Goal: Task Accomplishment & Management: Manage account settings

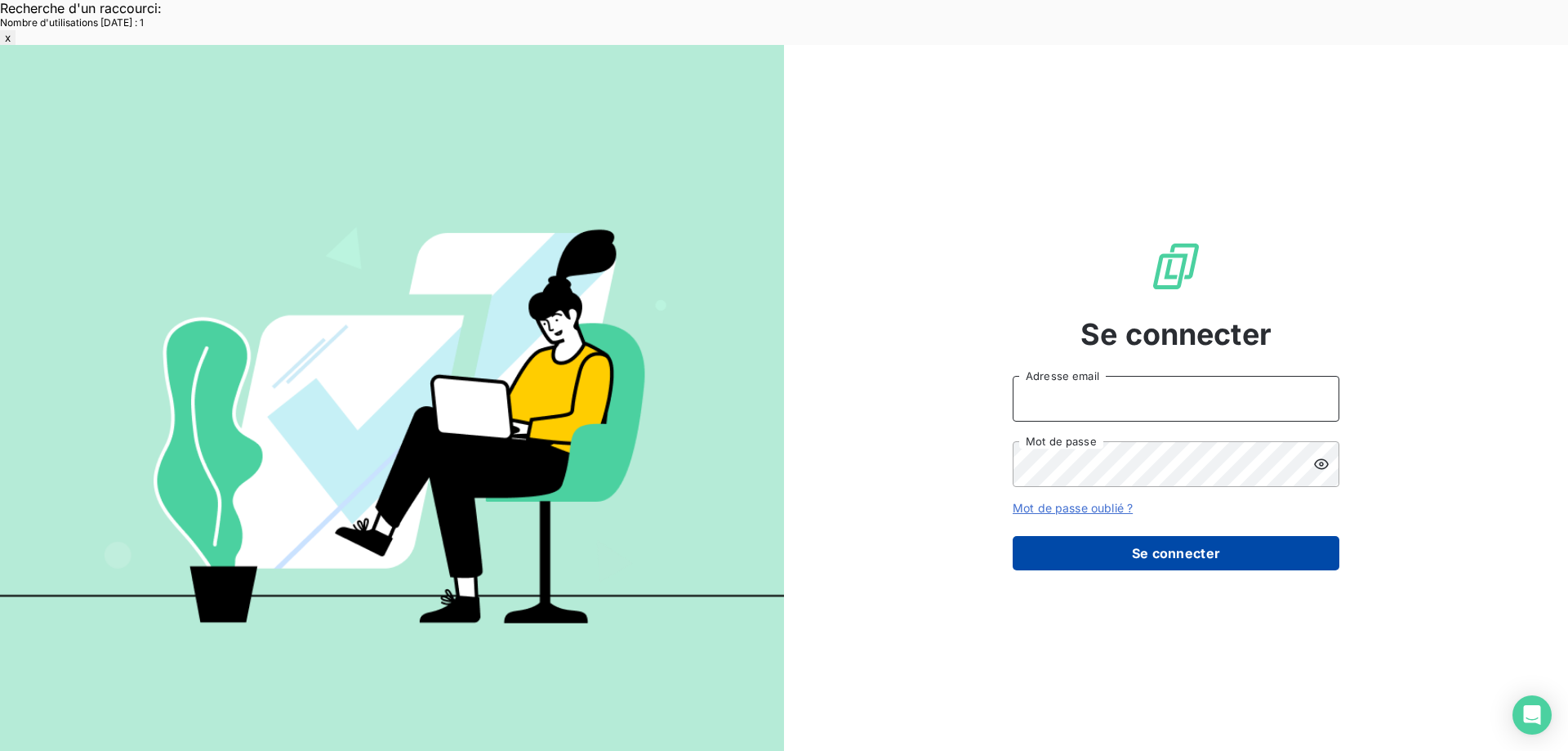
type input "[EMAIL_ADDRESS][DOMAIN_NAME]"
click at [1158, 536] on button "Se connecter" at bounding box center [1176, 553] width 327 height 34
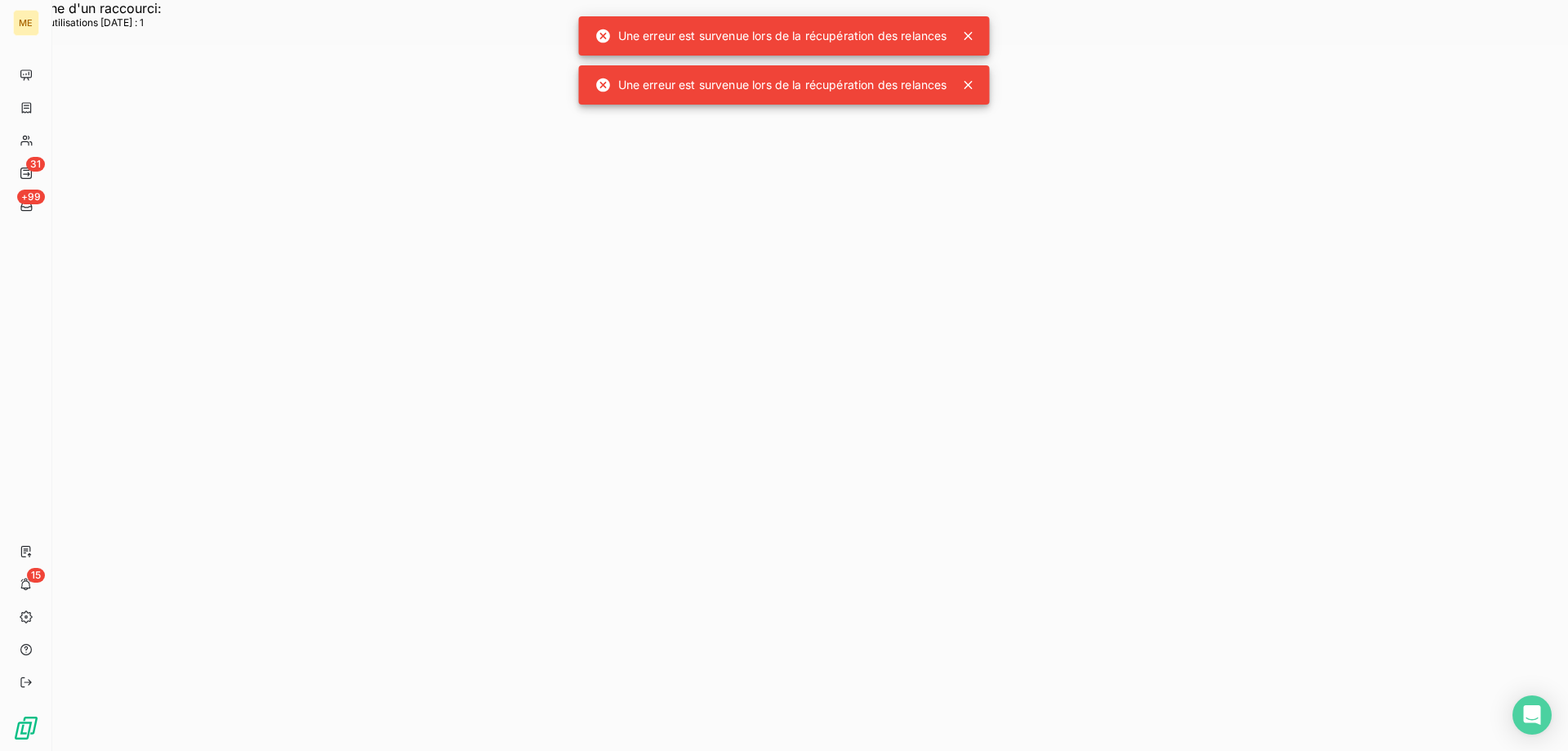
drag, startPoint x: 971, startPoint y: 38, endPoint x: 968, endPoint y: 71, distance: 33.1
click at [971, 38] on icon at bounding box center [969, 36] width 17 height 17
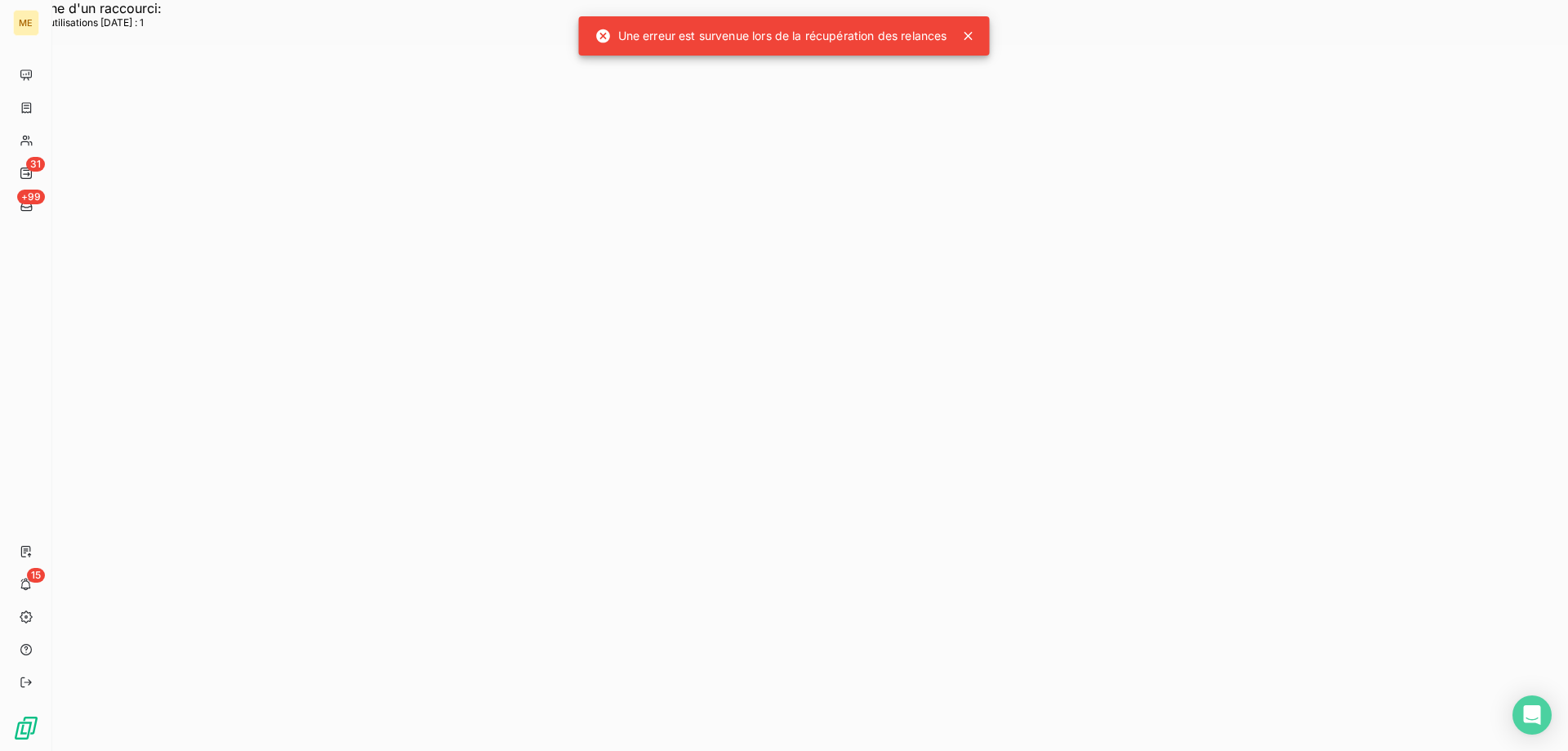
click at [971, 33] on icon at bounding box center [969, 36] width 17 height 17
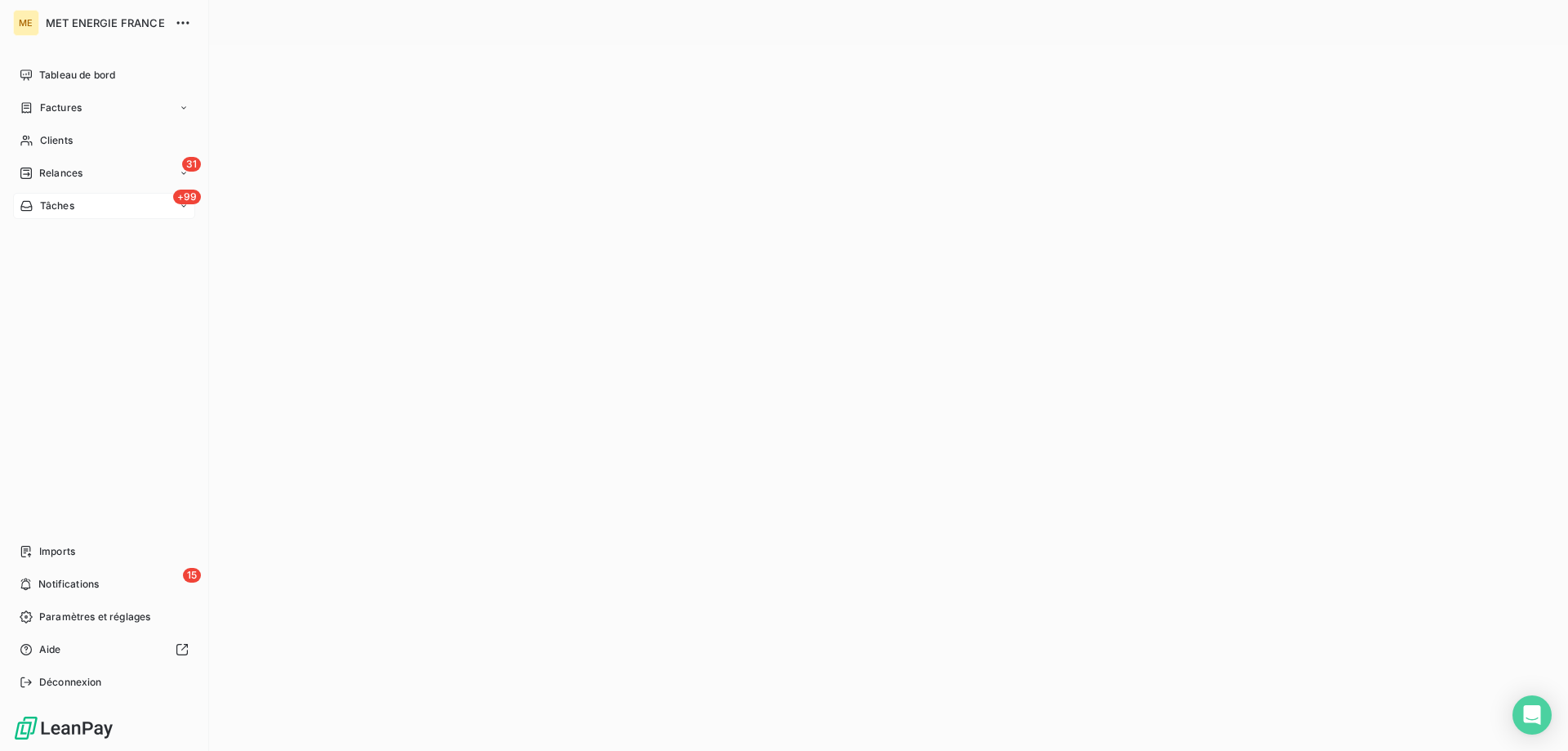
click at [46, 212] on span "Tâches" at bounding box center [57, 206] width 34 height 15
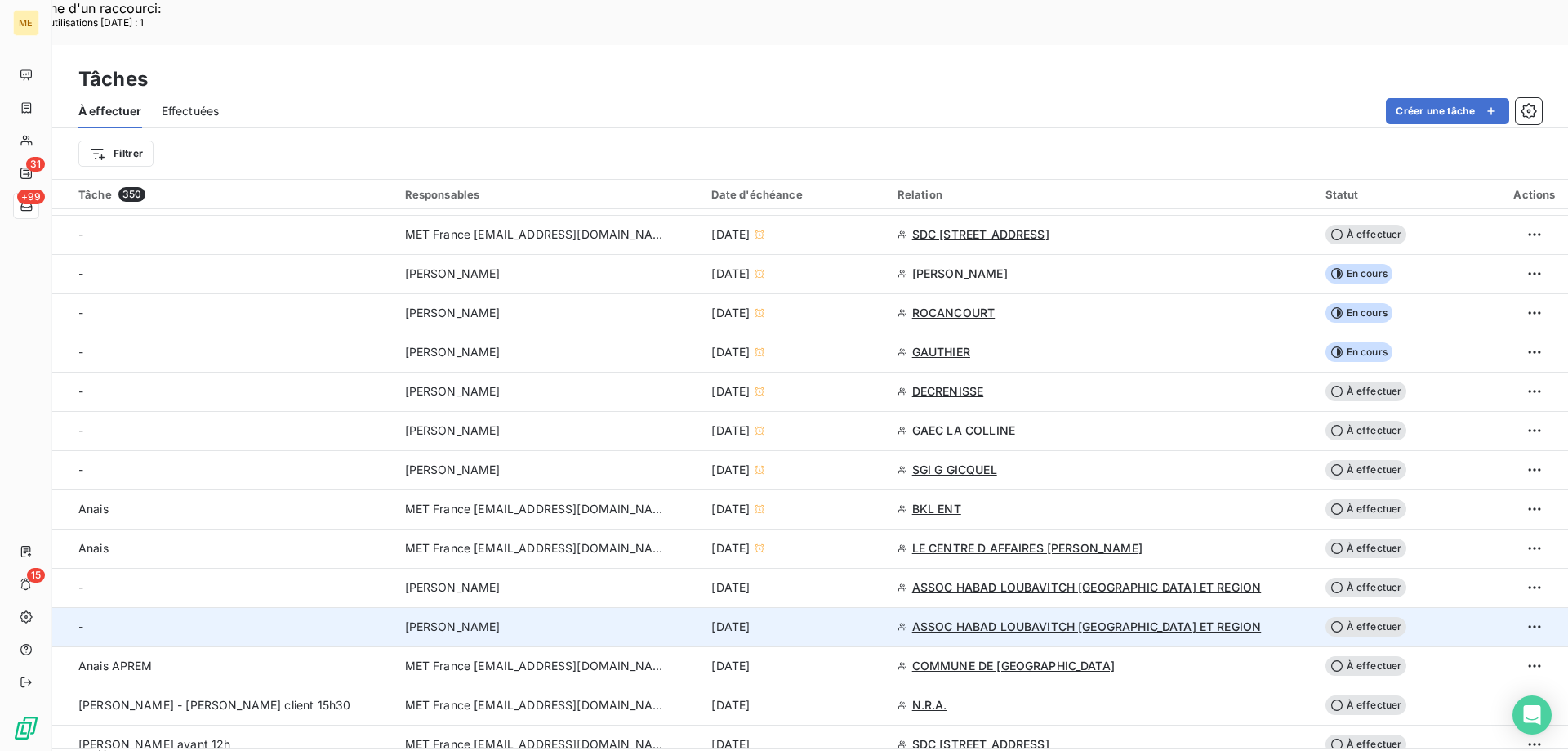
scroll to position [409, 0]
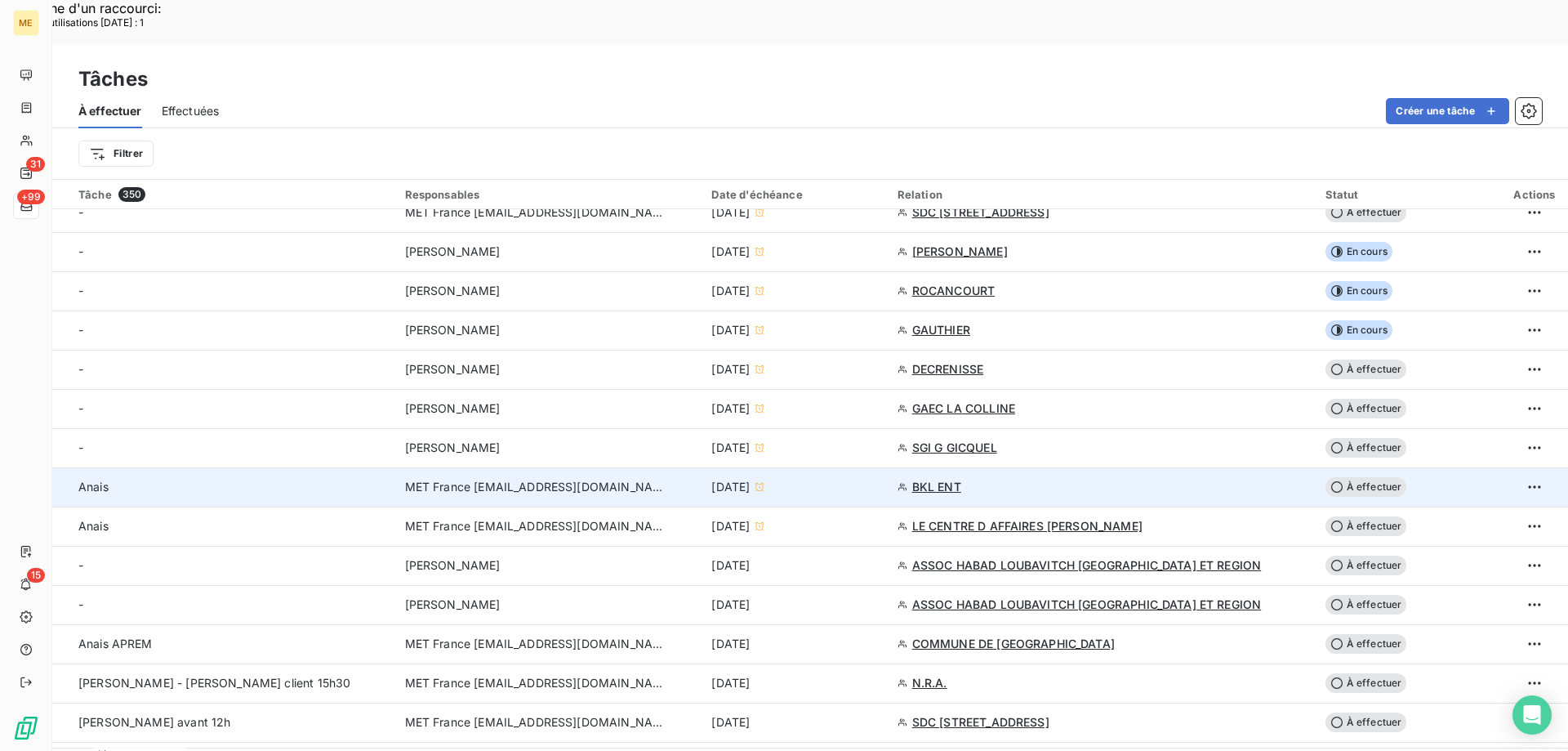
click at [816, 479] on div "9 sept. 2025" at bounding box center [794, 488] width 165 height 17
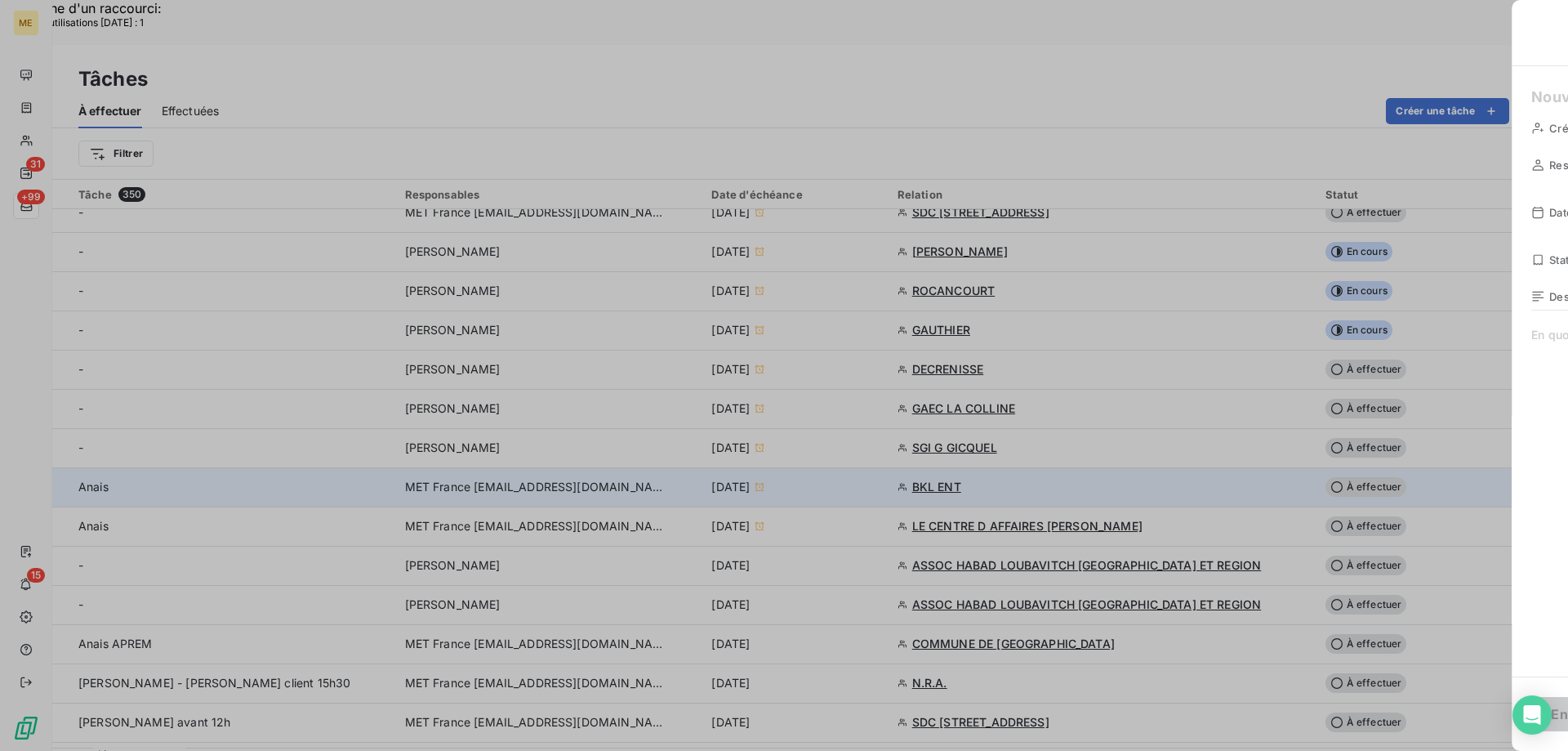
type input "09/09/2025"
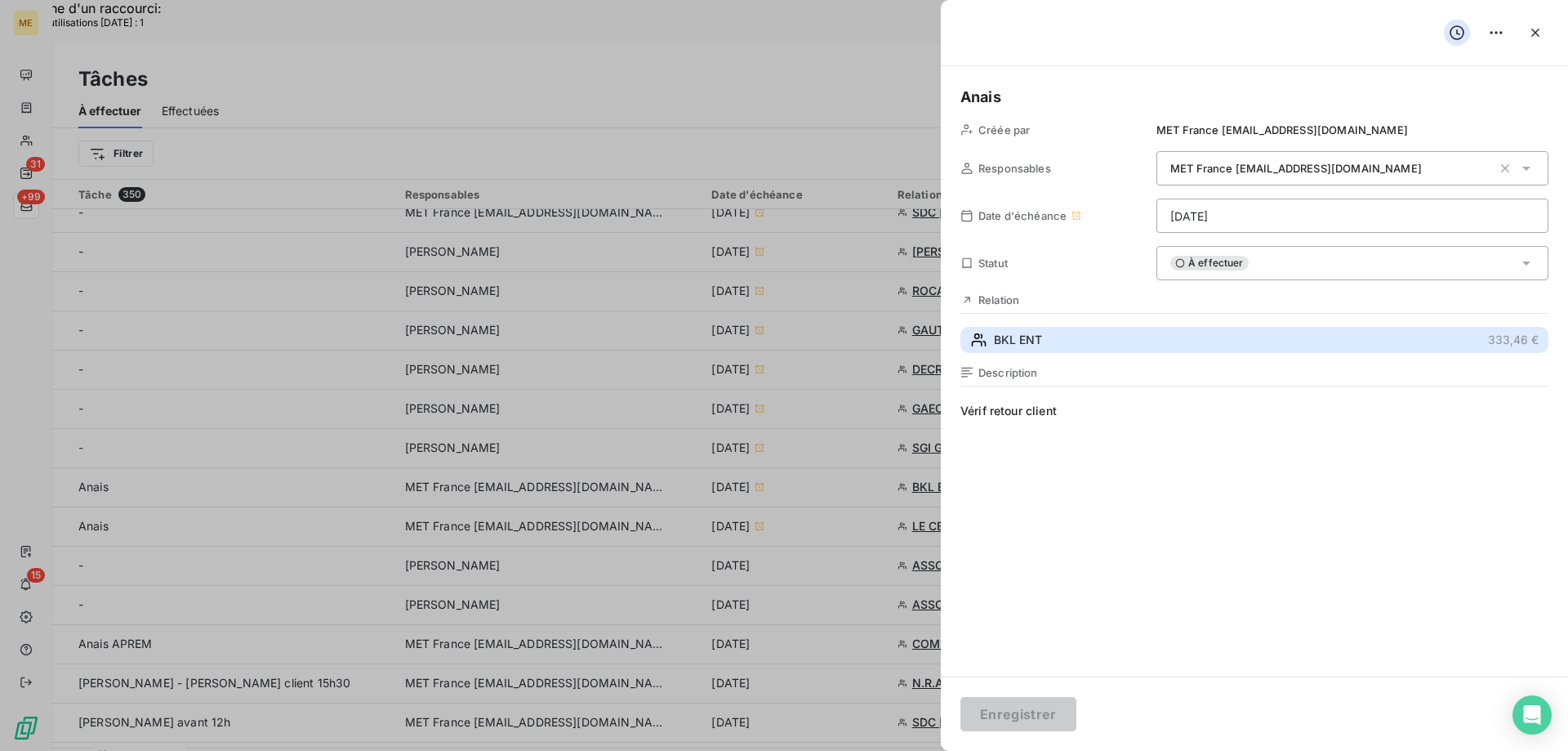
click at [1010, 342] on span "BKL ENT" at bounding box center [1018, 340] width 48 height 17
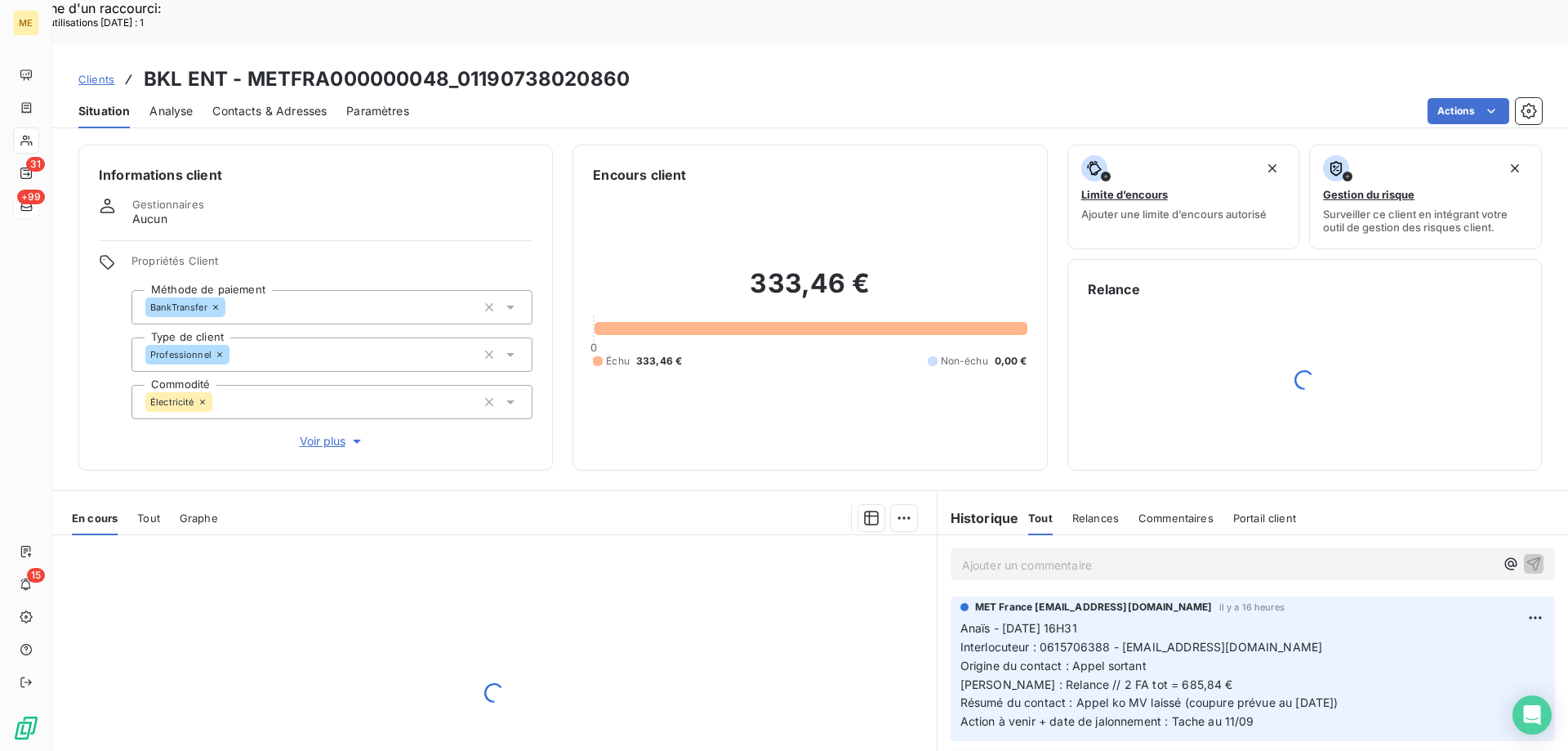
click at [27, 201] on span "+99" at bounding box center [31, 197] width 28 height 15
click at [25, 202] on span "+99" at bounding box center [31, 197] width 28 height 15
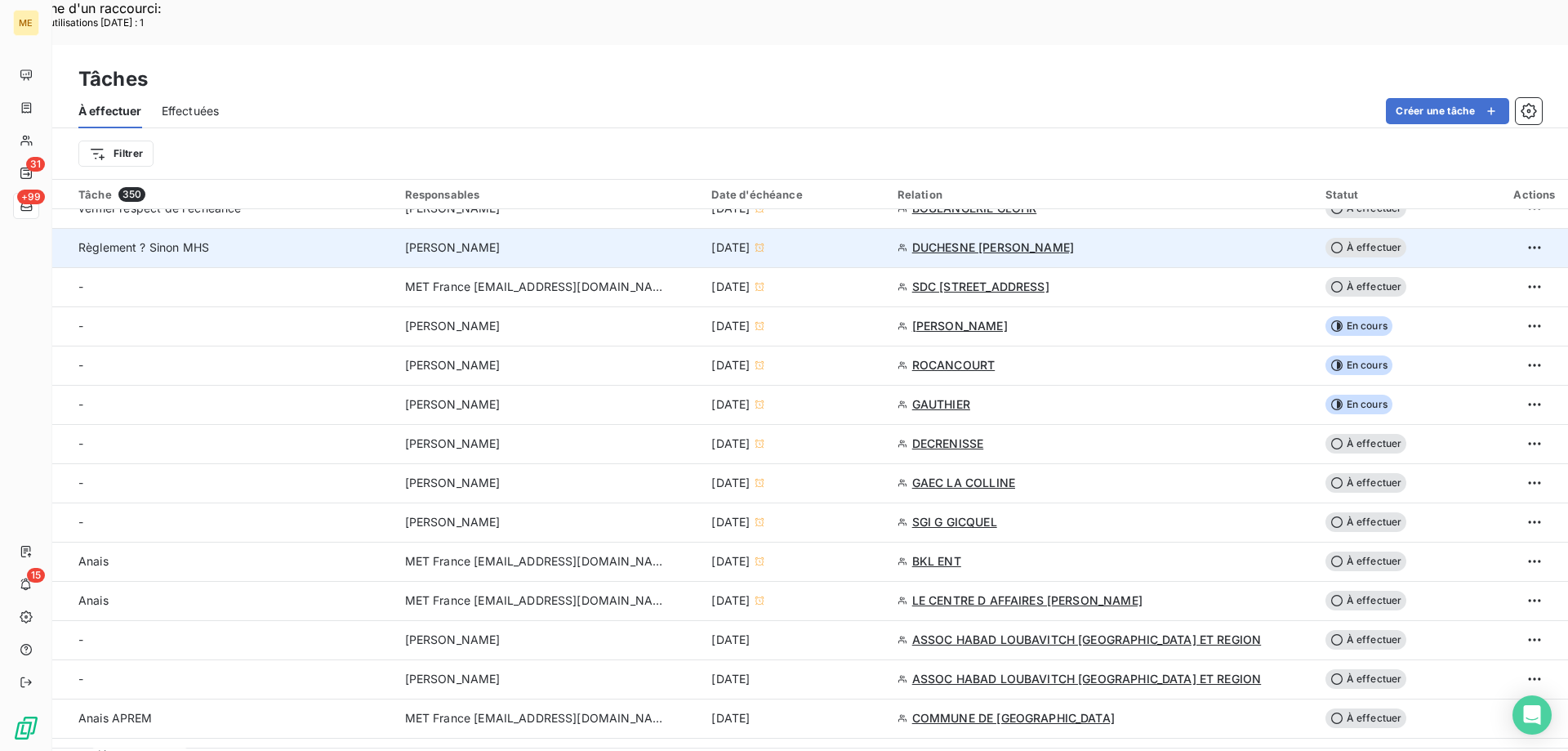
scroll to position [572, 0]
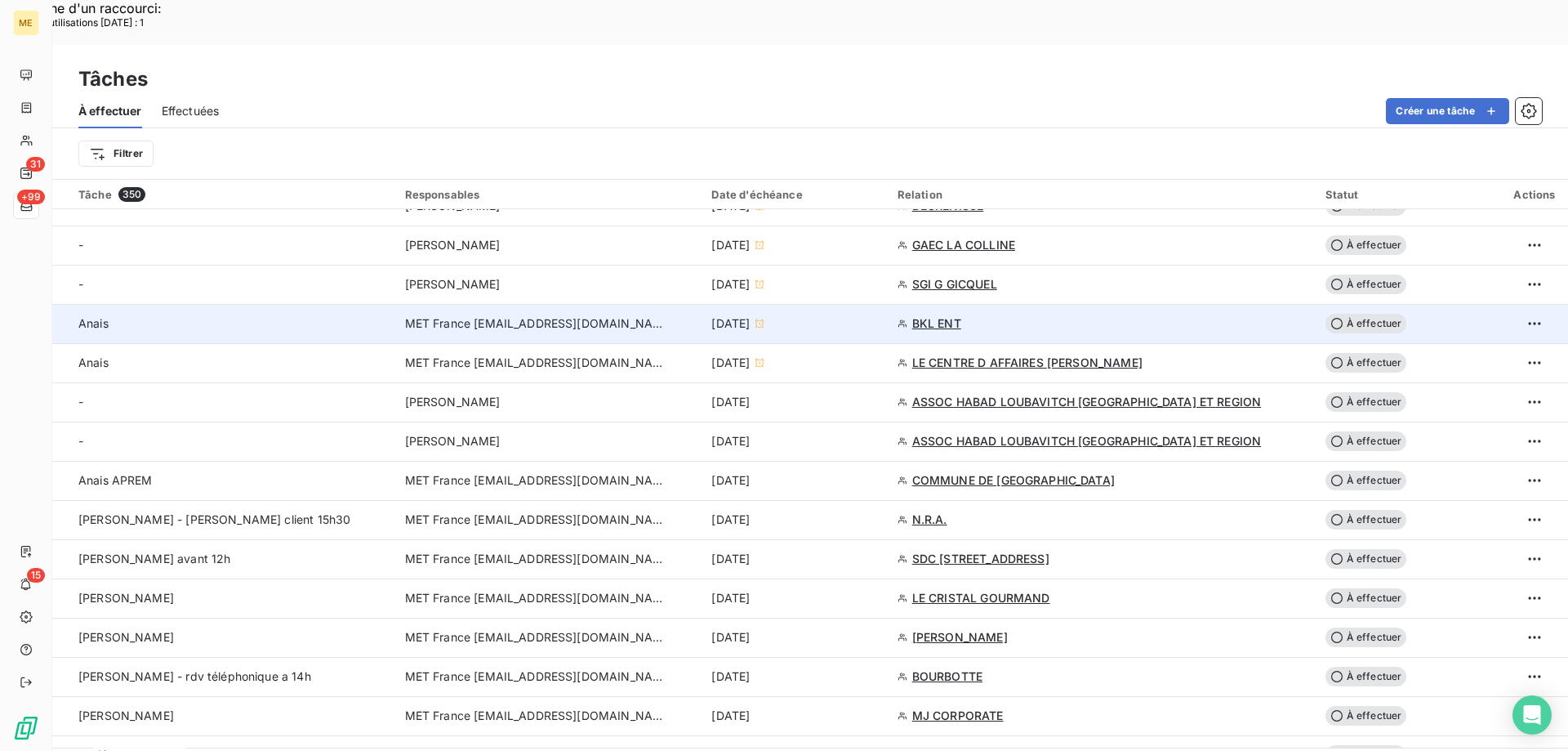
click at [868, 315] on div "9 sept. 2025" at bounding box center [794, 324] width 165 height 17
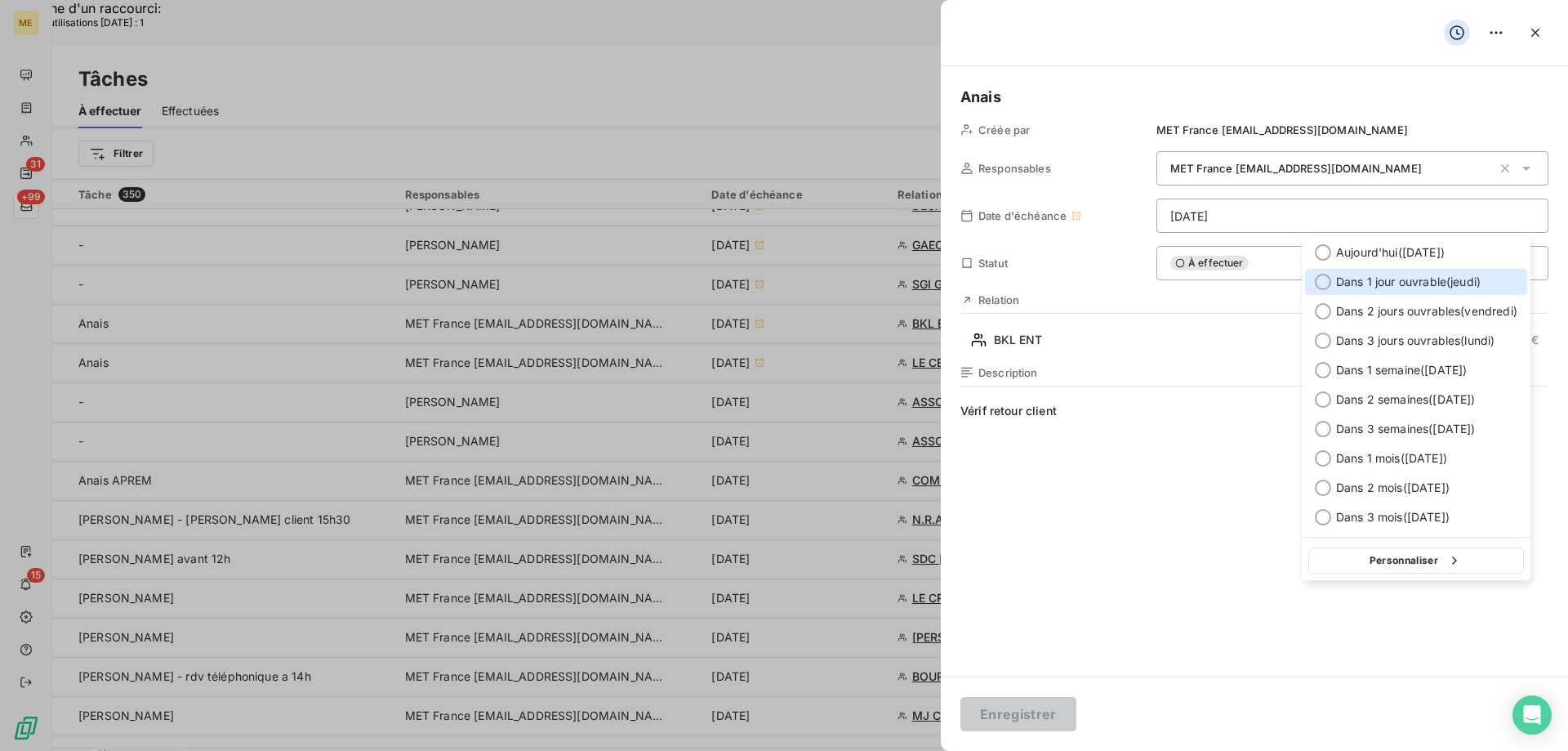
click at [1448, 286] on span "Dans 1 jour ouvrable ( [DATE] )" at bounding box center [1408, 282] width 145 height 17
type input "11/09/2025"
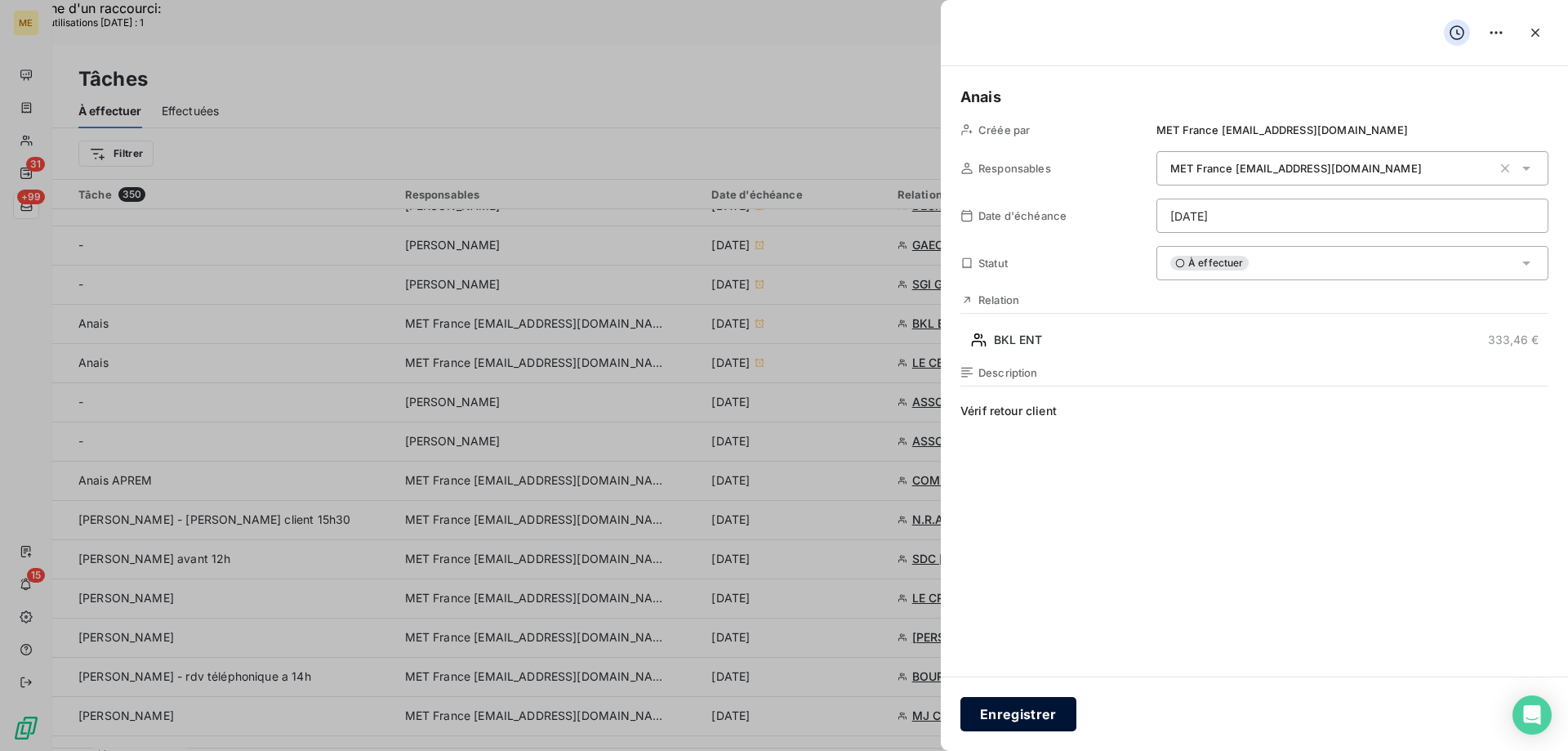
click at [1020, 707] on button "Enregistrer" at bounding box center [1018, 714] width 116 height 34
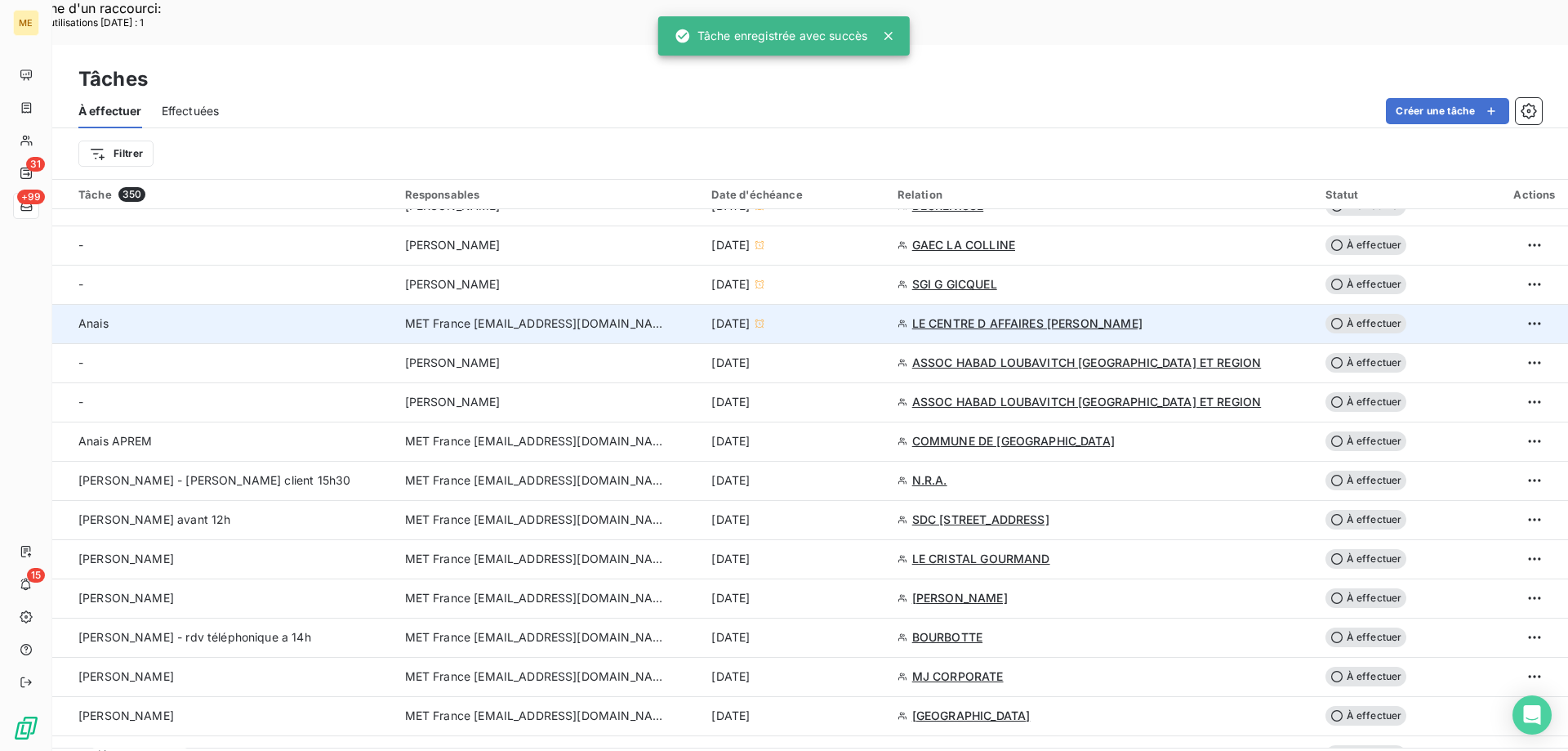
click at [863, 315] on div "9 sept. 2025" at bounding box center [794, 324] width 165 height 17
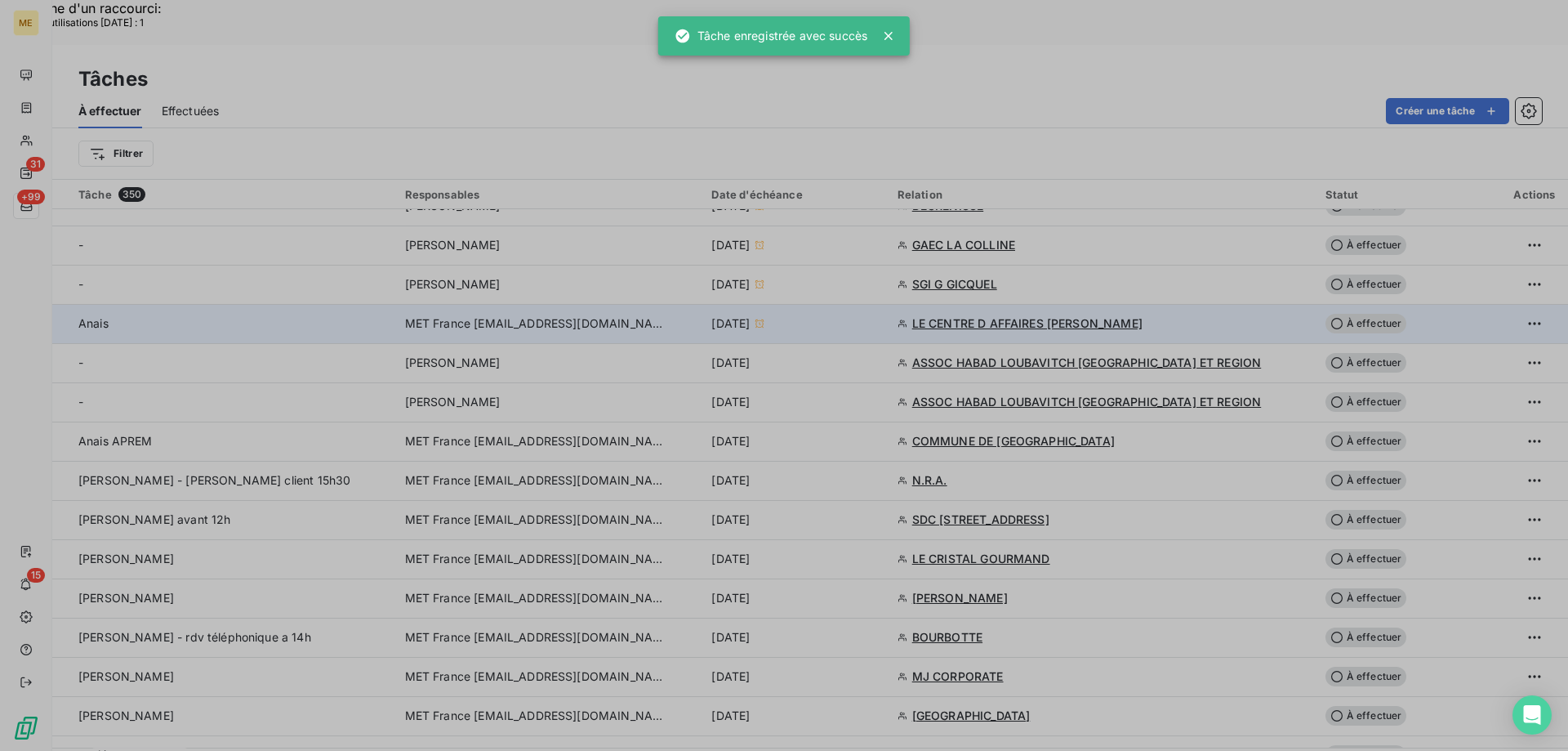
type input "09/09/2025"
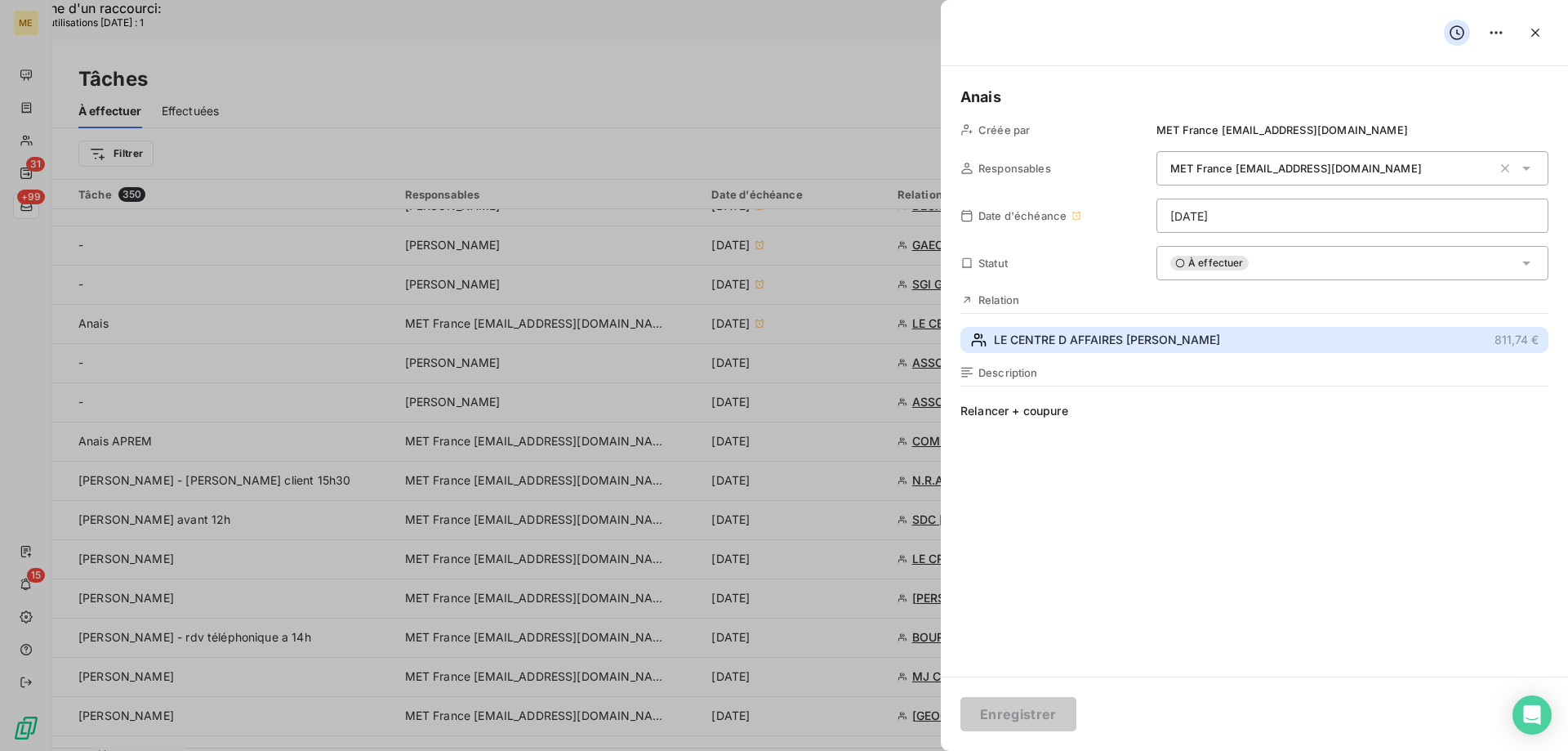
click at [1136, 340] on span "LE CENTRE D AFFAIRES BENOIT" at bounding box center [1107, 340] width 227 height 17
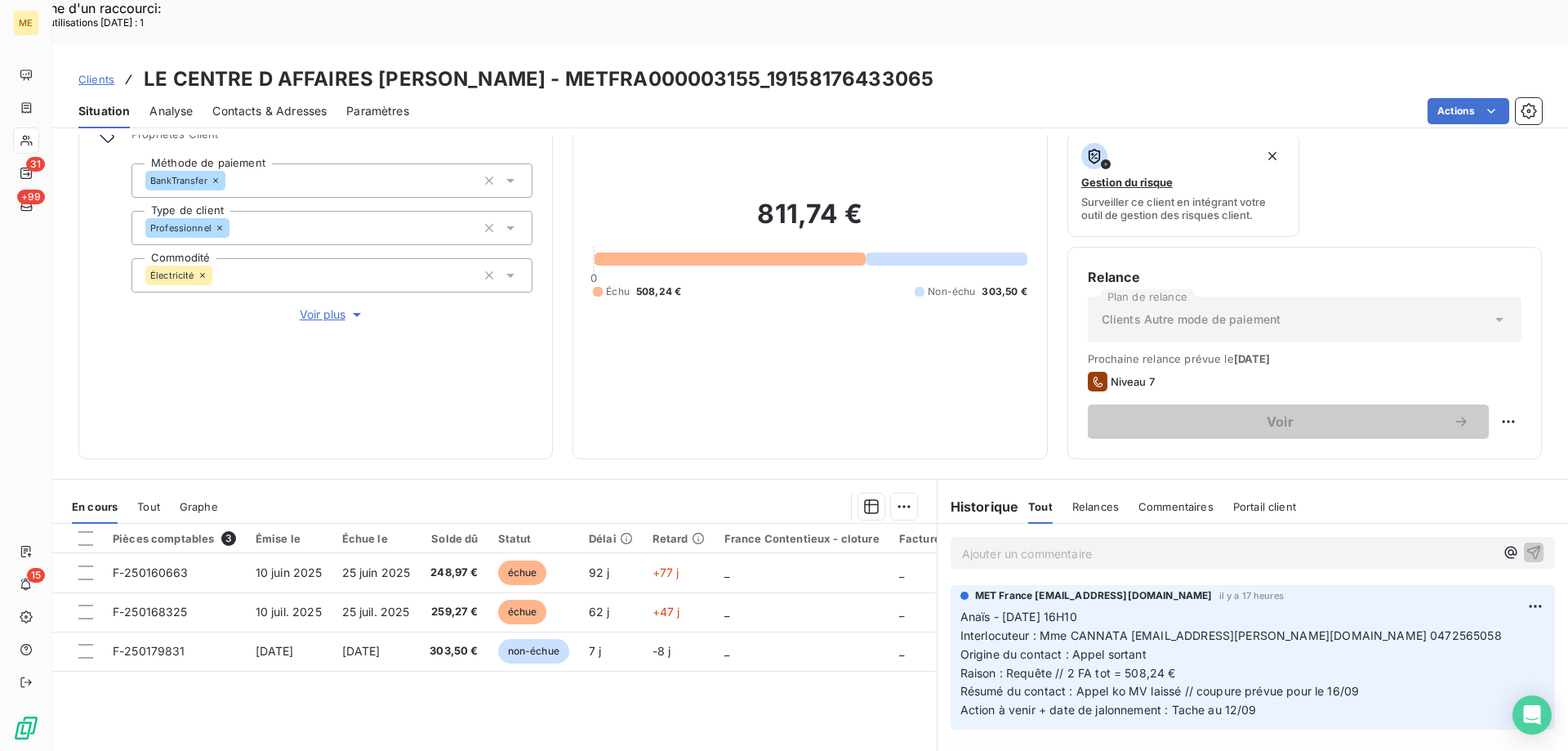
scroll to position [218, 0]
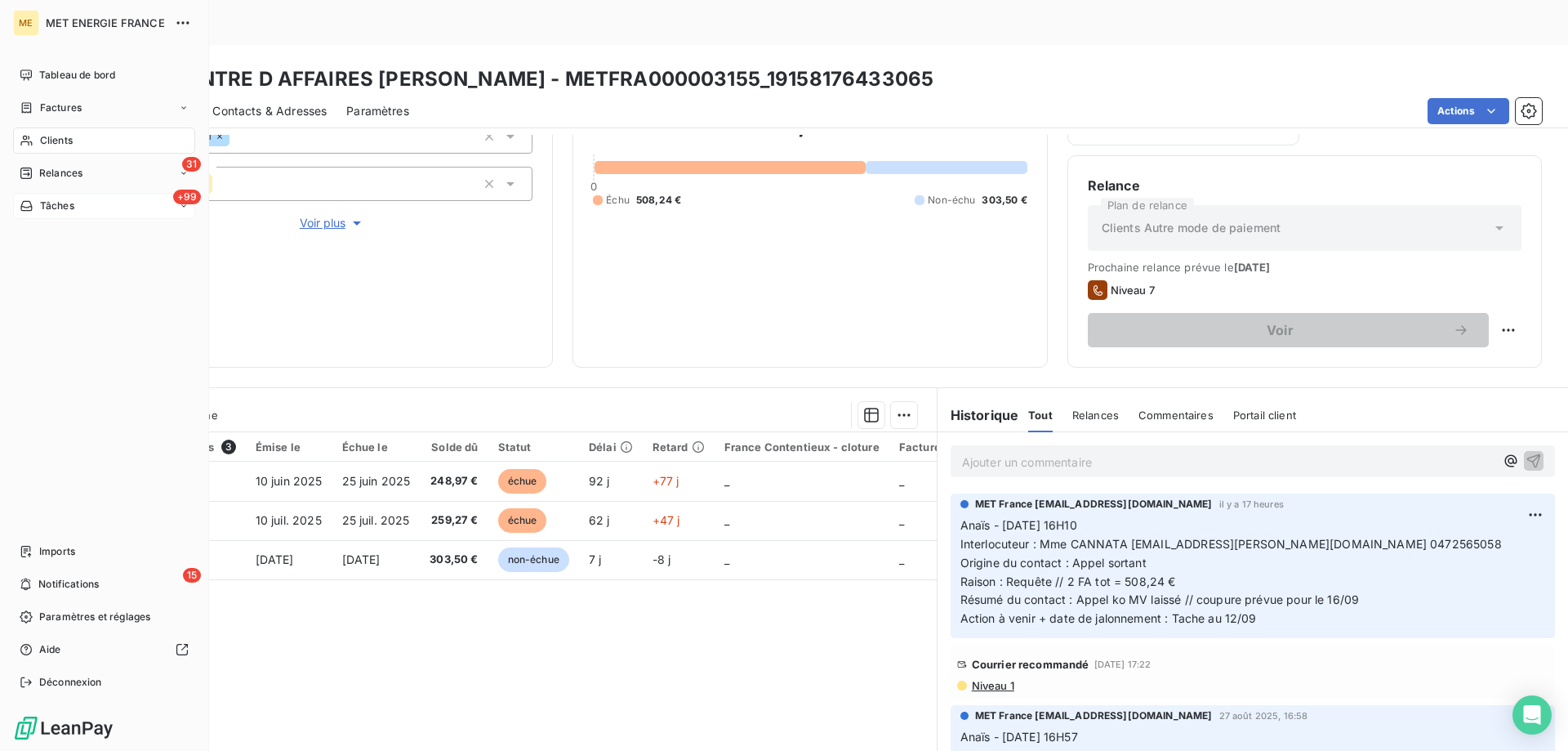
click at [48, 207] on span "Tâches" at bounding box center [57, 206] width 34 height 15
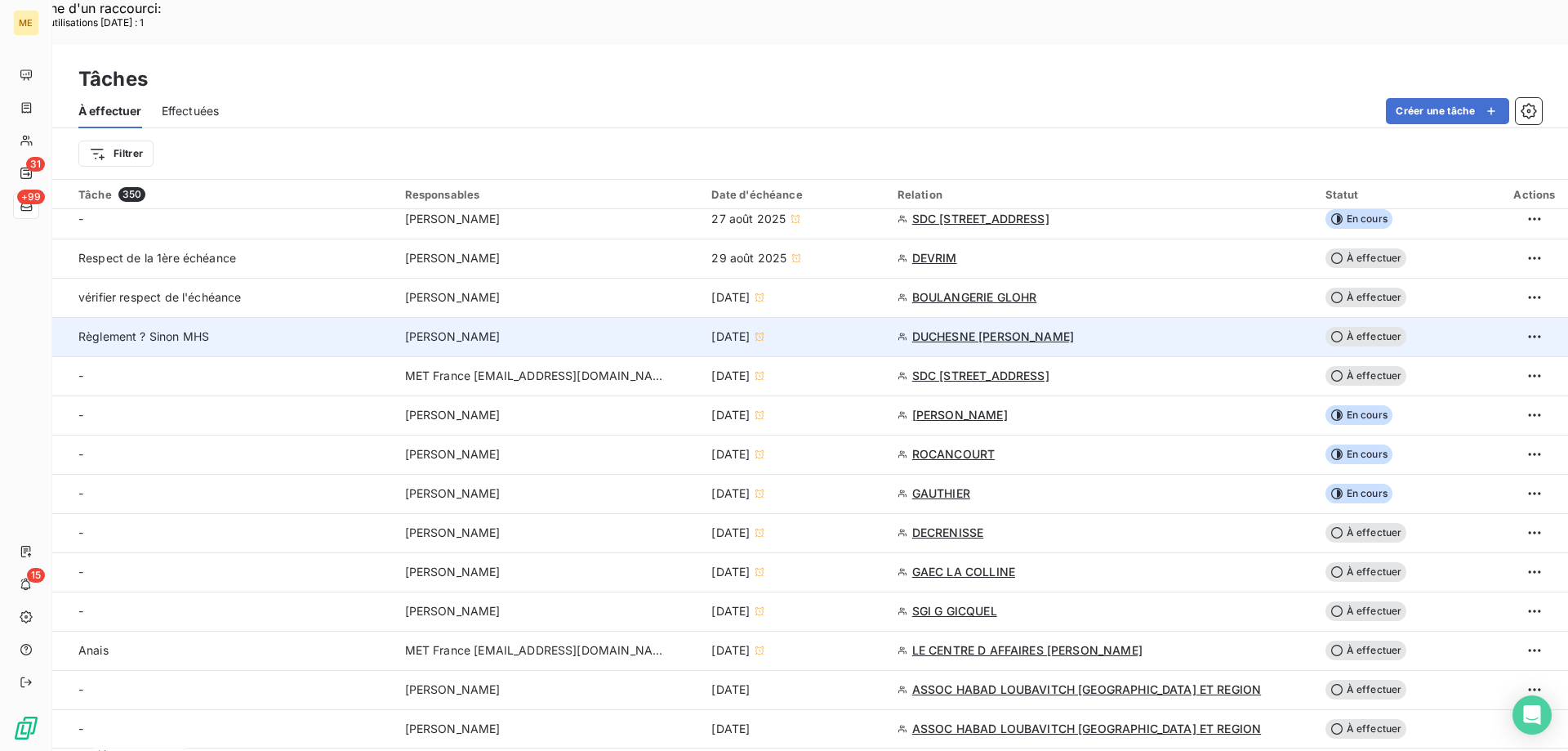
scroll to position [327, 0]
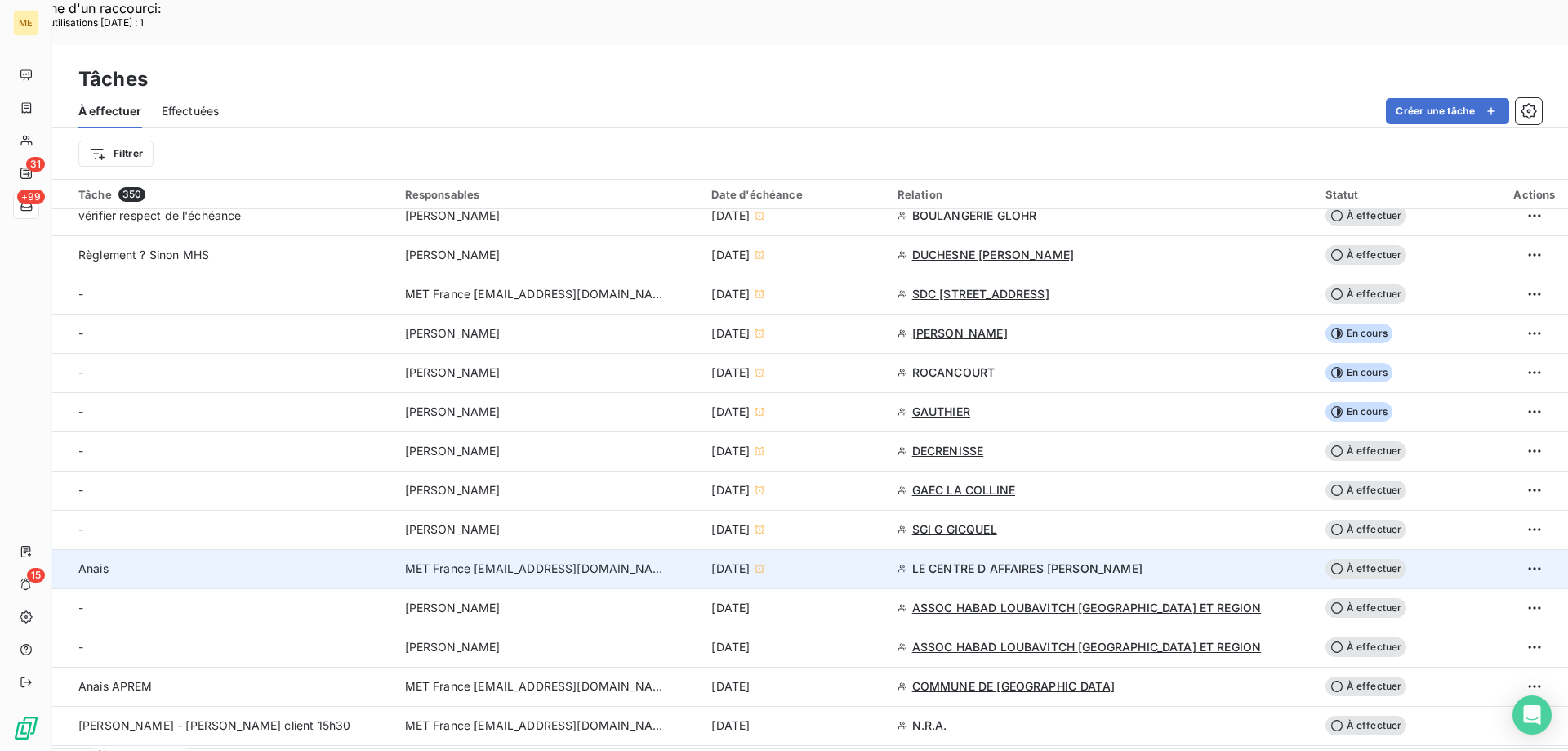
click at [823, 560] on div "9 sept. 2025" at bounding box center [794, 569] width 165 height 17
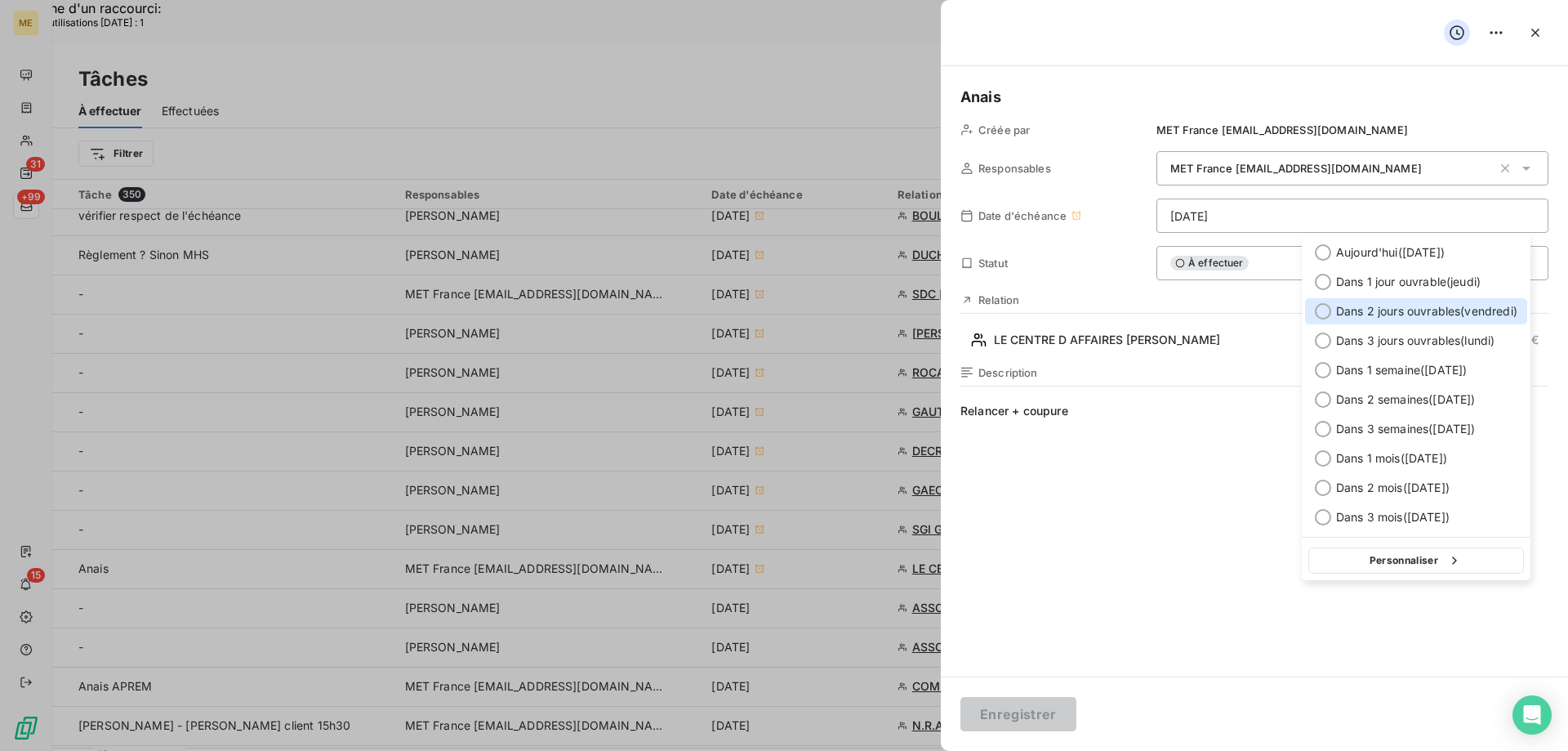
click at [1360, 312] on span "Dans 2 jours ouvrables ( [DATE] )" at bounding box center [1427, 312] width 181 height 17
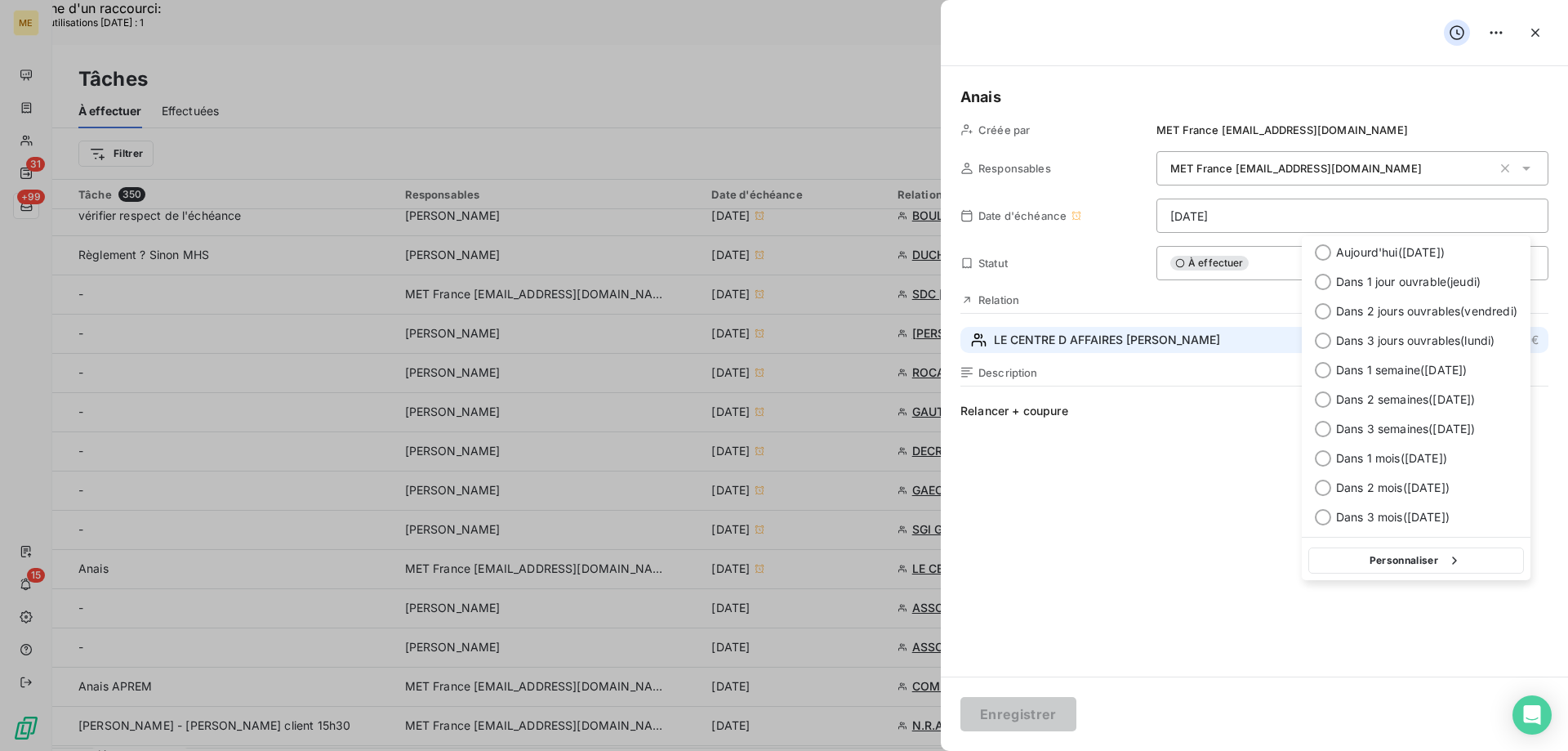
type input "12/09/2025"
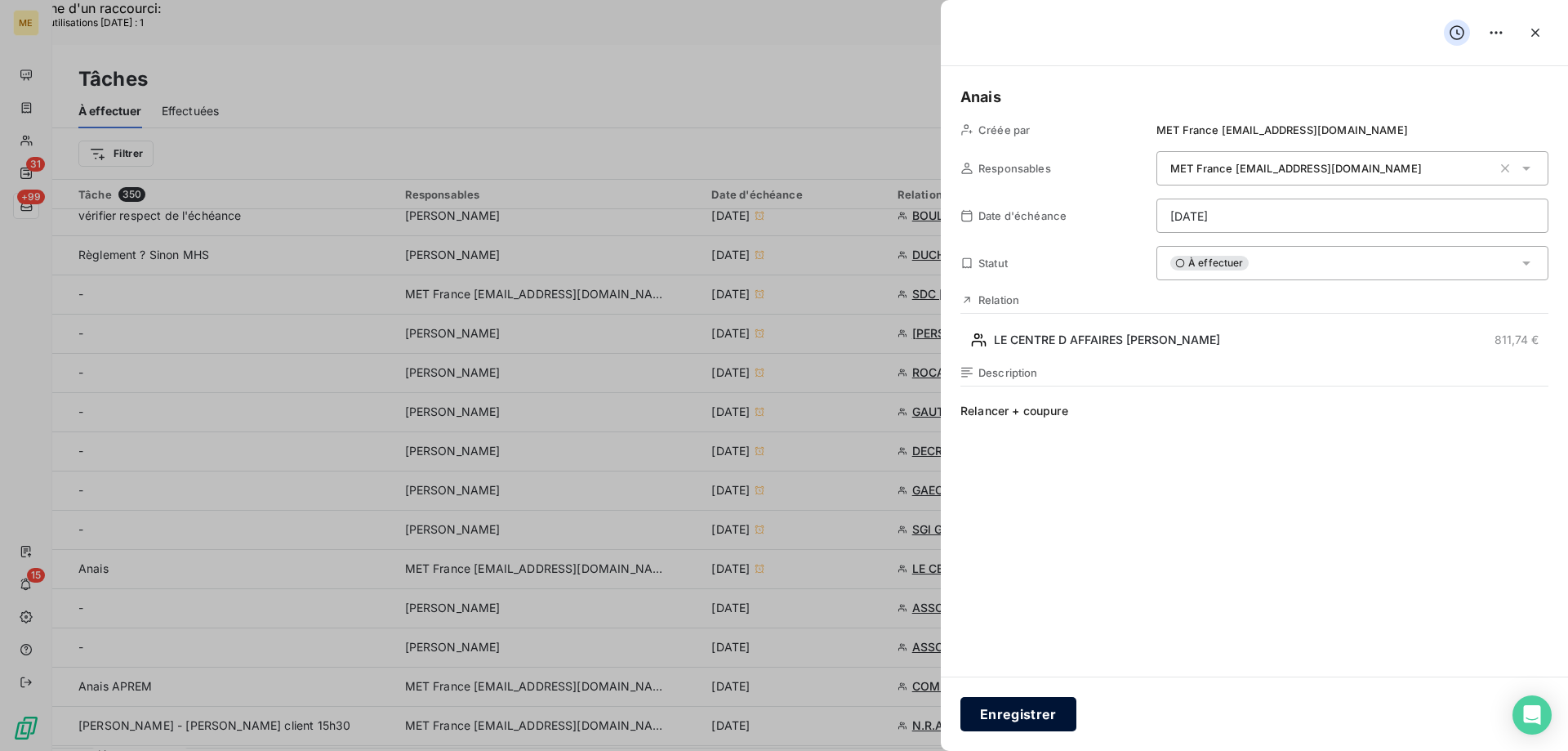
click at [1000, 707] on button "Enregistrer" at bounding box center [1018, 714] width 116 height 34
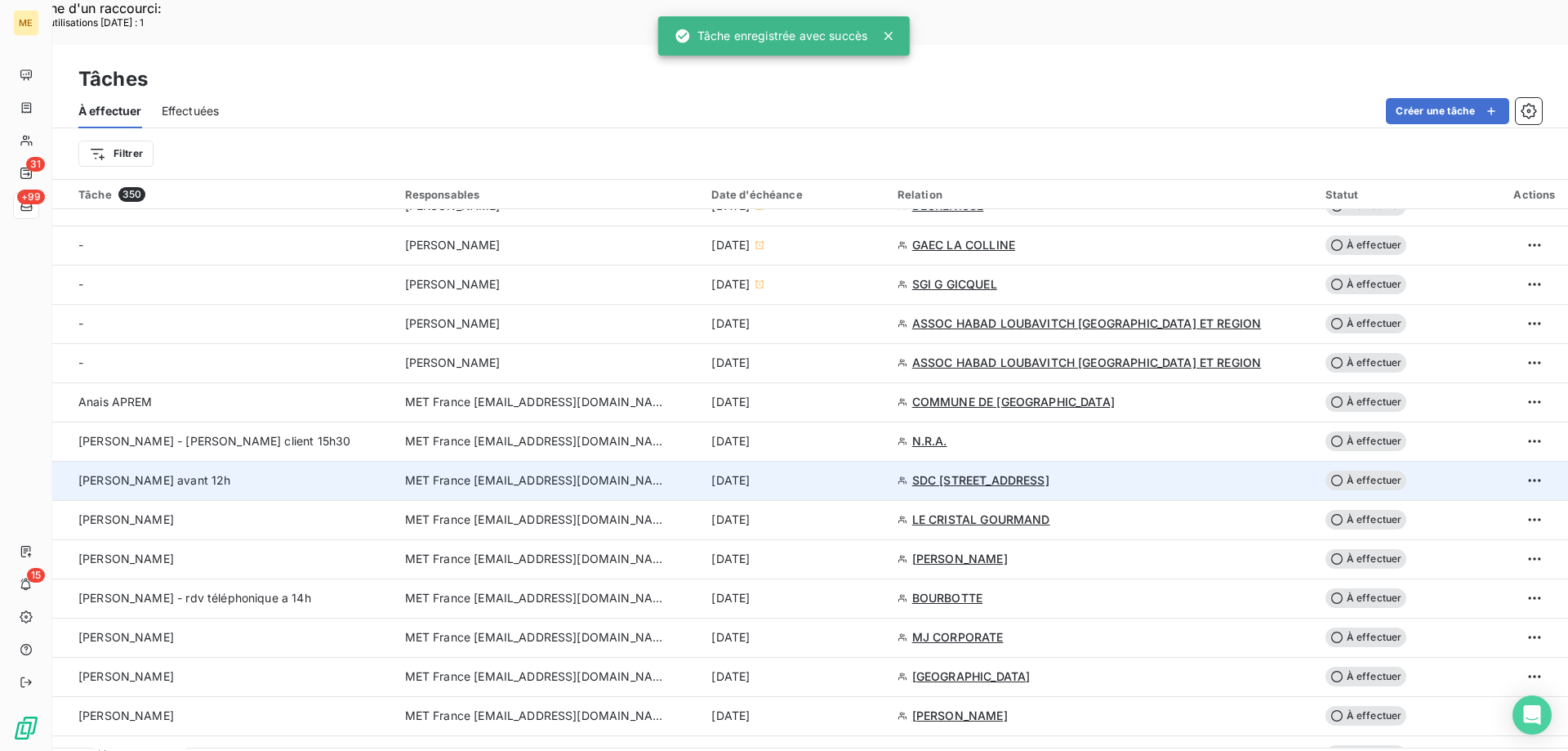
scroll to position [654, 0]
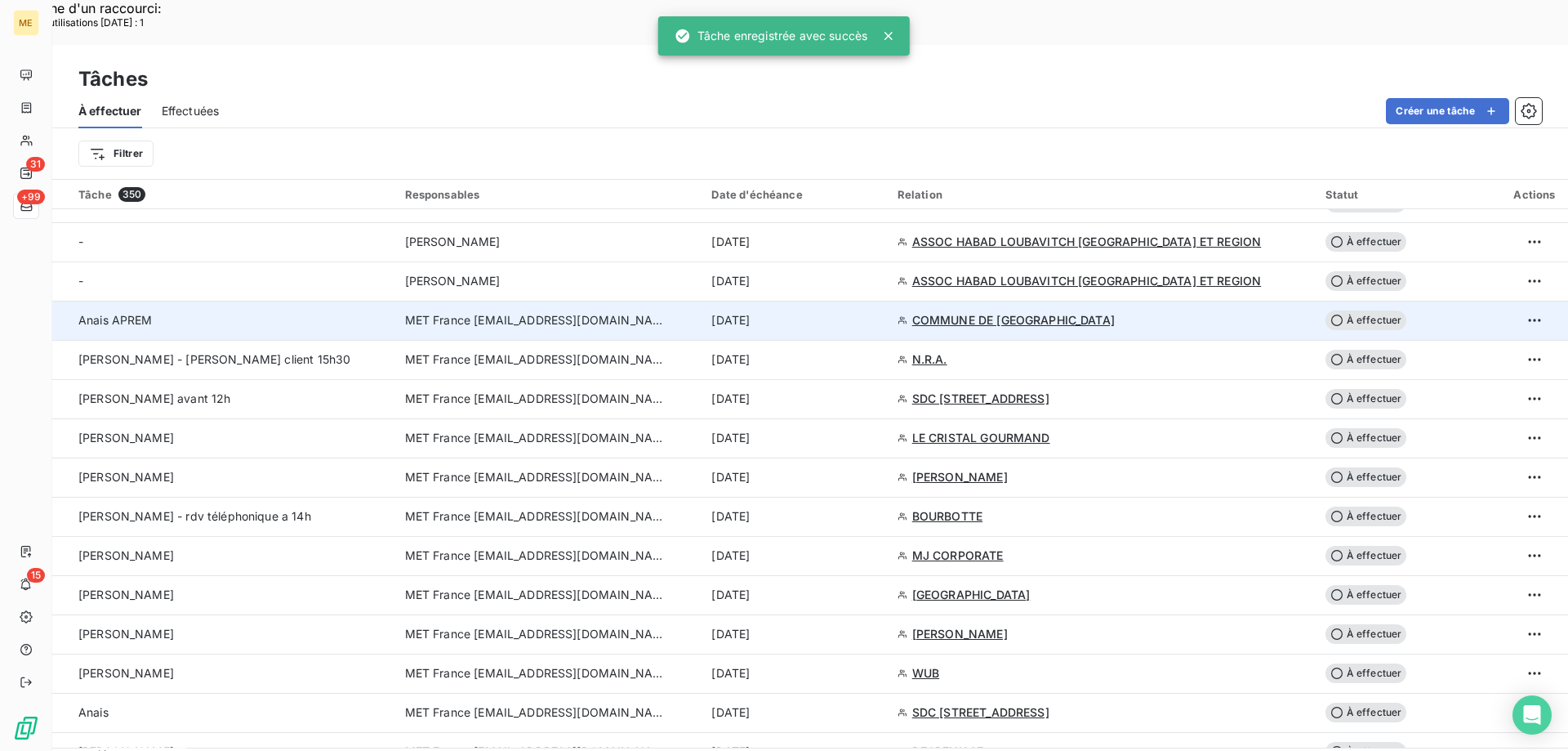
click at [852, 312] on div "9 sept. 2025" at bounding box center [794, 320] width 165 height 17
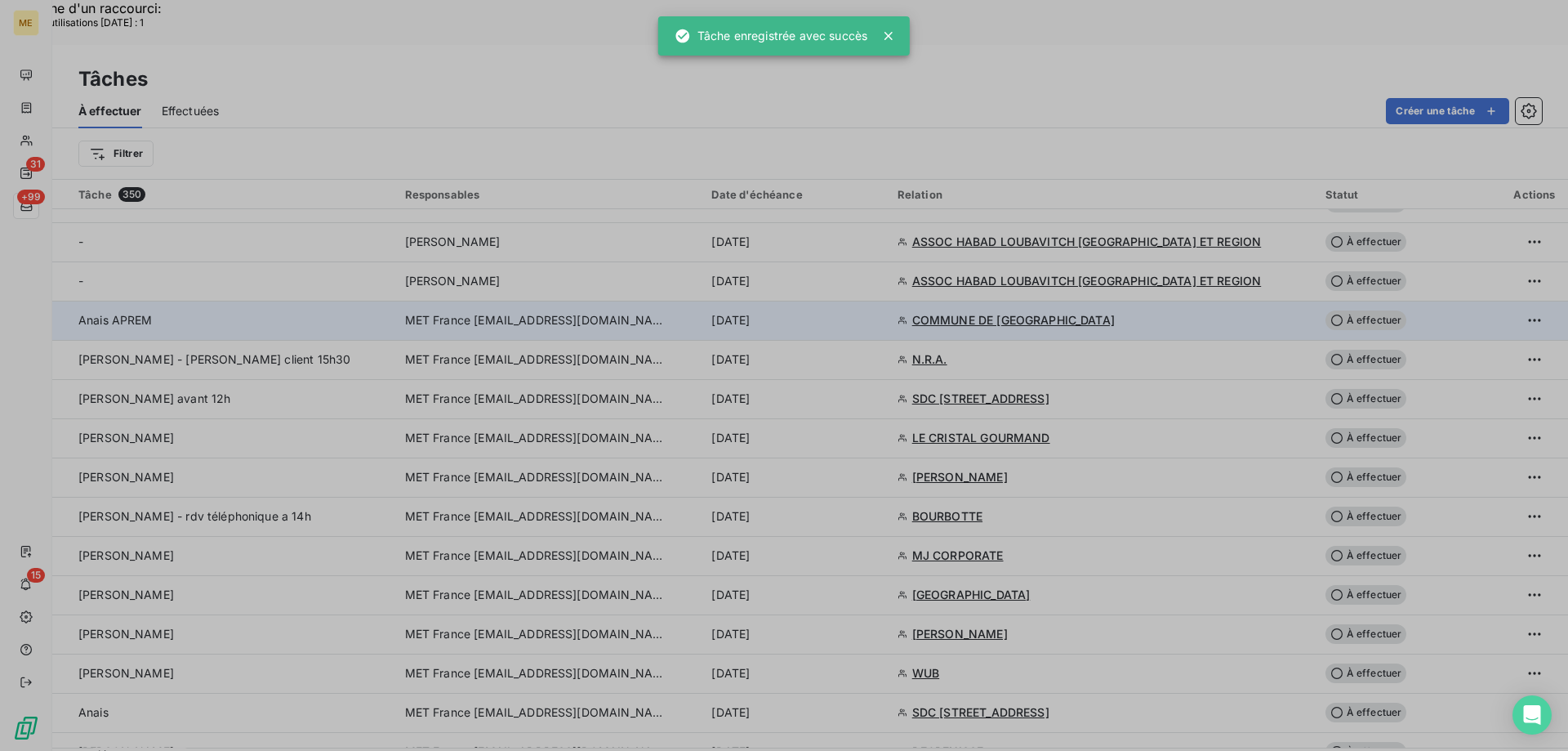
type input "09/09/2025"
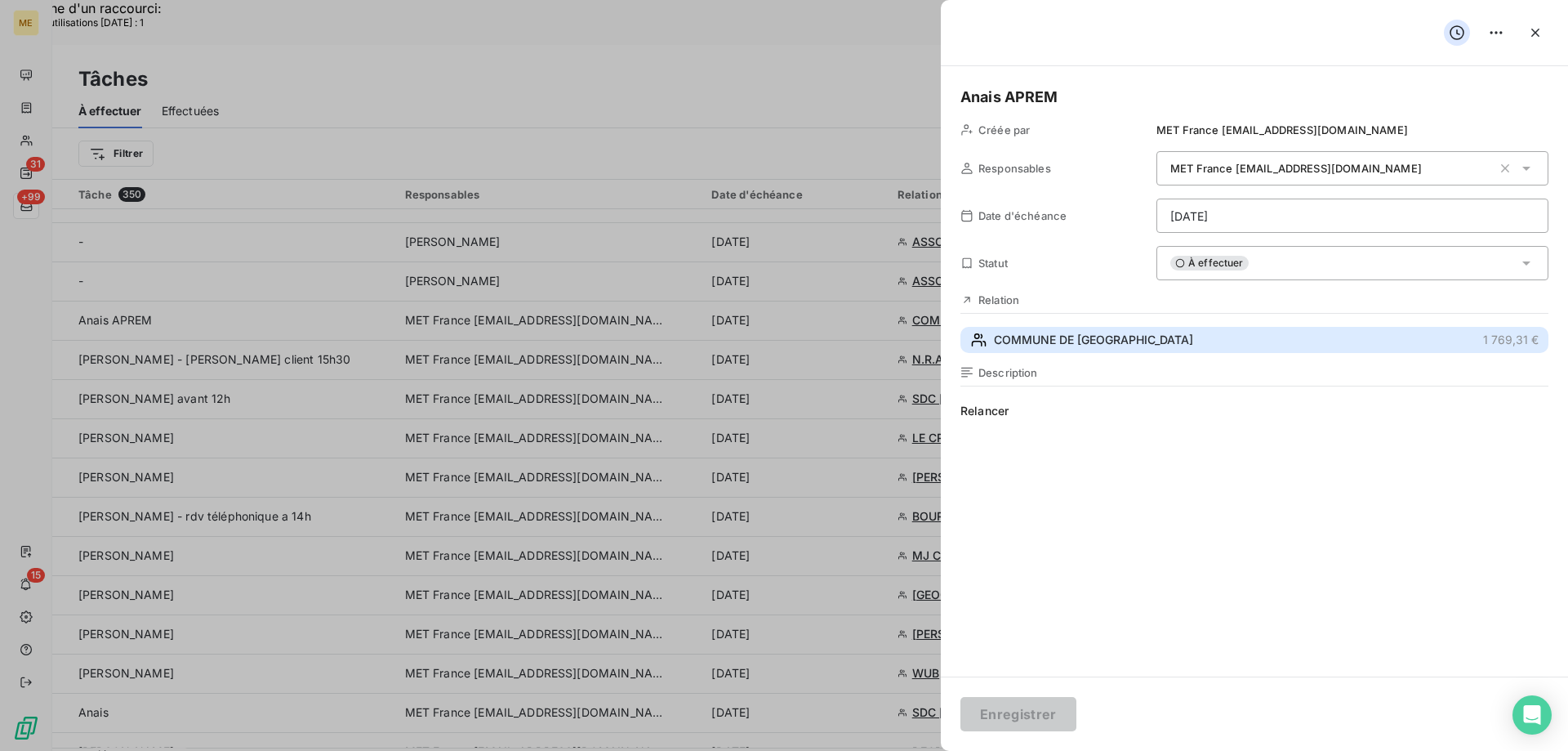
click at [1147, 335] on button "COMMUNE DE VAUX 1 769,31 €" at bounding box center [1255, 340] width 588 height 26
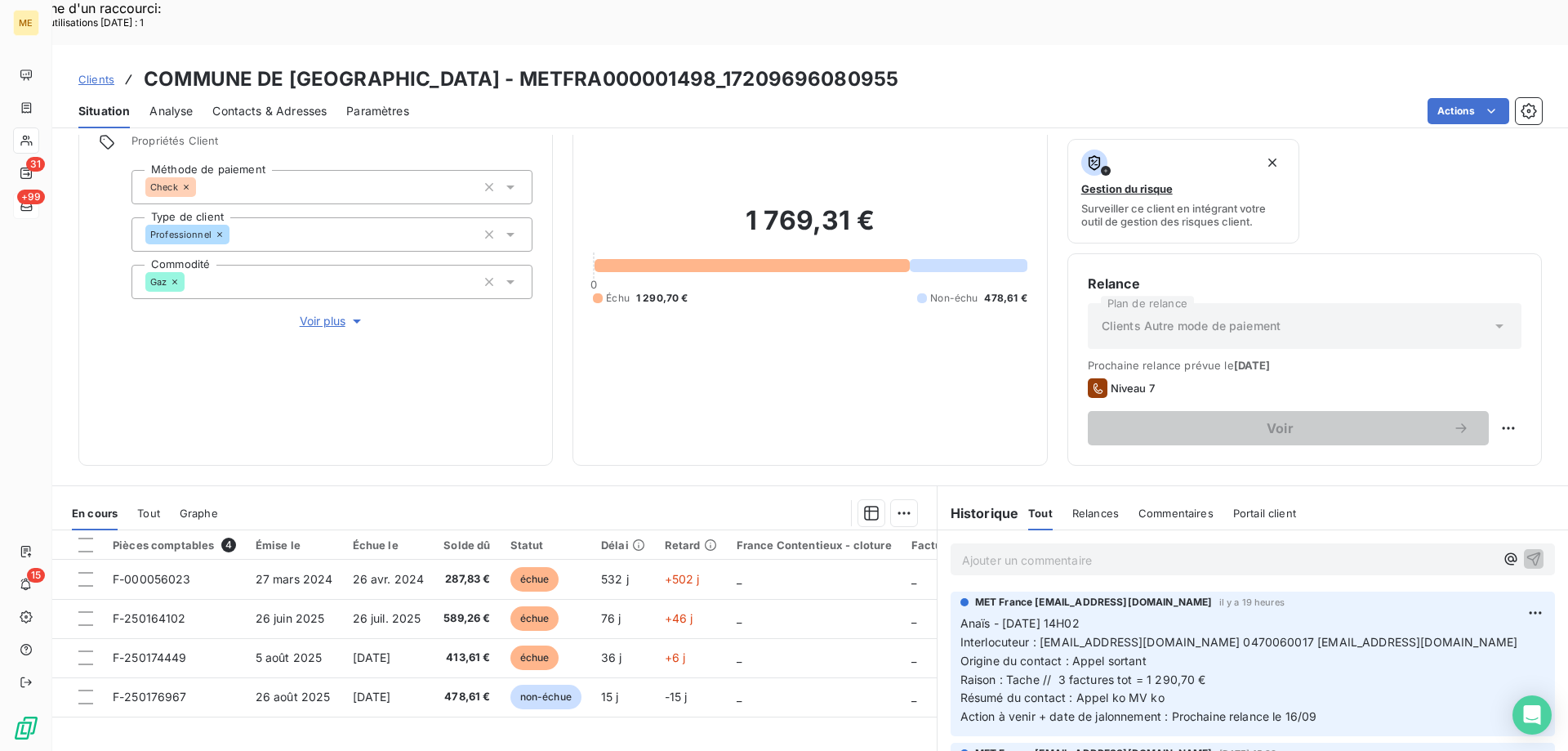
scroll to position [163, 0]
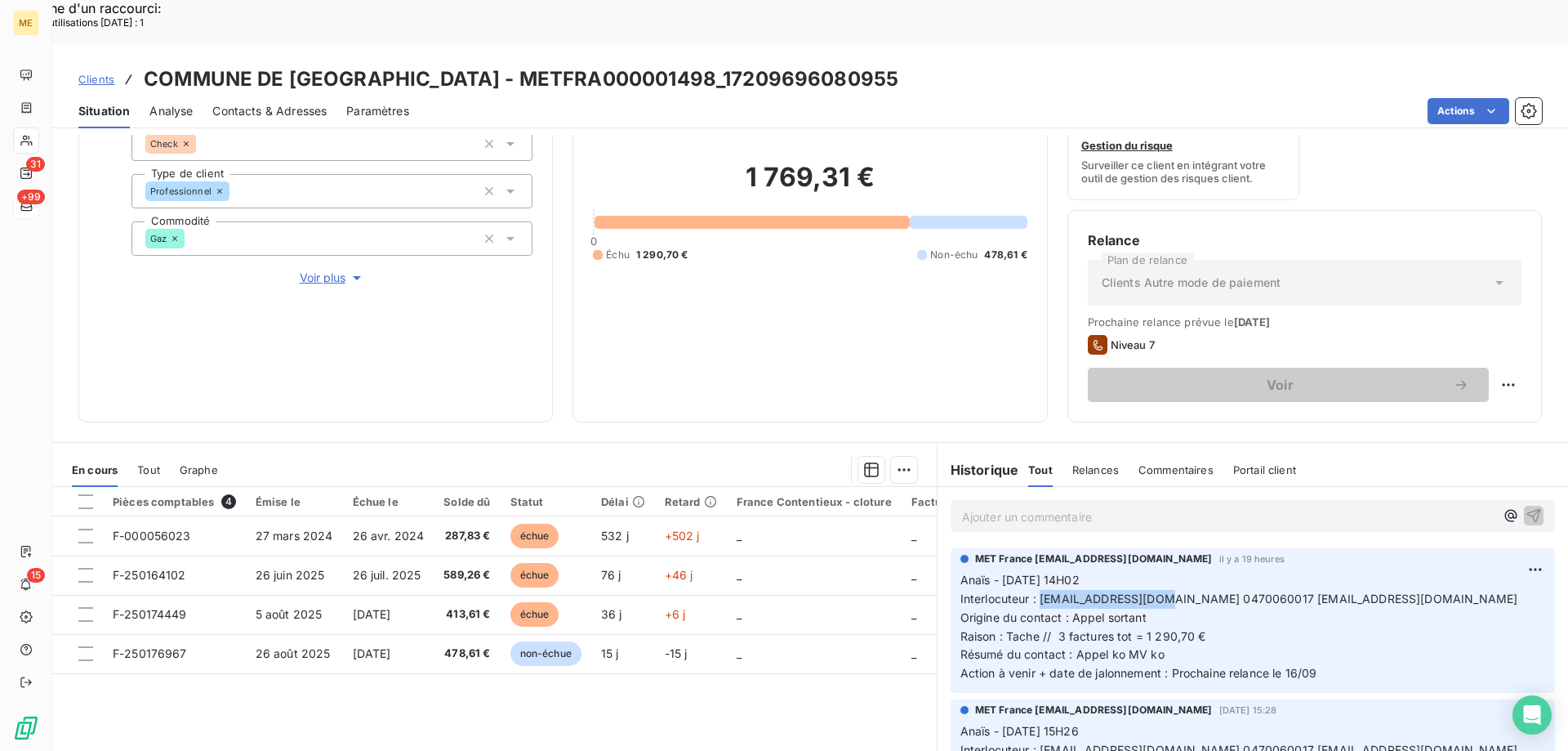
drag, startPoint x: 1034, startPoint y: 552, endPoint x: 1160, endPoint y: 559, distance: 126.2
click at [1158, 592] on span "Interlocuteur : mairie.de.vaux@wanadoo.fr 0470060017 mairie@vaux03.fr" at bounding box center [1240, 599] width 558 height 14
drag, startPoint x: 1162, startPoint y: 562, endPoint x: 1157, endPoint y: 572, distance: 11.2
click at [1160, 571] on p "Anaïs - 09/09/2025 - 14H02 Interlocuteur : mairie.de.vaux@wanadoo.fr 0470060017…" at bounding box center [1253, 627] width 585 height 112
click at [1133, 630] on span "Raison : Tache // 3 factures tot = 1 290,70 €" at bounding box center [1083, 636] width 246 height 14
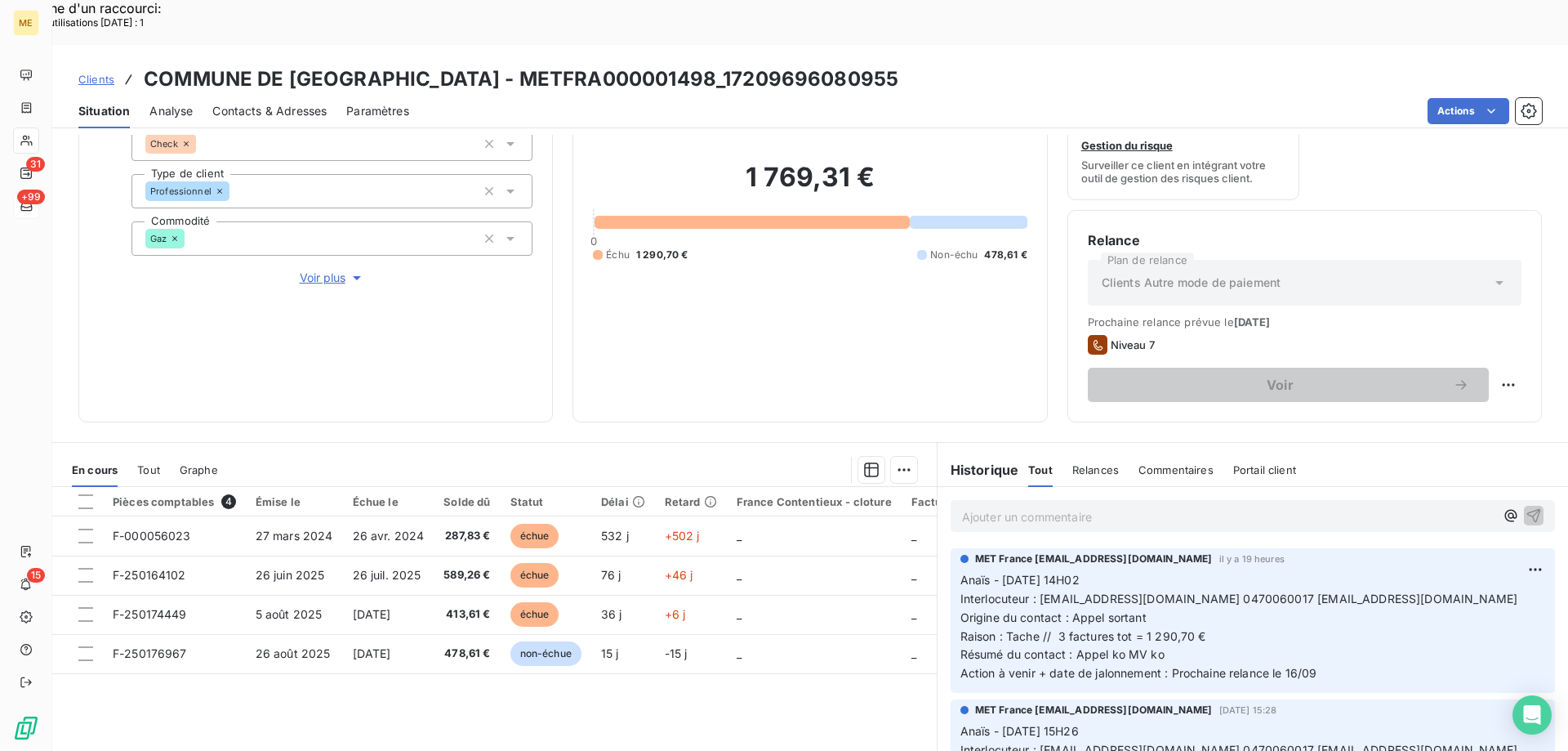
click at [1203, 585] on p "Anaïs - 09/09/2025 - 14H02 Interlocuteur : mairie.de.vaux@wanadoo.fr 0470060017…" at bounding box center [1253, 627] width 585 height 112
drag, startPoint x: 1208, startPoint y: 588, endPoint x: 1053, endPoint y: 587, distance: 155.0
click at [1053, 587] on p "Anaïs - 09/09/2025 - 14H02 Interlocuteur : mairie.de.vaux@wanadoo.fr 0470060017…" at bounding box center [1253, 627] width 585 height 112
click at [1153, 630] on span "Raison : Tache // 3 factures tot = 1 290,70 €" at bounding box center [1083, 636] width 246 height 14
click at [1088, 592] on span "Interlocuteur : mairie.de.vaux@wanadoo.fr 0470060017 mairie@vaux03.fr" at bounding box center [1240, 599] width 558 height 14
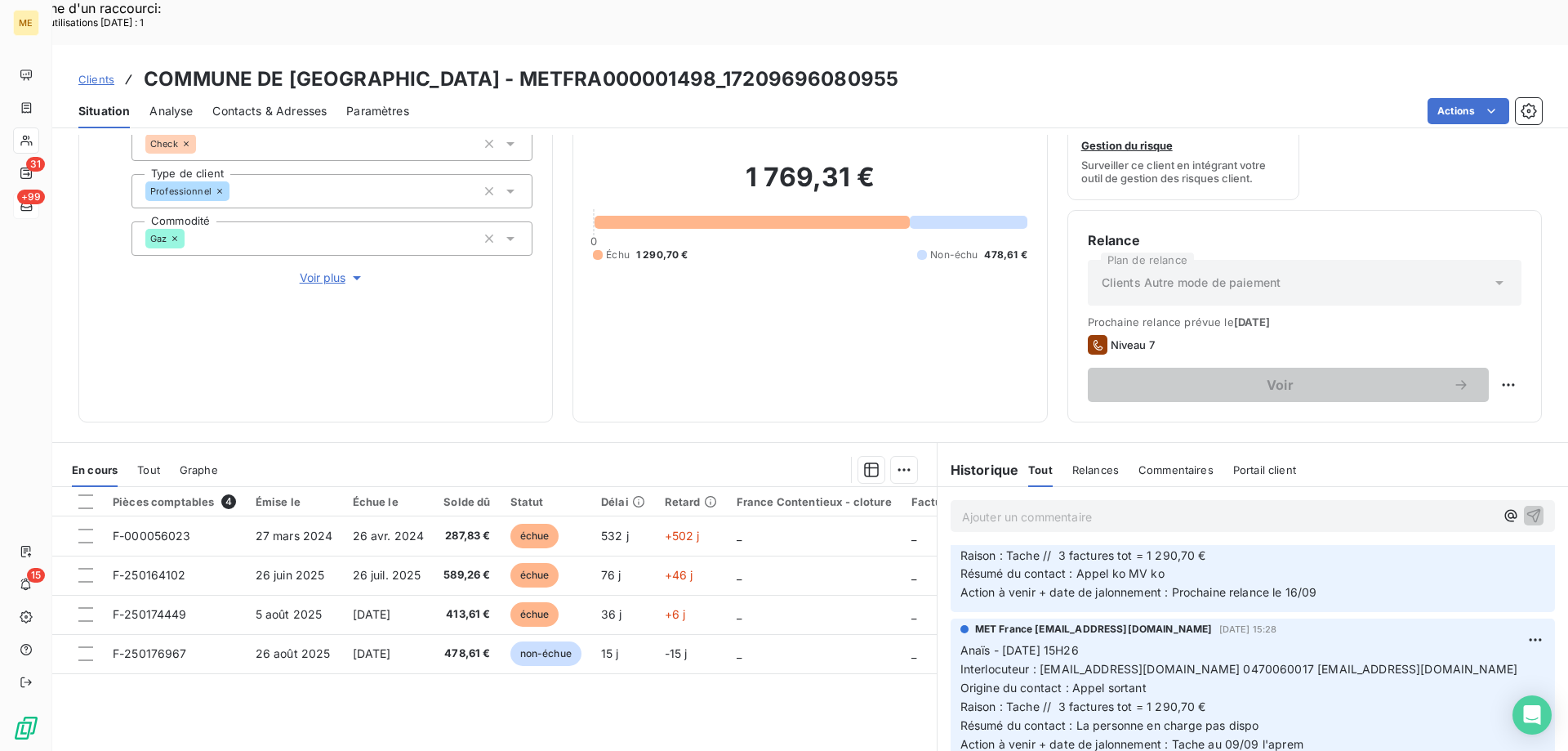
scroll to position [82, 0]
click at [979, 304] on div "1 769,31 € 0 Échu 1 290,70 € Non-échu 478,61 €" at bounding box center [810, 211] width 434 height 381
click at [1130, 641] on p "Anaïs - 08/09/2025 - 15H26 Interlocuteur : mairie.de.vaux@wanadoo.fr 0470060017…" at bounding box center [1253, 697] width 585 height 112
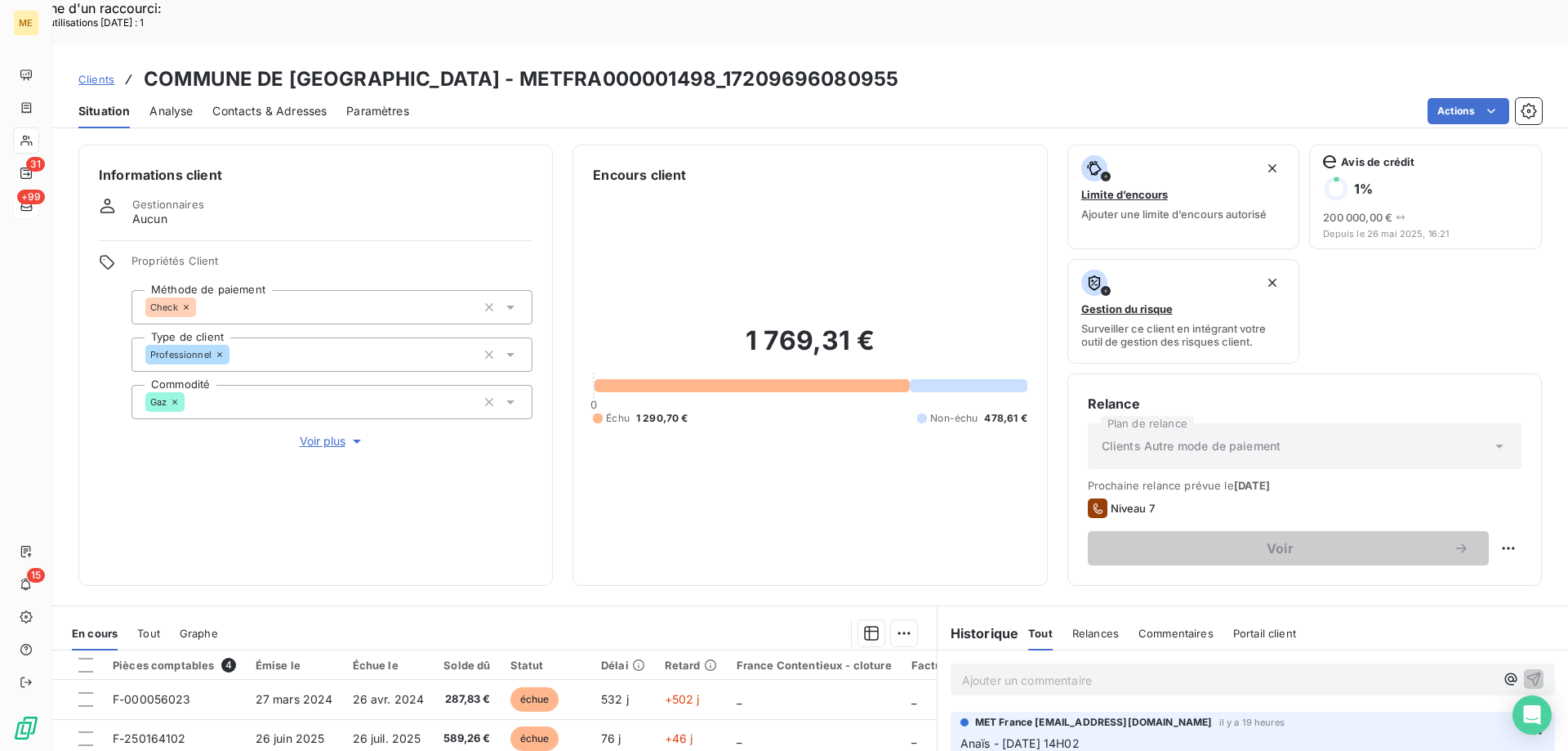
scroll to position [218, 0]
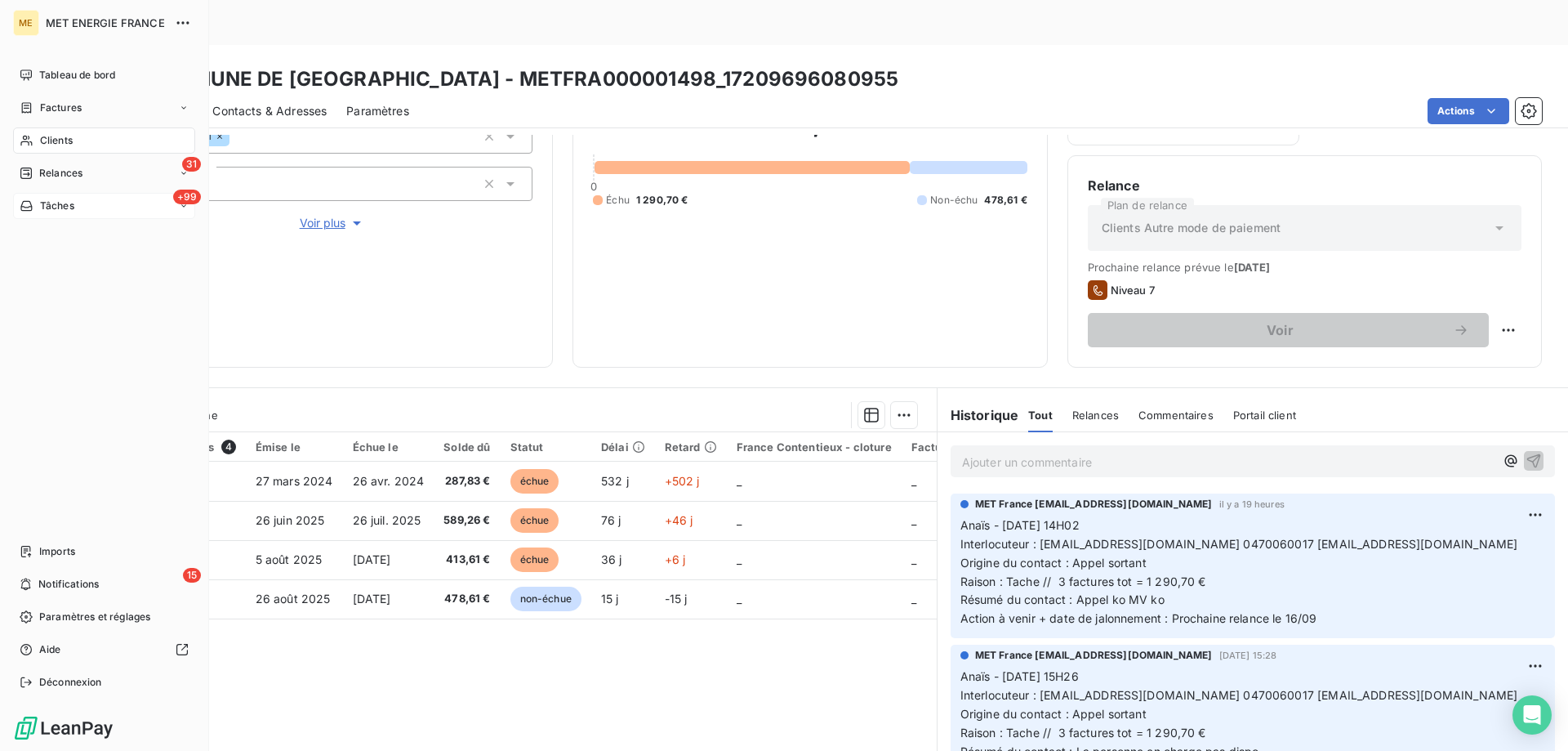
click at [43, 198] on span "Tâches" at bounding box center [57, 206] width 34 height 15
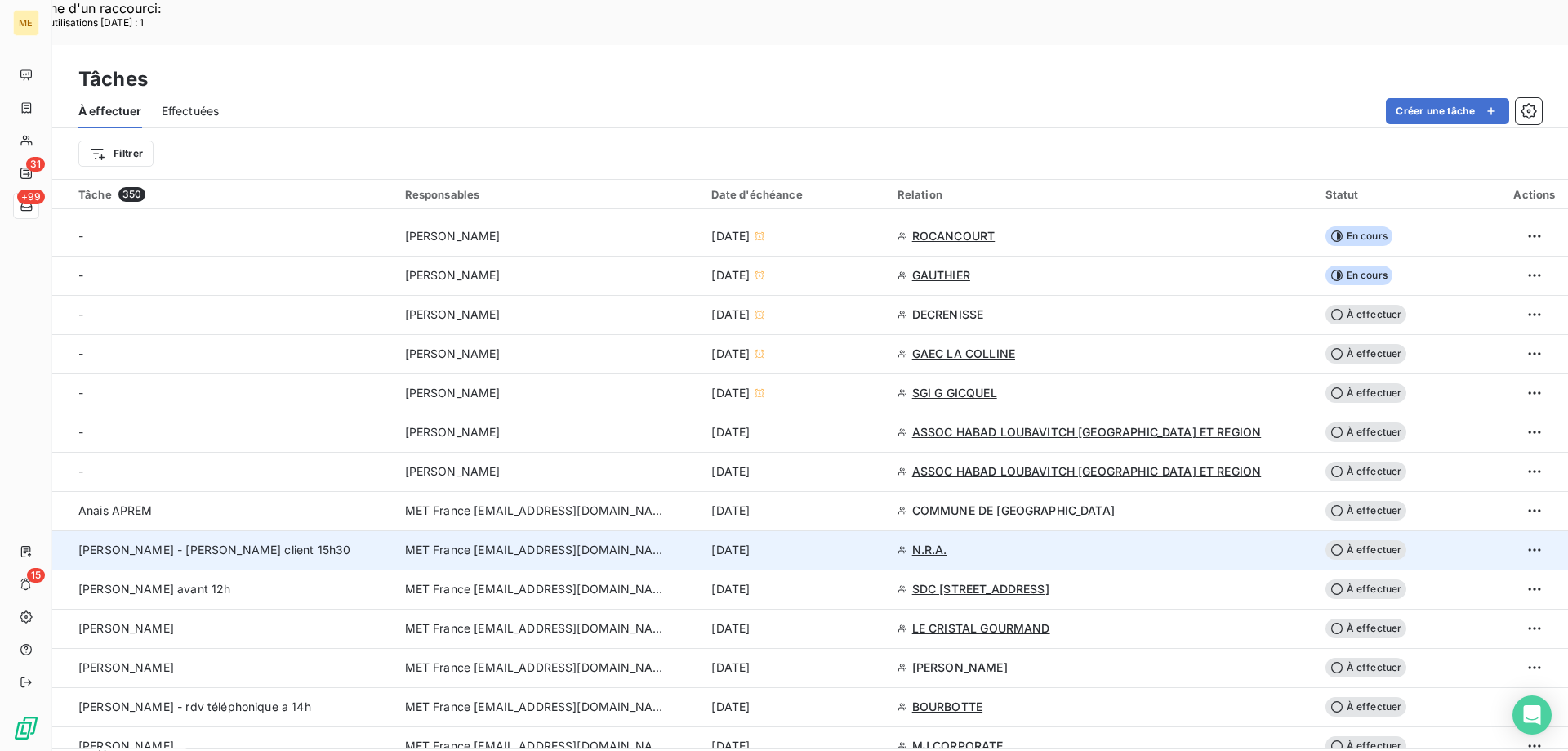
scroll to position [490, 0]
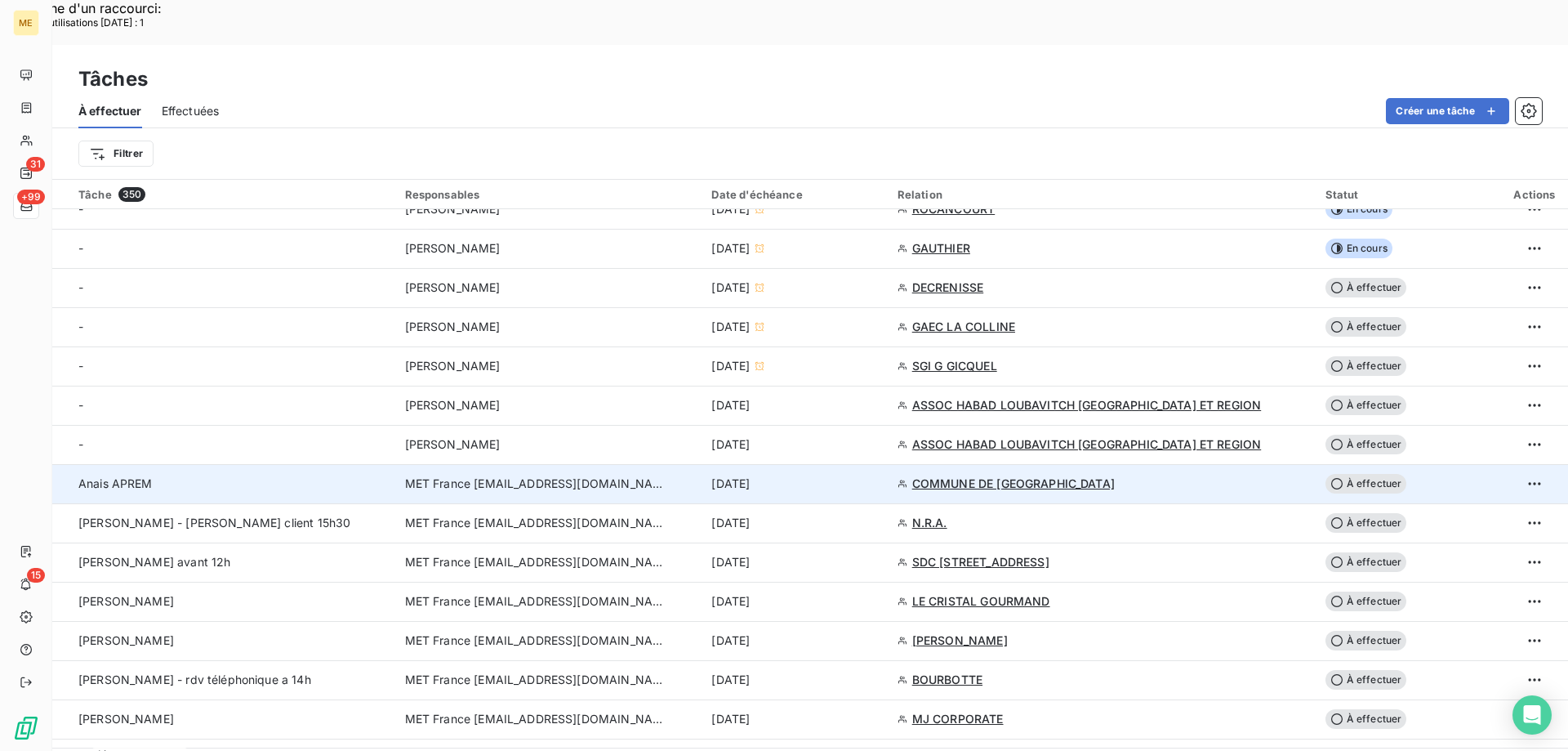
click at [870, 476] on div "9 sept. 2025" at bounding box center [794, 484] width 165 height 17
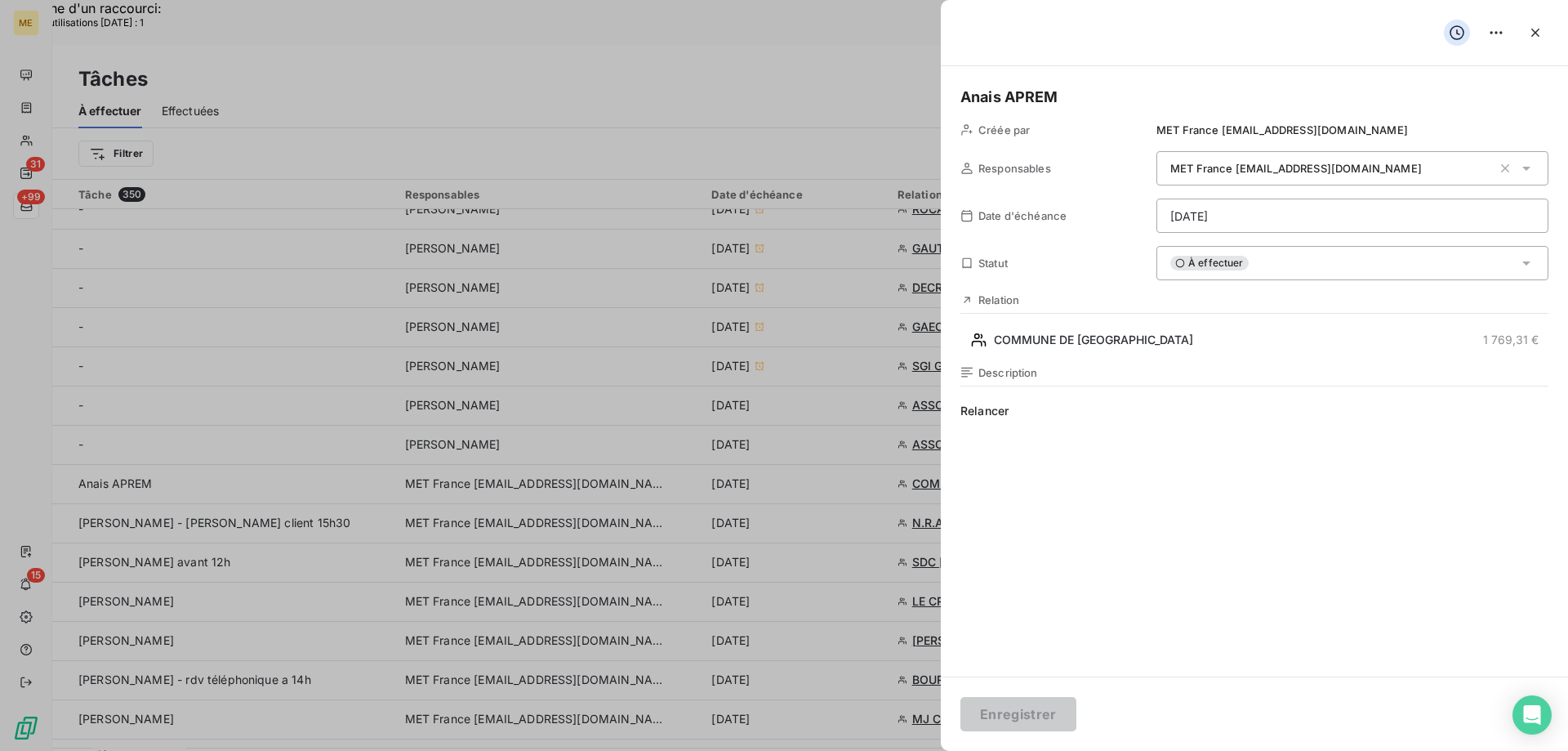
drag, startPoint x: 1341, startPoint y: 268, endPoint x: 1341, endPoint y: 276, distance: 8.0
click at [1341, 268] on div "À effectuer" at bounding box center [1352, 263] width 392 height 34
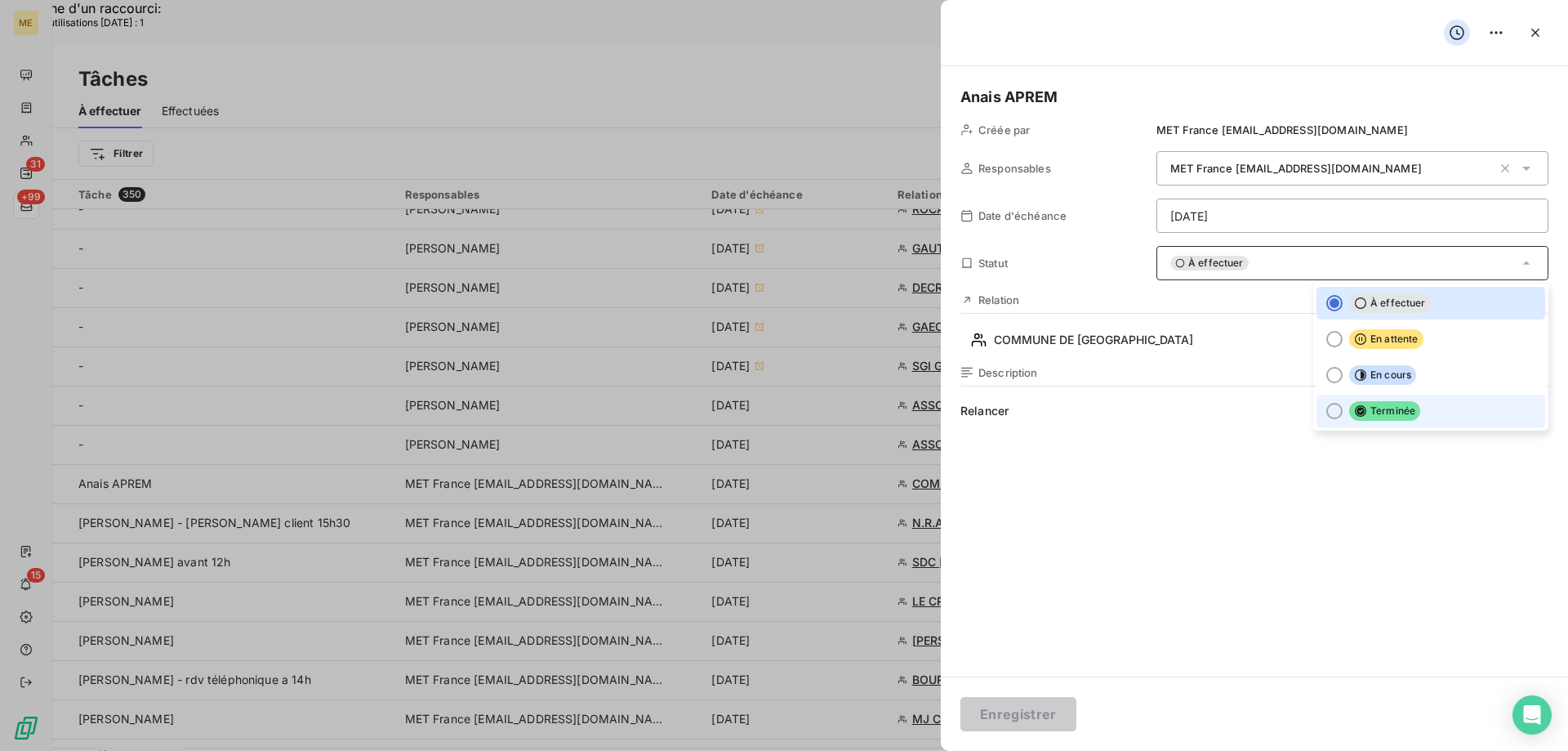
click at [1391, 409] on span "Terminée" at bounding box center [1385, 411] width 71 height 19
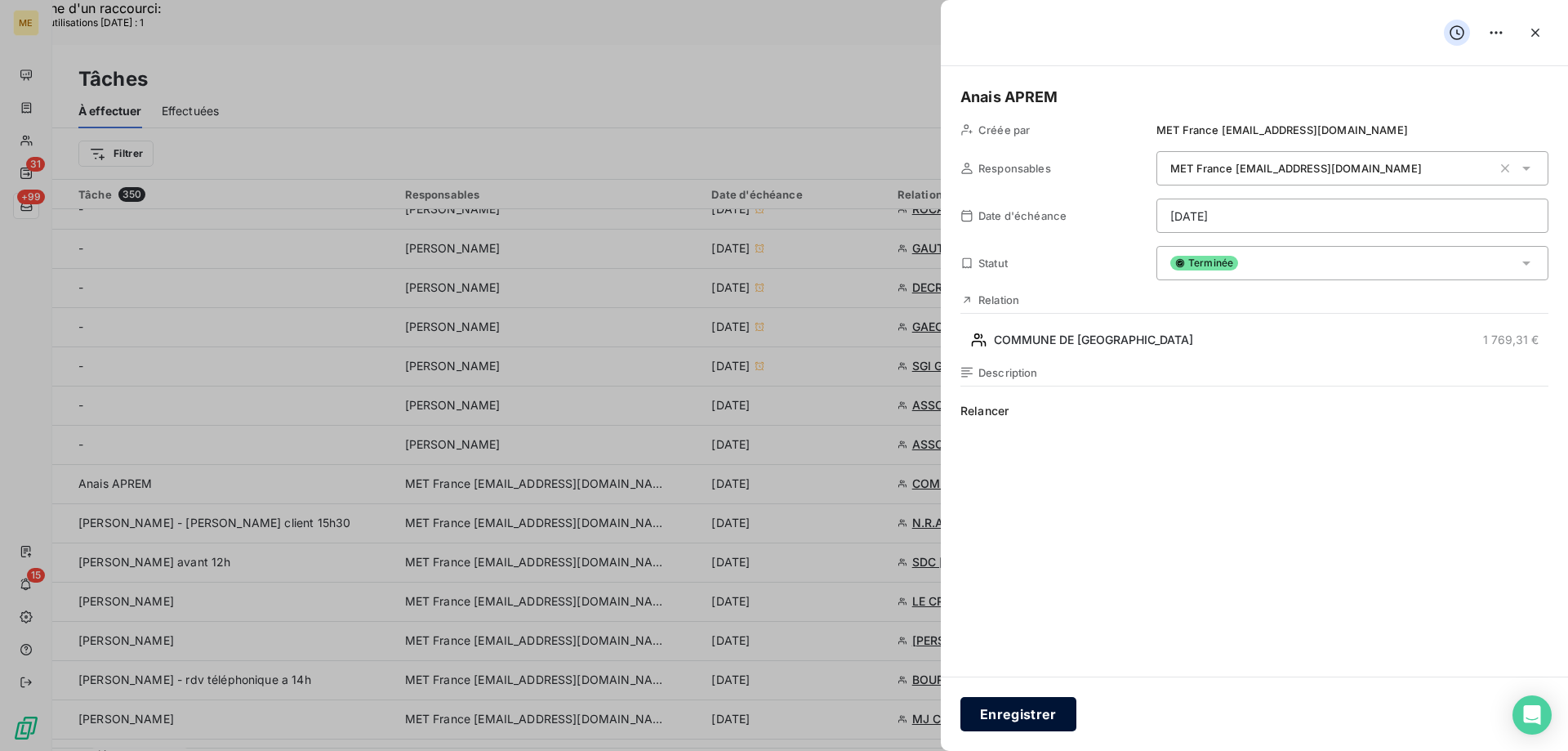
click at [995, 713] on button "Enregistrer" at bounding box center [1018, 714] width 116 height 34
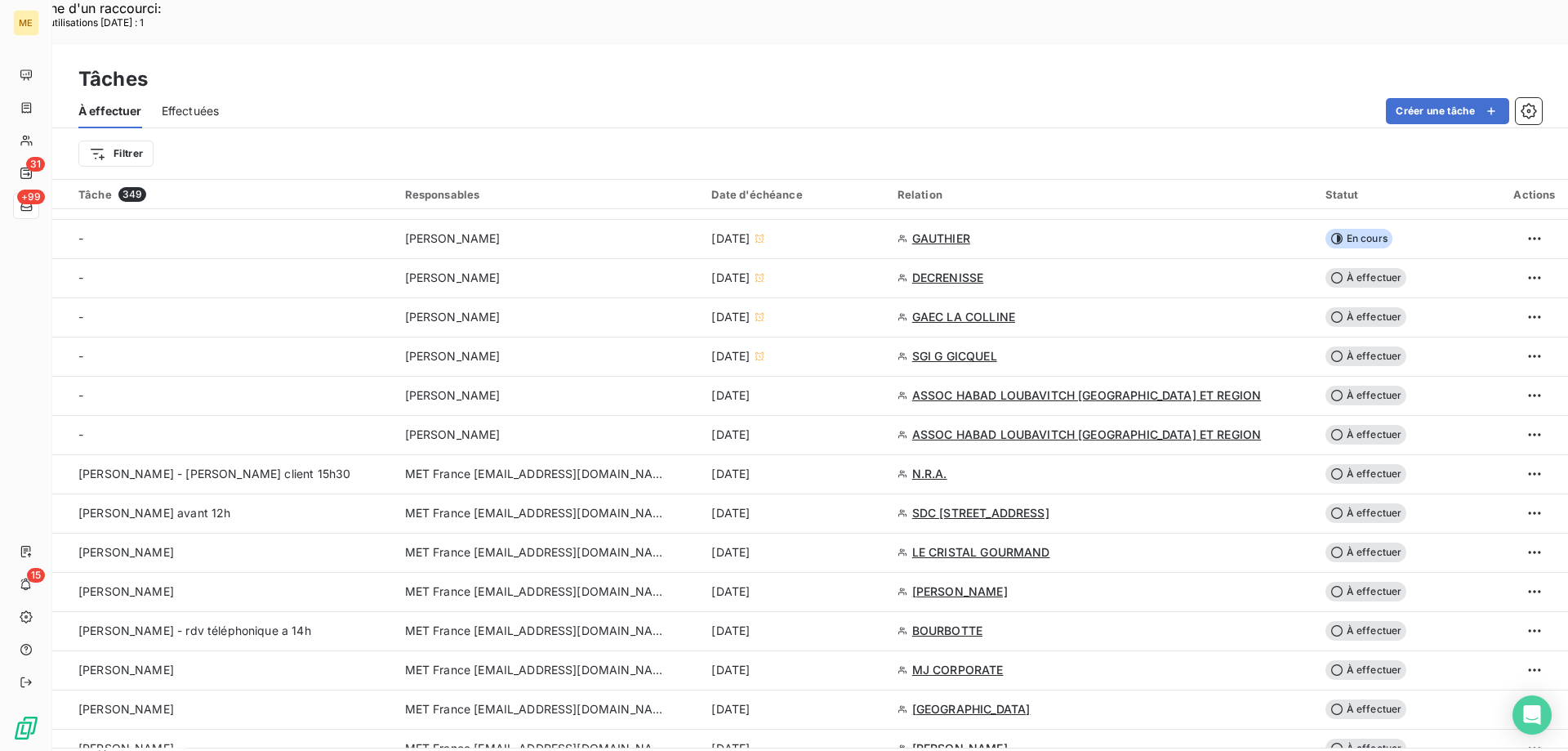
scroll to position [327, 0]
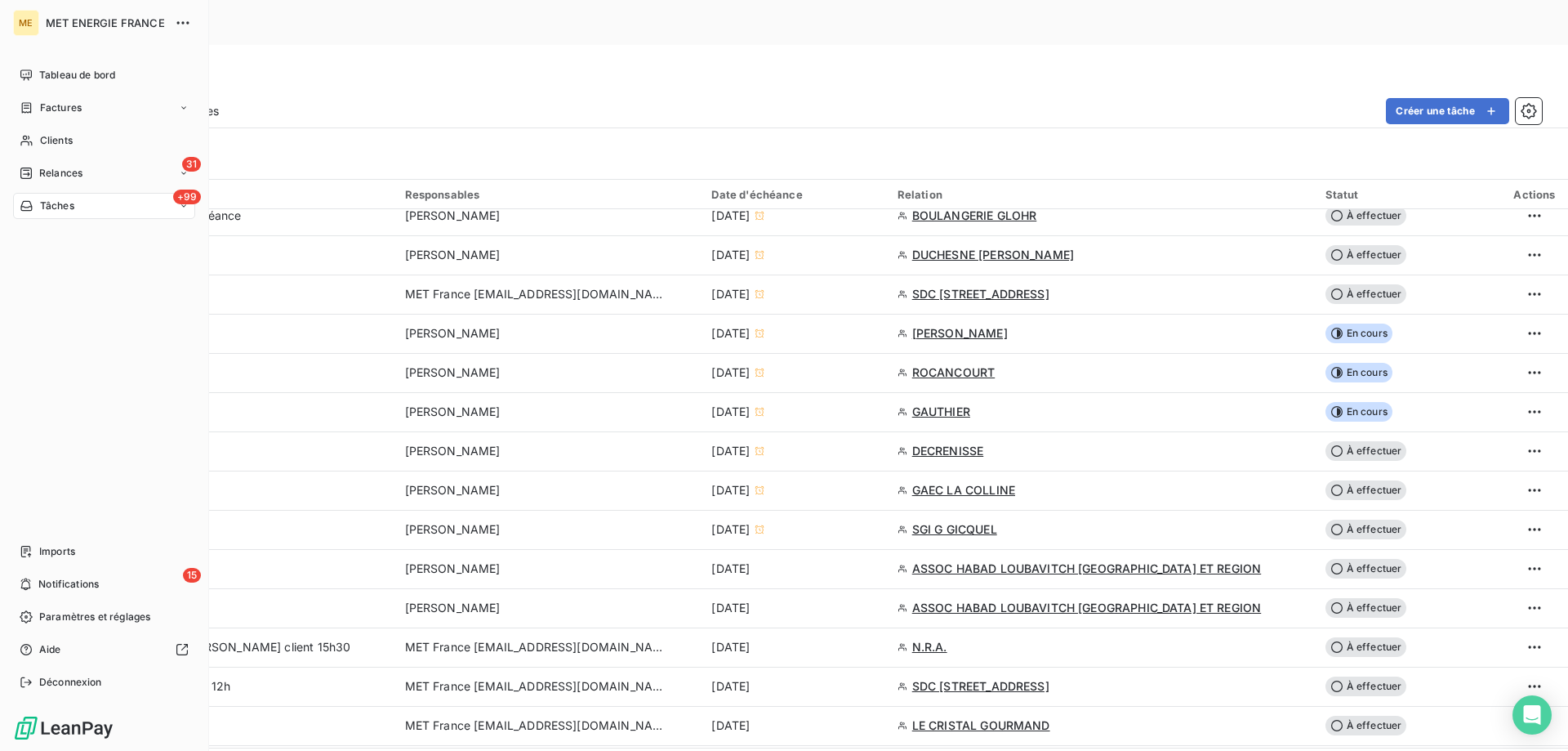
click at [46, 204] on span "Tâches" at bounding box center [57, 206] width 34 height 15
click at [71, 207] on span "Tâches" at bounding box center [57, 206] width 34 height 15
click at [63, 173] on span "Relances" at bounding box center [61, 173] width 43 height 15
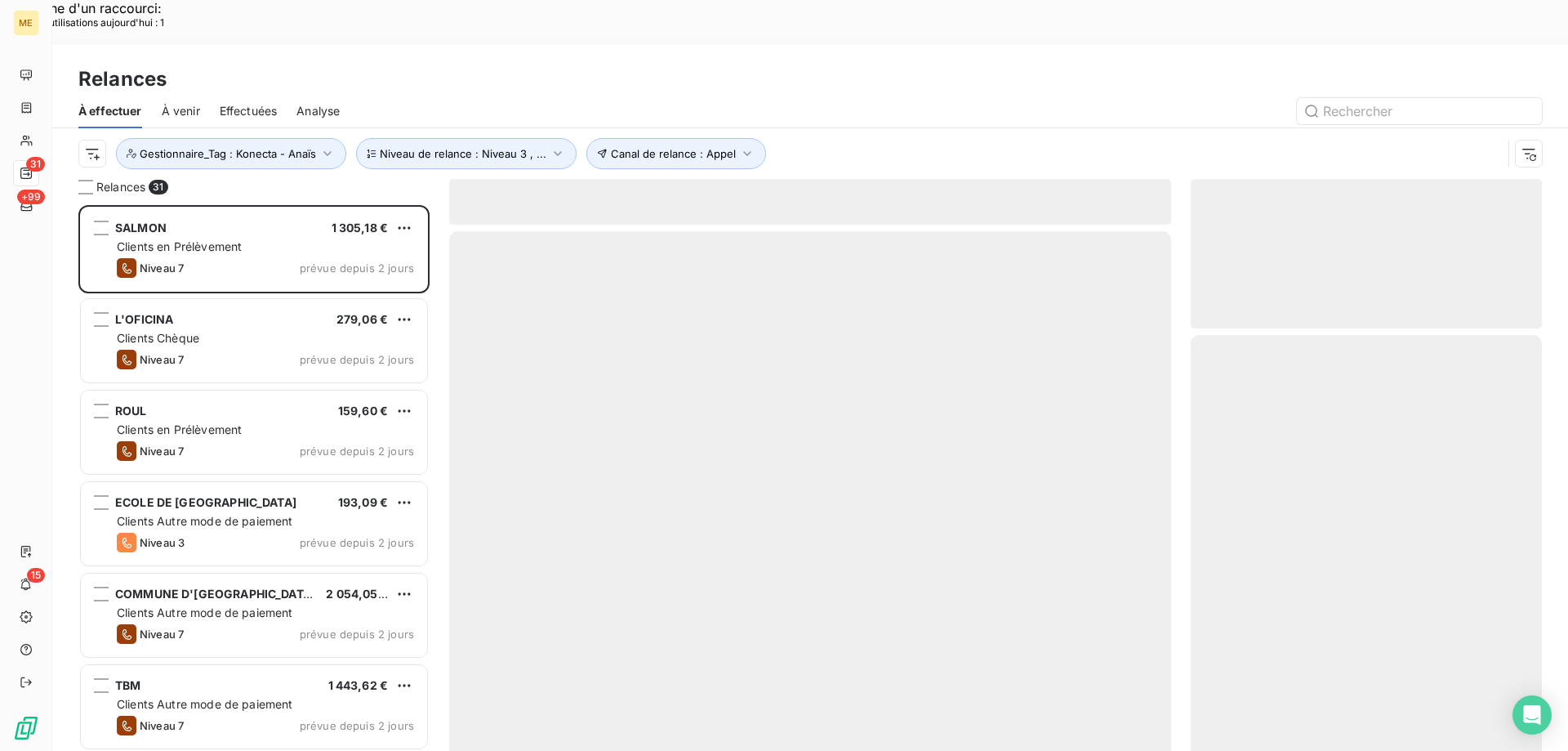
scroll to position [579, 339]
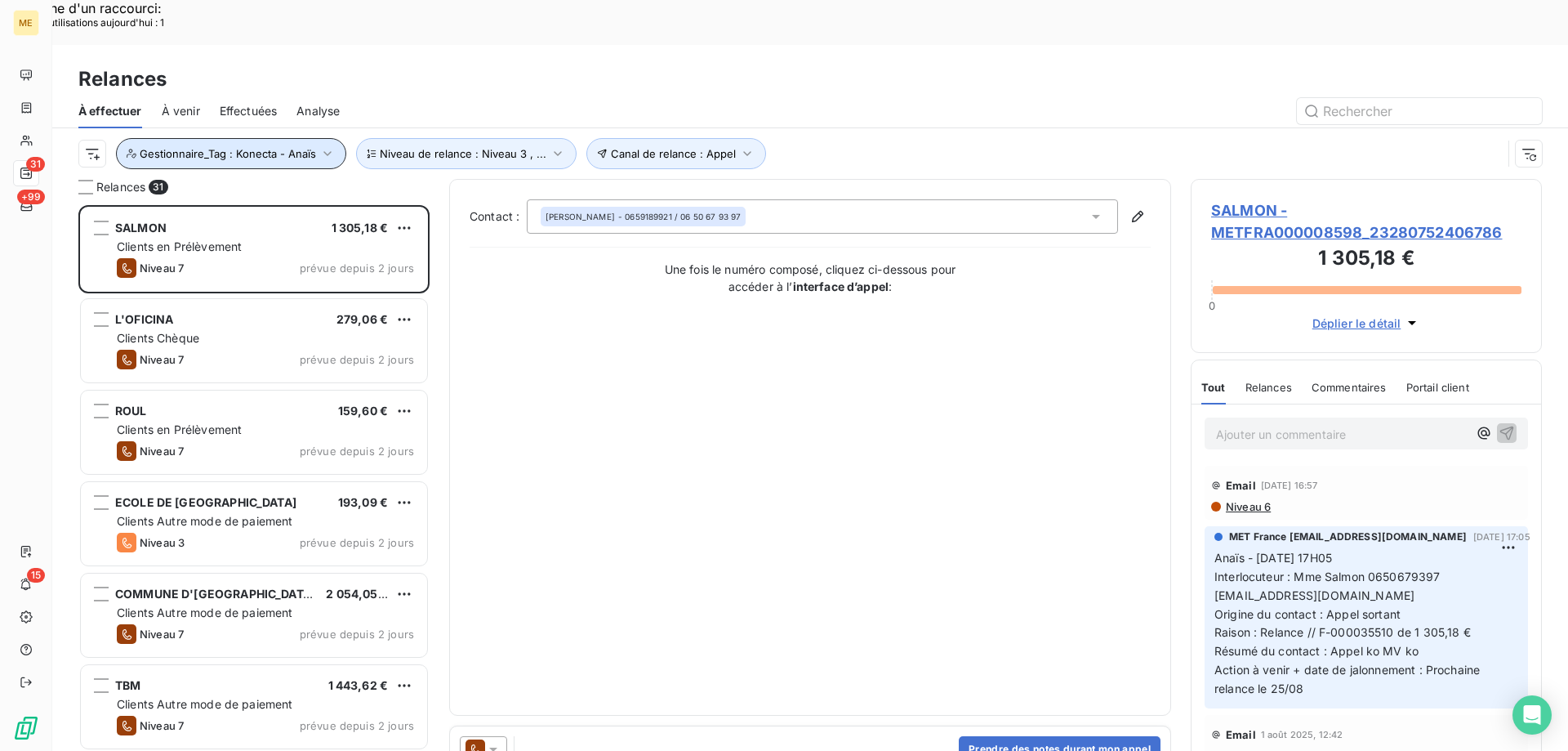
click at [236, 147] on span "Gestionnaire_Tag : Konecta - Anaïs" at bounding box center [227, 154] width 176 height 13
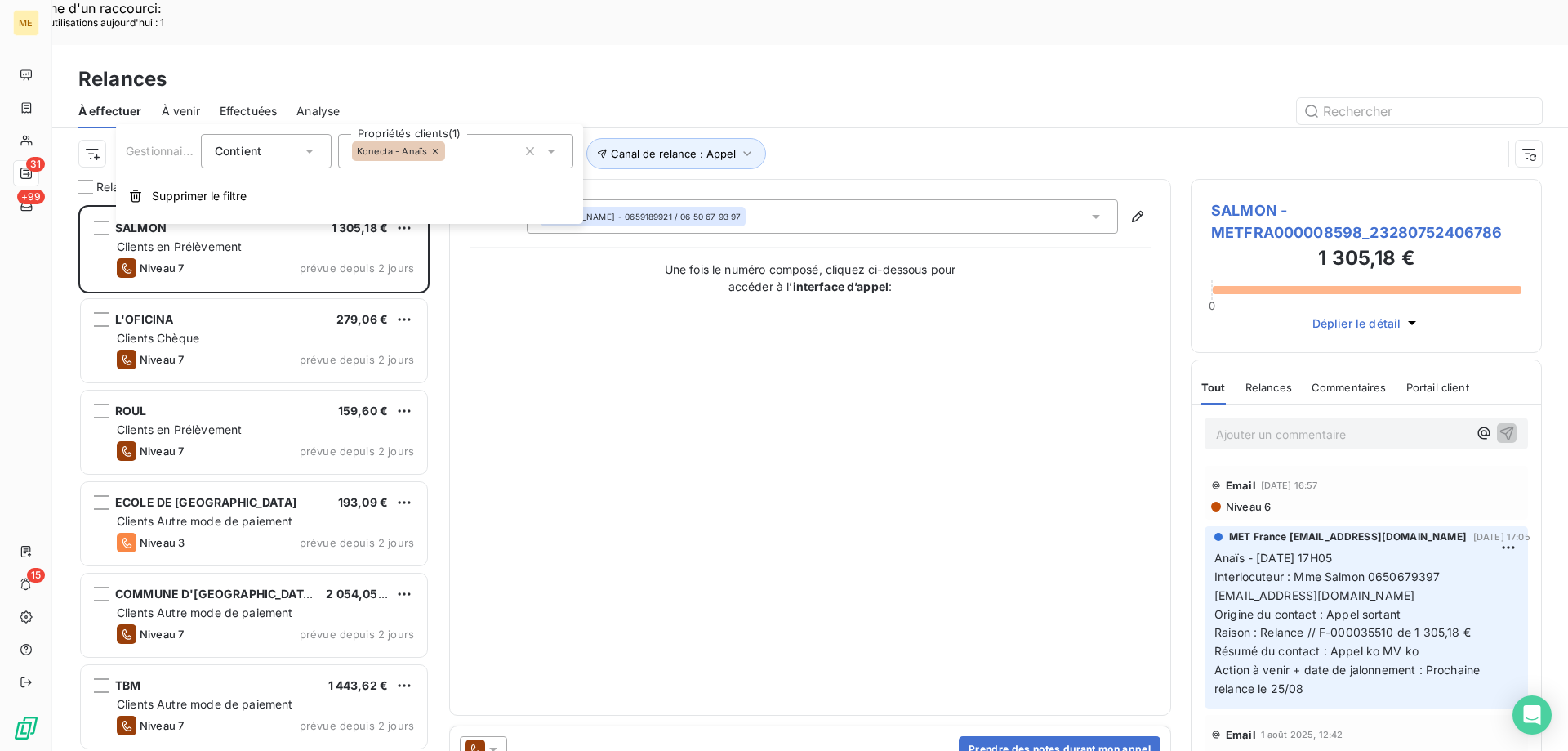
click at [945, 128] on div "Canal de relance : Appel Niveau de relance : Niveau 3 , ... Gestionnaire_Tag : …" at bounding box center [810, 153] width 1464 height 51
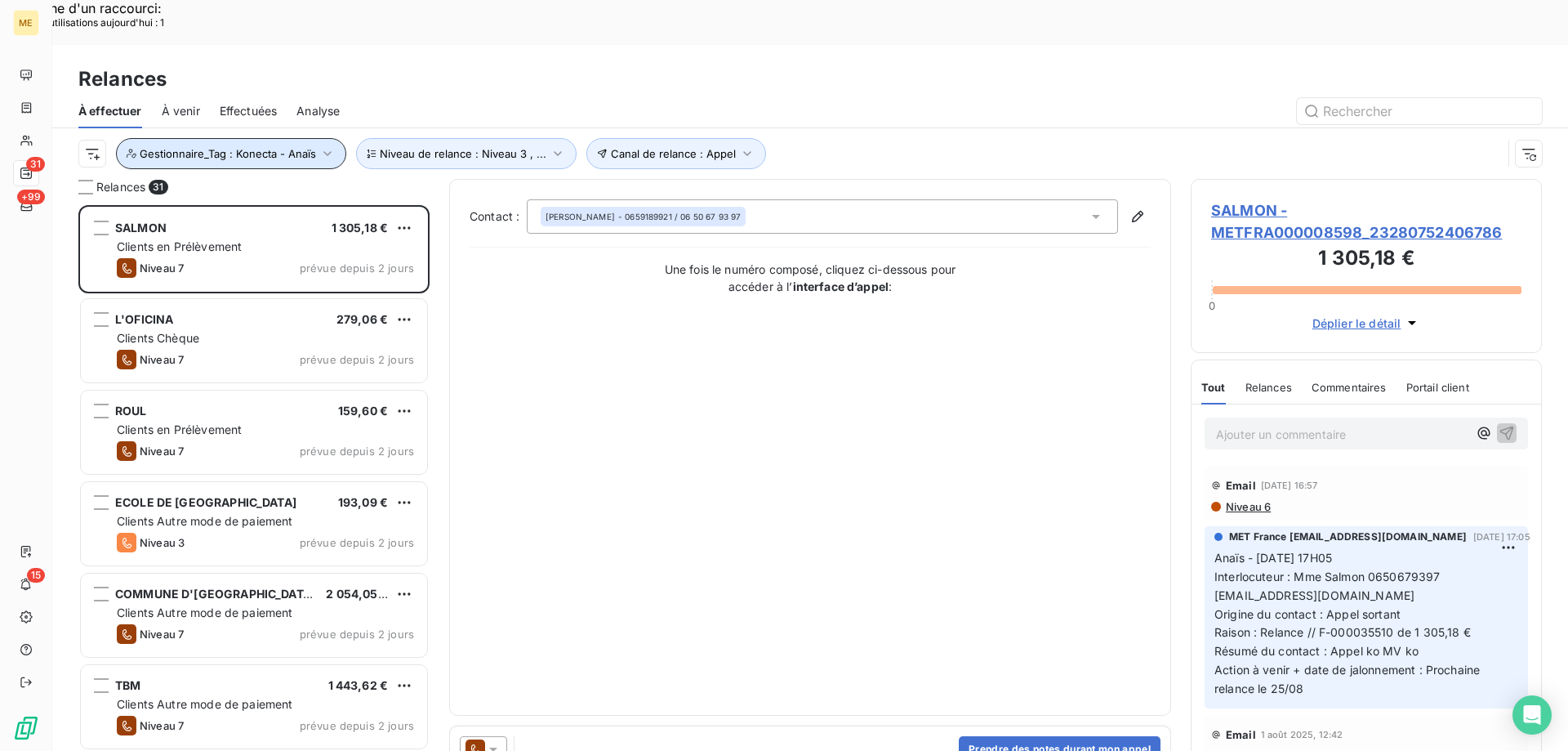
click at [252, 147] on span "Gestionnaire_Tag : Konecta - Anaïs" at bounding box center [227, 154] width 176 height 13
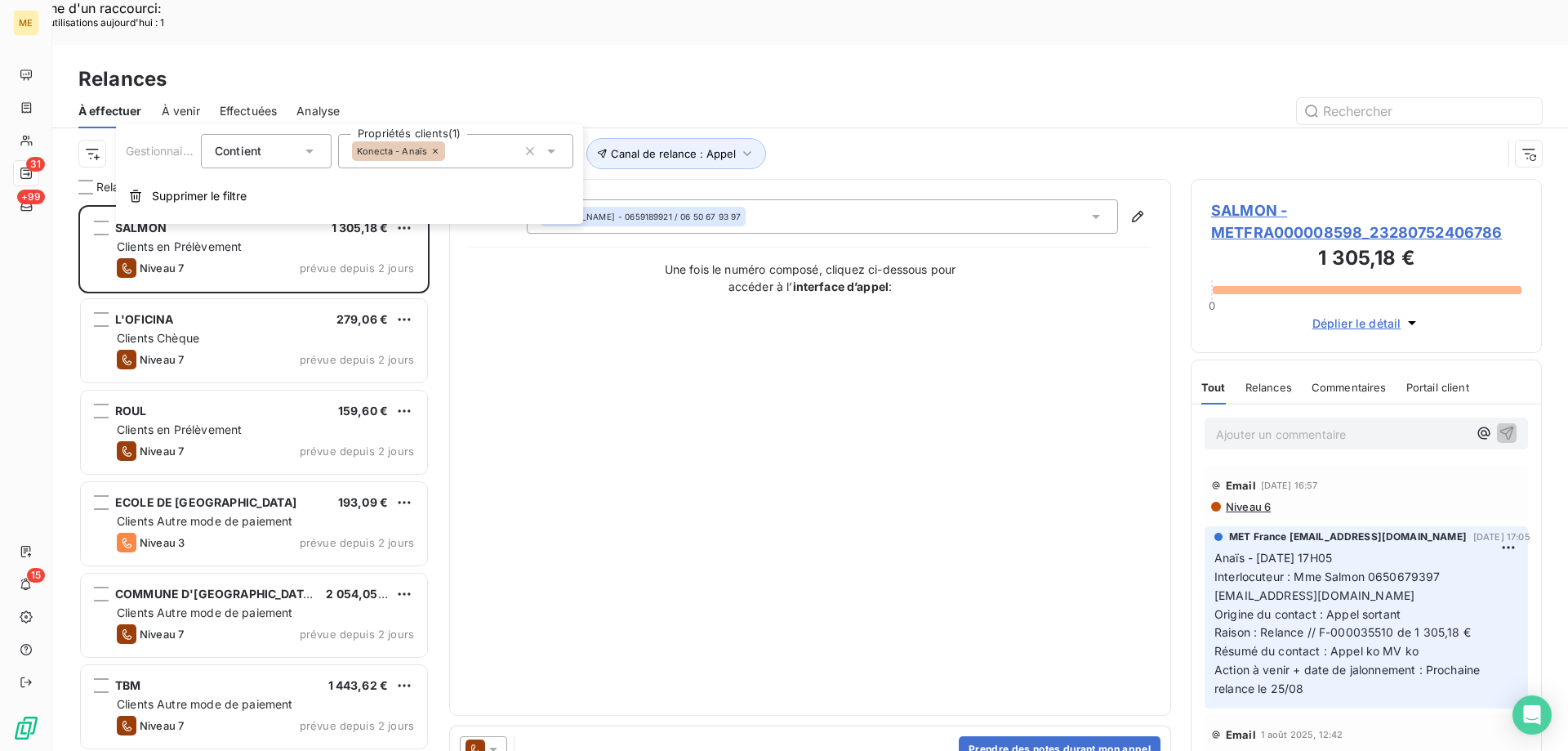
click at [471, 156] on div "Konecta - Anaïs" at bounding box center [456, 151] width 235 height 34
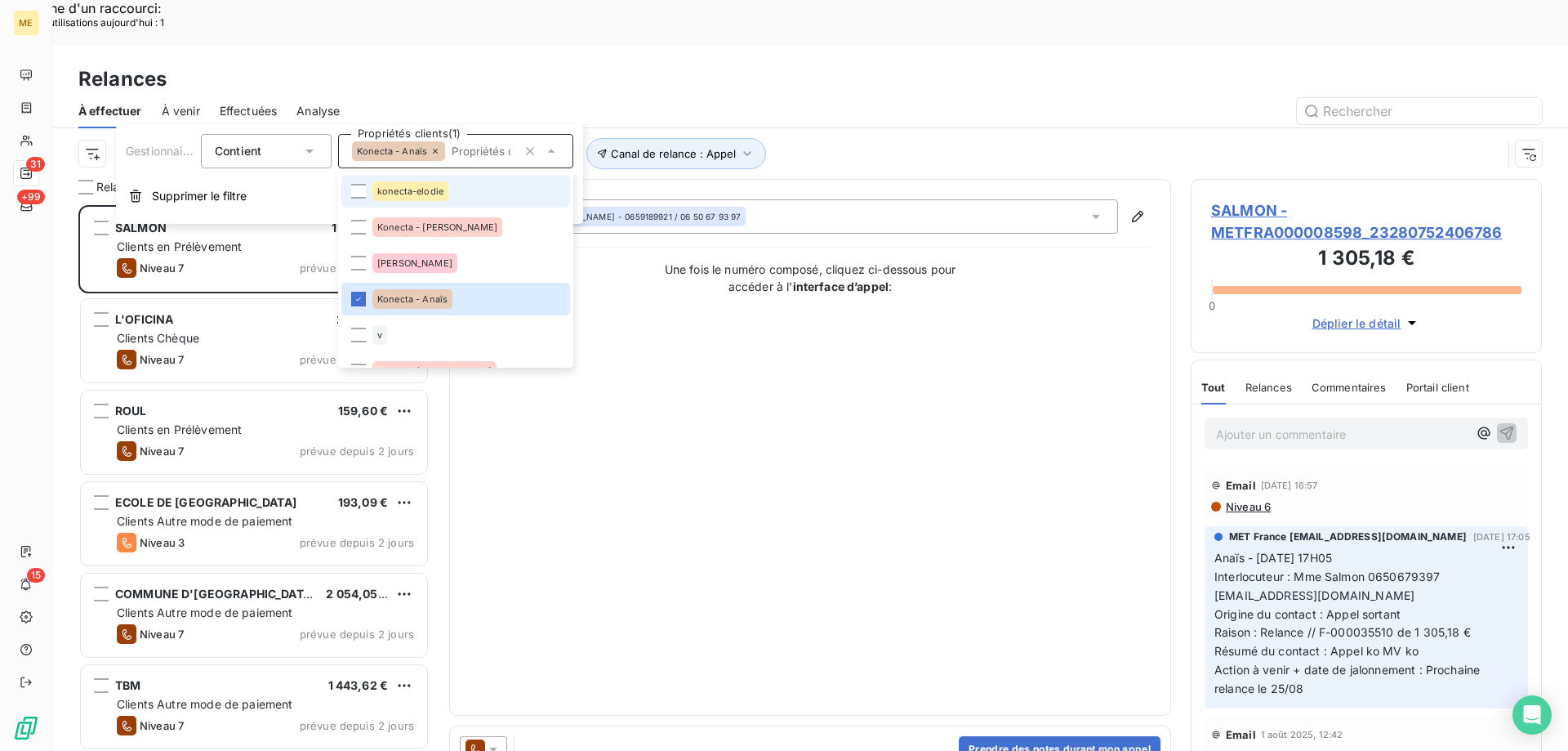
click at [474, 199] on li "konecta-elodie" at bounding box center [456, 191] width 229 height 33
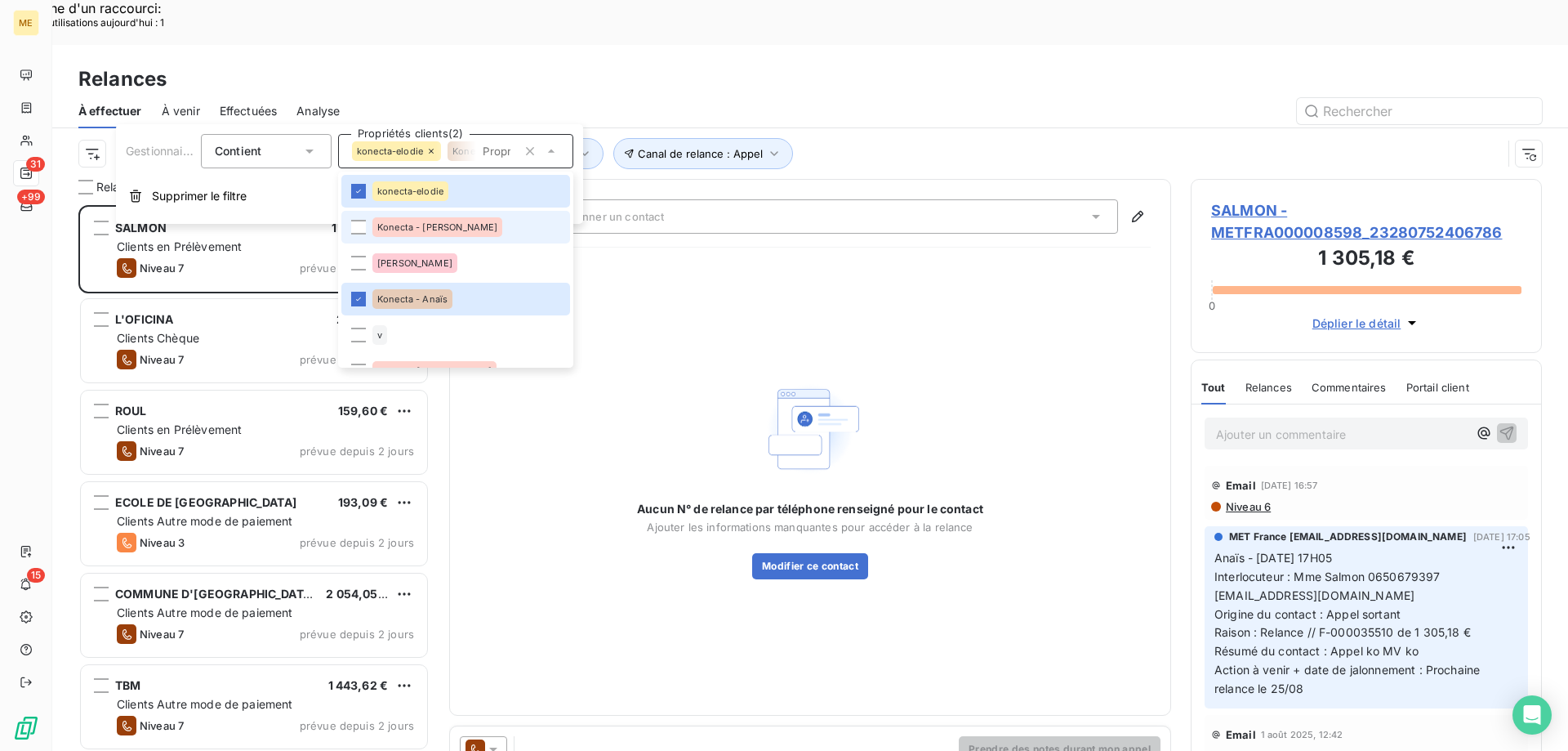
click at [469, 230] on li "Konecta - Cindy" at bounding box center [456, 227] width 229 height 33
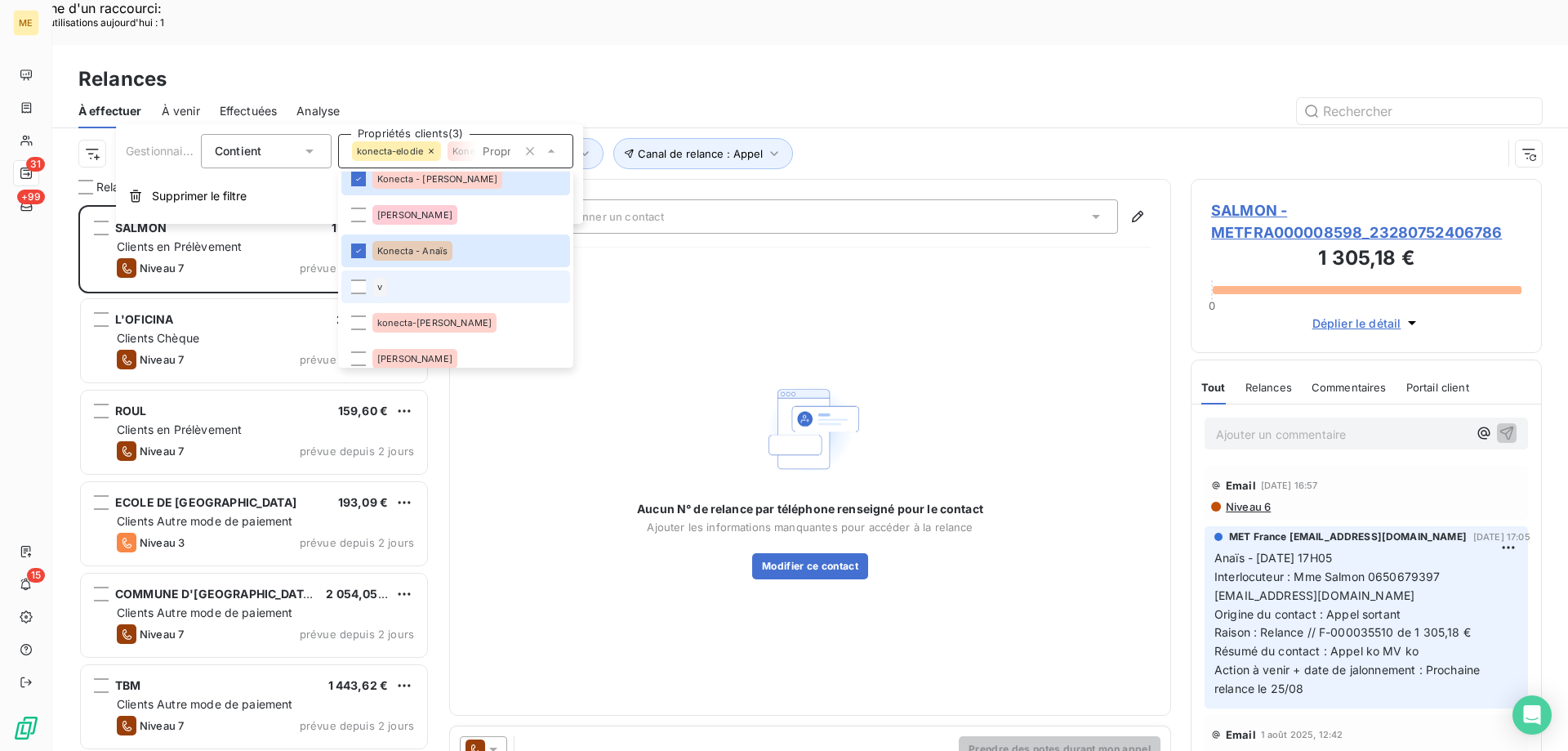
scroll to position [82, 0]
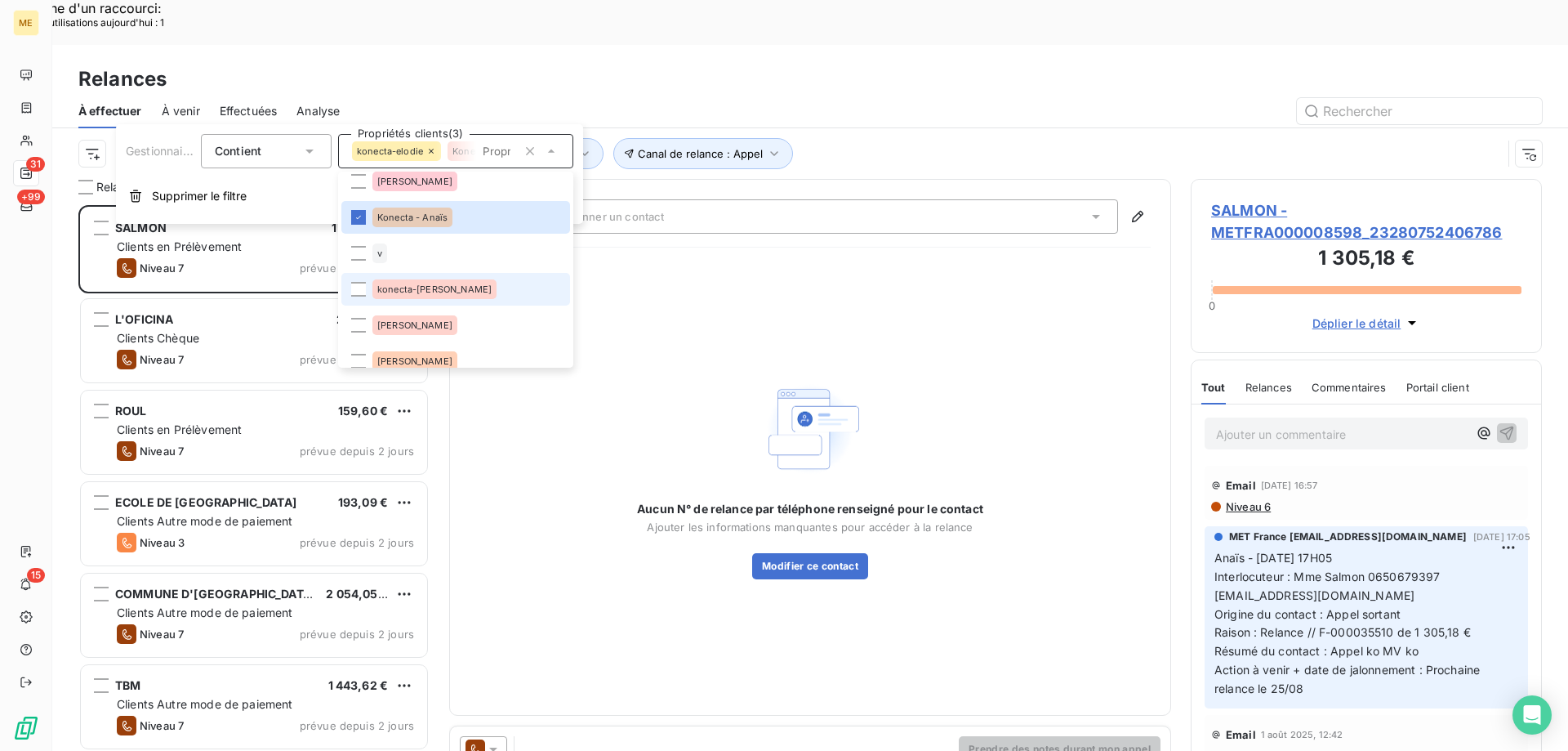
click at [465, 286] on li "konecta-valérie" at bounding box center [456, 289] width 229 height 33
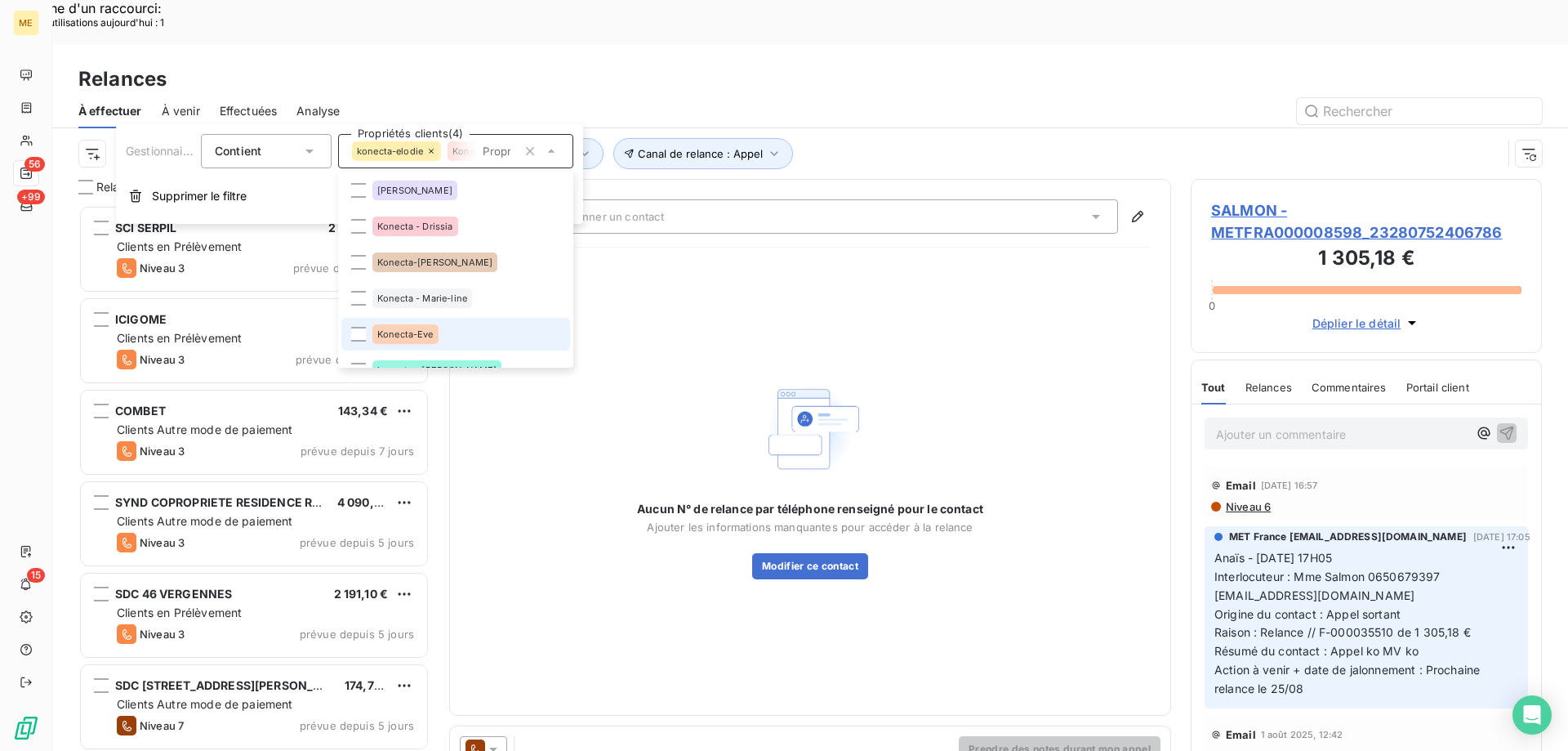
scroll to position [327, 0]
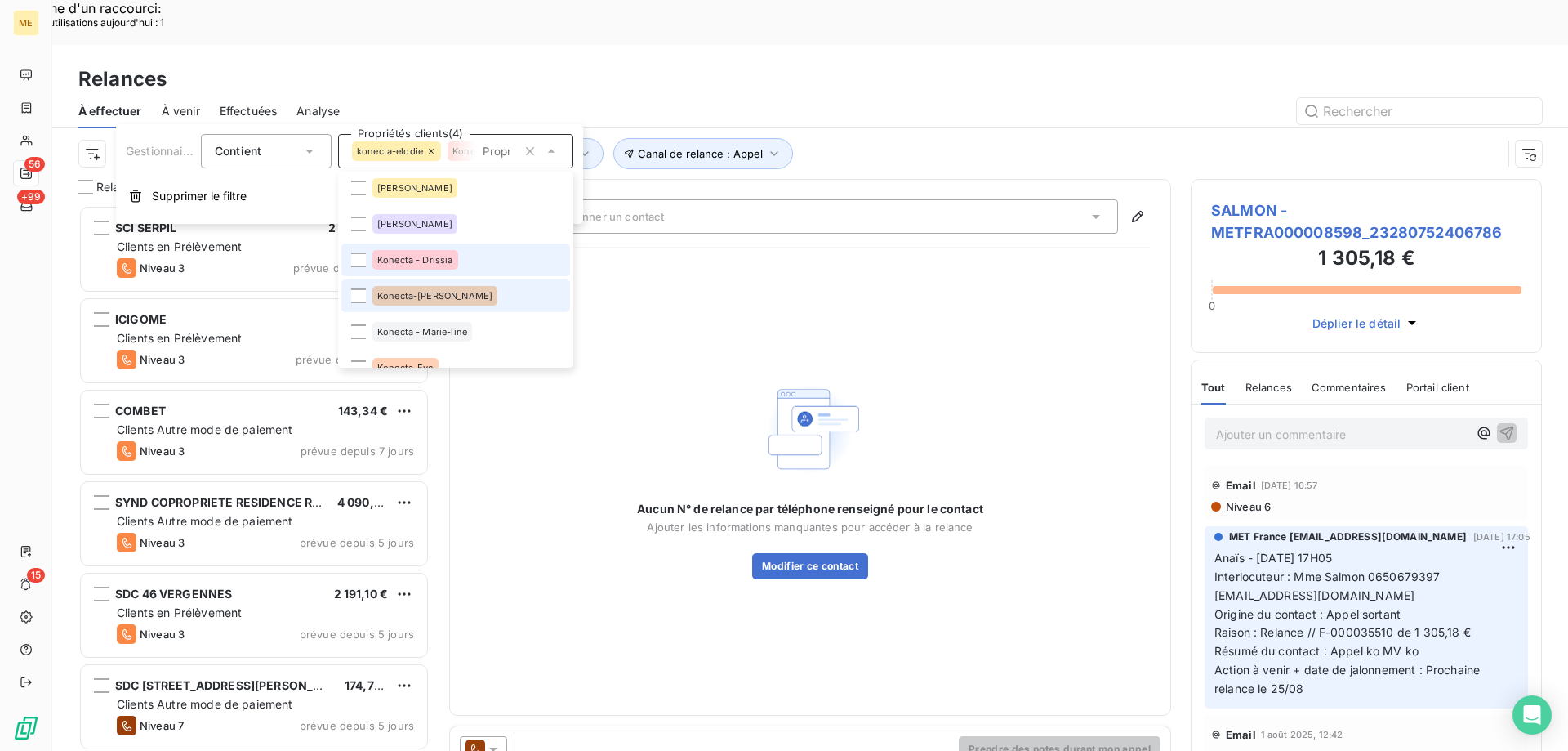
drag, startPoint x: 464, startPoint y: 263, endPoint x: 456, endPoint y: 304, distance: 41.8
click at [464, 266] on li "Konecta - Drissia" at bounding box center [456, 259] width 229 height 33
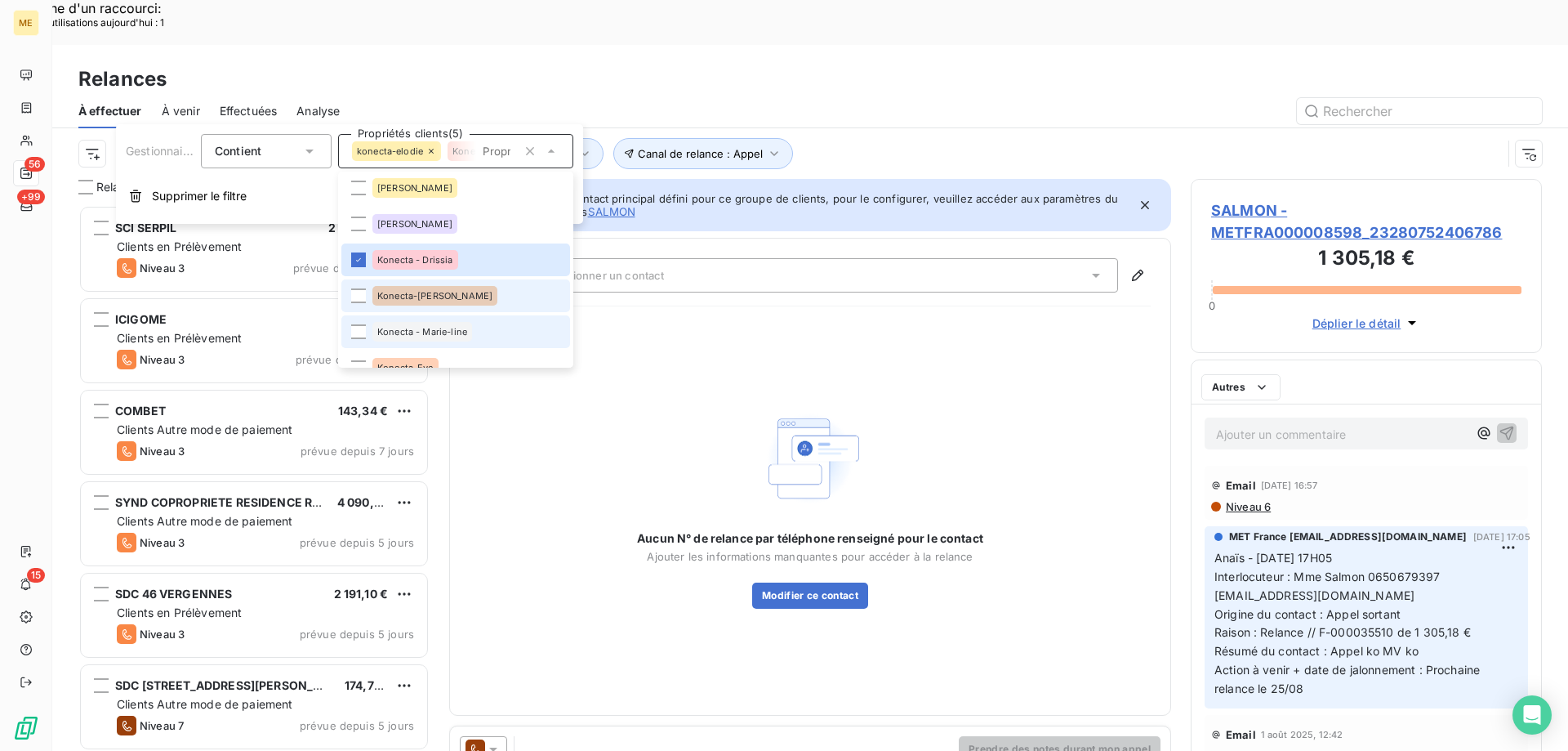
drag, startPoint x: 456, startPoint y: 304, endPoint x: 463, endPoint y: 324, distance: 21.2
click at [457, 306] on li "Konecta-Laurine" at bounding box center [456, 295] width 229 height 33
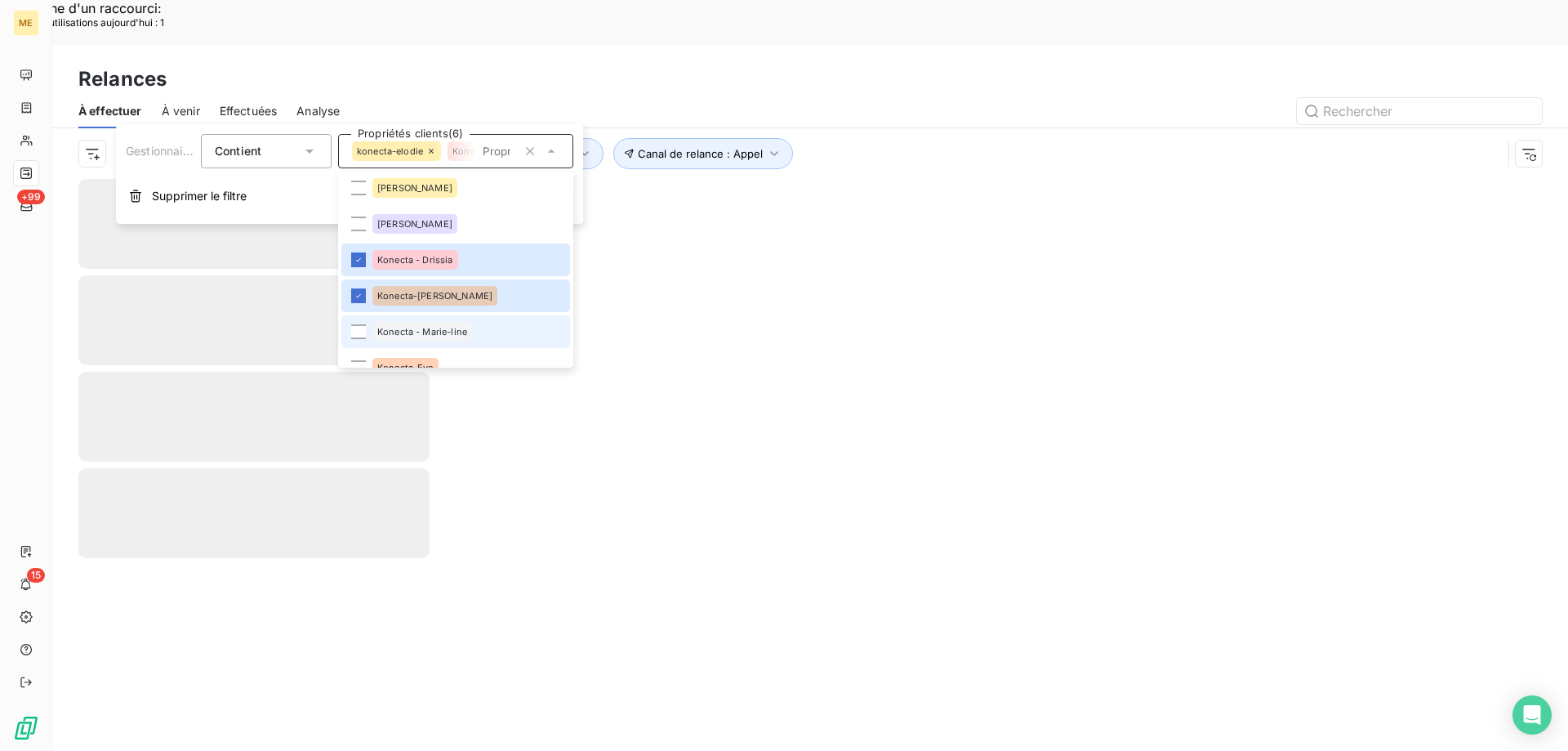
click at [466, 332] on span "Konecta - Marie-line" at bounding box center [423, 332] width 90 height 10
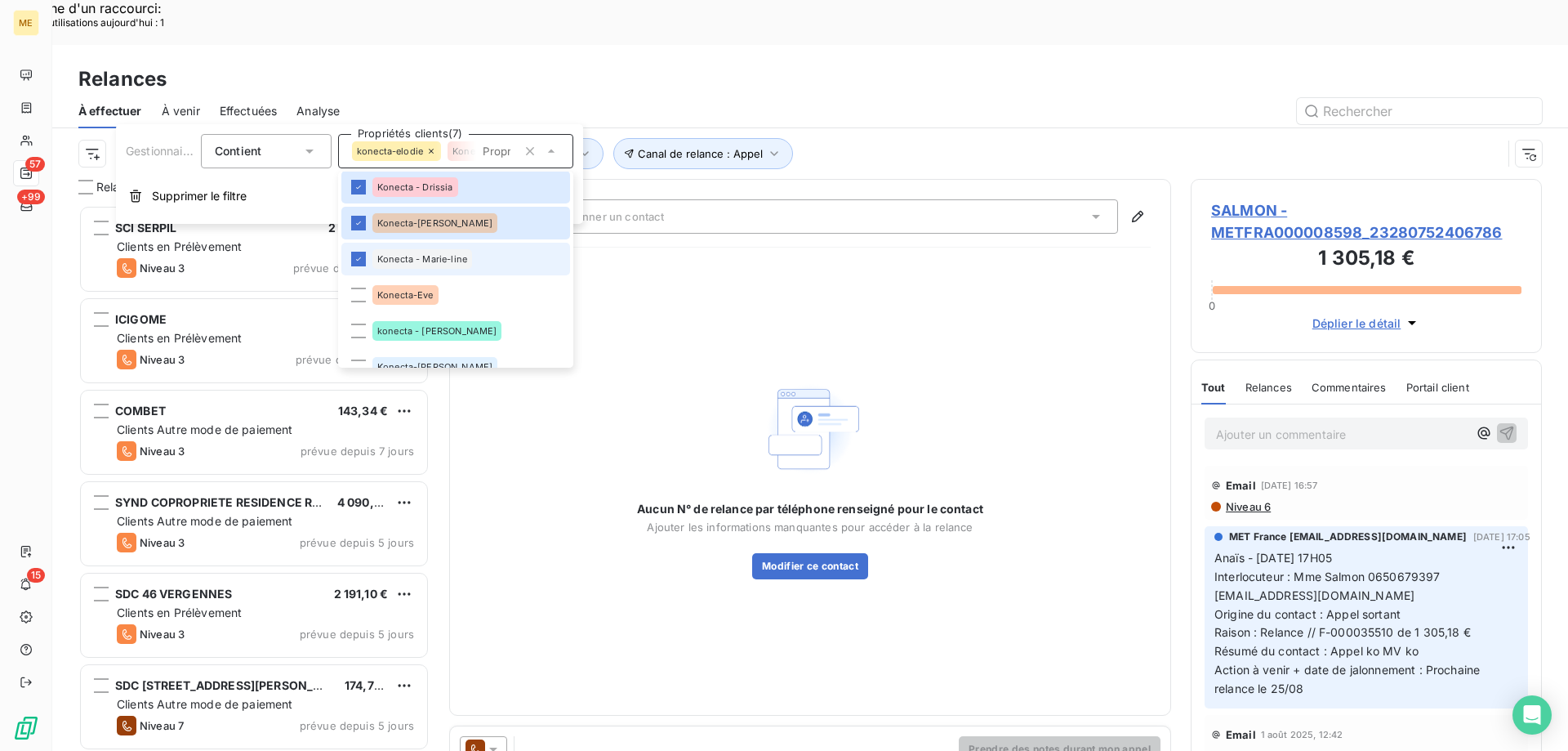
scroll to position [409, 0]
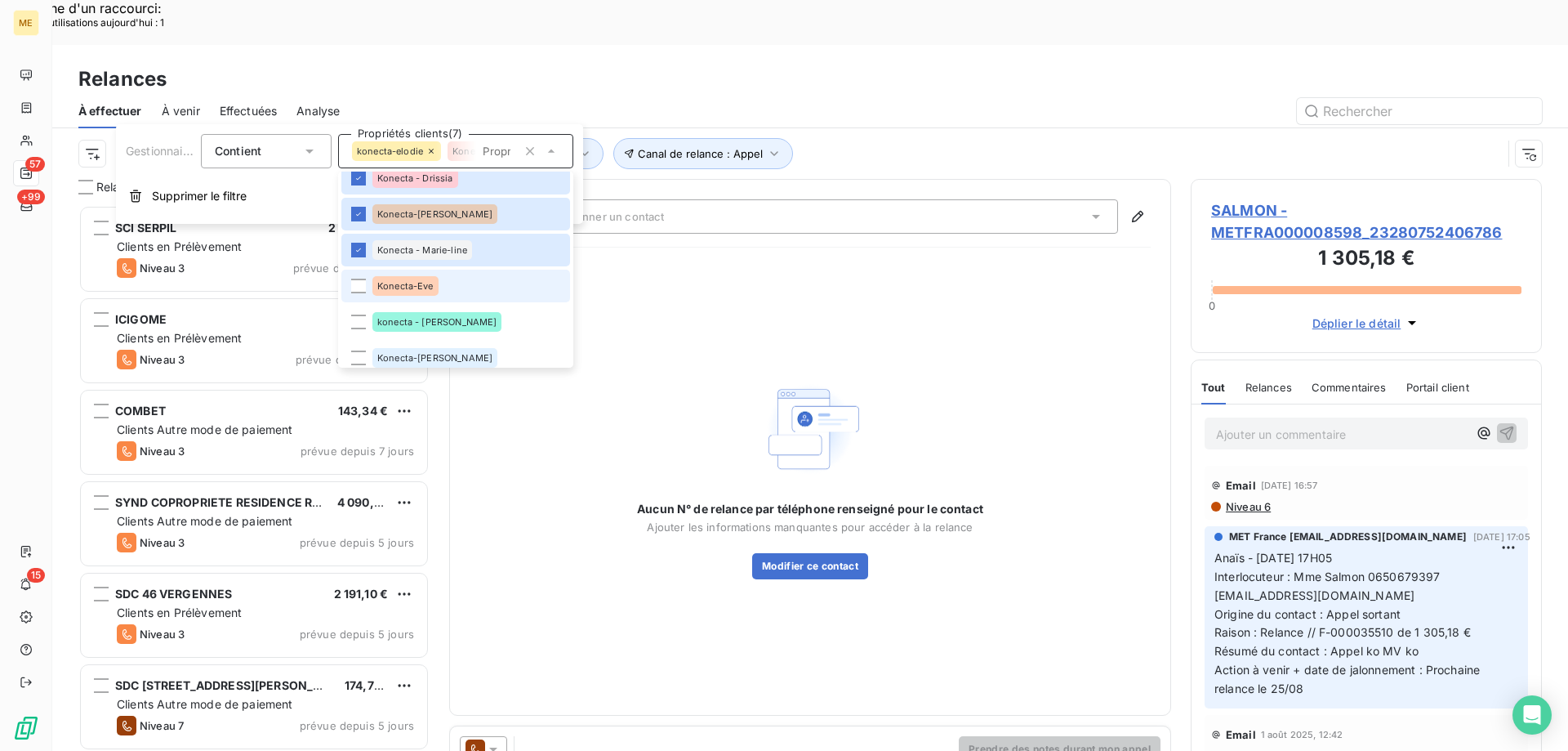
drag, startPoint x: 452, startPoint y: 296, endPoint x: 450, endPoint y: 329, distance: 33.1
click at [452, 297] on li "Konecta-Eve" at bounding box center [456, 286] width 229 height 33
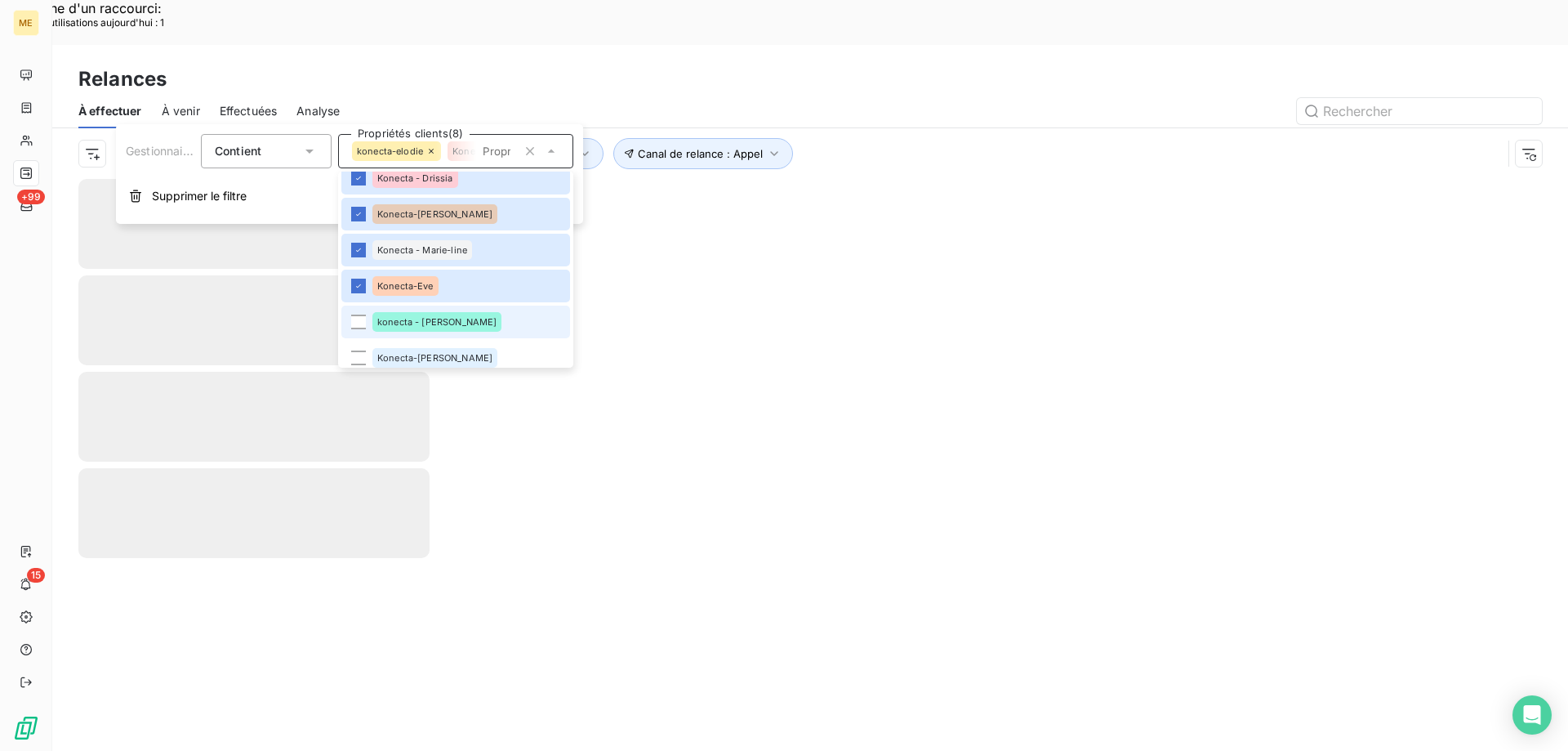
click at [450, 330] on li "konecta - lisa" at bounding box center [456, 322] width 229 height 33
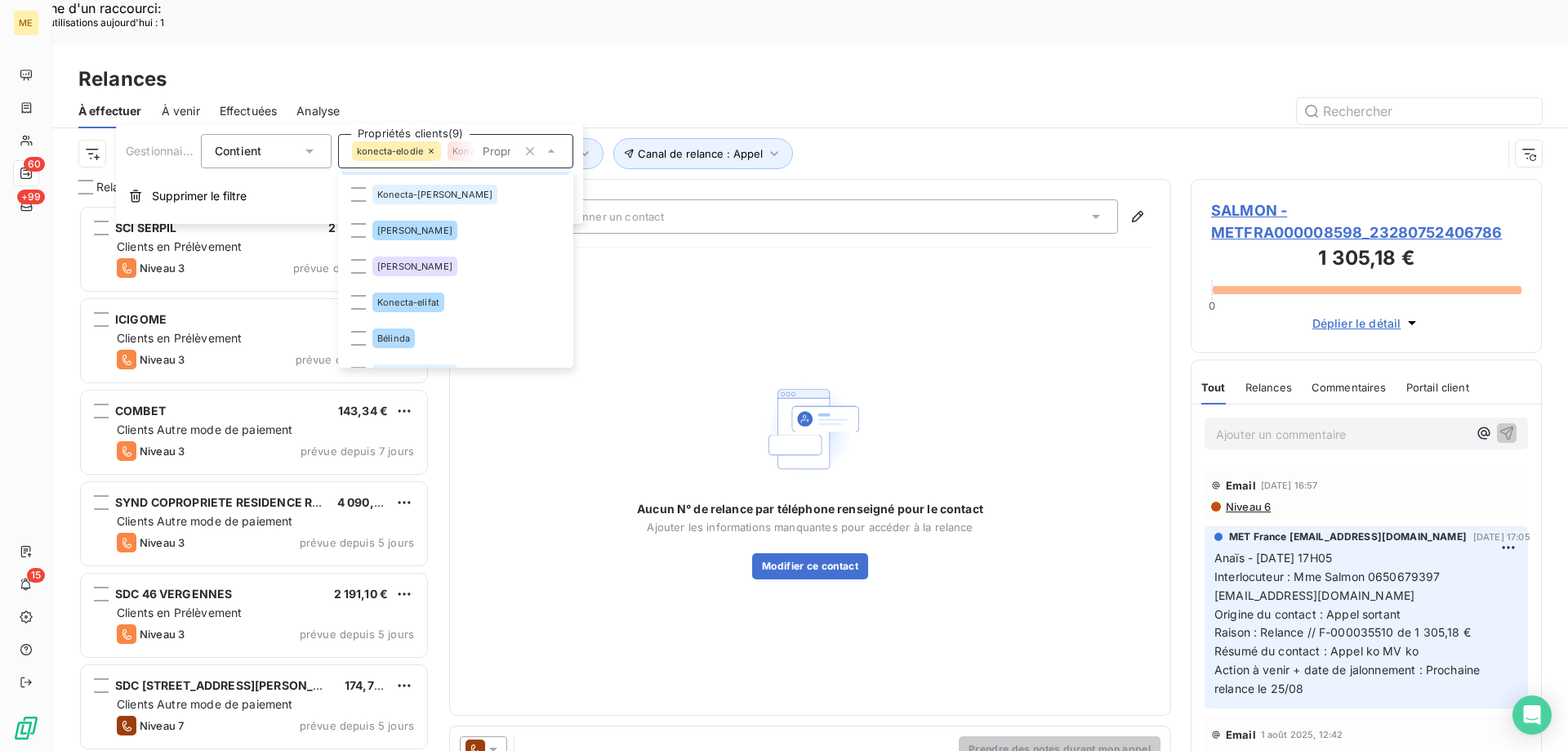
scroll to position [579, 339]
click at [471, 205] on li "Konecta-Sylvain" at bounding box center [456, 194] width 229 height 33
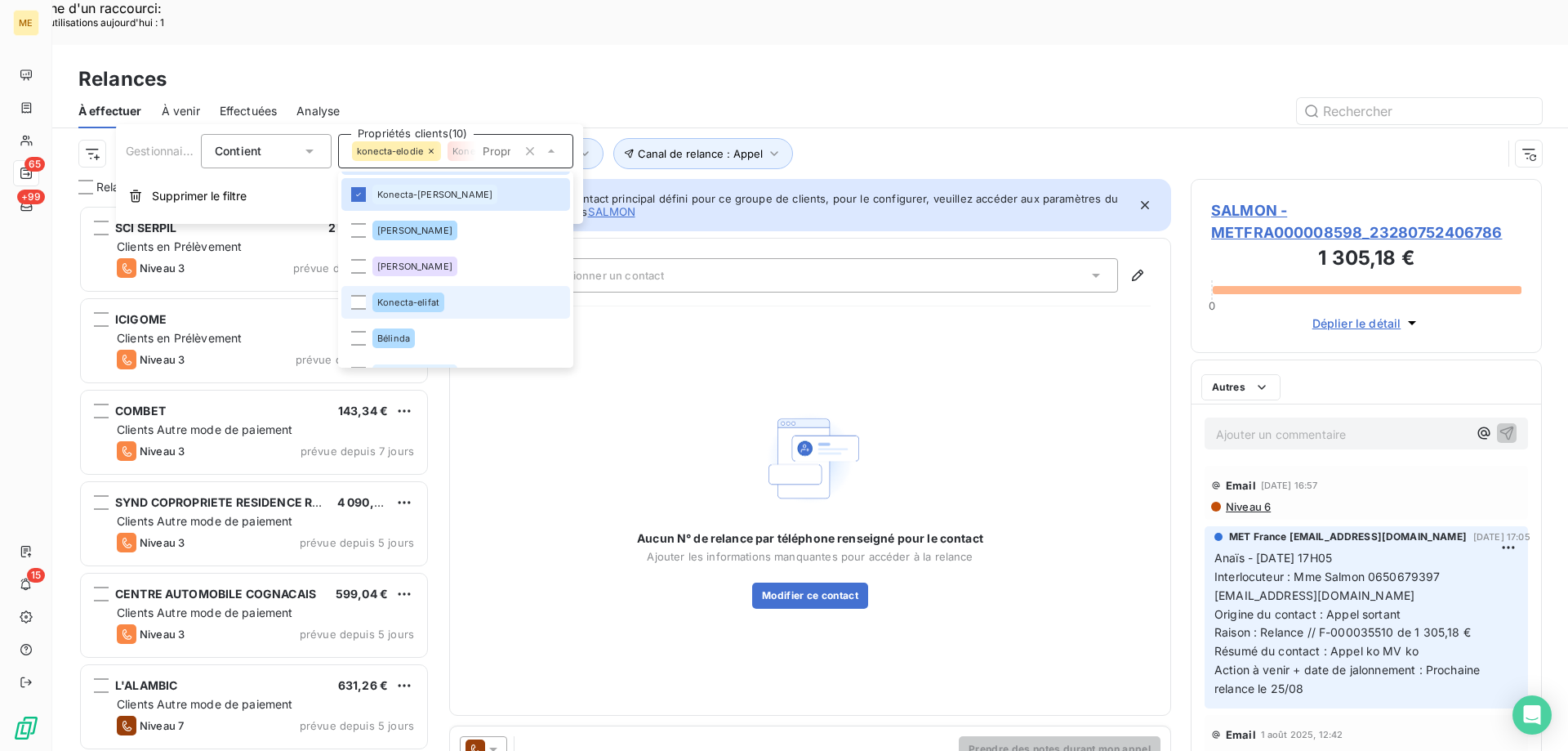
click at [452, 303] on li "Konecta-elifat" at bounding box center [456, 302] width 229 height 33
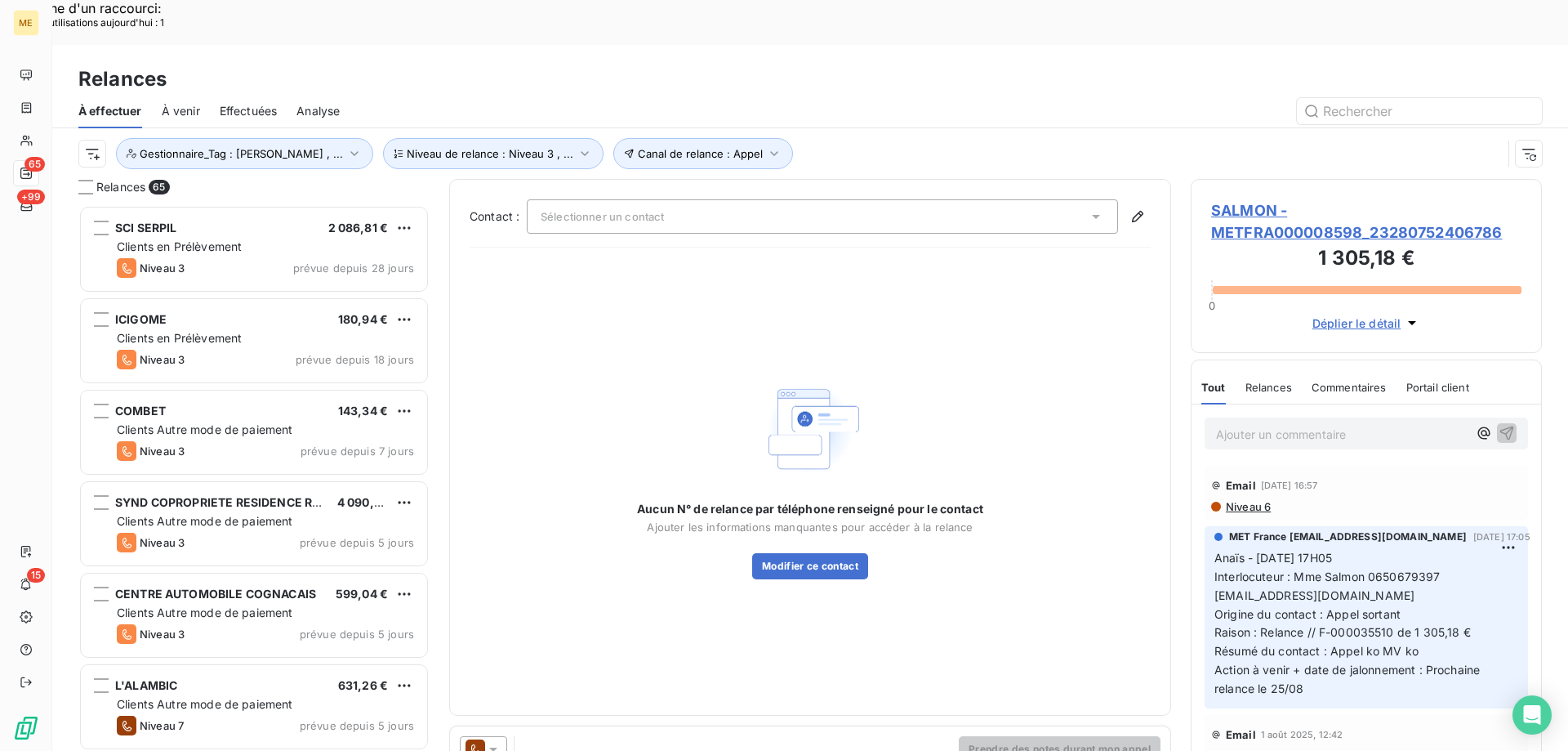
click at [944, 138] on div "Canal de relance : Appel Niveau de relance : Niveau 3 , ... Gestionnaire_Tag : …" at bounding box center [790, 153] width 1423 height 31
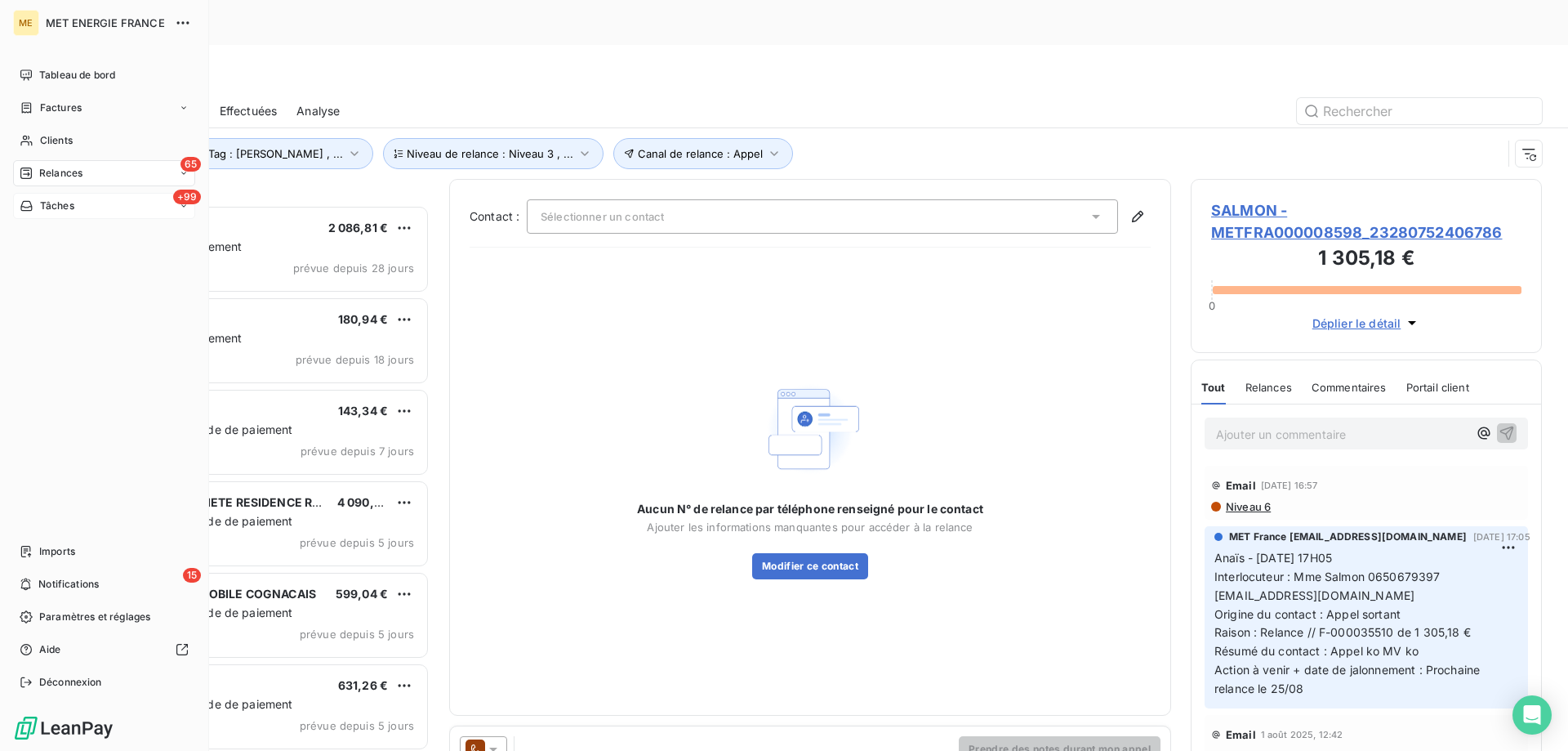
click at [60, 209] on span "Tâches" at bounding box center [57, 206] width 34 height 15
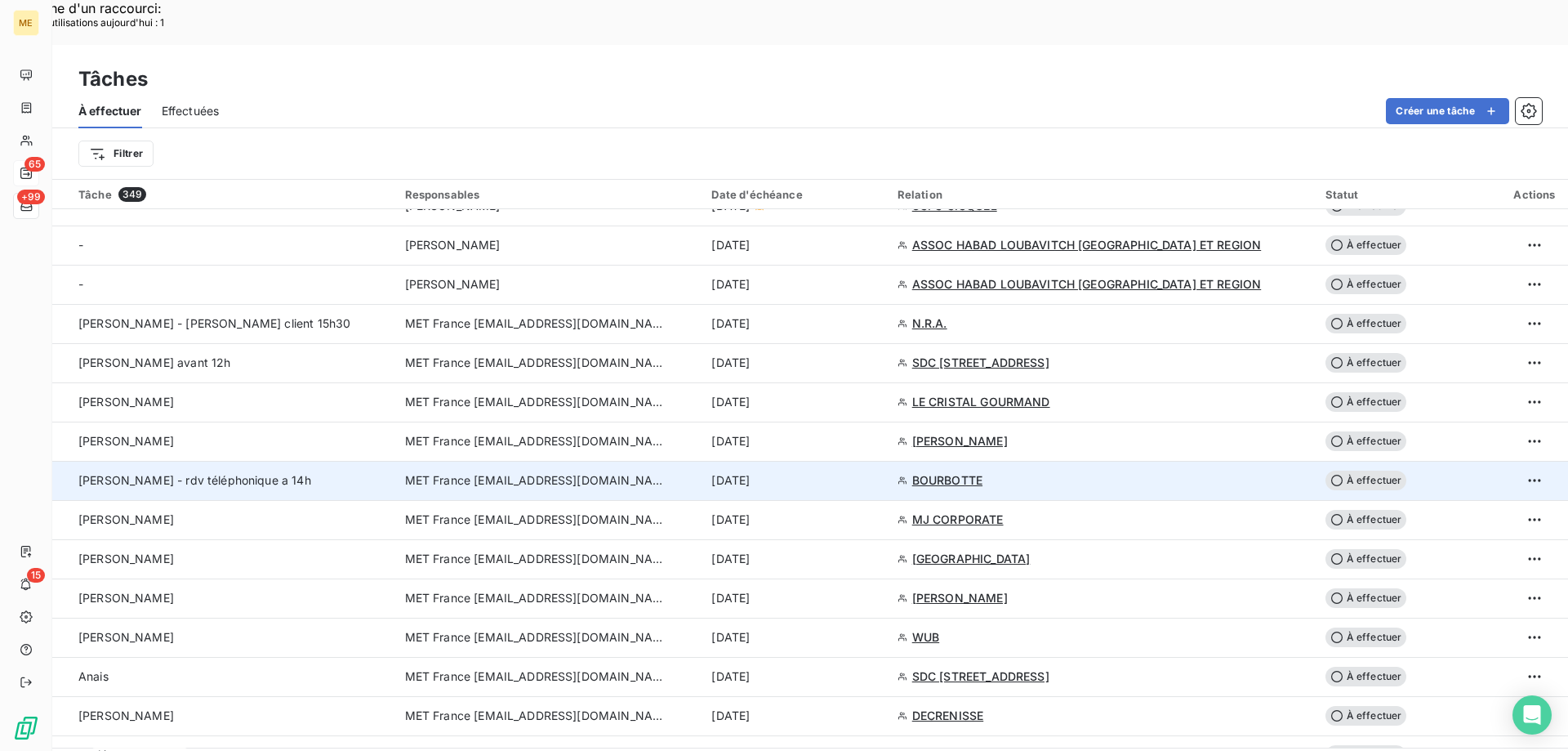
scroll to position [654, 0]
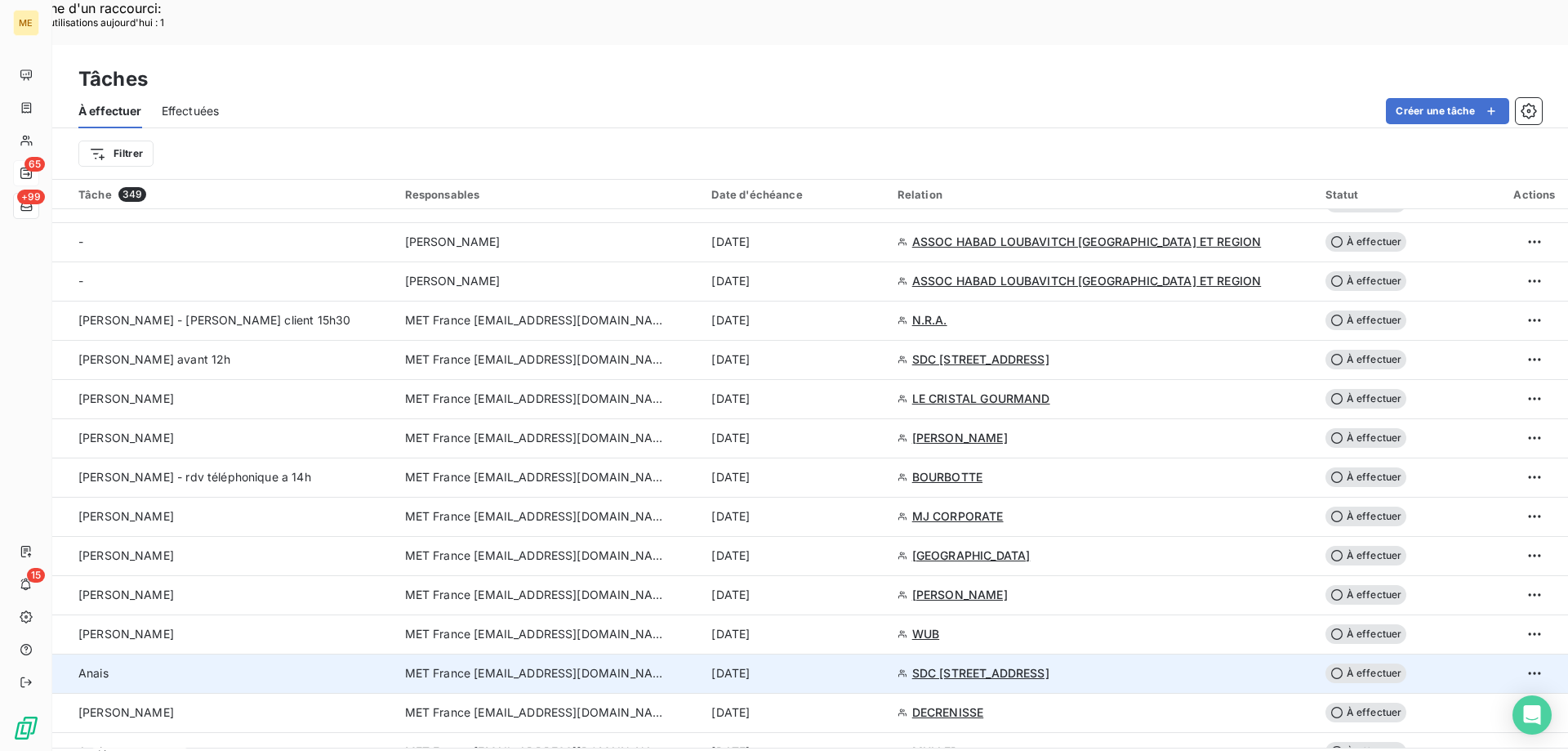
click at [878, 654] on td "10 sept. 2025" at bounding box center [795, 673] width 186 height 39
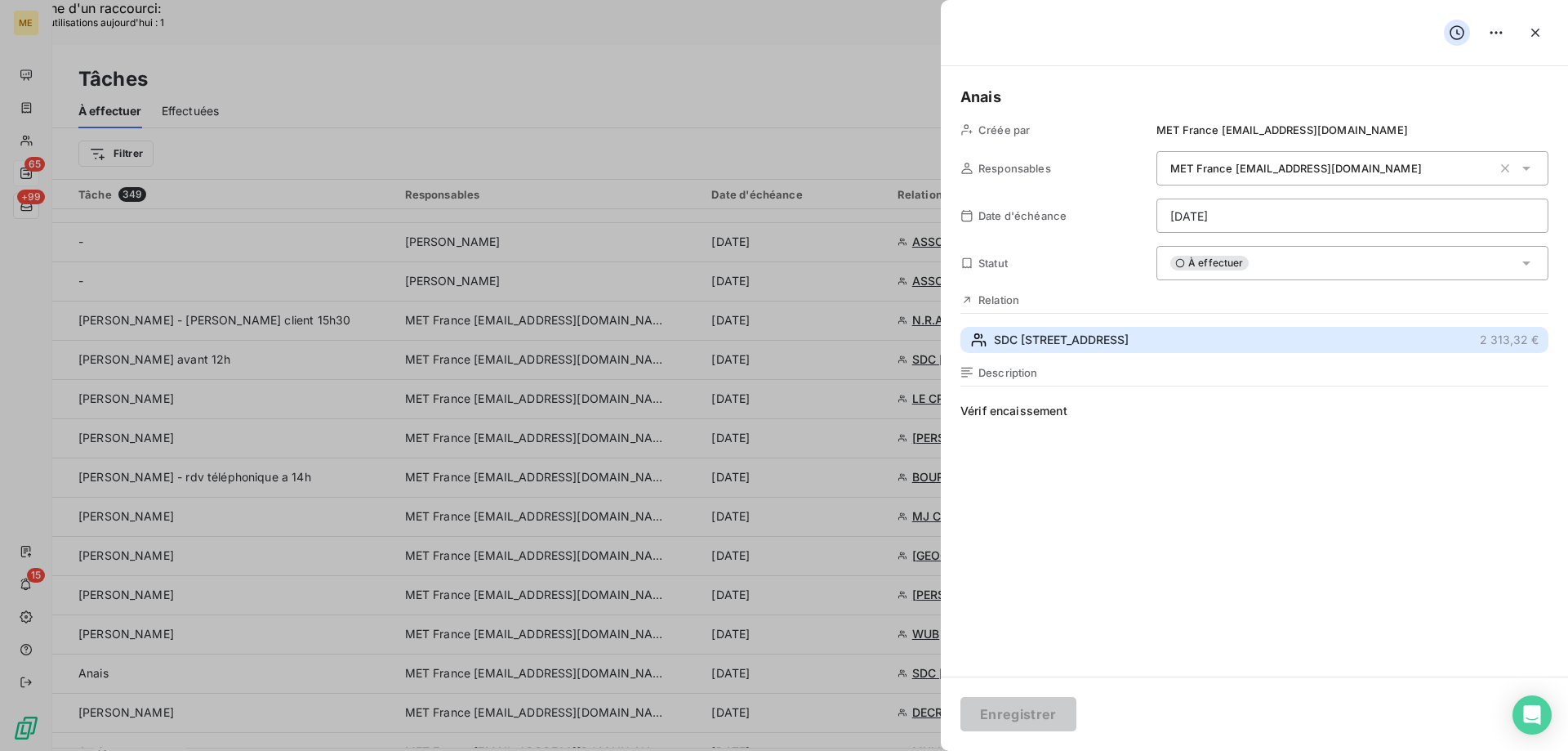
click at [1129, 340] on span "SDC 1 AVENUE DU GENERAL DE GALLIENI" at bounding box center [1061, 340] width 135 height 17
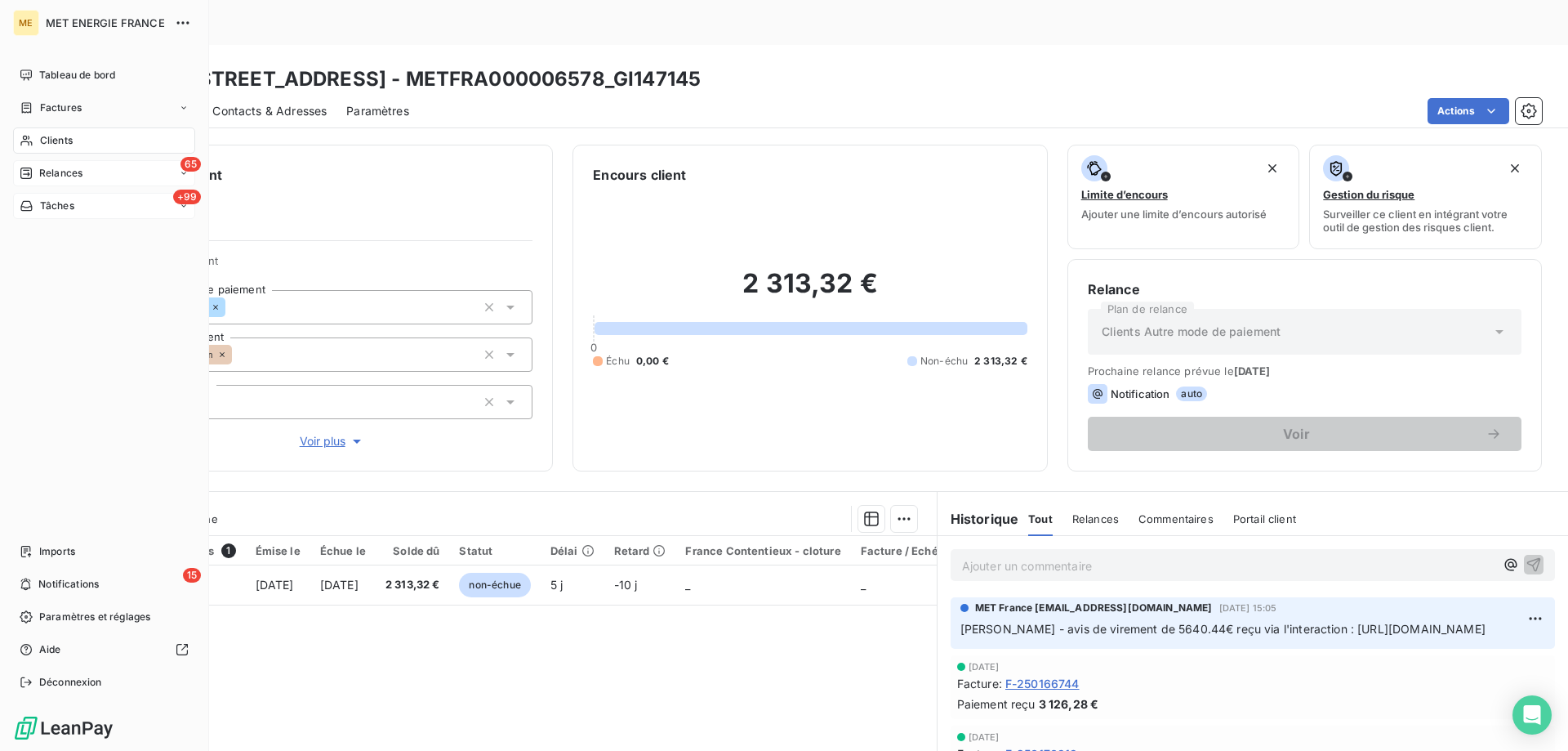
click at [75, 202] on div "+99 Tâches" at bounding box center [104, 206] width 182 height 26
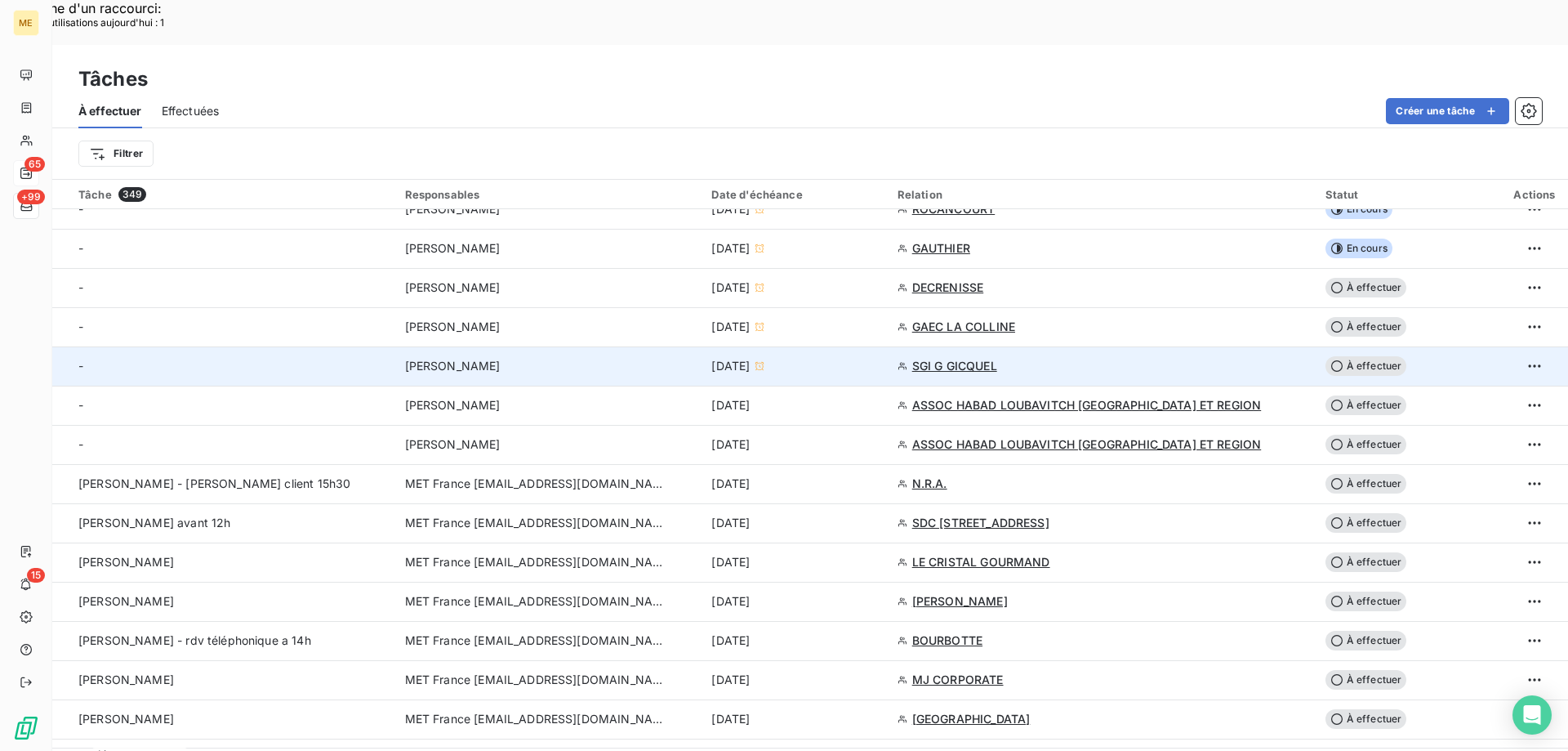
scroll to position [736, 0]
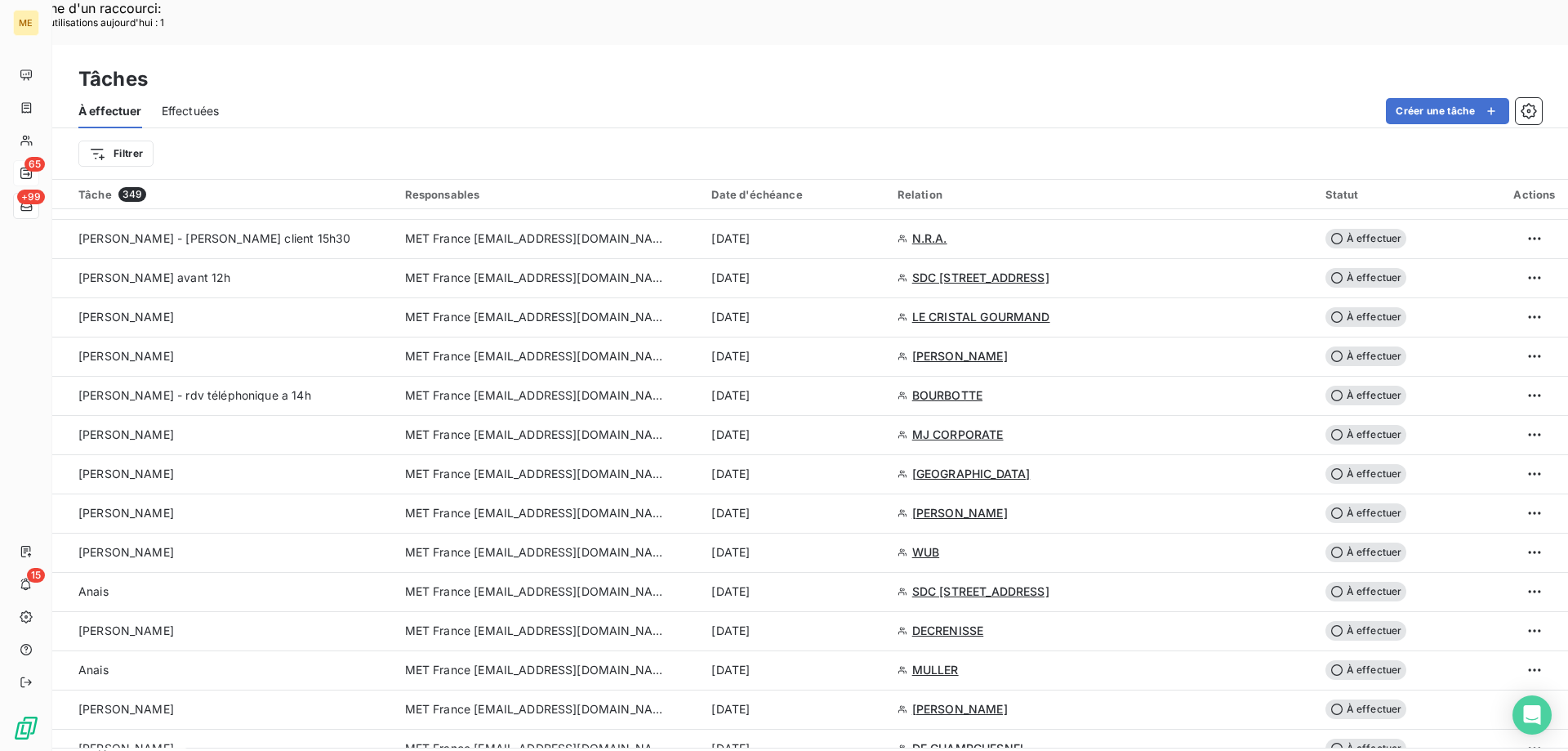
click at [837, 584] on div "10 sept. 2025" at bounding box center [794, 592] width 165 height 17
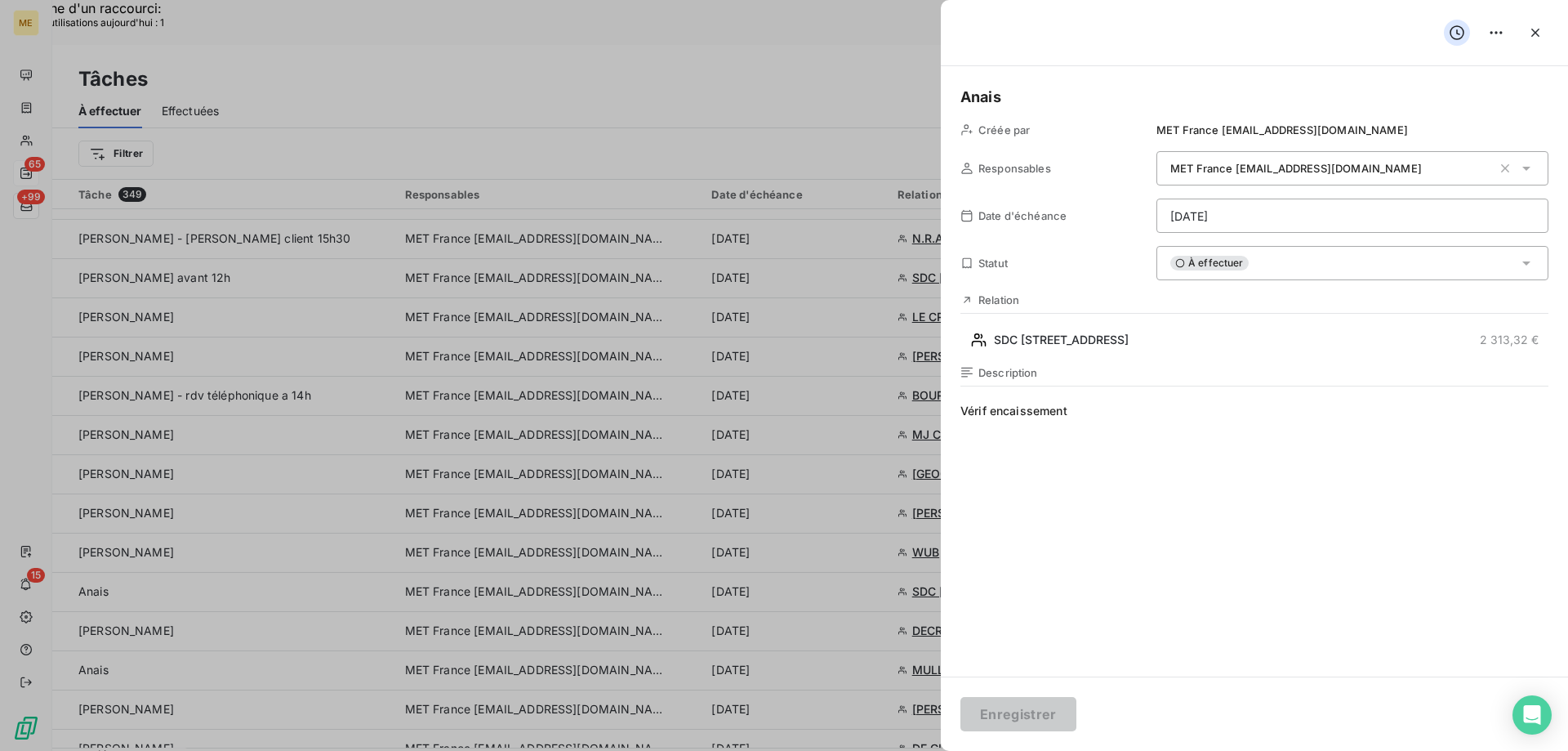
click at [1280, 266] on div "À effectuer" at bounding box center [1352, 263] width 392 height 34
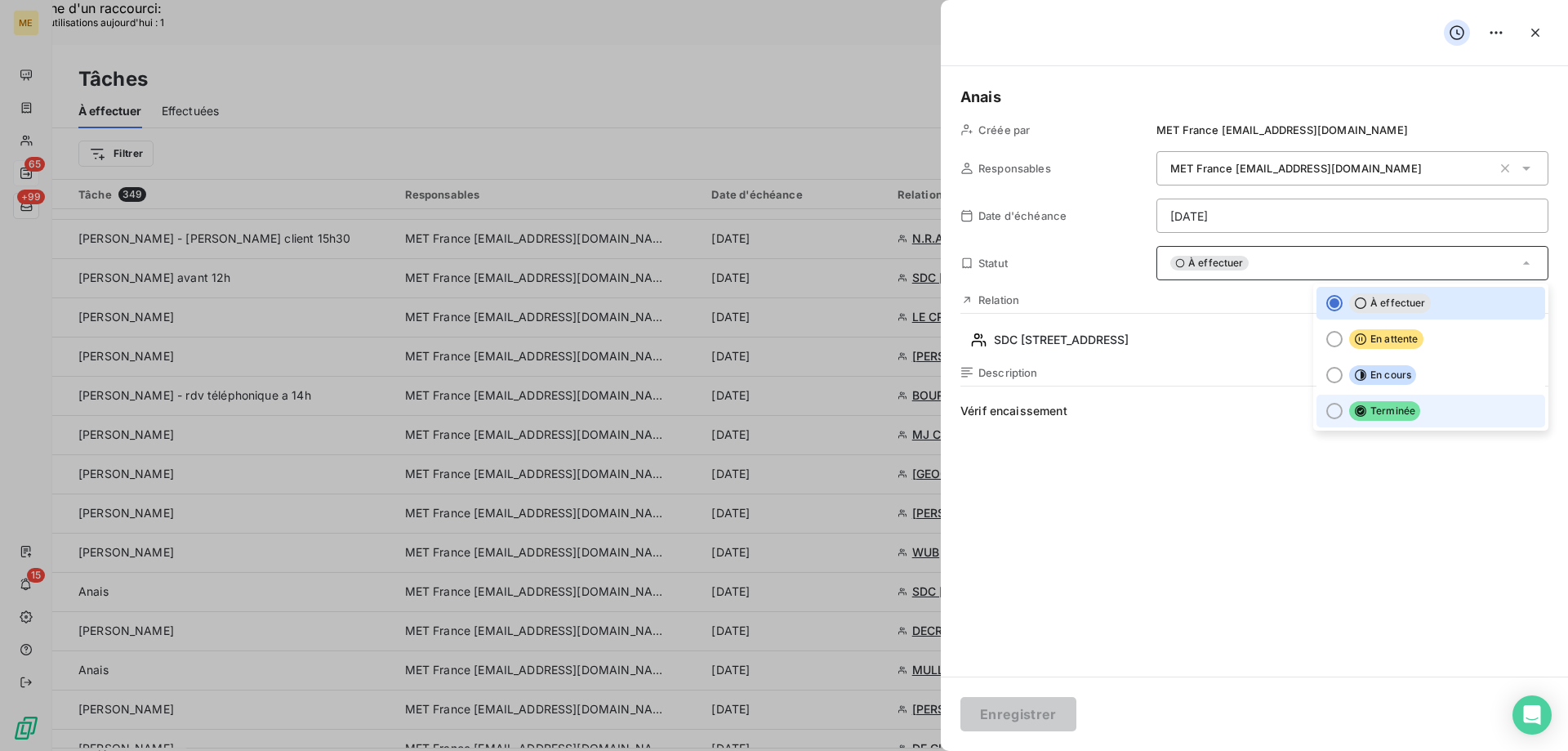
click at [1334, 421] on li "Terminée" at bounding box center [1431, 411] width 229 height 33
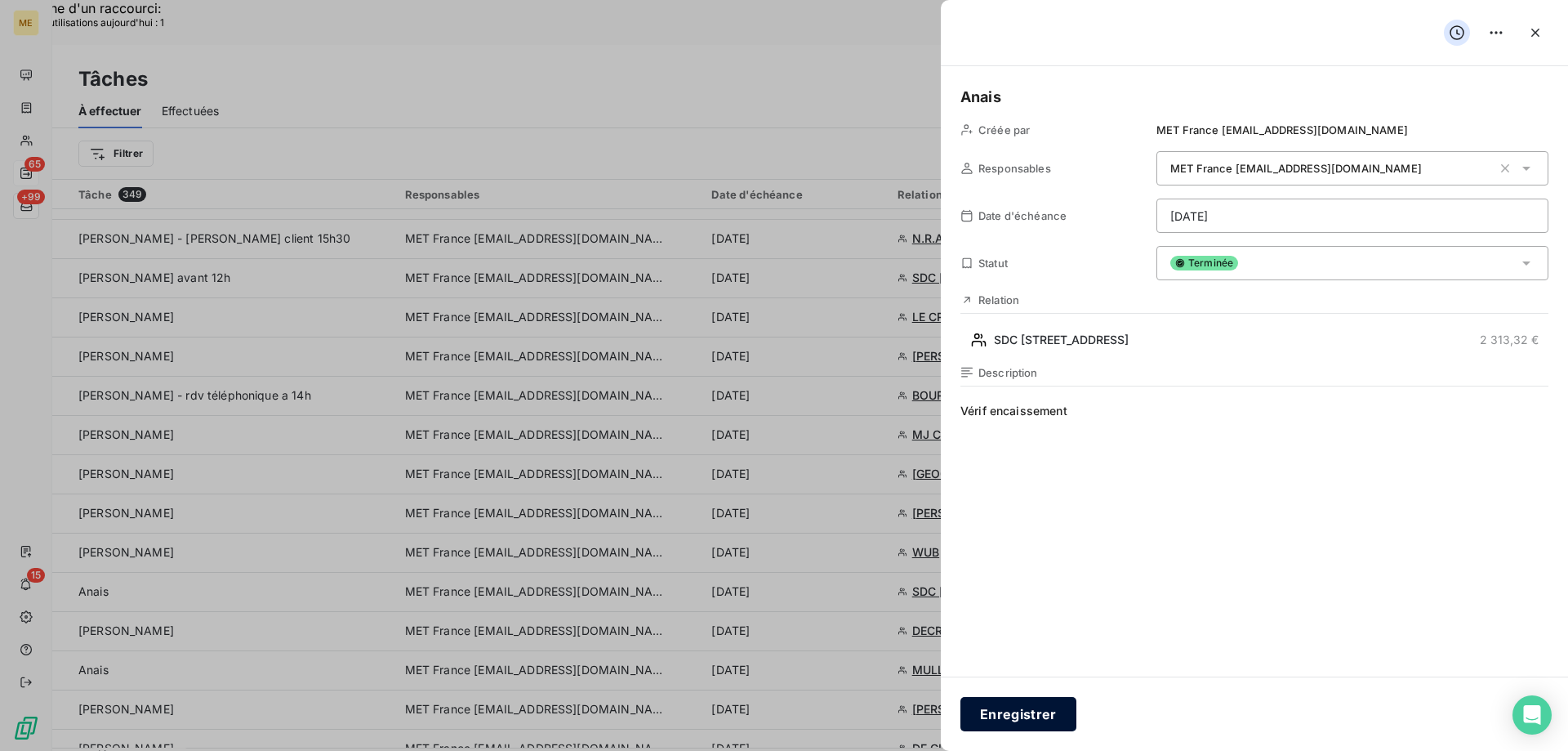
click at [1029, 713] on button "Enregistrer" at bounding box center [1018, 714] width 116 height 34
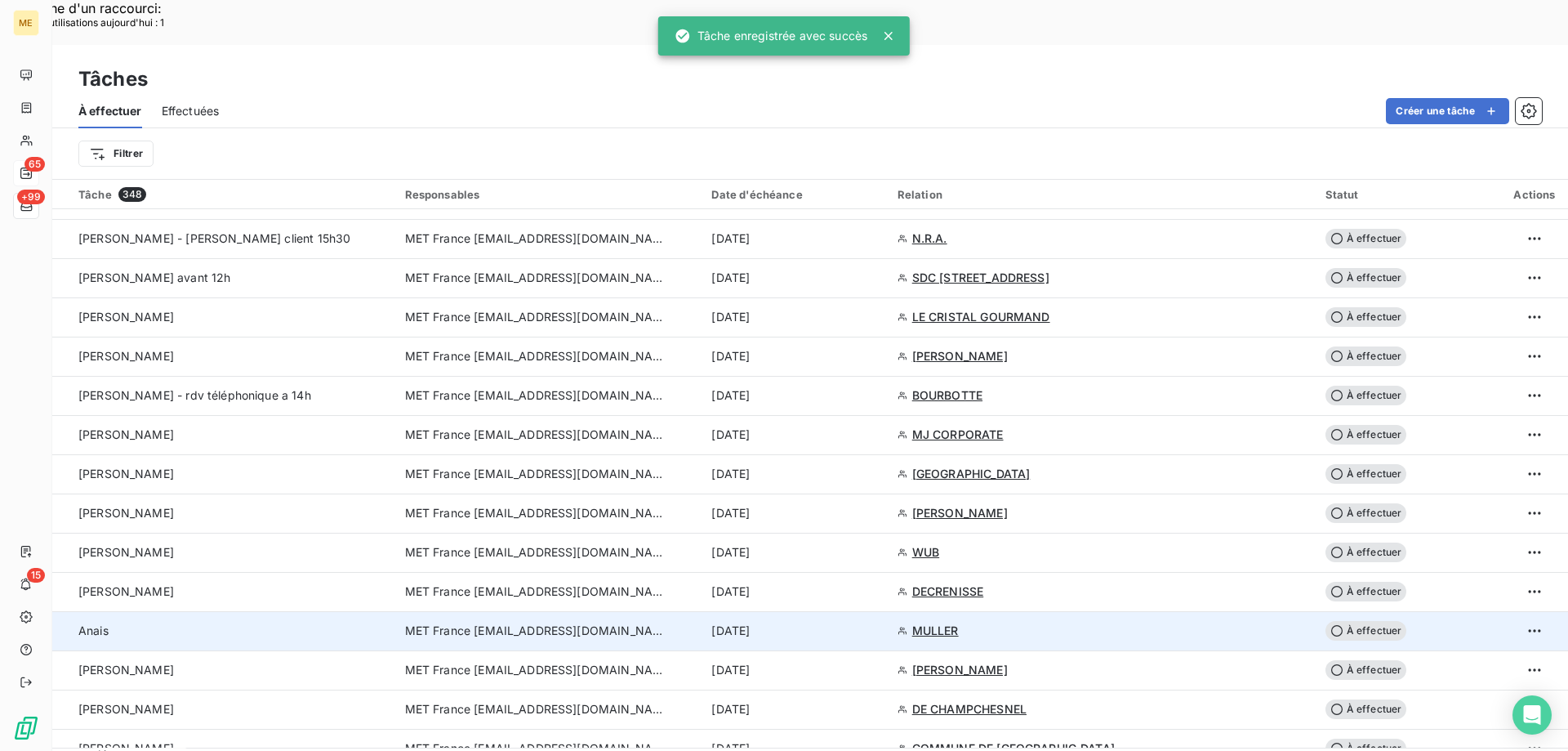
click at [816, 623] on div "10 sept. 2025" at bounding box center [794, 631] width 165 height 17
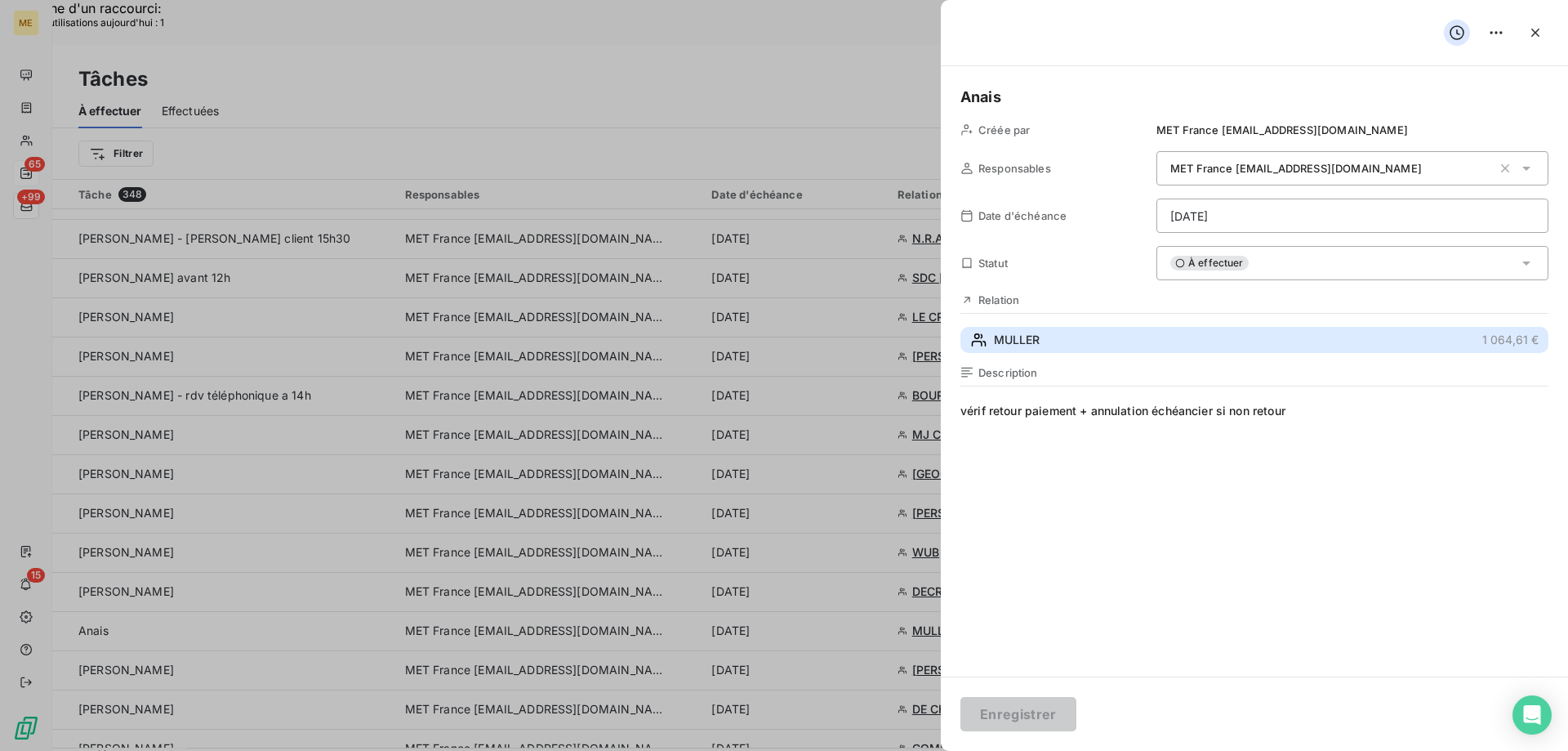
click at [1216, 345] on button "MULLER 1 064,61 €" at bounding box center [1255, 340] width 588 height 26
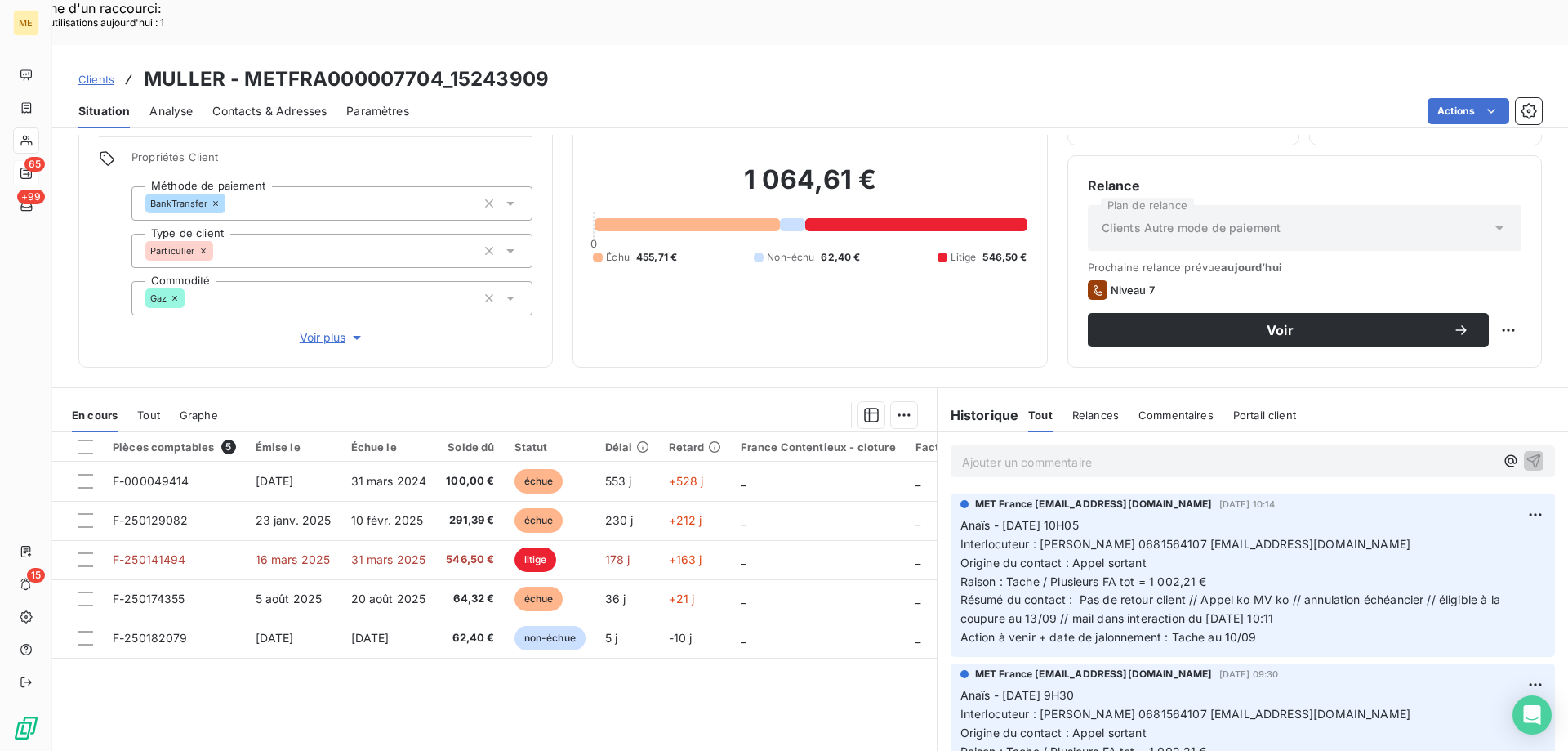
click at [1308, 570] on p "Anaïs - 04/09/2025 - 10H05 Interlocuteur : Mme Muller 0681564107 bertmuller@est…" at bounding box center [1253, 582] width 585 height 130
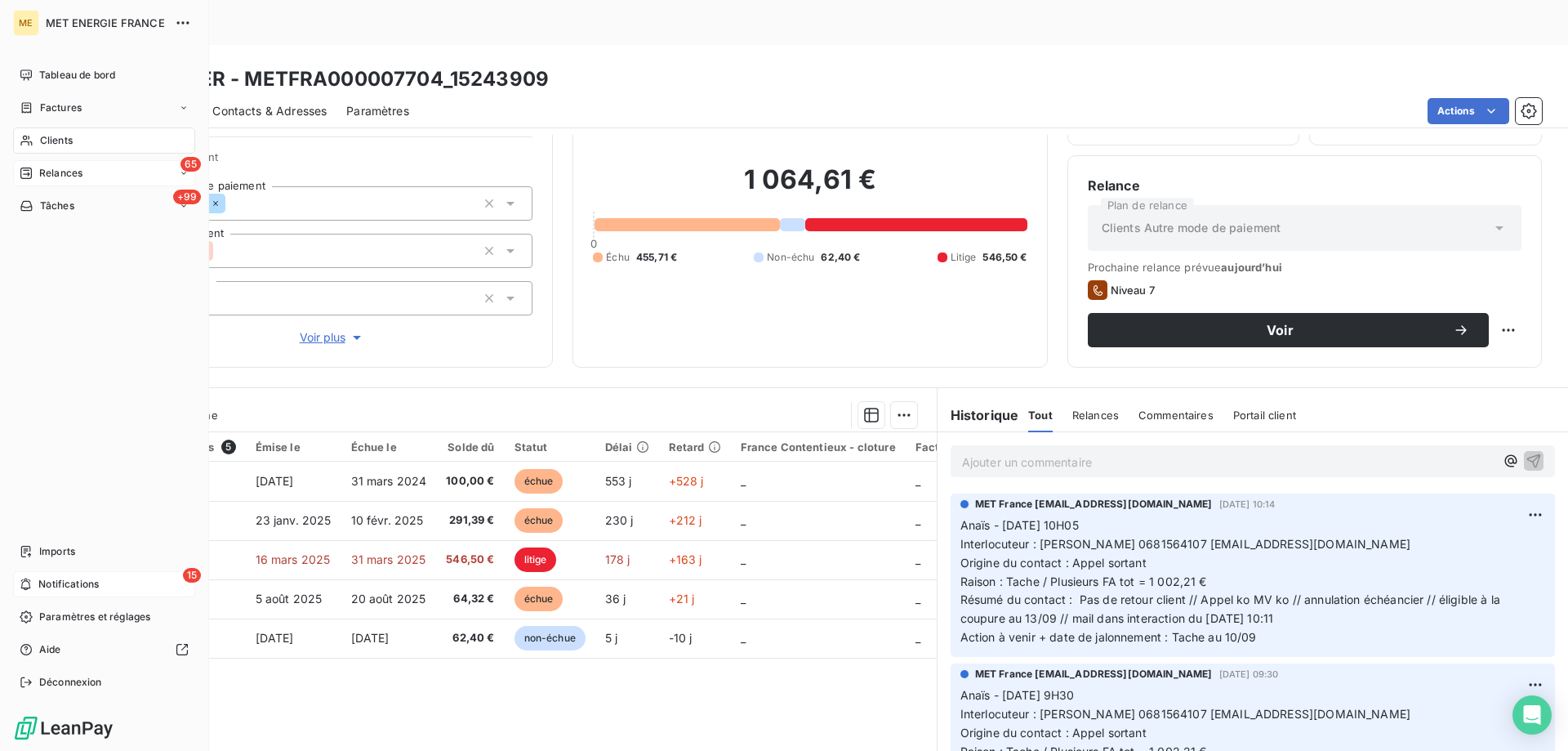
click at [28, 582] on icon at bounding box center [26, 585] width 10 height 13
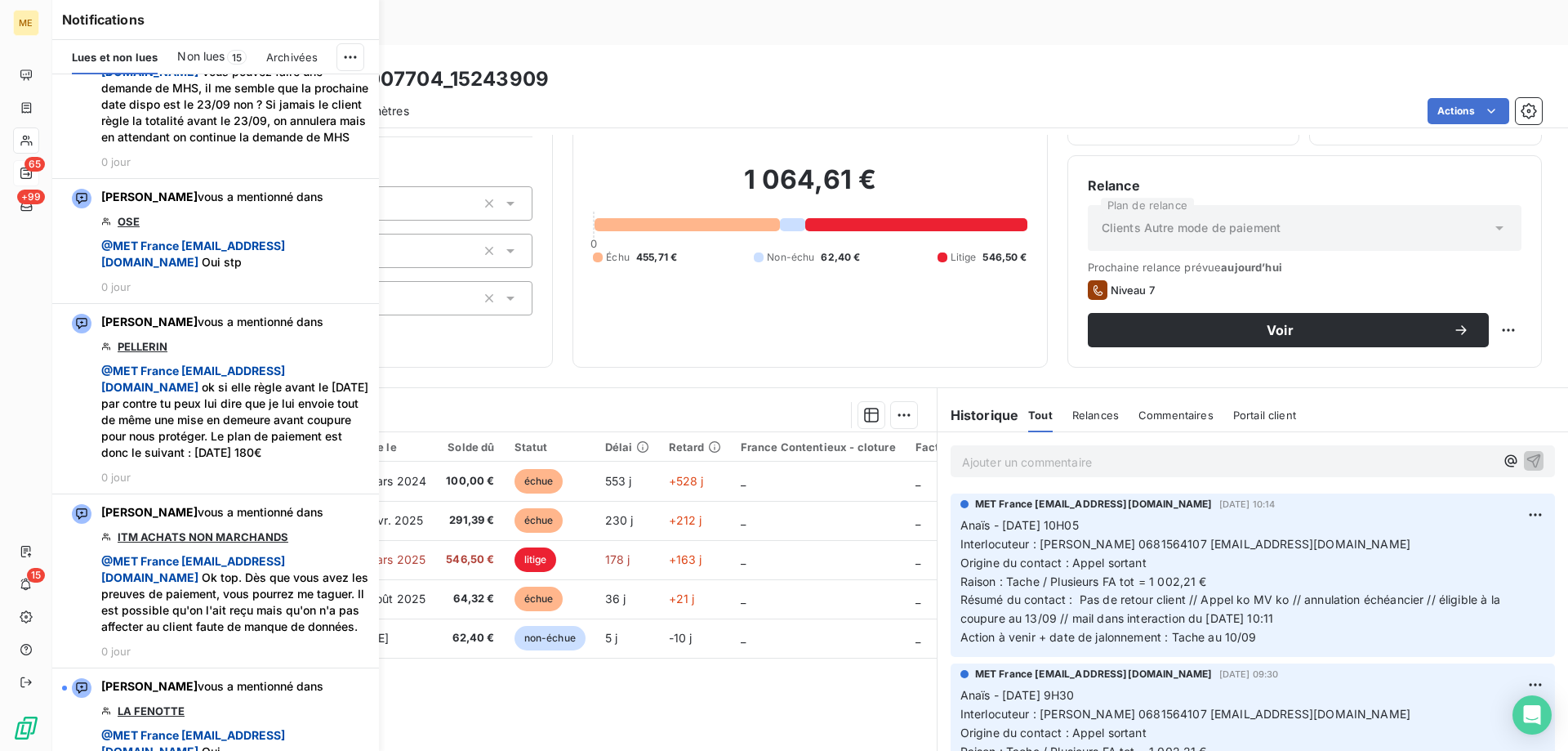
scroll to position [1471, 0]
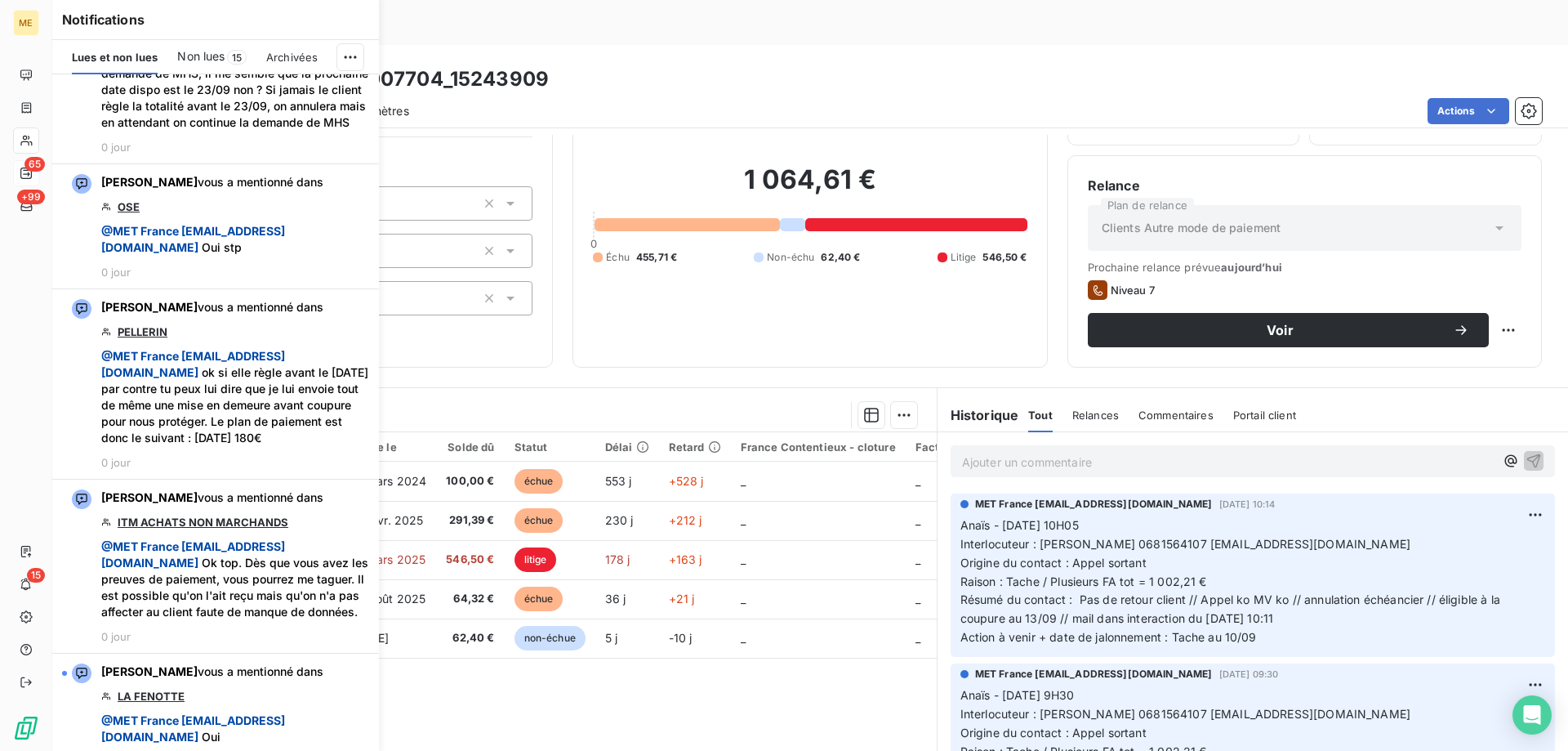
click at [202, 60] on span "Non lues" at bounding box center [201, 57] width 48 height 17
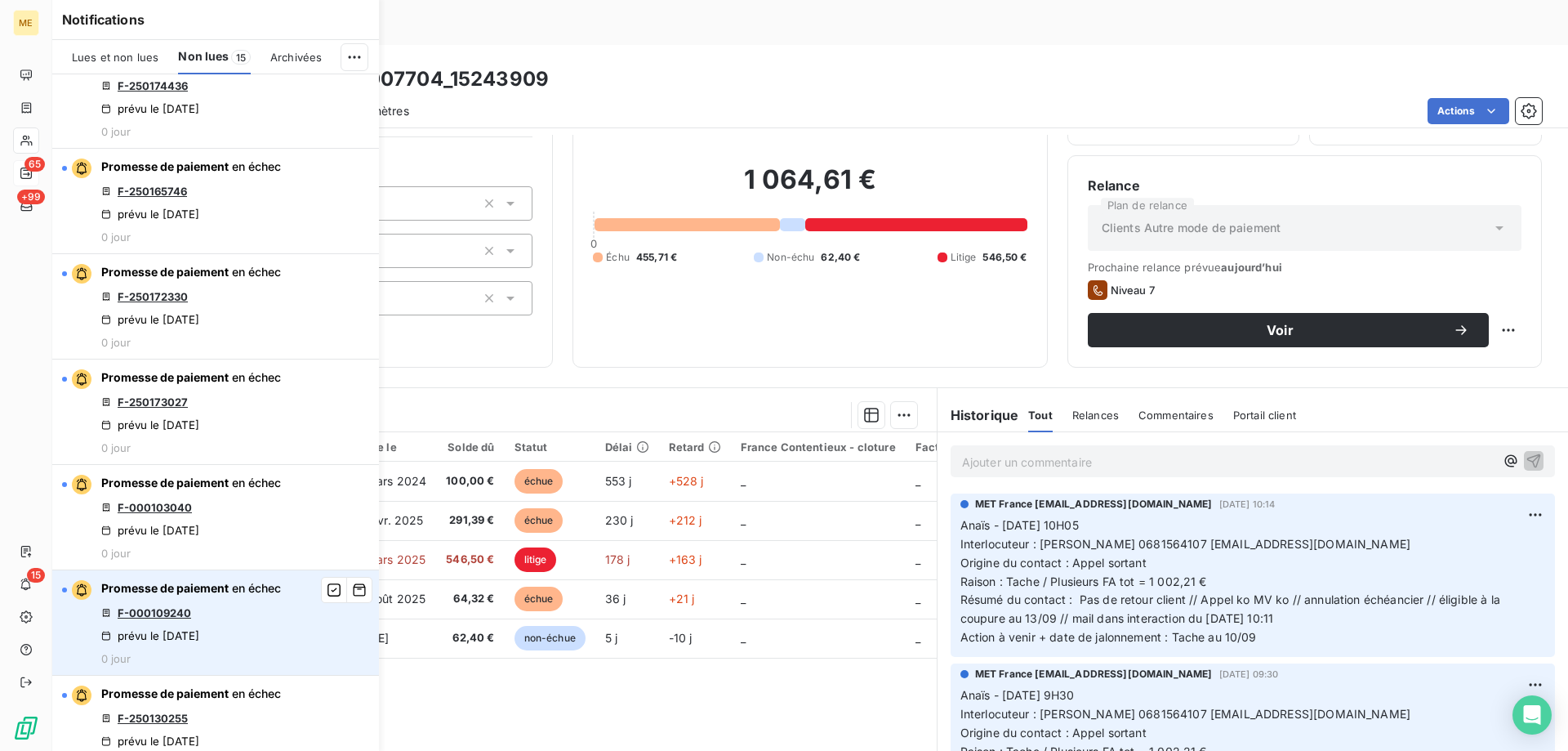
scroll to position [0, 0]
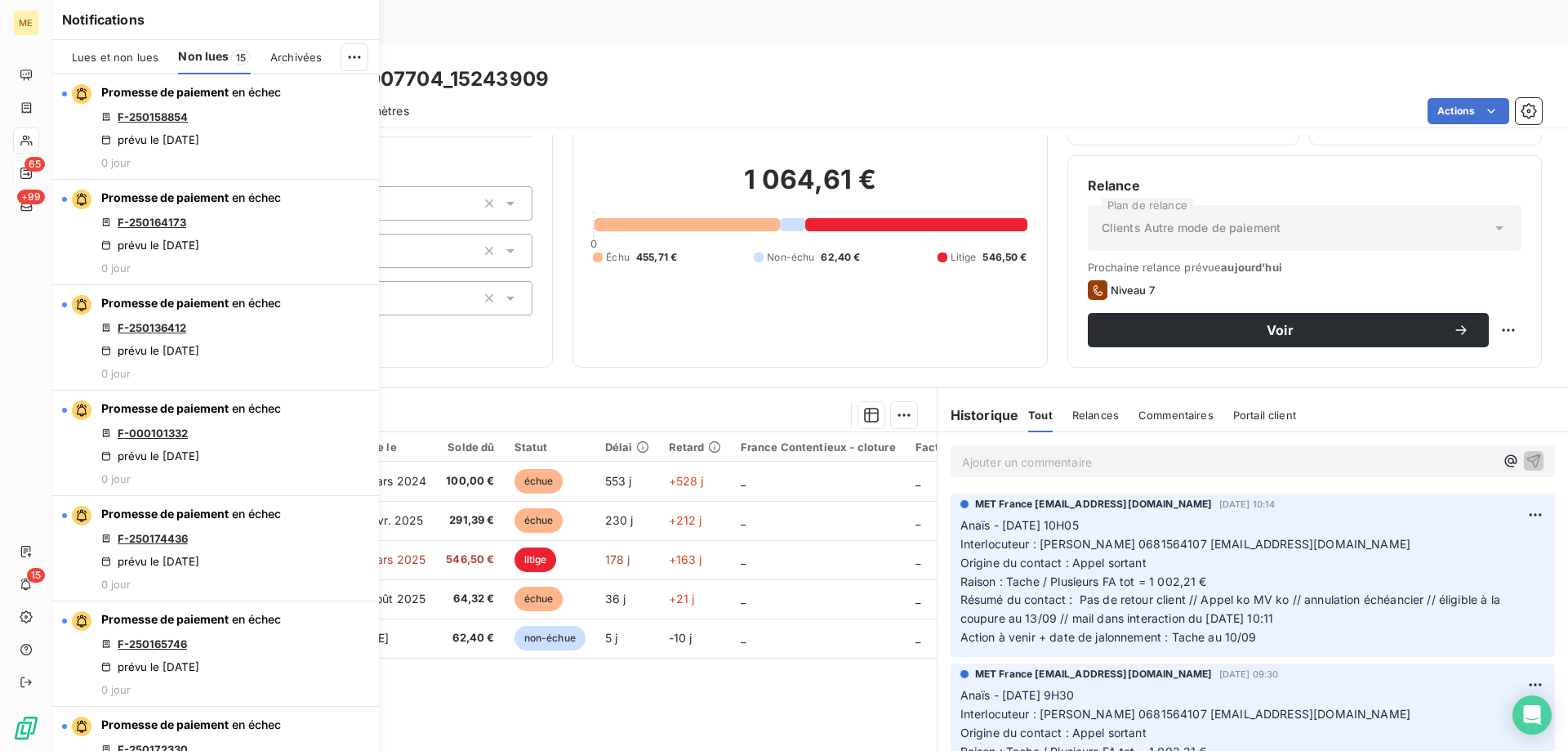
click at [120, 55] on span "Lues et non lues" at bounding box center [115, 58] width 87 height 13
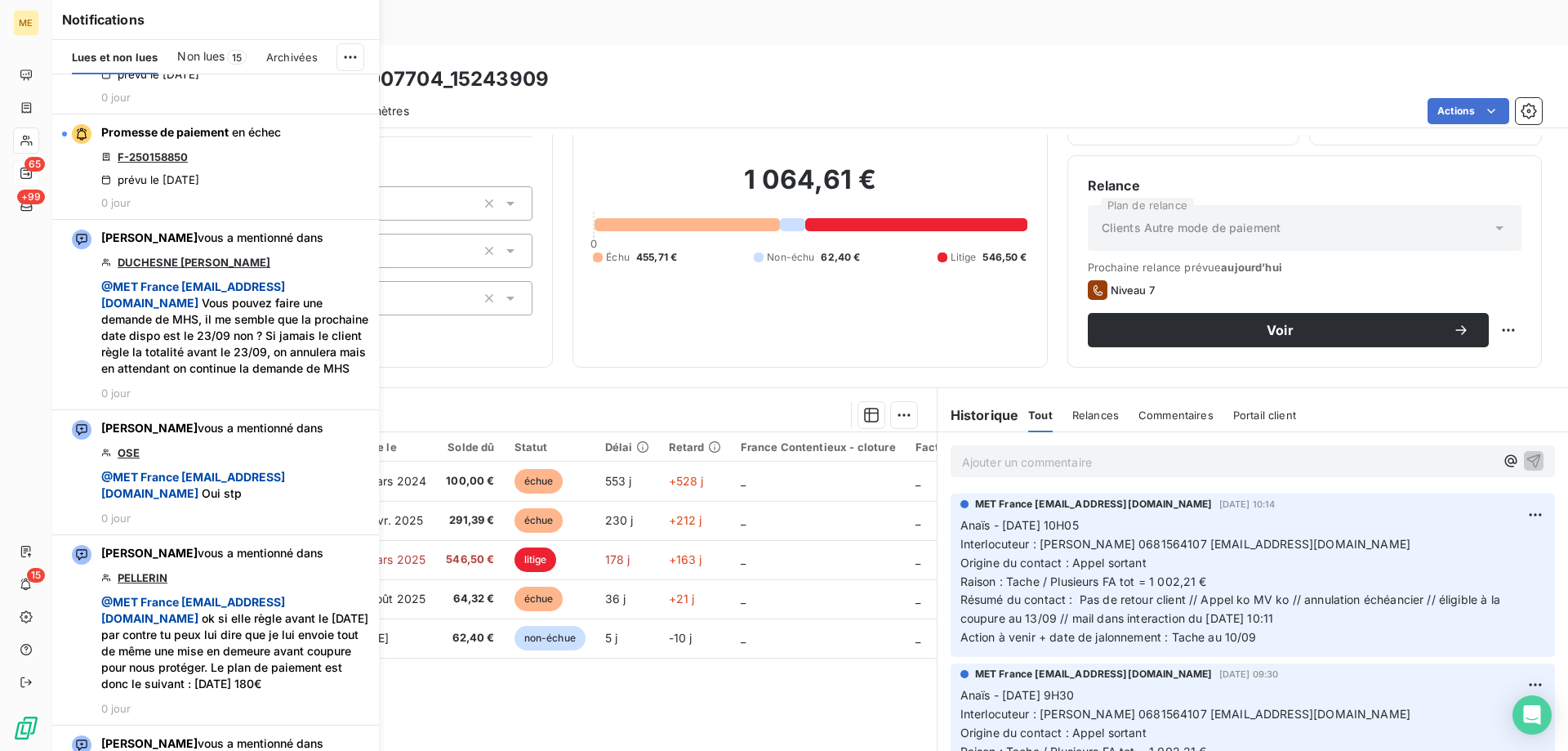
scroll to position [1226, 0]
click at [752, 310] on div "Encours client 1 064,61 € 0 Échu 455,71 € Non-échu 62,40 € Litige 546,50 €" at bounding box center [810, 204] width 475 height 327
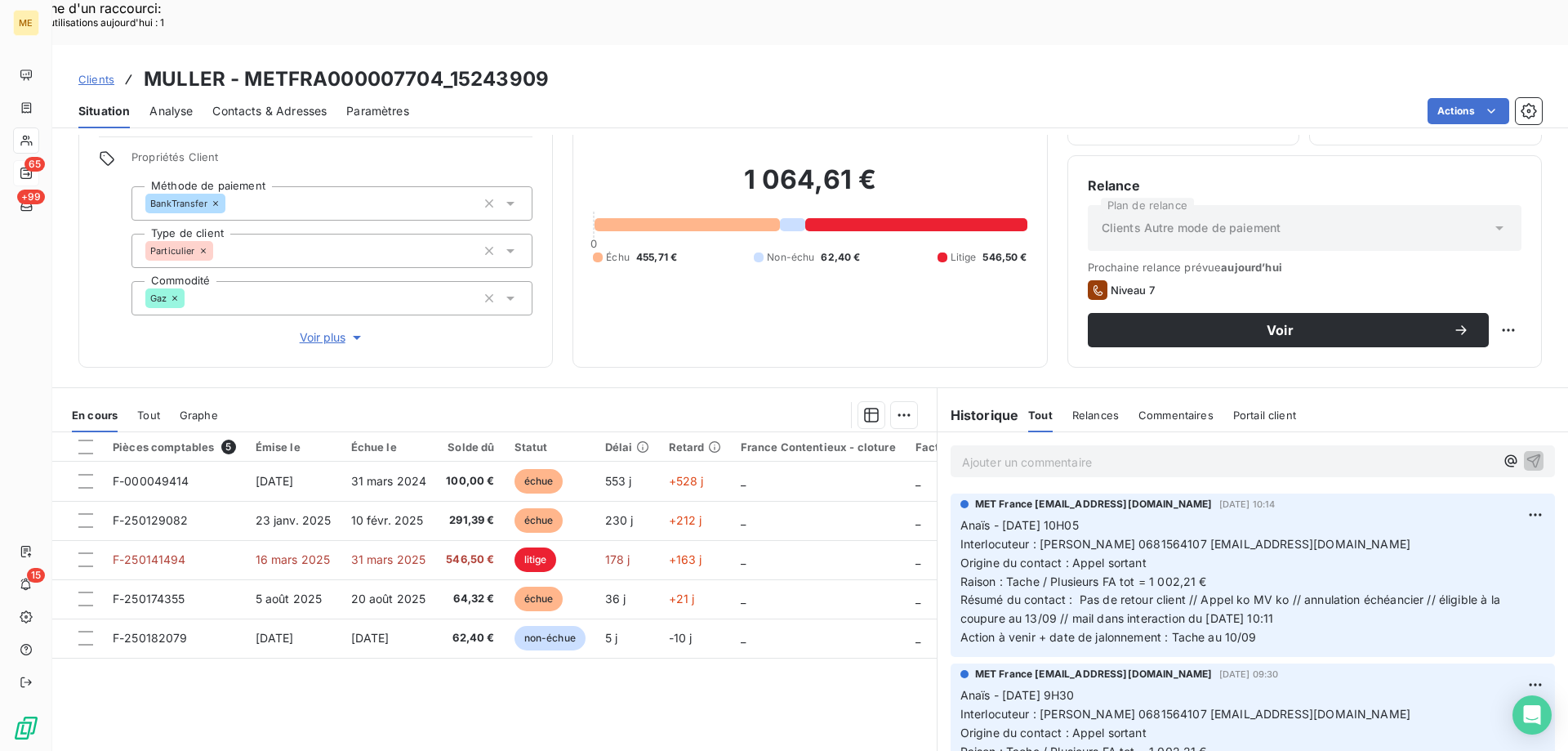
click at [527, 45] on div "Clients MULLER - METFRA000007704_15243909 Situation Analyse Contacts & Adresses…" at bounding box center [811, 87] width 1516 height 84
drag, startPoint x: 441, startPoint y: 35, endPoint x: 247, endPoint y: 38, distance: 194.0
click at [247, 64] on h3 "MULLER - METFRA000007704_15243909" at bounding box center [346, 79] width 405 height 29
copy h3 "METFRA000007704"
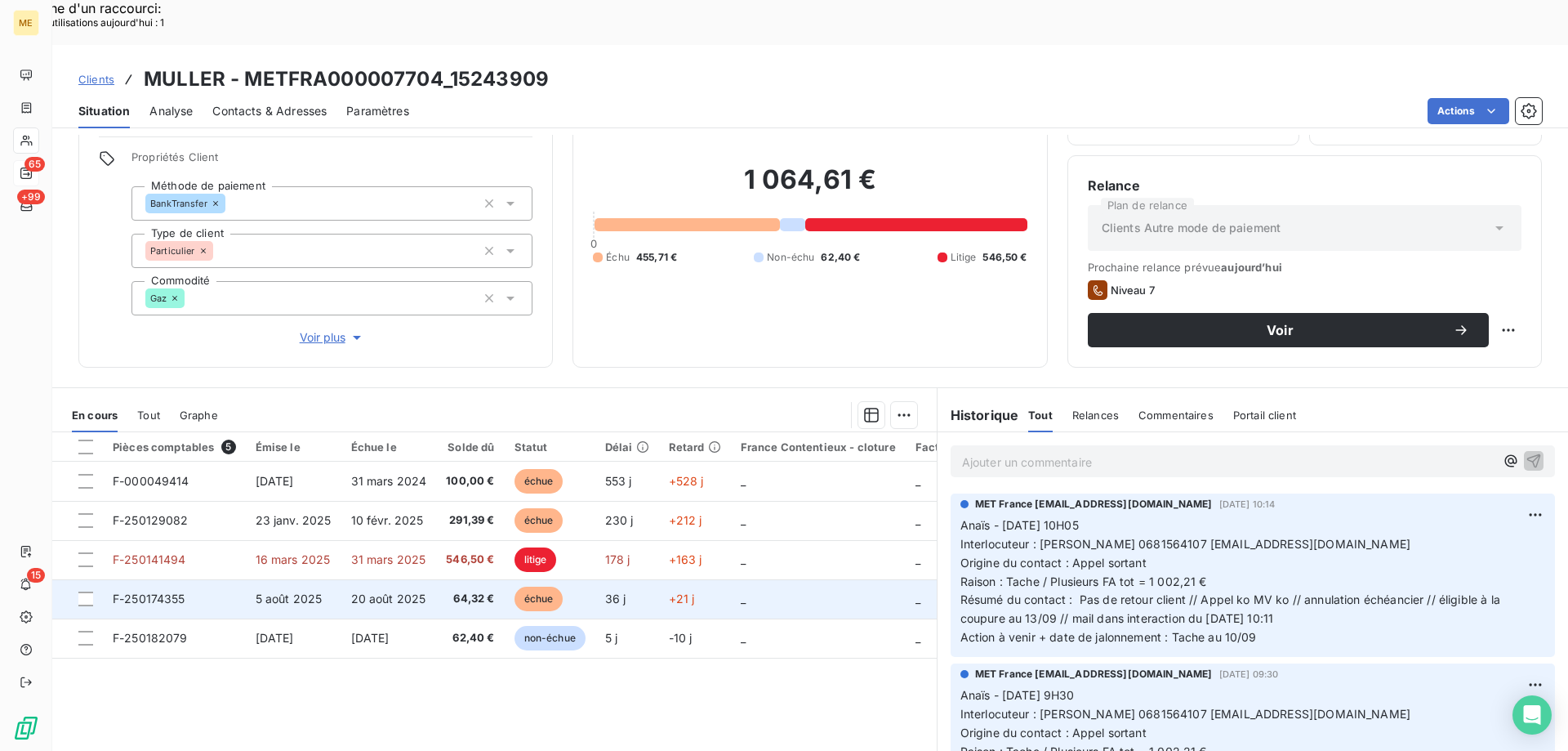
click at [748, 580] on td "_" at bounding box center [818, 599] width 175 height 39
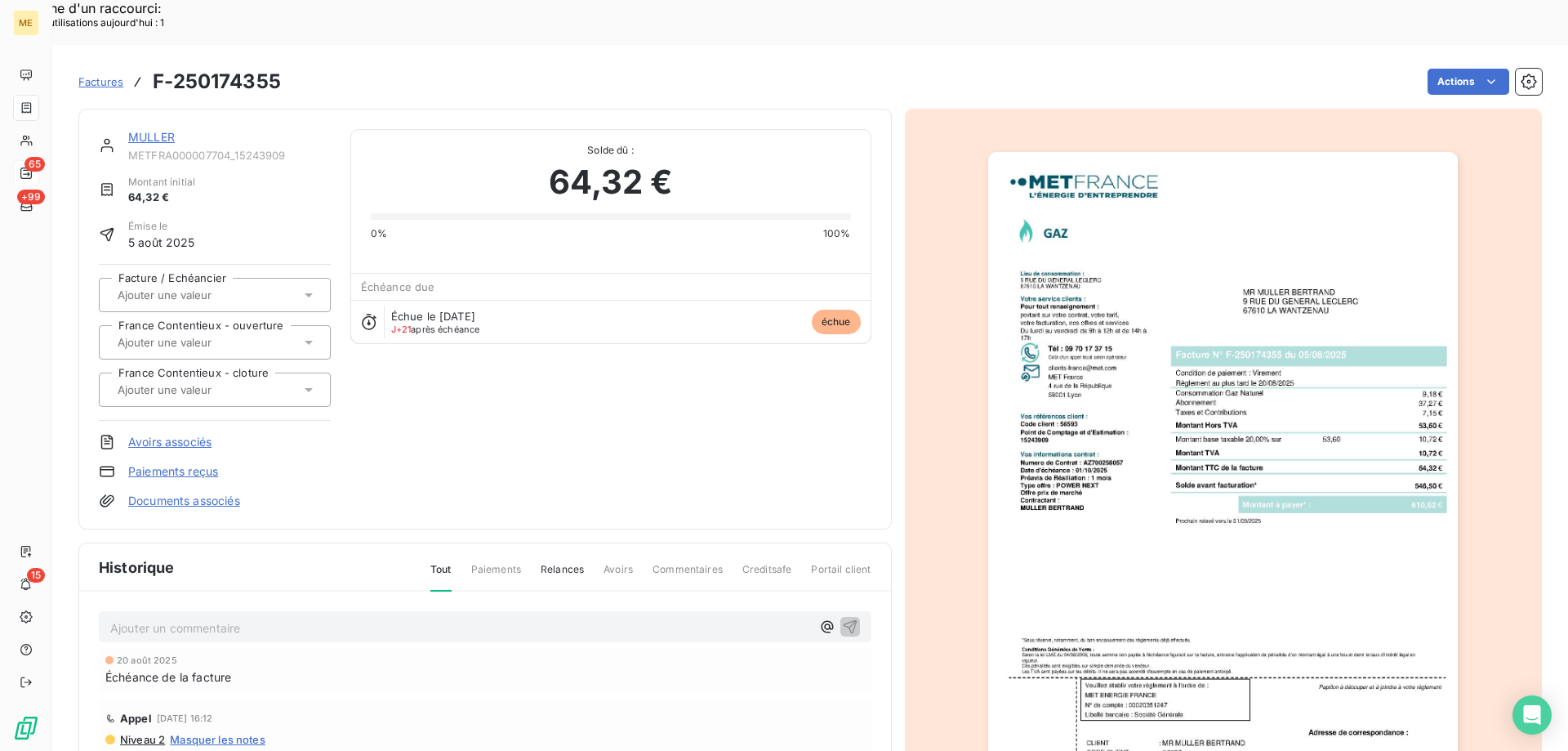
click at [1182, 476] on img "button" at bounding box center [1224, 485] width 470 height 666
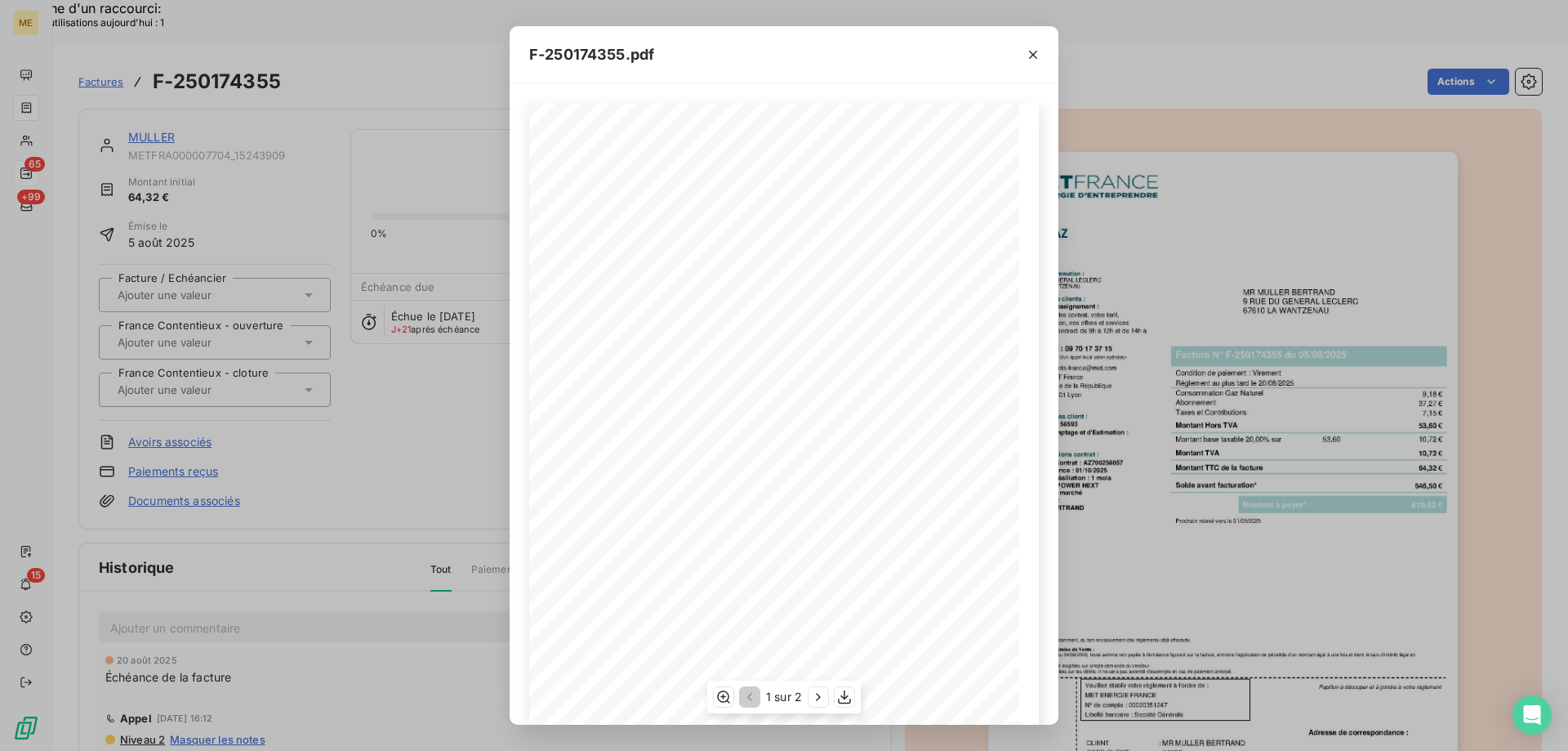
scroll to position [90, 0]
click at [817, 702] on icon "button" at bounding box center [818, 697] width 17 height 17
click at [1031, 52] on icon "button" at bounding box center [1033, 55] width 8 height 8
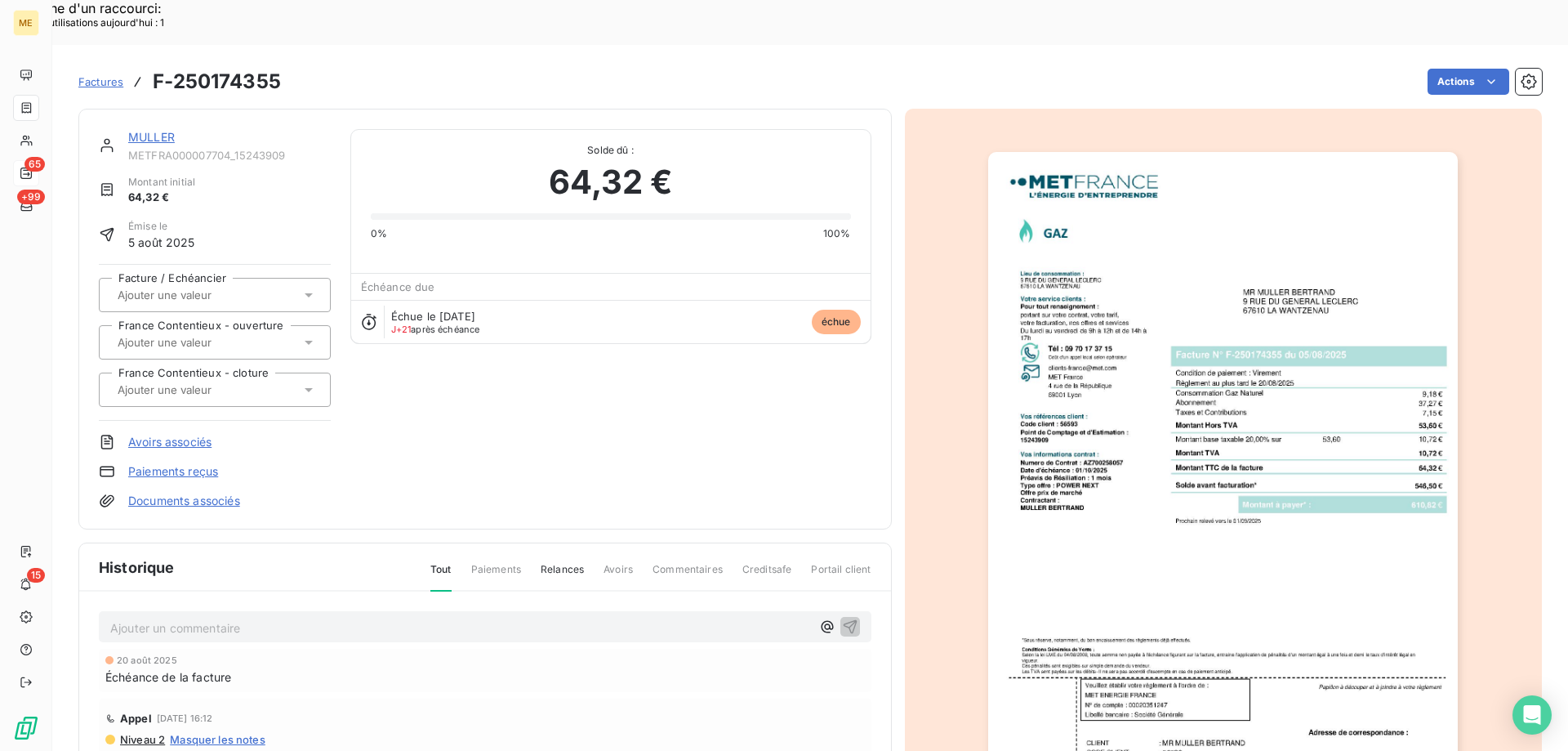
click at [140, 130] on link "MULLER" at bounding box center [151, 136] width 47 height 14
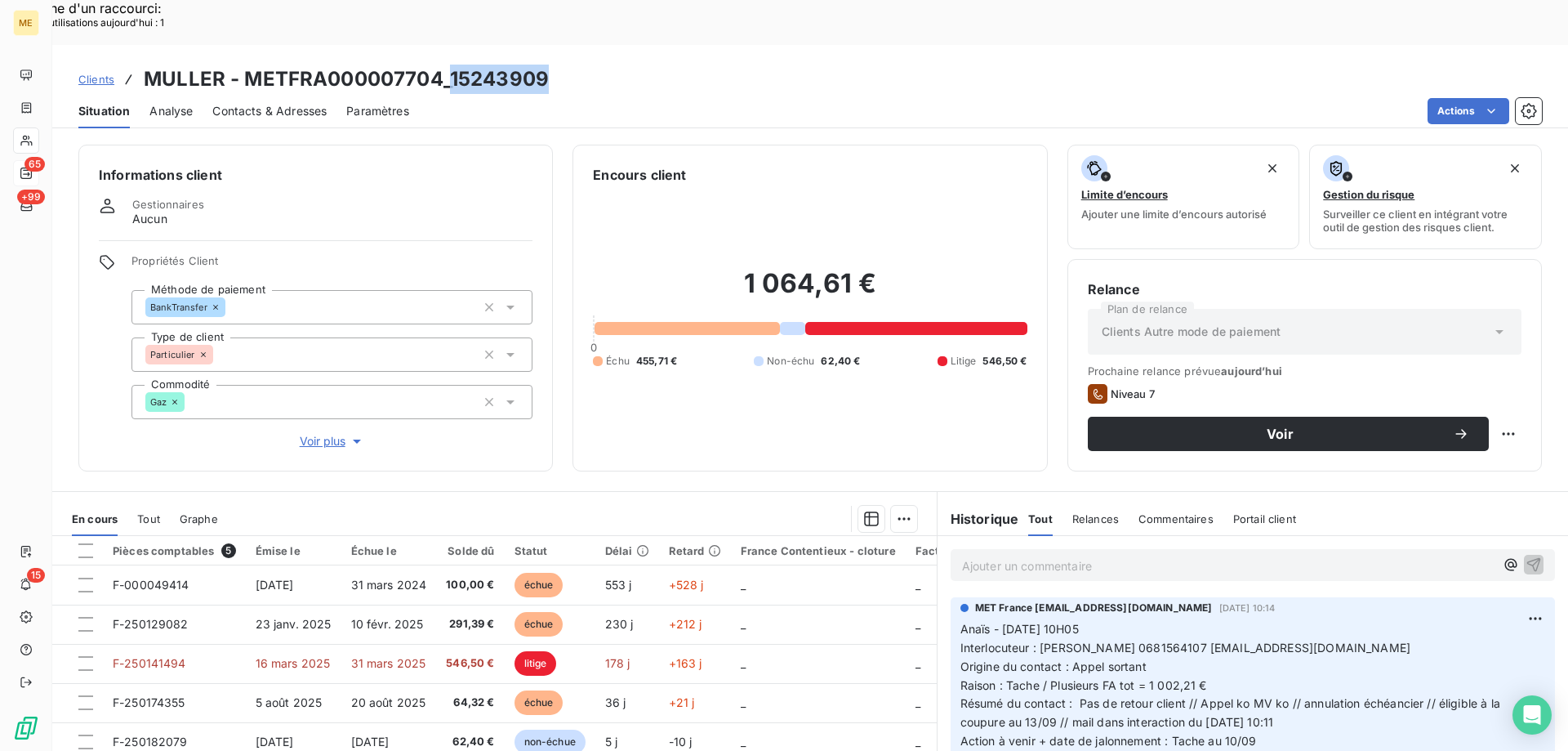
drag, startPoint x: 529, startPoint y: 30, endPoint x: 445, endPoint y: 43, distance: 85.0
click at [446, 64] on div "Clients MULLER - METFRA000007704_15243909" at bounding box center [811, 79] width 1516 height 29
copy h3 "15243909"
drag, startPoint x: 598, startPoint y: 31, endPoint x: 588, endPoint y: 27, distance: 10.8
click at [598, 64] on div "Clients MULLER - METFRA000007704_15243909" at bounding box center [811, 79] width 1516 height 29
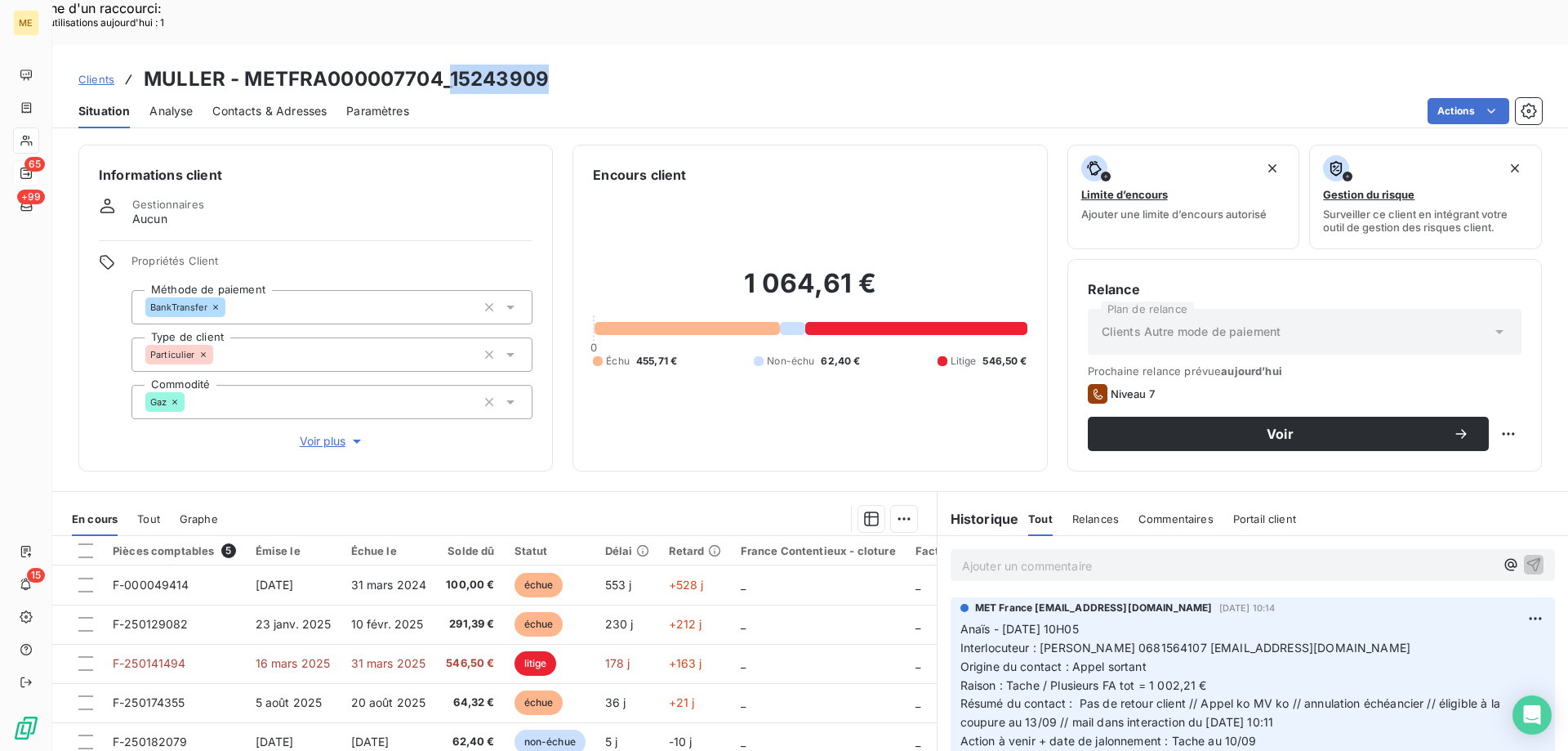
click at [547, 64] on div "Clients MULLER - METFRA000007704_15243909" at bounding box center [811, 79] width 1516 height 29
drag, startPoint x: 559, startPoint y: 30, endPoint x: 451, endPoint y: 33, distance: 108.0
click at [451, 64] on div "Clients MULLER - METFRA000007704_15243909" at bounding box center [811, 79] width 1516 height 29
copy h3 "15243909"
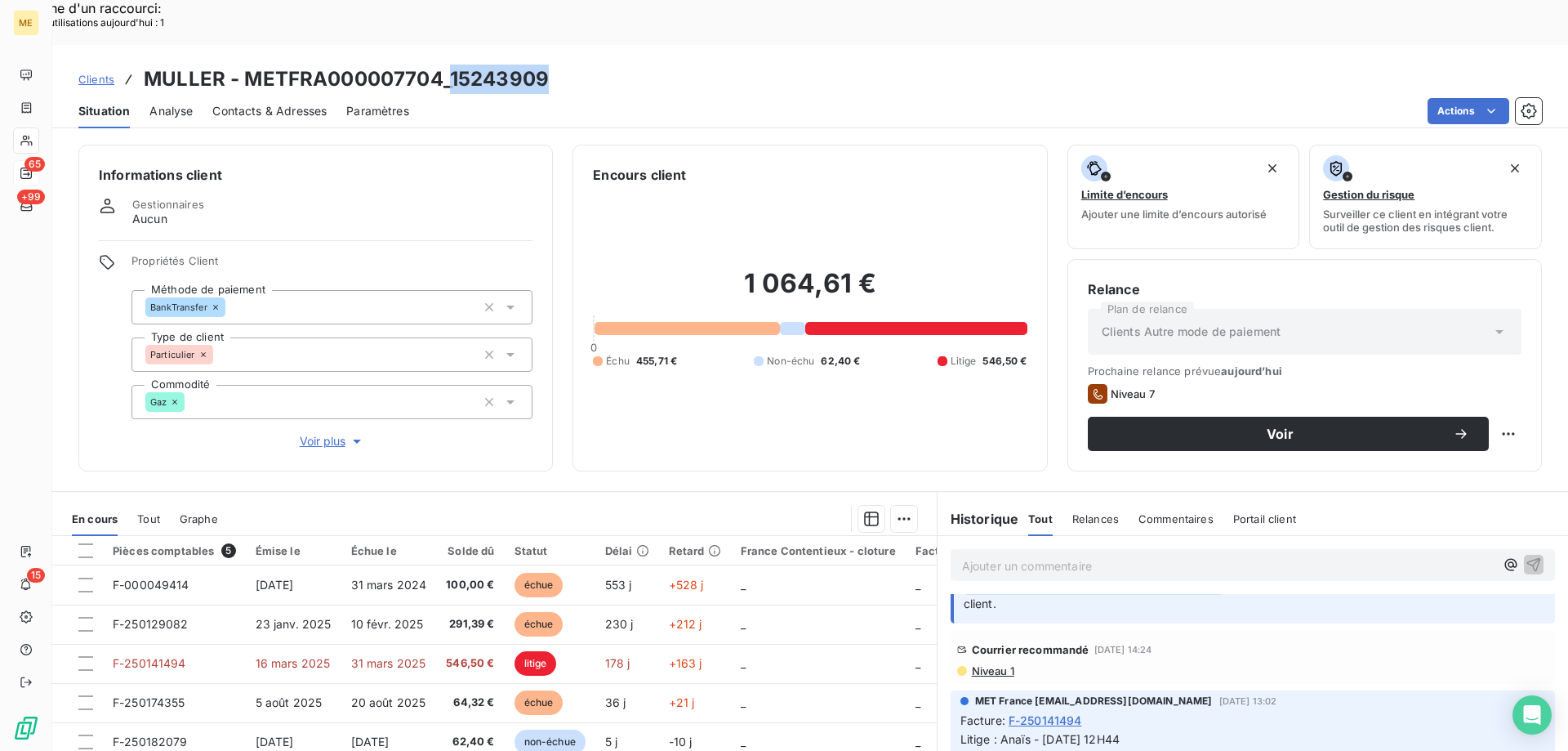
click at [541, 64] on h3 "MULLER - METFRA000007704_15243909" at bounding box center [346, 79] width 405 height 29
click at [563, 64] on div "Clients MULLER - METFRA000007704_15243909" at bounding box center [811, 79] width 1516 height 29
click at [552, 64] on div "Clients MULLER - METFRA000007704_15243909" at bounding box center [811, 79] width 1516 height 29
drag, startPoint x: 520, startPoint y: 35, endPoint x: 451, endPoint y: 30, distance: 69.2
click at [451, 64] on div "Clients MULLER - METFRA000007704_15243909" at bounding box center [811, 79] width 1516 height 29
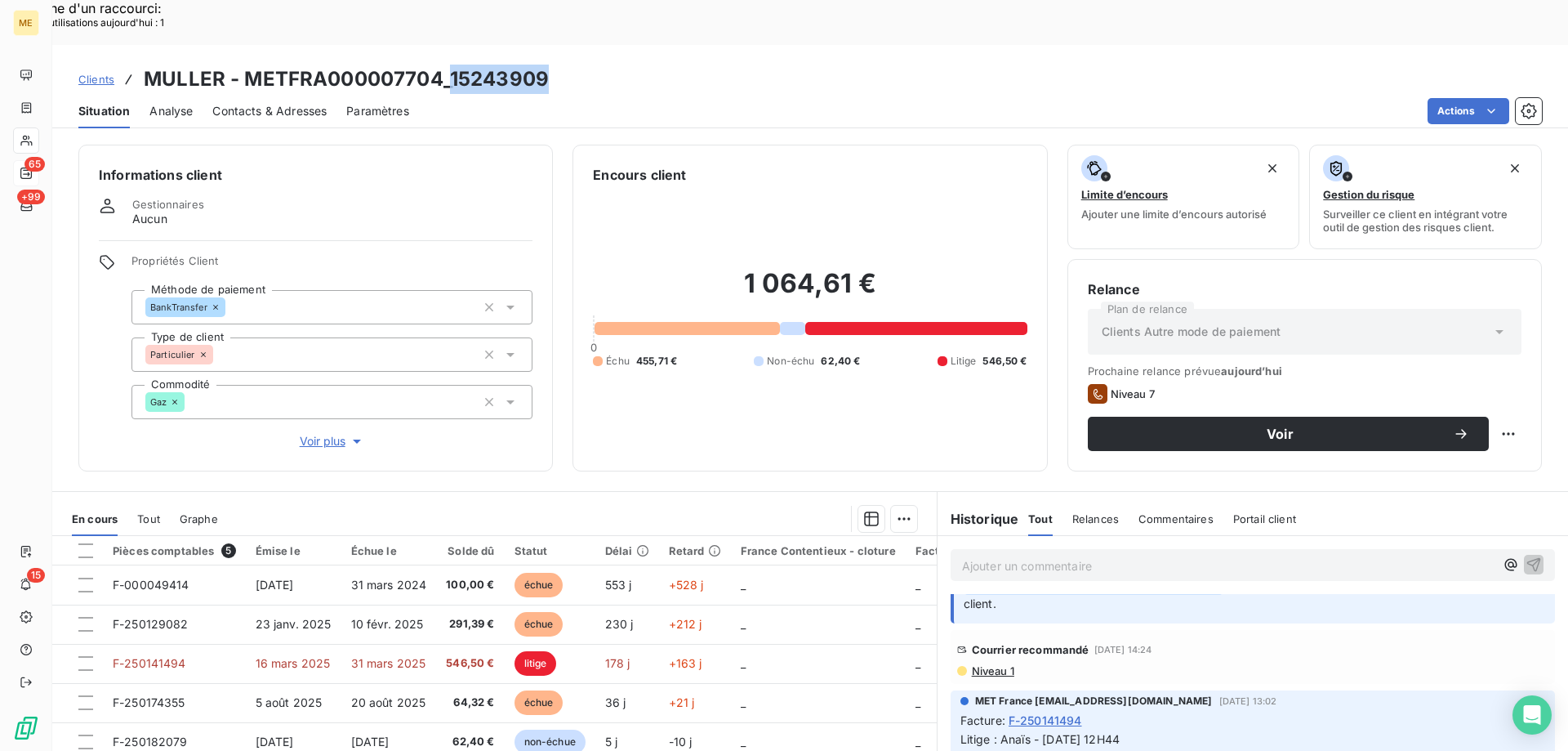
copy h3 "15243909"
click at [527, 94] on div "Situation Analyse Contacts & Adresses Paramètres Actions" at bounding box center [811, 110] width 1516 height 34
drag, startPoint x: 552, startPoint y: 33, endPoint x: 451, endPoint y: 35, distance: 101.0
click at [451, 64] on div "Clients MULLER - METFRA000007704_15243909" at bounding box center [811, 79] width 1516 height 29
copy h3 "15243909"
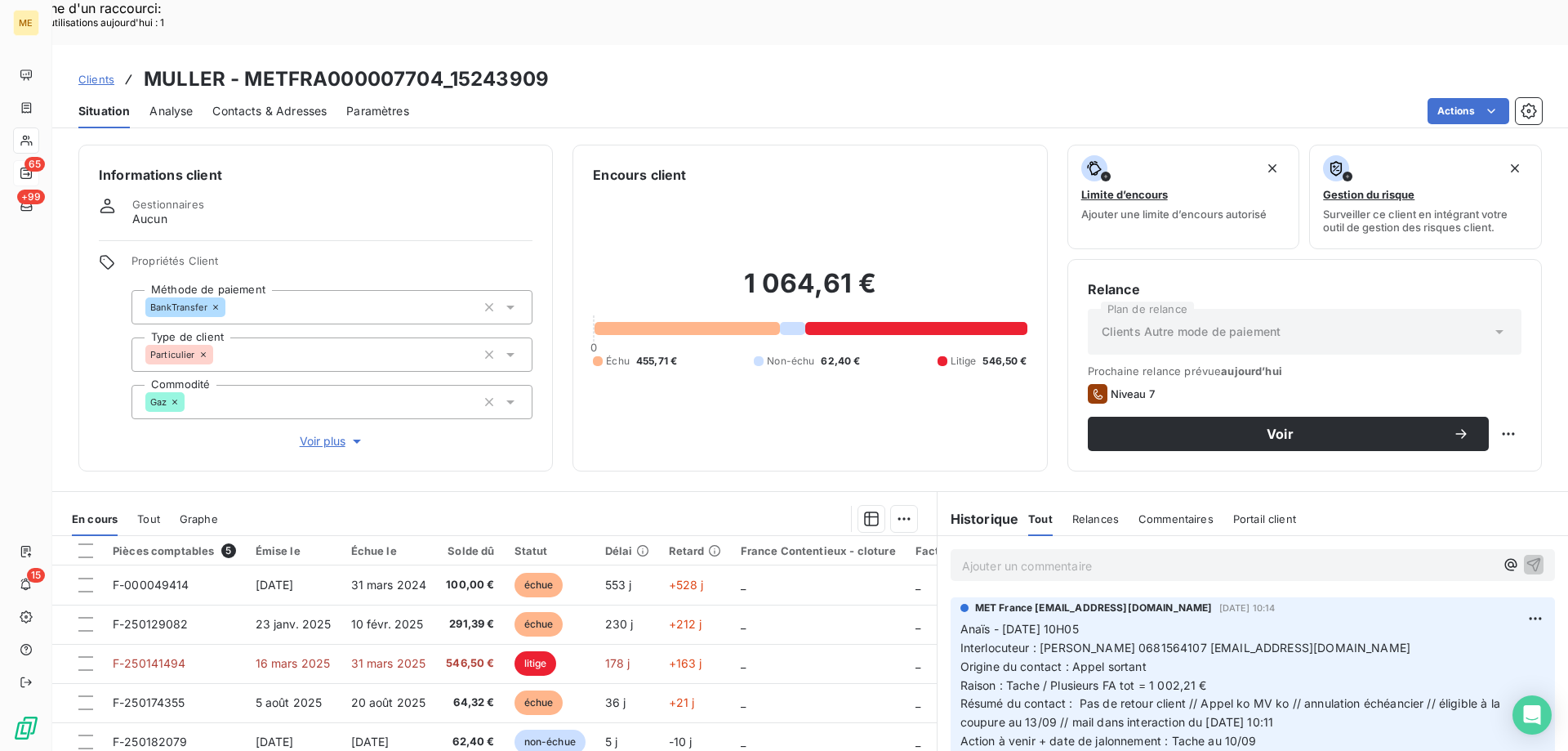
click at [1115, 556] on p "Ajouter un commentaire ﻿" at bounding box center [1228, 566] width 532 height 20
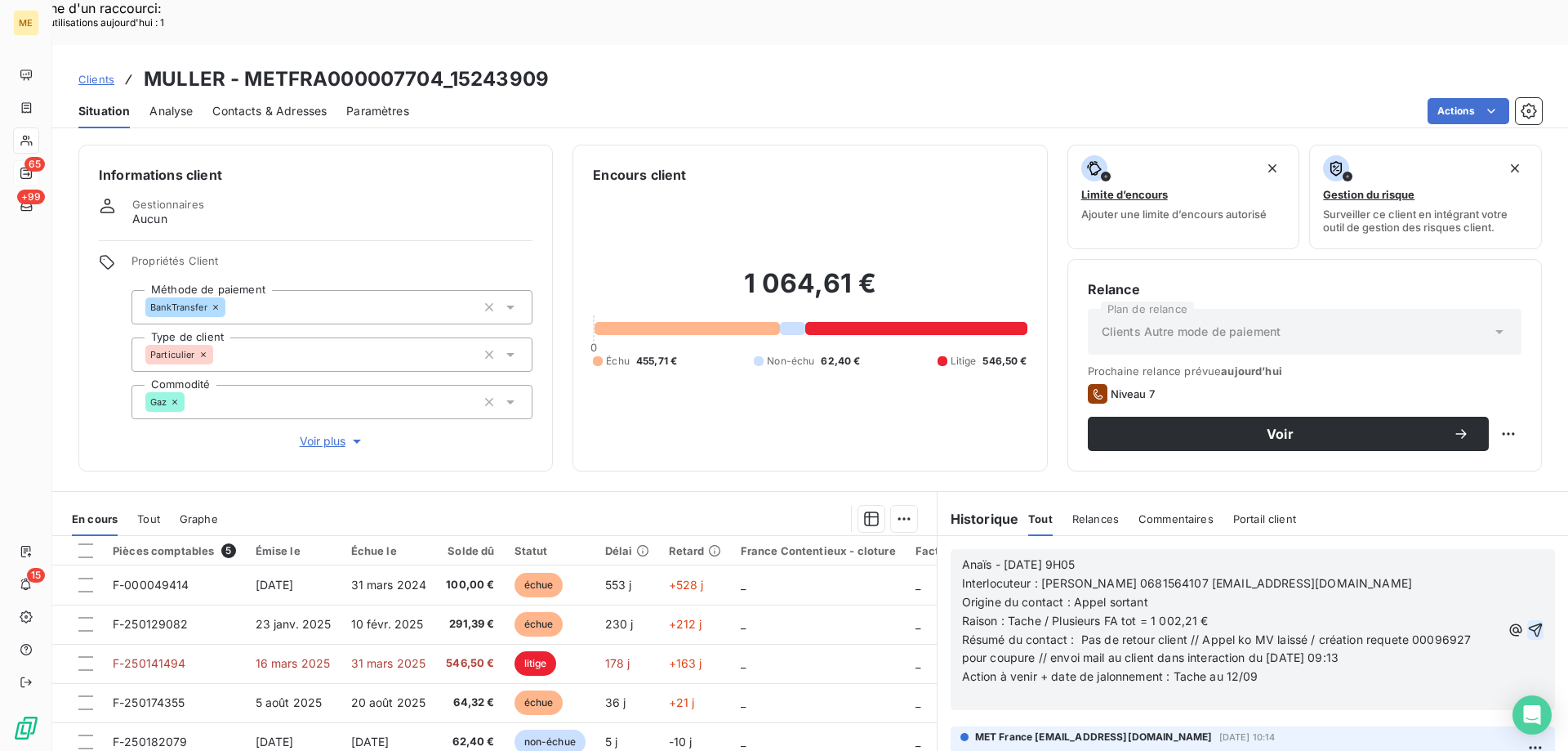
click at [1530, 623] on icon "button" at bounding box center [1536, 630] width 14 height 14
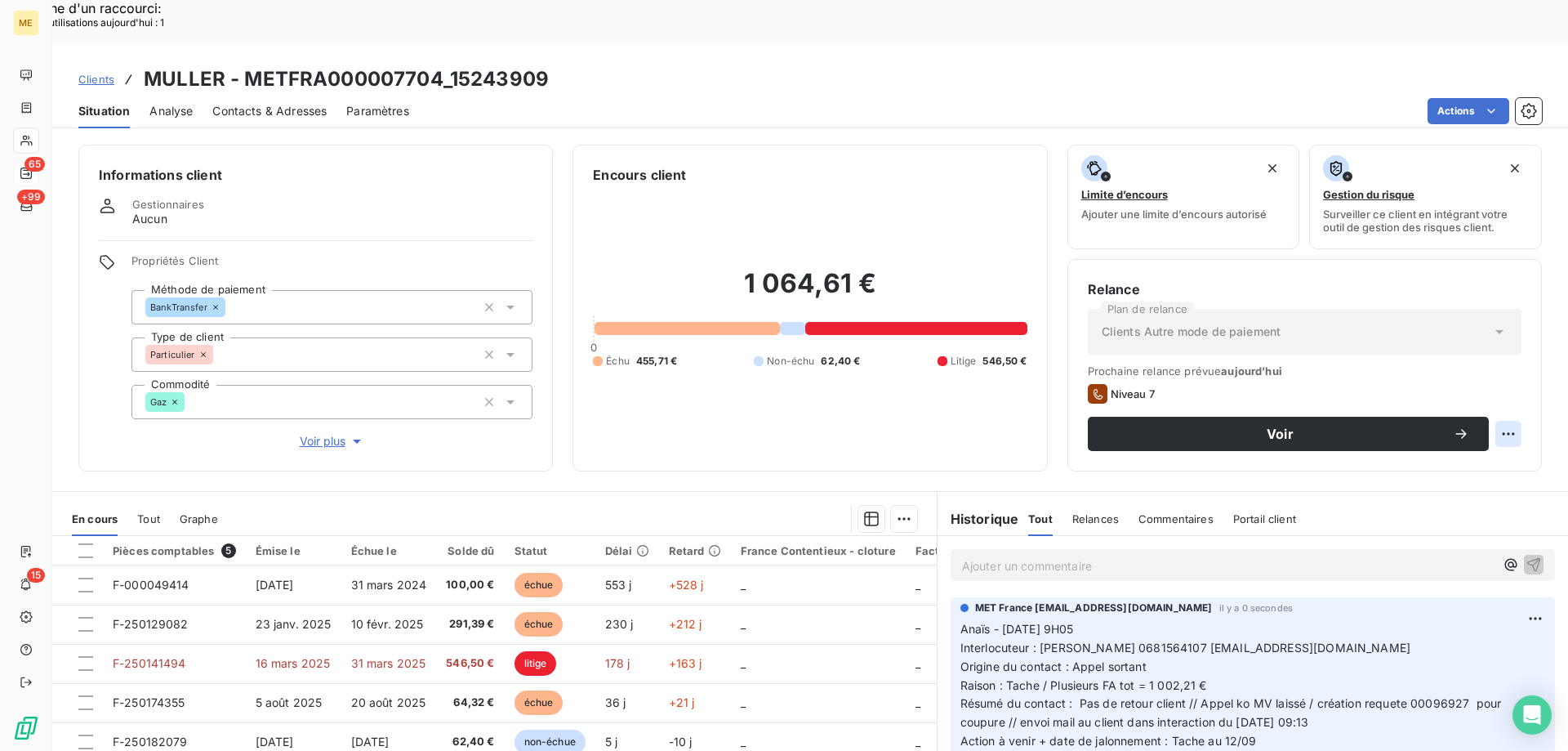
click at [1489, 432] on div "Replanifier cette action" at bounding box center [1428, 425] width 146 height 26
select select "8"
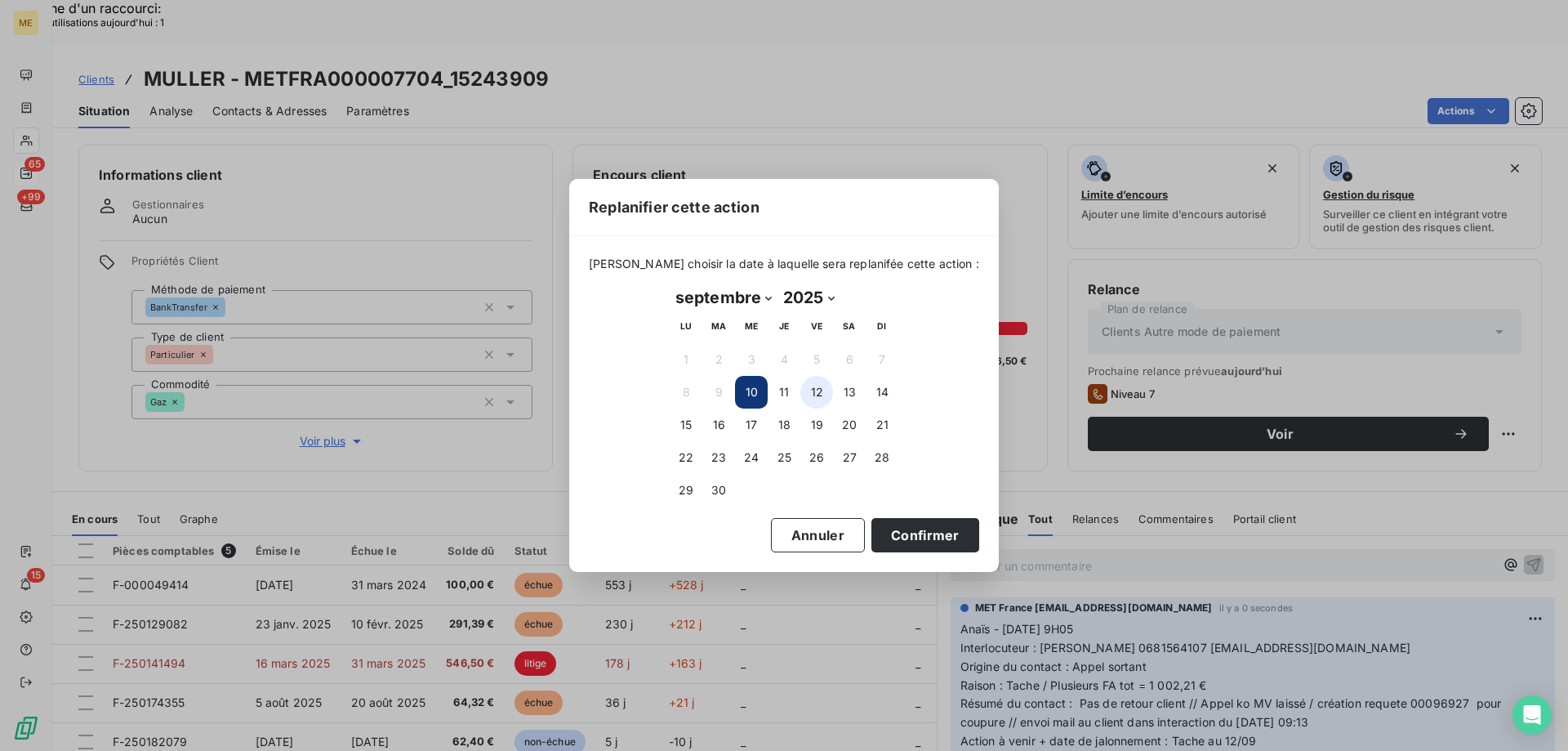
click at [817, 391] on button "12" at bounding box center [817, 392] width 33 height 33
click at [932, 534] on button "Confirmer" at bounding box center [925, 535] width 108 height 34
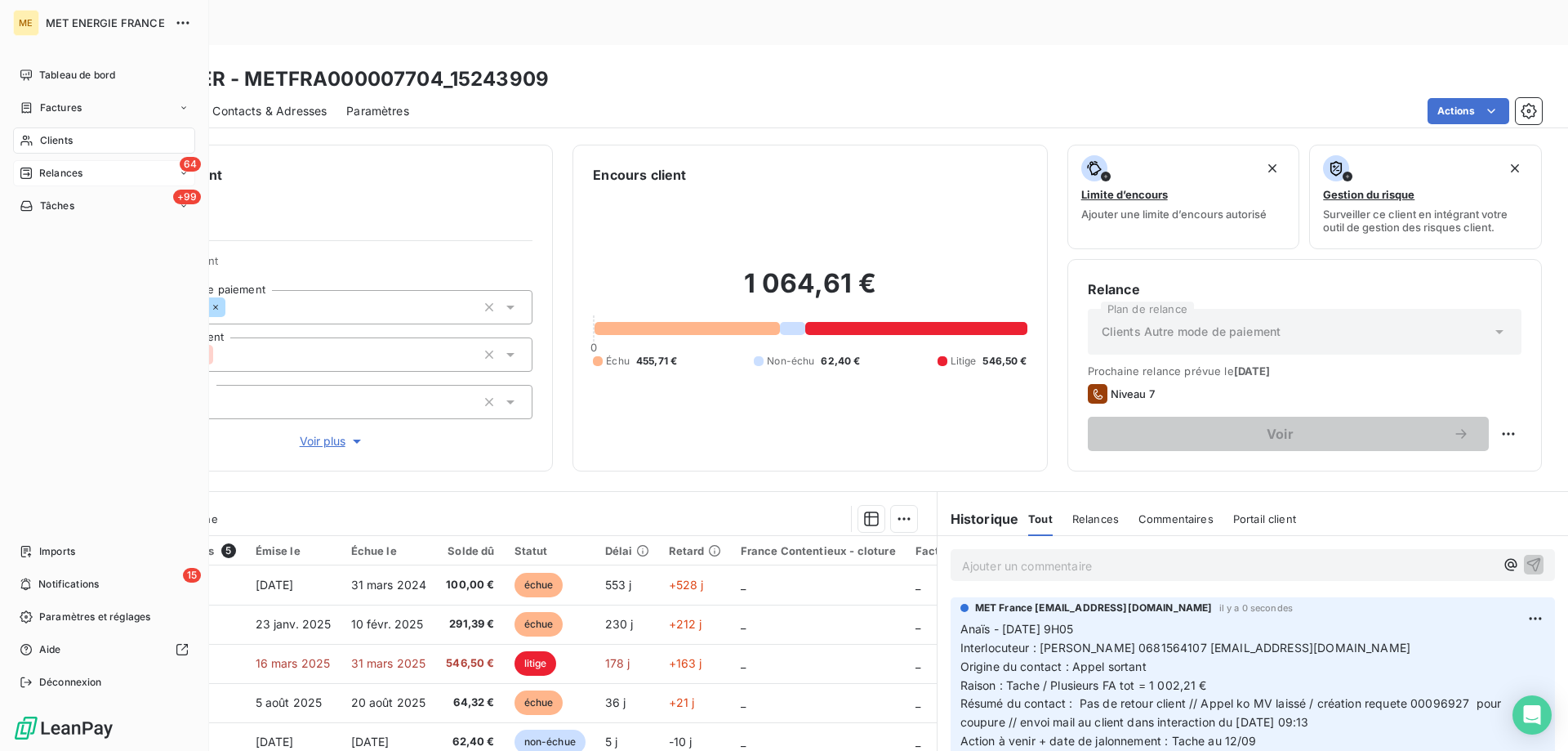
click at [41, 203] on span "Tâches" at bounding box center [57, 206] width 34 height 15
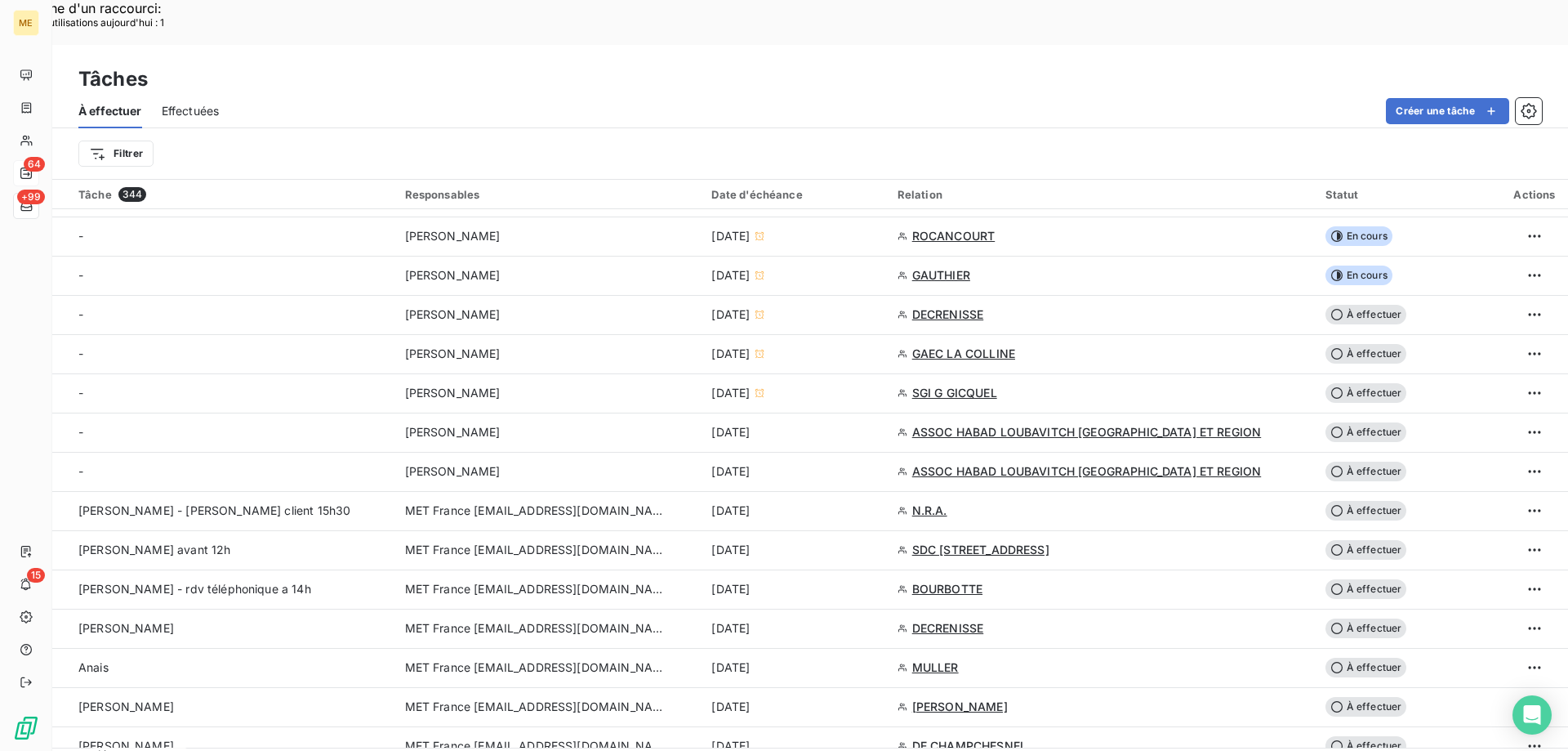
scroll to position [490, 0]
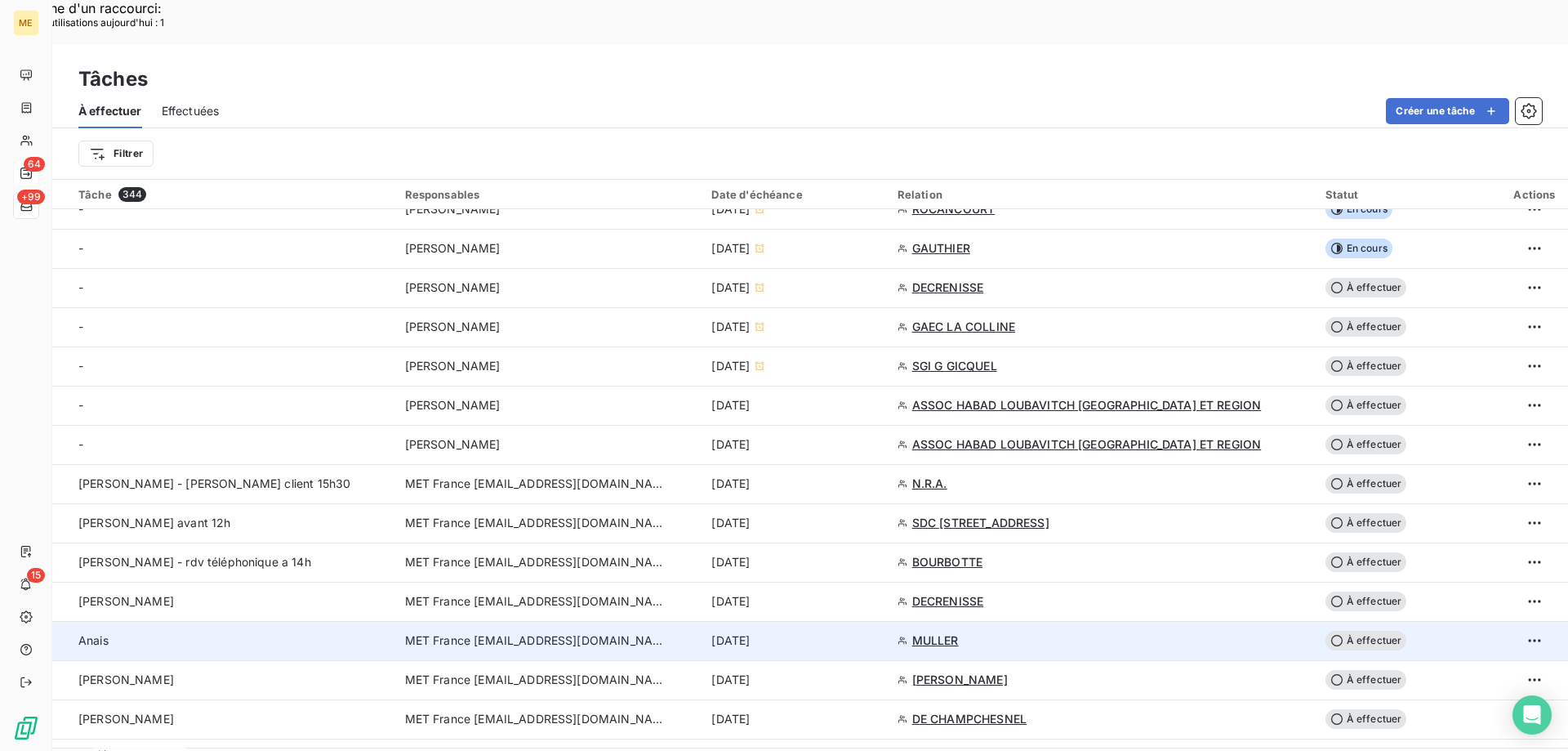
click at [812, 632] on div "10 sept. 2025" at bounding box center [794, 641] width 165 height 17
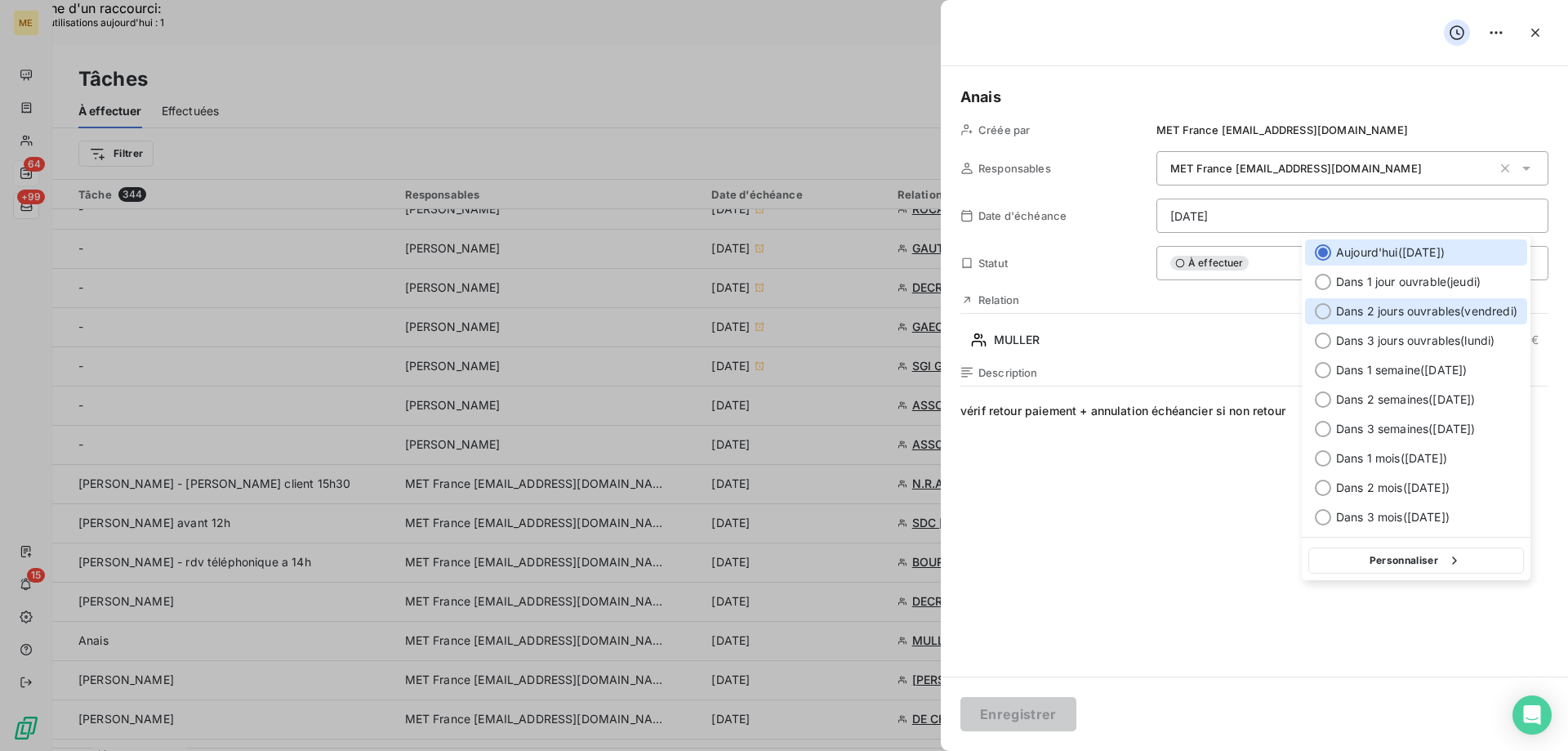
click at [1372, 313] on span "Dans 2 jours ouvrables ( [DATE] )" at bounding box center [1427, 312] width 181 height 17
type input "12/09/2025"
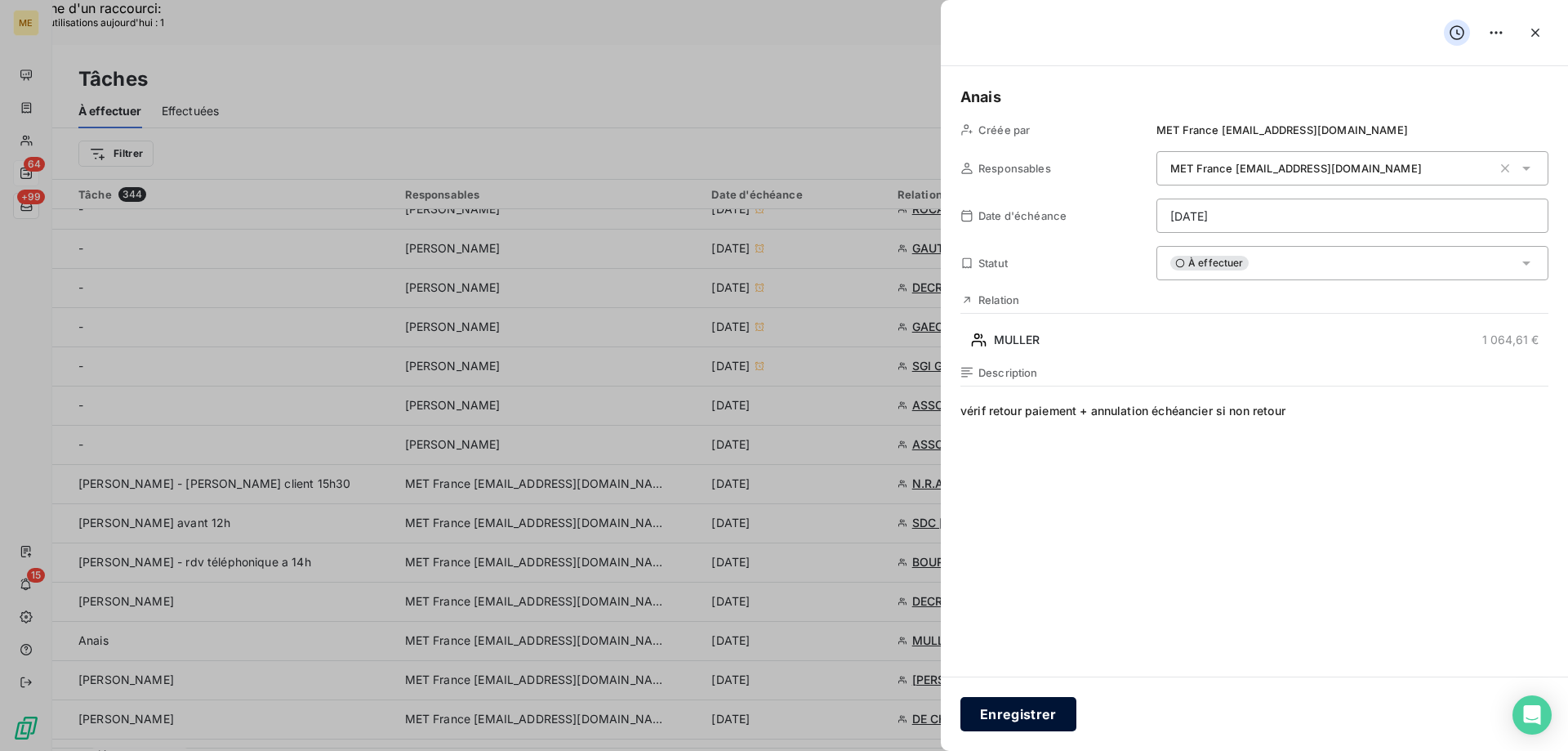
click at [1027, 717] on button "Enregistrer" at bounding box center [1018, 714] width 116 height 34
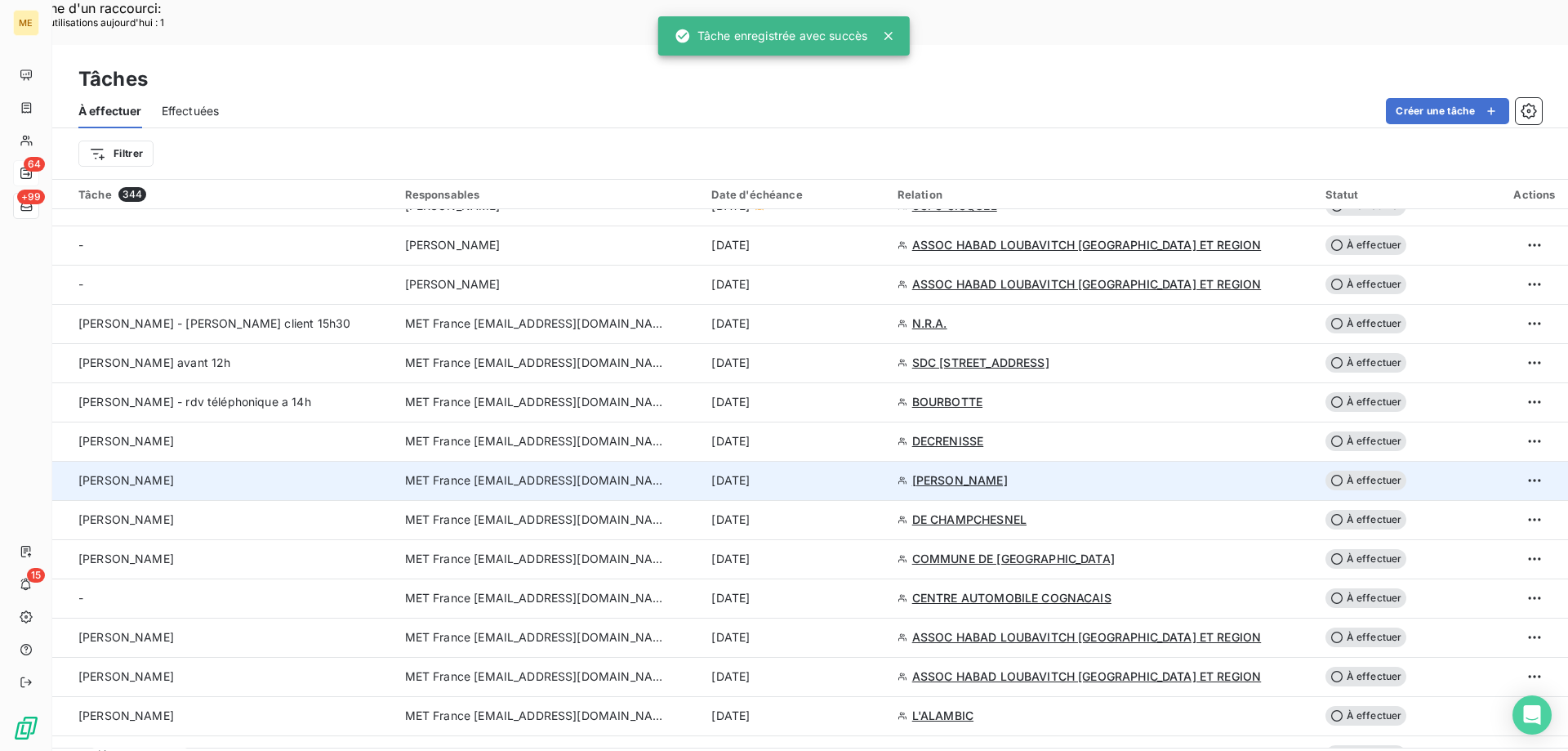
scroll to position [654, 0]
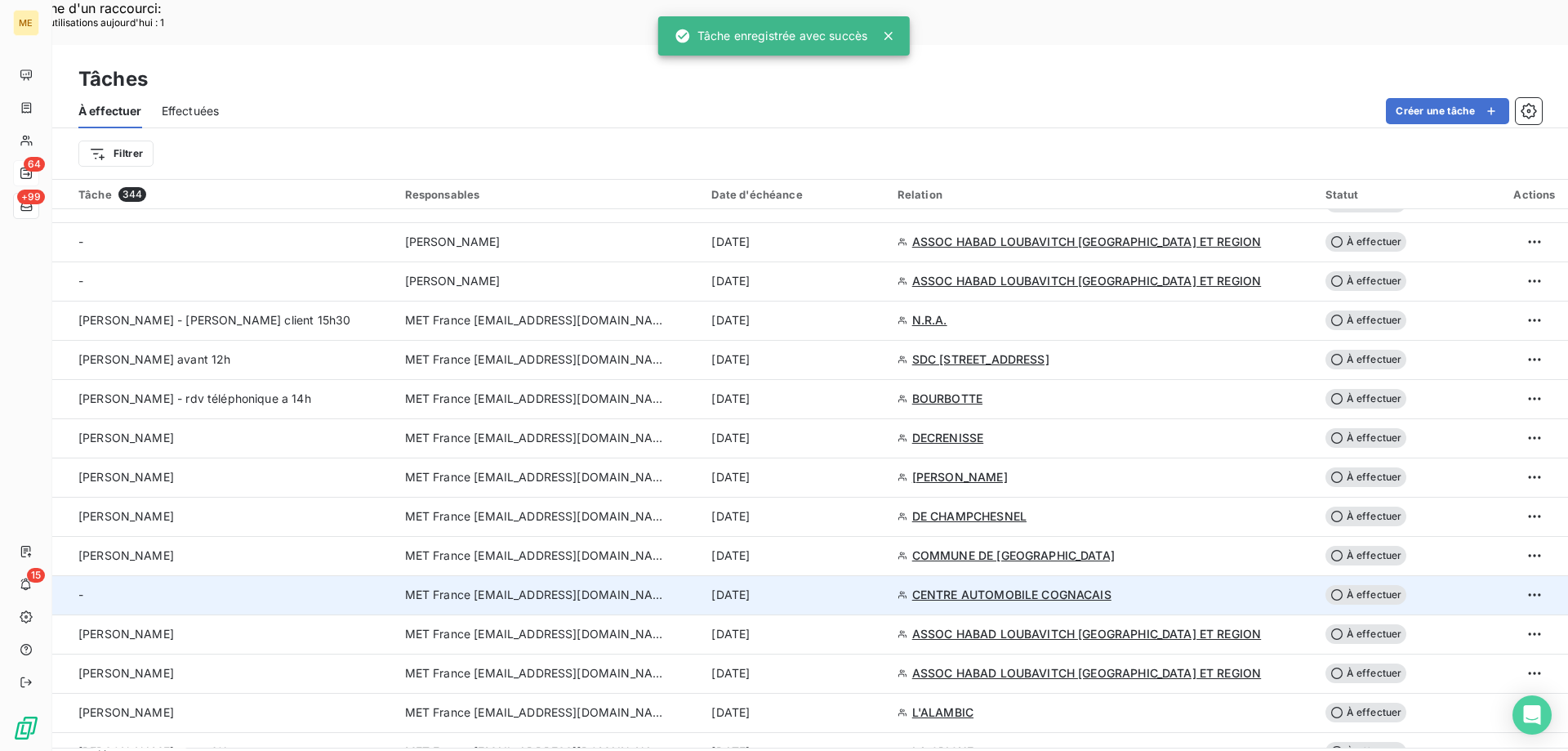
click at [823, 587] on div "10 sept. 2025" at bounding box center [794, 595] width 165 height 17
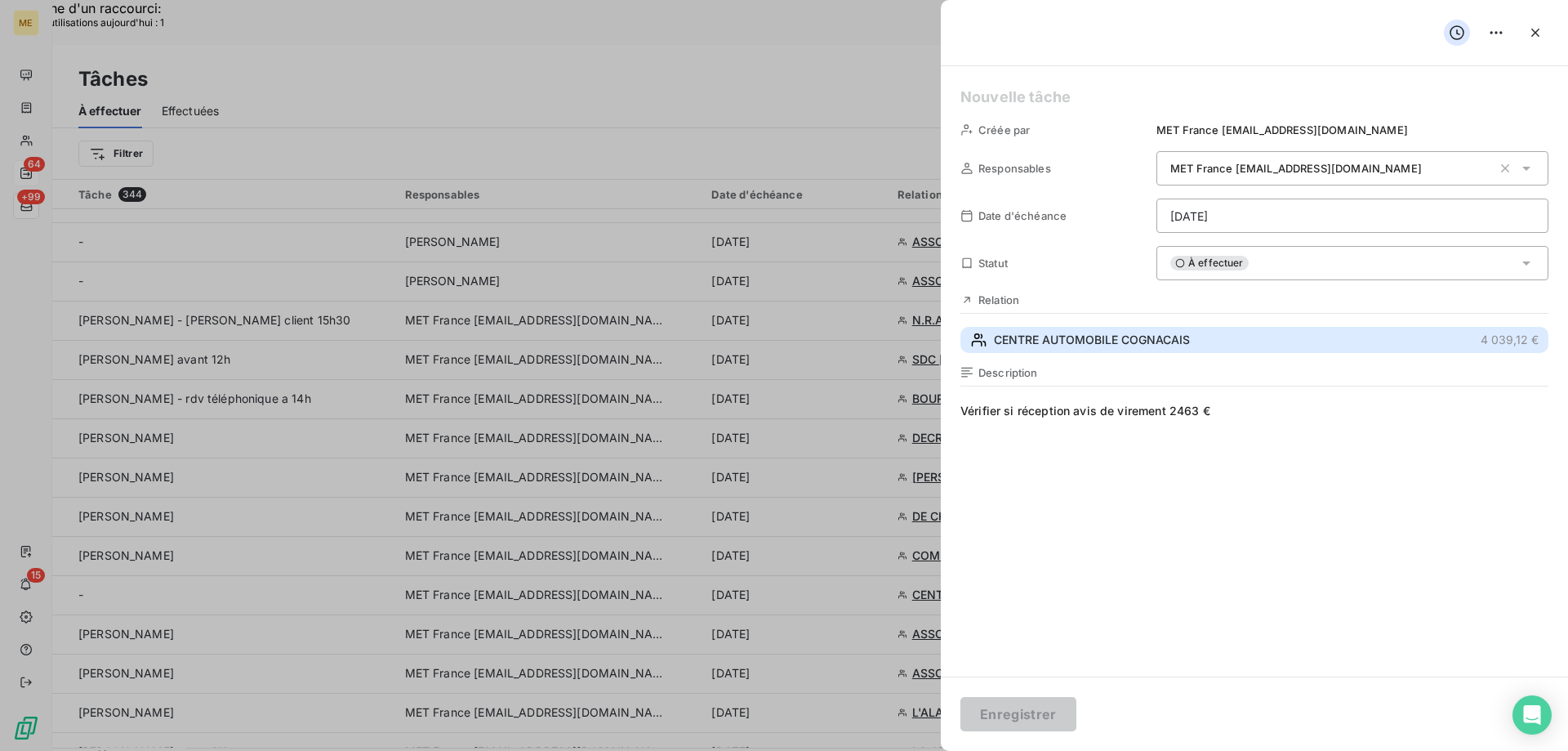
click at [1112, 347] on span "CENTRE AUTOMOBILE COGNACAIS" at bounding box center [1092, 340] width 196 height 17
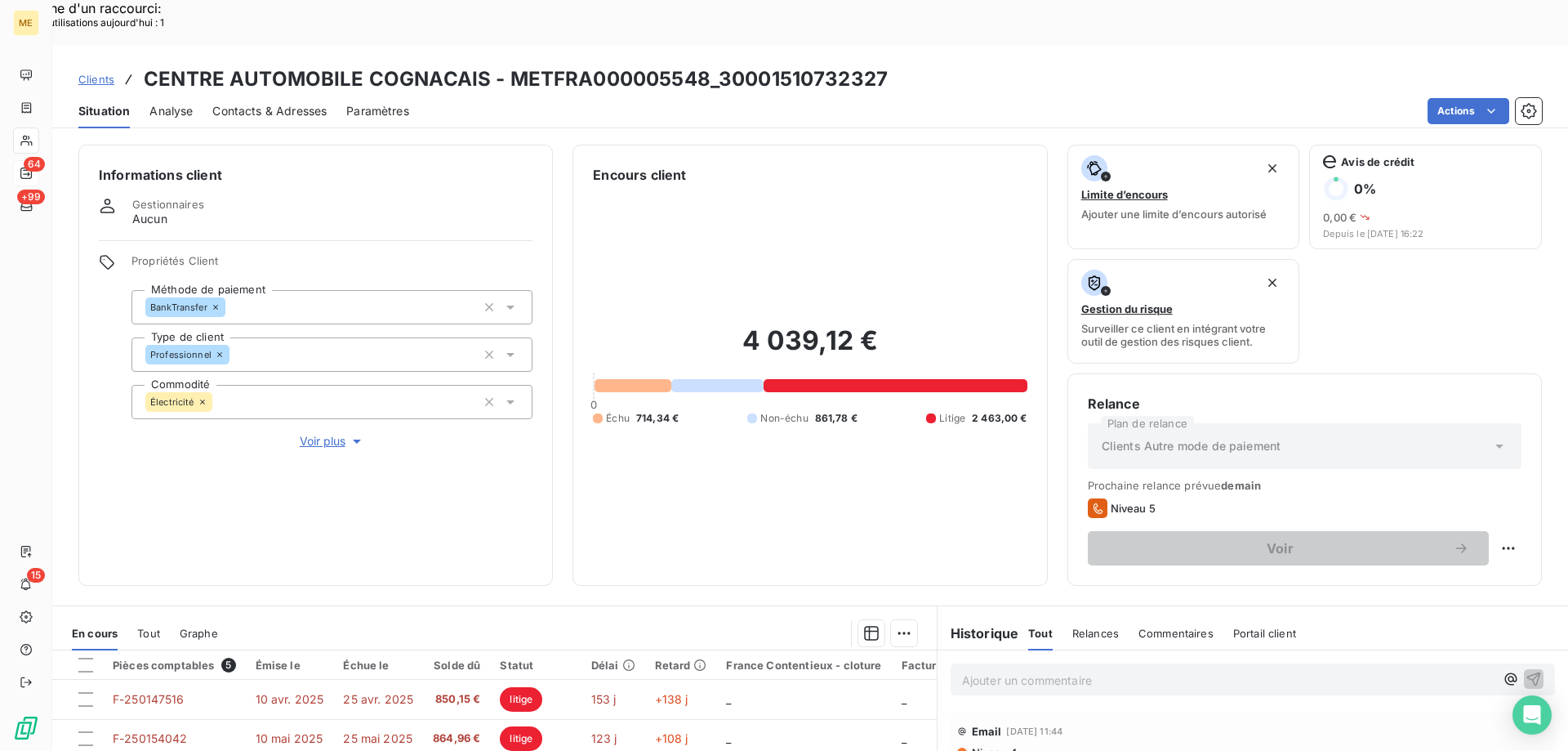
click at [323, 433] on span "Voir plus" at bounding box center [333, 442] width 65 height 17
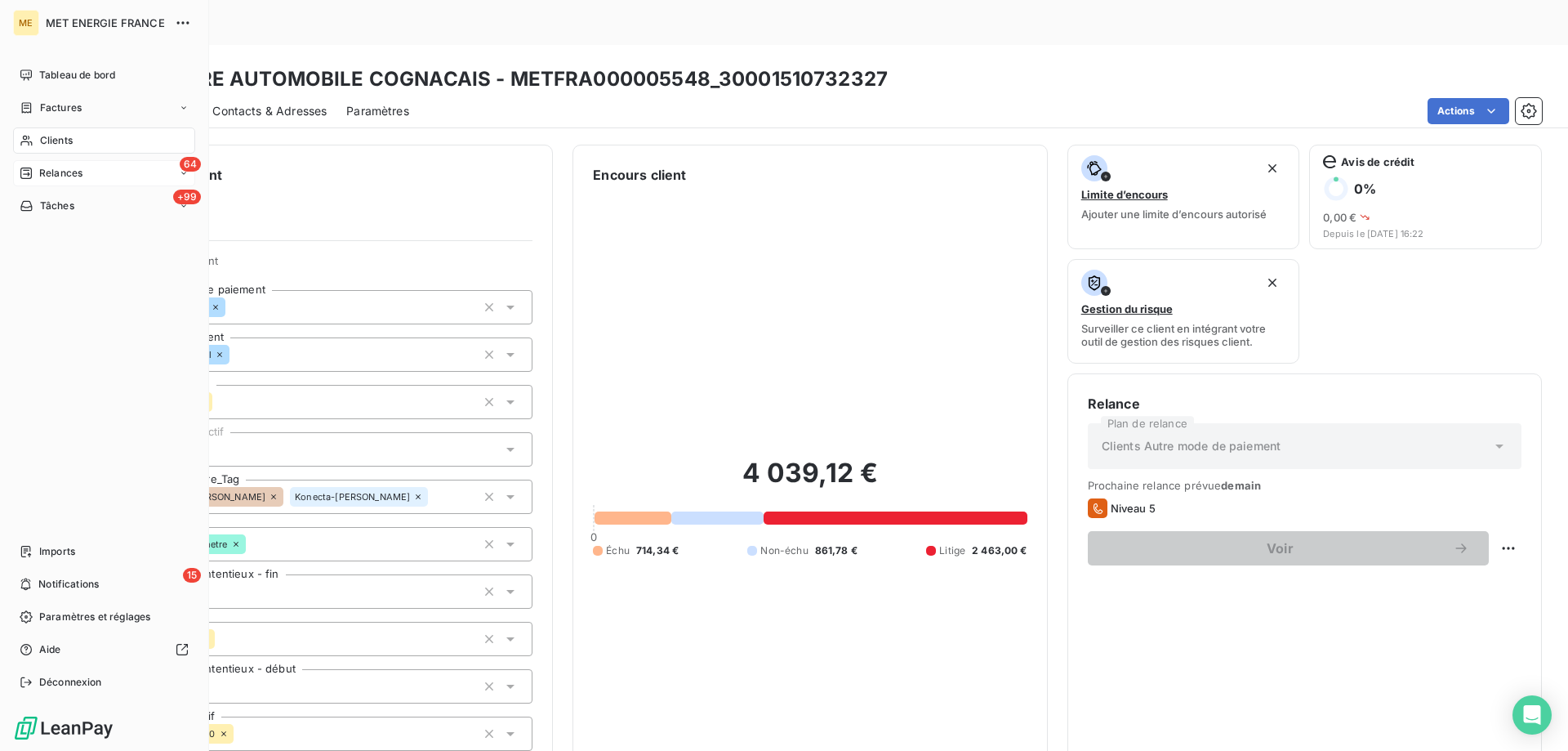
click at [51, 204] on span "Tâches" at bounding box center [57, 206] width 34 height 15
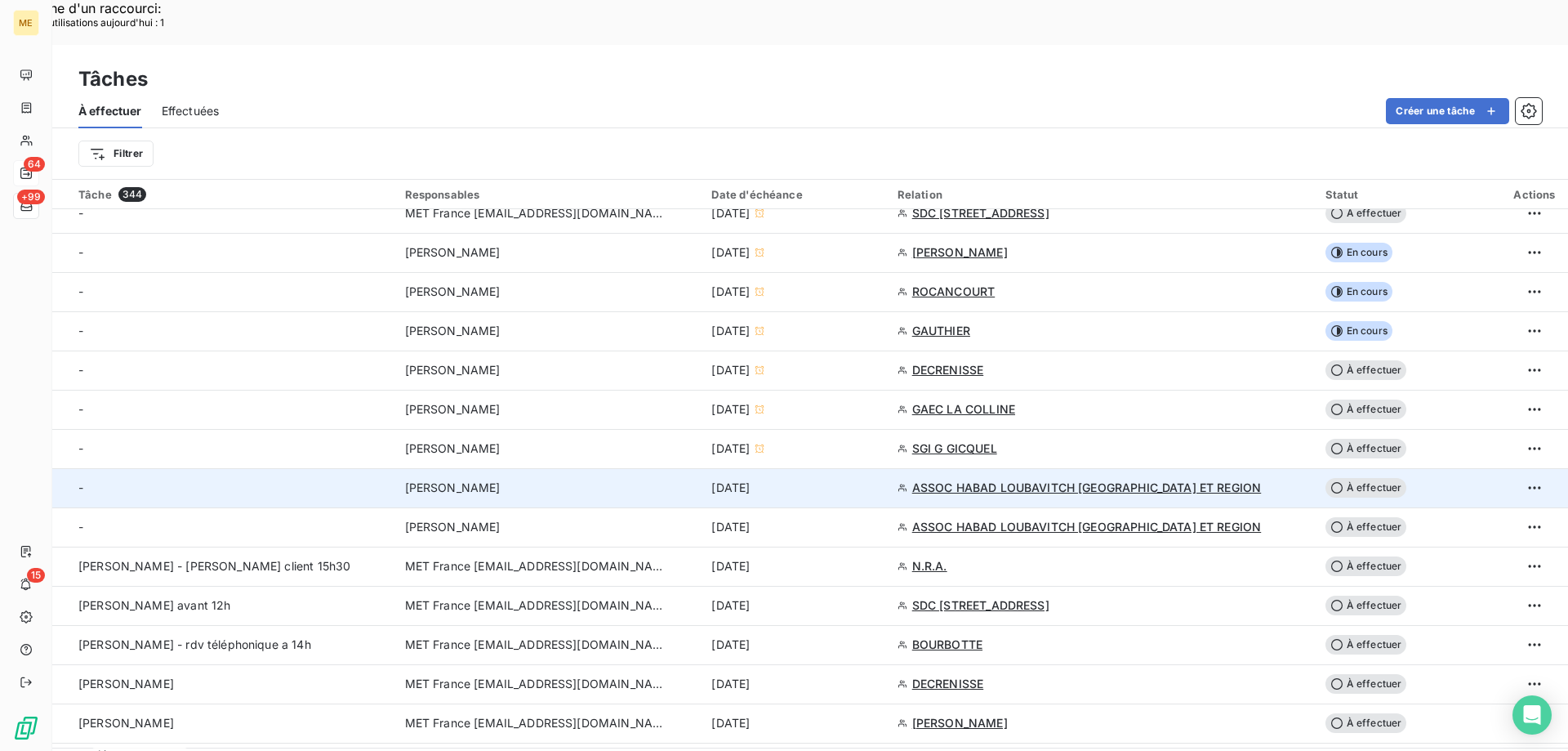
scroll to position [572, 0]
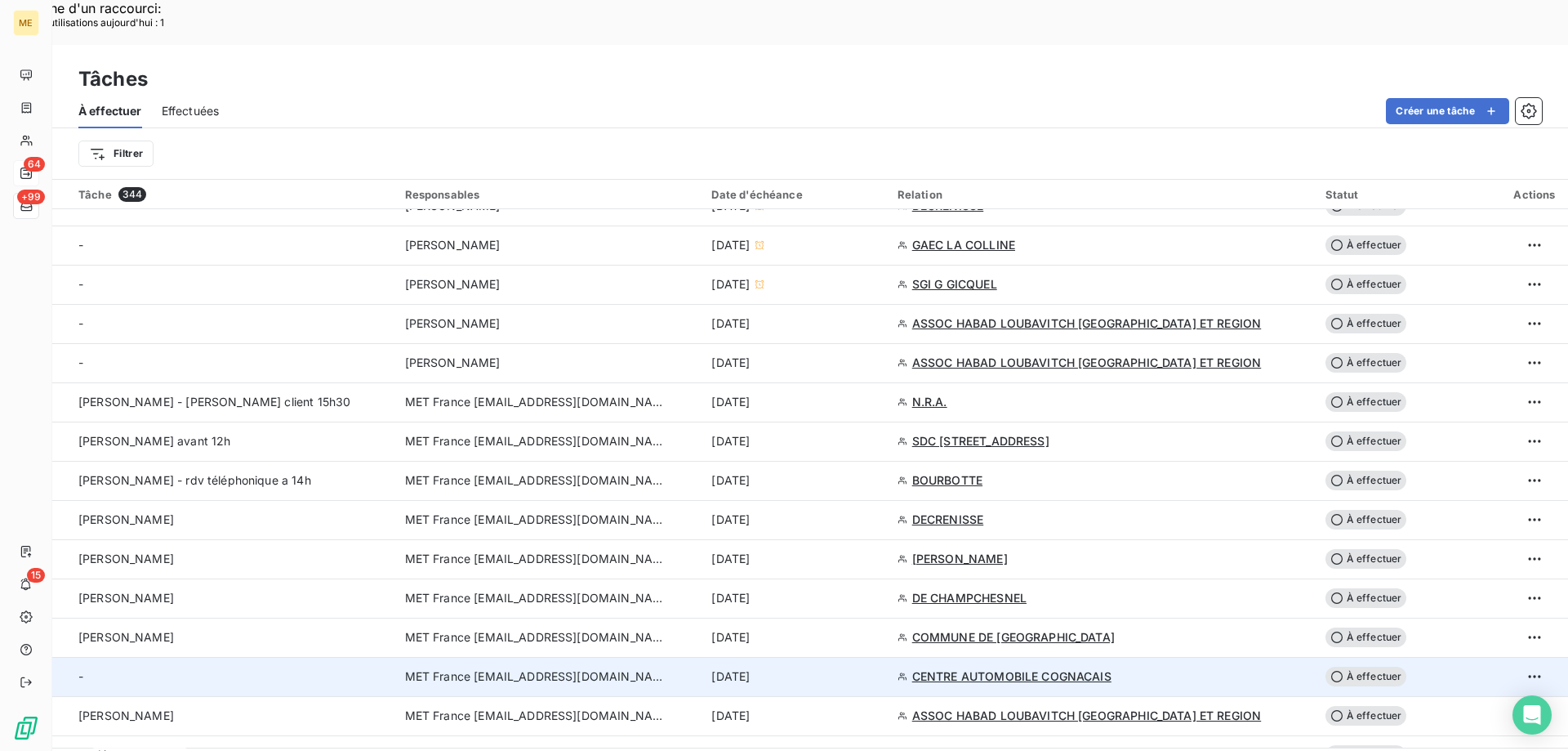
click at [832, 668] on div "10 sept. 2025" at bounding box center [794, 677] width 165 height 17
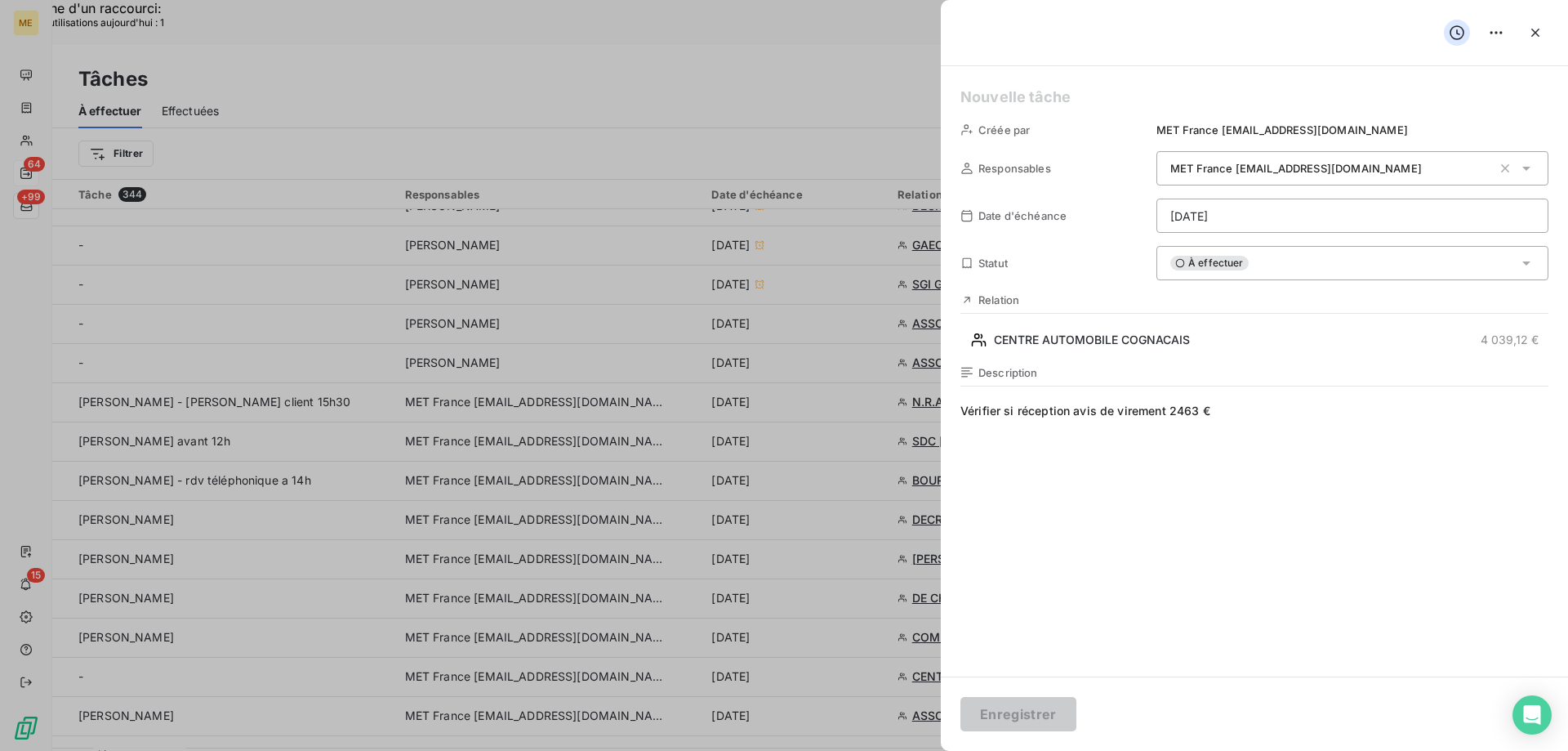
click at [1036, 101] on h5 at bounding box center [1255, 97] width 588 height 23
drag, startPoint x: 1024, startPoint y: 715, endPoint x: 1029, endPoint y: 722, distance: 8.6
click at [1025, 715] on button "Enregistrer" at bounding box center [1018, 714] width 116 height 34
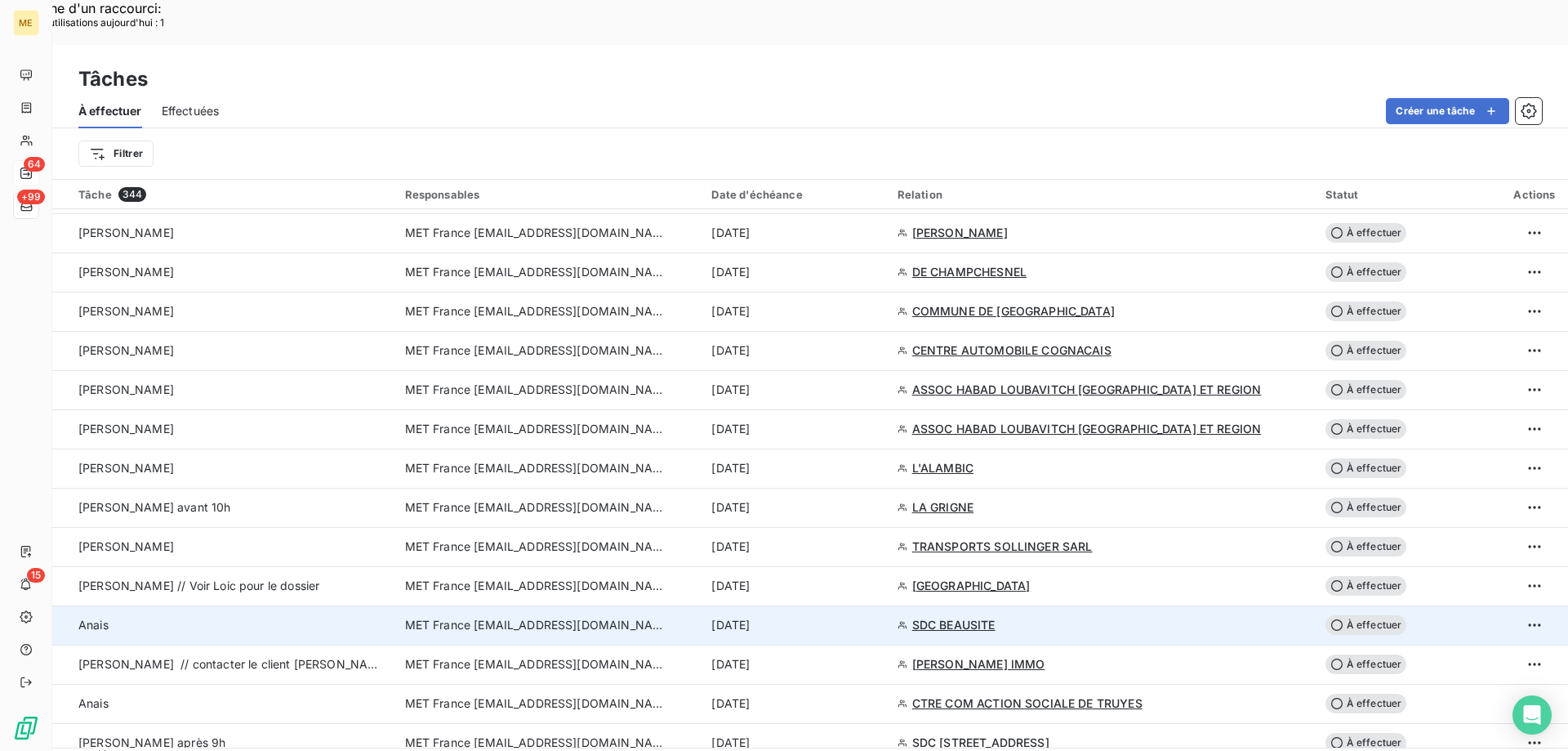
scroll to position [899, 0]
click at [830, 616] on div "10 sept. 2025" at bounding box center [794, 625] width 165 height 17
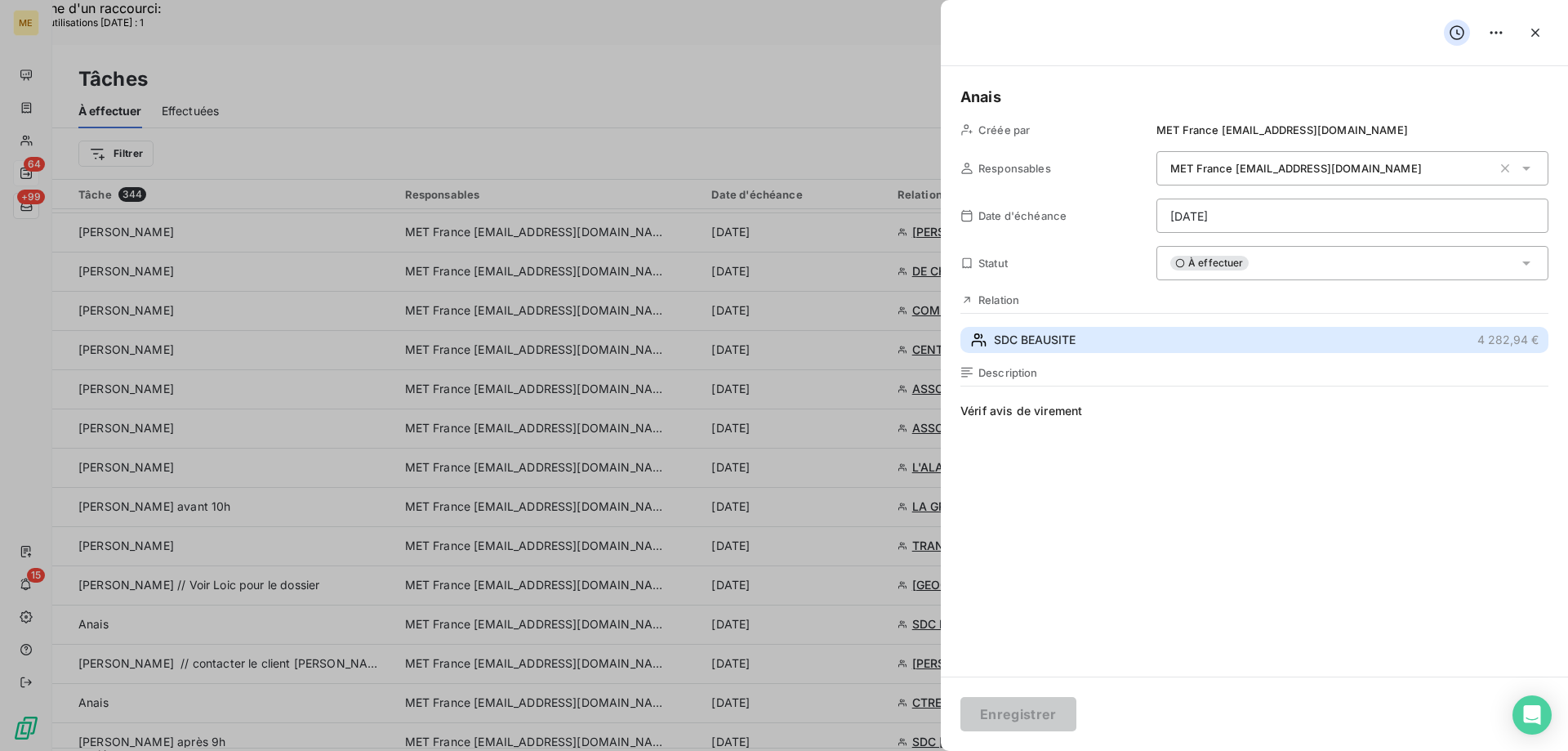
click at [1090, 335] on button "SDC BEAUSITE 4 282,94 €" at bounding box center [1255, 340] width 588 height 26
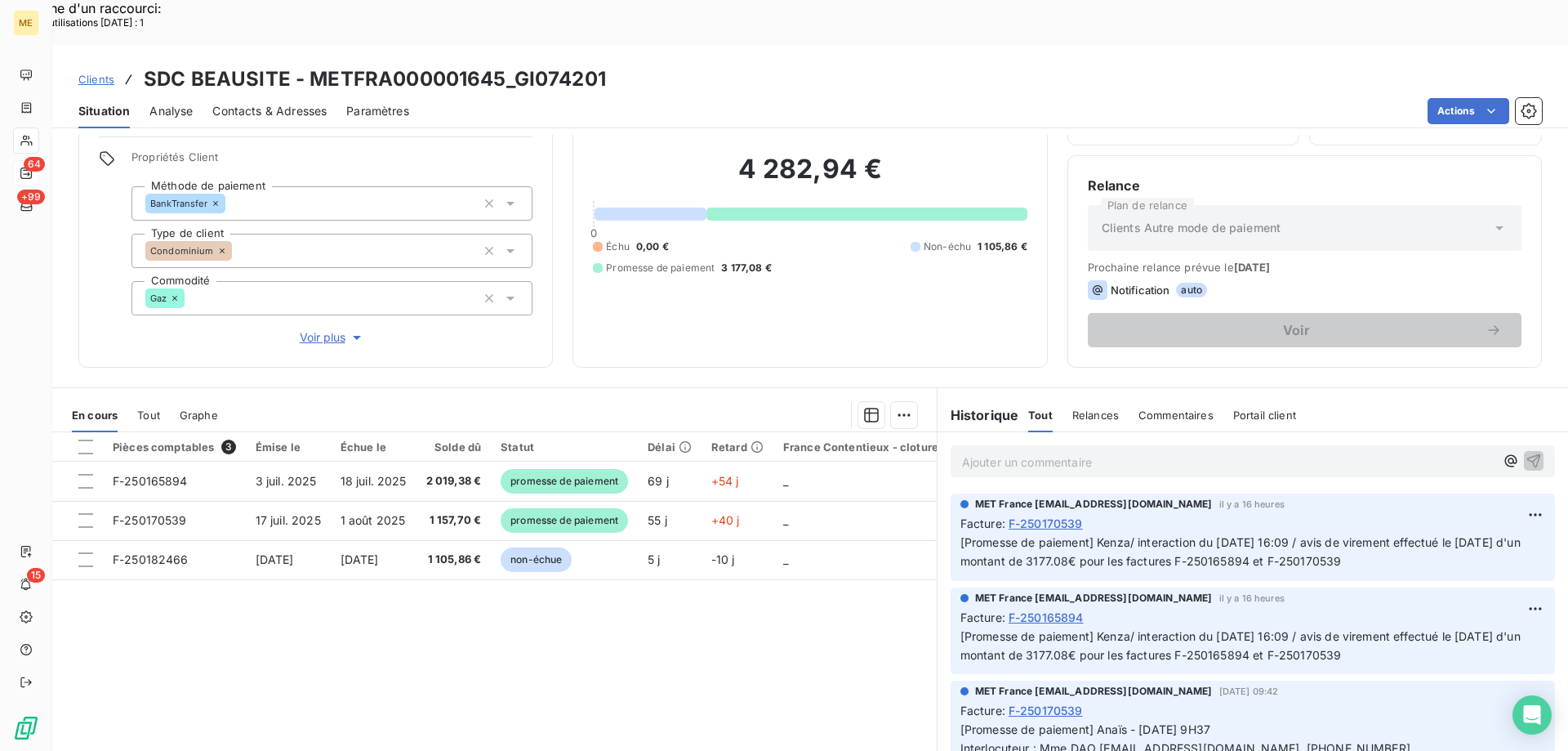
scroll to position [82, 0]
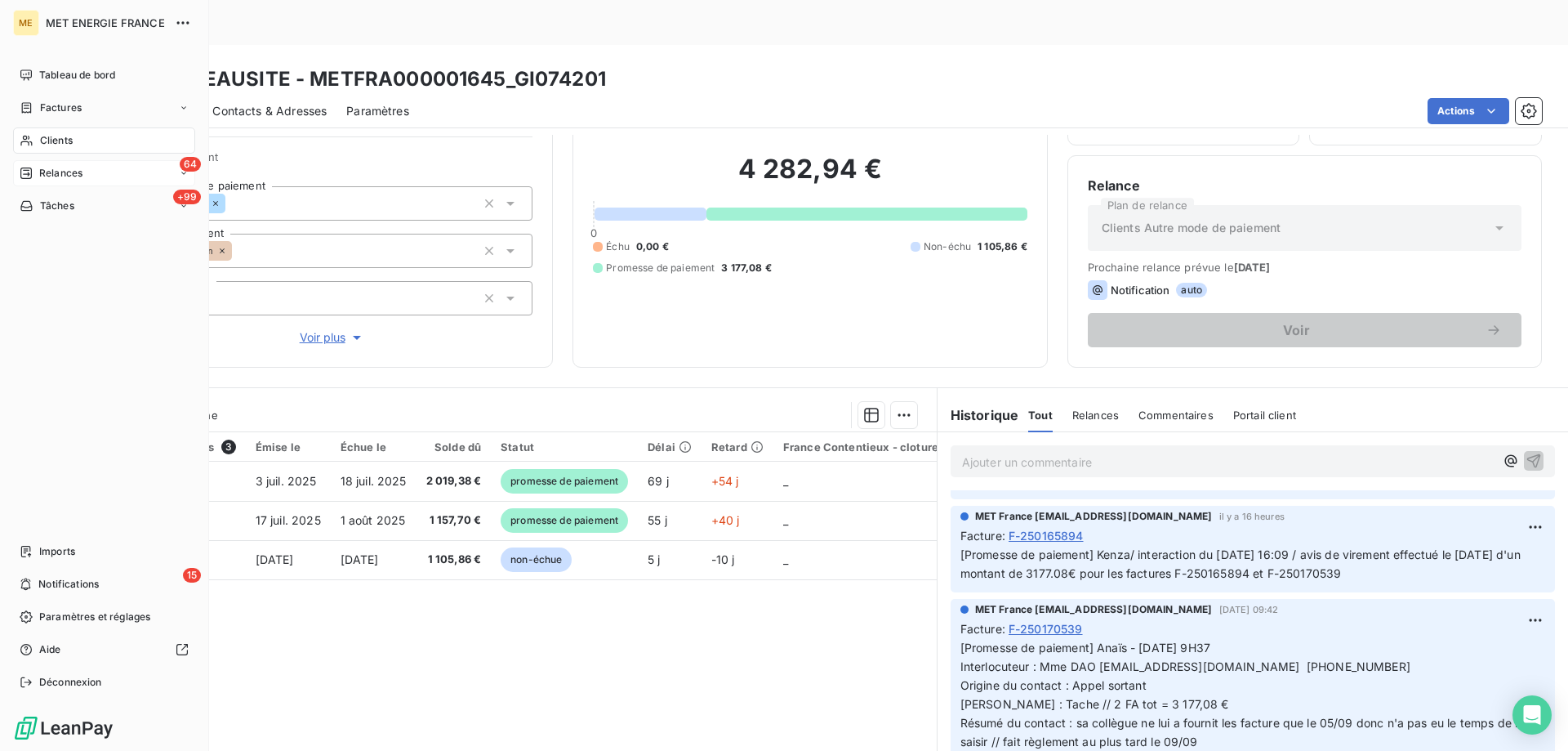
click at [53, 207] on span "Tâches" at bounding box center [57, 206] width 34 height 15
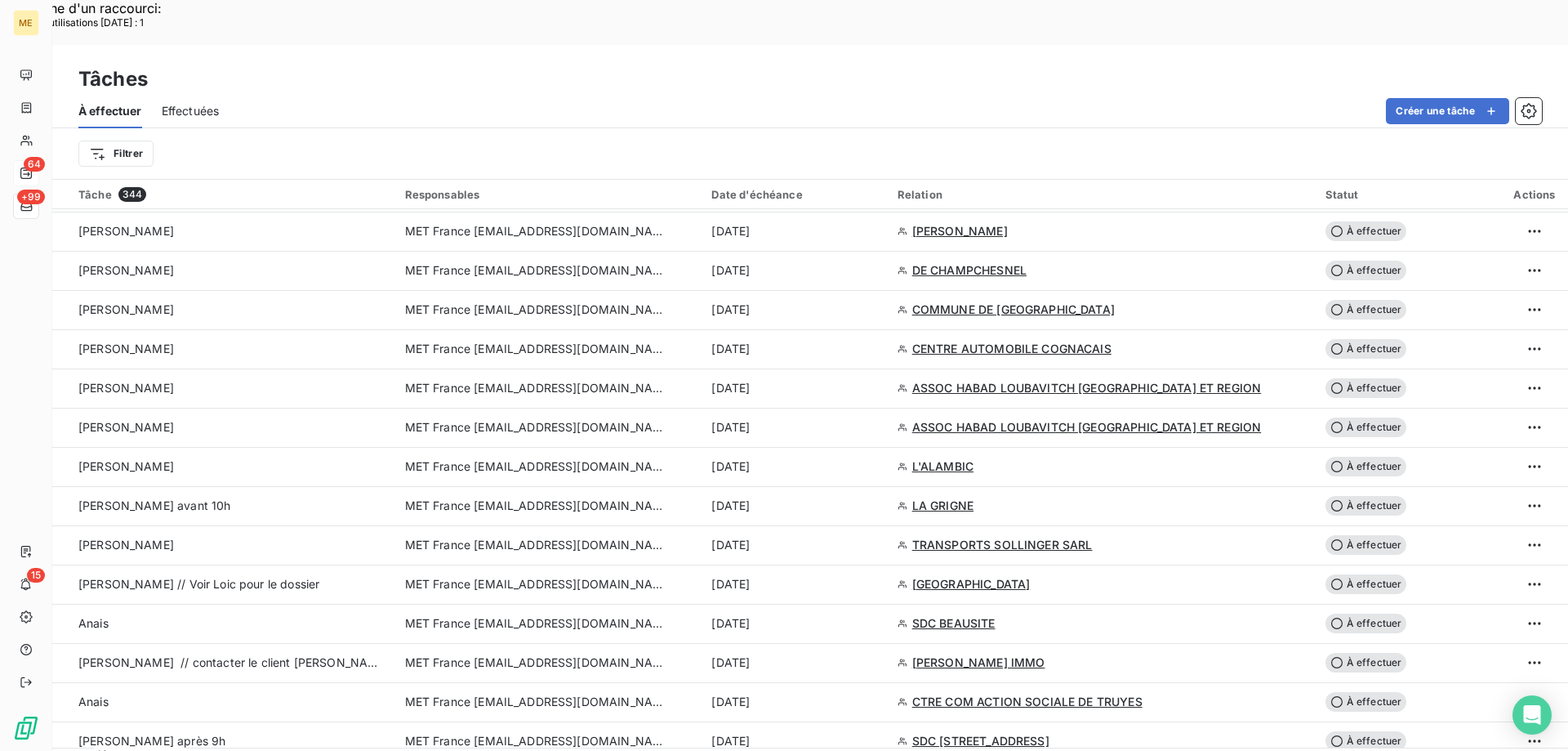
scroll to position [1063, 0]
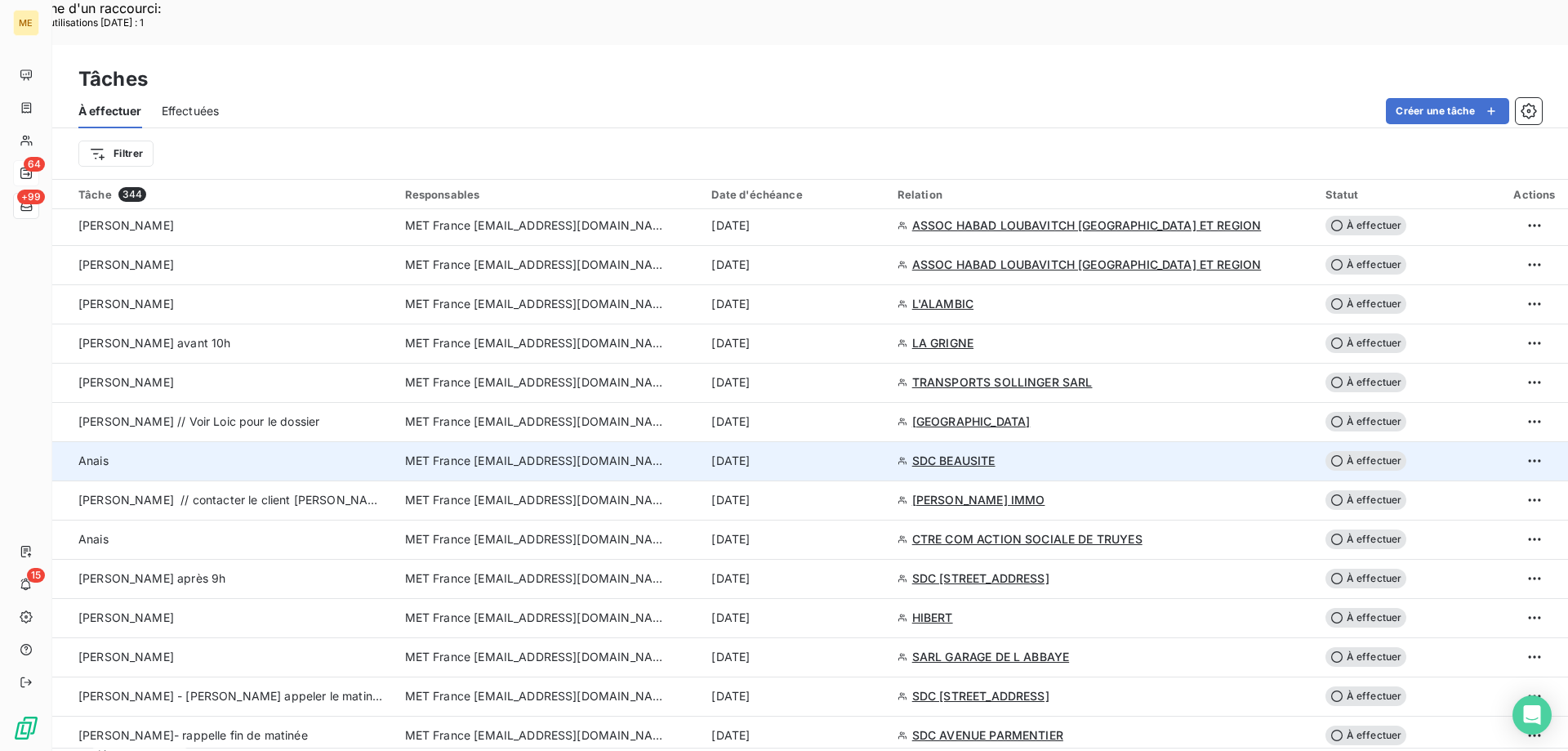
click at [846, 452] on div "10 sept. 2025" at bounding box center [794, 461] width 165 height 17
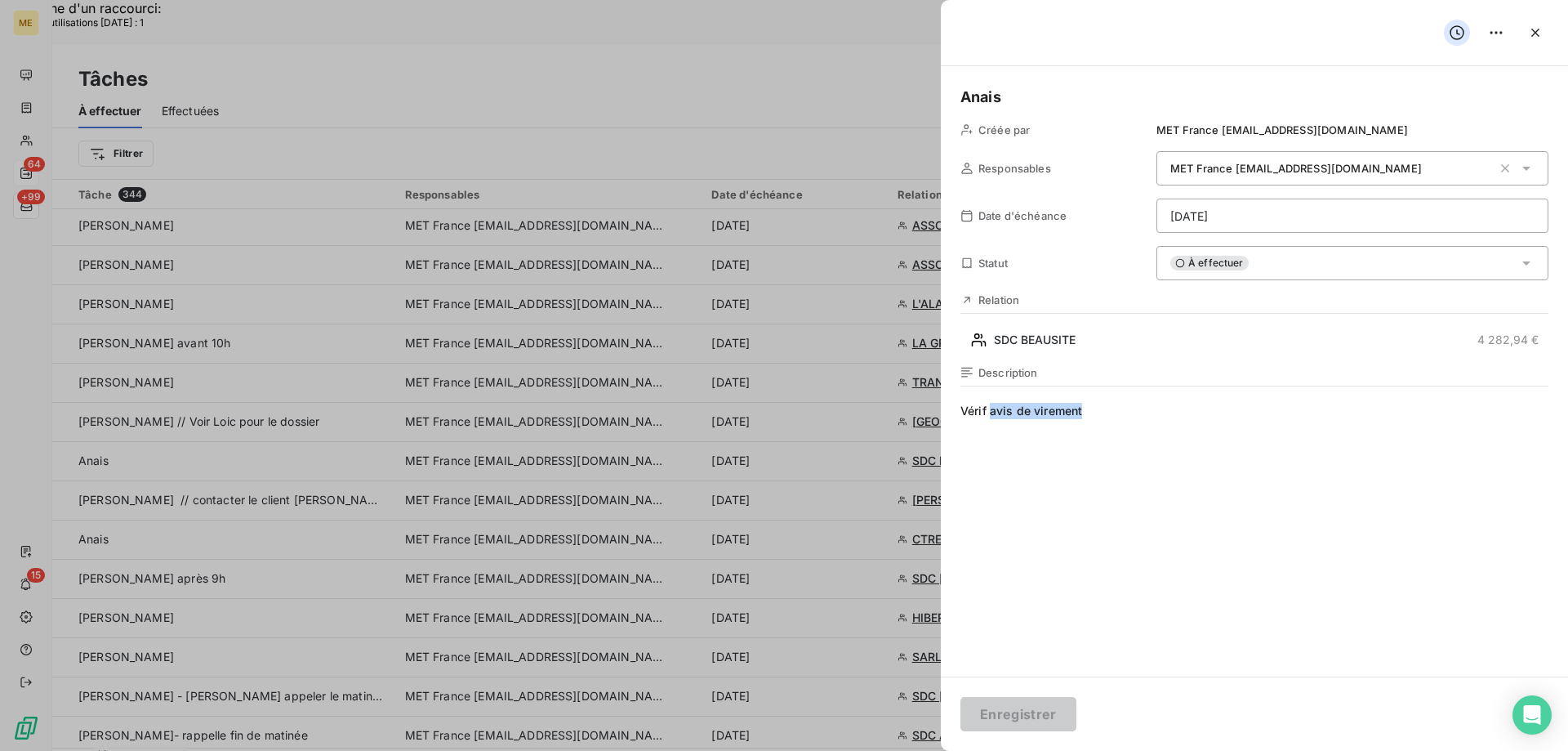
drag, startPoint x: 1142, startPoint y: 408, endPoint x: 993, endPoint y: 416, distance: 149.2
click at [993, 416] on span "Vérif avis de virement" at bounding box center [1255, 559] width 588 height 314
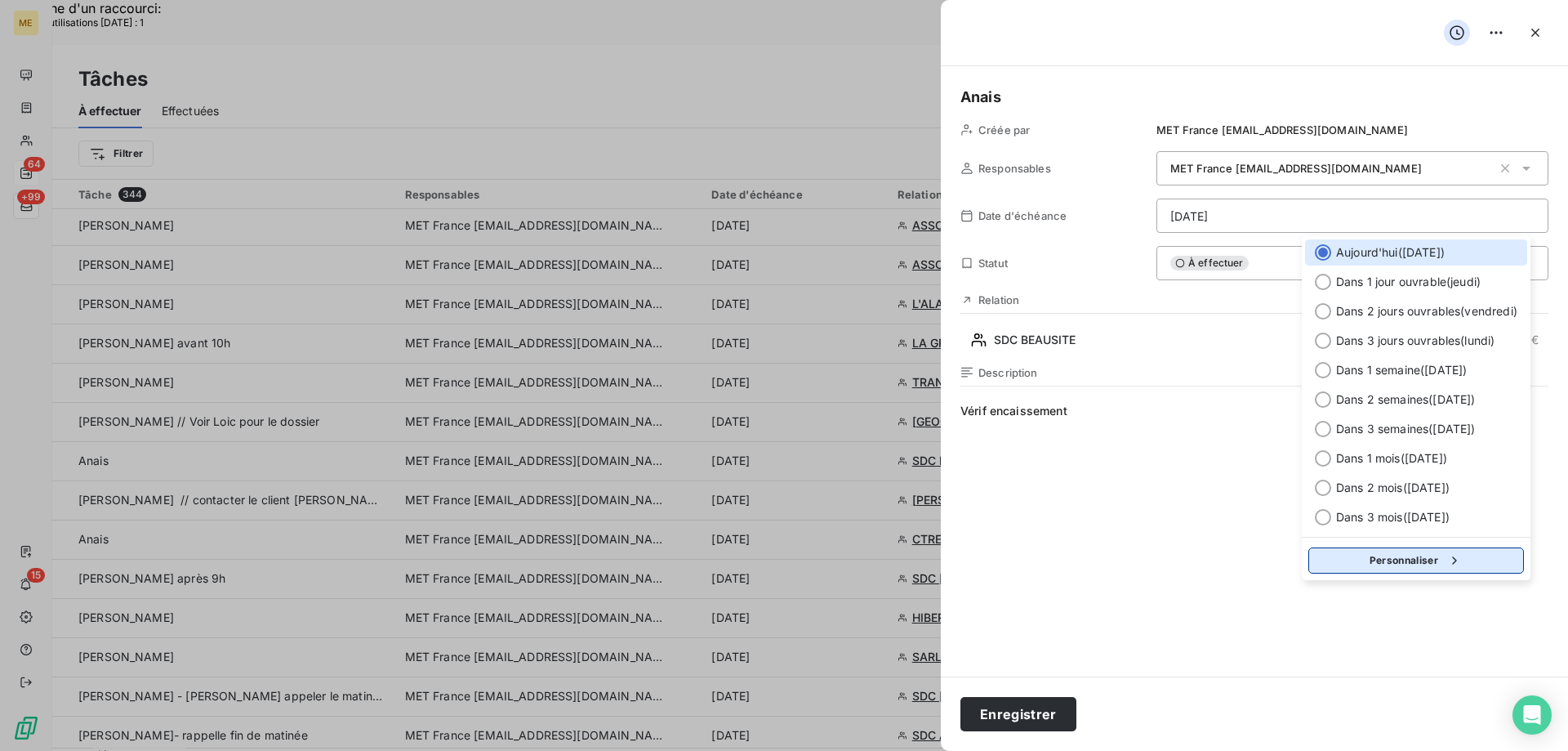
click at [1396, 563] on button "Personnaliser" at bounding box center [1417, 560] width 216 height 26
select select "8"
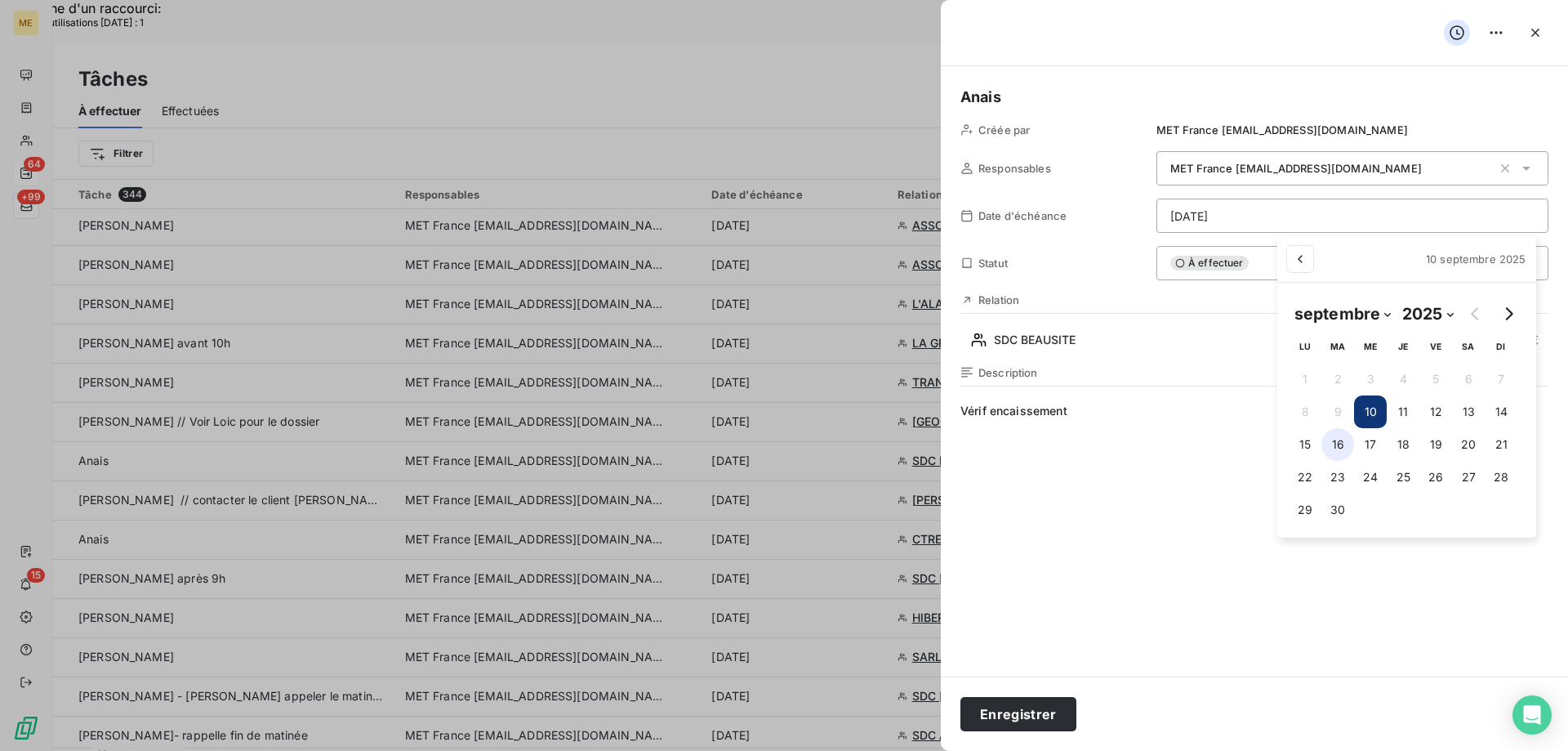
click at [1326, 450] on button "16" at bounding box center [1337, 444] width 33 height 33
type input "[DATE]"
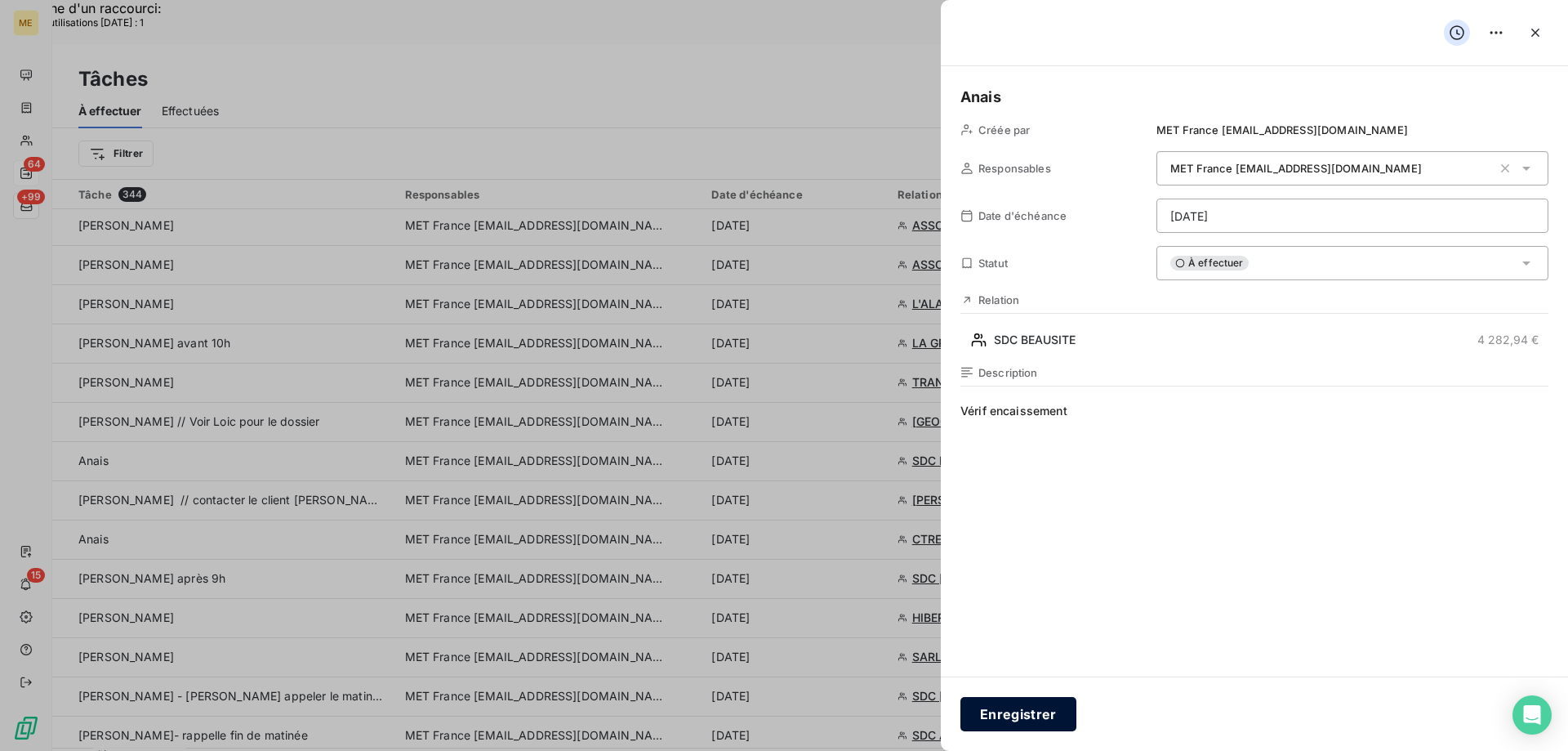
click at [1009, 706] on button "Enregistrer" at bounding box center [1018, 714] width 116 height 34
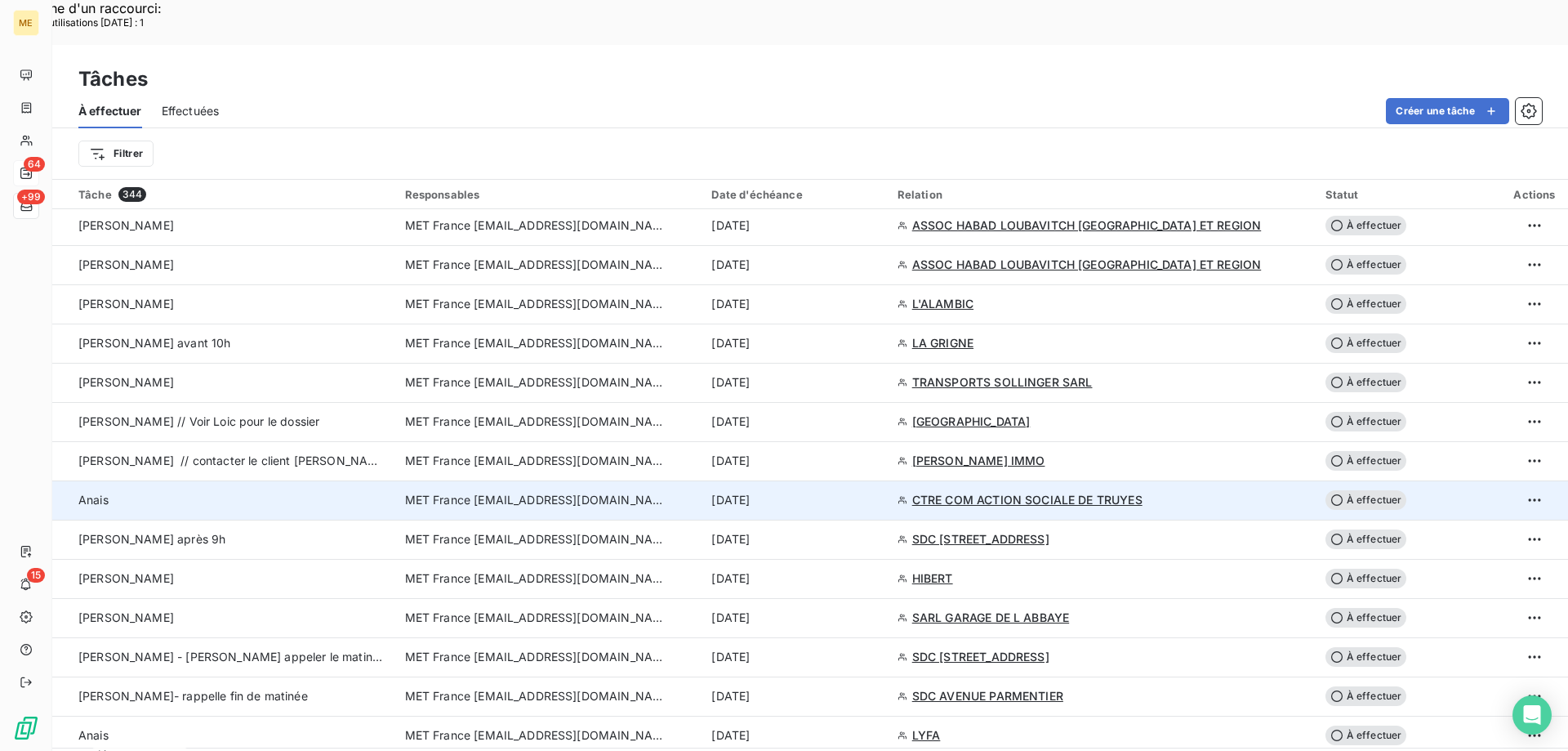
click at [869, 492] on div "10 sept. 2025" at bounding box center [794, 500] width 165 height 17
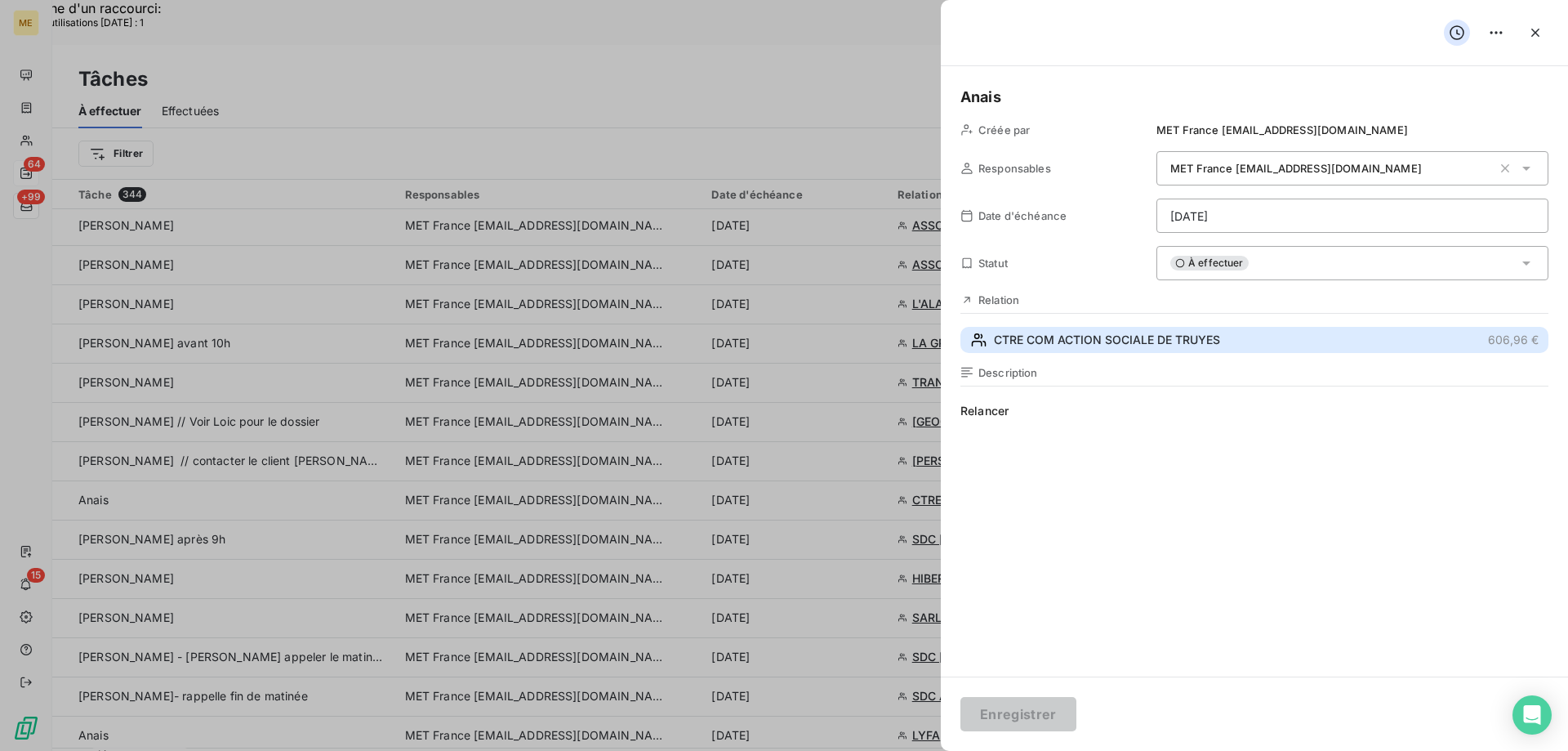
click at [1233, 342] on button "CTRE COM ACTION SOCIALE DE TRUYES 606,96 €" at bounding box center [1255, 340] width 588 height 26
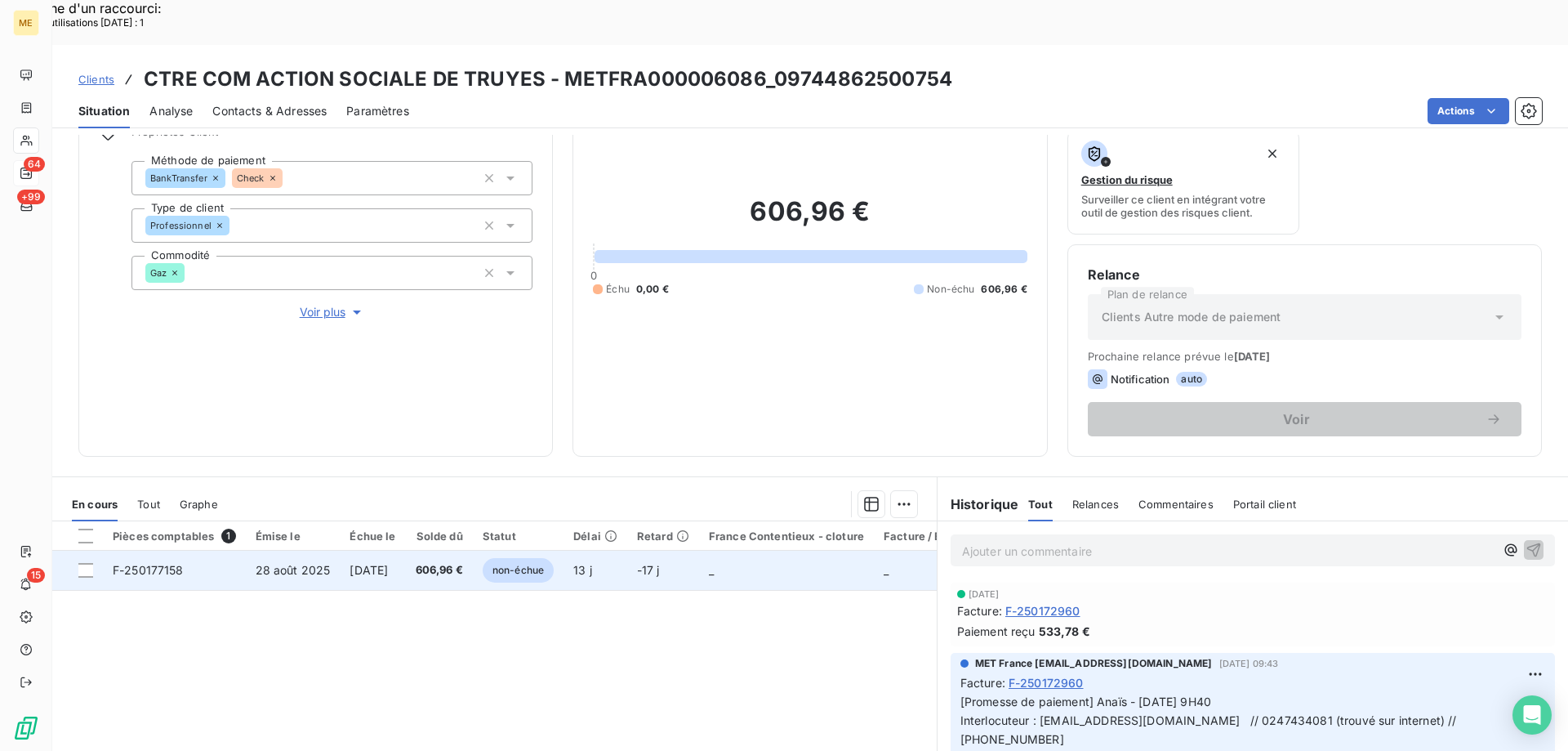
scroll to position [218, 0]
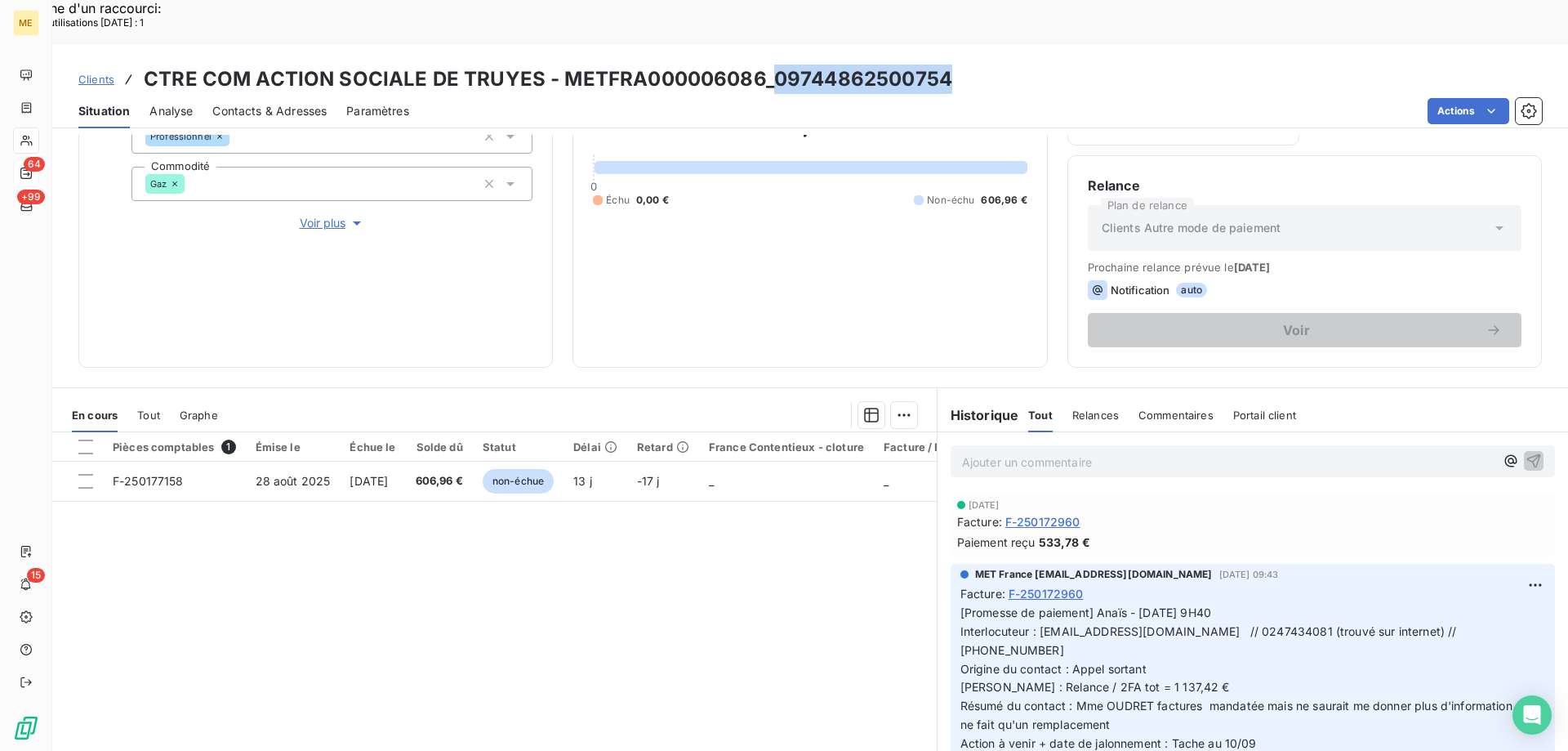
drag, startPoint x: 956, startPoint y: 30, endPoint x: 770, endPoint y: 35, distance: 186.1
click at [770, 64] on div "Clients CTRE COM ACTION SOCIALE DE TRUYES - METFRA000006086_09744862500754" at bounding box center [811, 79] width 1516 height 29
copy h3 "09744862500754"
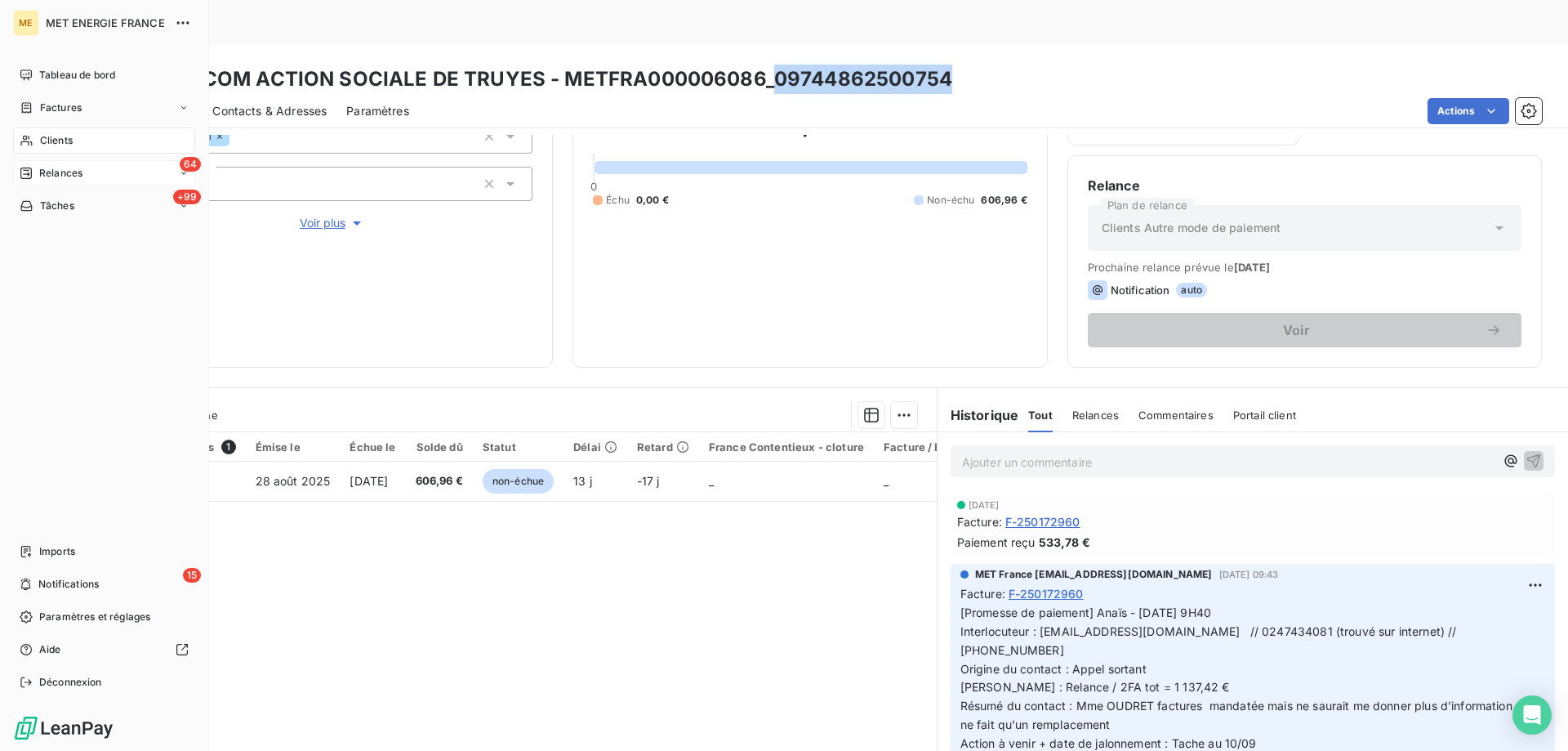
click at [63, 203] on span "Tâches" at bounding box center [57, 206] width 34 height 15
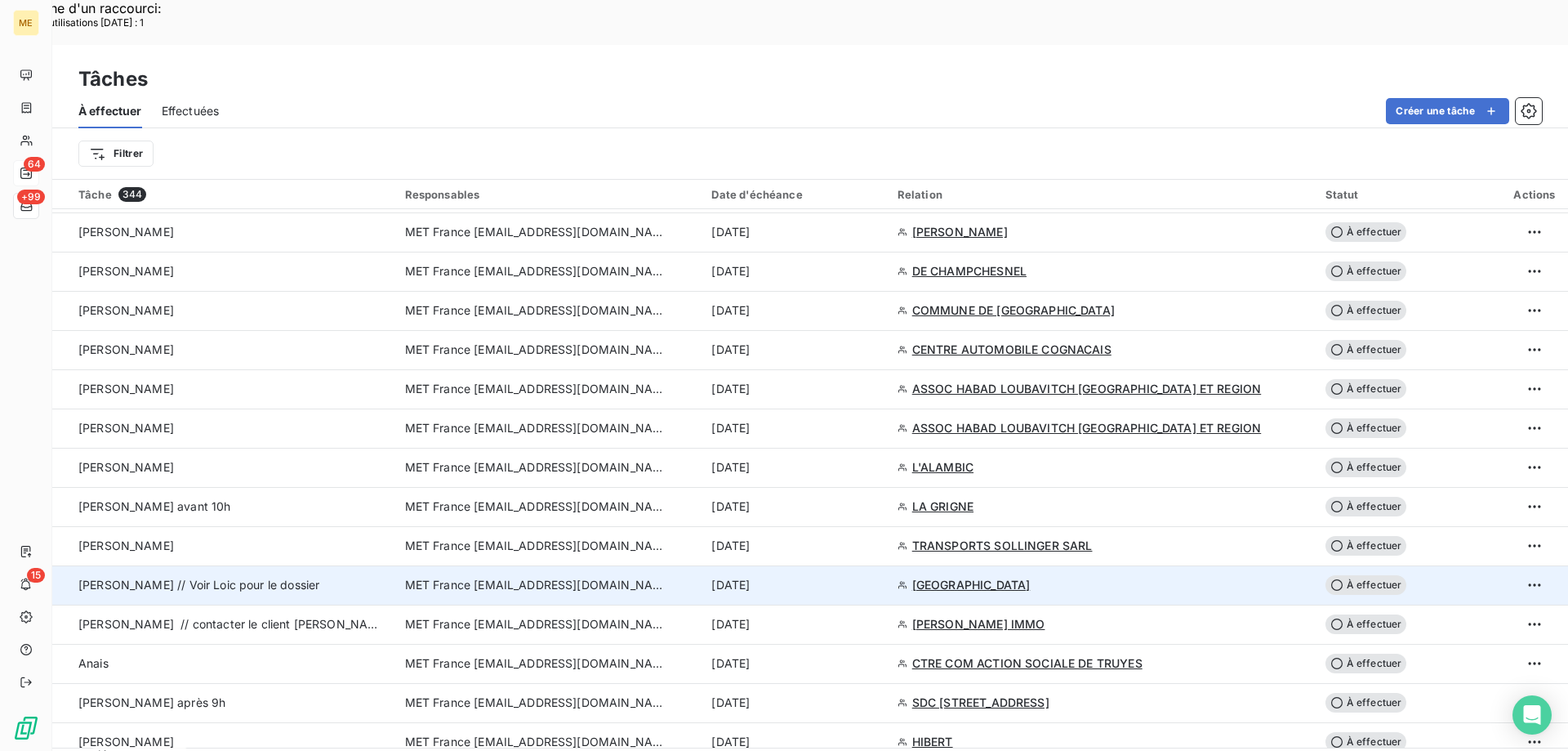
scroll to position [1063, 0]
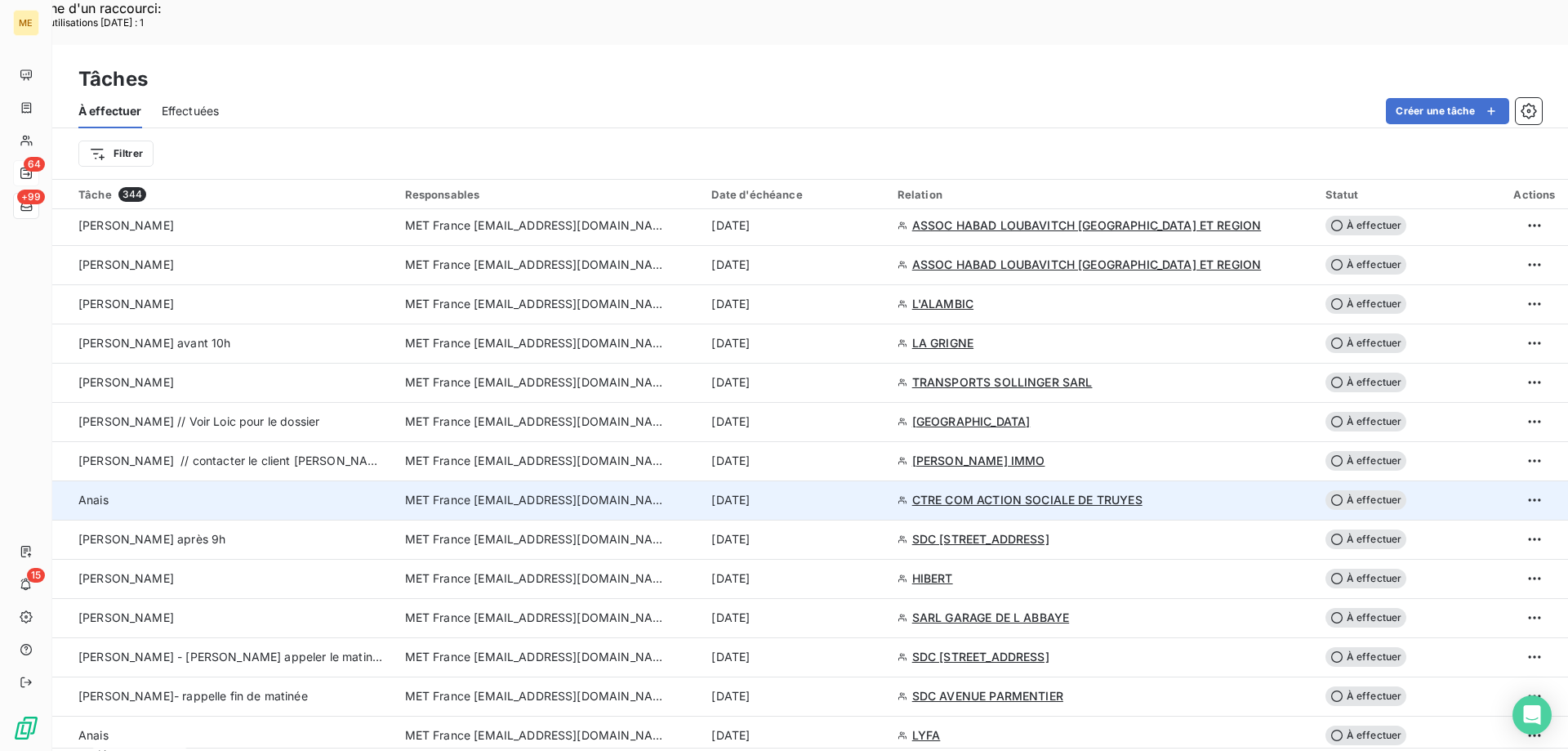
click at [825, 492] on div "10 sept. 2025" at bounding box center [794, 500] width 165 height 17
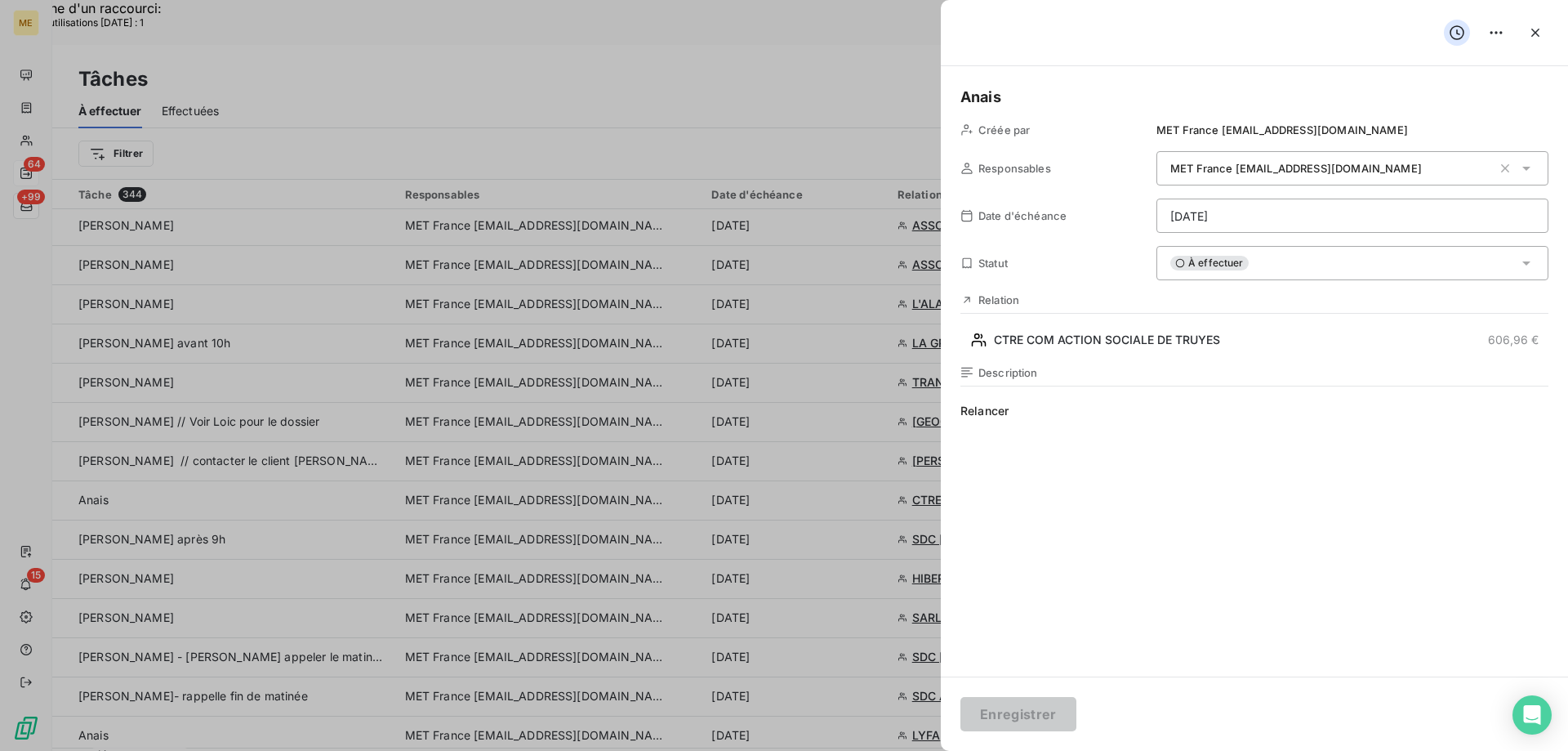
click at [1303, 266] on div "À effectuer" at bounding box center [1352, 263] width 392 height 34
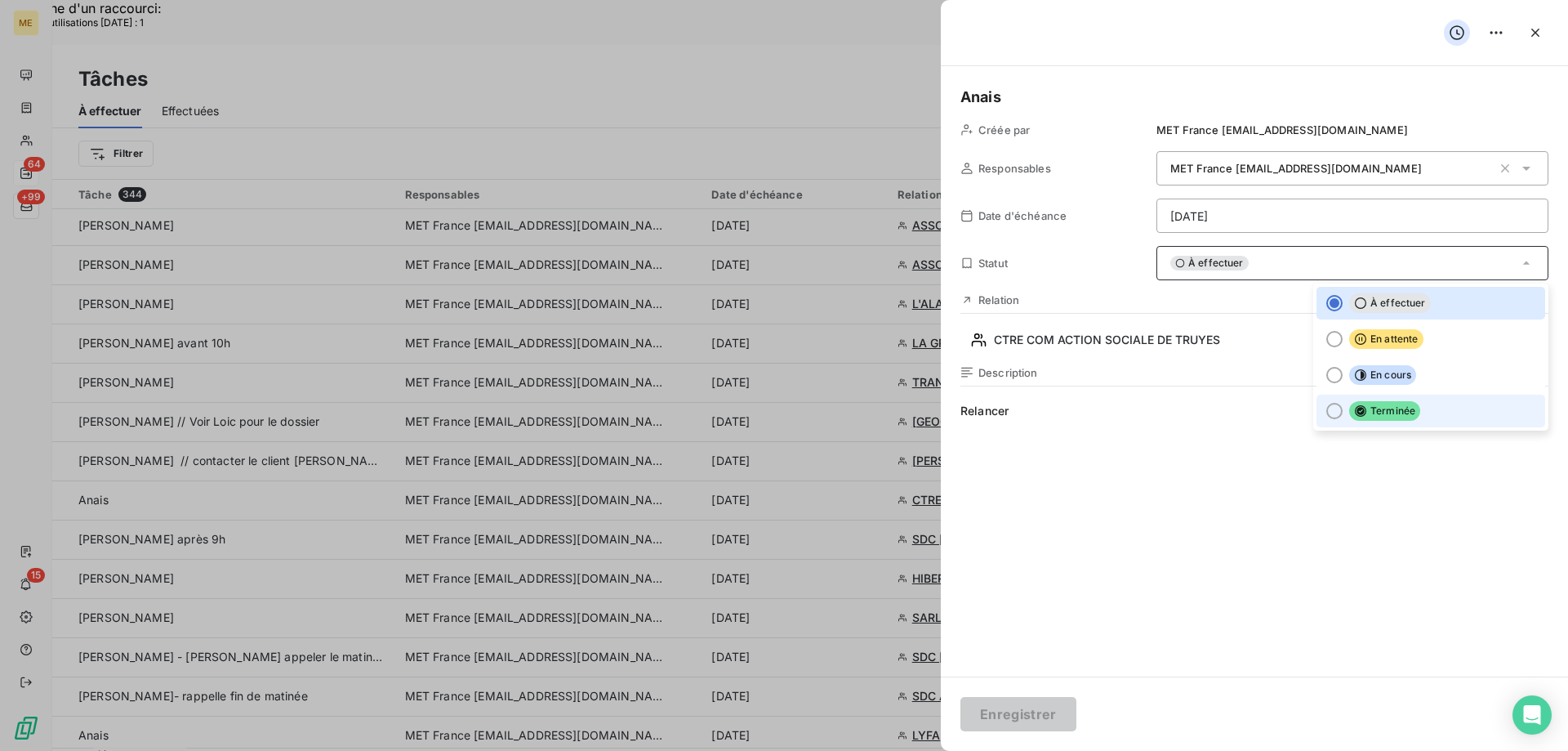
click at [1402, 411] on span "Terminée" at bounding box center [1385, 411] width 71 height 19
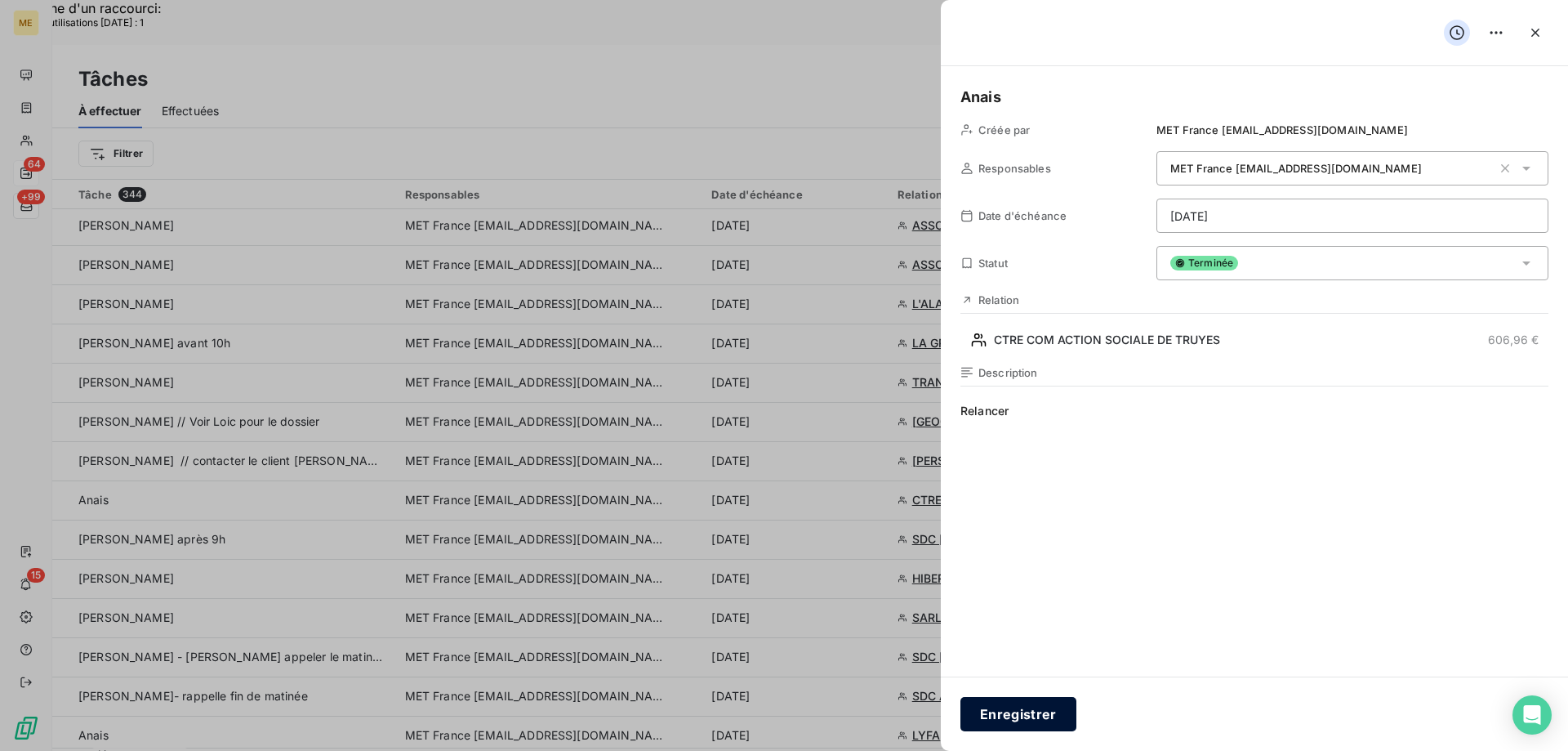
click at [1061, 708] on button "Enregistrer" at bounding box center [1018, 714] width 116 height 34
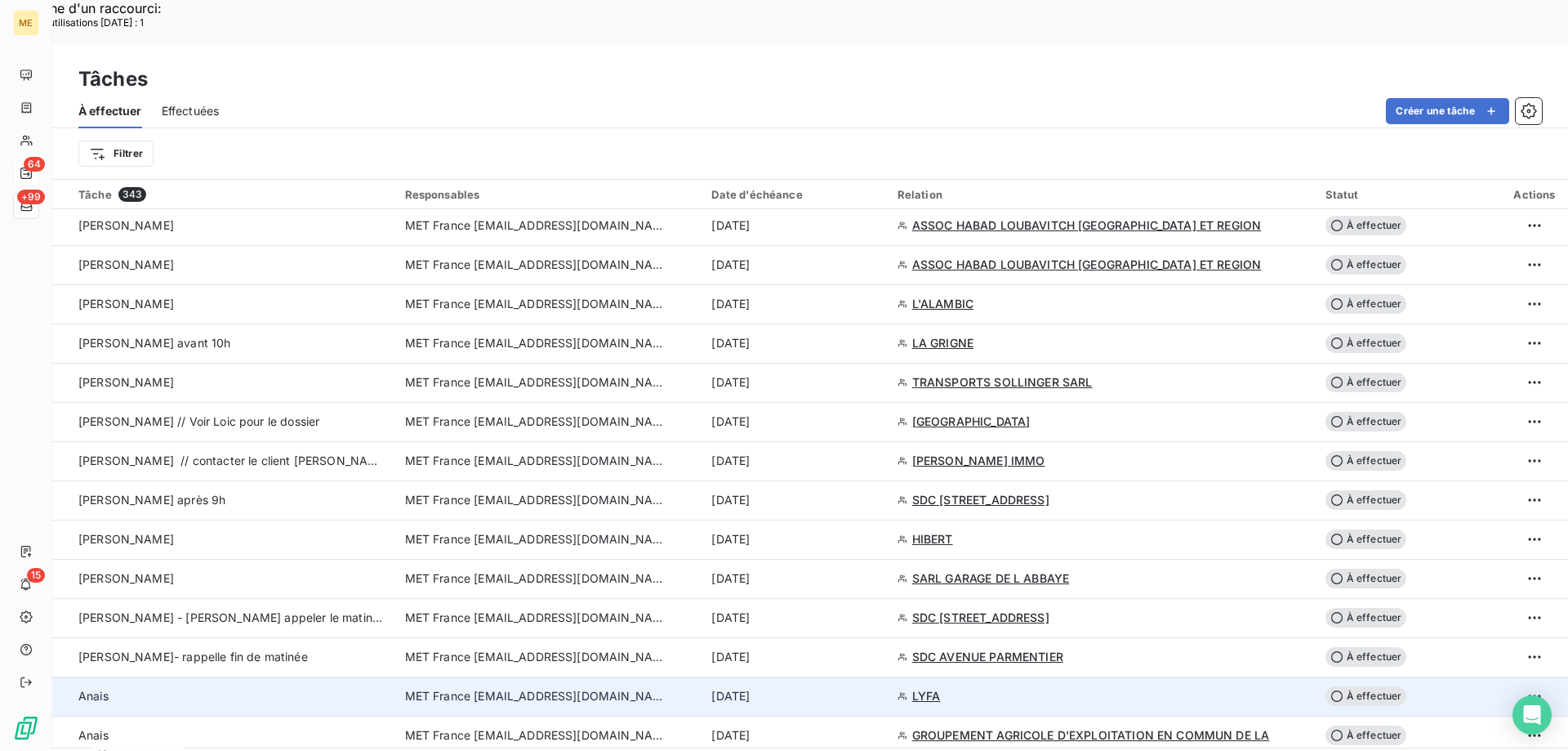
scroll to position [1144, 0]
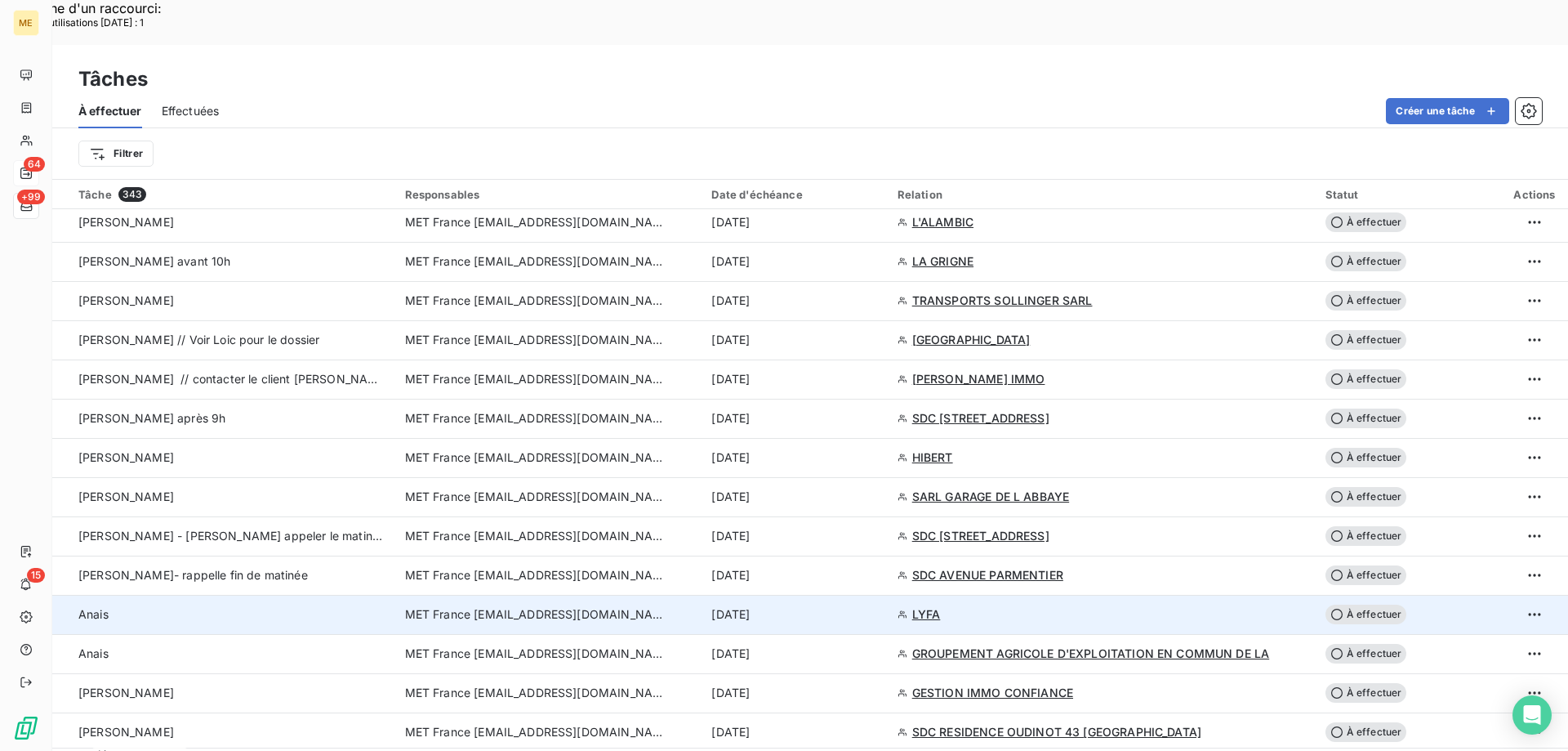
click at [848, 595] on td "10 sept. 2025" at bounding box center [795, 614] width 186 height 39
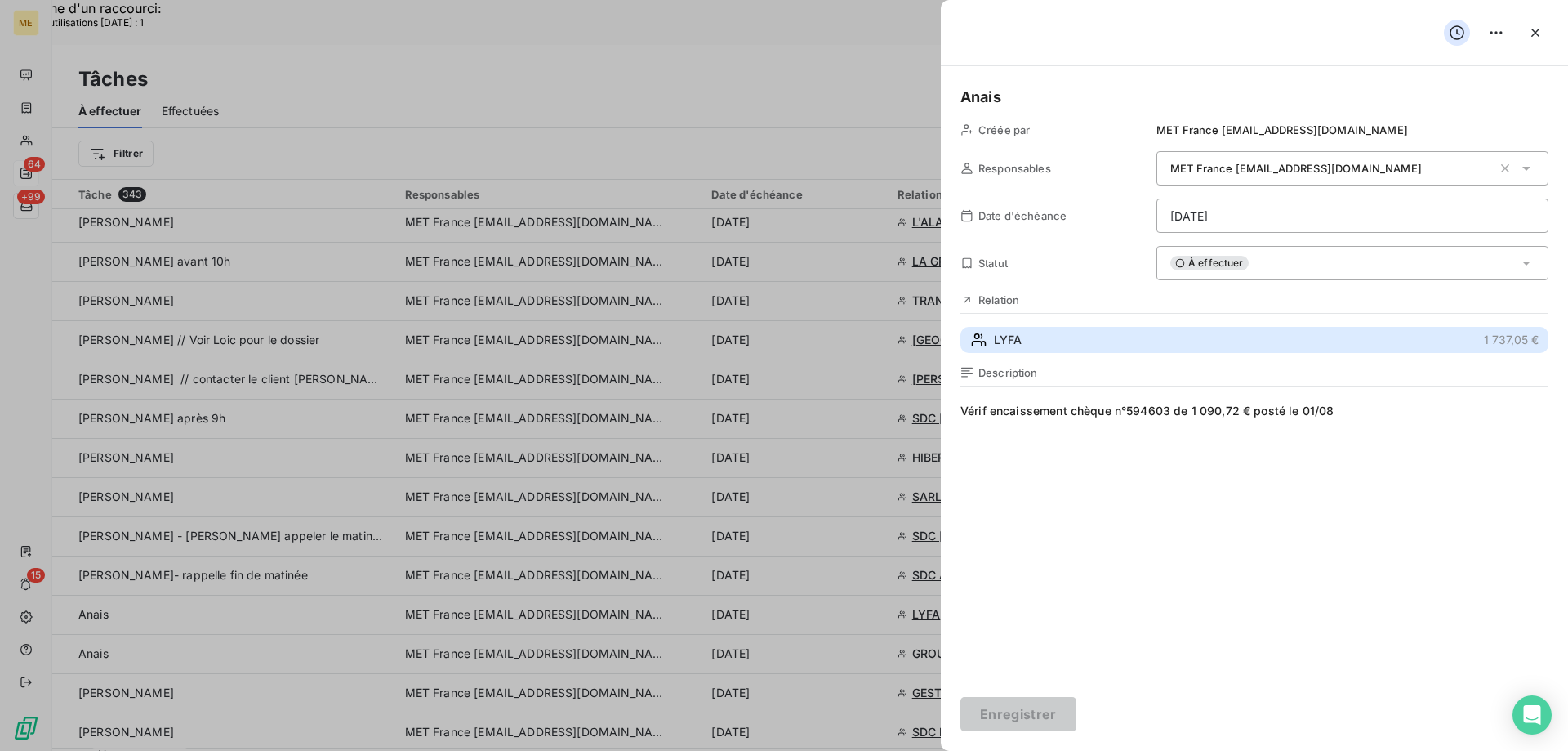
click at [1199, 338] on button "LYFA 1 737,05 €" at bounding box center [1255, 340] width 588 height 26
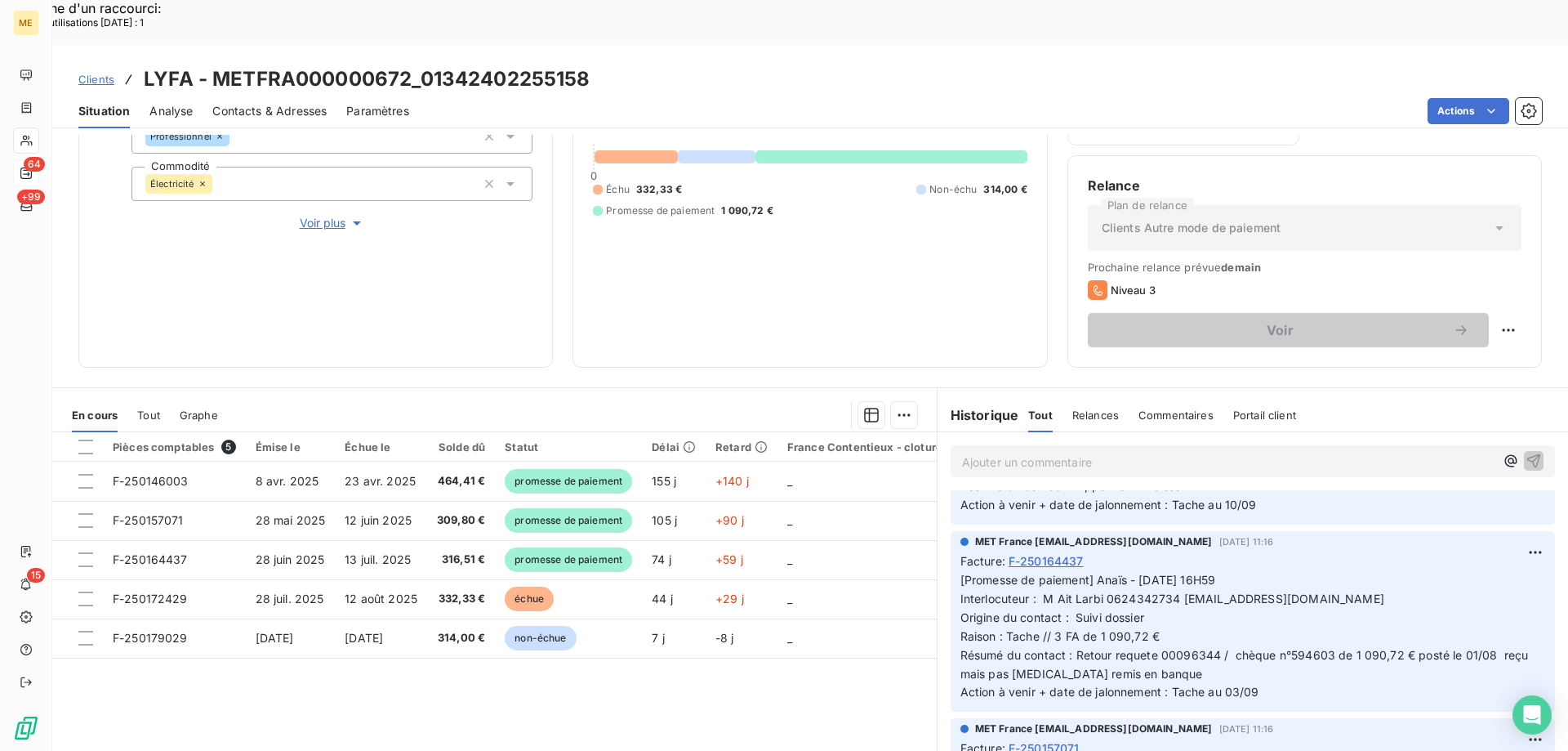
scroll to position [163, 0]
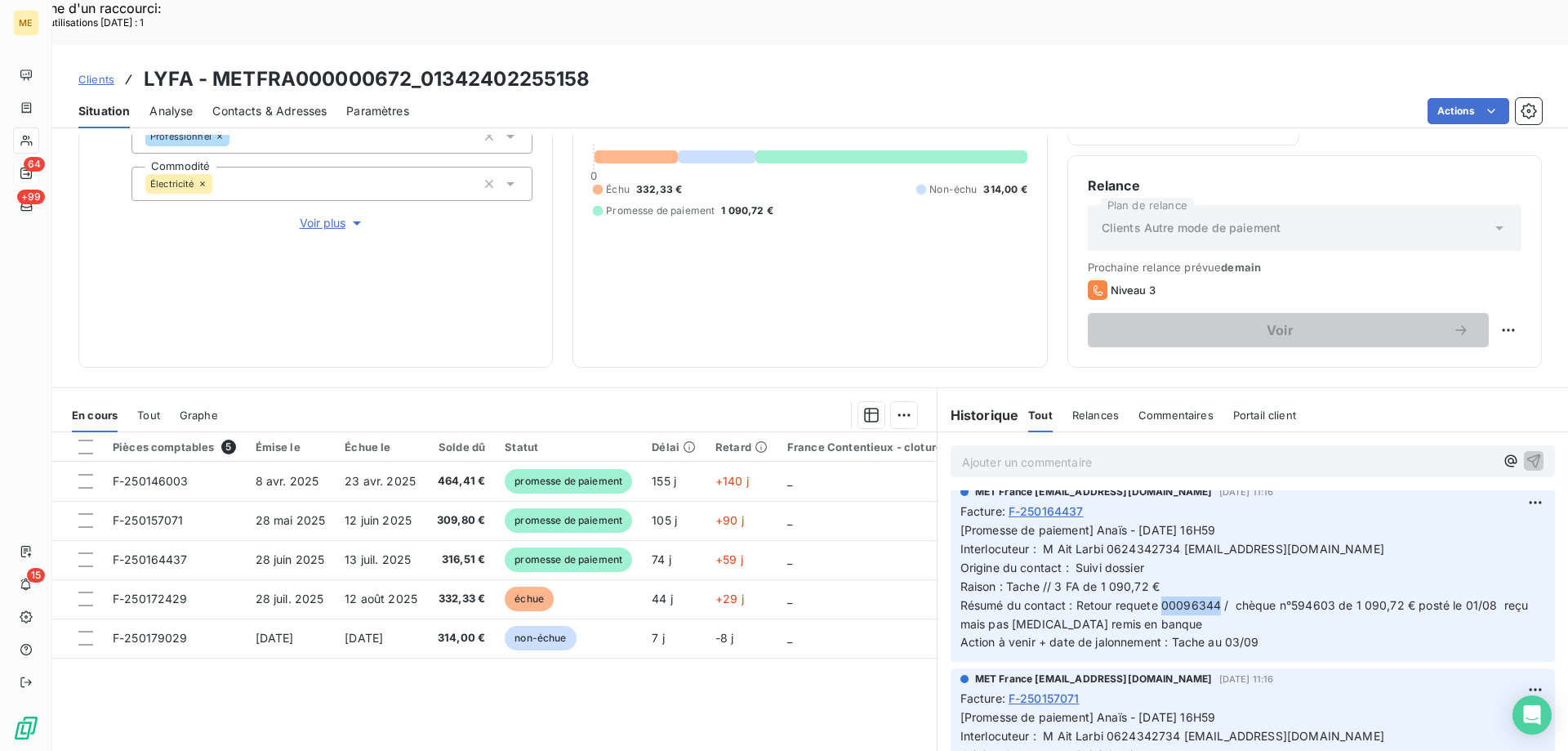
drag, startPoint x: 1212, startPoint y: 561, endPoint x: 1158, endPoint y: 562, distance: 54.0
click at [1158, 562] on span "[Promesse de paiement] Anaïs - 01/09/2025 - 16H59 Interlocuteur : M Ait Larbi 0…" at bounding box center [1246, 585] width 572 height 126
click at [588, 64] on h3 "LYFA - METFRA000000672_01342402255158" at bounding box center [367, 79] width 447 height 29
drag, startPoint x: 593, startPoint y: 38, endPoint x: 423, endPoint y: 45, distance: 170.1
click at [423, 64] on div "Clients LYFA - METFRA000000672_01342402255158" at bounding box center [811, 79] width 1516 height 29
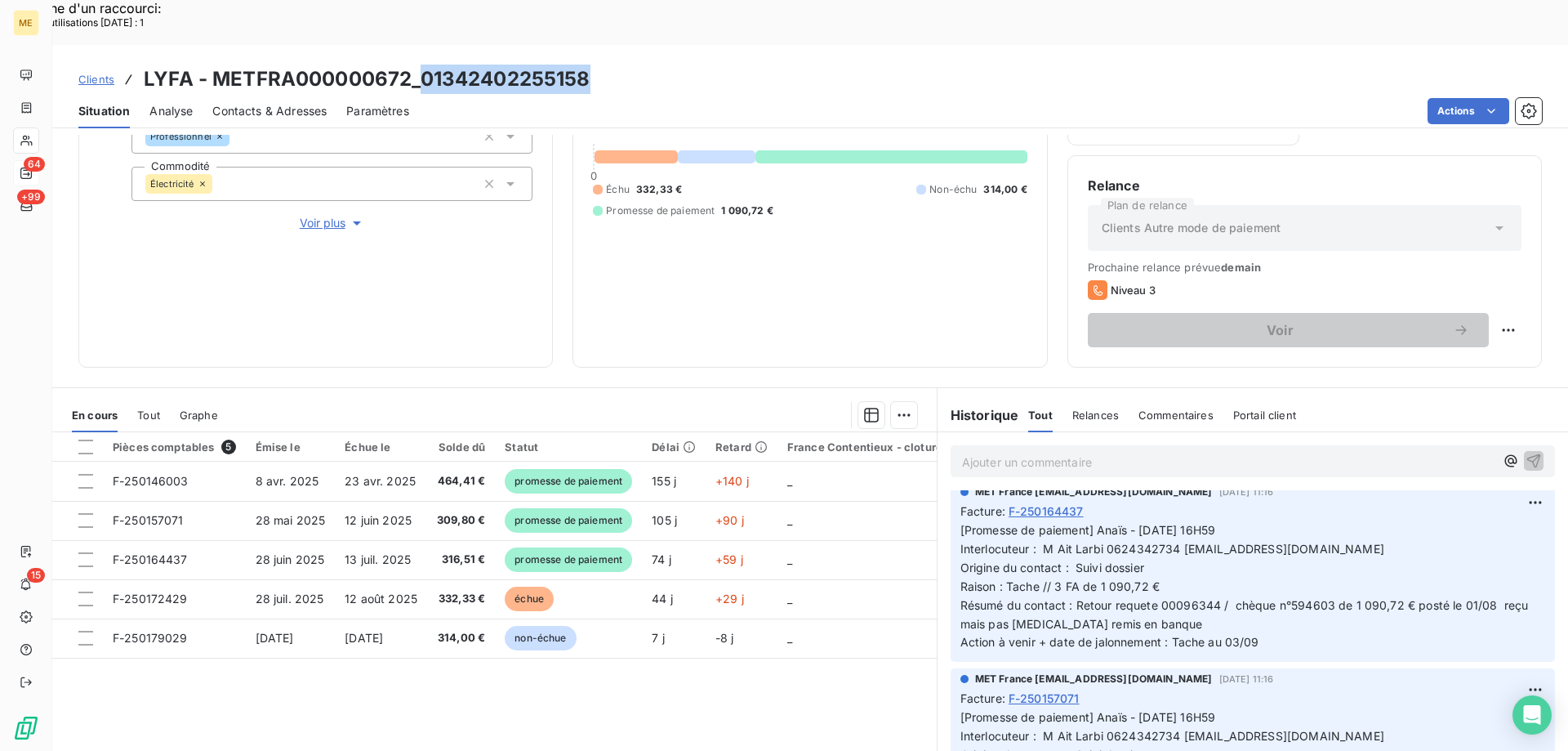
copy h3 "01342402255158"
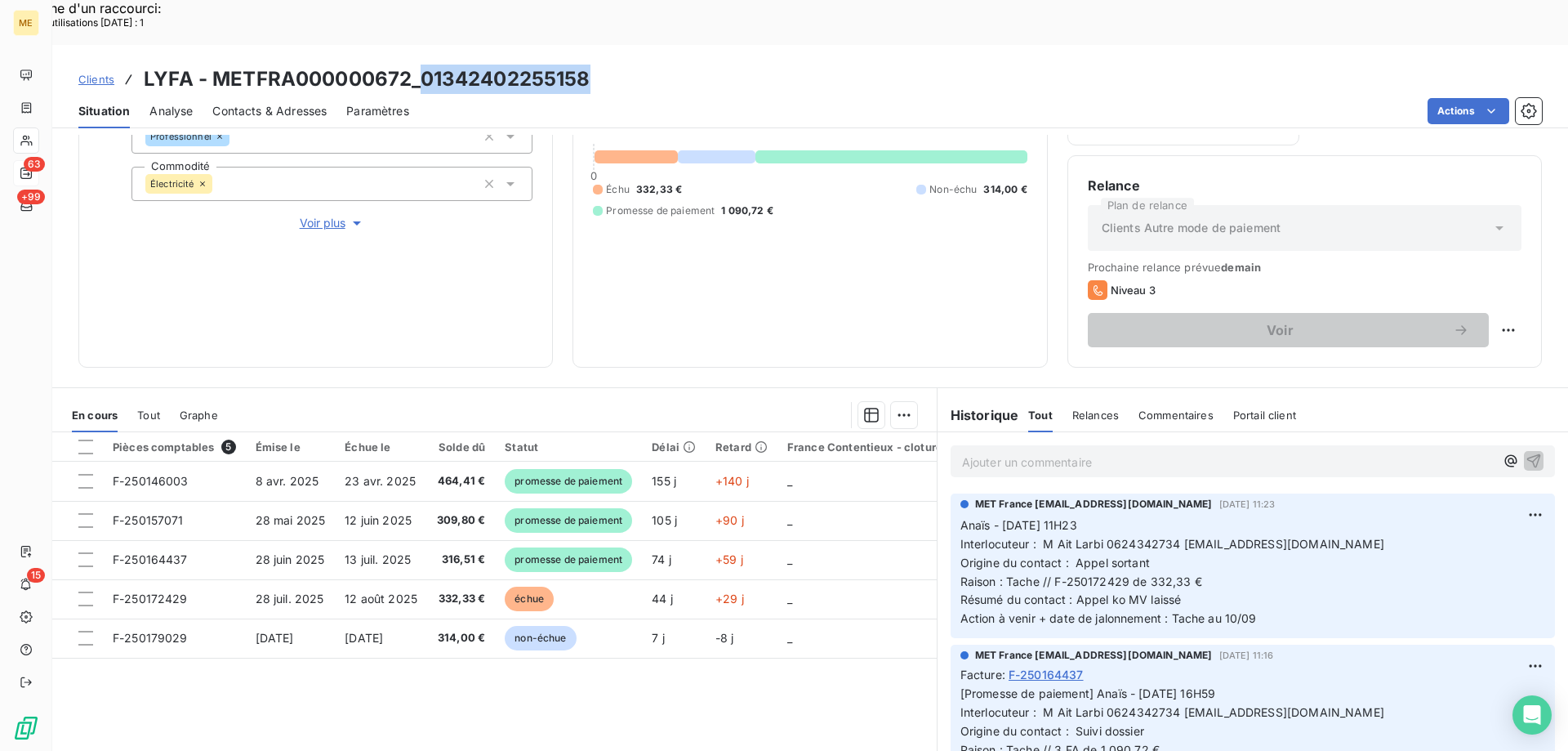
scroll to position [136, 0]
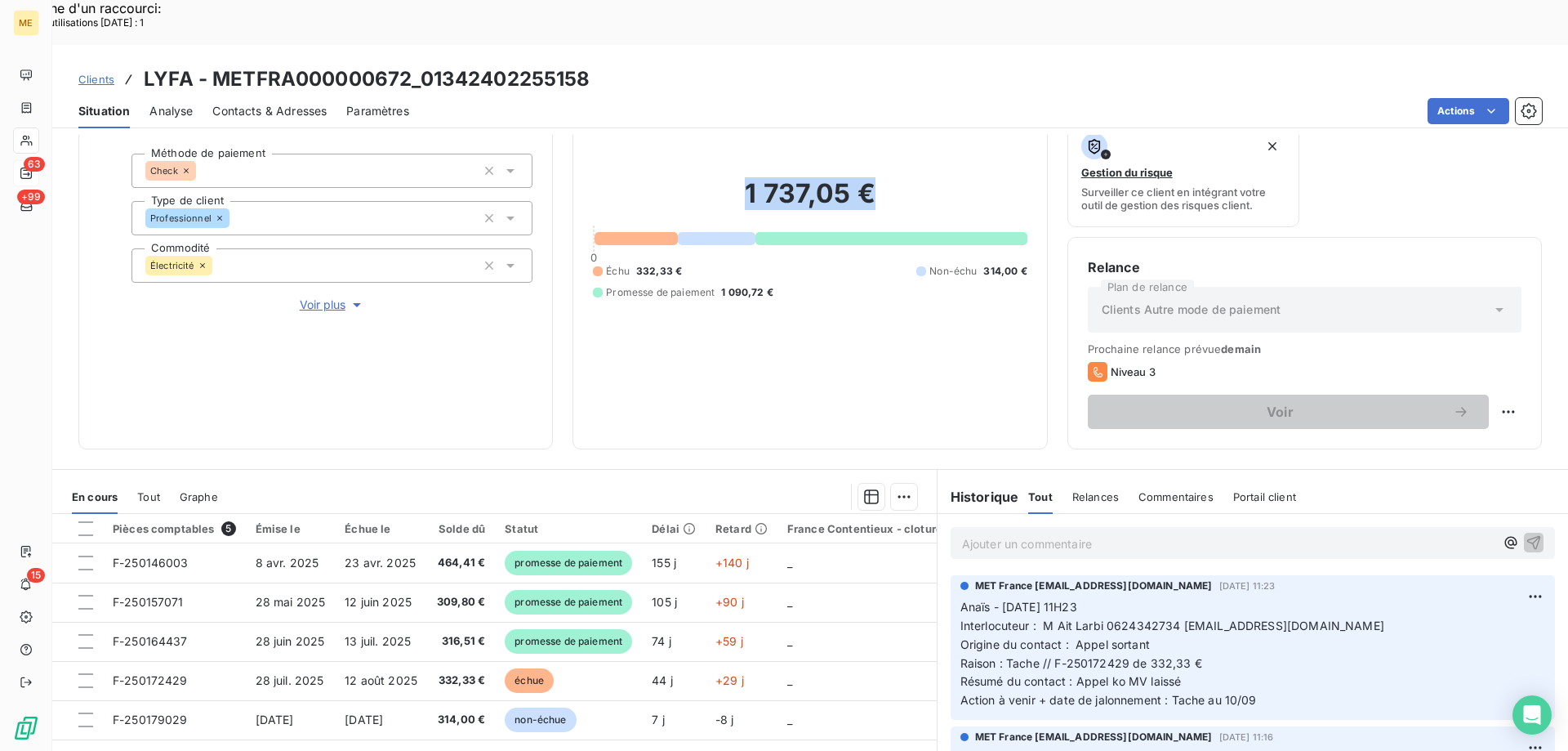
drag, startPoint x: 742, startPoint y: 149, endPoint x: 965, endPoint y: 151, distance: 223.0
click at [911, 177] on h2 "1 737,05 €" at bounding box center [810, 202] width 434 height 49
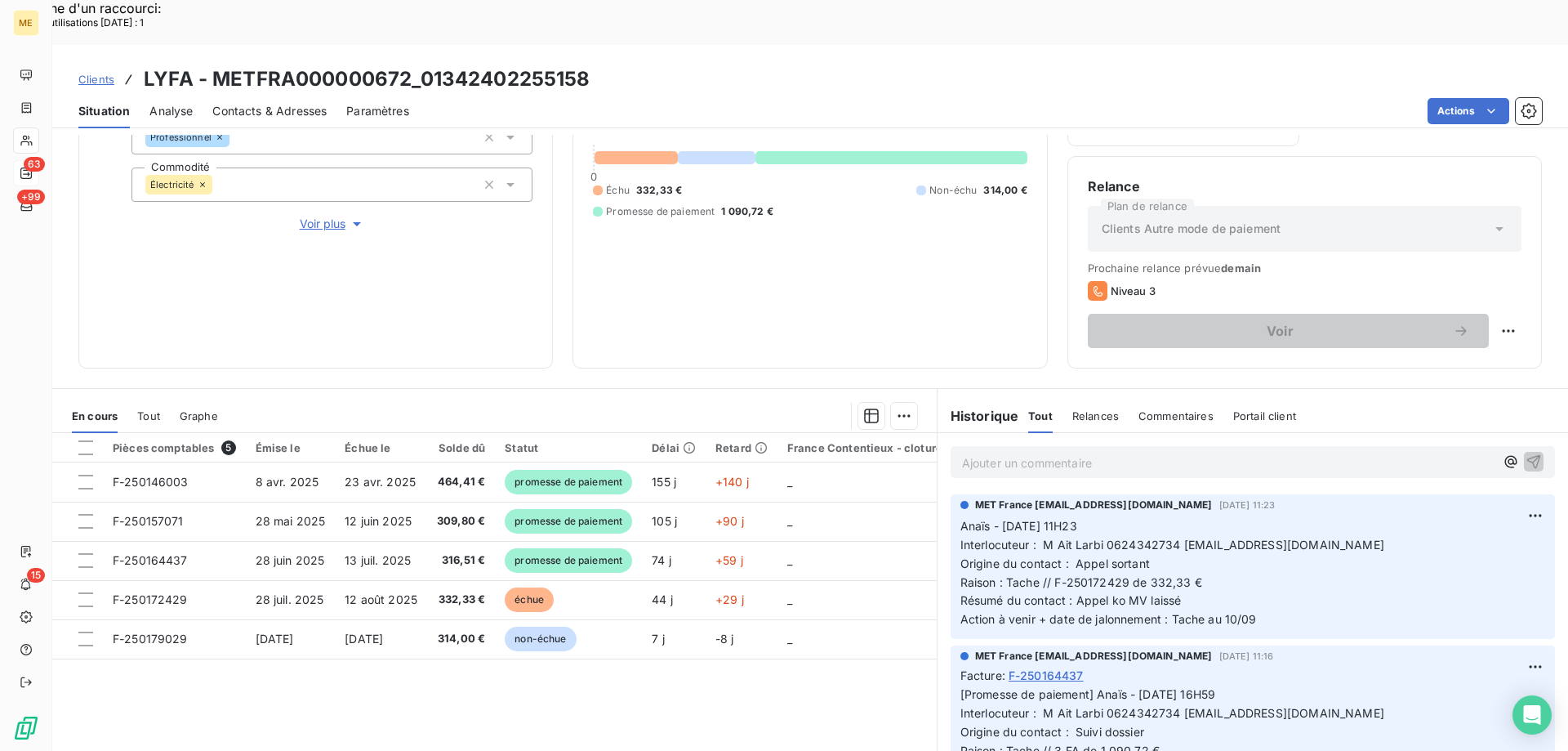
scroll to position [218, 0]
click at [730, 289] on div "1 737,05 € 0 Échu 332,33 € Non-échu 314,00 € Promesse de paiement 1 090,72 €" at bounding box center [810, 156] width 434 height 381
click at [1174, 557] on p "Anaïs - 05/09/2025 - 11H23 Interlocuteur : M Ait Larbi 0624342734 farid.aitlarb…" at bounding box center [1253, 573] width 585 height 112
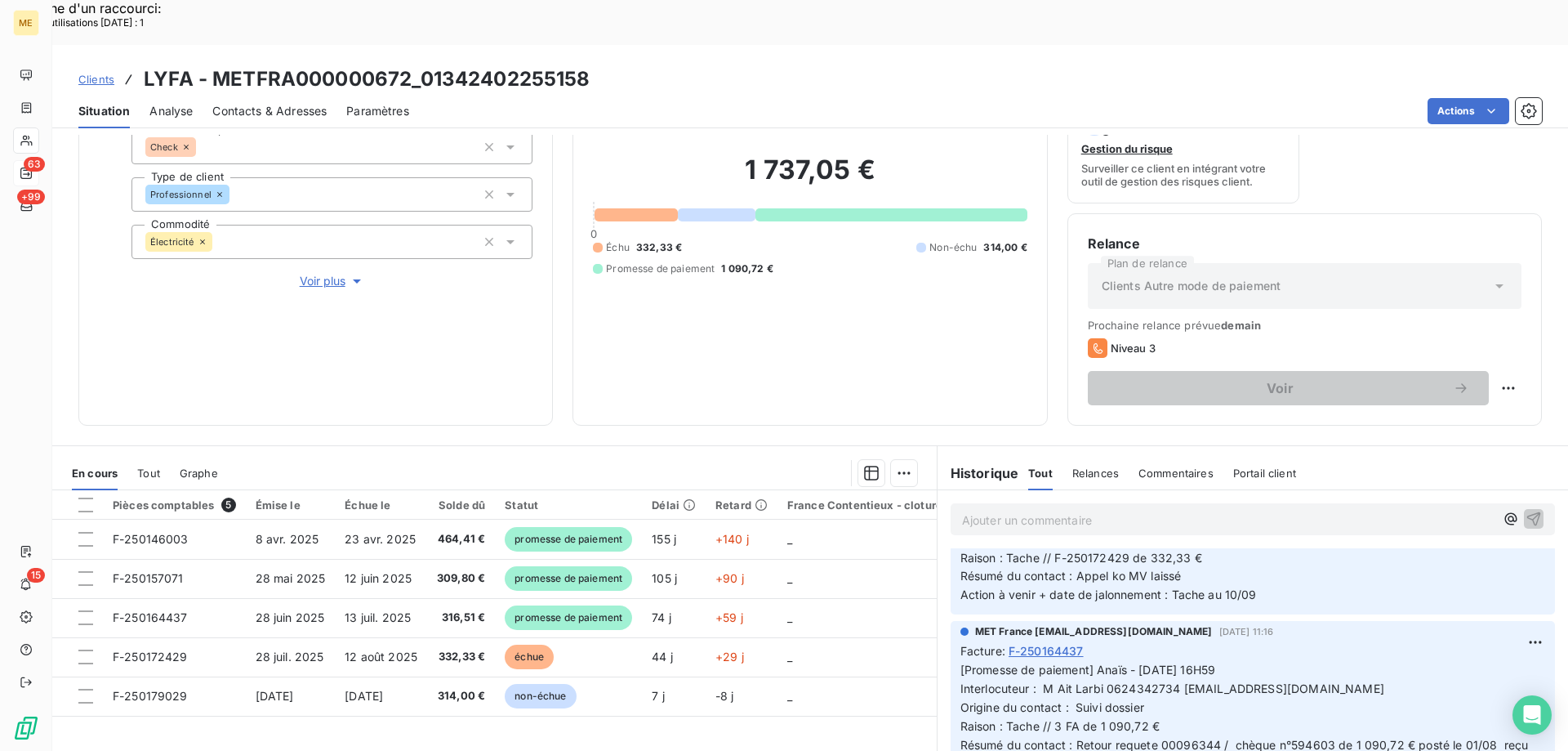
scroll to position [136, 0]
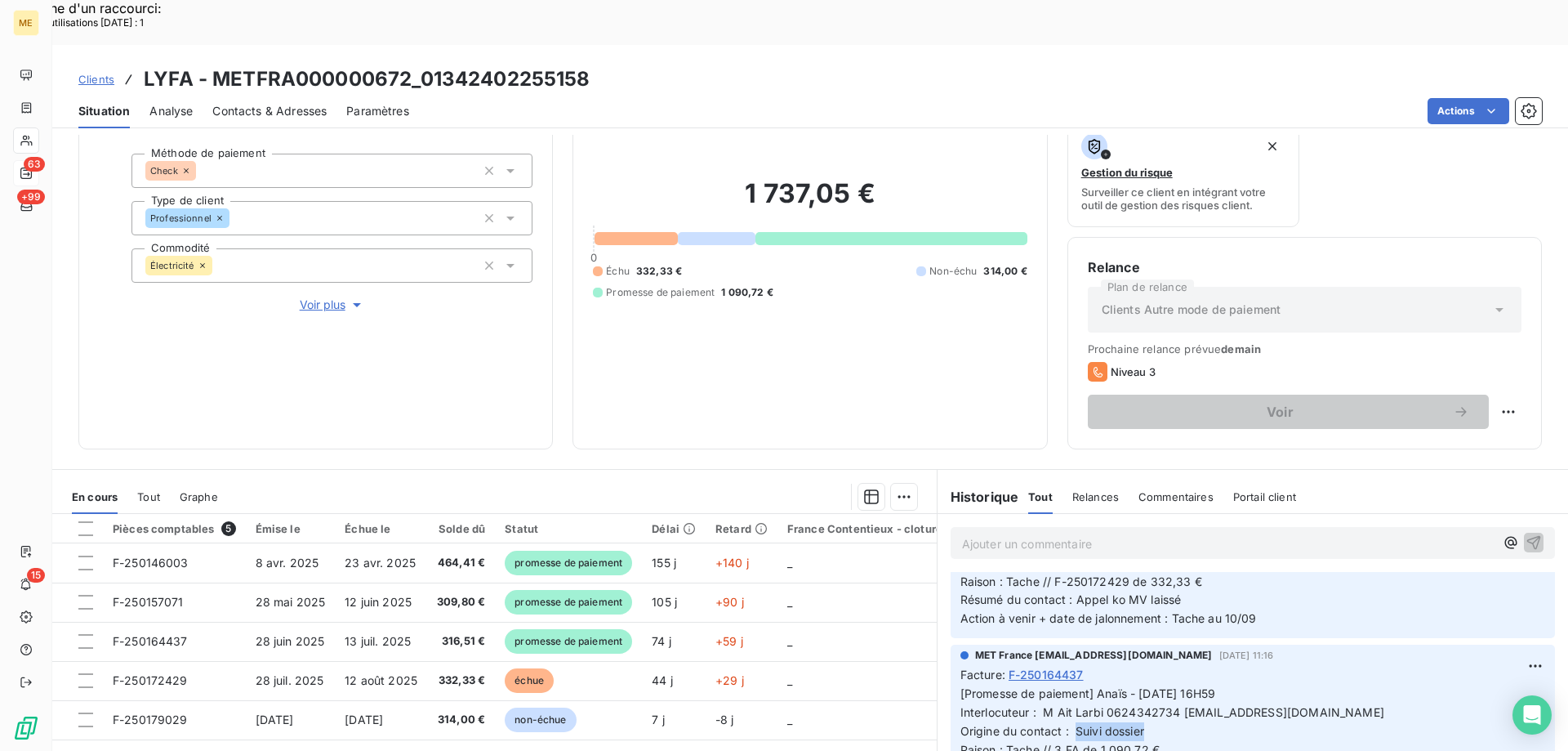
drag, startPoint x: 1145, startPoint y: 687, endPoint x: 1071, endPoint y: 688, distance: 74.0
click at [1071, 688] on p "[Promesse de paiement] Anaïs - 01/09/2025 - 16H59 Interlocuteur : M Ait Larbi 0…" at bounding box center [1253, 750] width 585 height 130
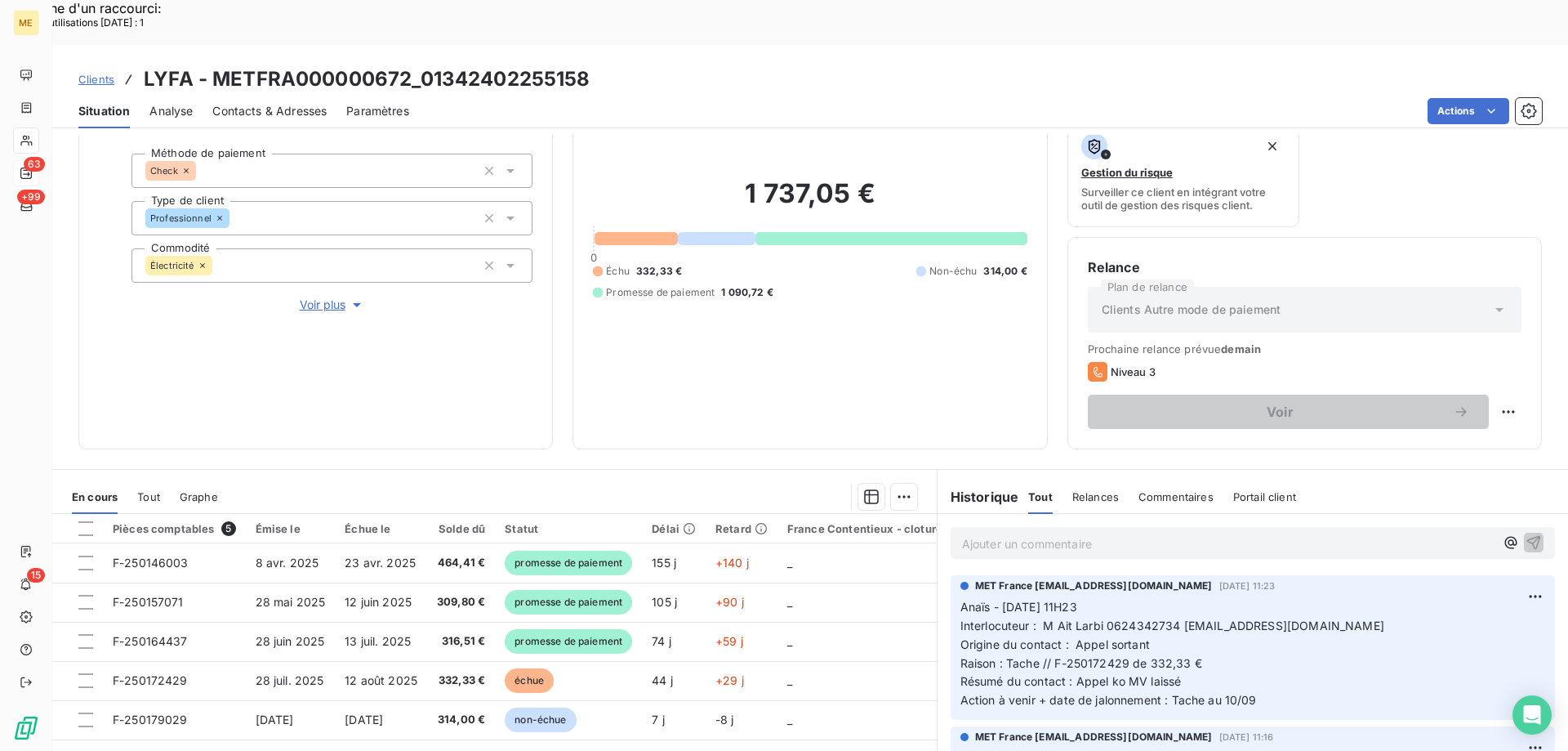
scroll to position [218, 0]
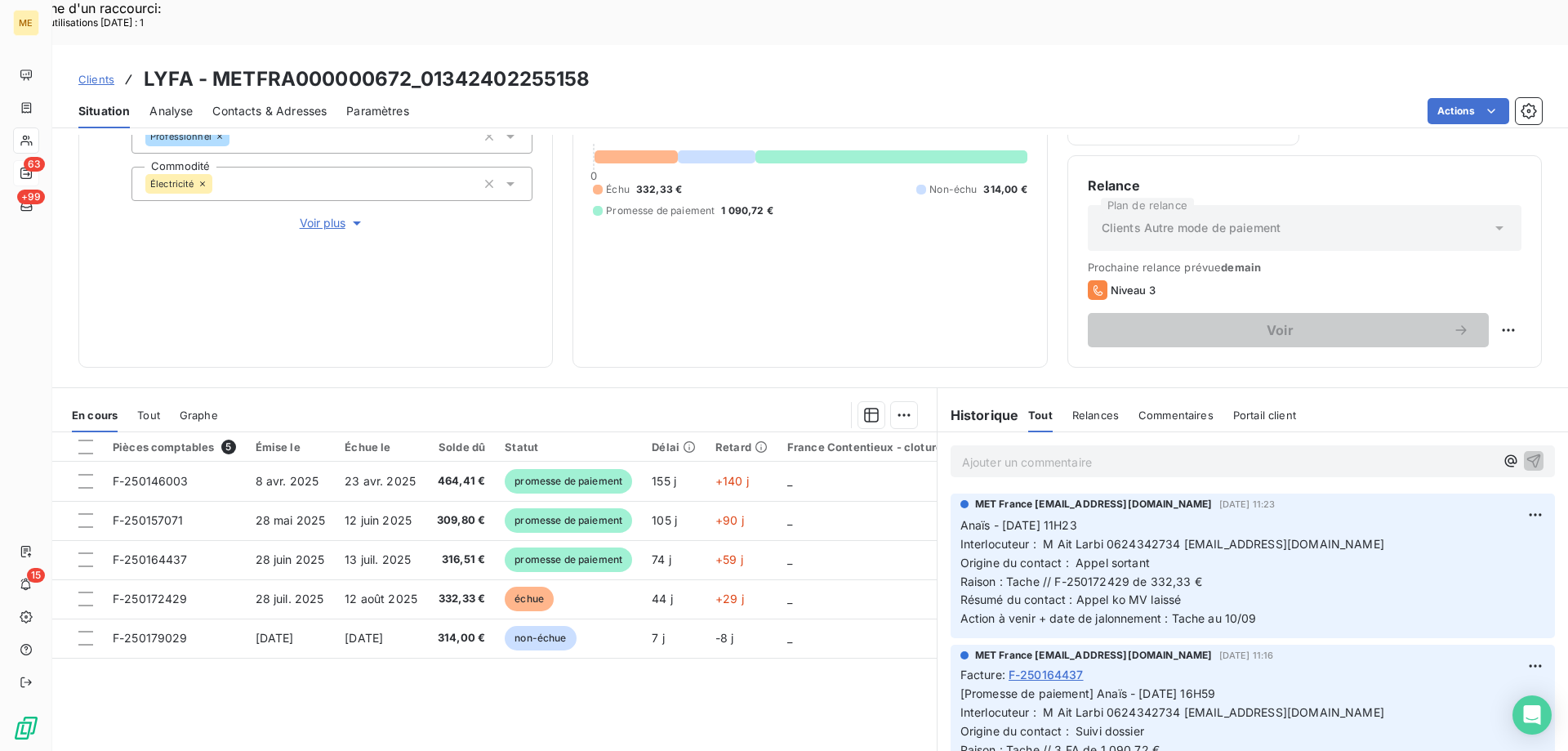
click at [935, 203] on div "1 737,05 € 0 Échu 332,33 € Non-échu 314,00 € Promesse de paiement 1 090,72 €" at bounding box center [810, 156] width 434 height 381
drag, startPoint x: 1178, startPoint y: 499, endPoint x: 1282, endPoint y: 503, distance: 104.1
click at [1281, 537] on span "Interlocuteur : M Ait Larbi 0624342734 farid.aitlarbi@neuf.fr" at bounding box center [1172, 544] width 424 height 14
click at [1289, 517] on p "Anaïs - 05/09/2025 - 11H23 Interlocuteur : M Ait Larbi 0624342734 farid.aitlarb…" at bounding box center [1253, 573] width 585 height 112
click at [1131, 537] on span "Interlocuteur : M Ait Larbi 0624342734 farid.aitlarbi@neuf.fr" at bounding box center [1172, 544] width 424 height 14
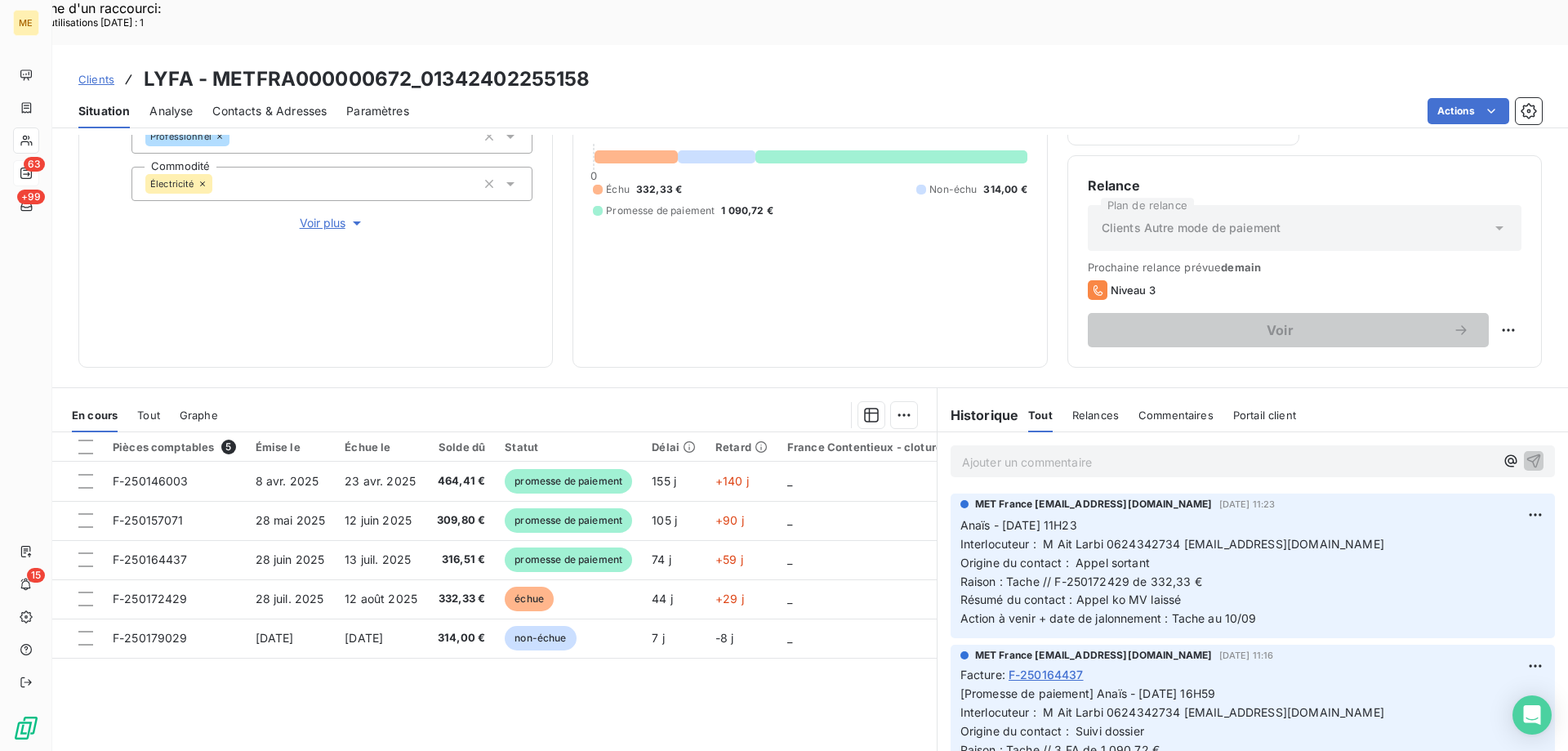
click at [792, 225] on div "1 737,05 € 0 Échu 332,33 € Non-échu 314,00 € Promesse de paiement 1 090,72 €" at bounding box center [810, 156] width 434 height 381
click at [215, 64] on h3 "LYFA - METFRA000000672_01342402255158" at bounding box center [367, 79] width 447 height 29
copy h3 "METFRA000000672"
click at [624, 64] on div "Clients LYFA - METFRA000000672_01342402255158" at bounding box center [811, 79] width 1516 height 29
drag, startPoint x: 599, startPoint y: 38, endPoint x: 421, endPoint y: 35, distance: 178.0
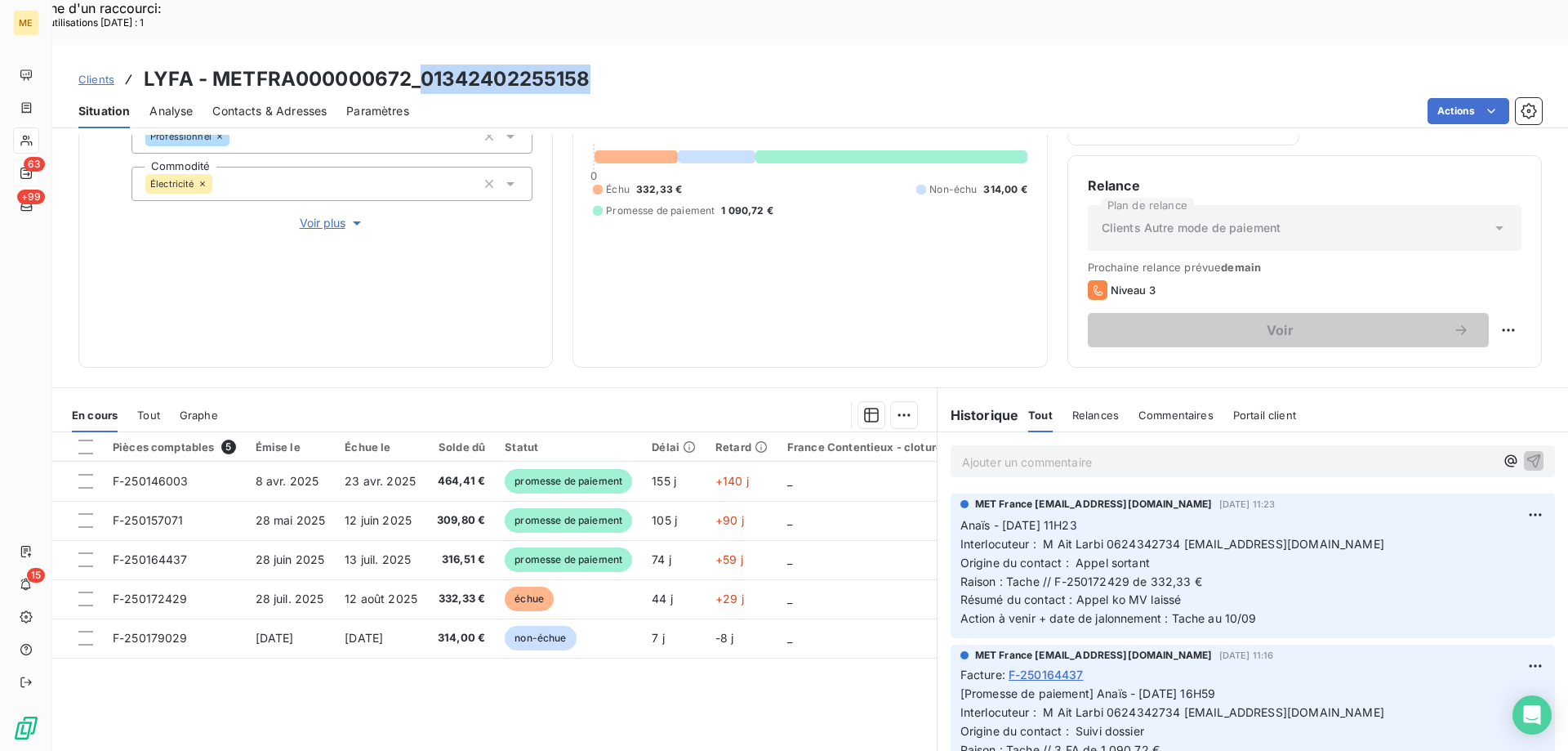
click at [421, 64] on div "Clients LYFA - METFRA000000672_01342402255158" at bounding box center [811, 79] width 1516 height 29
copy h3 "01342402255158"
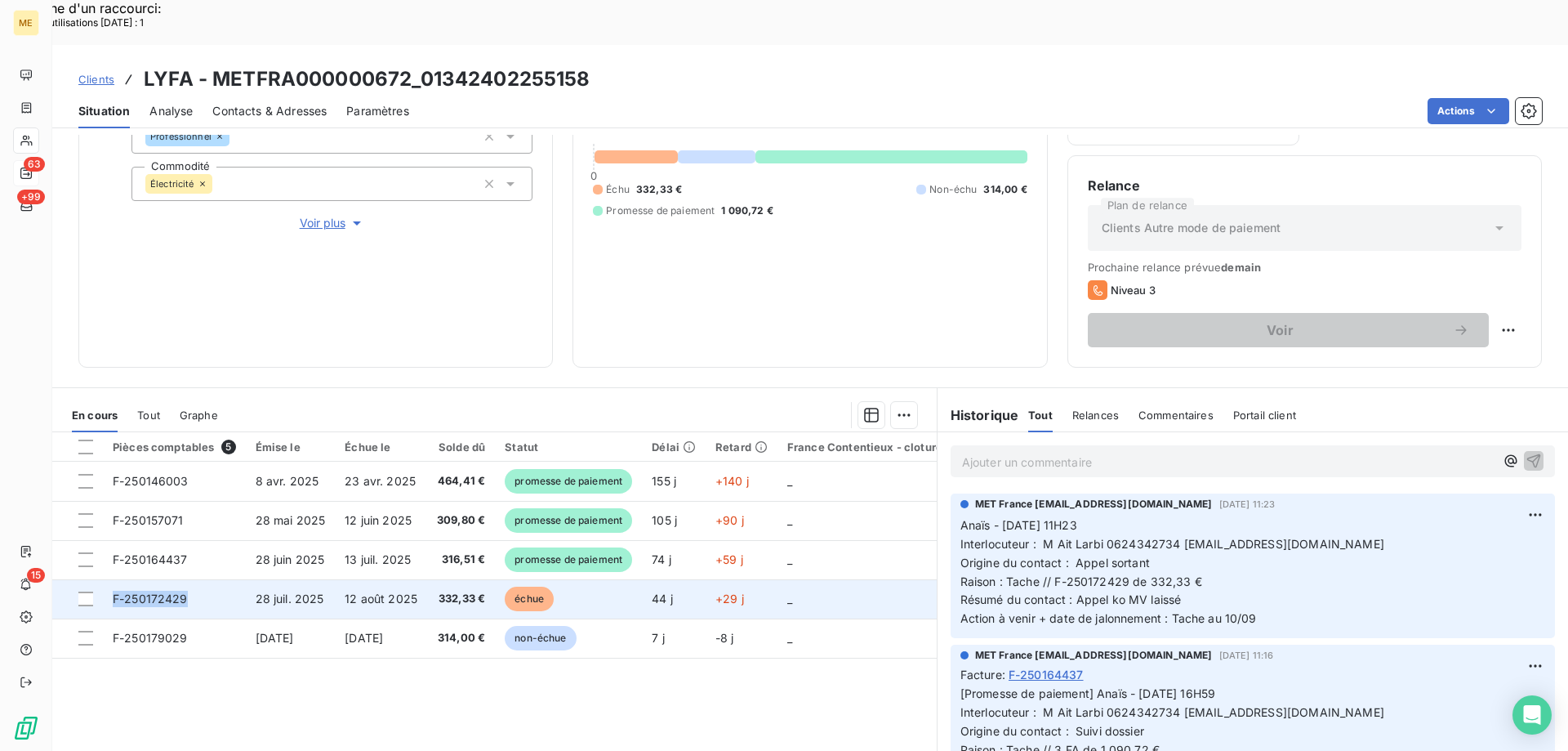
copy span "F-250172429"
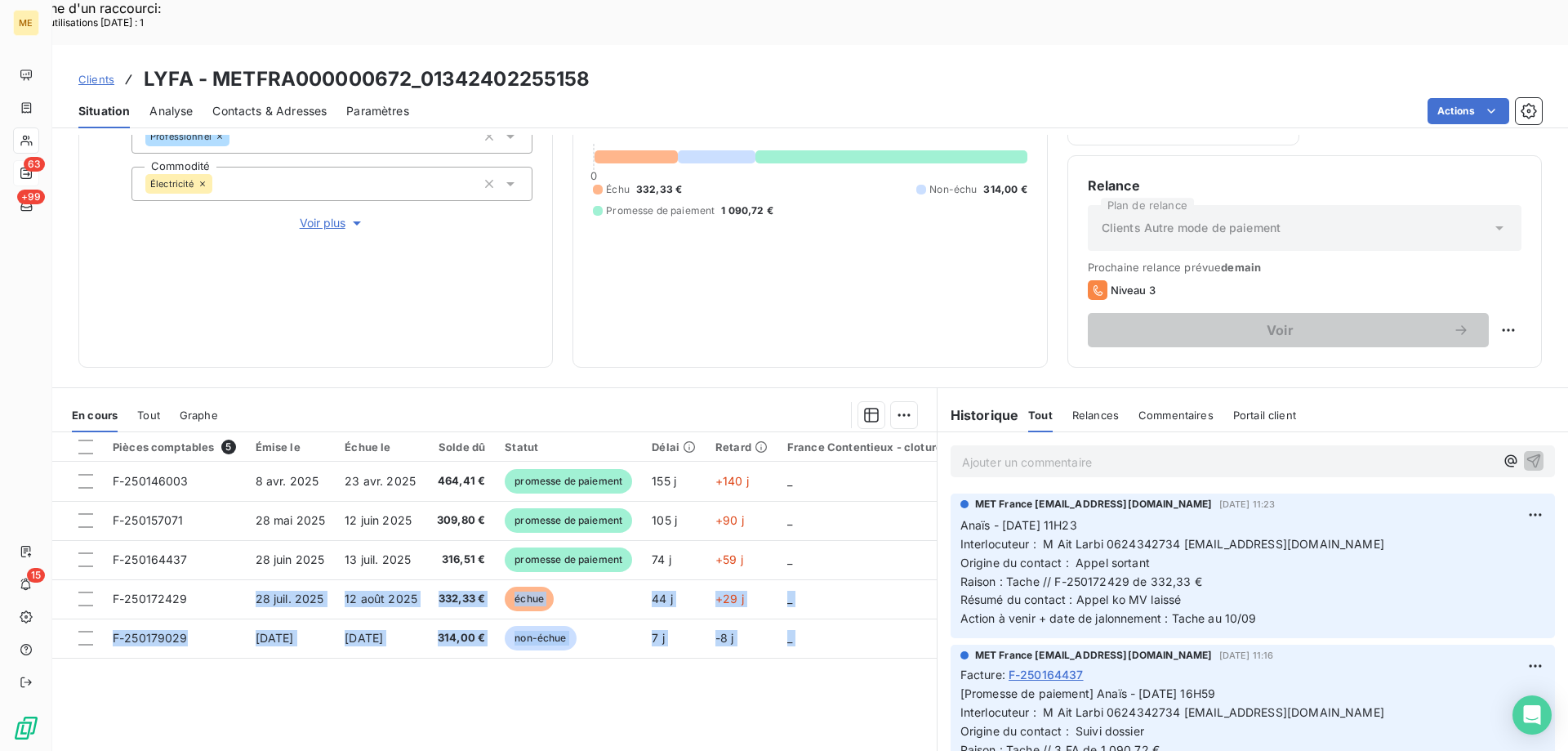
drag, startPoint x: 190, startPoint y: 555, endPoint x: 202, endPoint y: 702, distance: 147.5
click at [168, 722] on div "Pièces comptables 5 Émise le Échue le Solde dû Statut Délai Retard France Conte…" at bounding box center [495, 614] width 884 height 364
drag, startPoint x: 1475, startPoint y: 319, endPoint x: 1469, endPoint y: 325, distance: 8.5
click at [1474, 319] on div "Replanifier cette action" at bounding box center [1428, 320] width 146 height 26
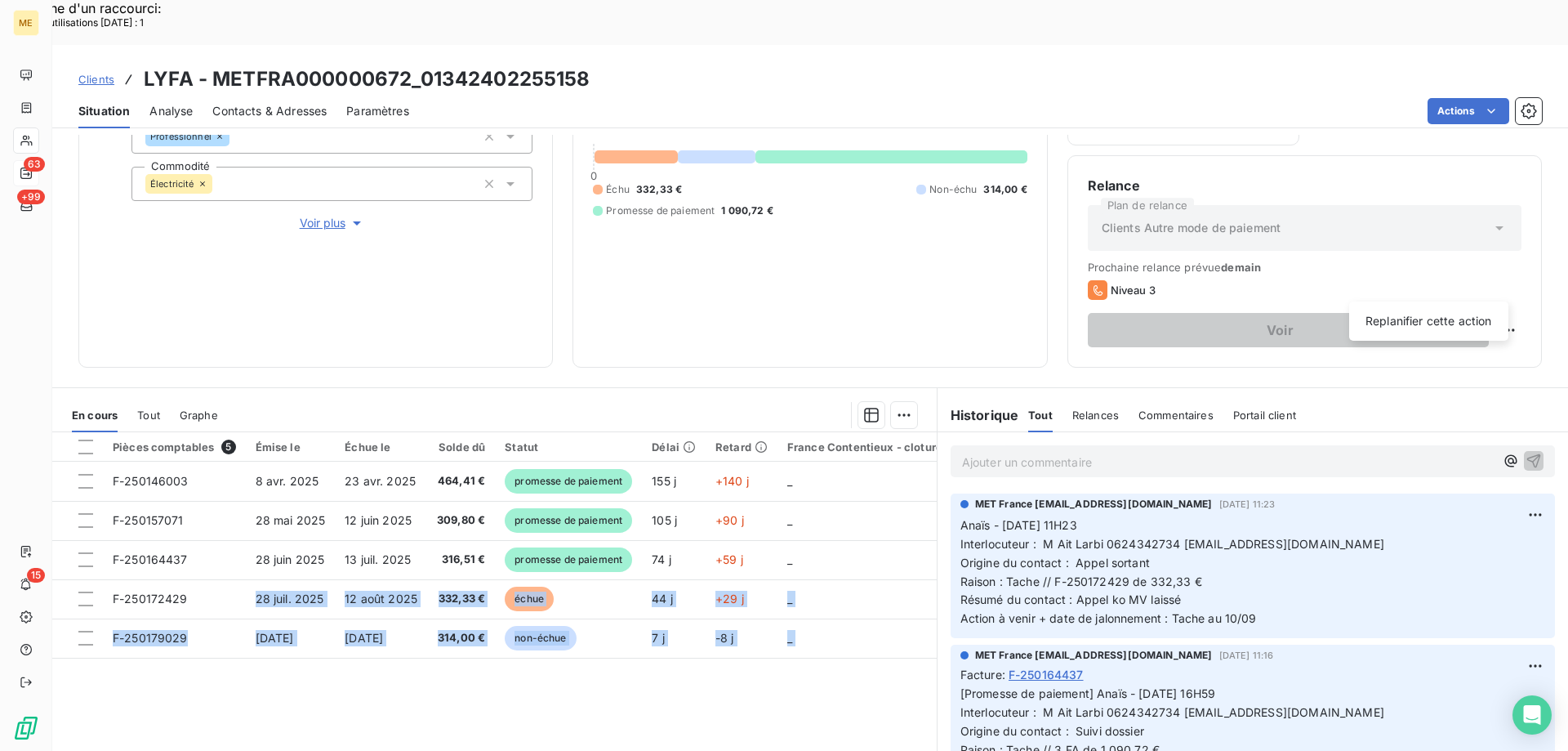
select select "8"
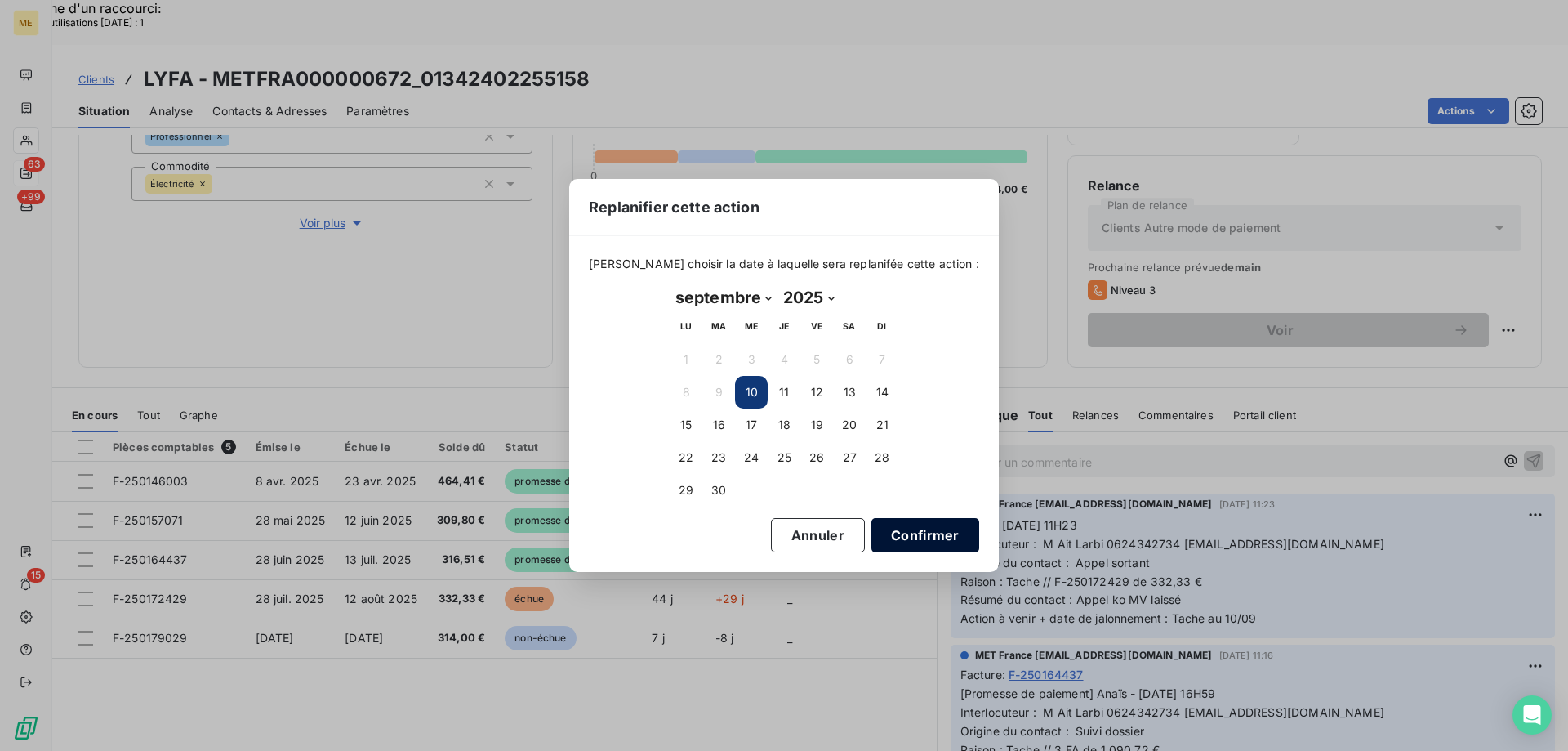
click at [929, 534] on button "Confirmer" at bounding box center [925, 535] width 108 height 34
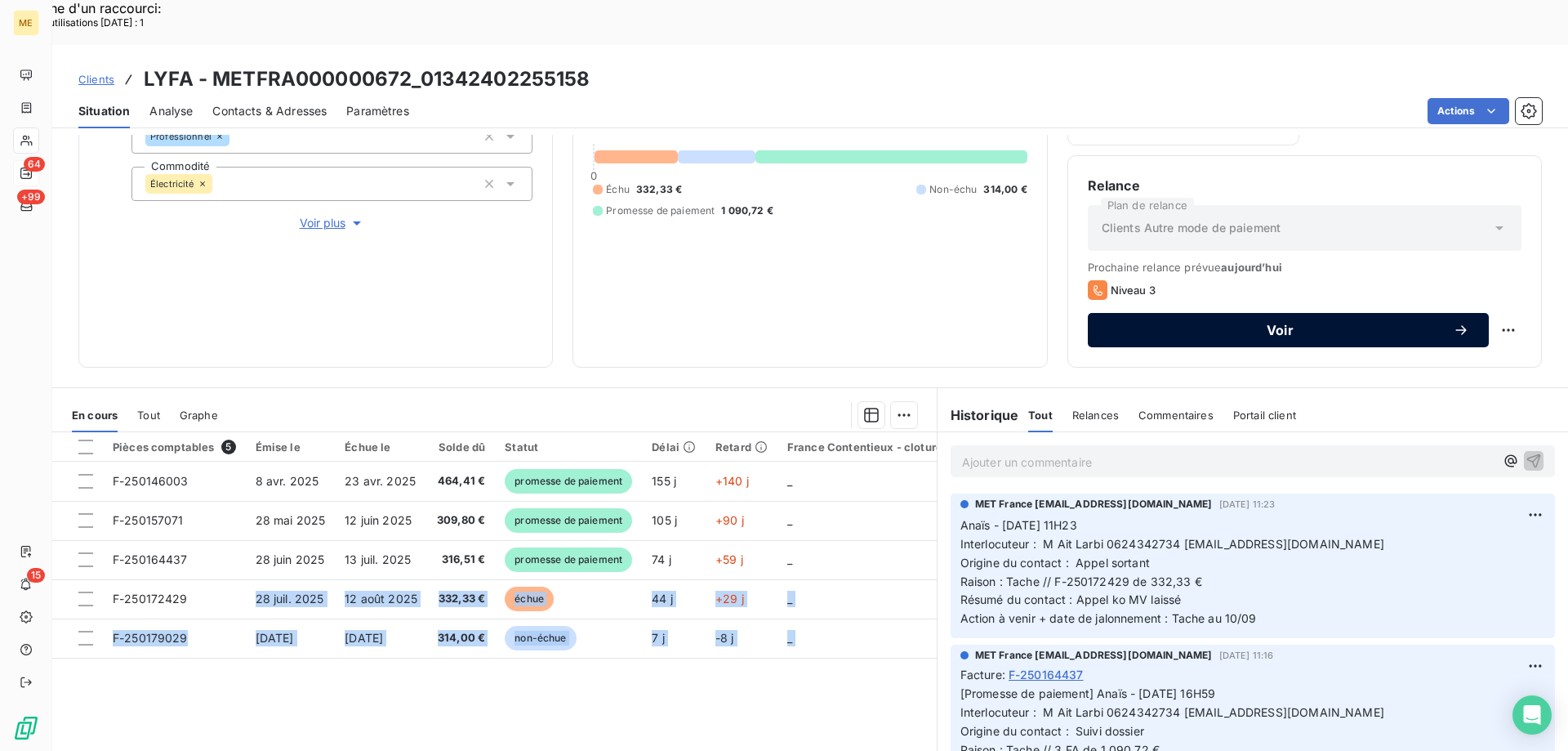
click at [1274, 324] on span "Voir" at bounding box center [1280, 330] width 345 height 13
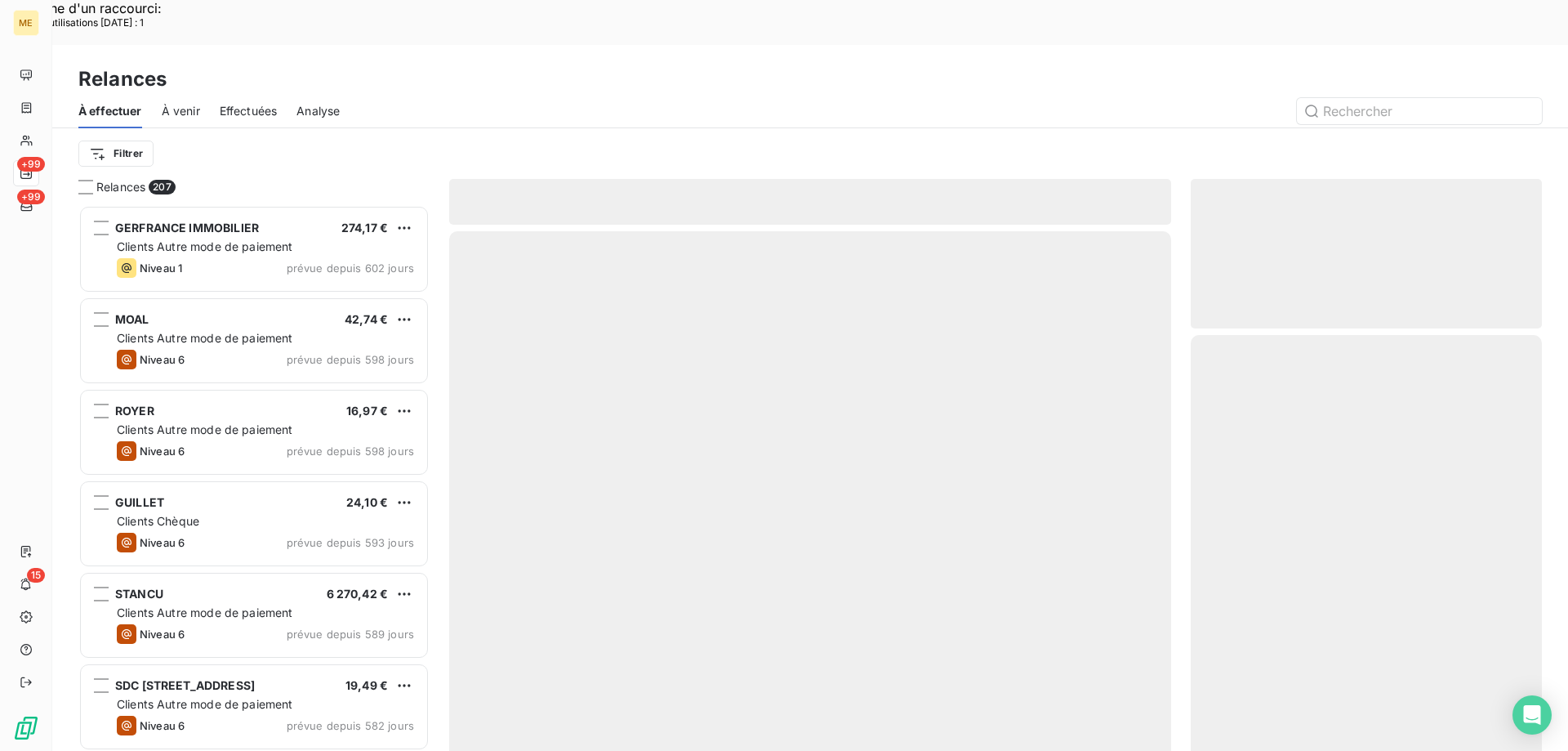
scroll to position [579, 339]
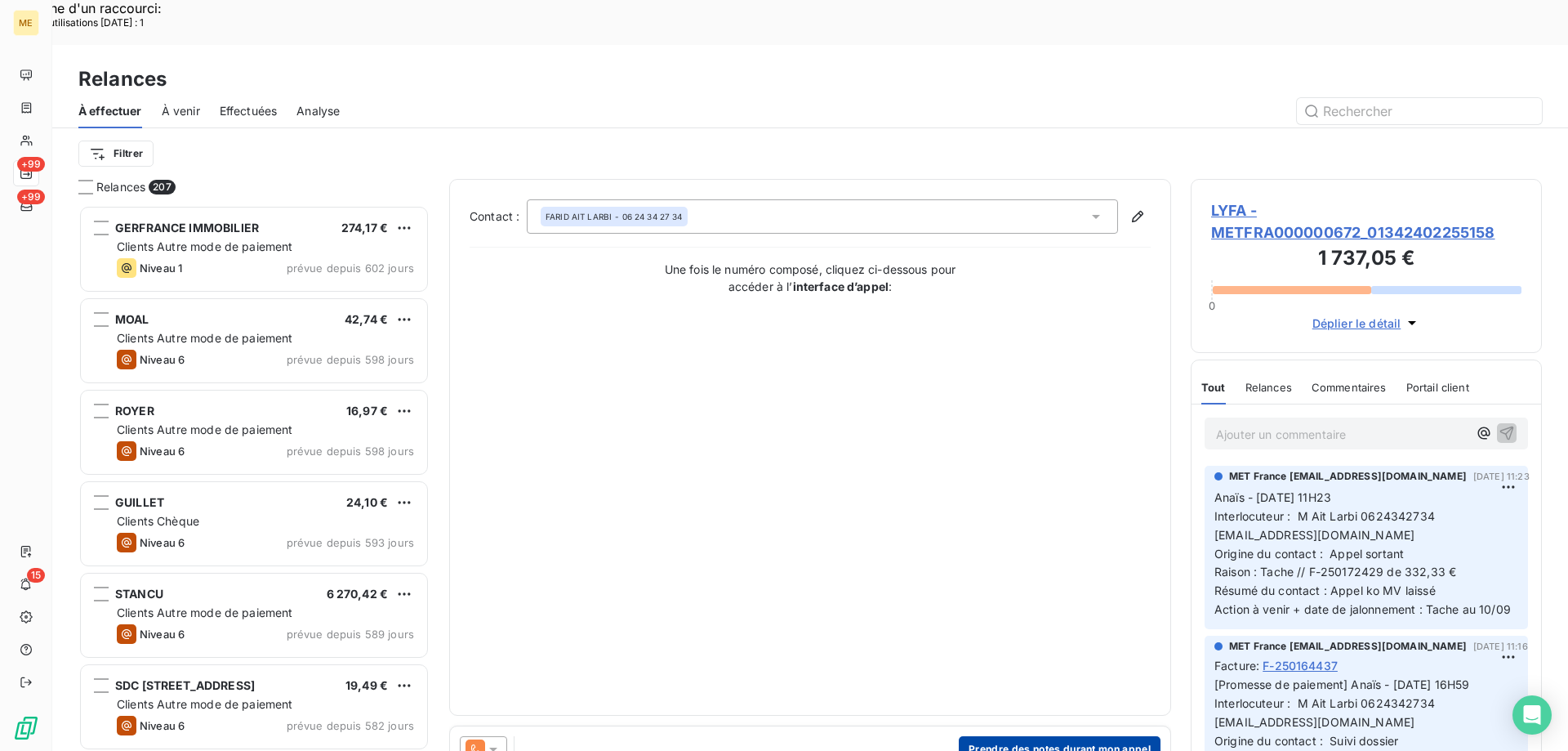
click at [1067, 737] on button "Prendre des notes durant mon appel" at bounding box center [1059, 749] width 201 height 26
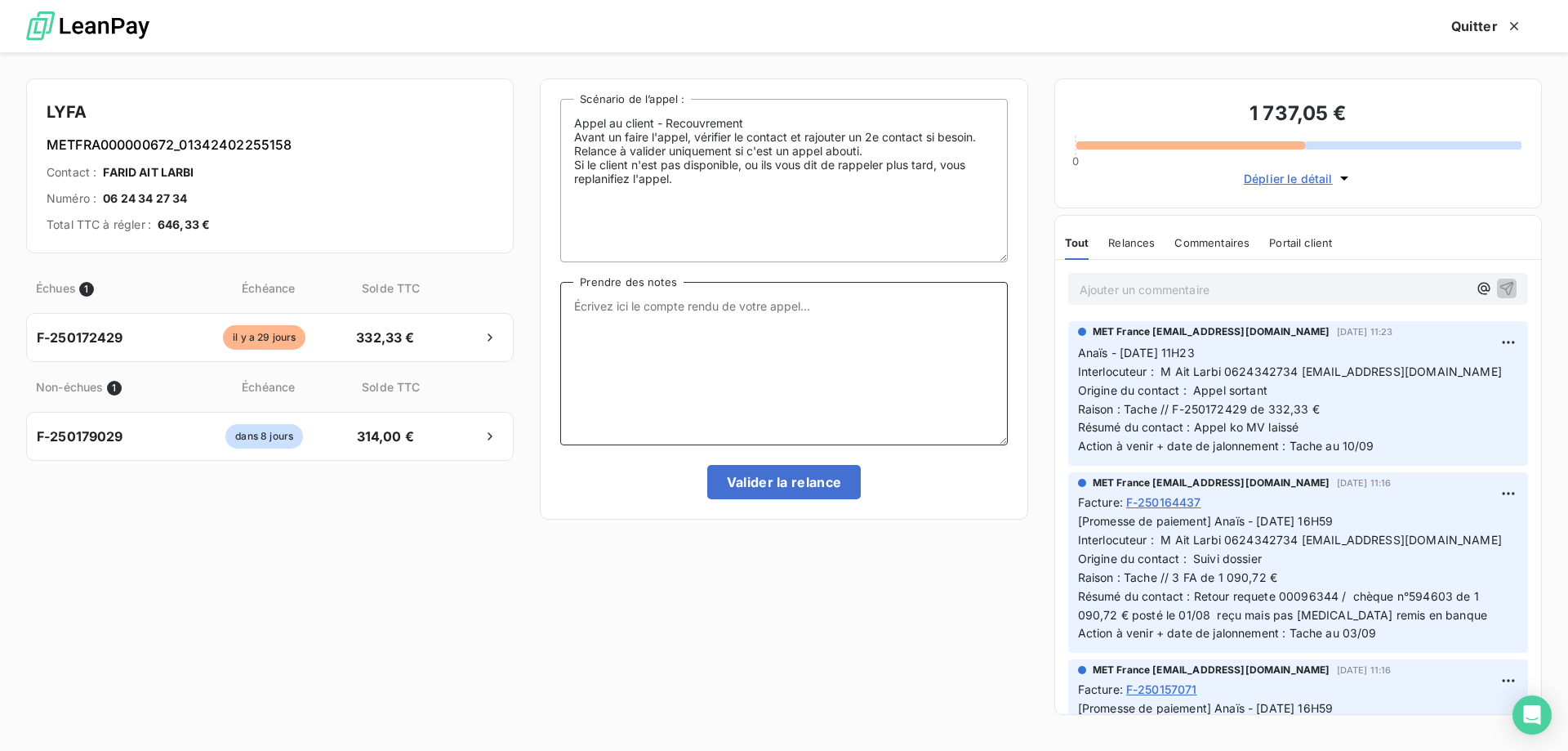
click at [848, 381] on textarea "Prendre des notes" at bounding box center [783, 363] width 447 height 163
paste textarea "Anaïs - 10/09/2025 - 09H27 Interlocuteur : M Ait Larbi 0624342734 farid.aitlarb…"
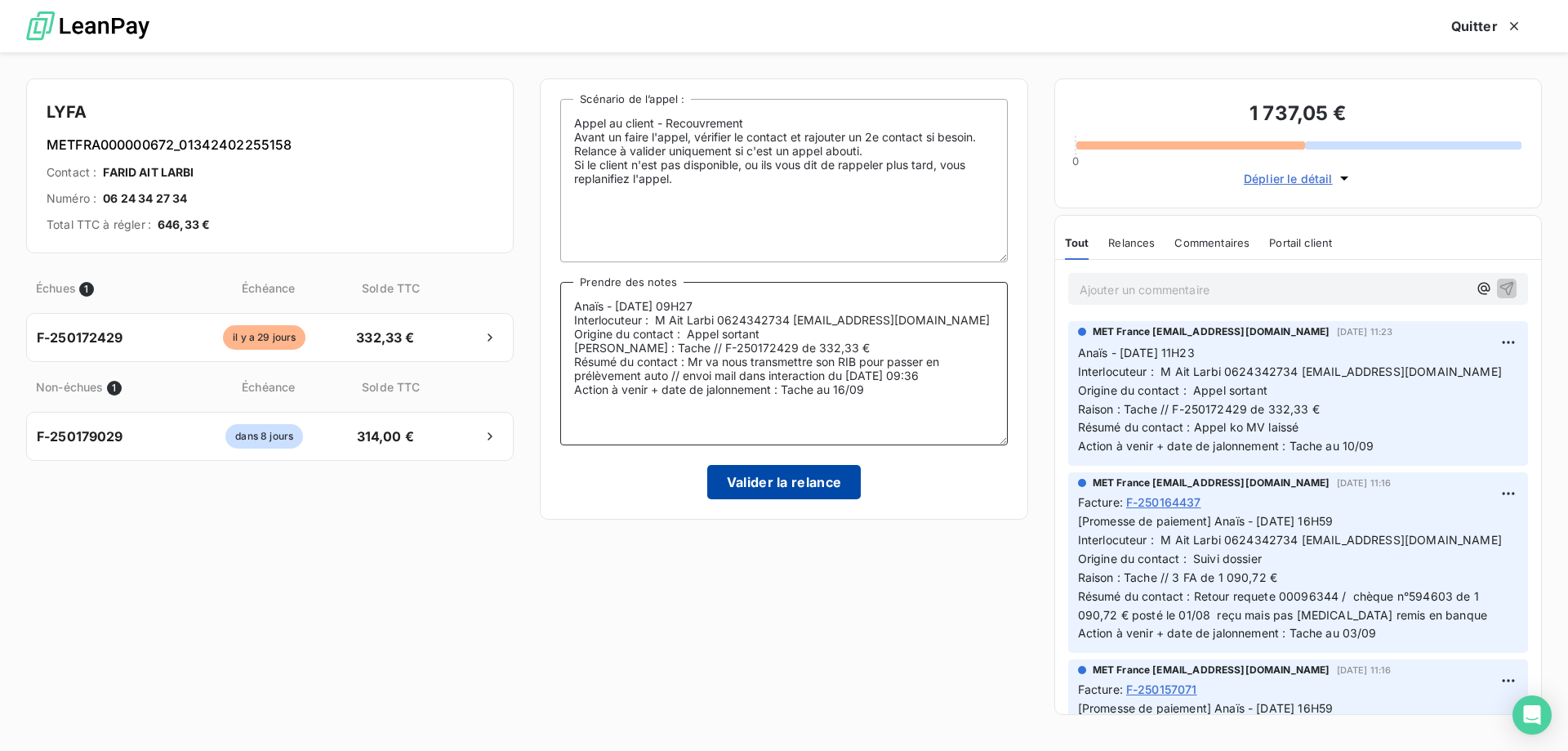
type textarea "Anaïs - 10/09/2025 - 09H27 Interlocuteur : M Ait Larbi 0624342734 farid.aitlarb…"
click at [771, 484] on button "Valider la relance" at bounding box center [784, 482] width 155 height 34
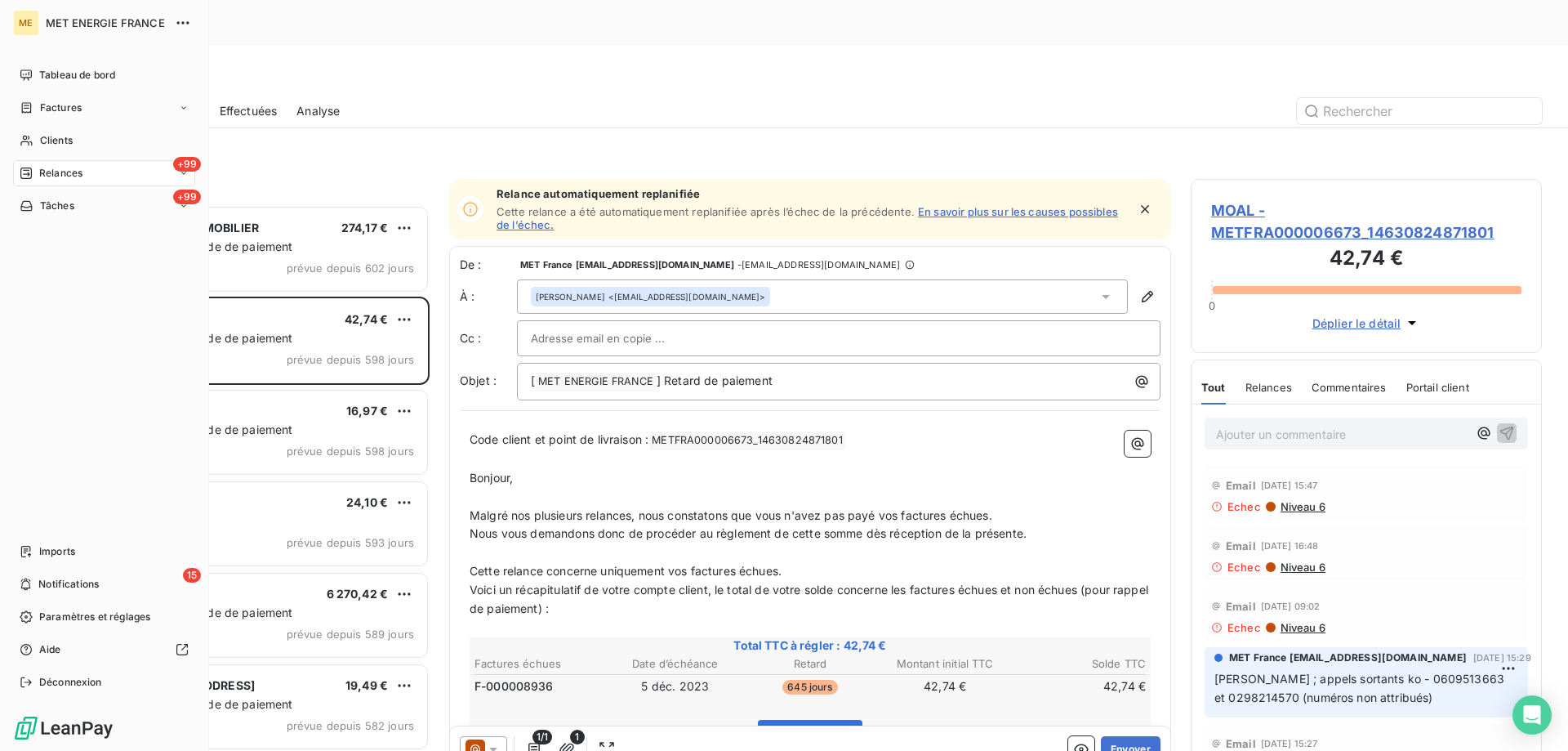
click at [53, 209] on span "Tâches" at bounding box center [57, 206] width 34 height 15
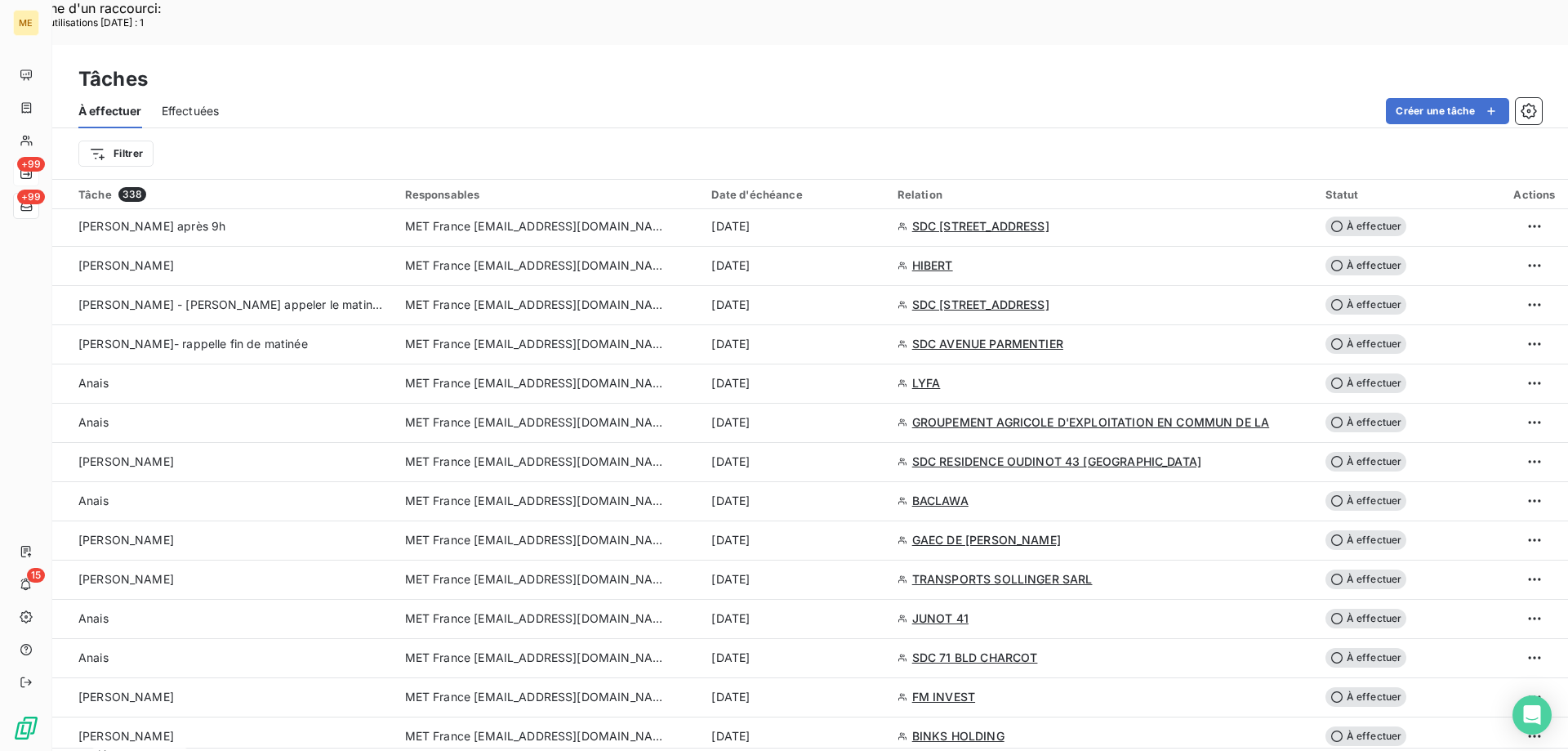
scroll to position [1063, 0]
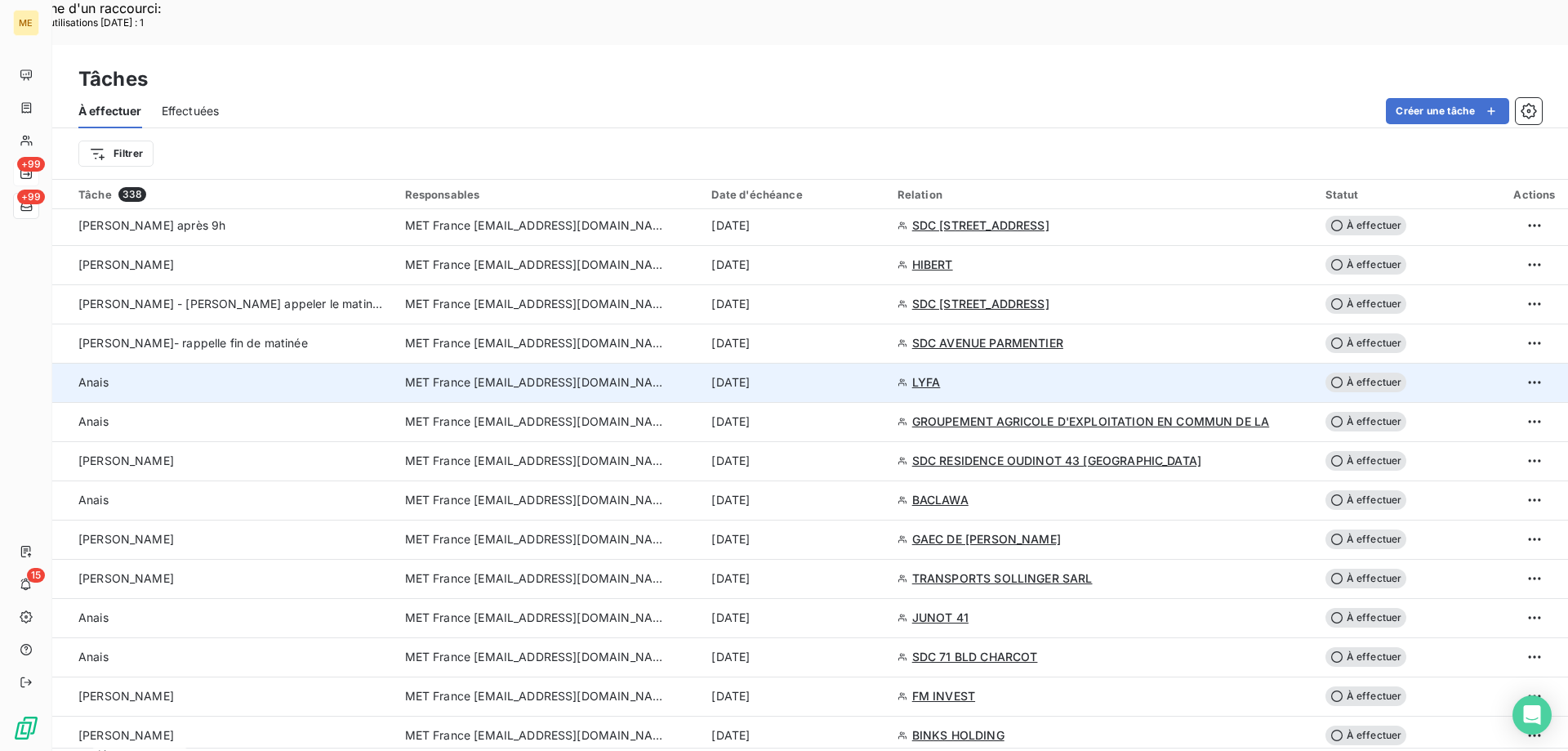
click at [850, 363] on td "10 sept. 2025" at bounding box center [795, 382] width 186 height 39
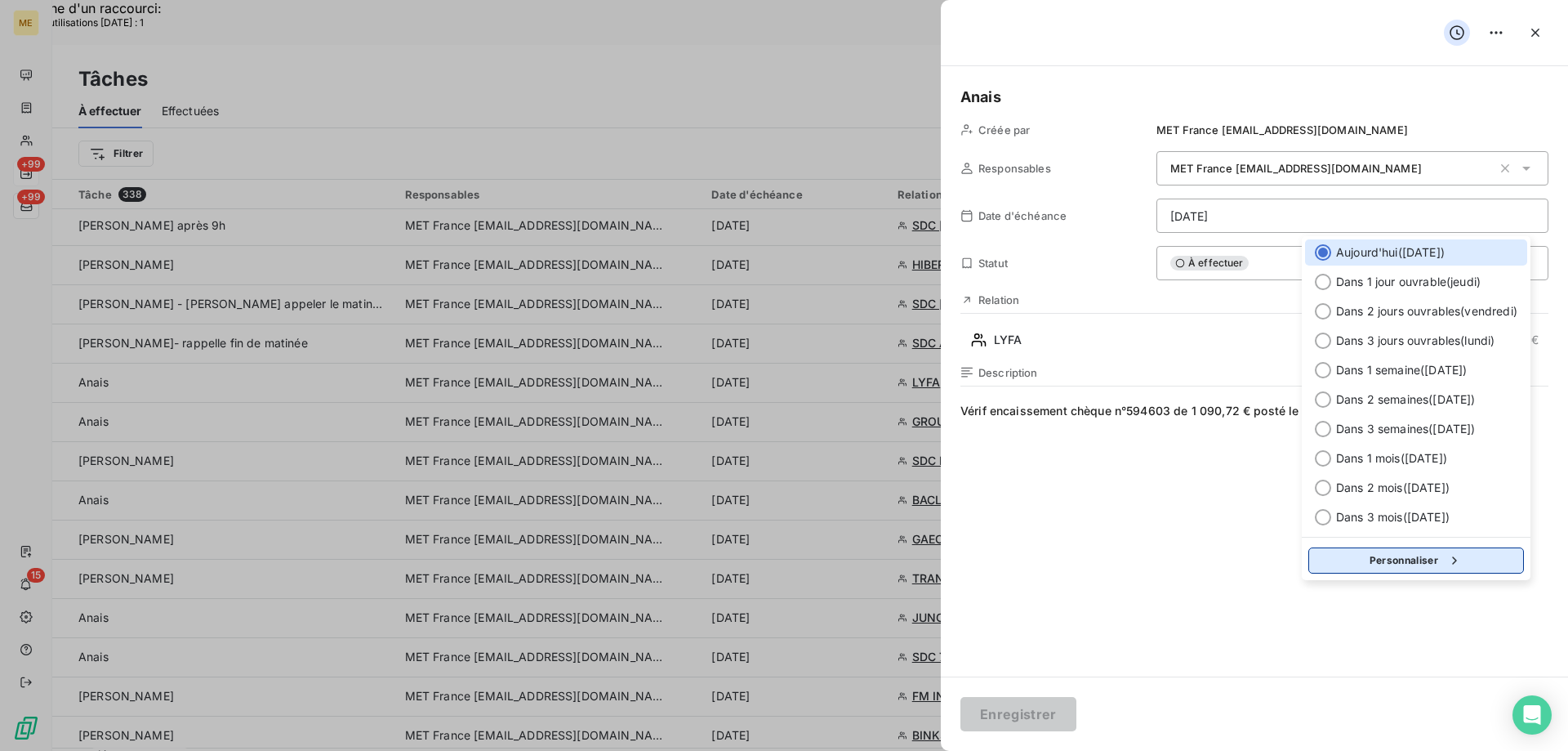
drag, startPoint x: 1397, startPoint y: 562, endPoint x: 1367, endPoint y: 488, distance: 79.8
click at [1397, 563] on button "Personnaliser" at bounding box center [1417, 560] width 216 height 26
select select "8"
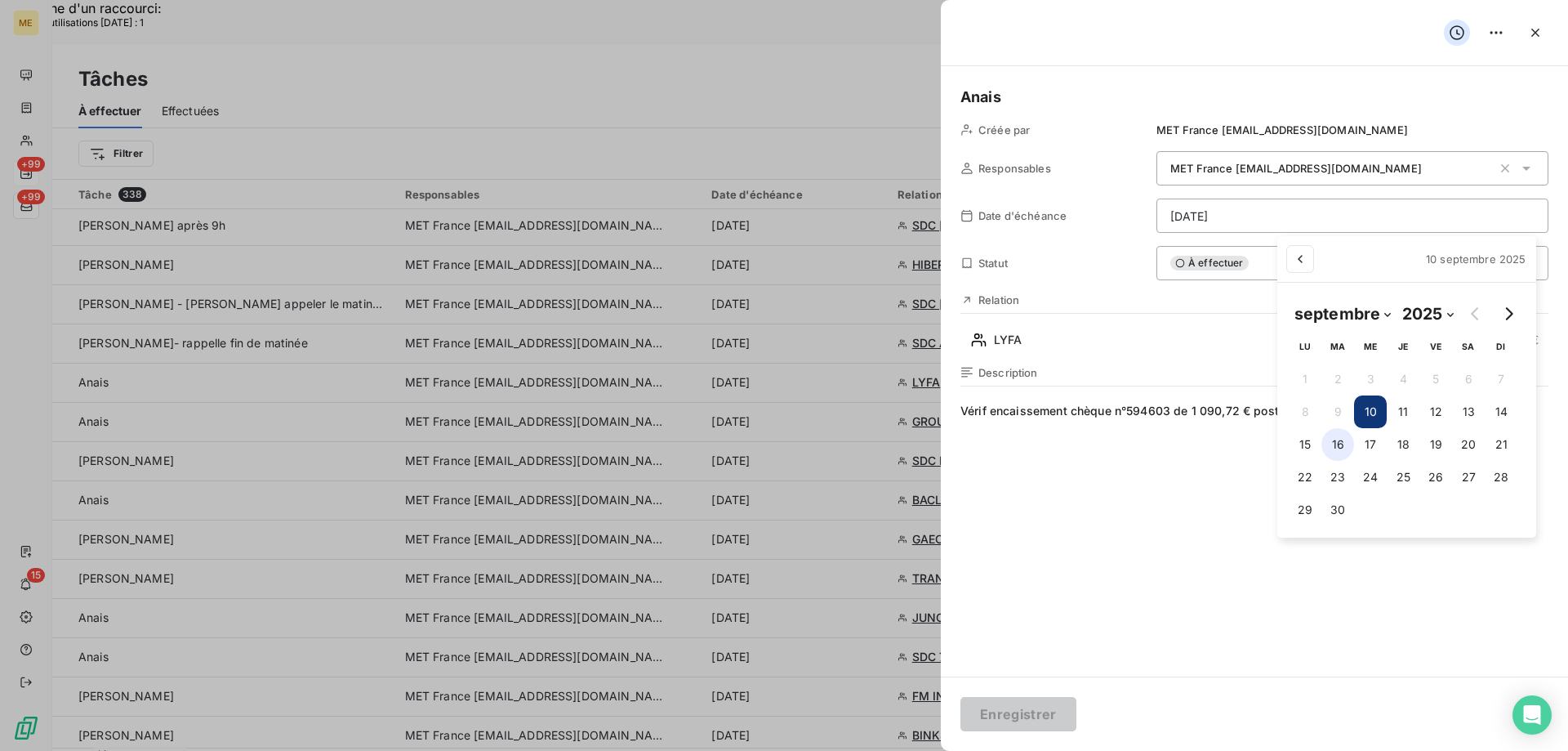
click at [1341, 437] on button "16" at bounding box center [1337, 444] width 33 height 33
type input "[DATE]"
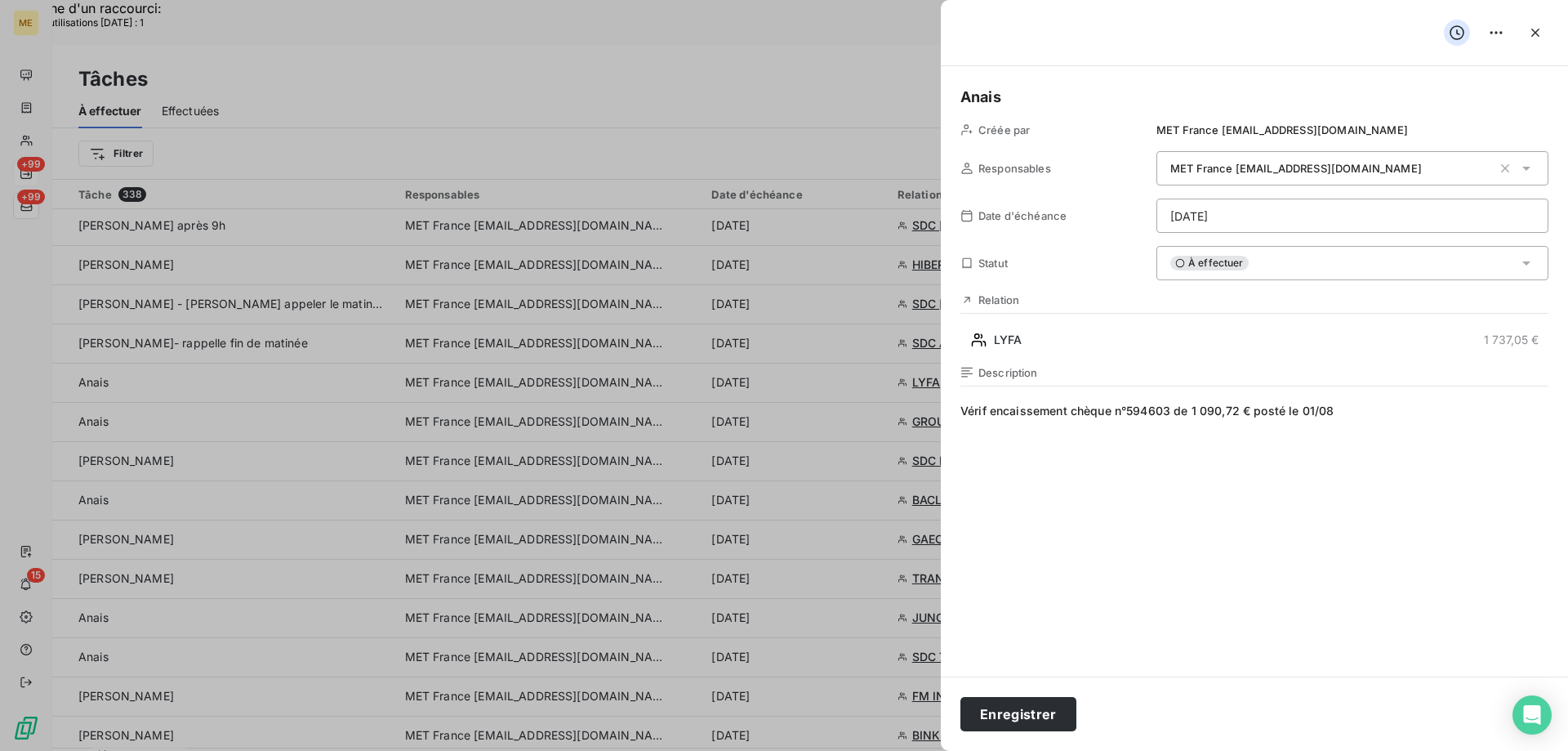
click at [1415, 412] on span "Vérif encaissement chèque n°594603 de 1 090,72 € posté le 01/08" at bounding box center [1255, 559] width 588 height 314
click at [1004, 709] on button "Enregistrer" at bounding box center [1018, 714] width 116 height 34
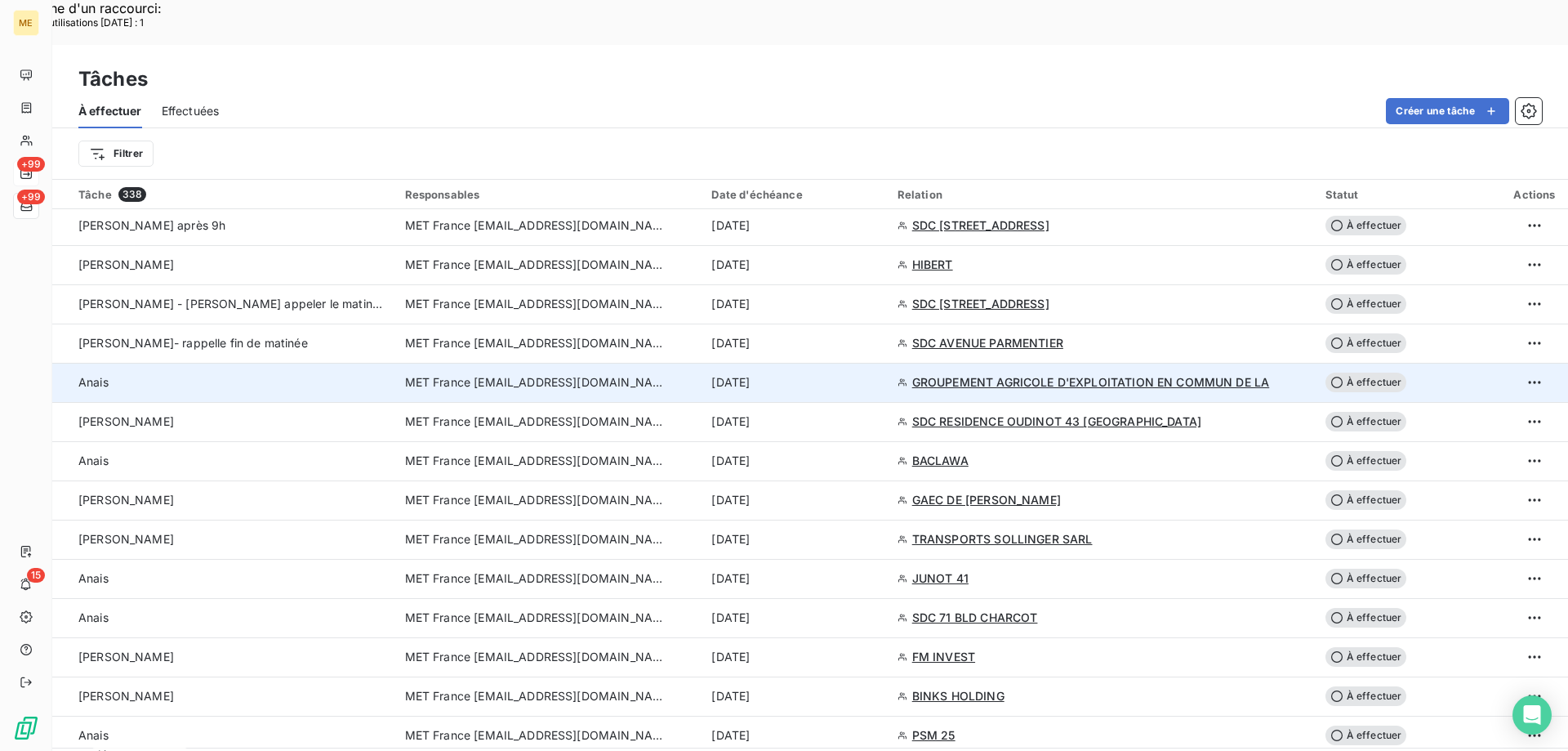
click at [863, 375] on div "10 sept. 2025" at bounding box center [794, 383] width 165 height 17
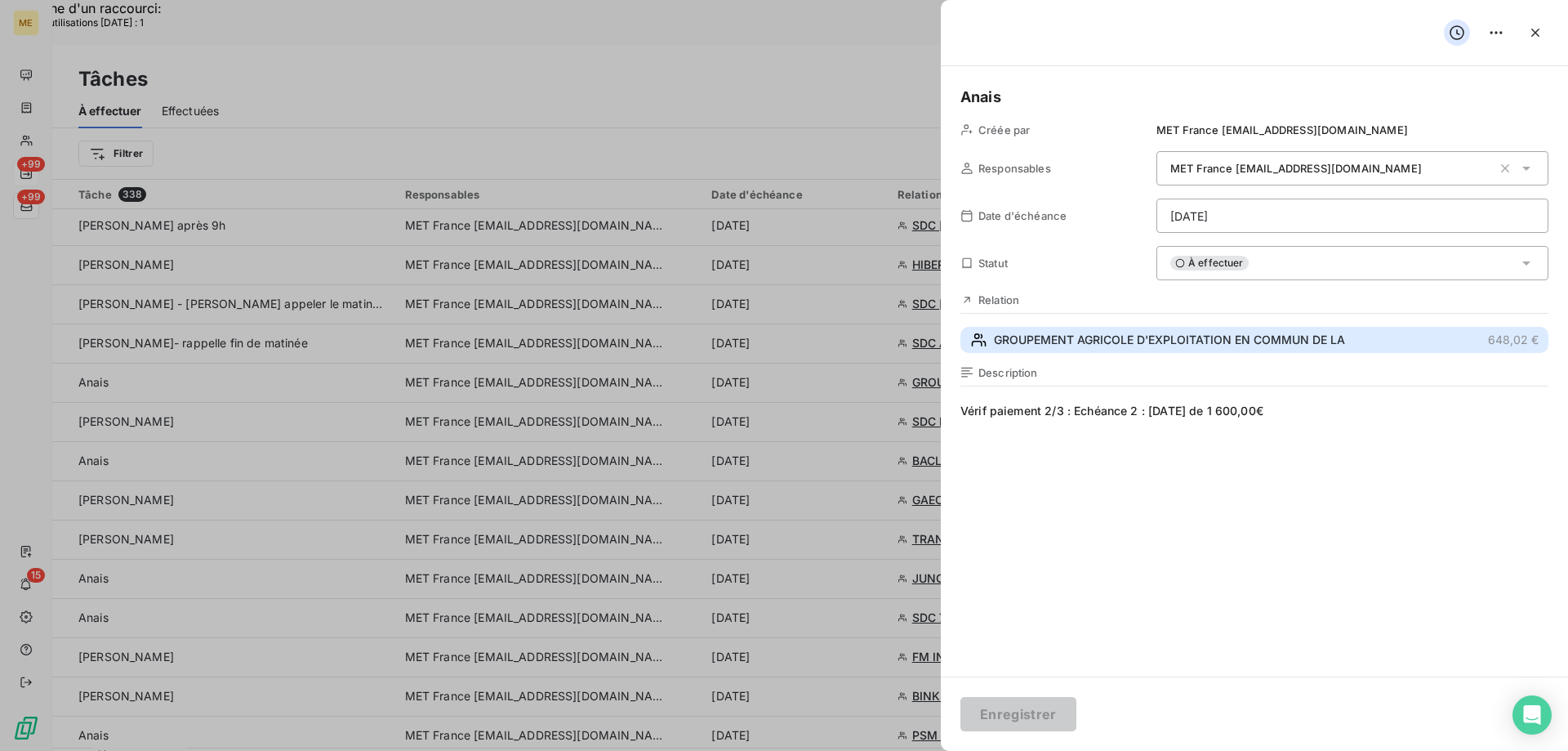
click at [1278, 341] on span "GROUPEMENT AGRICOLE D'EXPLOITATION EN COMMUN DE LA" at bounding box center [1169, 340] width 351 height 17
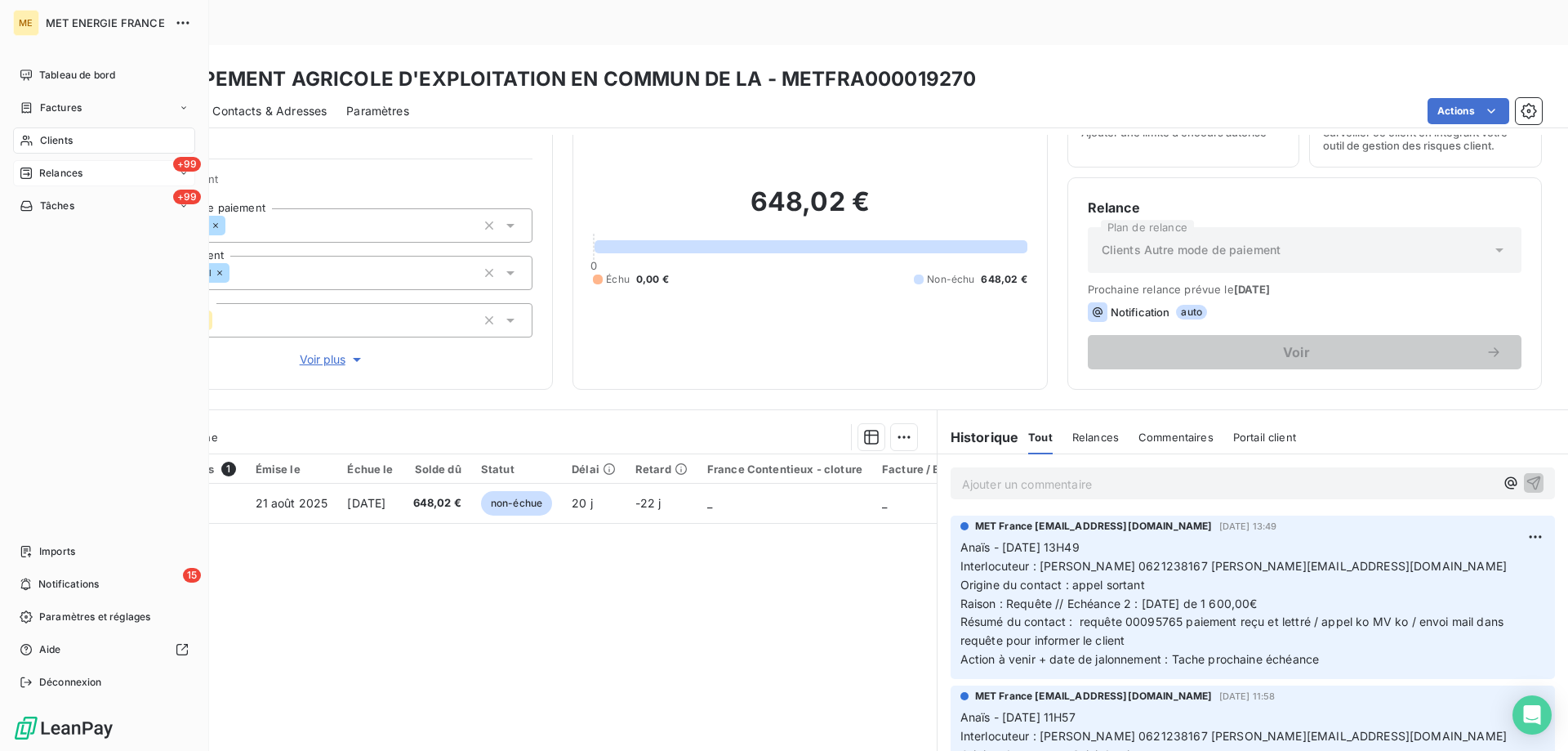
click at [61, 202] on span "Tâches" at bounding box center [57, 206] width 34 height 15
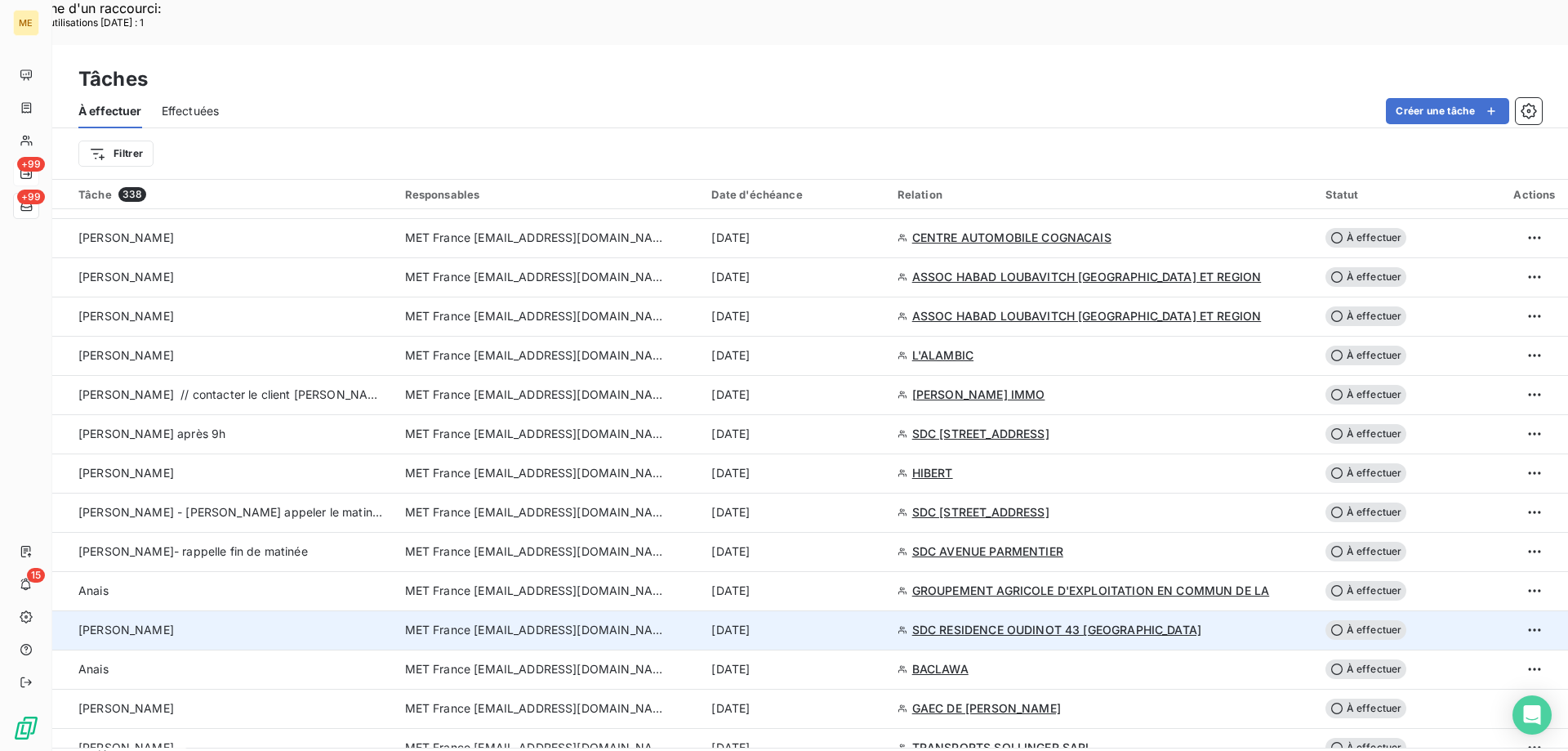
scroll to position [899, 0]
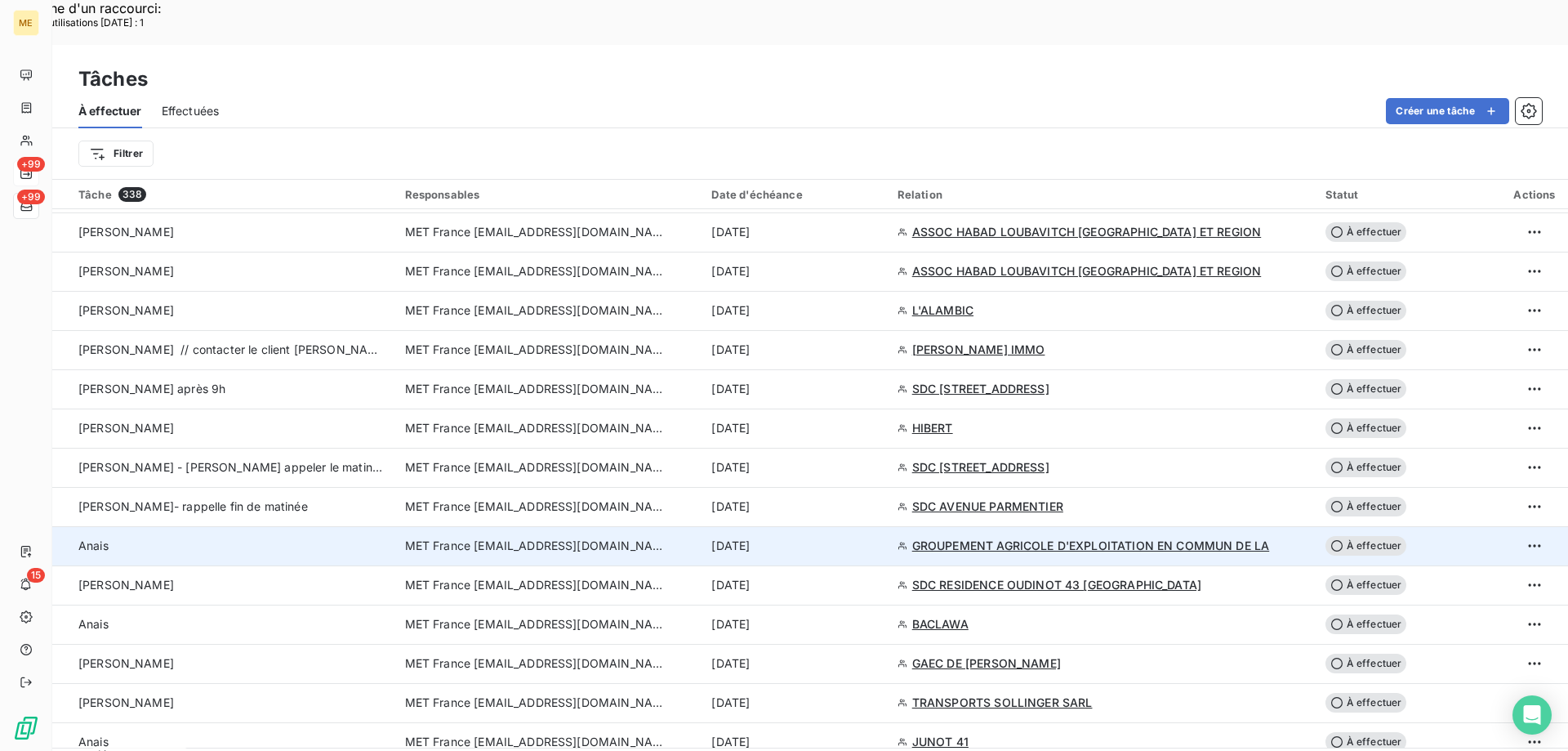
click at [837, 538] on div "10 sept. 2025" at bounding box center [794, 546] width 165 height 17
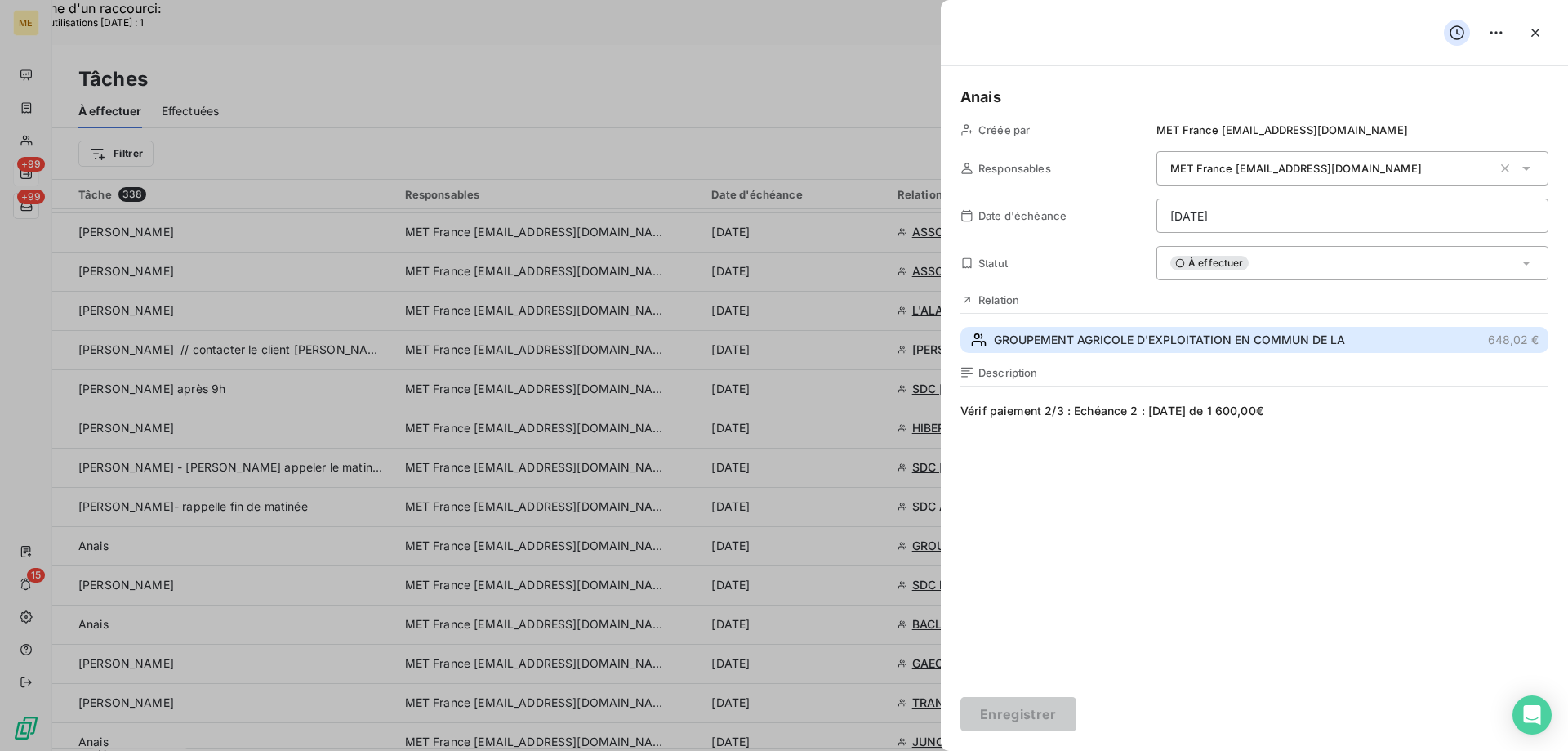
click at [1293, 337] on span "GROUPEMENT AGRICOLE D'EXPLOITATION EN COMMUN DE LA" at bounding box center [1169, 340] width 351 height 17
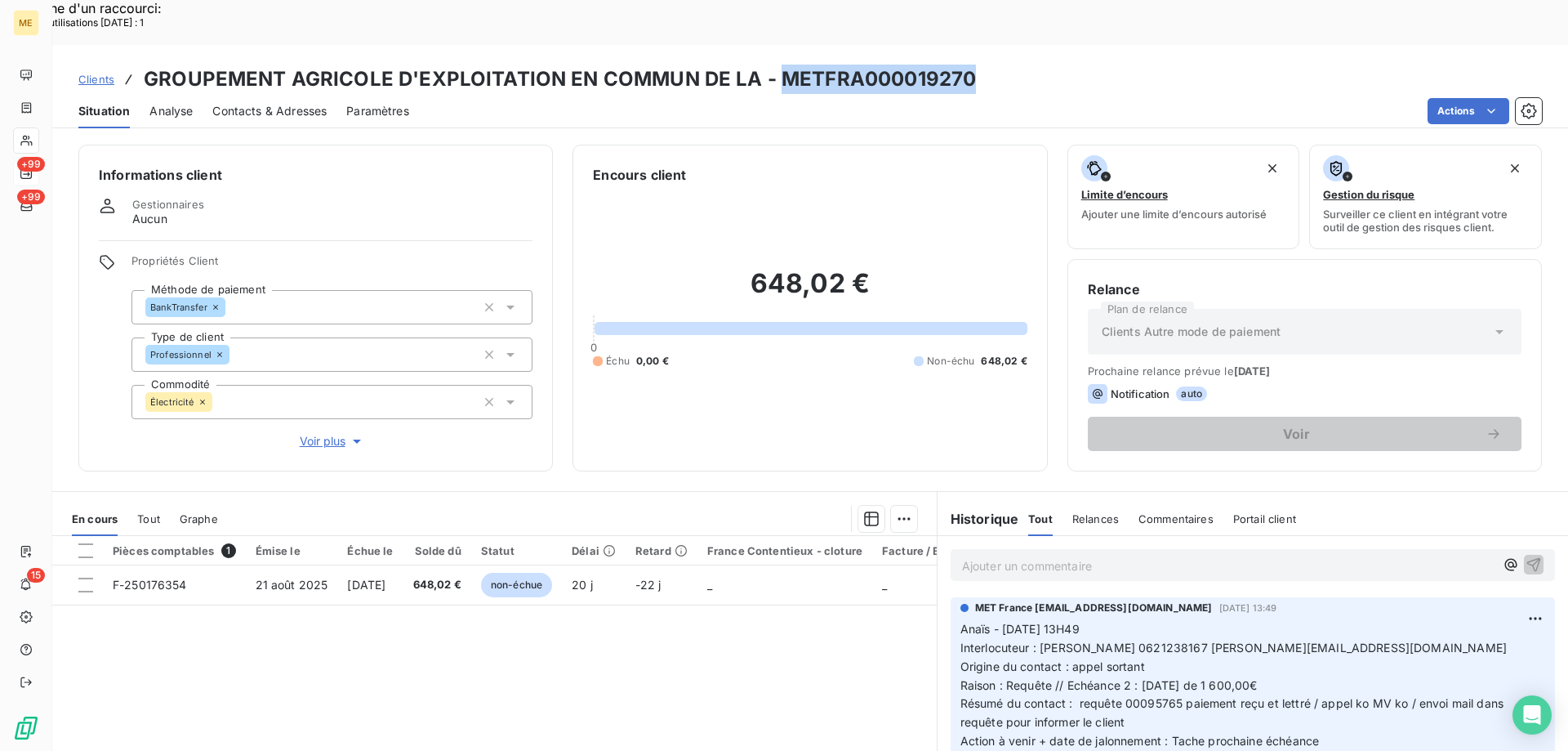
drag, startPoint x: 980, startPoint y: 33, endPoint x: 774, endPoint y: 35, distance: 206.0
click at [774, 64] on div "Clients GROUPEMENT AGRICOLE D'EXPLOITATION EN COMMUN DE LA - METFRA000019270" at bounding box center [811, 79] width 1516 height 29
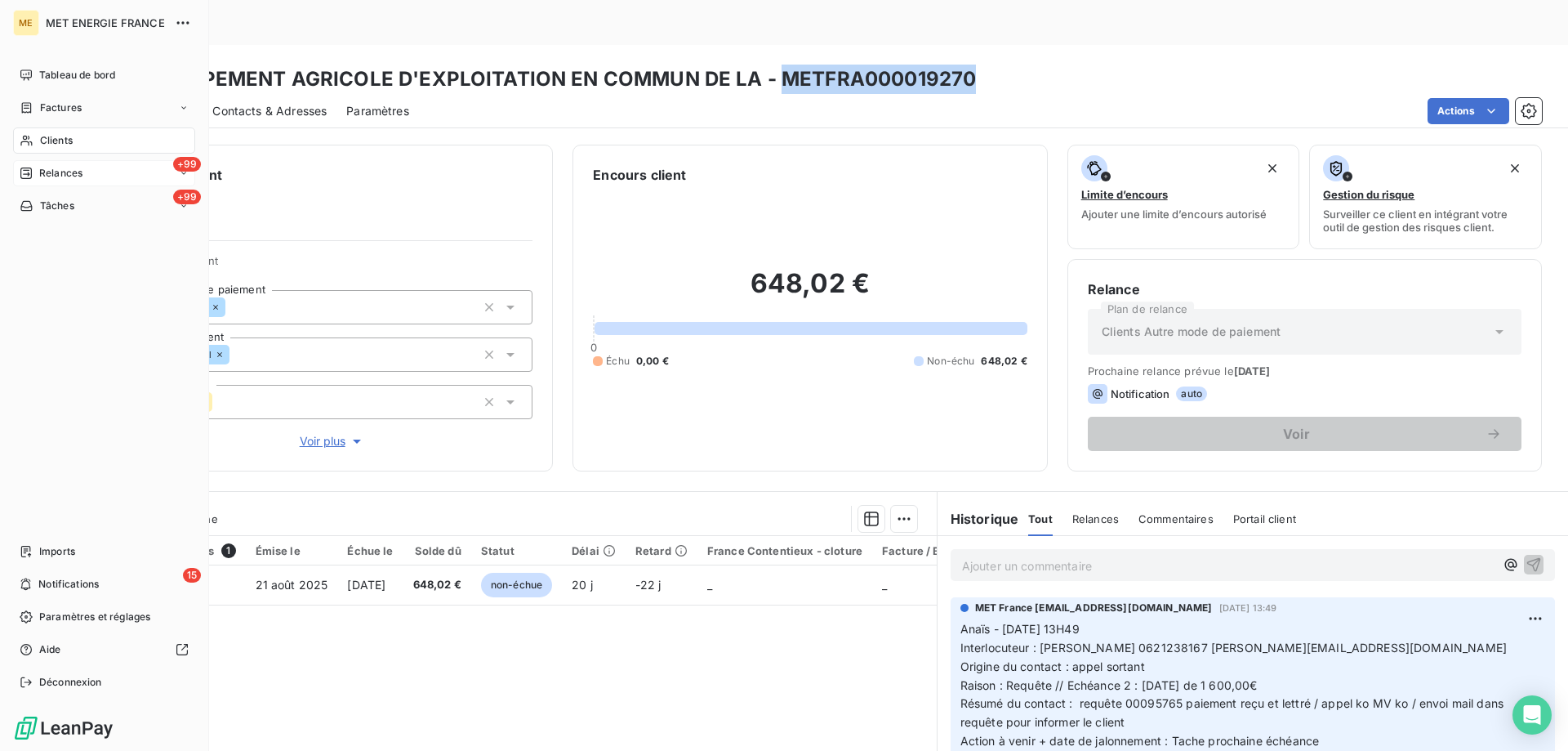
click at [41, 201] on span "Tâches" at bounding box center [57, 206] width 34 height 15
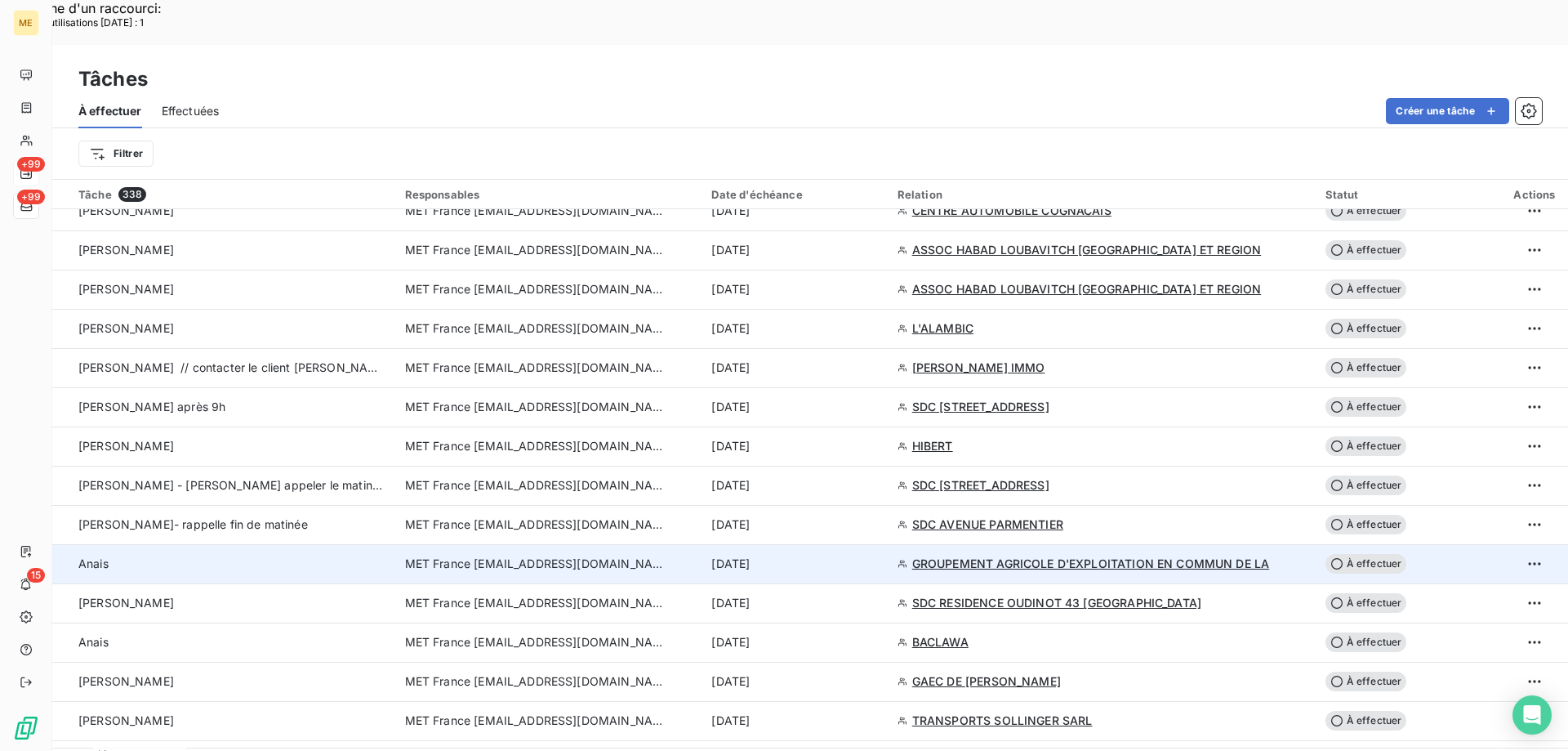
scroll to position [899, 0]
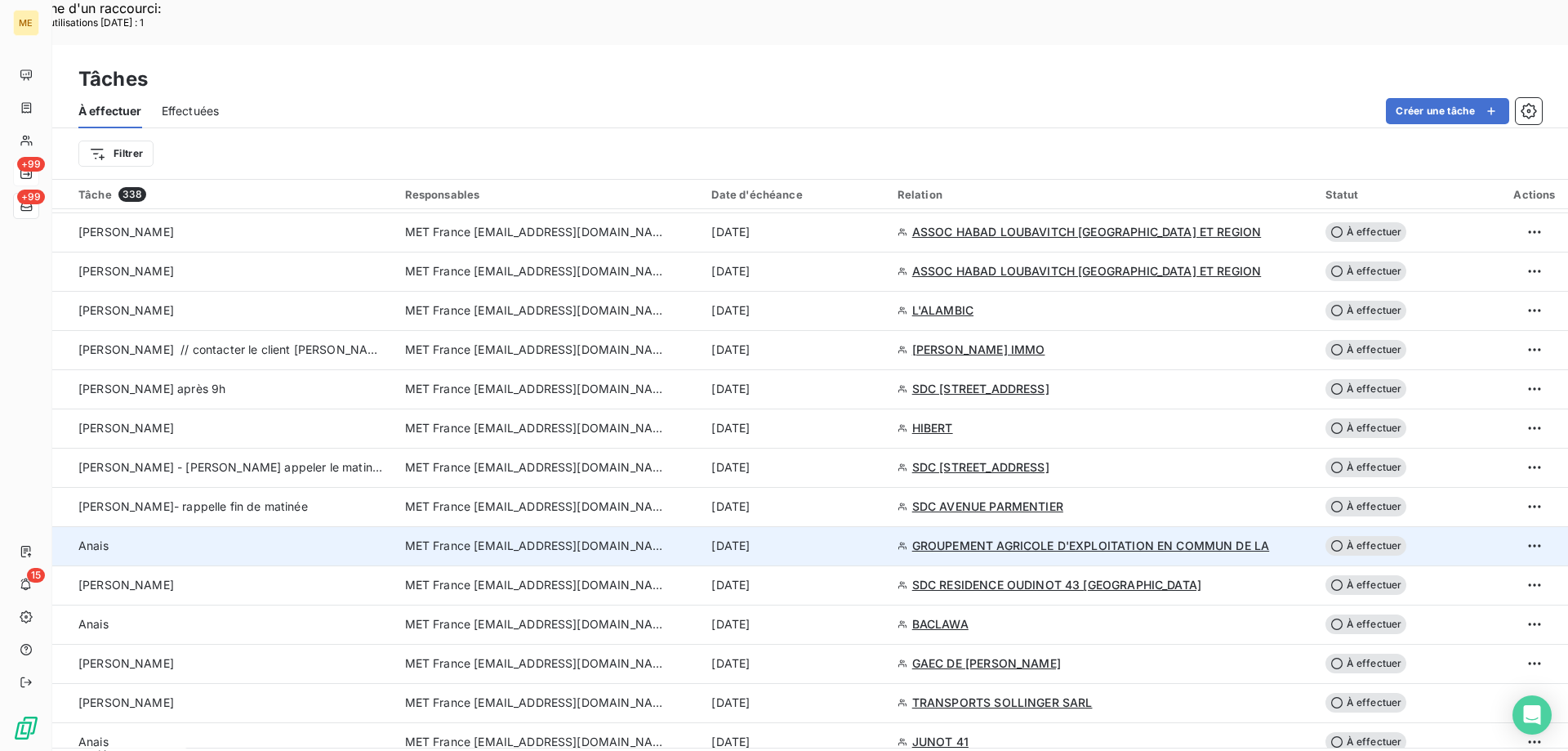
click at [845, 538] on div "10 sept. 2025" at bounding box center [794, 546] width 165 height 17
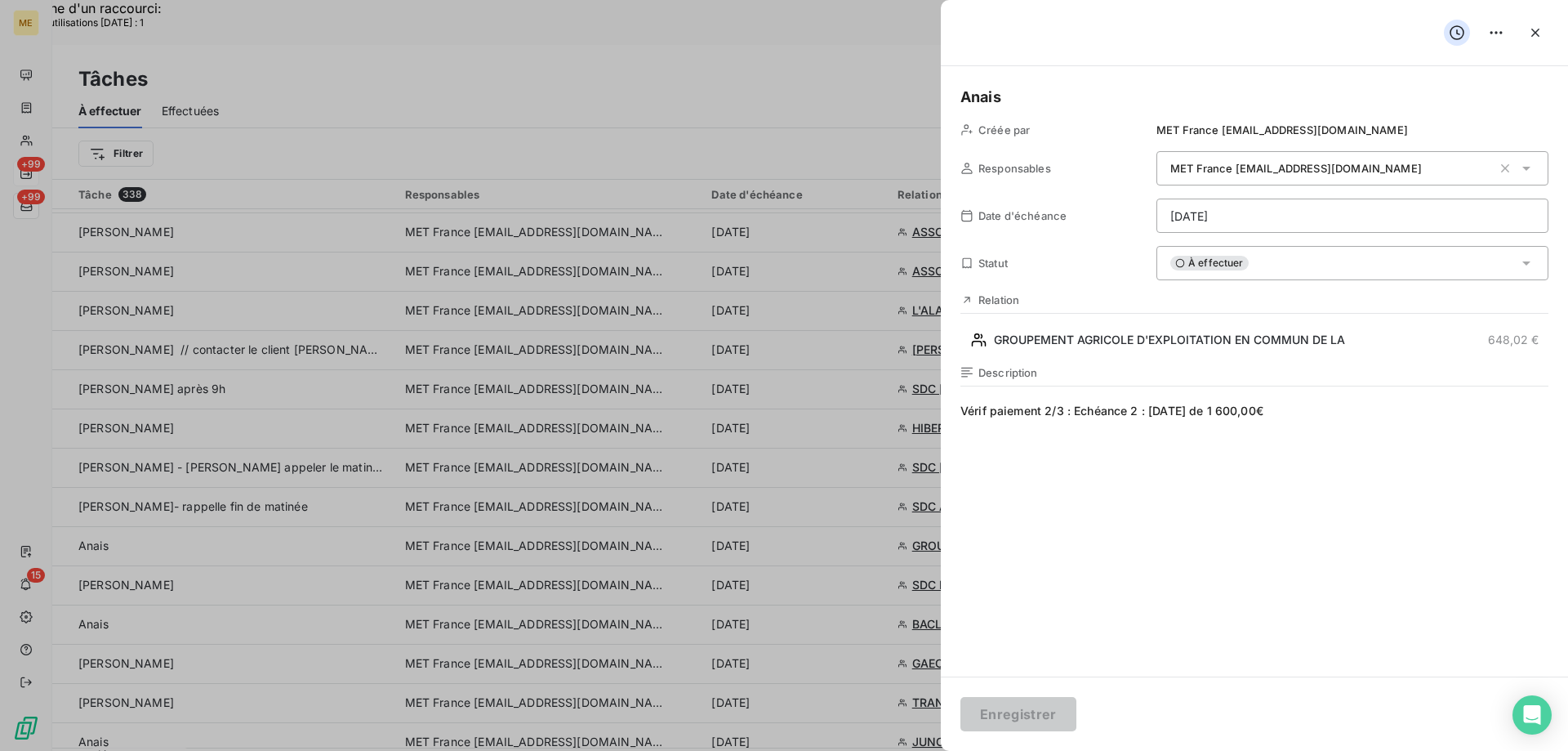
click at [1319, 259] on div "À effectuer" at bounding box center [1352, 263] width 392 height 34
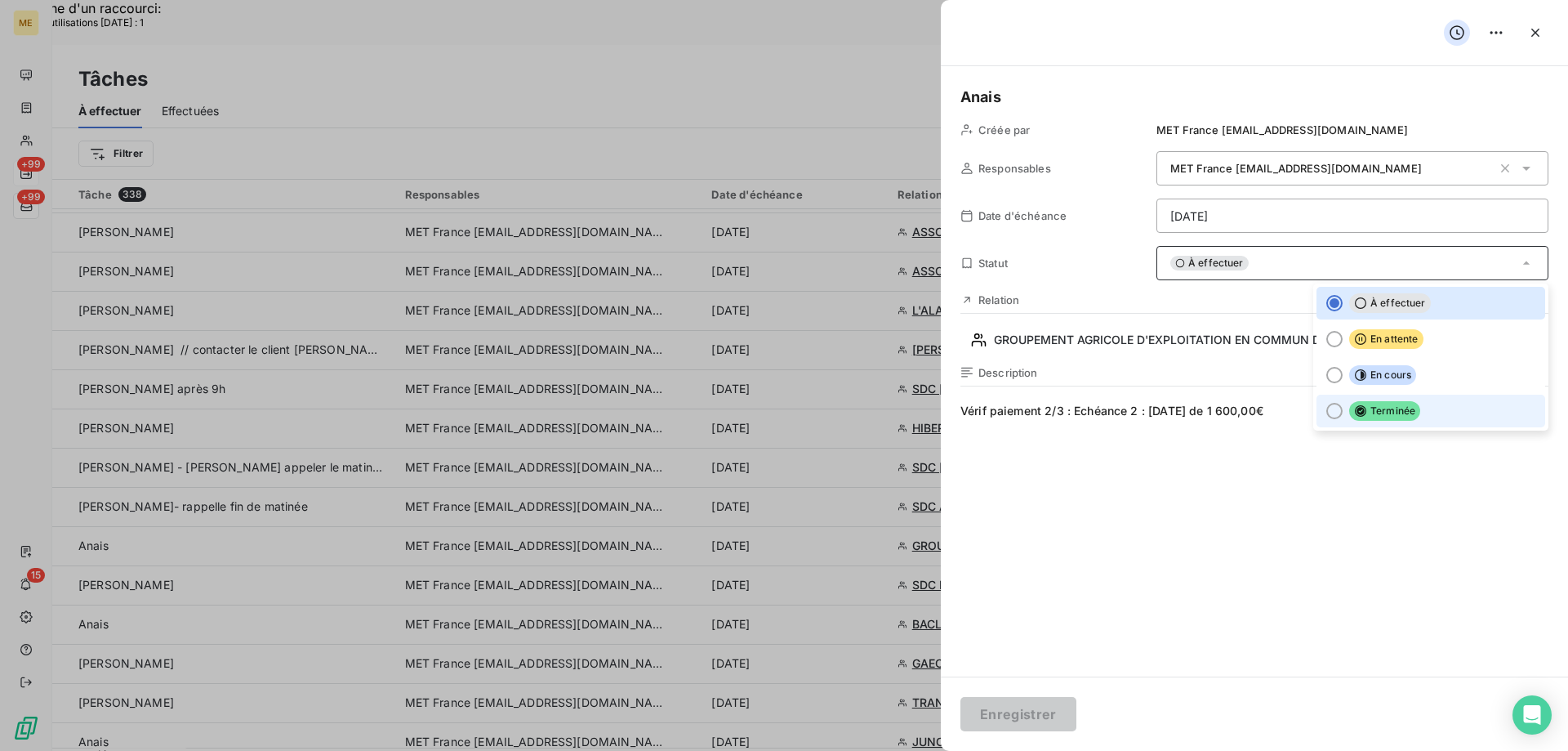
click at [1418, 395] on li "Terminée" at bounding box center [1431, 411] width 229 height 33
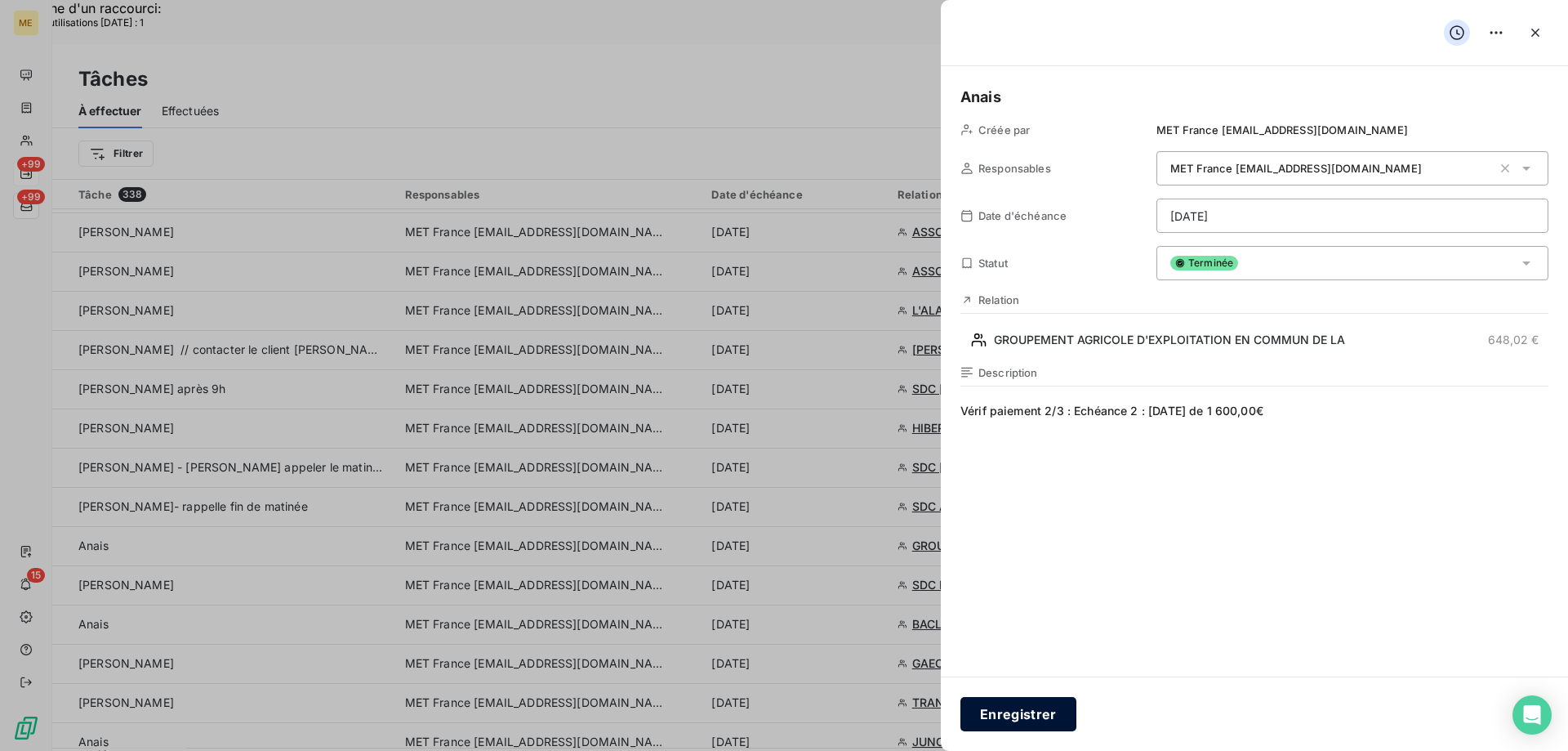
click at [997, 722] on button "Enregistrer" at bounding box center [1018, 714] width 116 height 34
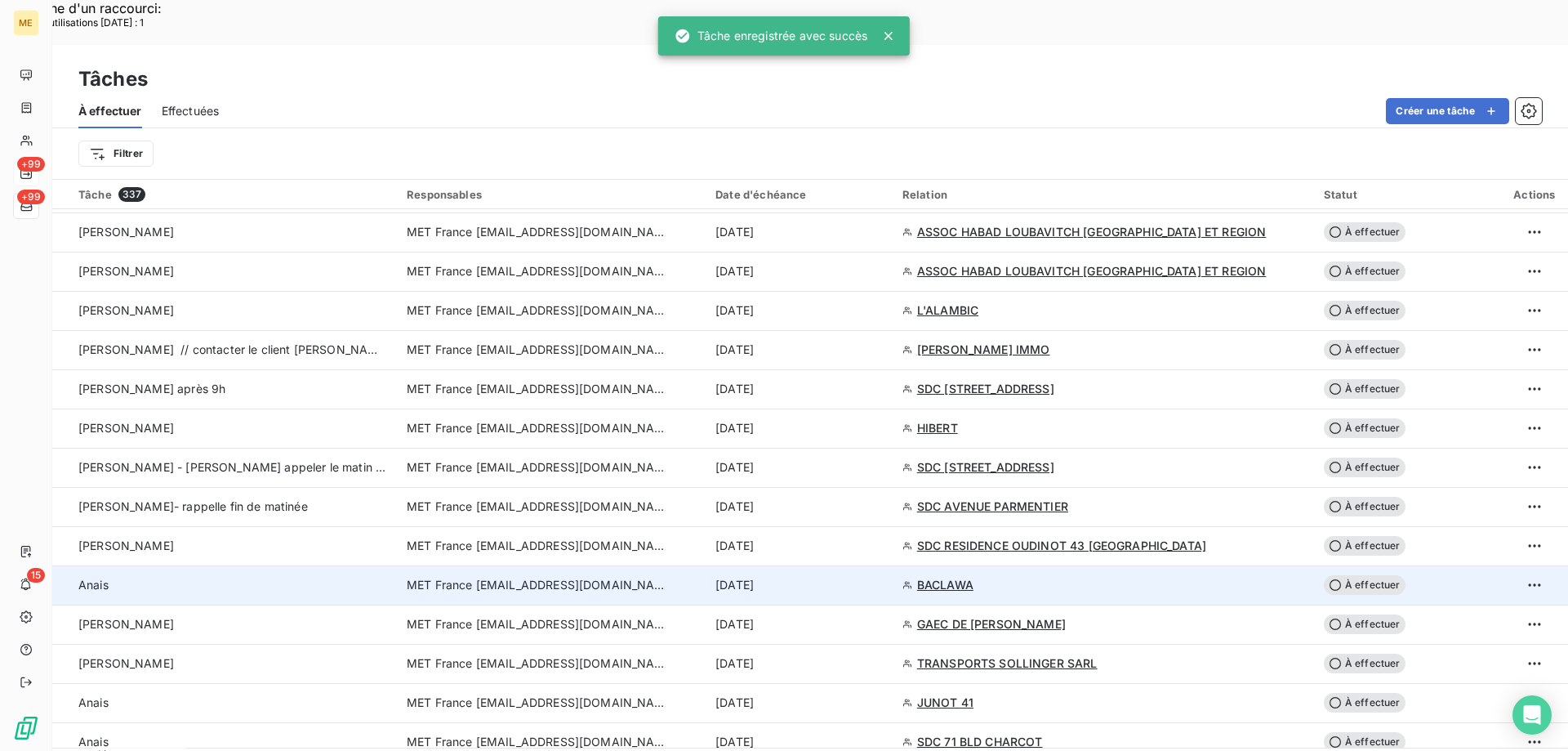
click at [857, 577] on div "10 sept. 2025" at bounding box center [799, 585] width 167 height 17
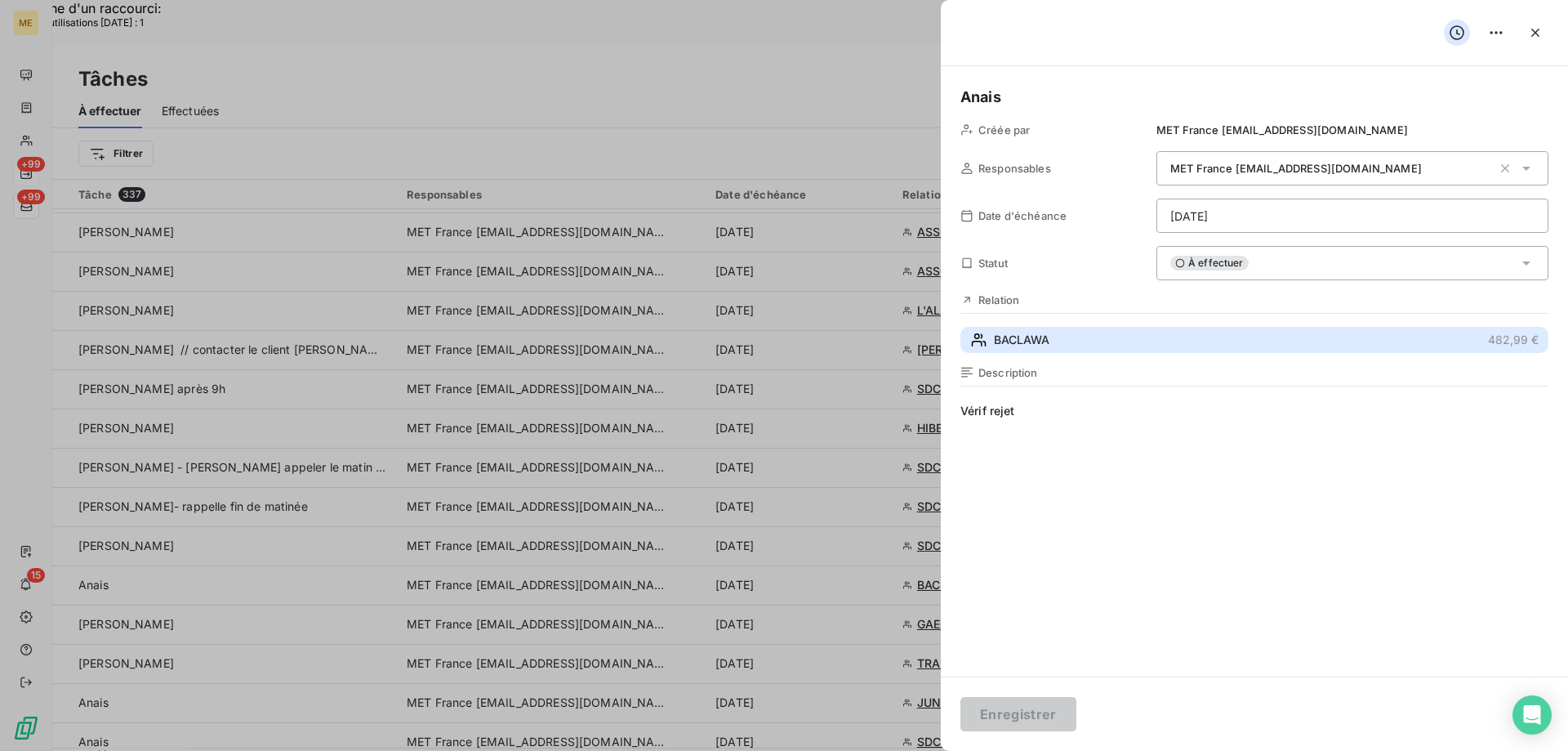
click at [1089, 339] on button "BACLAWA 482,99 €" at bounding box center [1255, 340] width 588 height 26
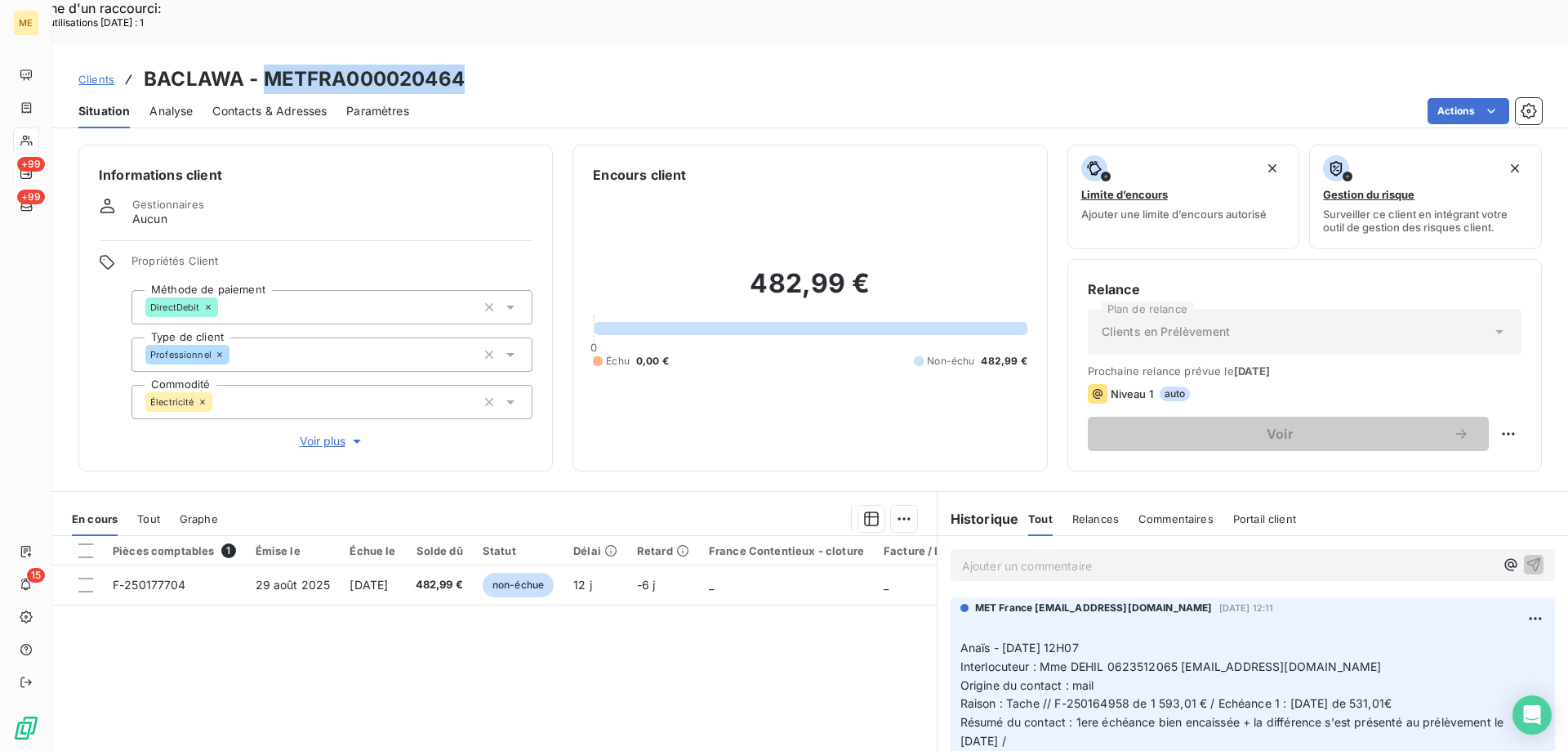
drag, startPoint x: 478, startPoint y: 25, endPoint x: 266, endPoint y: 30, distance: 212.1
click at [266, 64] on div "Clients BACLAWA - METFRA000020464" at bounding box center [811, 79] width 1516 height 29
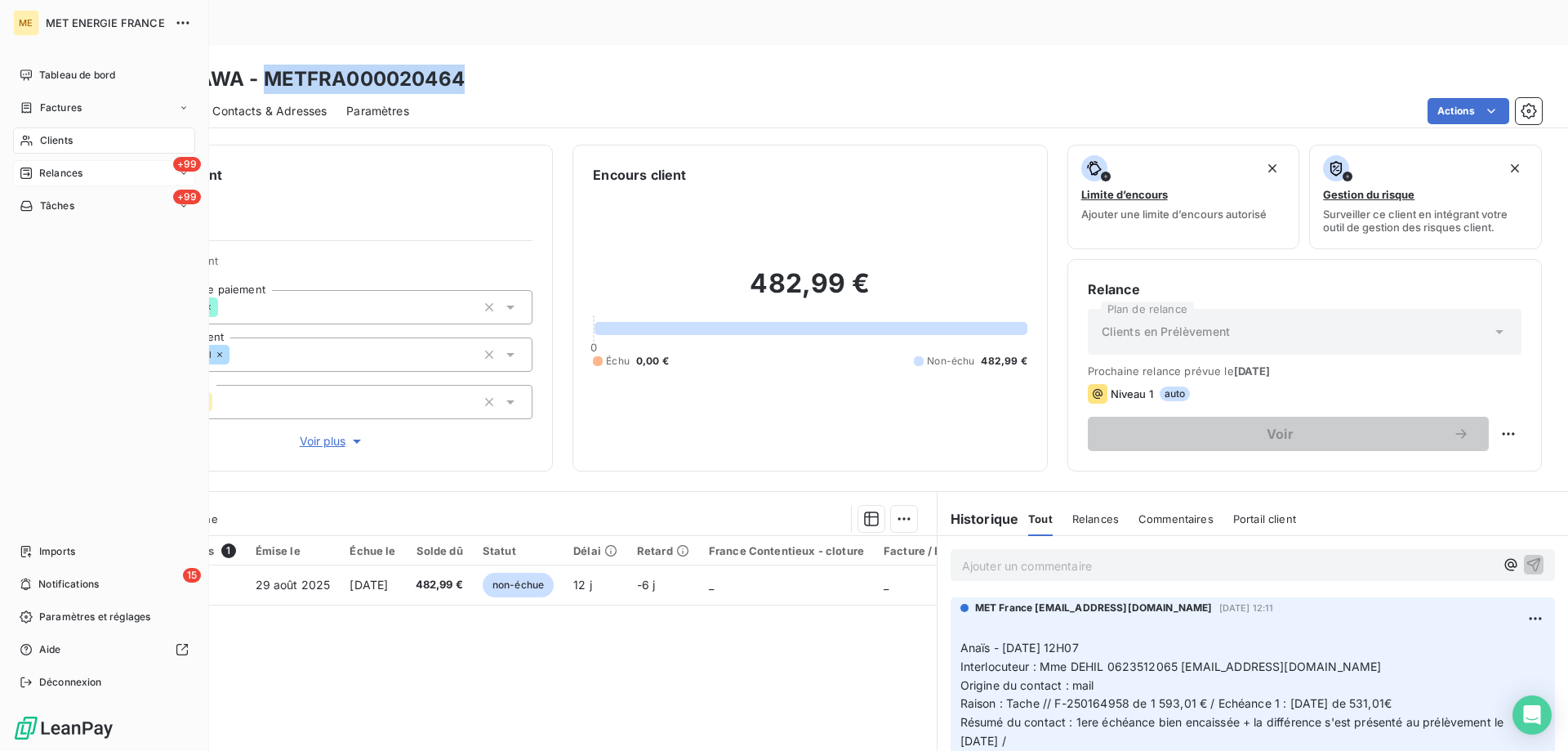
click at [53, 201] on span "Tâches" at bounding box center [57, 206] width 34 height 15
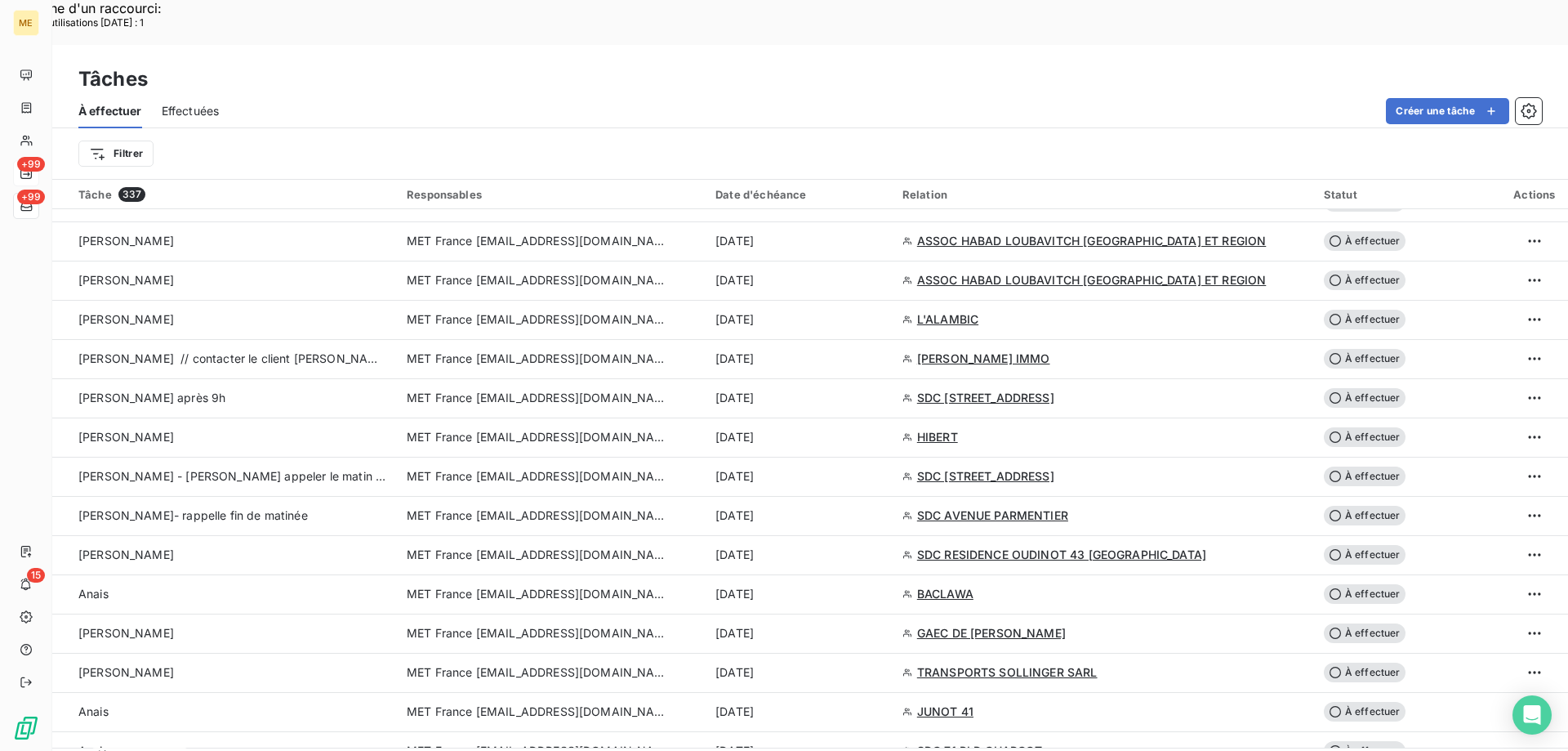
scroll to position [899, 0]
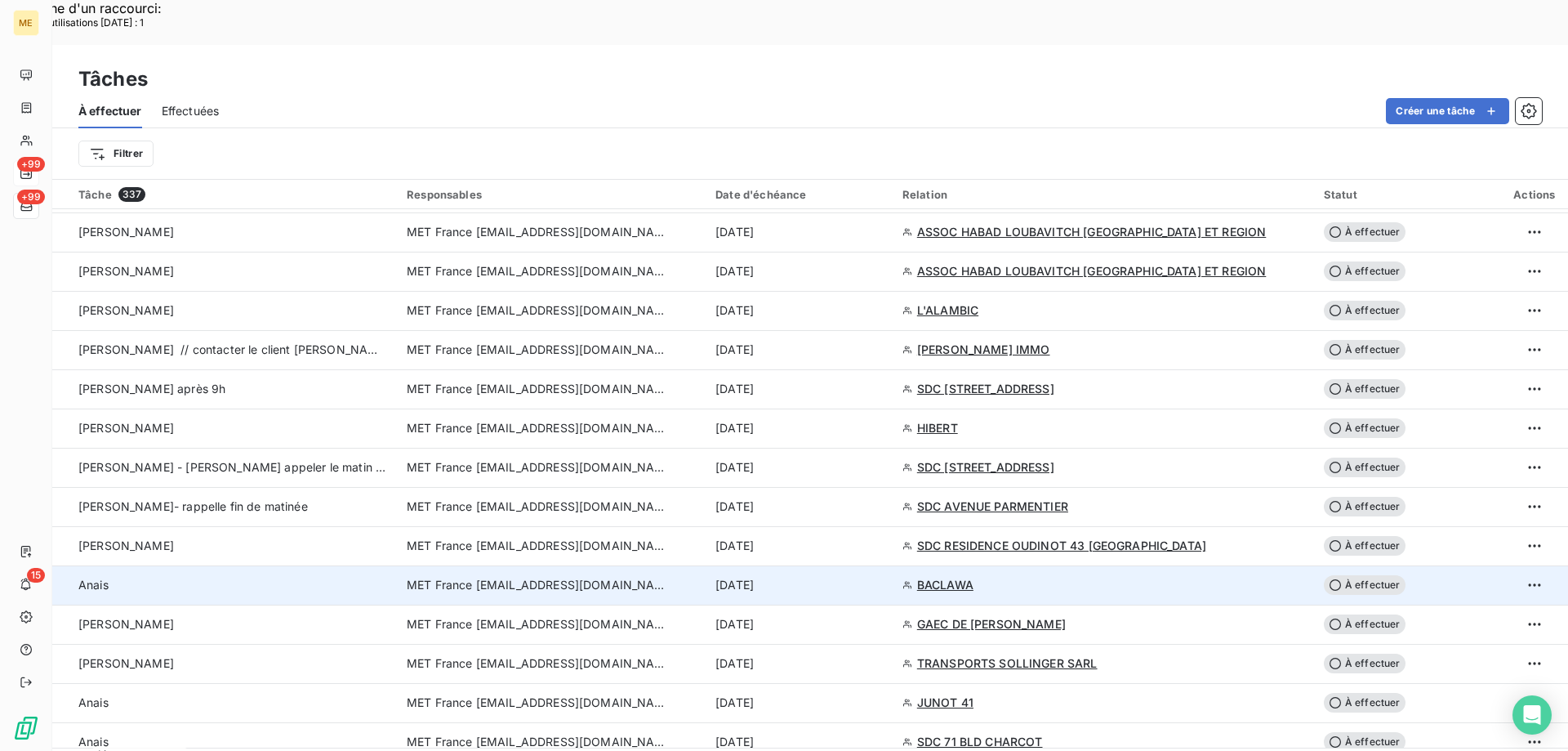
click at [831, 577] on div "10 sept. 2025" at bounding box center [799, 585] width 167 height 17
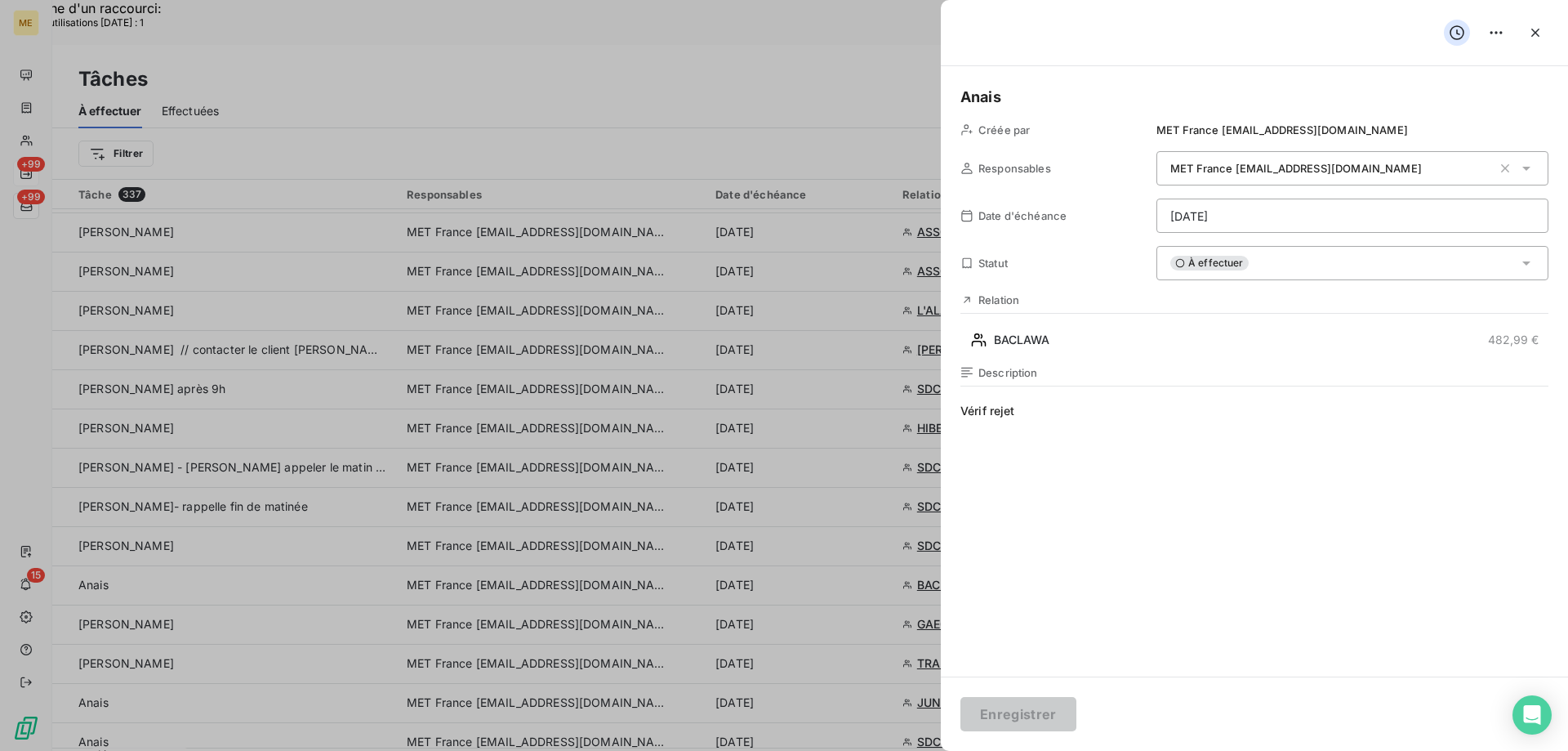
click at [1216, 268] on span "À effectuer" at bounding box center [1209, 263] width 79 height 15
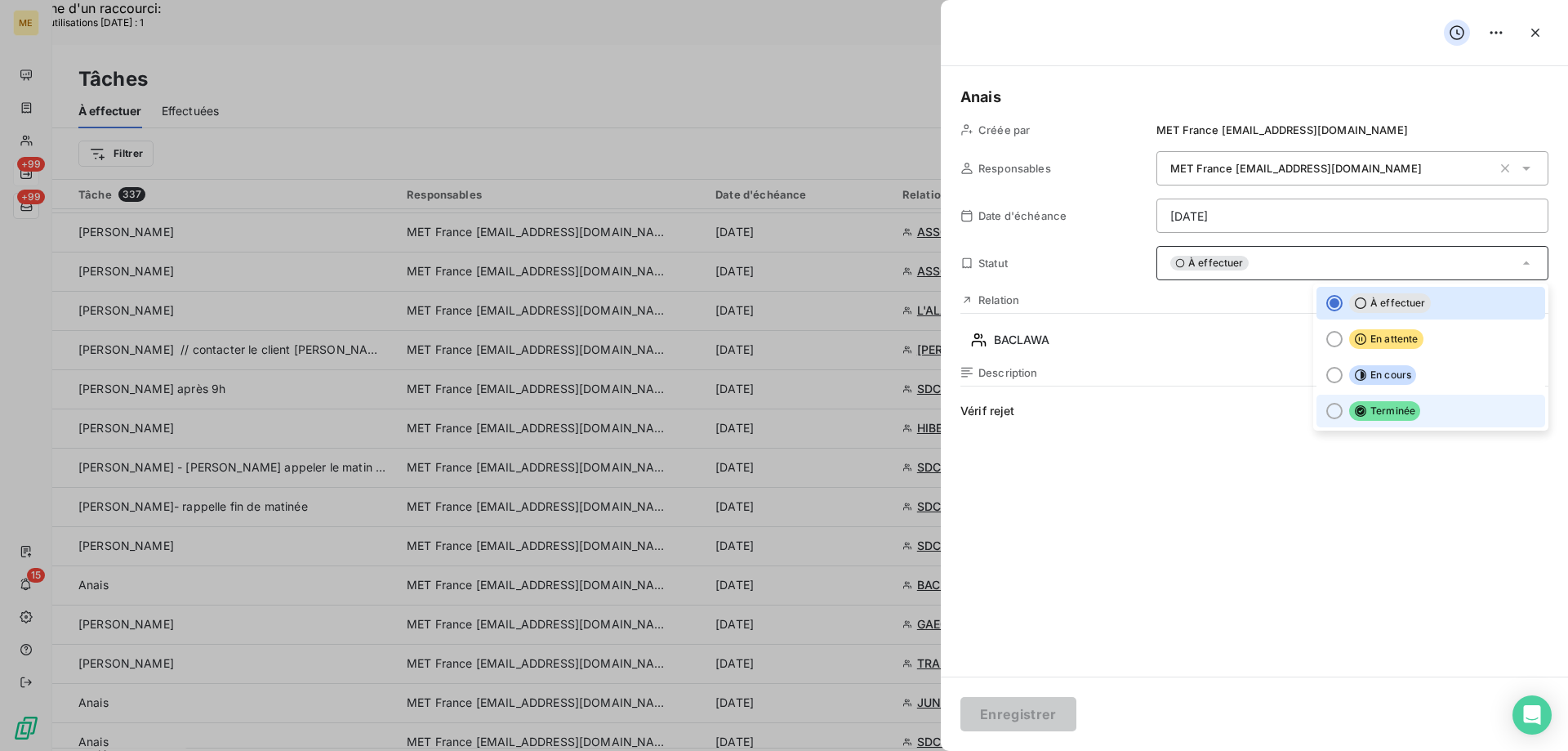
click at [1415, 411] on li "Terminée" at bounding box center [1431, 411] width 229 height 33
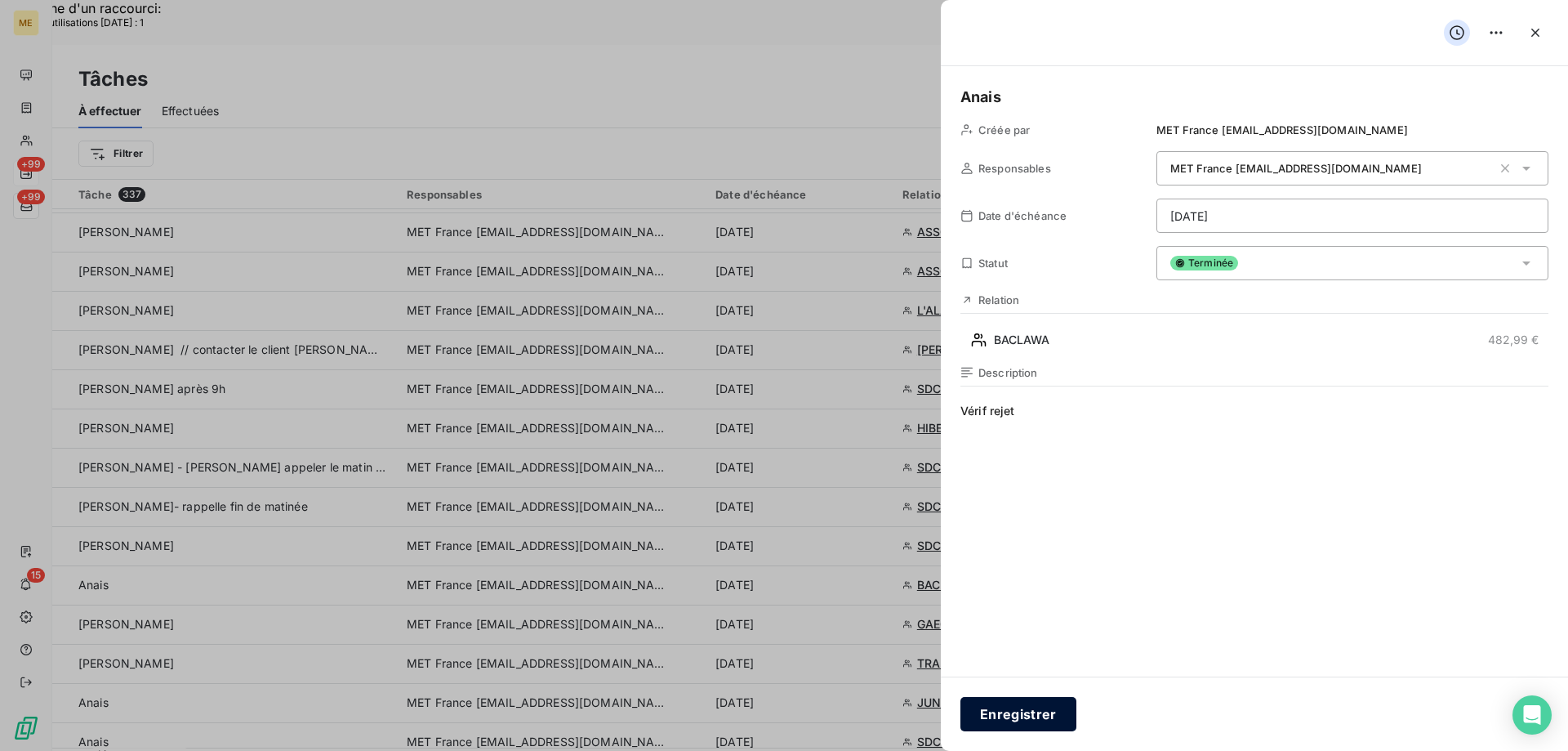
click at [1016, 716] on button "Enregistrer" at bounding box center [1018, 714] width 116 height 34
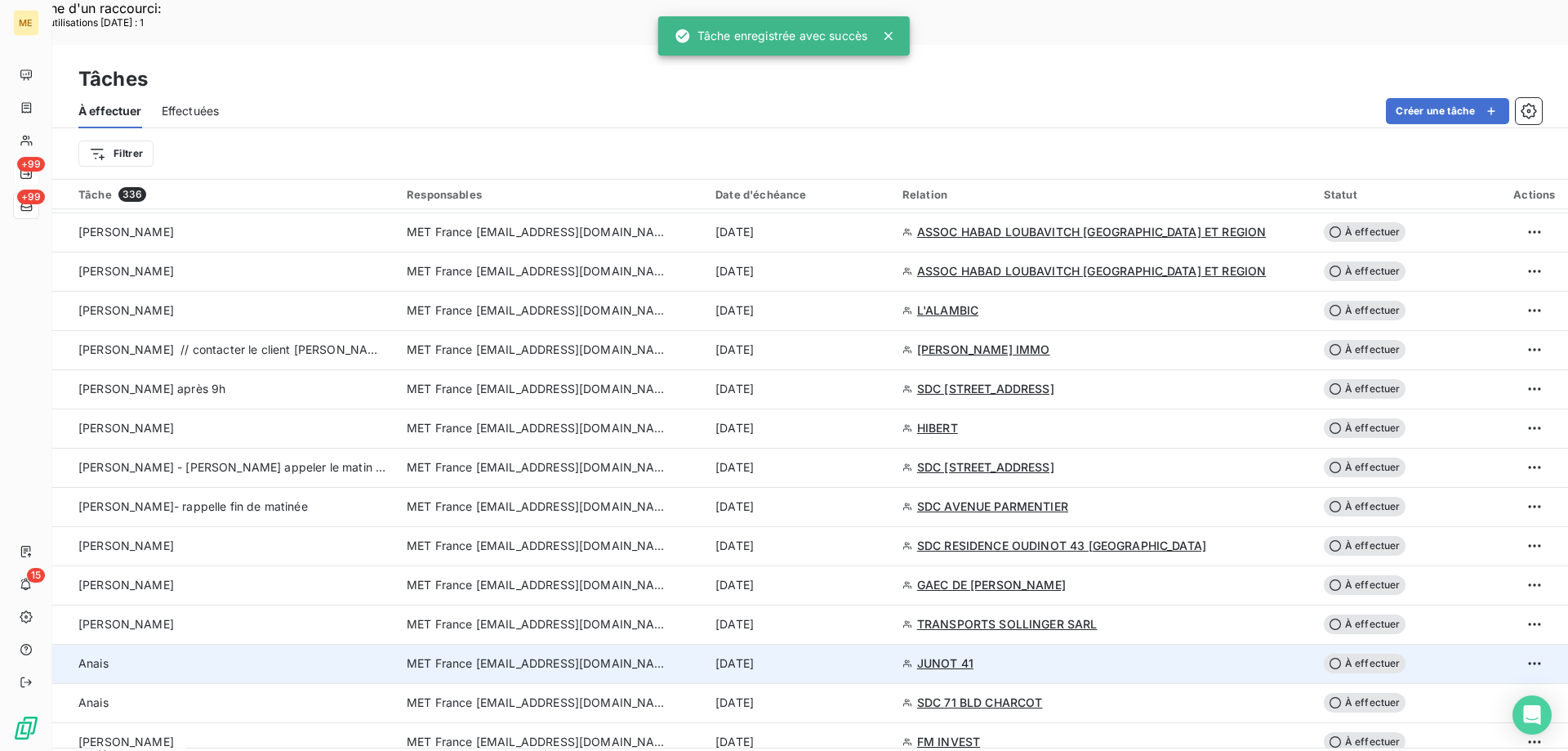
click at [857, 656] on div "10 sept. 2025" at bounding box center [799, 664] width 167 height 17
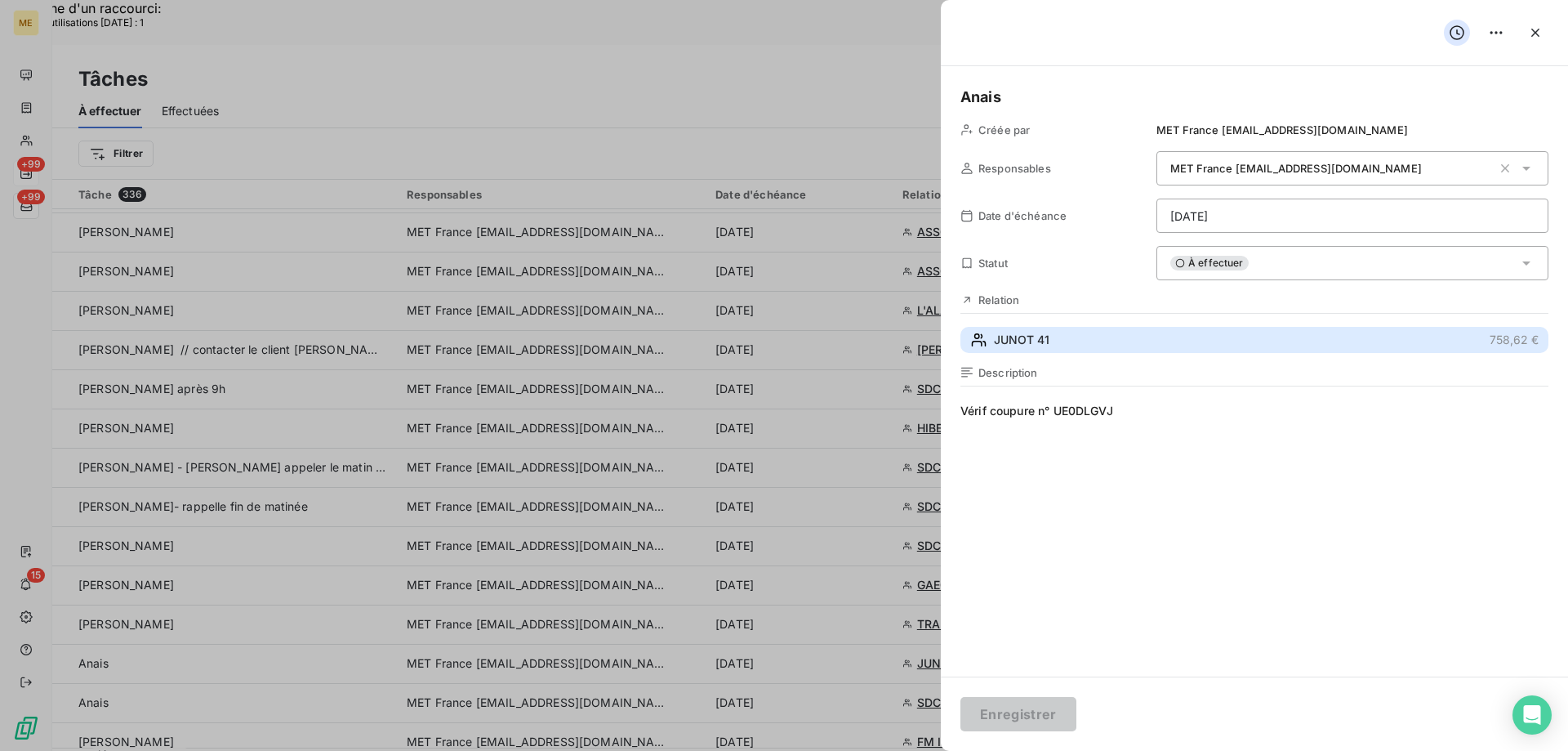
click at [1072, 347] on button "JUNOT 41 758,62 €" at bounding box center [1255, 340] width 588 height 26
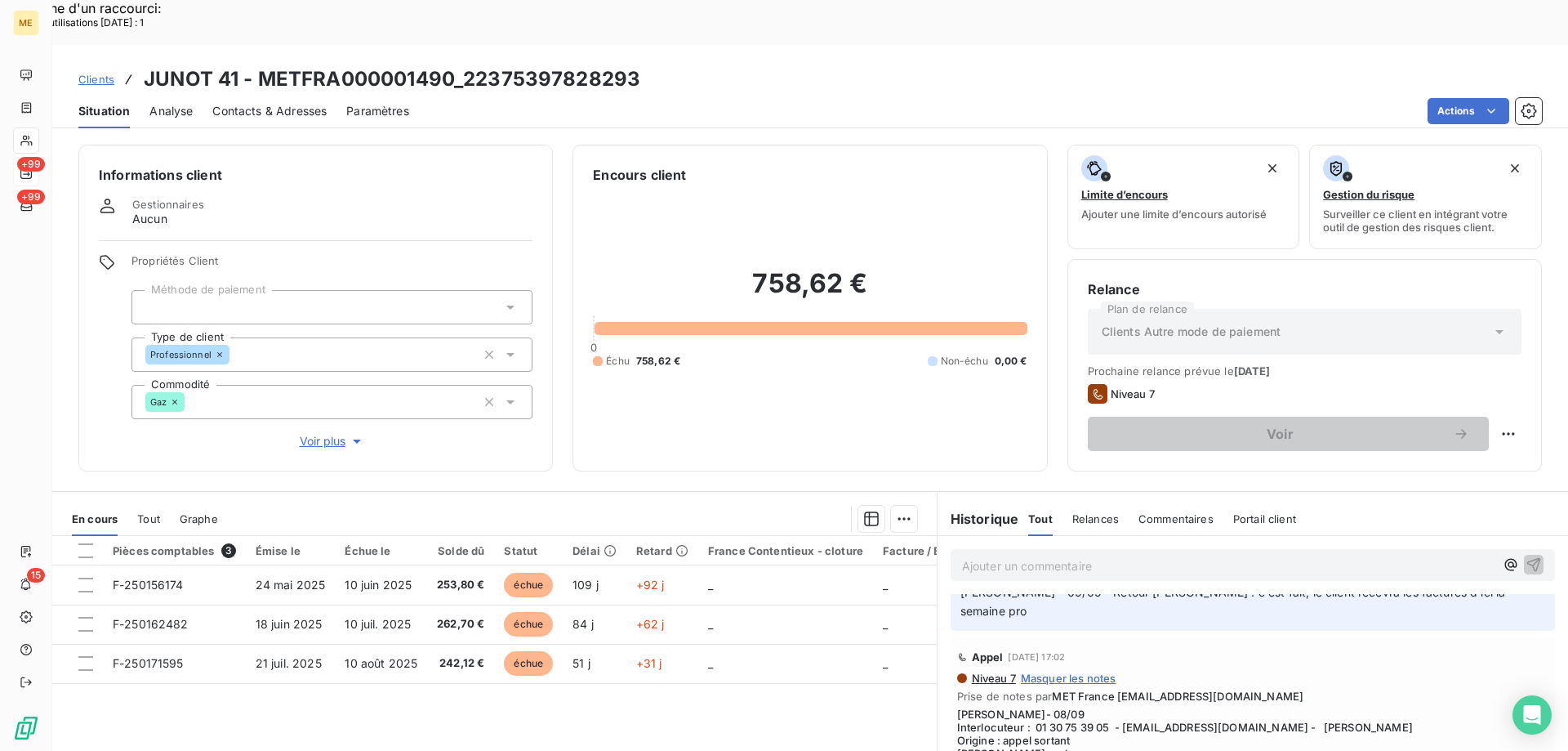
scroll to position [82, 0]
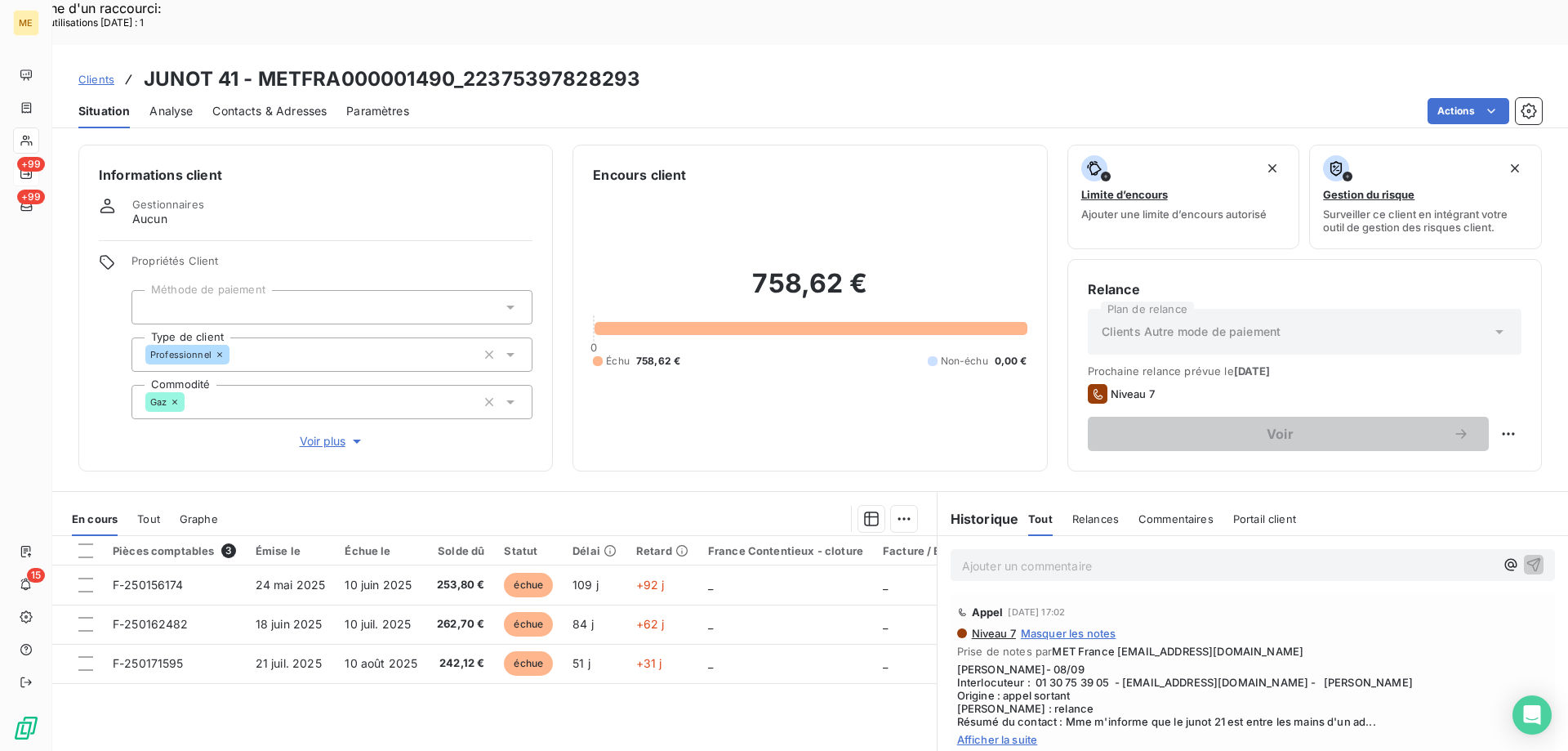
click at [1012, 733] on span "Afficher la suite" at bounding box center [1253, 740] width 592 height 13
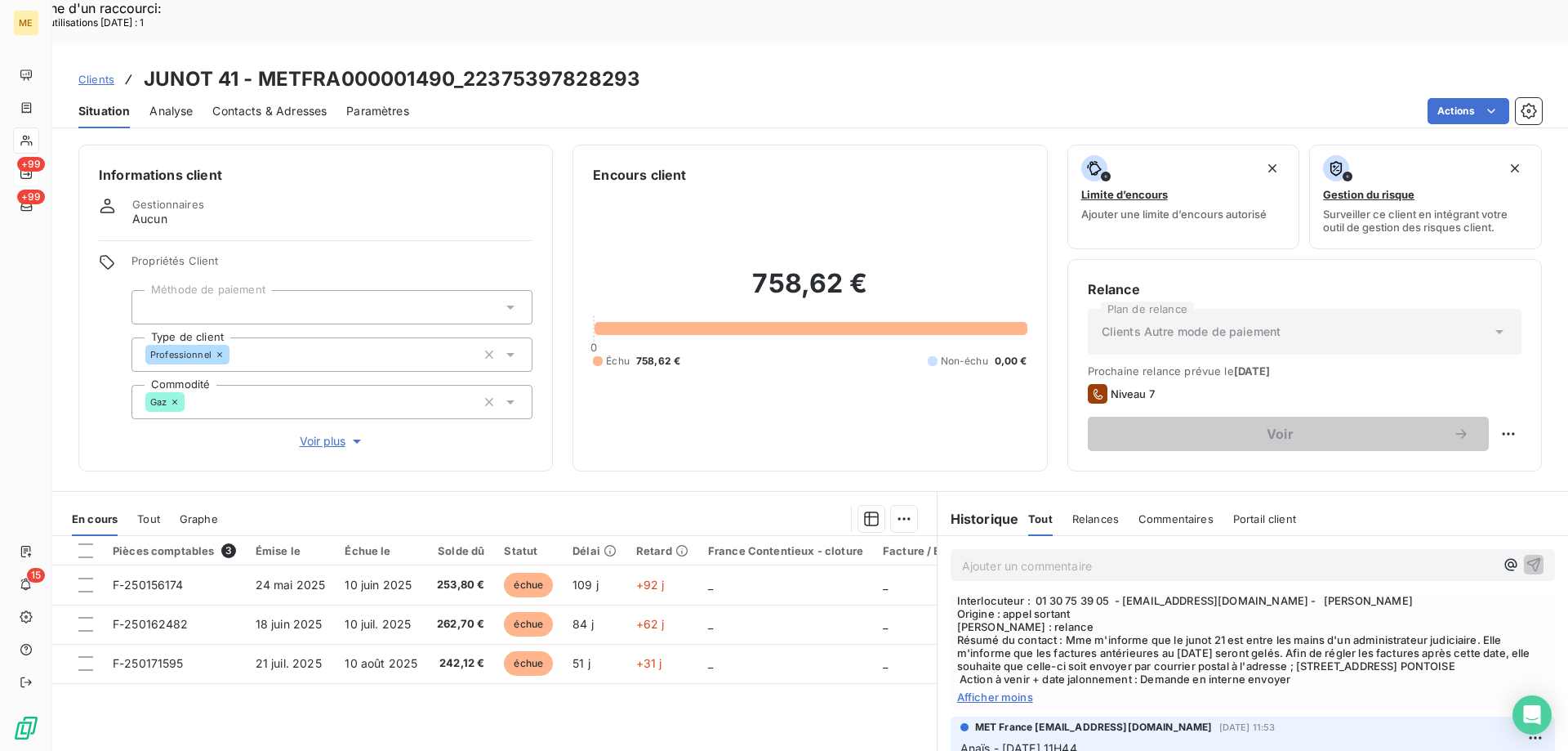
scroll to position [245, 0]
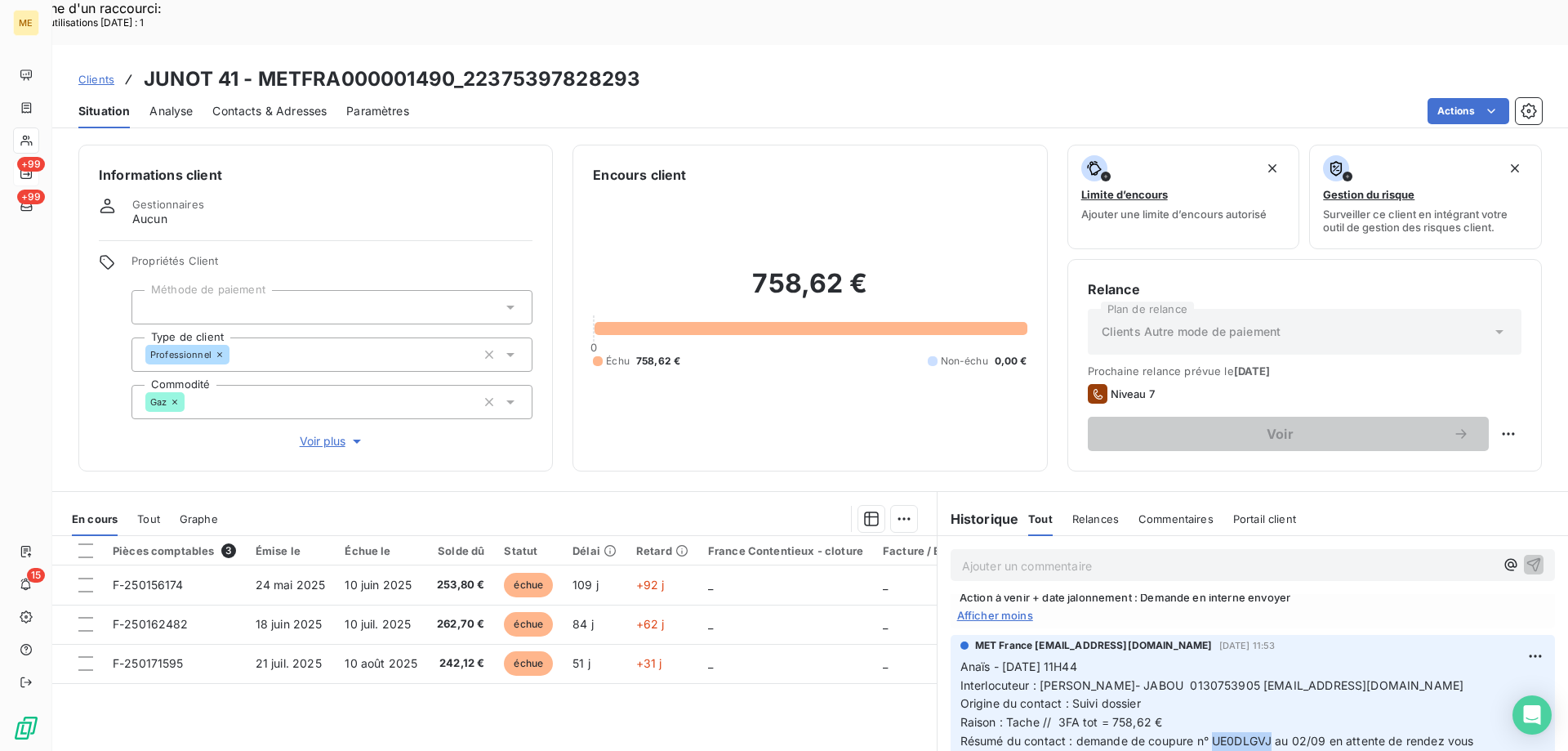
drag, startPoint x: 1267, startPoint y: 691, endPoint x: 1206, endPoint y: 693, distance: 61.0
click at [1206, 734] on span "Résumé du contact : demande de coupure n° UE0DLGVJ au 02/09 en attente de rende…" at bounding box center [1217, 741] width 514 height 14
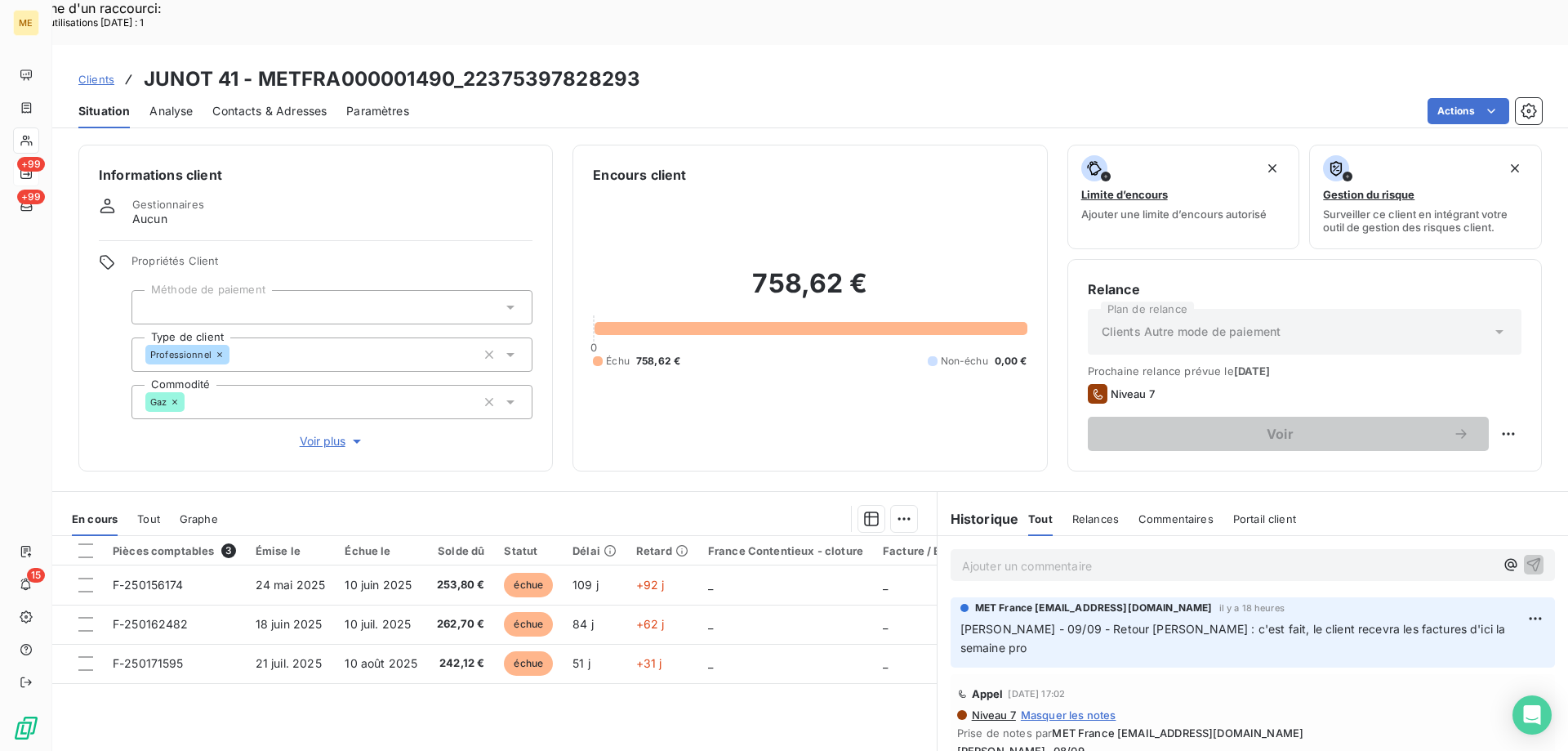
scroll to position [82, 0]
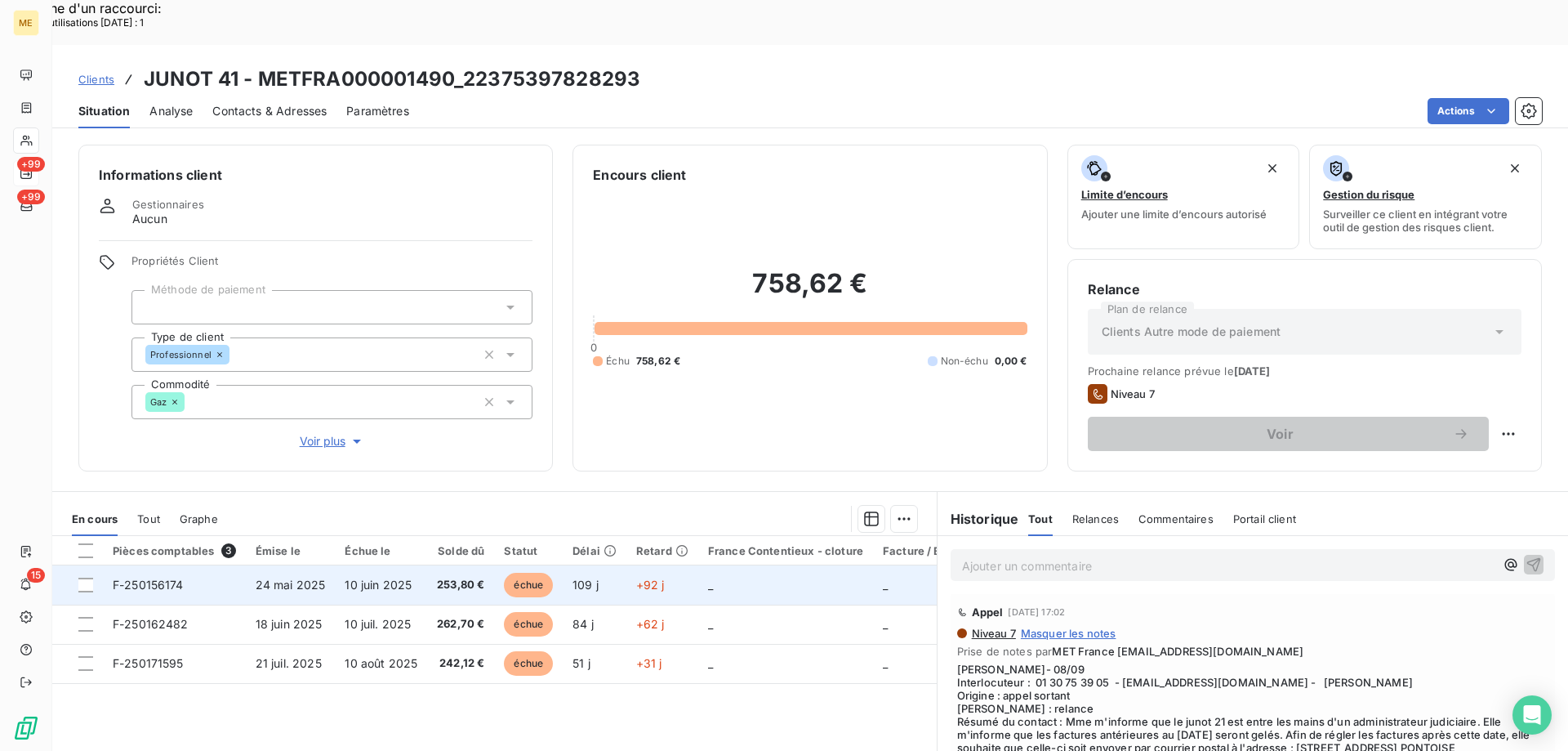
click at [744, 565] on td "_" at bounding box center [786, 585] width 175 height 39
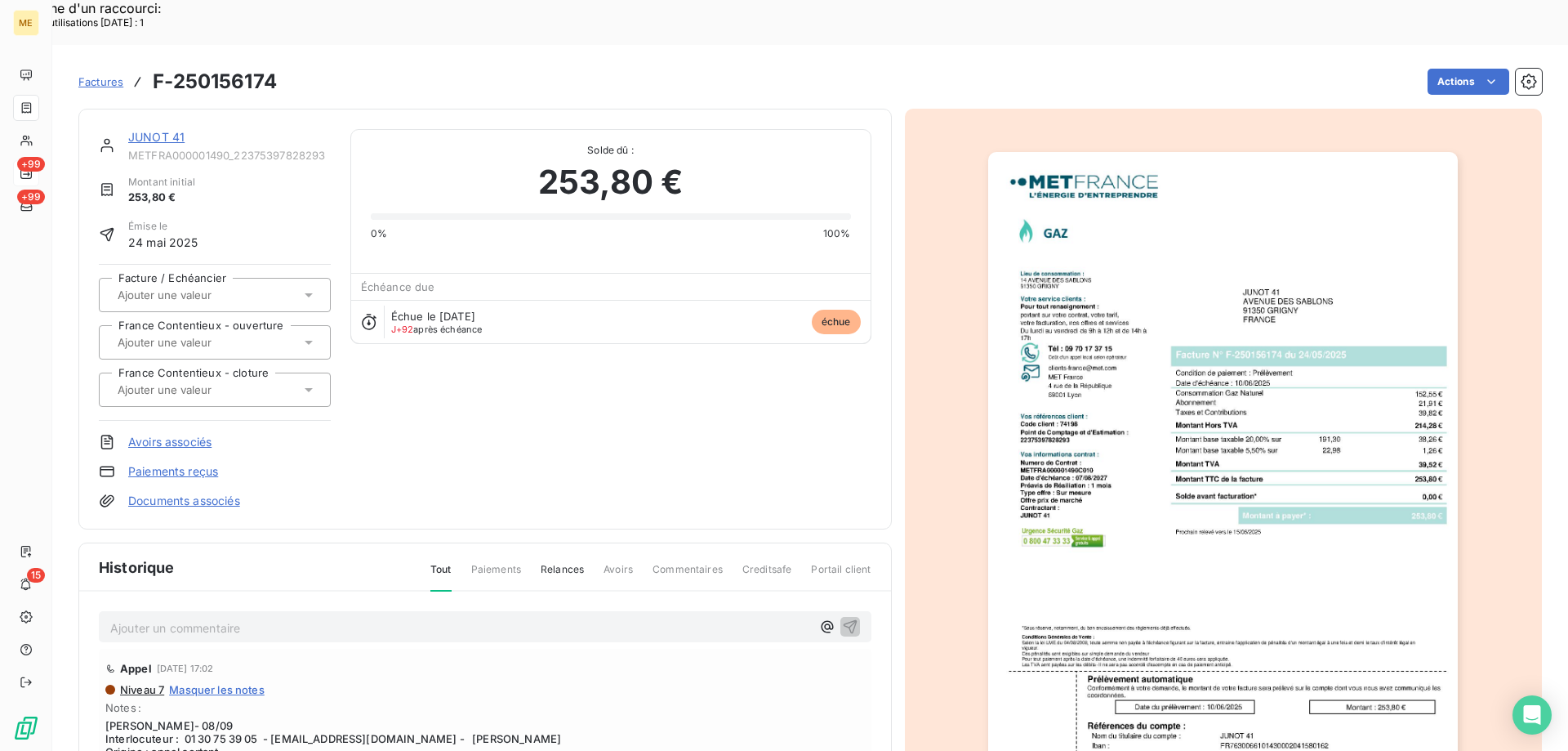
click at [1312, 537] on img "button" at bounding box center [1224, 485] width 470 height 666
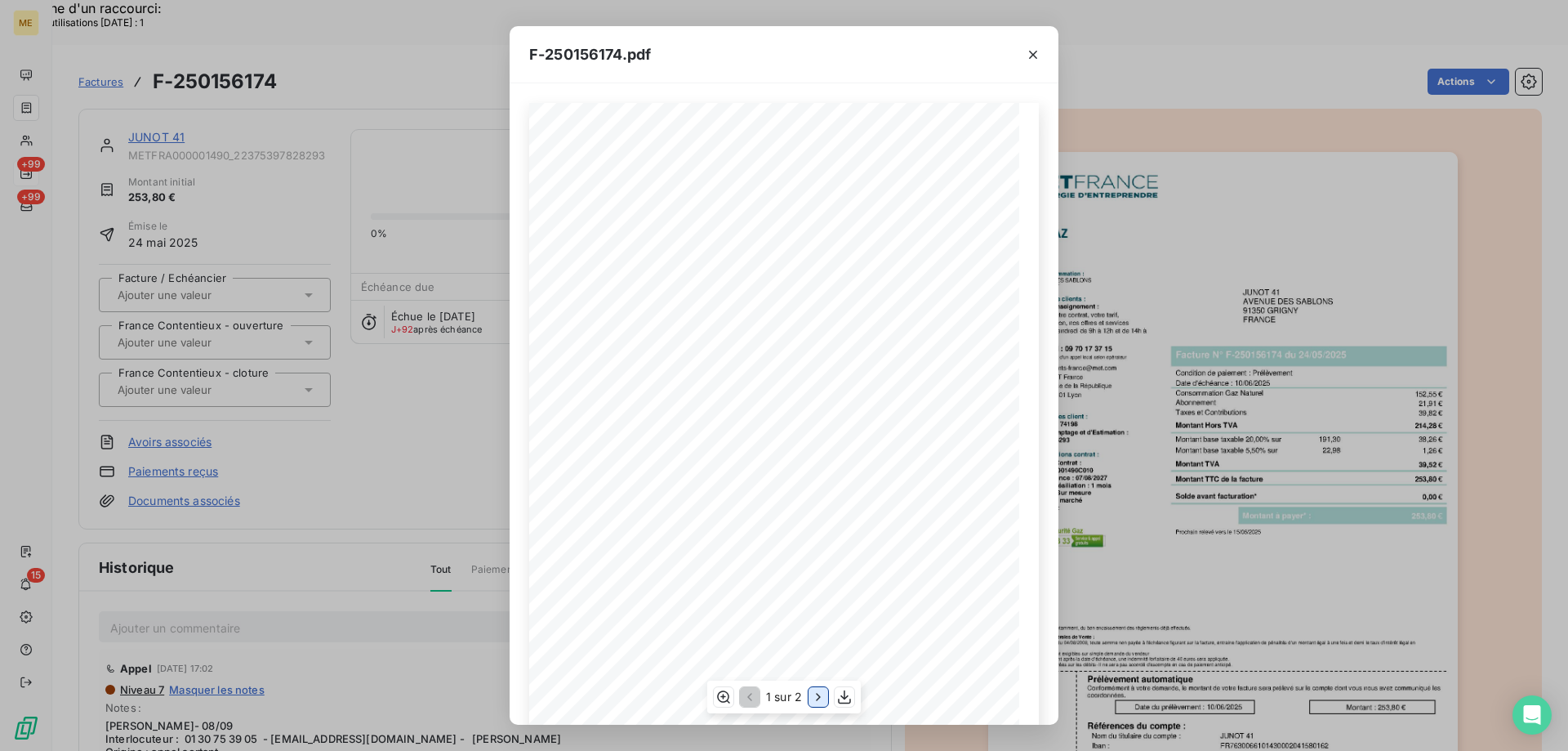
click at [815, 703] on icon "button" at bounding box center [818, 697] width 17 height 17
click at [1030, 54] on icon "button" at bounding box center [1034, 55] width 17 height 17
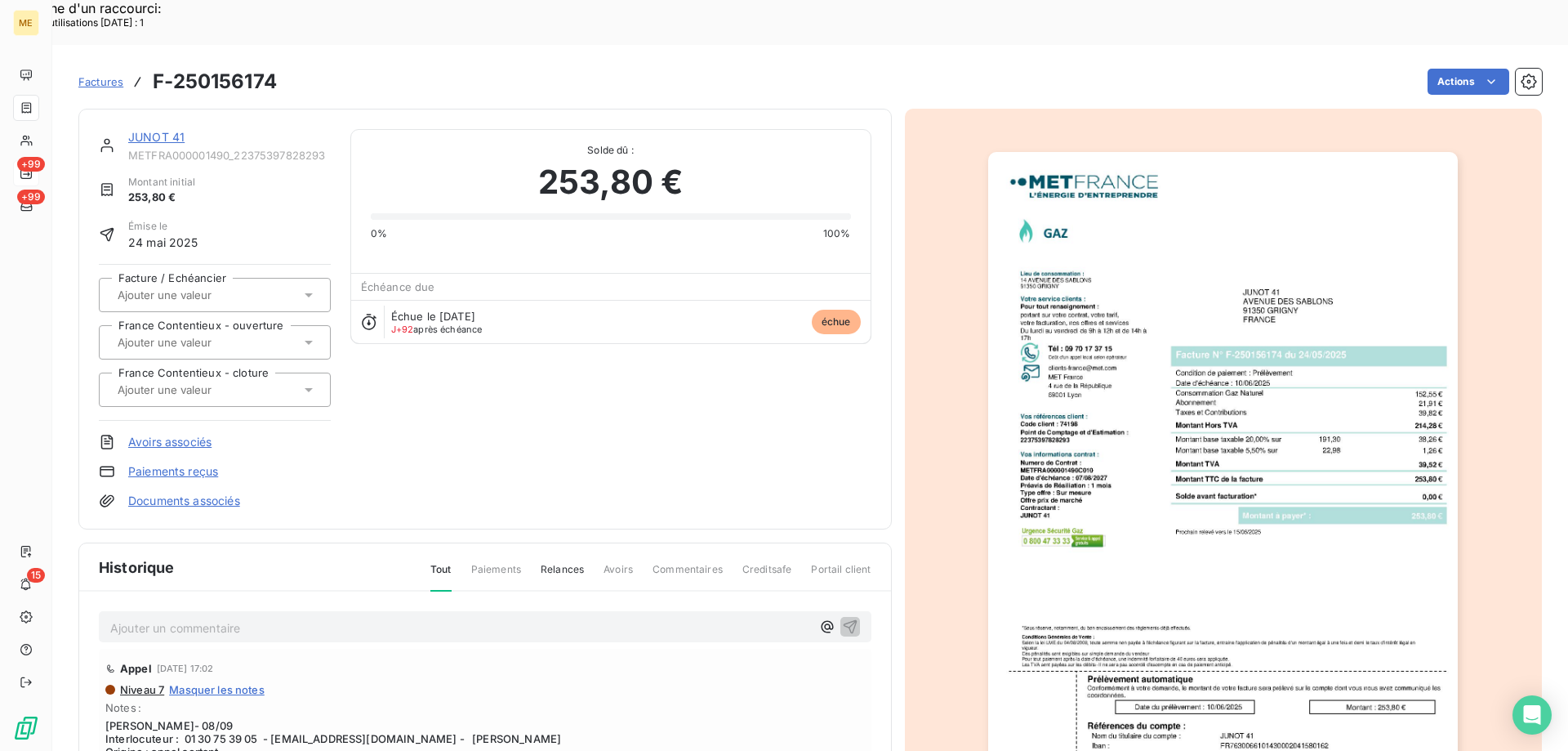
click at [155, 130] on link "JUNOT 41" at bounding box center [155, 136] width 56 height 14
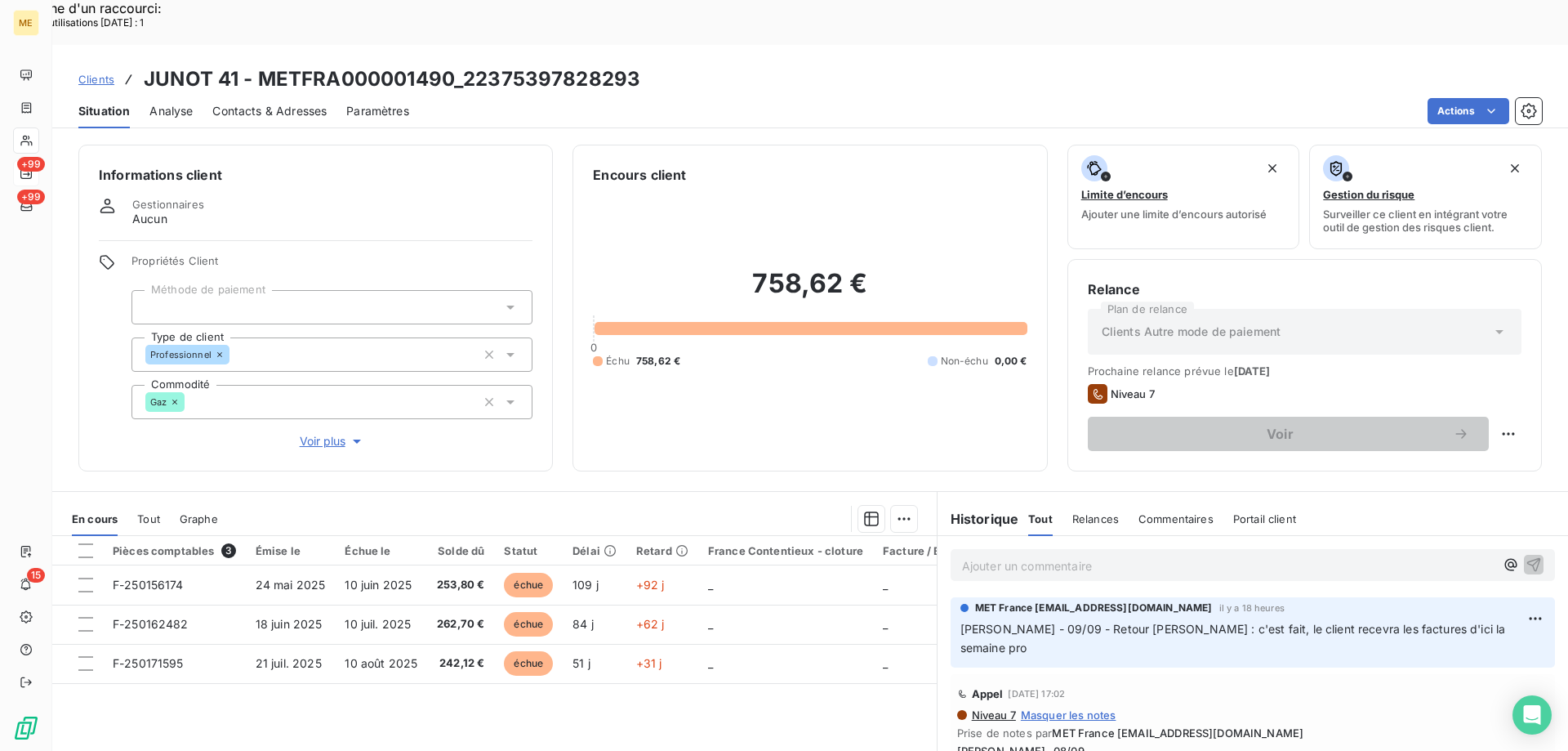
scroll to position [82, 0]
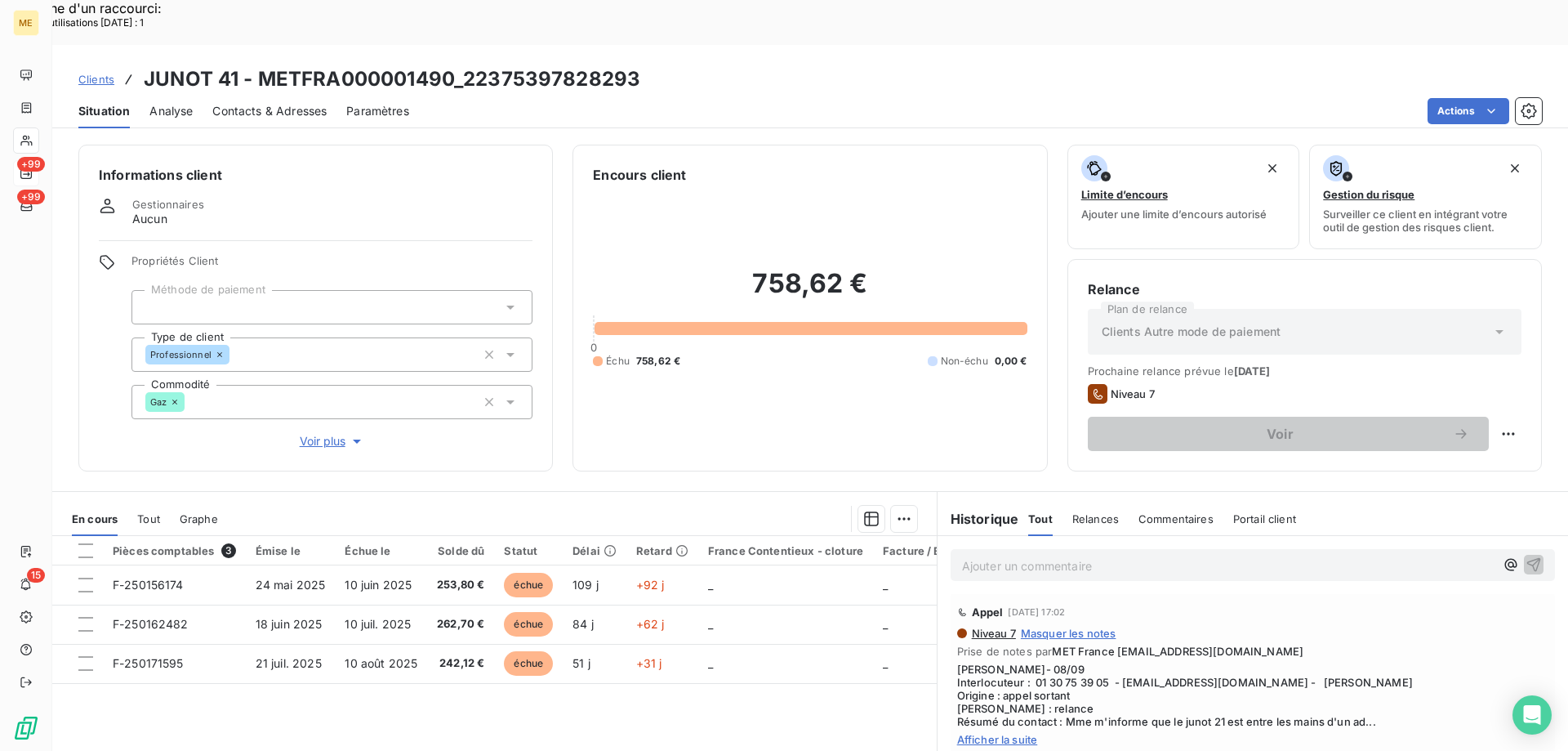
click at [289, 103] on span "Contacts & Adresses" at bounding box center [269, 111] width 115 height 17
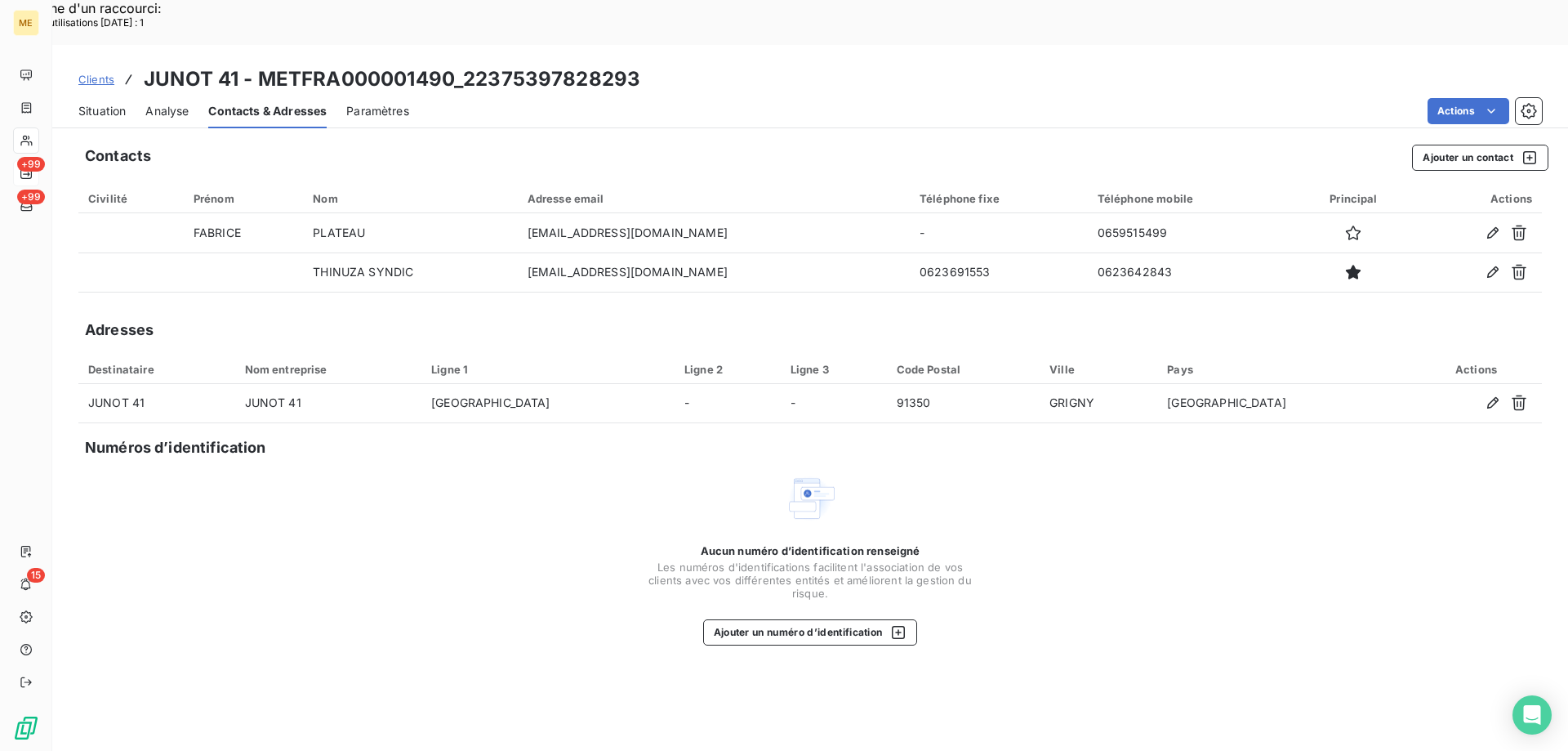
click at [101, 103] on span "Situation" at bounding box center [102, 111] width 48 height 17
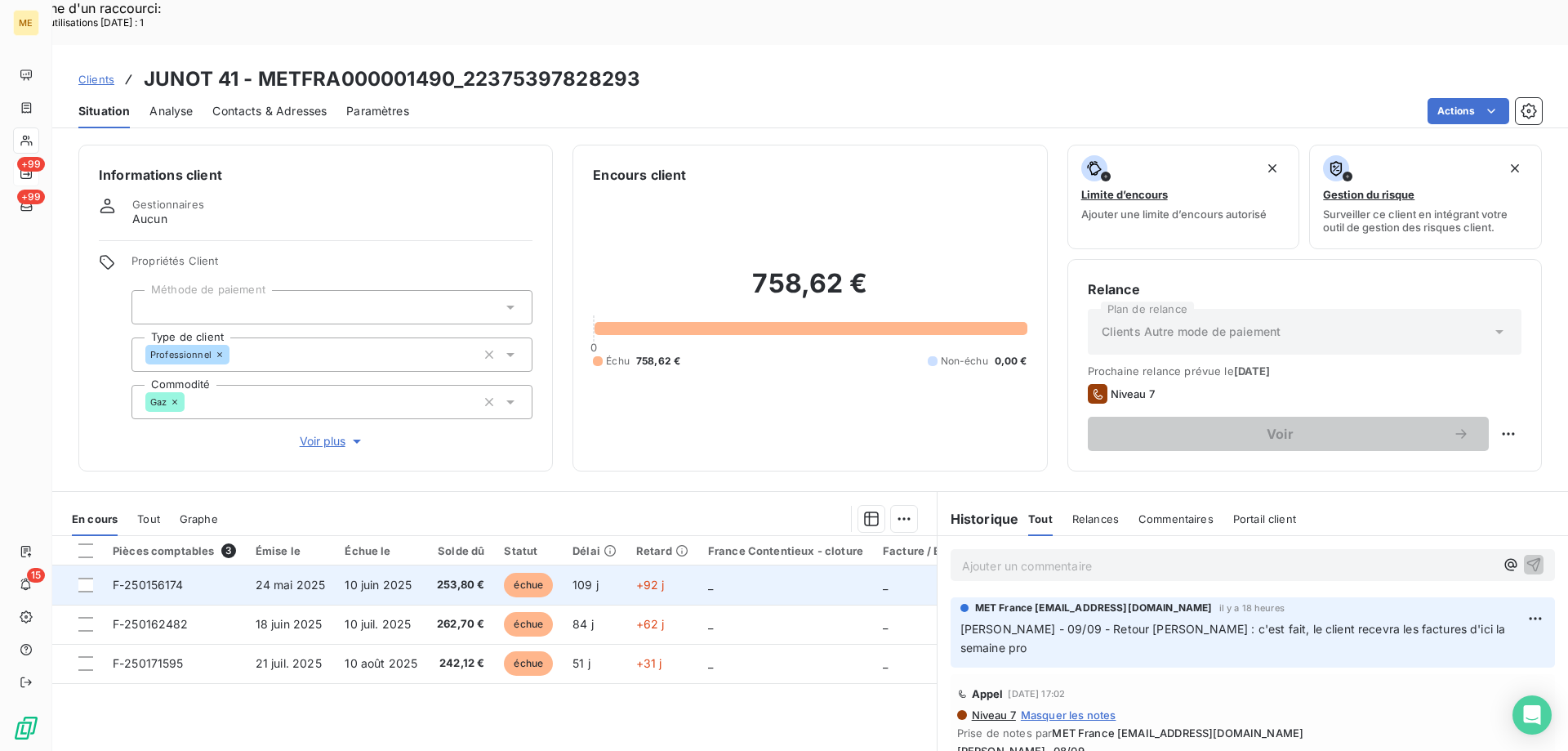
click at [744, 565] on td "_" at bounding box center [786, 585] width 175 height 39
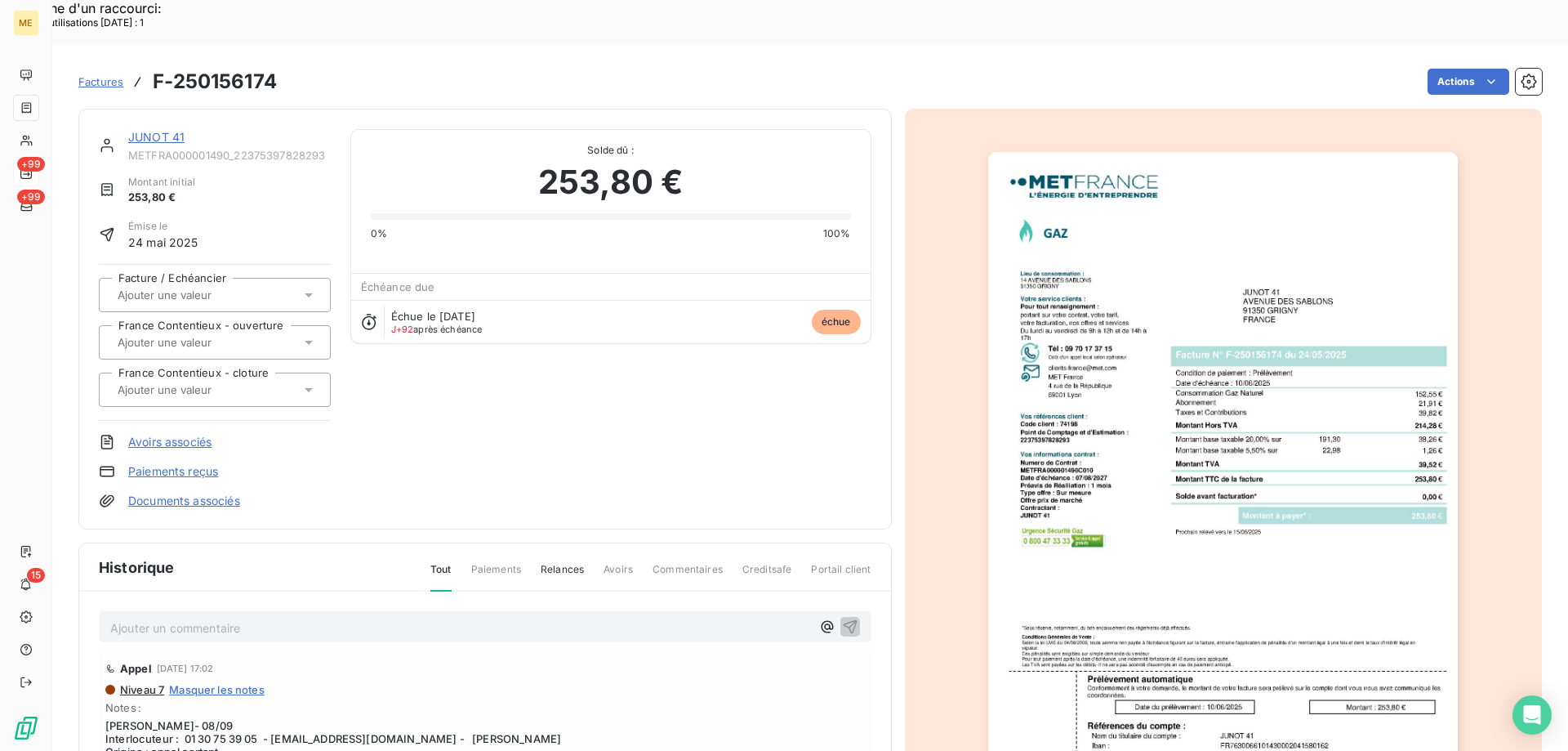
click at [147, 130] on link "JUNOT 41" at bounding box center [155, 136] width 56 height 14
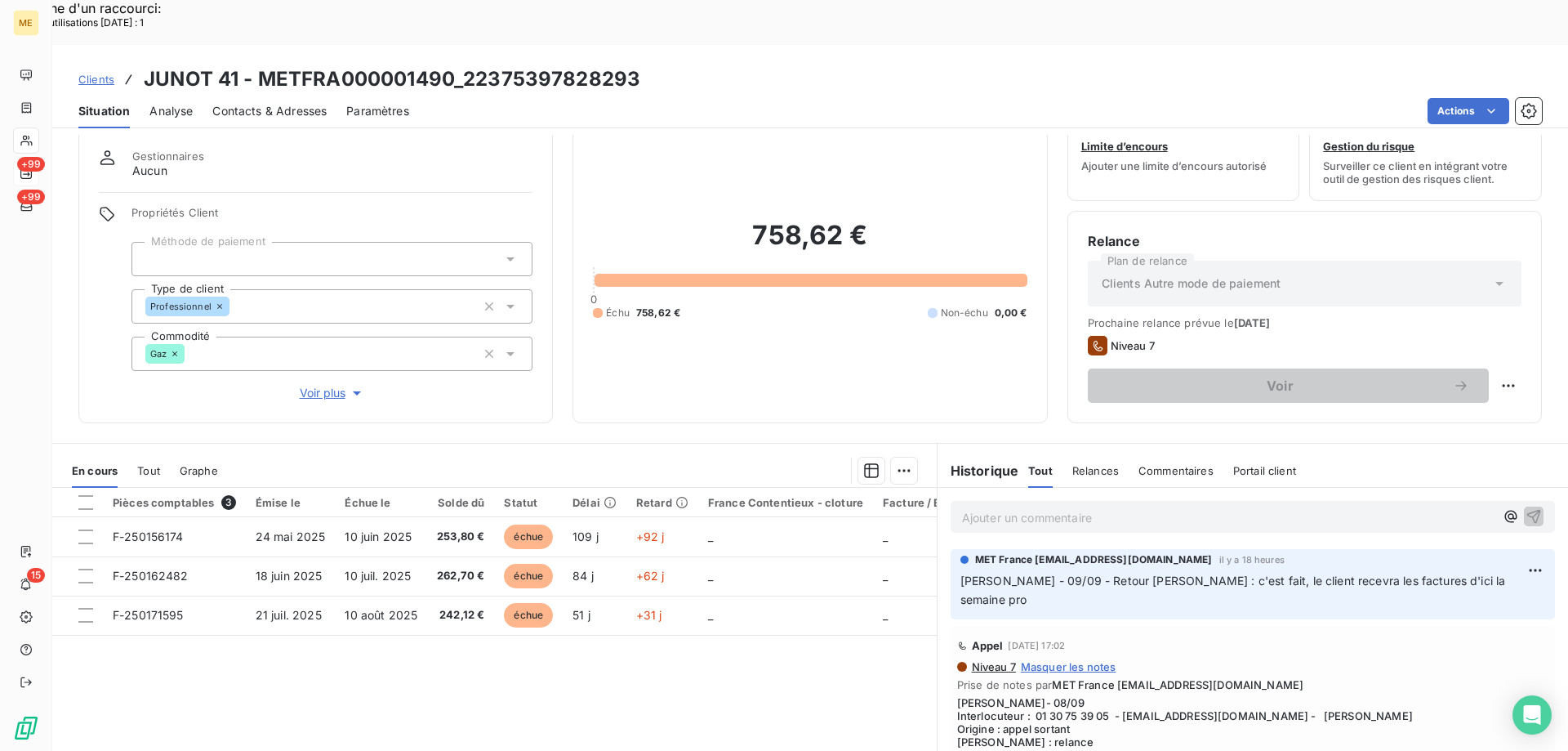
scroll to position [82, 0]
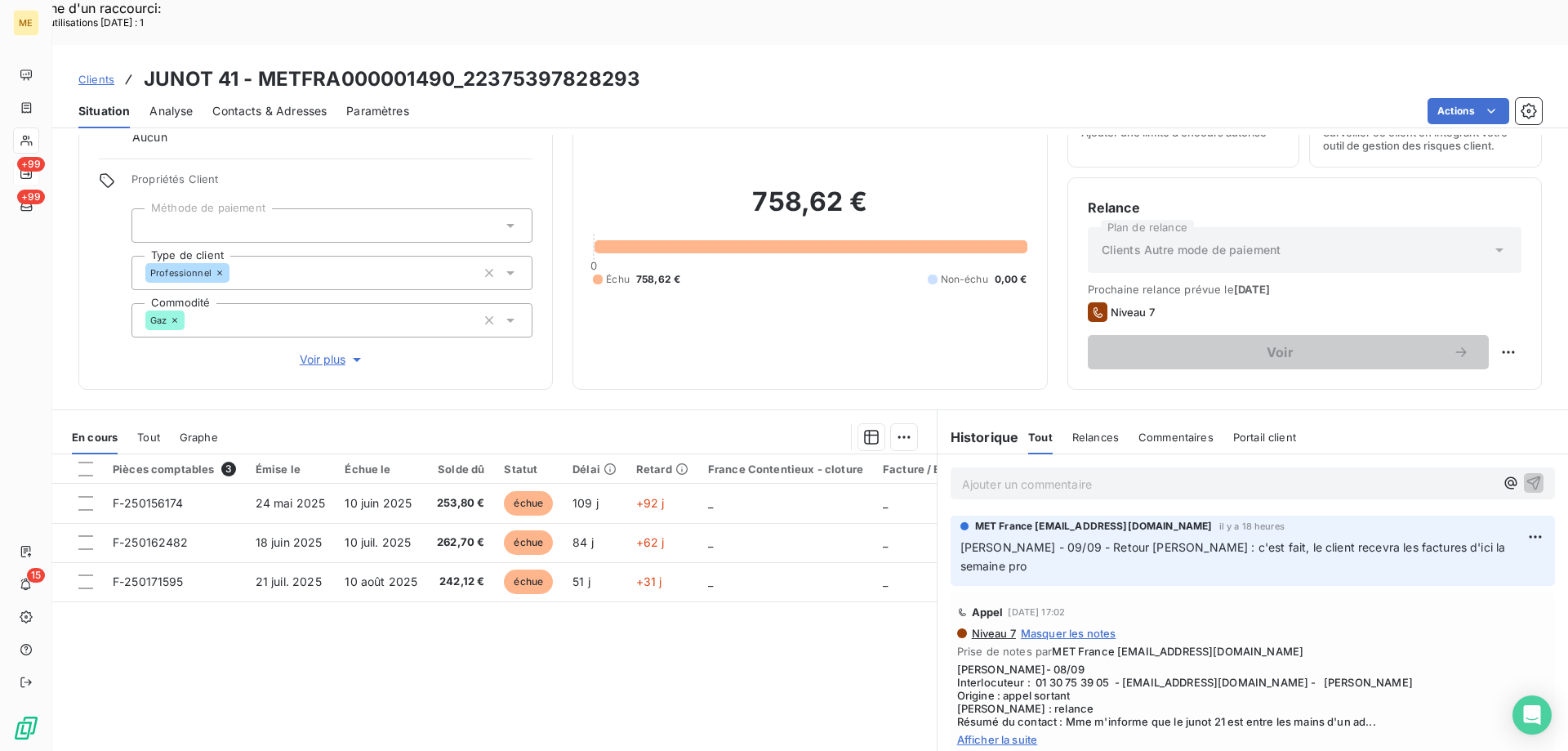
click at [1082, 474] on p "Ajouter un commentaire ﻿" at bounding box center [1228, 484] width 532 height 20
drag, startPoint x: 1060, startPoint y: 503, endPoint x: 1129, endPoint y: 491, distance: 70.0
click at [1129, 537] on div "Lisa - 09/09 - Retour Natacha : c'est fait, le client recevra les factures d'ic…" at bounding box center [1253, 556] width 585 height 39
click at [1126, 516] on div "MET France met-france@recouvrement.met.com il y a 18 heures Lisa - 09/09 - Reto…" at bounding box center [1253, 551] width 604 height 70
click at [1178, 540] on span "Lisa - 09/09 - Retour Natacha : c'est fait, le client recevra les factures d'ic…" at bounding box center [1235, 556] width 549 height 33
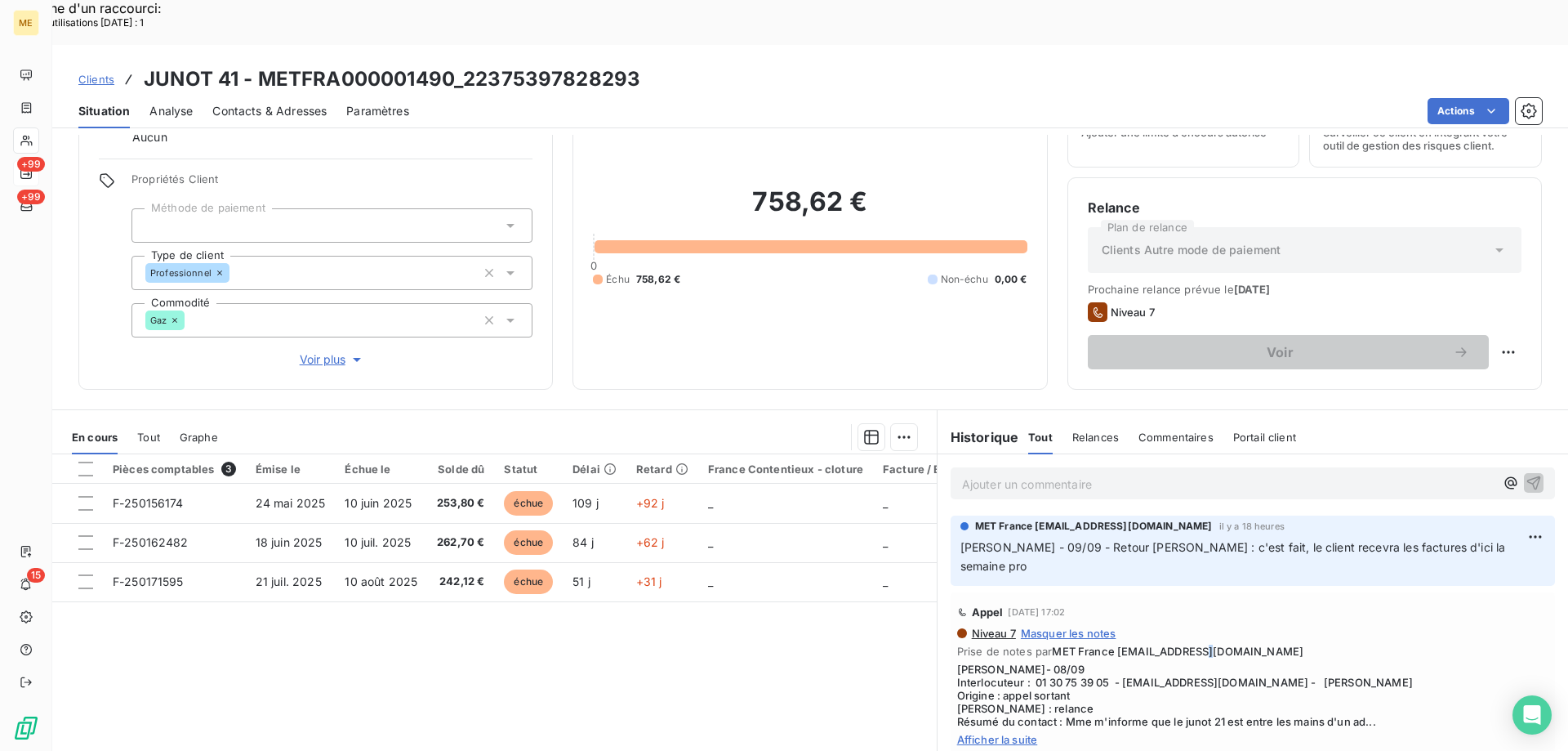
click at [1203, 645] on span "MET France [EMAIL_ADDRESS][DOMAIN_NAME]" at bounding box center [1178, 651] width 252 height 13
click at [976, 733] on span "Afficher la suite" at bounding box center [1253, 740] width 592 height 13
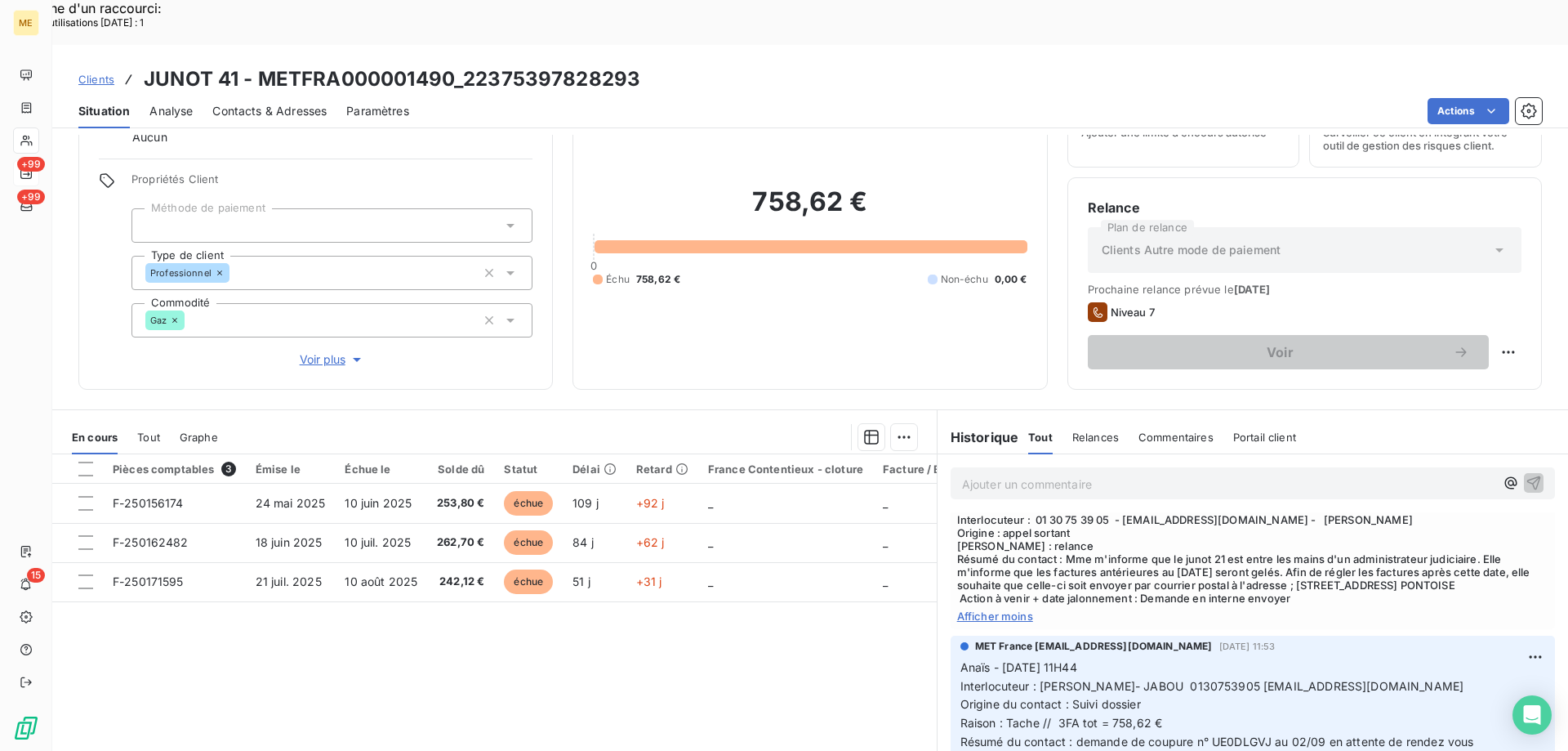
scroll to position [163, 0]
drag, startPoint x: 1262, startPoint y: 708, endPoint x: 931, endPoint y: 616, distance: 343.5
click at [938, 631] on div "MET France met-france@recouvrement.met.com 8 sept. 2025, 11:53 Anaïs - 08/09/20…" at bounding box center [1253, 707] width 630 height 151
click at [1214, 467] on div "Ajouter un commentaire ﻿" at bounding box center [1253, 483] width 604 height 32
click at [1209, 474] on p "Ajouter un commentaire ﻿" at bounding box center [1228, 484] width 532 height 20
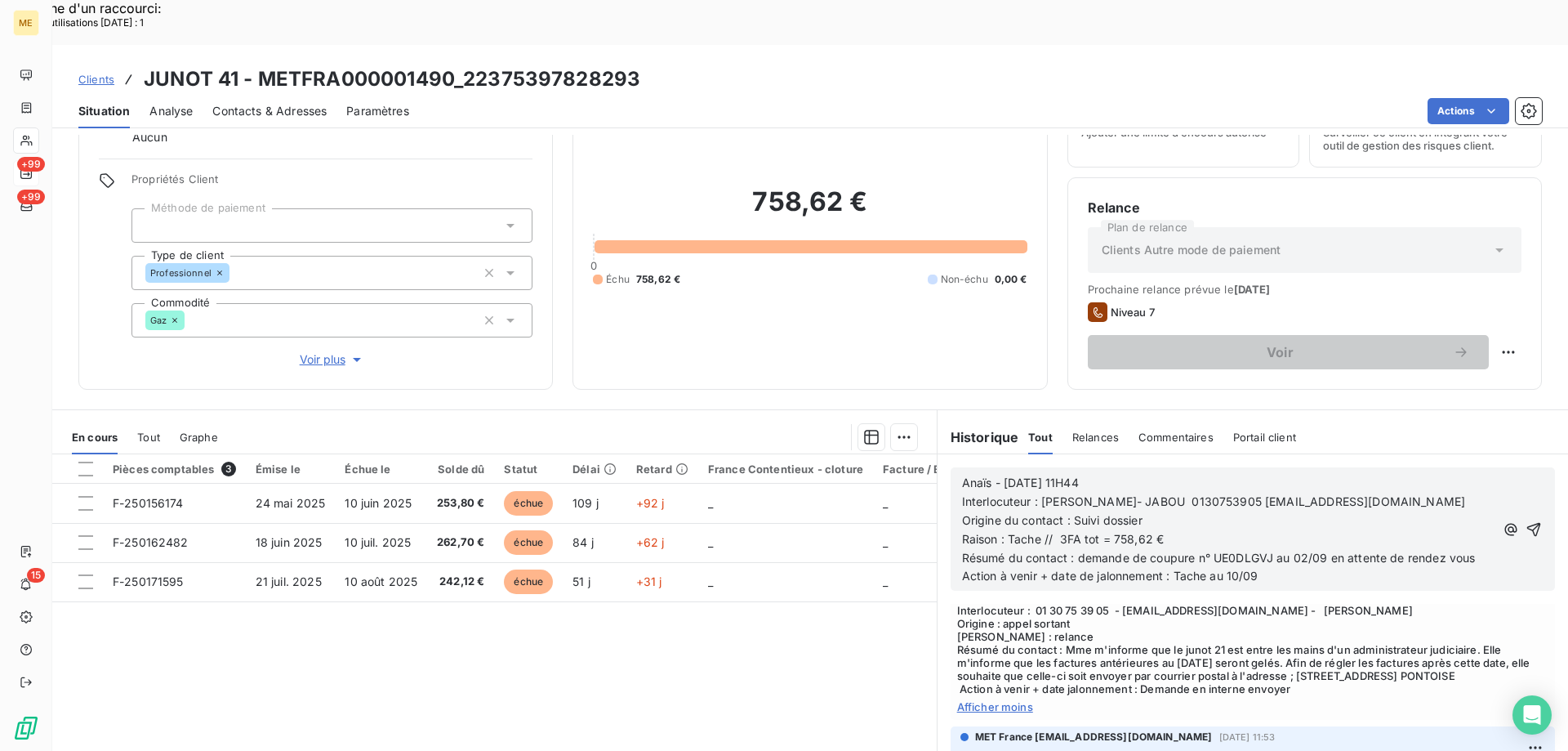
scroll to position [255, 0]
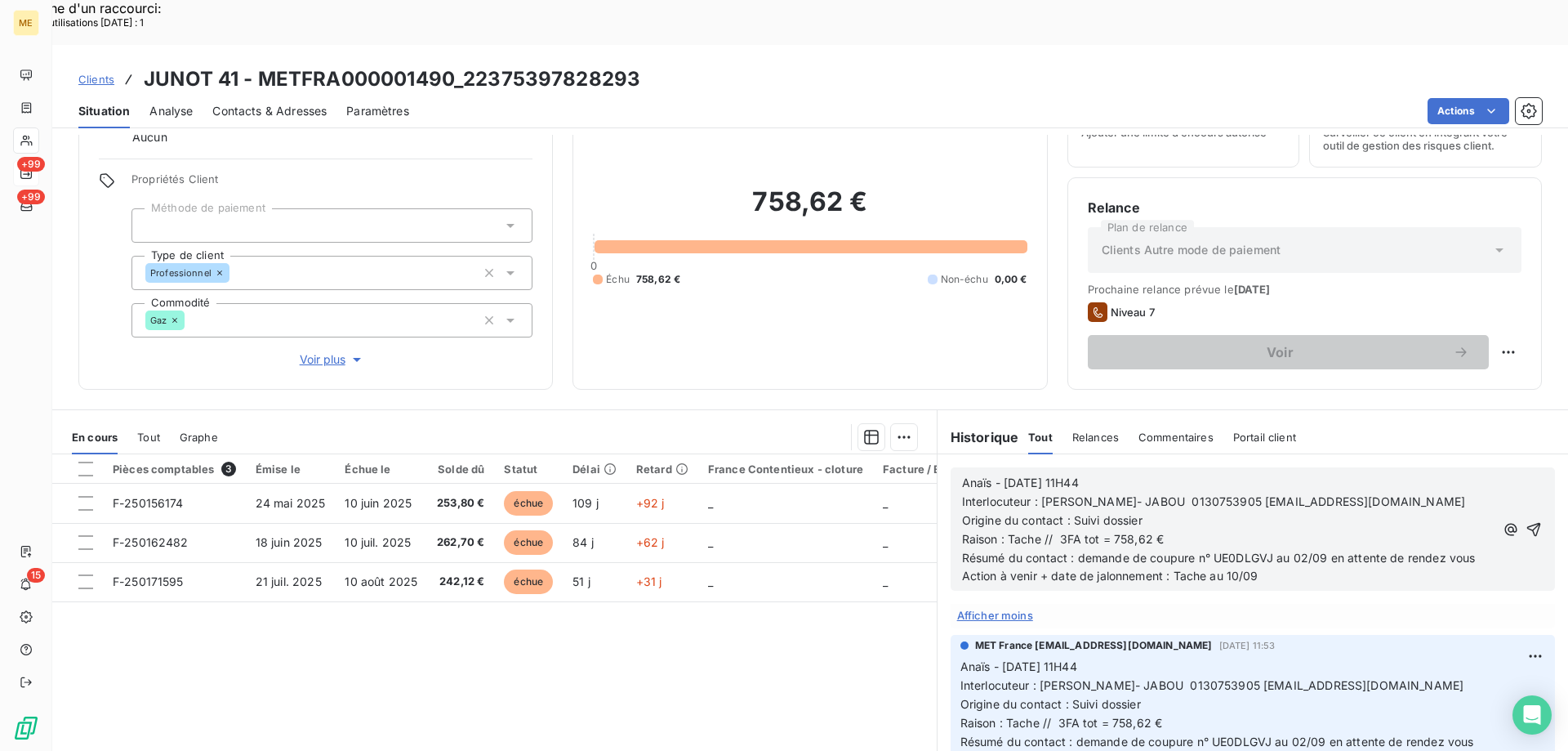
click at [1232, 569] on span "Action à venir + date de jalonnement : Tache au 10/09" at bounding box center [1110, 575] width 297 height 14
drag, startPoint x: 1326, startPoint y: 513, endPoint x: 1477, endPoint y: 516, distance: 151.0
click at [1477, 516] on div "Anaïs - 08/09/2025 - 11H44 Interlocuteur : Mme Anissa MEJAI- JABOU 0130753905 a…" at bounding box center [1253, 529] width 582 height 114
click at [1008, 476] on span "Anaïs - 08/09/2025 - 11H44" at bounding box center [1021, 483] width 117 height 14
click at [1005, 476] on span "Anaïs - 08/09/2025 - 11H44" at bounding box center [1021, 483] width 117 height 14
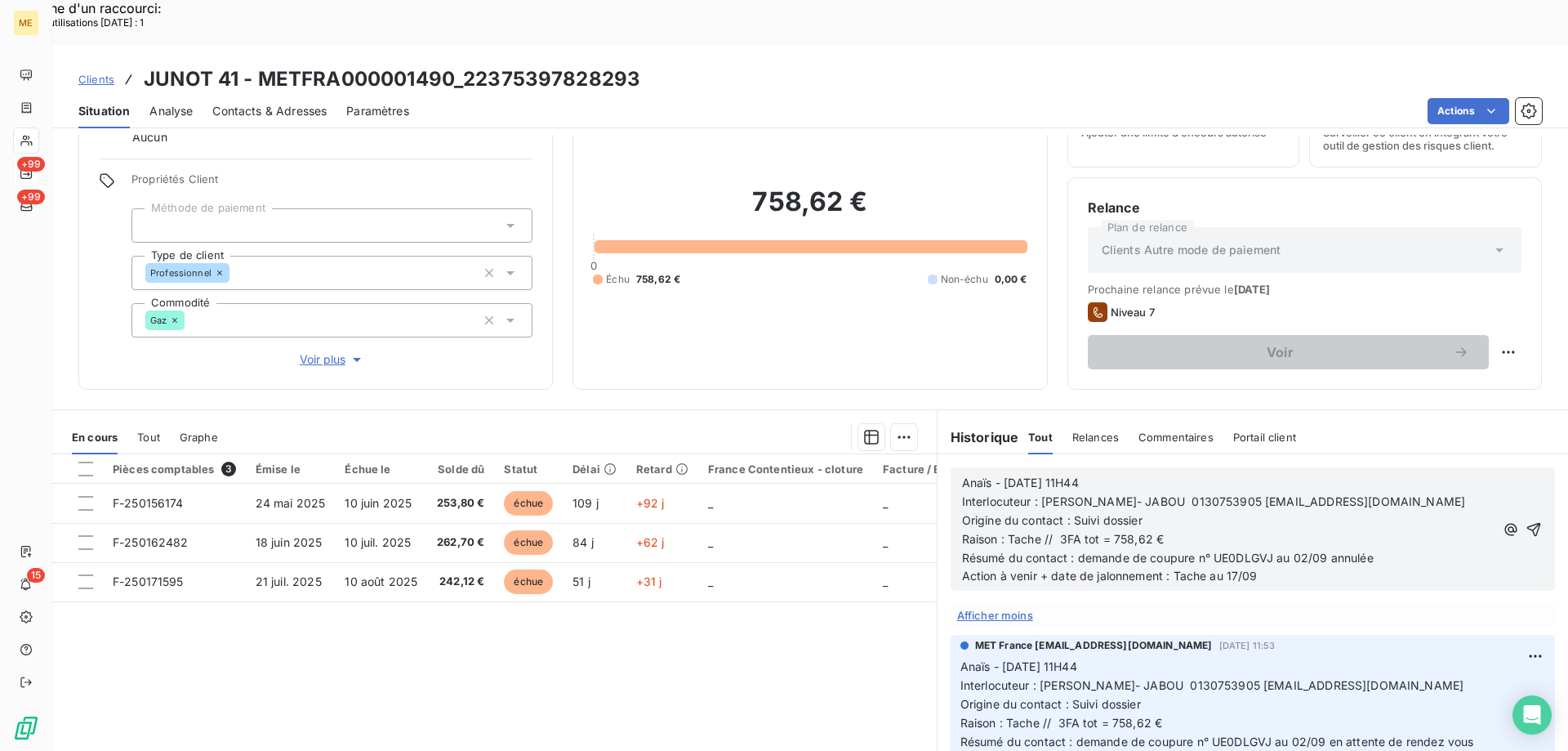
click at [1011, 476] on span "Anaïs - 08/09/2025 - 11H44" at bounding box center [1021, 483] width 117 height 14
drag, startPoint x: 1159, startPoint y: 441, endPoint x: 1072, endPoint y: 440, distance: 87.0
click at [1072, 474] on p "Anaïs - 10/09/2025 - 11H44" at bounding box center [1228, 483] width 532 height 18
click at [1382, 549] on p "Résumé du contact : demande de coupure n° UE0DLGVJ au 02/09 annulée" at bounding box center [1228, 559] width 532 height 18
click at [1526, 522] on icon "button" at bounding box center [1535, 530] width 17 height 17
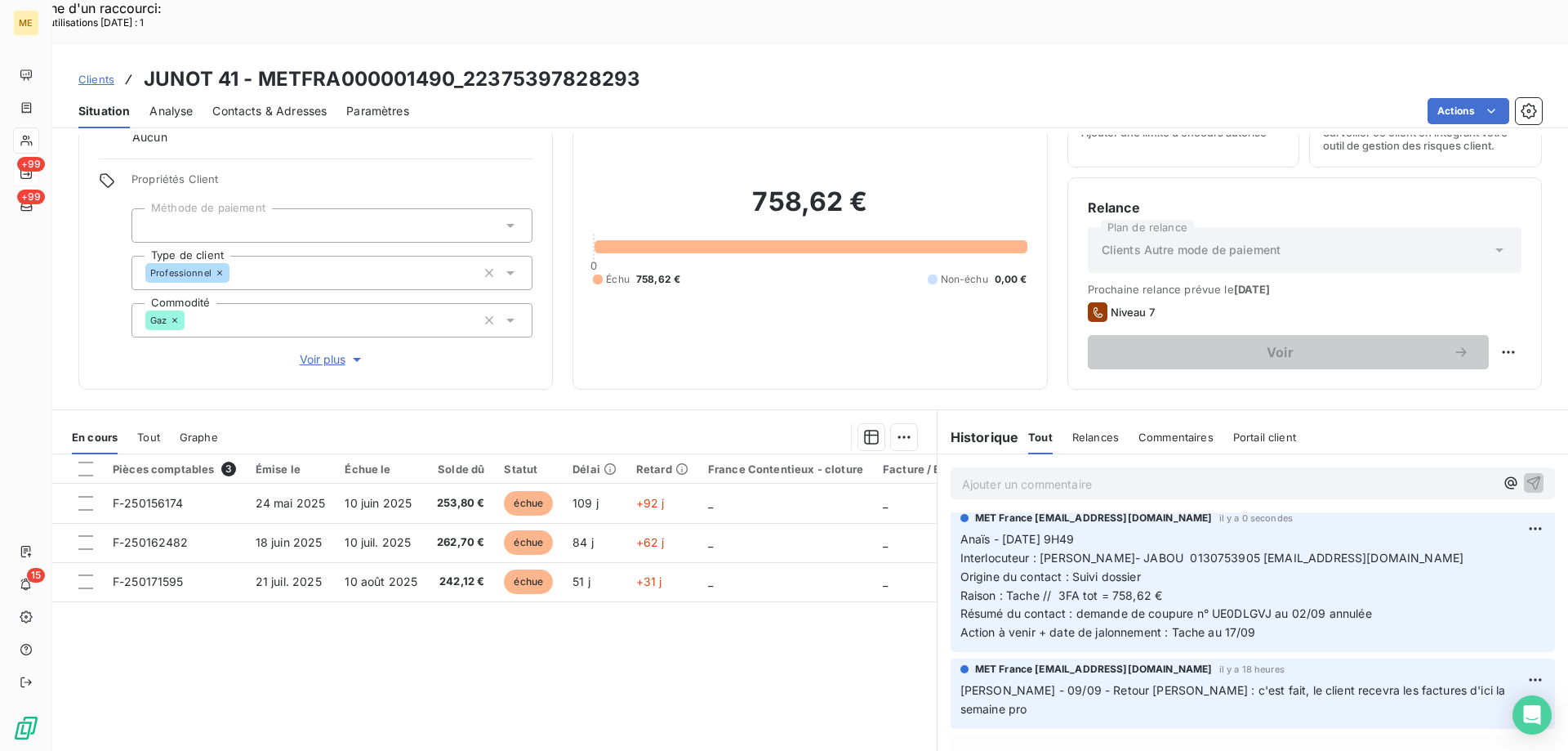
scroll to position [0, 0]
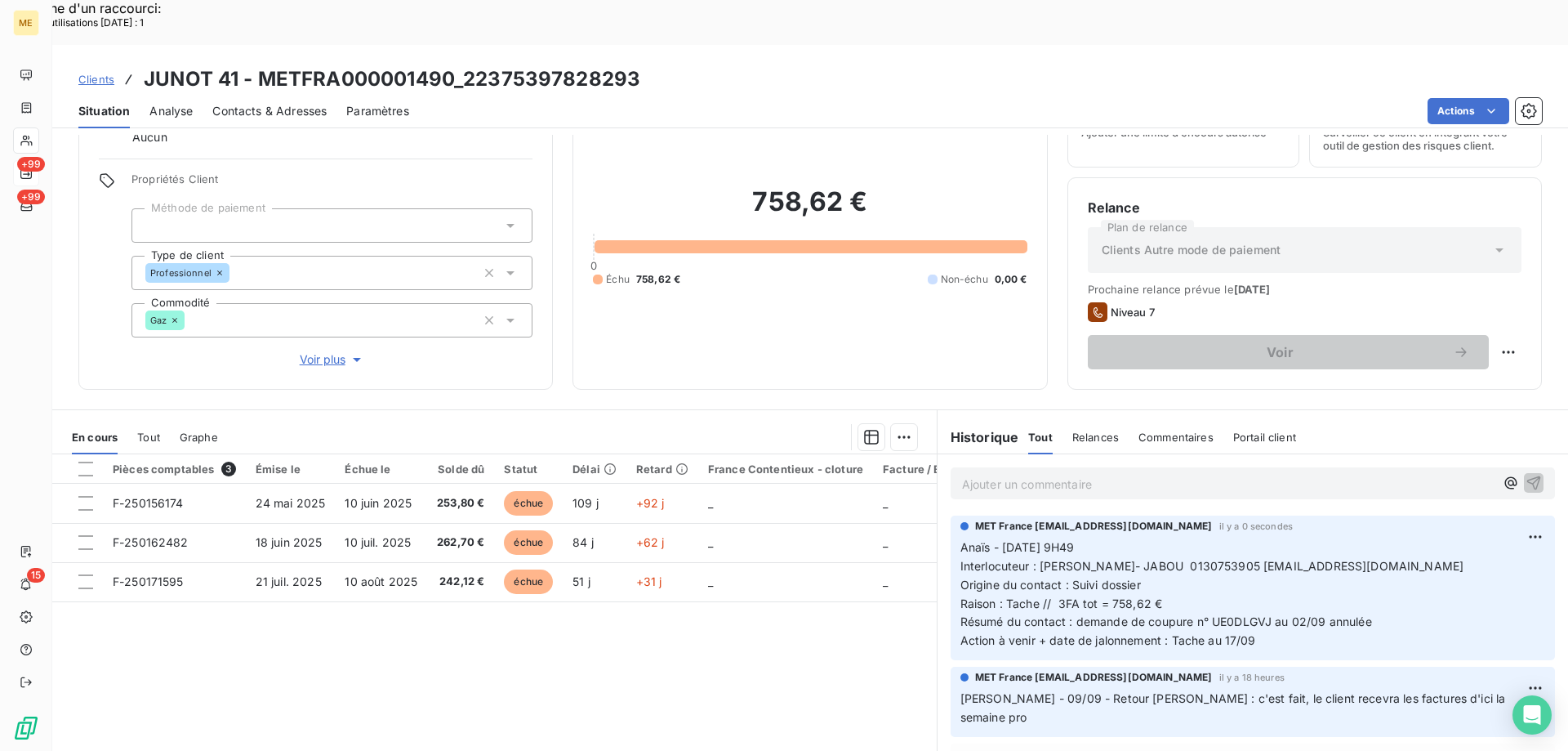
click at [819, 307] on div "758,62 € 0 Échu 758,62 € Non-échu 0,00 €" at bounding box center [810, 236] width 434 height 267
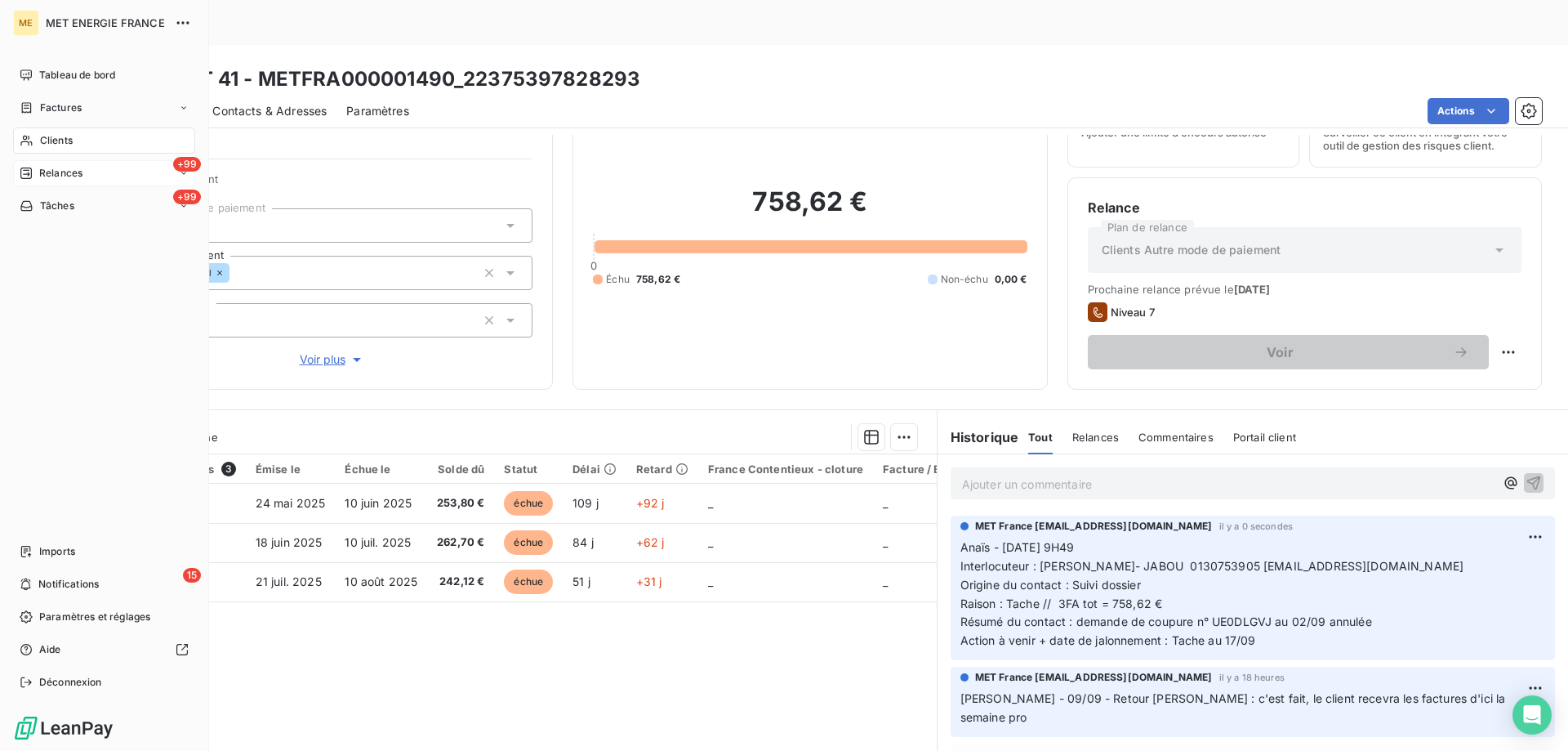
click at [67, 205] on span "Tâches" at bounding box center [57, 206] width 34 height 15
click at [48, 205] on span "Tâches" at bounding box center [57, 206] width 34 height 15
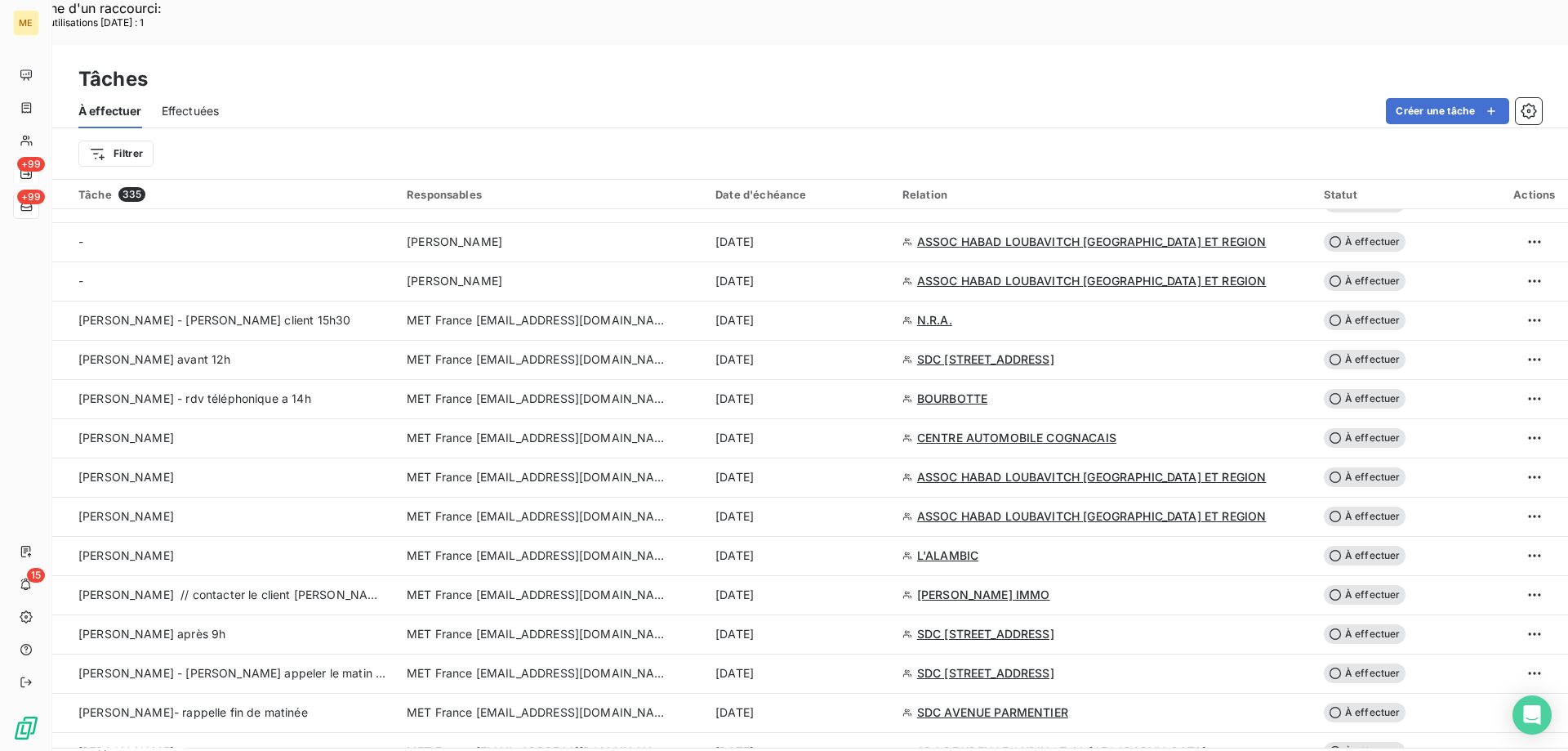
scroll to position [817, 0]
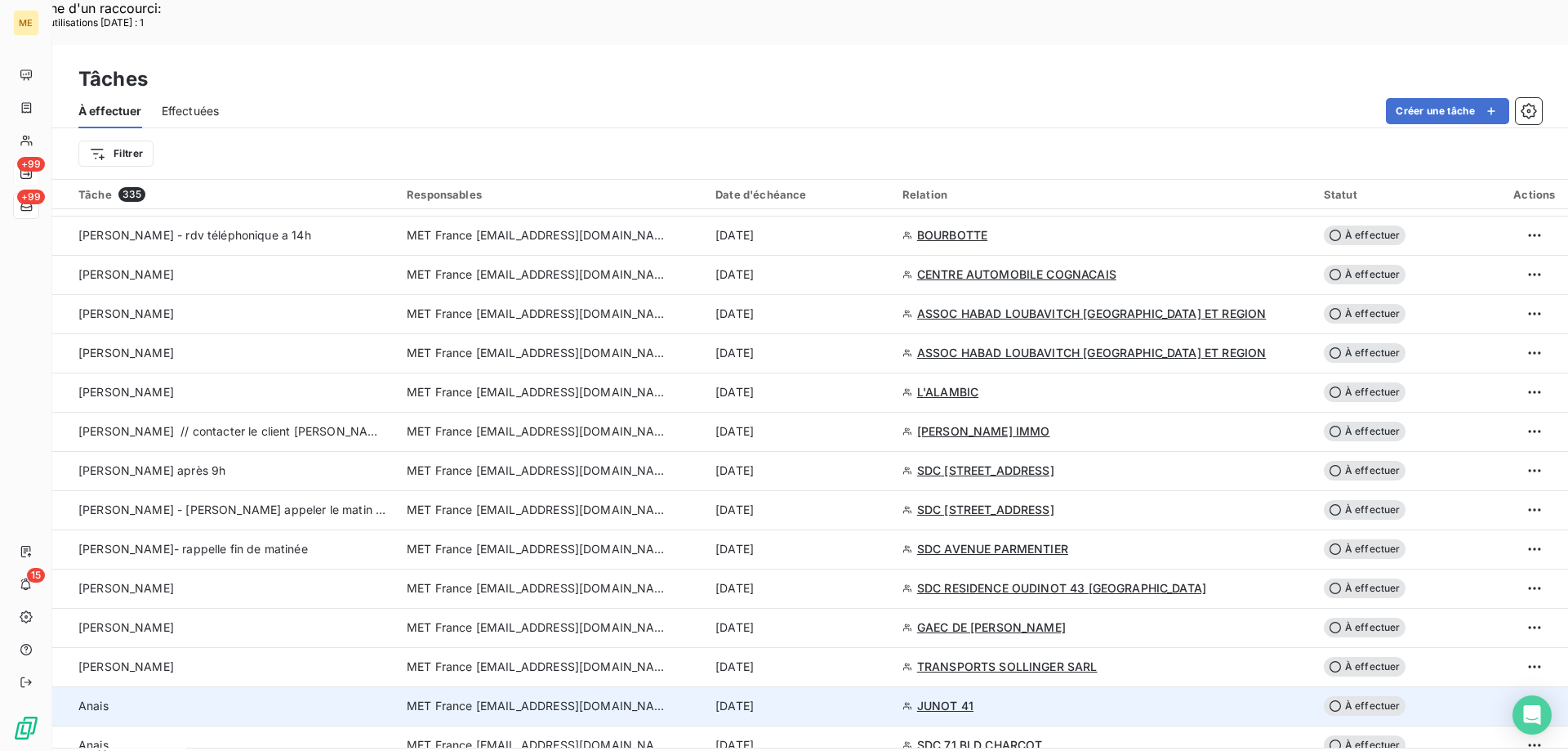
click at [815, 698] on div "10 sept. 2025" at bounding box center [799, 707] width 167 height 17
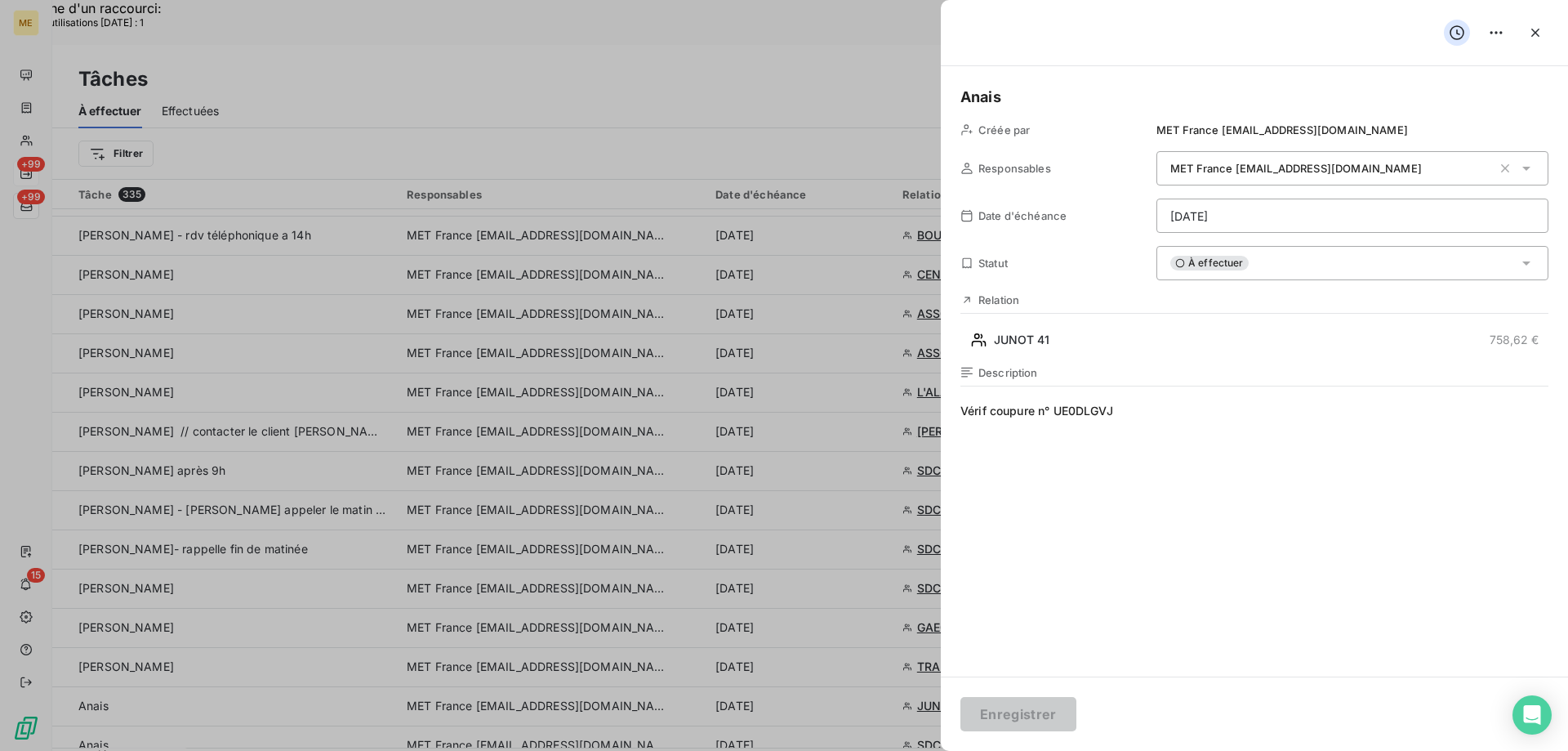
click at [1296, 268] on div "À effectuer" at bounding box center [1352, 263] width 392 height 34
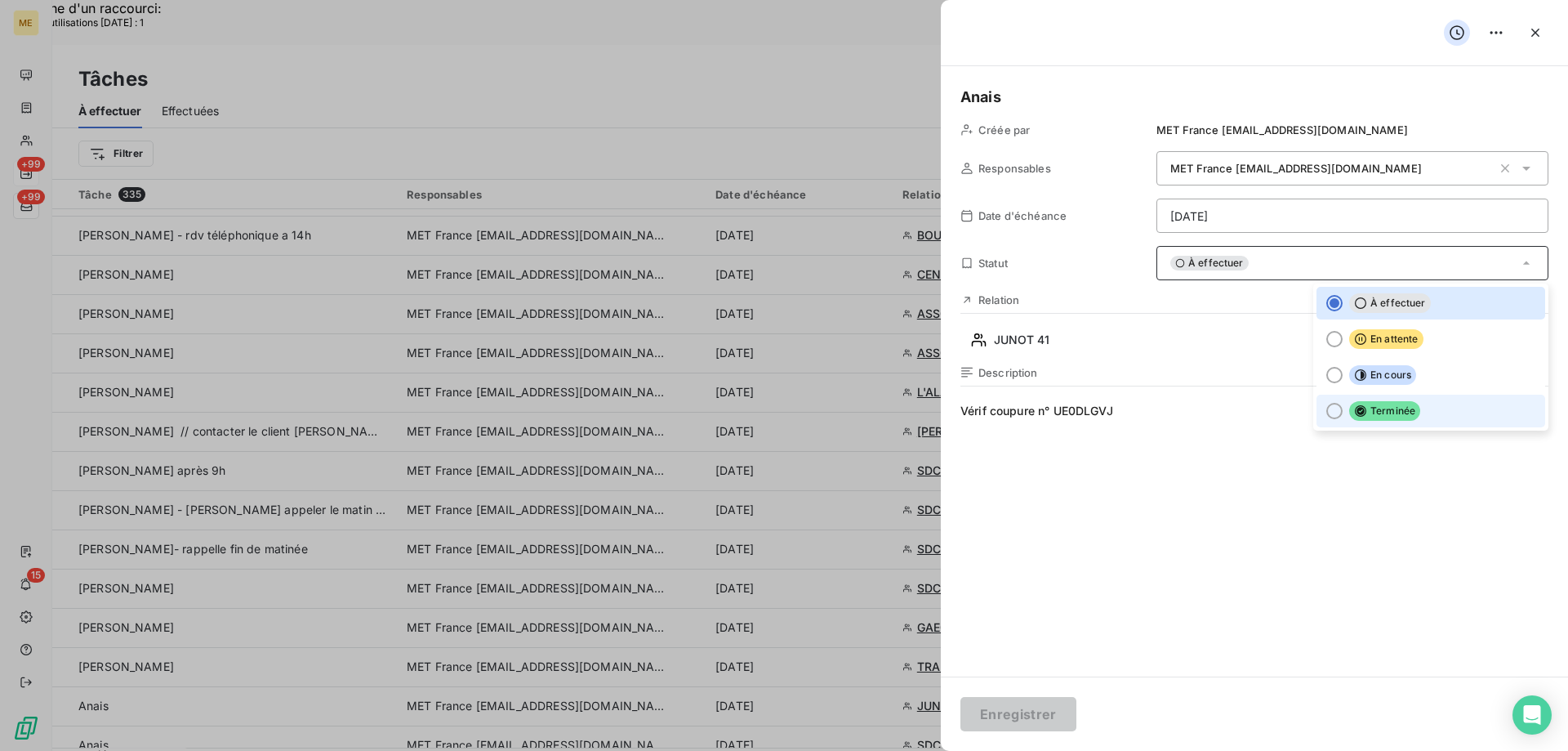
click at [1381, 415] on span "Terminée" at bounding box center [1385, 411] width 71 height 19
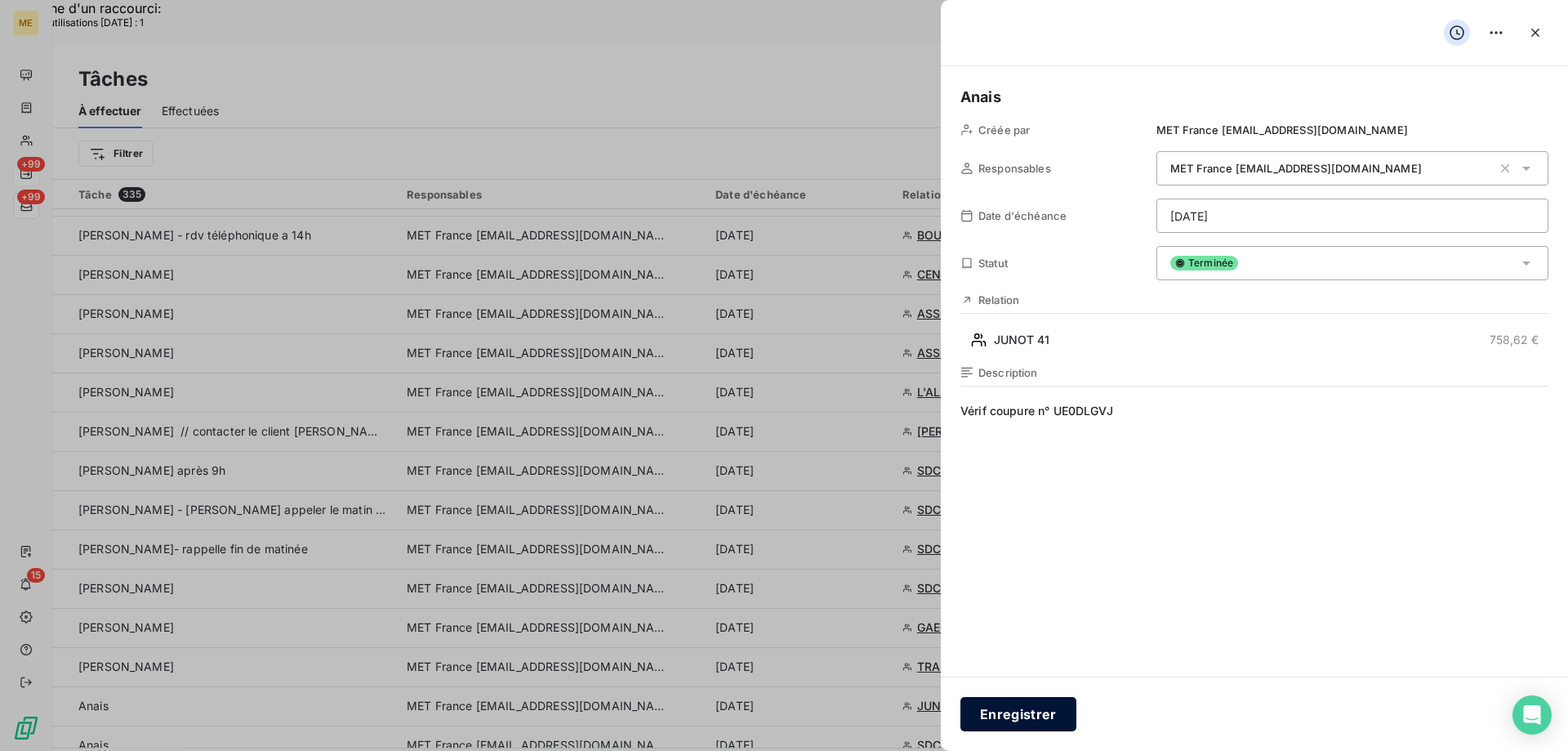
click at [1026, 706] on button "Enregistrer" at bounding box center [1018, 714] width 116 height 34
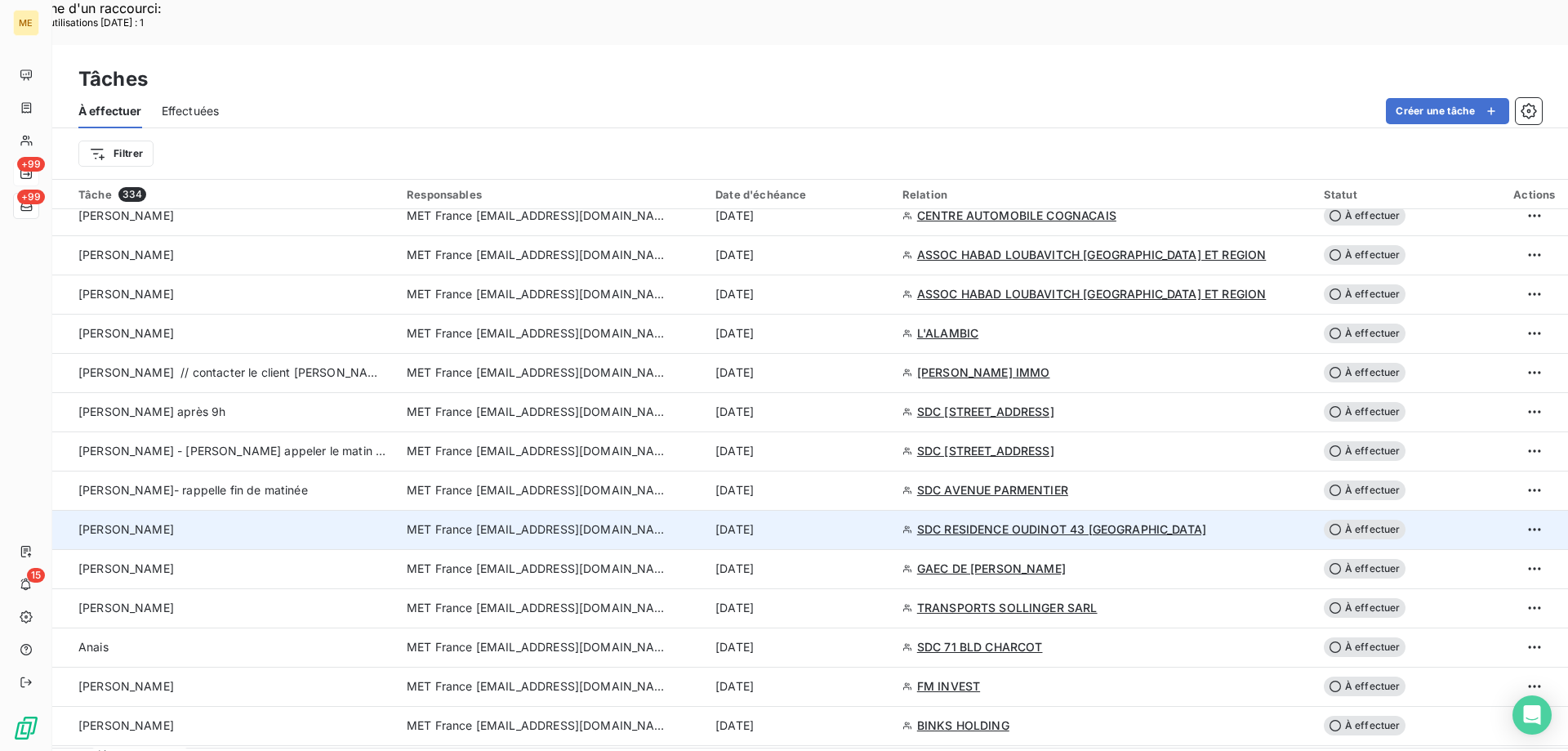
scroll to position [899, 0]
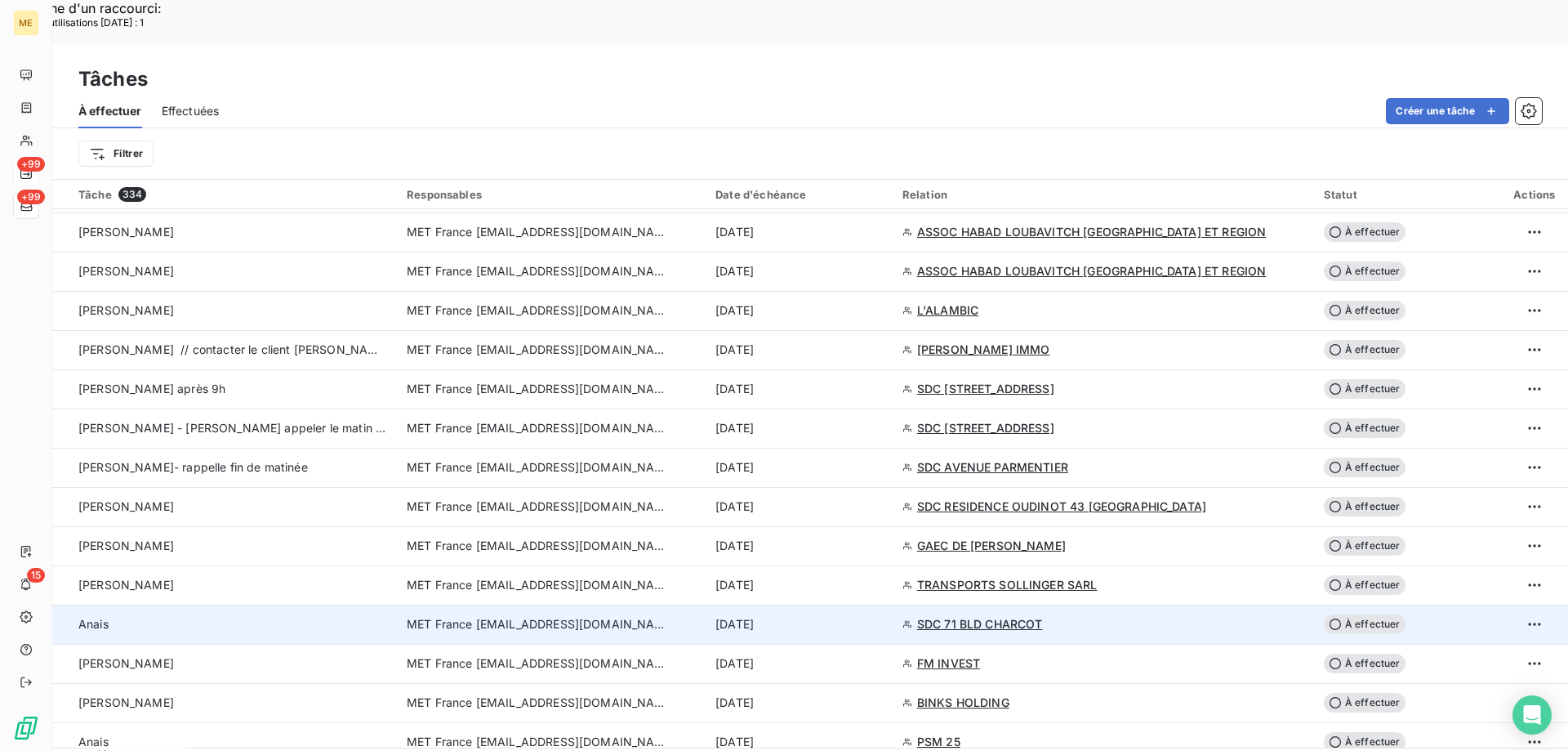
click at [862, 616] on div "10 sept. 2025" at bounding box center [799, 625] width 167 height 17
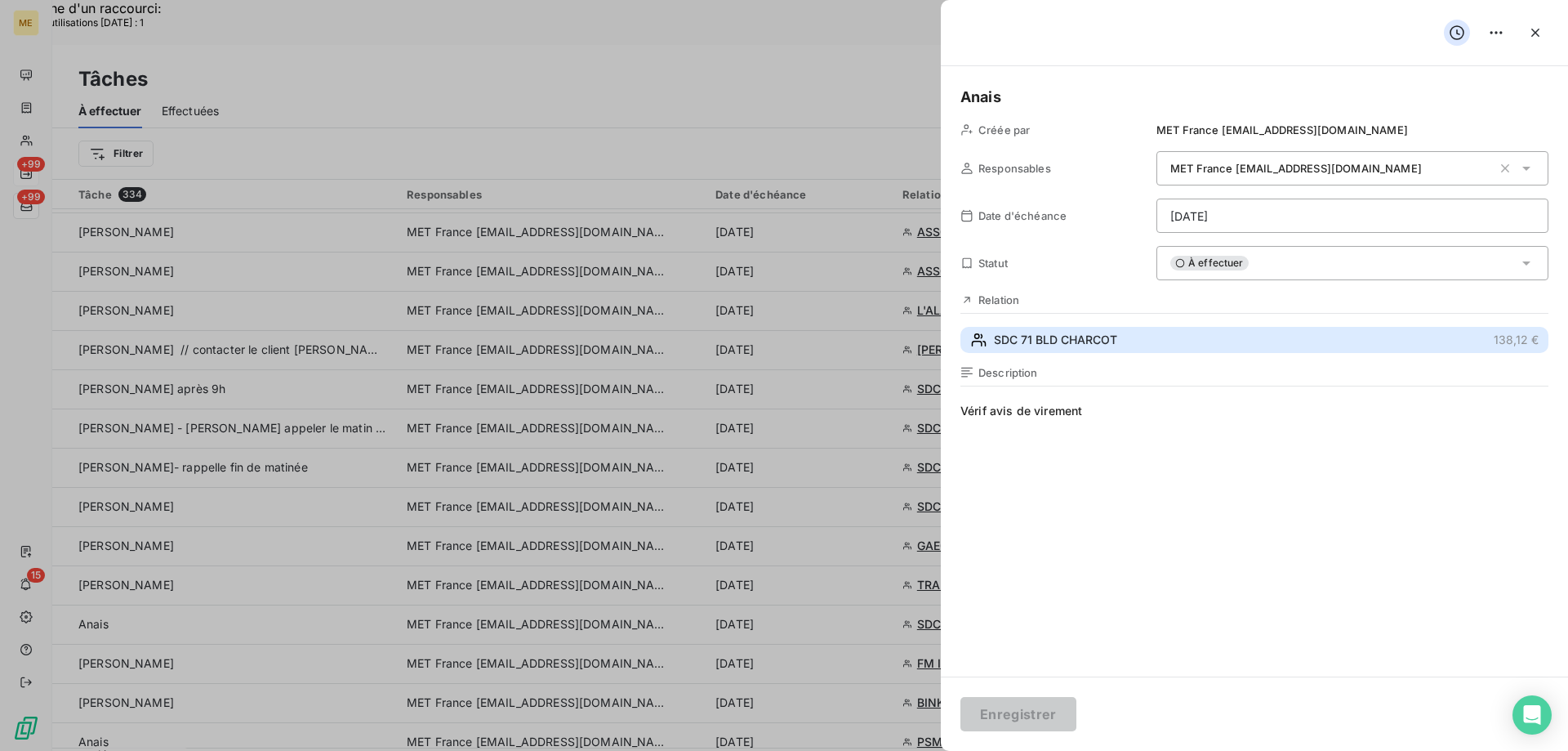
click at [1147, 343] on button "SDC 71 BLD CHARCOT 138,12 €" at bounding box center [1255, 340] width 588 height 26
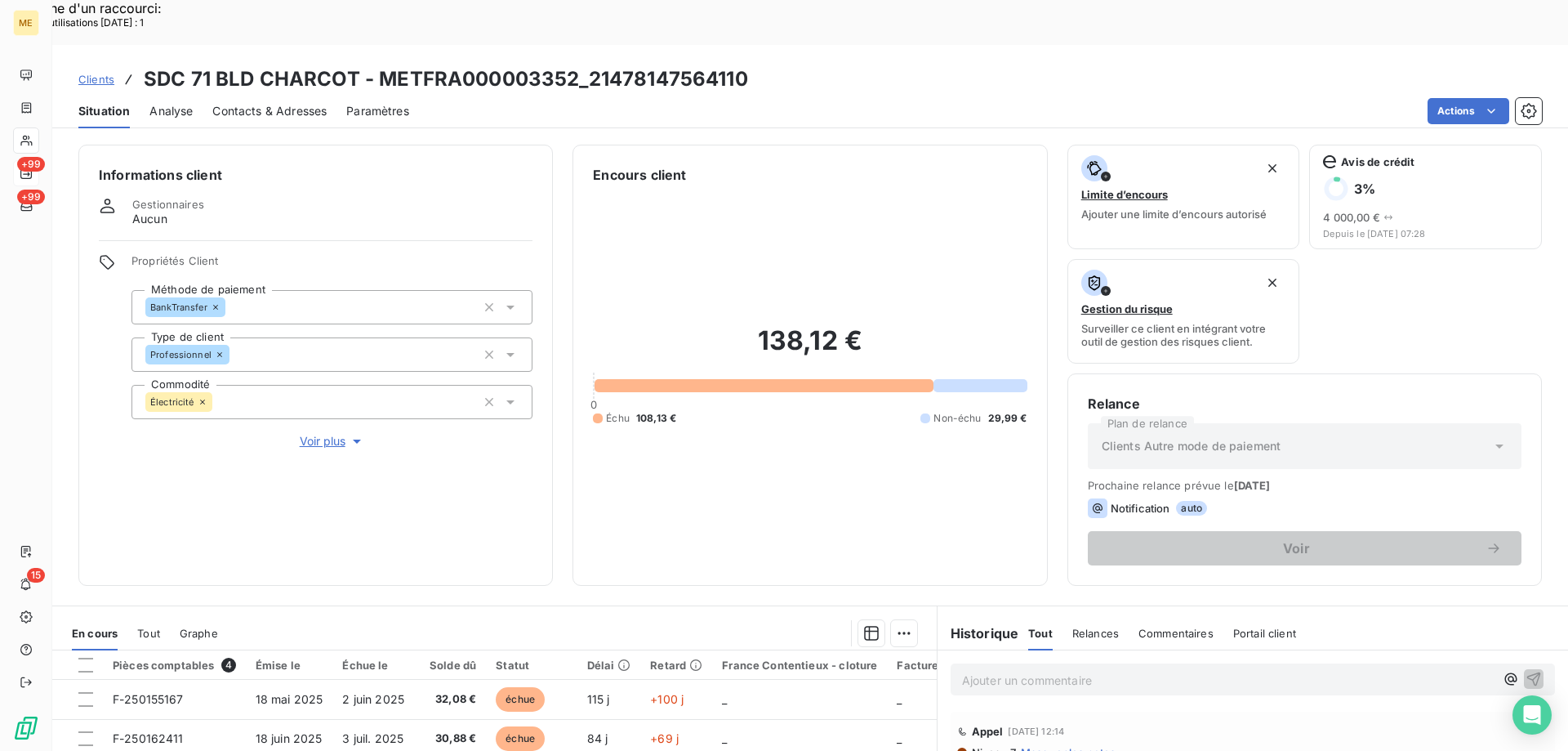
scroll to position [218, 0]
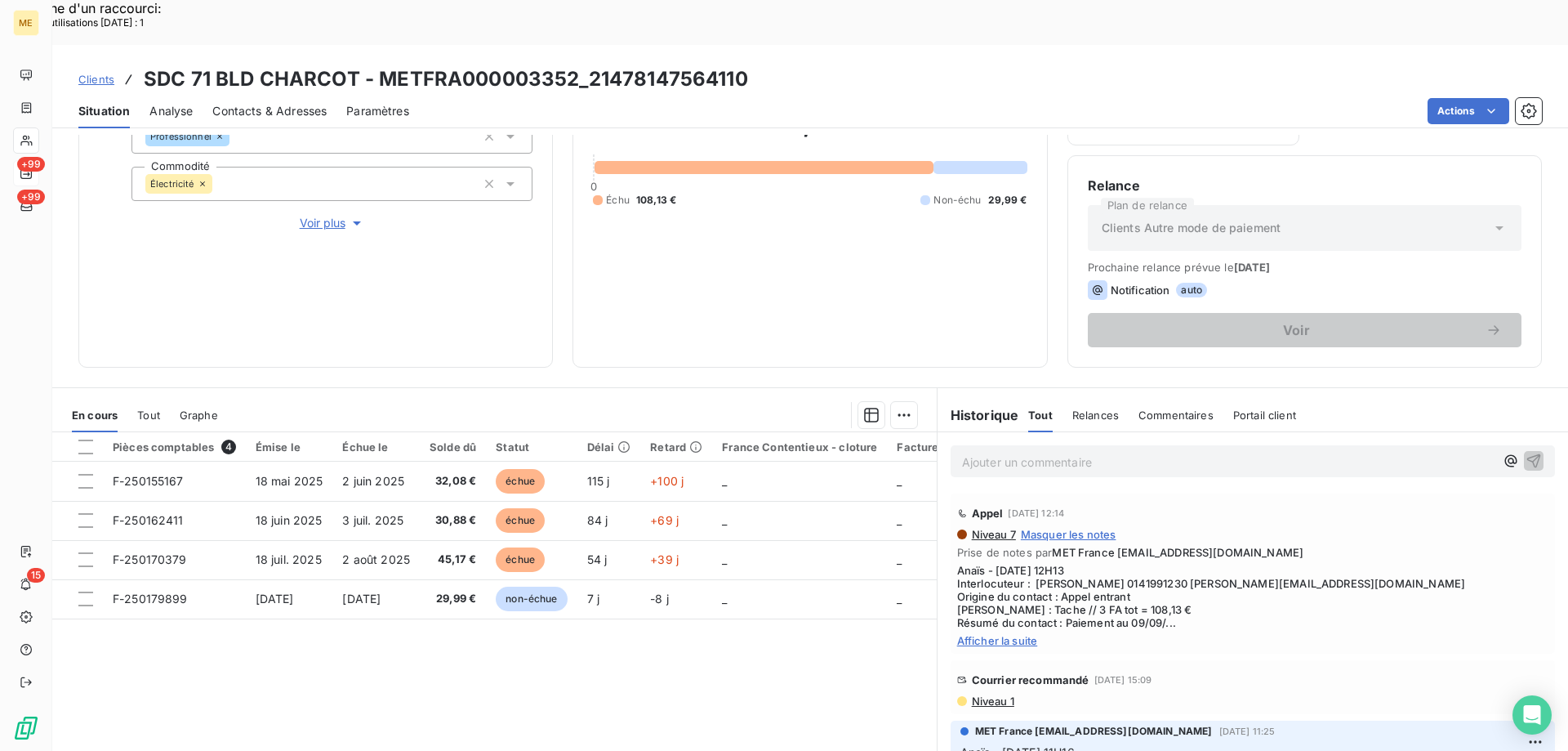
click at [973, 634] on span "Afficher la suite" at bounding box center [1253, 641] width 592 height 13
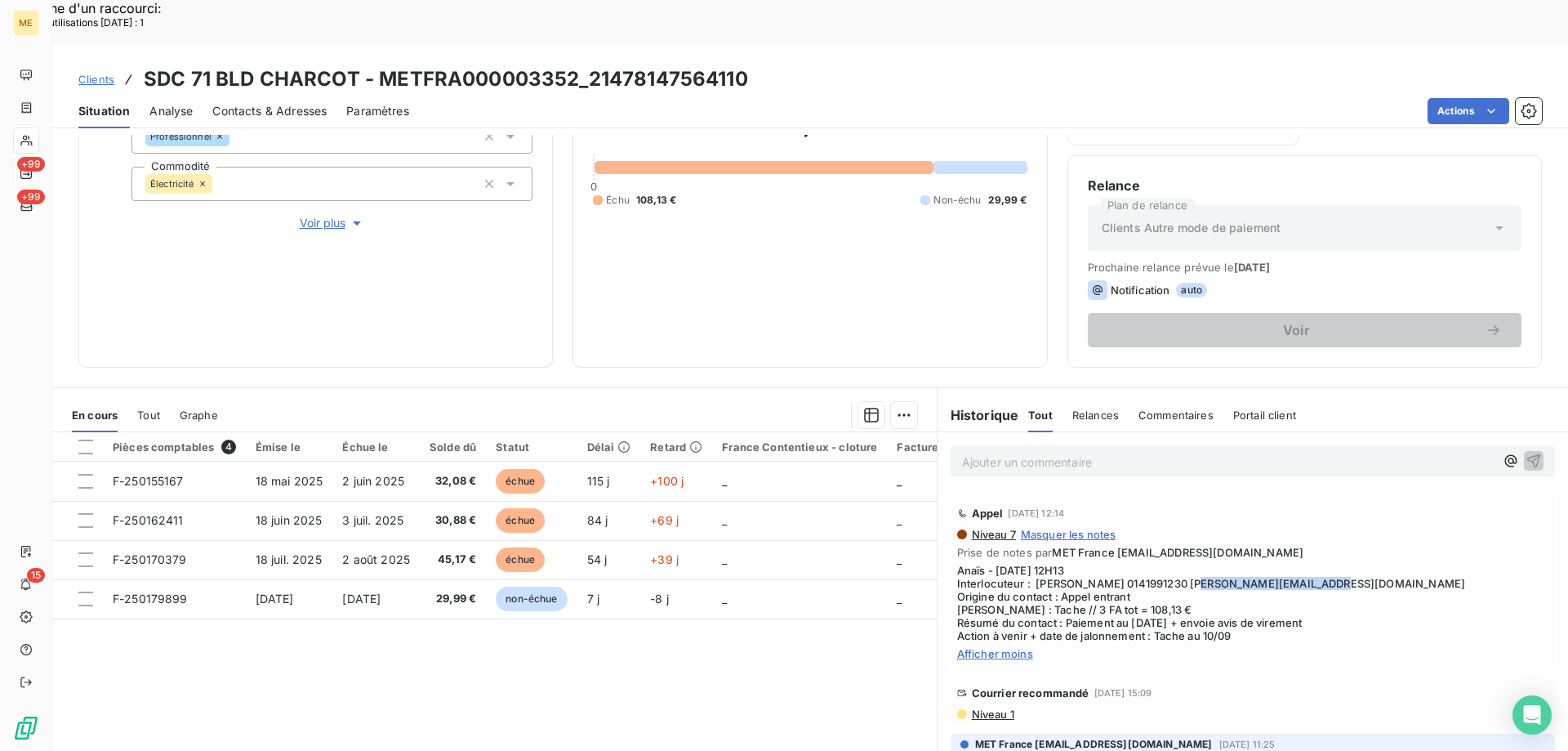
drag, startPoint x: 1305, startPoint y: 539, endPoint x: 1162, endPoint y: 539, distance: 143.0
click at [1162, 564] on span "Anaïs - 05/09/2025 - 12H13 Interlocuteur : Mme LEROY 0141991230 STEPHANIE.LEROY…" at bounding box center [1253, 603] width 592 height 79
drag, startPoint x: 574, startPoint y: 27, endPoint x: 379, endPoint y: 35, distance: 195.2
click at [379, 64] on h3 "SDC 71 BLD CHARCOT - METFRA000003352_21478147564110" at bounding box center [445, 79] width 604 height 29
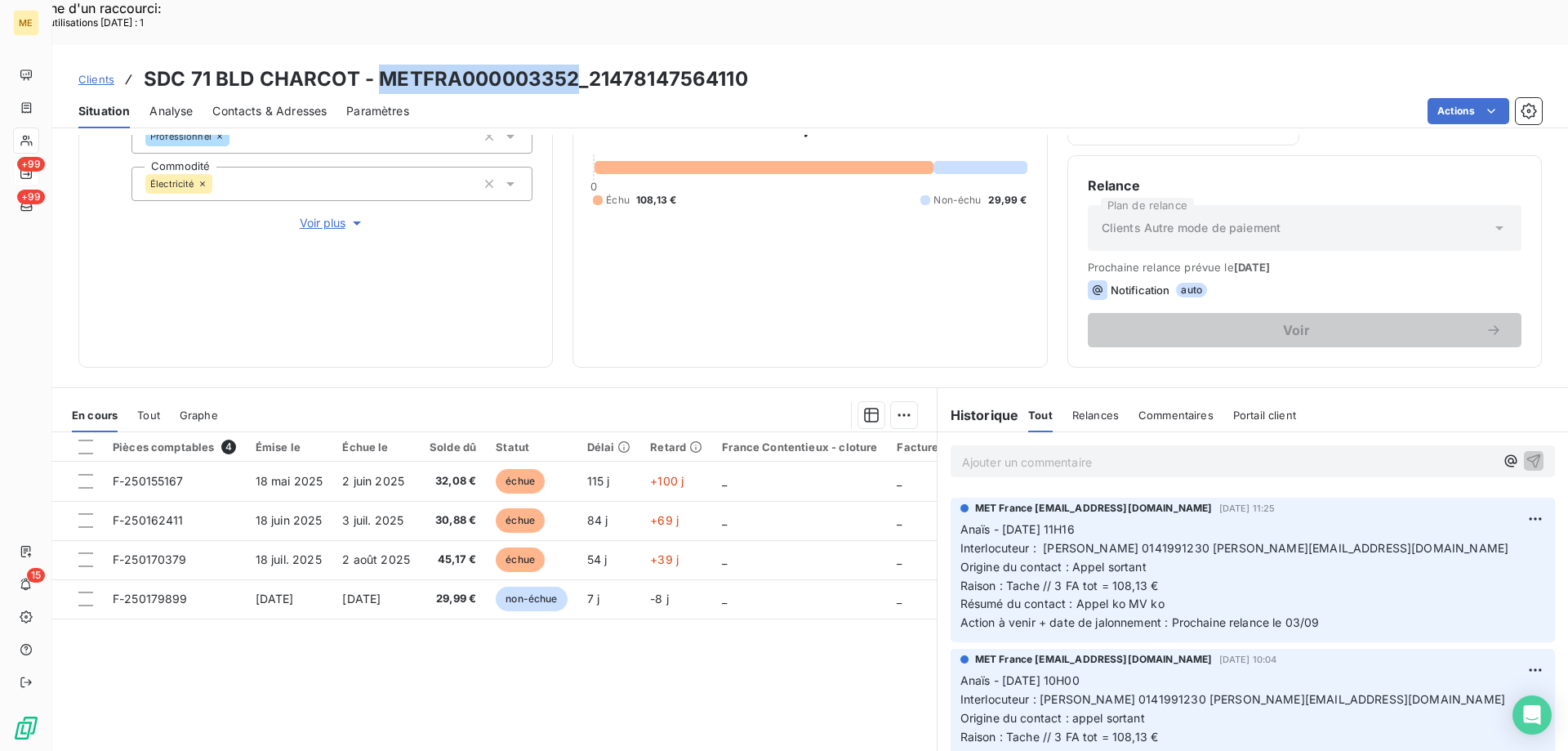
scroll to position [0, 0]
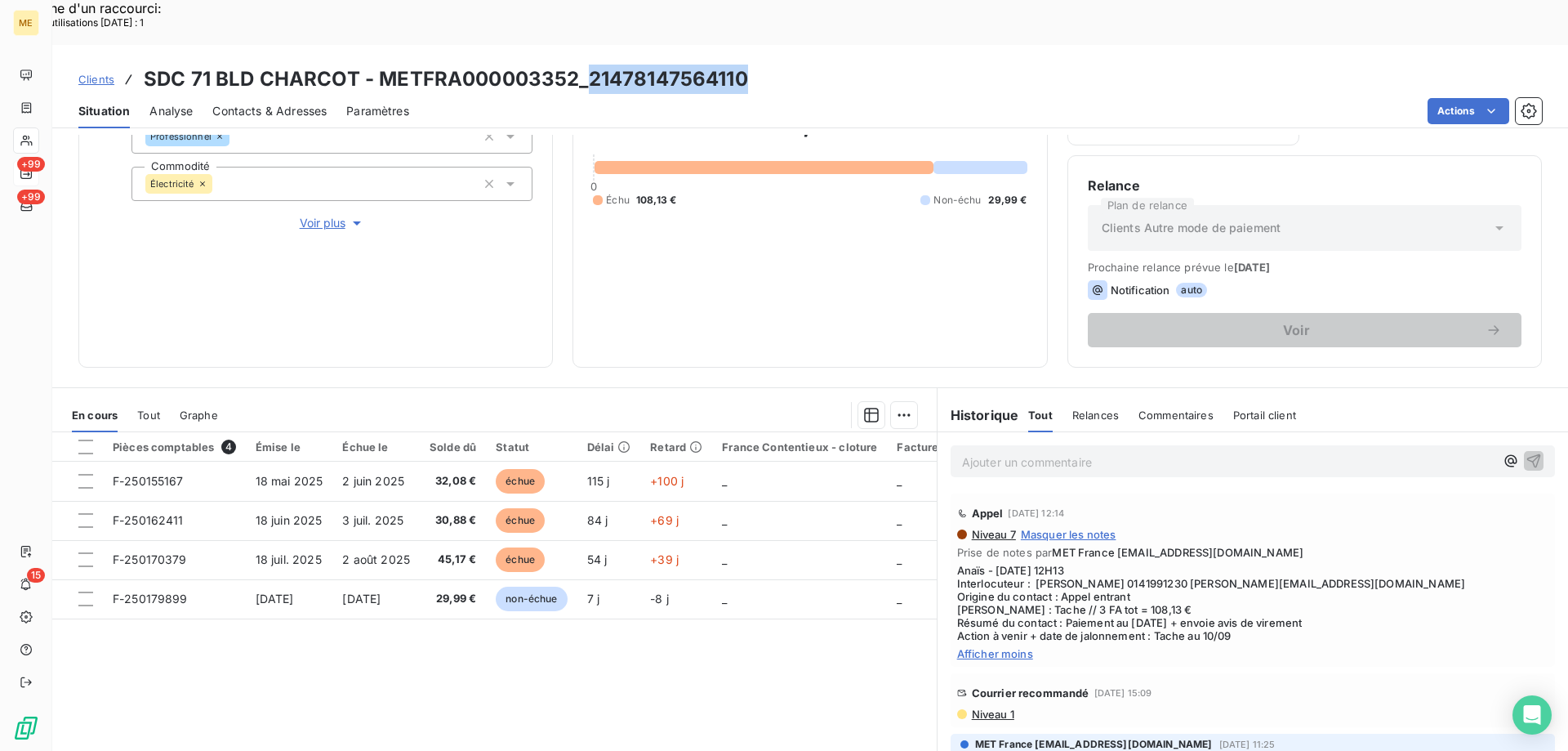
drag, startPoint x: 759, startPoint y: 31, endPoint x: 583, endPoint y: 35, distance: 176.0
click at [583, 64] on div "Clients SDC 71 BLD CHARCOT - METFRA000003352_21478147564110" at bounding box center [811, 79] width 1516 height 29
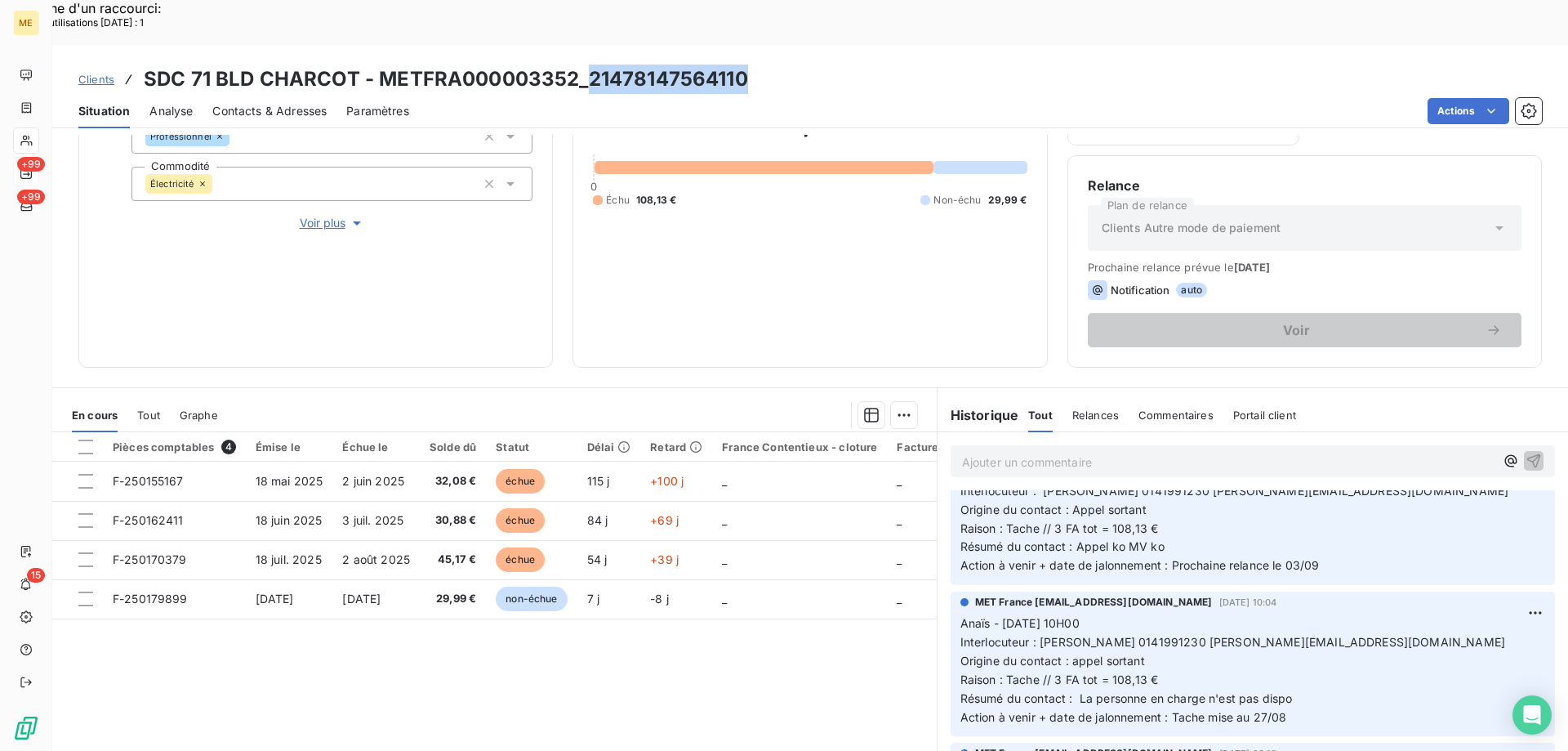
scroll to position [327, 0]
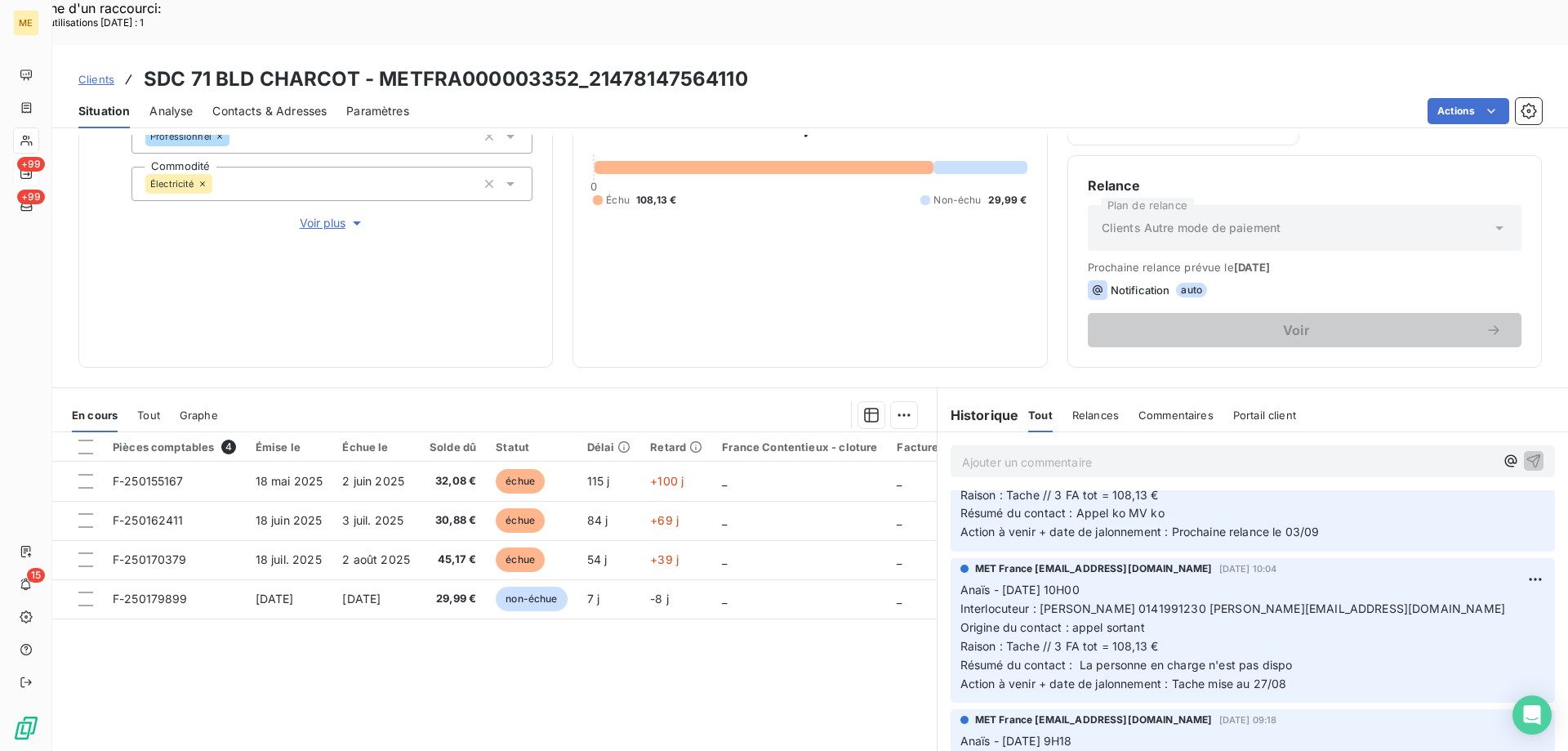
click at [621, 230] on div "138,12 € 0 Échu 108,13 € Non-échu 29,99 €" at bounding box center [810, 156] width 434 height 381
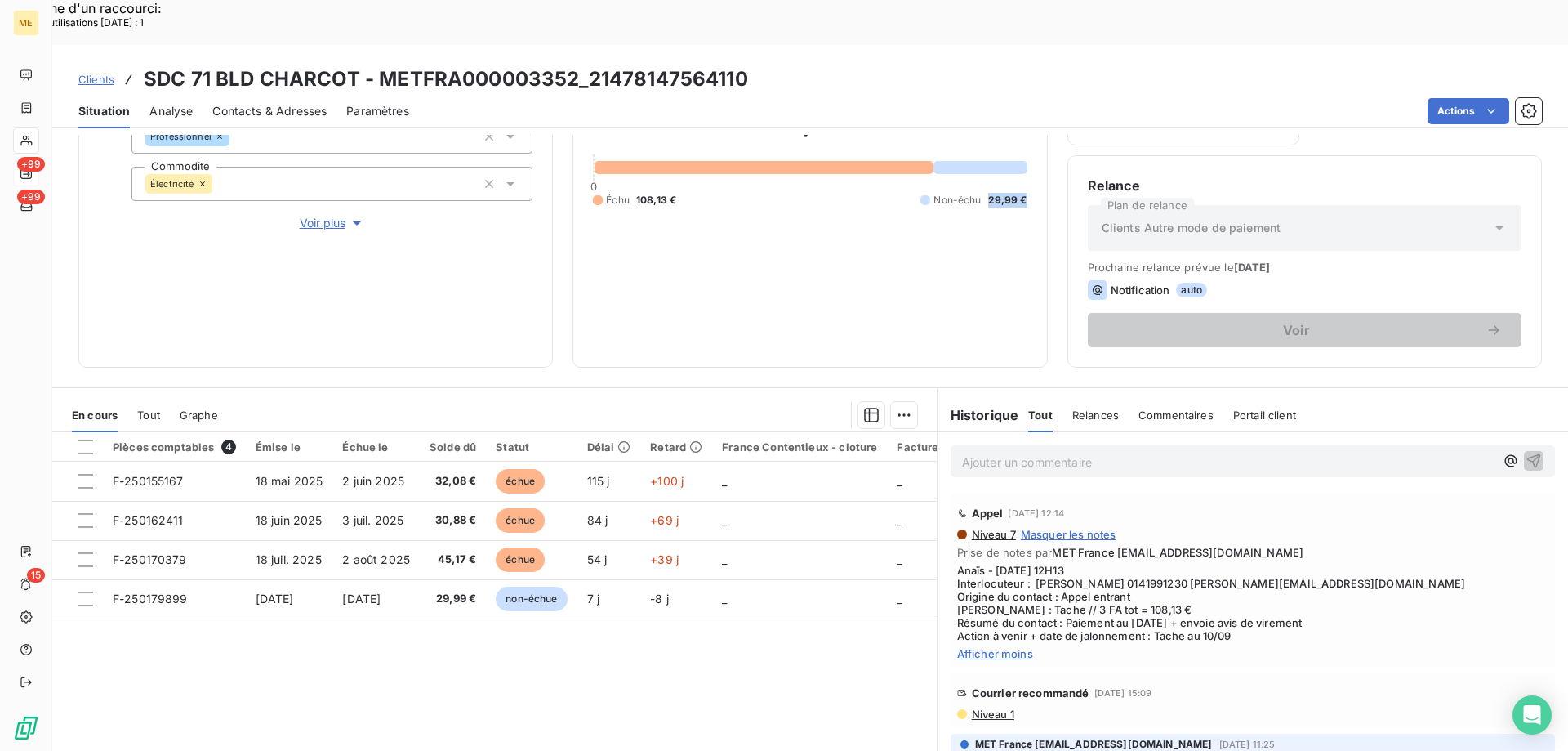
drag, startPoint x: 981, startPoint y: 146, endPoint x: 1024, endPoint y: 149, distance: 43.1
click at [1024, 149] on div "Encours client 138,12 € 0 Échu 108,13 € Non-échu 29,99 €" at bounding box center [810, 147] width 475 height 442
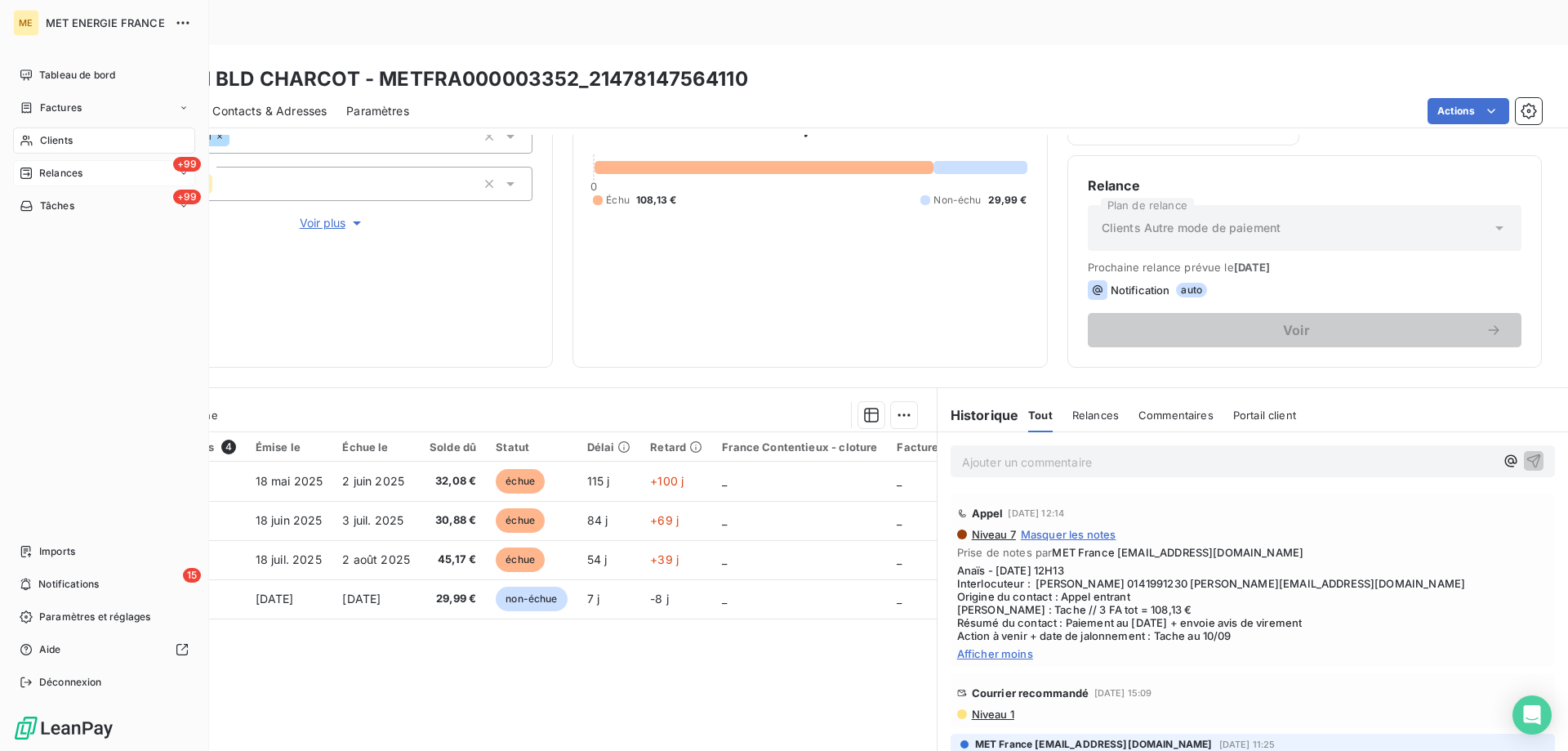
click at [48, 203] on span "Tâches" at bounding box center [57, 206] width 34 height 15
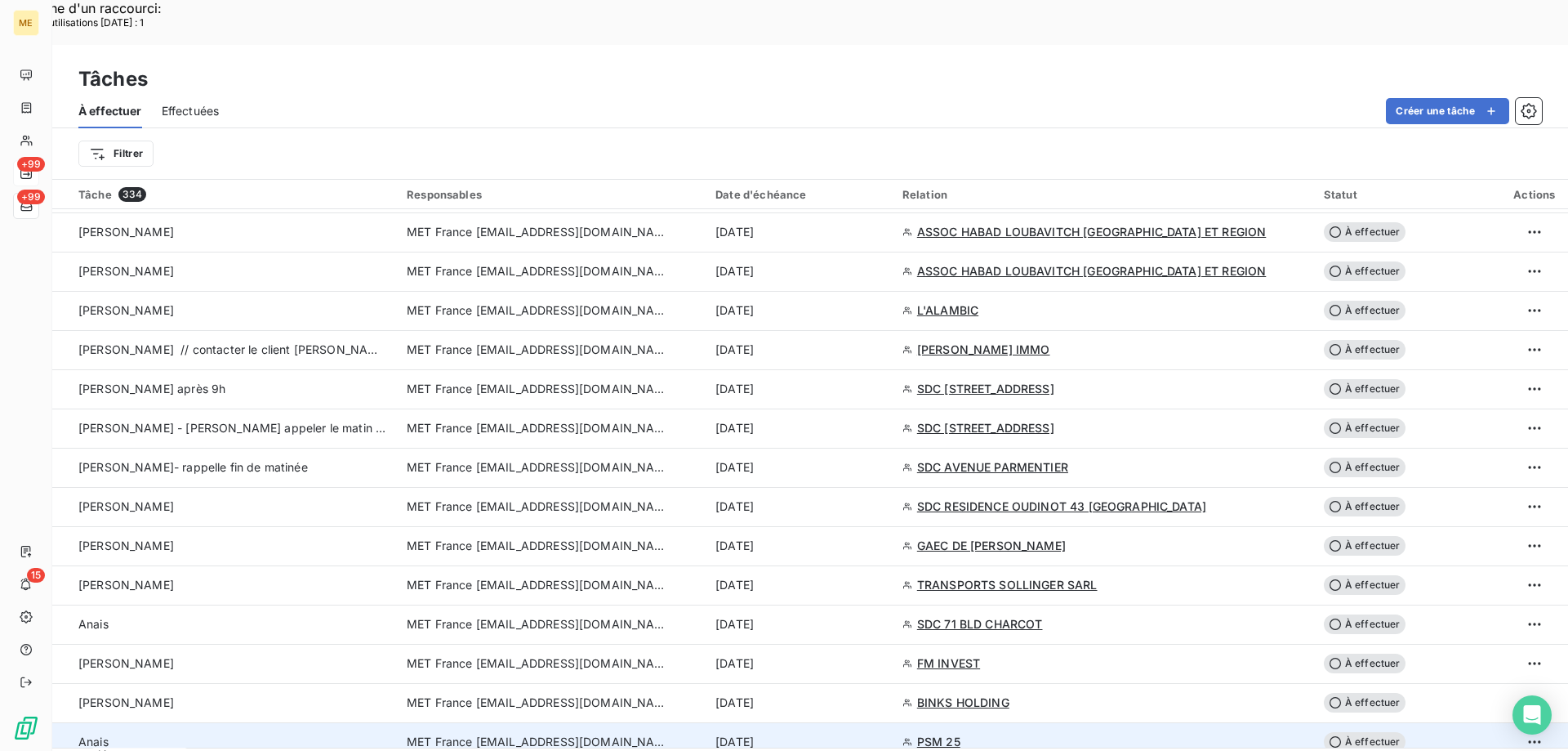
scroll to position [981, 0]
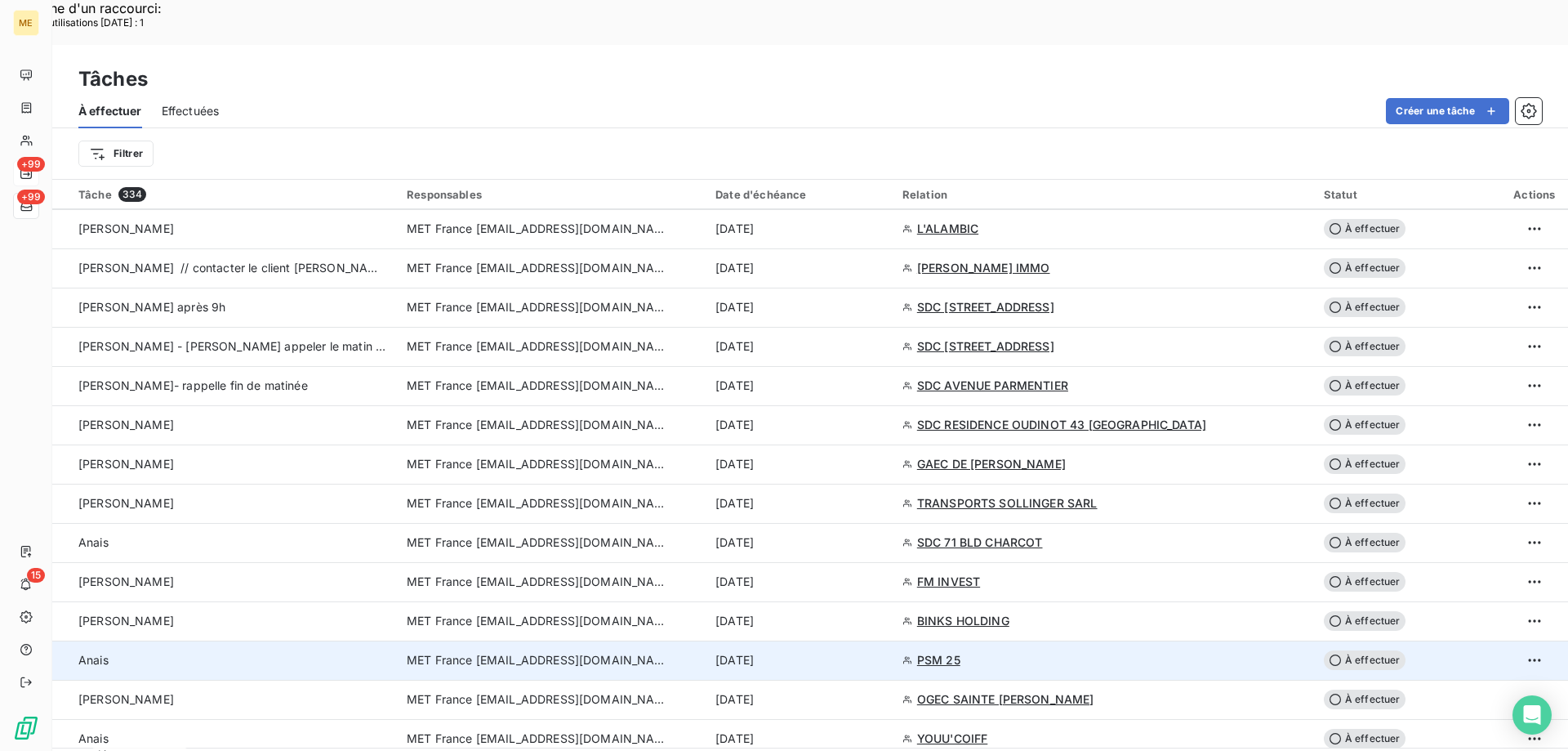
click at [871, 652] on div "10 sept. 2025" at bounding box center [799, 661] width 167 height 17
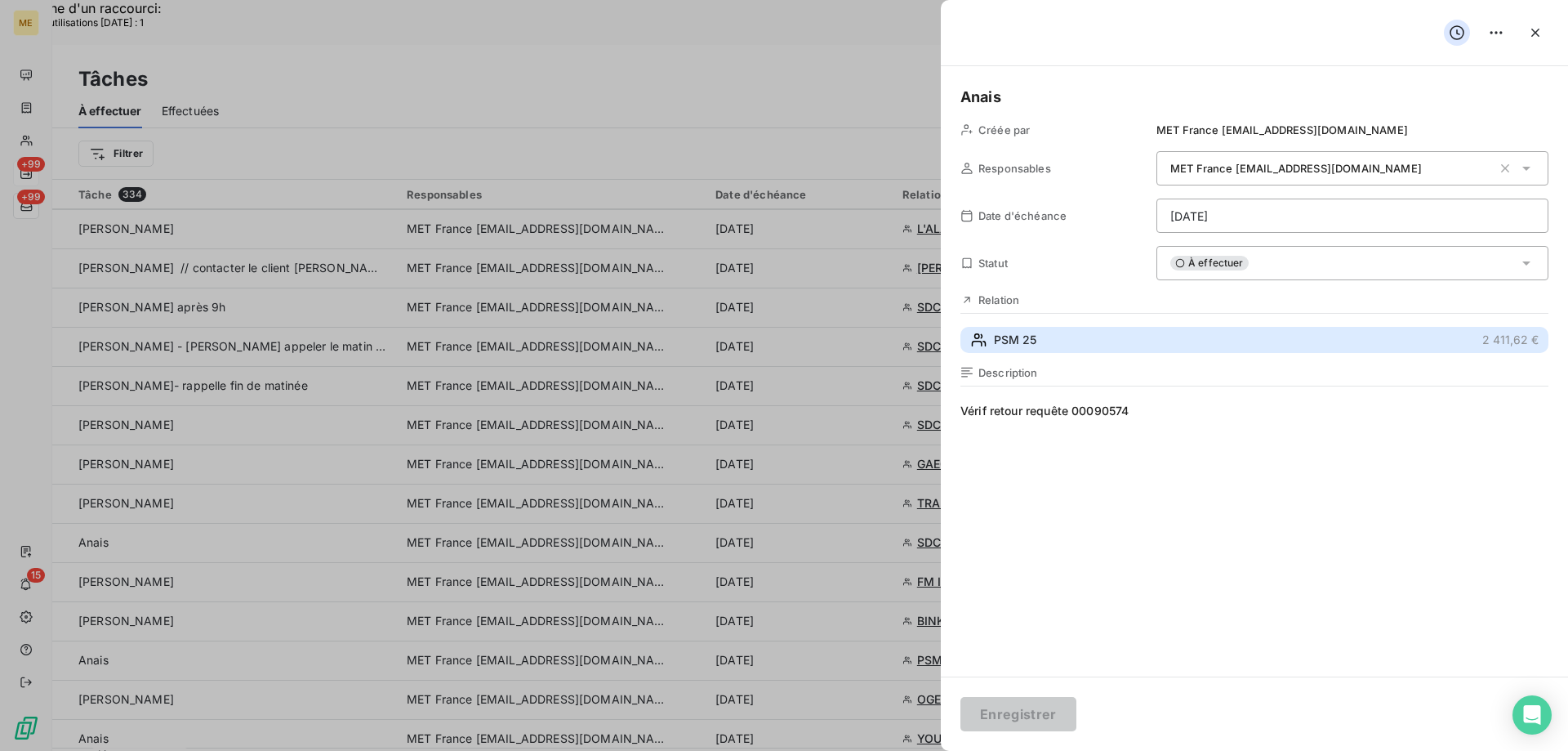
click at [1139, 335] on button "PSM 25 2 411,62 €" at bounding box center [1255, 340] width 588 height 26
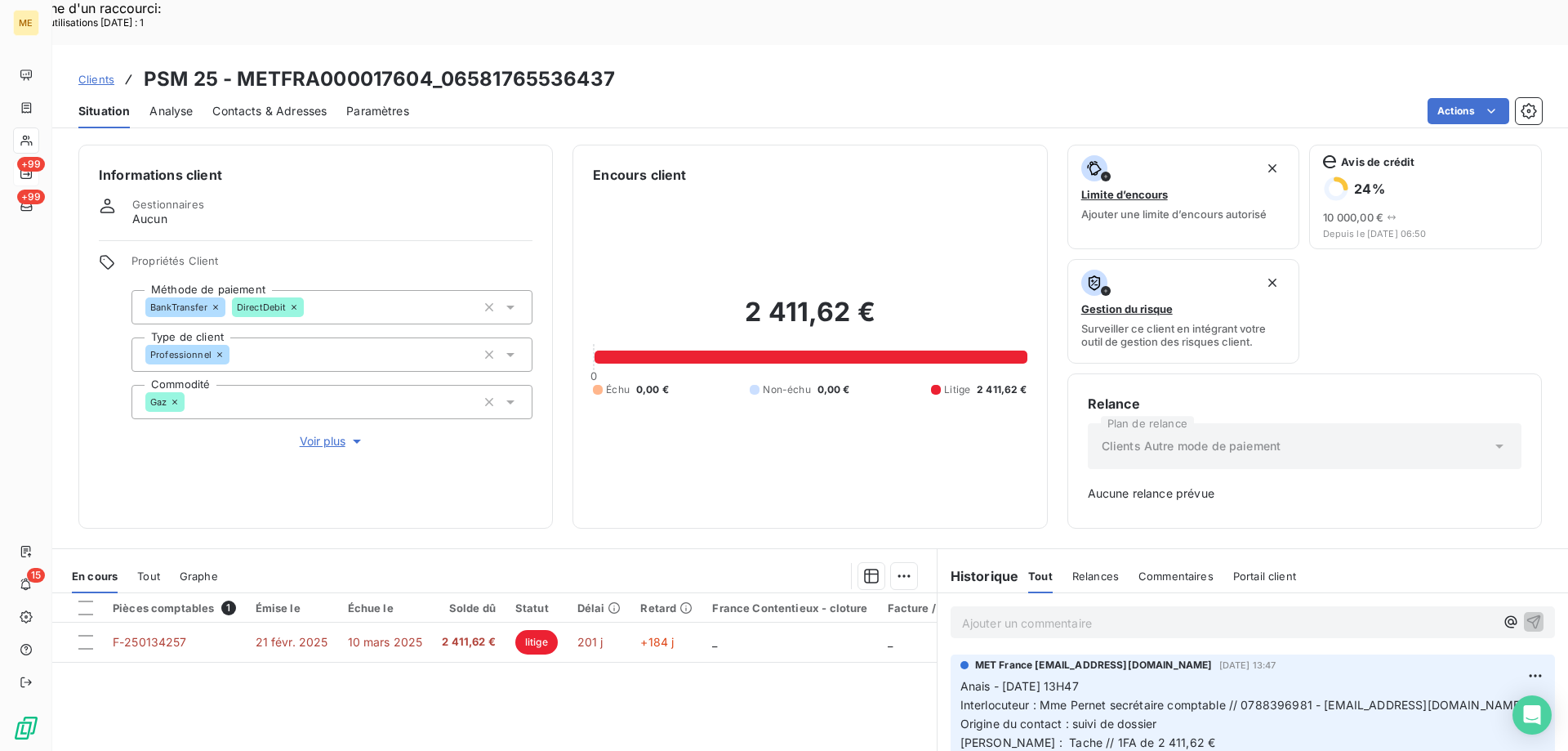
scroll to position [161, 0]
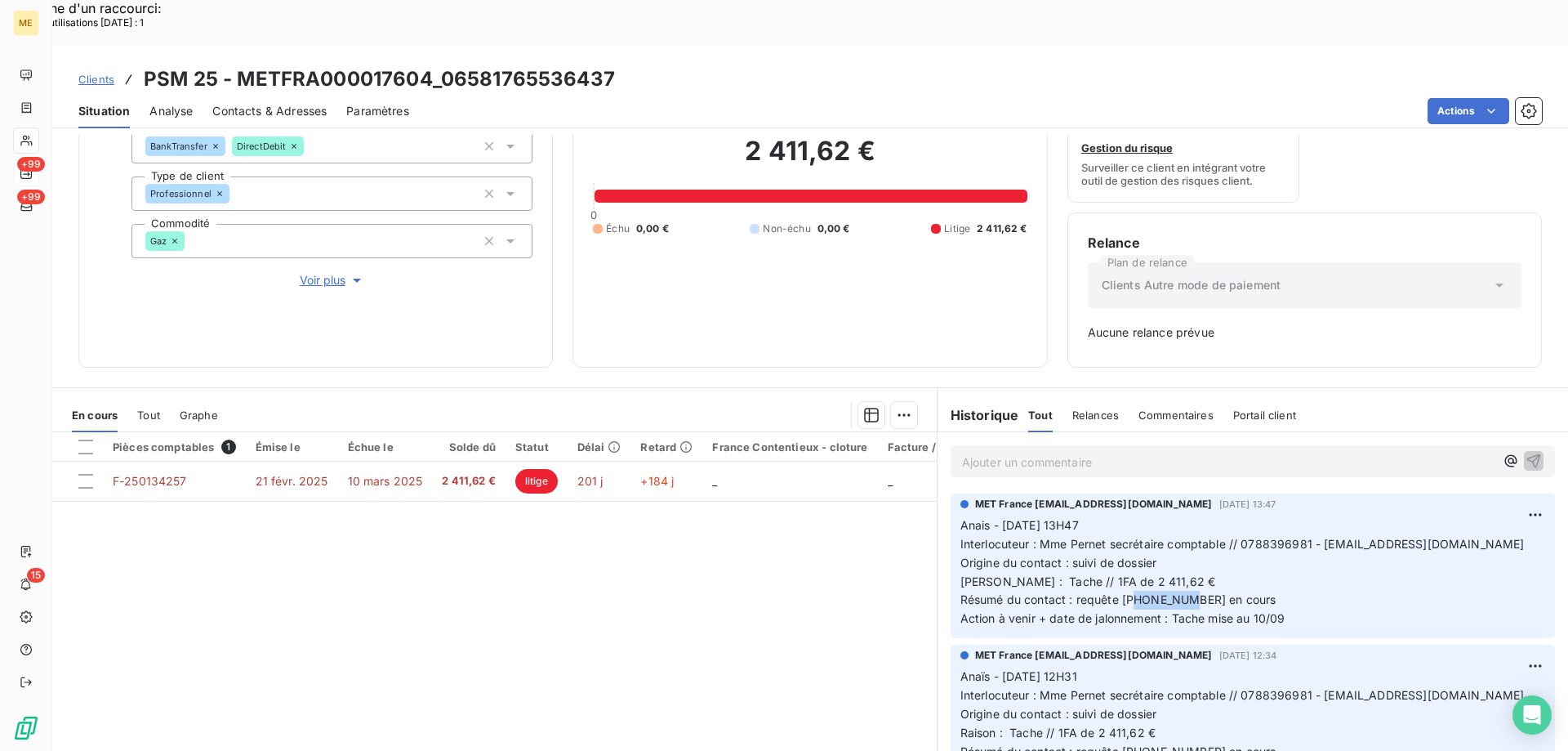
drag, startPoint x: 1171, startPoint y: 555, endPoint x: 1117, endPoint y: 557, distance: 54.0
click at [1117, 557] on span "Anais - 03/09/2025 - 13H47 Interlocuteur : Mme Pernet secrétaire comptable // 0…" at bounding box center [1242, 572] width 564 height 107
click at [1059, 452] on p "Ajouter un commentaire ﻿" at bounding box center [1228, 462] width 532 height 20
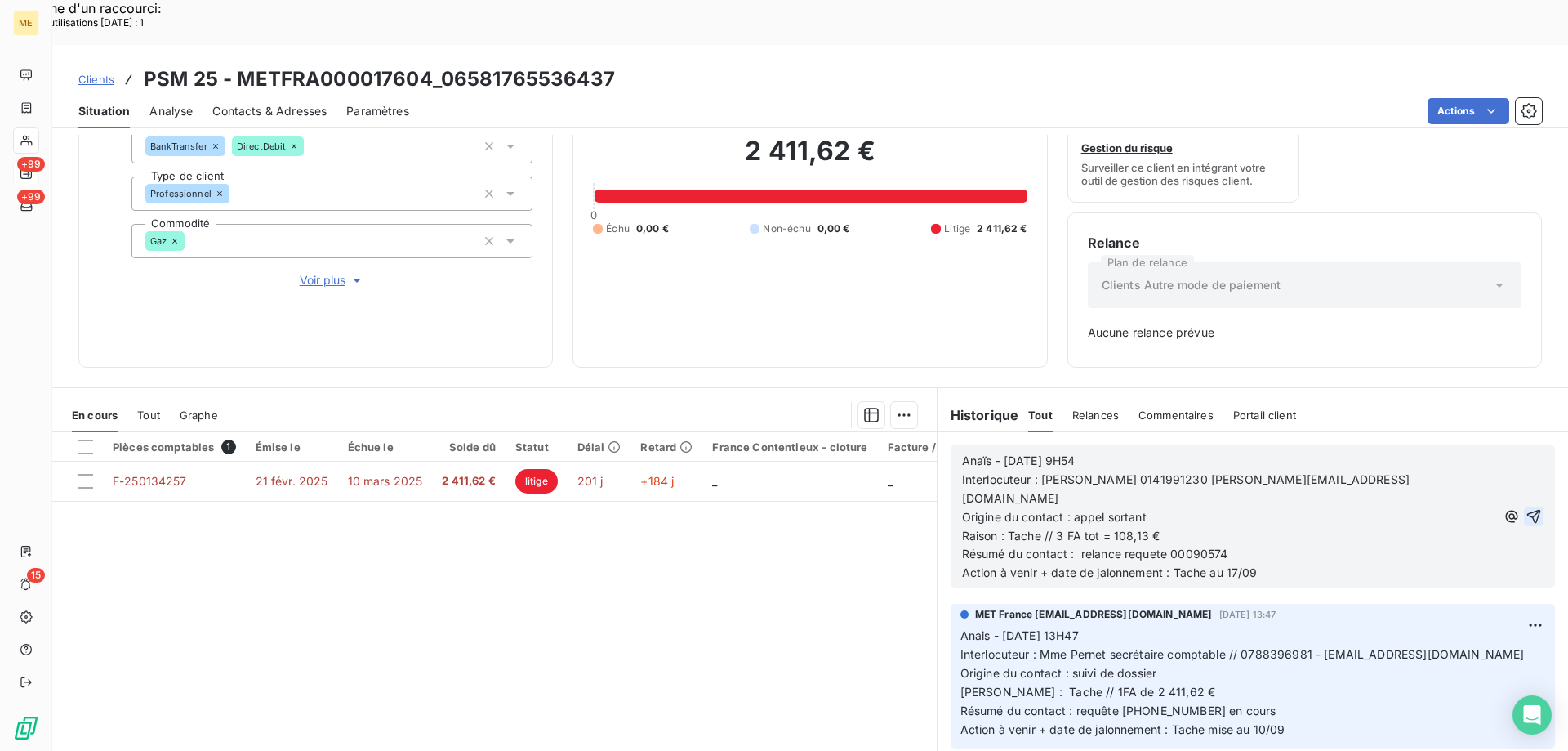
click at [1526, 508] on icon "button" at bounding box center [1535, 517] width 17 height 17
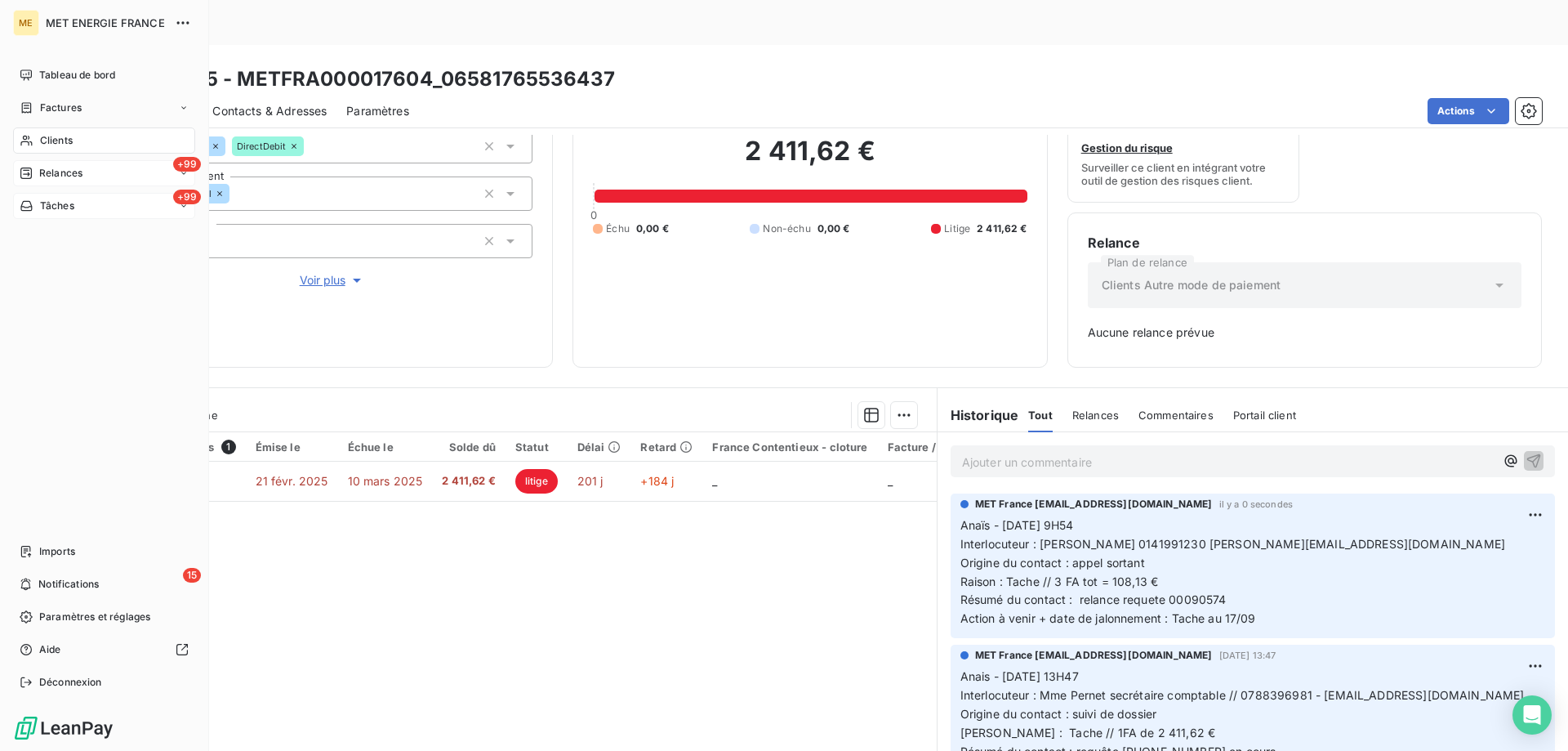
click at [28, 213] on div "+99 Tâches" at bounding box center [104, 206] width 182 height 26
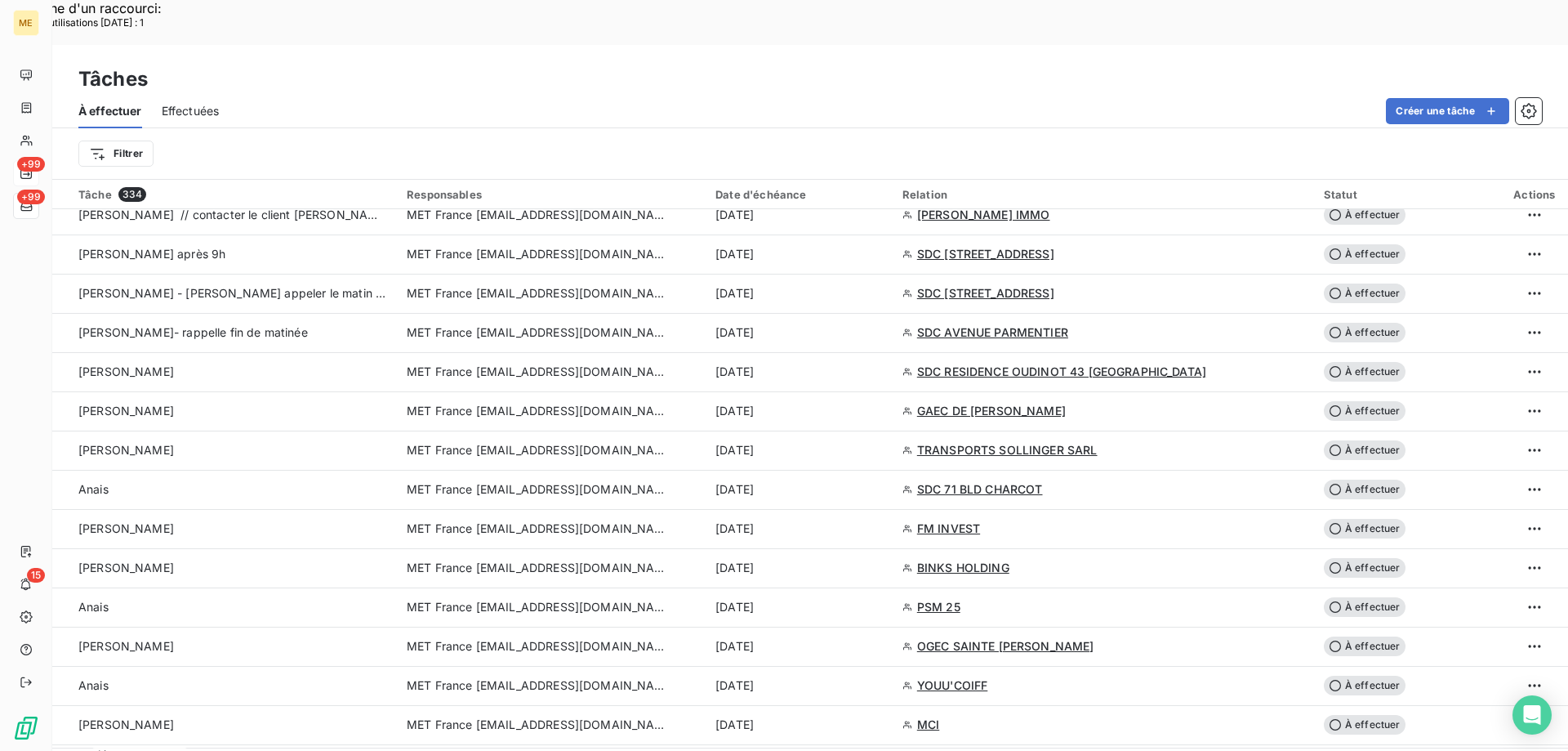
scroll to position [1063, 0]
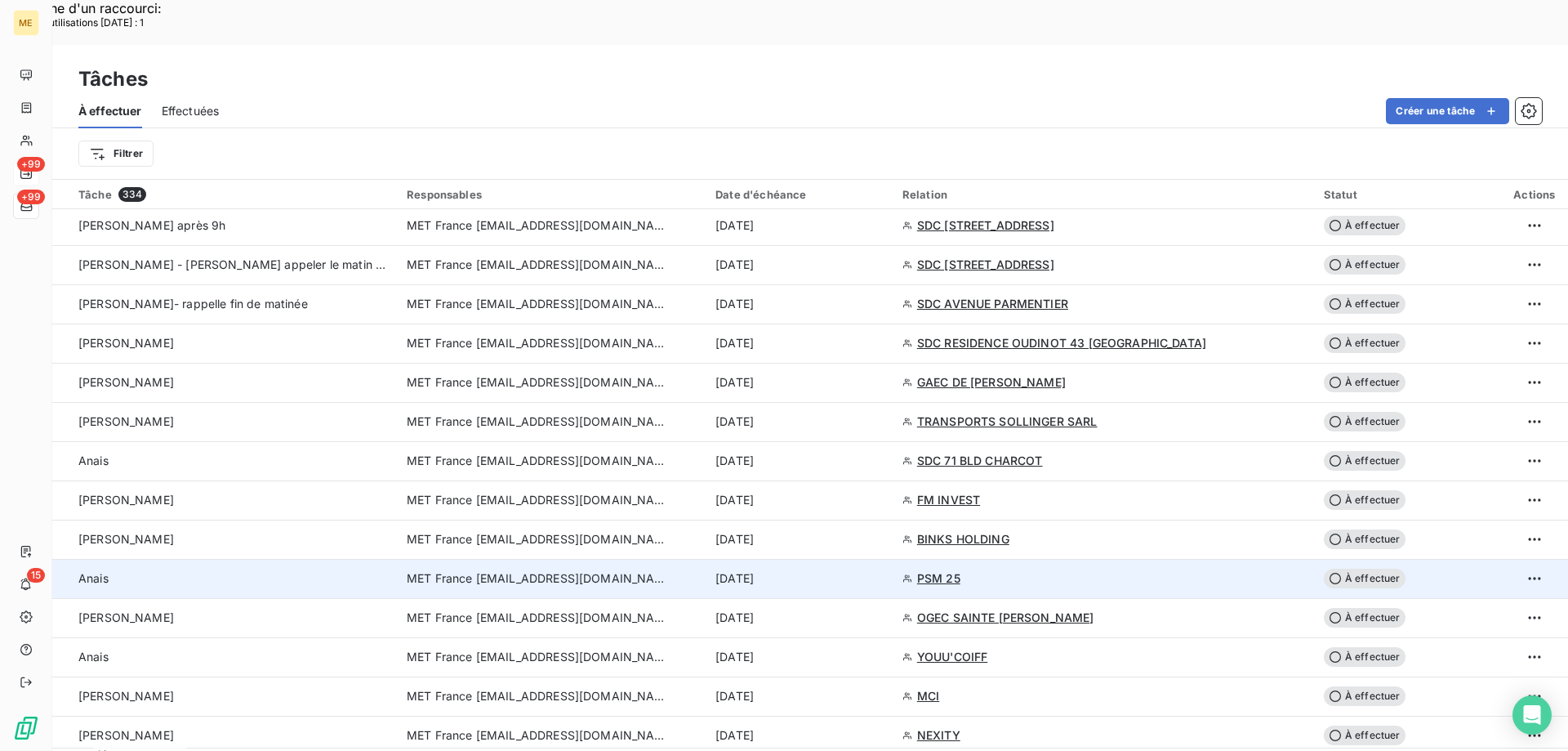
click at [821, 570] on div "10 sept. 2025" at bounding box center [799, 579] width 167 height 17
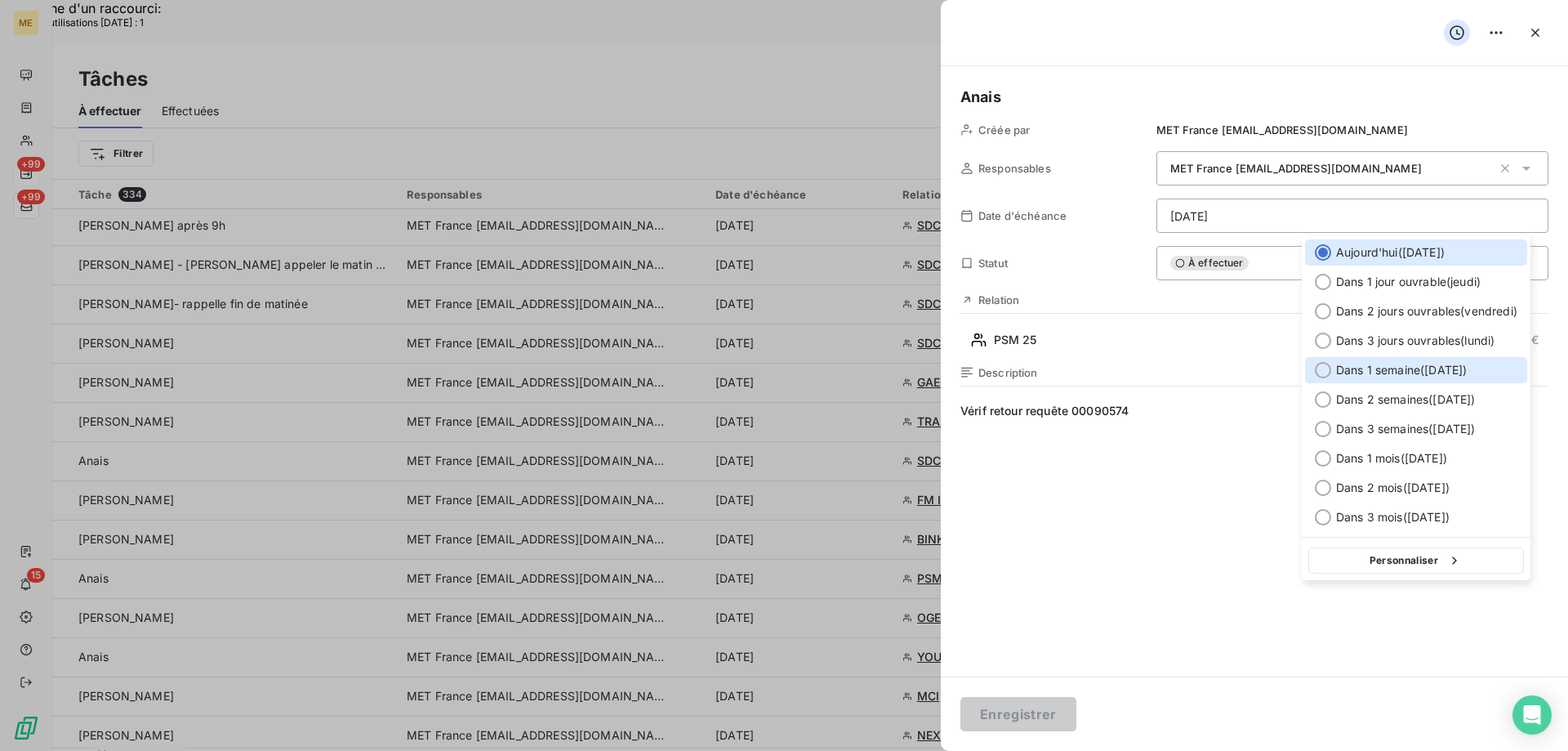
click at [1442, 376] on span "Dans 1 semaine ( [DATE] )" at bounding box center [1402, 370] width 130 height 17
type input "17/09/2025"
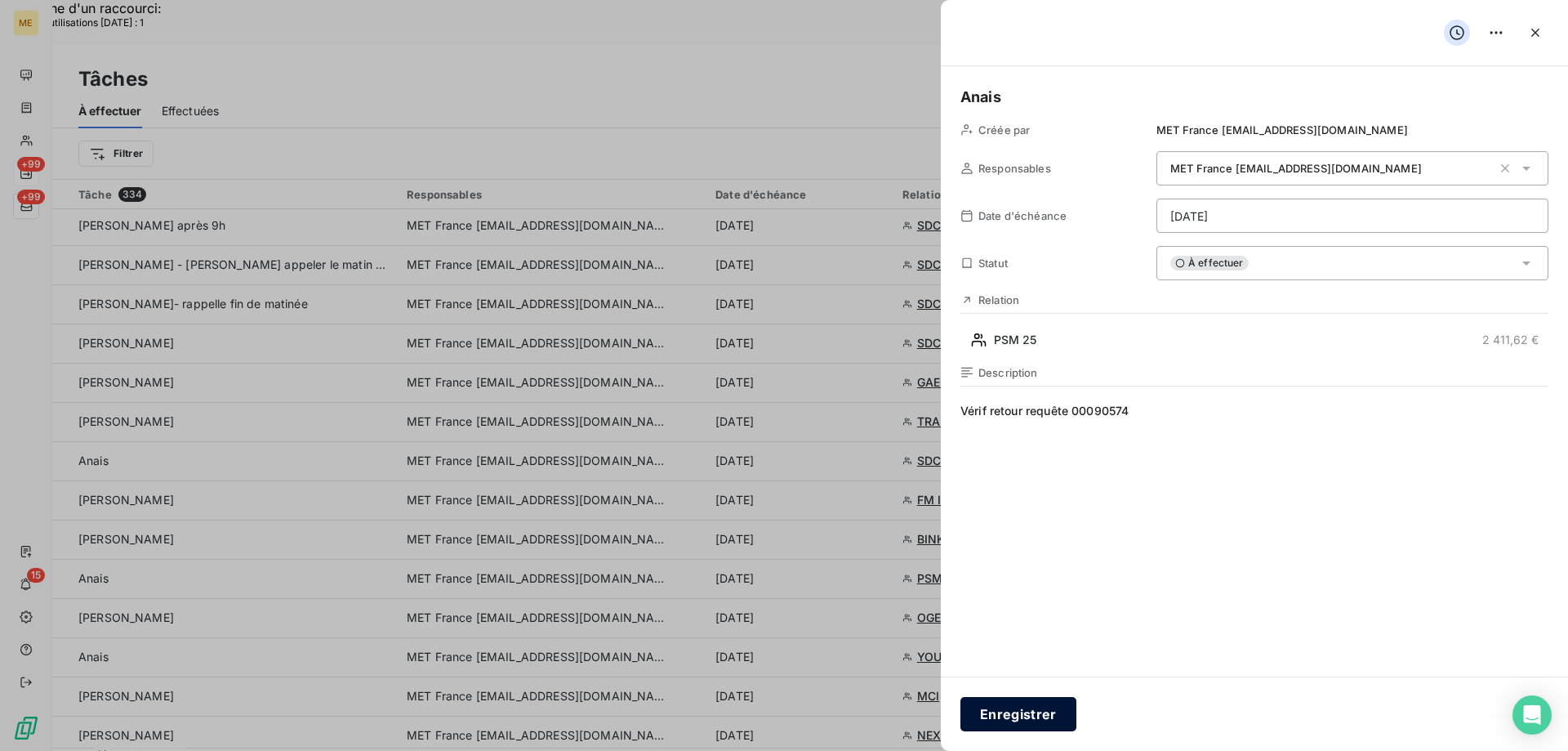
click at [1045, 722] on button "Enregistrer" at bounding box center [1018, 714] width 116 height 34
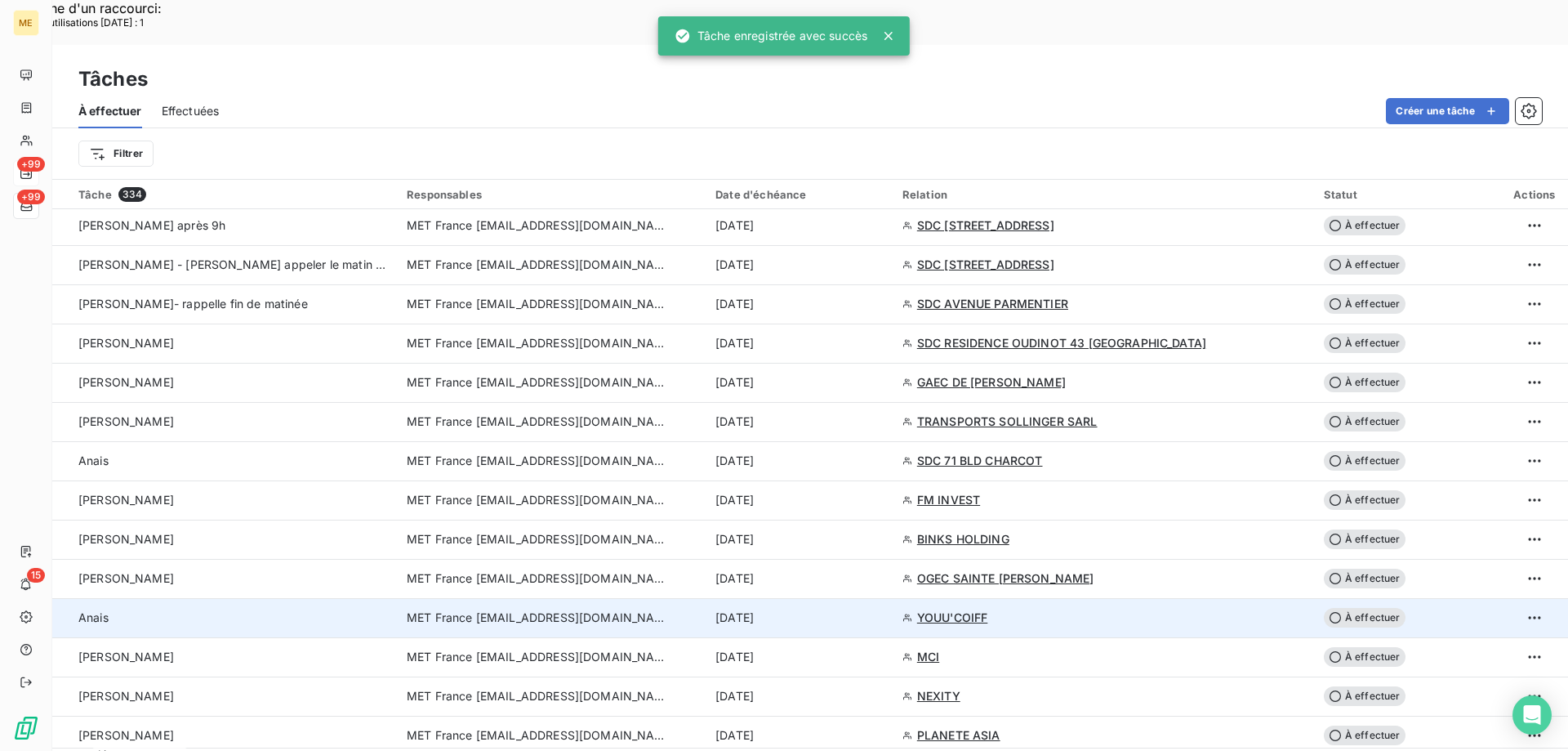
click at [847, 610] on div "10 sept. 2025" at bounding box center [799, 618] width 167 height 17
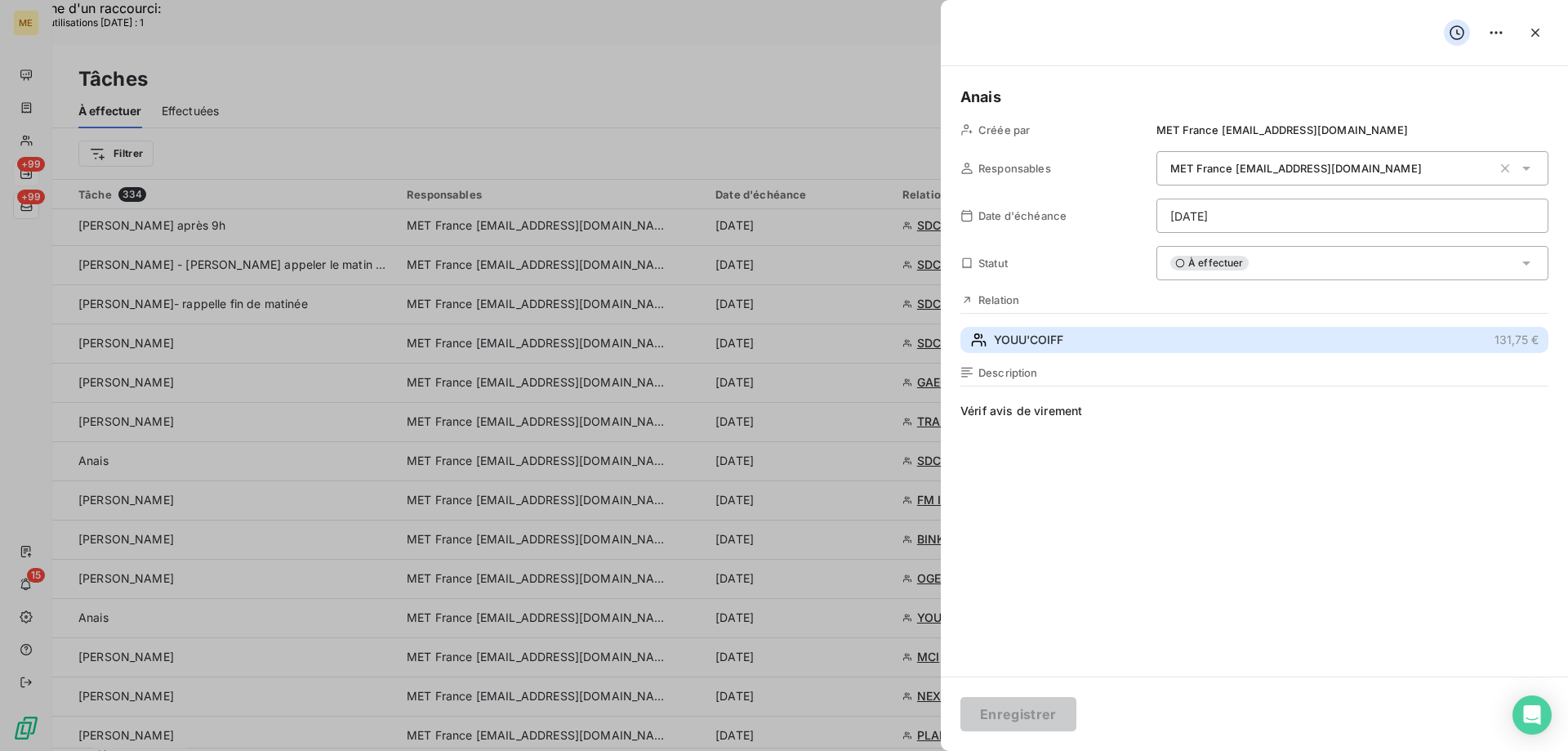
click at [1021, 340] on span "YOUU'COIFF" at bounding box center [1028, 340] width 69 height 17
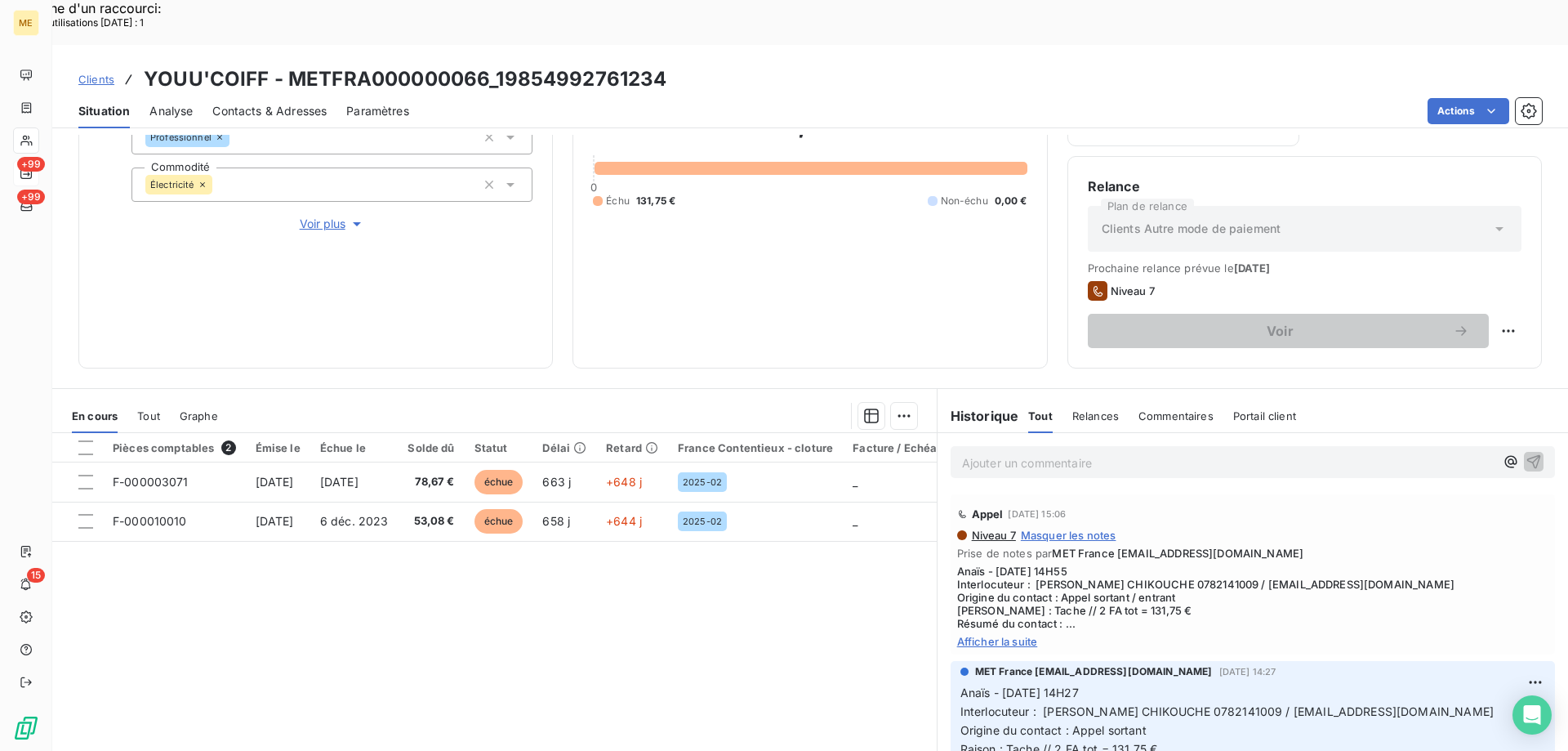
scroll to position [218, 0]
drag, startPoint x: 999, startPoint y: 594, endPoint x: 1044, endPoint y: 599, distance: 45.3
click at [1000, 634] on span "Afficher la suite" at bounding box center [1253, 641] width 592 height 13
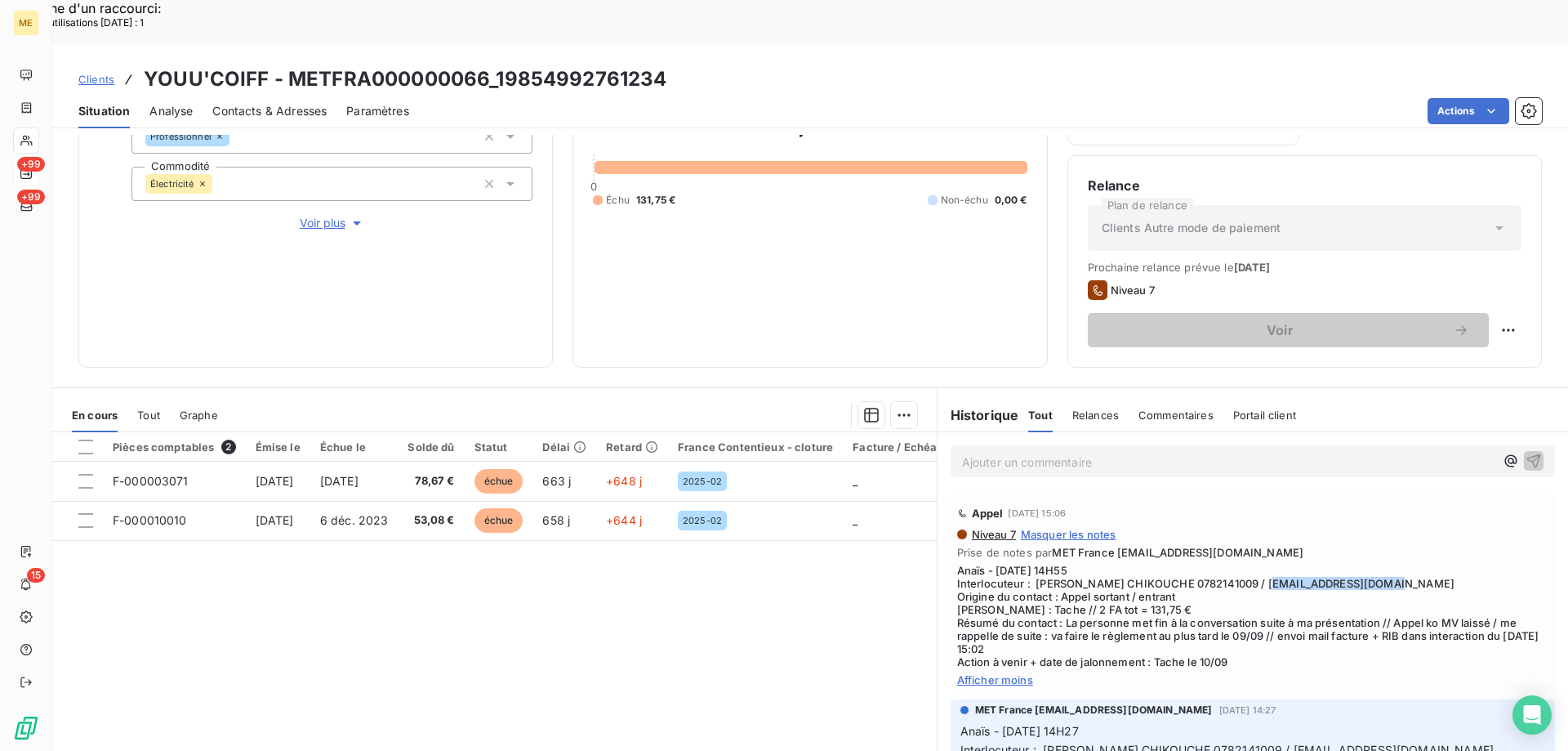
drag, startPoint x: 1352, startPoint y: 542, endPoint x: 1234, endPoint y: 539, distance: 118.0
click at [1233, 564] on span "Anaïs - 05/09/2025 - 14H55 Interlocuteur : M YOUNES CHIKOUCHE 0782141009 / chik…" at bounding box center [1253, 616] width 592 height 105
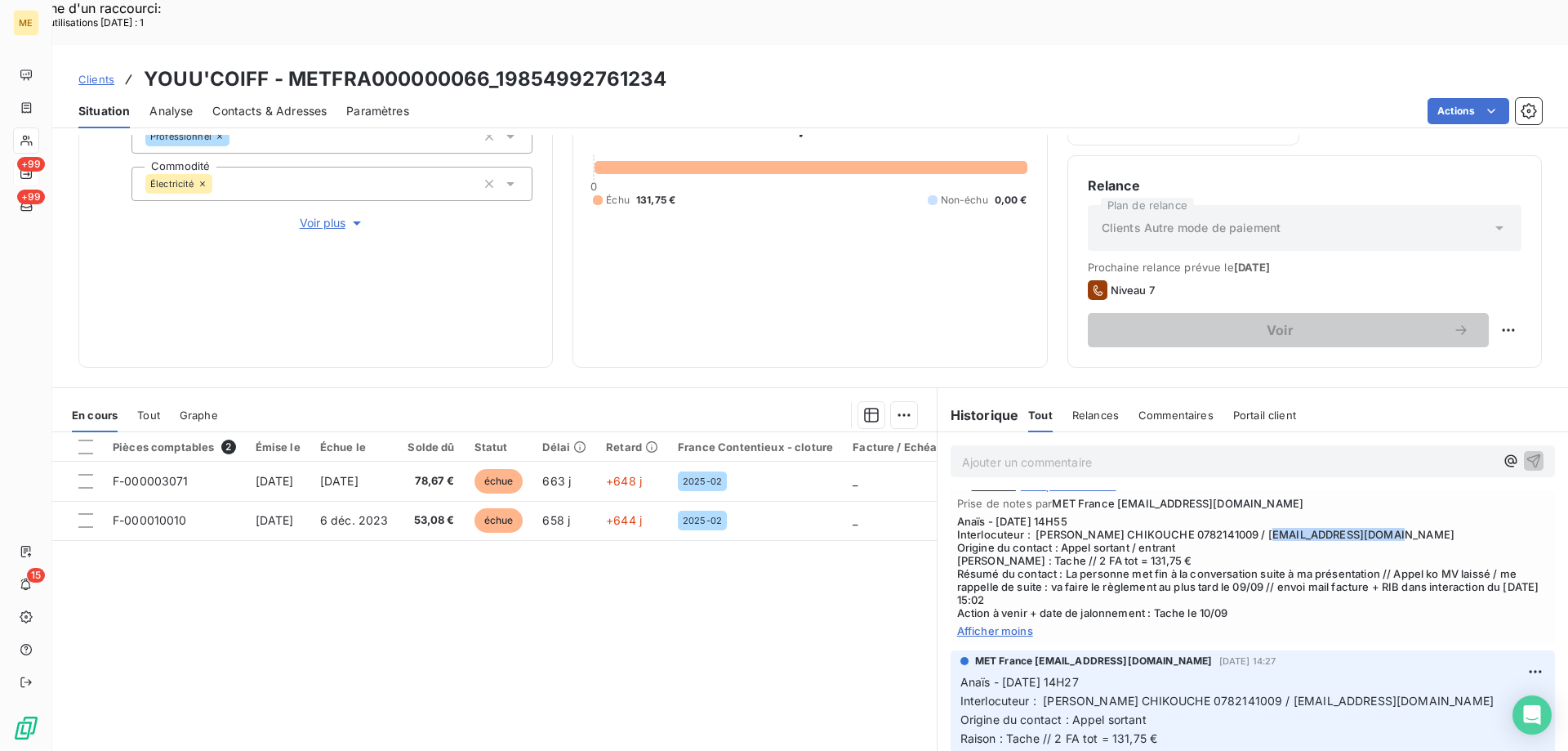
scroll to position [82, 0]
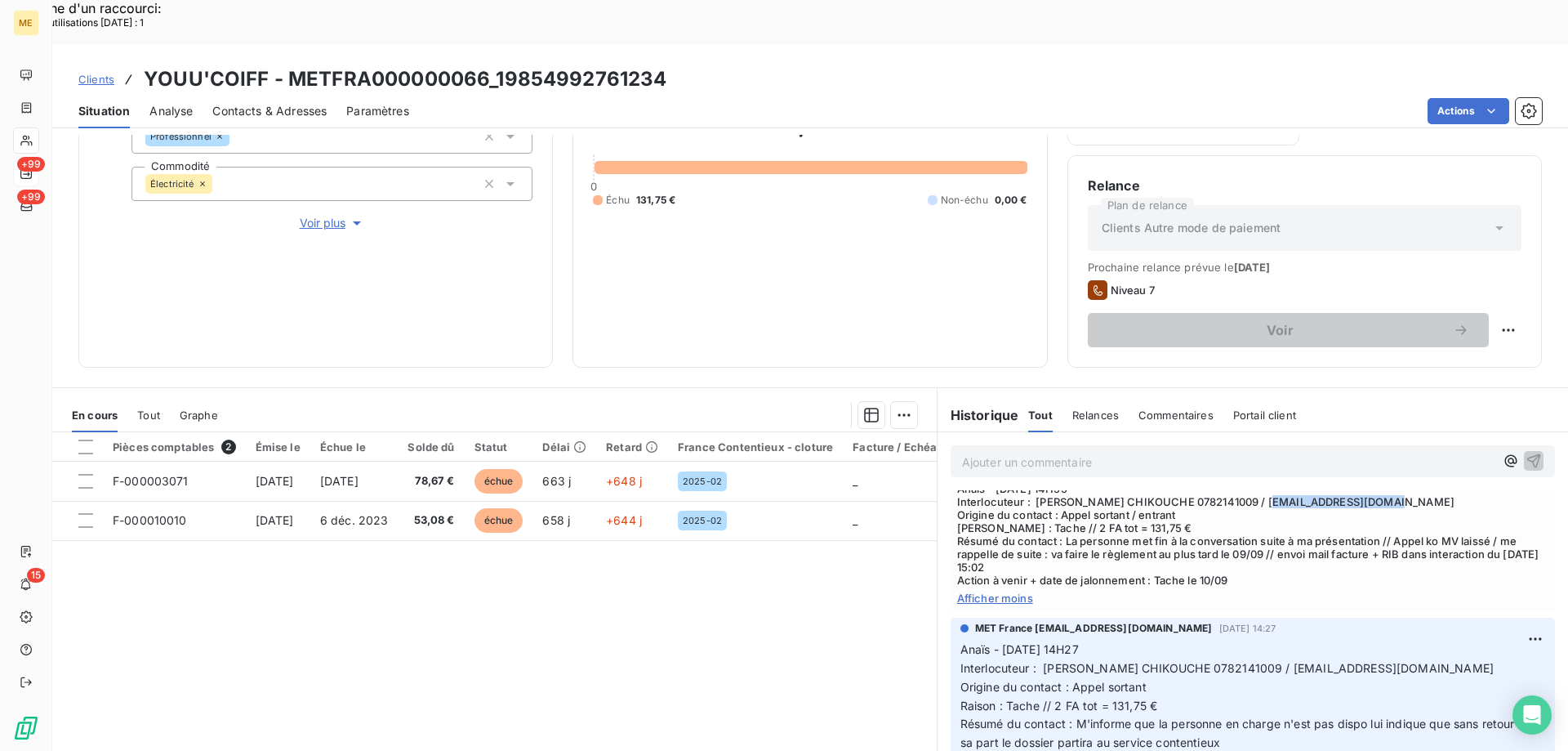
click at [316, 215] on span "Voir plus" at bounding box center [333, 223] width 65 height 17
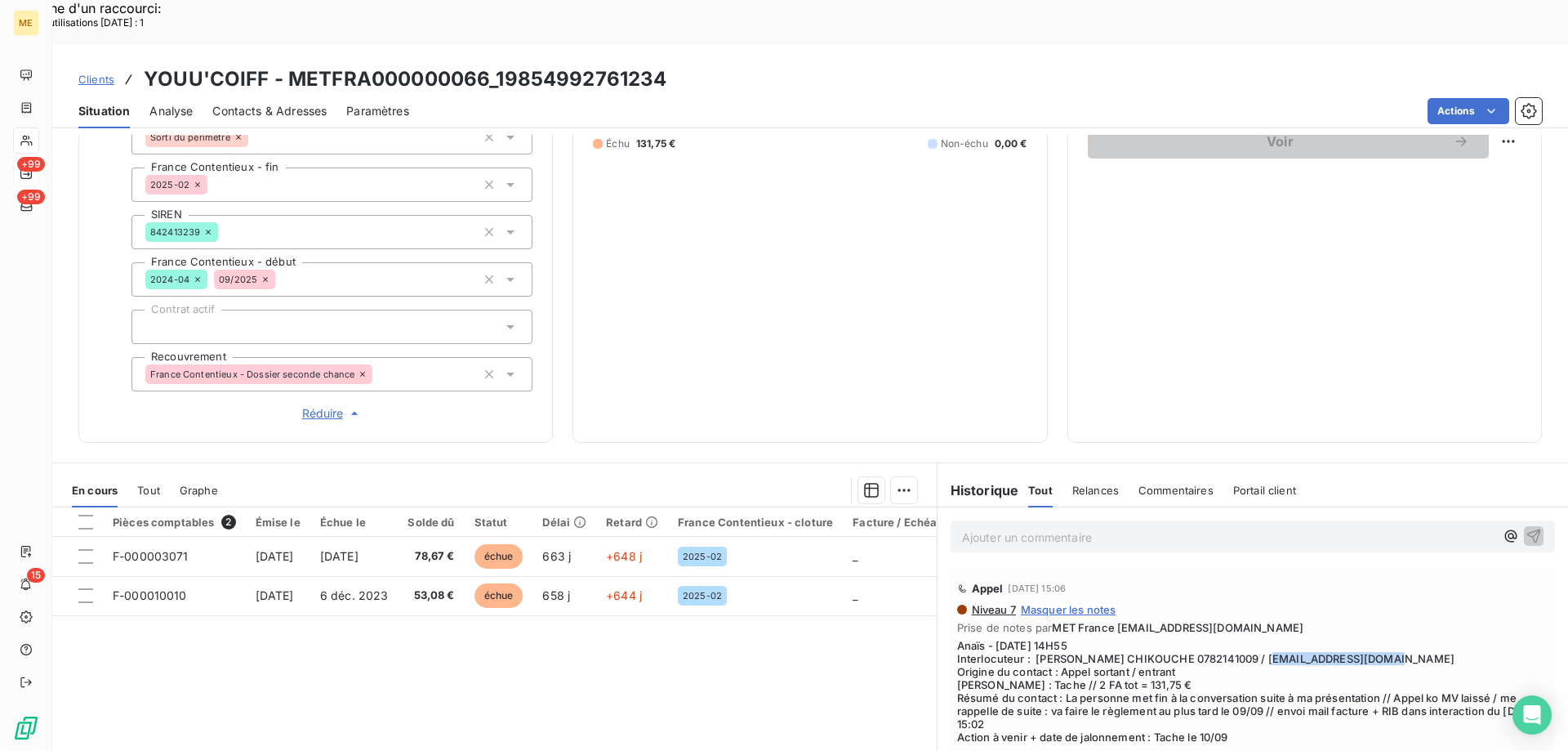
scroll to position [471, 0]
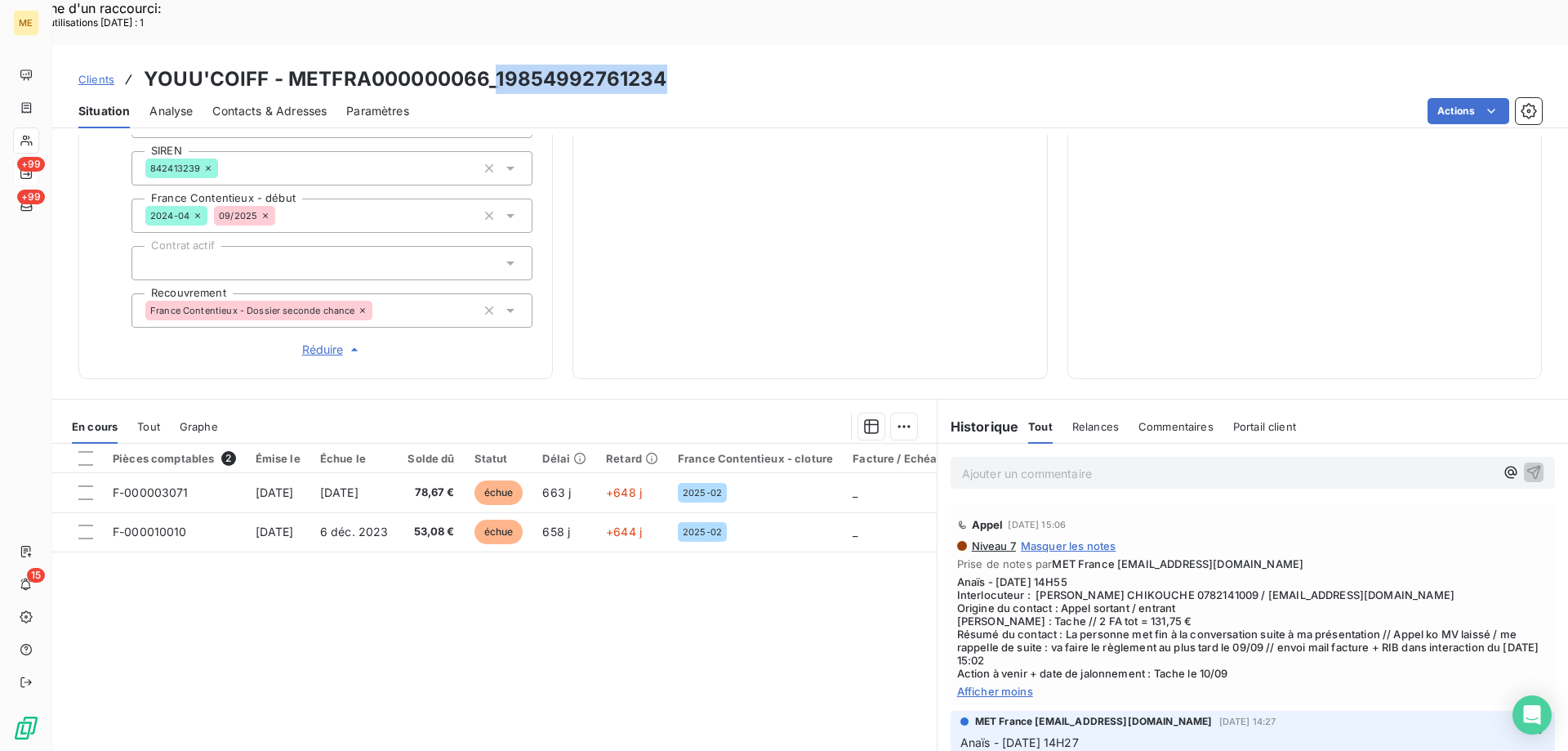
drag, startPoint x: 674, startPoint y: 40, endPoint x: 496, endPoint y: 33, distance: 178.1
click at [496, 64] on div "Clients YOUU'COIFF - METFRA000000066_19854992761234" at bounding box center [811, 79] width 1516 height 29
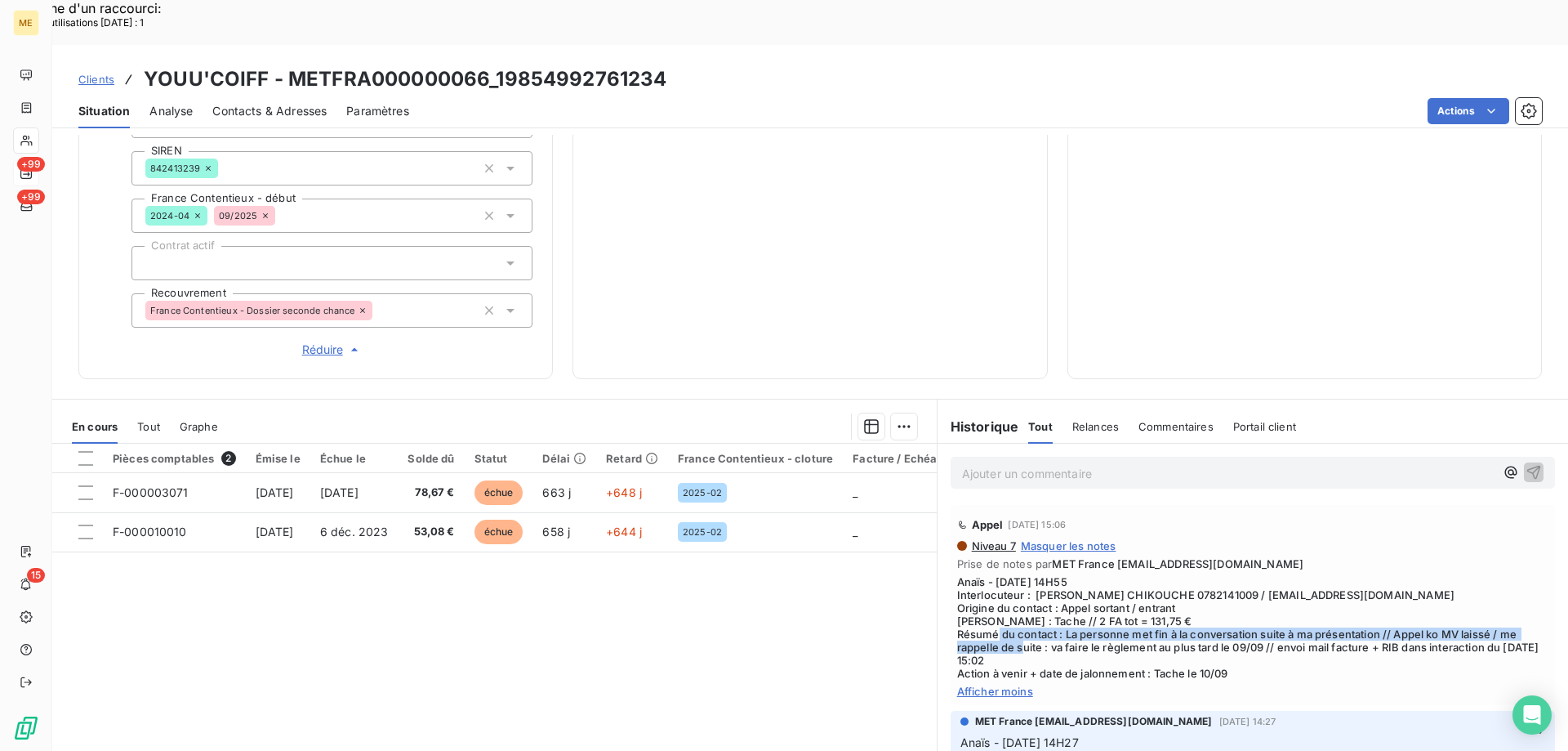
drag, startPoint x: 1059, startPoint y: 578, endPoint x: 1082, endPoint y: 595, distance: 28.6
click at [1082, 595] on span "Anaïs - 05/09/2025 - 14H55 Interlocuteur : M YOUNES CHIKOUCHE 0782141009 / chik…" at bounding box center [1253, 627] width 592 height 105
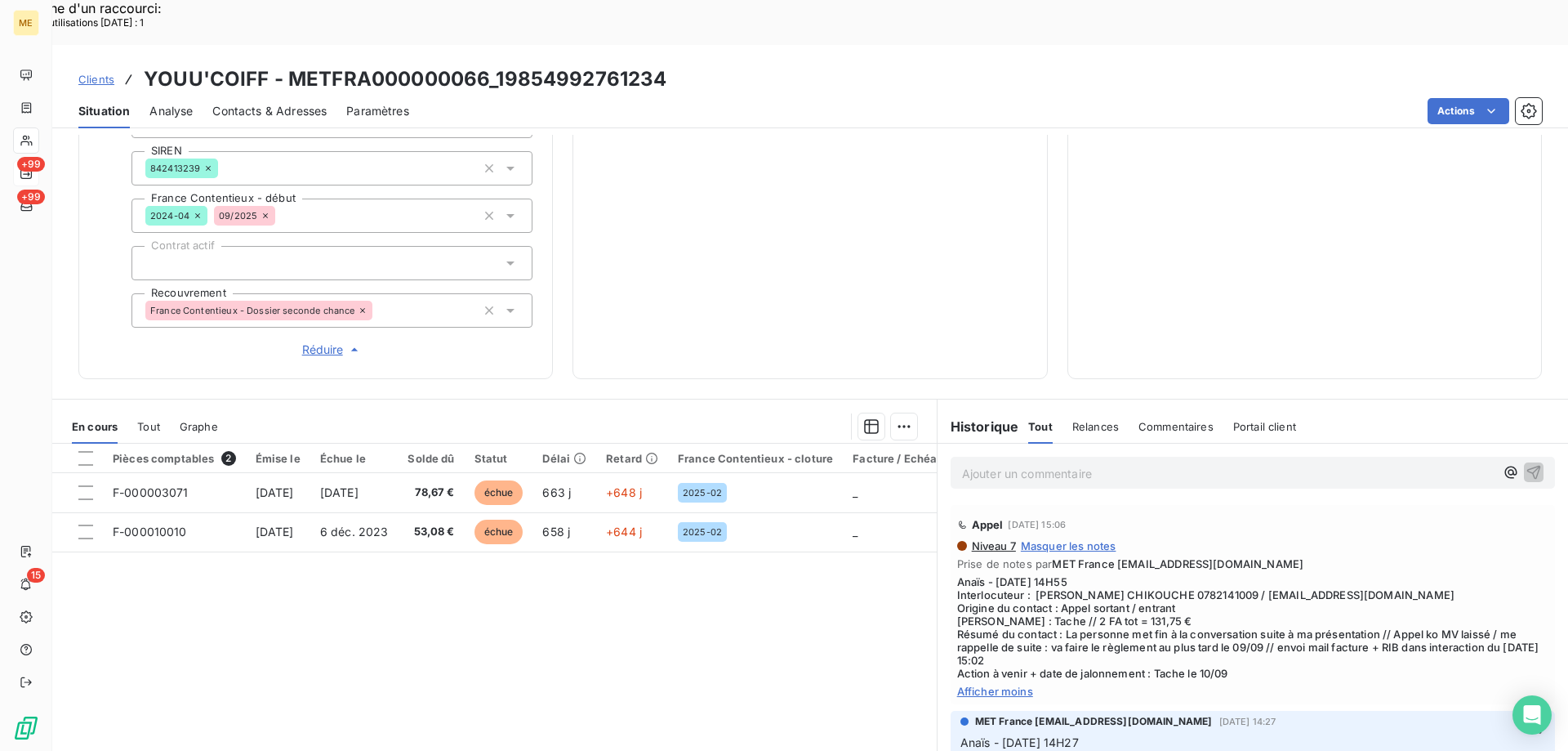
click at [1084, 601] on span "Anaïs - 05/09/2025 - 14H55 Interlocuteur : M YOUNES CHIKOUCHE 0782141009 / chik…" at bounding box center [1253, 627] width 592 height 105
click at [976, 685] on span "Afficher moins" at bounding box center [1253, 692] width 592 height 13
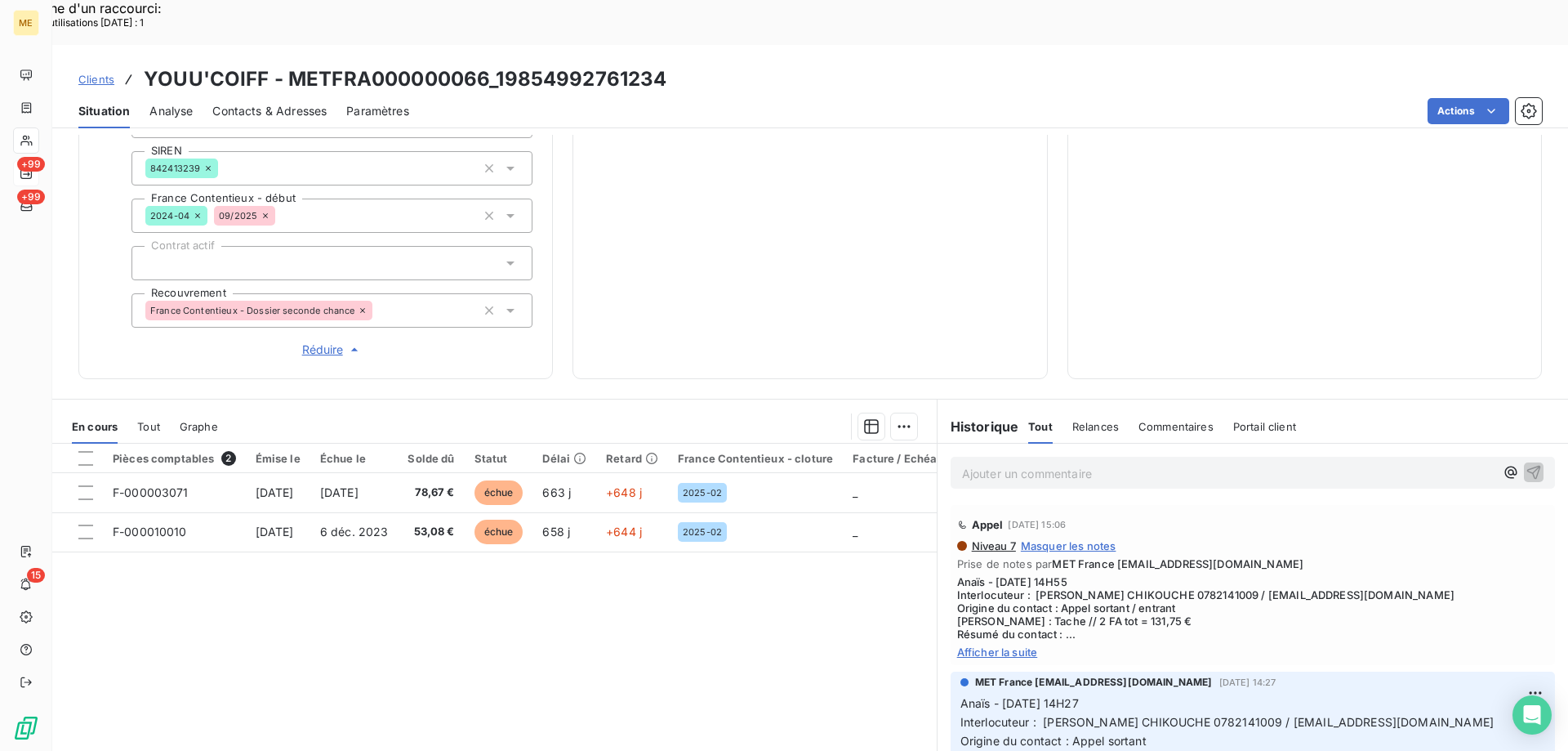
click at [1272, 463] on p "Ajouter un commentaire ﻿" at bounding box center [1228, 473] width 532 height 20
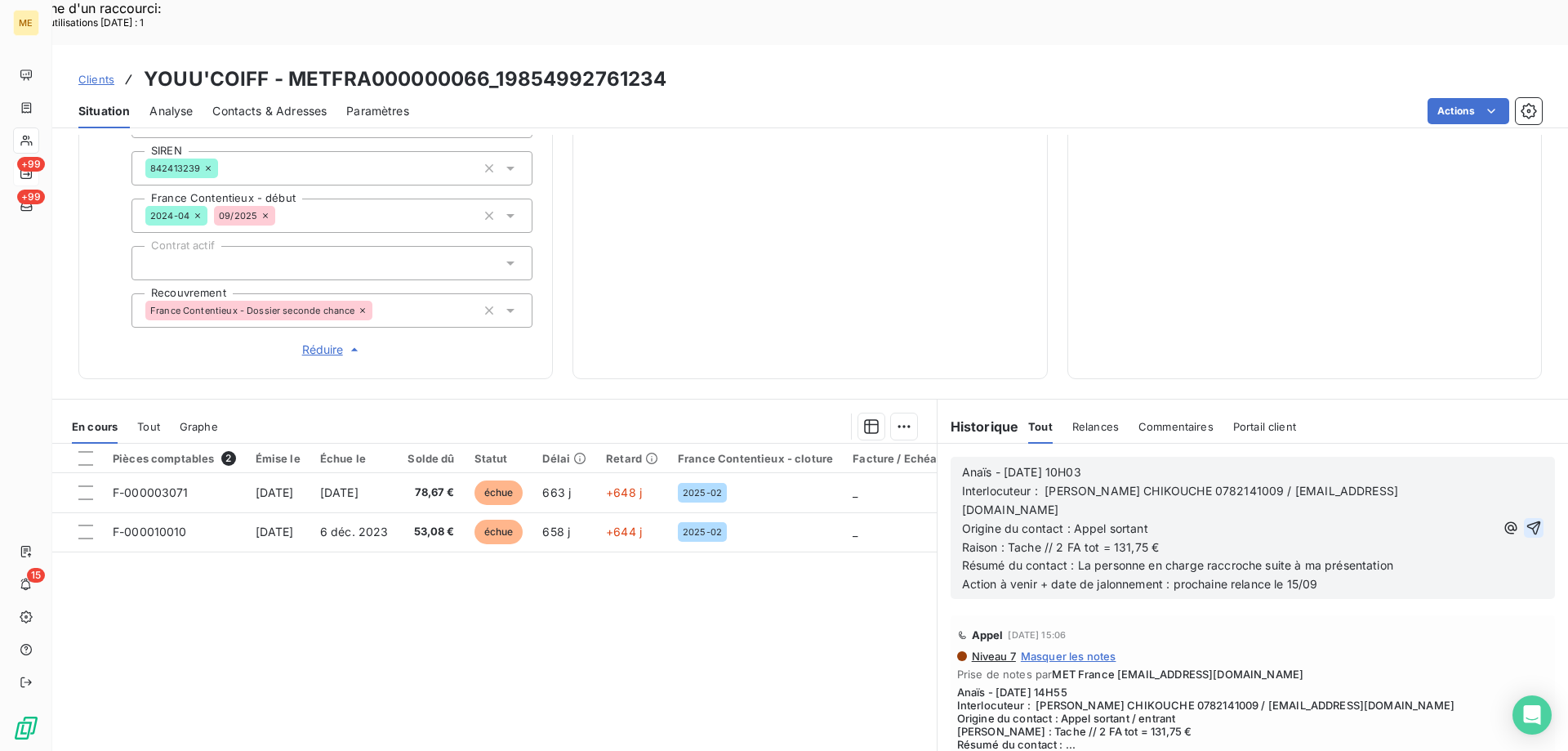
click at [1528, 522] on icon "button" at bounding box center [1535, 529] width 14 height 14
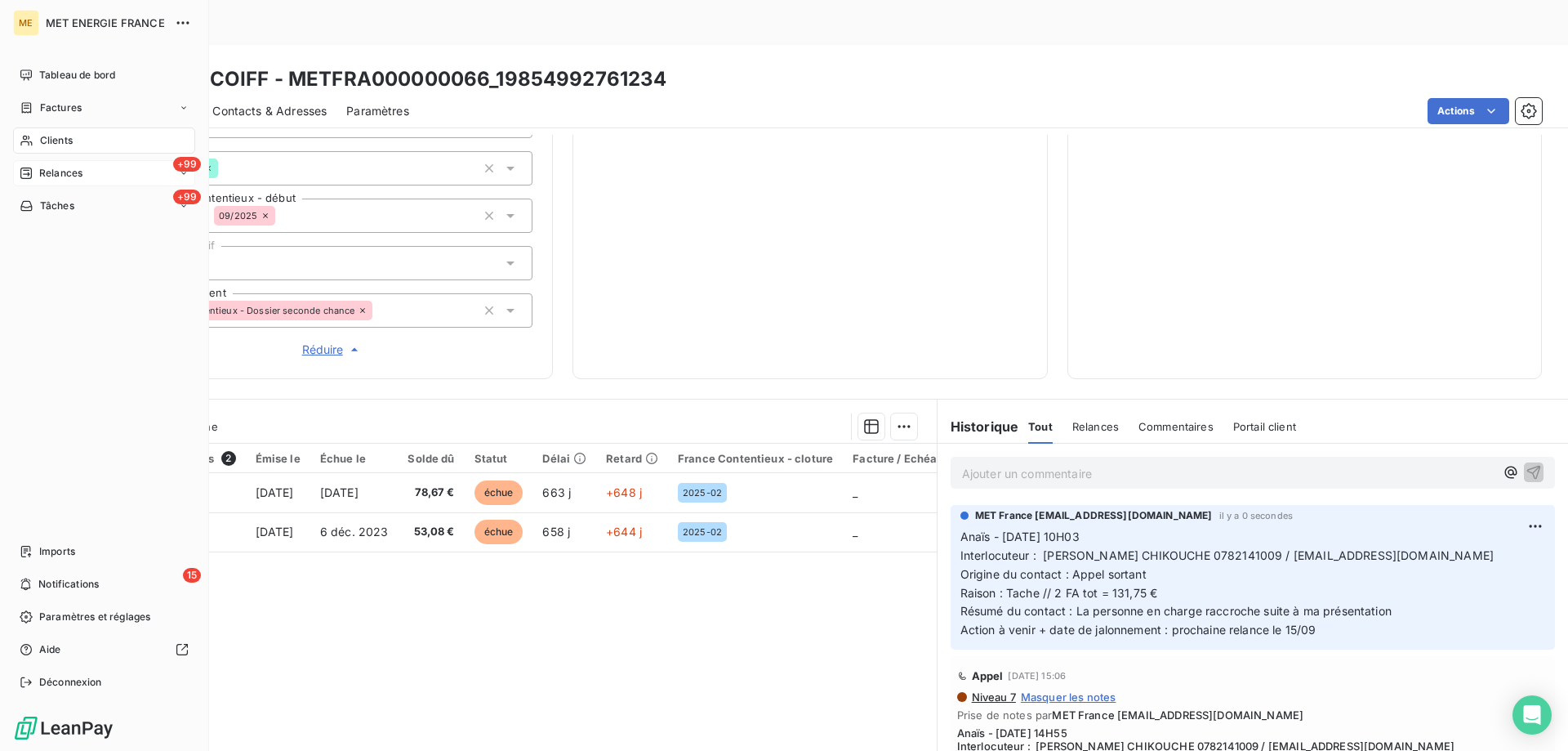
click at [43, 204] on span "Tâches" at bounding box center [57, 206] width 34 height 15
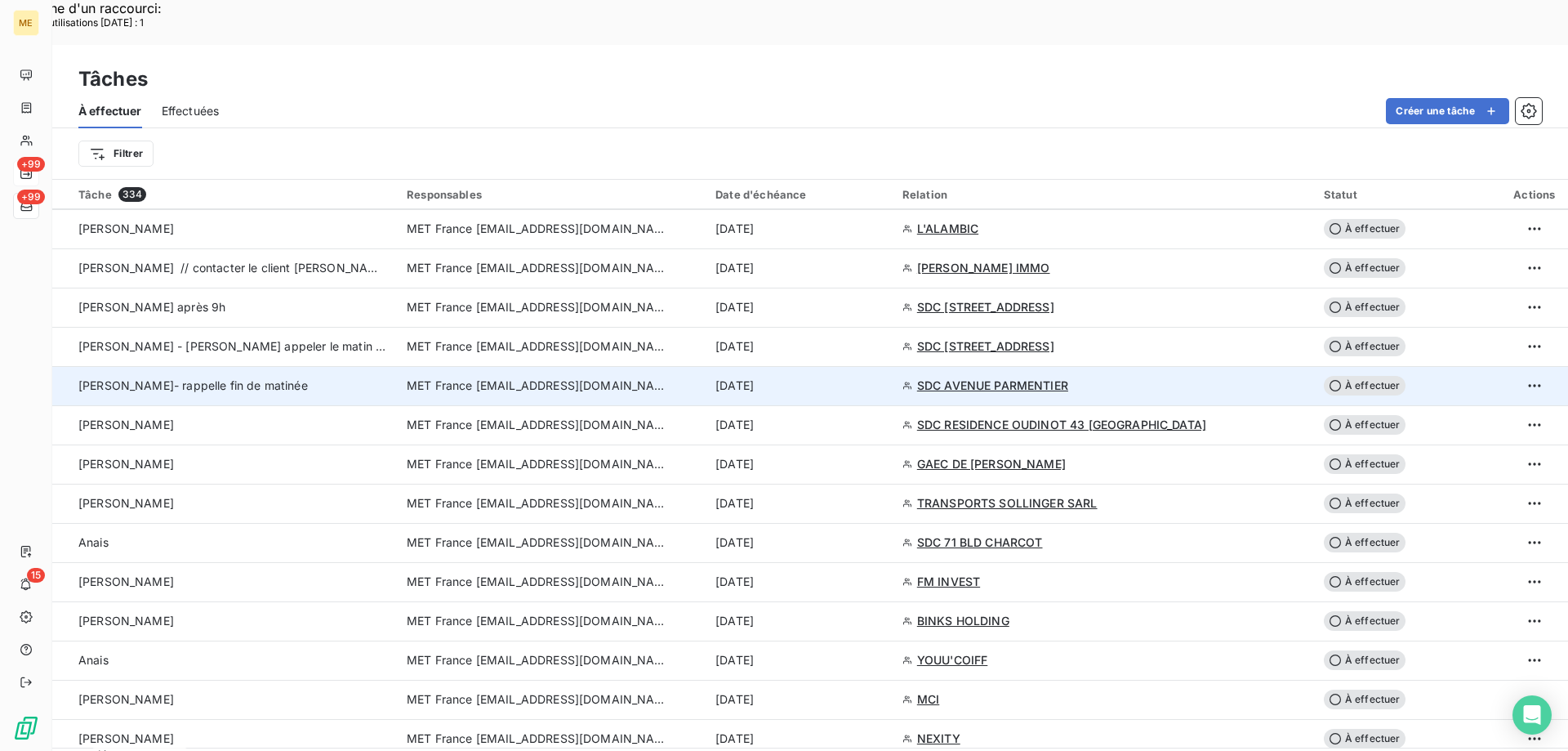
scroll to position [1063, 0]
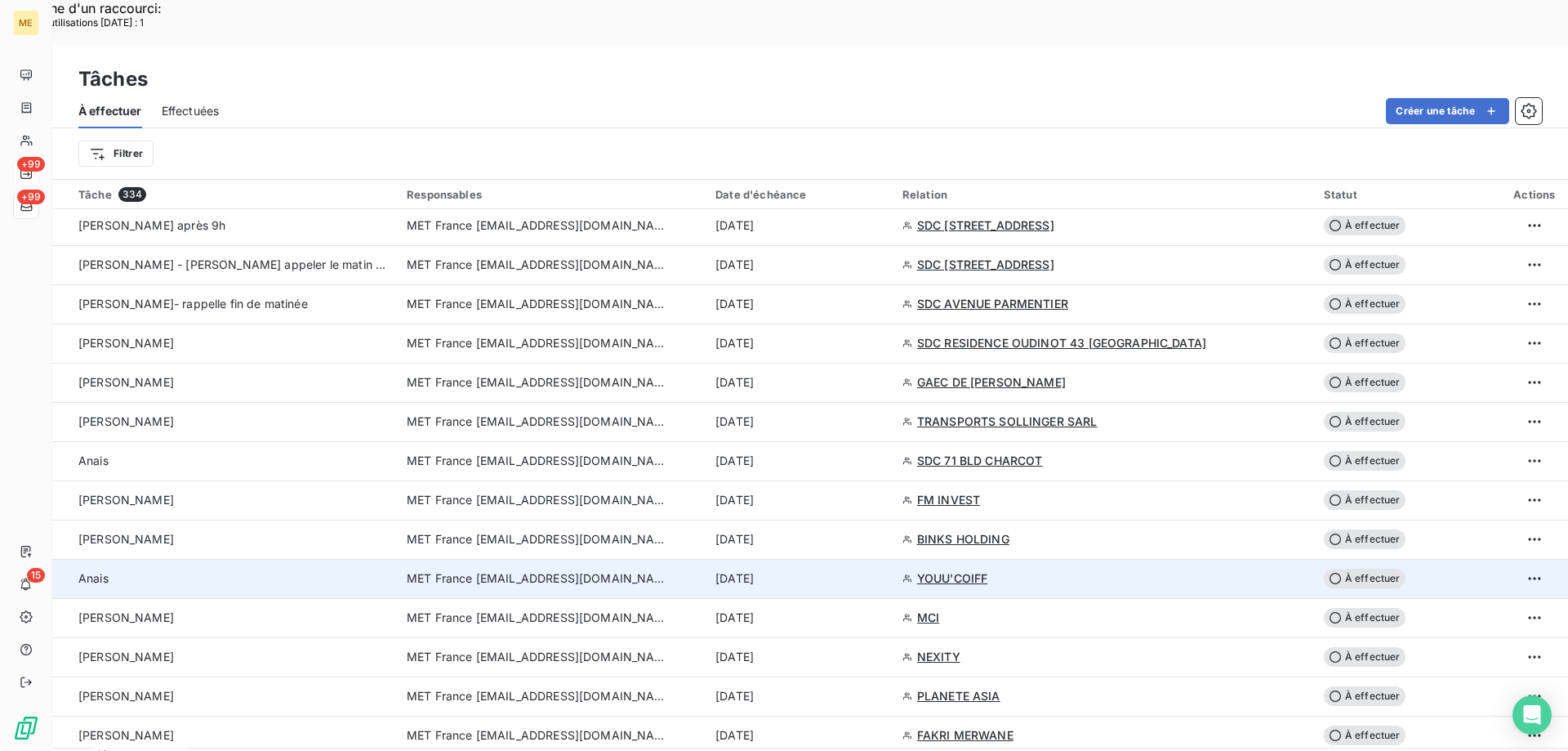
click at [834, 559] on td "10 sept. 2025" at bounding box center [799, 578] width 187 height 39
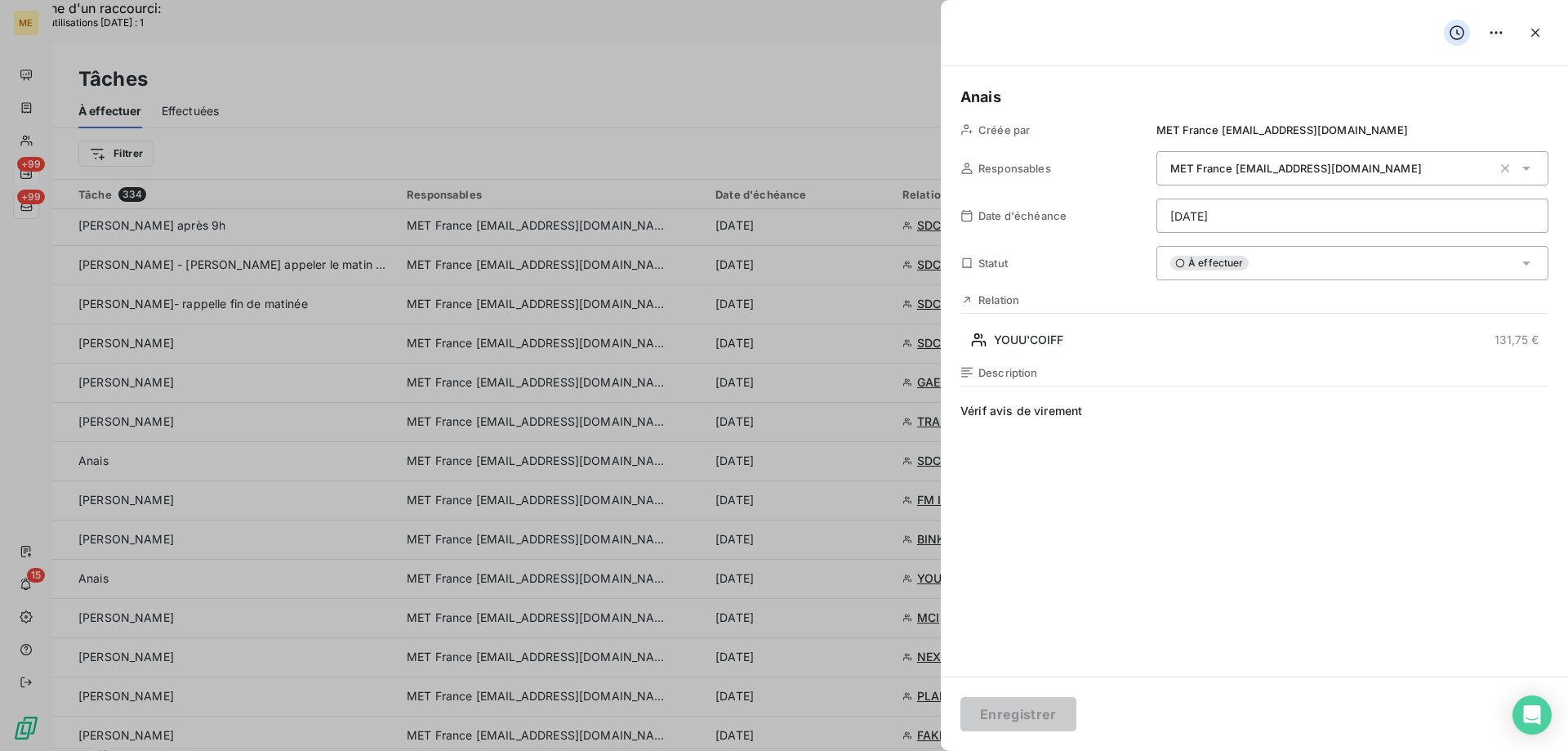
click at [1275, 262] on div "À effectuer" at bounding box center [1352, 263] width 392 height 34
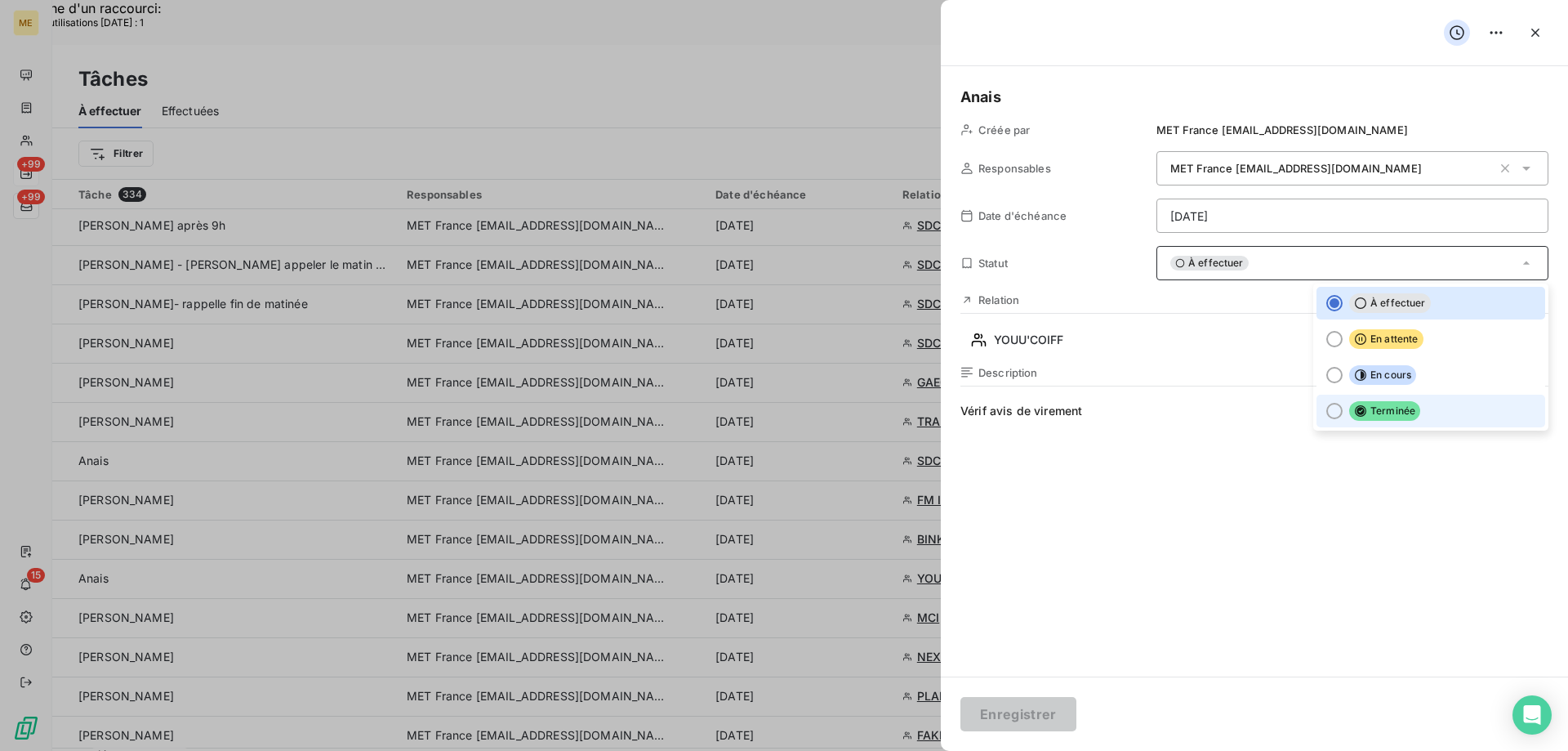
click at [1350, 416] on span "Terminée" at bounding box center [1385, 411] width 71 height 19
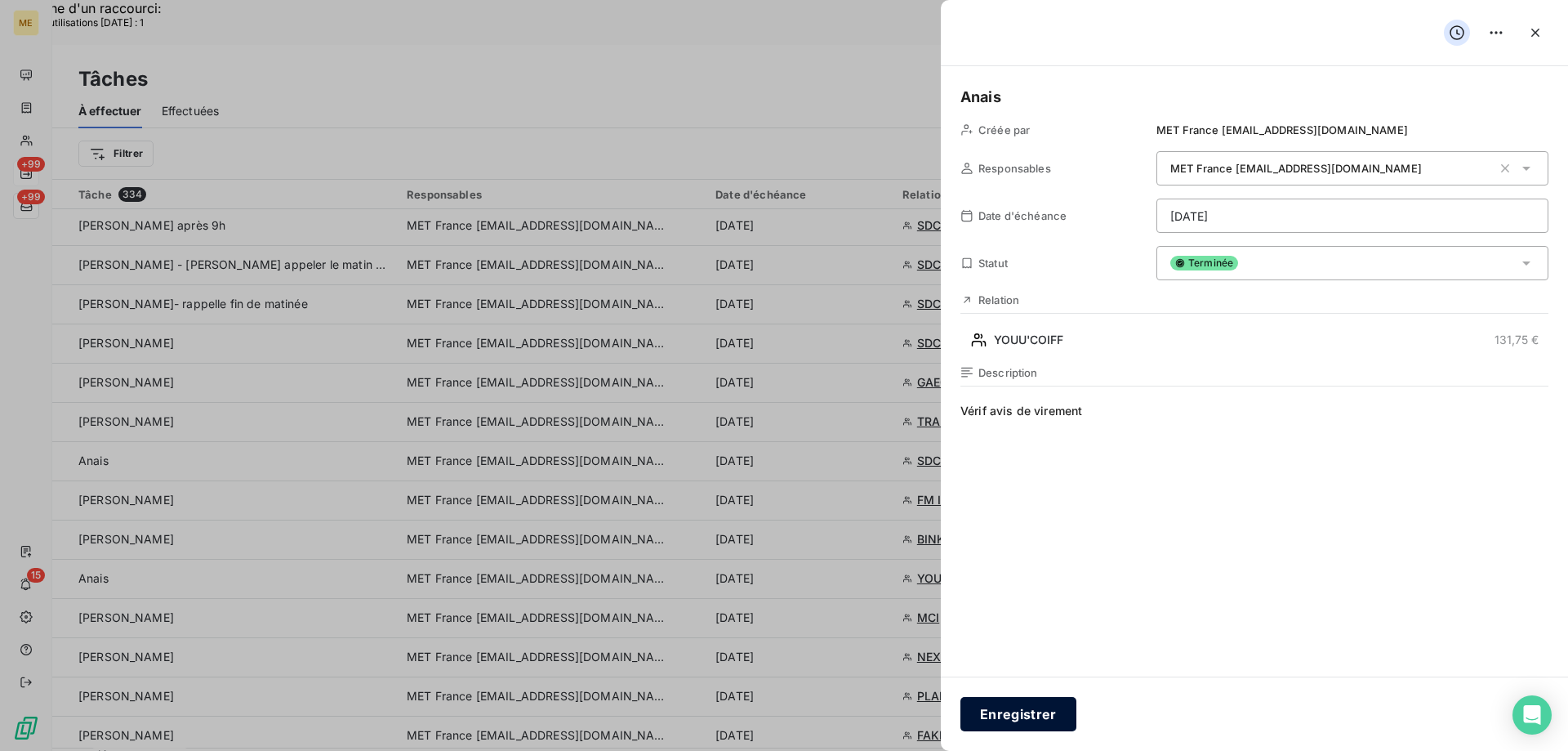
click at [1005, 714] on button "Enregistrer" at bounding box center [1018, 714] width 116 height 34
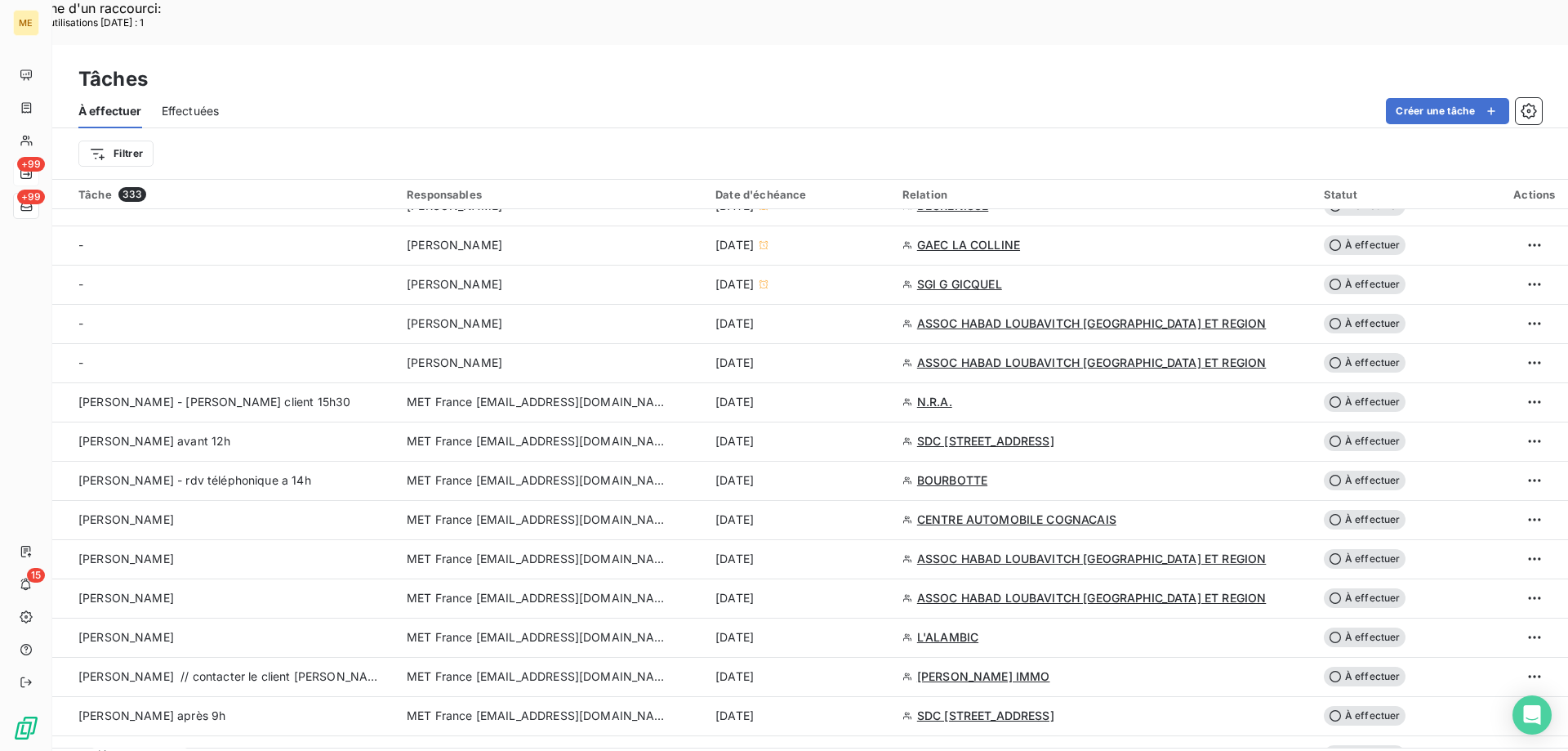
scroll to position [572, 0]
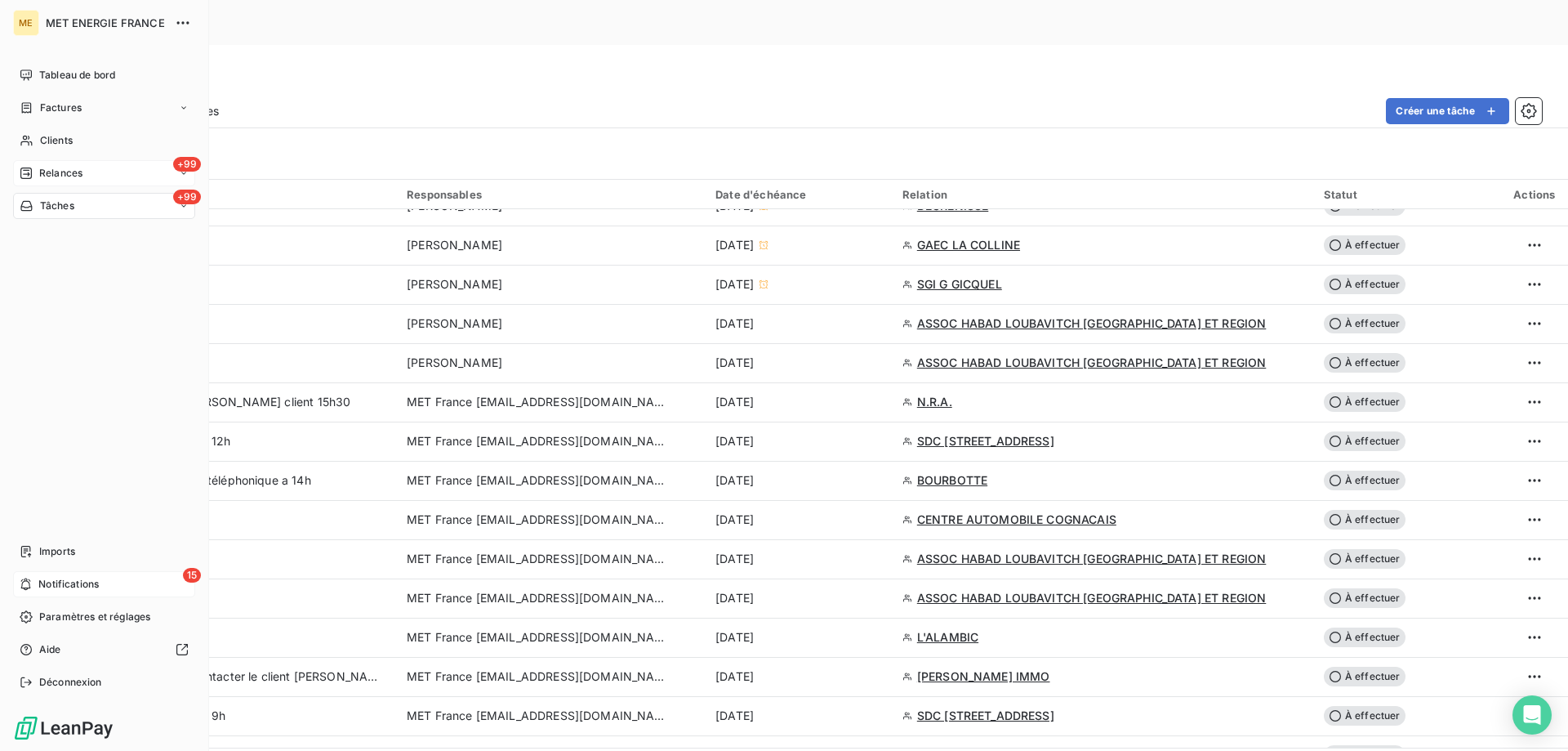
click at [49, 579] on span "Notifications" at bounding box center [69, 585] width 60 height 15
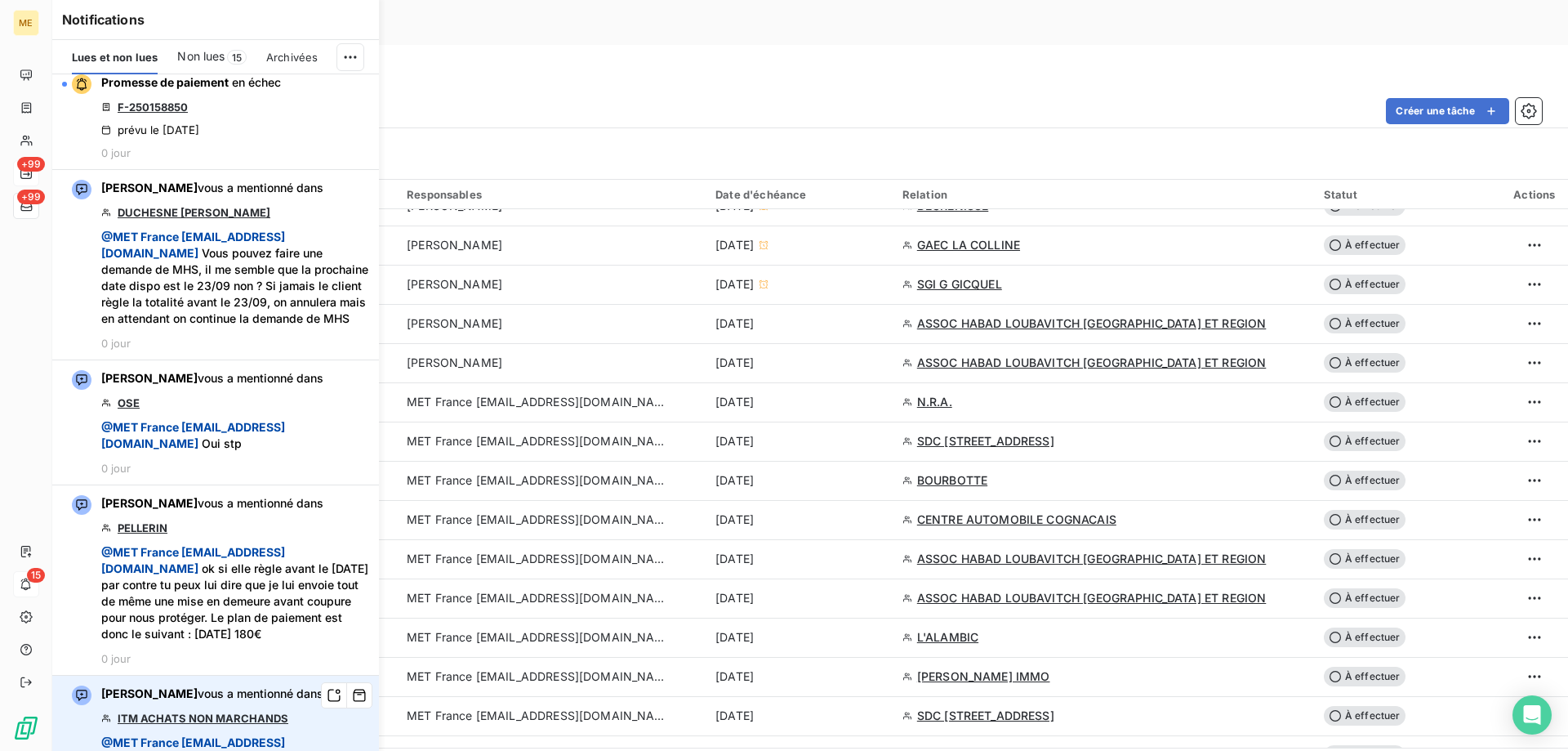
scroll to position [1226, 0]
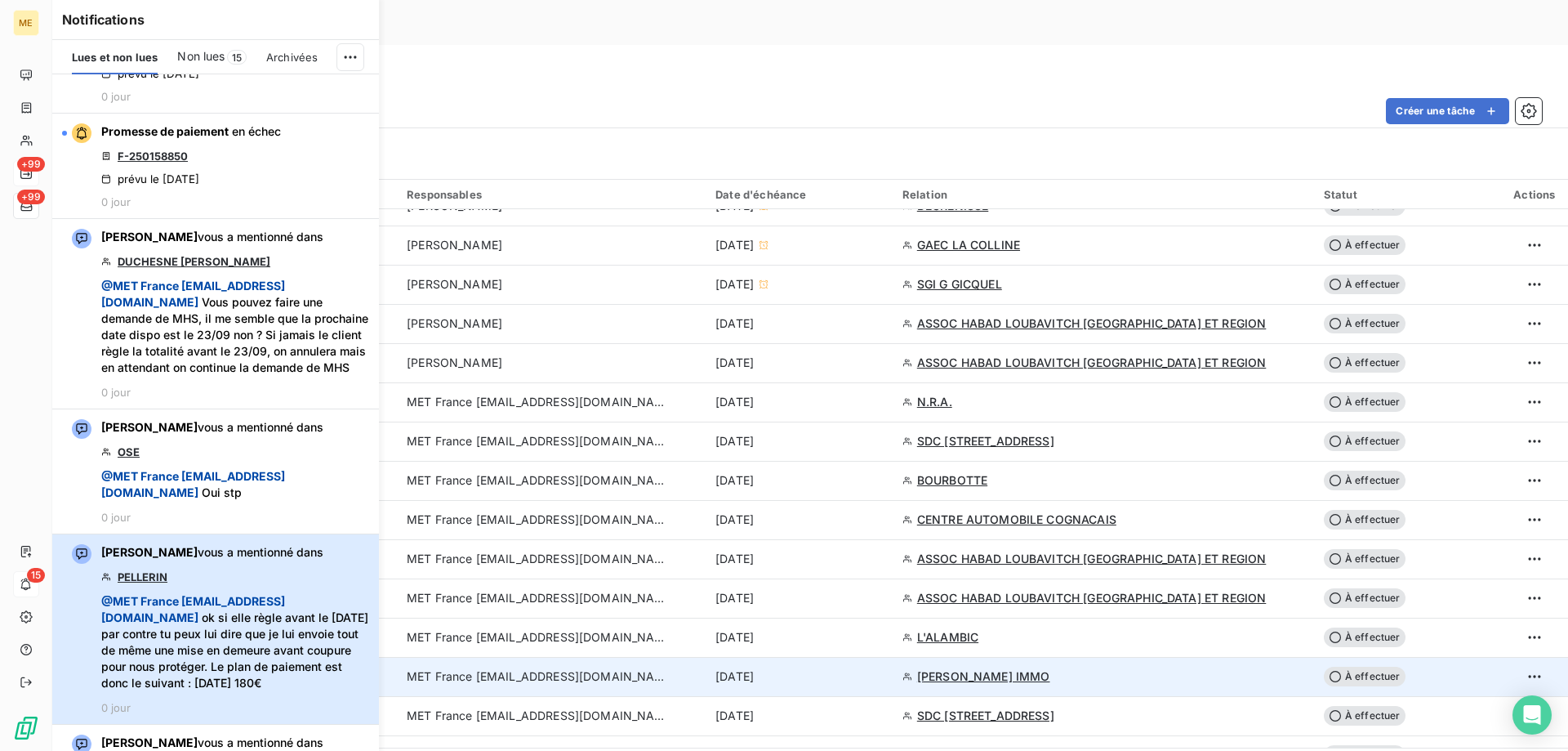
click at [310, 619] on span "@ MET France met-france@recouvrement.met.com ok si elle règle avant le 9 octobr…" at bounding box center [235, 642] width 268 height 98
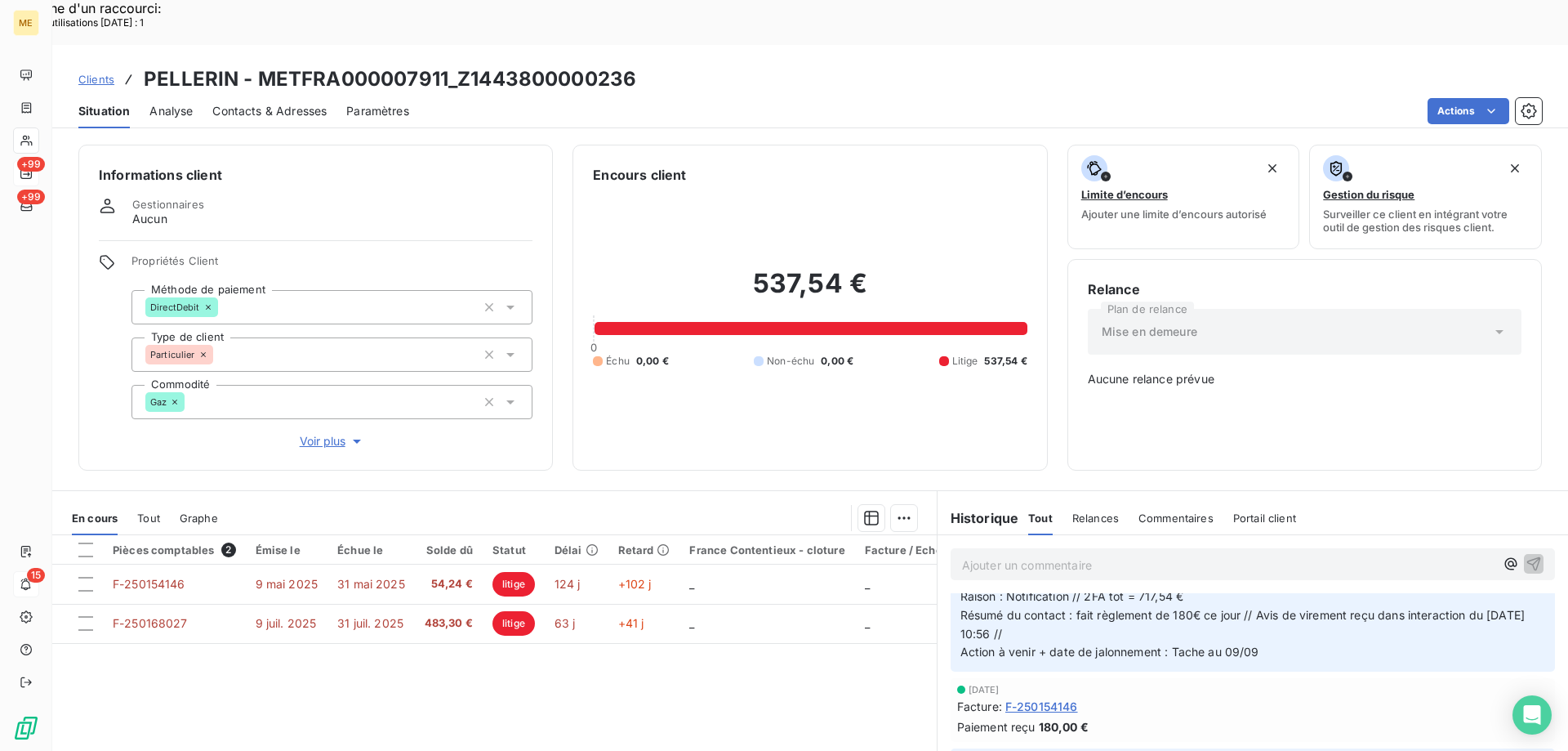
scroll to position [736, 0]
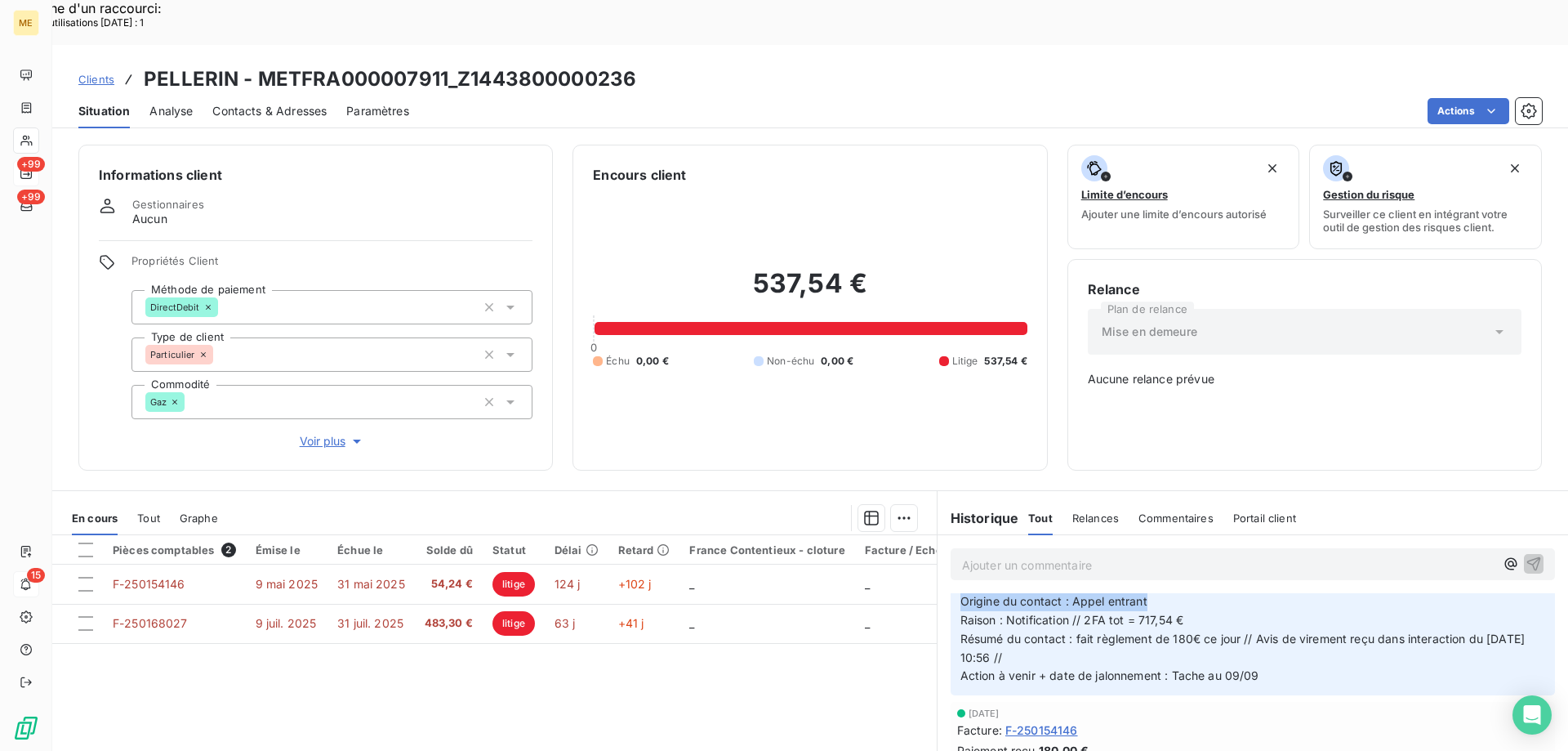
drag, startPoint x: 1123, startPoint y: 567, endPoint x: 1245, endPoint y: 574, distance: 122.2
click at [1245, 574] on p "Anaïs - 08/09/2025 - 11H00 Interlocuteur : Mme PELLERIN ruby27400@gmail.com 012…" at bounding box center [1253, 621] width 585 height 130
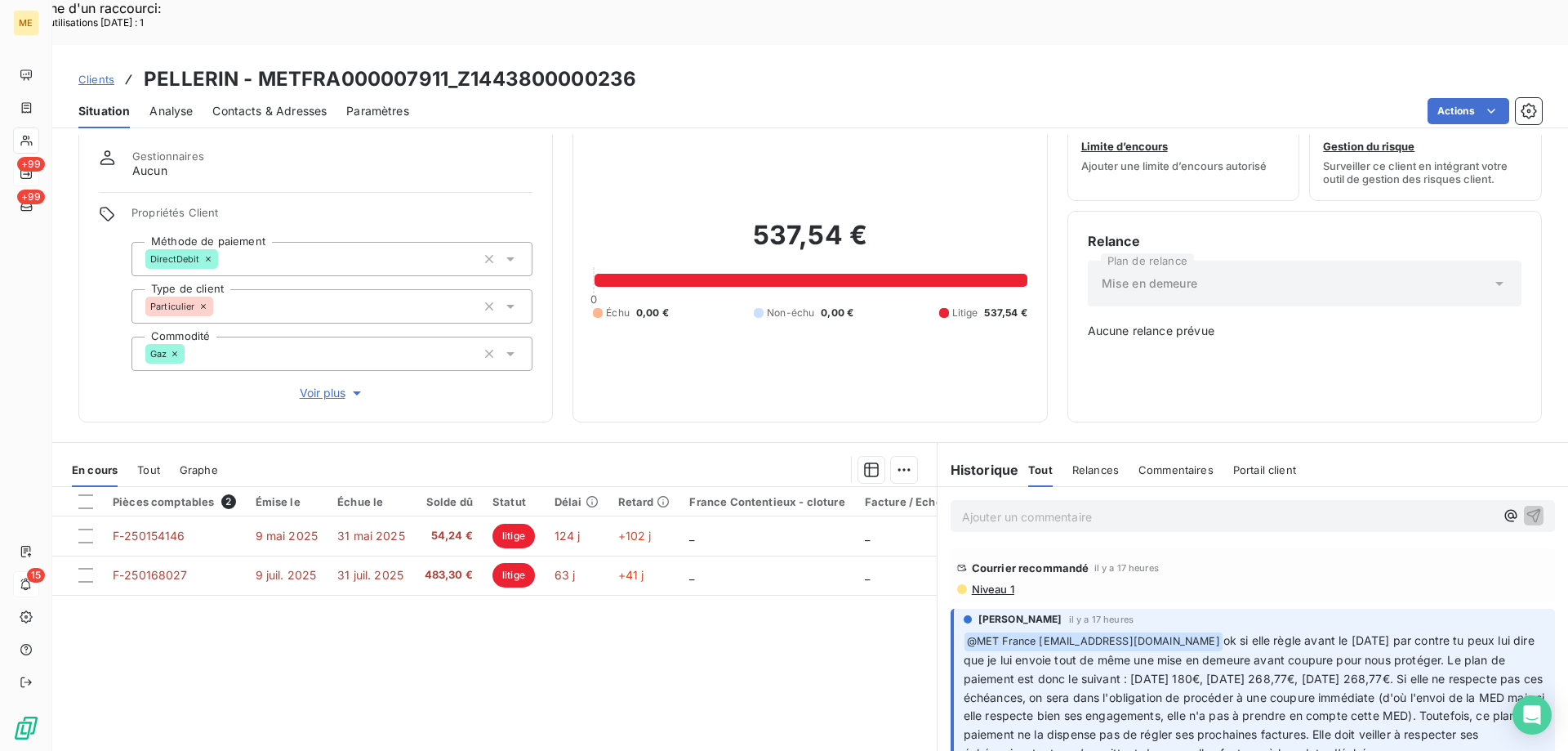
scroll to position [82, 0]
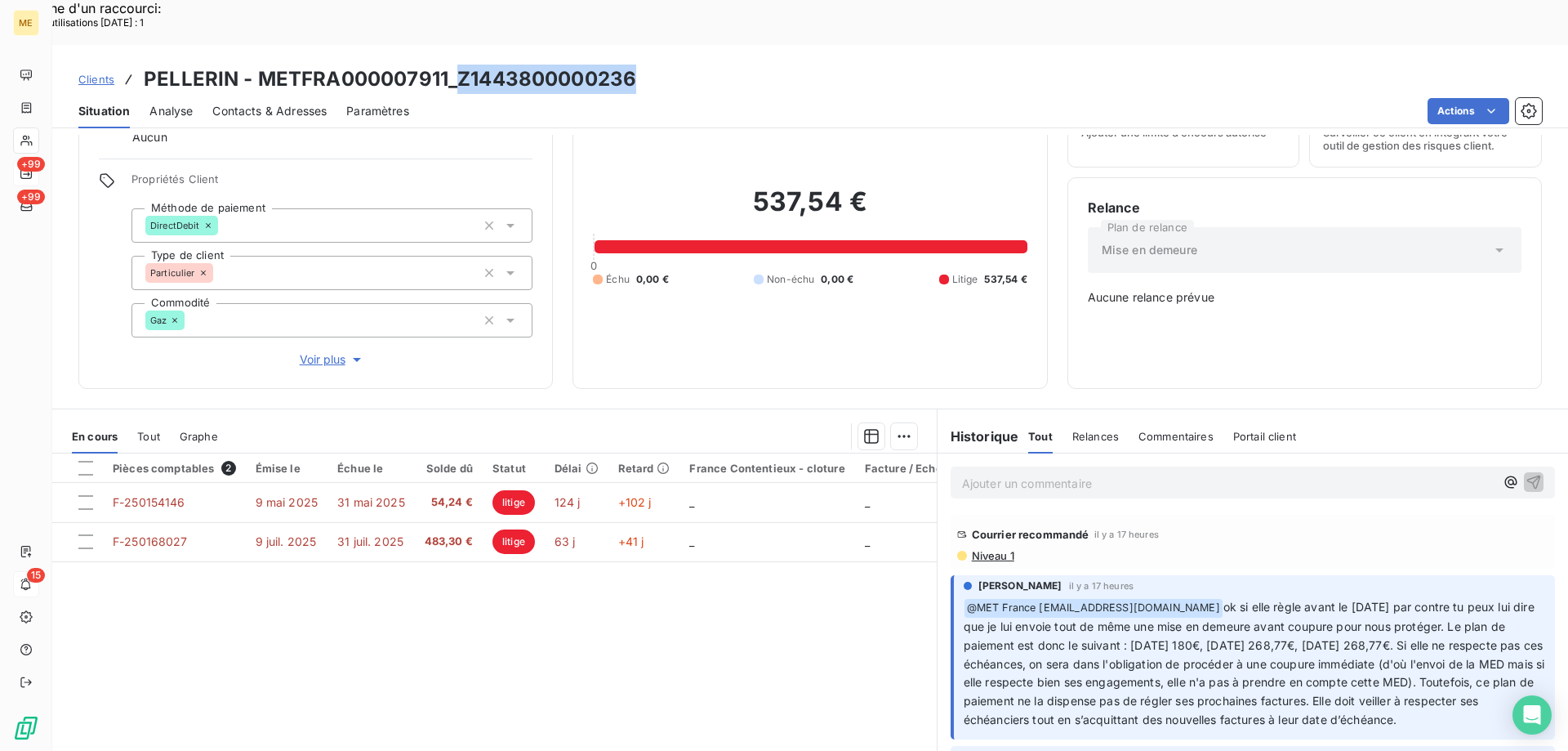
drag, startPoint x: 636, startPoint y: 28, endPoint x: 461, endPoint y: 33, distance: 175.1
click at [461, 64] on div "Clients PELLERIN - METFRA000007911_Z1443800000236" at bounding box center [811, 79] width 1516 height 29
drag, startPoint x: 1271, startPoint y: 588, endPoint x: 1377, endPoint y: 594, distance: 106.2
click at [1389, 600] on span "ok si elle règle avant le 9 octobre par contre tu peux lui dire que je lui envo…" at bounding box center [1256, 662] width 585 height 126
drag, startPoint x: 1182, startPoint y: 596, endPoint x: 1245, endPoint y: 592, distance: 63.1
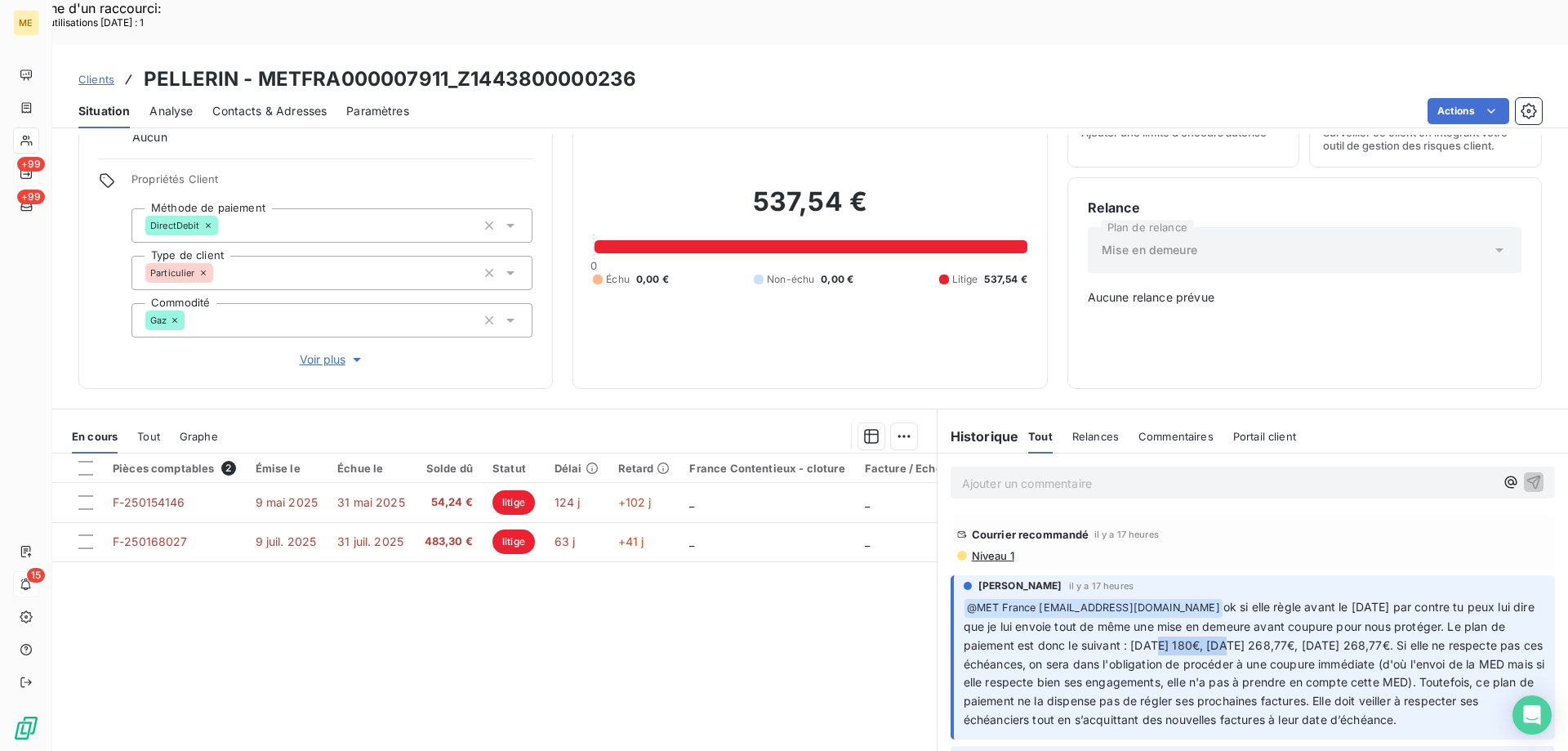
click at [1245, 600] on span "ok si elle règle avant le 9 octobre par contre tu peux lui dire que je lui envo…" at bounding box center [1256, 662] width 585 height 126
click at [1240, 600] on span "ok si elle règle avant le 9 octobre par contre tu peux lui dire que je lui envo…" at bounding box center [1256, 662] width 585 height 126
drag, startPoint x: 1265, startPoint y: 588, endPoint x: 1229, endPoint y: 595, distance: 36.7
click at [1234, 600] on span "ok si elle règle avant le 9 octobre par contre tu peux lui dire que je lui envo…" at bounding box center [1256, 662] width 585 height 126
click at [1322, 600] on span "ok si elle règle avant le 9 octobre par contre tu peux lui dire que je lui envo…" at bounding box center [1256, 662] width 585 height 126
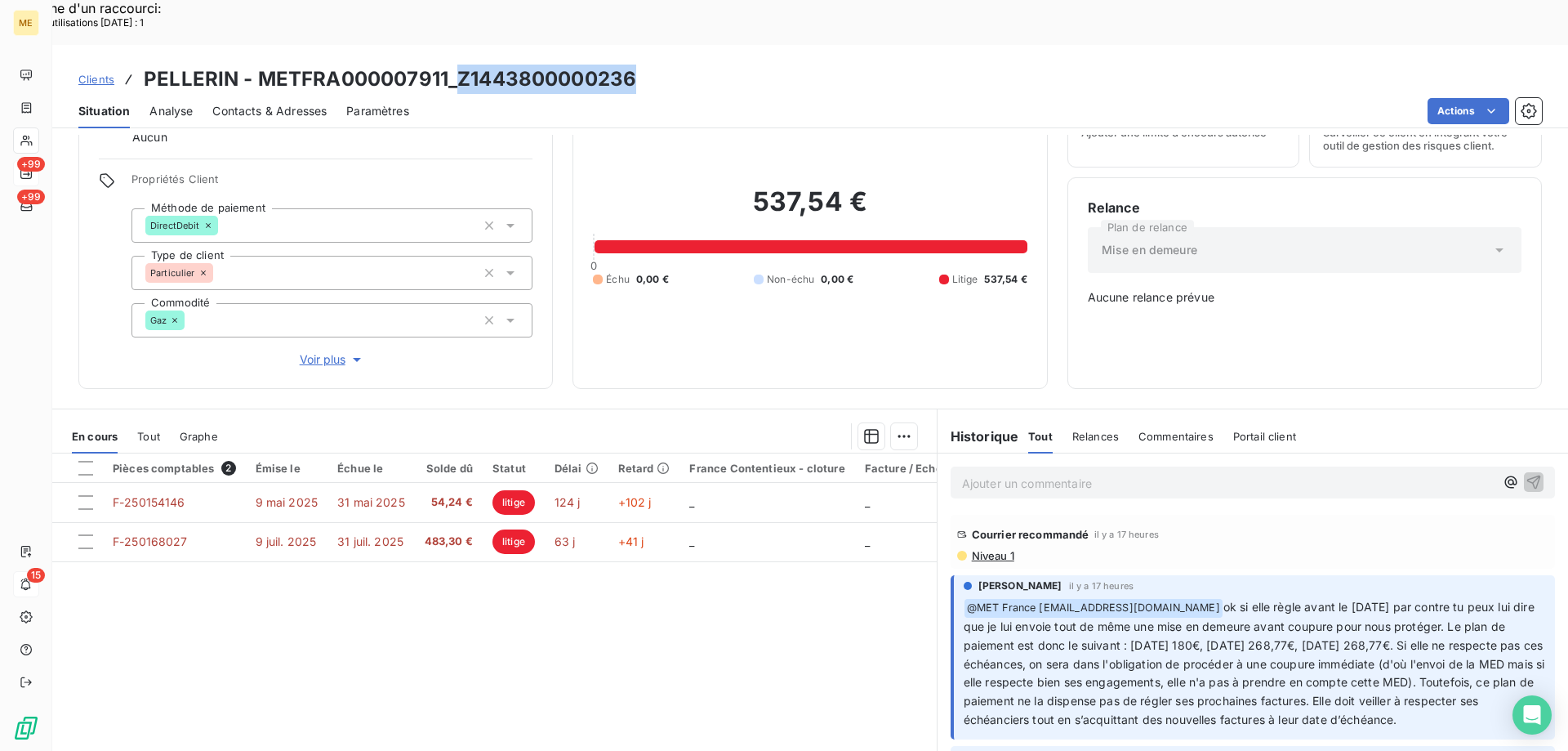
drag, startPoint x: 619, startPoint y: 38, endPoint x: 452, endPoint y: 43, distance: 167.1
click at [452, 64] on div "Clients PELLERIN - METFRA000007911_Z1443800000236" at bounding box center [811, 79] width 1516 height 29
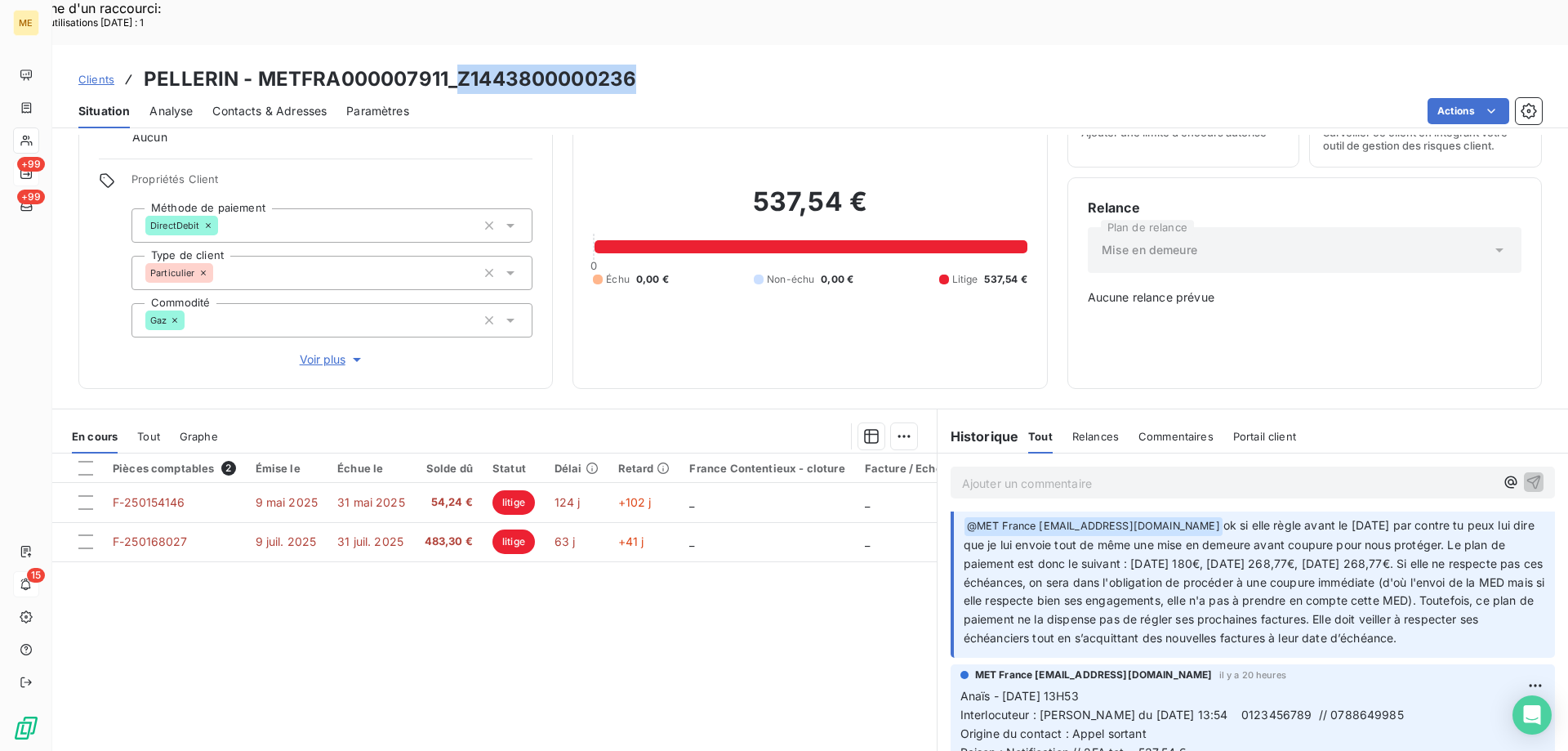
click at [141, 430] on span "Tout" at bounding box center [148, 437] width 23 height 13
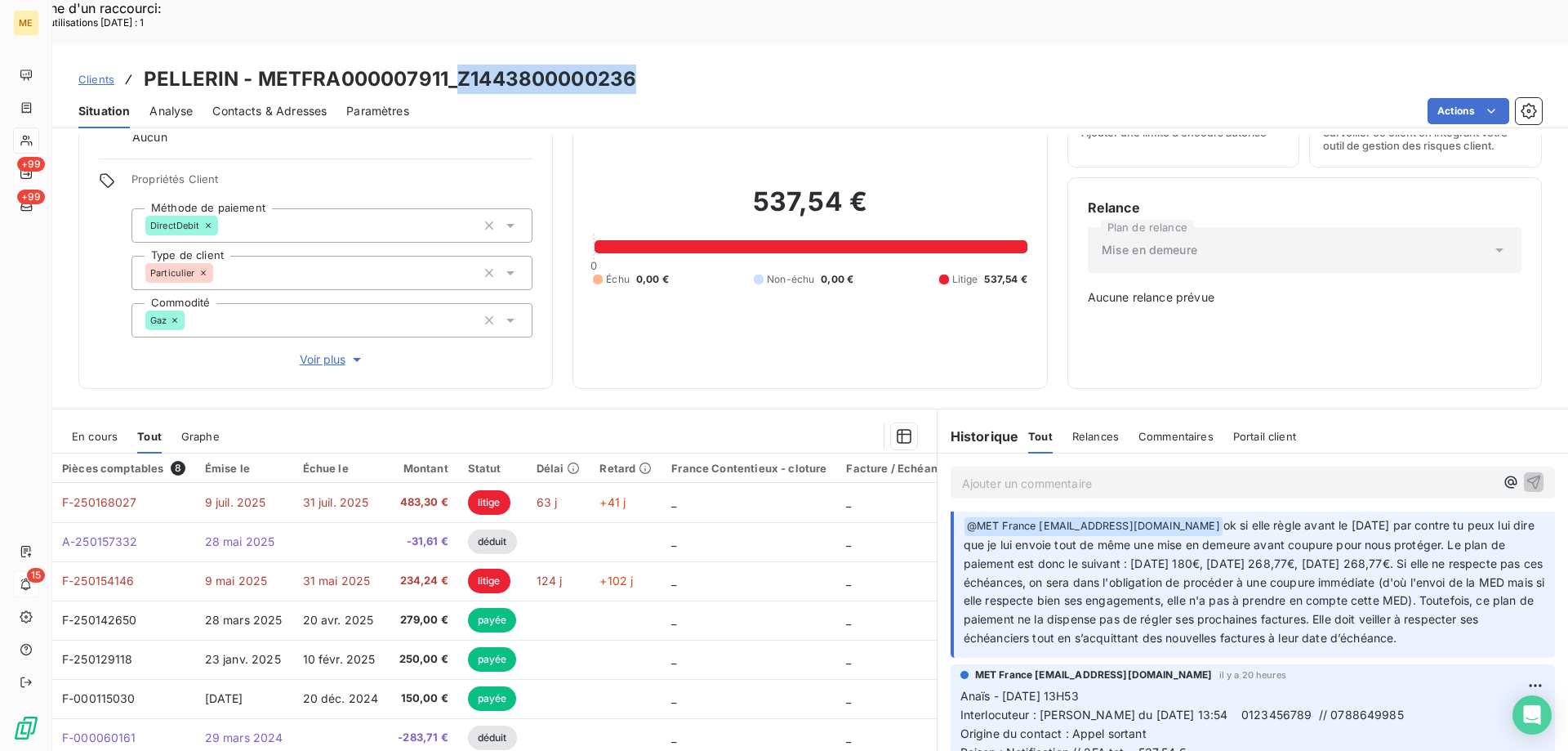
click at [95, 430] on span "En cours" at bounding box center [94, 437] width 46 height 13
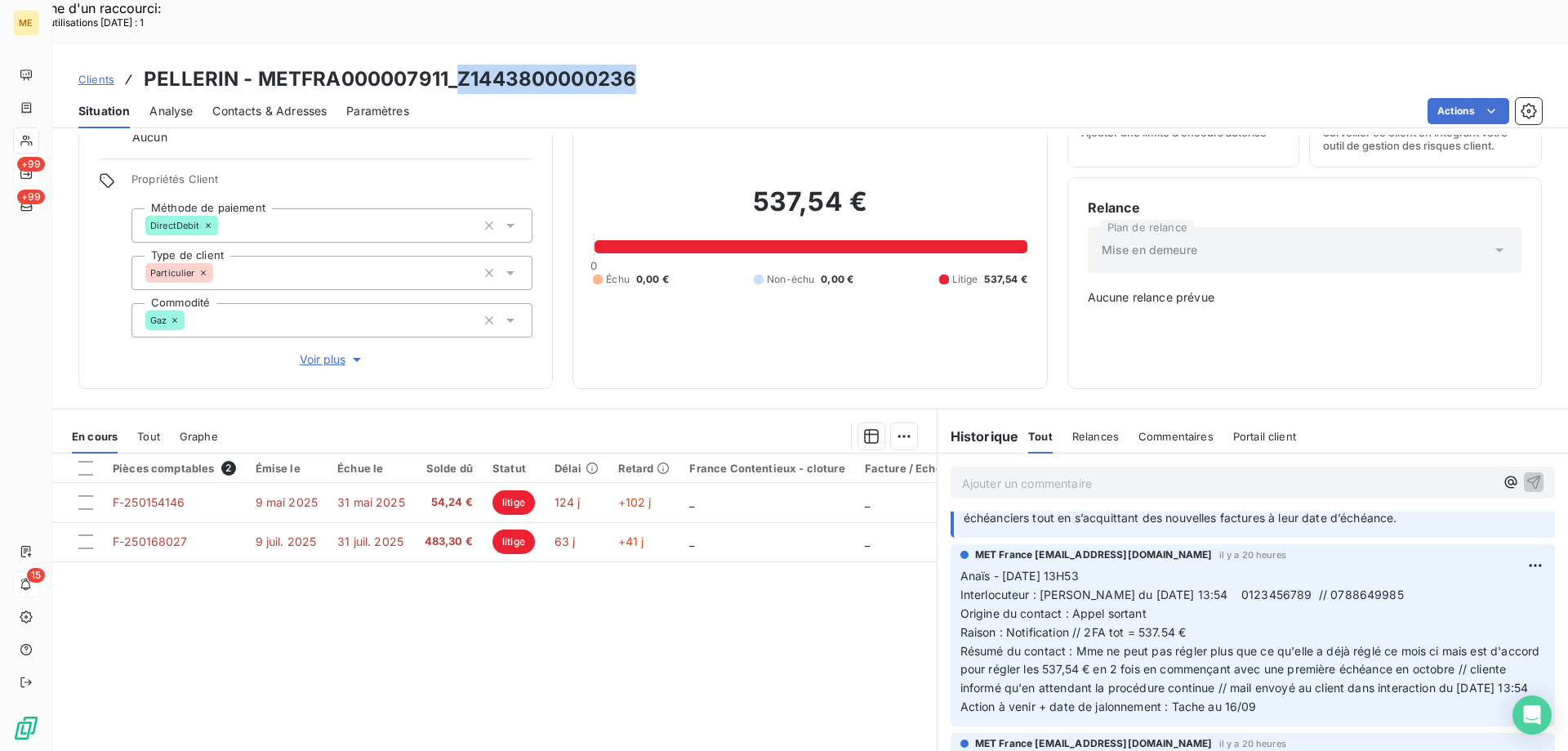
scroll to position [245, 0]
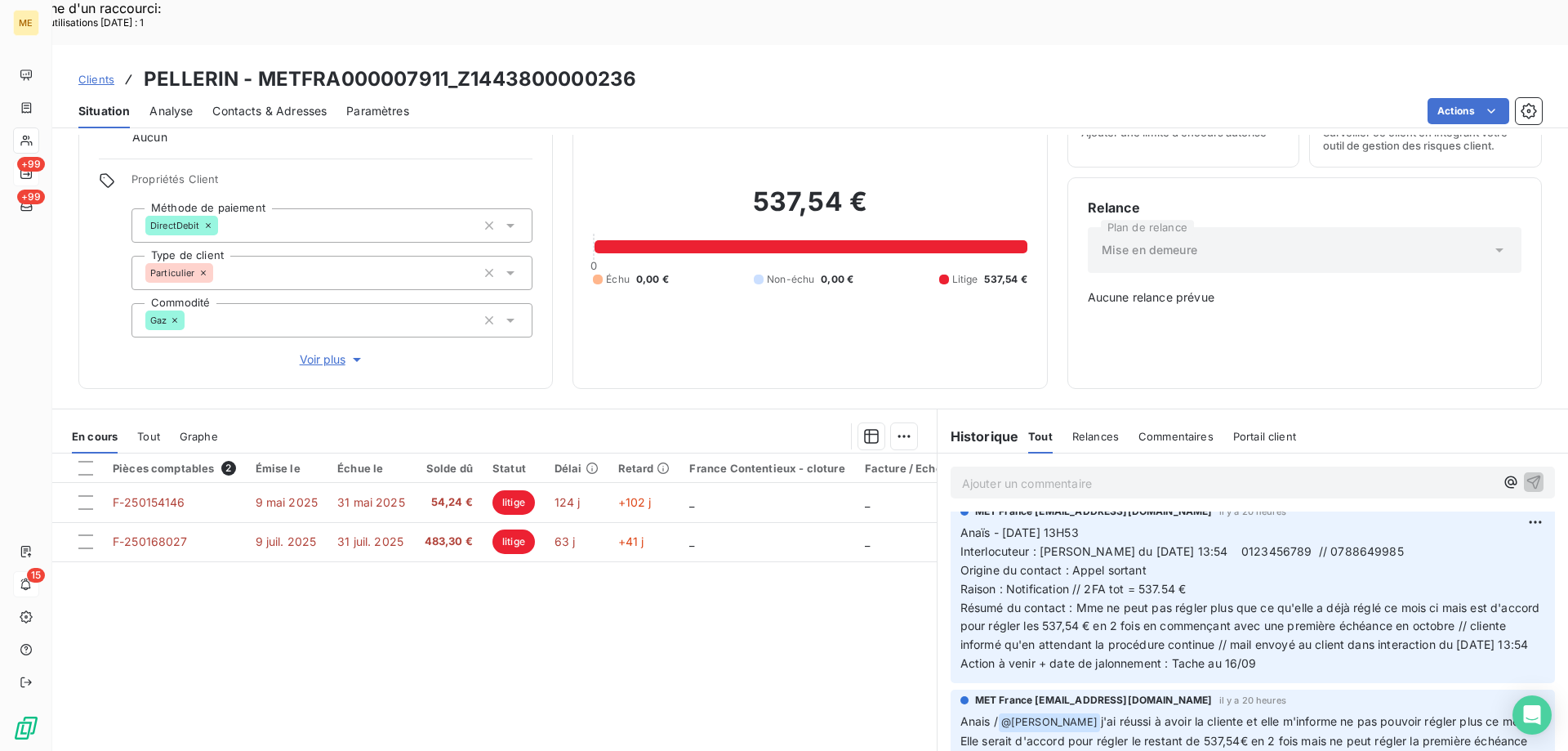
click at [672, 98] on div "Actions" at bounding box center [985, 110] width 1113 height 26
drag, startPoint x: 639, startPoint y: 38, endPoint x: 457, endPoint y: 40, distance: 182.0
click at [457, 64] on div "Clients PELLERIN - METFRA000007911_Z1443800000236" at bounding box center [811, 79] width 1516 height 29
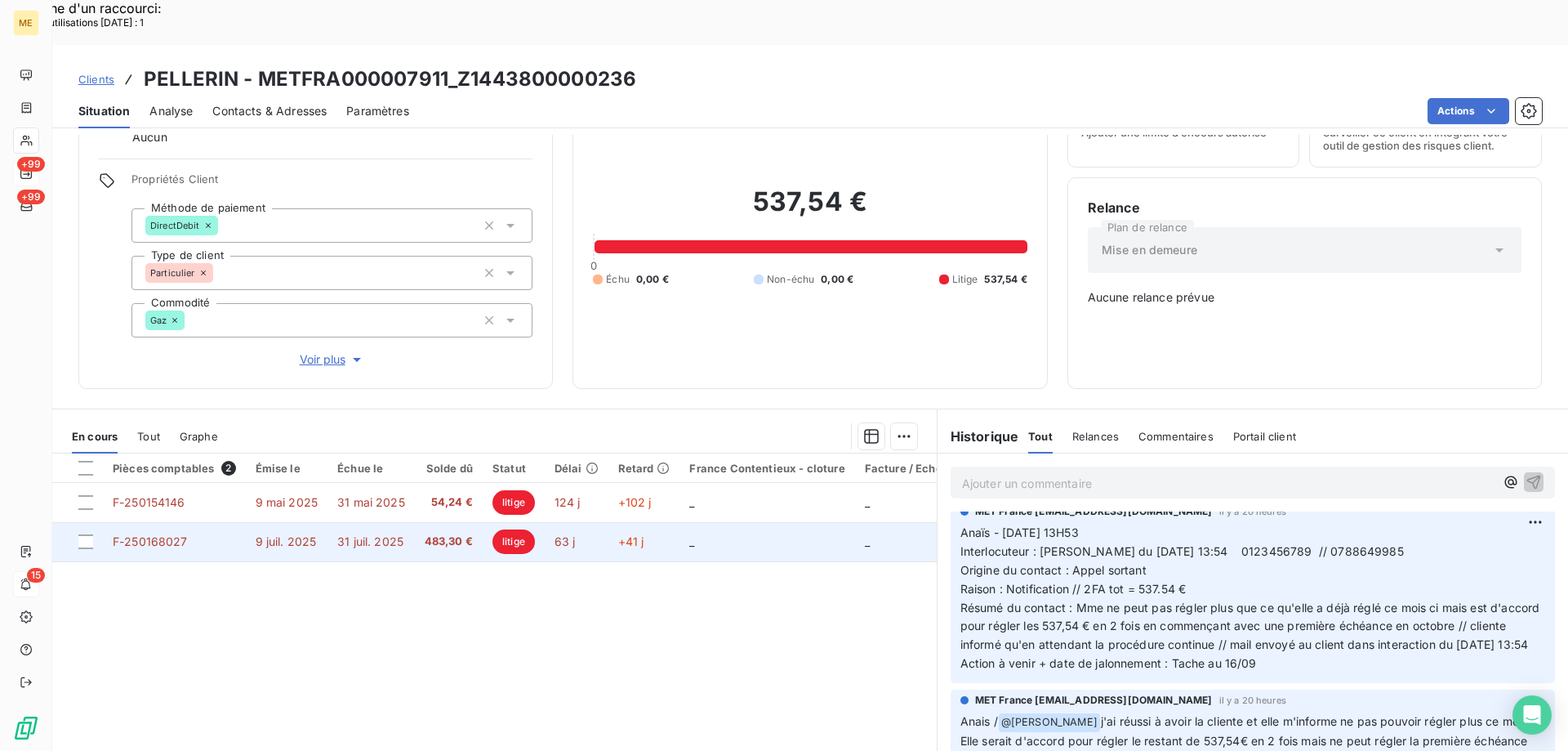
click at [737, 523] on td "_" at bounding box center [766, 542] width 175 height 39
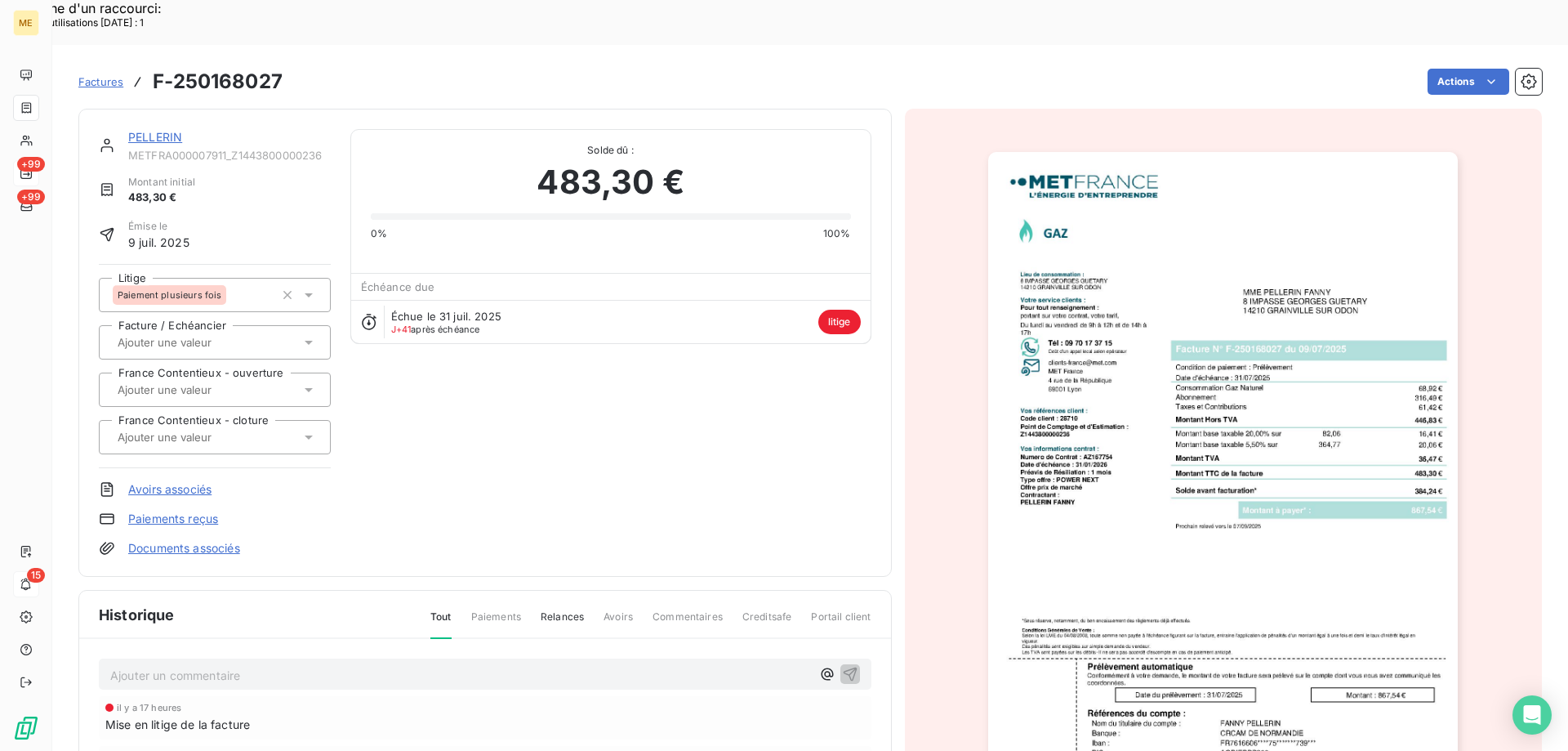
click at [1380, 434] on img "button" at bounding box center [1224, 485] width 470 height 666
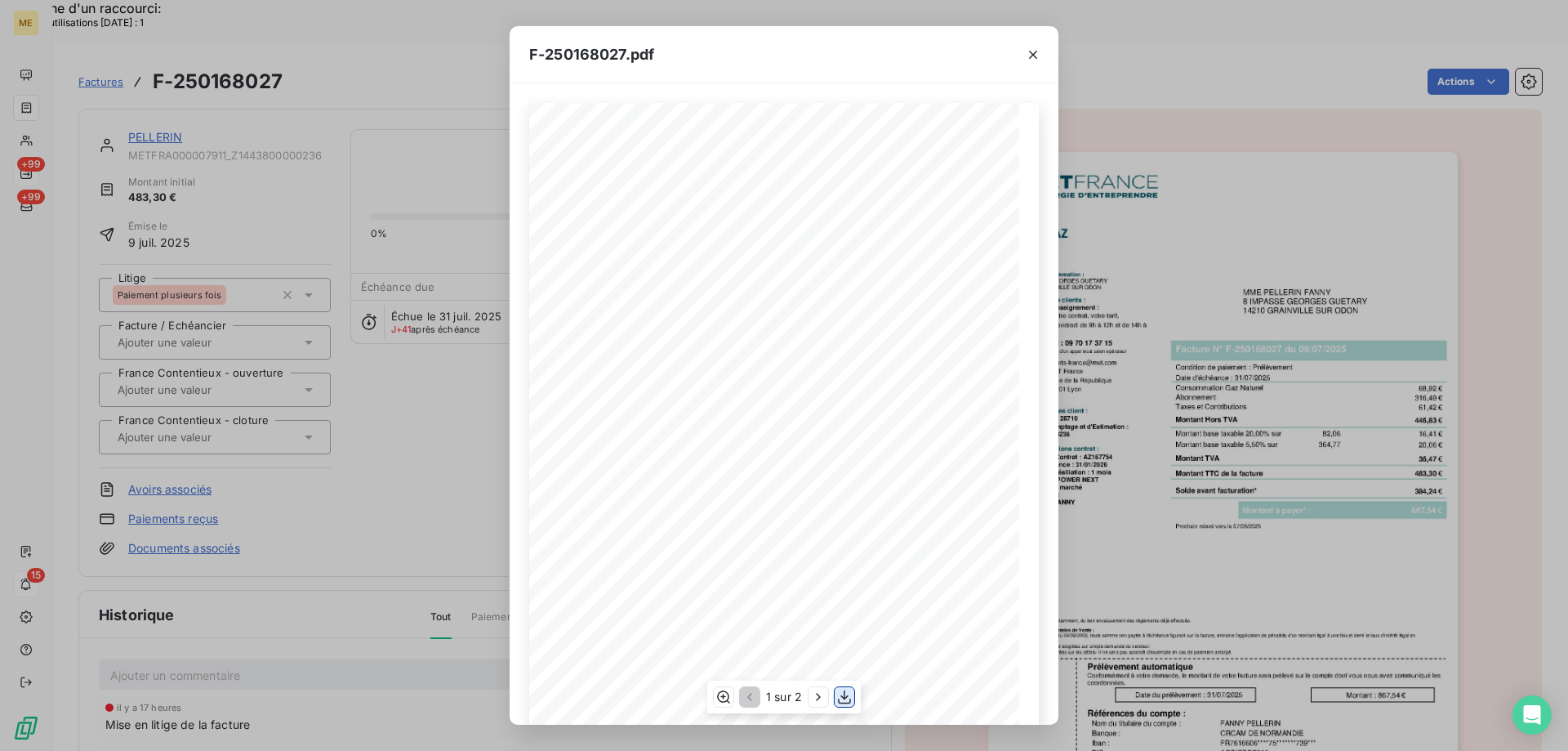
click at [848, 699] on icon "button" at bounding box center [845, 697] width 17 height 17
click at [1031, 55] on icon "button" at bounding box center [1034, 55] width 17 height 17
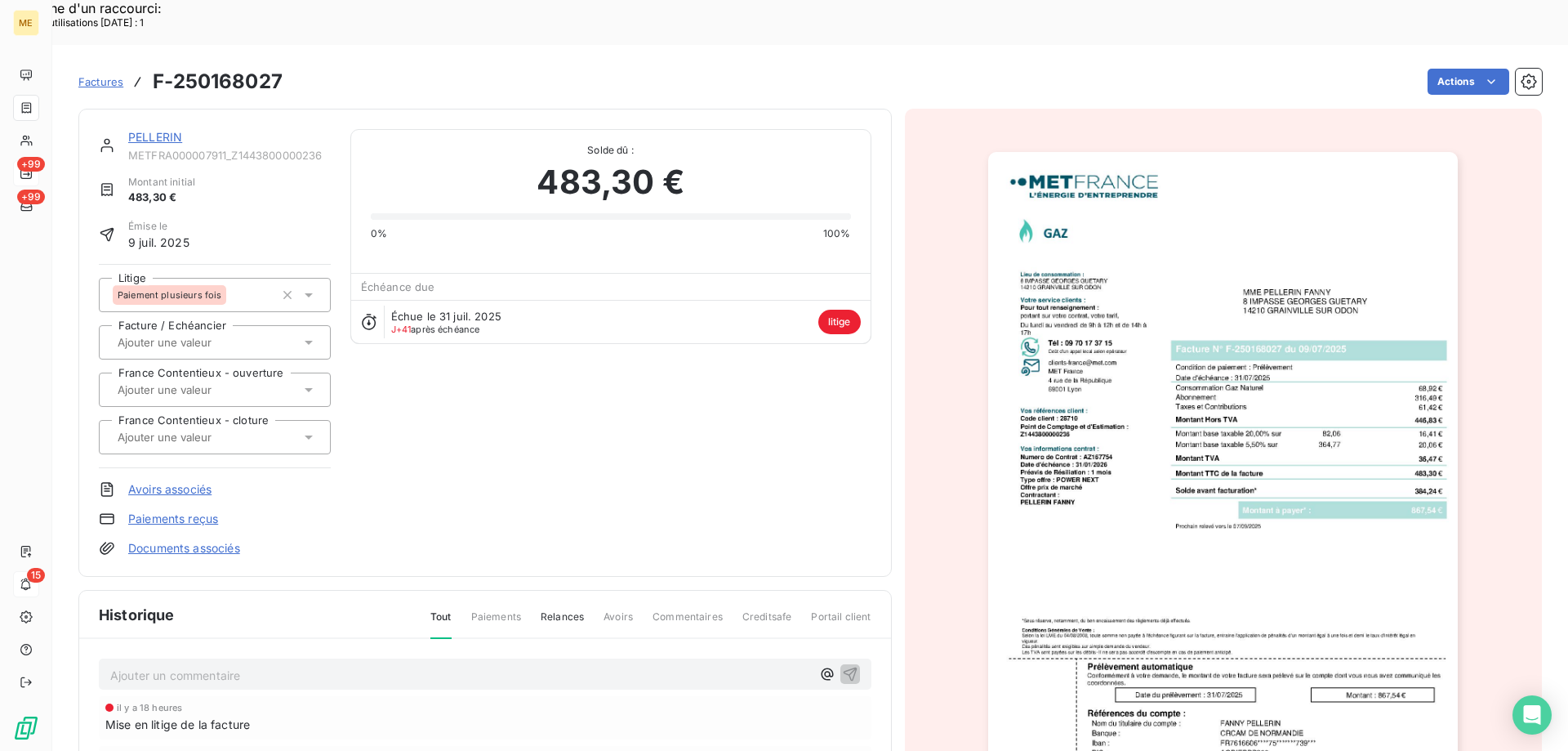
click at [145, 130] on link "PELLERIN" at bounding box center [155, 136] width 54 height 14
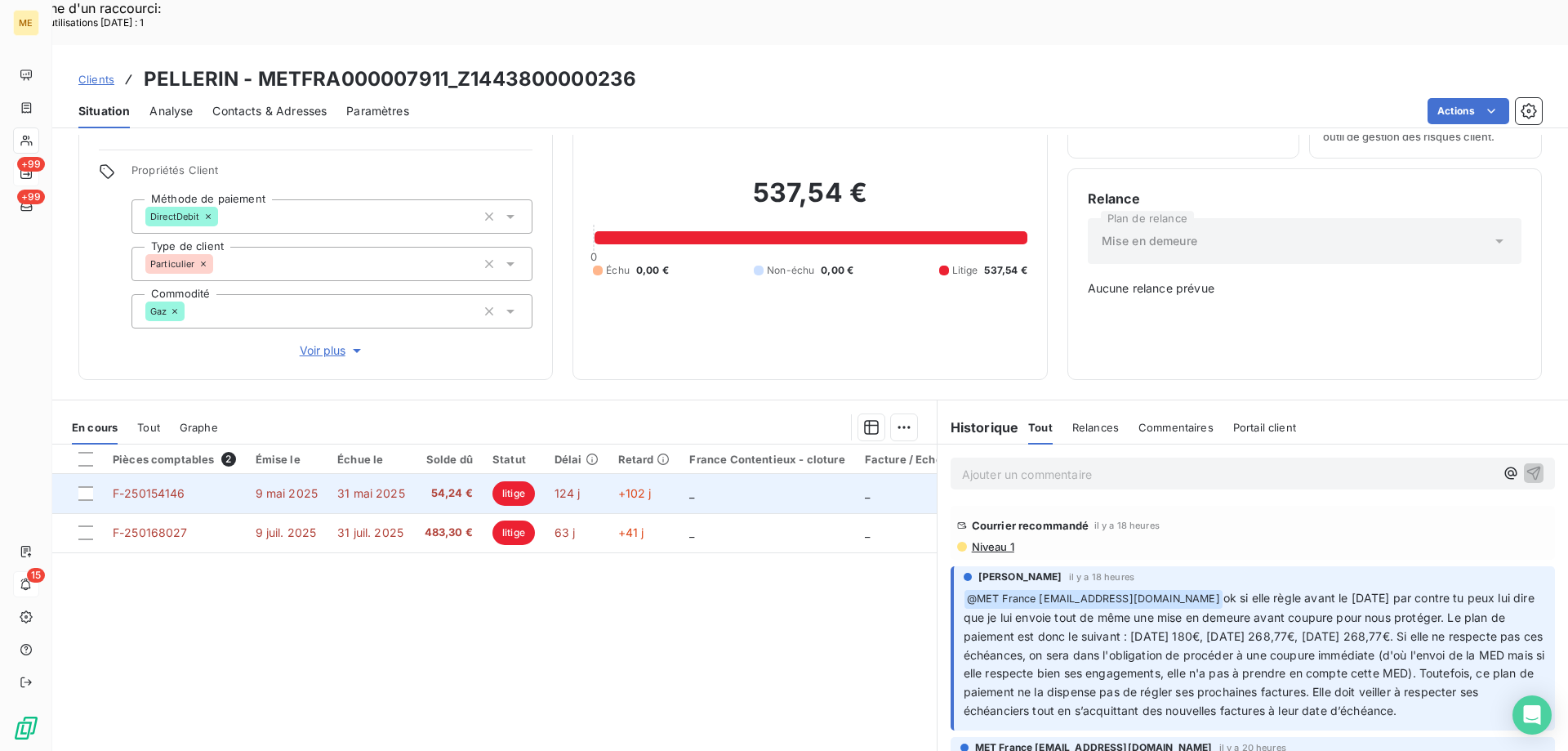
scroll to position [91, 0]
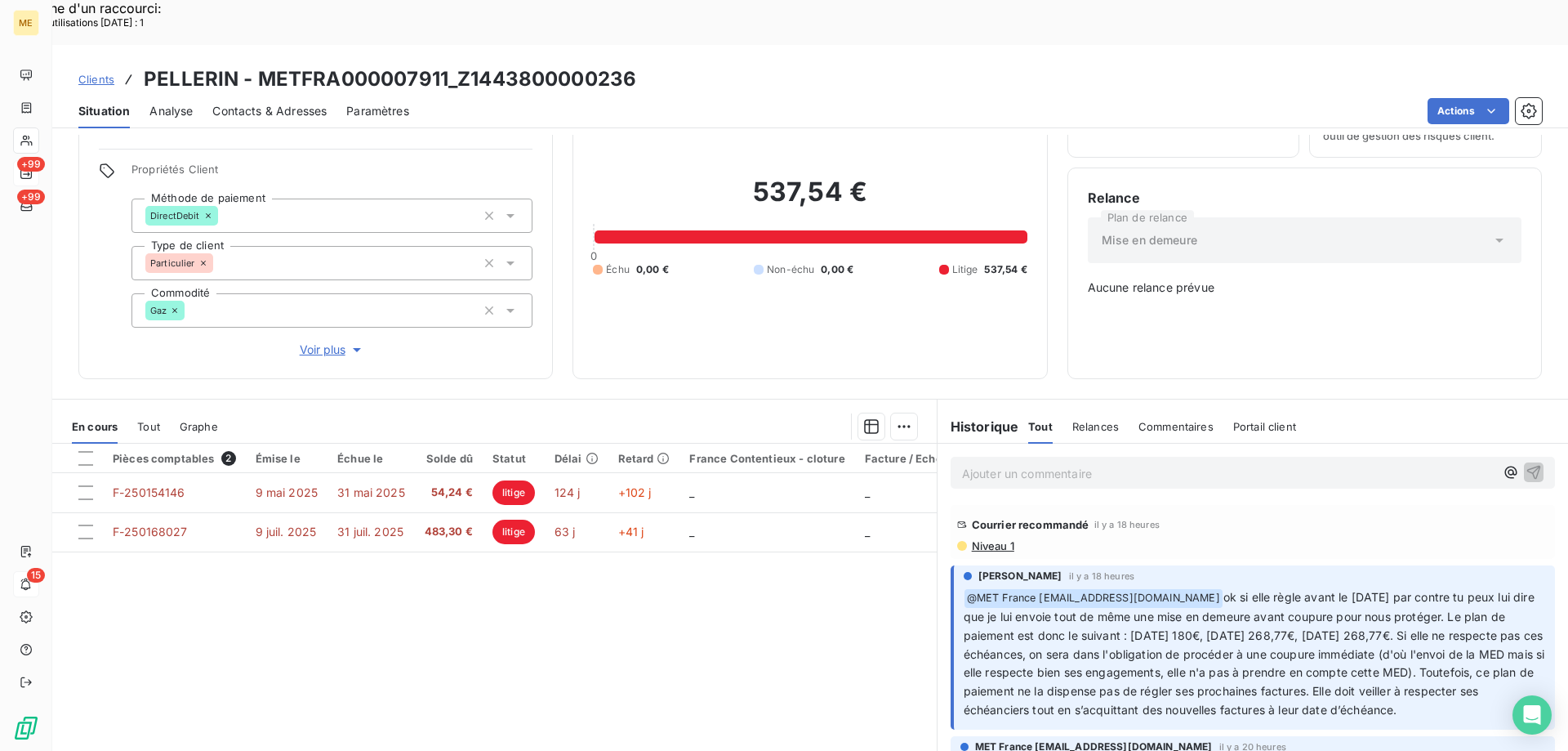
click at [152, 420] on span "Tout" at bounding box center [148, 427] width 23 height 13
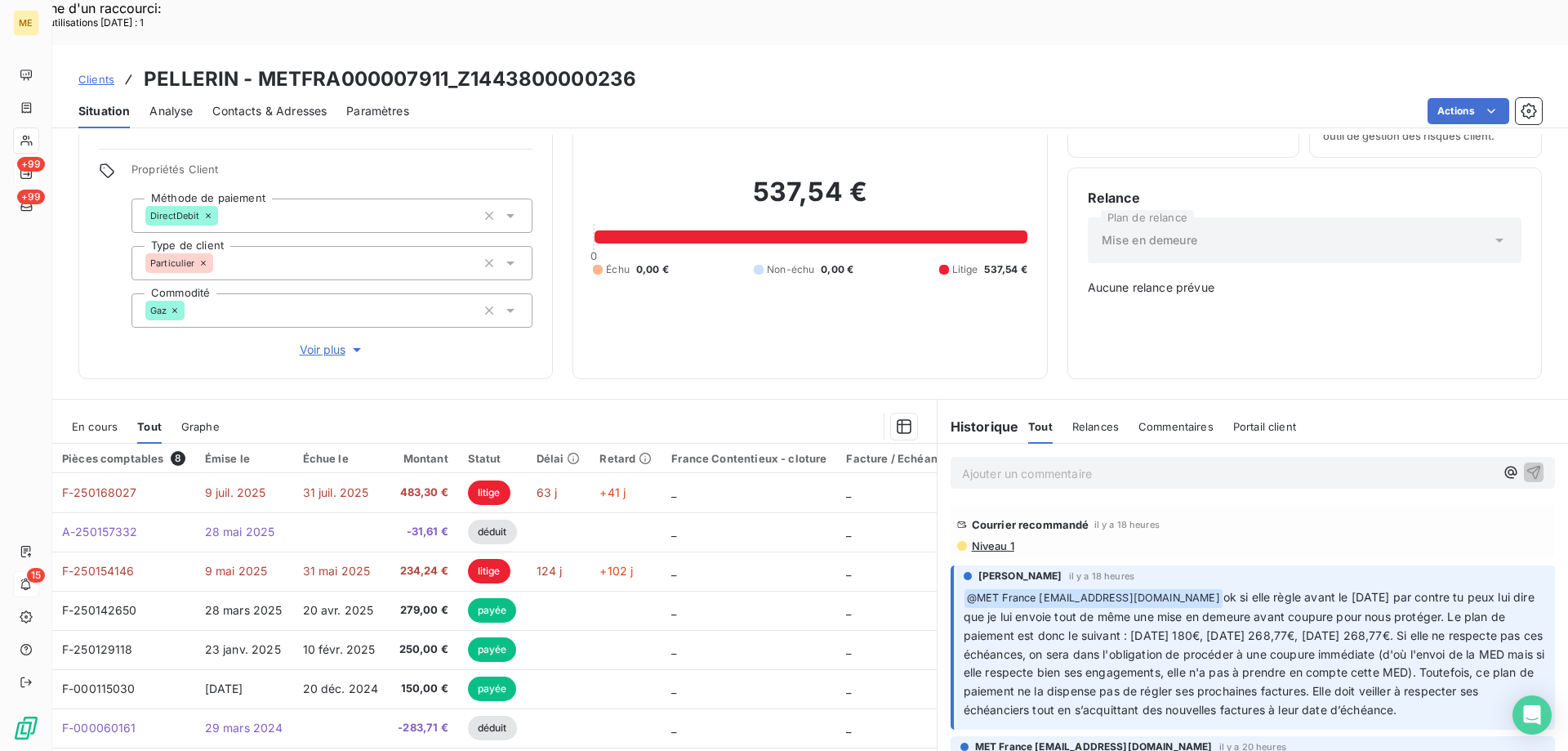
click at [84, 420] on span "En cours" at bounding box center [94, 427] width 46 height 13
click at [93, 420] on span "En cours" at bounding box center [94, 427] width 46 height 13
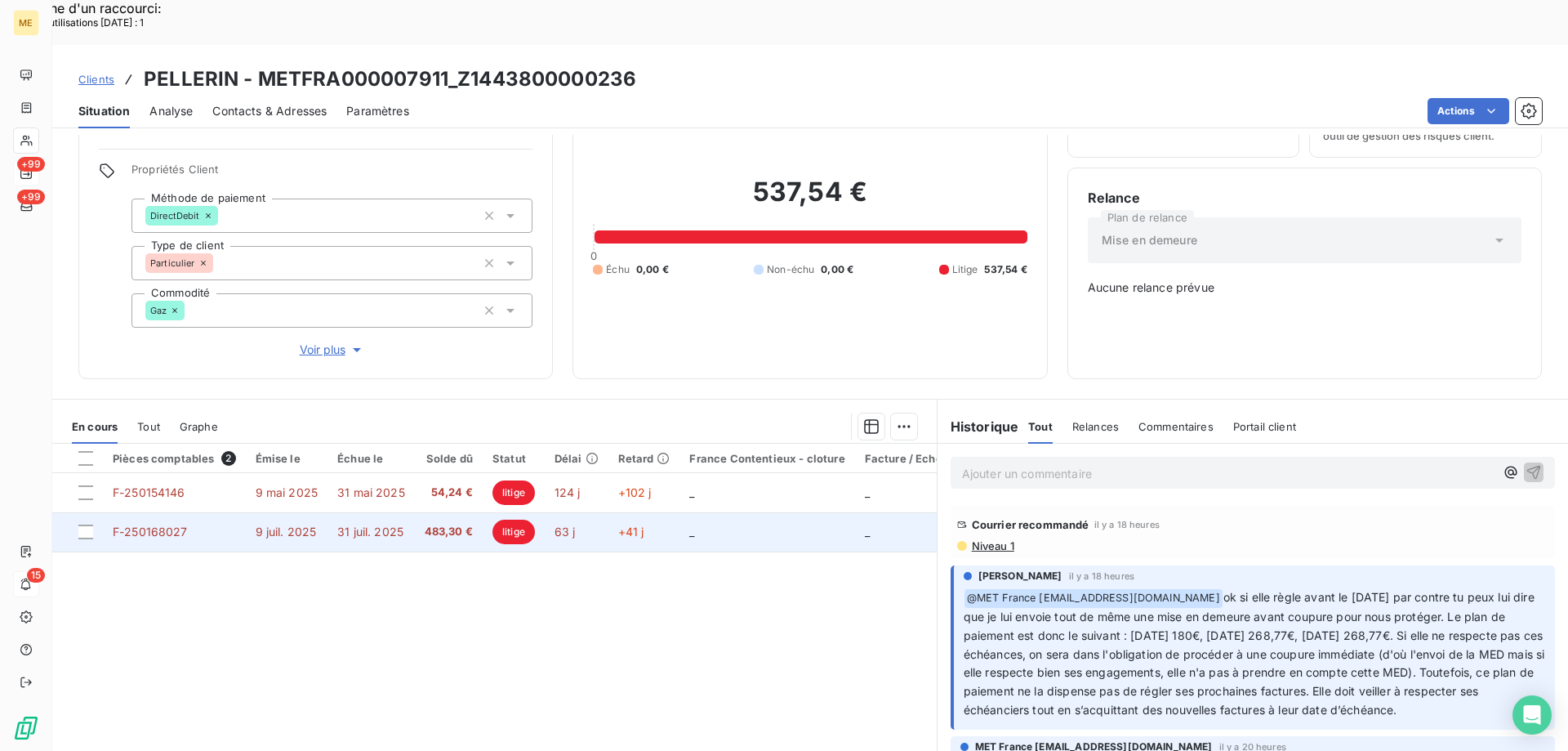
click at [273, 513] on td "9 juil. 2025" at bounding box center [287, 532] width 83 height 39
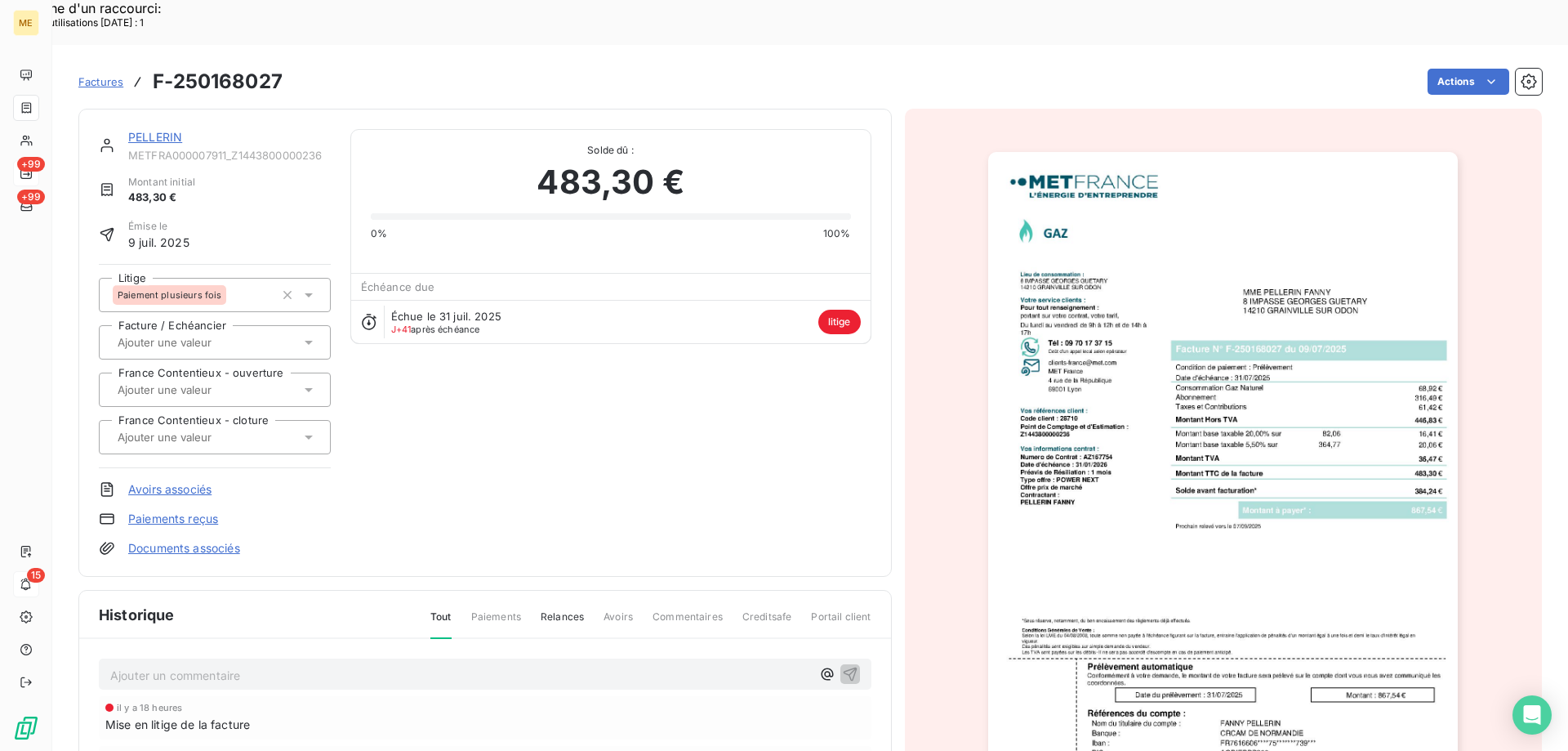
click at [158, 130] on link "PELLERIN" at bounding box center [155, 136] width 54 height 14
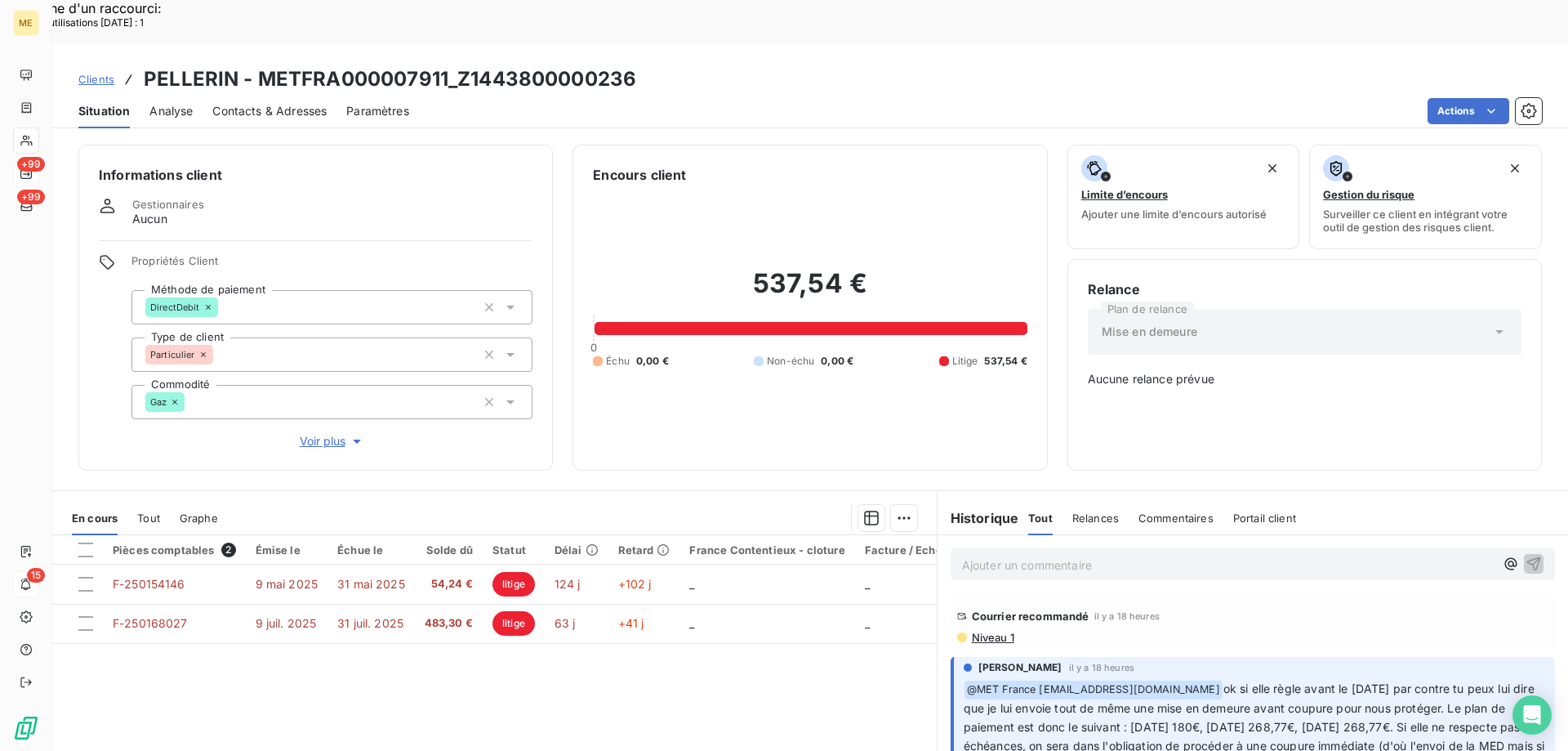
click at [155, 512] on span "Tout" at bounding box center [148, 519] width 23 height 13
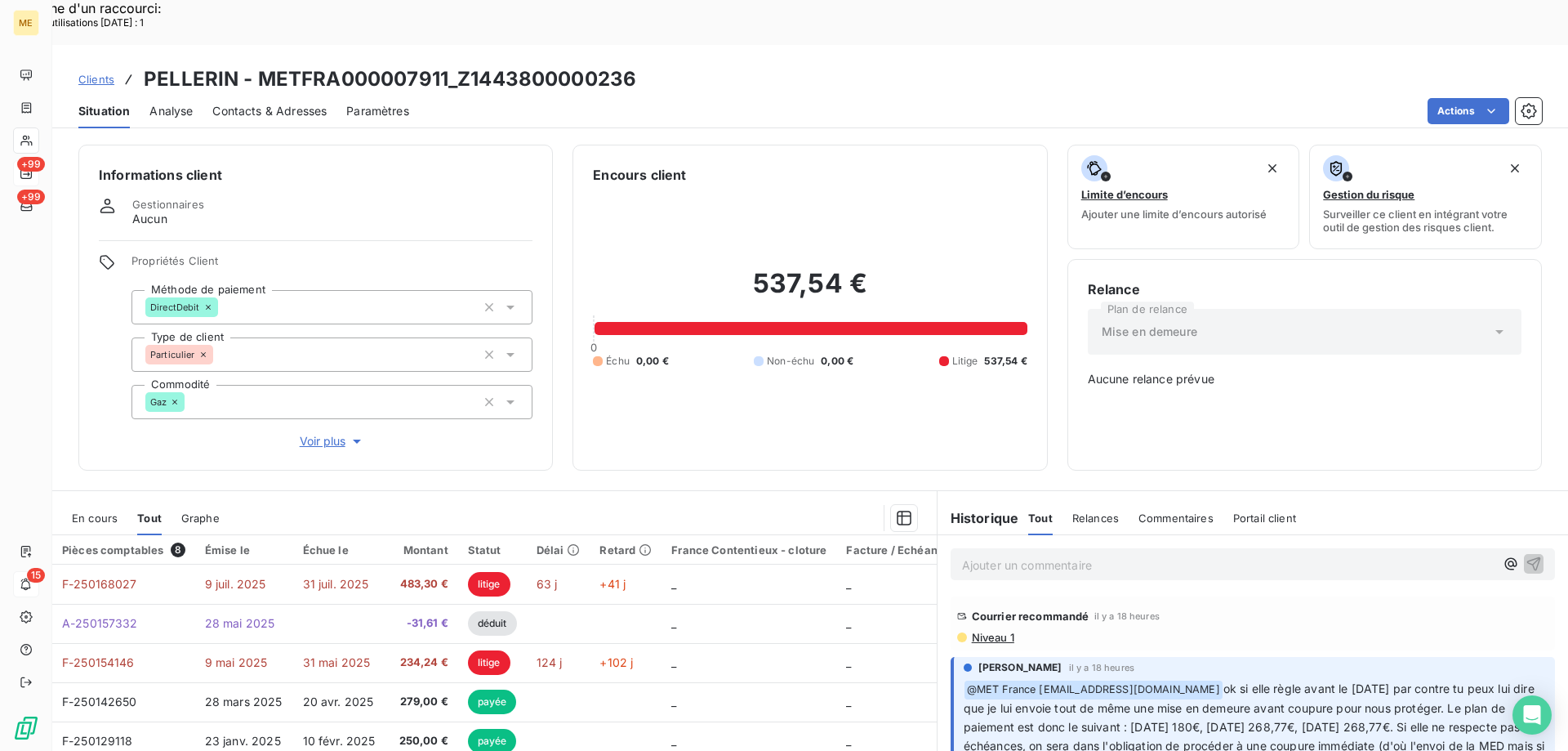
click at [87, 512] on span "En cours" at bounding box center [94, 519] width 46 height 13
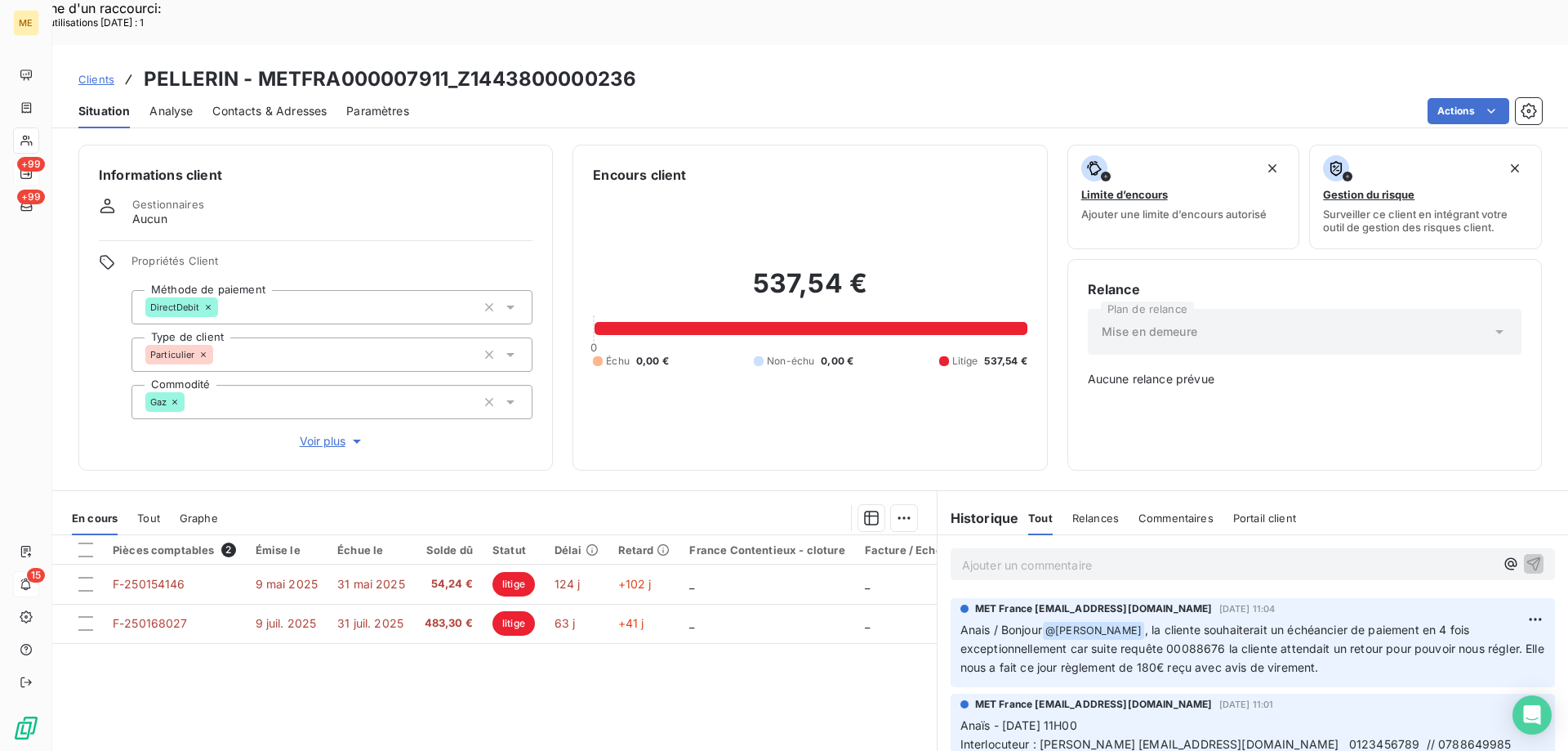
scroll to position [572, 0]
click at [738, 348] on div "537,54 € 0 Échu 0,00 € Non-échu 0,00 € Litige 537,54 €" at bounding box center [810, 318] width 434 height 266
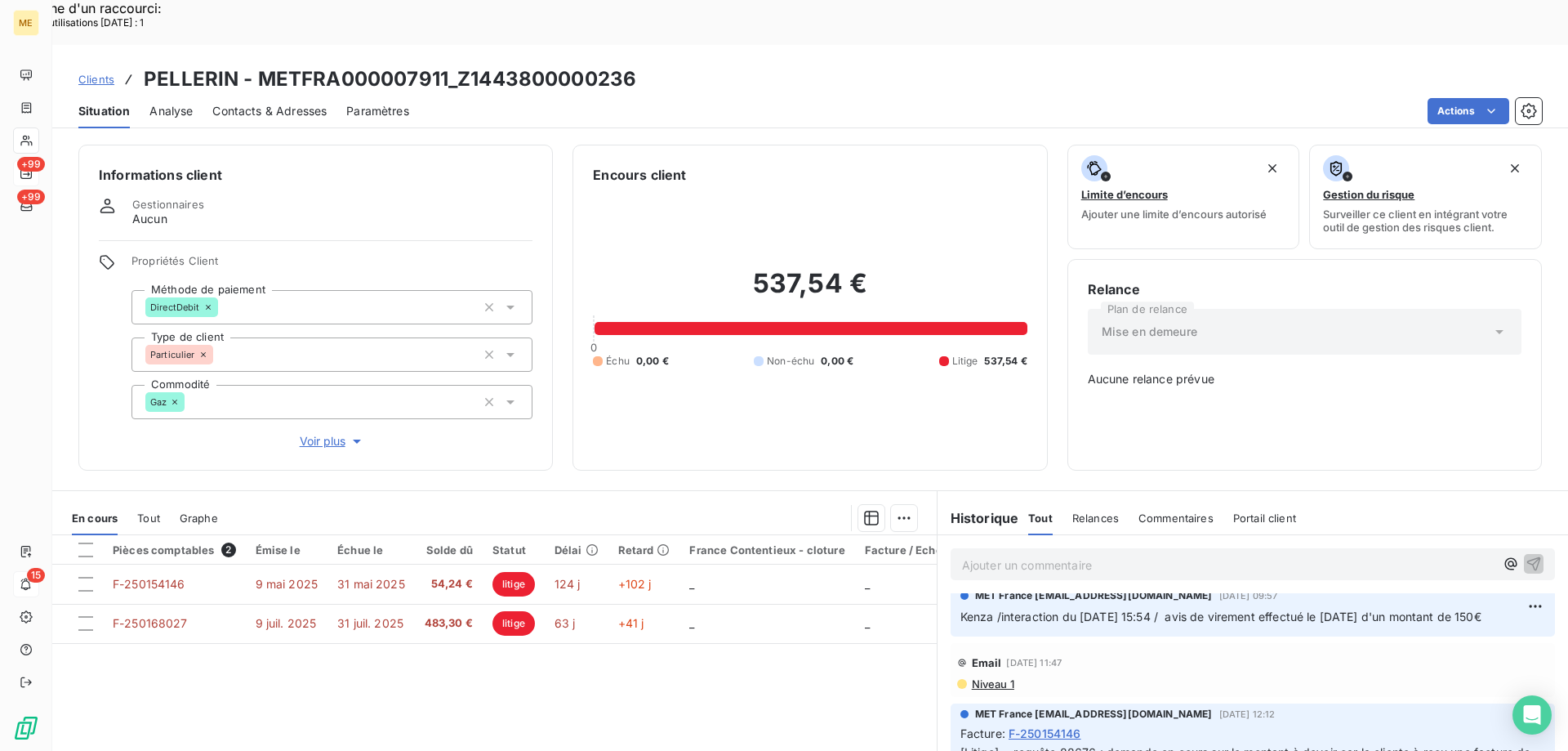
scroll to position [1308, 0]
click at [976, 557] on span "Niveau 2" at bounding box center [994, 564] width 47 height 13
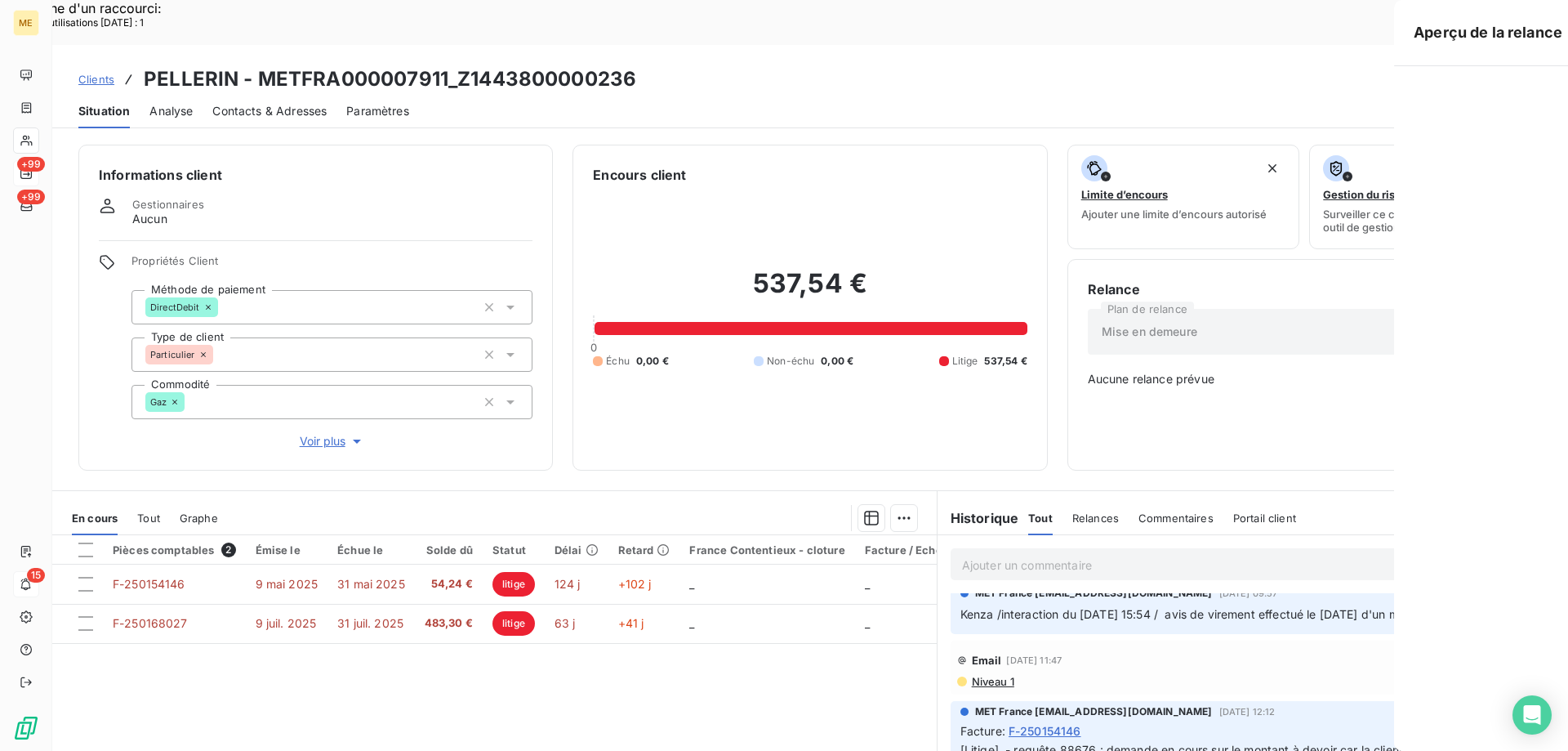
scroll to position [1326, 0]
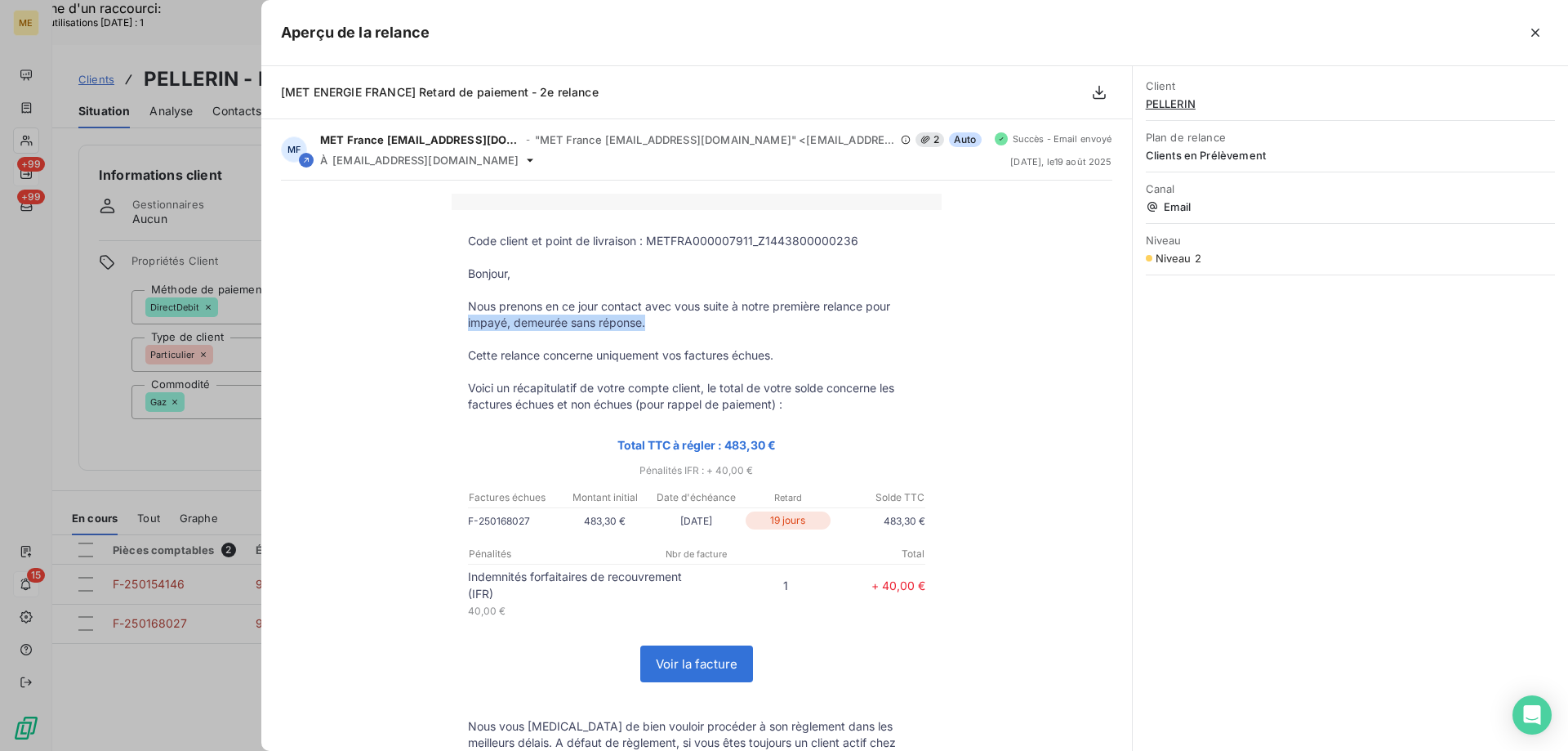
drag, startPoint x: 459, startPoint y: 319, endPoint x: 726, endPoint y: 321, distance: 267.0
click at [726, 321] on td "Nous prenons en ce jour contact avec vous suite à notre première relance pour i…" at bounding box center [696, 314] width 490 height 33
click at [705, 329] on p "Nous prenons en ce jour contact avec vous suite à notre première relance pour i…" at bounding box center [696, 314] width 457 height 33
click at [680, 340] on p at bounding box center [696, 340] width 457 height 17
click at [663, 362] on p "Cette relance concerne uniquement vos factures échues." at bounding box center [696, 355] width 457 height 17
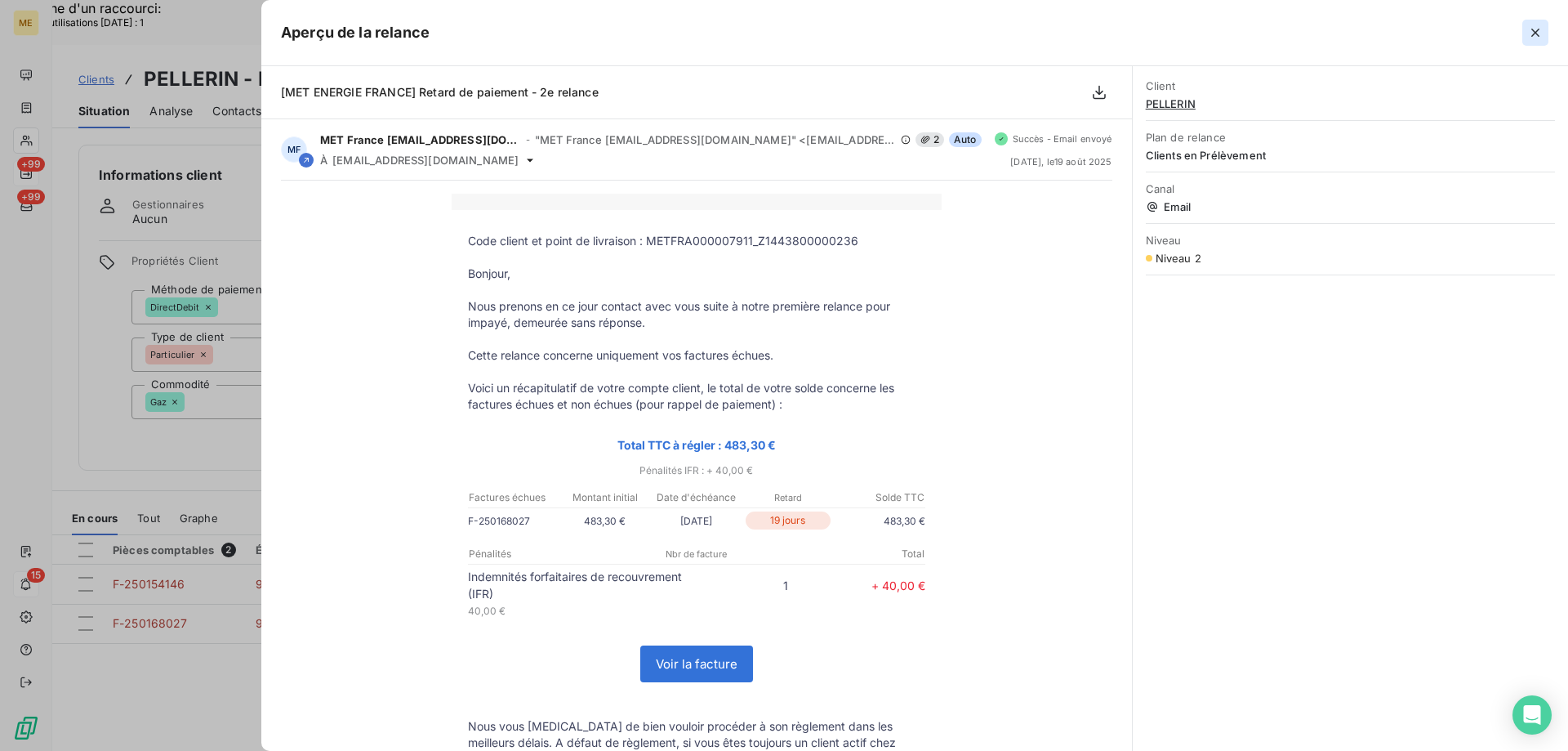
click at [1536, 29] on icon "button" at bounding box center [1536, 33] width 17 height 17
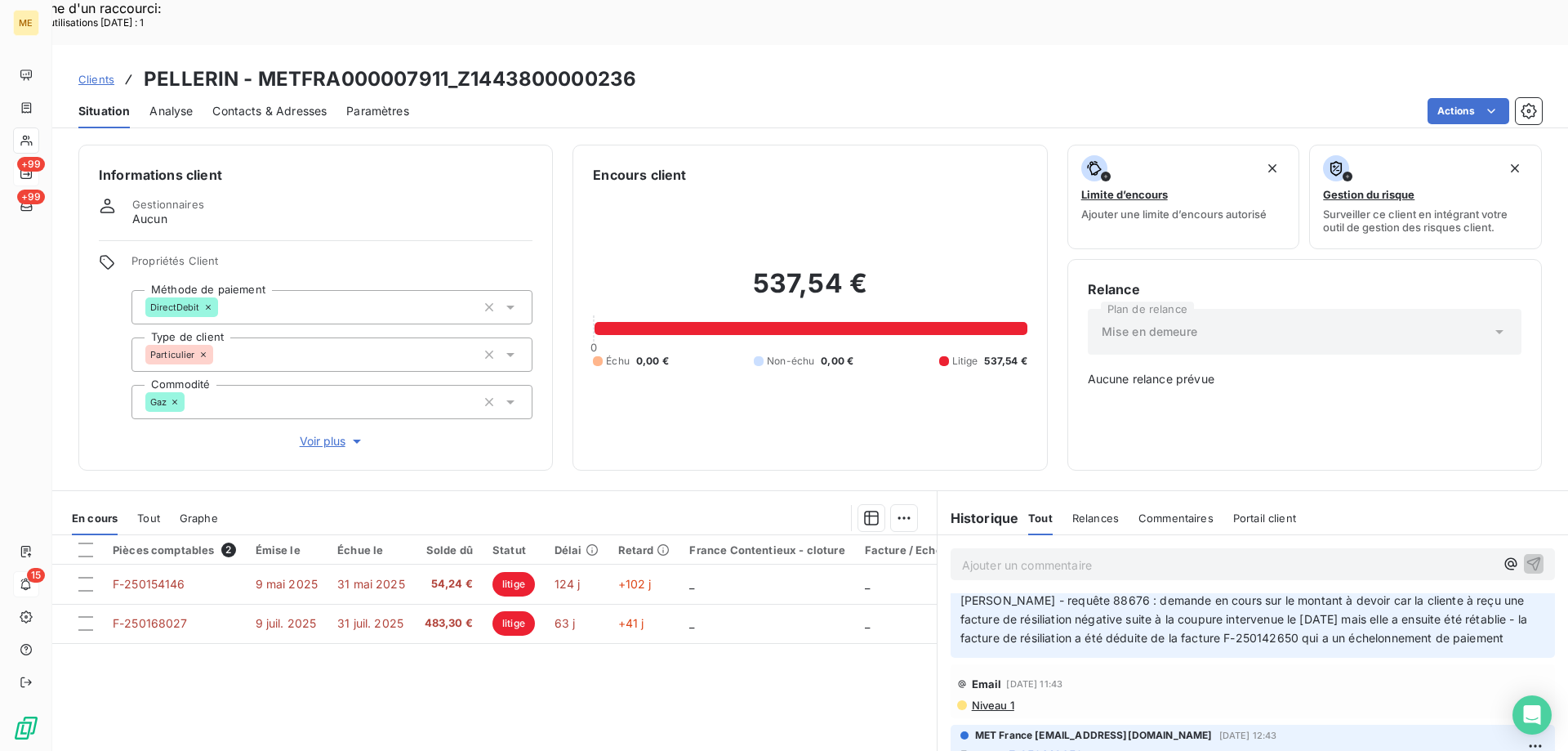
scroll to position [1653, 0]
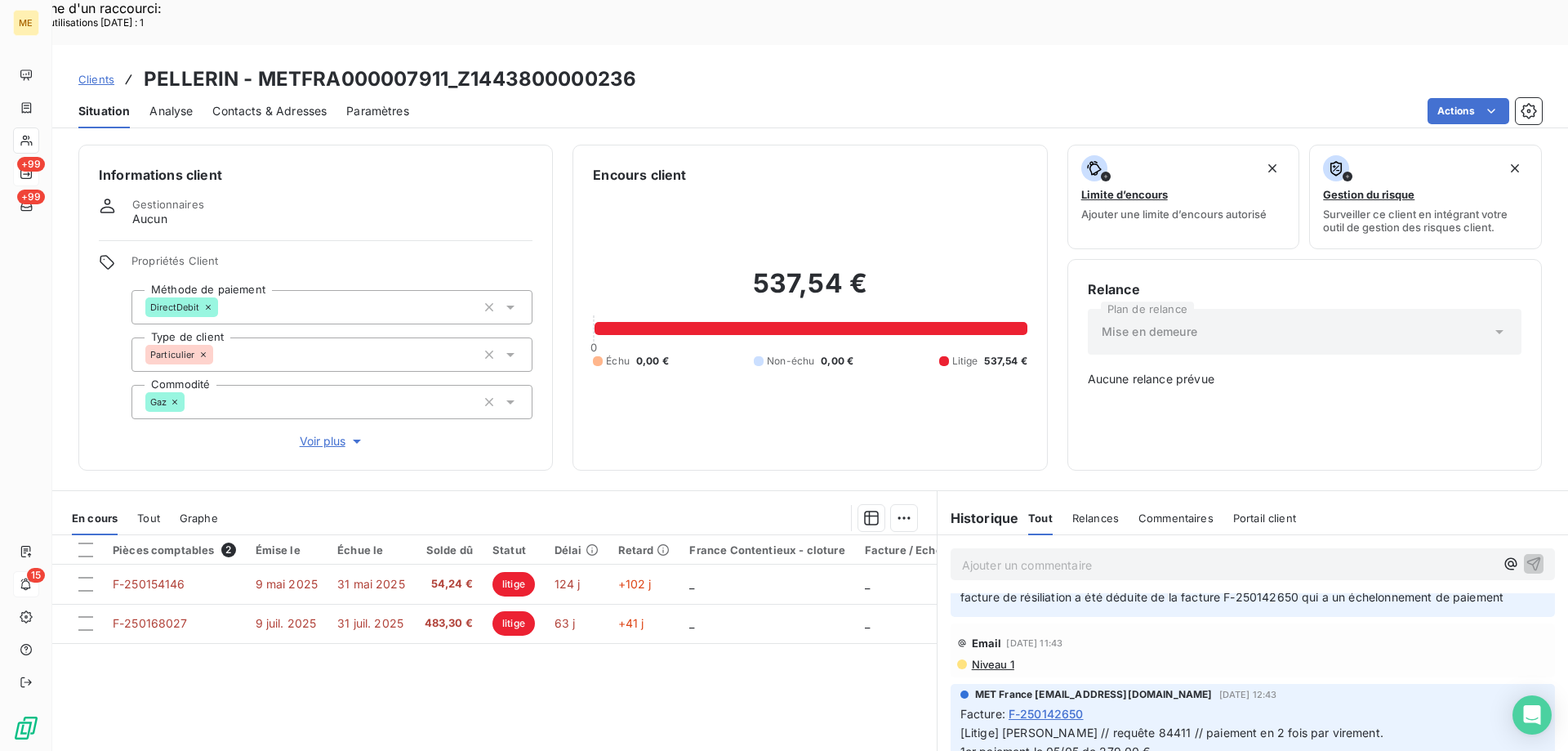
click at [975, 666] on span "Niveau 1" at bounding box center [992, 665] width 44 height 13
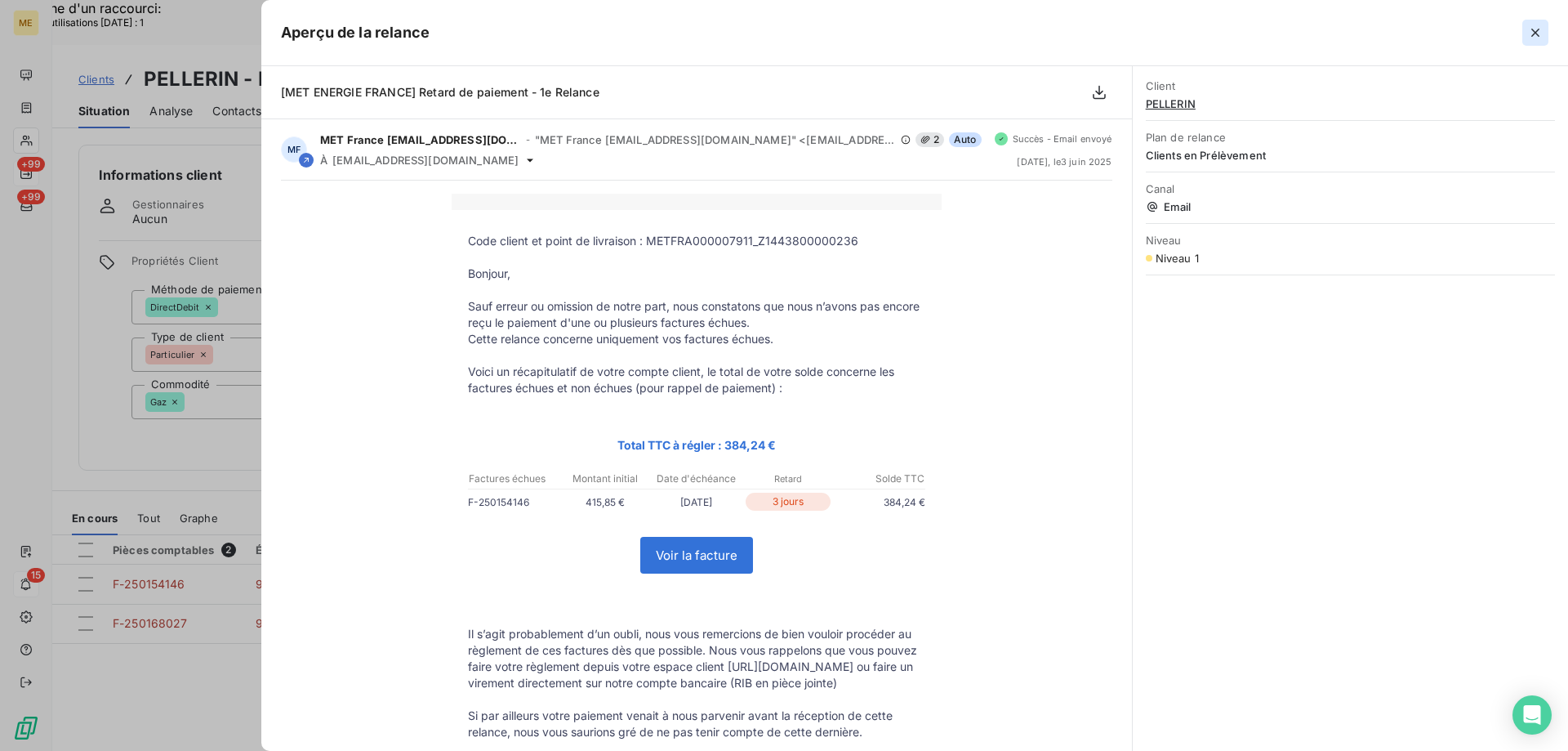
click at [1536, 33] on icon "button" at bounding box center [1535, 33] width 8 height 8
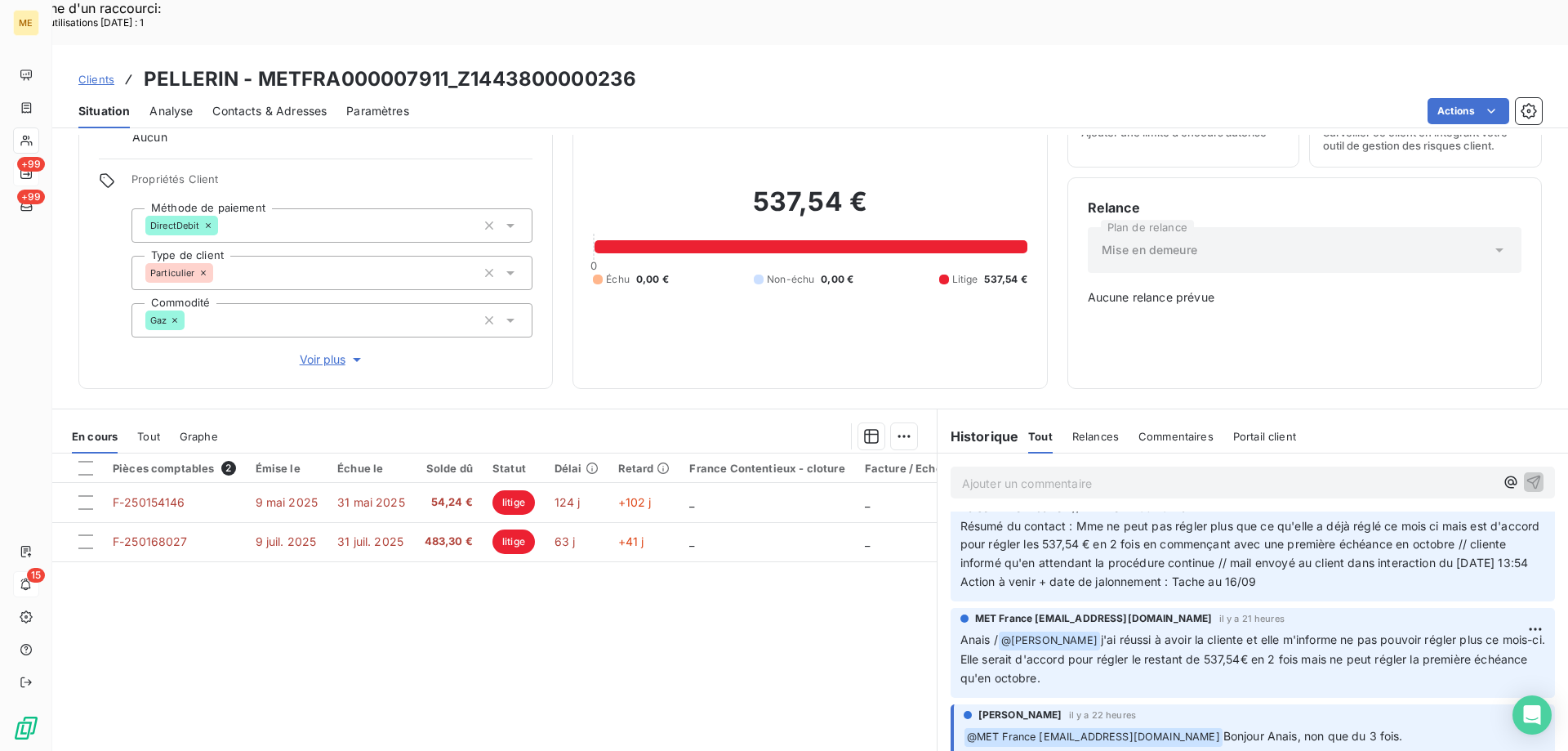
scroll to position [0, 0]
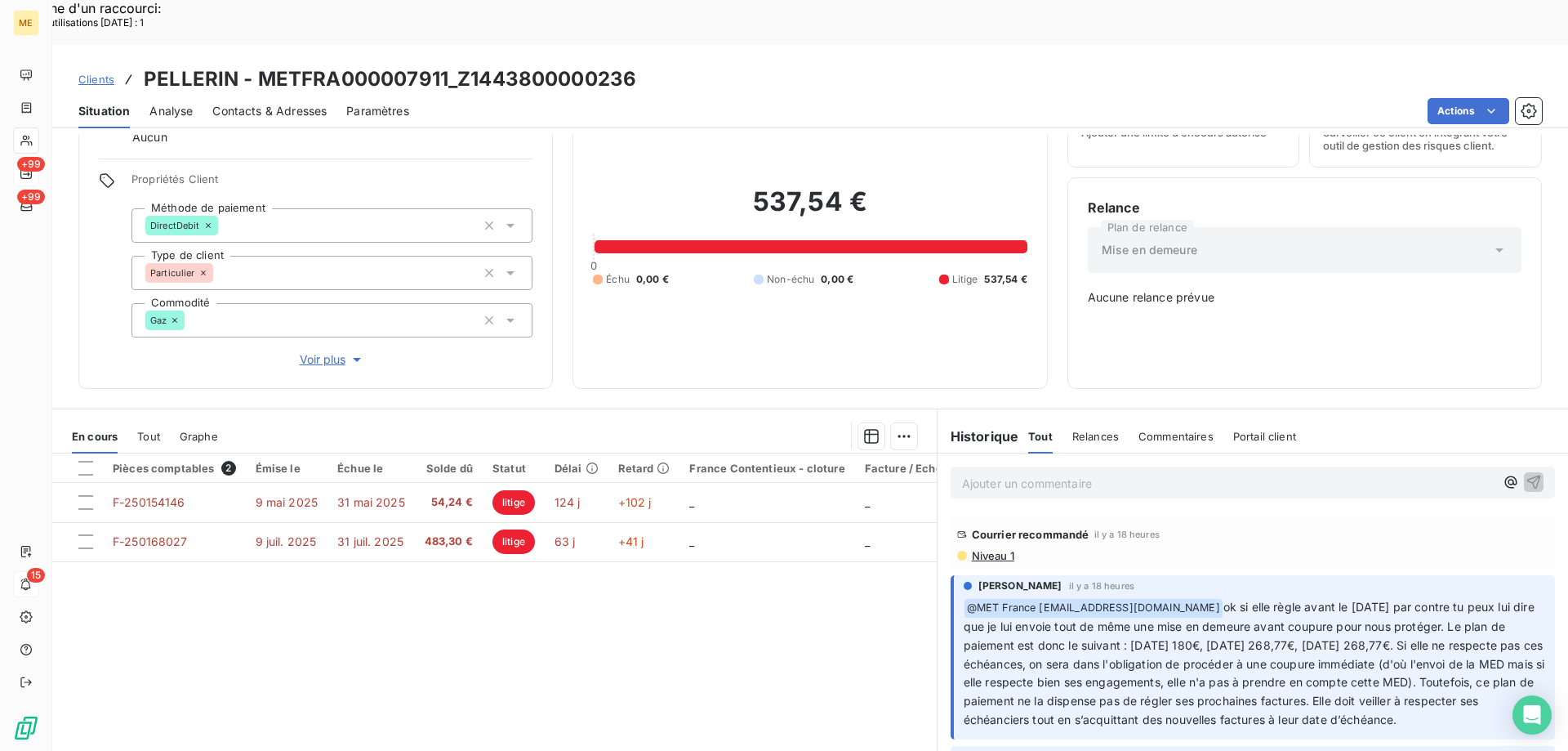
click at [918, 296] on div "537,54 € 0 Échu 0,00 € Non-échu 0,00 € Litige 537,54 €" at bounding box center [810, 236] width 434 height 266
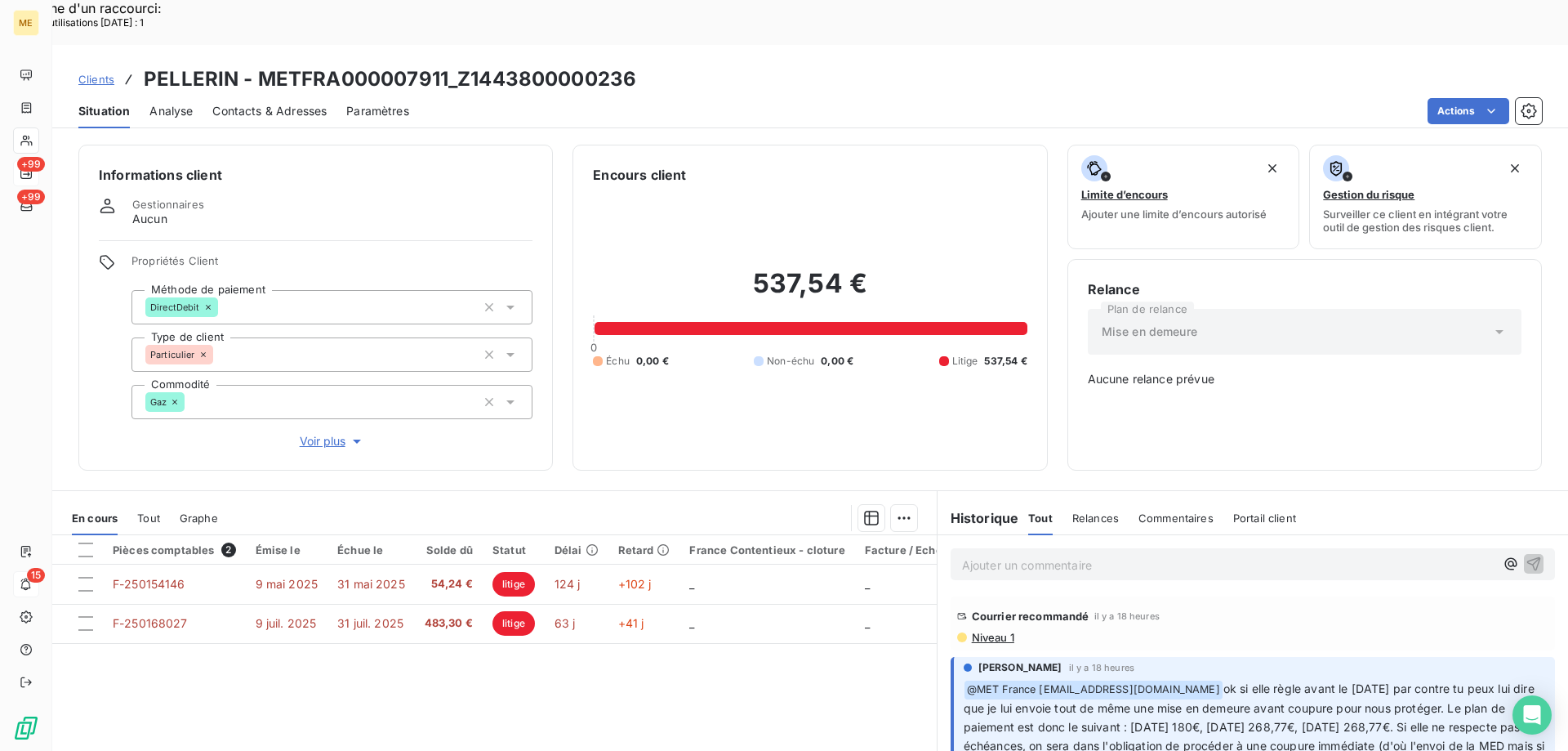
click at [841, 339] on div "537,54 € 0 Échu 0,00 € Non-échu 0,00 € Litige 537,54 €" at bounding box center [810, 318] width 434 height 266
click at [1343, 682] on span "ok si elle règle avant le 9 octobre par contre tu peux lui dire que je lui envo…" at bounding box center [1256, 744] width 585 height 126
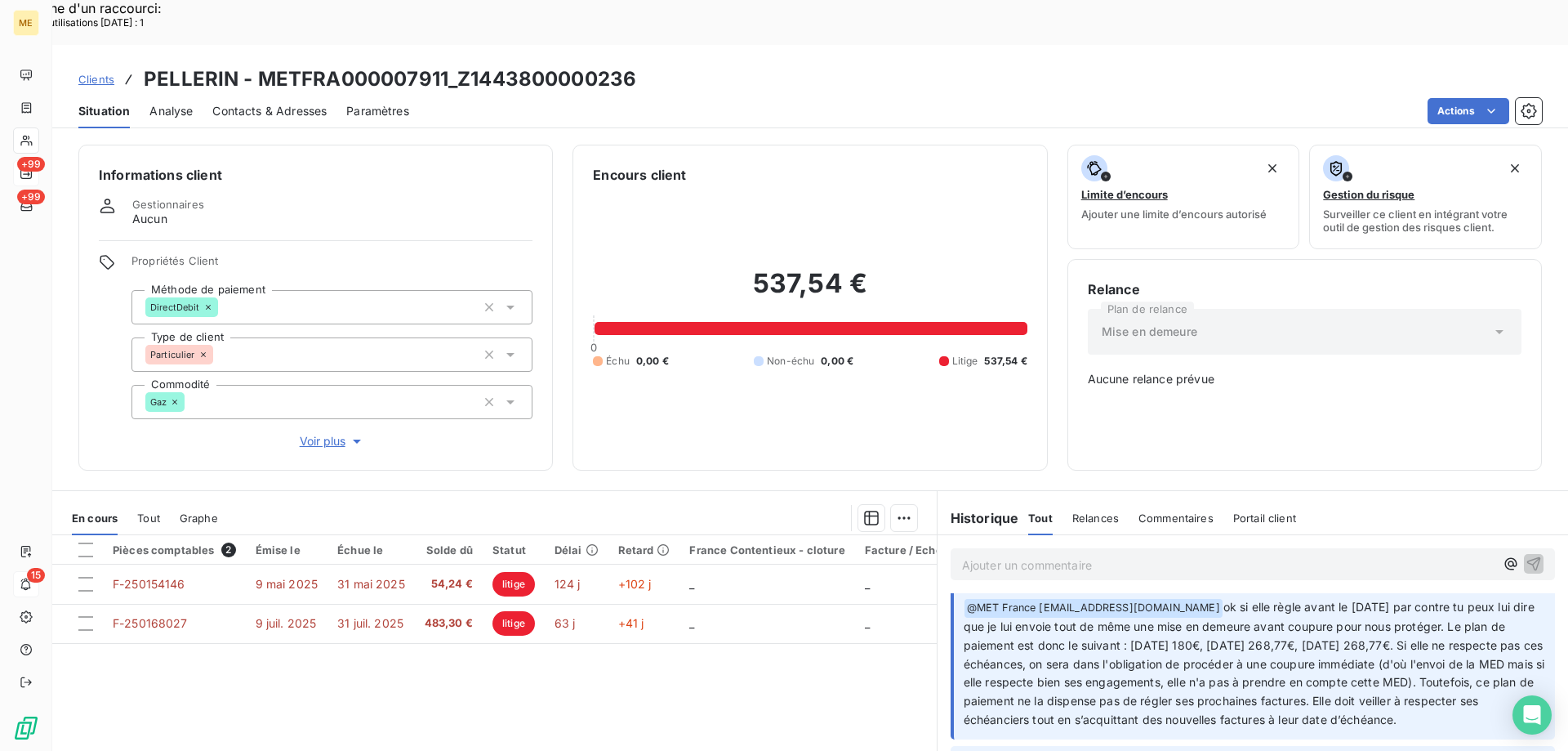
click at [1381, 600] on span "ok si elle règle avant le 9 octobre par contre tu peux lui dire que je lui envo…" at bounding box center [1256, 662] width 585 height 126
drag, startPoint x: 1337, startPoint y: 590, endPoint x: 1386, endPoint y: 588, distance: 49.0
click at [1386, 600] on span "ok si elle règle avant le 9 octobre par contre tu peux lui dire que je lui envo…" at bounding box center [1256, 662] width 585 height 126
drag, startPoint x: 446, startPoint y: 30, endPoint x: 257, endPoint y: 35, distance: 189.1
click at [257, 64] on h3 "PELLERIN - METFRA000007911_Z1443800000236" at bounding box center [389, 79] width 492 height 29
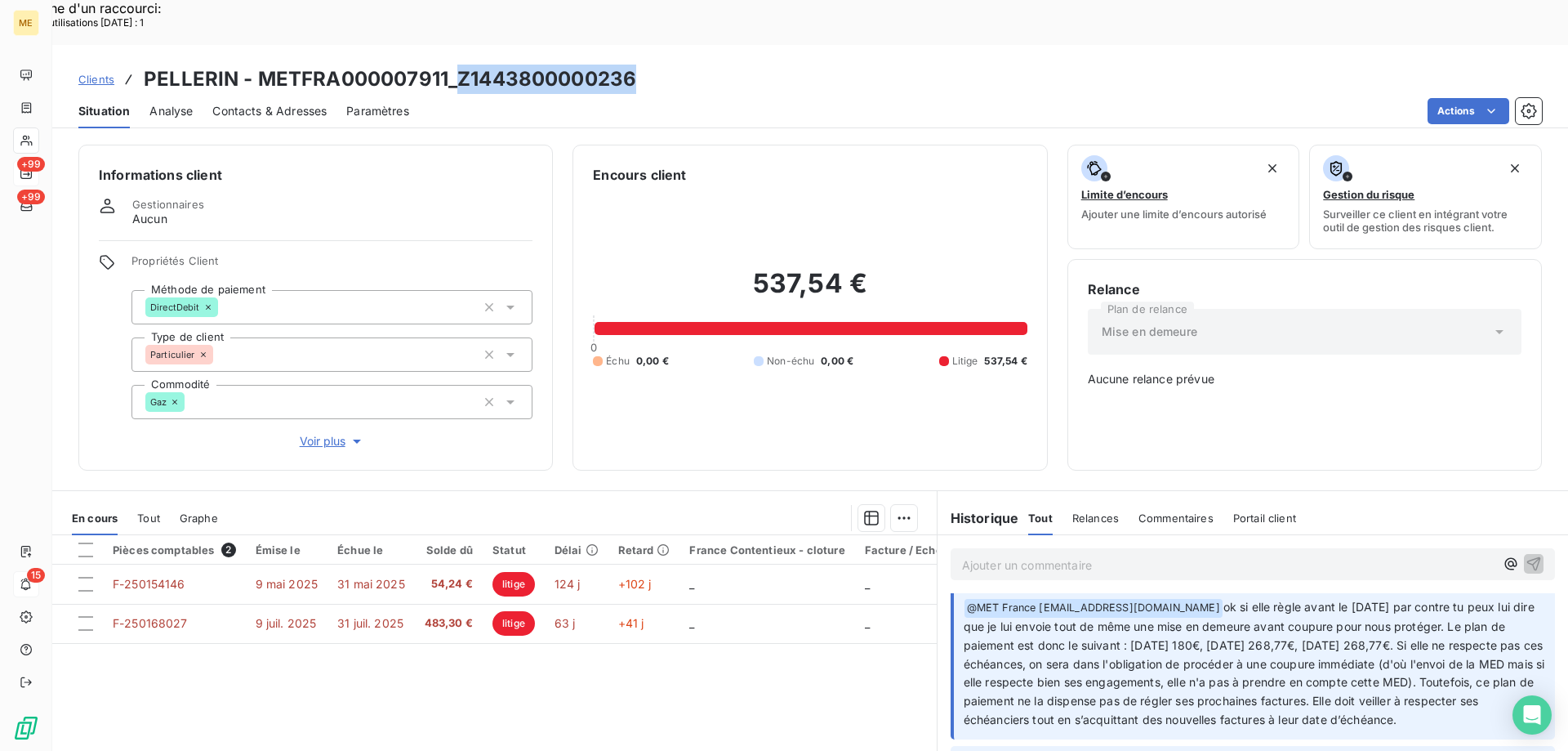
drag, startPoint x: 646, startPoint y: 30, endPoint x: 461, endPoint y: 43, distance: 185.5
click at [461, 64] on div "Clients PELLERIN - METFRA000007911_Z1443800000236" at bounding box center [811, 79] width 1516 height 29
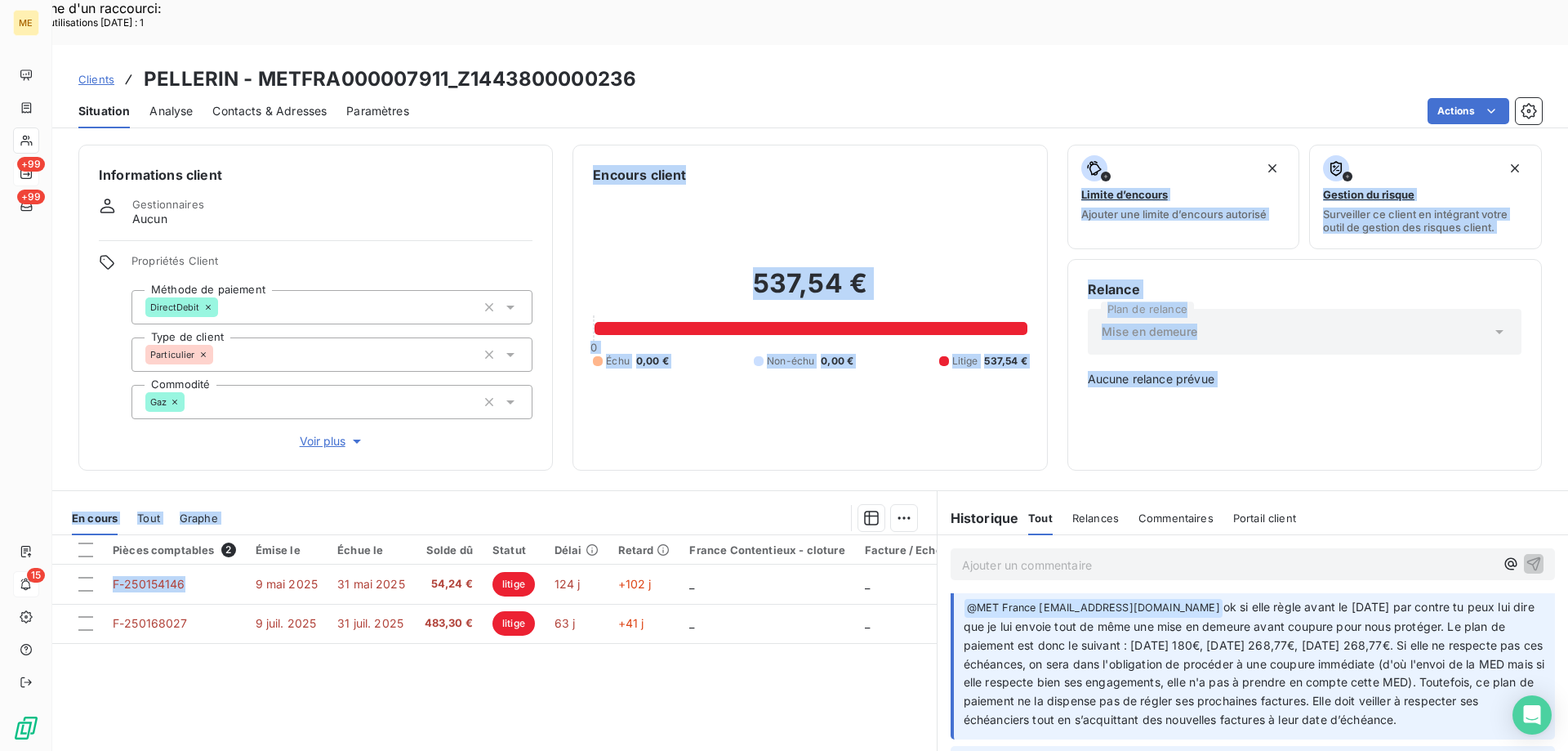
drag, startPoint x: 192, startPoint y: 531, endPoint x: 226, endPoint y: 404, distance: 131.5
click at [226, 404] on div "Informations client Gestionnaires Aucun Propriétés Client Méthode de paiement D…" at bounding box center [811, 465] width 1516 height 662
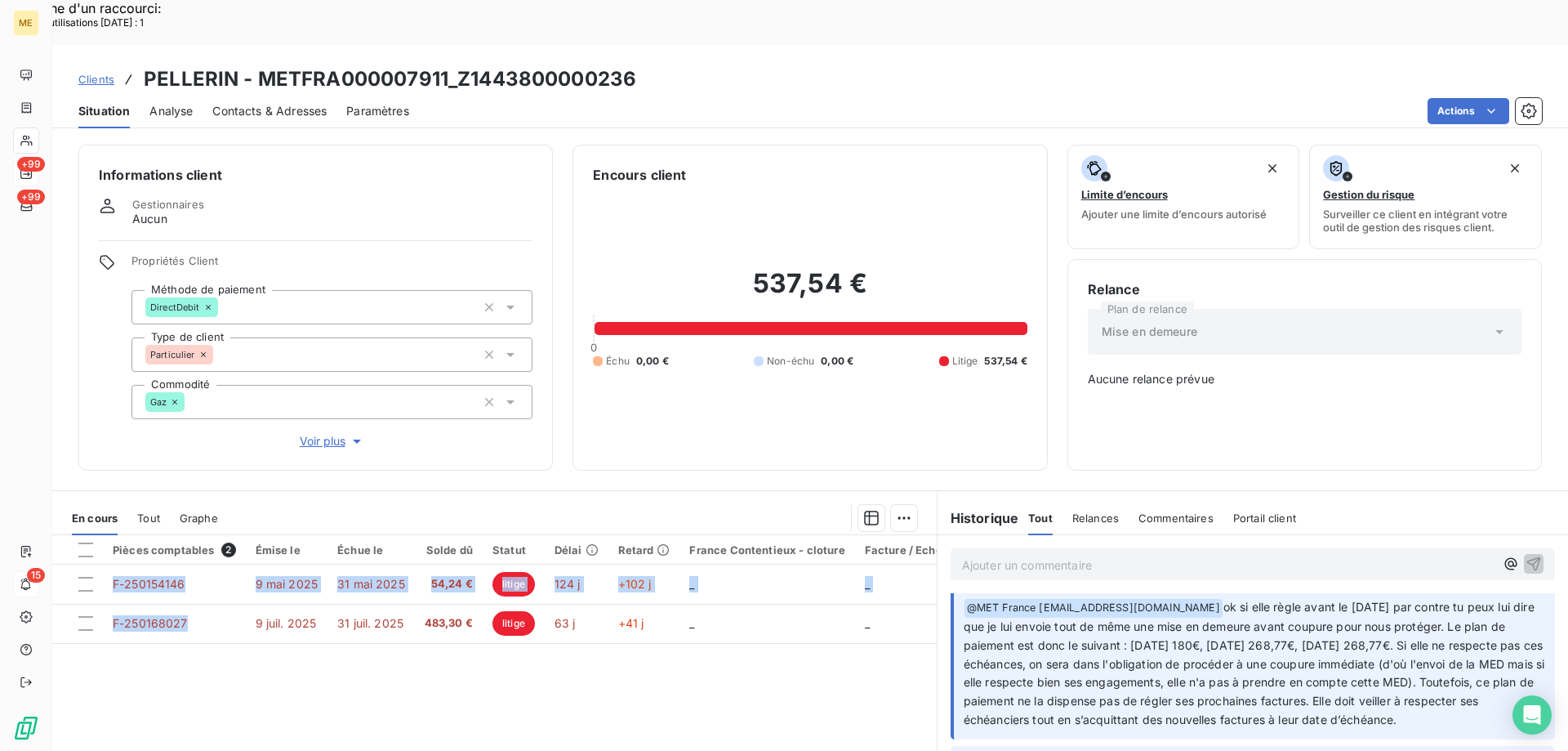
drag, startPoint x: 191, startPoint y: 569, endPoint x: 123, endPoint y: 580, distance: 68.9
click at [123, 590] on div "Pièces comptables 2 Émise le Échue le Solde dû Statut Délai Retard France Conte…" at bounding box center [495, 692] width 884 height 314
click at [278, 505] on div at bounding box center [577, 518] width 680 height 26
click at [89, 577] on div at bounding box center [86, 585] width 15 height 15
click at [84, 616] on div at bounding box center [86, 624] width 15 height 15
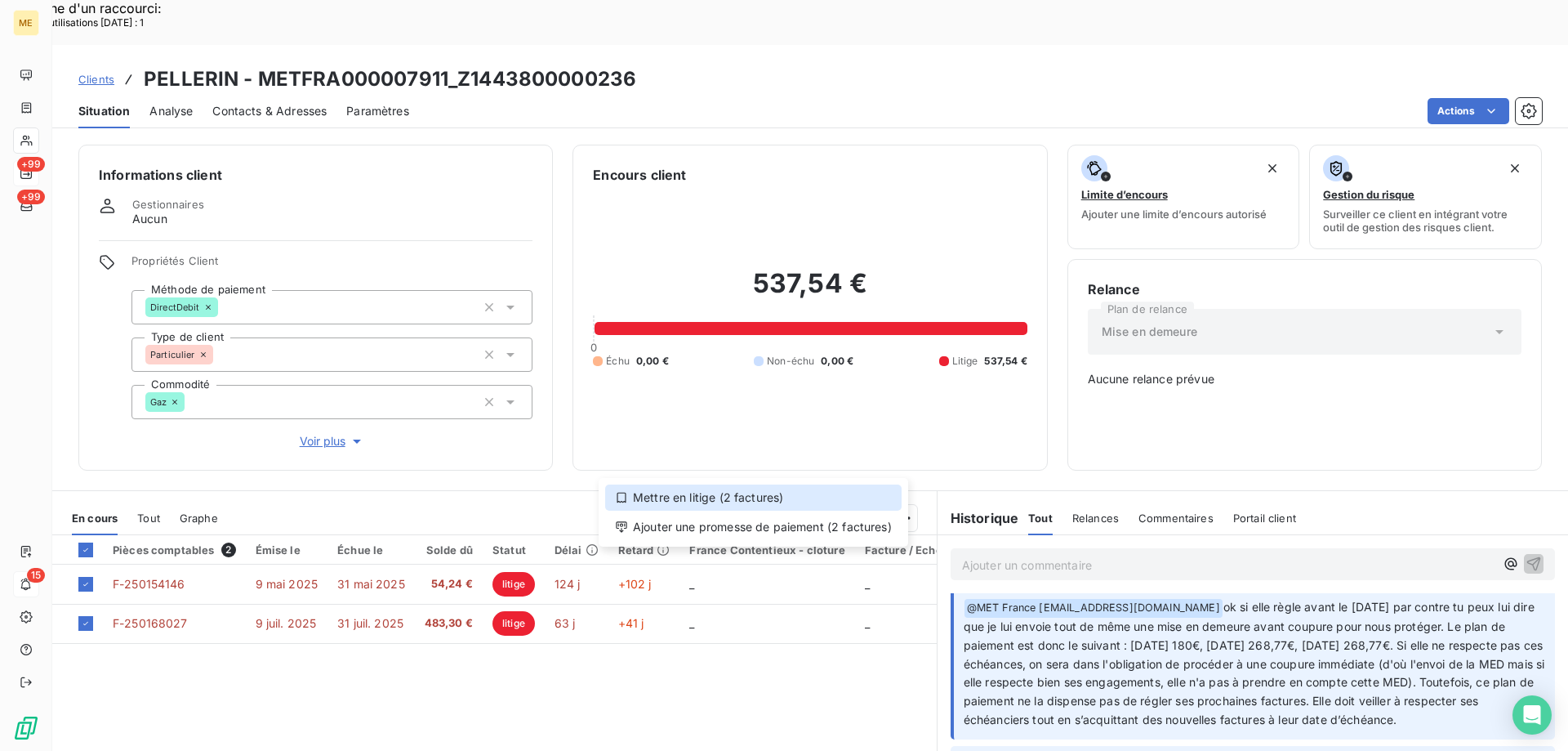
click at [869, 497] on div "Mettre en litige (2 factures)" at bounding box center [753, 498] width 297 height 26
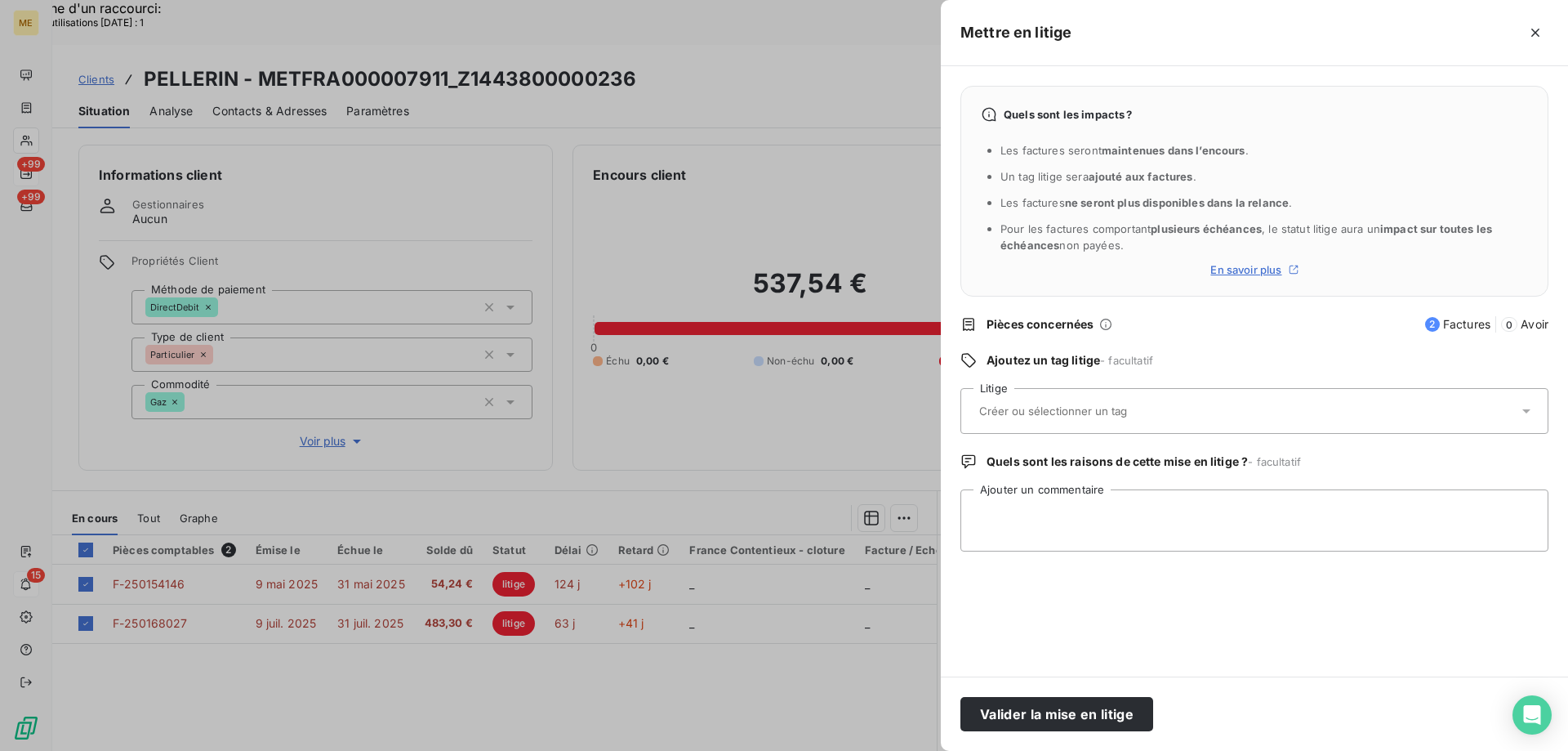
click at [1035, 416] on input "text" at bounding box center [1097, 411] width 237 height 15
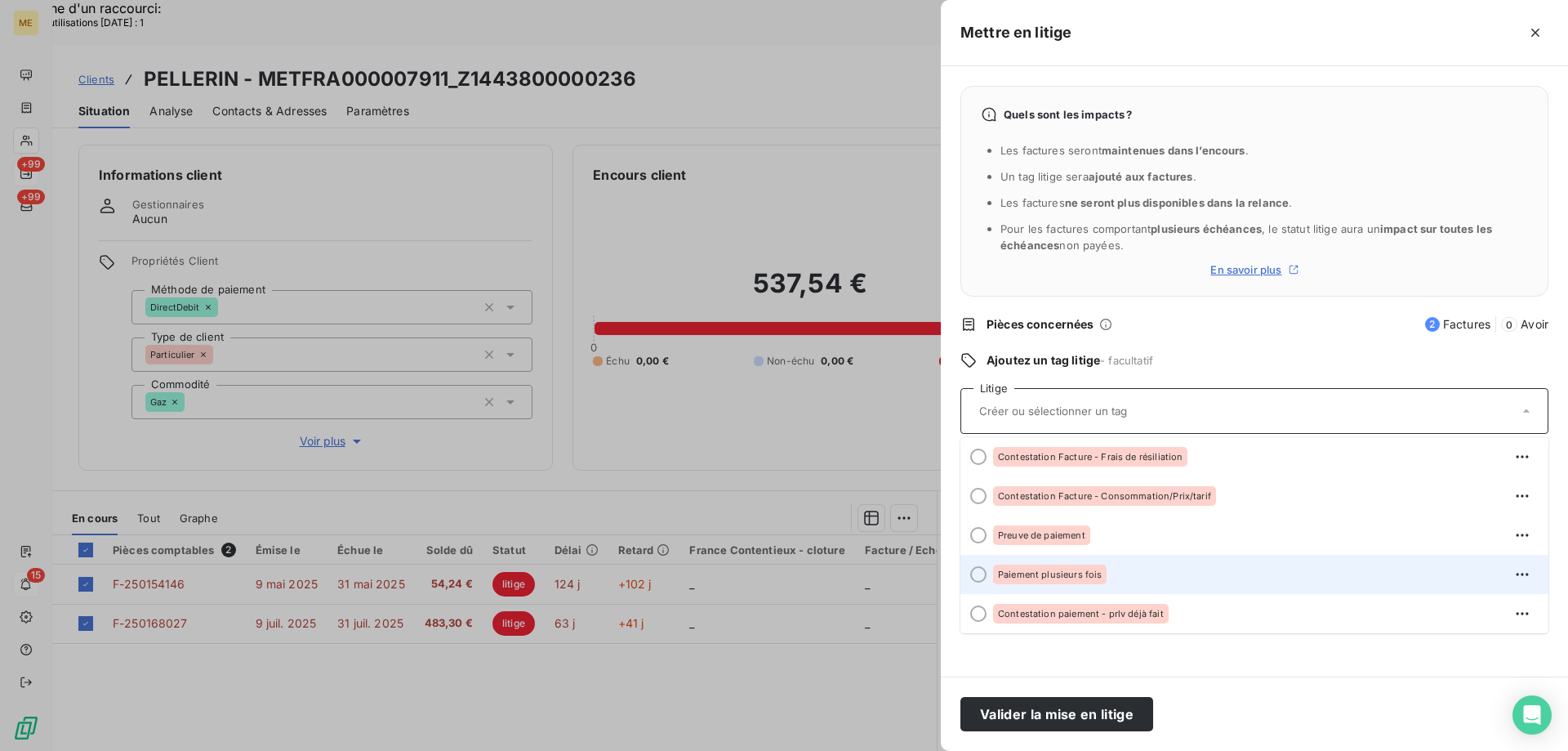
click at [1057, 575] on span "Paiement plusieurs fois" at bounding box center [1050, 575] width 104 height 10
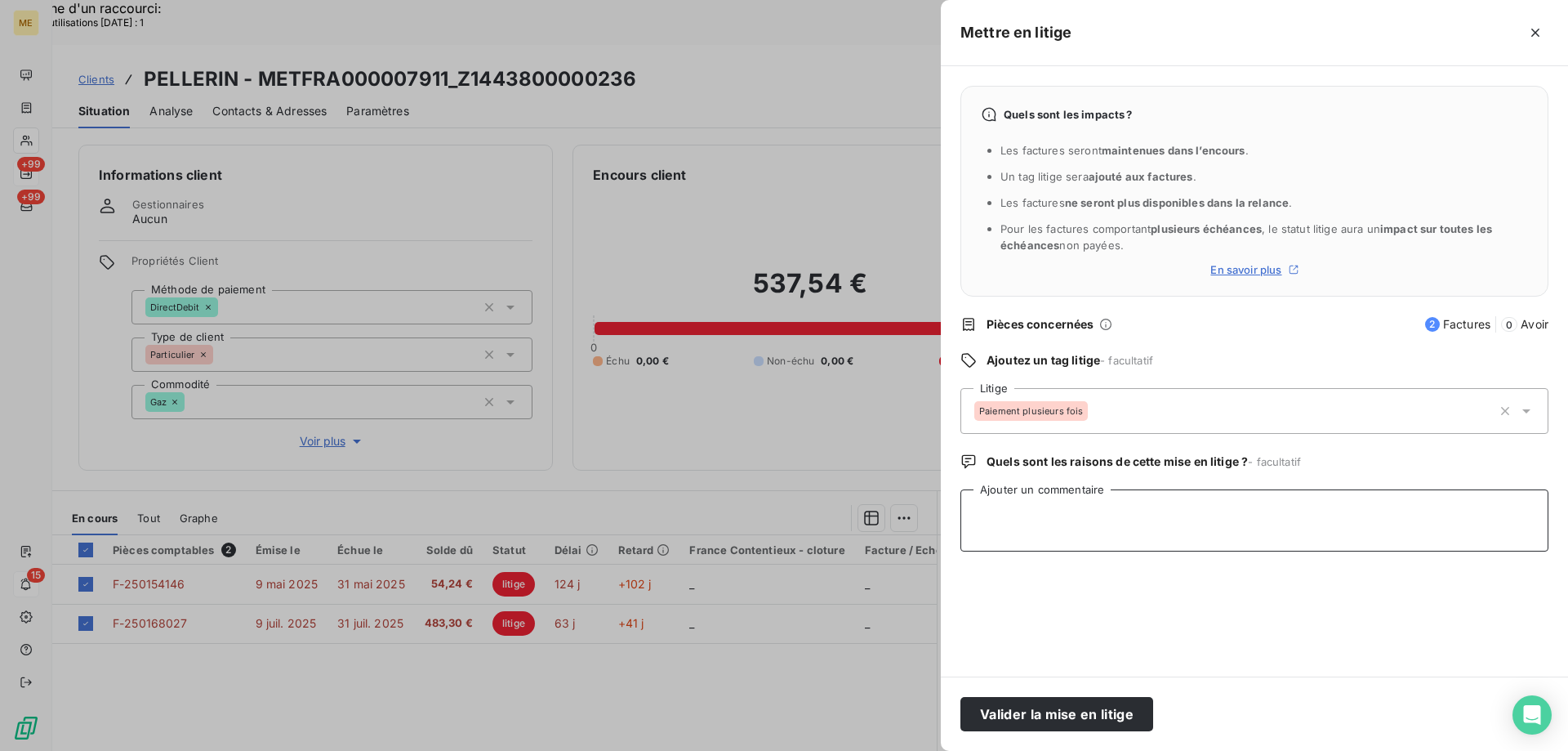
click at [1079, 490] on textarea "Ajouter un commentaire" at bounding box center [1255, 520] width 588 height 62
paste textarea "Anaïs - 10/09/2025 - 10H30 Interlocuteur : Mme PELLERIN ruby27400@gmail.com 012…"
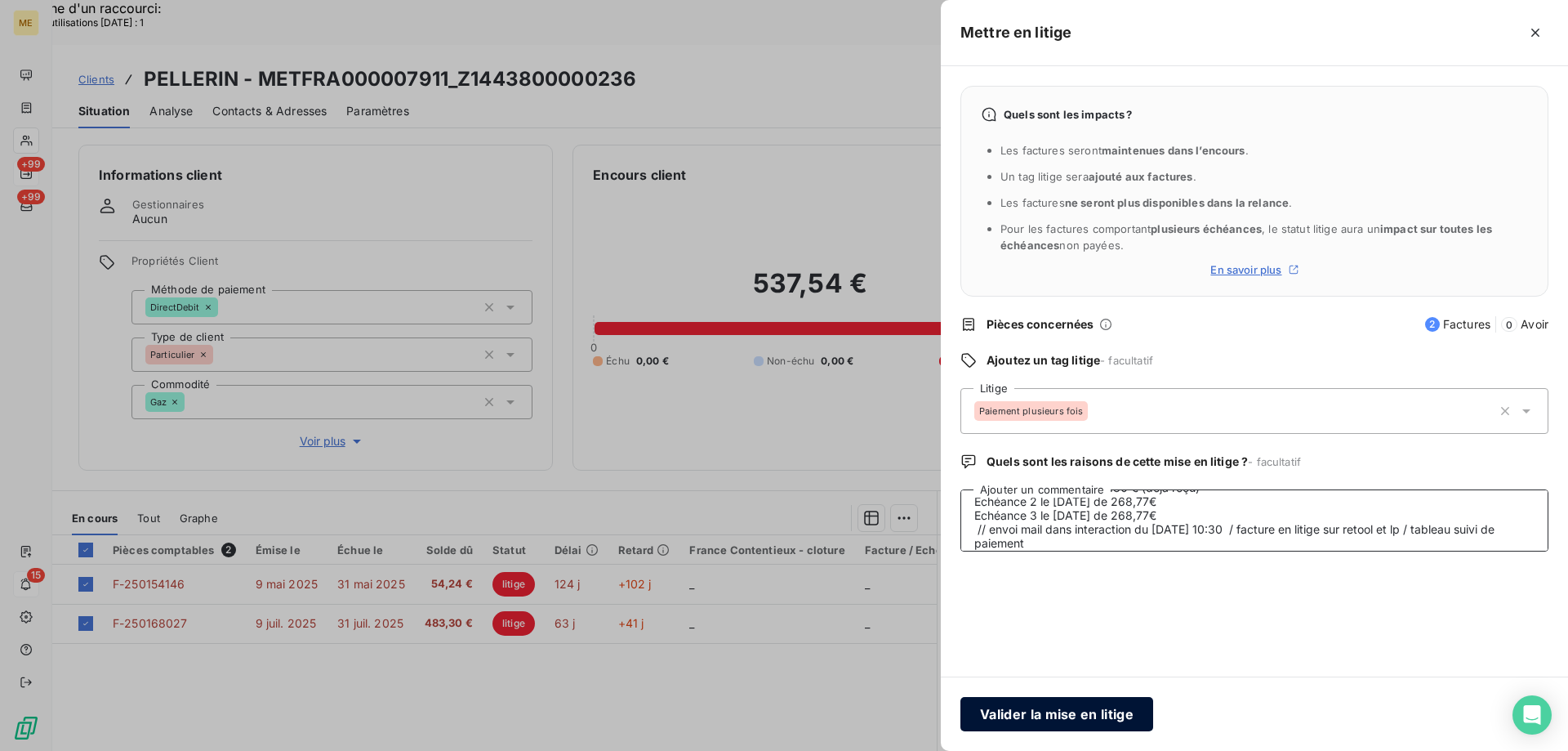
type textarea "Anaïs - 10/09/2025 - 10H30 Interlocuteur : Mme PELLERIN ruby27400@gmail.com 012…"
click at [1046, 714] on button "Valider la mise en litige" at bounding box center [1056, 714] width 193 height 34
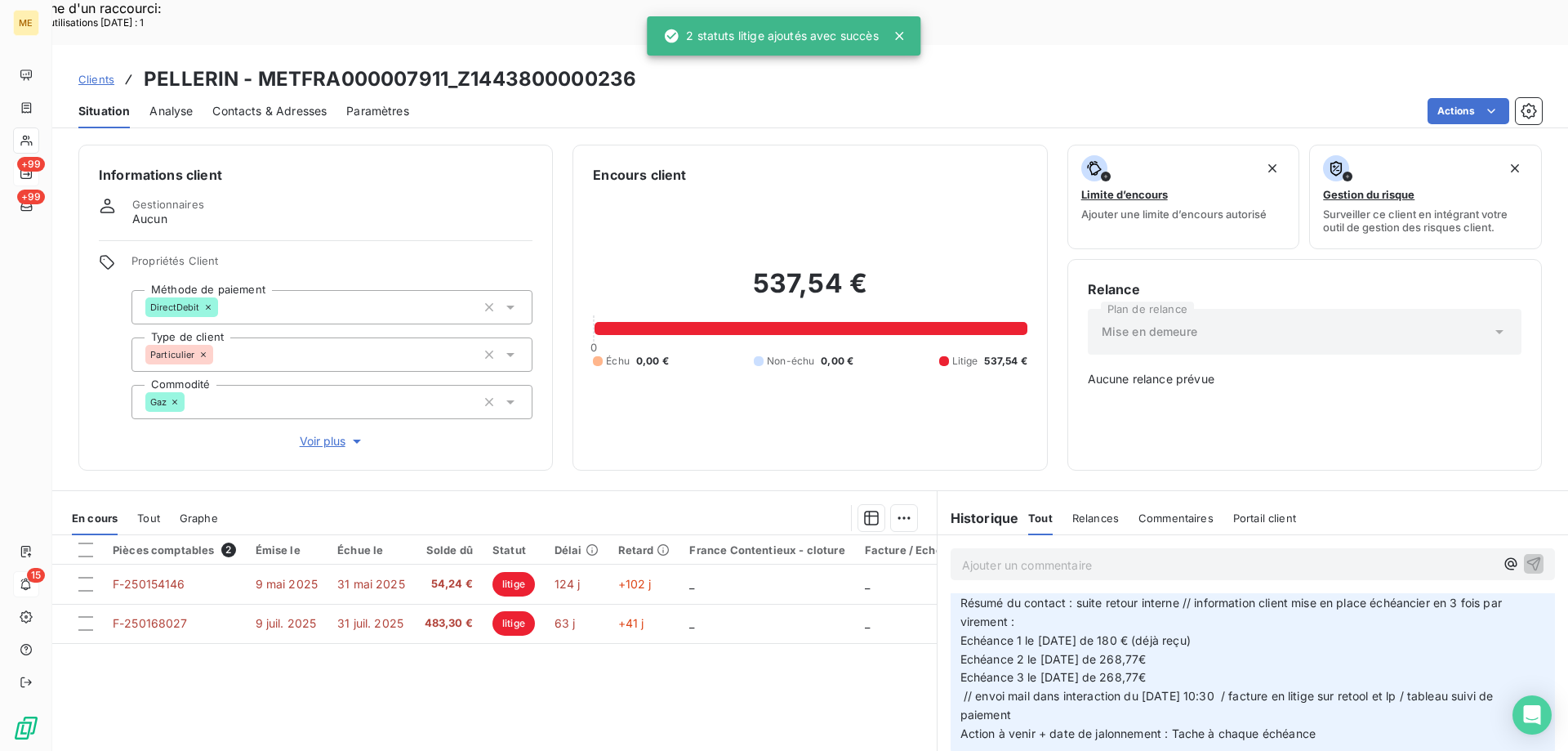
scroll to position [0, 0]
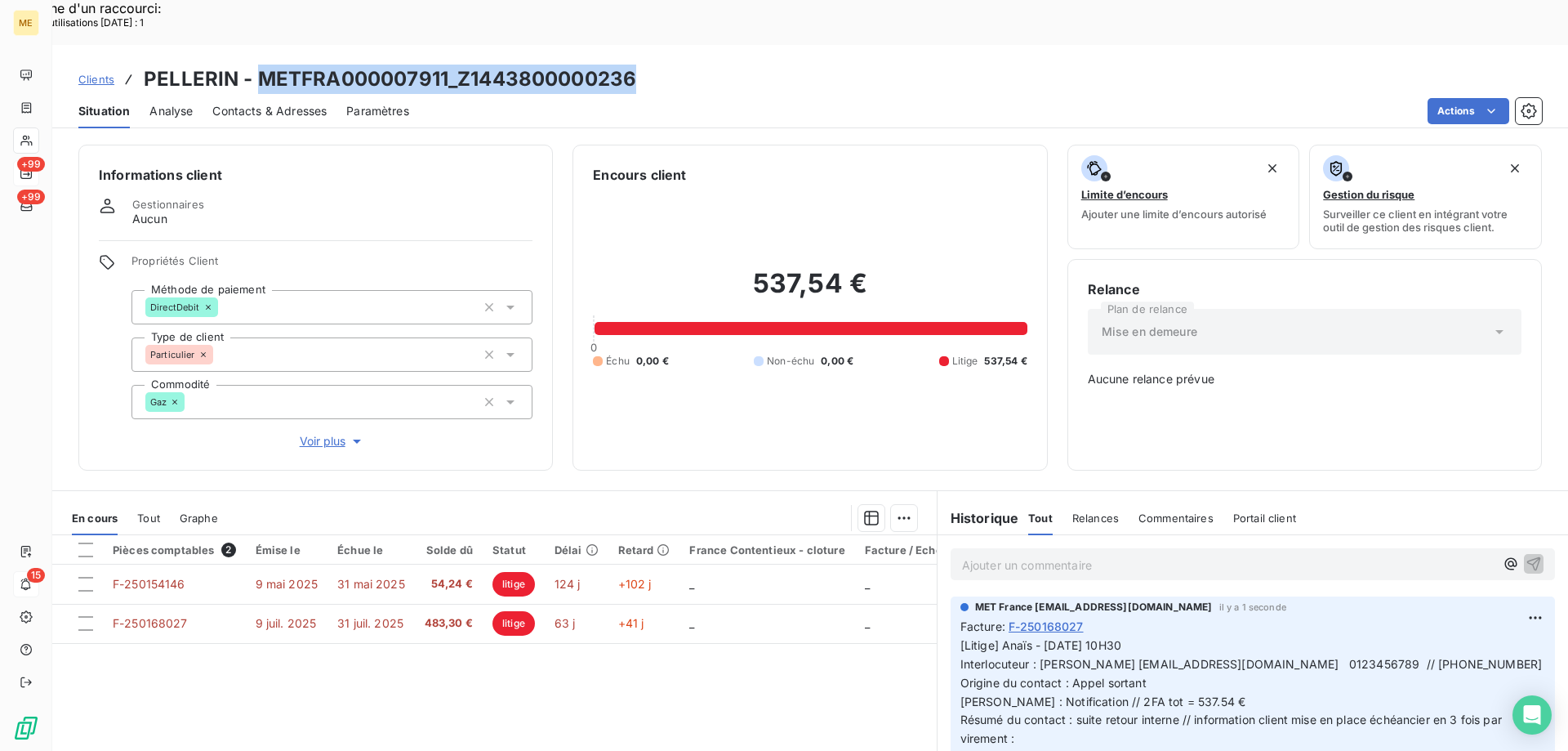
drag, startPoint x: 637, startPoint y: 33, endPoint x: 260, endPoint y: 41, distance: 377.1
click at [260, 64] on div "Clients PELLERIN - METFRA000007911_Z1443800000236" at bounding box center [811, 79] width 1516 height 29
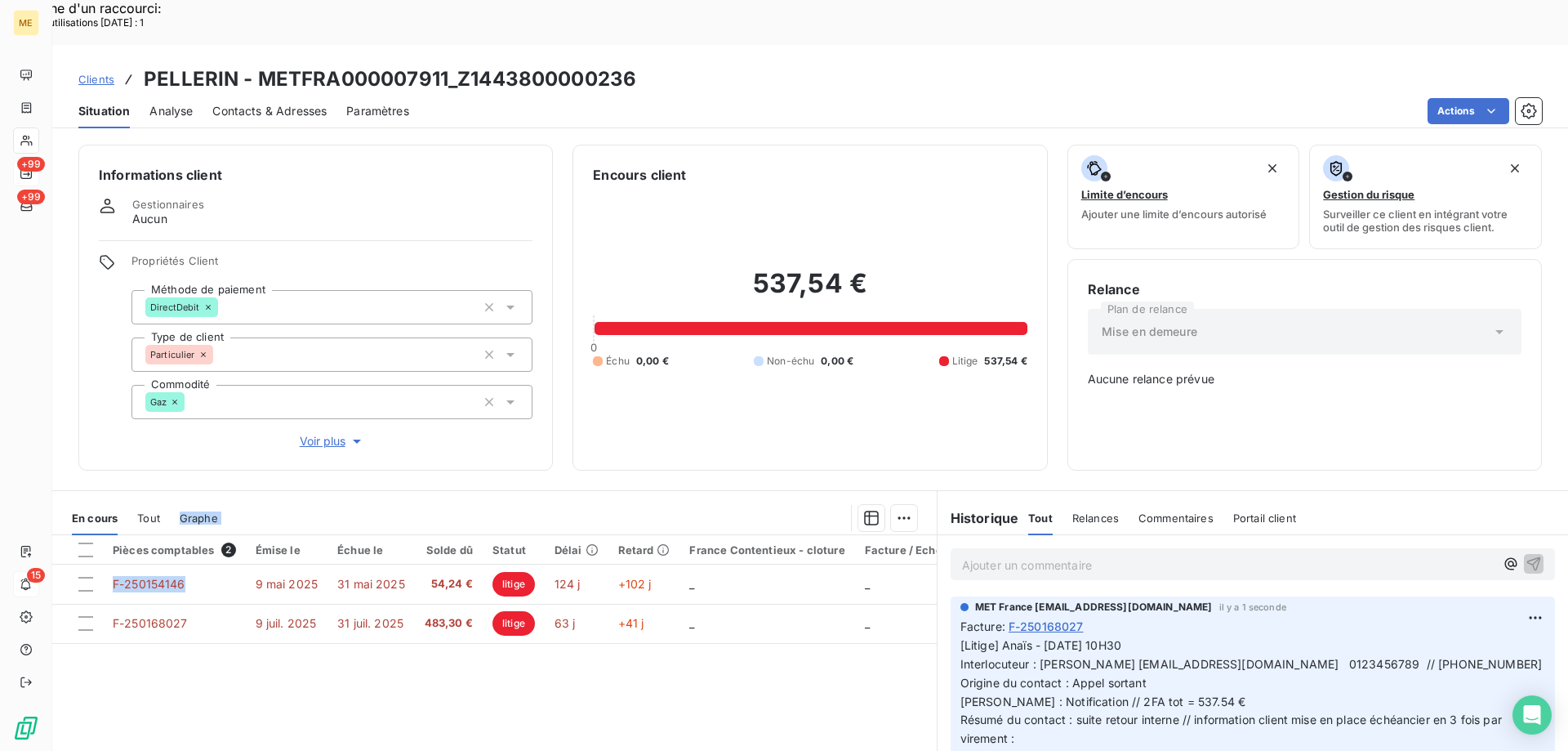
drag, startPoint x: 186, startPoint y: 525, endPoint x: 173, endPoint y: 411, distance: 114.7
click at [166, 491] on section "En cours Tout Graphe Pièces comptables 2 Émise le Échue le Solde dû Statut Déla…" at bounding box center [495, 695] width 884 height 408
drag, startPoint x: 192, startPoint y: 565, endPoint x: 145, endPoint y: 636, distance: 85.1
click at [143, 635] on div "Pièces comptables 2 Émise le Échue le Solde dû Statut Délai Retard France Conte…" at bounding box center [495, 692] width 884 height 314
drag, startPoint x: 1217, startPoint y: 703, endPoint x: 950, endPoint y: 700, distance: 267.0
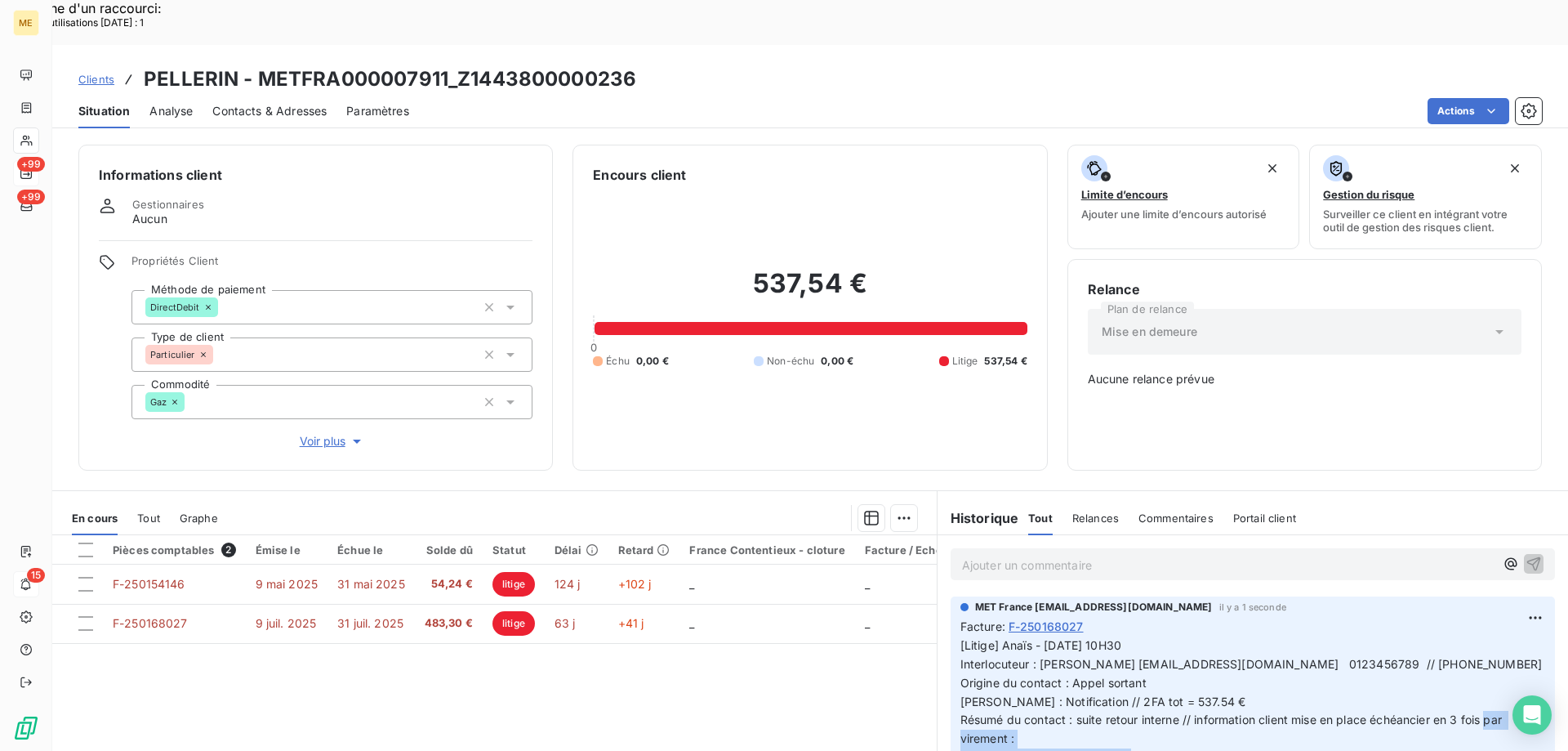
click at [951, 700] on div "MET France met-france@recouvrement.met.com il y a 1 seconde Facture : F-2501680…" at bounding box center [1253, 733] width 604 height 274
drag, startPoint x: 1173, startPoint y: 717, endPoint x: 948, endPoint y: 722, distance: 225.1
click at [951, 722] on div "MET France met-france@recouvrement.met.com il y a 1 seconde Facture : F-2501680…" at bounding box center [1253, 733] width 604 height 274
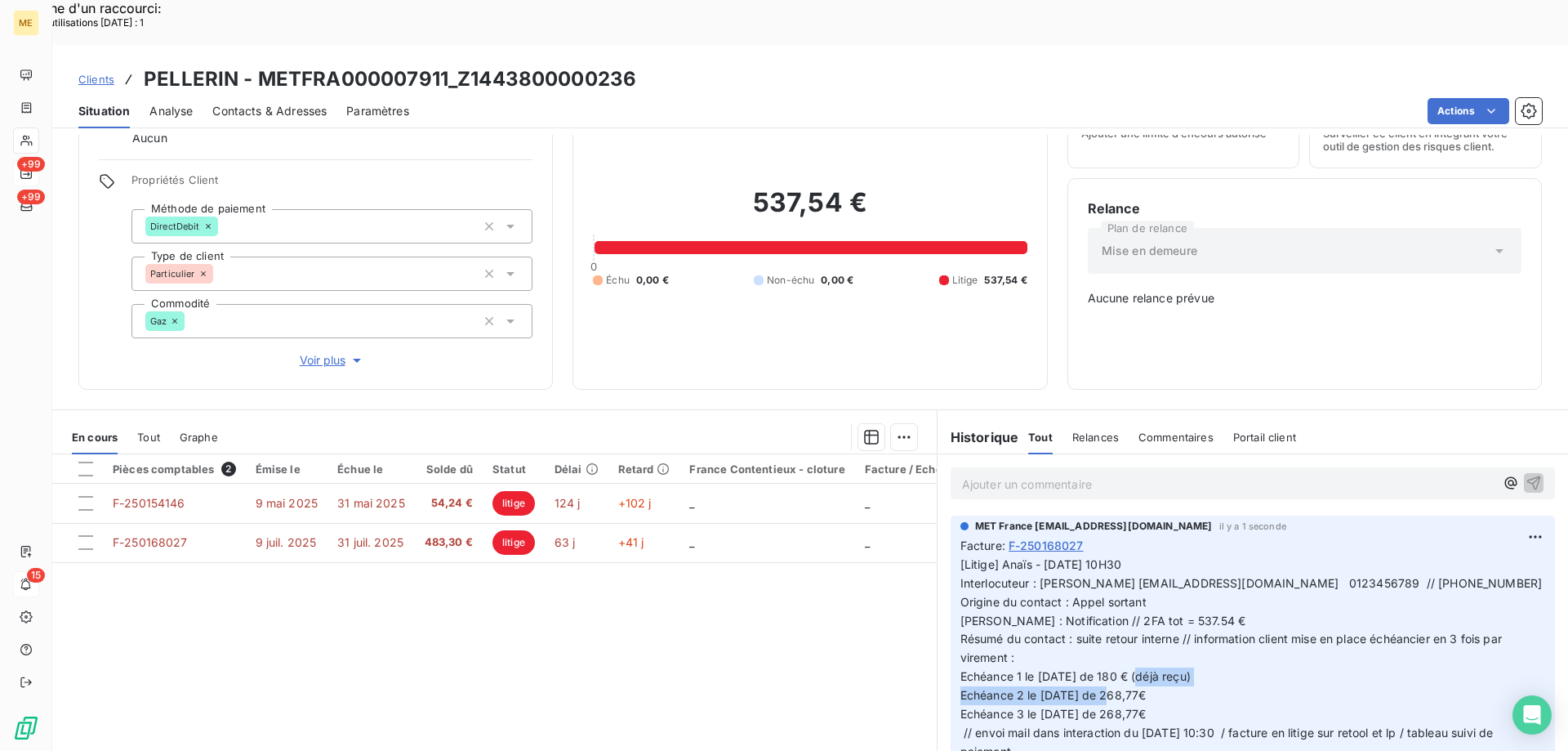
scroll to position [82, 0]
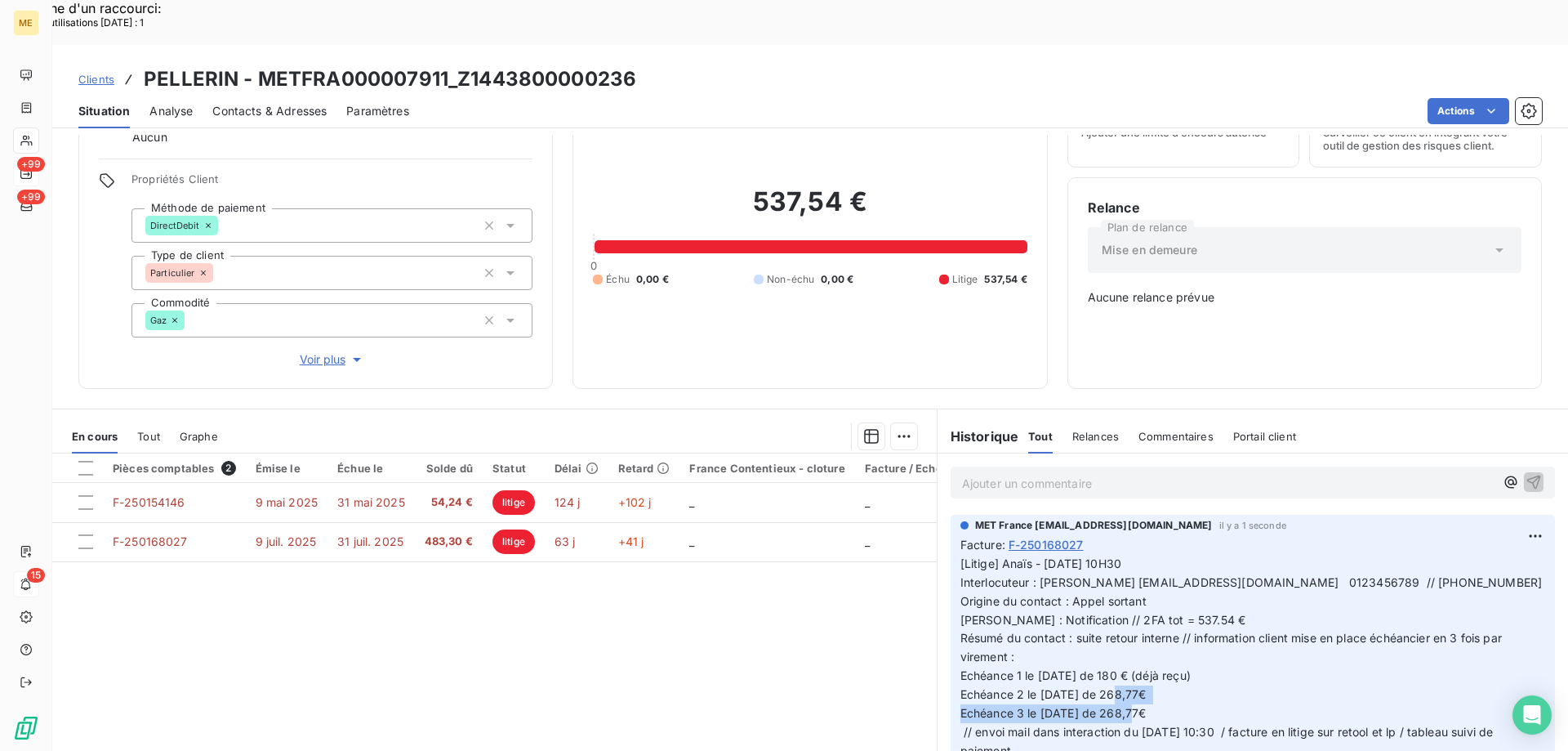
drag, startPoint x: 1170, startPoint y: 655, endPoint x: 946, endPoint y: 661, distance: 224.1
click at [951, 661] on div "MET France met-france@recouvrement.met.com il y a 1 seconde Facture : F-2501680…" at bounding box center [1253, 652] width 604 height 274
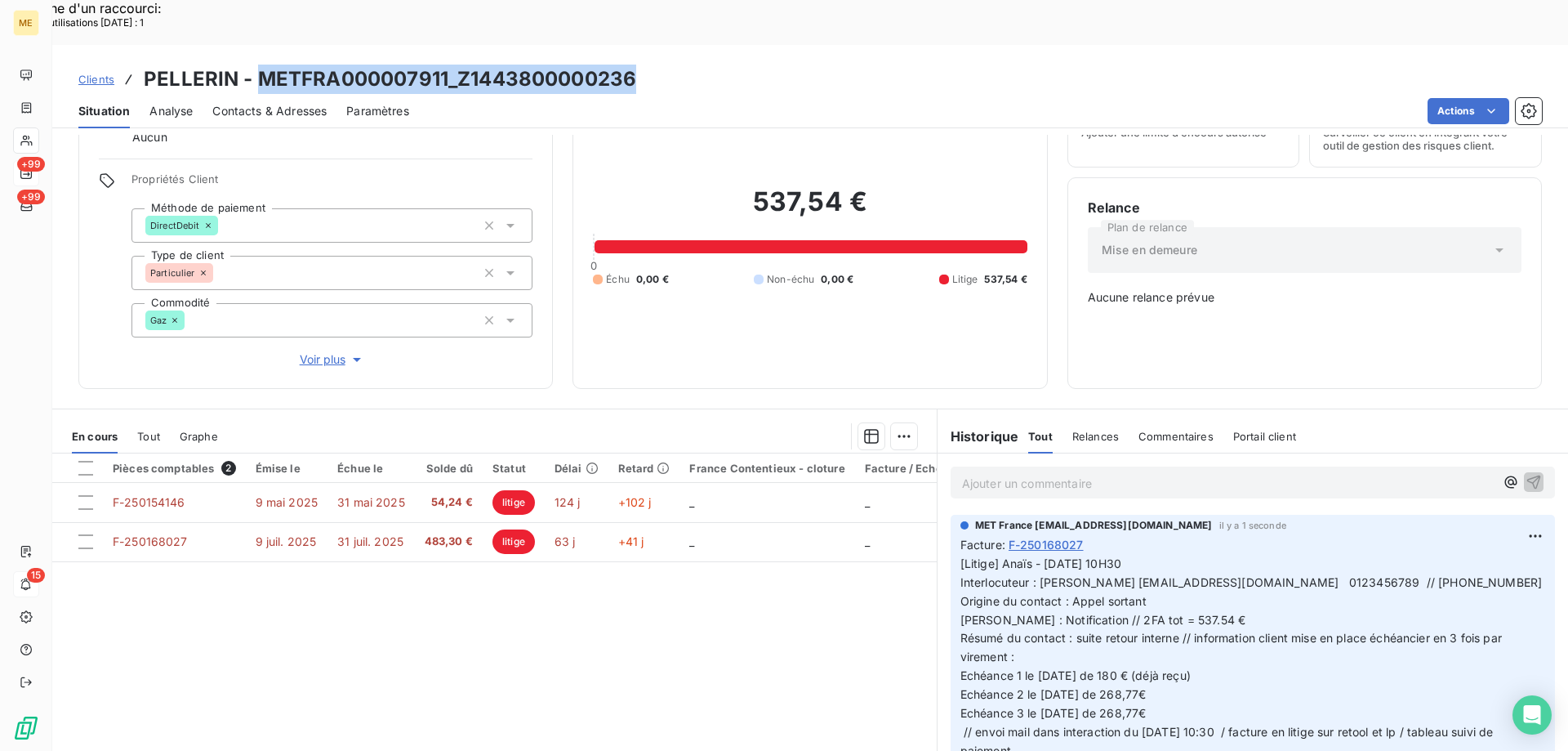
drag, startPoint x: 659, startPoint y: 35, endPoint x: 262, endPoint y: 36, distance: 397.0
click at [262, 64] on div "Clients PELLERIN - METFRA000007911_Z1443800000236" at bounding box center [811, 79] width 1516 height 29
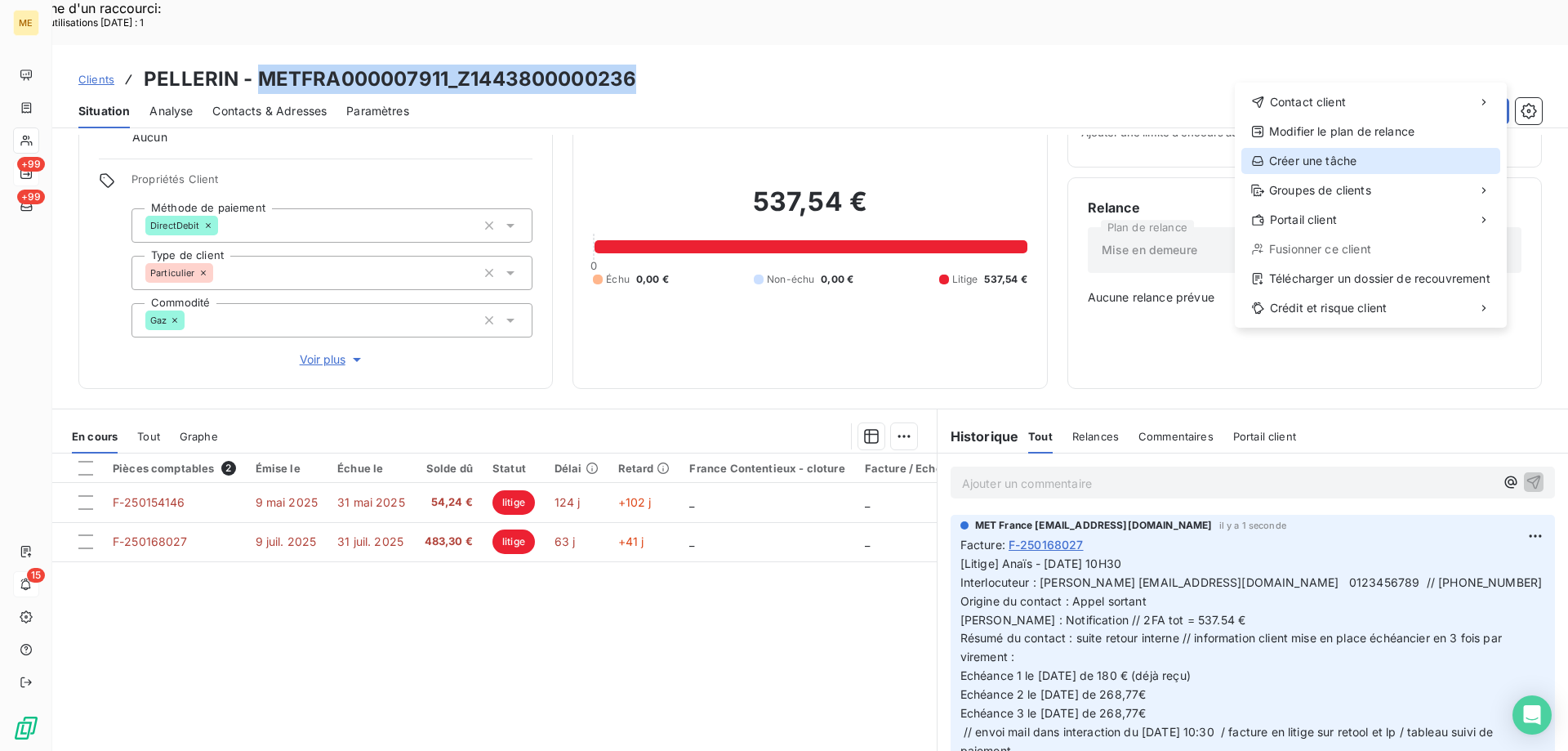
click at [1362, 160] on div "Créer une tâche" at bounding box center [1372, 161] width 259 height 26
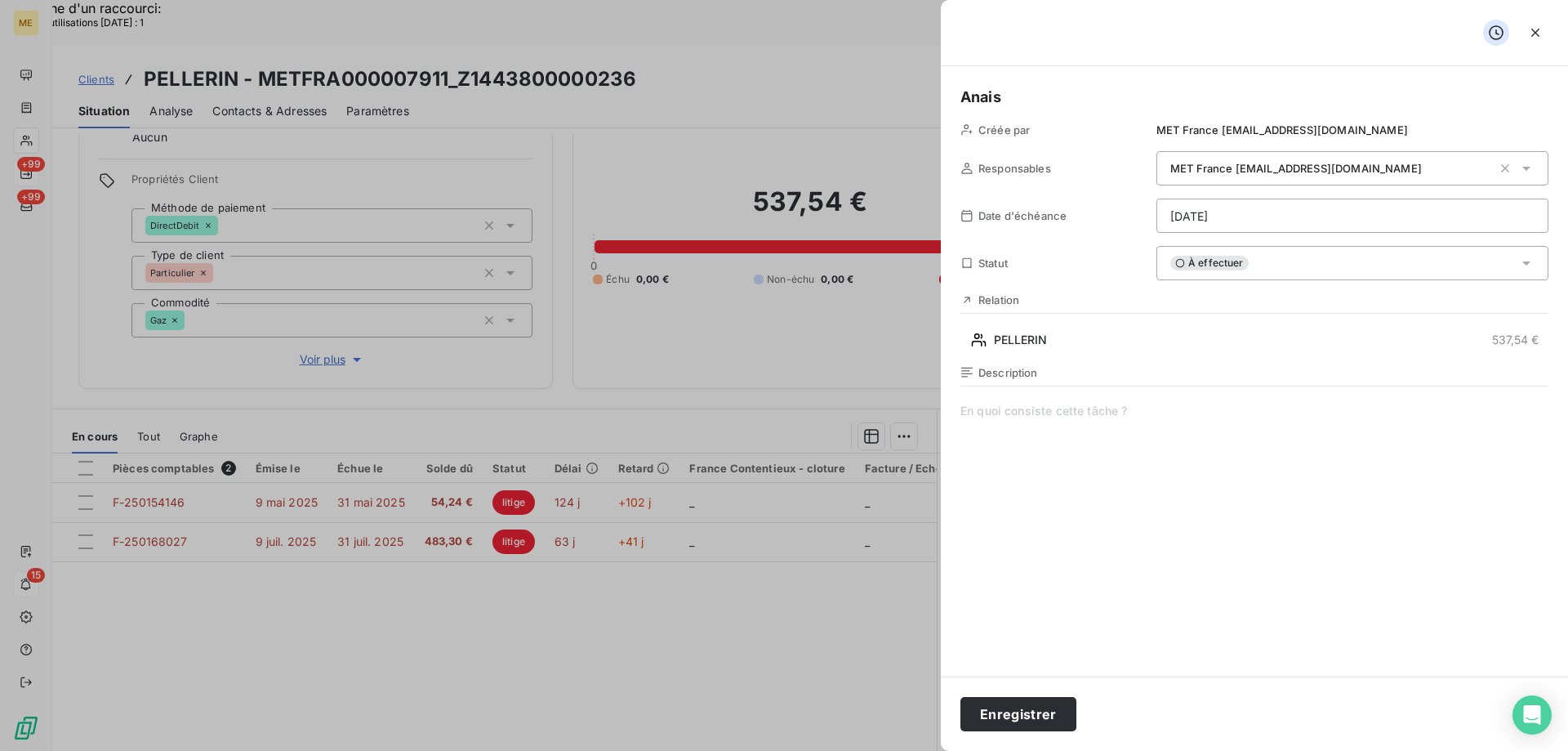
click at [1109, 413] on span at bounding box center [1255, 559] width 588 height 314
click at [1265, 401] on div "Description Vérif paiement échéance 2/3 :" at bounding box center [1255, 541] width 588 height 350
click at [1226, 412] on span "Vérif paiement échéance 2/3 :" at bounding box center [1255, 559] width 588 height 314
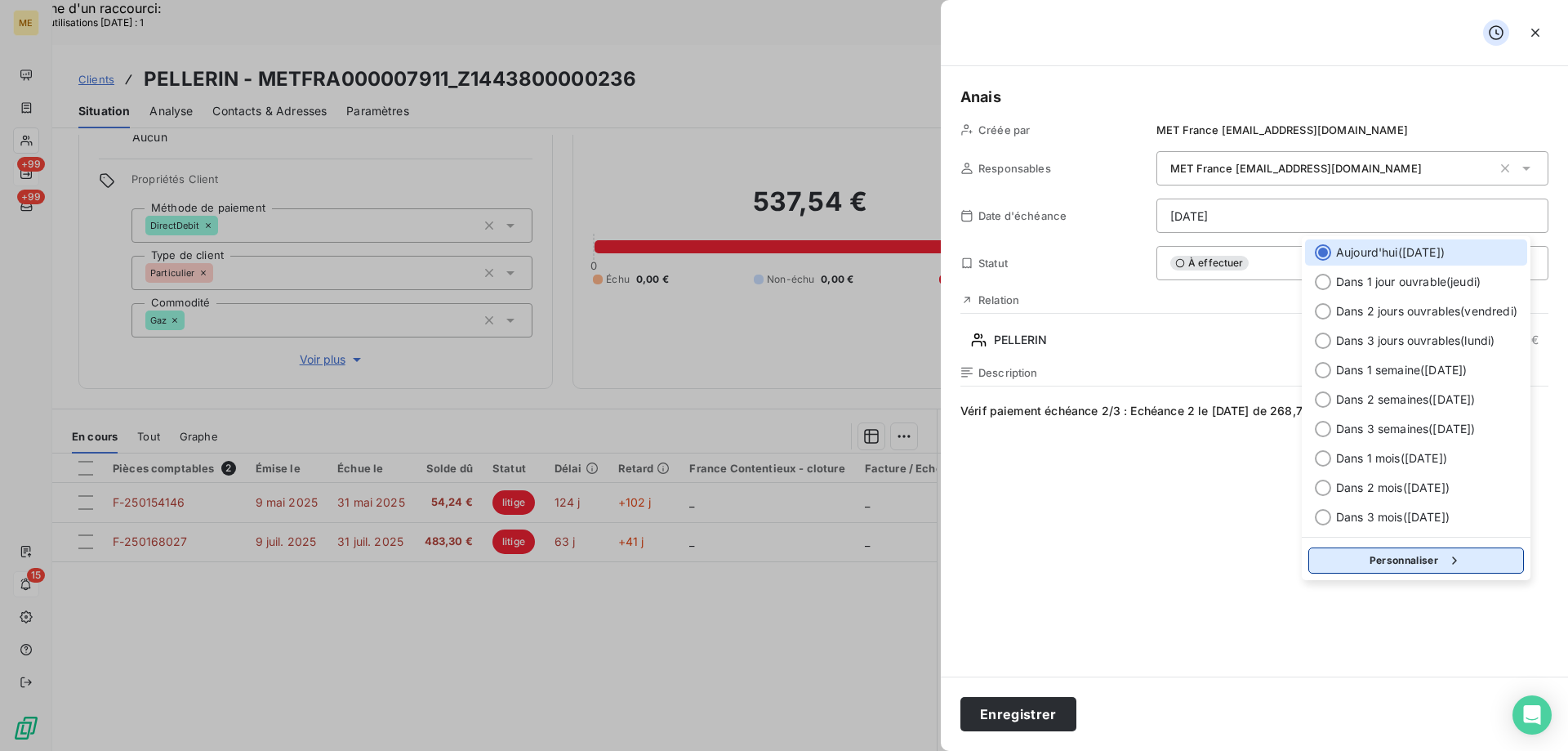
click at [1394, 566] on button "Personnaliser" at bounding box center [1417, 560] width 216 height 26
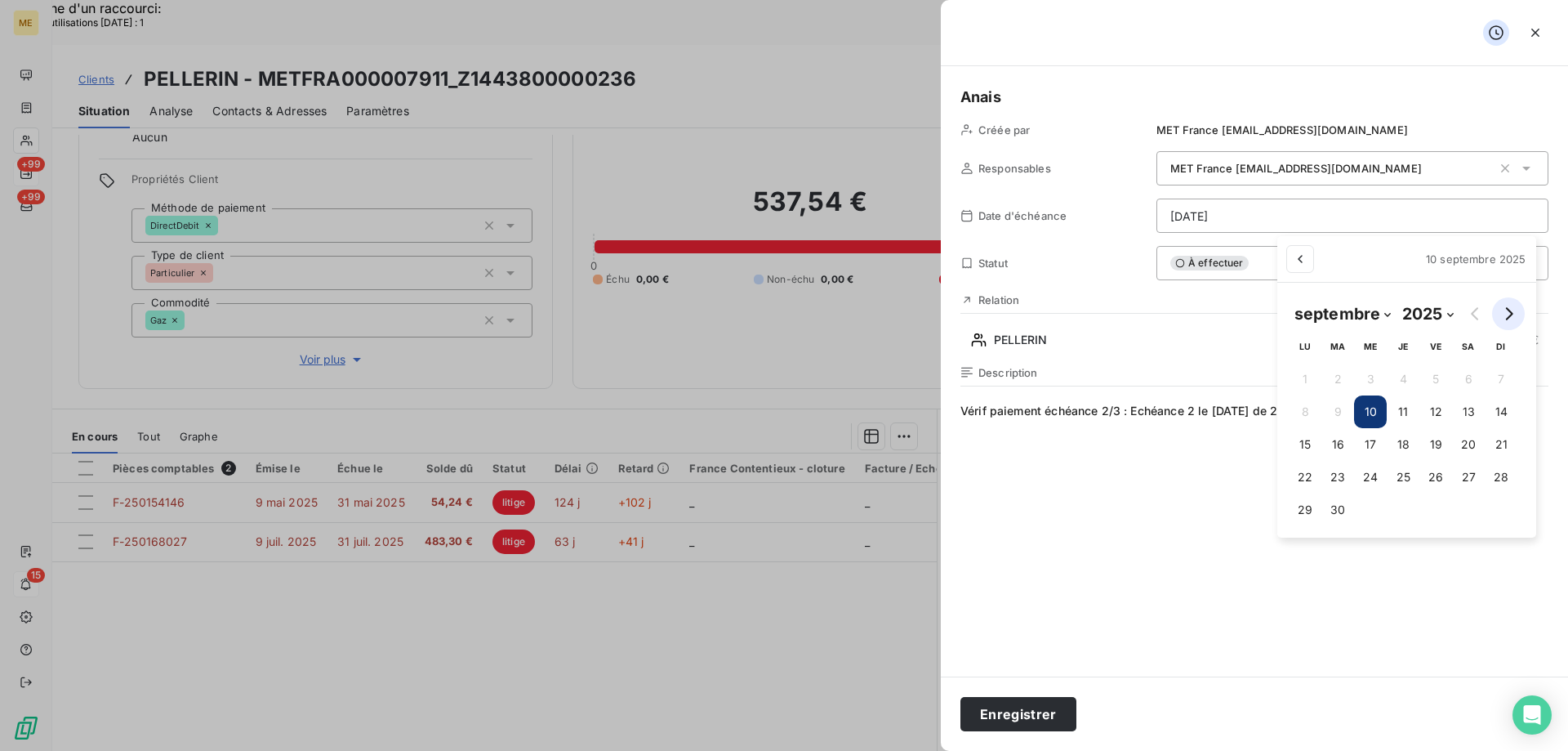
click at [1515, 306] on button "Go to next month" at bounding box center [1509, 314] width 33 height 33
select select "9"
click at [1448, 411] on button "10" at bounding box center [1443, 411] width 33 height 33
type input "10/10/2025"
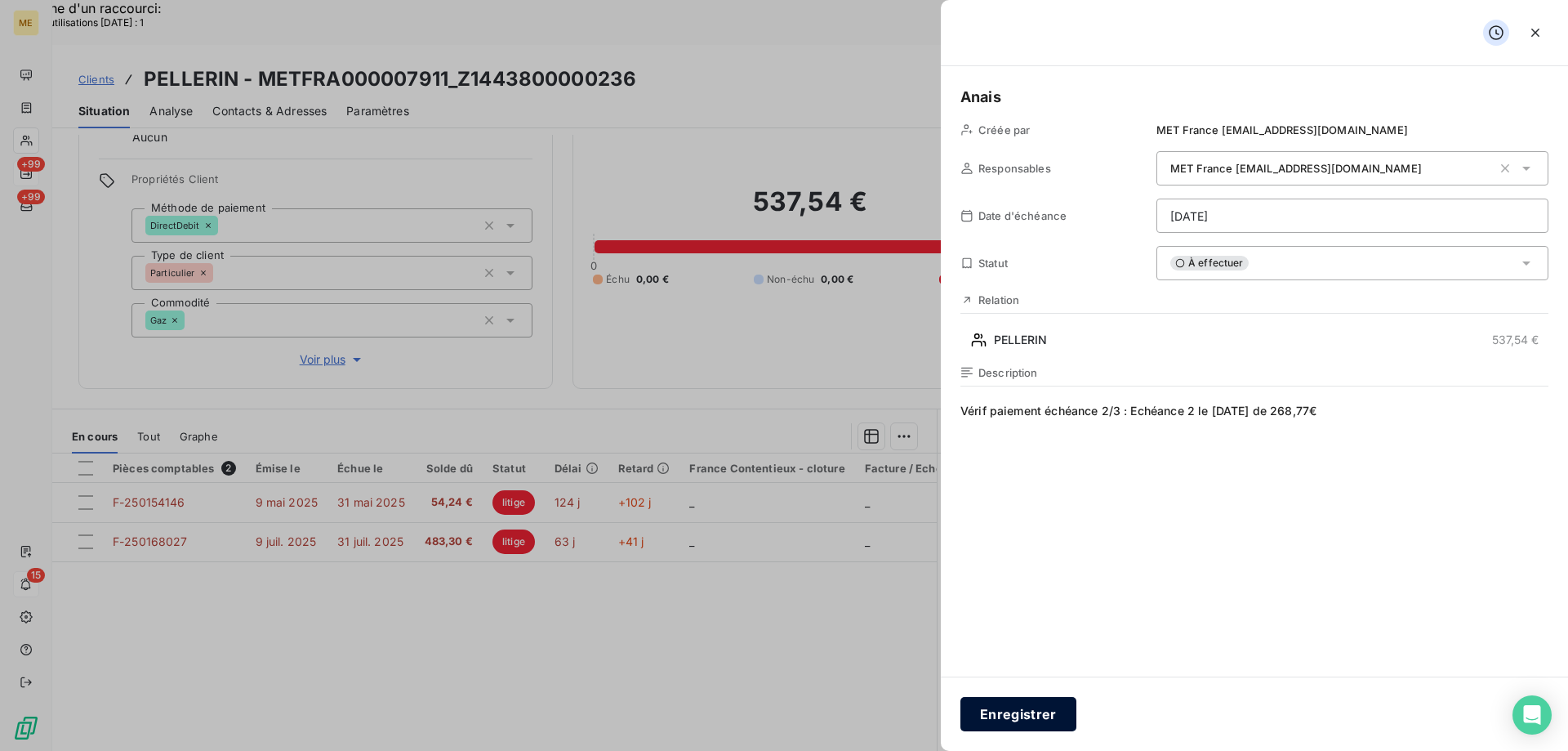
click at [1025, 719] on button "Enregistrer" at bounding box center [1018, 714] width 116 height 34
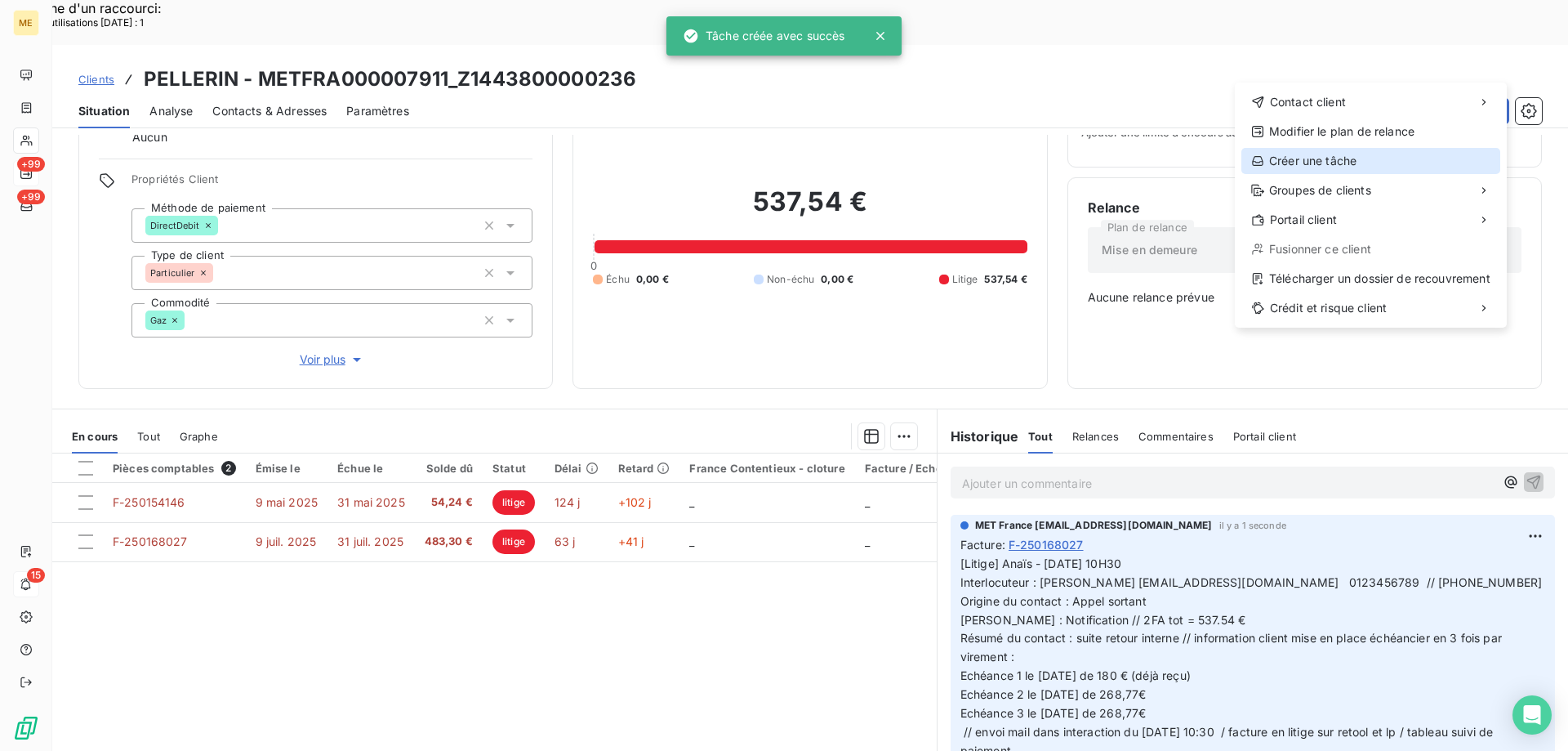
click at [1294, 161] on div "Créer une tâche" at bounding box center [1372, 161] width 259 height 26
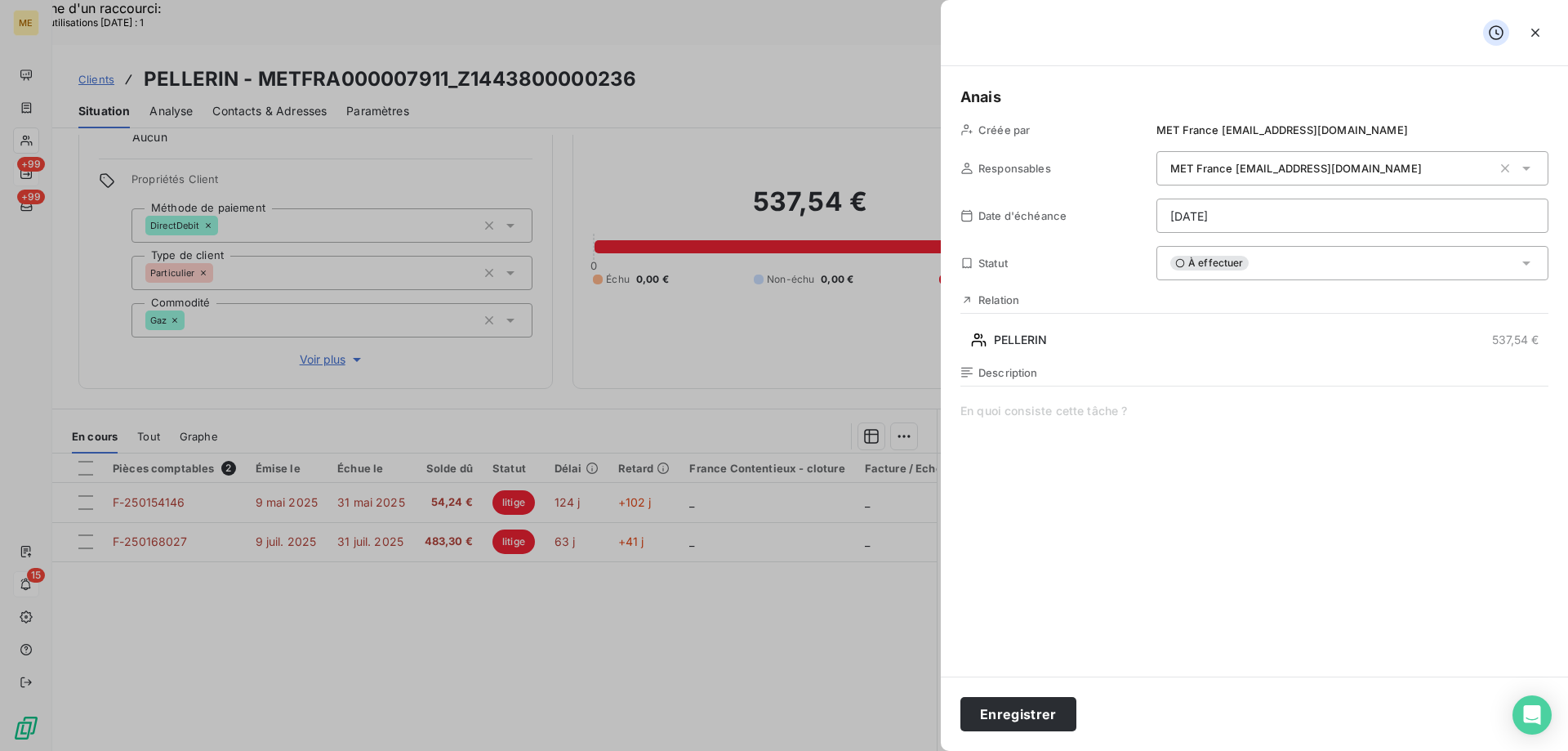
click at [1153, 424] on span at bounding box center [1255, 559] width 588 height 314
click at [1173, 424] on span "Vérif paiement 3/3 :" at bounding box center [1255, 559] width 588 height 314
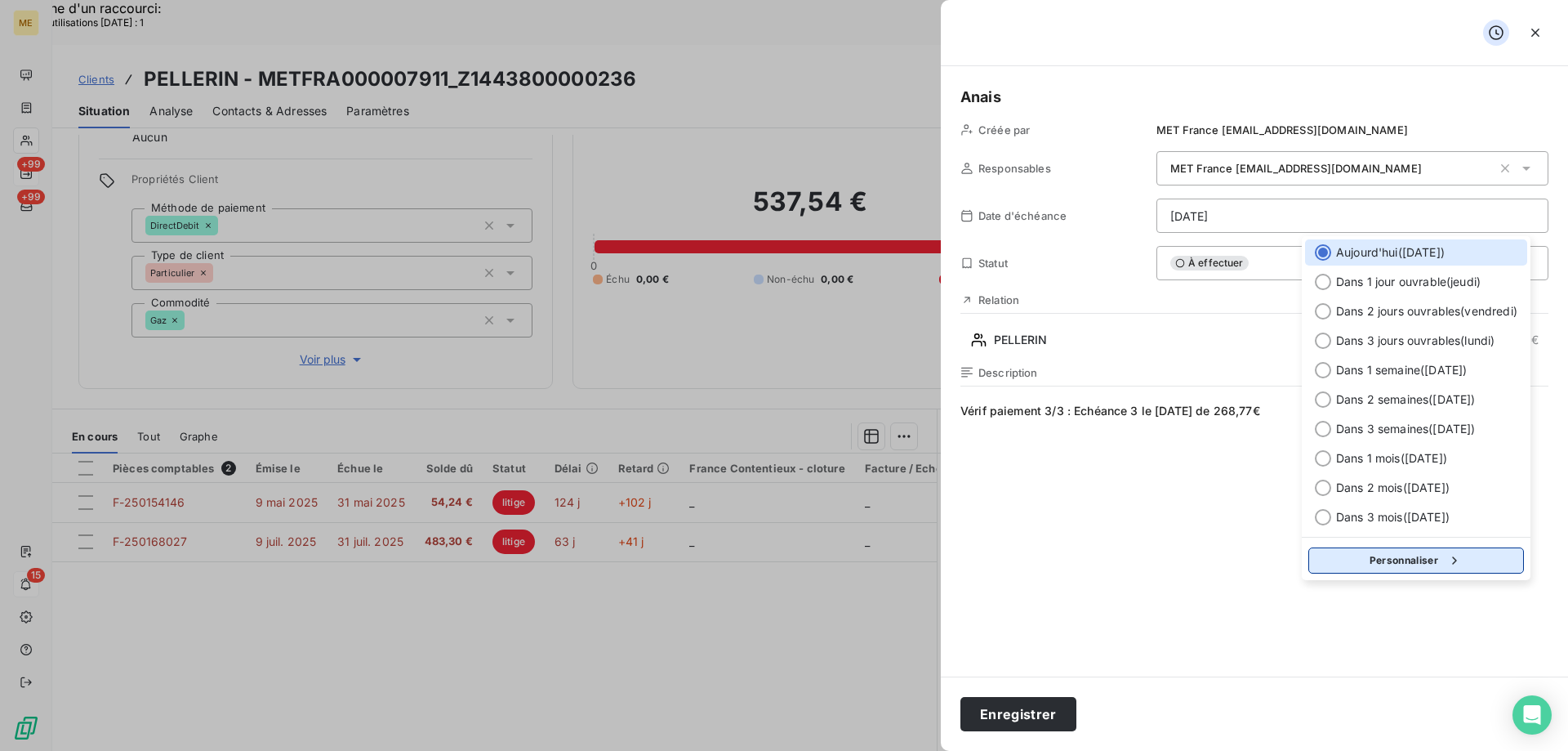
click at [1377, 549] on button "Personnaliser" at bounding box center [1417, 560] width 216 height 26
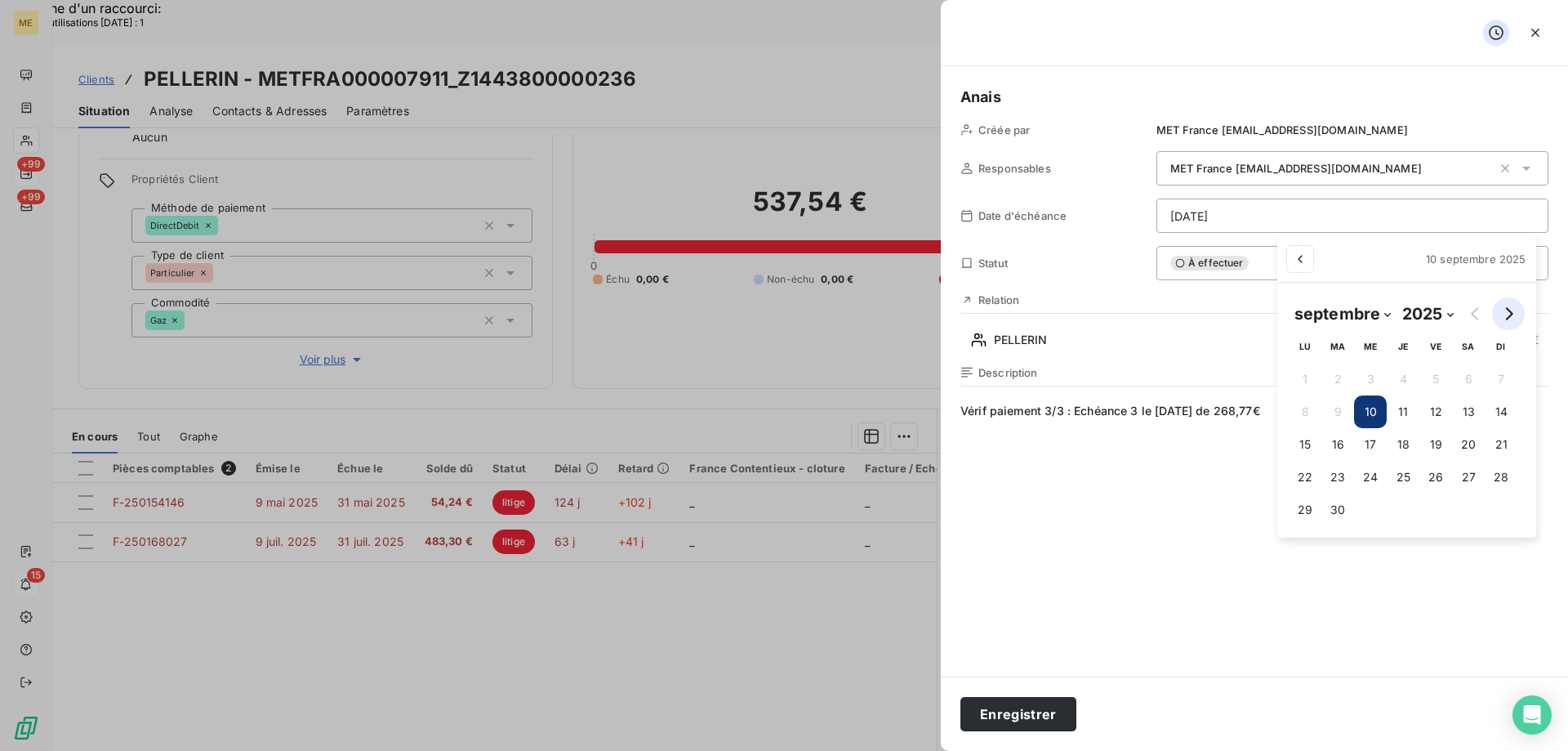
click at [1514, 310] on icon "Go to next month" at bounding box center [1509, 314] width 13 height 13
click at [1514, 312] on icon "Go to next month" at bounding box center [1509, 314] width 13 height 13
select select "10"
click at [1314, 447] on button "10" at bounding box center [1311, 444] width 33 height 33
type input "10/11/2025"
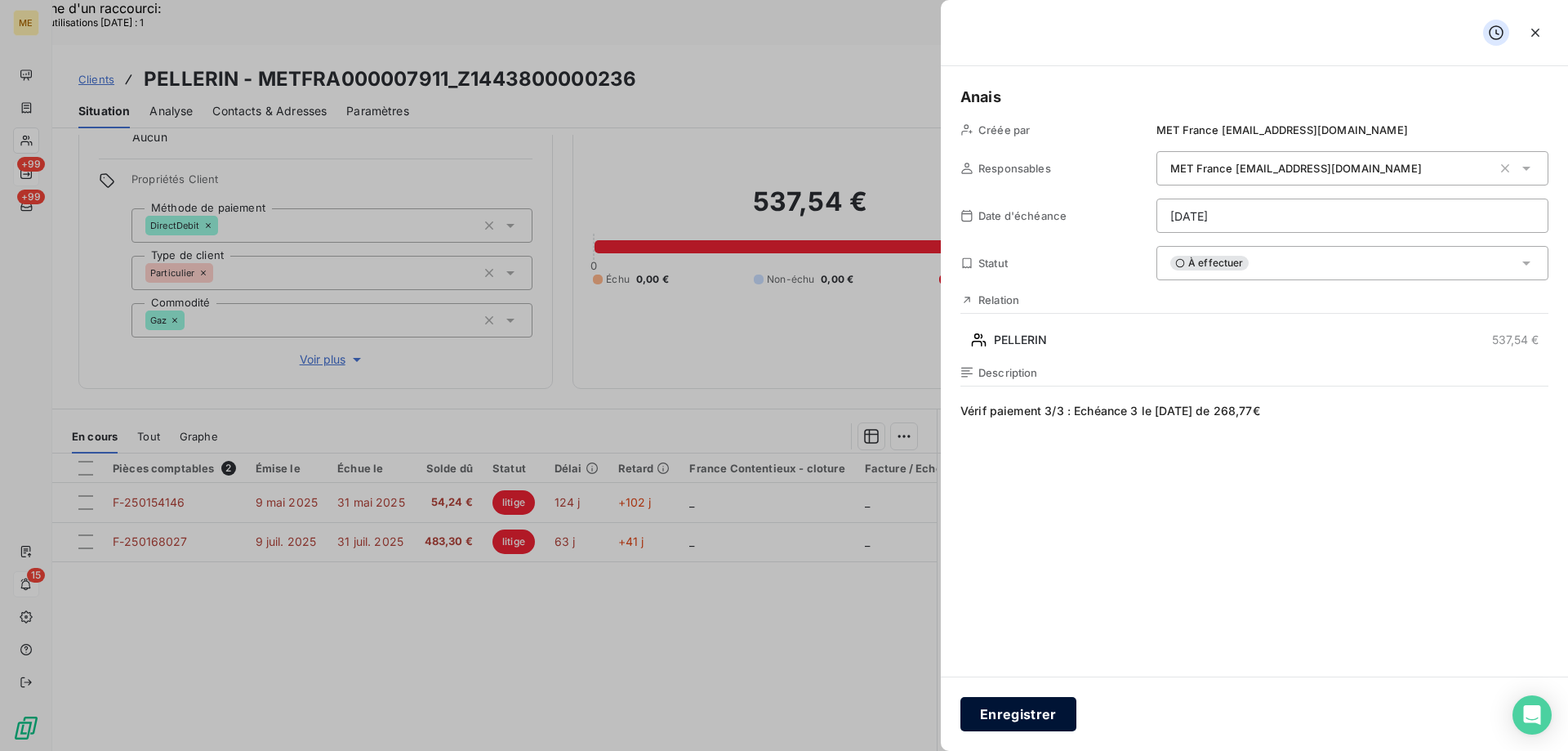
click at [999, 728] on button "Enregistrer" at bounding box center [1018, 714] width 116 height 34
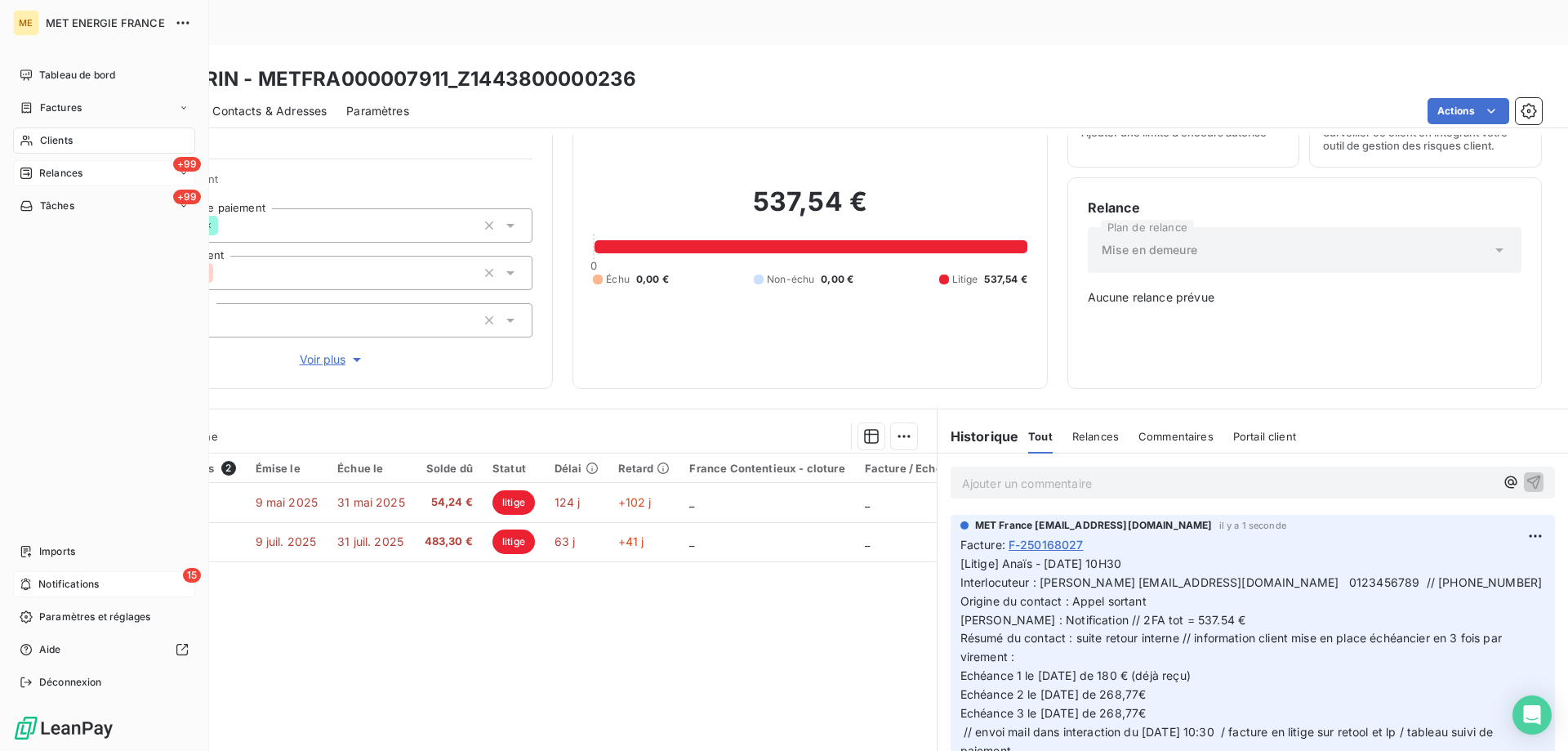
click at [36, 586] on div "15 Notifications" at bounding box center [104, 584] width 182 height 26
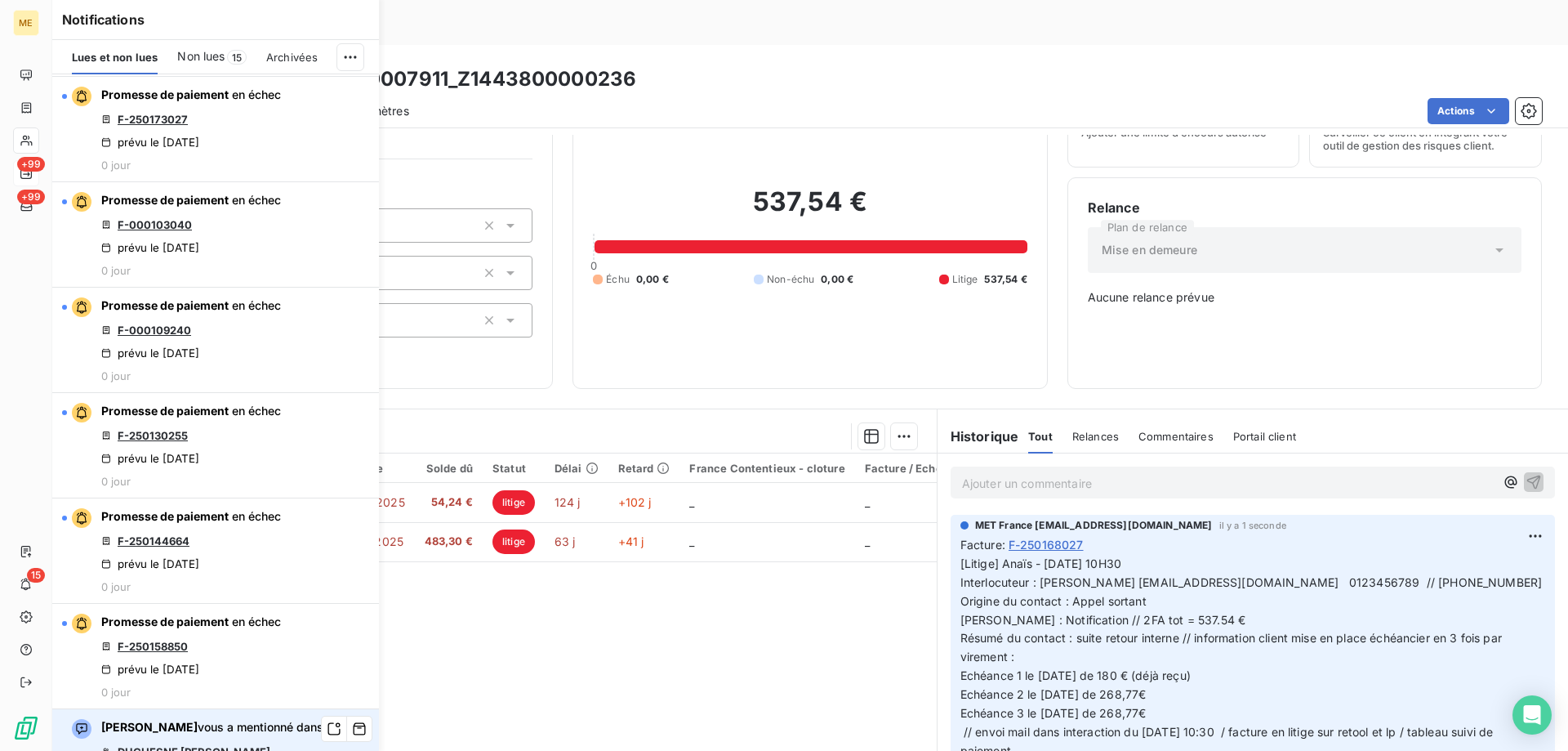
scroll to position [1144, 0]
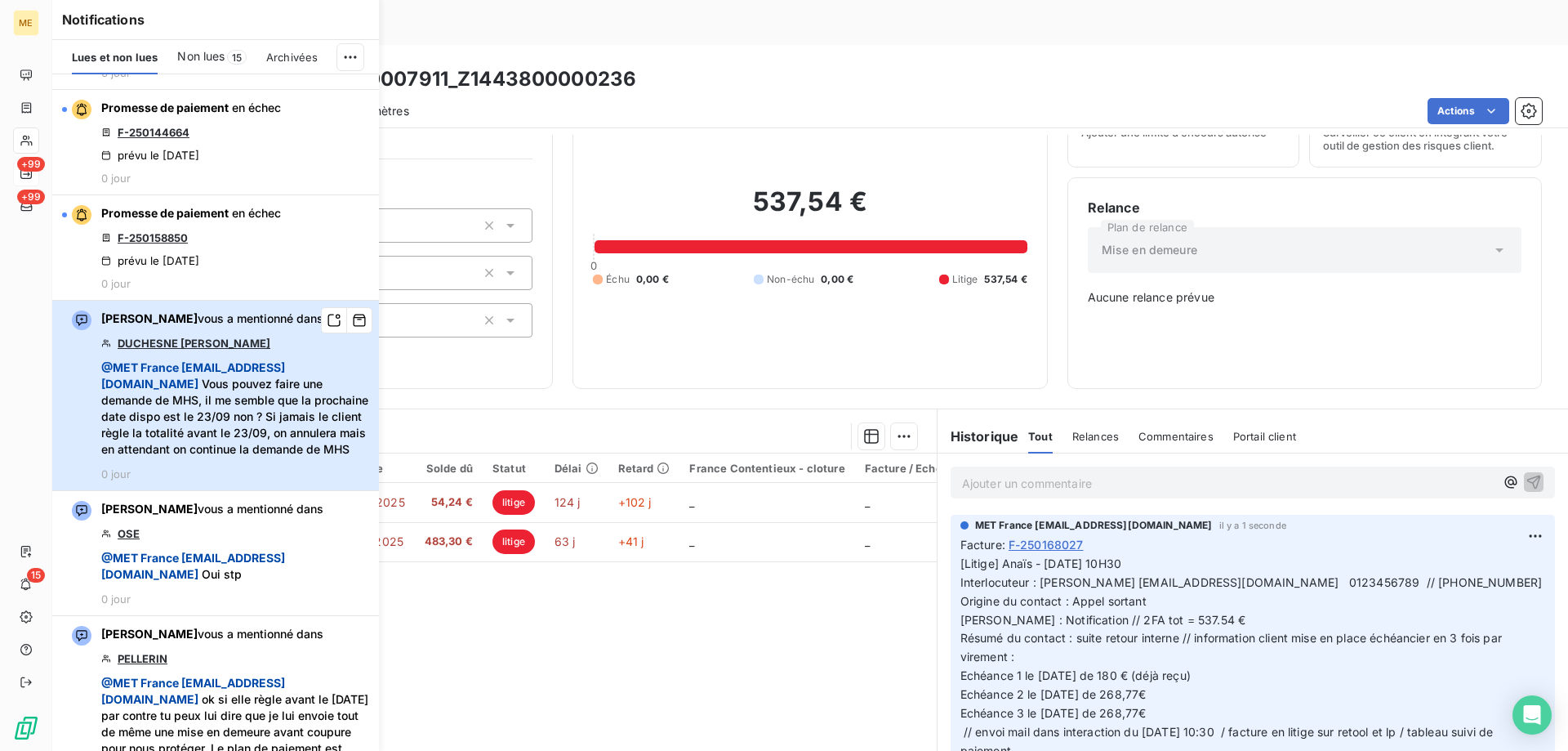
click at [293, 432] on span "@ MET France met-france@recouvrement.met.com Vous pouvez faire une demande de M…" at bounding box center [235, 408] width 268 height 98
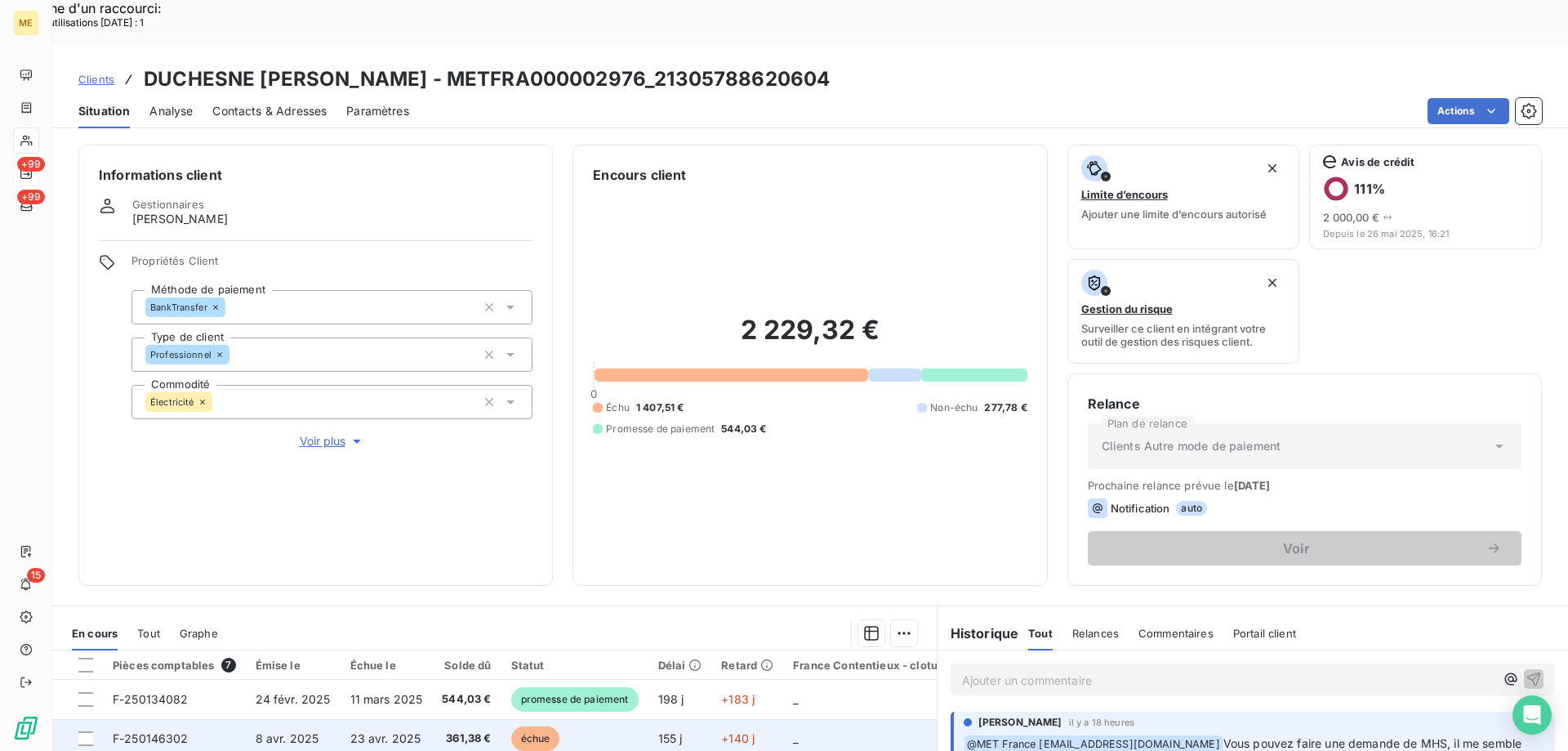
scroll to position [218, 0]
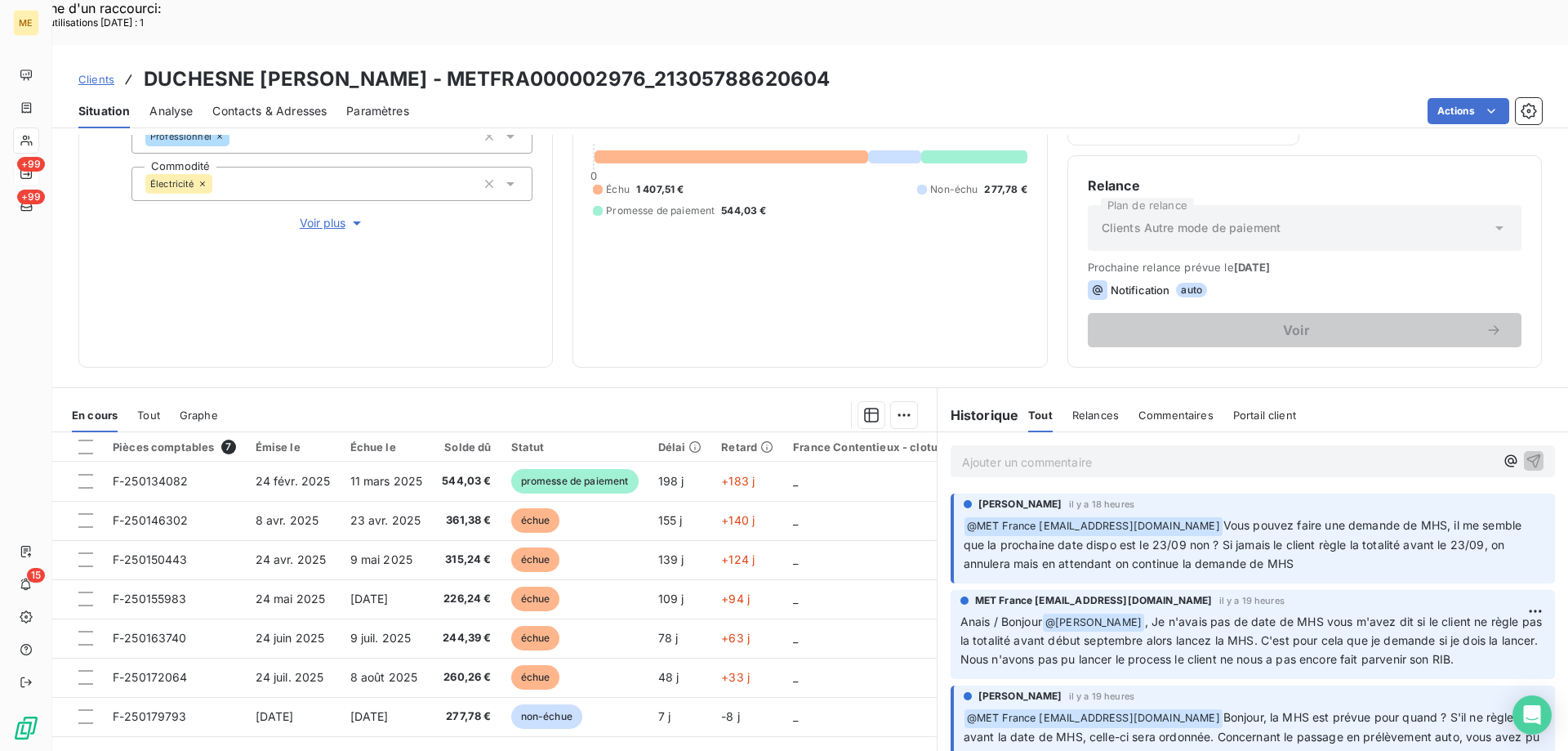
click at [827, 267] on div "2 229,32 € 0 Échu 1 407,51 € Non-échu 277,78 € Promesse de paiement 544,03 €" at bounding box center [810, 156] width 434 height 381
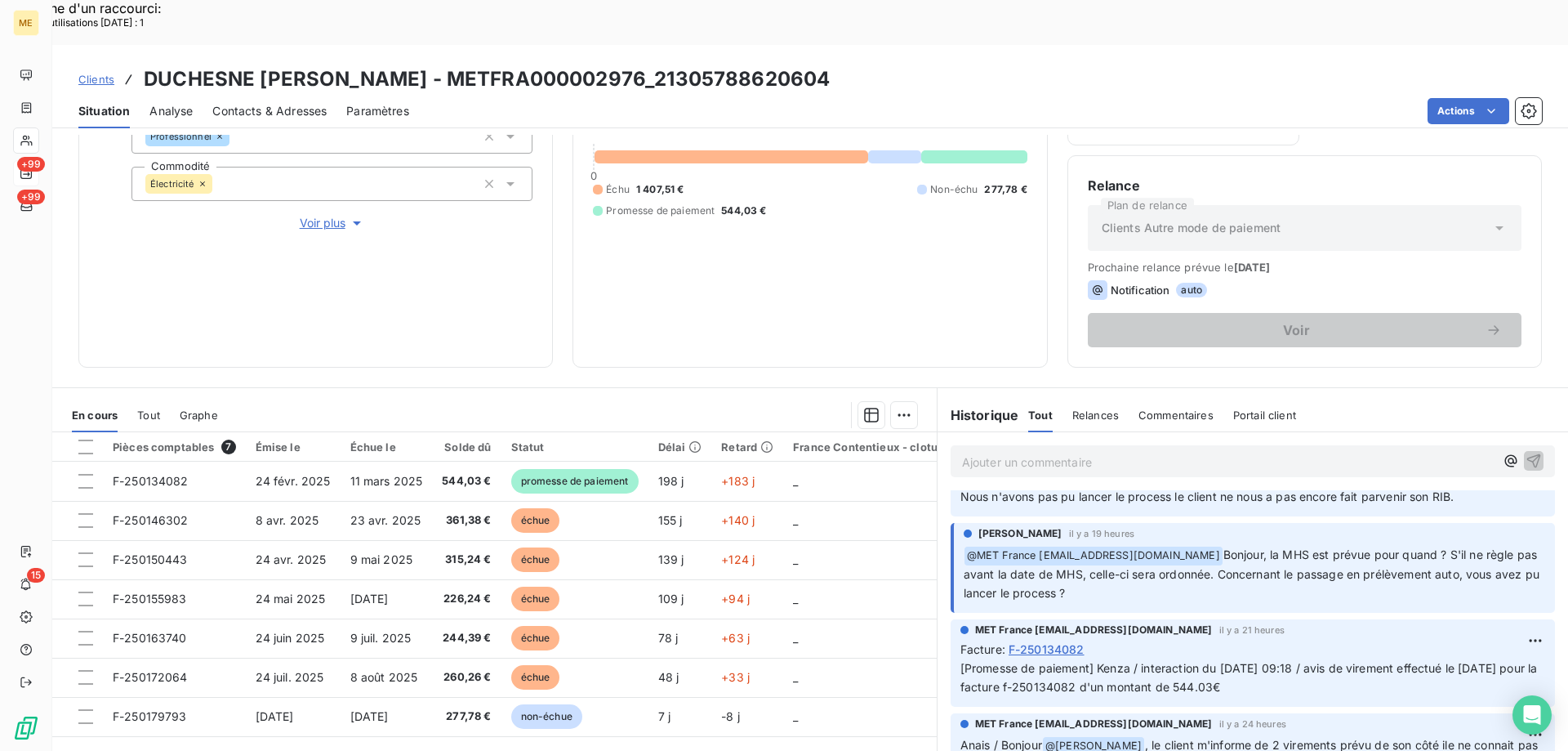
scroll to position [163, 0]
click at [891, 302] on div "2 229,32 € 0 Échu 1 407,51 € Non-échu 277,78 € Promesse de paiement 544,03 €" at bounding box center [810, 156] width 434 height 381
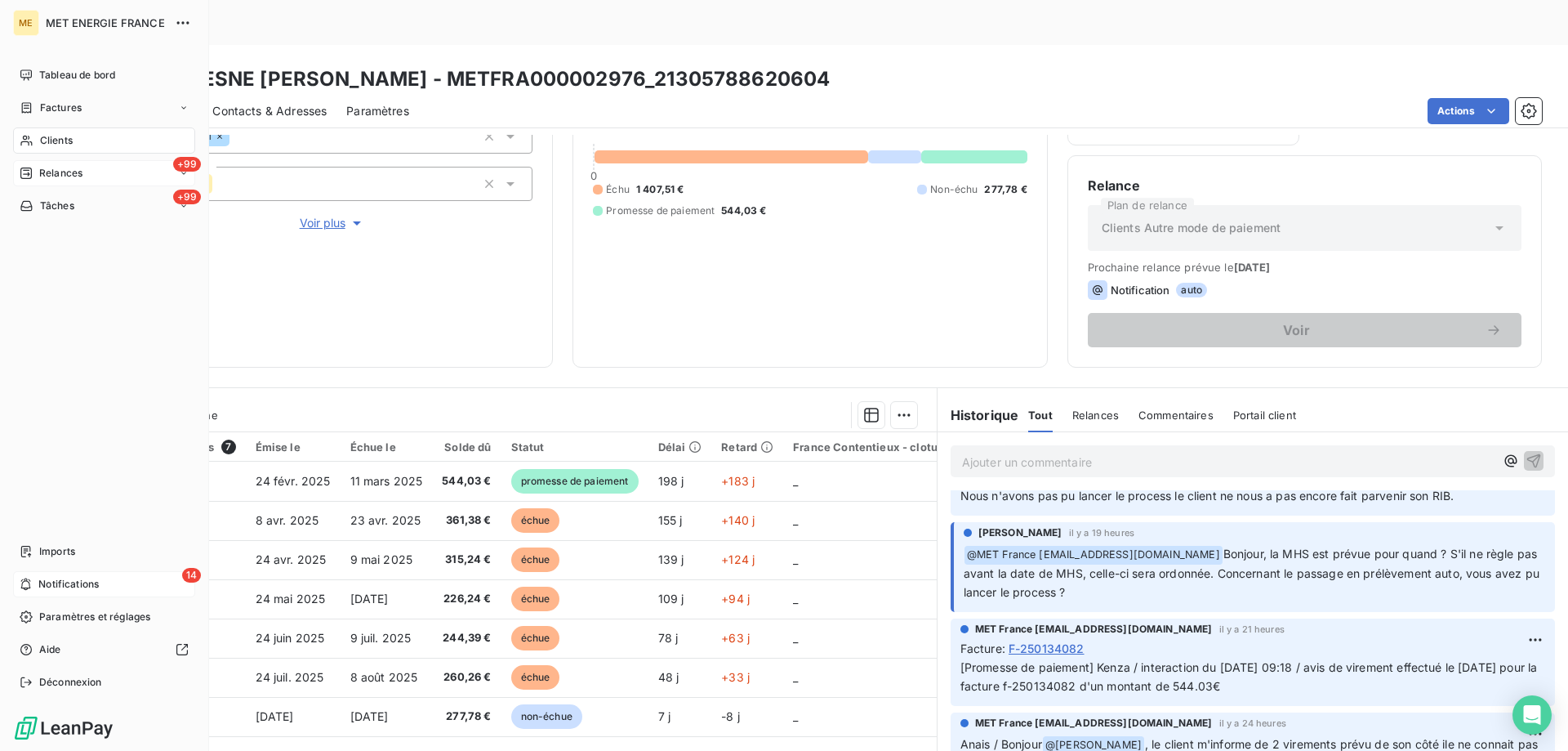
click at [73, 580] on span "Notifications" at bounding box center [69, 585] width 60 height 15
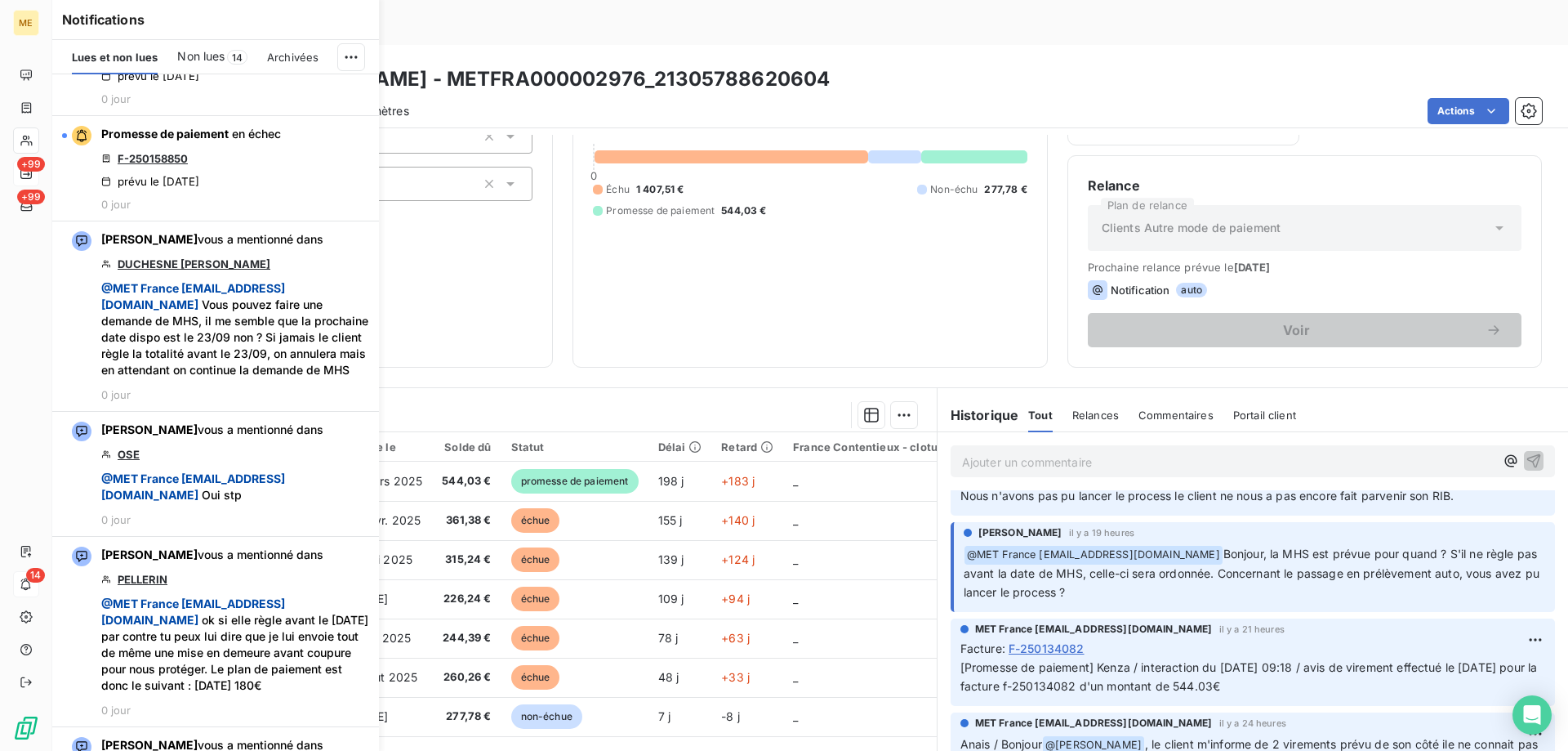
scroll to position [1389, 0]
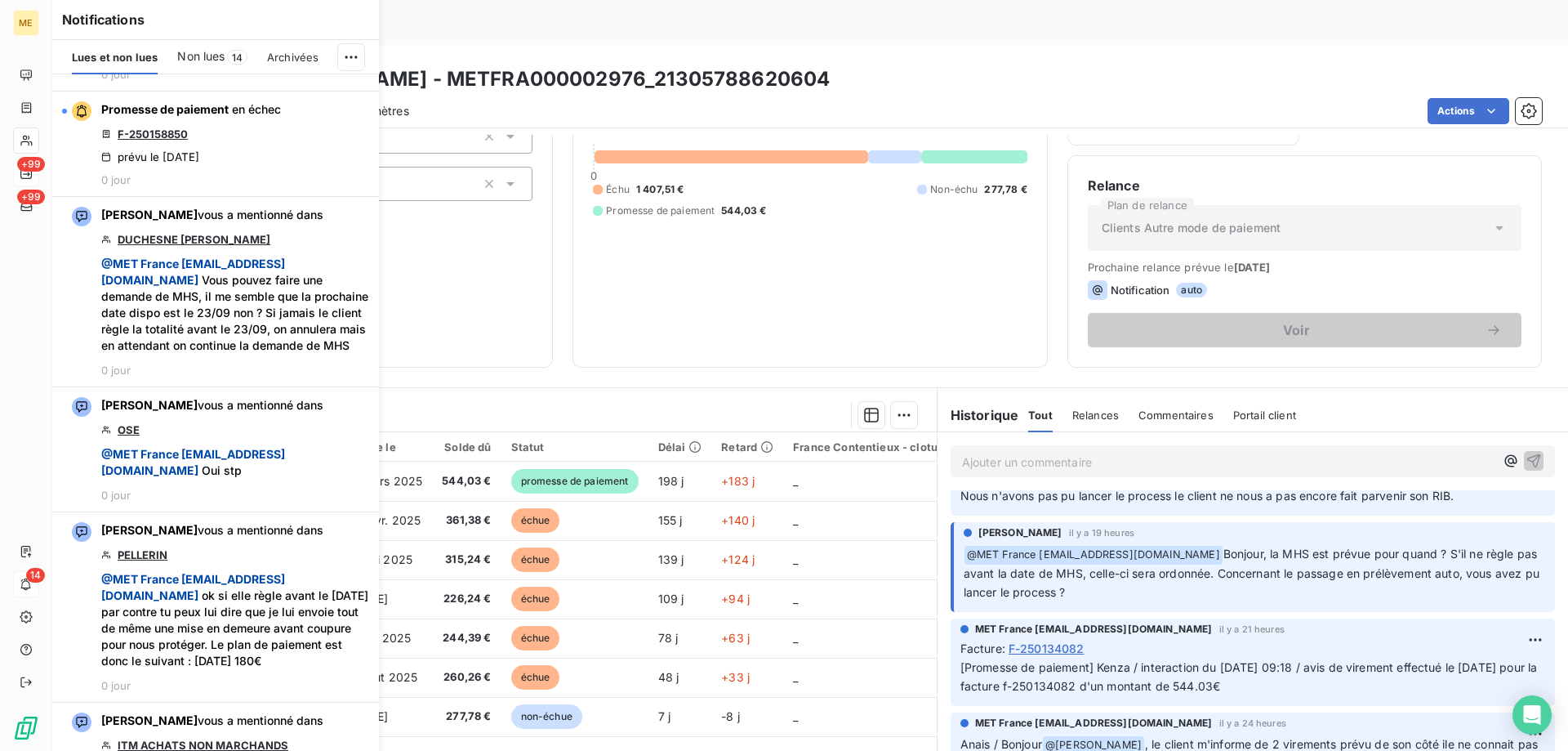
click at [735, 253] on div "2 229,32 € 0 Échu 1 407,51 € Non-échu 277,78 € Promesse de paiement 544,03 €" at bounding box center [810, 156] width 434 height 381
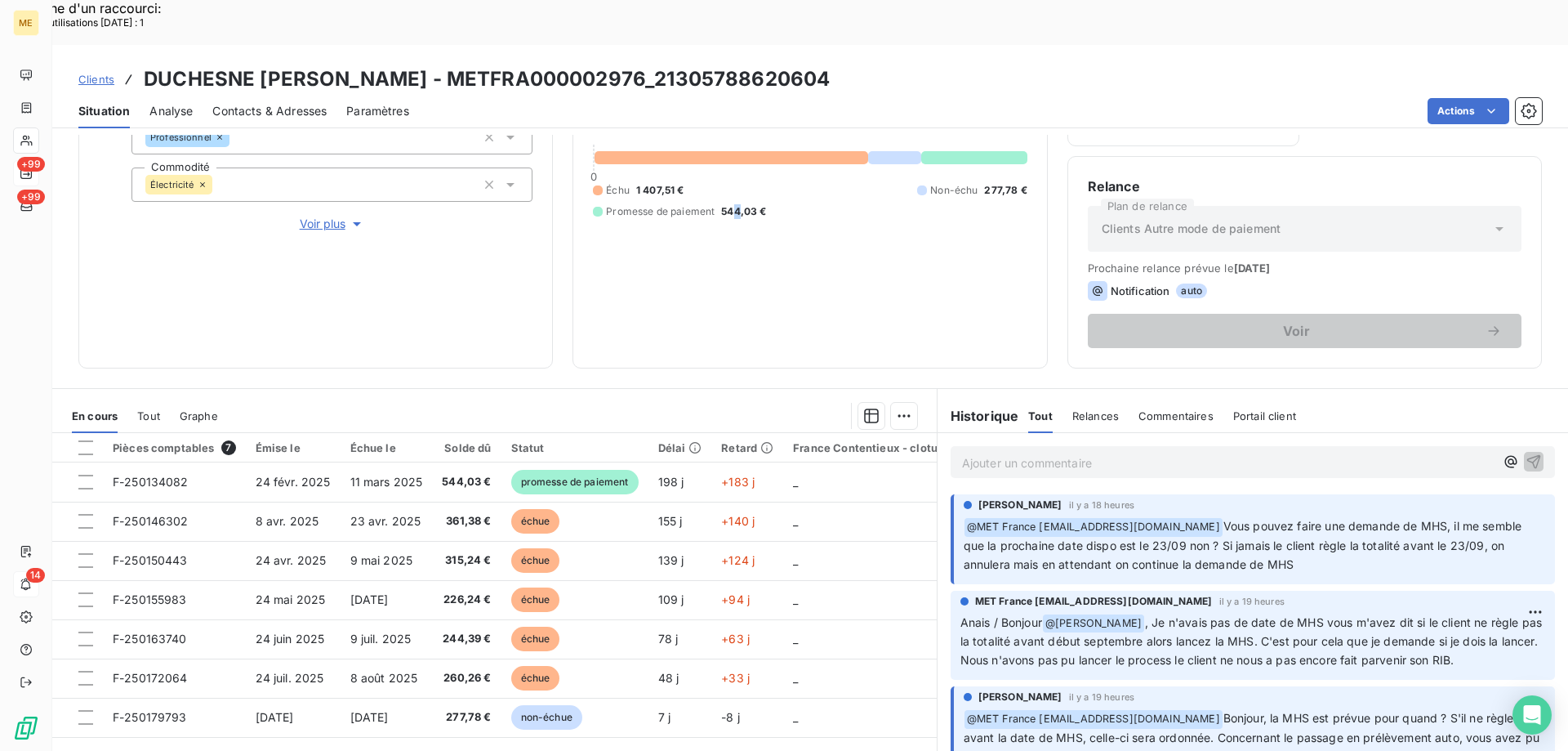
scroll to position [218, 0]
click at [1206, 613] on p "Anais / Bonjour @ Bélinda Thomont , Je n'avais pas de date de MHS vous m'avez d…" at bounding box center [1253, 641] width 585 height 57
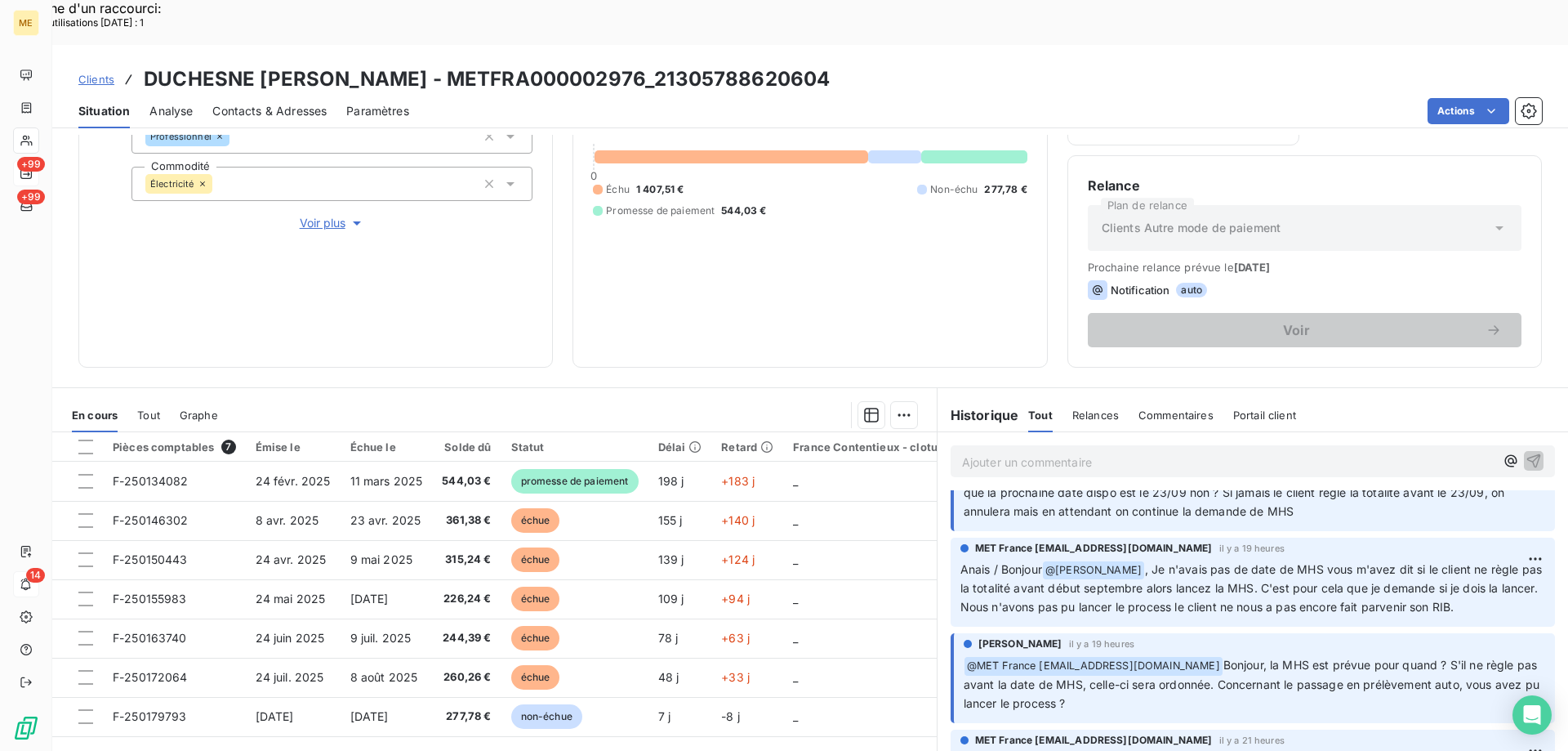
scroll to position [82, 0]
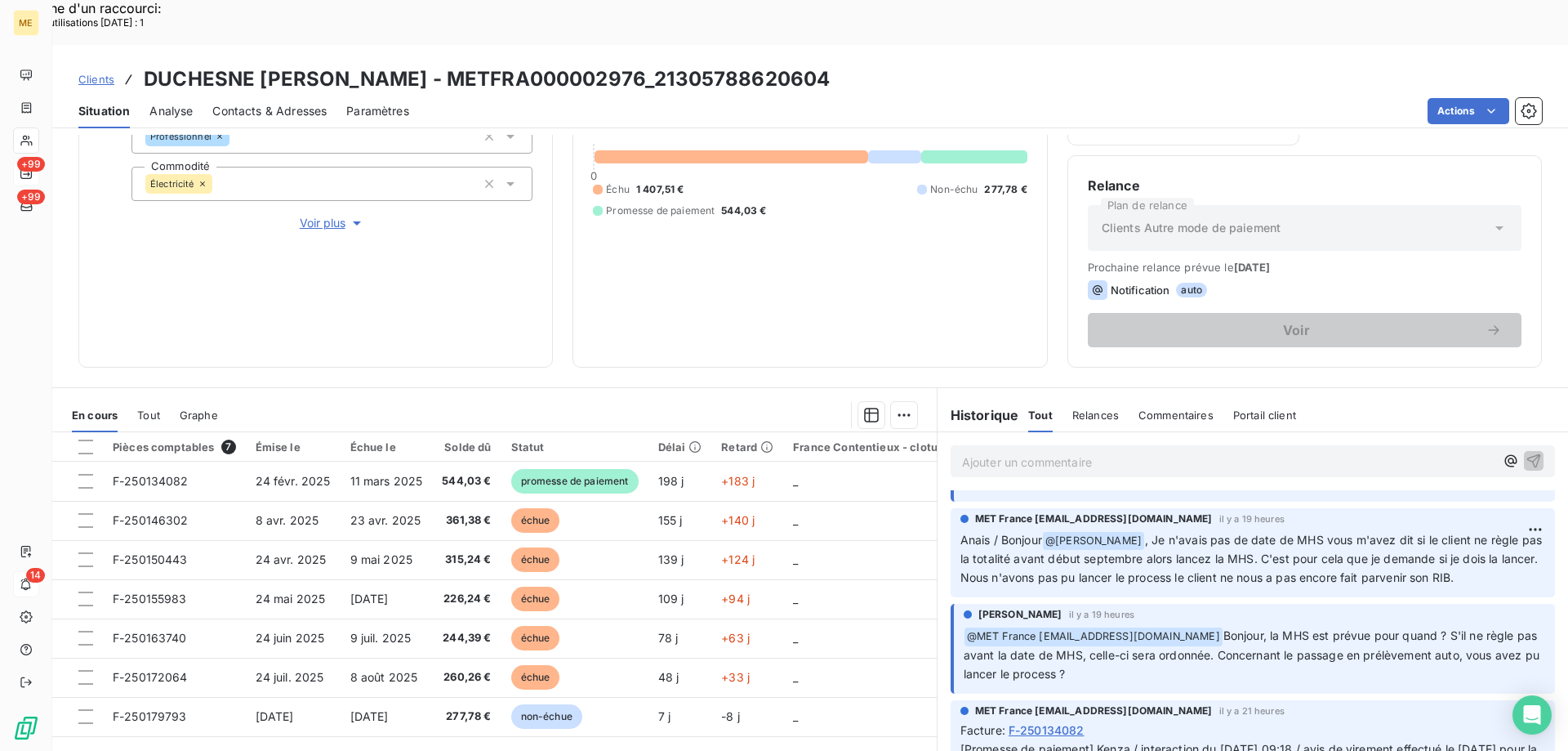
click at [777, 238] on div "2 229,32 € 0 Échu 1 407,51 € Non-échu 277,78 € Promesse de paiement 544,03 €" at bounding box center [810, 156] width 434 height 381
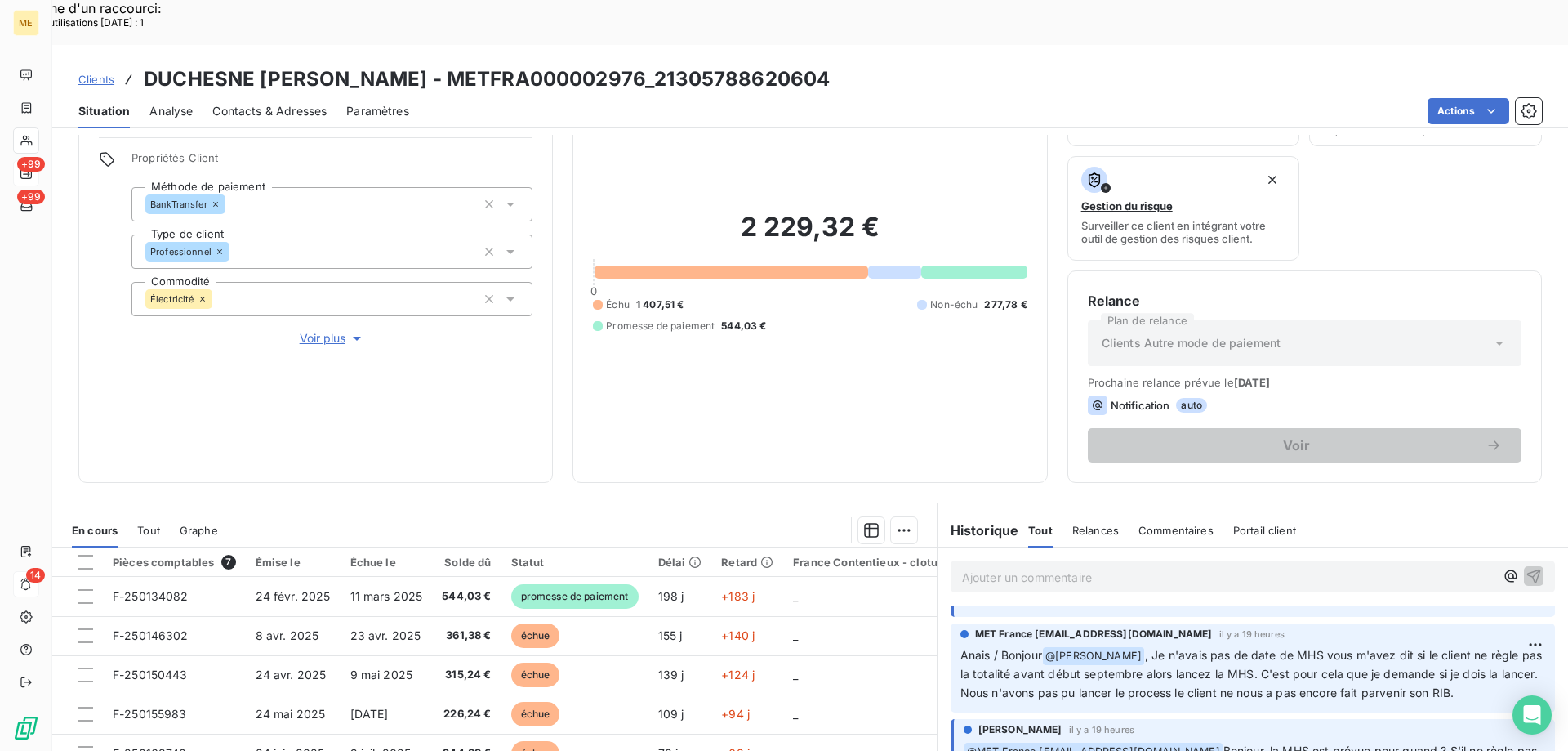
scroll to position [136, 0]
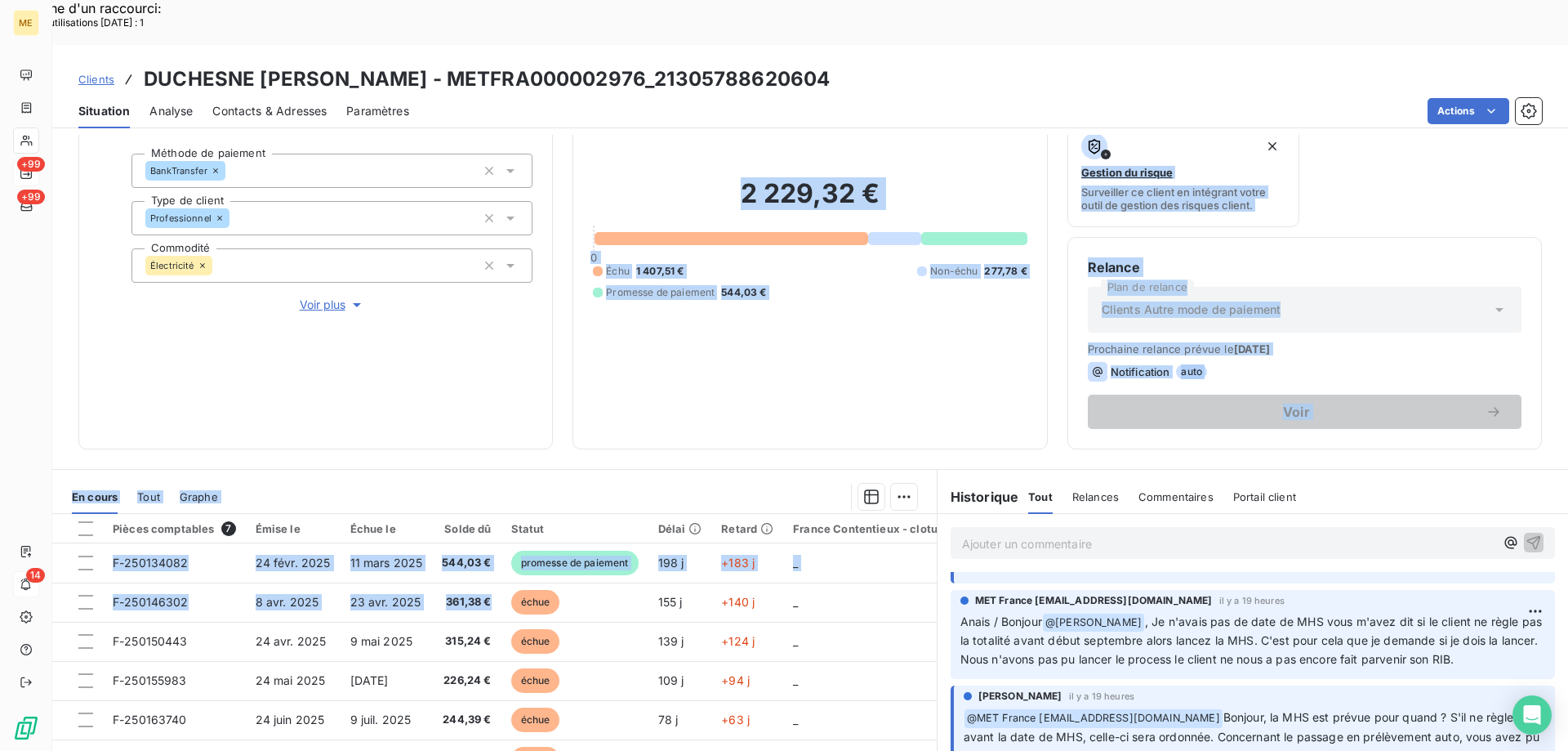
drag, startPoint x: 491, startPoint y: 559, endPoint x: 446, endPoint y: 384, distance: 180.7
click at [446, 384] on div "Informations client Gestionnaires Virginie Garcia Propriétés Client Méthode de …" at bounding box center [811, 465] width 1516 height 662
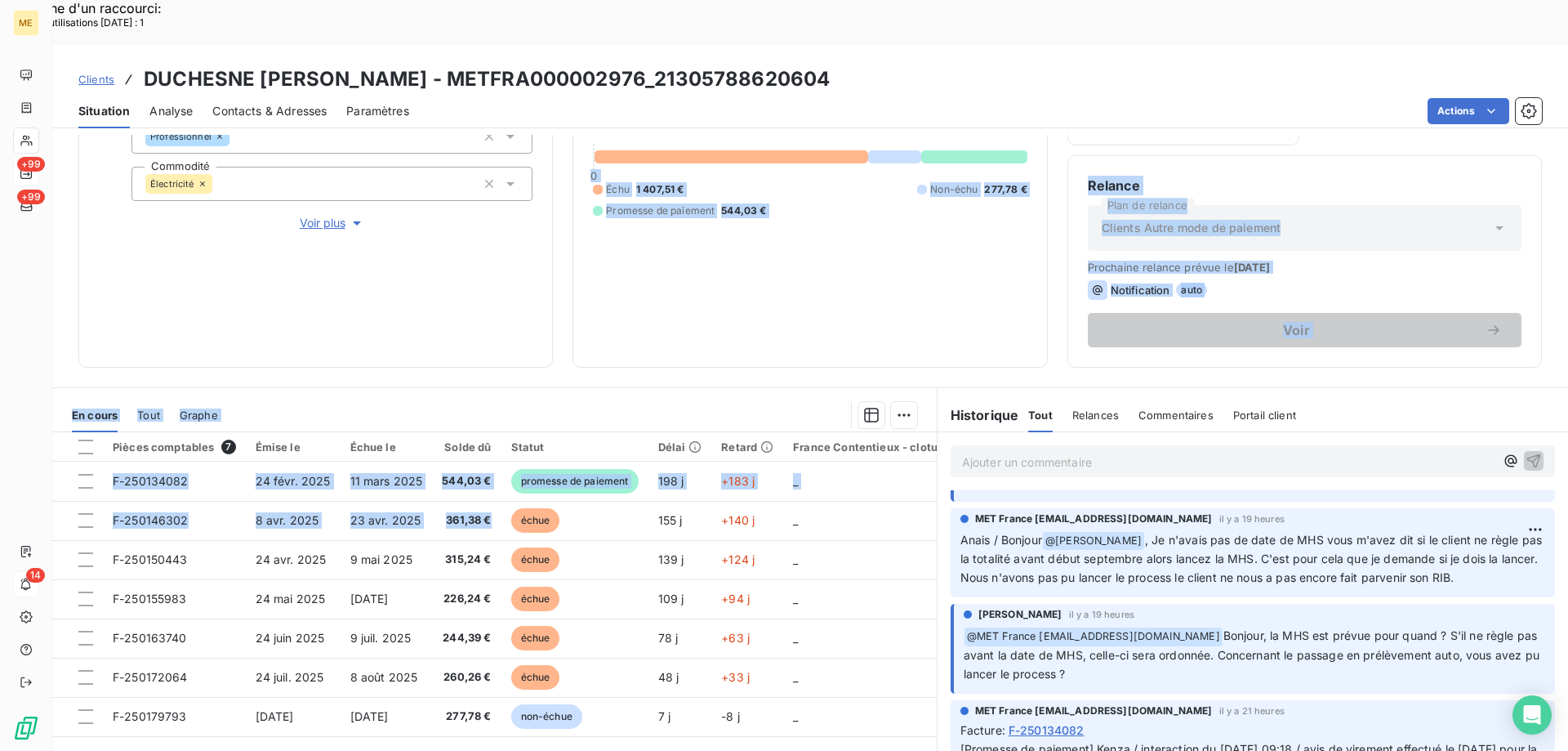
click at [925, 230] on div "2 229,32 € 0 Échu 1 407,51 € Non-échu 277,78 € Promesse de paiement 544,03 €" at bounding box center [810, 156] width 434 height 381
click at [852, 278] on div "2 229,32 € 0 Échu 1 407,51 € Non-échu 277,78 € Promesse de paiement 544,03 €" at bounding box center [810, 156] width 434 height 381
drag, startPoint x: 196, startPoint y: 473, endPoint x: 270, endPoint y: 284, distance: 203.0
click at [181, 298] on div "Informations client Gestionnaires Virginie Garcia Propriétés Client Méthode de …" at bounding box center [811, 465] width 1516 height 662
click at [710, 257] on div "2 229,32 € 0 Échu 1 407,51 € Non-échu 277,78 € Promesse de paiement 544,03 €" at bounding box center [810, 156] width 434 height 381
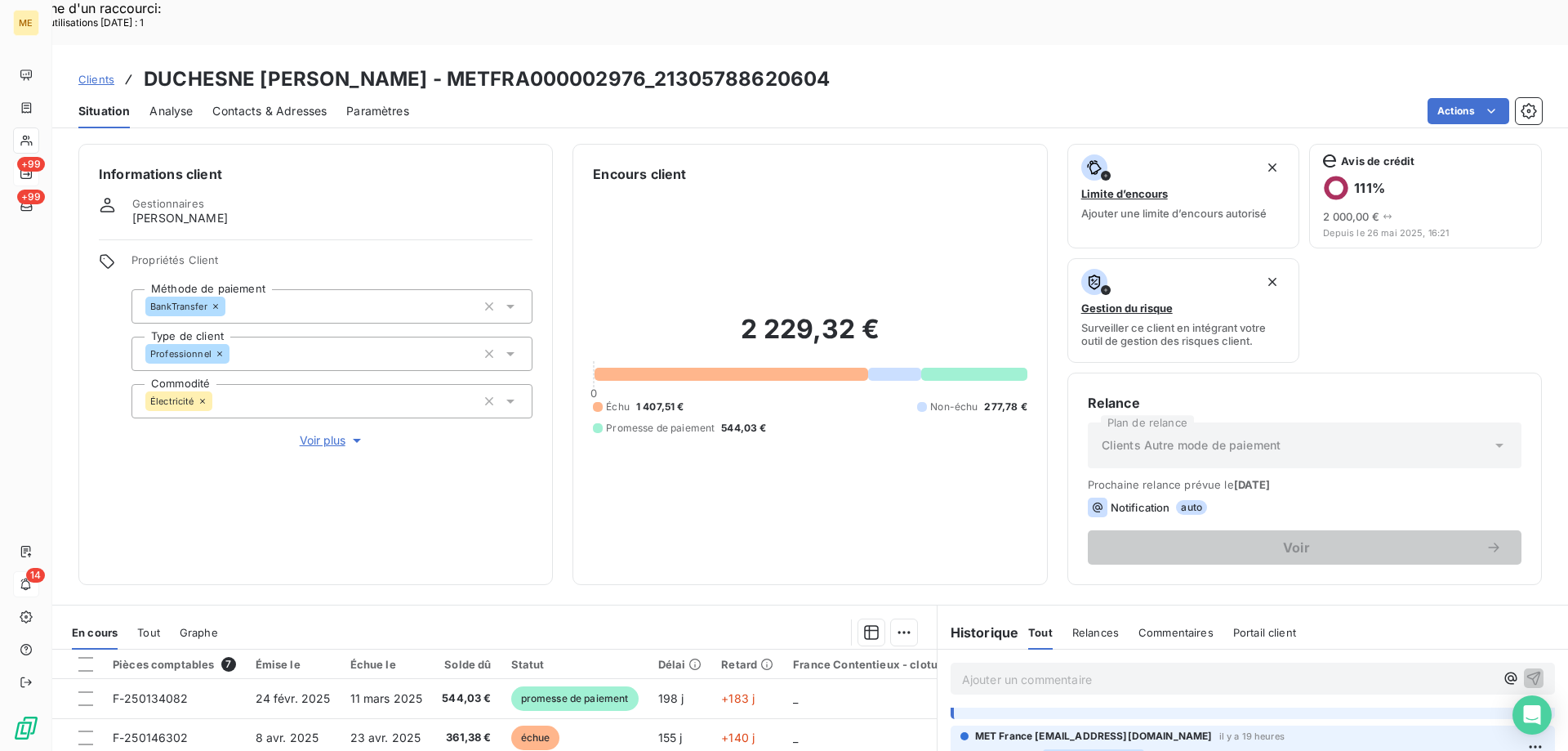
scroll to position [0, 0]
drag, startPoint x: 870, startPoint y: 36, endPoint x: 754, endPoint y: 43, distance: 116.2
click at [754, 64] on div "Clients DUCHESNE PHILIPPE RENE HENRI PAUL - METFRA000002976_21305788620604" at bounding box center [811, 79] width 1516 height 29
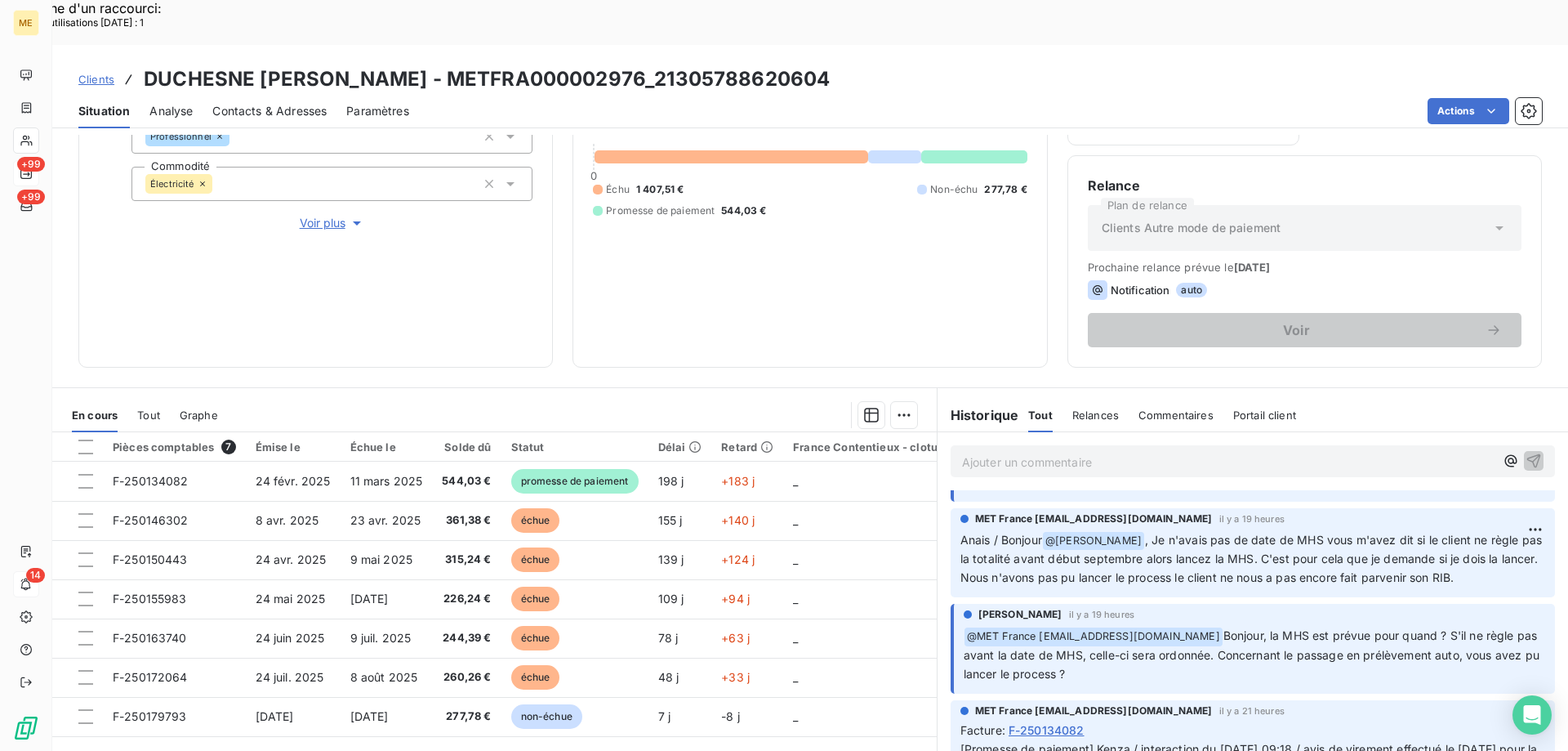
click at [957, 64] on div "Clients DUCHESNE PHILIPPE RENE HENRI PAUL - METFRA000002976_21305788620604" at bounding box center [811, 79] width 1516 height 29
drag, startPoint x: 934, startPoint y: 30, endPoint x: 746, endPoint y: 33, distance: 188.0
click at [746, 64] on div "Clients DUCHESNE PHILIPPE RENE HENRI PAUL - METFRA000002976_21305788620604" at bounding box center [811, 79] width 1516 height 29
click at [918, 98] on div "Actions" at bounding box center [985, 110] width 1113 height 26
drag, startPoint x: 738, startPoint y: 35, endPoint x: 547, endPoint y: 38, distance: 191.0
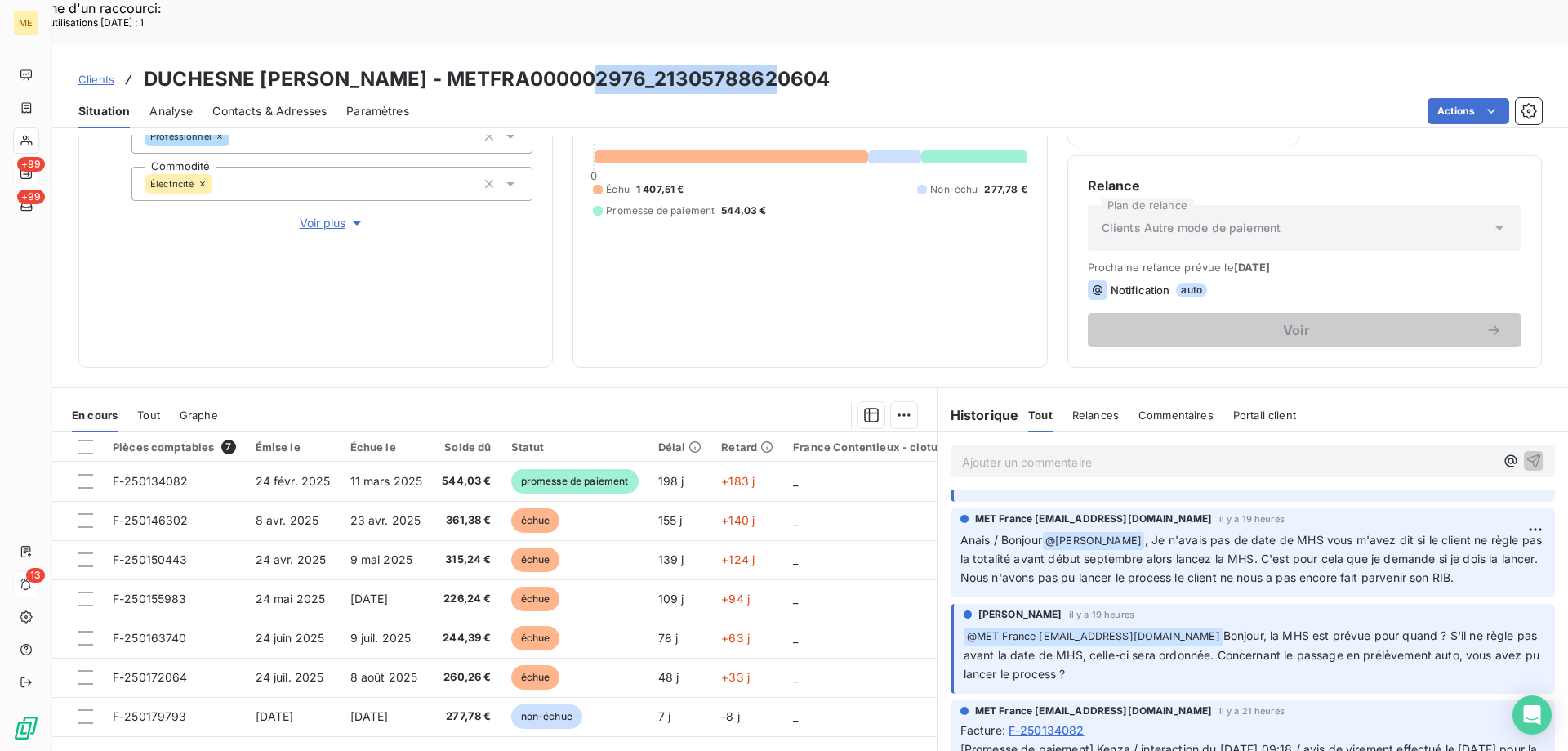
click at [547, 64] on h3 "DUCHESNE PHILIPPE RENE HENRI PAUL - METFRA000002976_21305788620604" at bounding box center [486, 79] width 686 height 29
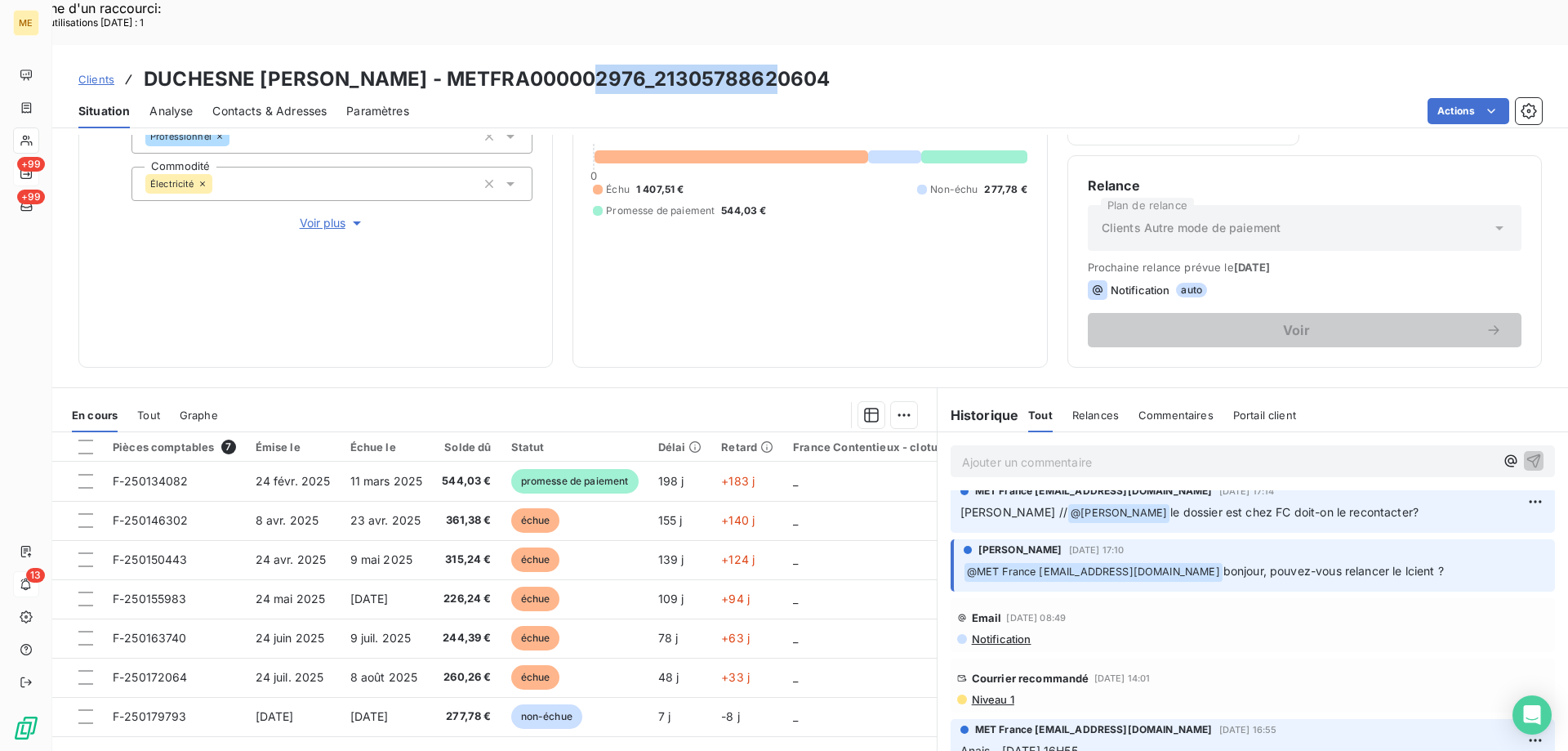
scroll to position [2779, 0]
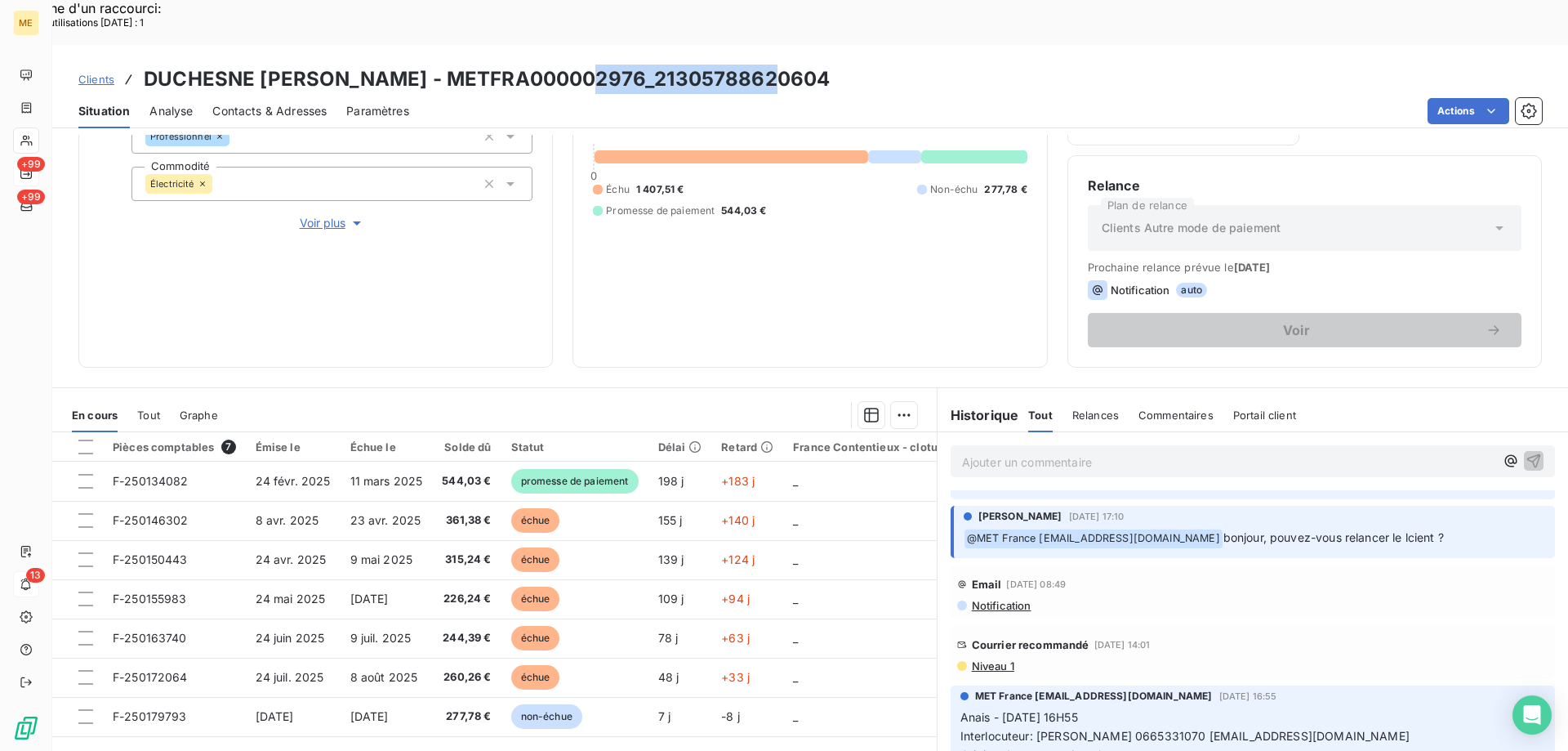
drag, startPoint x: 930, startPoint y: 36, endPoint x: 751, endPoint y: 43, distance: 179.1
click at [751, 64] on div "Clients DUCHESNE PHILIPPE RENE HENRI PAUL - METFRA000002976_21305788620604" at bounding box center [811, 79] width 1516 height 29
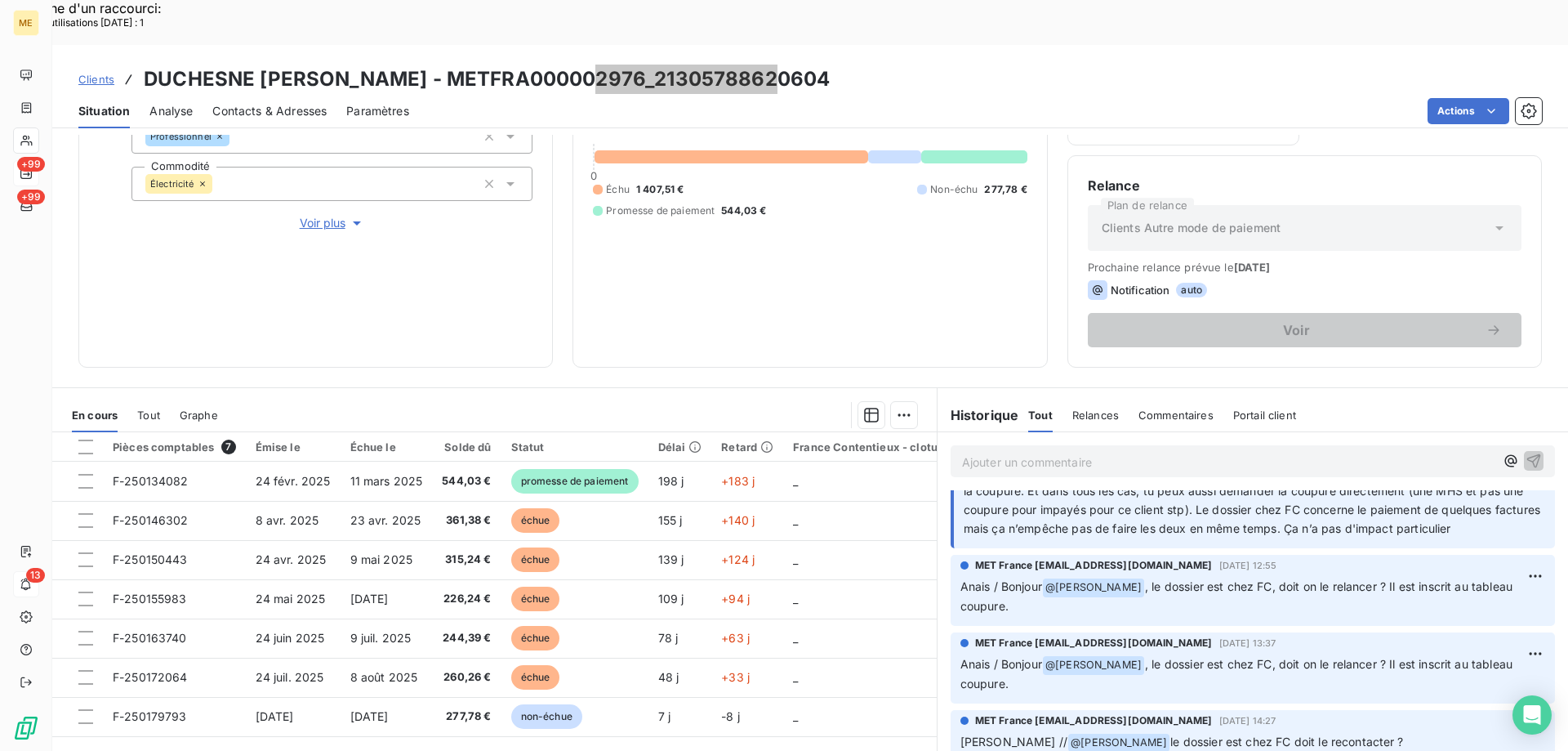
scroll to position [2288, 0]
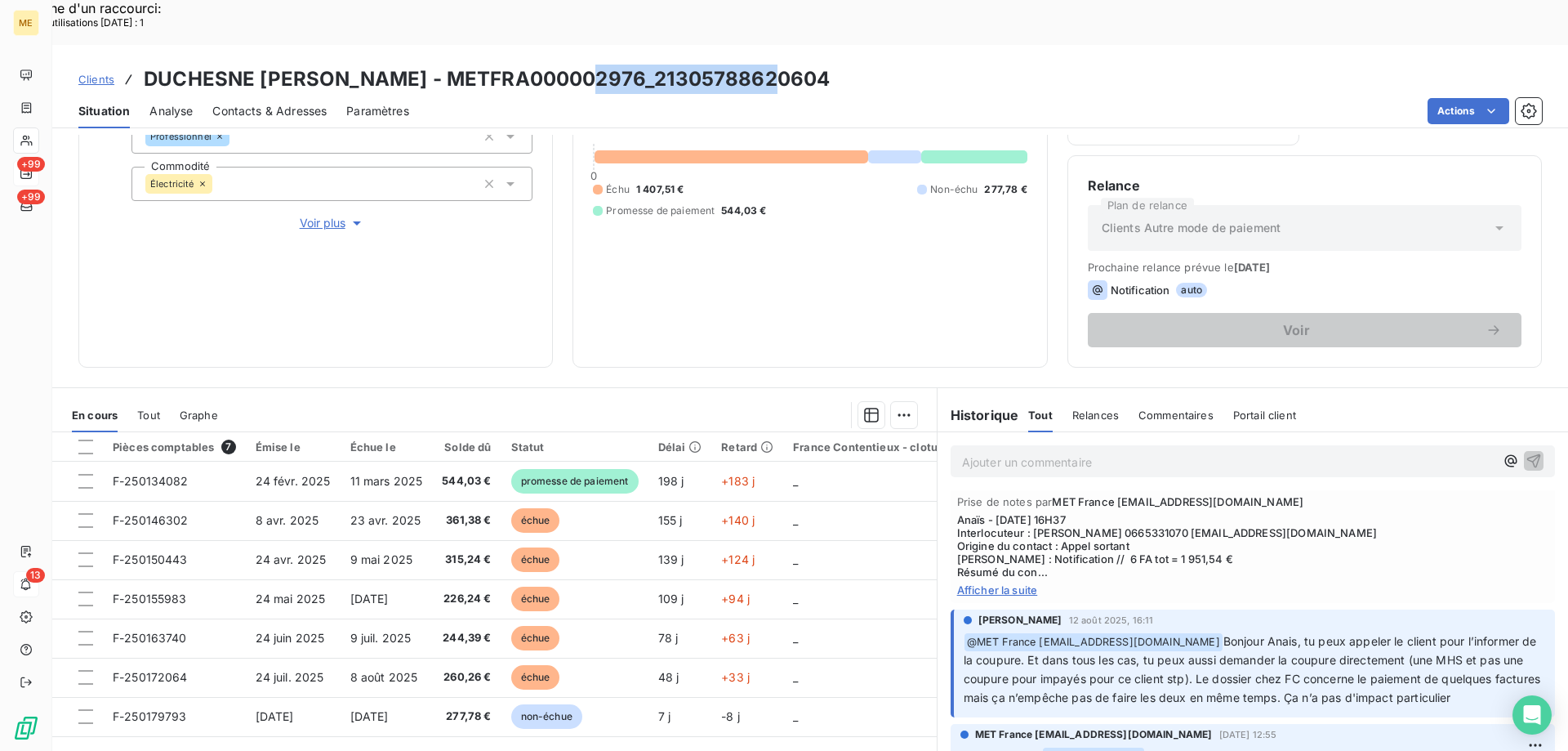
click at [1148, 452] on p "Ajouter un commentaire ﻿" at bounding box center [1228, 462] width 532 height 20
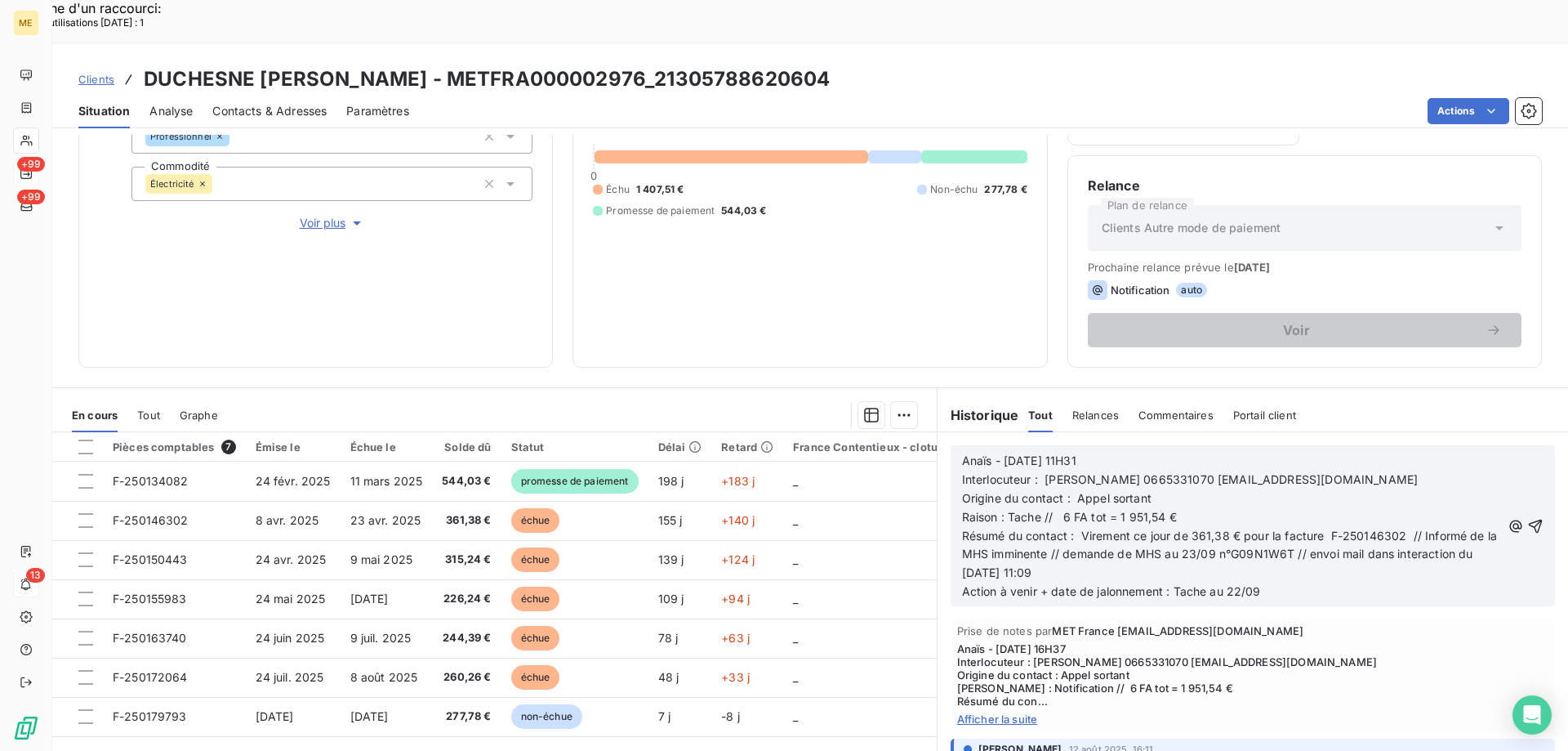
scroll to position [2418, 0]
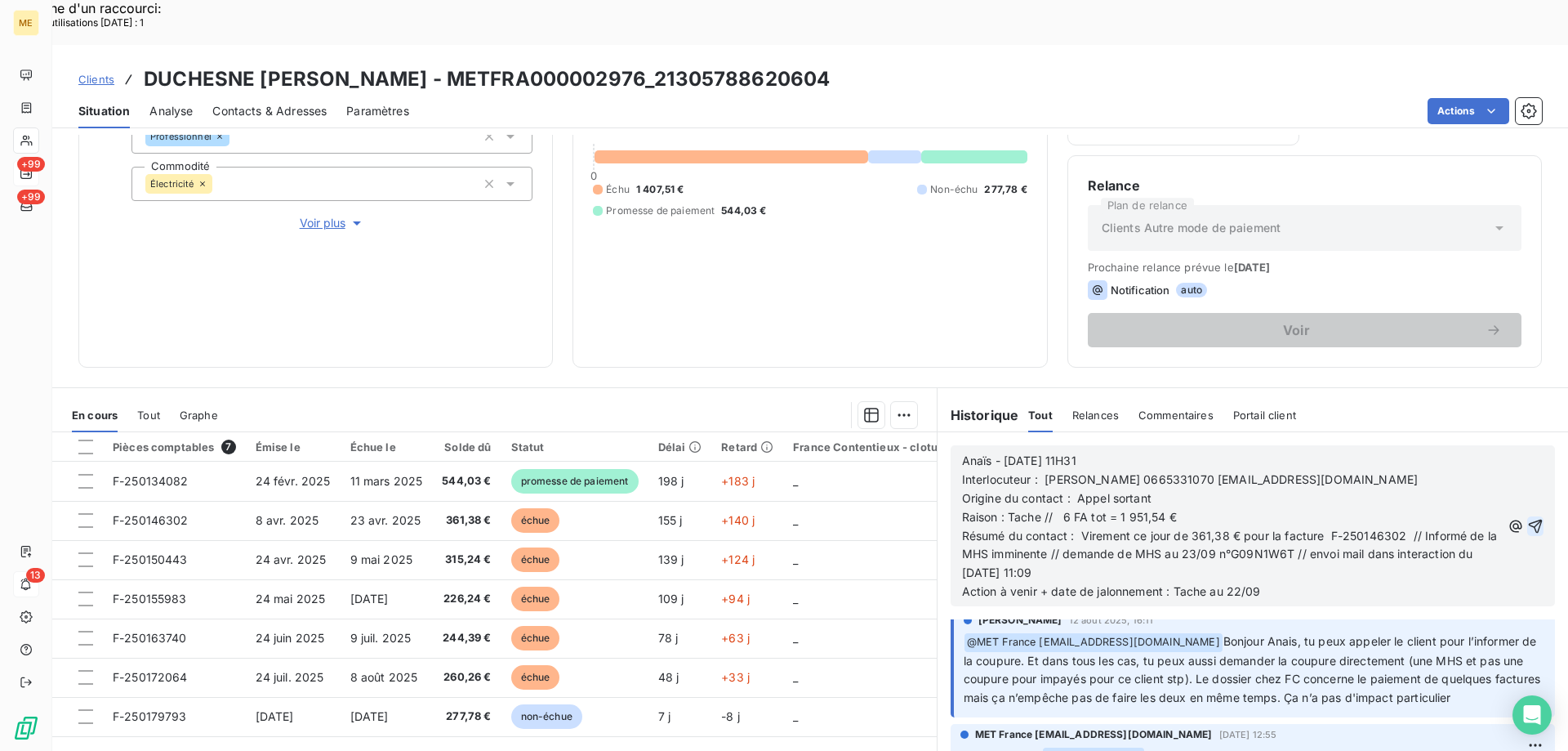
click at [1528, 519] on icon "button" at bounding box center [1536, 527] width 17 height 17
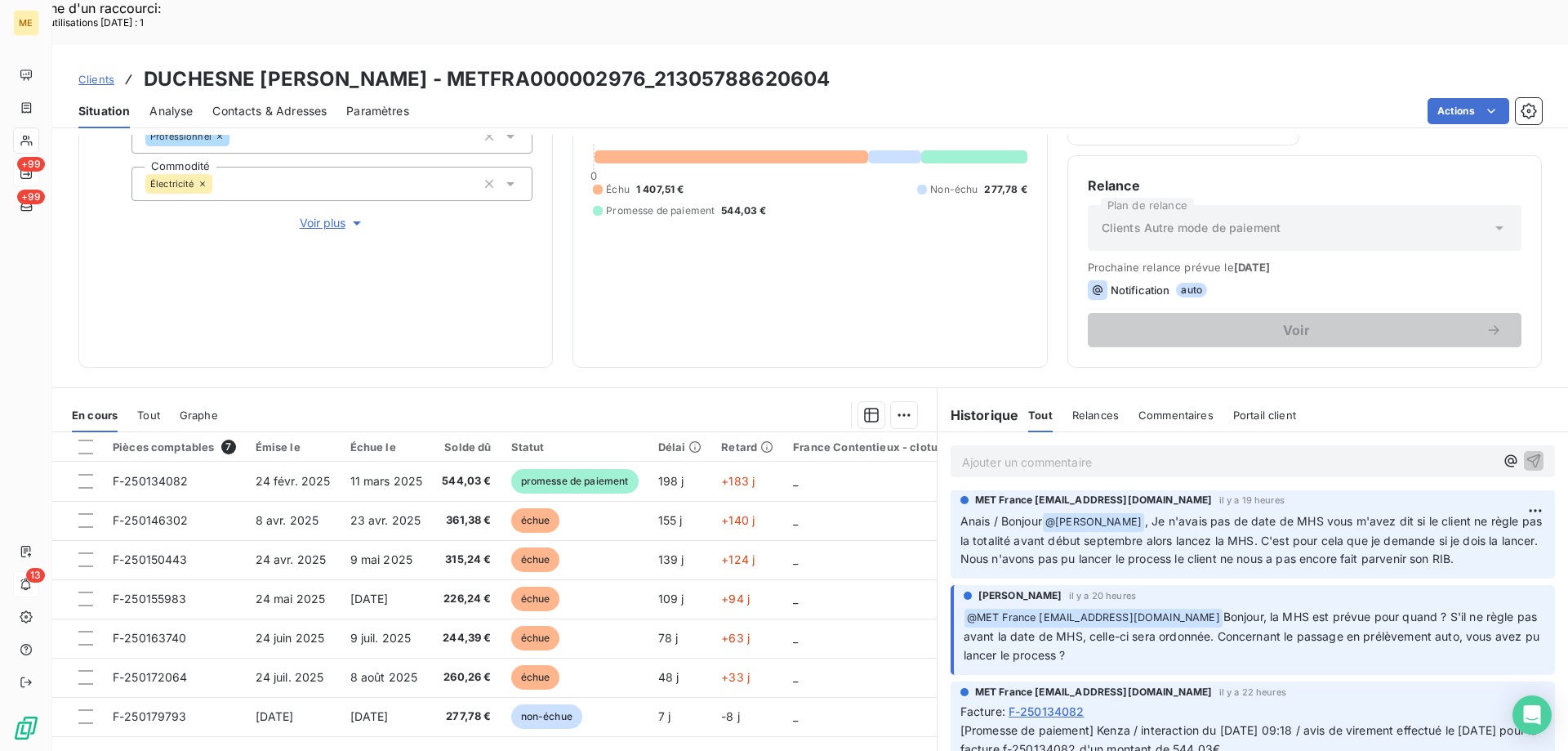
scroll to position [0, 0]
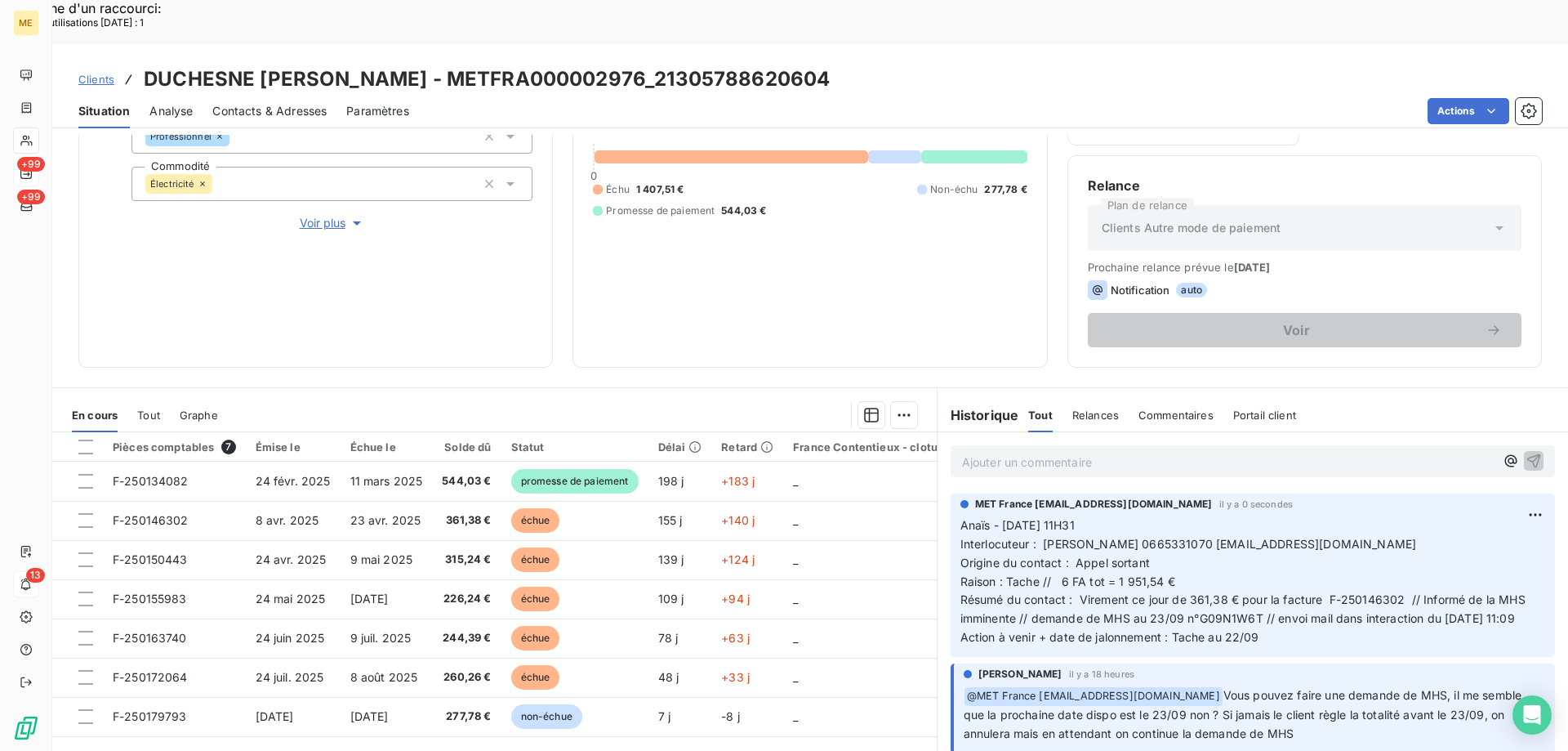
drag, startPoint x: 935, startPoint y: 30, endPoint x: 542, endPoint y: 36, distance: 393.0
click at [542, 64] on div "Clients DUCHESNE PHILIPPE RENE HENRI PAUL - METFRA000002976_21305788620604" at bounding box center [811, 79] width 1516 height 29
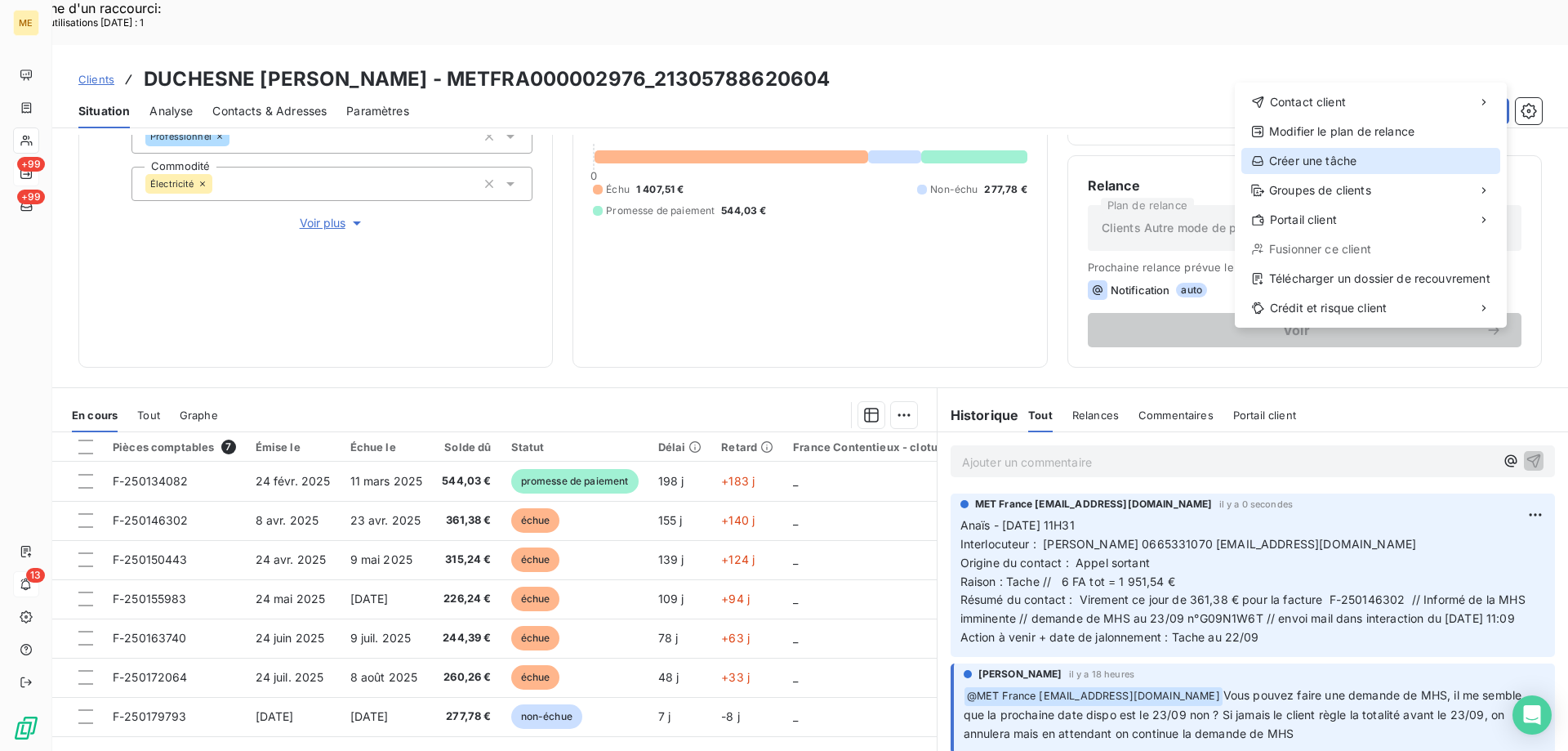
click at [1364, 156] on div "Créer une tâche" at bounding box center [1372, 161] width 259 height 26
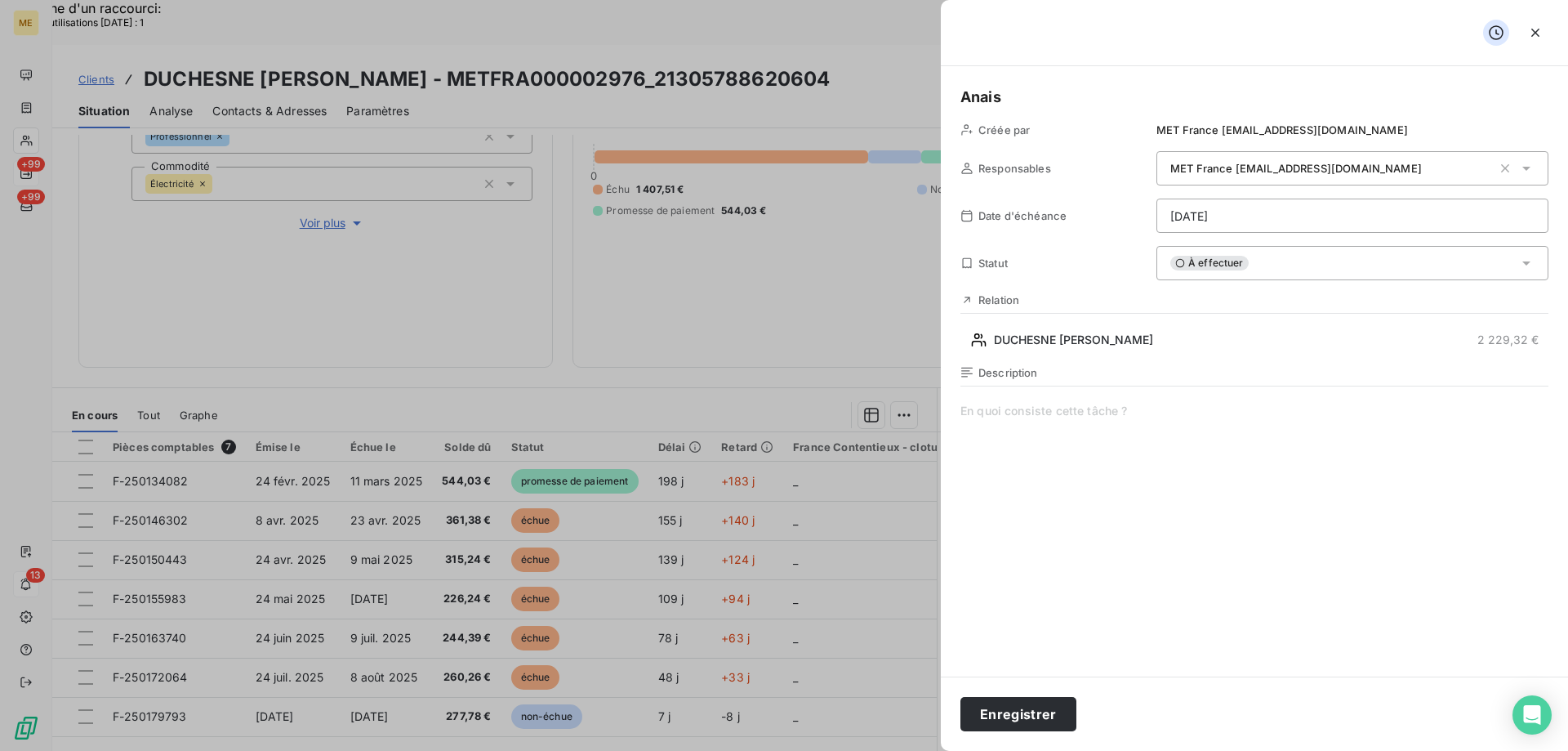
click at [1049, 409] on span at bounding box center [1255, 559] width 588 height 314
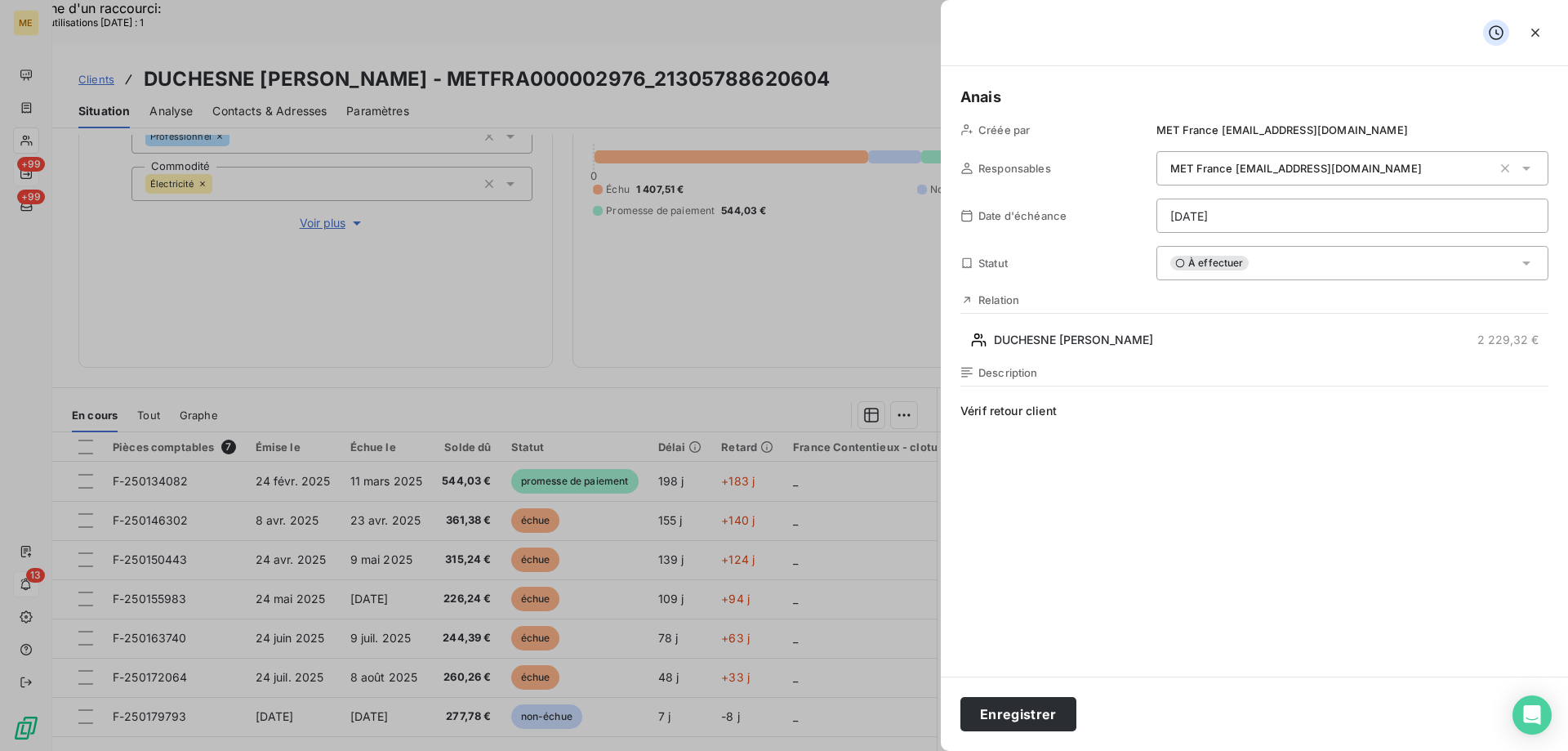
click at [1135, 410] on span "Vérif retour client" at bounding box center [1255, 559] width 588 height 314
click at [1104, 416] on span "Vérif retour client + état mHS" at bounding box center [1255, 559] width 588 height 314
click at [1225, 235] on div "Anais Créée par MET France met-france@recouvrement.met.com Responsables MET Fra…" at bounding box center [1255, 371] width 628 height 611
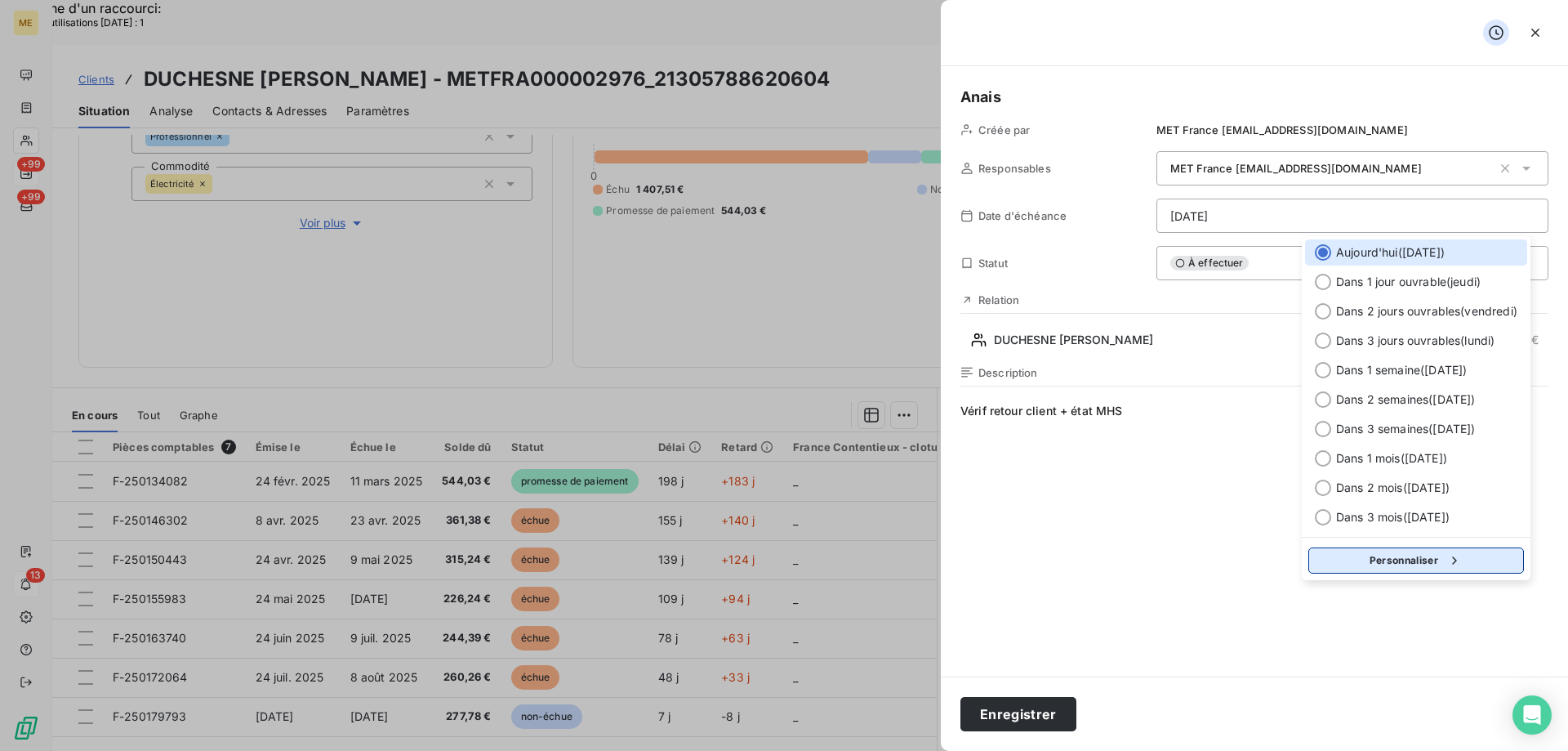
click at [1452, 554] on icon "button" at bounding box center [1455, 561] width 17 height 17
select select "8"
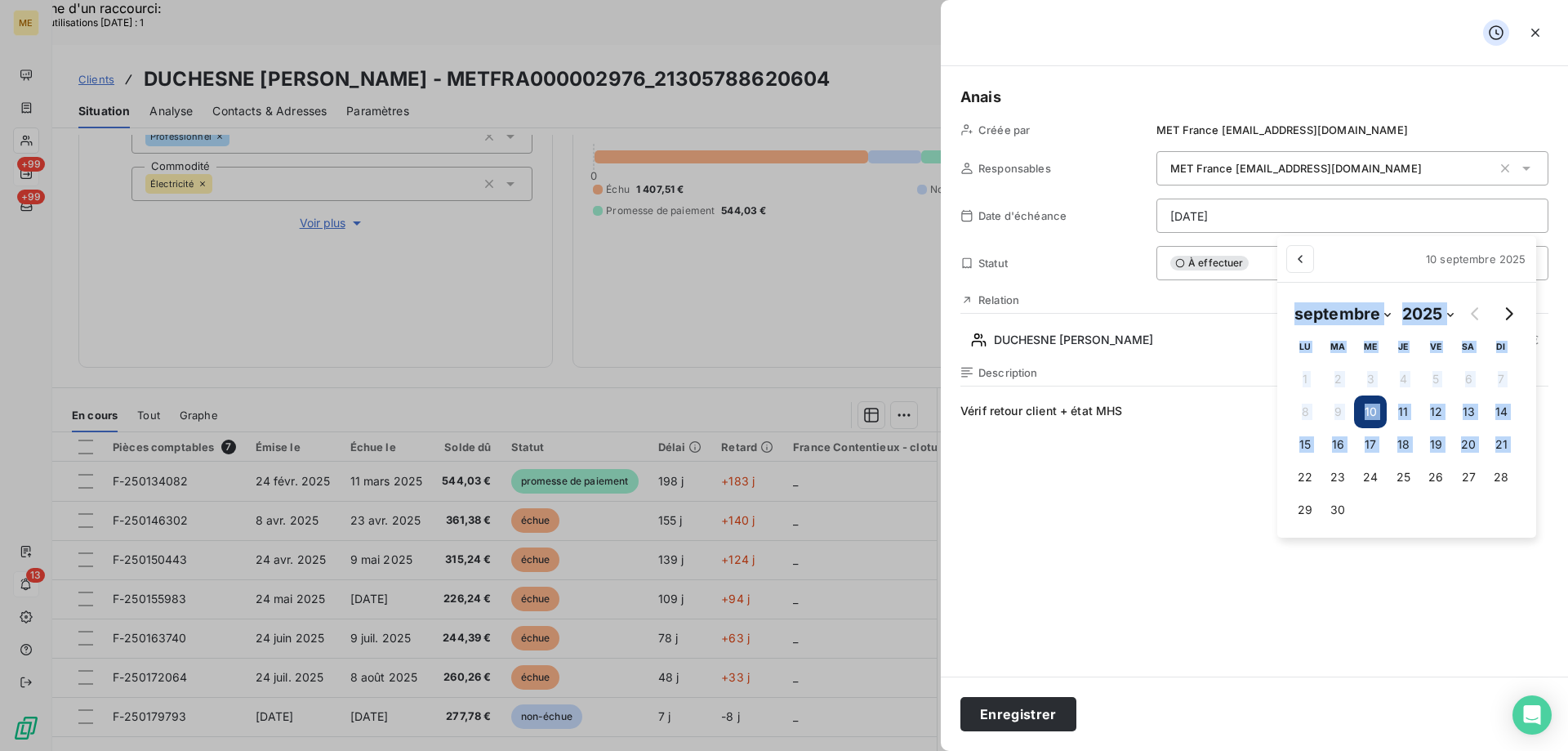
drag, startPoint x: 1288, startPoint y: 480, endPoint x: 1276, endPoint y: 488, distance: 14.4
click at [1290, 480] on div "10 septembre 2025 septembre 2025 Month: janvier février mars avril mai juin jui…" at bounding box center [1408, 386] width 259 height 302
click at [1301, 483] on button "22" at bounding box center [1305, 477] width 33 height 33
type input "22/09/2025"
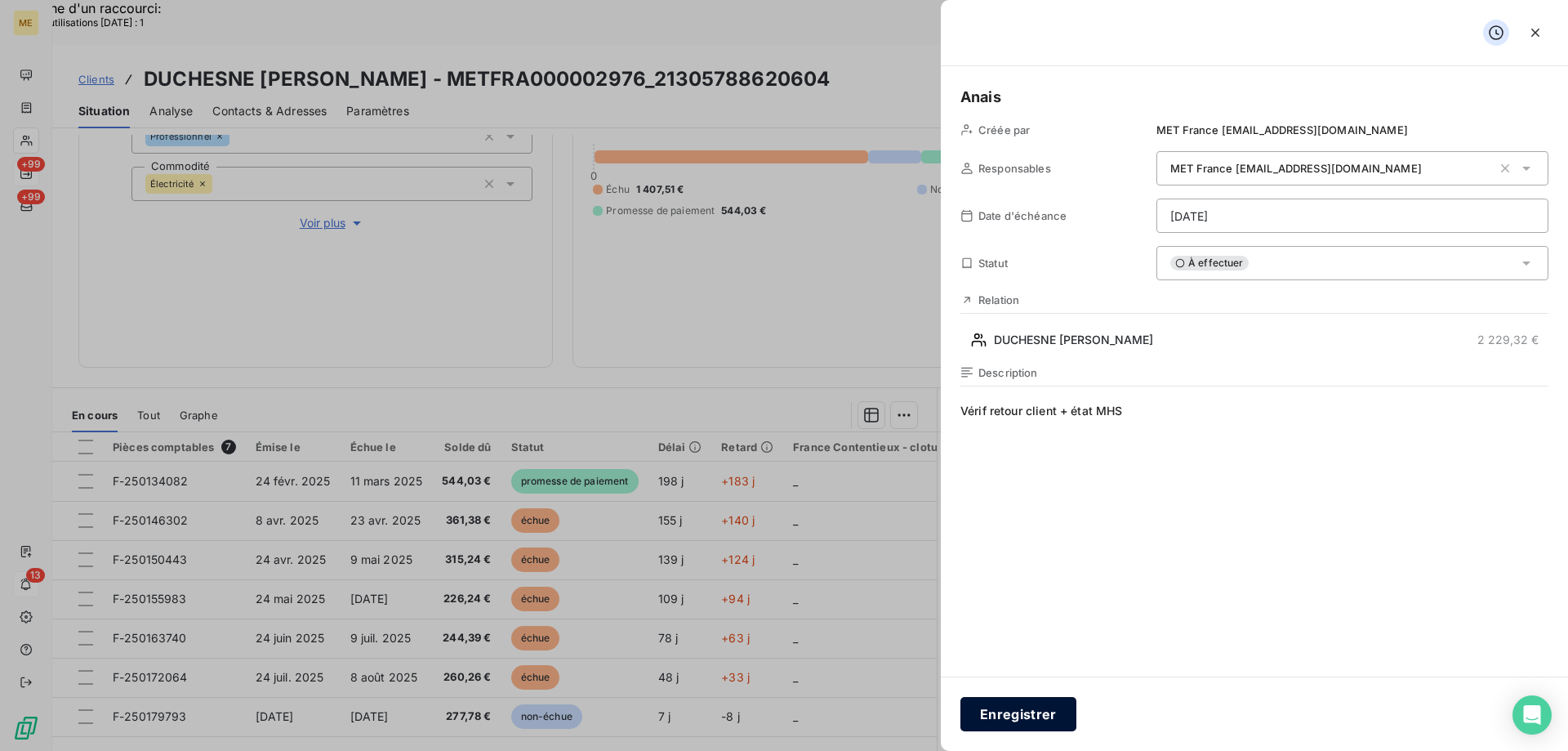
click at [1027, 716] on button "Enregistrer" at bounding box center [1018, 714] width 116 height 34
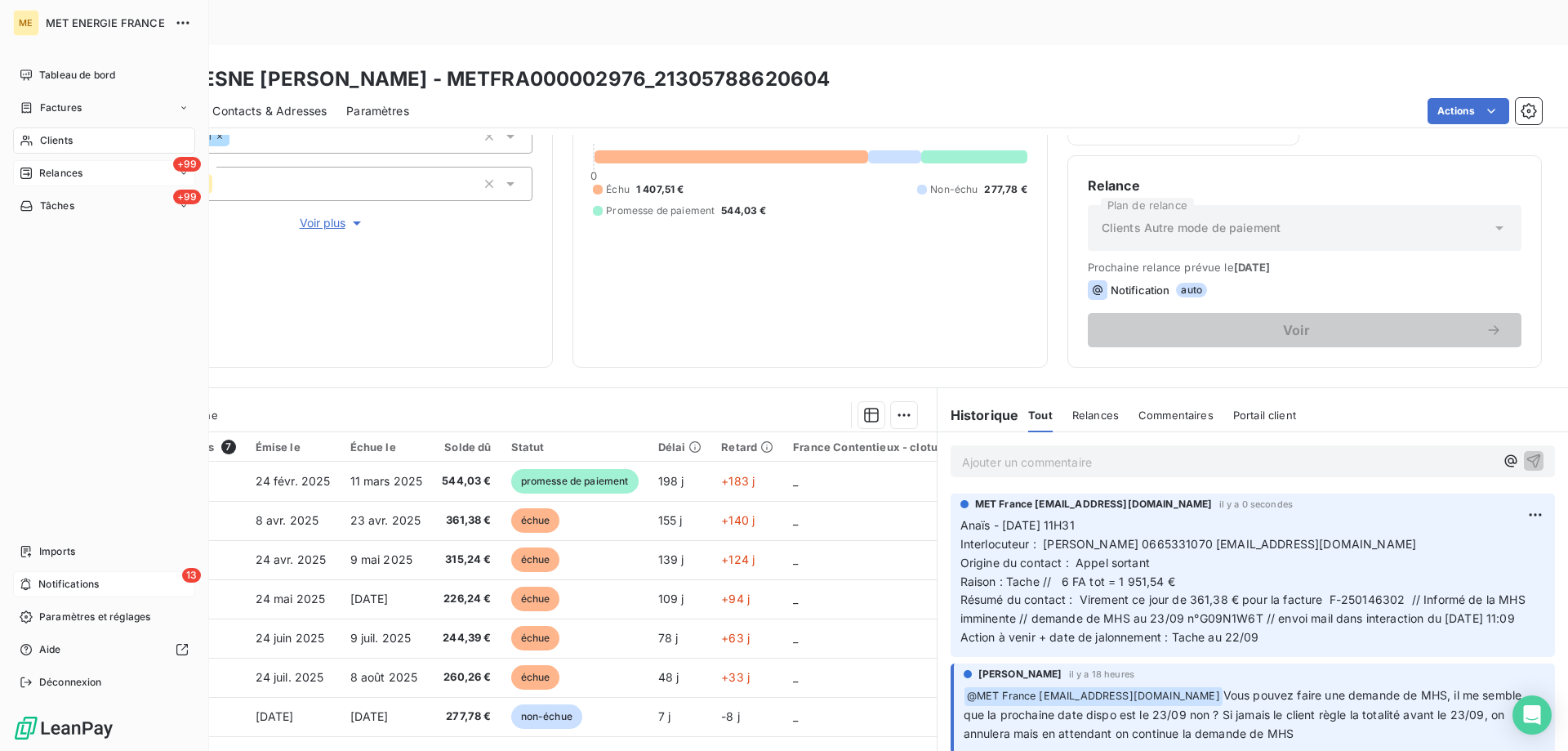
click at [58, 579] on span "Notifications" at bounding box center [69, 585] width 60 height 15
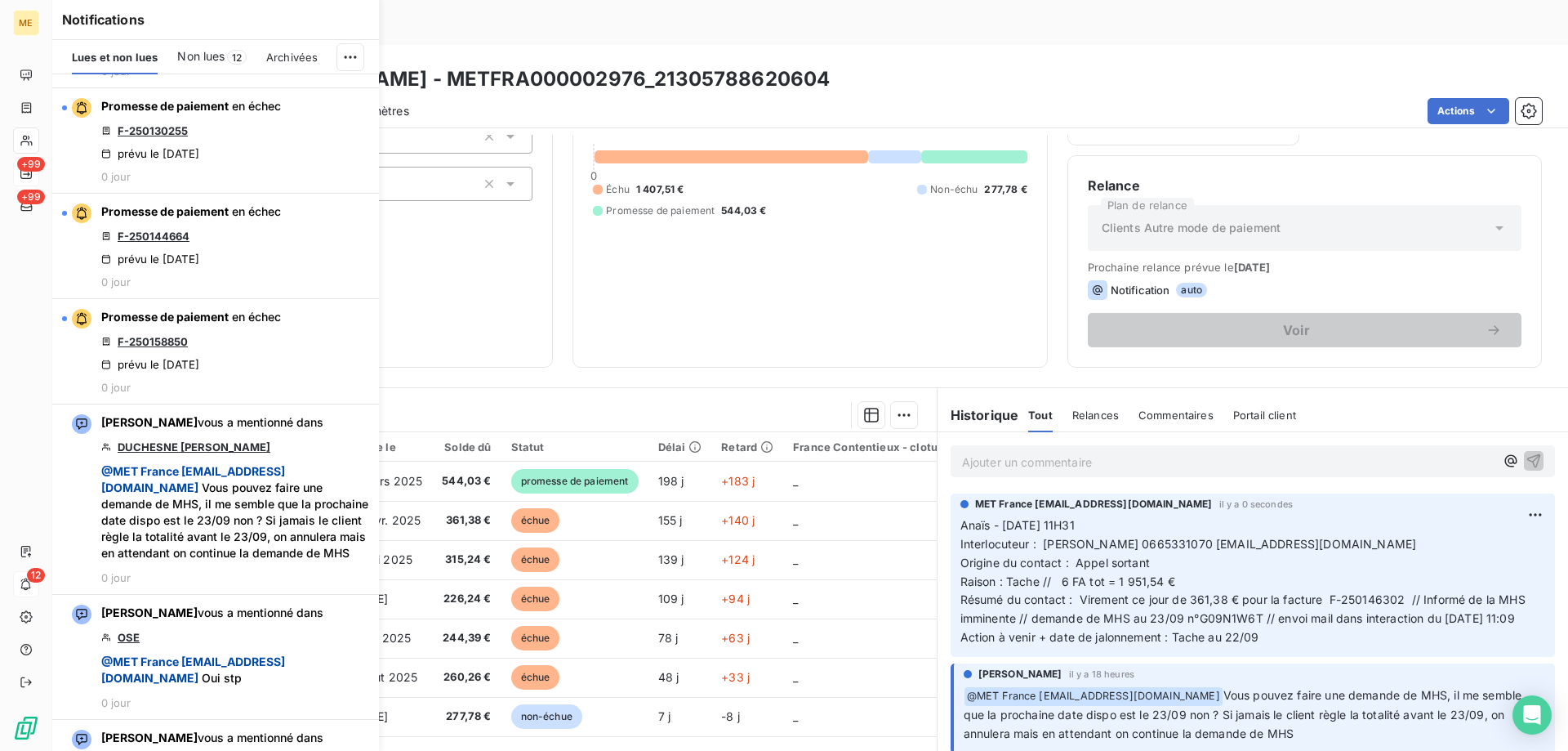
scroll to position [1063, 0]
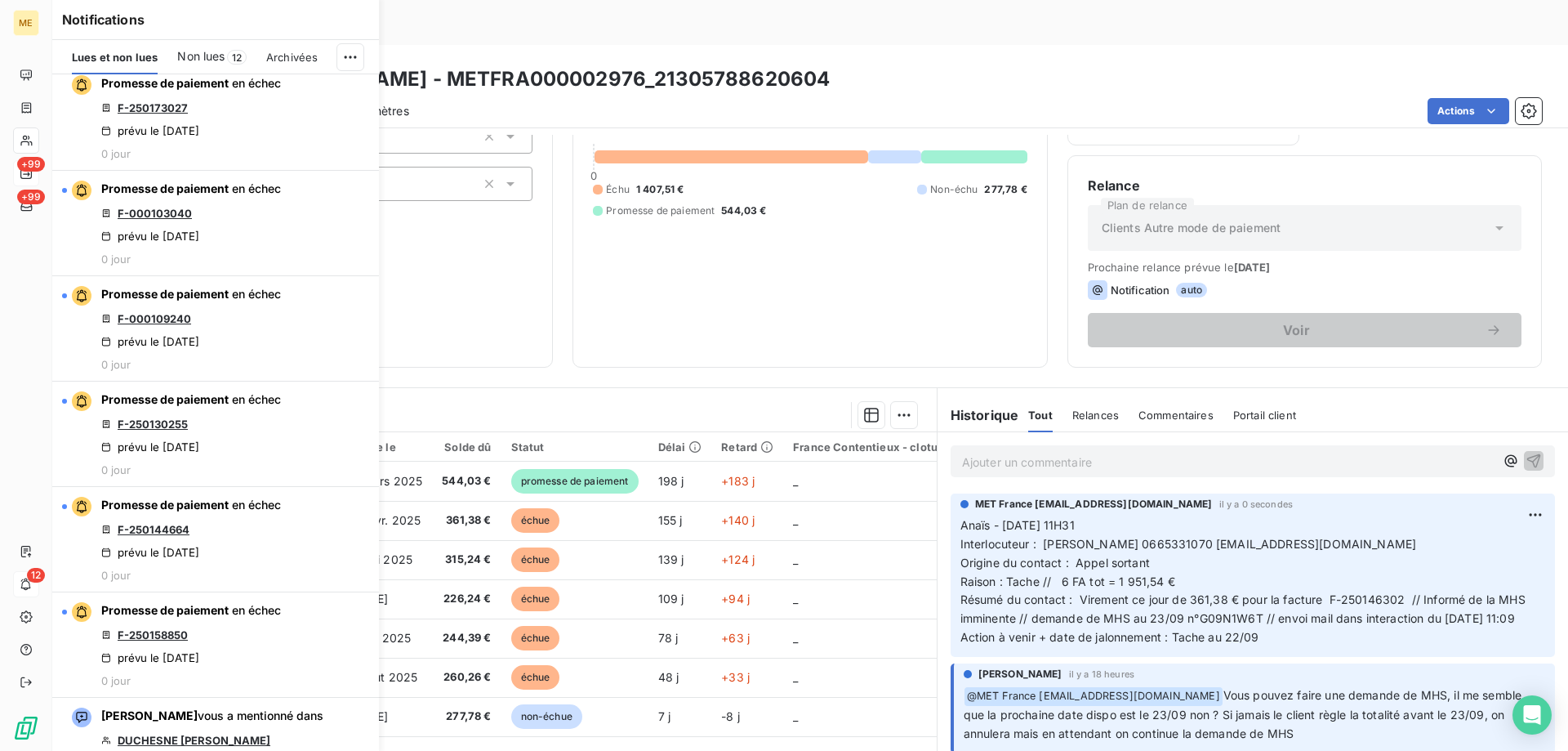
click at [666, 64] on h3 "DUCHESNE PHILIPPE RENE HENRI PAUL - METFRA000002976_21305788620604" at bounding box center [486, 79] width 686 height 29
click at [462, 98] on div "Actions" at bounding box center [985, 110] width 1113 height 26
click at [790, 230] on div "2 229,32 € 0 Échu 1 407,51 € Non-échu 277,78 € Promesse de paiement 544,03 €" at bounding box center [810, 156] width 434 height 381
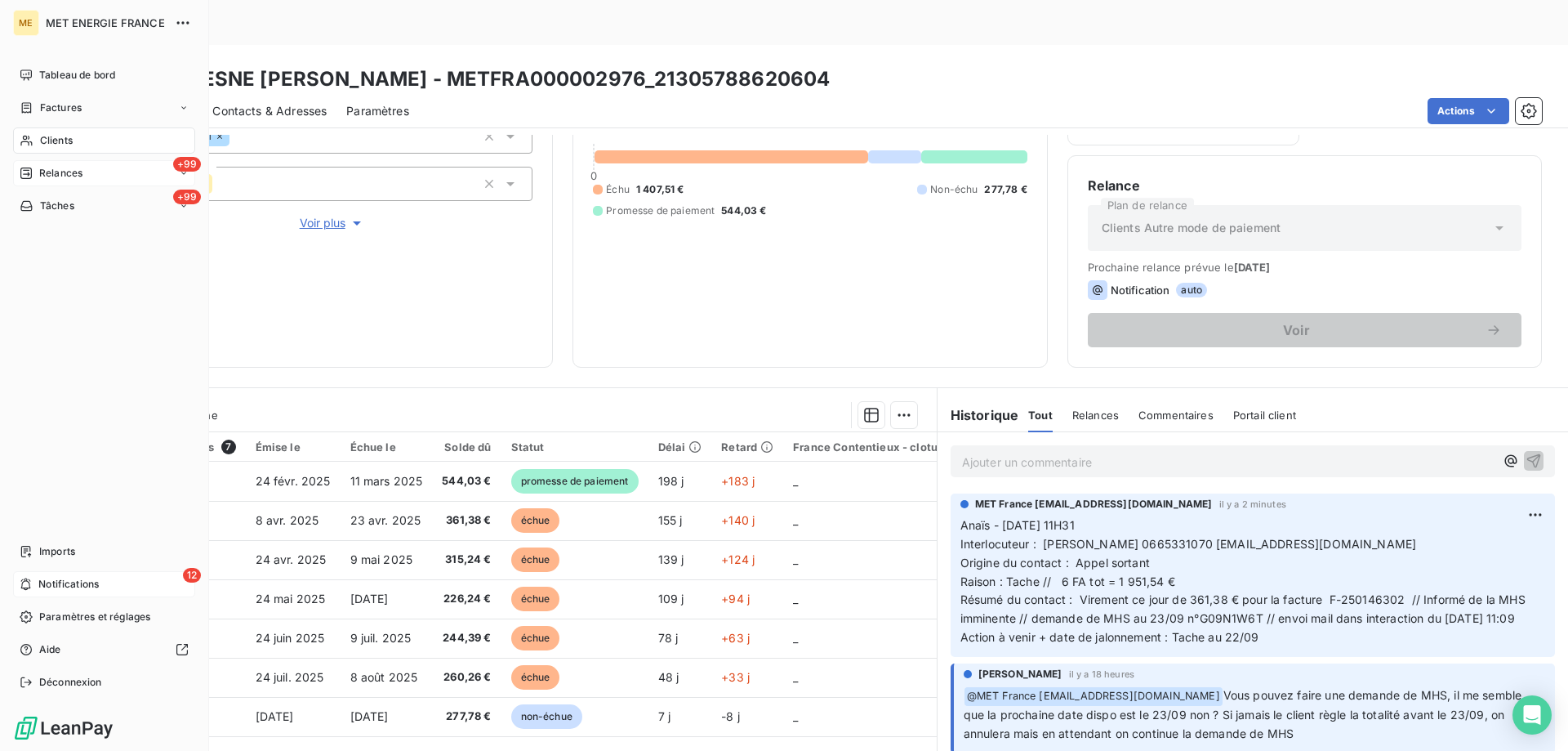
click at [23, 143] on icon at bounding box center [26, 140] width 14 height 13
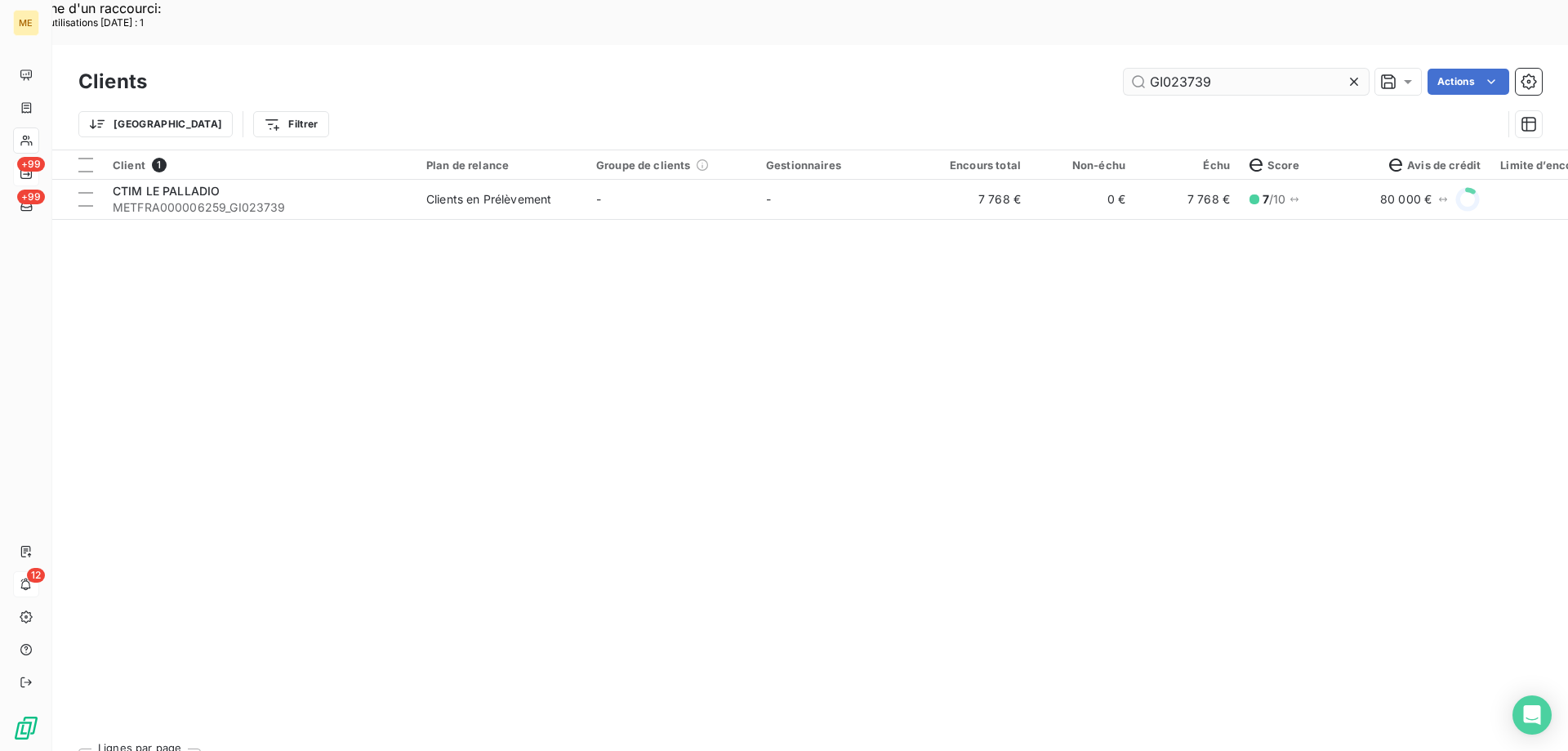
click at [1227, 69] on input "GI023739" at bounding box center [1246, 81] width 245 height 26
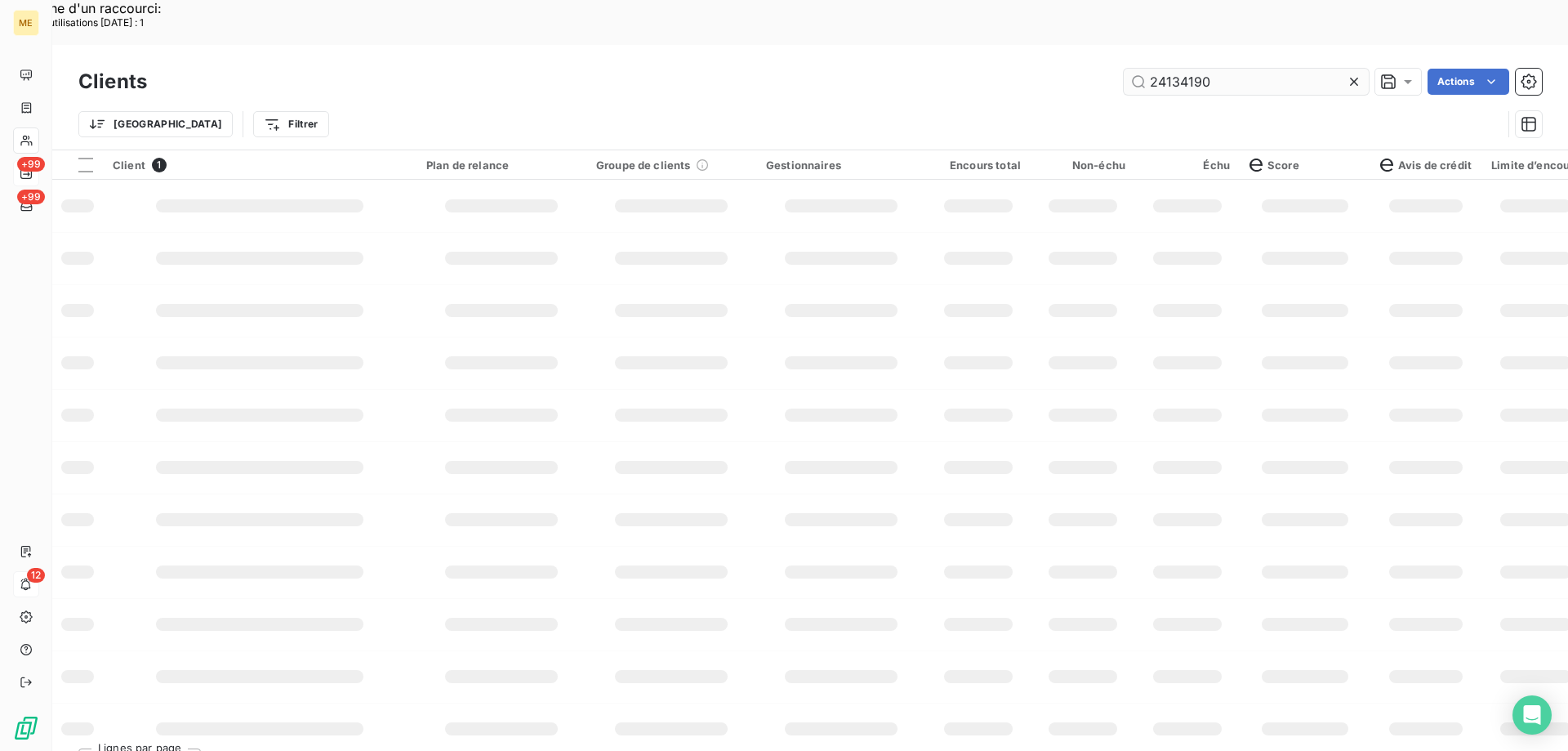
type input "24134190"
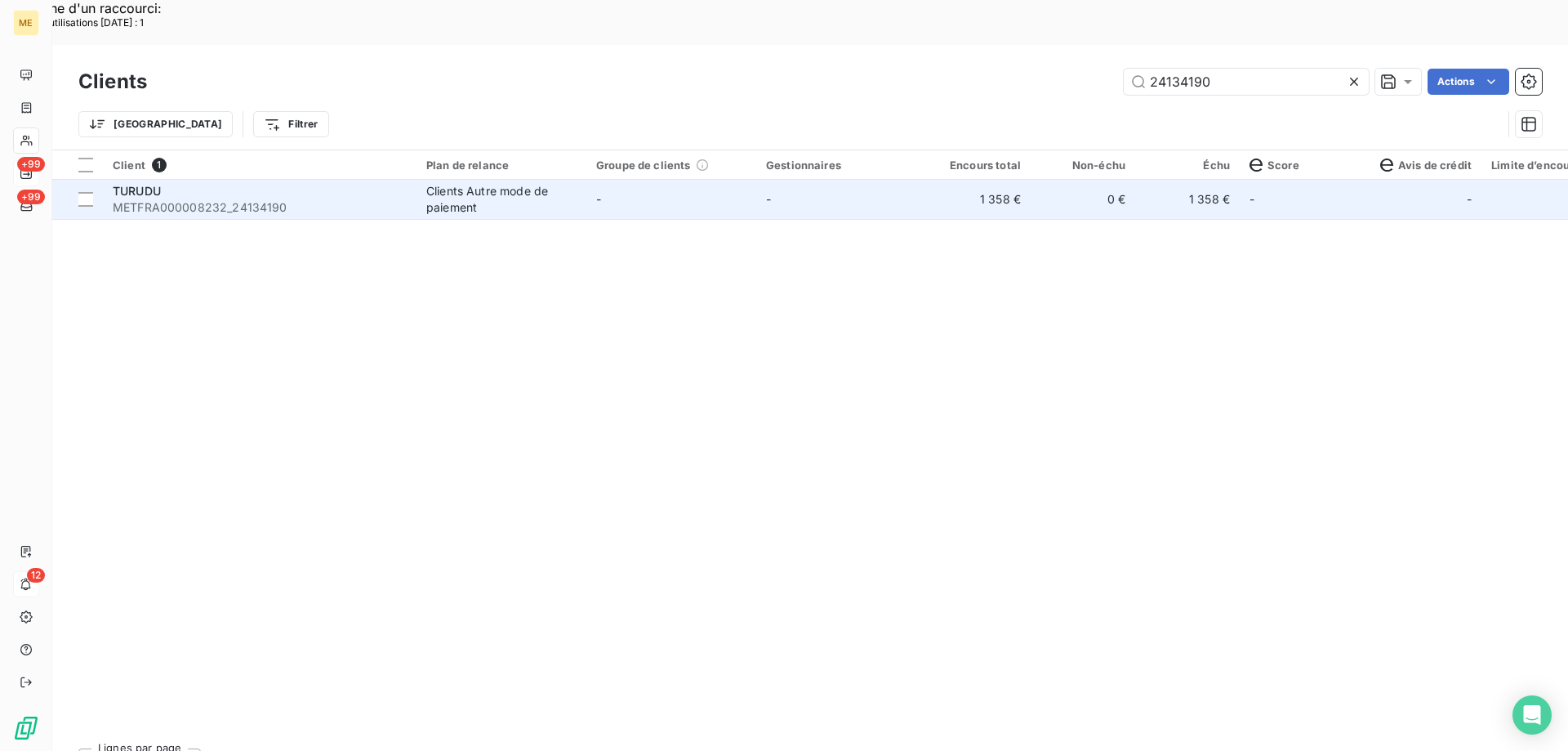
click at [815, 180] on td "-" at bounding box center [841, 199] width 170 height 39
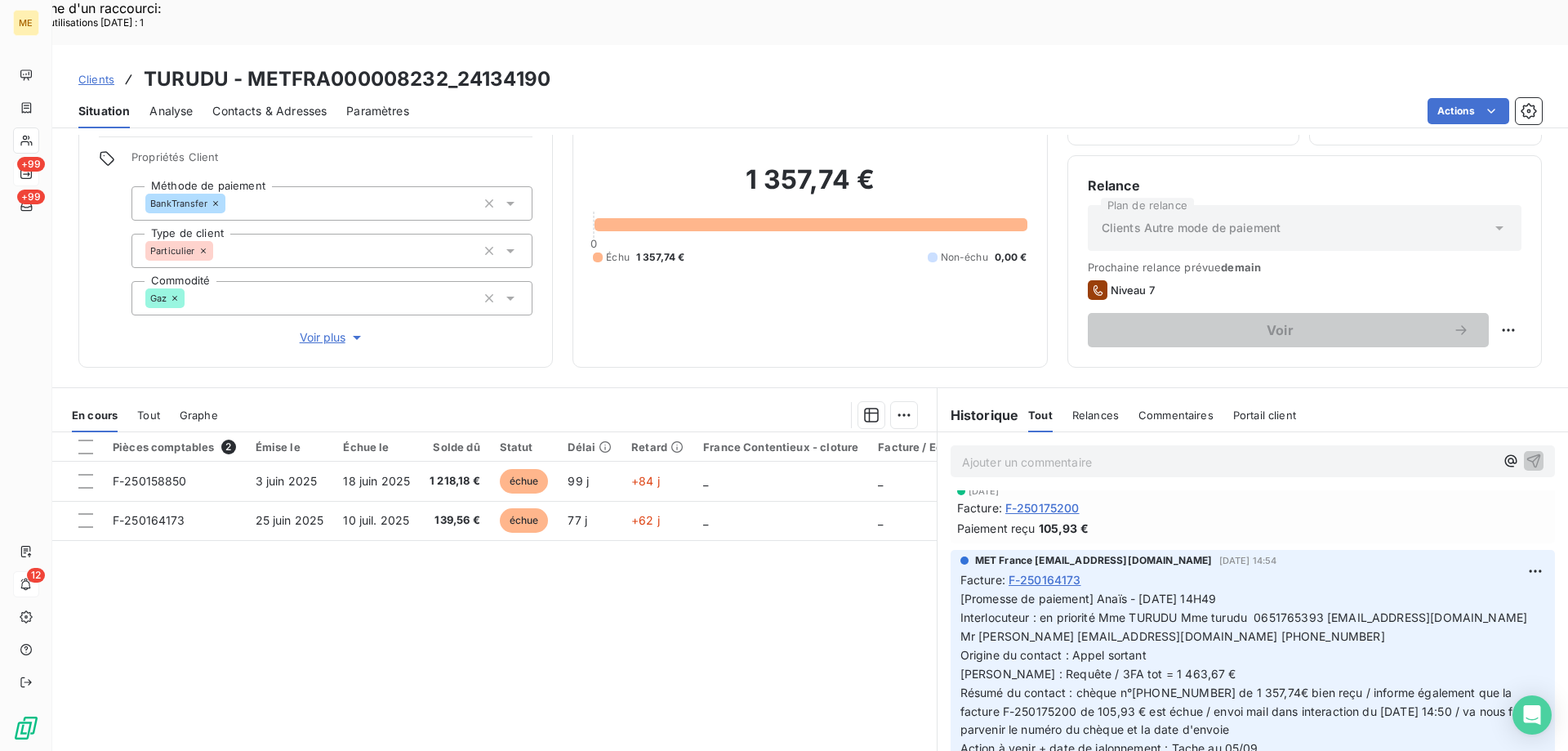
scroll to position [572, 0]
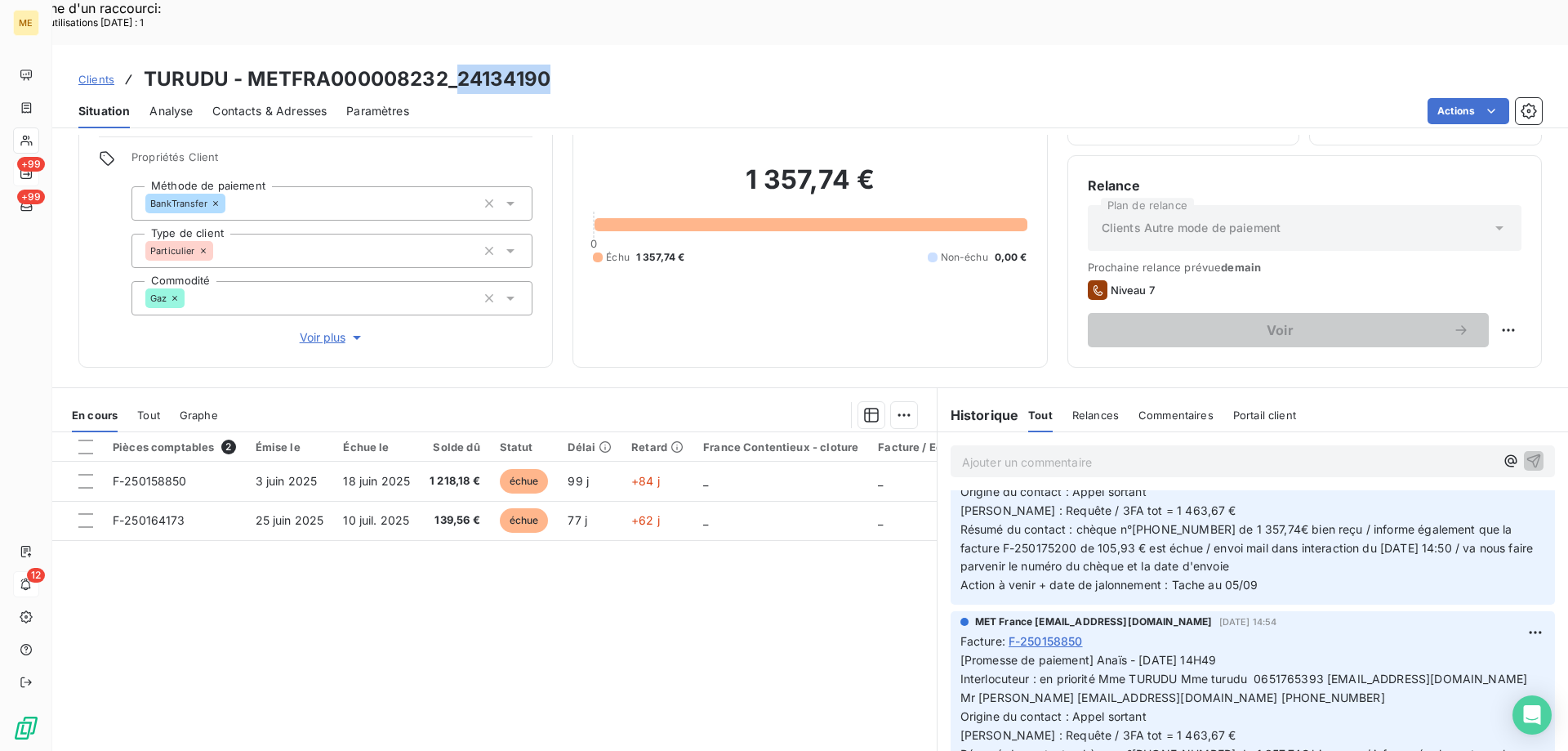
drag, startPoint x: 469, startPoint y: 40, endPoint x: 459, endPoint y: 35, distance: 11.2
click at [459, 64] on div "Clients TURUDU - METFRA000008232_24134190" at bounding box center [811, 79] width 1516 height 29
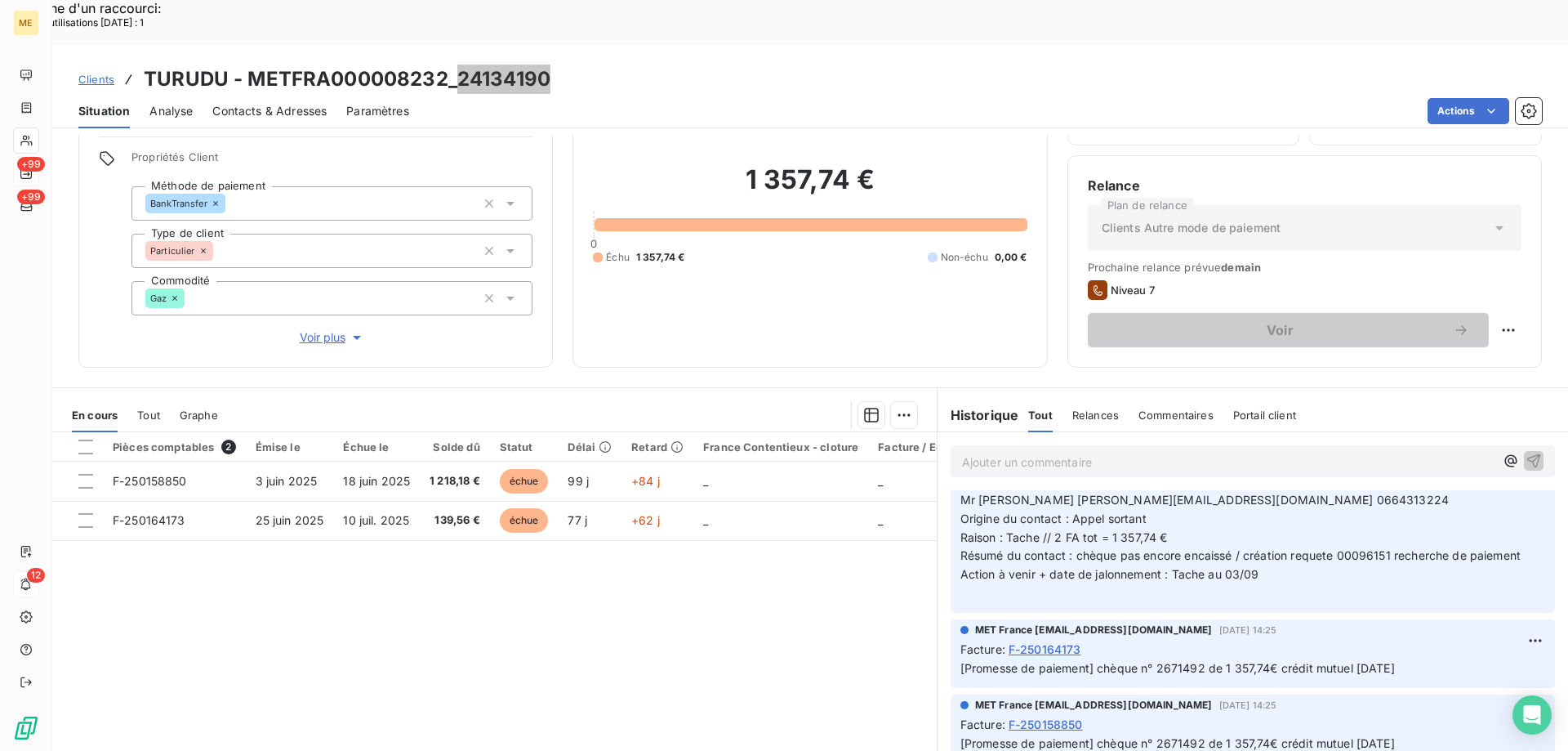
scroll to position [981, 0]
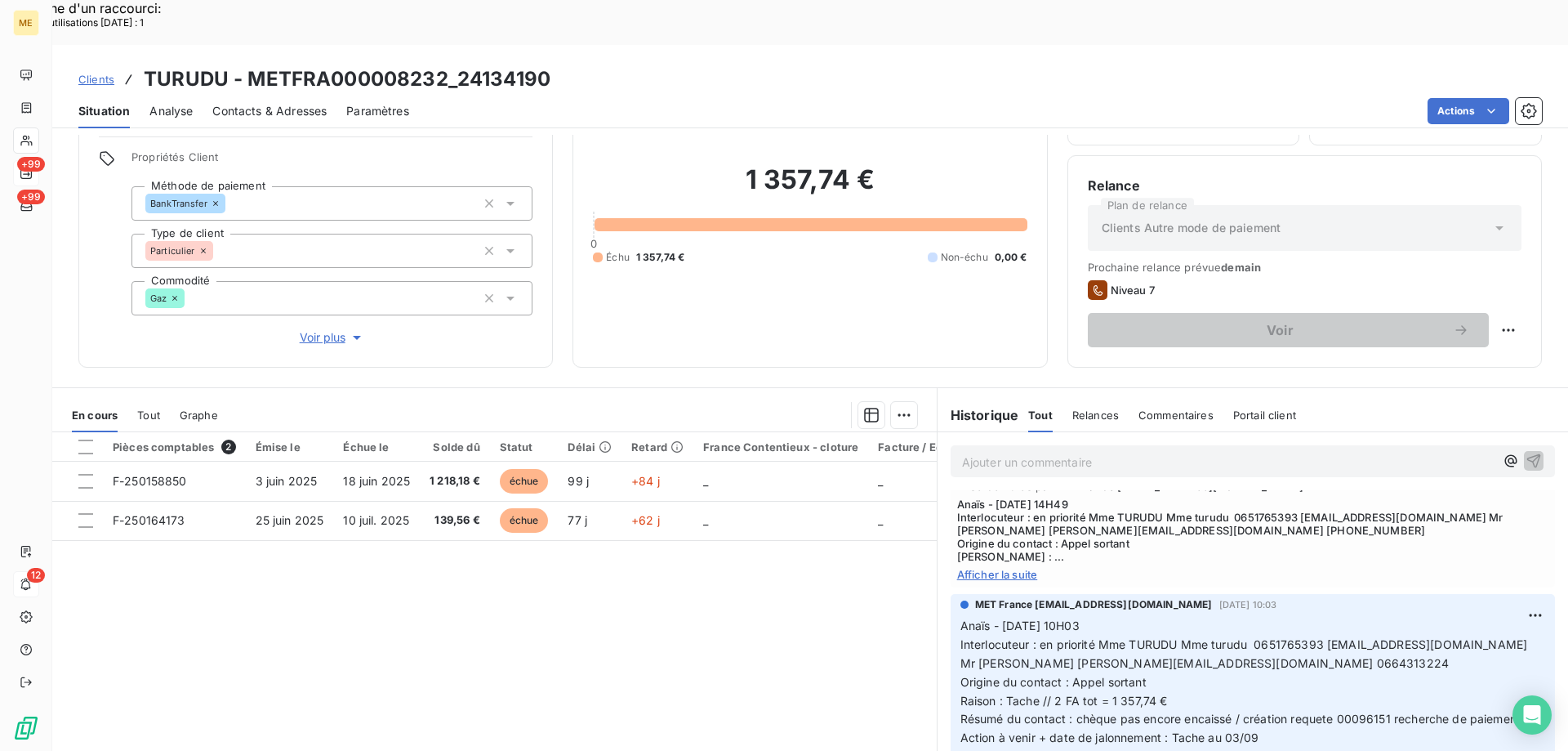
click at [1004, 568] on span "Afficher la suite" at bounding box center [1253, 575] width 592 height 13
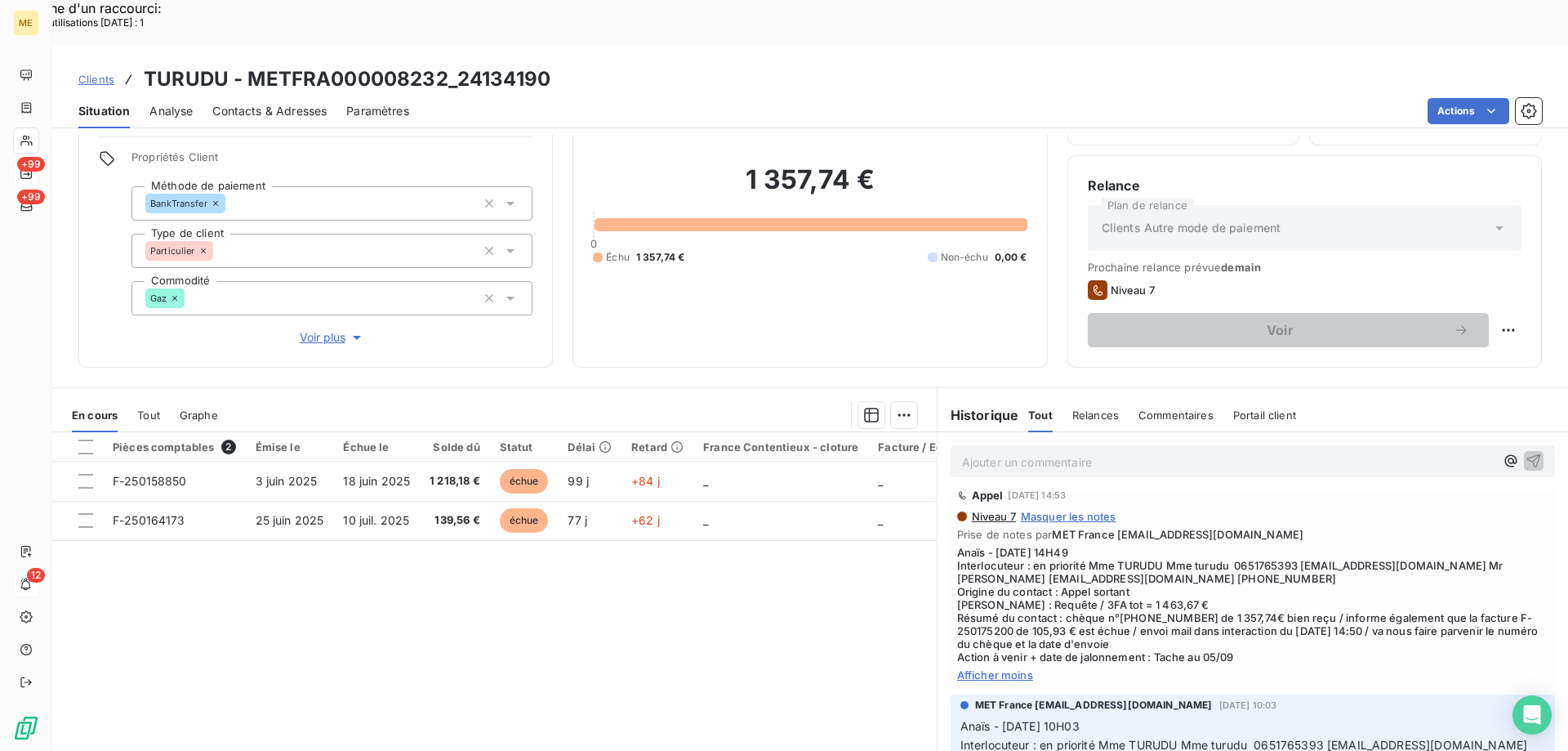
scroll to position [899, 0]
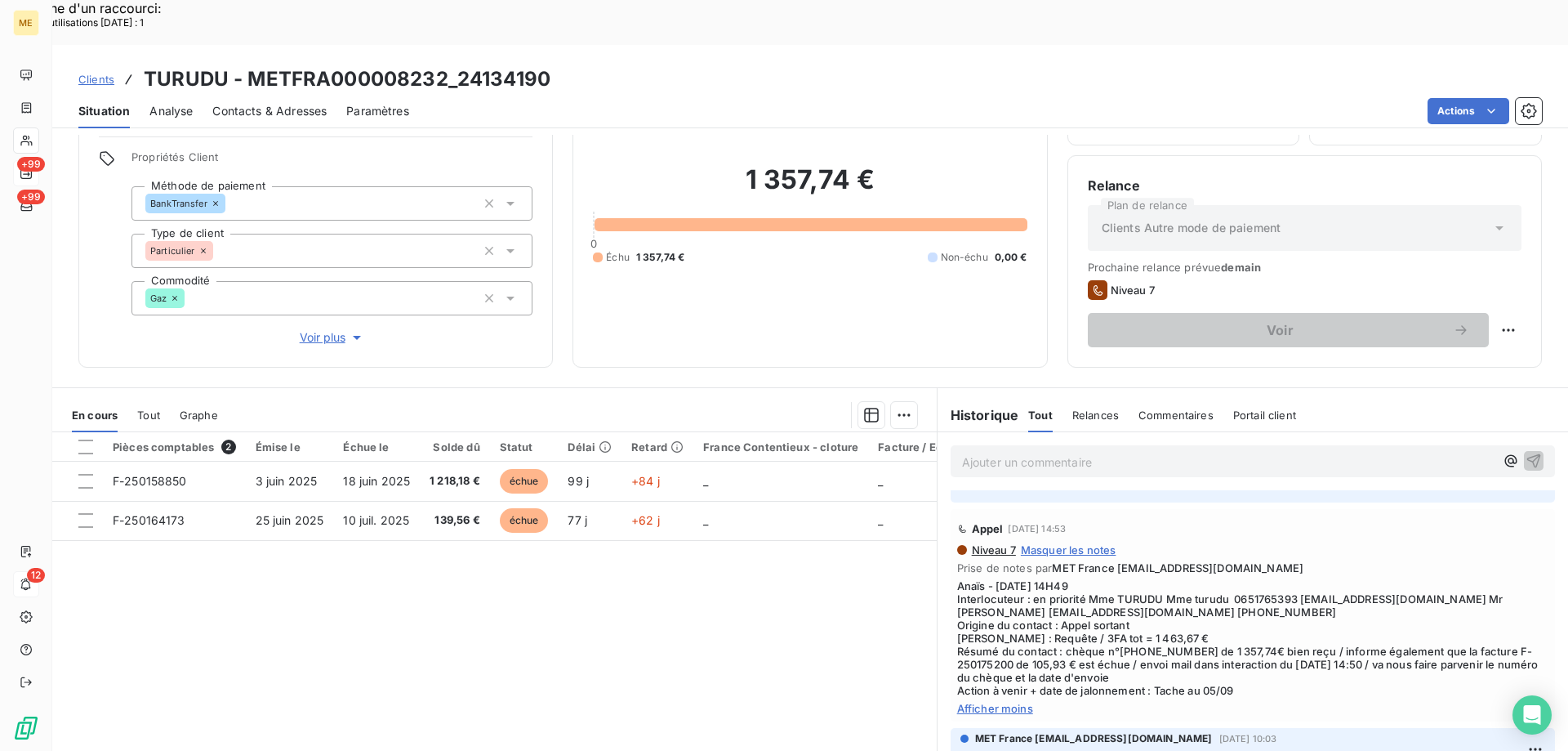
click at [644, 611] on div "Pièces comptables 2 Émise le Échue le Solde dû Statut Délai Retard France Conte…" at bounding box center [495, 590] width 884 height 314
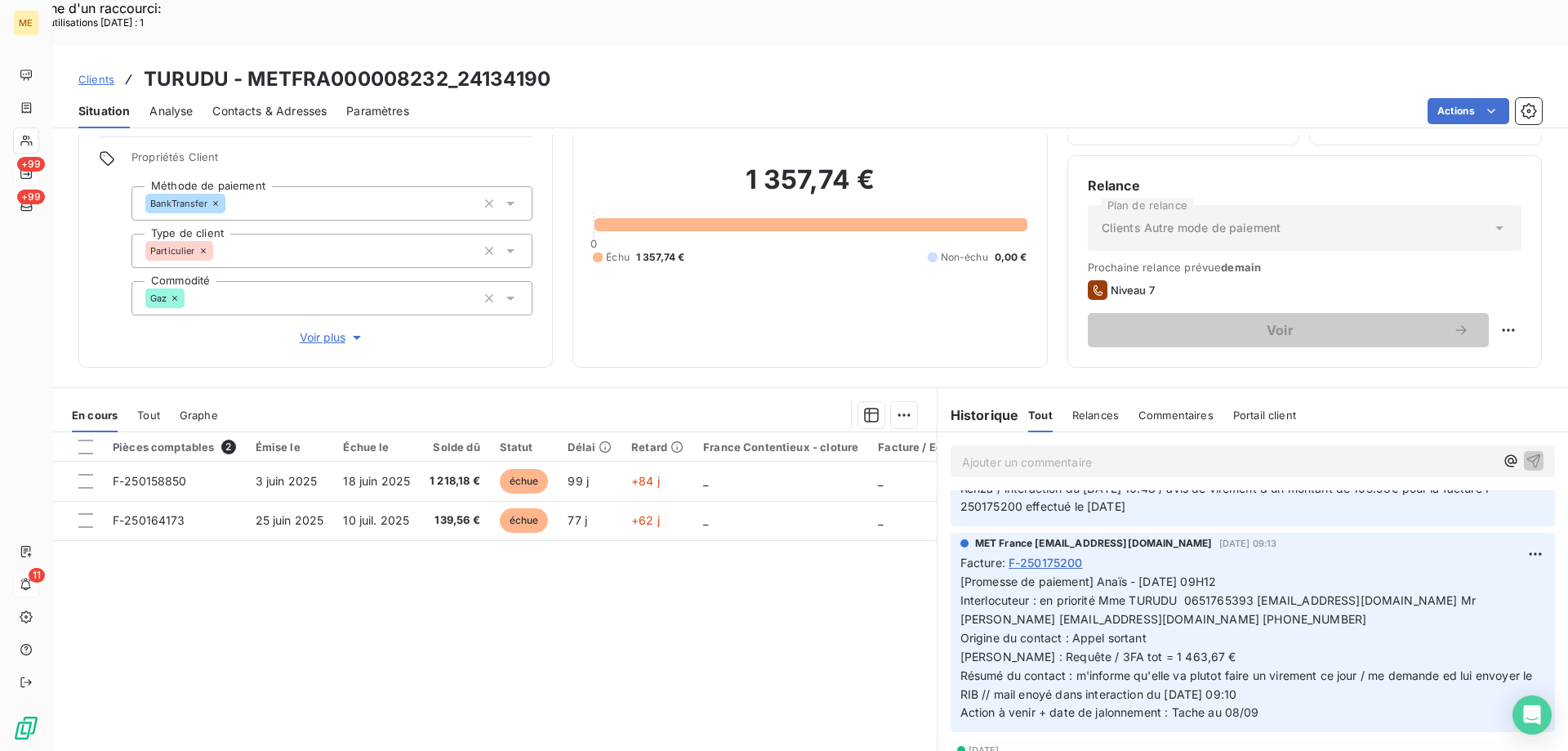
scroll to position [163, 0]
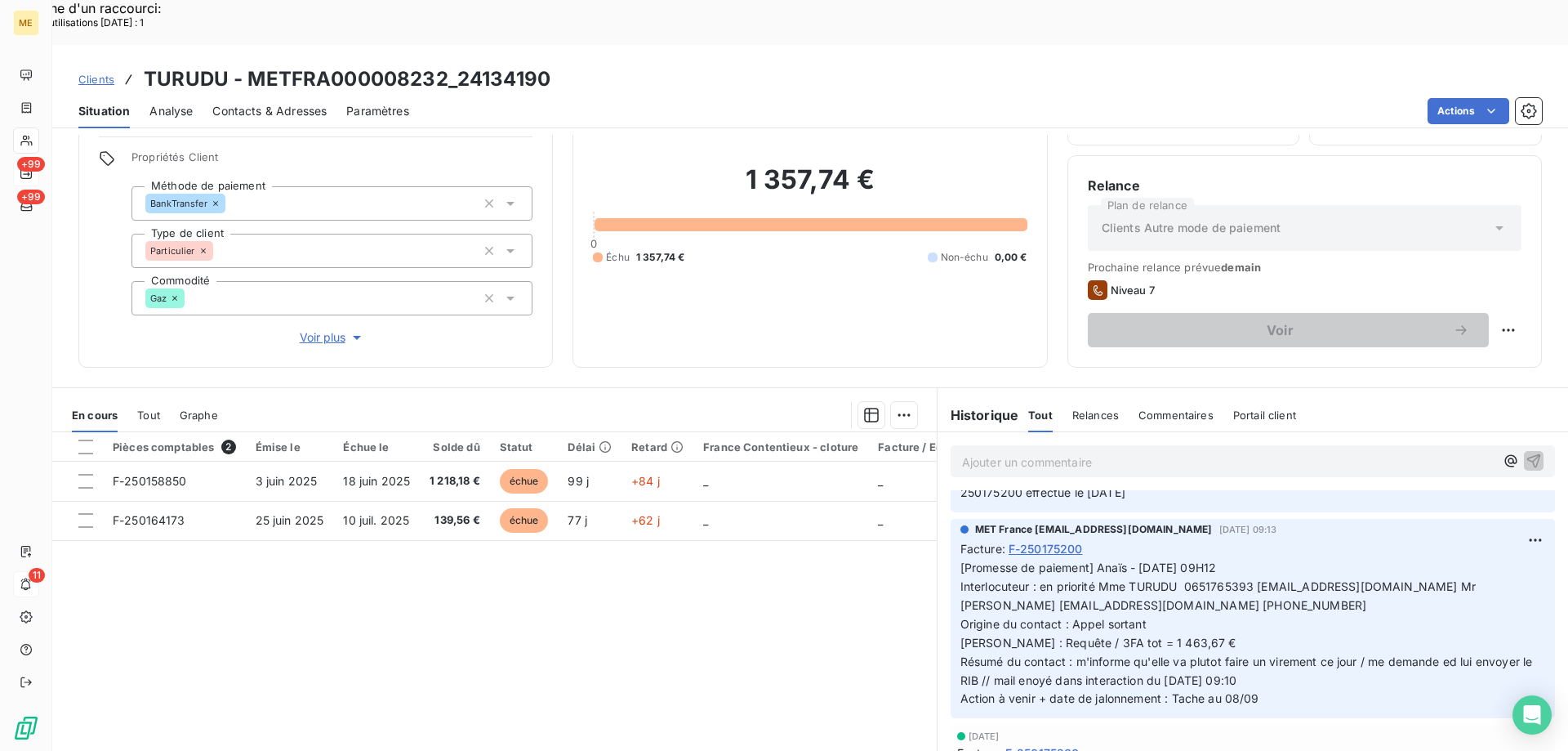
click at [1097, 560] on span "[Promesse de paiement] Anaïs - 05/09/2025 - 09H12 Interlocuteur : en priorité M…" at bounding box center [1248, 632] width 576 height 145
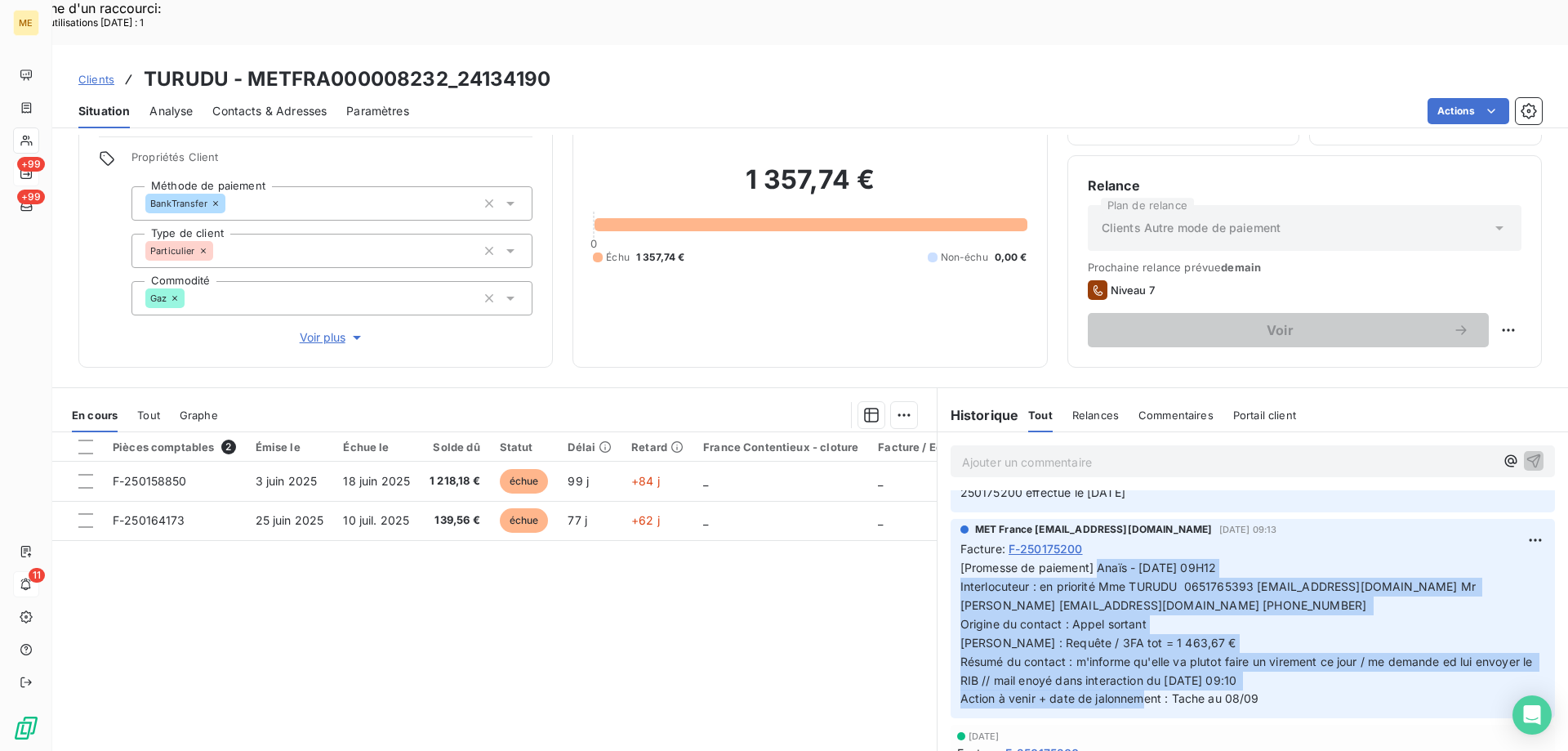
drag, startPoint x: 1269, startPoint y: 656, endPoint x: 1092, endPoint y: 527, distance: 219.0
click at [1092, 559] on p "[Promesse de paiement] Anaïs - 05/09/2025 - 09H12 Interlocuteur : en priorité M…" at bounding box center [1253, 633] width 585 height 150
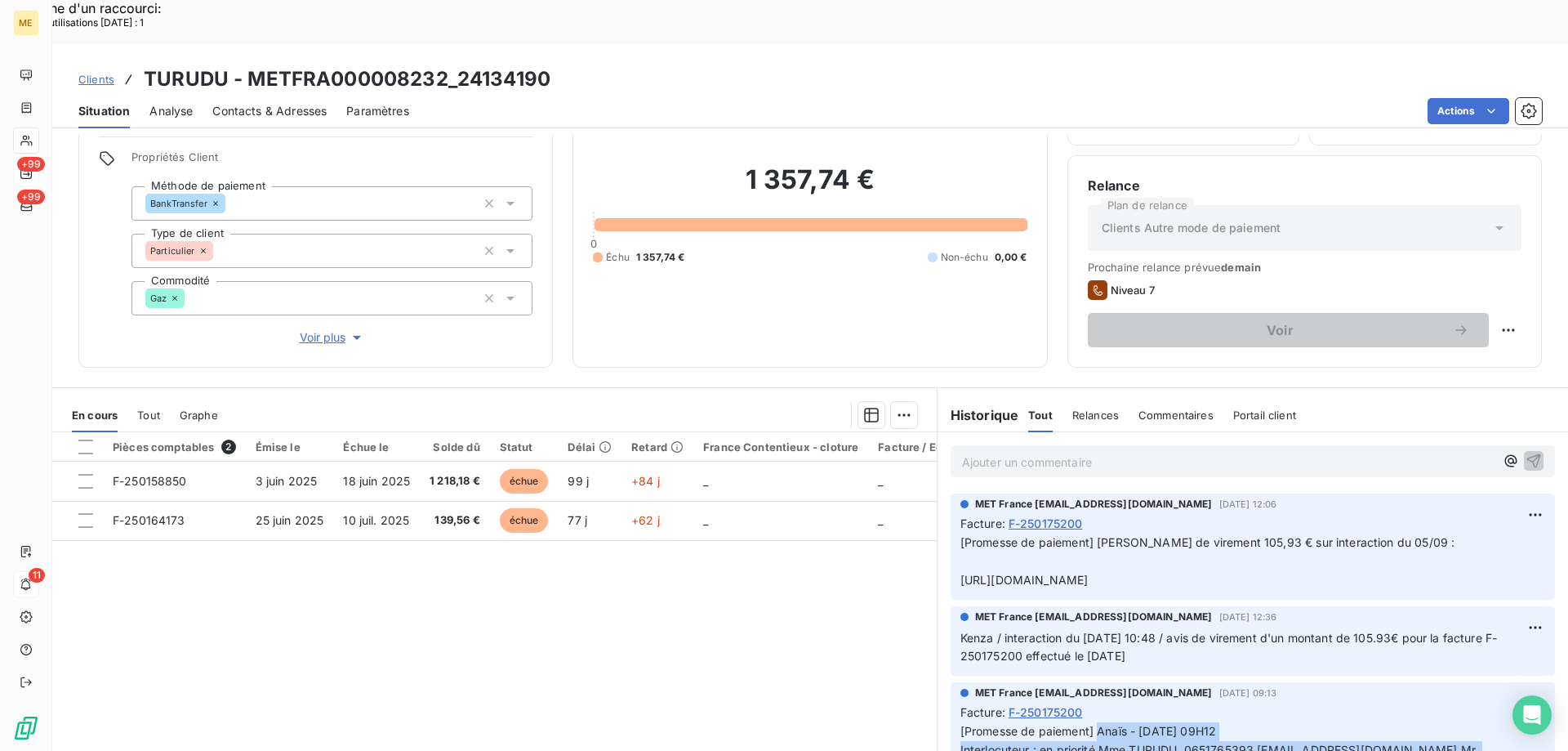
scroll to position [0, 0]
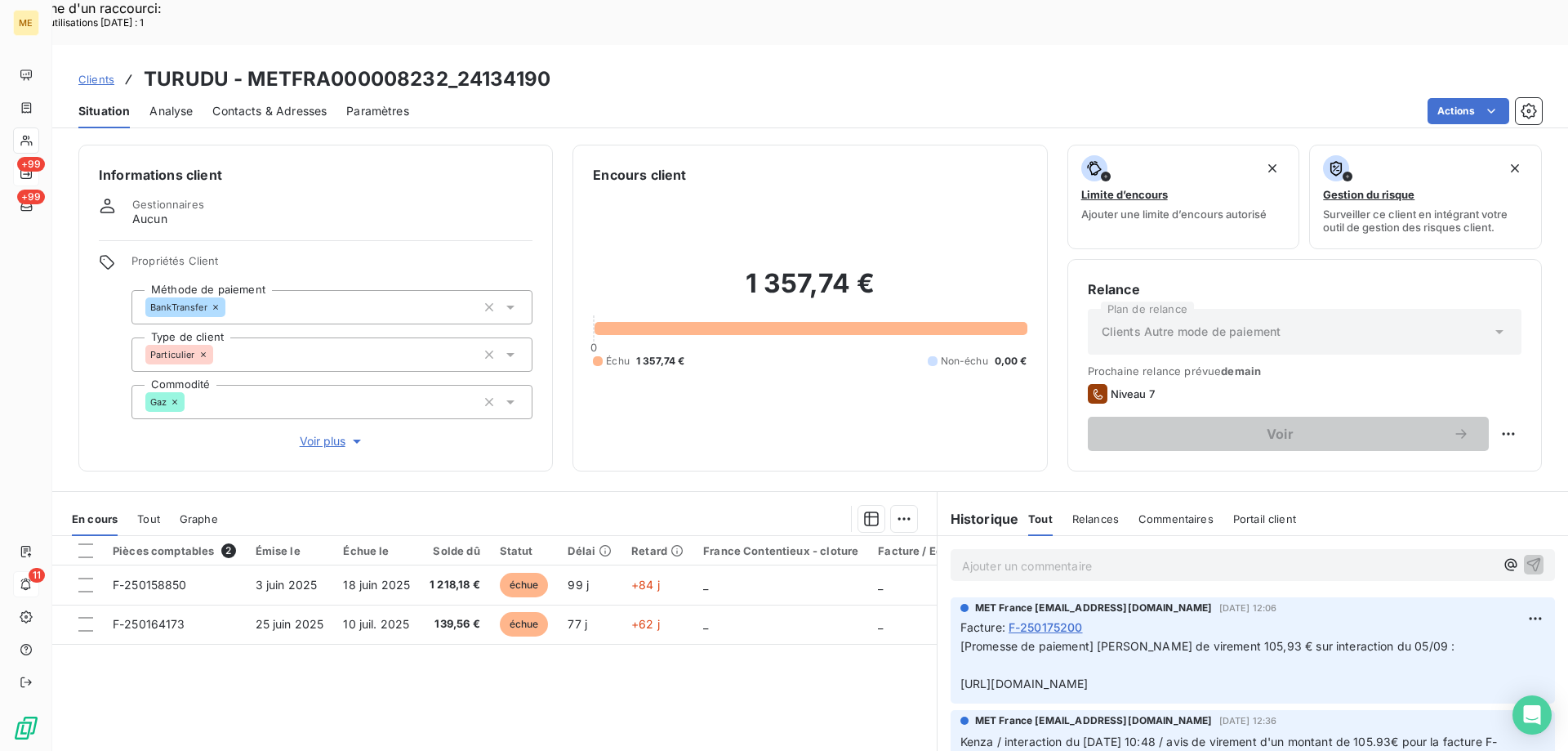
click at [1098, 556] on p "Ajouter un commentaire ﻿" at bounding box center [1228, 566] width 532 height 20
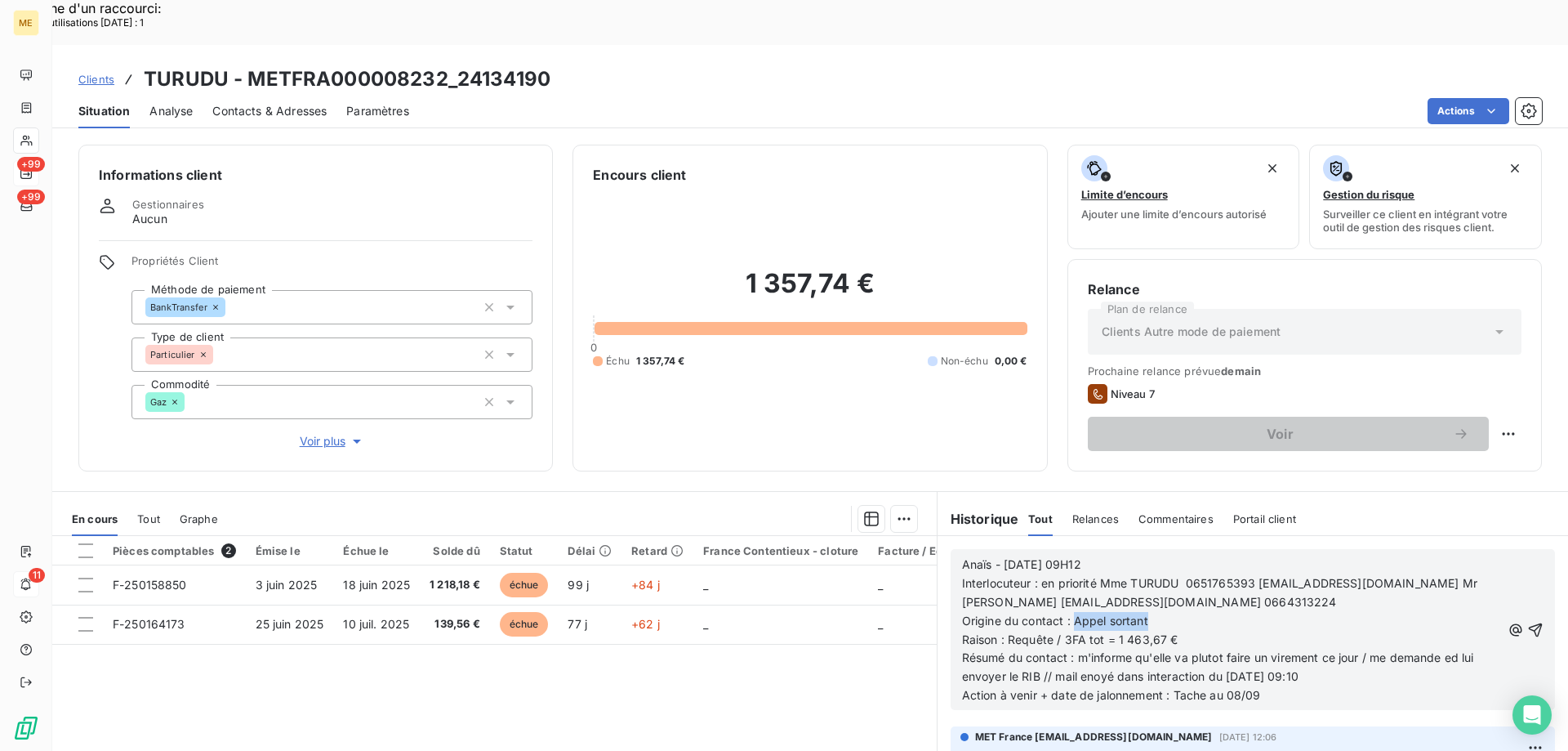
drag, startPoint x: 1148, startPoint y: 577, endPoint x: 1067, endPoint y: 578, distance: 81.0
click at [1067, 612] on p "Origine du contact : Appel sortant" at bounding box center [1231, 621] width 539 height 18
click at [1062, 632] on span "Raison : Requête / 3FA tot = 1 463,67 €" at bounding box center [1070, 639] width 216 height 14
drag, startPoint x: 873, startPoint y: 250, endPoint x: 739, endPoint y: 250, distance: 134.0
click at [740, 268] on h2 "1 357,74 €" at bounding box center [810, 292] width 434 height 49
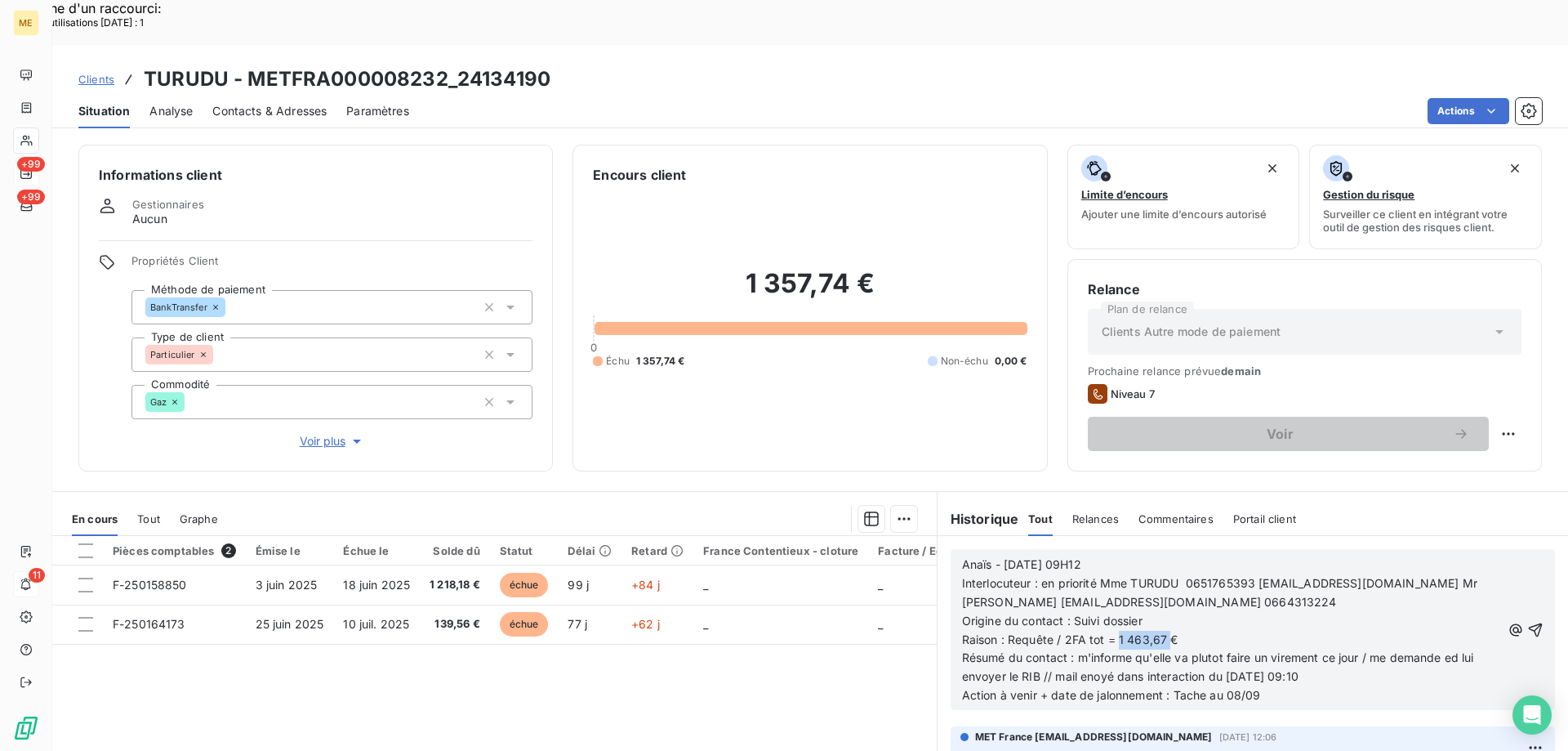
drag, startPoint x: 1171, startPoint y: 595, endPoint x: 1112, endPoint y: 599, distance: 59.1
click at [1112, 631] on p "Raison : Requête / 2FA tot = 1 463,67 €" at bounding box center [1231, 640] width 539 height 18
drag, startPoint x: 1069, startPoint y: 612, endPoint x: 1379, endPoint y: 636, distance: 310.9
click at [1379, 649] on p "Résumé du contact : m'informe qu'elle va plutot faire un virement ce jour / me …" at bounding box center [1231, 667] width 539 height 38
click at [1321, 651] on span "Résumé du contact :chèque bien reçu de notre côté création requete pour encaiss…" at bounding box center [1194, 667] width 465 height 33
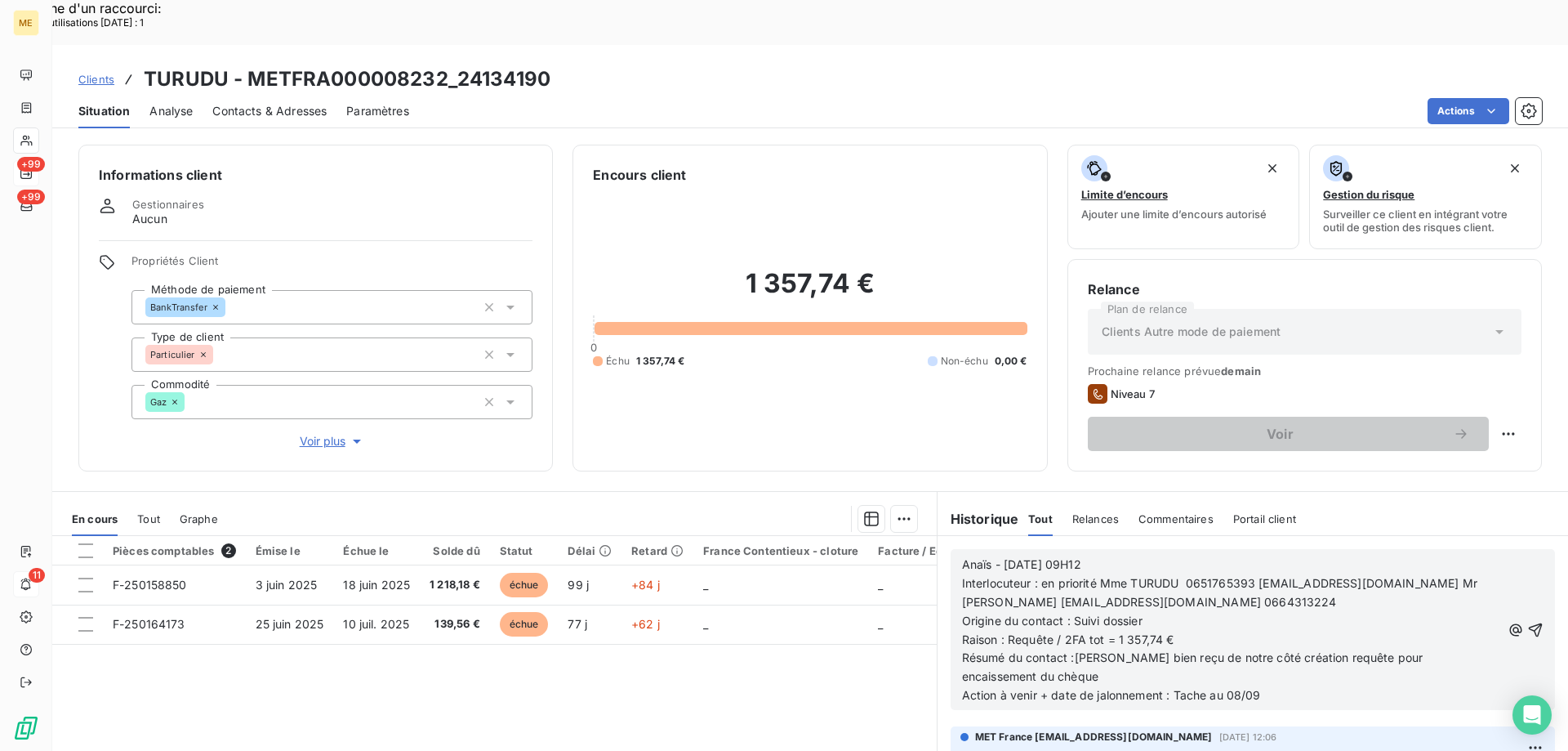
scroll to position [82, 0]
click at [1227, 688] on span "Action à venir + date de jalonnement : Tache au 08/09" at bounding box center [1112, 695] width 299 height 14
drag, startPoint x: 1235, startPoint y: 651, endPoint x: 1221, endPoint y: 651, distance: 14.0
click at [1221, 688] on span "Action à venir + date de jalonnement : Tache au 08/09" at bounding box center [1112, 695] width 299 height 14
click at [1232, 688] on span "Action à venir + date de jalonnement : Tache au 08/09" at bounding box center [1112, 695] width 299 height 14
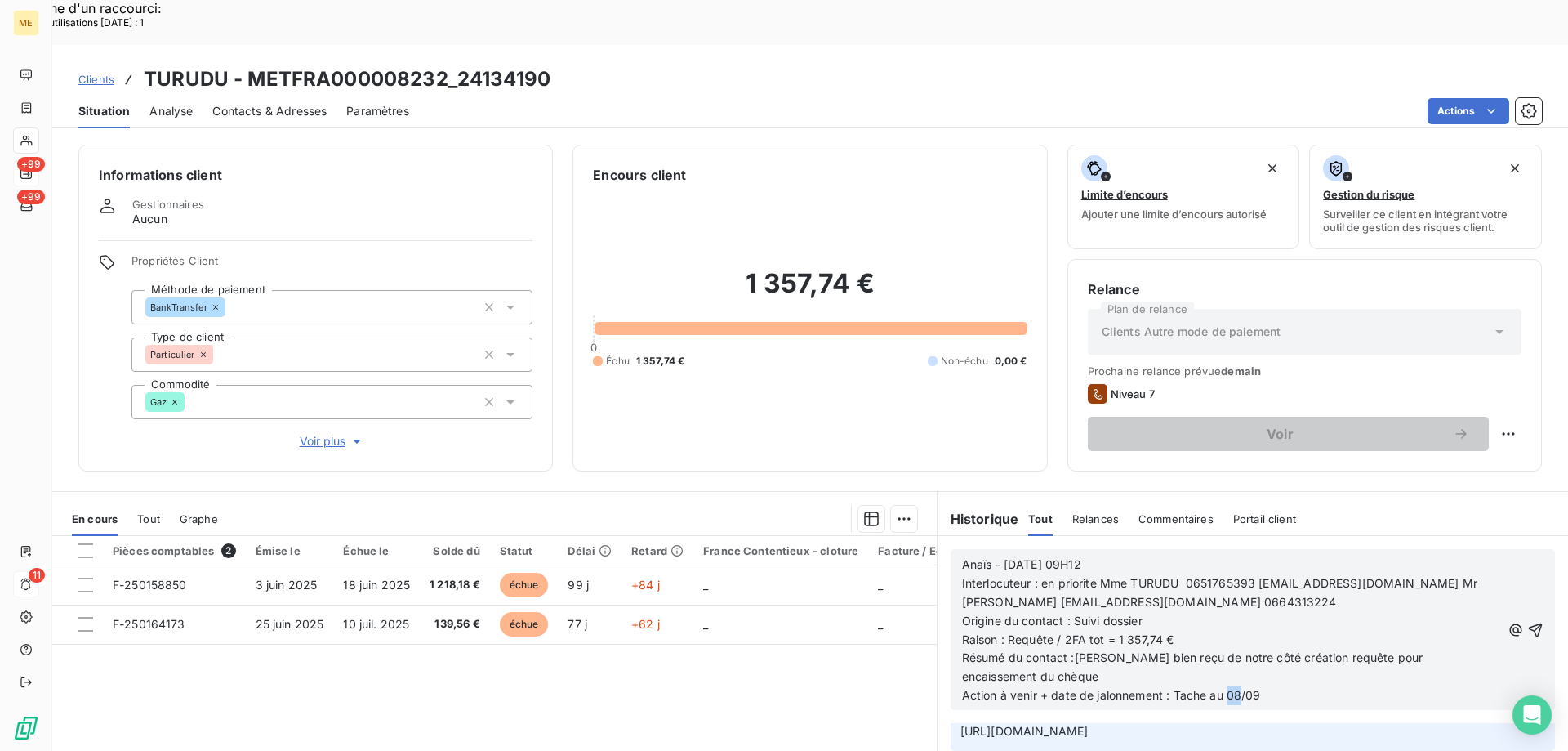
drag, startPoint x: 1235, startPoint y: 653, endPoint x: 1223, endPoint y: 651, distance: 12.2
click at [1223, 688] on span "Action à venir + date de jalonnement : Tache au 08/09" at bounding box center [1112, 695] width 299 height 14
click at [1528, 622] on icon "button" at bounding box center [1536, 631] width 17 height 17
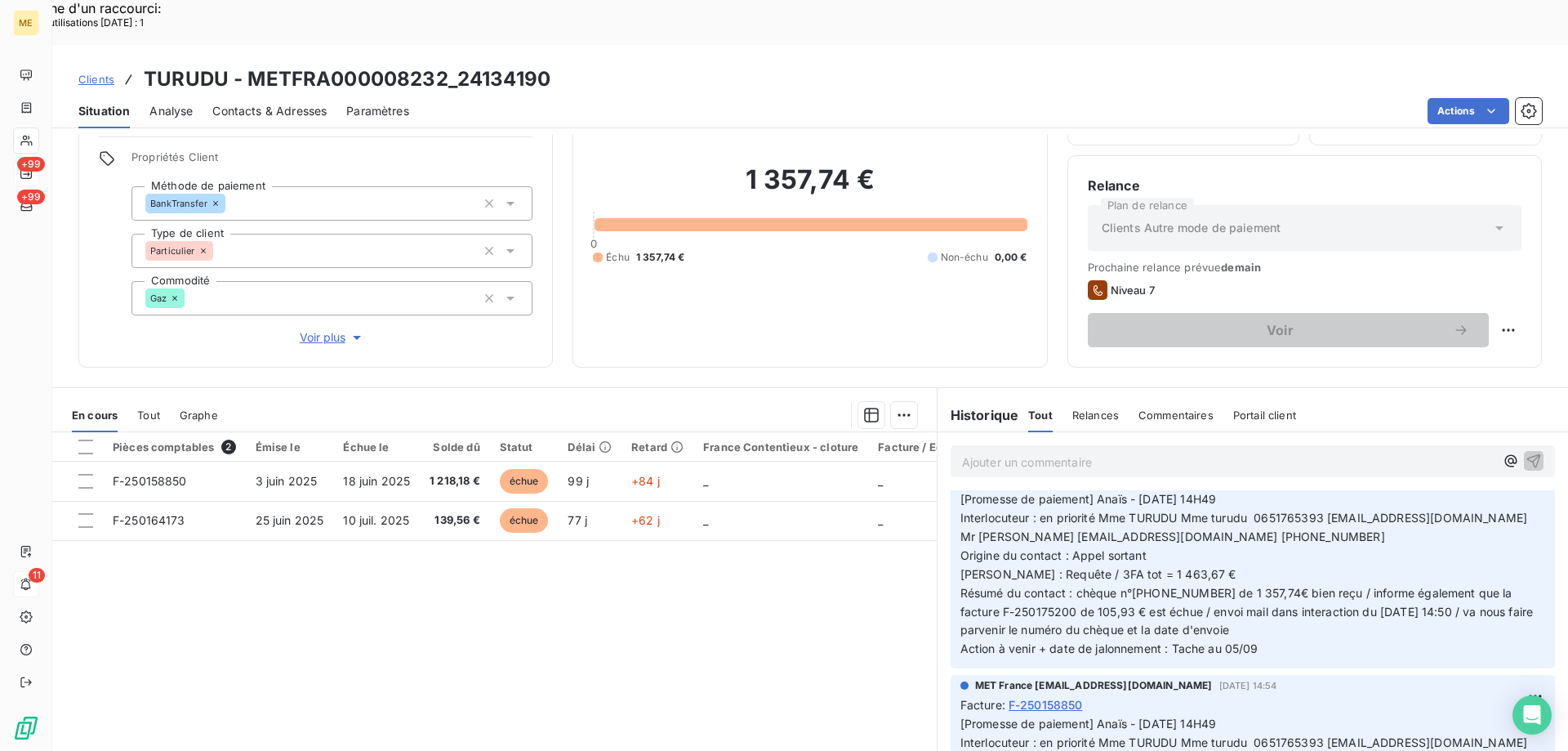
scroll to position [736, 0]
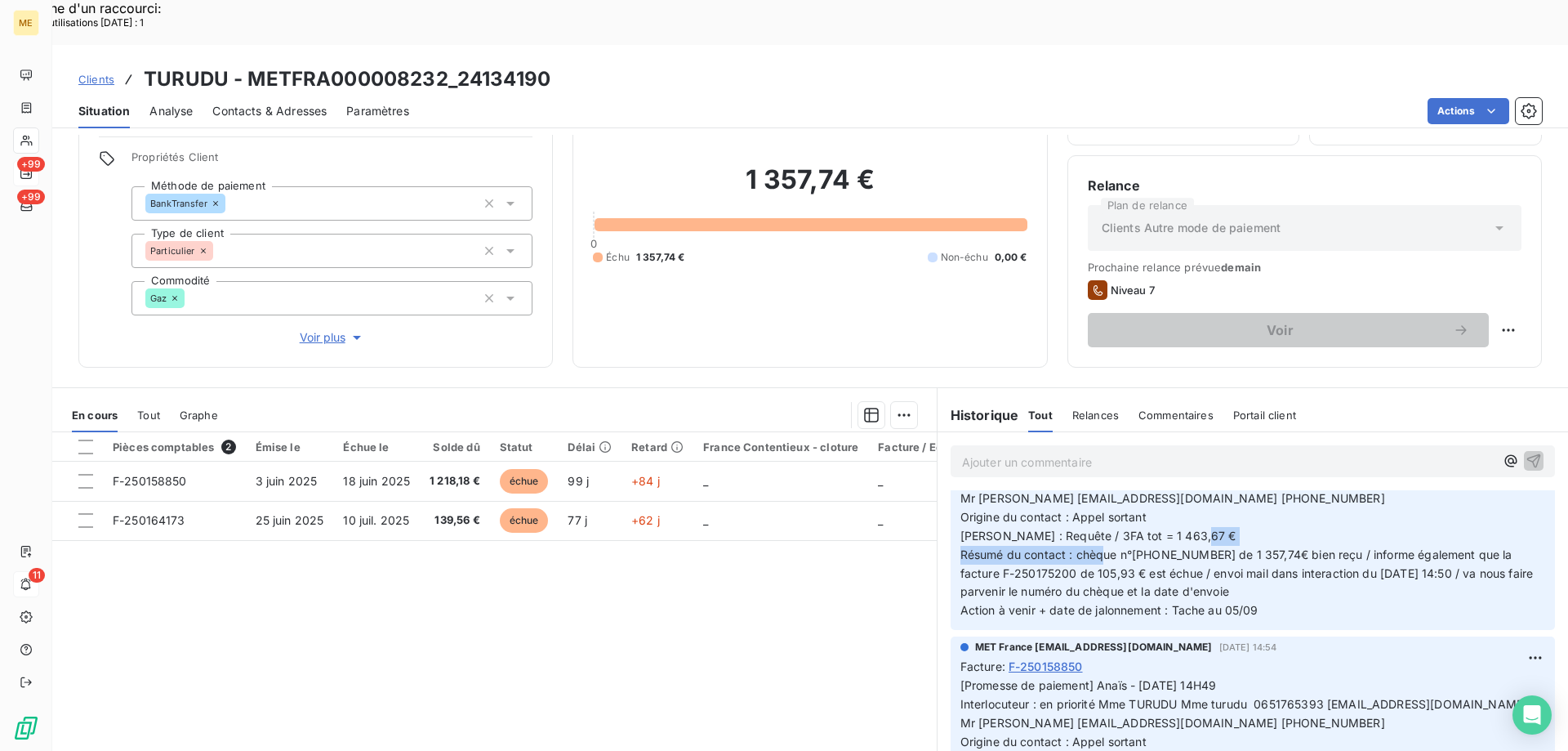
drag, startPoint x: 1068, startPoint y: 512, endPoint x: 1246, endPoint y: 514, distance: 178.0
click at [1246, 514] on span "[Promesse de paiement] Anaïs - 01/09/2025 - 14H49 Interlocuteur : en priorité M…" at bounding box center [1249, 534] width 577 height 163
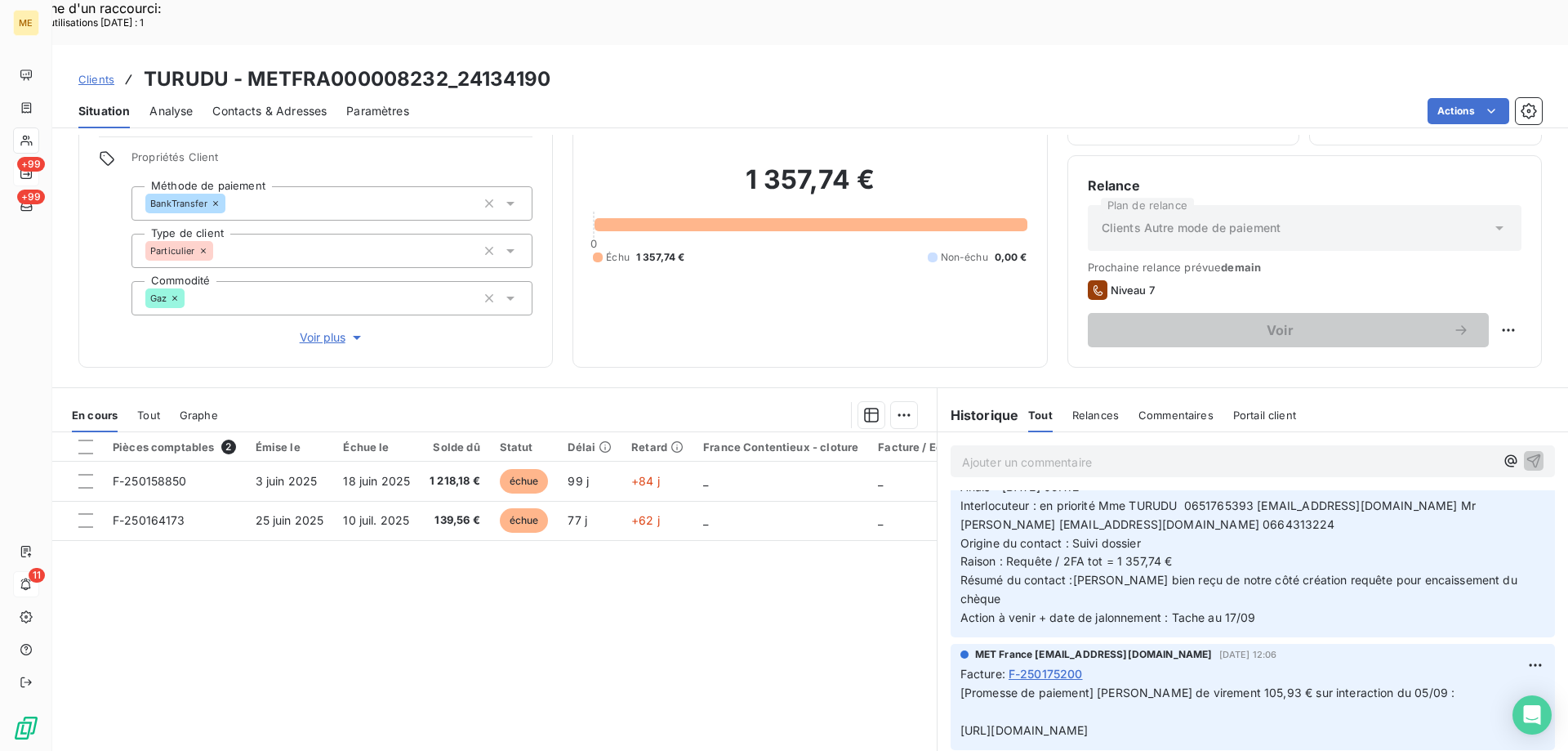
scroll to position [0, 0]
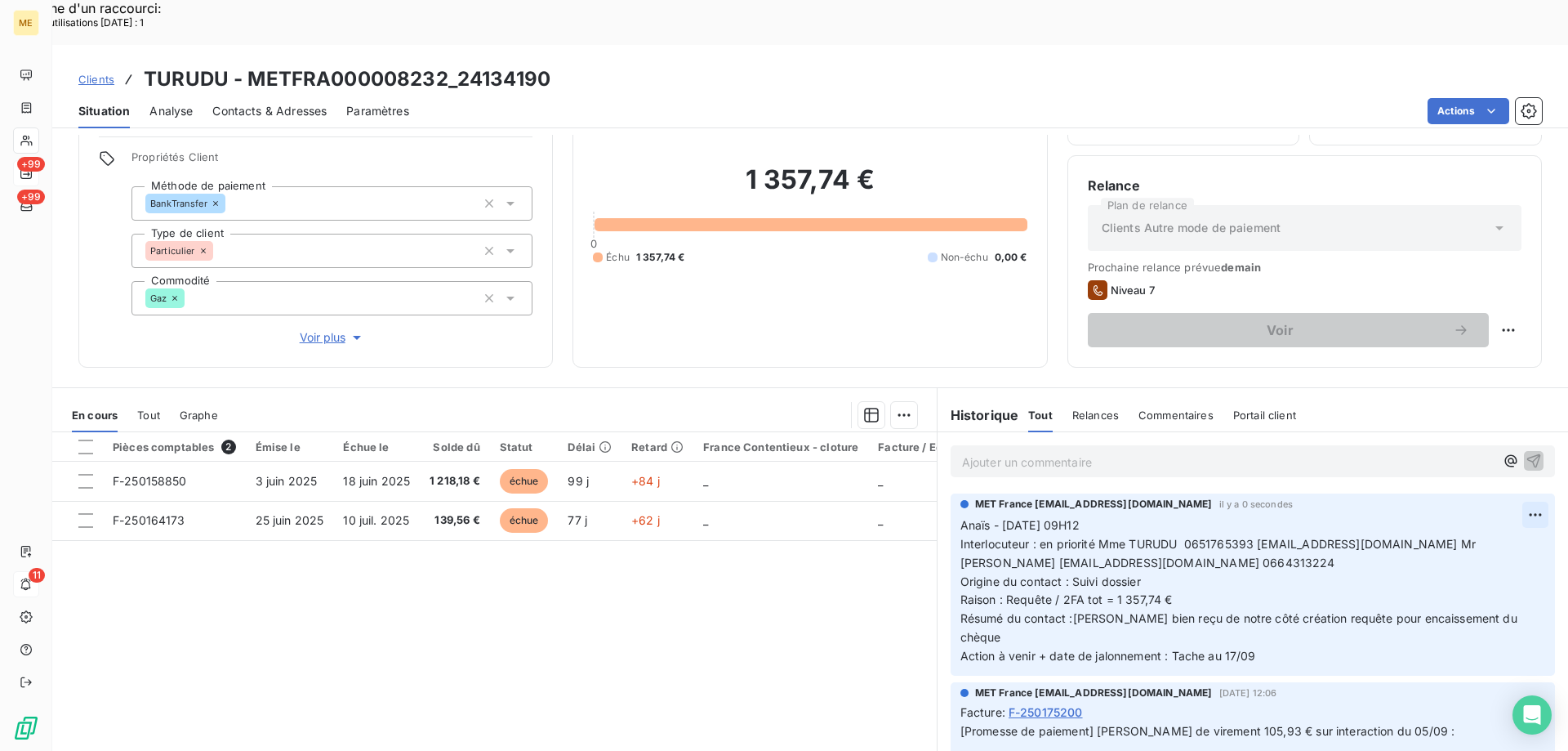
click at [1459, 502] on div "Editer" at bounding box center [1471, 505] width 91 height 26
drag, startPoint x: 1105, startPoint y: 575, endPoint x: 1069, endPoint y: 578, distance: 36.1
click at [1069, 611] on span "Résumé du contact :chèque bien reçu de notre côté création requête pour encaiss…" at bounding box center [1240, 627] width 560 height 33
click at [1190, 590] on p "Anaïs - 05/09/2025 - 09H12 Interlocuteur : en priorité Mme TURUDU 0651765393 ay…" at bounding box center [1243, 591] width 565 height 150
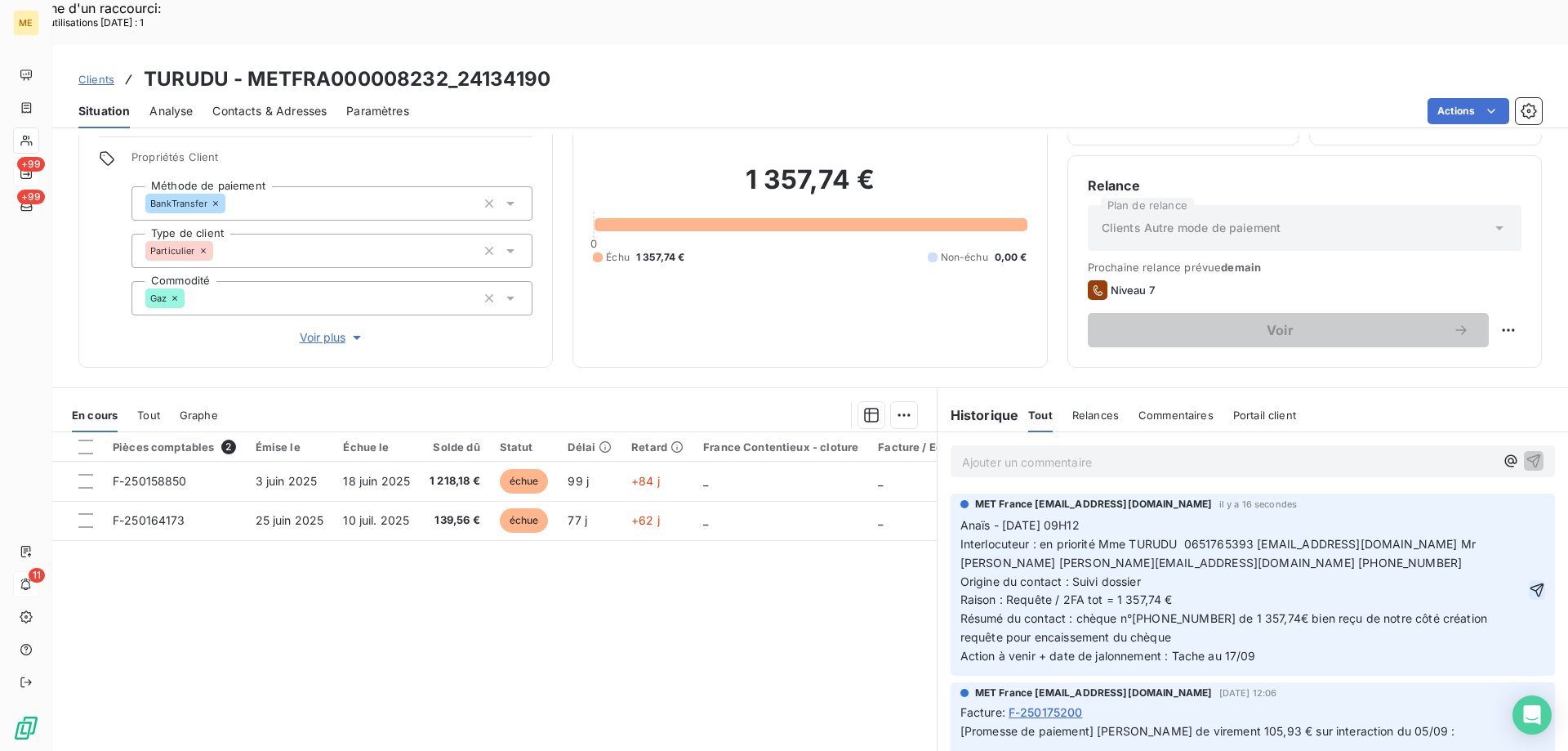
click at [1530, 584] on icon "button" at bounding box center [1537, 590] width 14 height 14
drag, startPoint x: 1379, startPoint y: 499, endPoint x: 1254, endPoint y: 507, distance: 125.3
click at [1254, 517] on p "Anaïs - 05/09/2025 - 09H12 Interlocuteur : en priorité Mme TURUDU 0651765393 ay…" at bounding box center [1253, 591] width 585 height 150
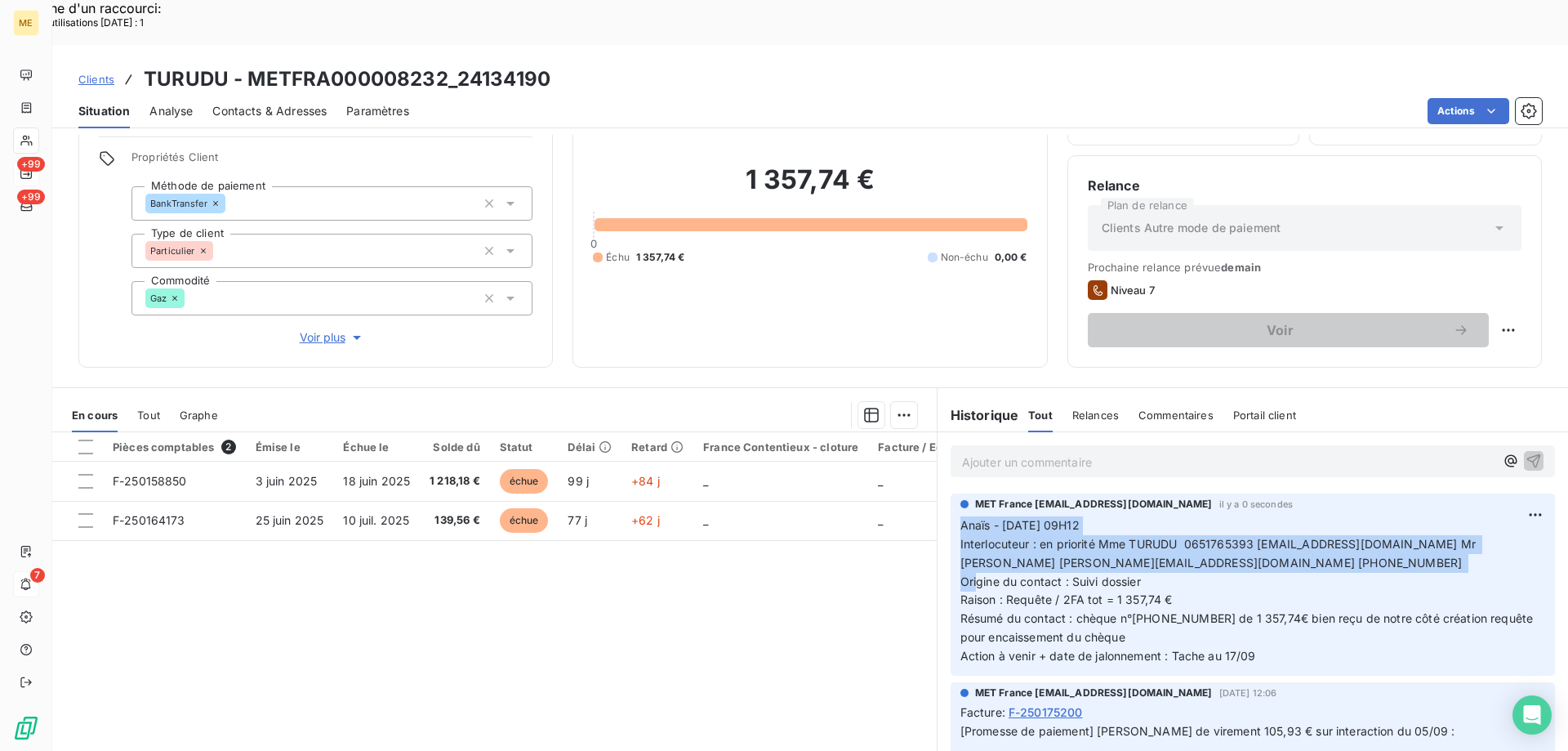
drag, startPoint x: 1148, startPoint y: 534, endPoint x: 936, endPoint y: 480, distance: 218.8
click at [938, 490] on div "MET France met-france@recouvrement.met.com il y a 0 secondes Anaïs - 05/09/2025…" at bounding box center [1253, 585] width 630 height 189
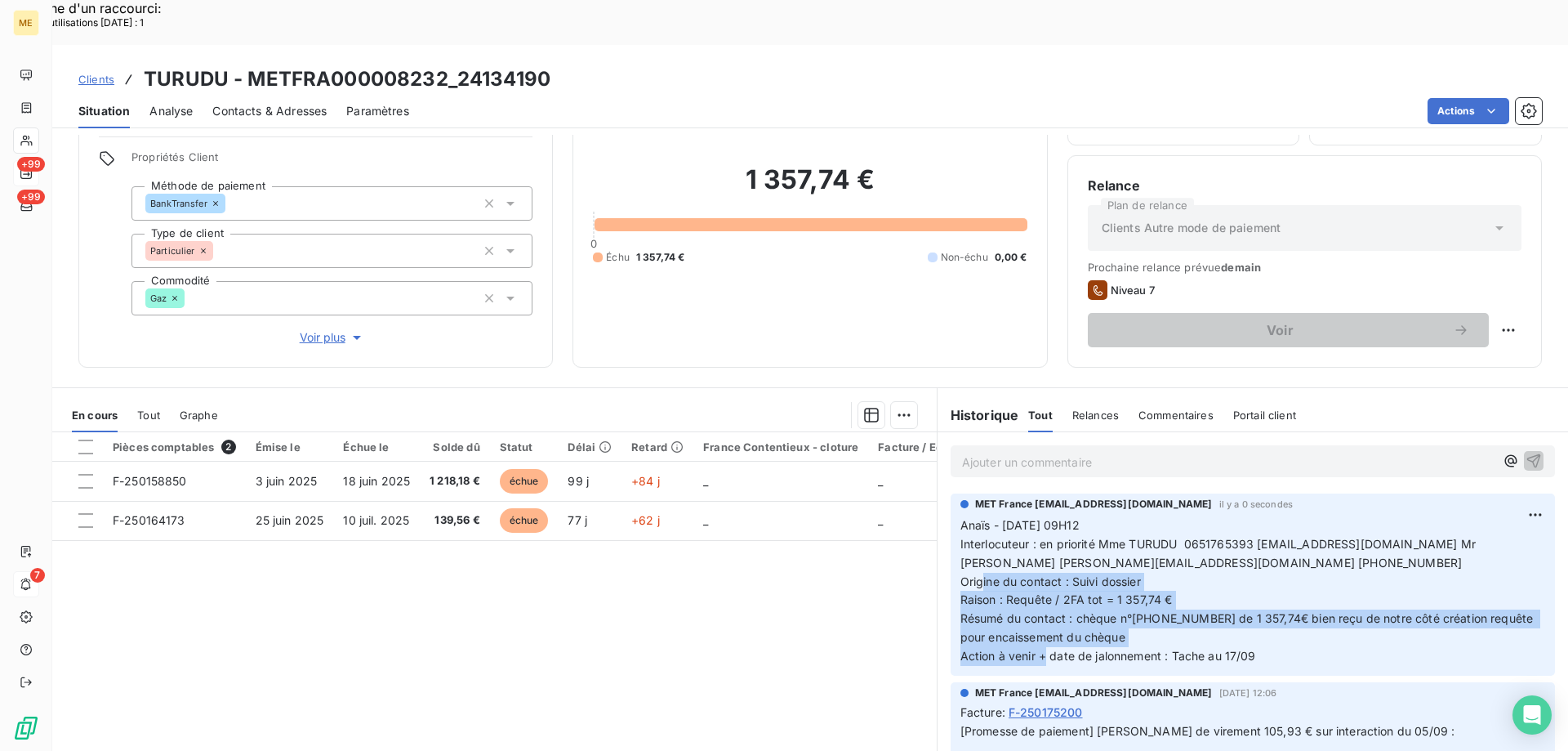
drag, startPoint x: 1260, startPoint y: 608, endPoint x: 955, endPoint y: 559, distance: 308.9
click at [960, 559] on p "Anaïs - 05/09/2025 - 09H12 Interlocuteur : en priorité Mme TURUDU 0651765393 ay…" at bounding box center [1253, 591] width 585 height 150
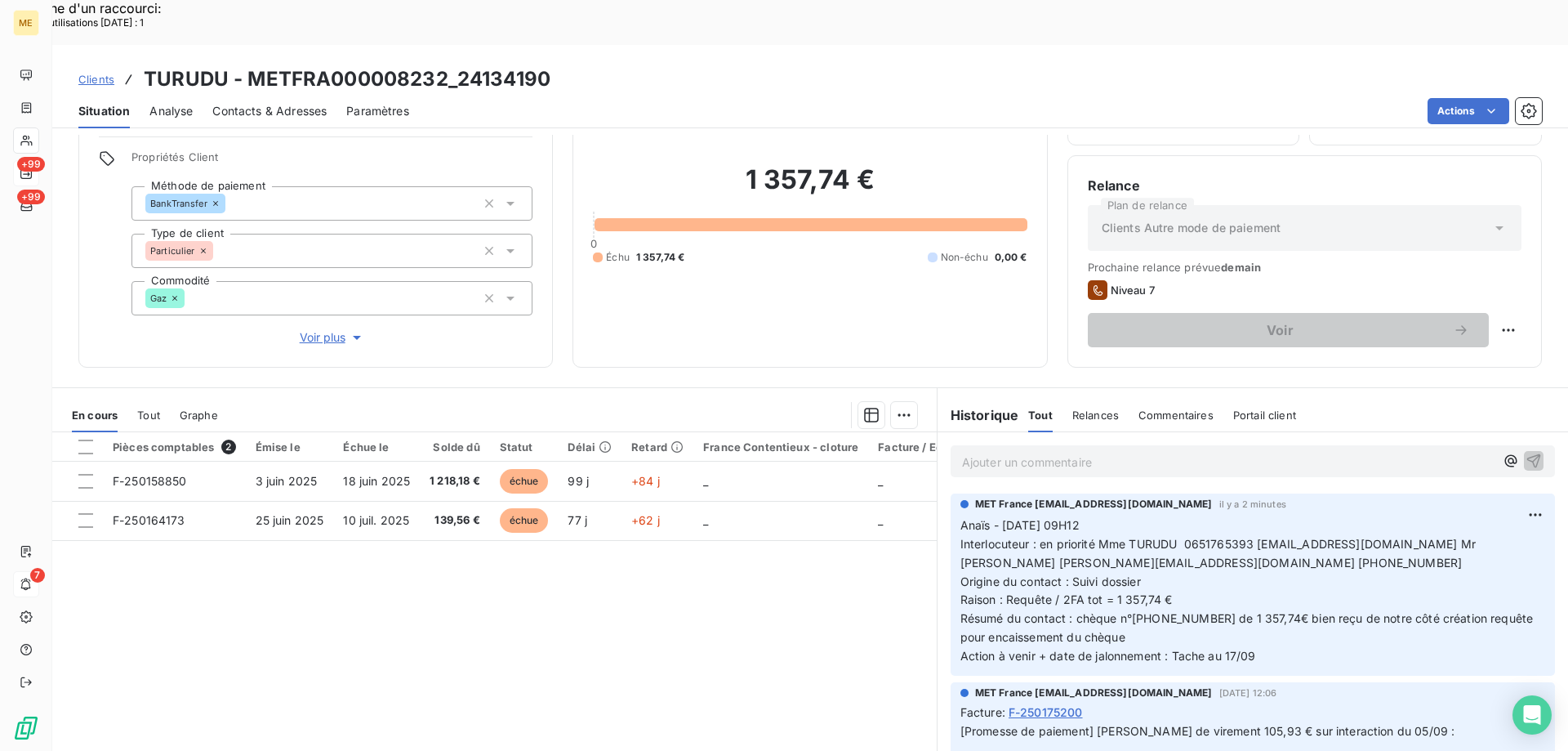
click at [1156, 517] on p "Anaïs - 05/09/2025 - 09H12 Interlocuteur : en priorité Mme TURUDU 0651765393 ay…" at bounding box center [1253, 591] width 585 height 150
drag, startPoint x: 1114, startPoint y: 484, endPoint x: 940, endPoint y: 483, distance: 174.0
click at [940, 490] on div "MET France met-france@recouvrement.met.com il y a 2 minutes Anaïs - 05/09/2025 …" at bounding box center [1253, 585] width 630 height 189
drag, startPoint x: 1070, startPoint y: 571, endPoint x: 1243, endPoint y: 583, distance: 173.4
click at [1243, 583] on p "Anaïs - 05/09/2025 - 09H12 Interlocuteur : en priorité Mme TURUDU 0651765393 ay…" at bounding box center [1253, 591] width 585 height 150
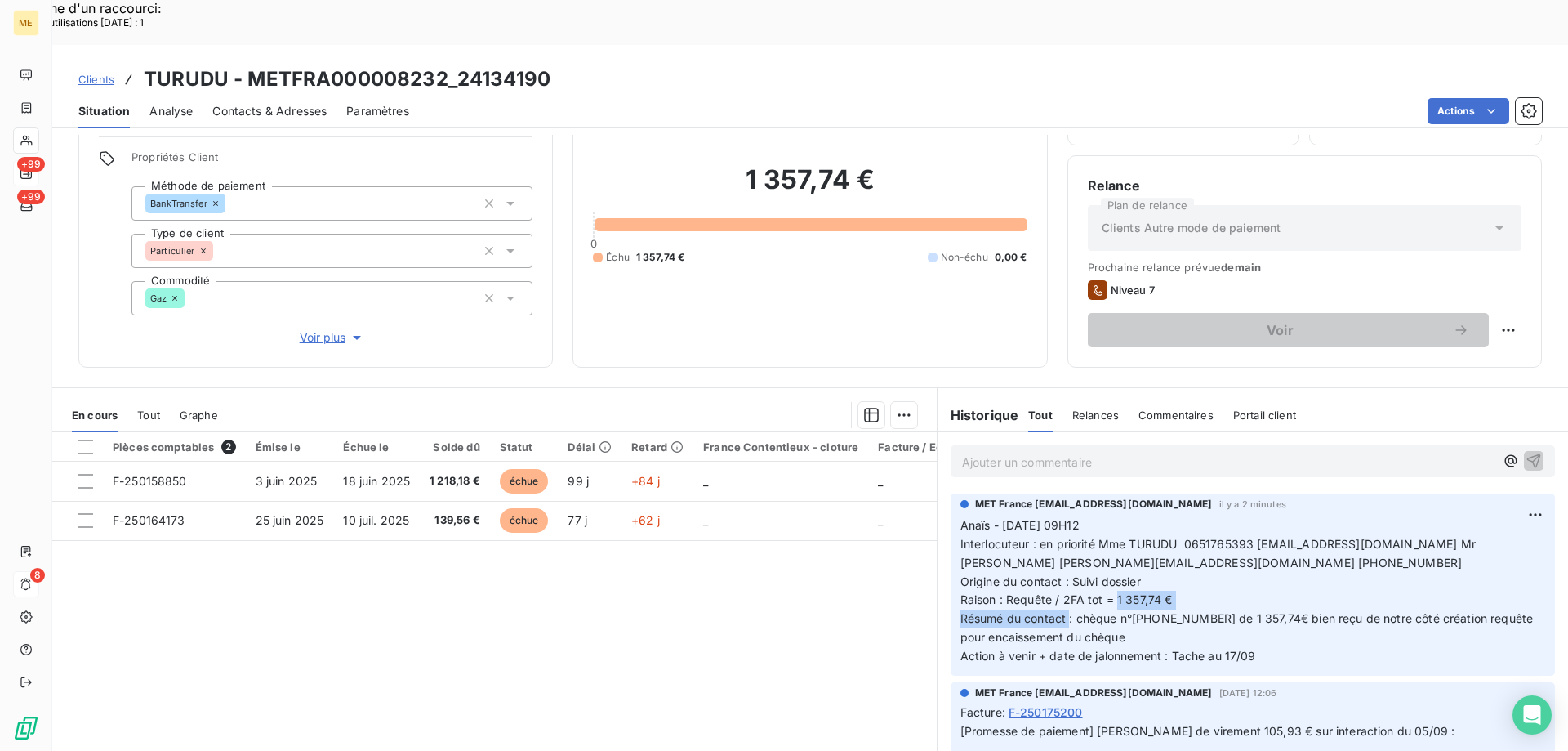
click at [1479, 500] on div "Editer" at bounding box center [1471, 505] width 91 height 26
click at [1474, 574] on span "Anaïs - 05/09/2025 - 09H12 Interlocuteur : en priorité Mme TURUDU 0651765393 ay…" at bounding box center [1225, 590] width 531 height 145
click at [1530, 584] on icon "button" at bounding box center [1537, 590] width 14 height 14
click at [742, 595] on div "Pièces comptables 2 Émise le Échue le Solde dû Statut Délai Retard France Conte…" at bounding box center [495, 590] width 884 height 314
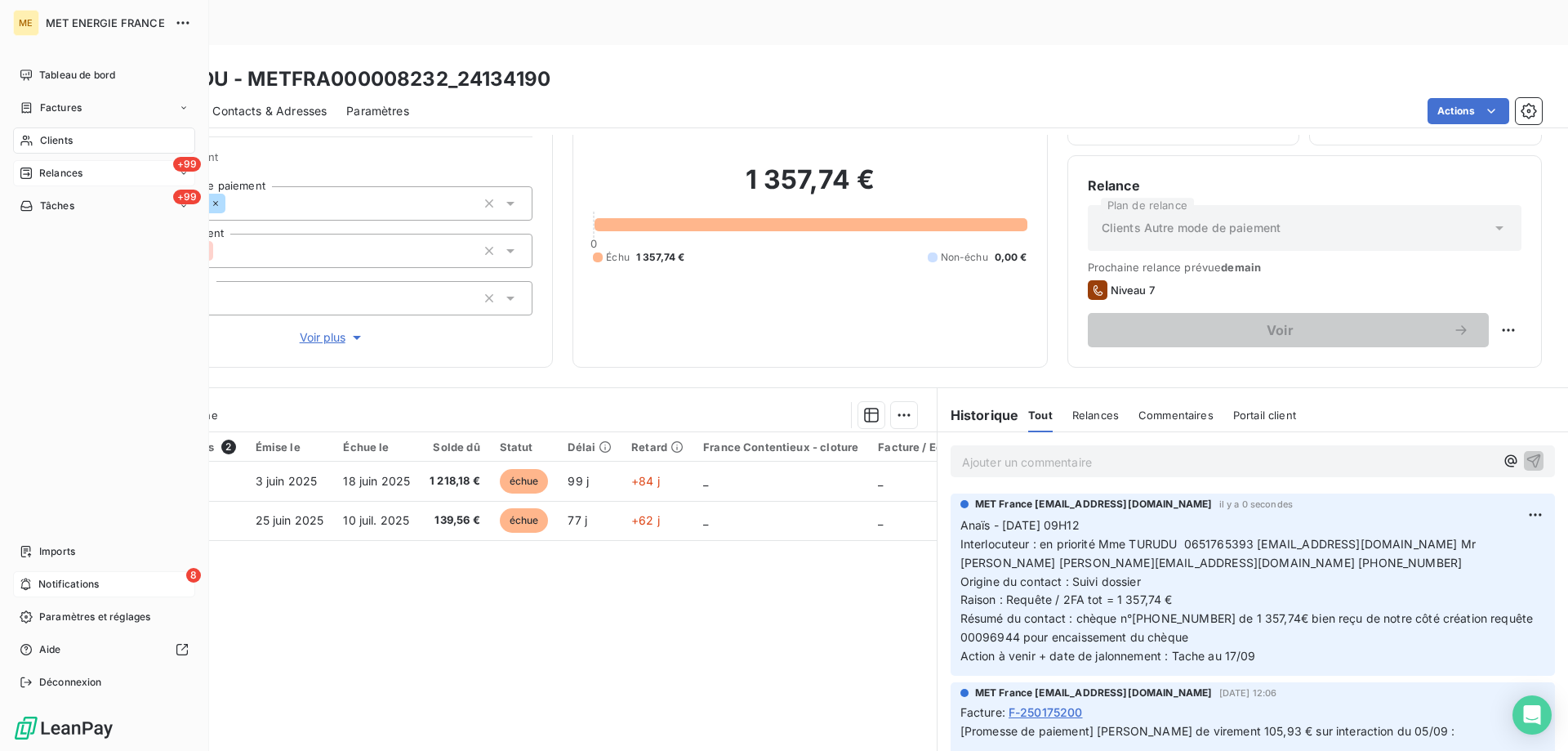
click at [41, 586] on span "Notifications" at bounding box center [69, 585] width 60 height 15
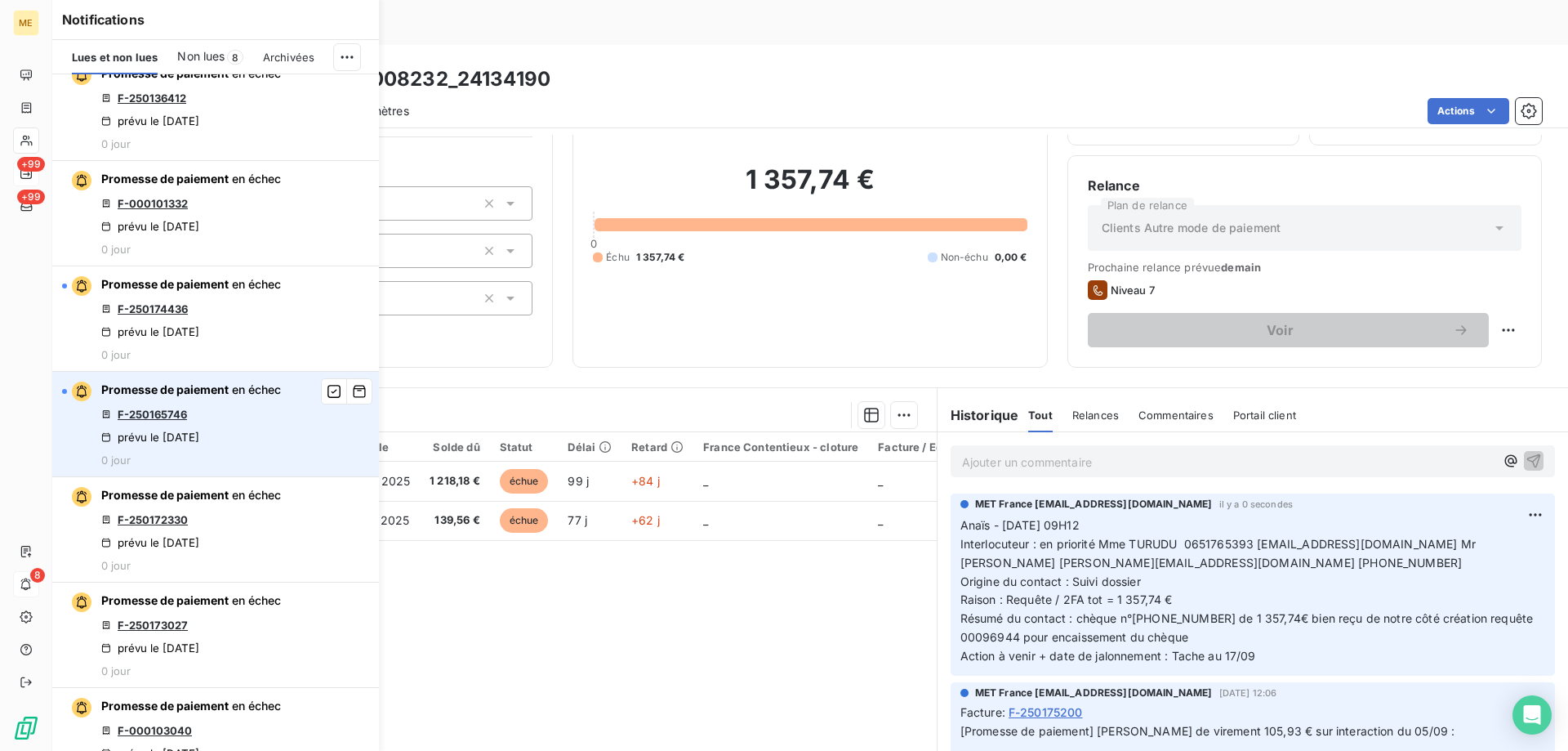
scroll to position [736, 0]
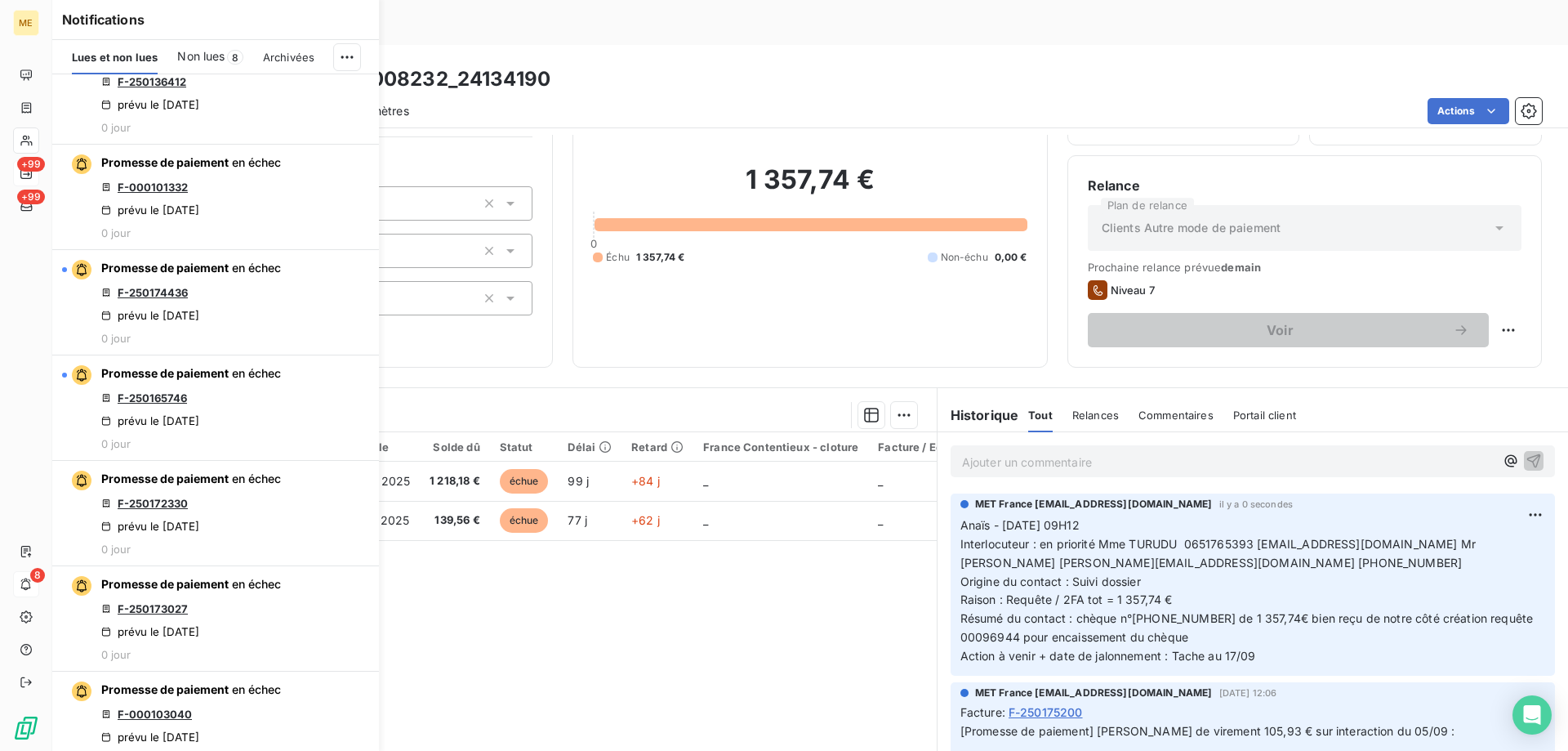
click at [755, 547] on div "Pièces comptables 2 Émise le Échue le Solde dû Statut Délai Retard France Conte…" at bounding box center [495, 590] width 884 height 314
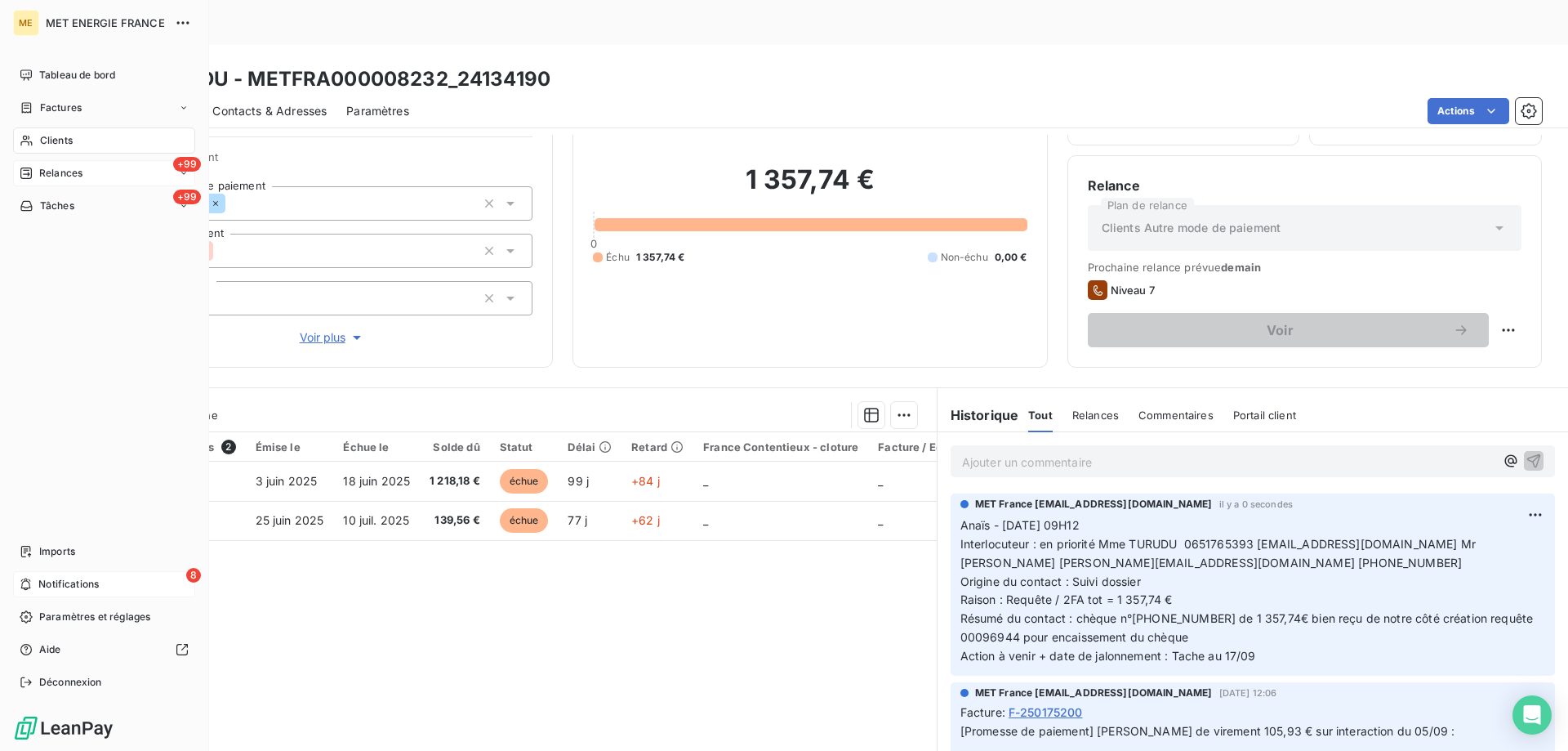
click at [60, 580] on span "Notifications" at bounding box center [69, 585] width 60 height 15
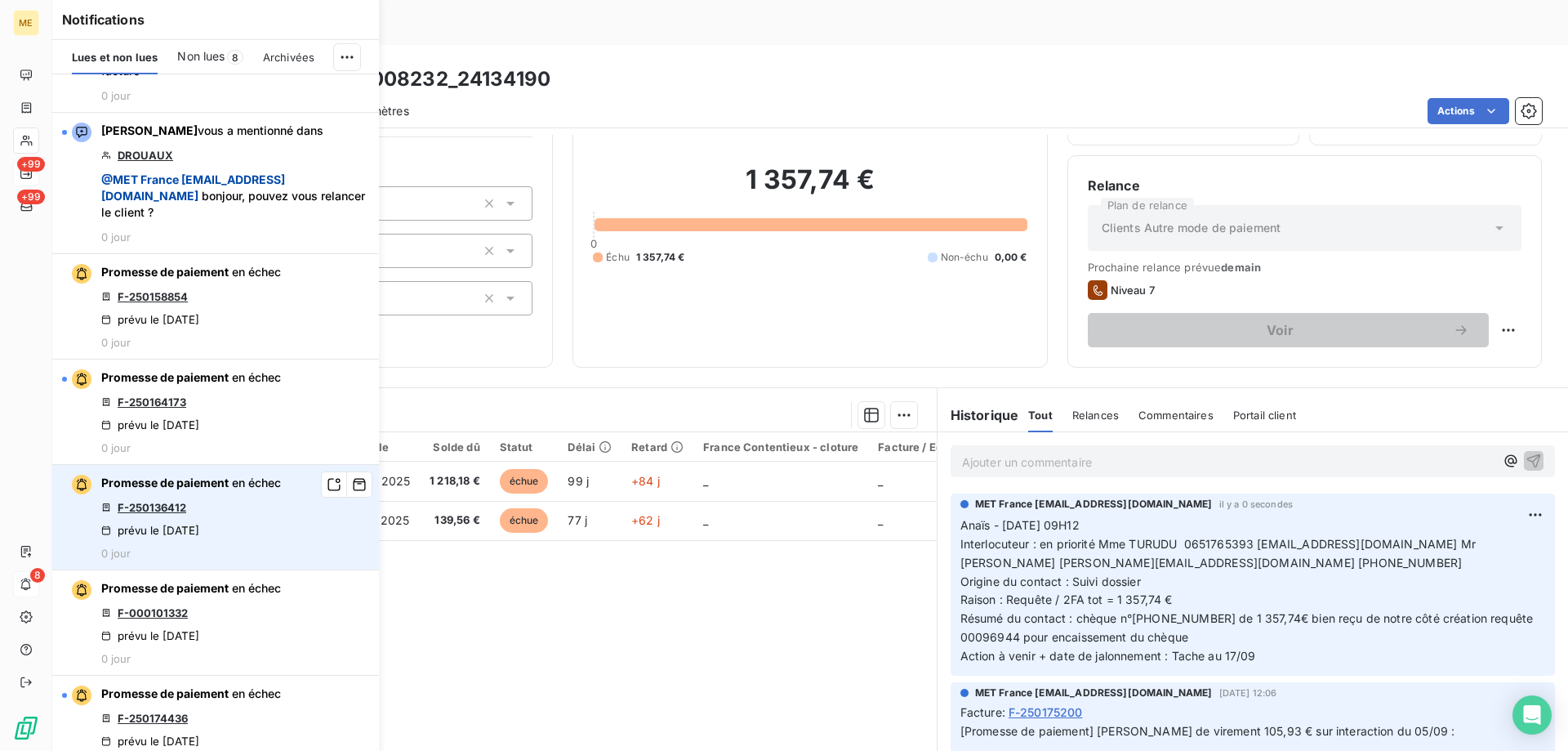
scroll to position [327, 0]
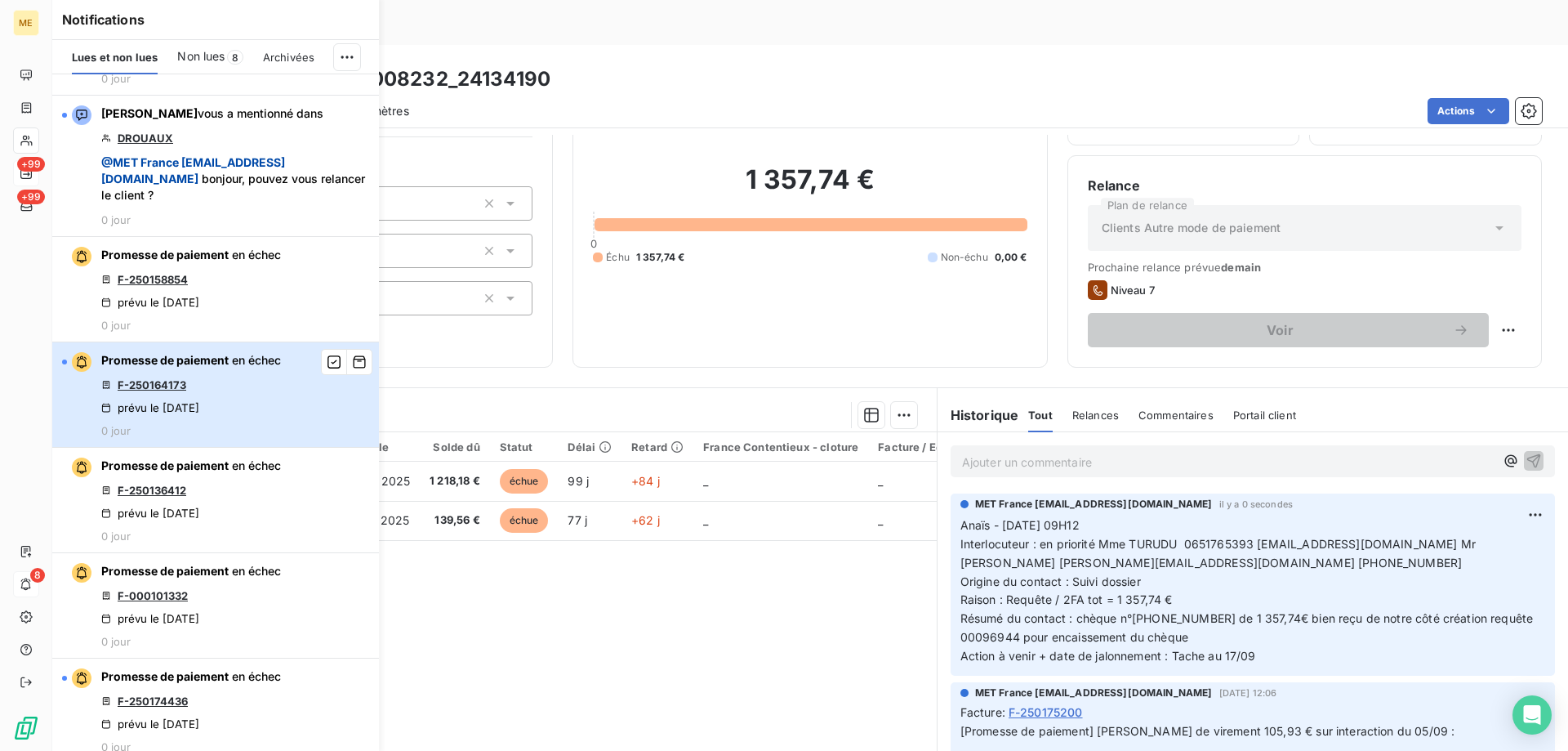
click at [230, 391] on div "Promesse de paiement en échec F-250164173 prévu le 9 sept. 2025 0 jour" at bounding box center [191, 395] width 180 height 85
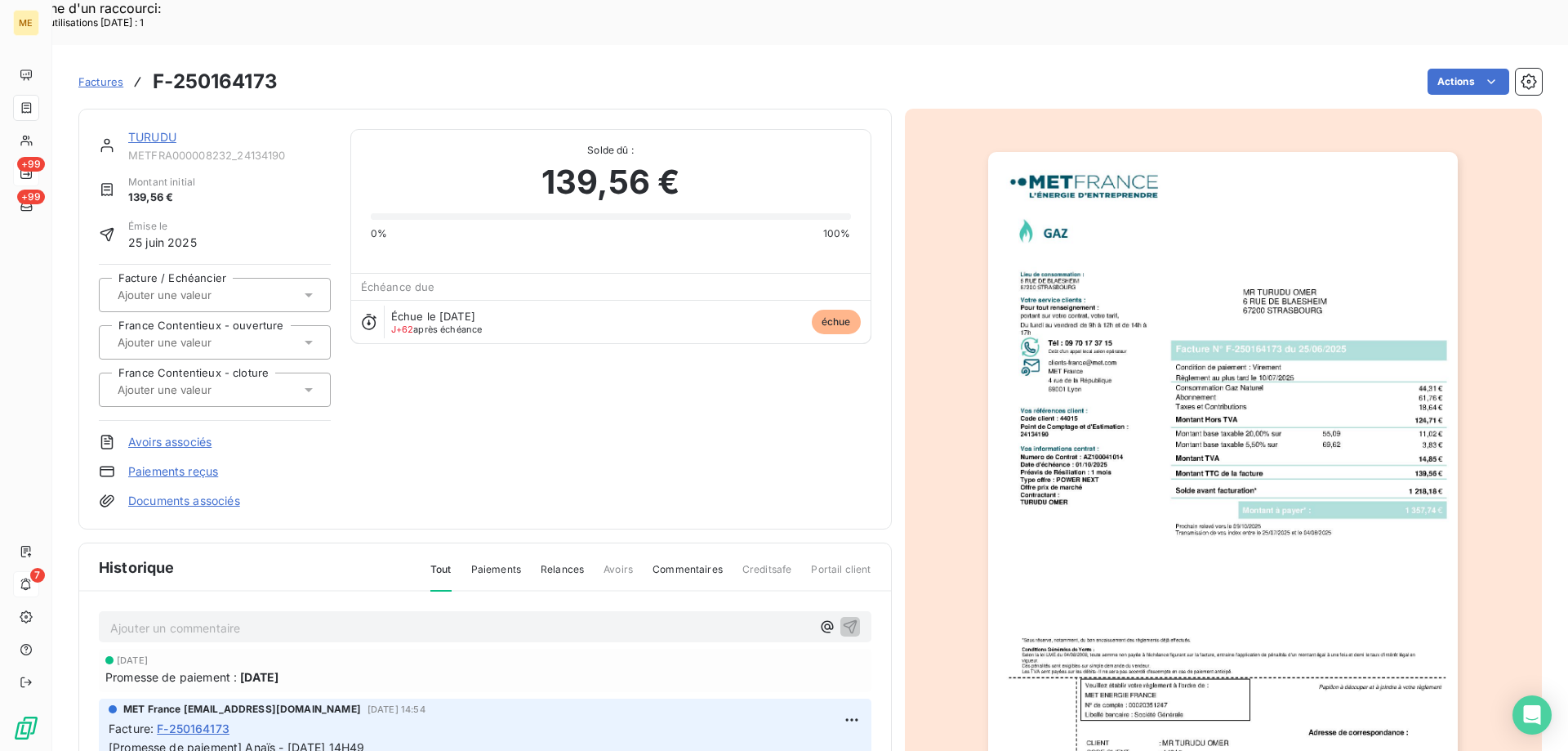
click at [160, 130] on link "TURUDU" at bounding box center [152, 136] width 48 height 14
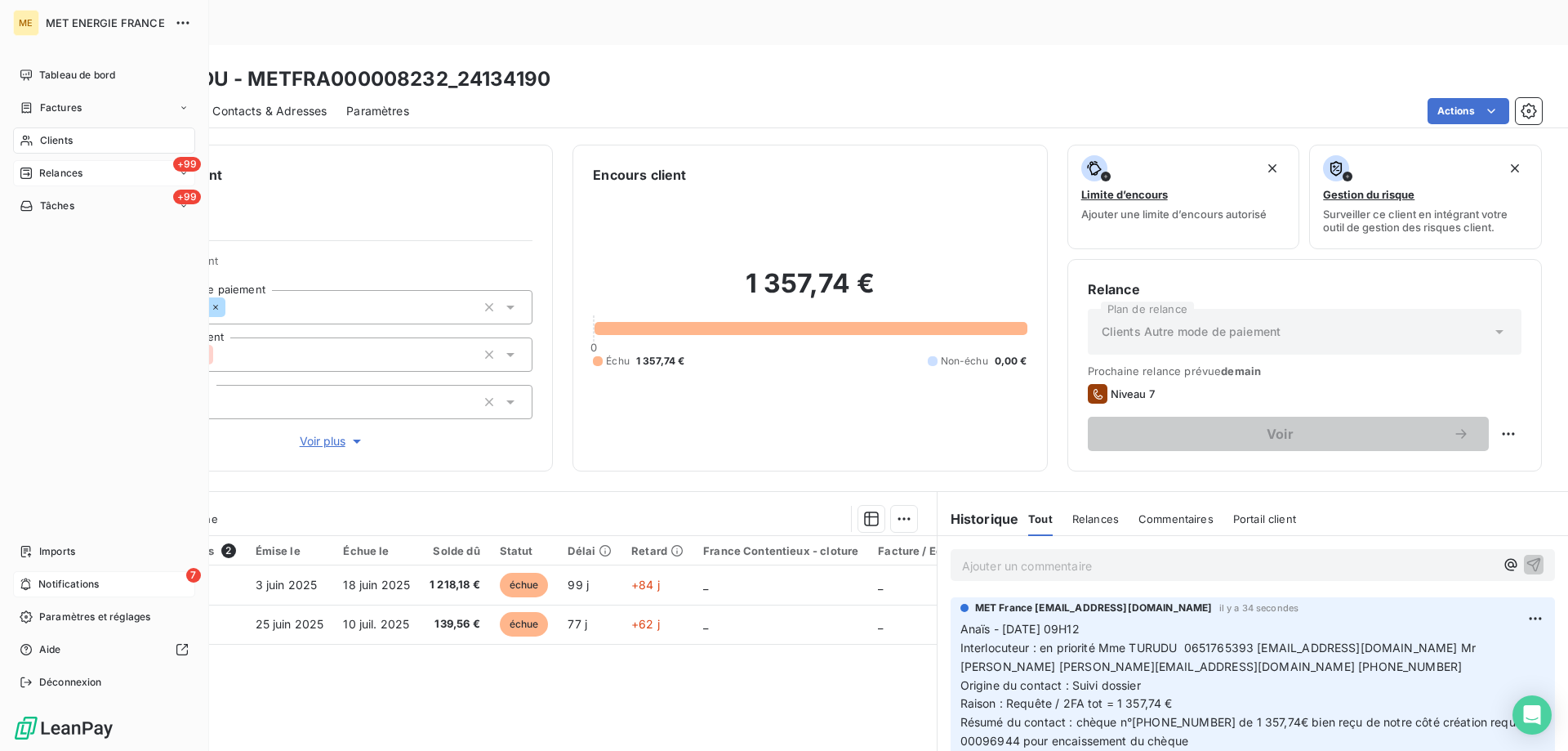
click at [42, 578] on span "Notifications" at bounding box center [69, 585] width 60 height 15
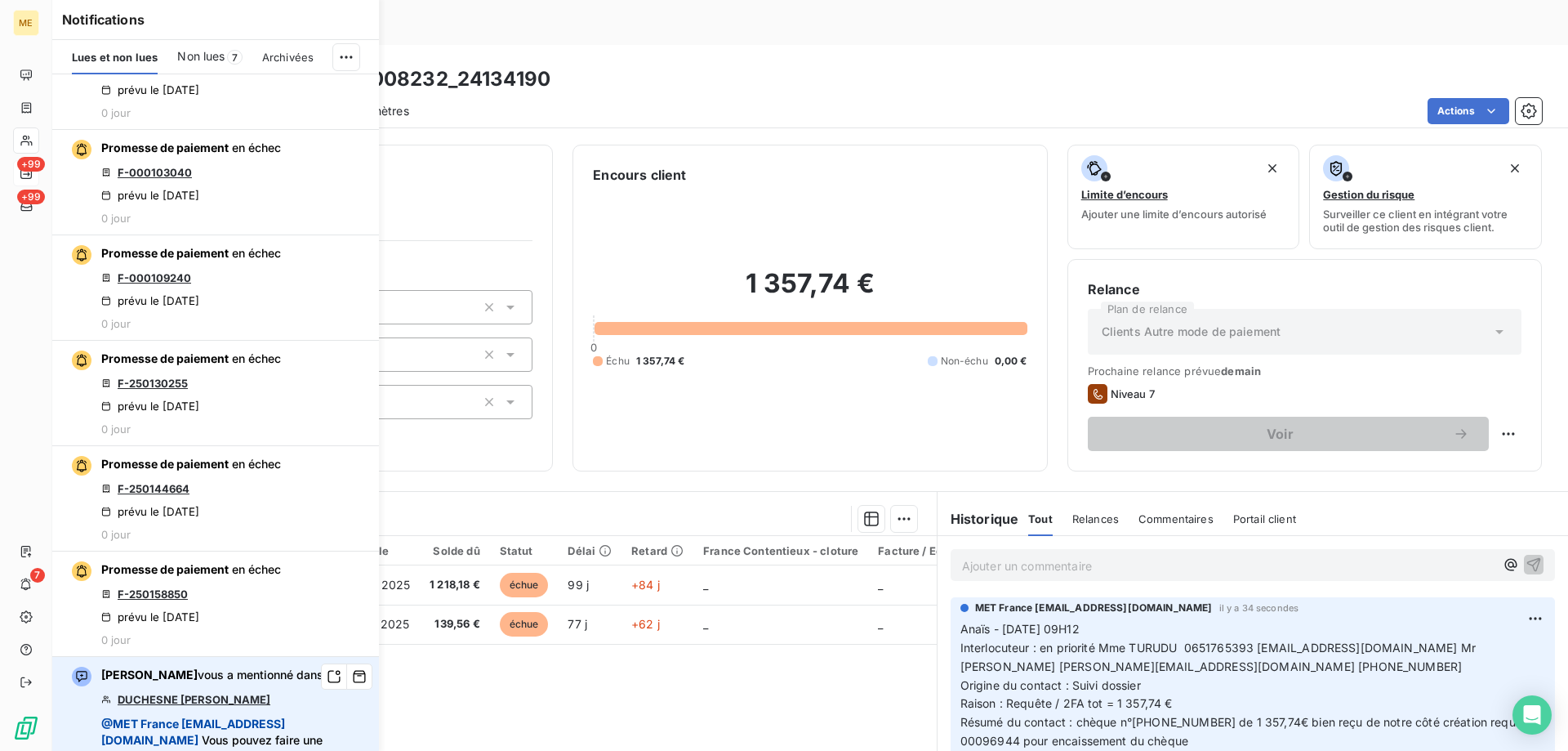
scroll to position [1308, 0]
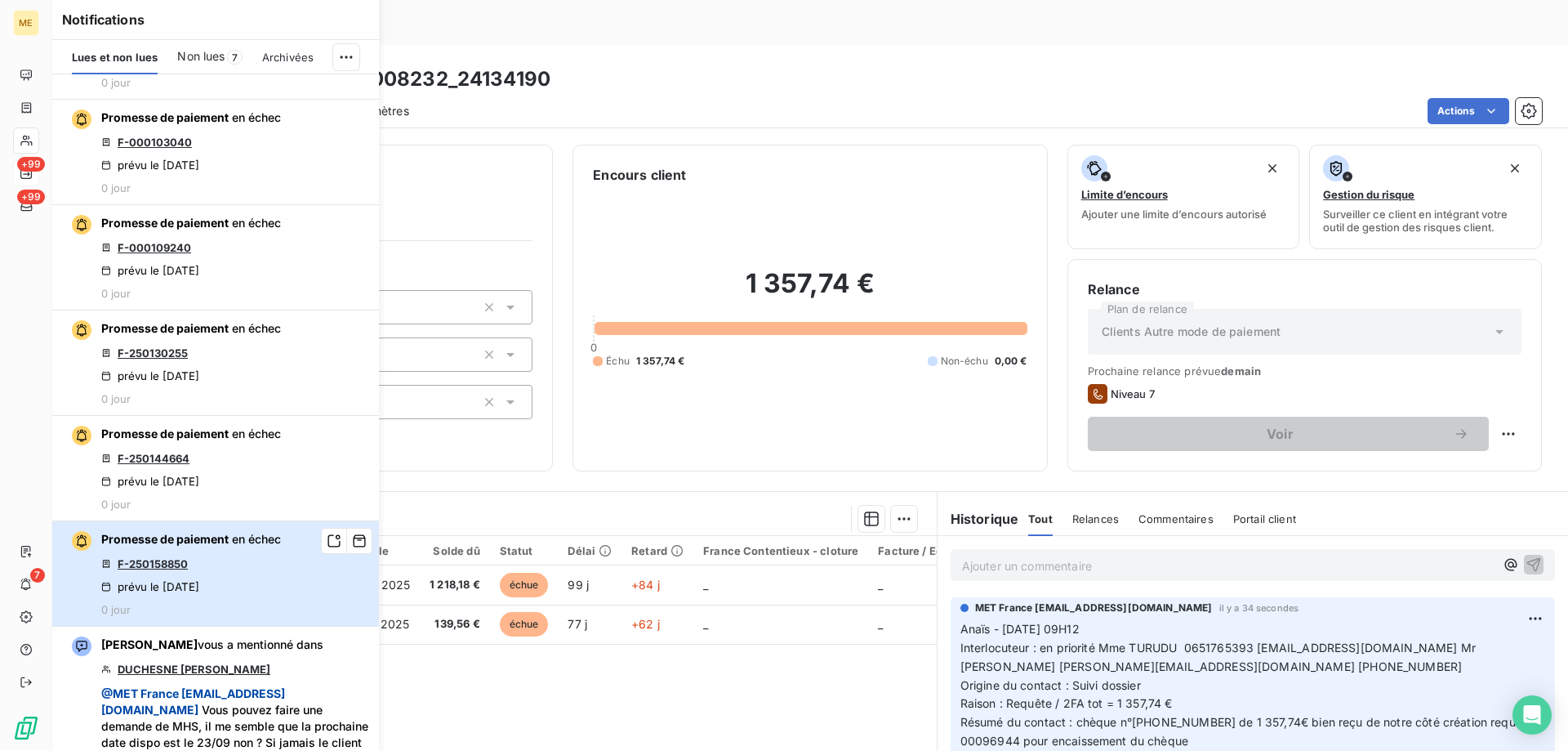
click at [260, 575] on div "Promesse de paiement en échec F-250158850 prévu le 9 sept. 2025 0 jour" at bounding box center [191, 574] width 180 height 85
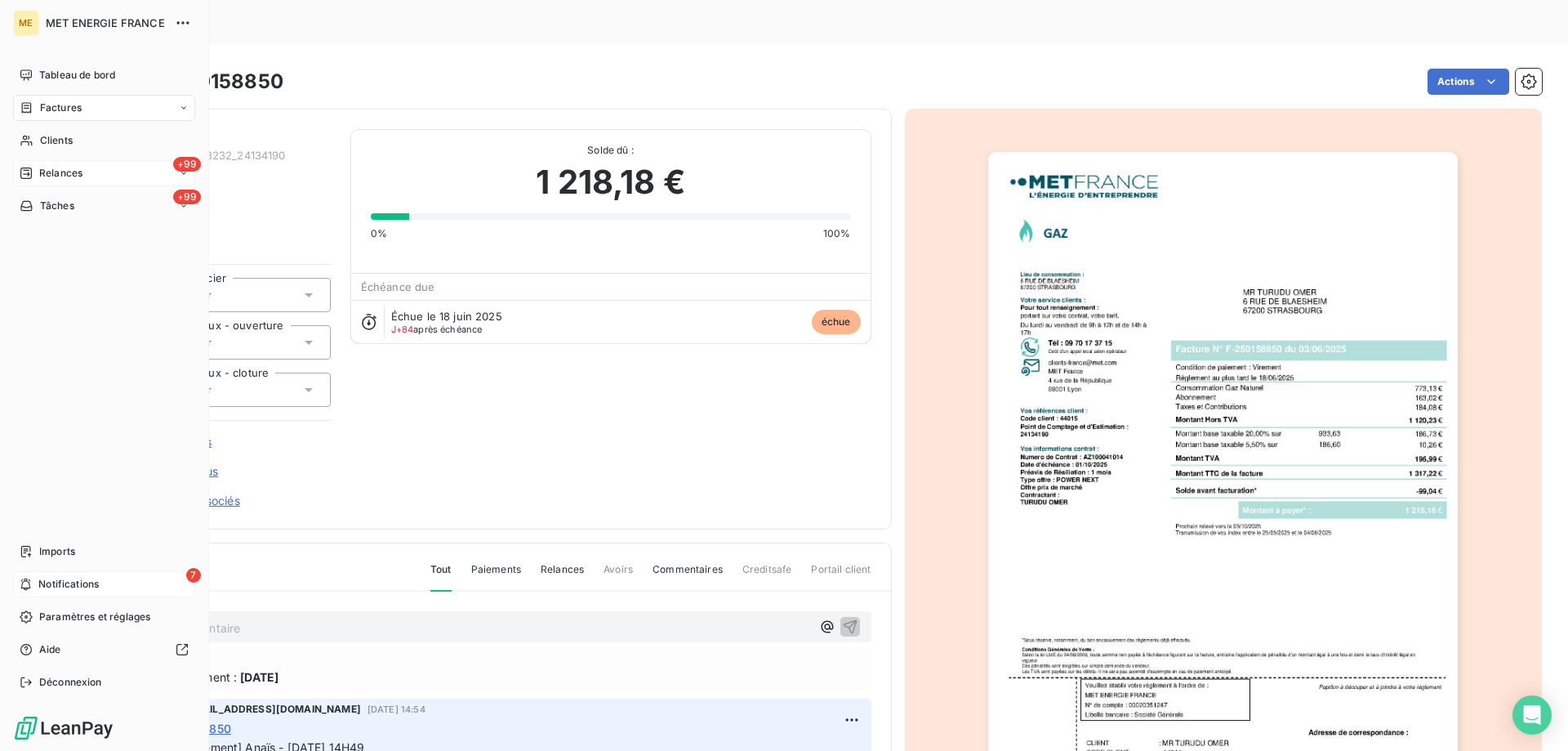
click at [54, 586] on span "Notifications" at bounding box center [69, 585] width 60 height 15
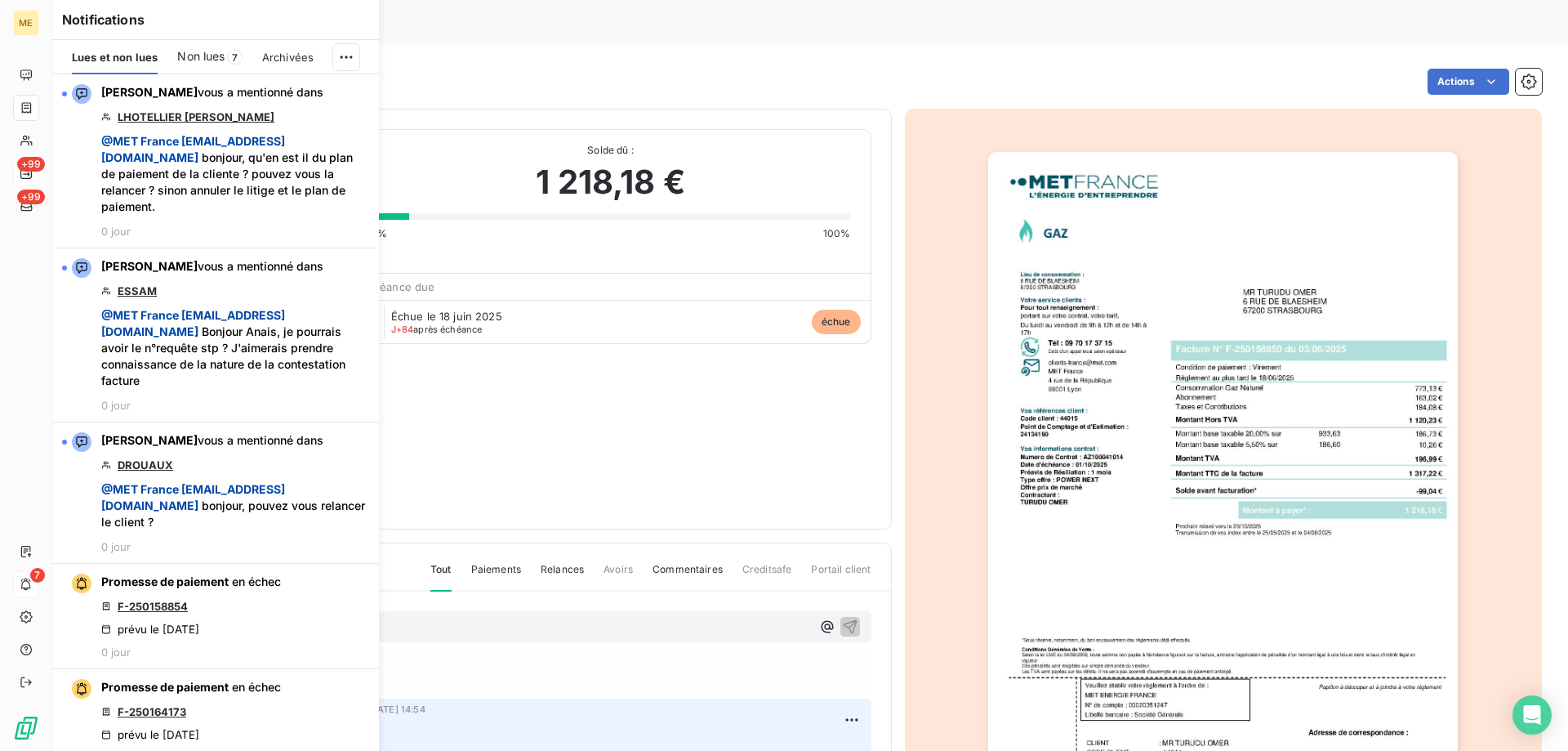
click at [207, 56] on span "Non lues" at bounding box center [201, 57] width 48 height 17
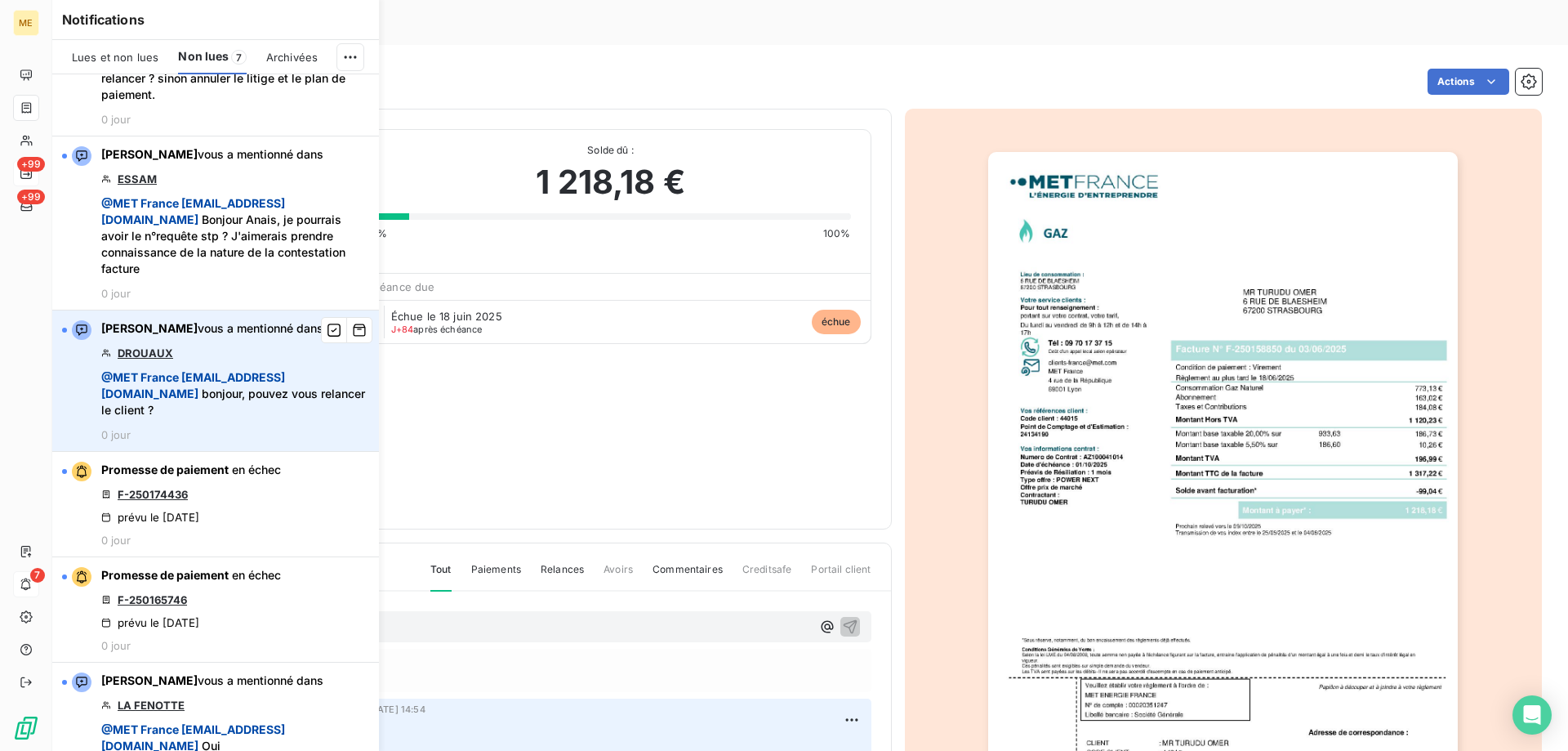
scroll to position [355, 0]
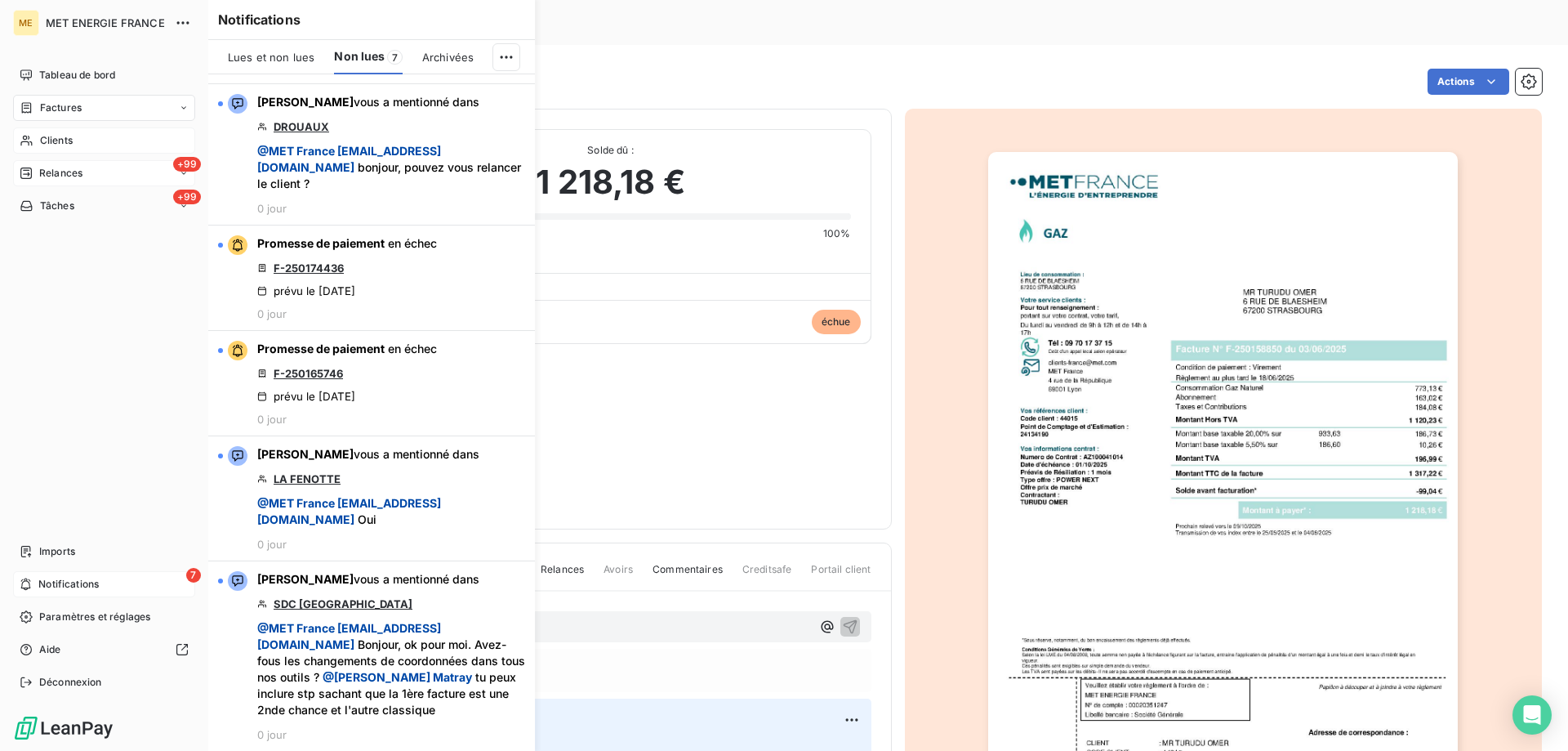
click at [23, 140] on icon at bounding box center [26, 140] width 14 height 13
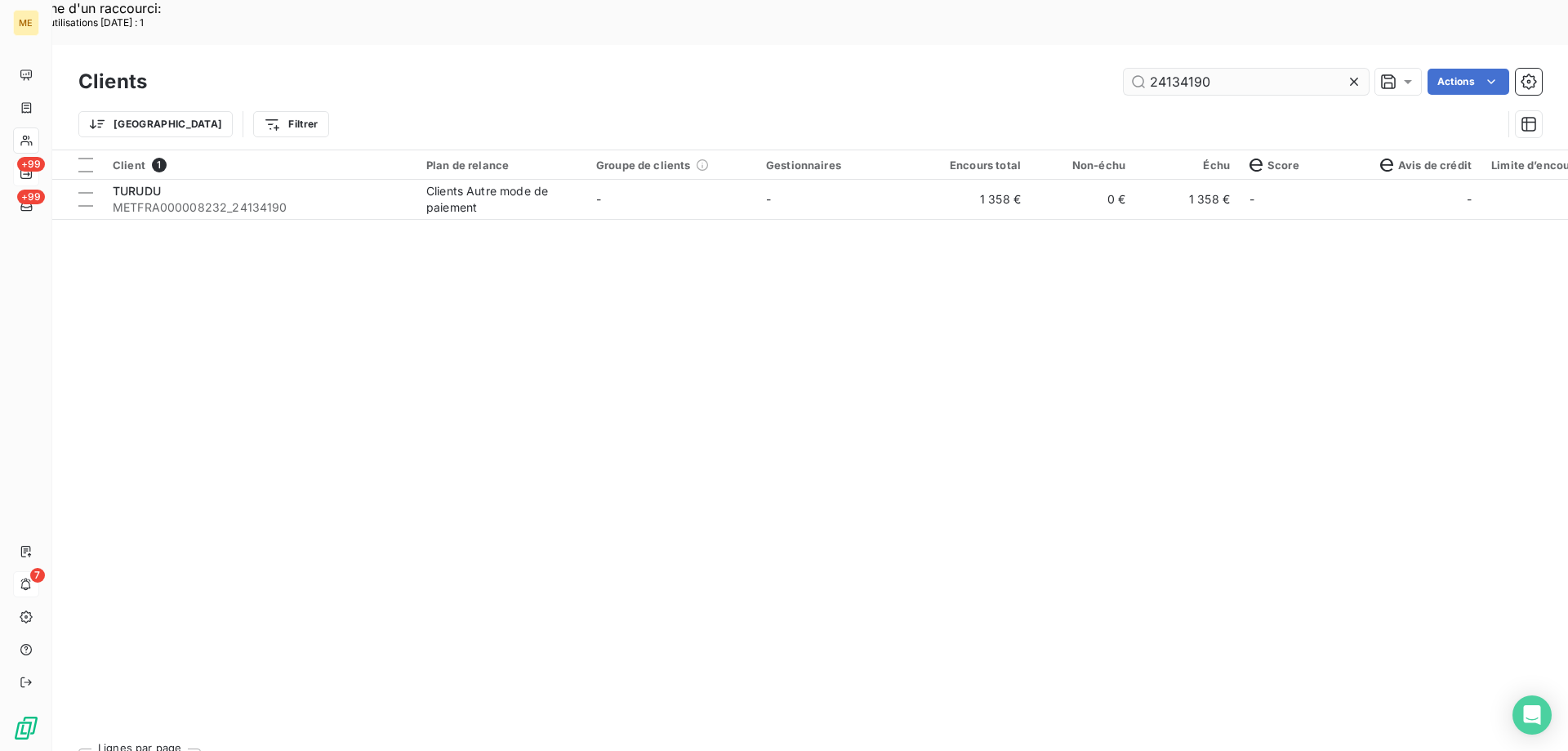
click at [1159, 69] on input "24134190" at bounding box center [1246, 81] width 245 height 26
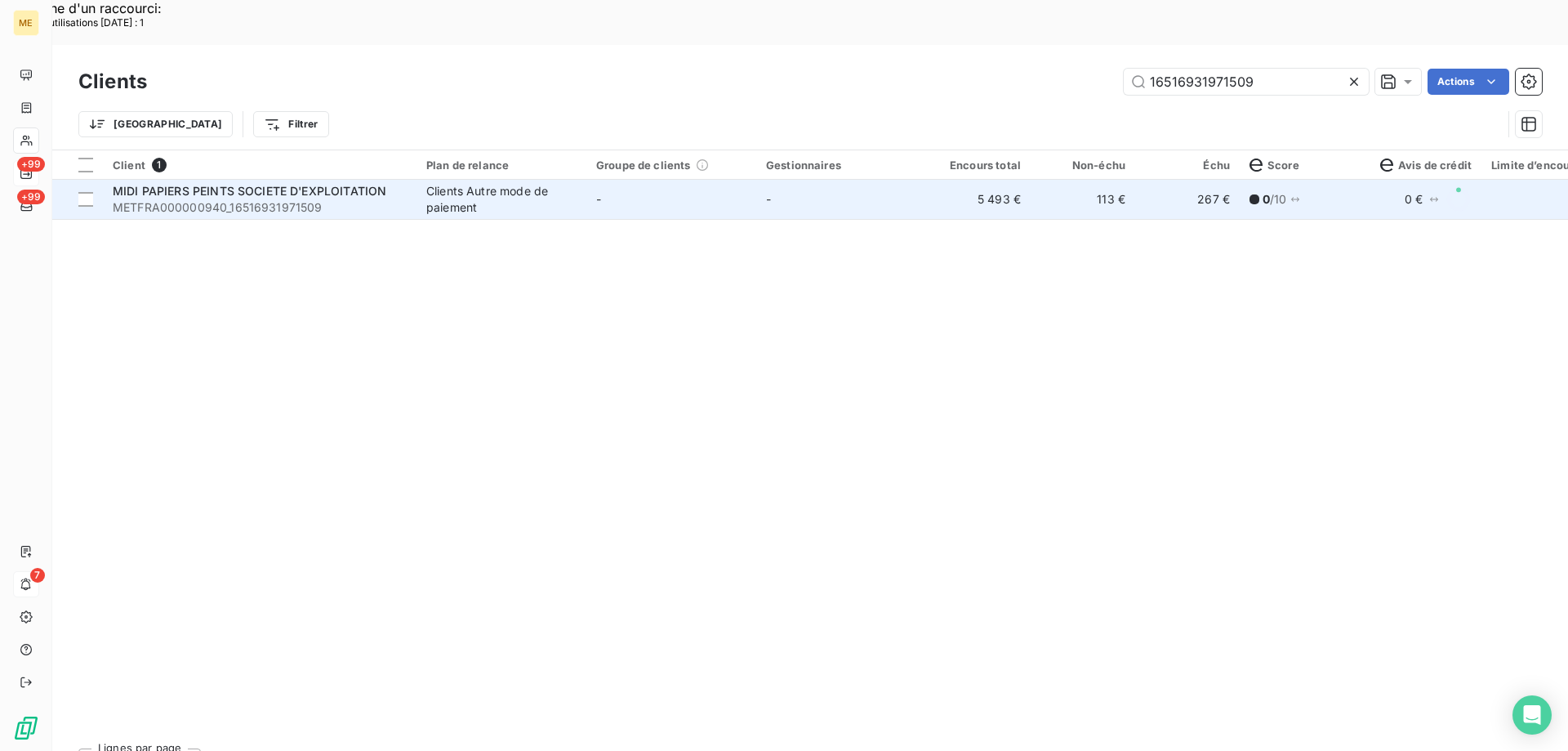
type input "16516931971509"
click at [466, 183] on div "Clients Autre mode de paiement" at bounding box center [501, 199] width 150 height 33
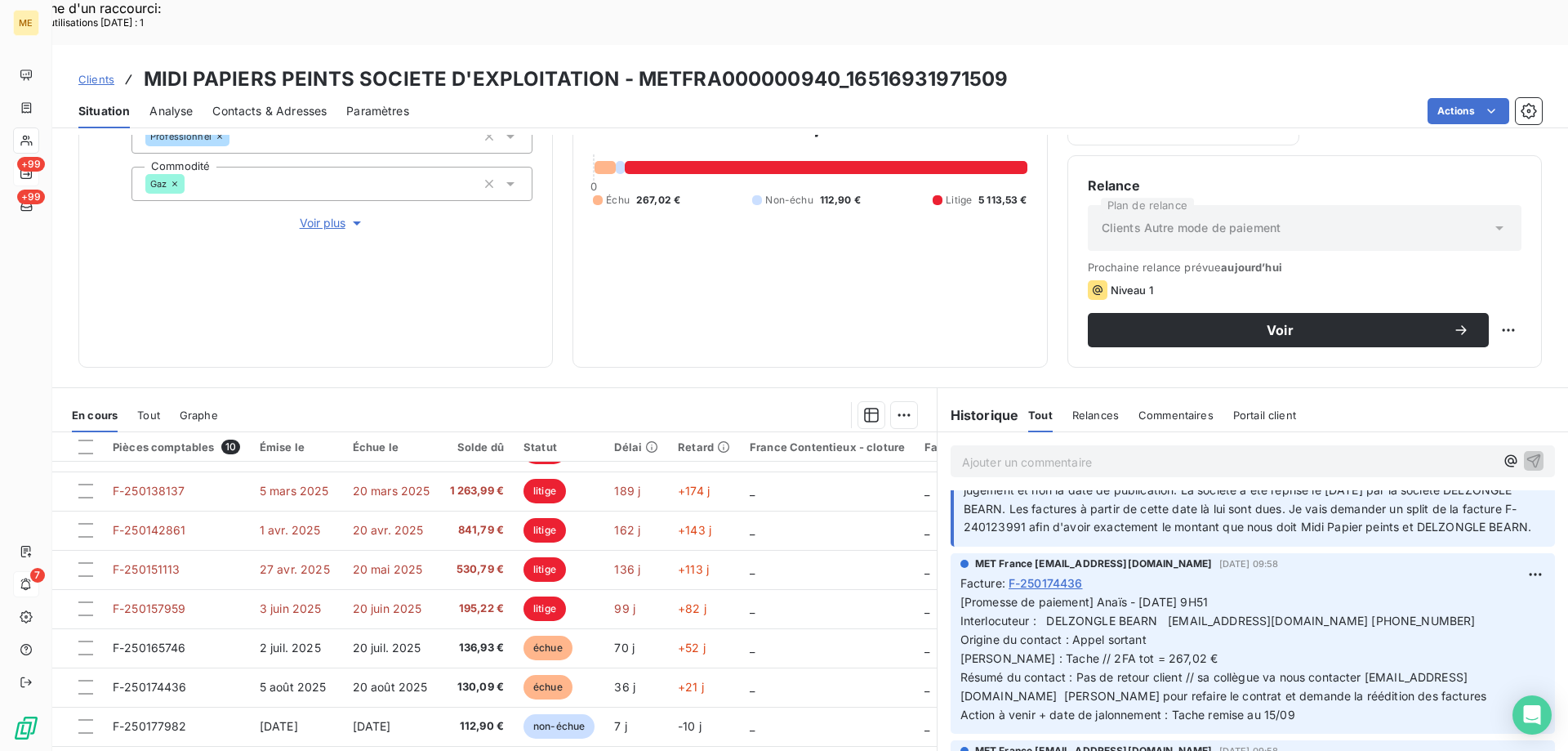
scroll to position [82, 0]
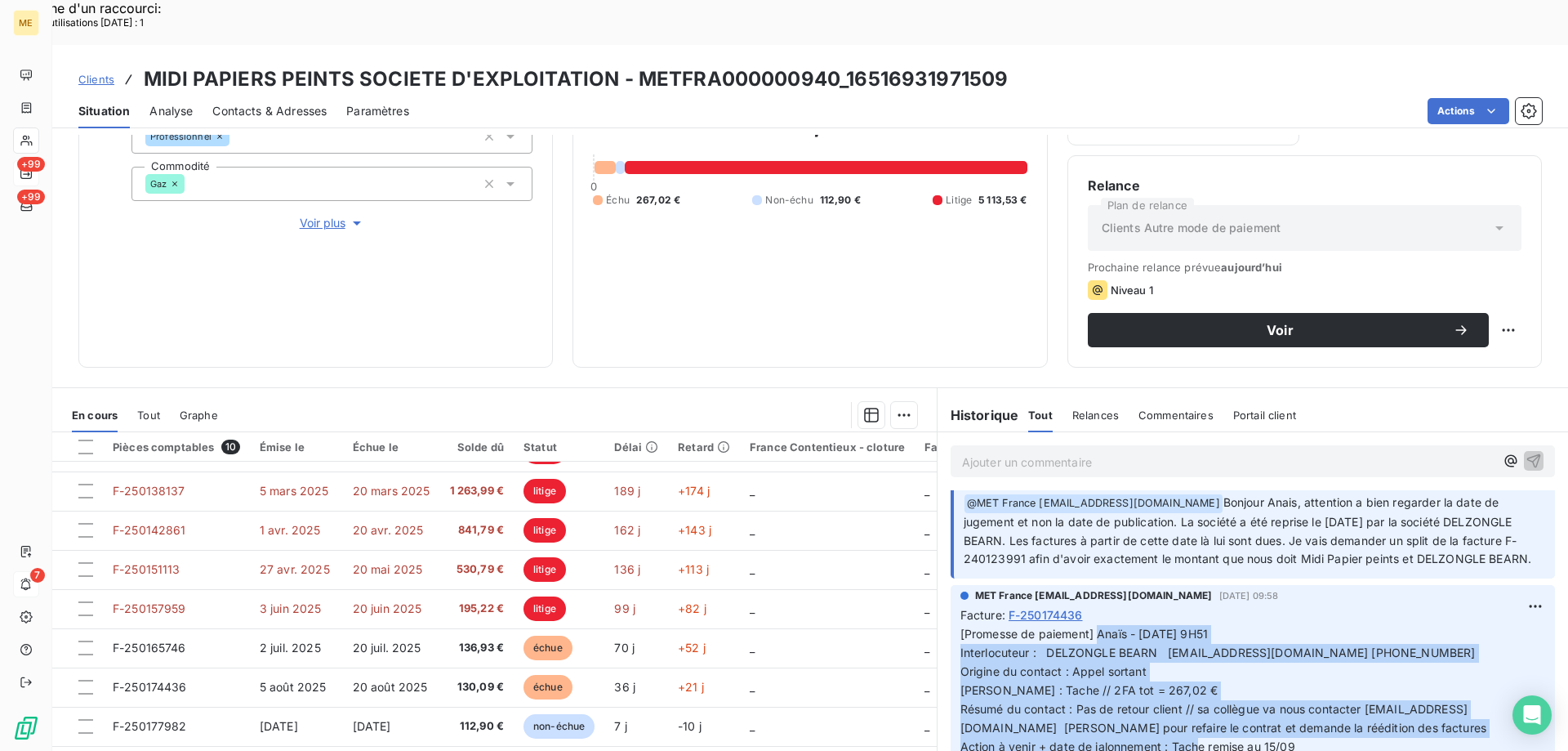
drag, startPoint x: 1290, startPoint y: 560, endPoint x: 1093, endPoint y: 607, distance: 202.5
click at [1093, 627] on span "[Promesse de paiement] Anaïs - 09/09/2025 - 9H51 Interlocuteur : DELZONGLE BEAR…" at bounding box center [1223, 690] width 526 height 126
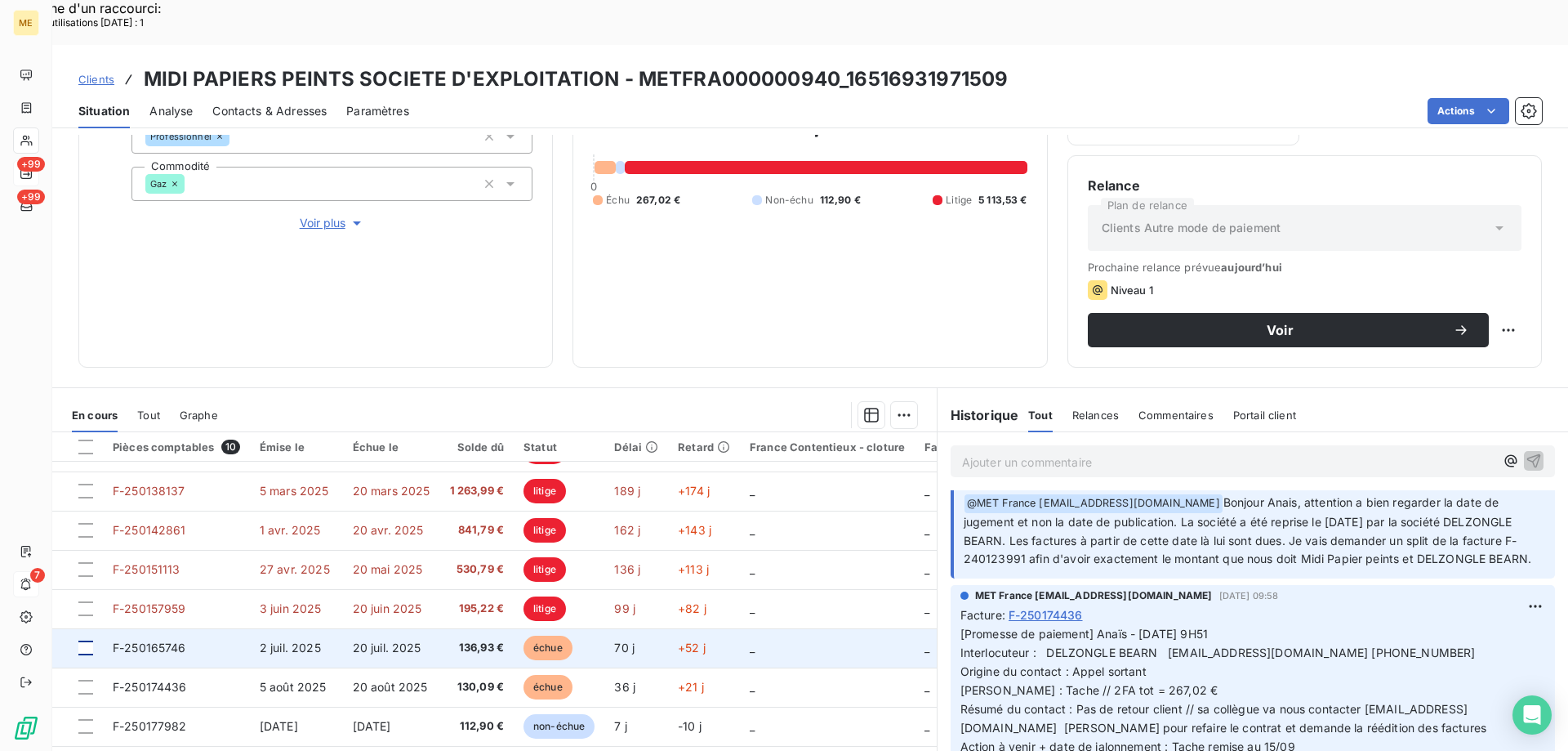
click at [88, 641] on div at bounding box center [86, 648] width 15 height 15
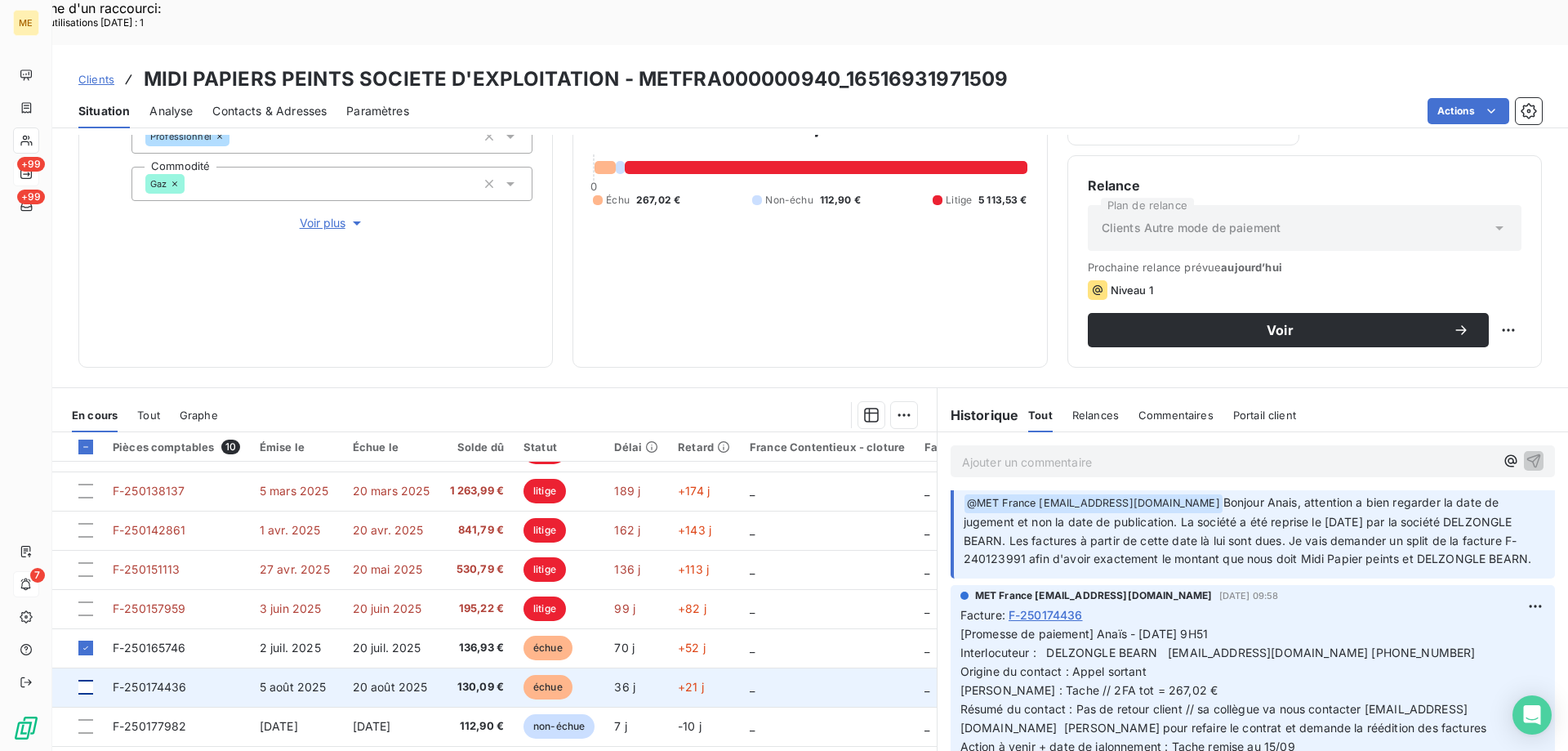
click at [89, 680] on div at bounding box center [86, 687] width 15 height 15
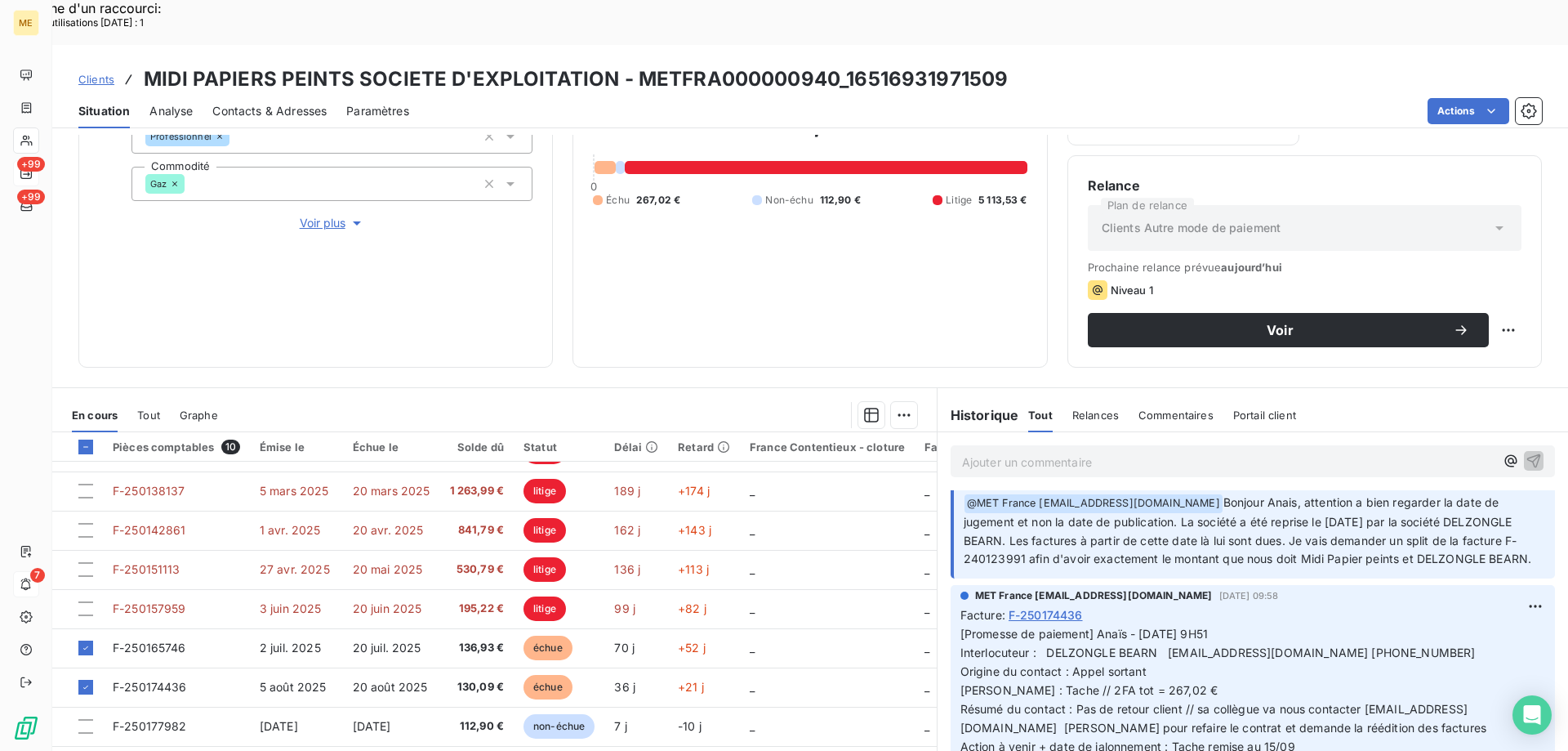
click at [842, 414] on div "Mettre en litige (2 factures)" at bounding box center [753, 406] width 297 height 26
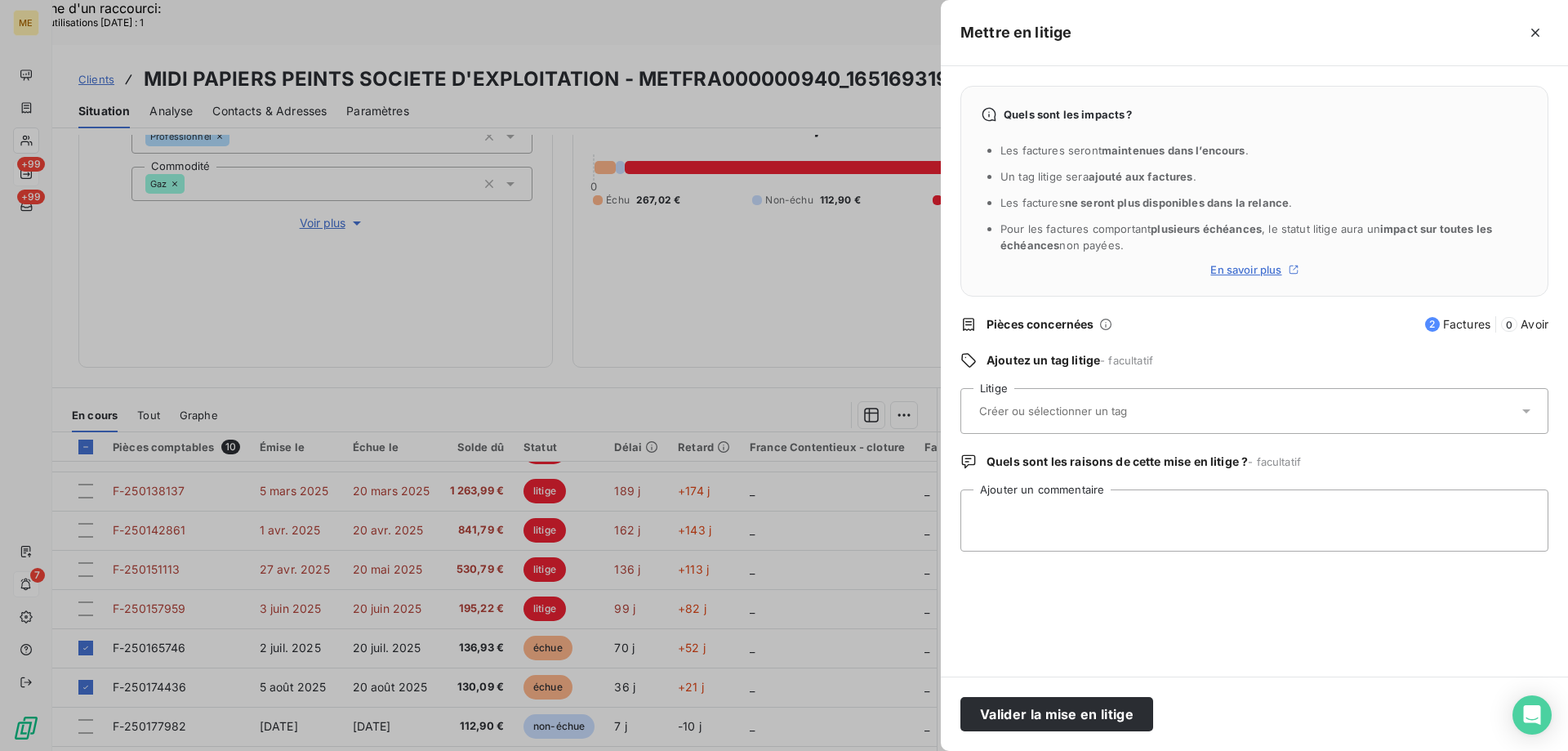
click at [1236, 412] on div at bounding box center [1246, 411] width 544 height 34
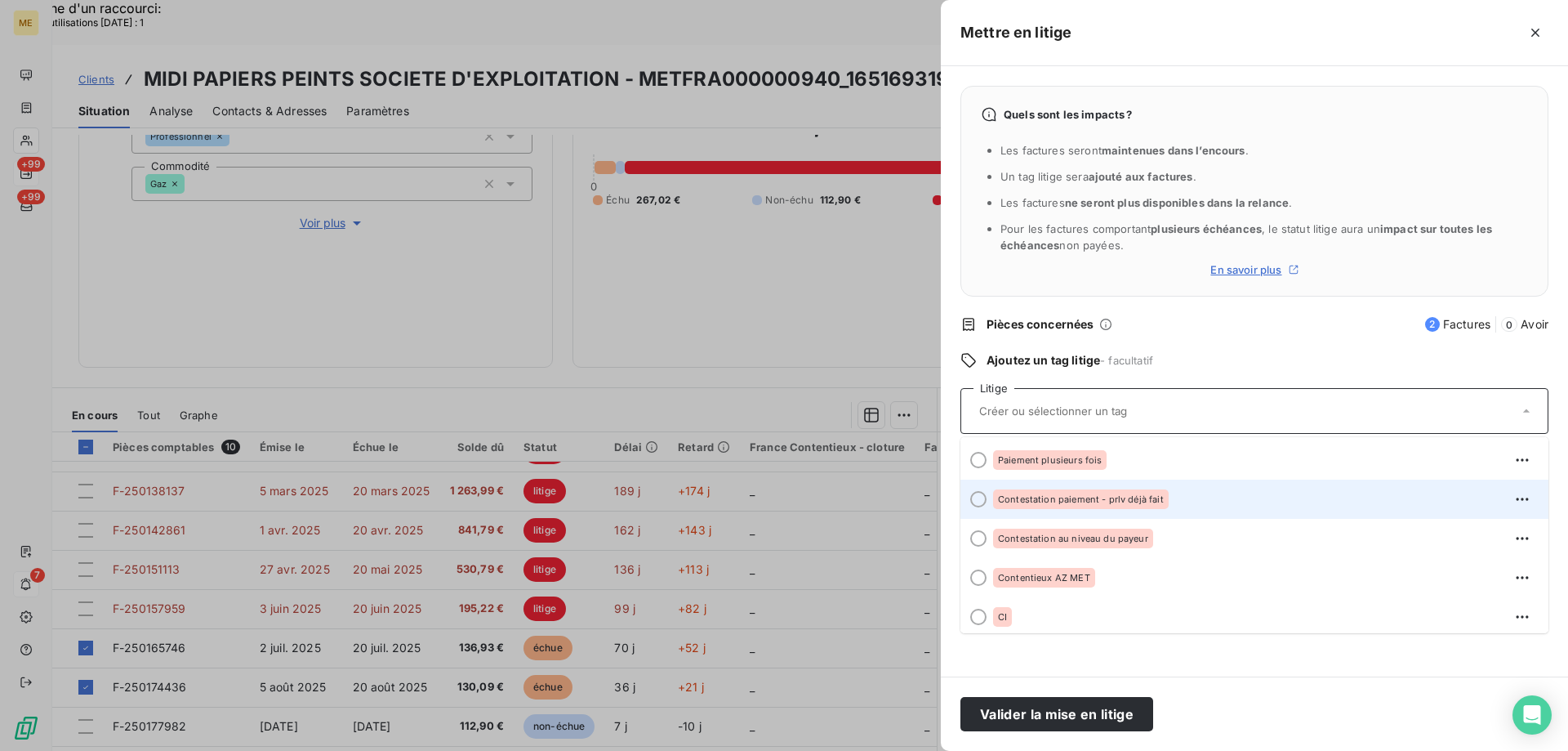
scroll to position [202, 0]
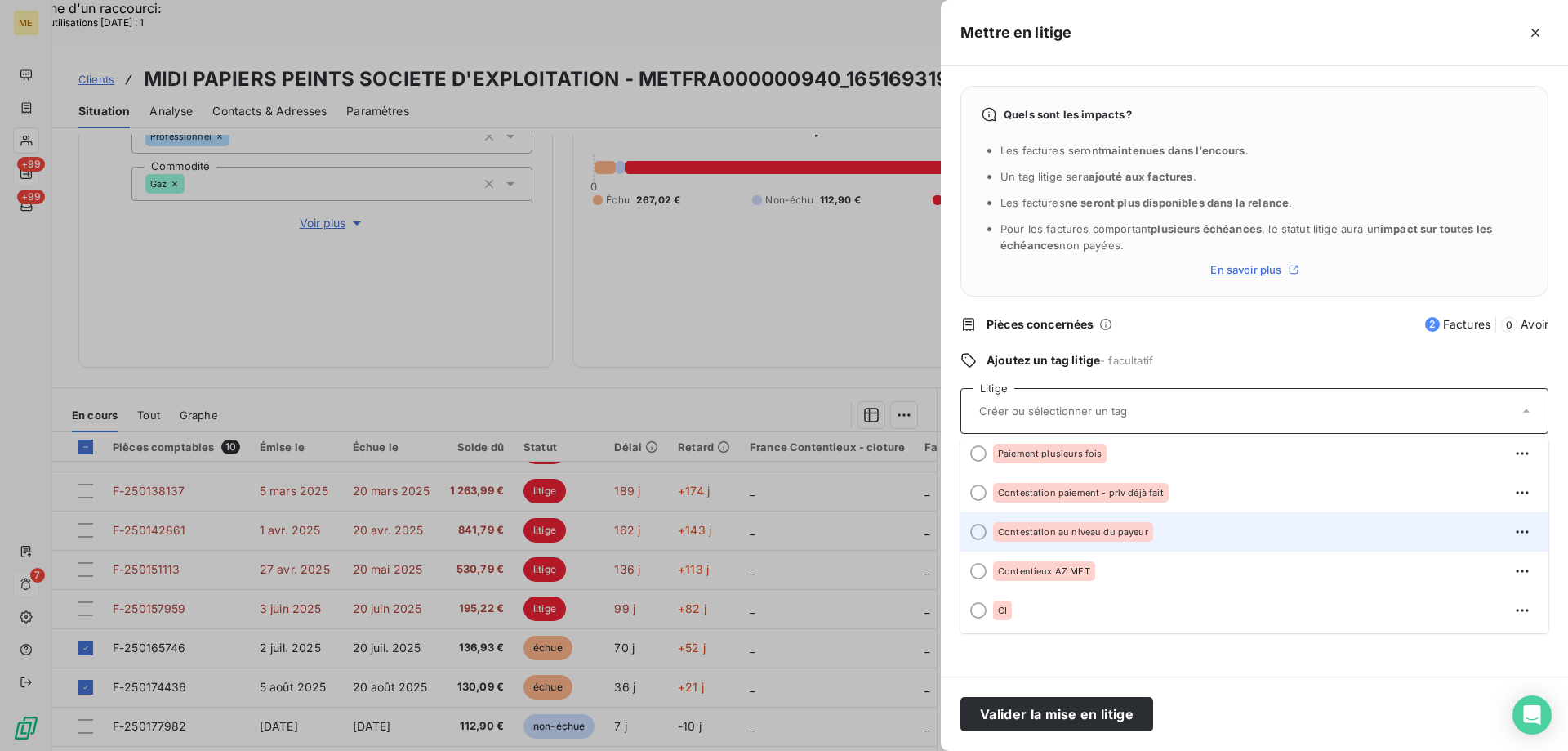
click at [1138, 534] on span "Contestation au niveau du payeur" at bounding box center [1073, 532] width 150 height 10
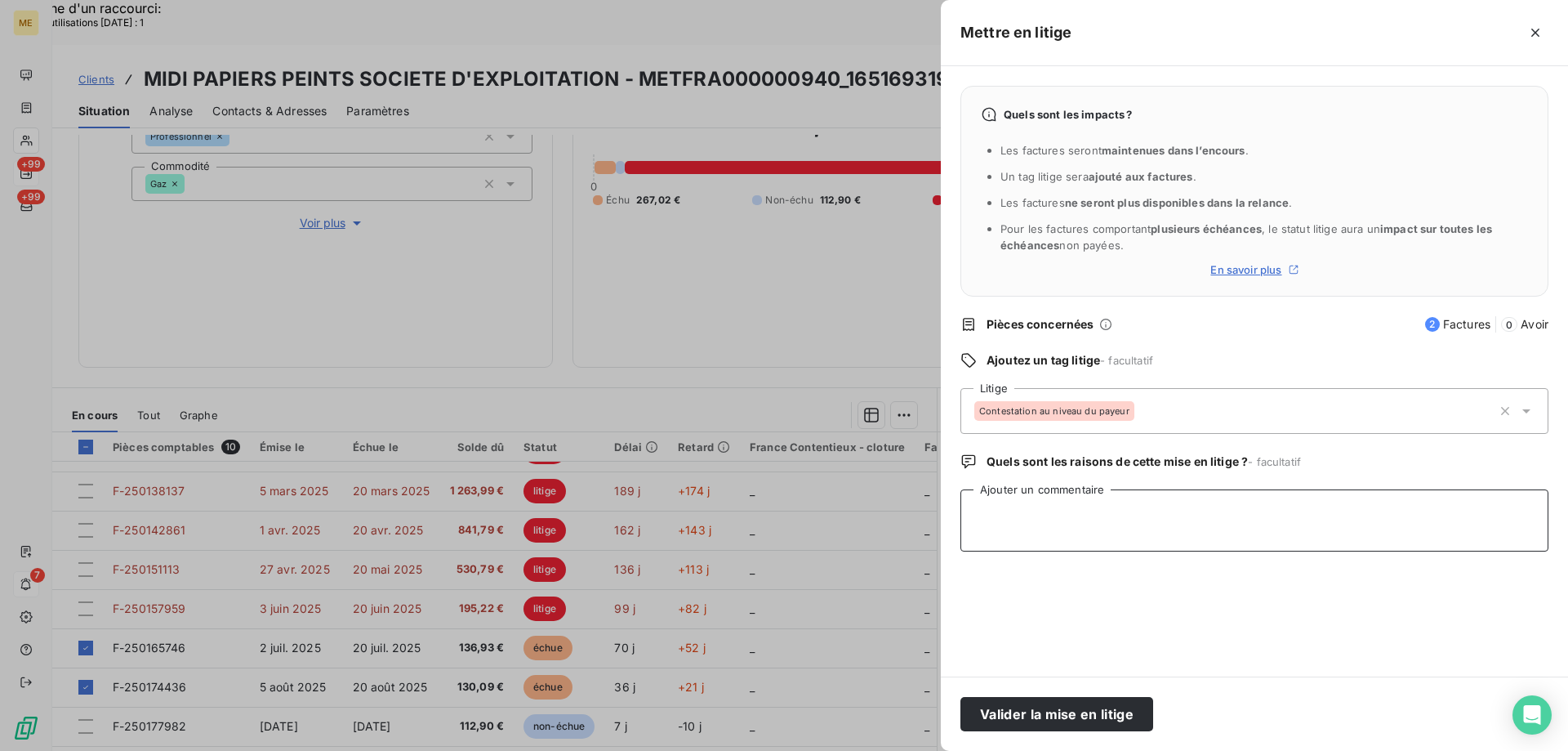
click at [1138, 534] on textarea "Ajouter un commentaire" at bounding box center [1255, 520] width 588 height 62
paste textarea "Anaïs - [DATE] 9H51 Interlocuteur : DELZONGLE BEARN [EMAIL_ADDRESS][DOMAIN_NAME…"
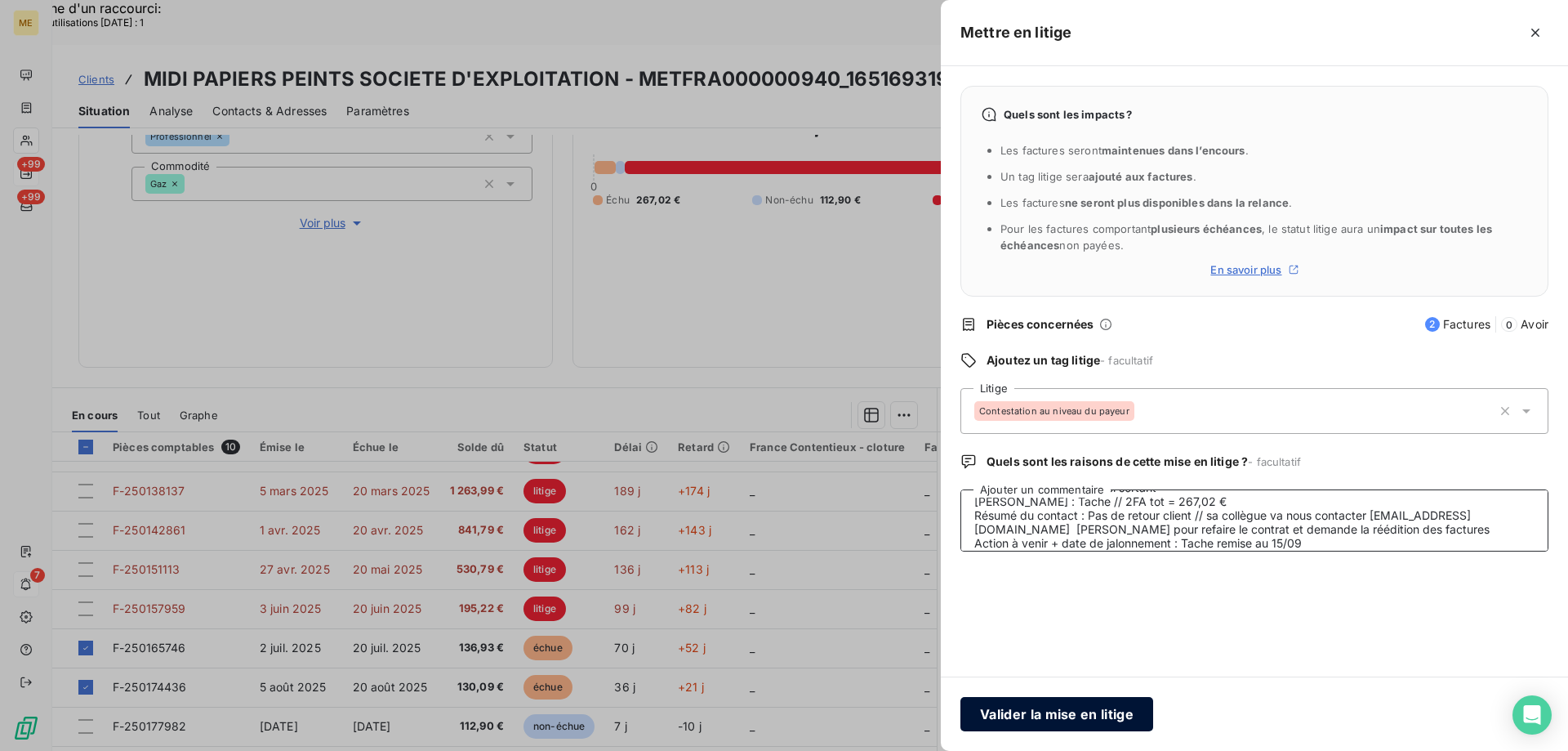
type textarea "Anaïs - [DATE] 9H51 Interlocuteur : DELZONGLE BEARN [EMAIL_ADDRESS][DOMAIN_NAME…"
click at [1068, 714] on button "Valider la mise en litige" at bounding box center [1056, 714] width 193 height 34
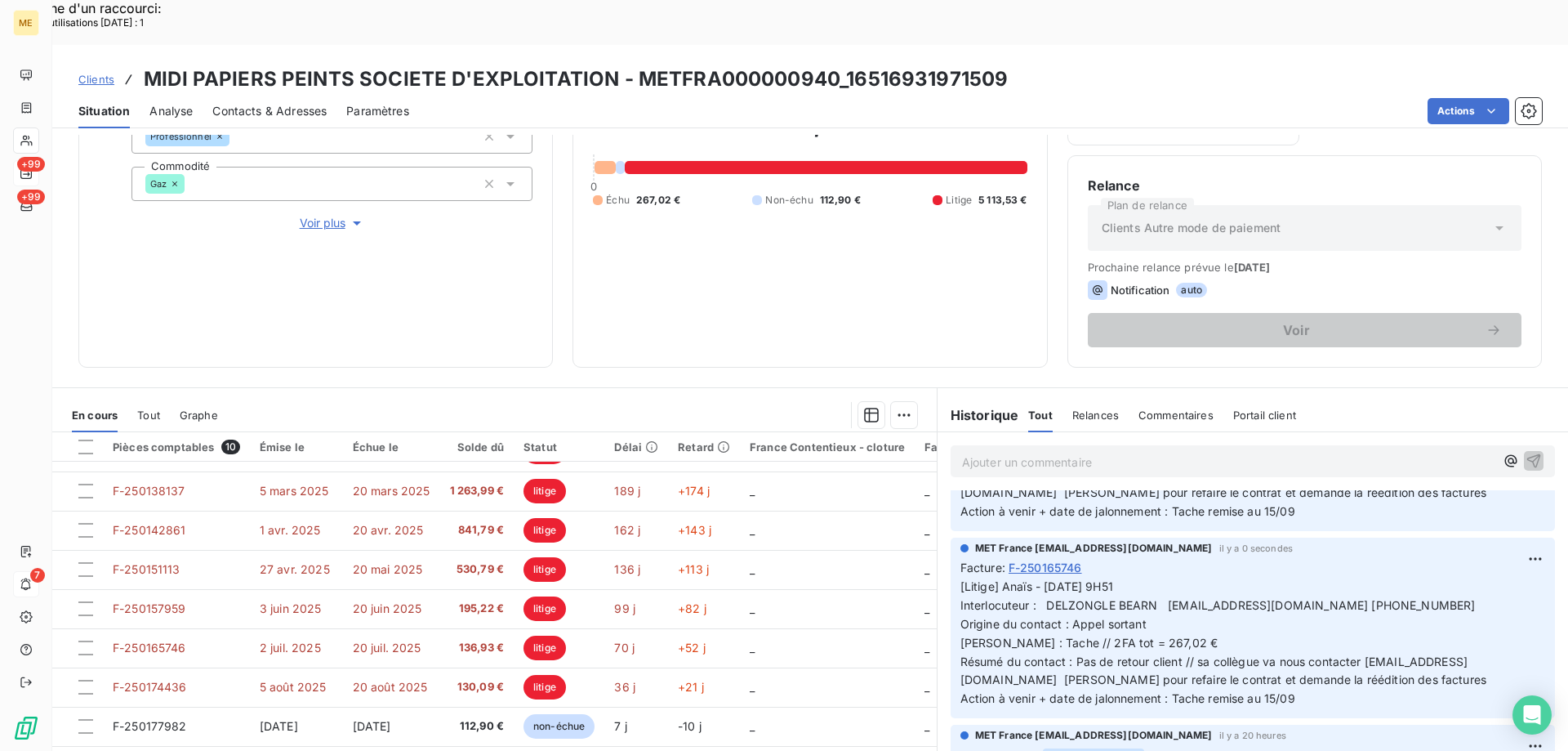
scroll to position [0, 0]
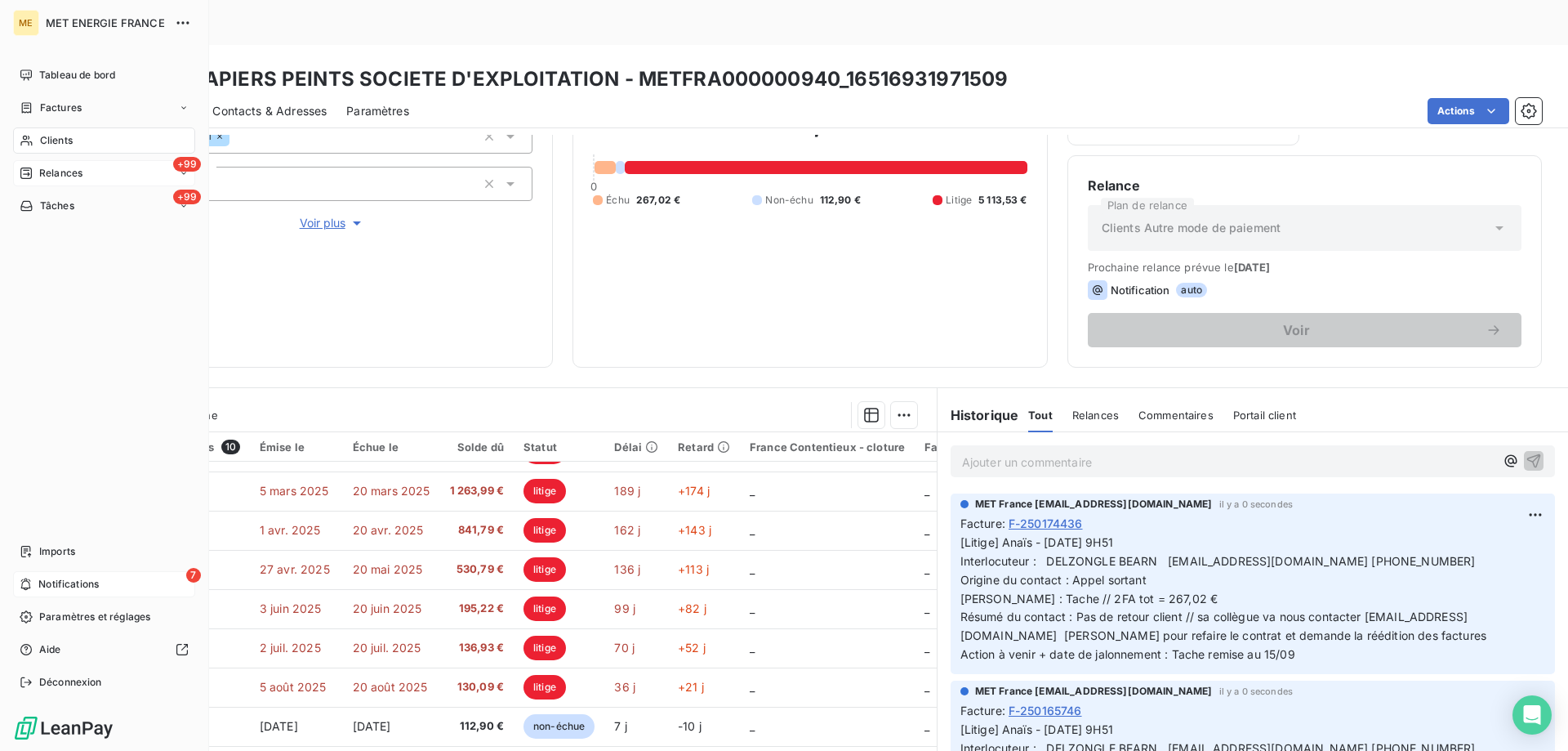
click at [59, 579] on span "Notifications" at bounding box center [69, 585] width 60 height 15
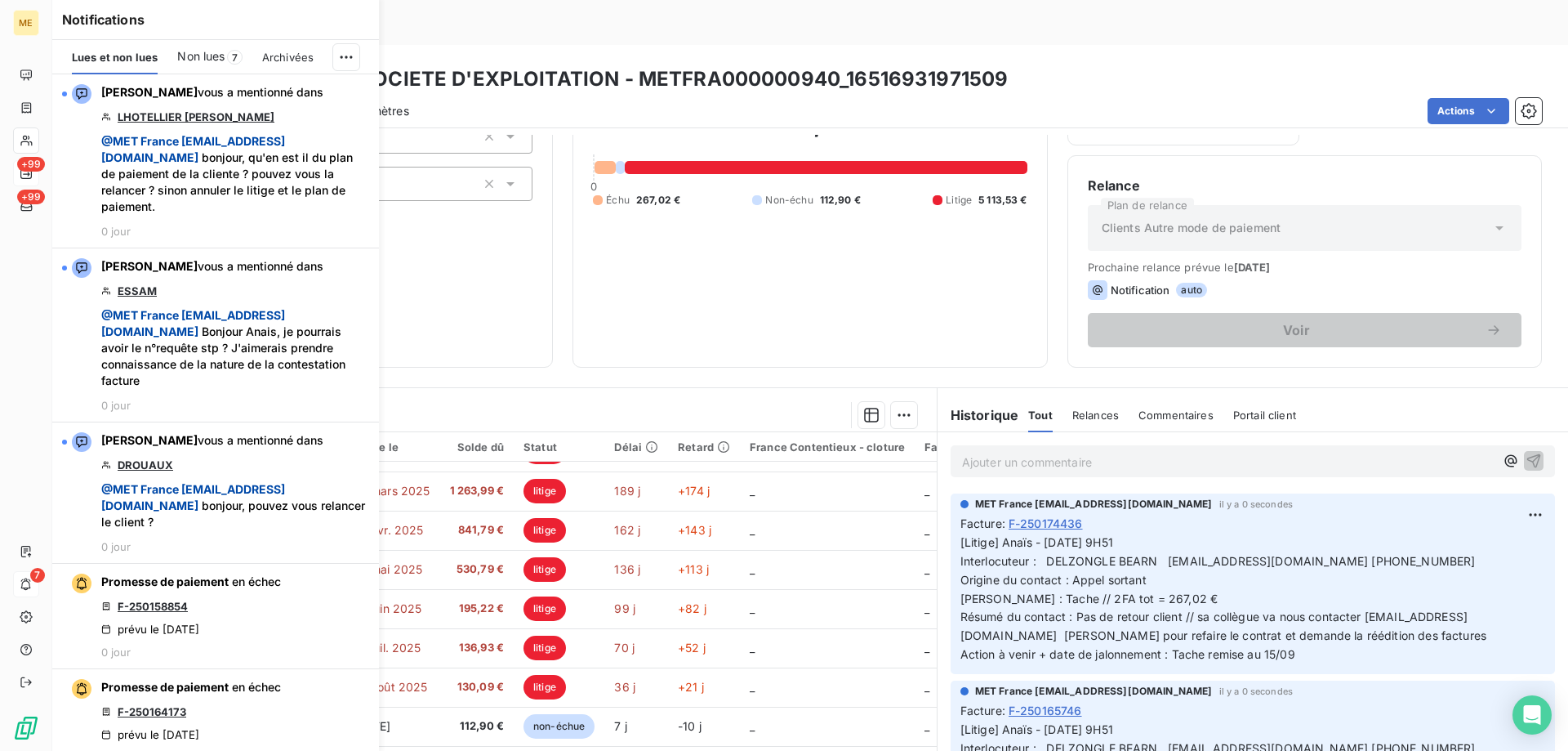
click at [17, 140] on div at bounding box center [26, 140] width 26 height 26
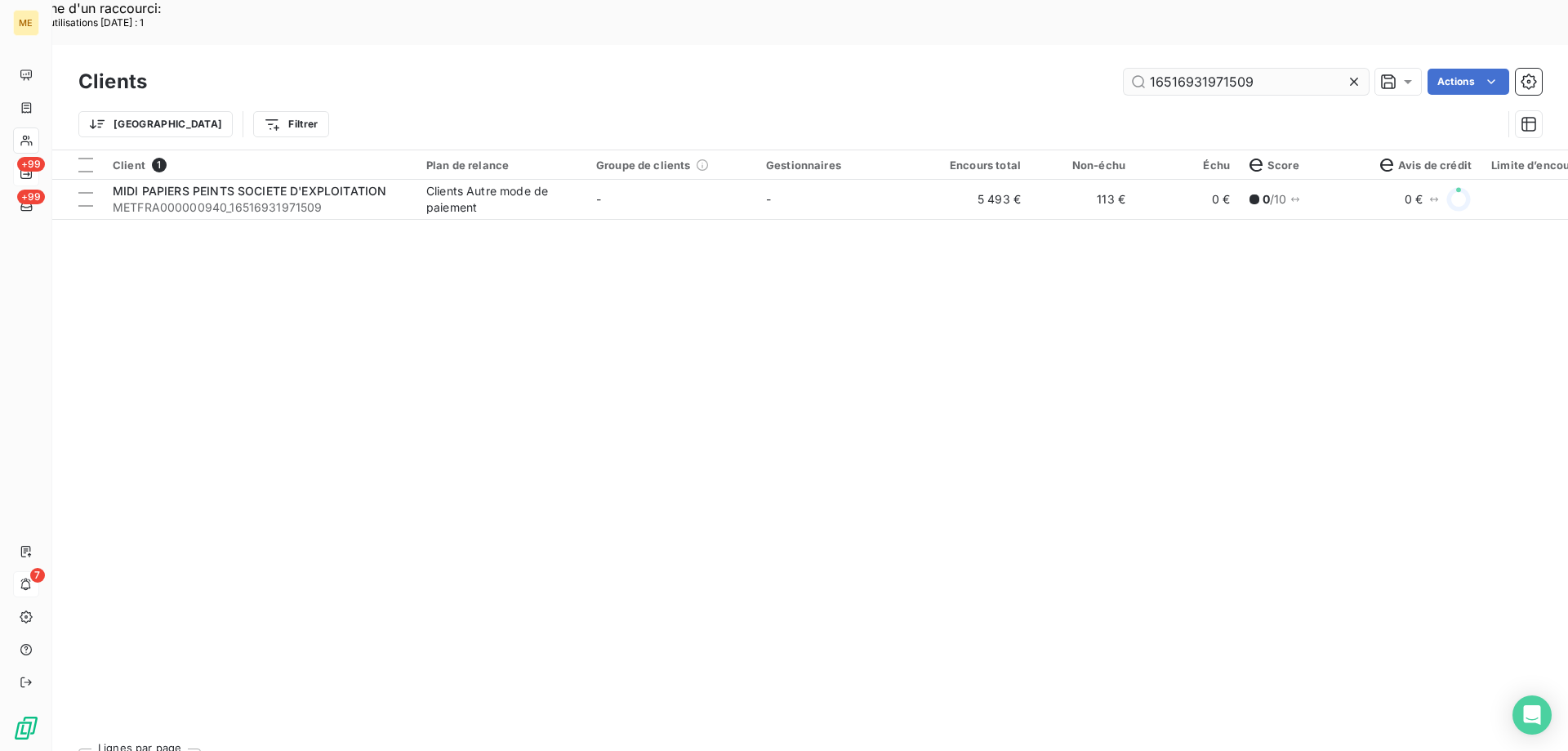
click at [1209, 69] on input "16516931971509" at bounding box center [1246, 81] width 245 height 26
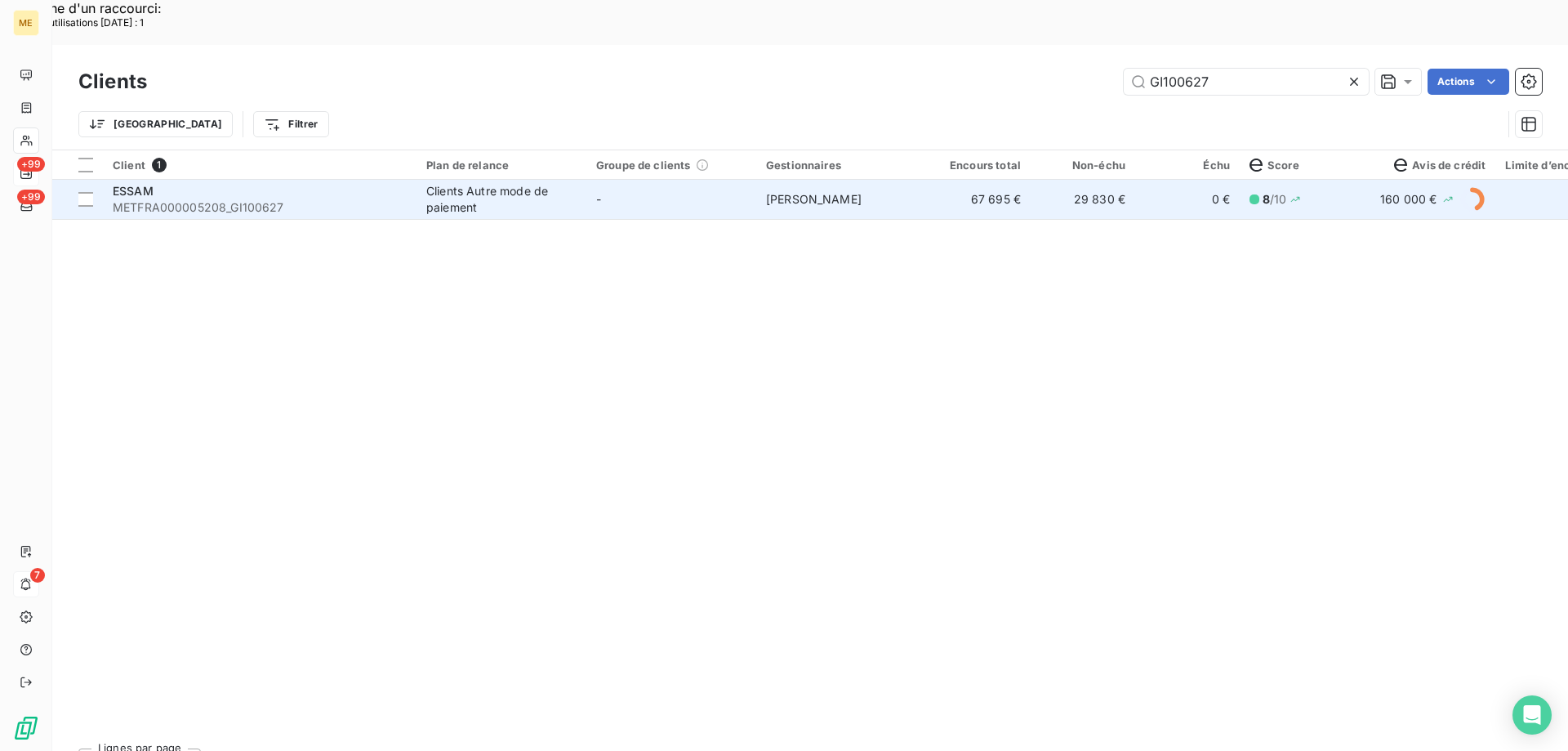
type input "GI100627"
click at [725, 180] on td "-" at bounding box center [671, 199] width 170 height 39
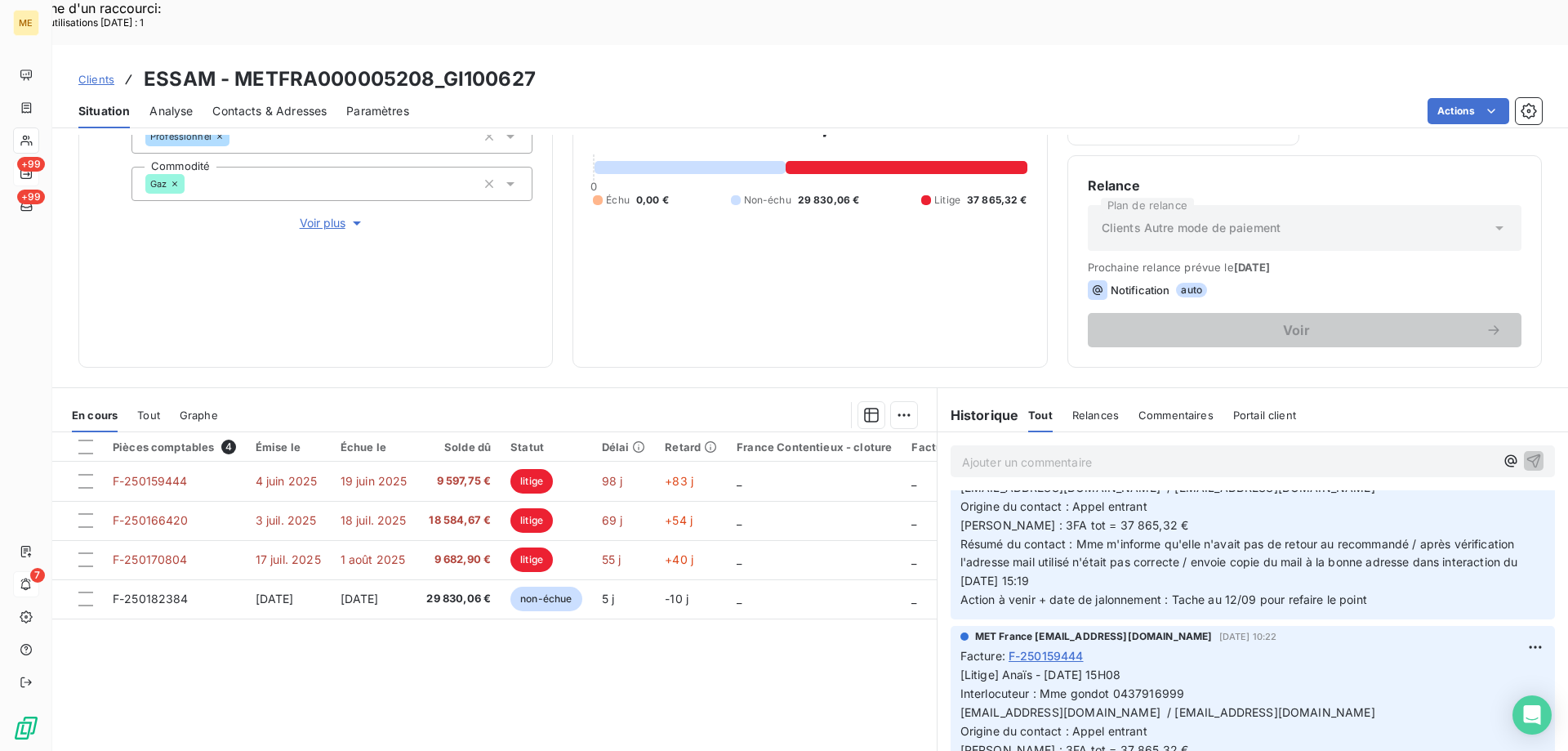
scroll to position [572, 0]
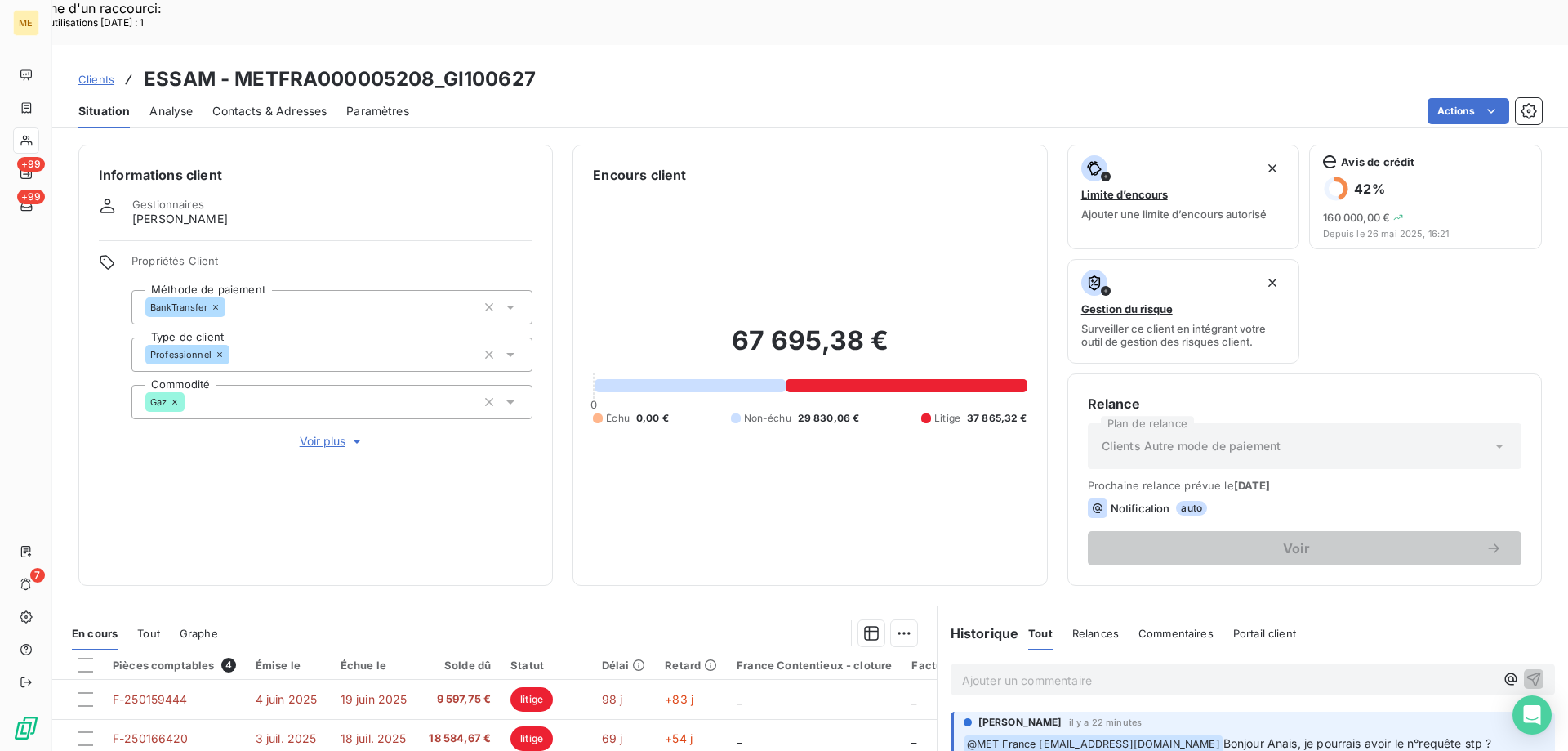
scroll to position [572, 0]
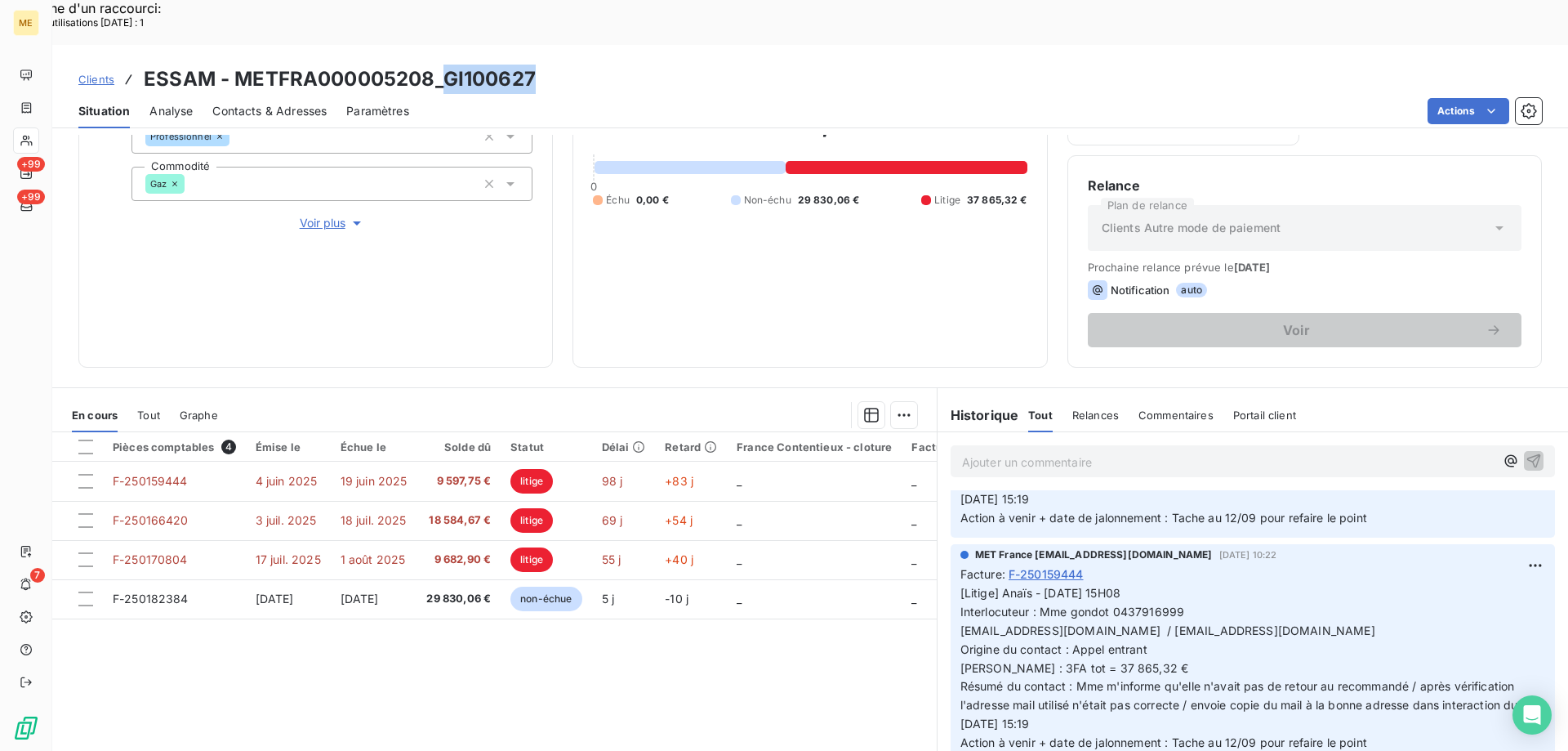
drag, startPoint x: 543, startPoint y: 29, endPoint x: 444, endPoint y: 43, distance: 100.0
click at [444, 64] on div "Clients ESSAM - METFRA000005208_GI100627" at bounding box center [811, 79] width 1516 height 29
click at [441, 64] on h3 "ESSAM - METFRA000005208_GI100627" at bounding box center [339, 79] width 392 height 29
drag, startPoint x: 433, startPoint y: 24, endPoint x: 239, endPoint y: 33, distance: 194.2
click at [239, 64] on h3 "ESSAM - METFRA000005208_GI100627" at bounding box center [339, 79] width 392 height 29
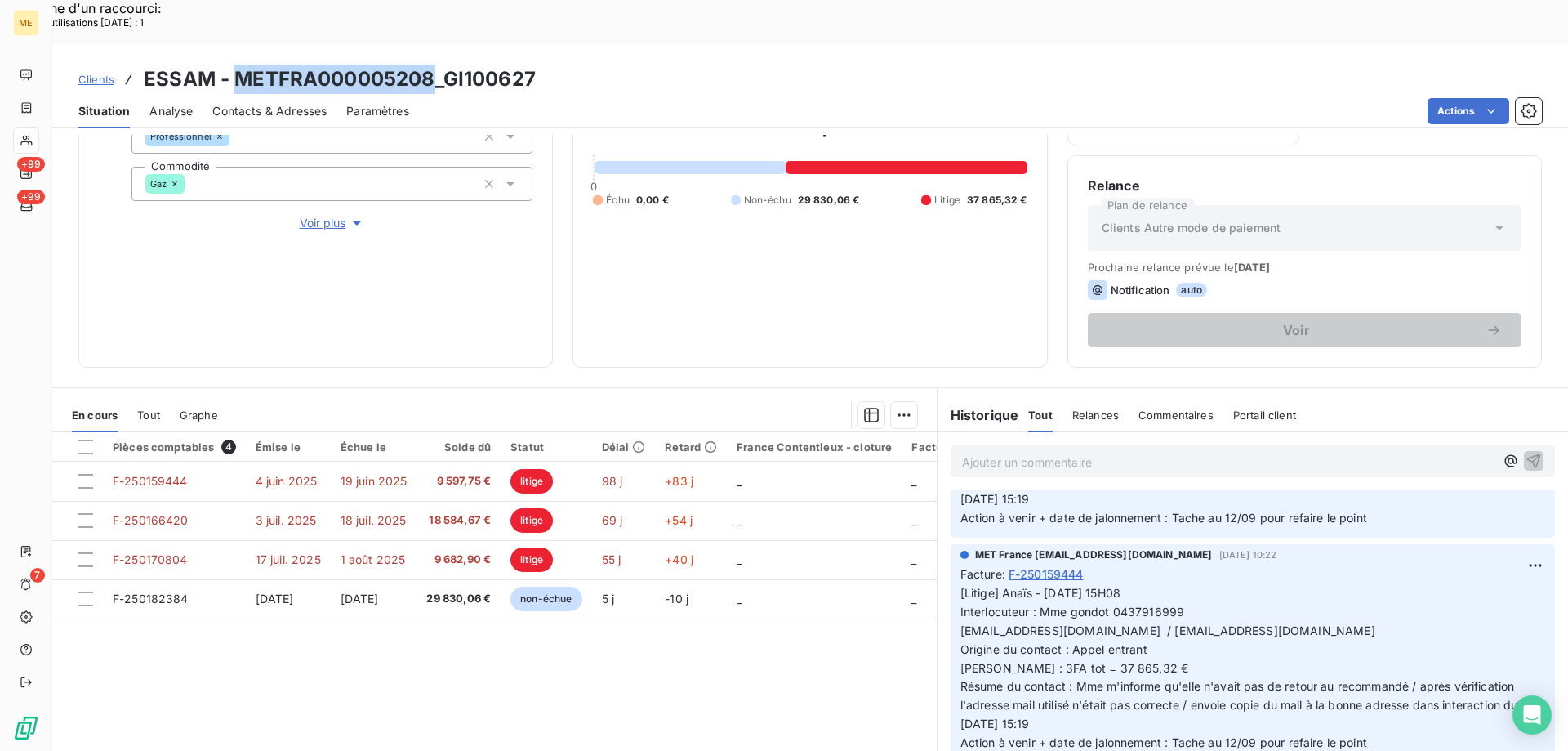
copy h3 "METFRA000005208"
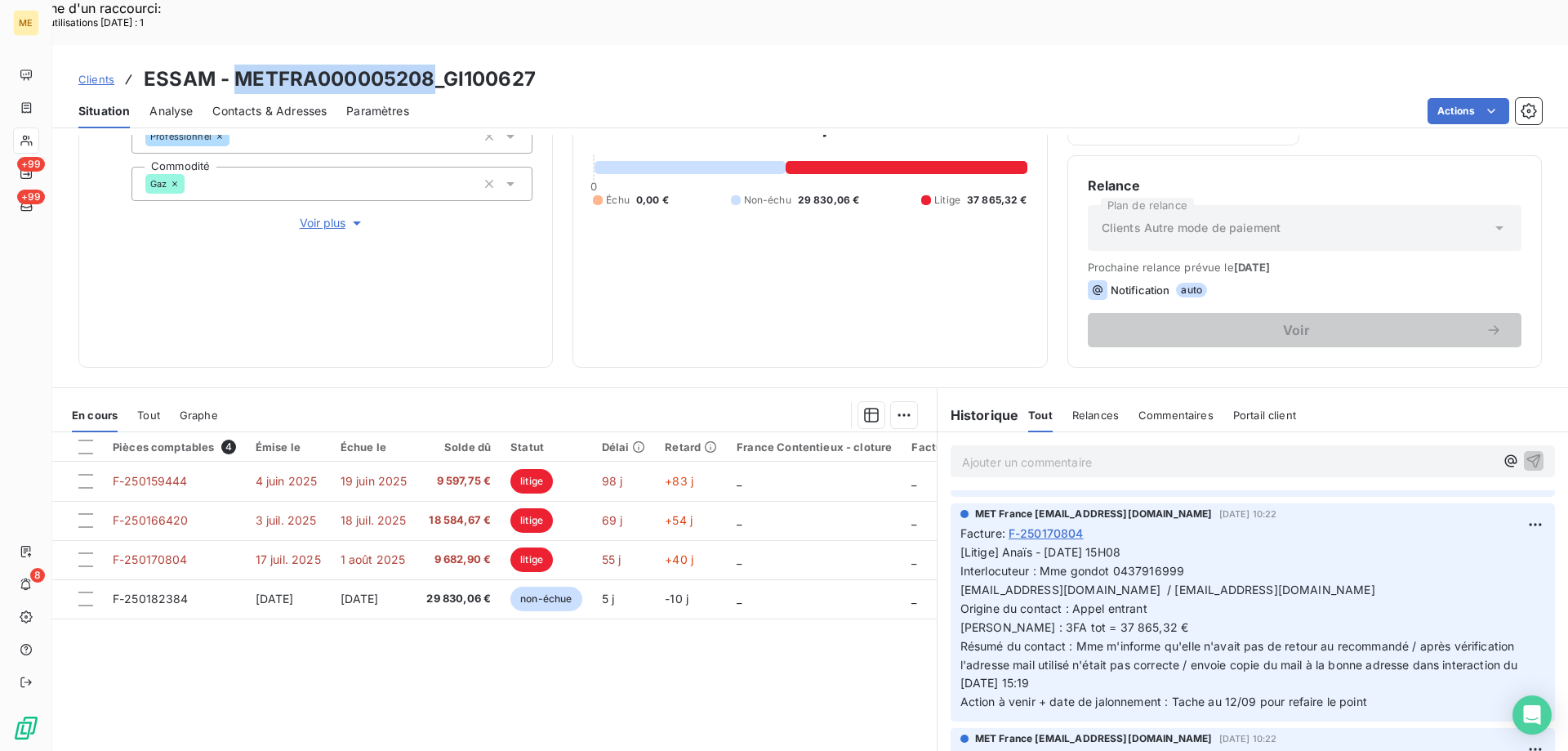
scroll to position [0, 0]
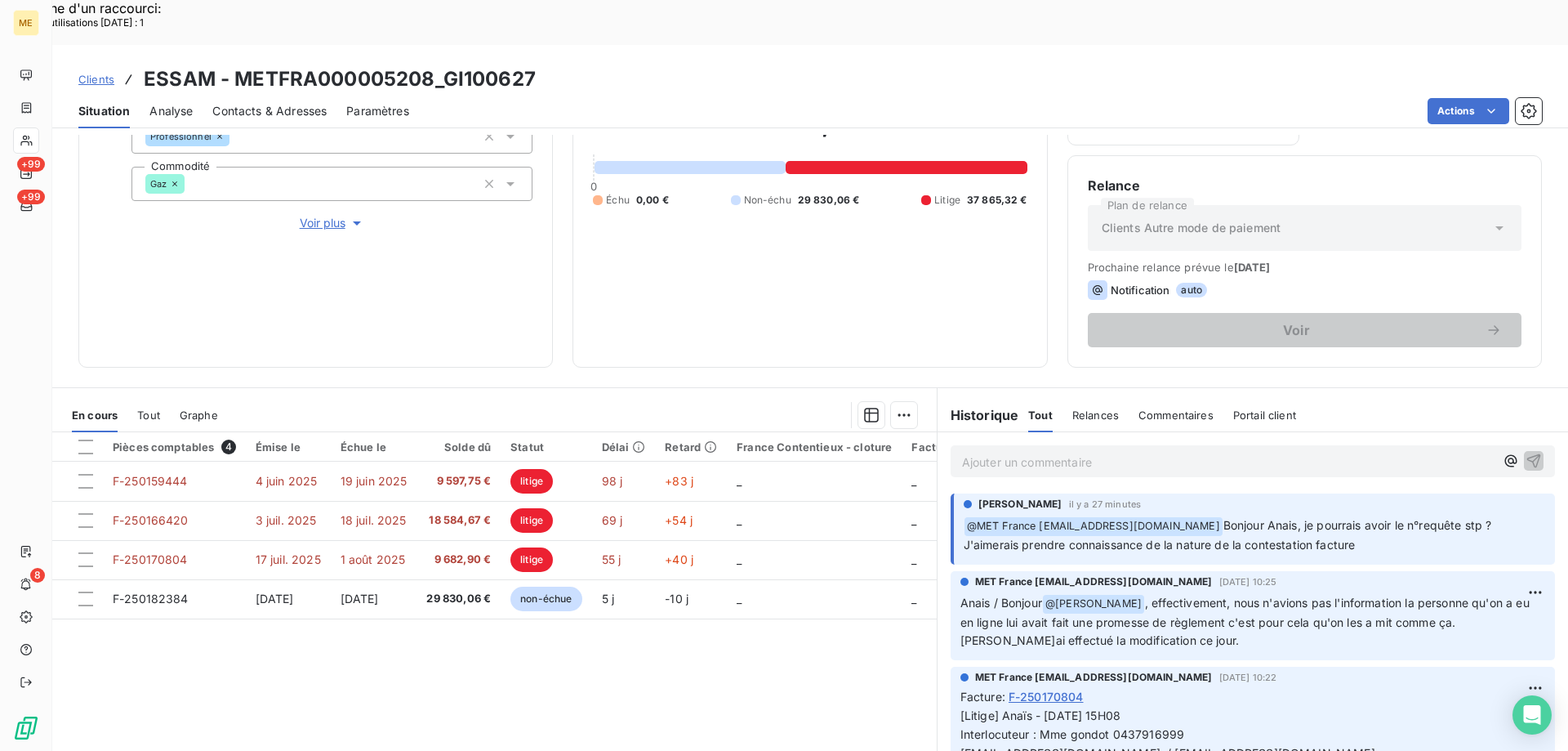
click at [1080, 452] on p "Ajouter un commentaire ﻿" at bounding box center [1228, 462] width 532 height 20
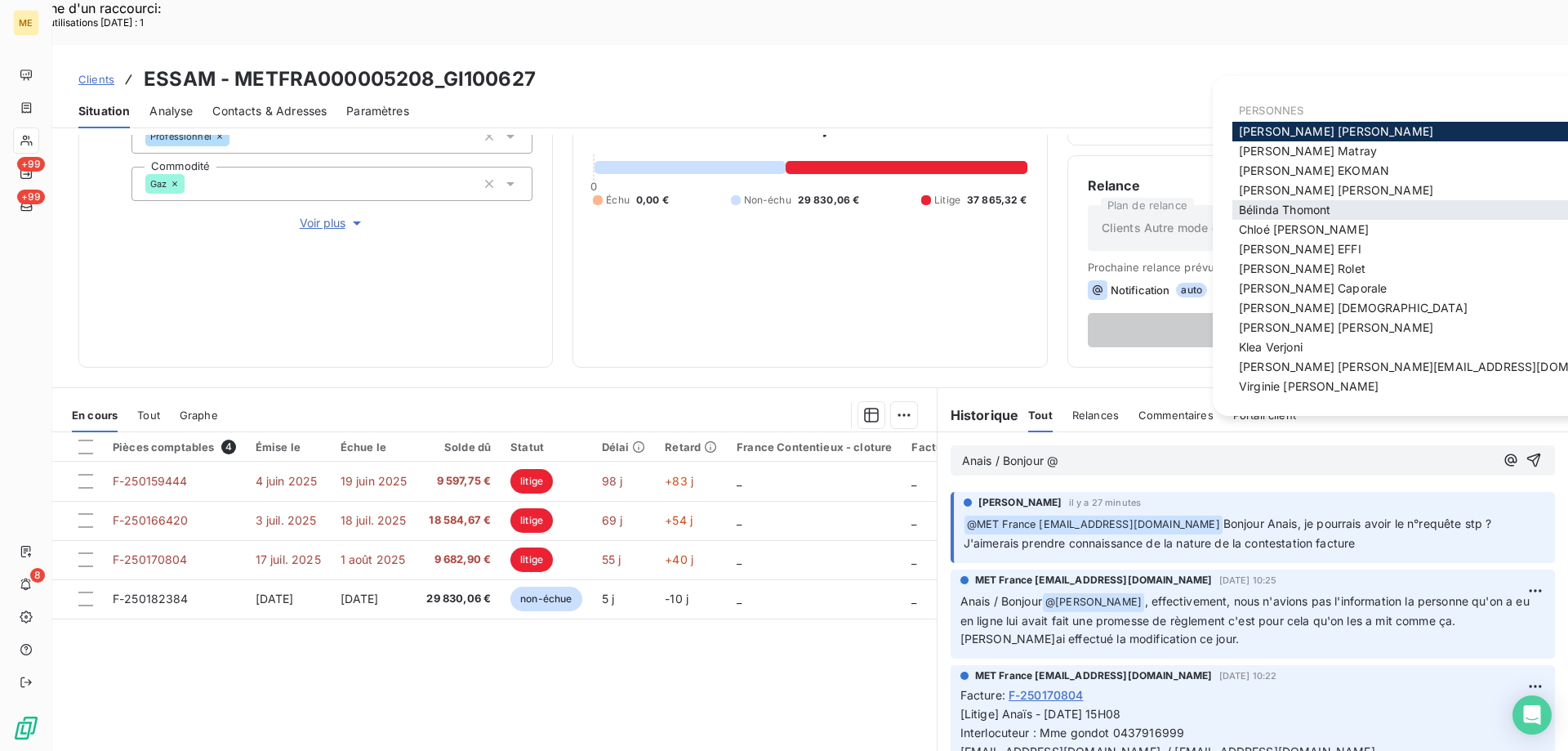
click at [1279, 210] on span "Bélinda Thomont" at bounding box center [1285, 209] width 91 height 14
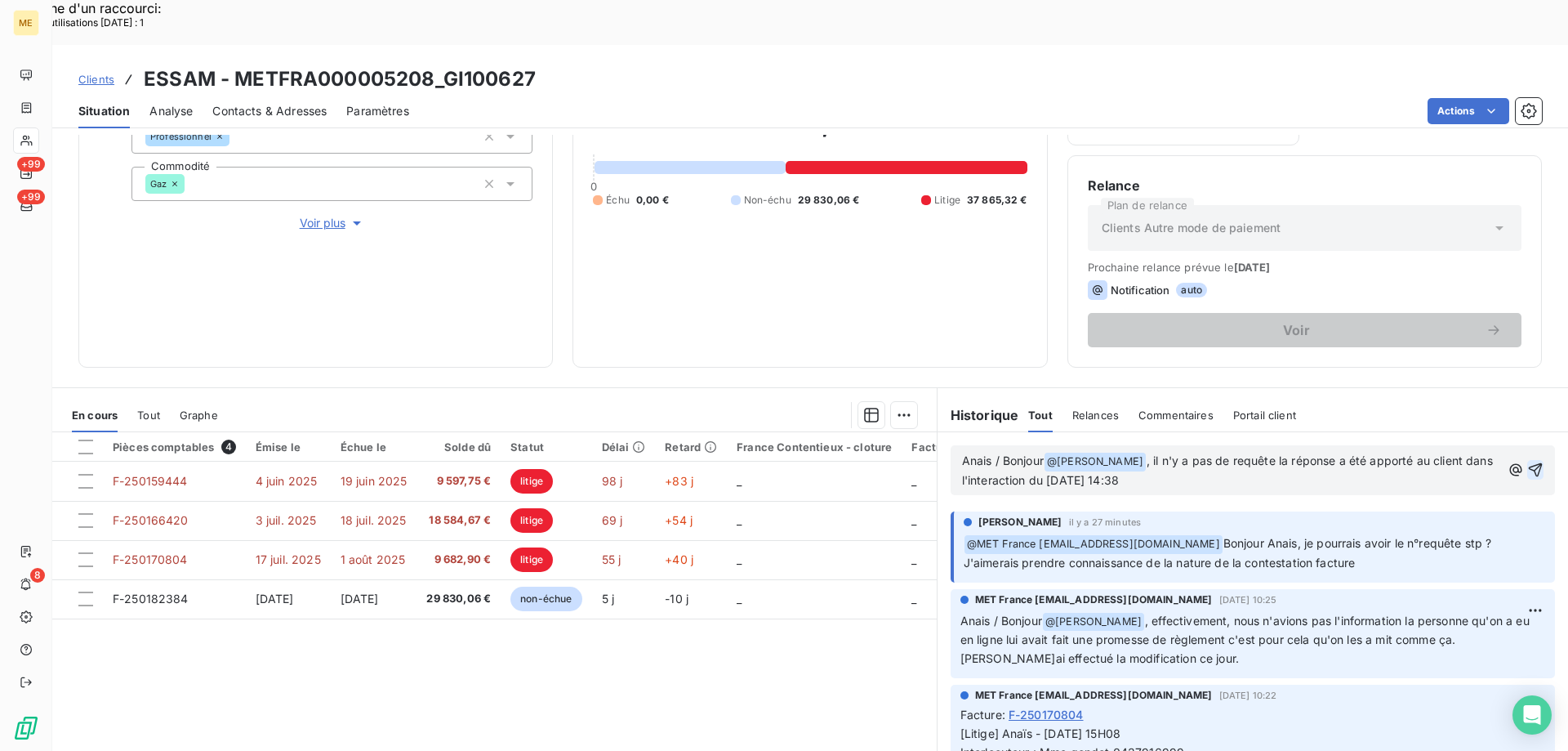
click at [1530, 463] on icon "button" at bounding box center [1536, 470] width 14 height 14
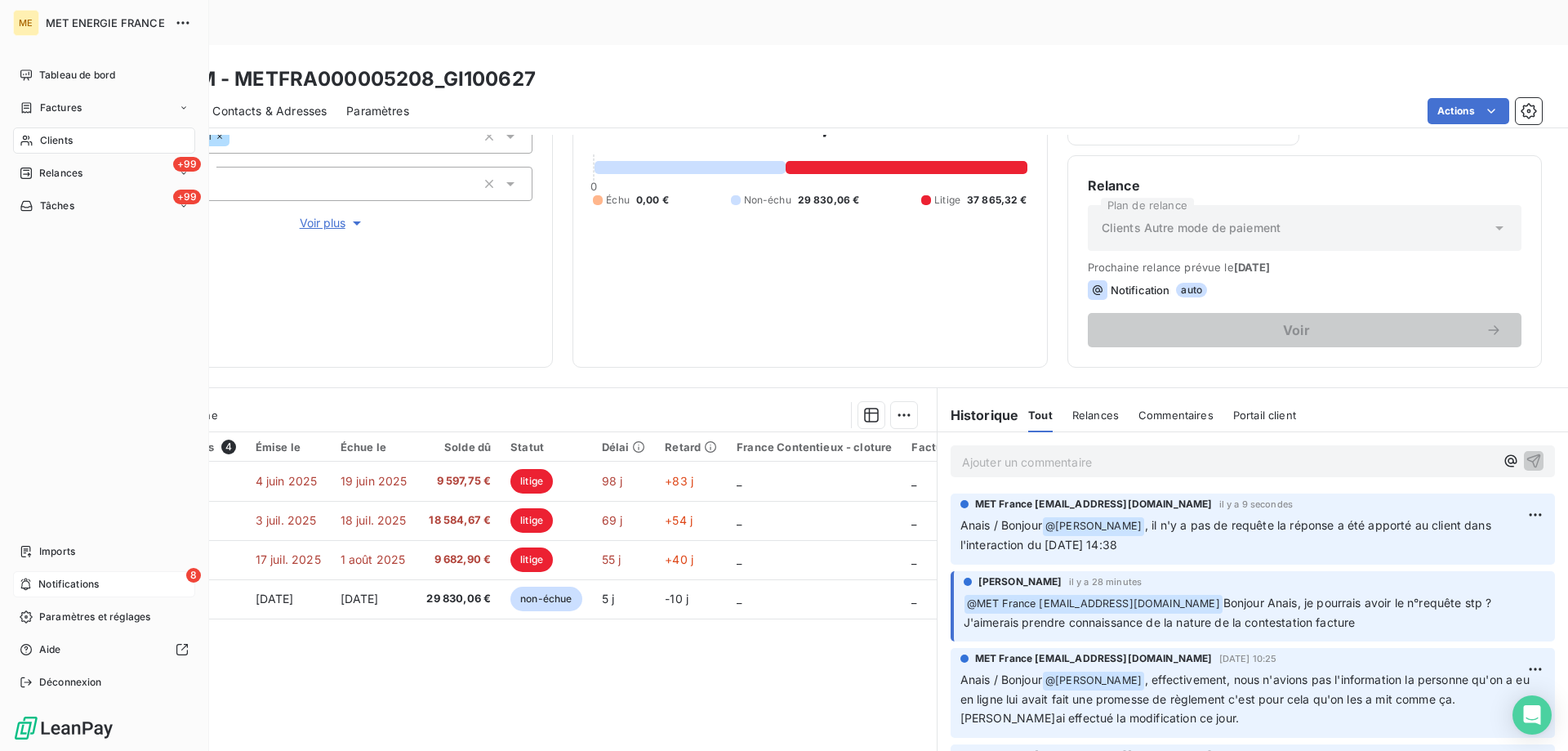
click at [32, 589] on icon at bounding box center [25, 585] width 13 height 13
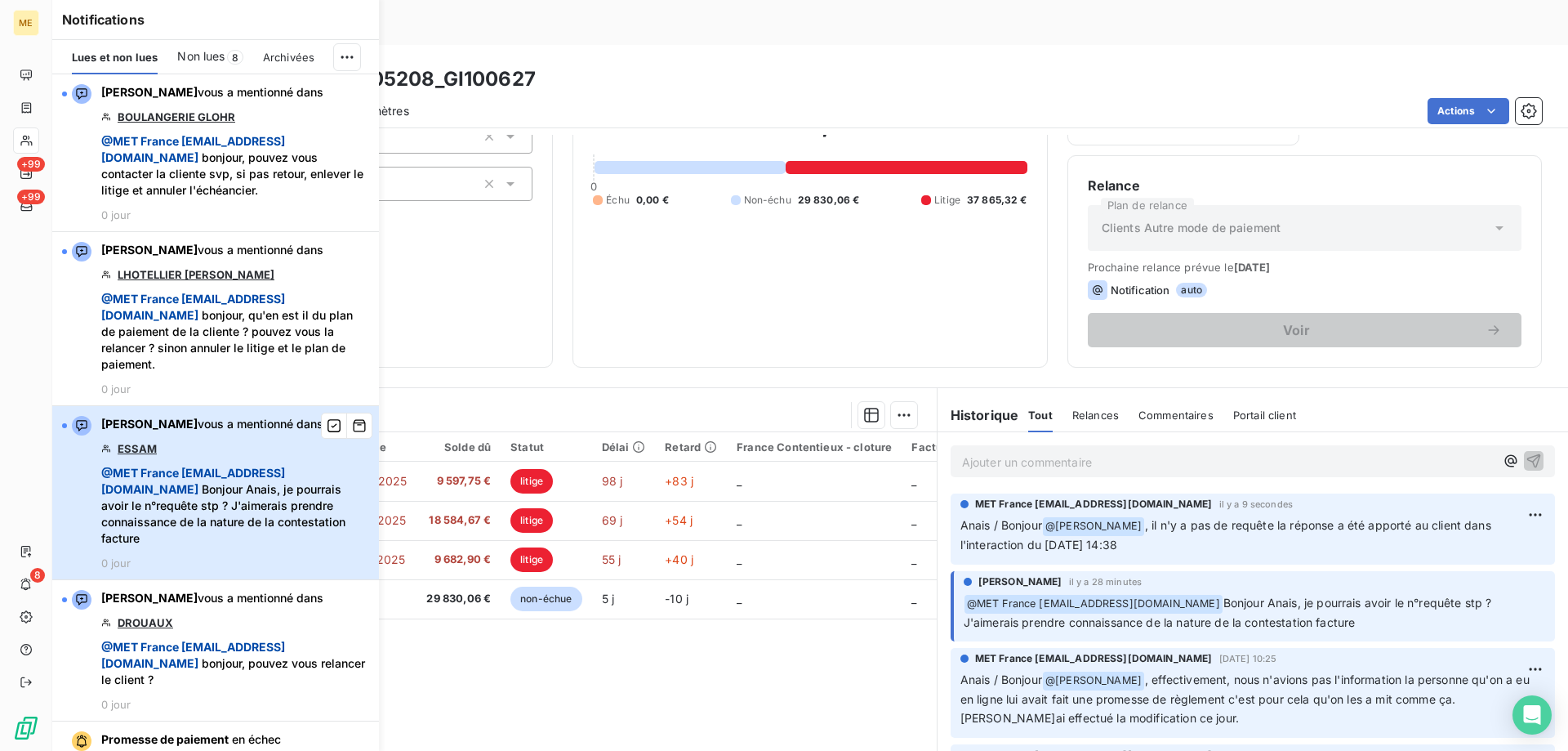
click at [290, 452] on div "Bélinda Thomont vous a mentionné dans ESSAM @ MET France met-france@recouvremen…" at bounding box center [235, 493] width 268 height 154
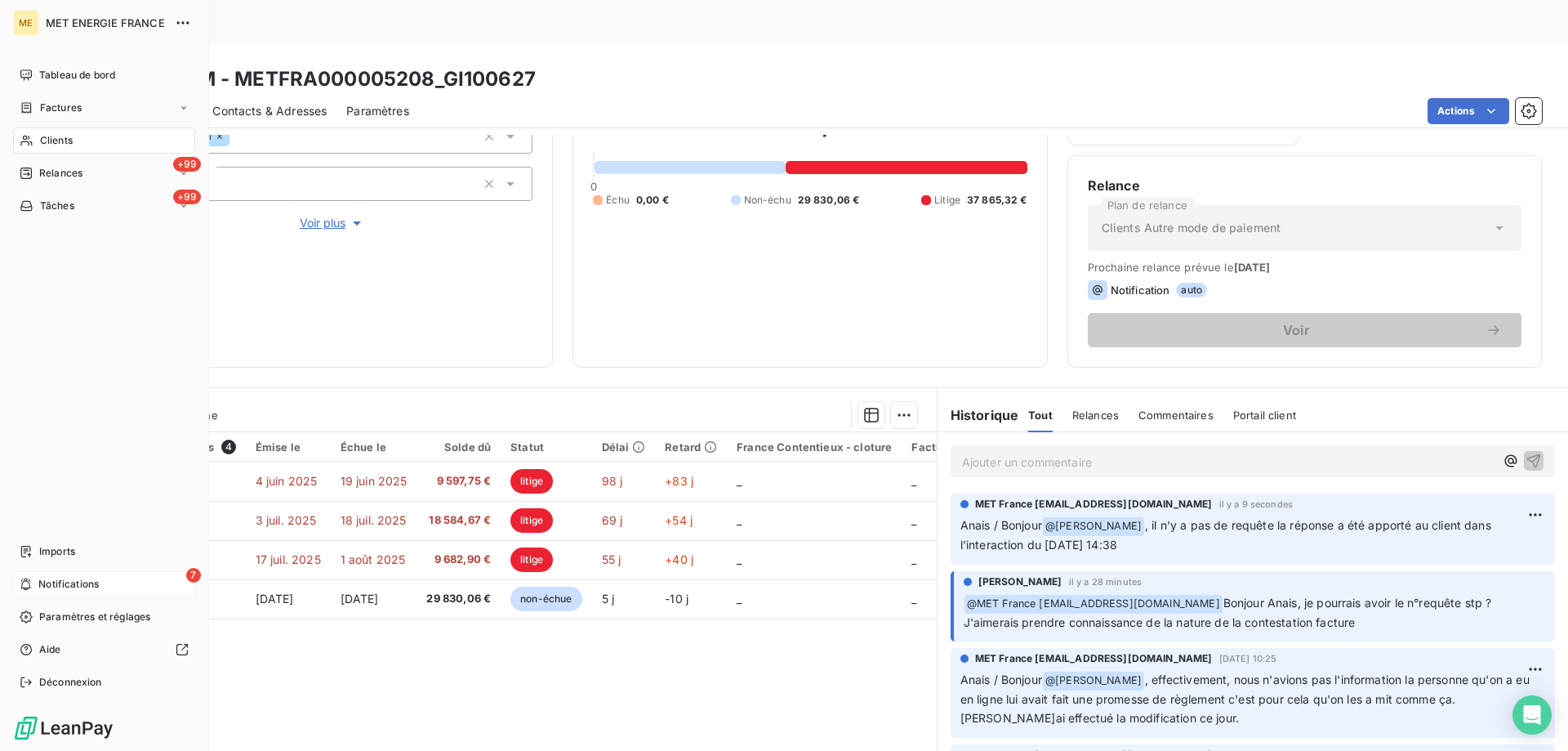
click at [28, 583] on icon at bounding box center [26, 585] width 10 height 13
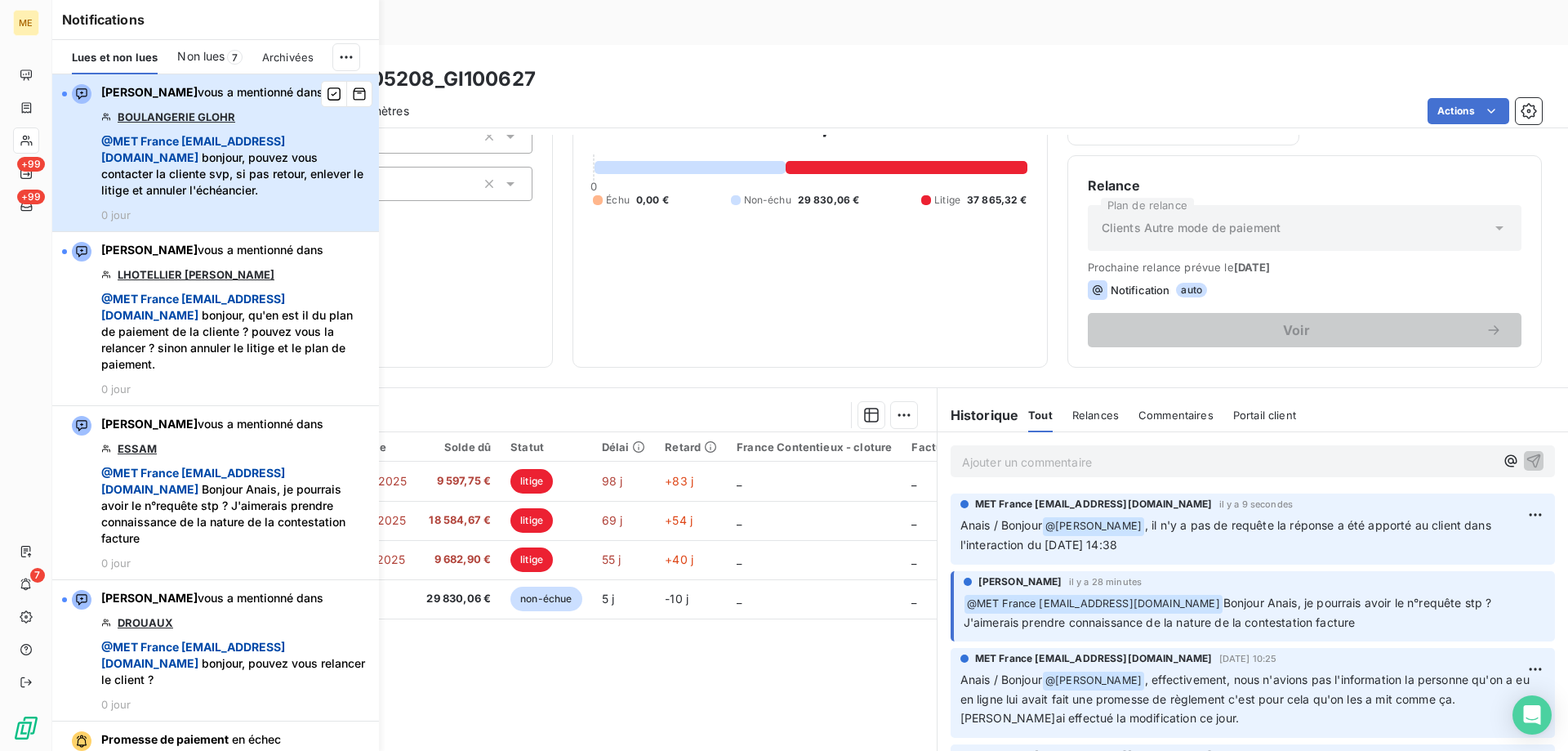
click at [336, 171] on span "@ MET France met-france@recouvrement.met.com bonjour, pouvez vous contacter la …" at bounding box center [235, 166] width 268 height 65
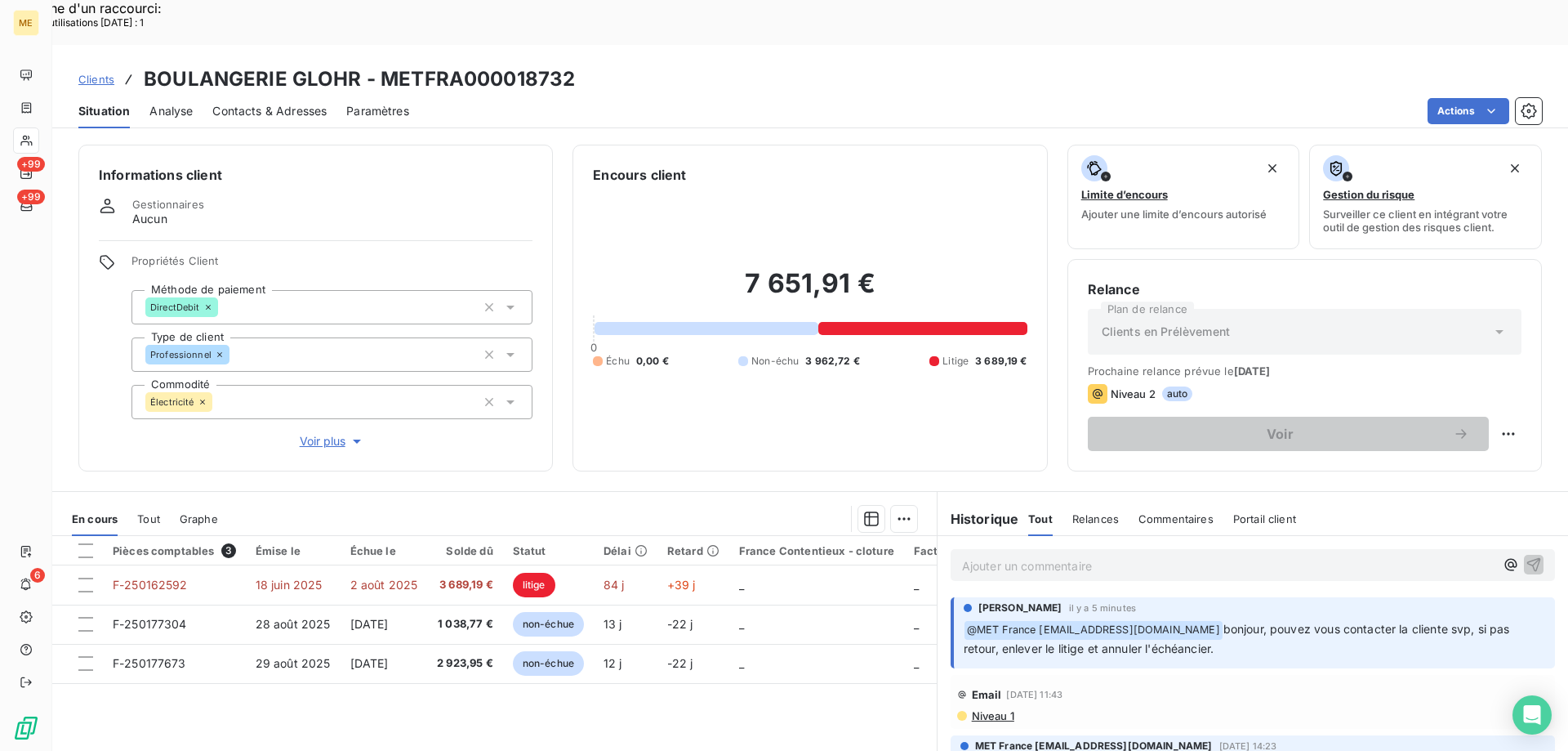
click at [328, 433] on span "Voir plus" at bounding box center [333, 442] width 65 height 17
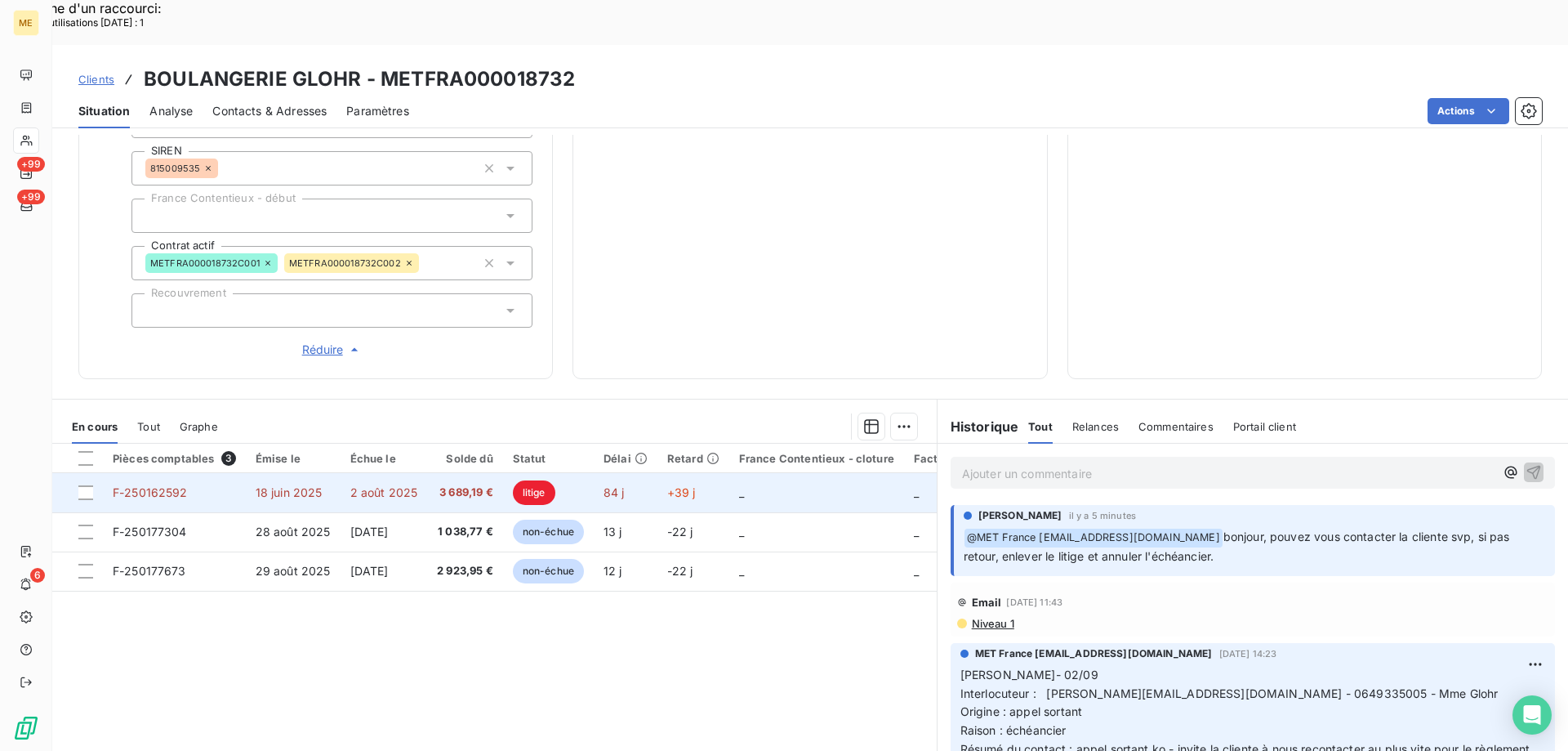
click at [783, 473] on td "_" at bounding box center [817, 493] width 175 height 39
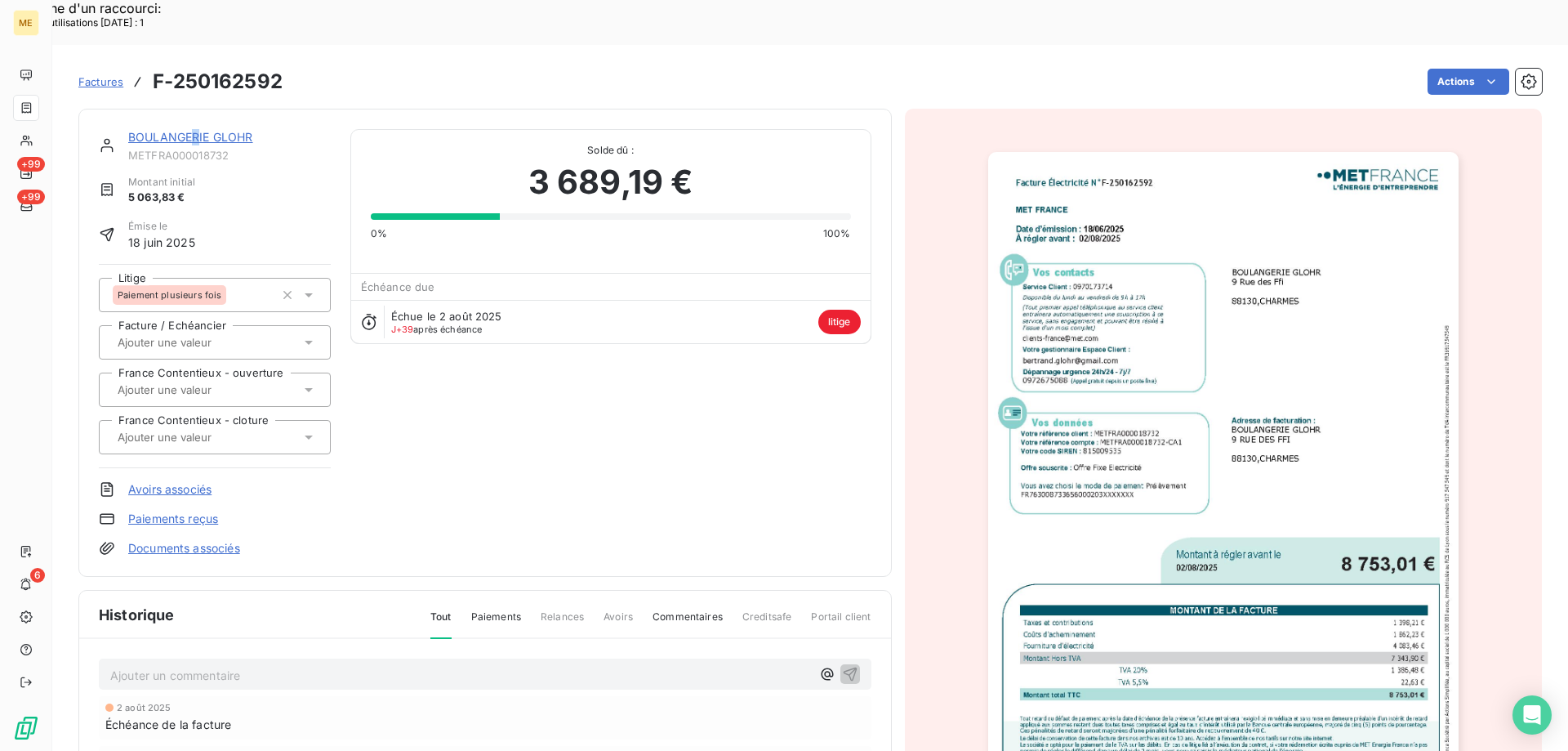
click at [200, 130] on link "BOULANGERIE GLOHR" at bounding box center [191, 136] width 125 height 14
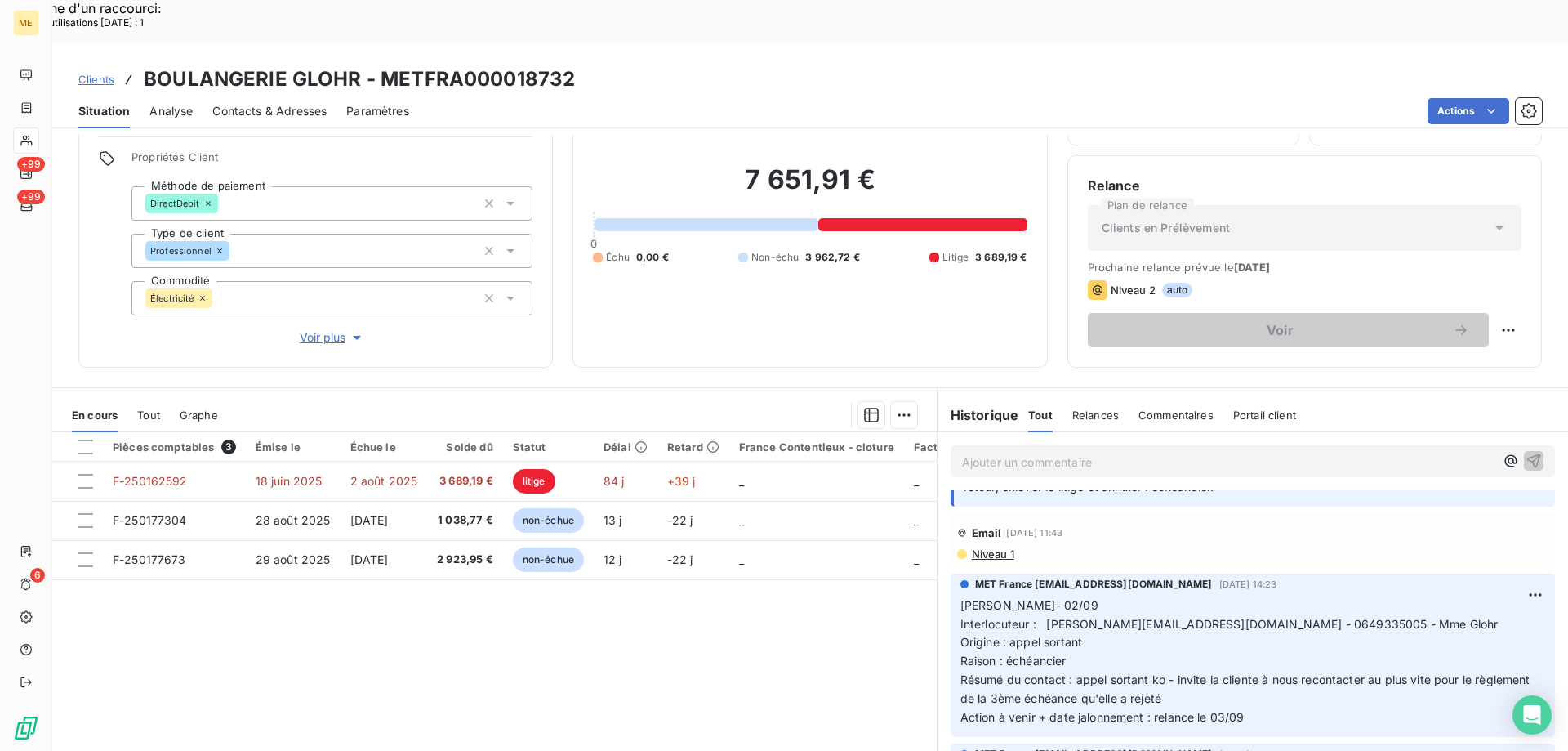
scroll to position [82, 0]
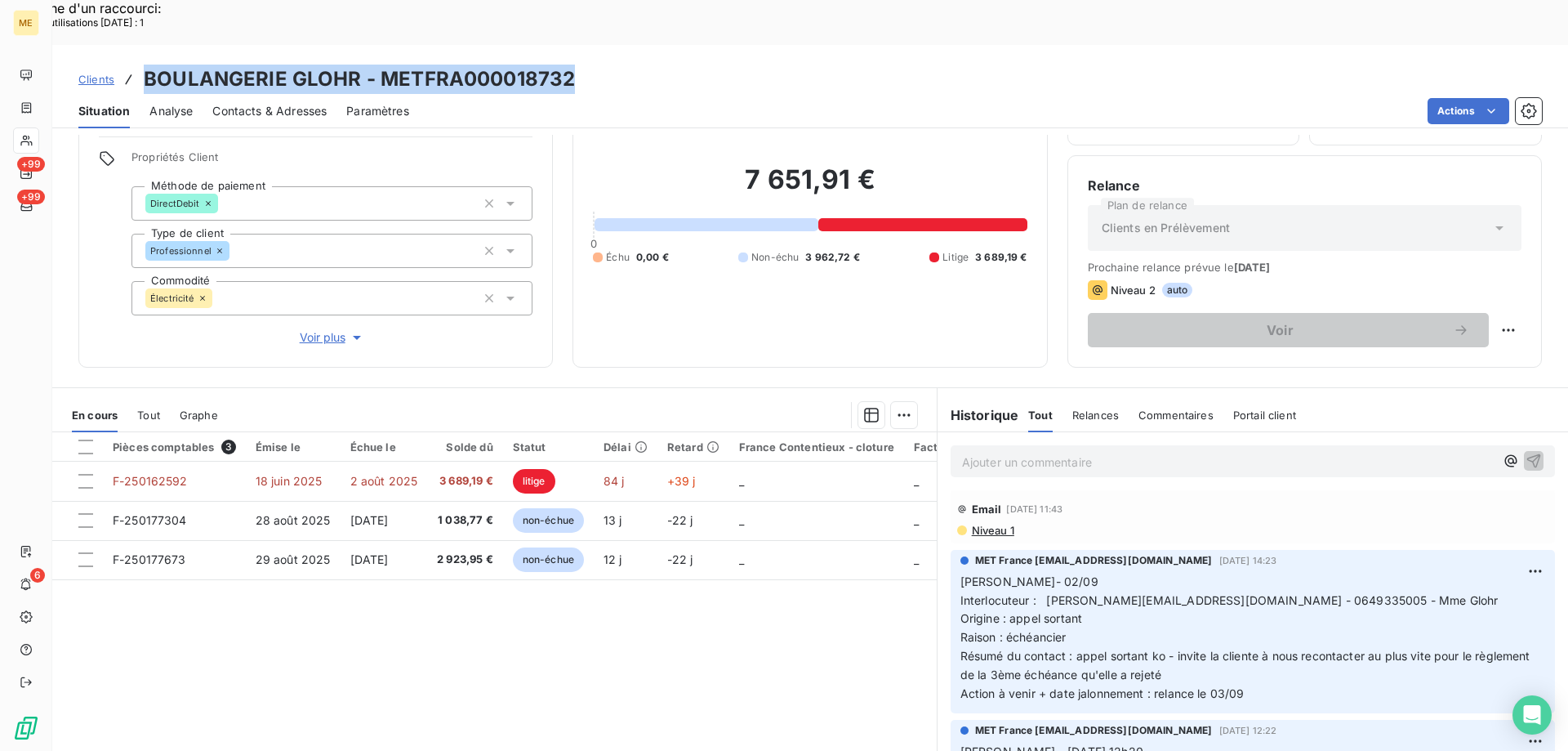
drag, startPoint x: 592, startPoint y: 40, endPoint x: 140, endPoint y: 45, distance: 452.0
click at [140, 64] on div "Clients BOULANGERIE GLOHR - METFRA000018732" at bounding box center [811, 79] width 1516 height 29
copy h3 "BOULANGERIE GLOHR - METFRA000018732"
drag, startPoint x: 1260, startPoint y: 654, endPoint x: 955, endPoint y: 548, distance: 322.9
click at [960, 573] on p "Lisa- 02/09 Interlocuteur : bertrand.glohr@gmail.com - 0649335005 - Mme Glohr O…" at bounding box center [1253, 638] width 585 height 130
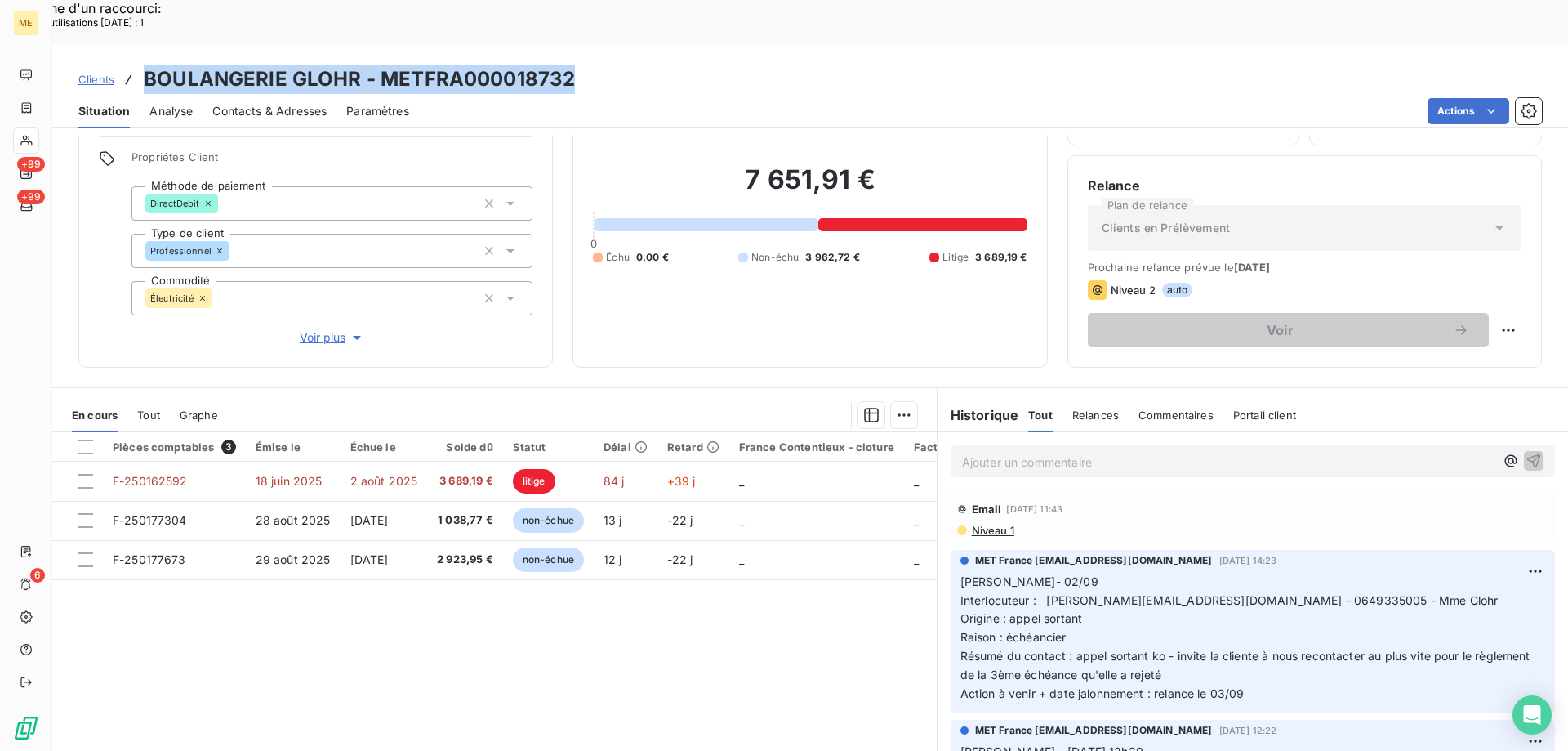
copy p "Interlocuteur : bertrand.glohr@gmail.com - 0649335005 - Mme Glohr Origine : app…"
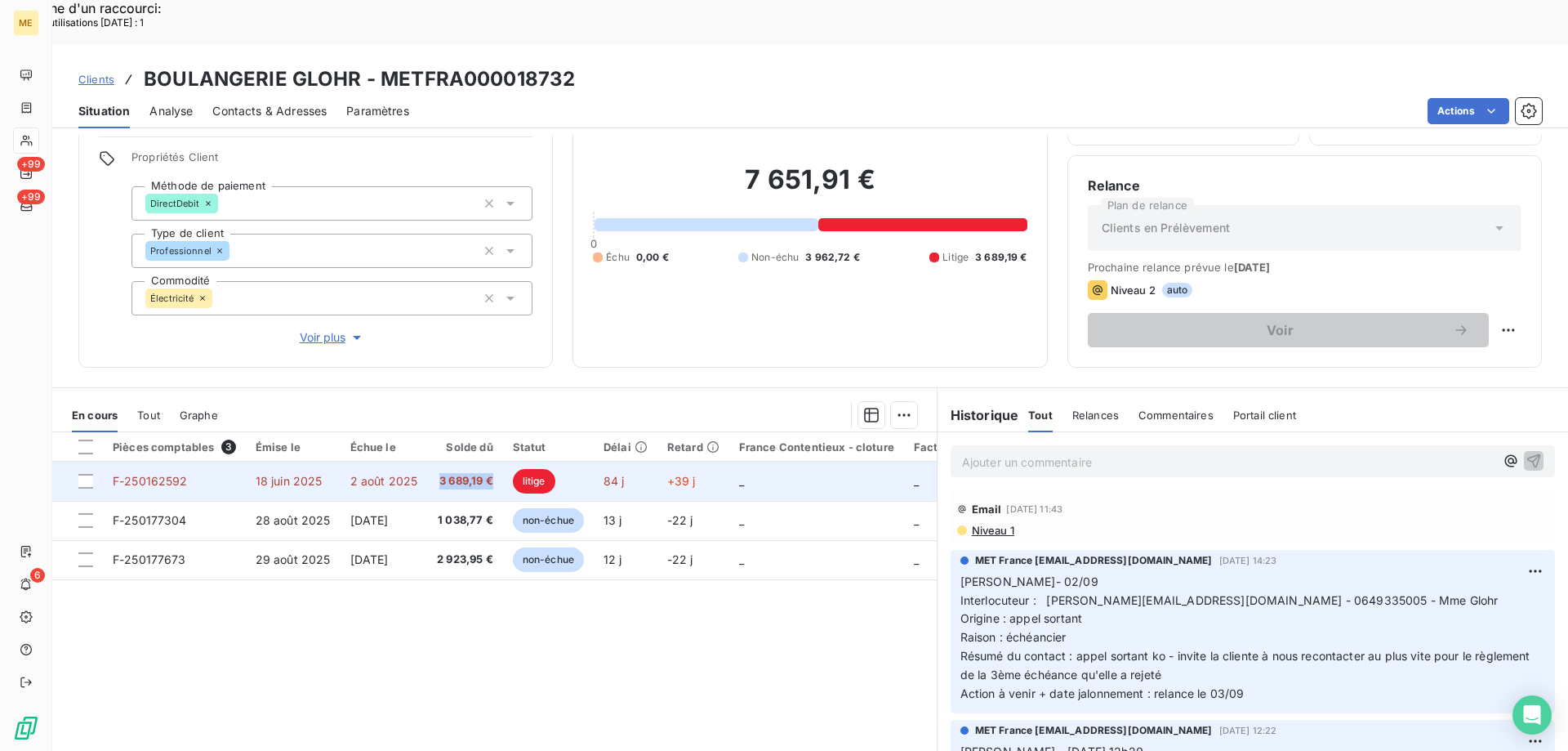
copy span "3 689,19 €"
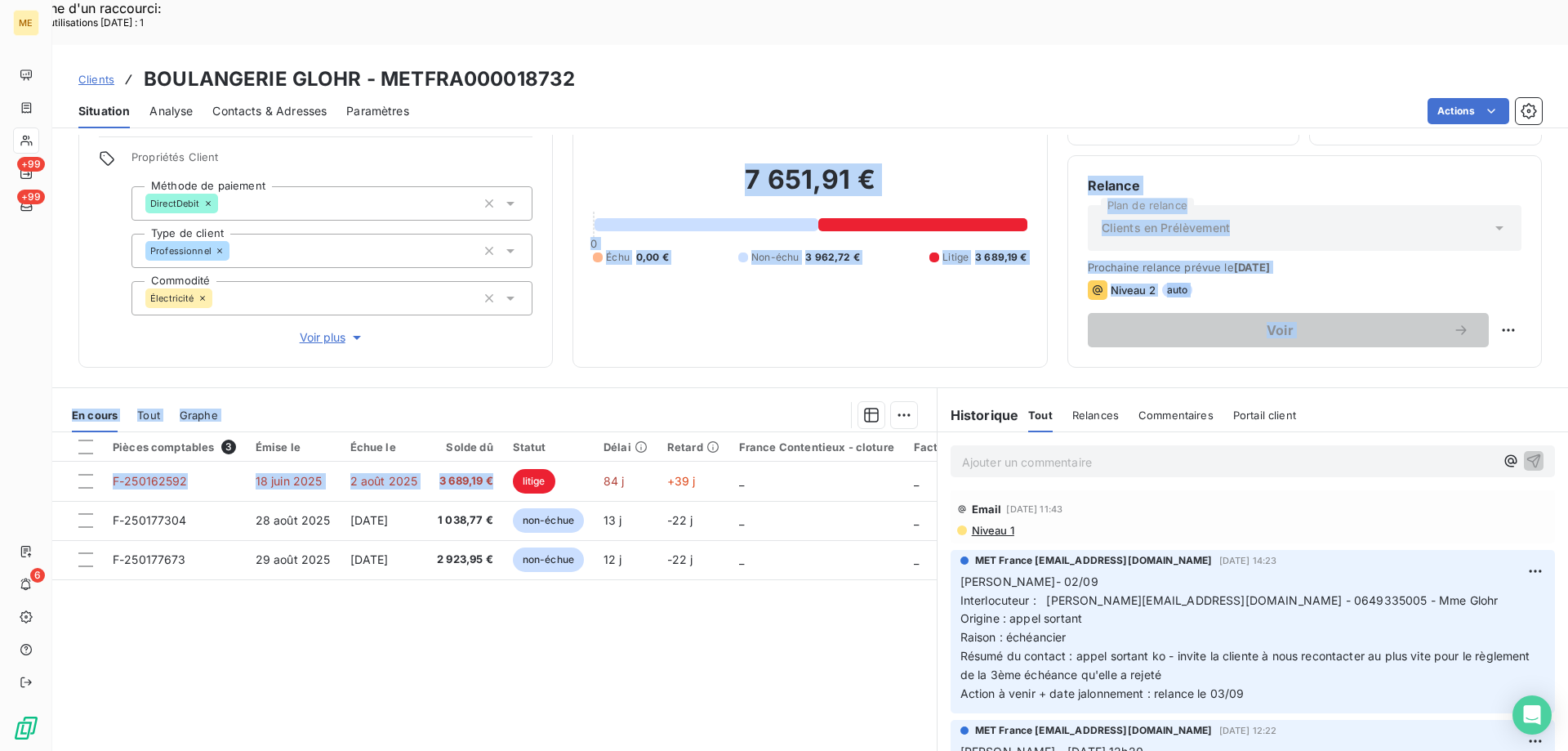
drag, startPoint x: 504, startPoint y: 437, endPoint x: 1057, endPoint y: 192, distance: 604.8
click at [507, 258] on div "Informations client Gestionnaires Aucun Propriétés Client Méthode de paiement D…" at bounding box center [811, 465] width 1516 height 662
click at [239, 103] on span "Contacts & Adresses" at bounding box center [269, 111] width 115 height 17
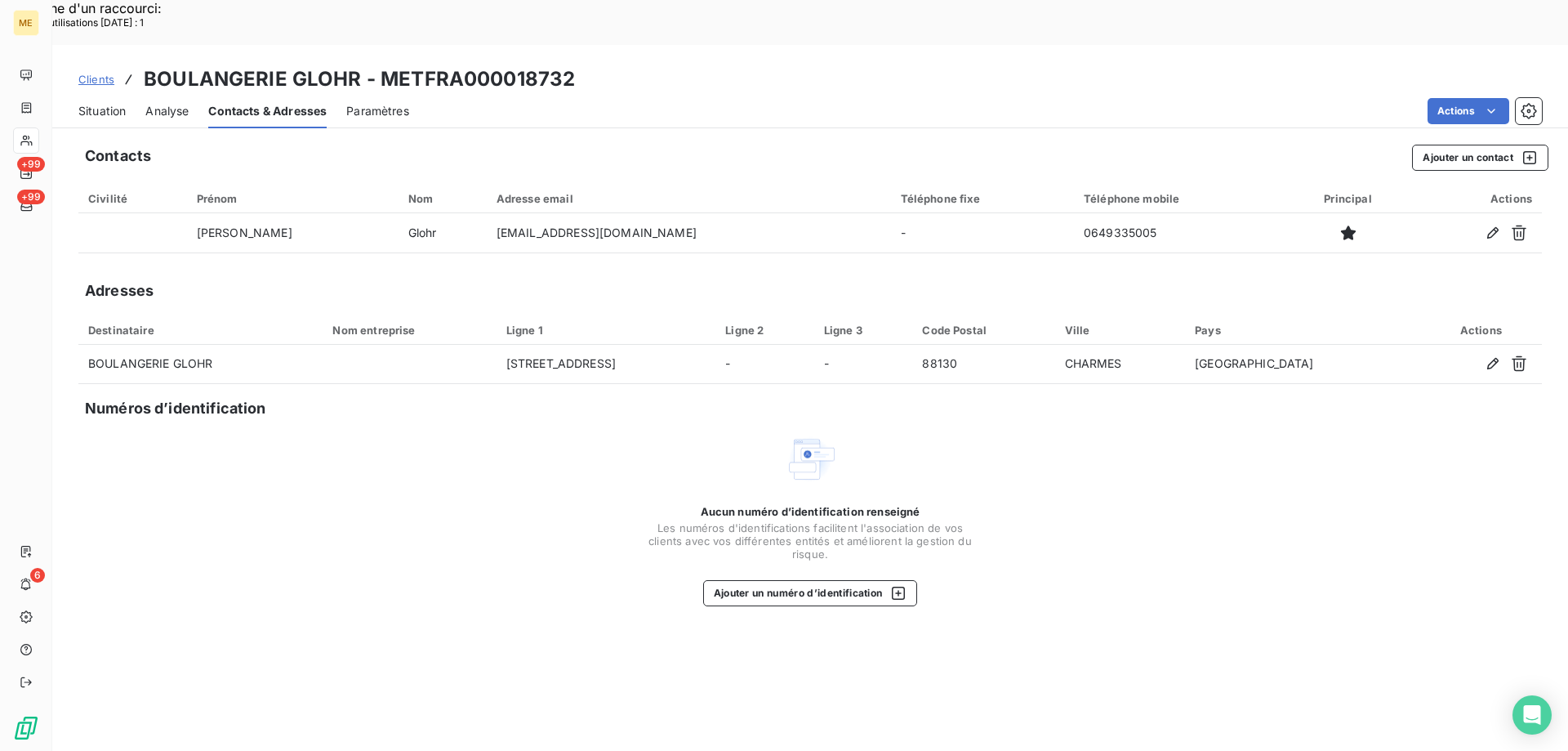
click at [86, 103] on span "Situation" at bounding box center [102, 111] width 48 height 17
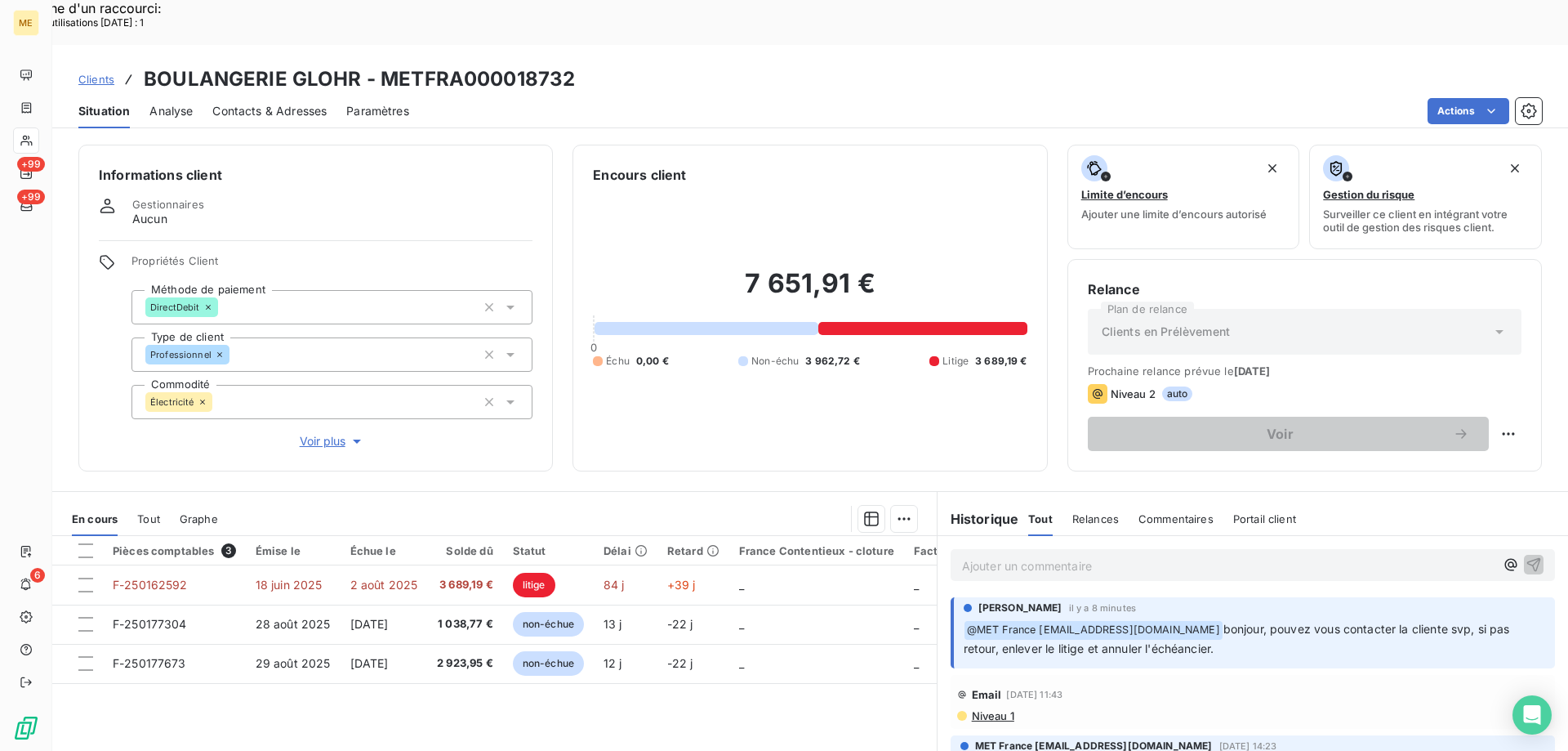
click at [566, 64] on h3 "BOULANGERIE GLOHR - METFRA000018732" at bounding box center [359, 79] width 431 height 29
drag, startPoint x: 568, startPoint y: 35, endPoint x: 386, endPoint y: 33, distance: 182.0
click at [386, 64] on div "Clients BOULANGERIE GLOHR - METFRA000018732" at bounding box center [811, 79] width 1516 height 29
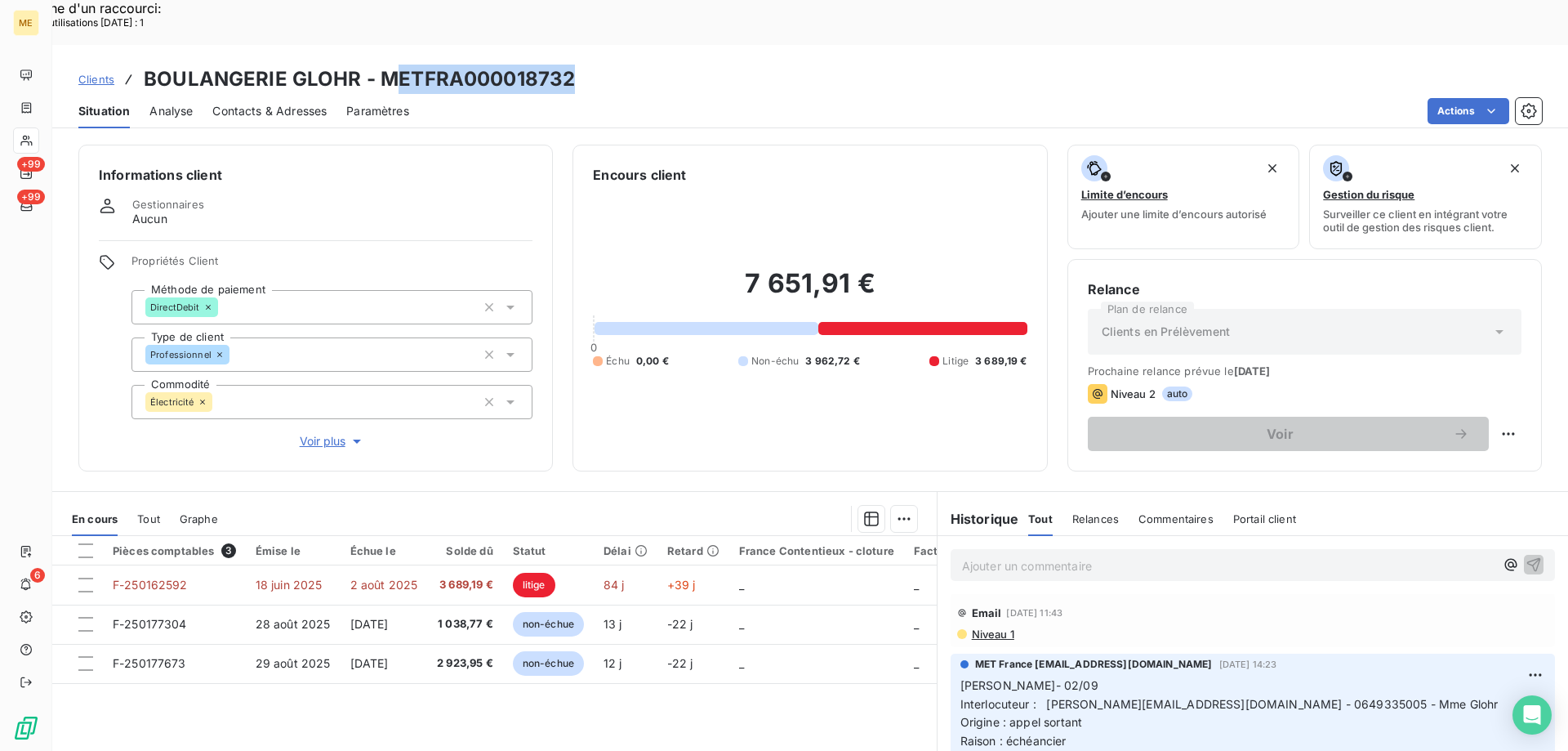
scroll to position [163, 0]
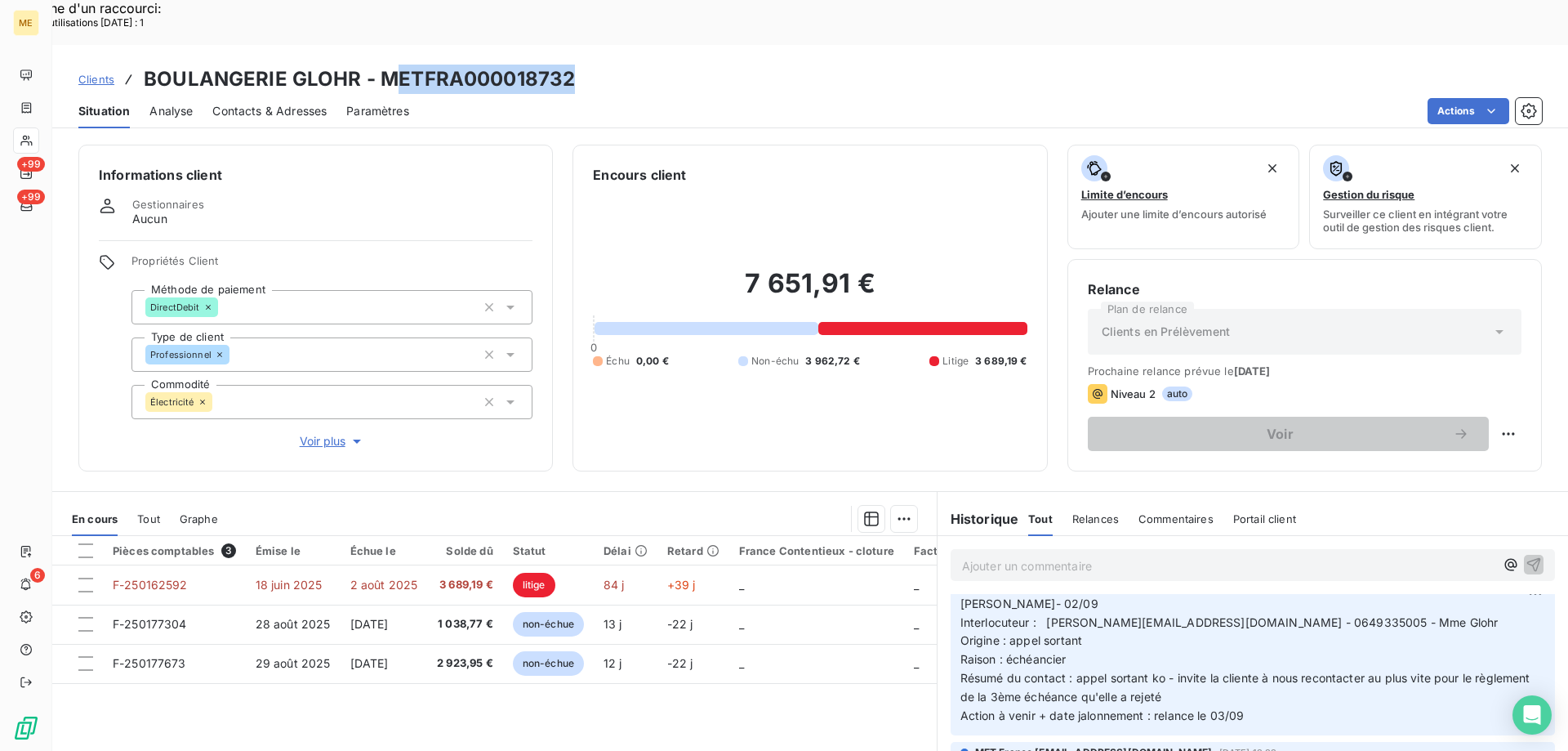
click at [332, 433] on span "Voir plus" at bounding box center [333, 442] width 65 height 17
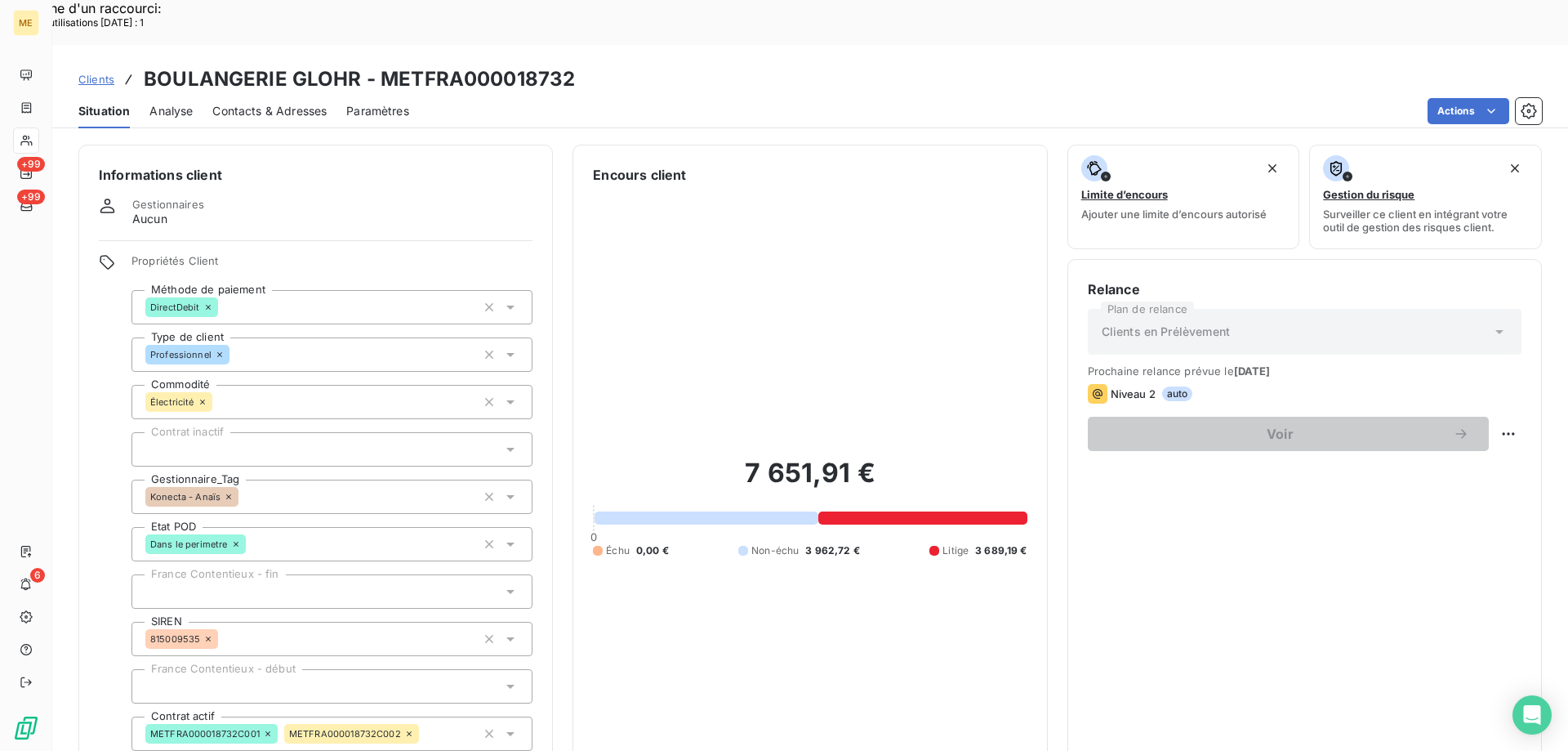
click at [811, 345] on div "7 651,91 € 0 Échu 0,00 € Non-échu 3 962,72 € Litige 3 689,19 €" at bounding box center [810, 507] width 434 height 645
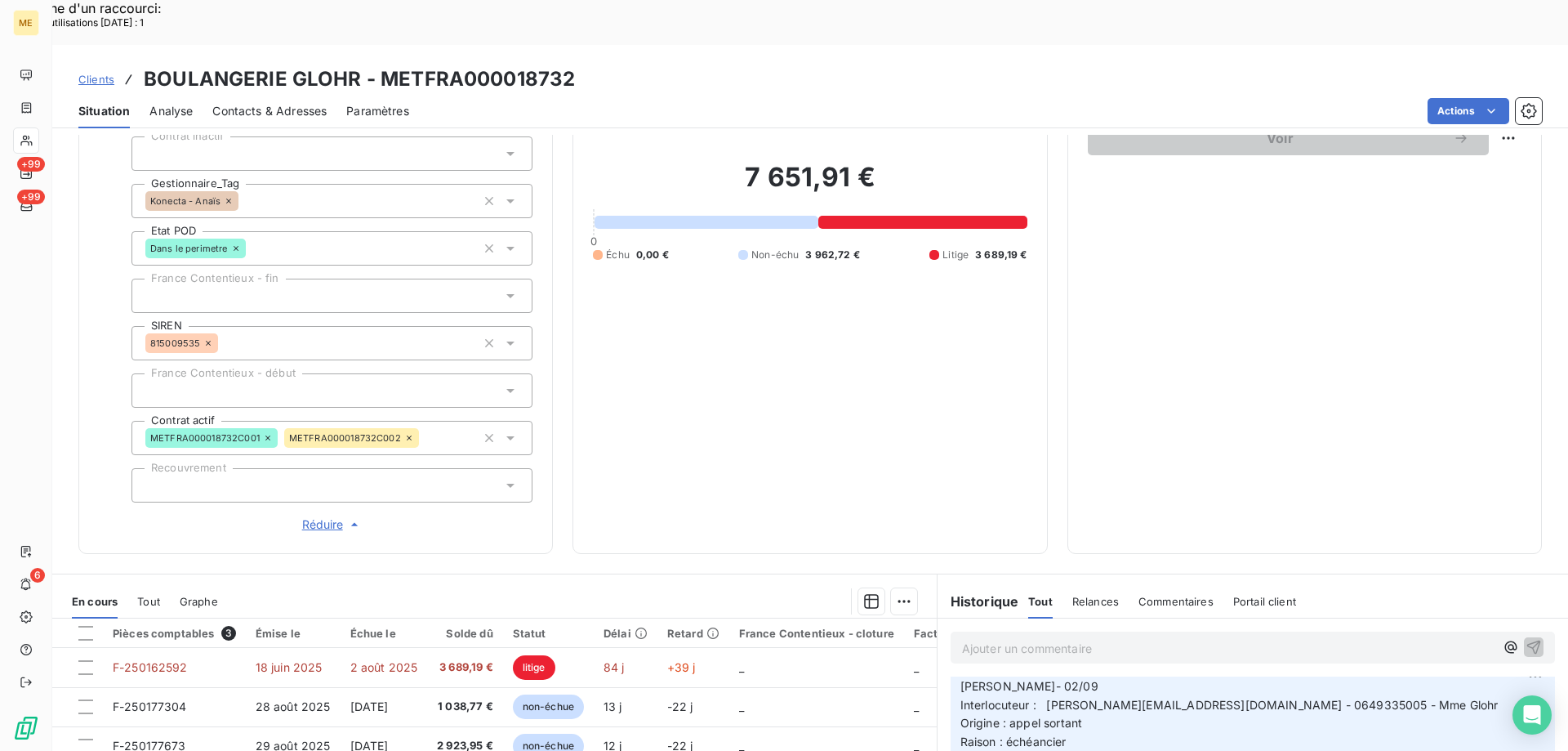
scroll to position [471, 0]
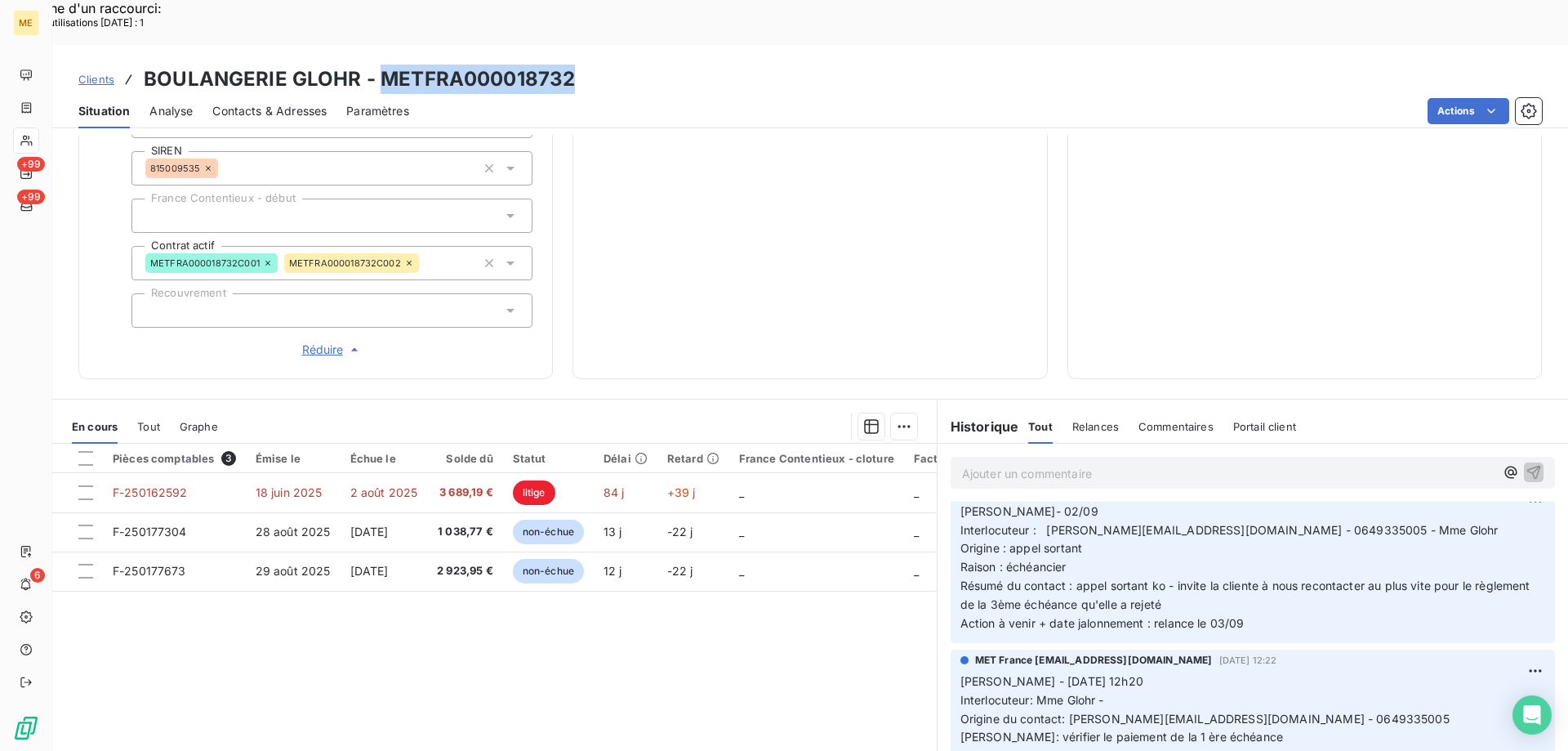
drag, startPoint x: 581, startPoint y: 33, endPoint x: 378, endPoint y: 30, distance: 203.0
click at [378, 64] on div "Clients BOULANGERIE GLOHR - METFRA000018732" at bounding box center [811, 79] width 1516 height 29
copy h3 "METFRA000018732"
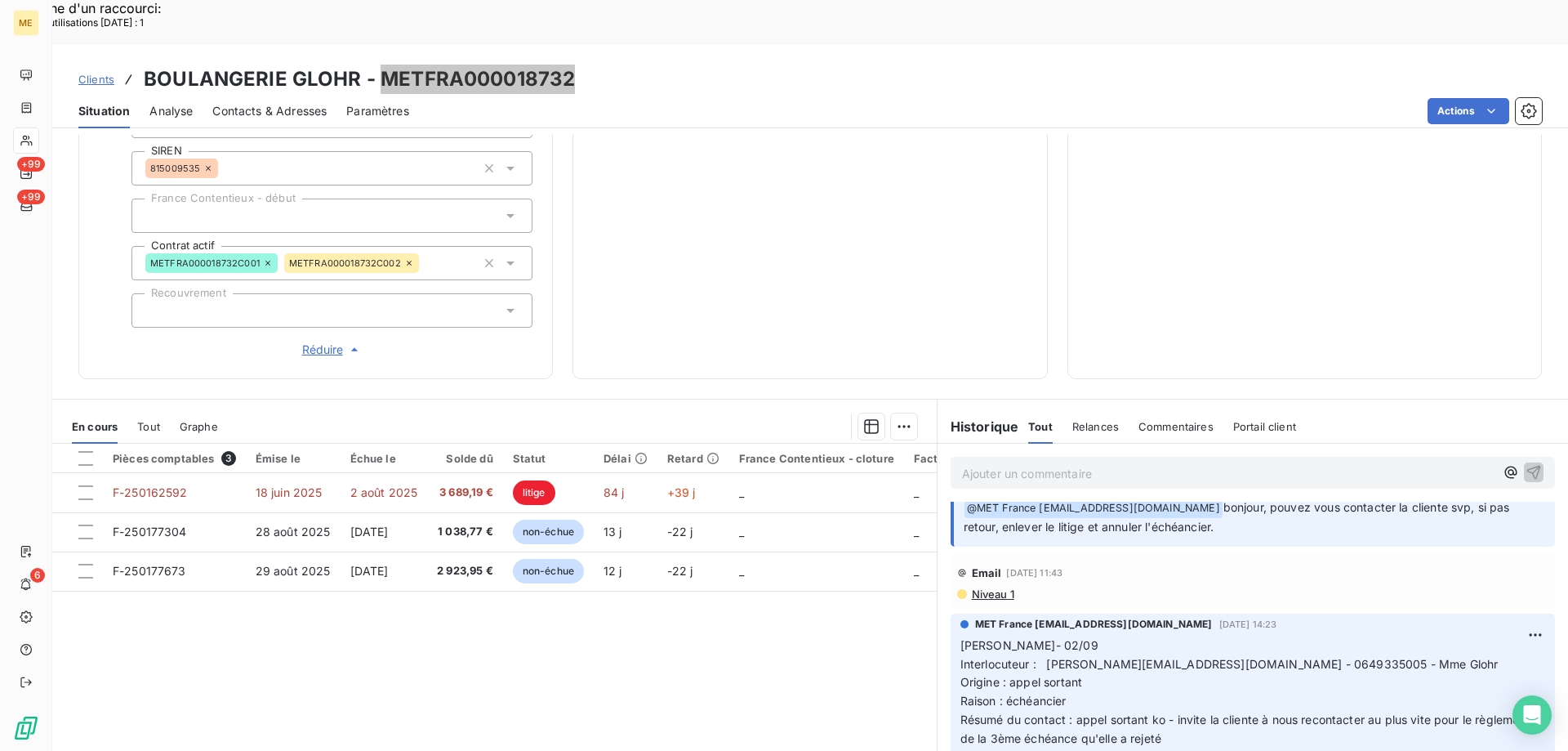
scroll to position [0, 0]
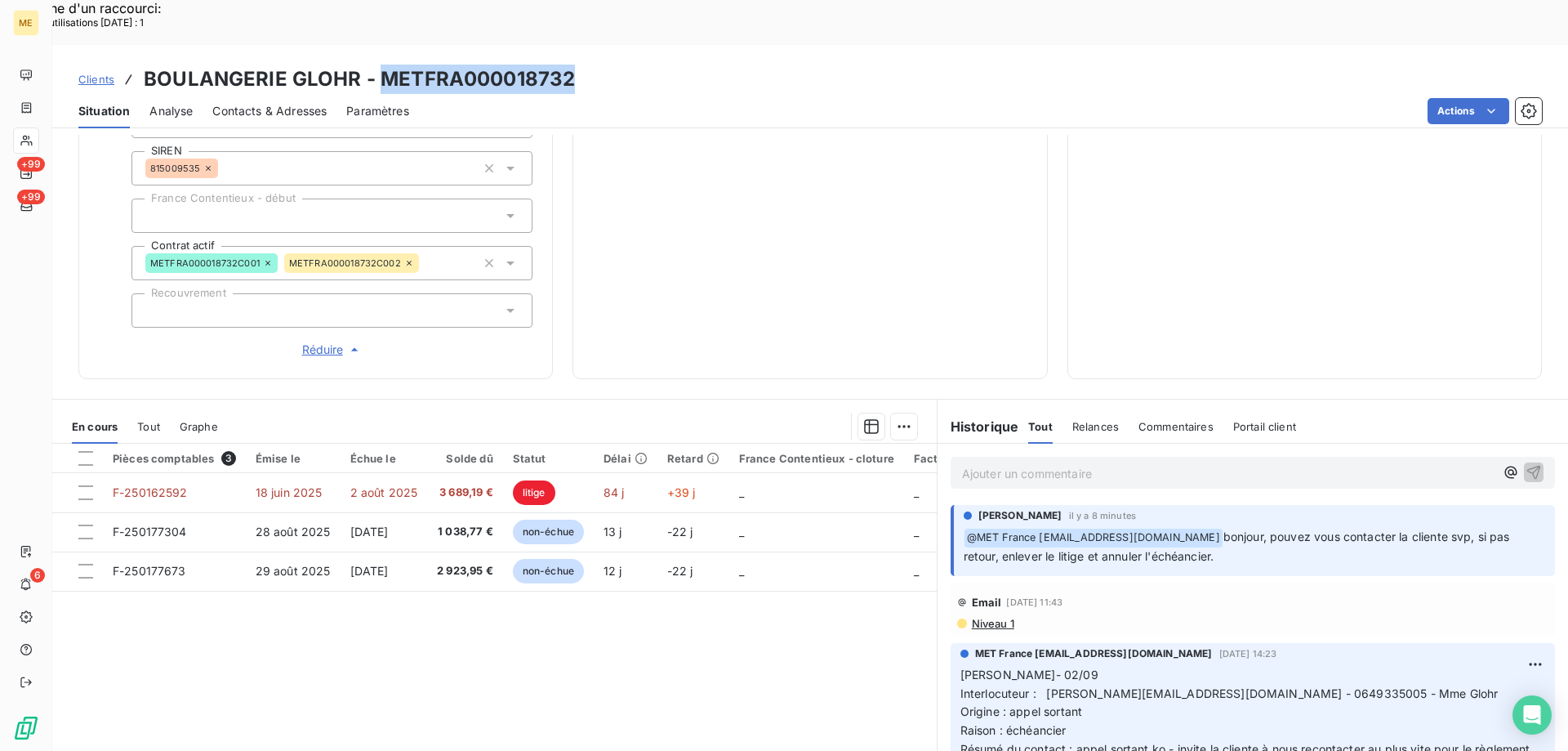
click at [568, 64] on h3 "BOULANGERIE GLOHR - METFRA000018732" at bounding box center [359, 79] width 431 height 29
click at [590, 64] on div "Clients BOULANGERIE GLOHR - METFRA000018732" at bounding box center [811, 79] width 1516 height 29
click at [567, 64] on h3 "BOULANGERIE GLOHR - METFRA000018732" at bounding box center [359, 79] width 431 height 29
click at [578, 64] on div "Clients BOULANGERIE GLOHR - METFRA000018732" at bounding box center [811, 79] width 1516 height 29
click at [400, 64] on h3 "BOULANGERIE GLOHR - METFRA000018732" at bounding box center [359, 79] width 431 height 29
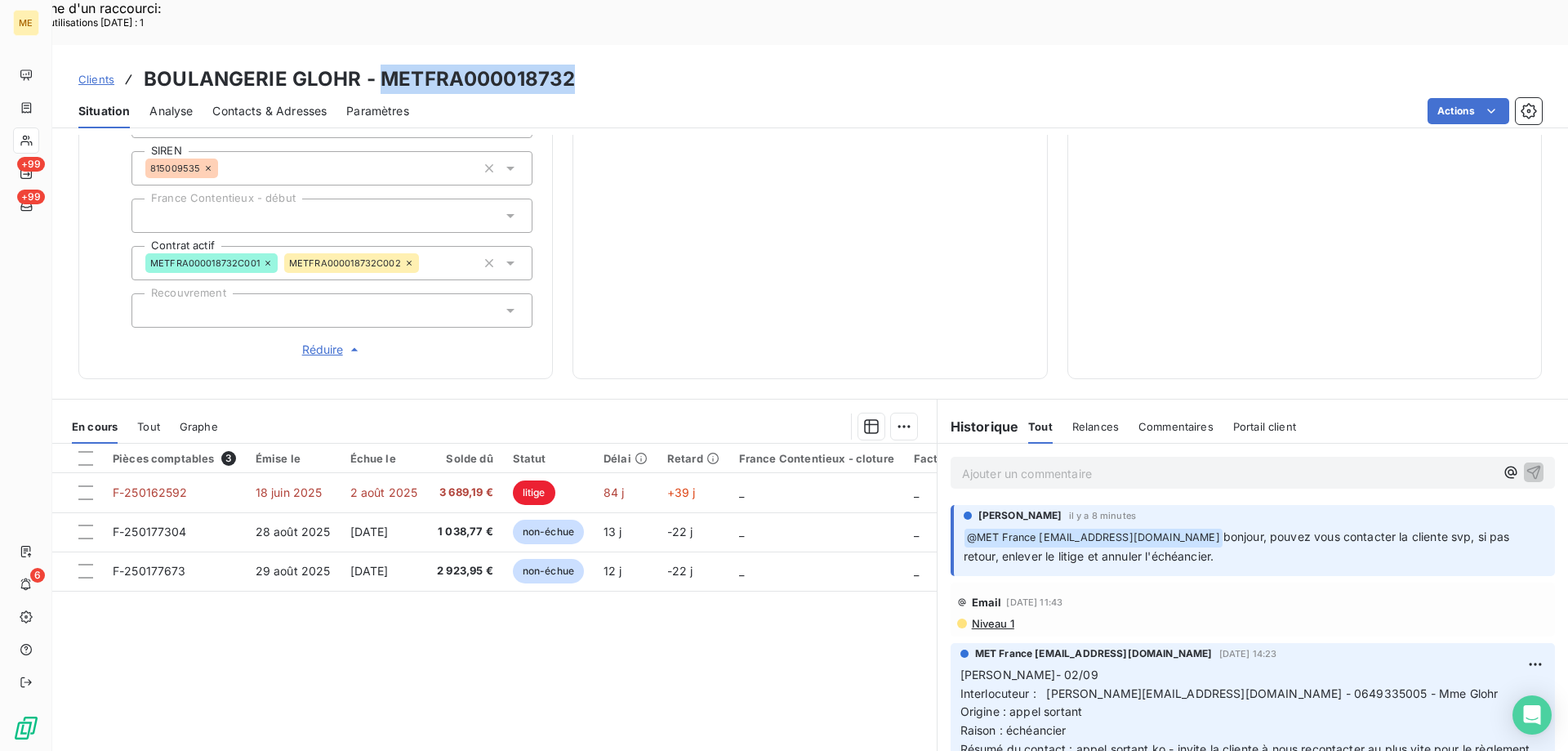
click at [338, 64] on h3 "BOULANGERIE GLOHR - METFRA000018732" at bounding box center [359, 79] width 431 height 29
click at [507, 64] on h3 "BOULANGERIE GLOHR - METFRA000018732" at bounding box center [359, 79] width 431 height 29
click at [504, 64] on h3 "BOULANGERIE GLOHR - METFRA000018732" at bounding box center [359, 79] width 431 height 29
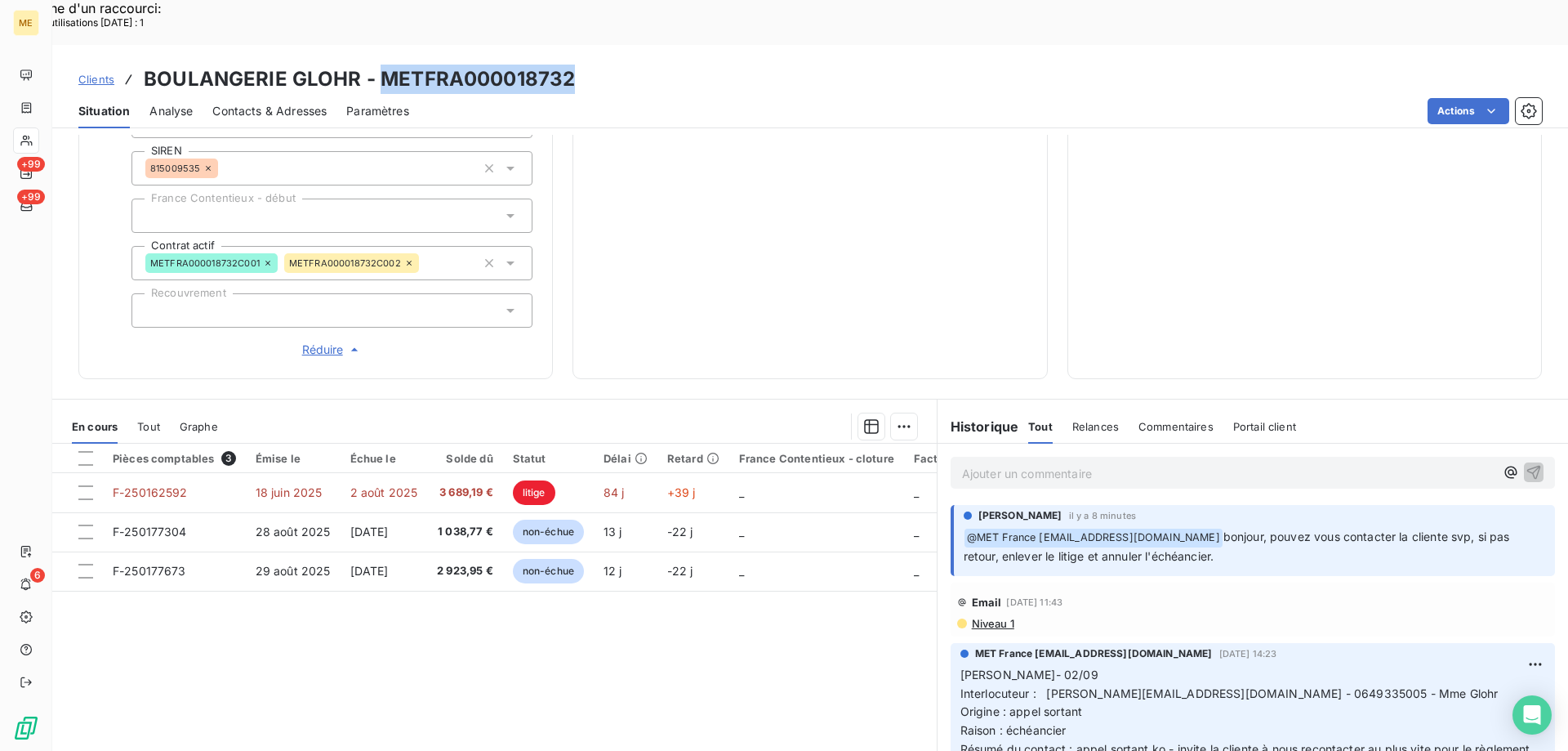
click at [504, 64] on h3 "BOULANGERIE GLOHR - METFRA000018732" at bounding box center [359, 79] width 431 height 29
click at [628, 64] on div "Clients BOULANGERIE GLOHR - METFRA000018732" at bounding box center [811, 79] width 1516 height 29
click at [625, 64] on div "Clients BOULANGERIE GLOHR - METFRA000018732" at bounding box center [811, 79] width 1516 height 29
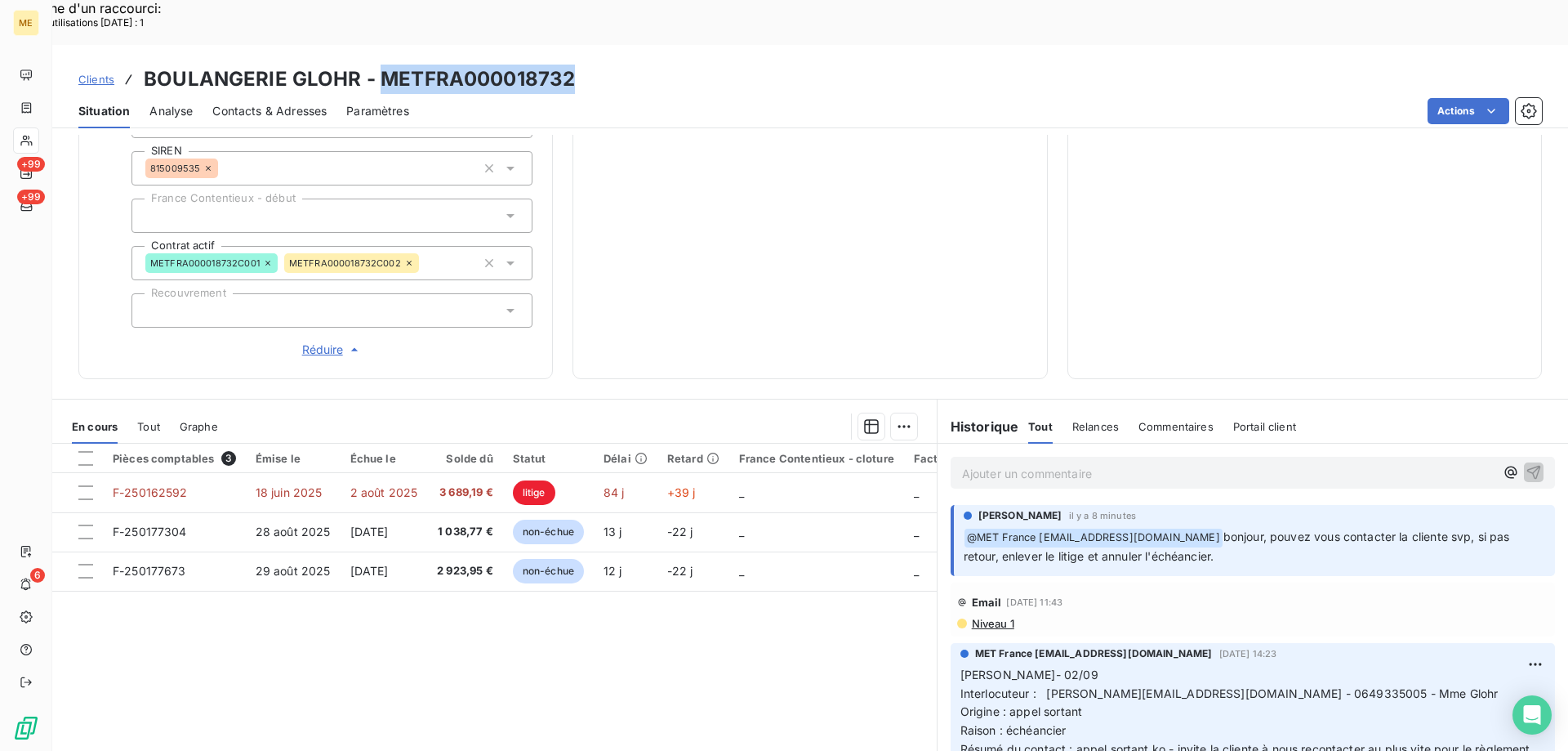
click at [625, 64] on div "Clients BOULANGERIE GLOHR - METFRA000018732" at bounding box center [811, 79] width 1516 height 29
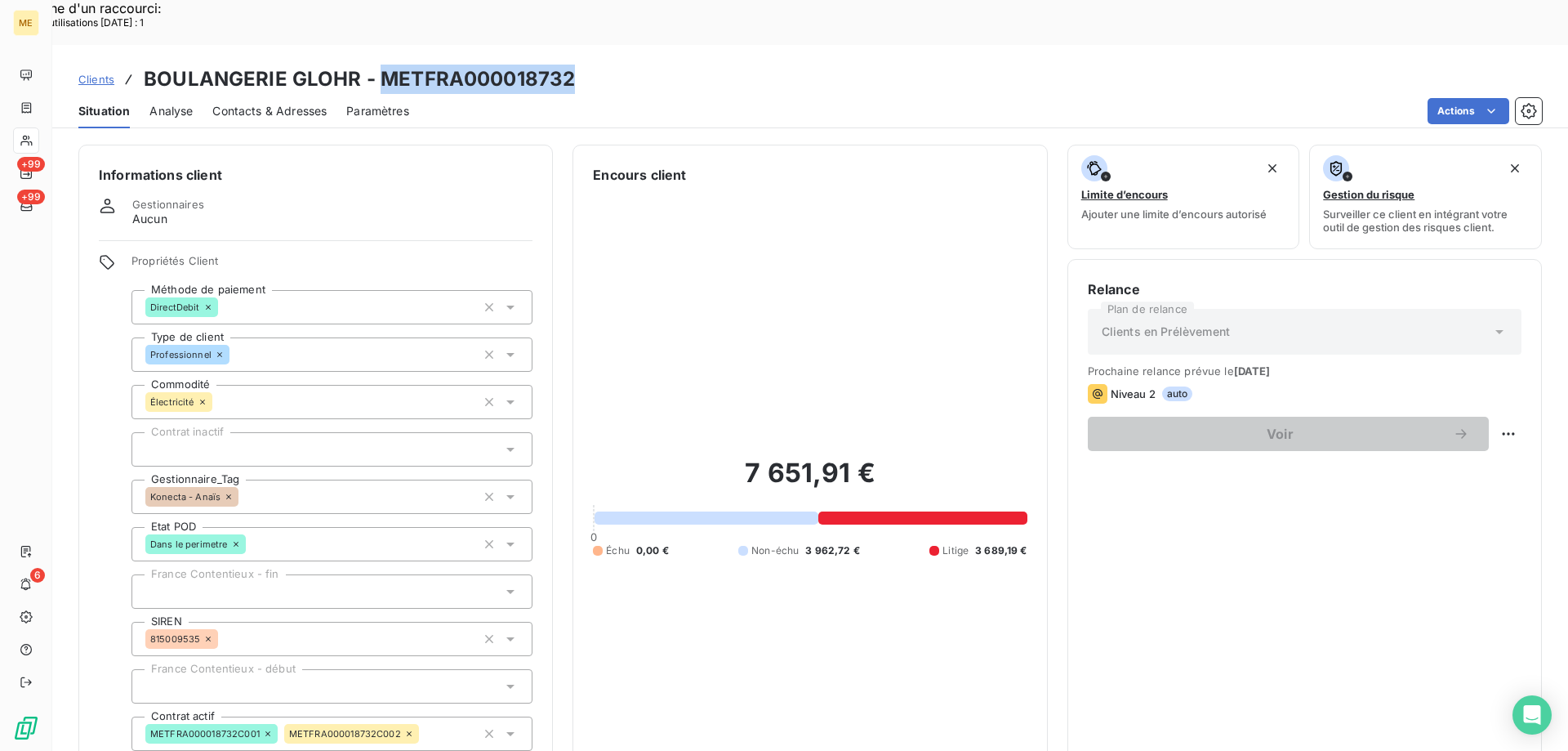
drag, startPoint x: 375, startPoint y: 33, endPoint x: 592, endPoint y: 36, distance: 217.0
click at [592, 64] on div "Clients BOULANGERIE GLOHR - METFRA000018732" at bounding box center [811, 79] width 1516 height 29
copy h3 "METFRA000018732"
drag, startPoint x: 537, startPoint y: 38, endPoint x: 552, endPoint y: 46, distance: 17.0
click at [539, 64] on h3 "BOULANGERIE GLOHR - METFRA000018732" at bounding box center [359, 79] width 431 height 29
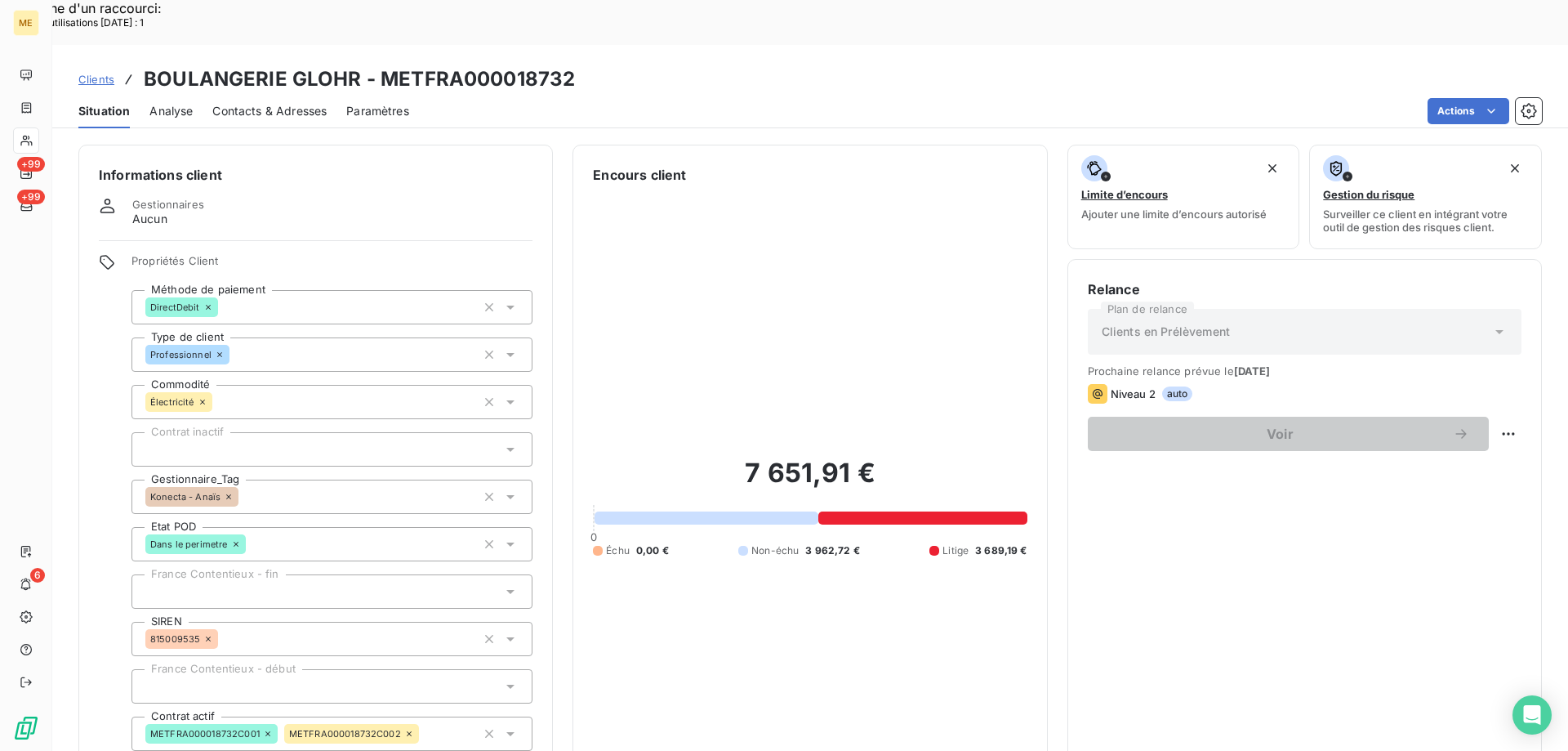
drag, startPoint x: 568, startPoint y: 58, endPoint x: 570, endPoint y: 49, distance: 9.2
click at [568, 98] on div "Actions" at bounding box center [985, 110] width 1113 height 26
drag, startPoint x: 574, startPoint y: 33, endPoint x: 379, endPoint y: 33, distance: 195.0
click at [379, 64] on div "Clients BOULANGERIE GLOHR - METFRA000018732" at bounding box center [811, 79] width 1516 height 29
copy h3 "METFRA000018732"
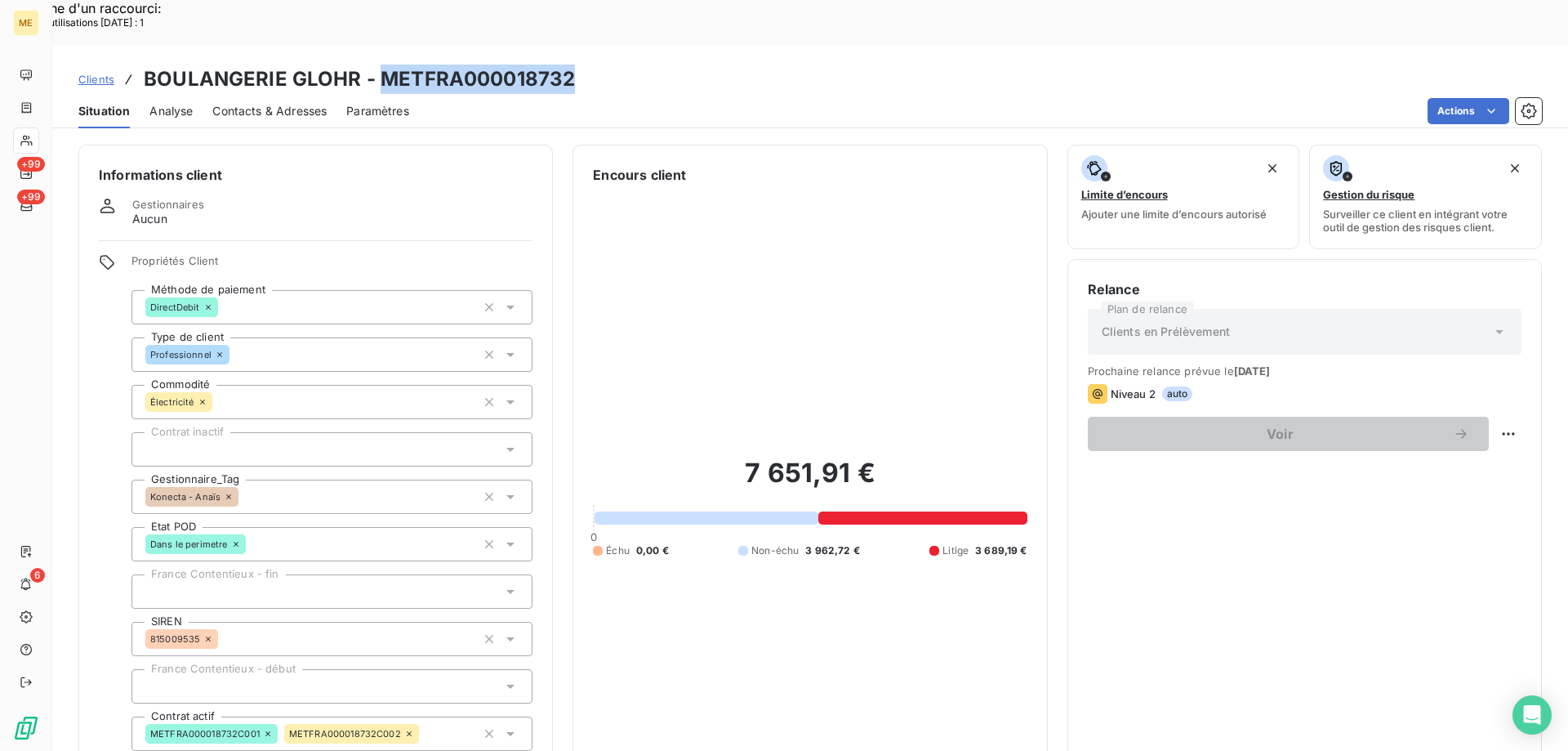
scroll to position [471, 0]
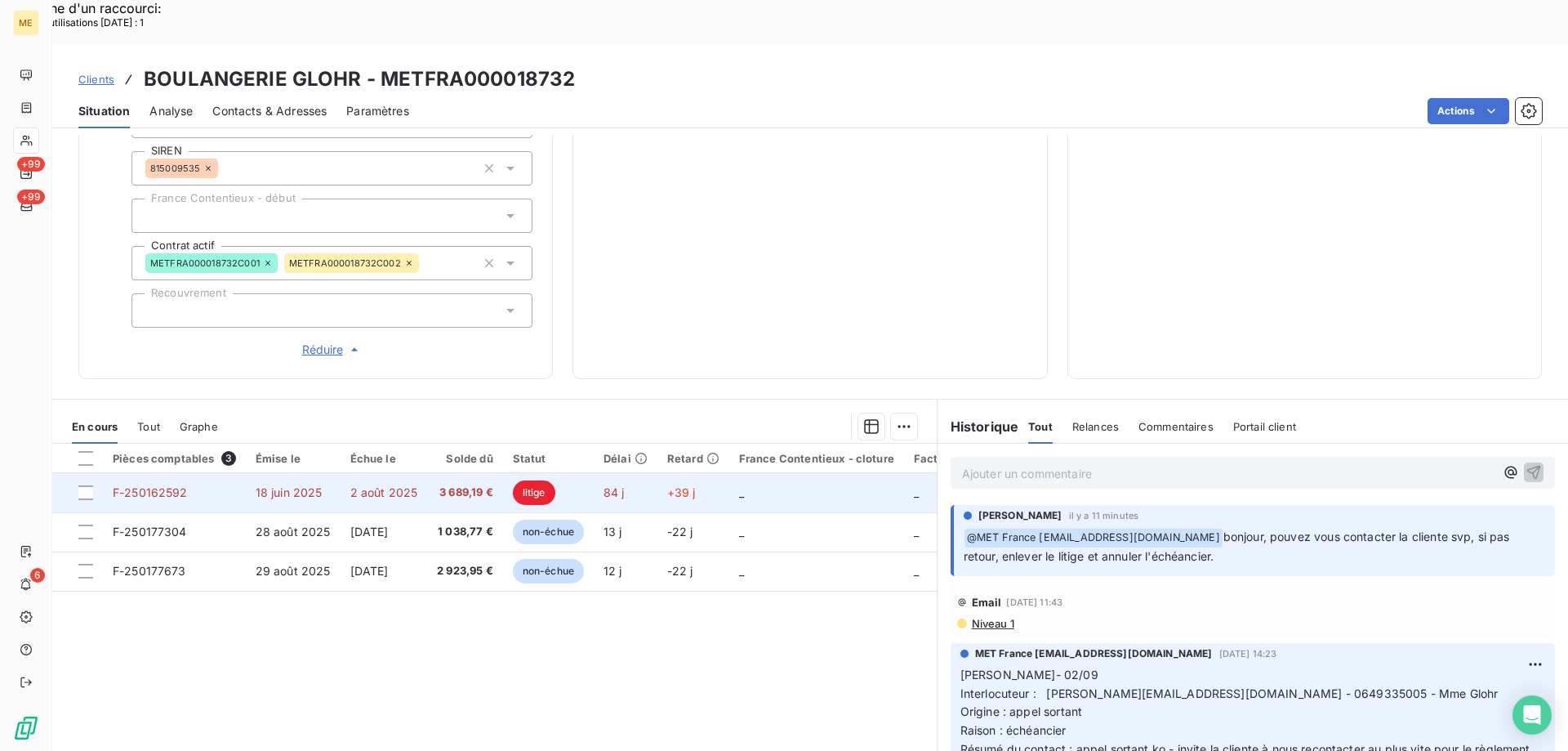
click at [295, 486] on span "18 juin 2025" at bounding box center [289, 493] width 67 height 14
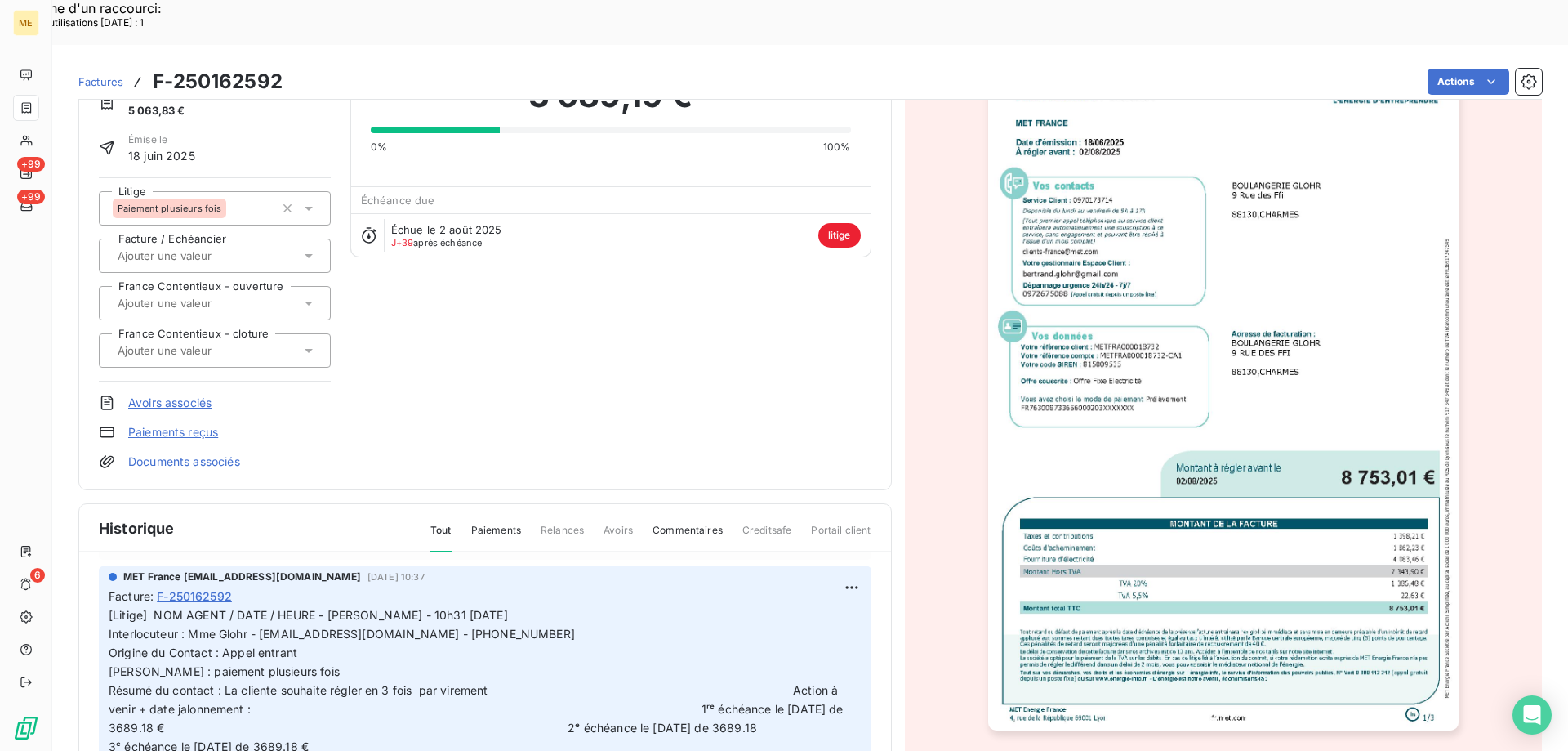
scroll to position [201, 0]
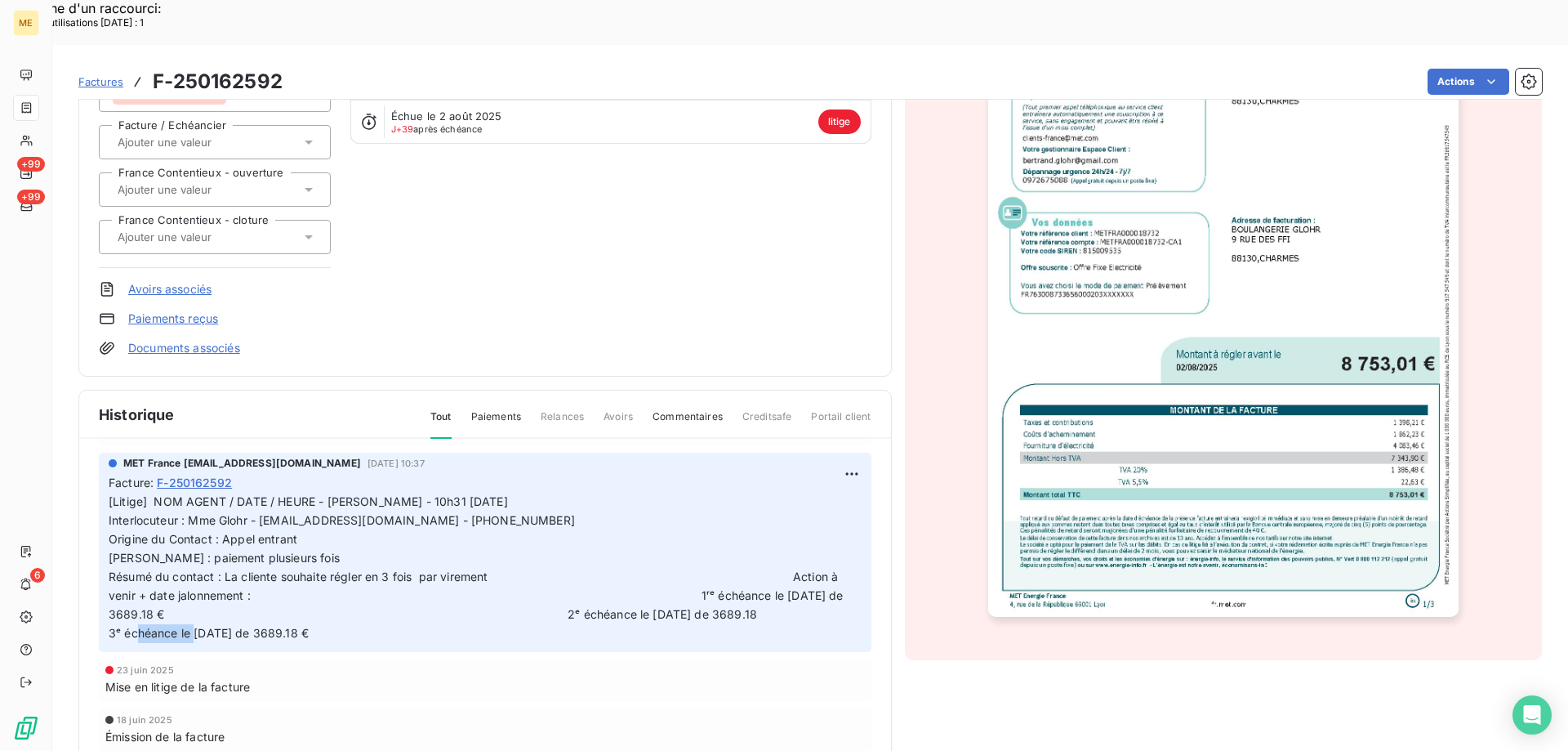
drag, startPoint x: 650, startPoint y: 590, endPoint x: 716, endPoint y: 592, distance: 66.0
click at [716, 592] on span "[Litige] NOM AGENT / DATE / HEURE - Lisa - 10h31 - 23/06/2025 Interlocuteur : M…" at bounding box center [643, 566] width 1069 height 145
copy span "[DATE]"
click at [99, 75] on span "Factures" at bounding box center [101, 82] width 45 height 13
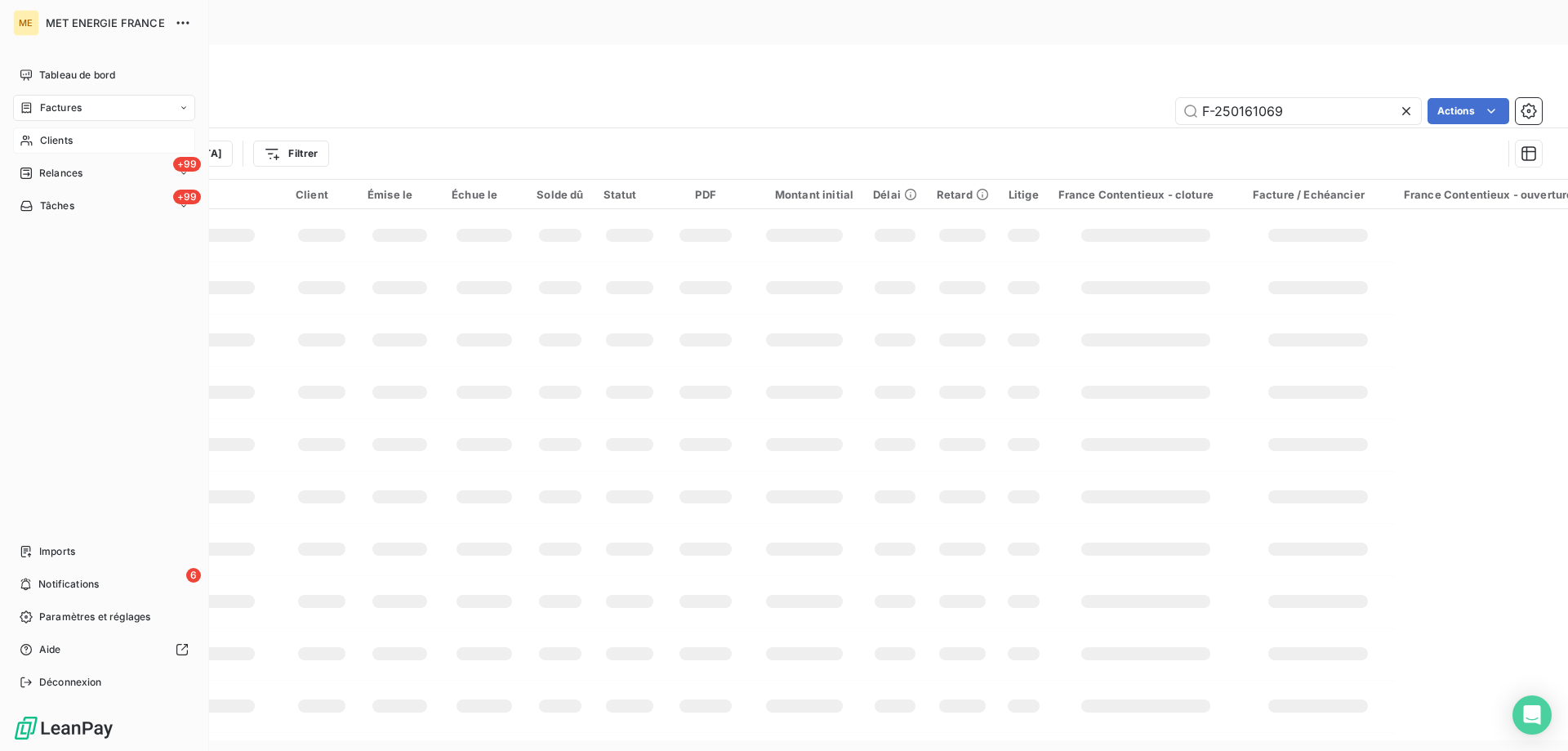
click at [101, 138] on div "Clients" at bounding box center [104, 140] width 182 height 26
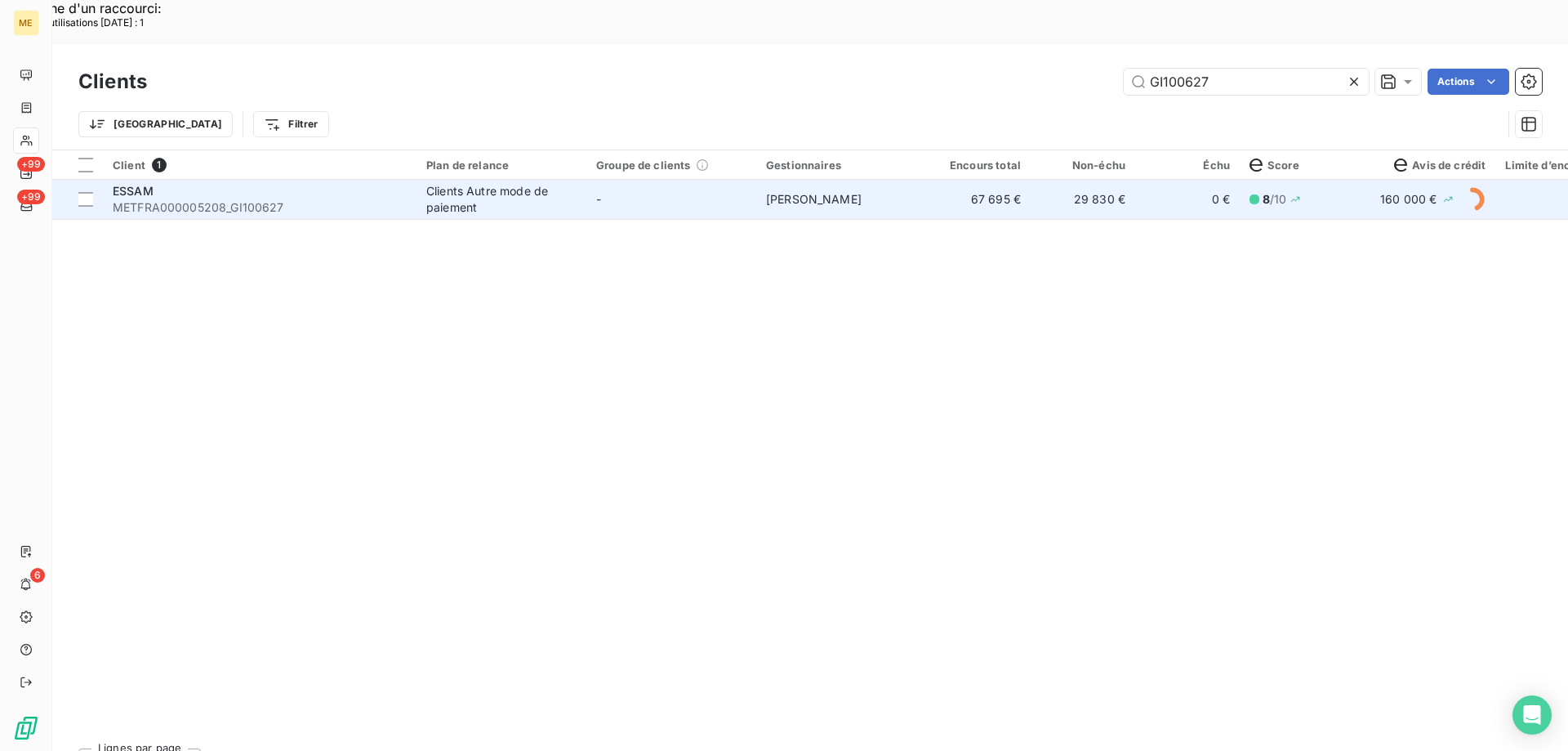
click at [731, 180] on td "-" at bounding box center [671, 199] width 170 height 39
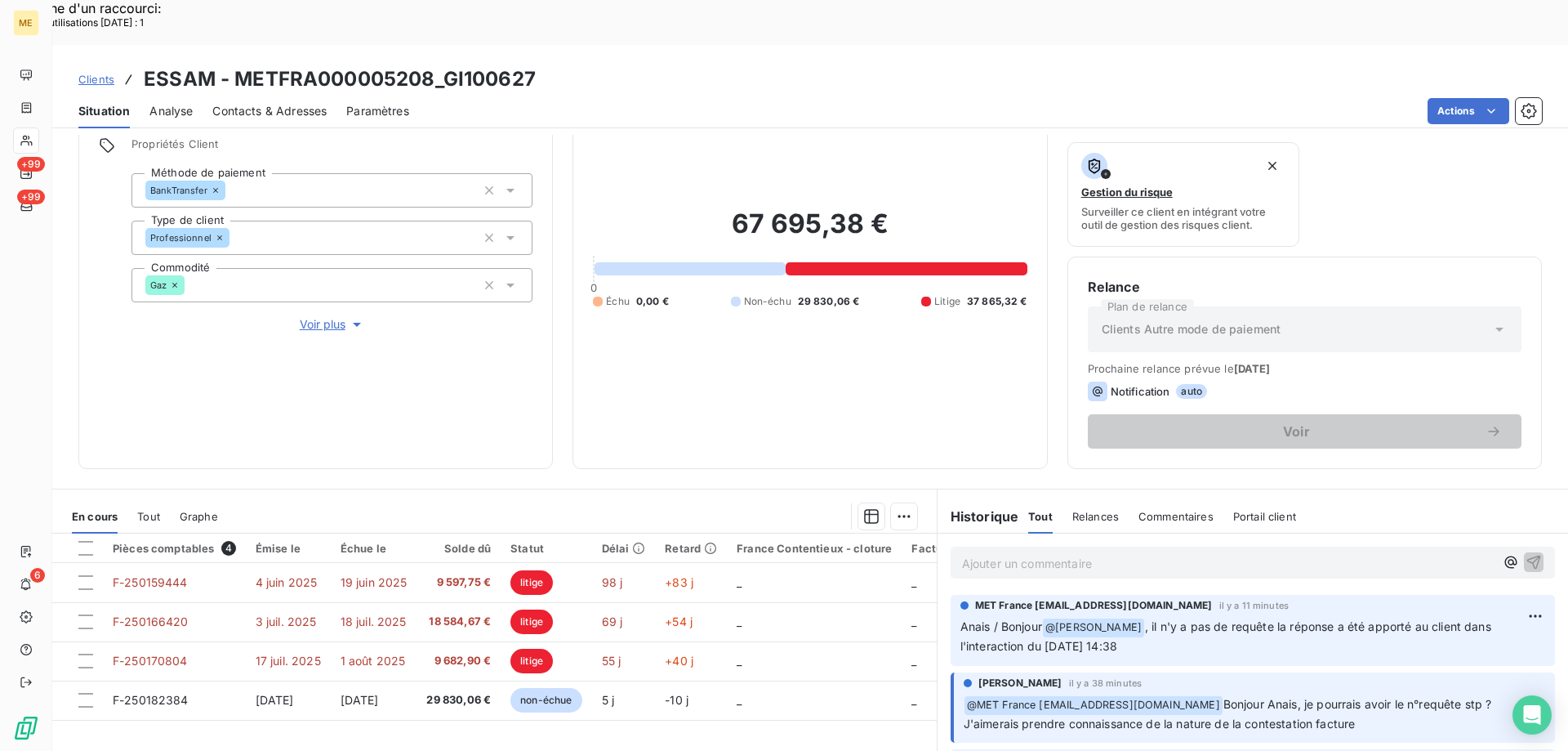
scroll to position [218, 0]
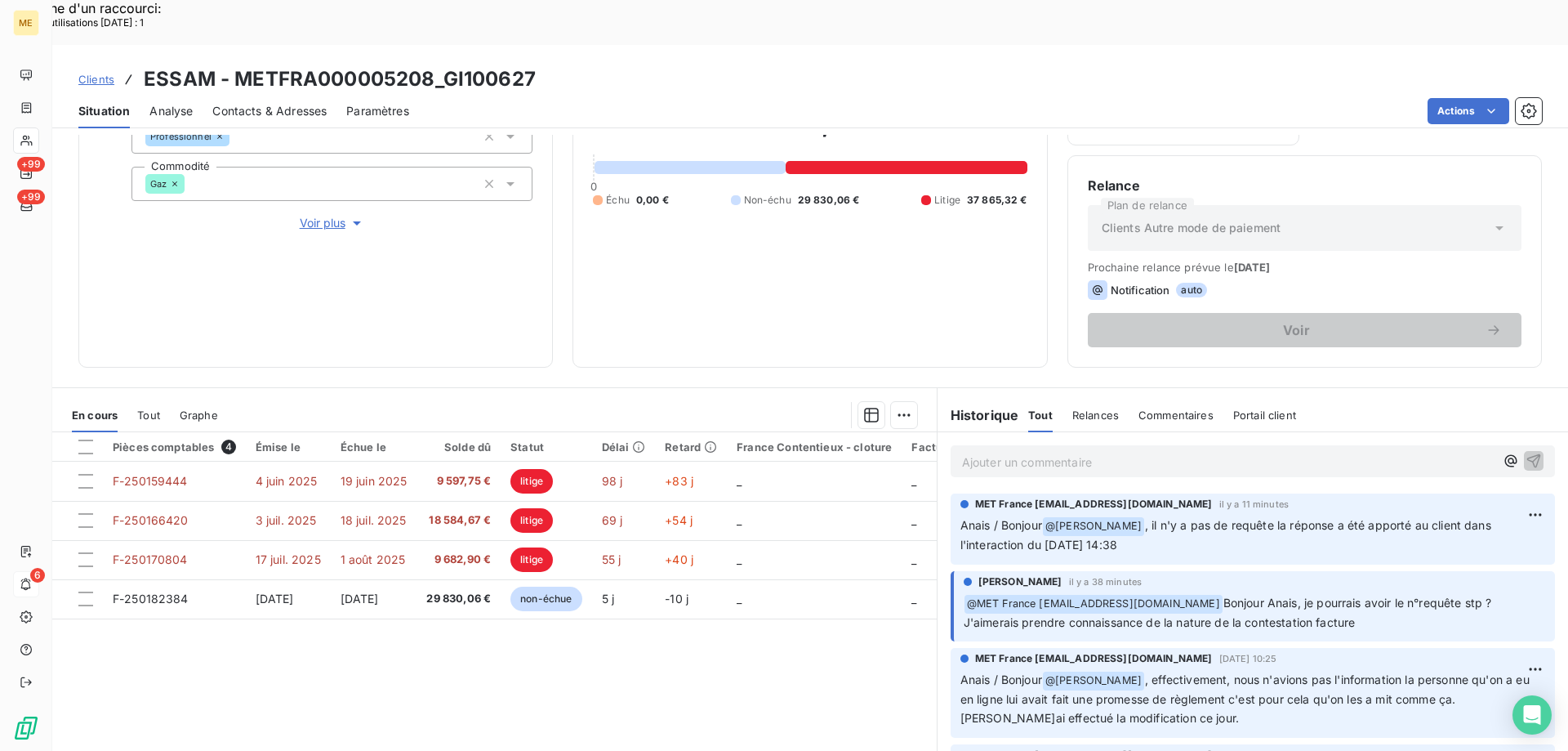
click at [33, 587] on div "6" at bounding box center [26, 584] width 26 height 26
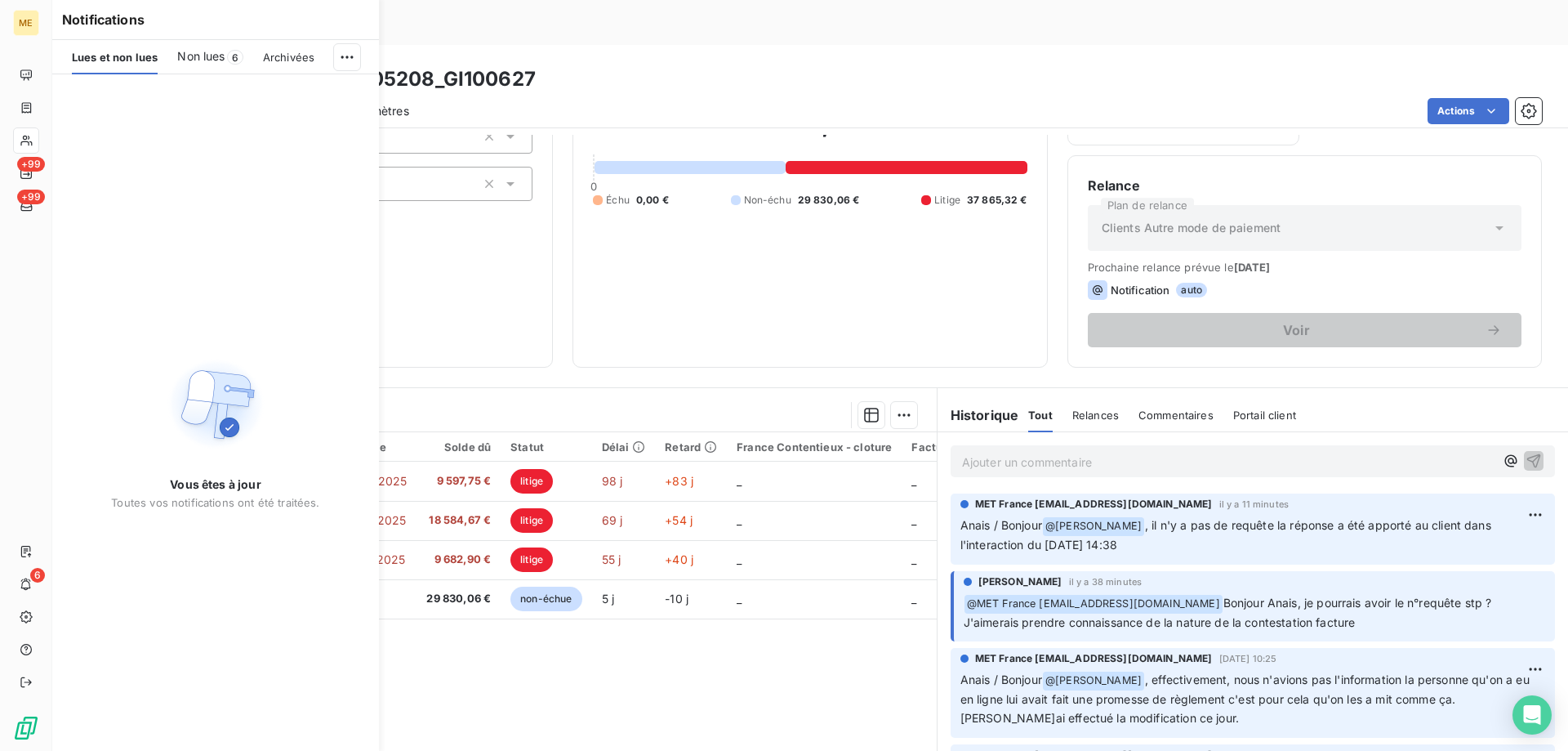
click at [330, 166] on div "Gaz" at bounding box center [332, 183] width 401 height 34
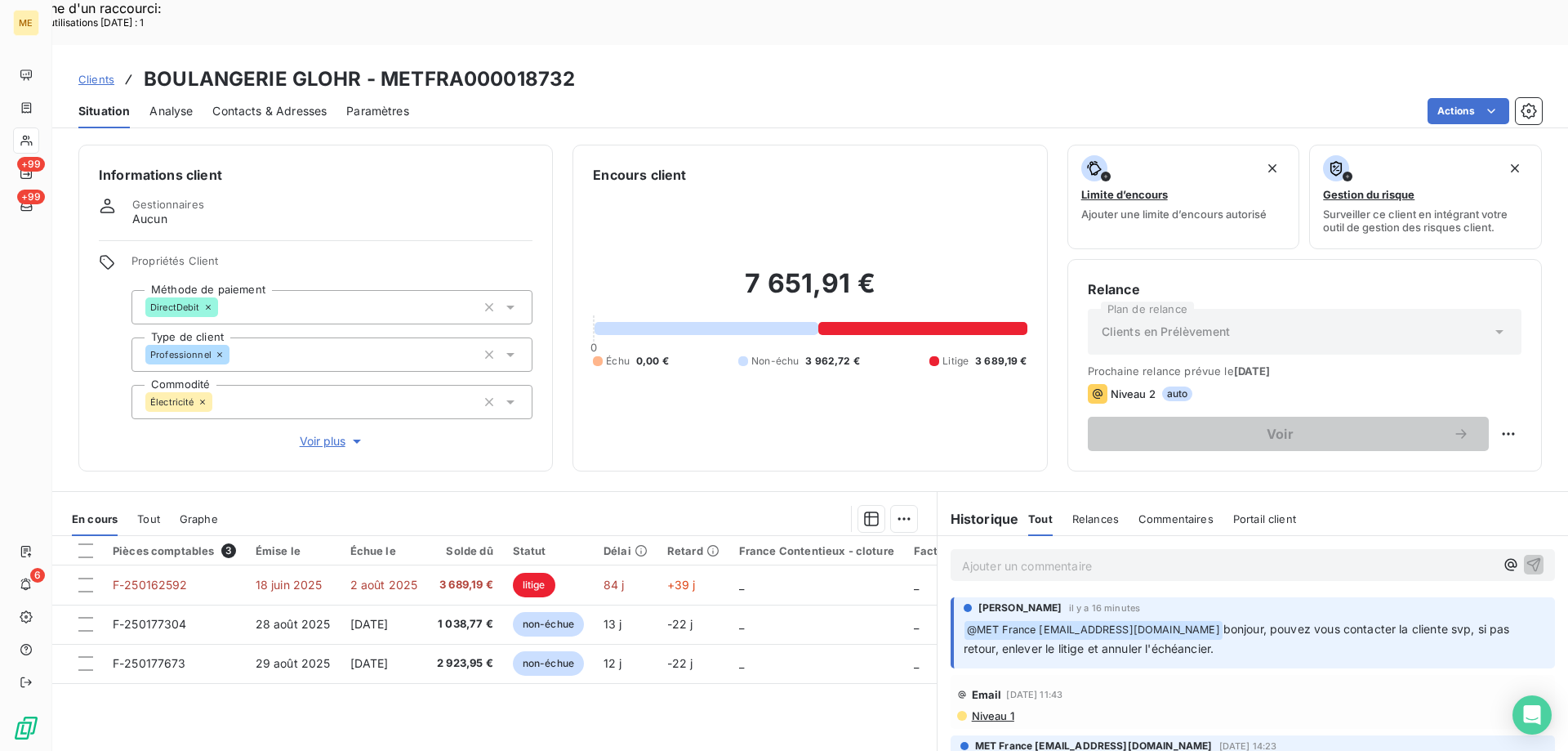
scroll to position [82, 0]
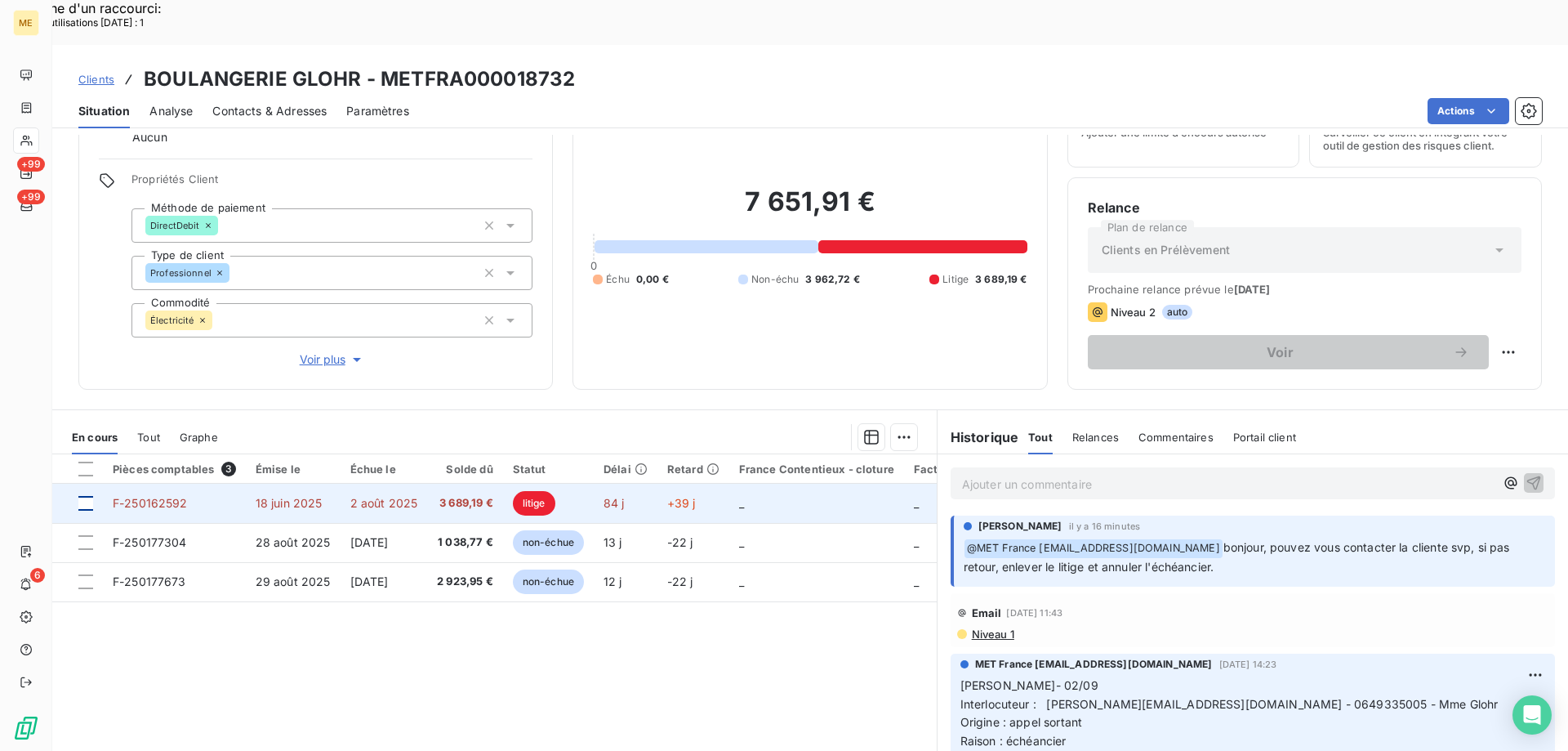
click at [89, 496] on div at bounding box center [86, 503] width 15 height 15
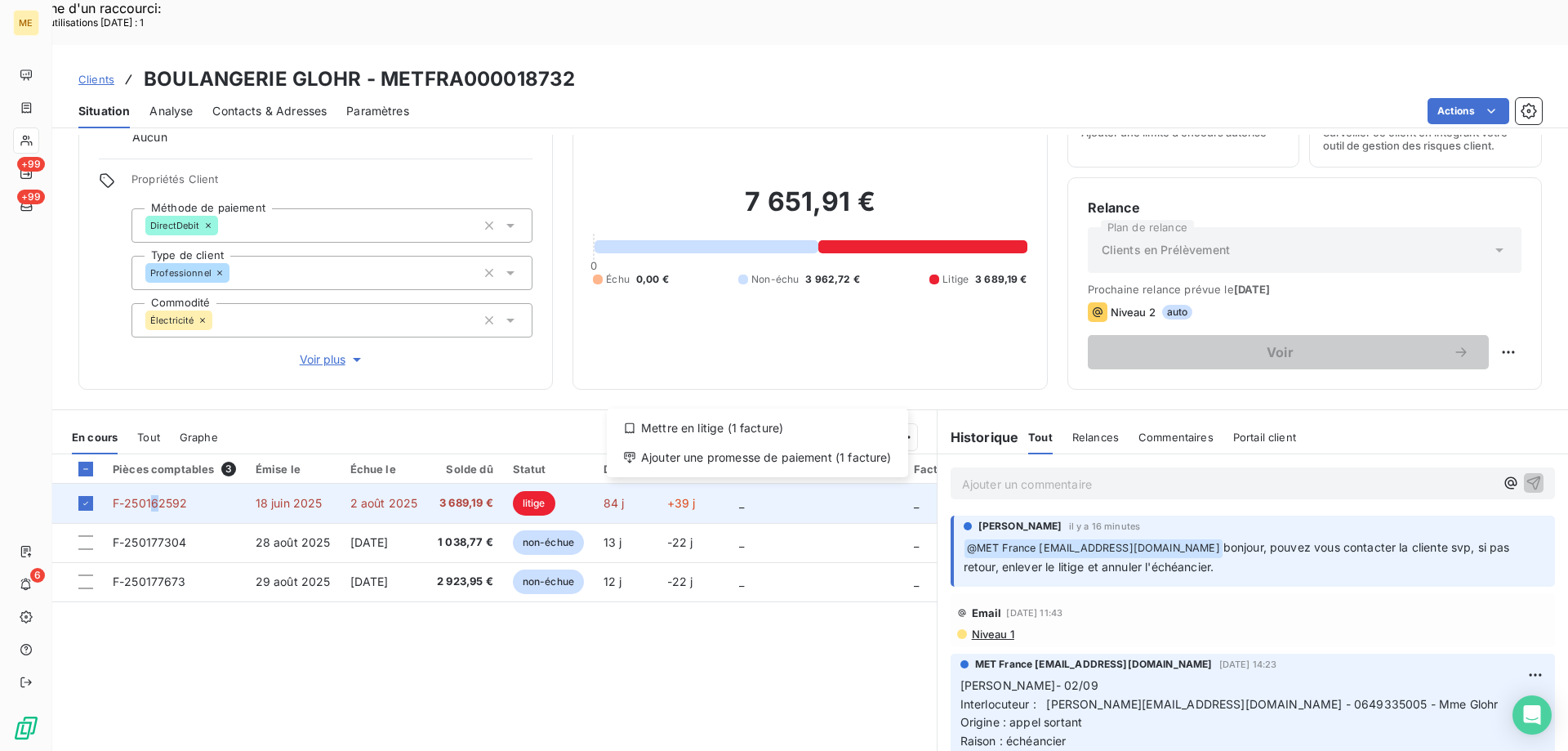
click at [147, 496] on span "F-250162592" at bounding box center [150, 503] width 75 height 14
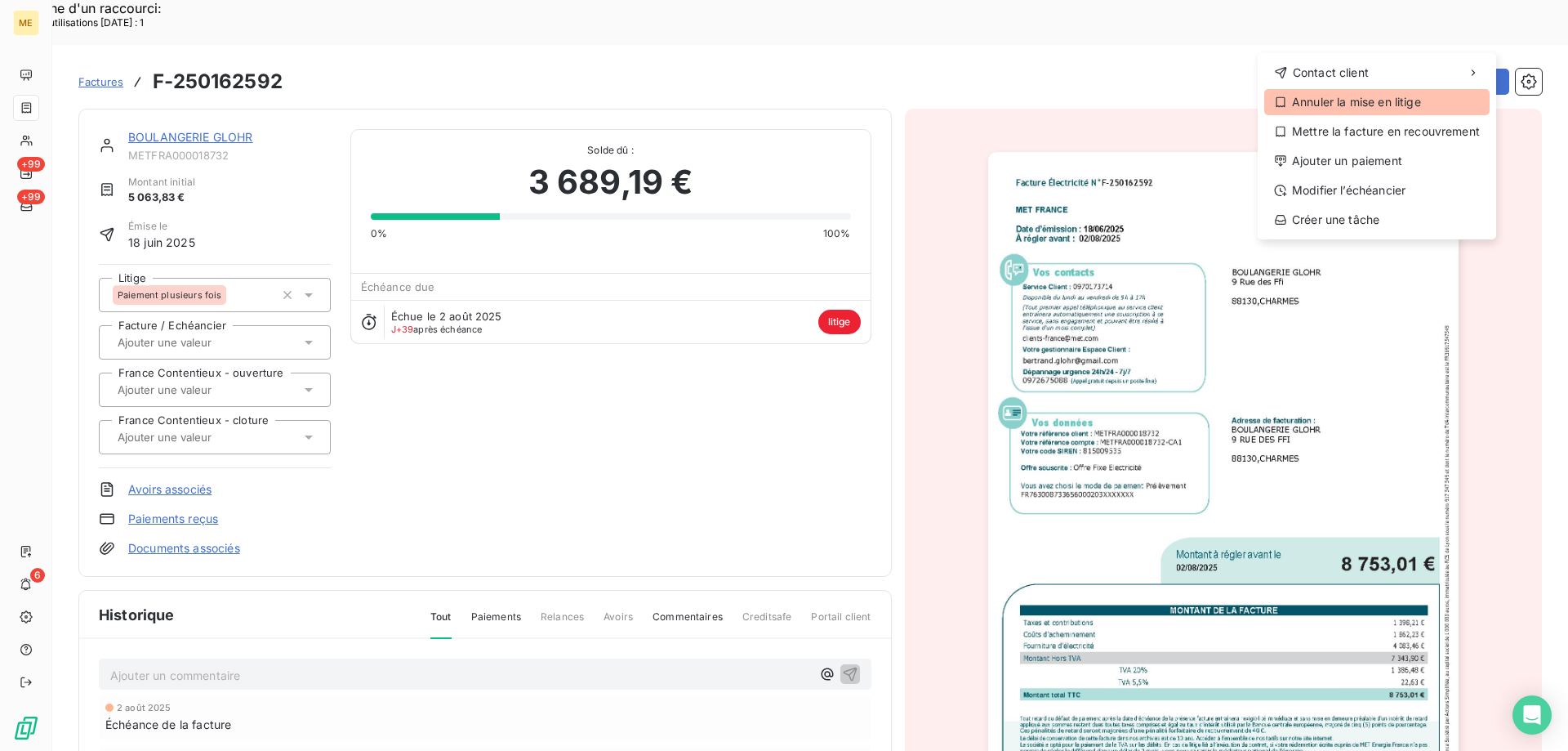
click at [1367, 100] on div "Annuler la mise en litige" at bounding box center [1377, 102] width 226 height 26
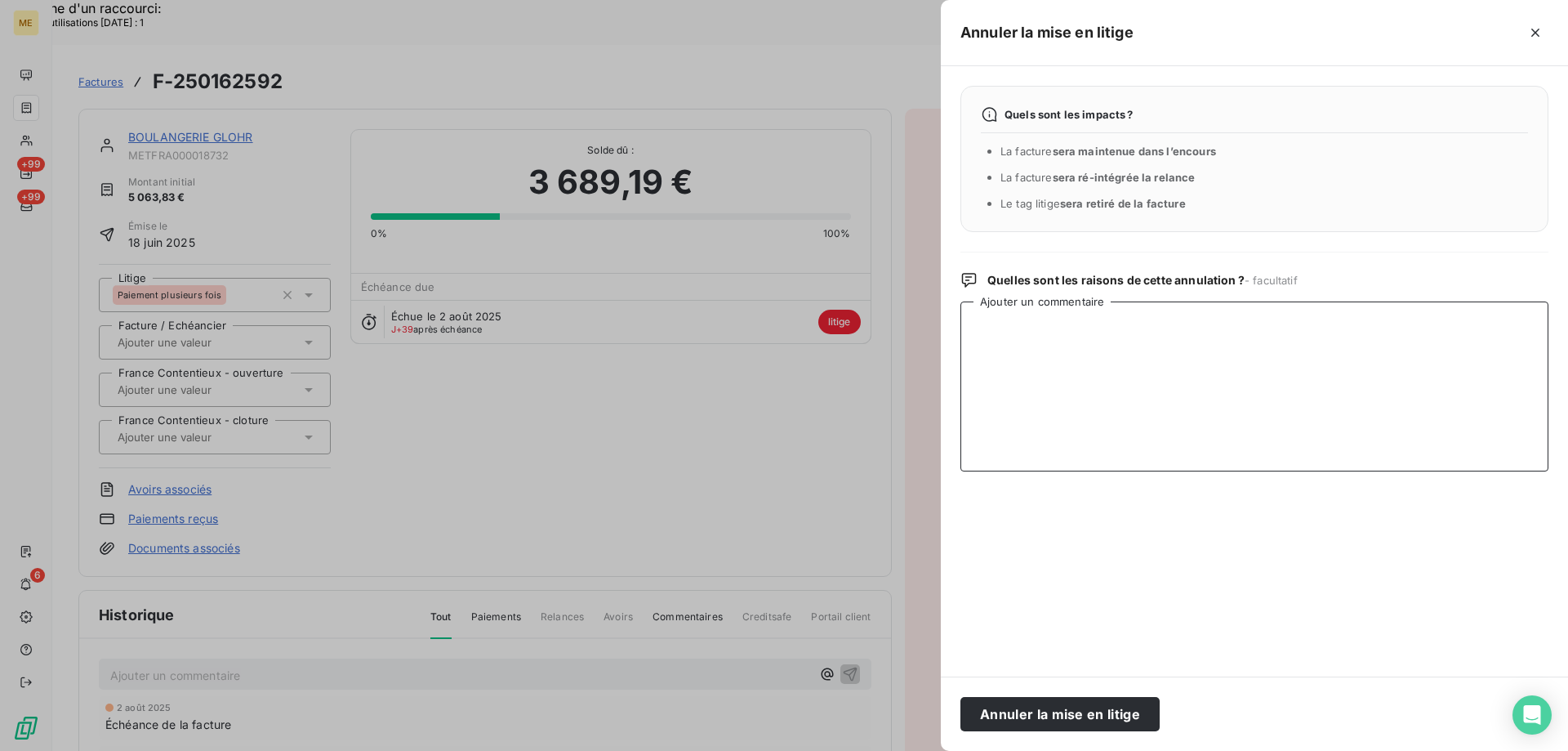
click at [1228, 317] on textarea "Ajouter un commentaire" at bounding box center [1255, 386] width 588 height 170
paste textarea "Anais - 10/09/2025 - 11H36 Interlocuteur : bertrand.glohr@gmail.com - 064933500…"
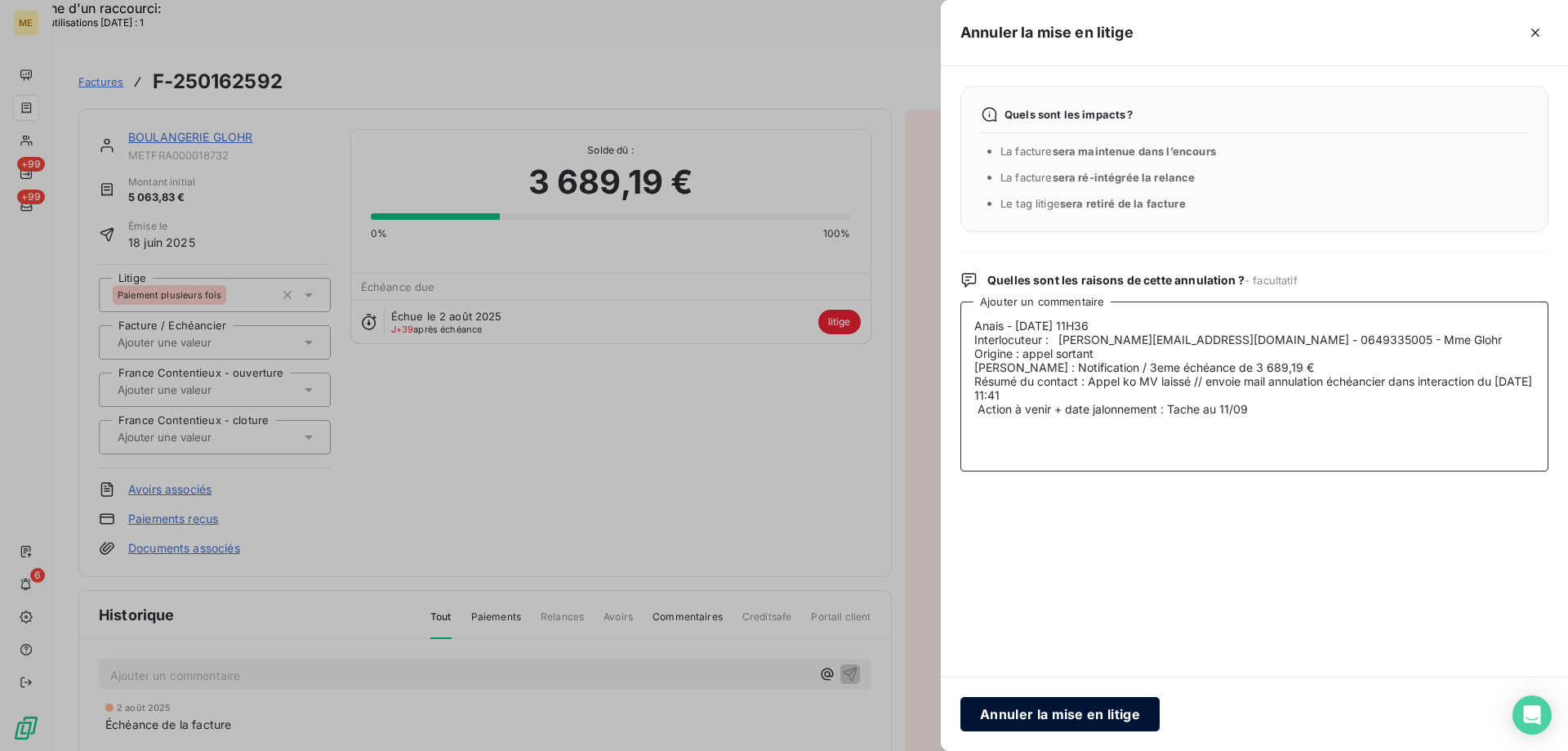
type textarea "Anais - 10/09/2025 - 11H36 Interlocuteur : bertrand.glohr@gmail.com - 064933500…"
click at [1086, 716] on button "Annuler la mise en litige" at bounding box center [1060, 714] width 199 height 34
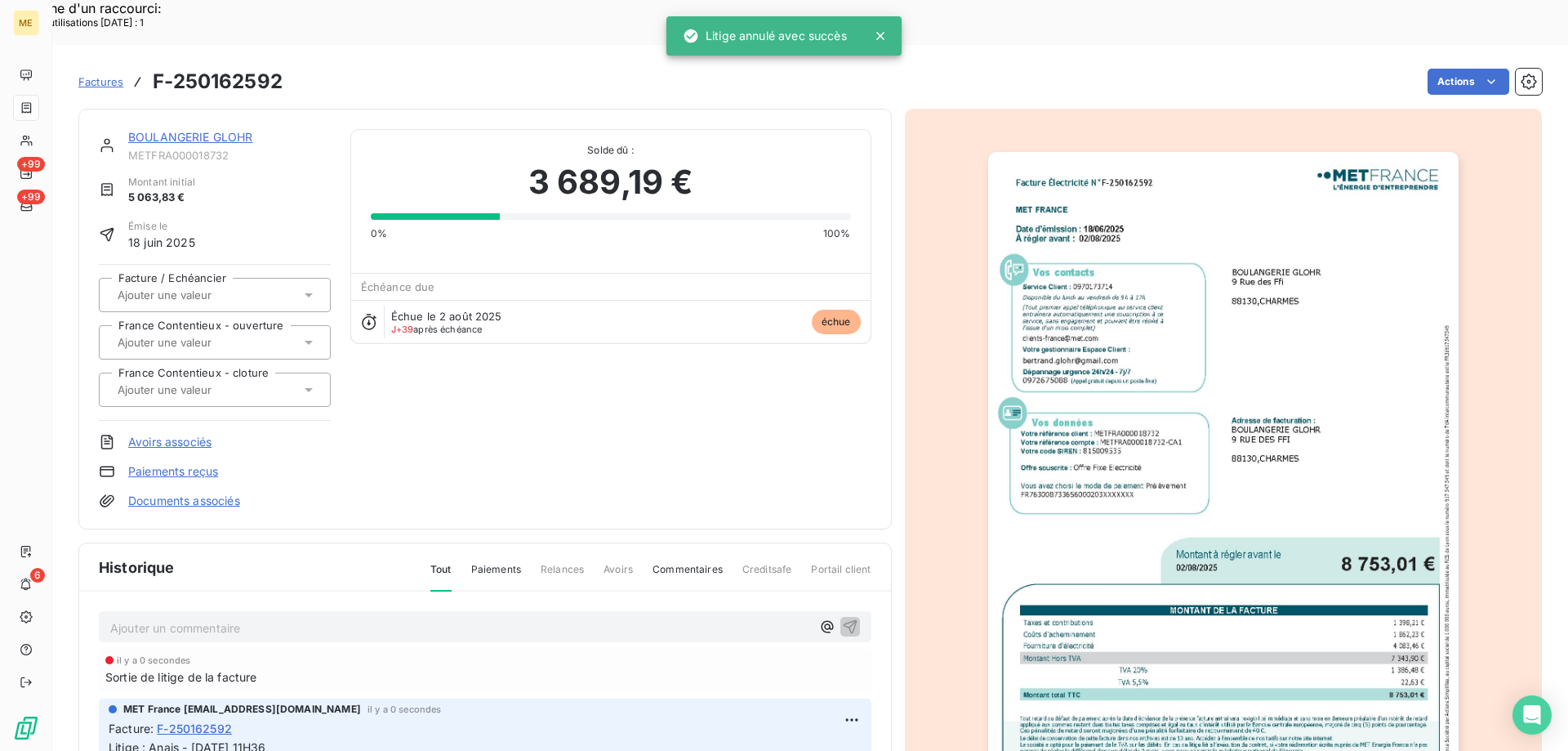
click at [252, 130] on link "BOULANGERIE GLOHR" at bounding box center [191, 136] width 125 height 14
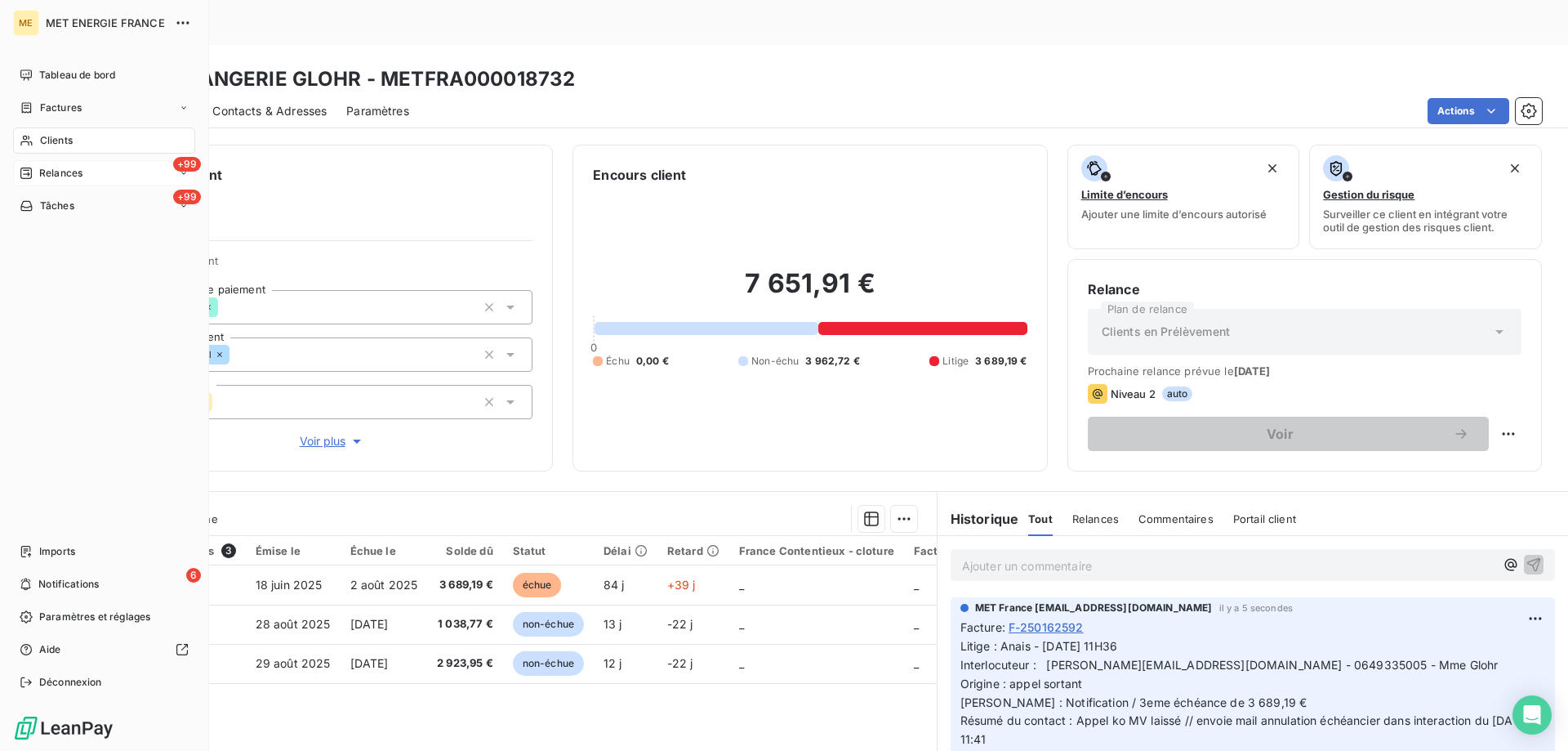
click at [52, 181] on div "+99 Relances" at bounding box center [104, 173] width 182 height 26
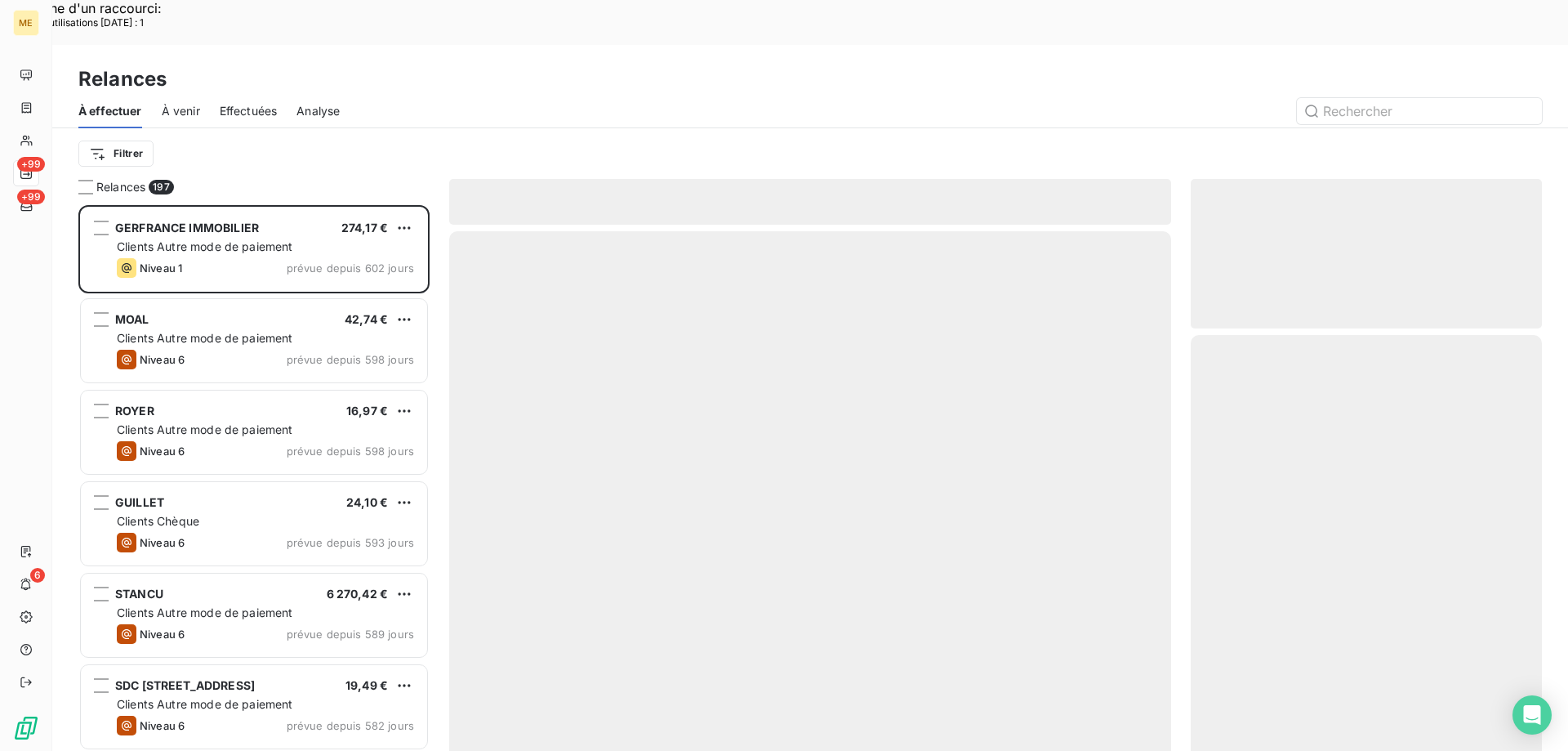
scroll to position [579, 339]
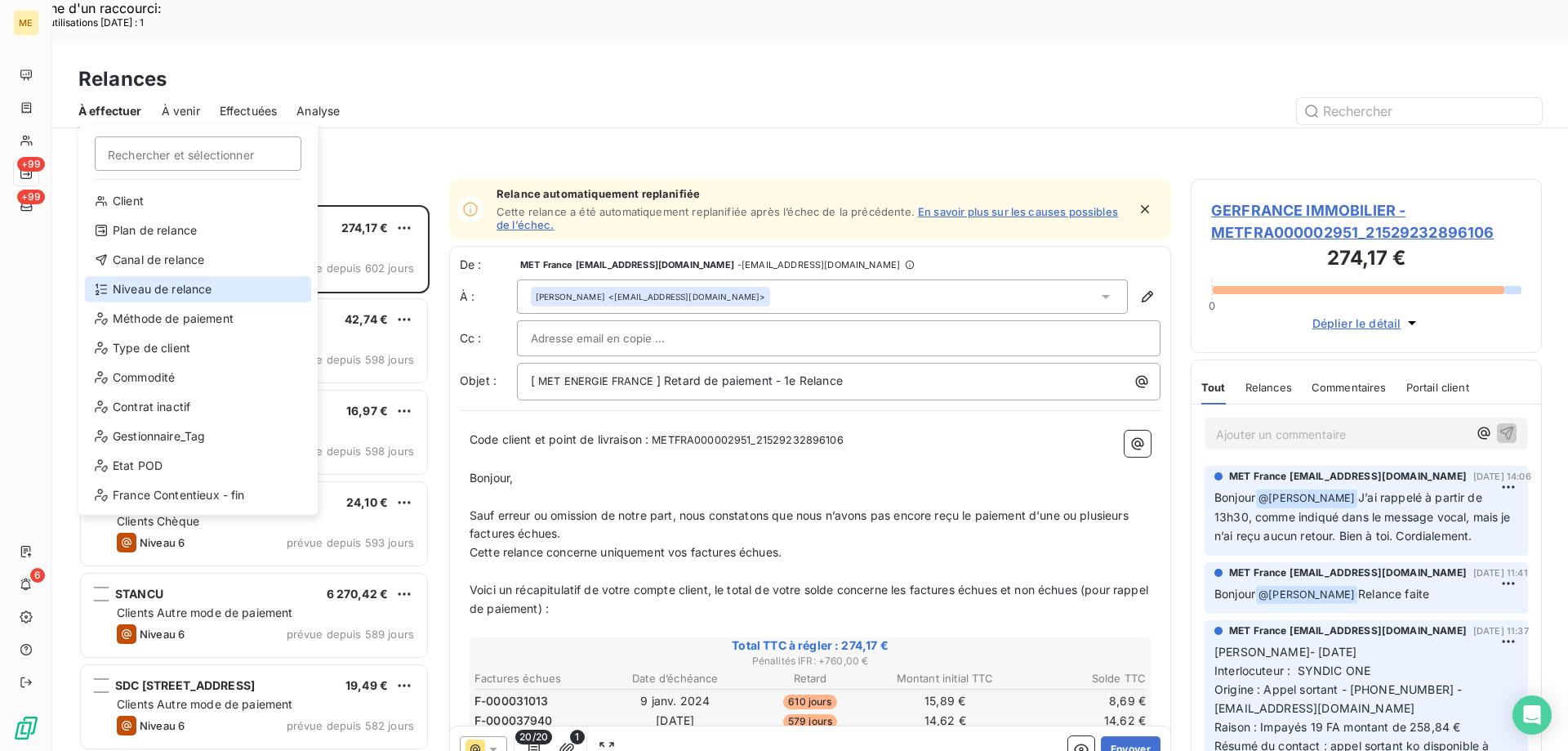
click at [195, 282] on div "Niveau de relance" at bounding box center [198, 289] width 227 height 26
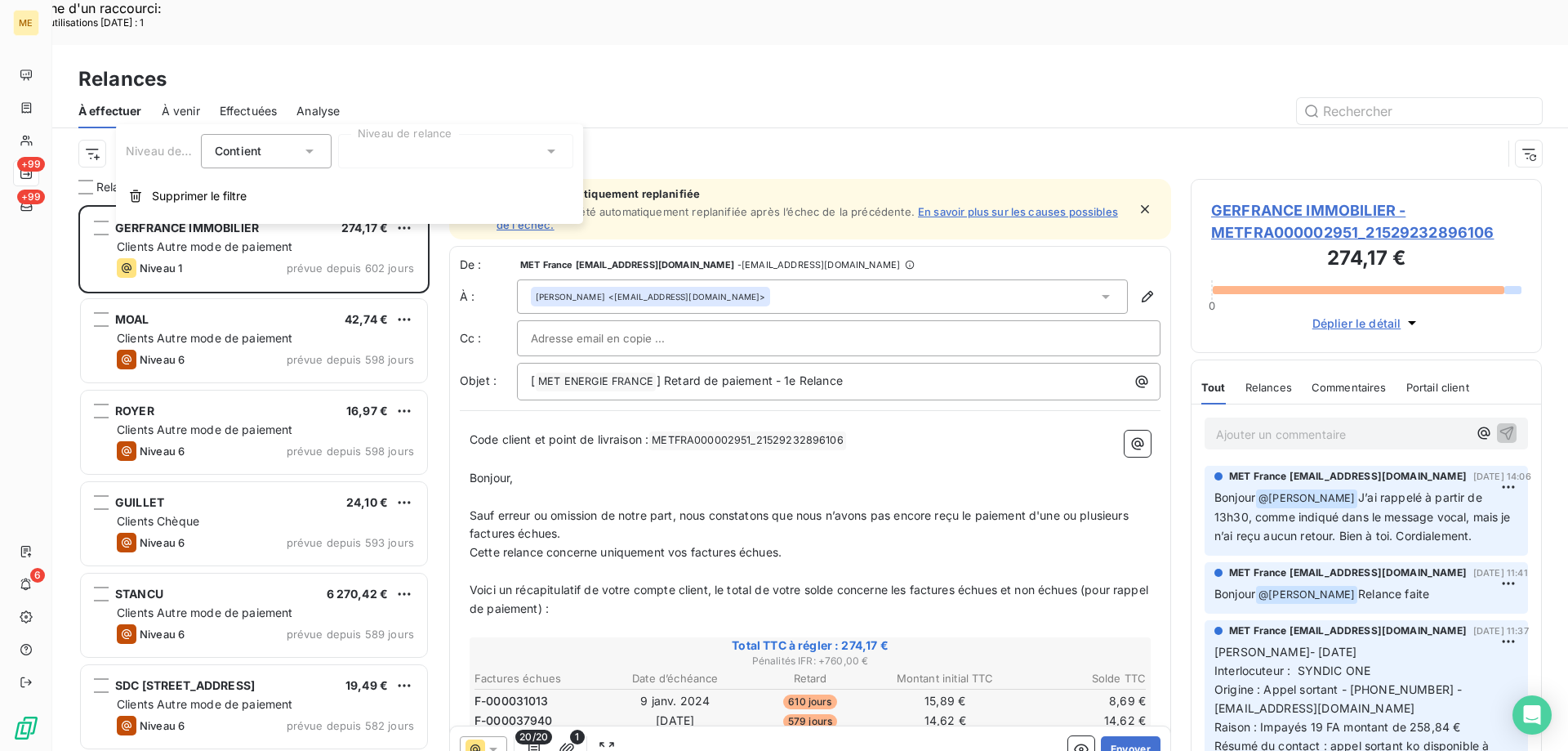
click at [407, 148] on div at bounding box center [456, 151] width 235 height 34
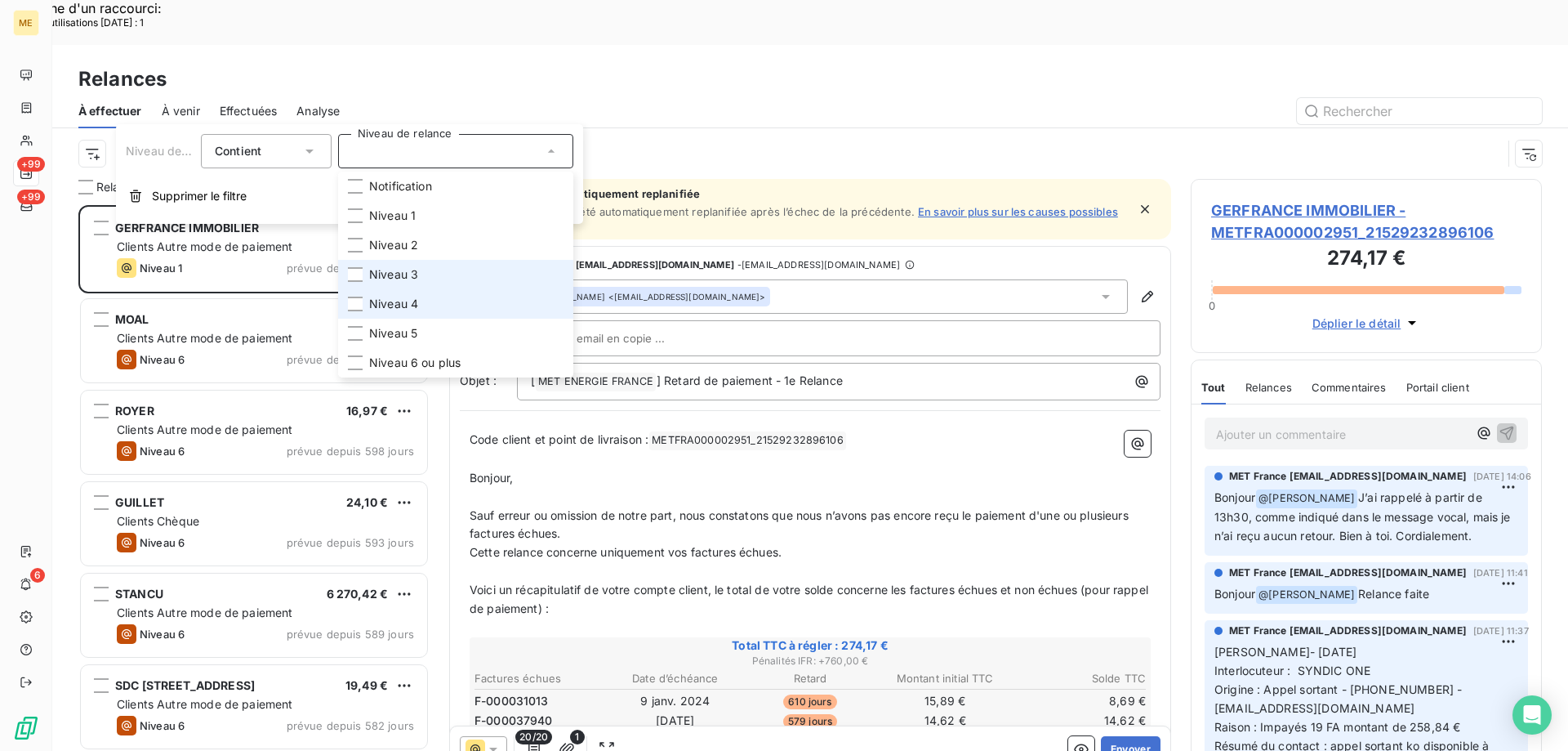
drag, startPoint x: 444, startPoint y: 271, endPoint x: 450, endPoint y: 295, distance: 24.7
click at [444, 272] on li "Niveau 3" at bounding box center [456, 274] width 235 height 29
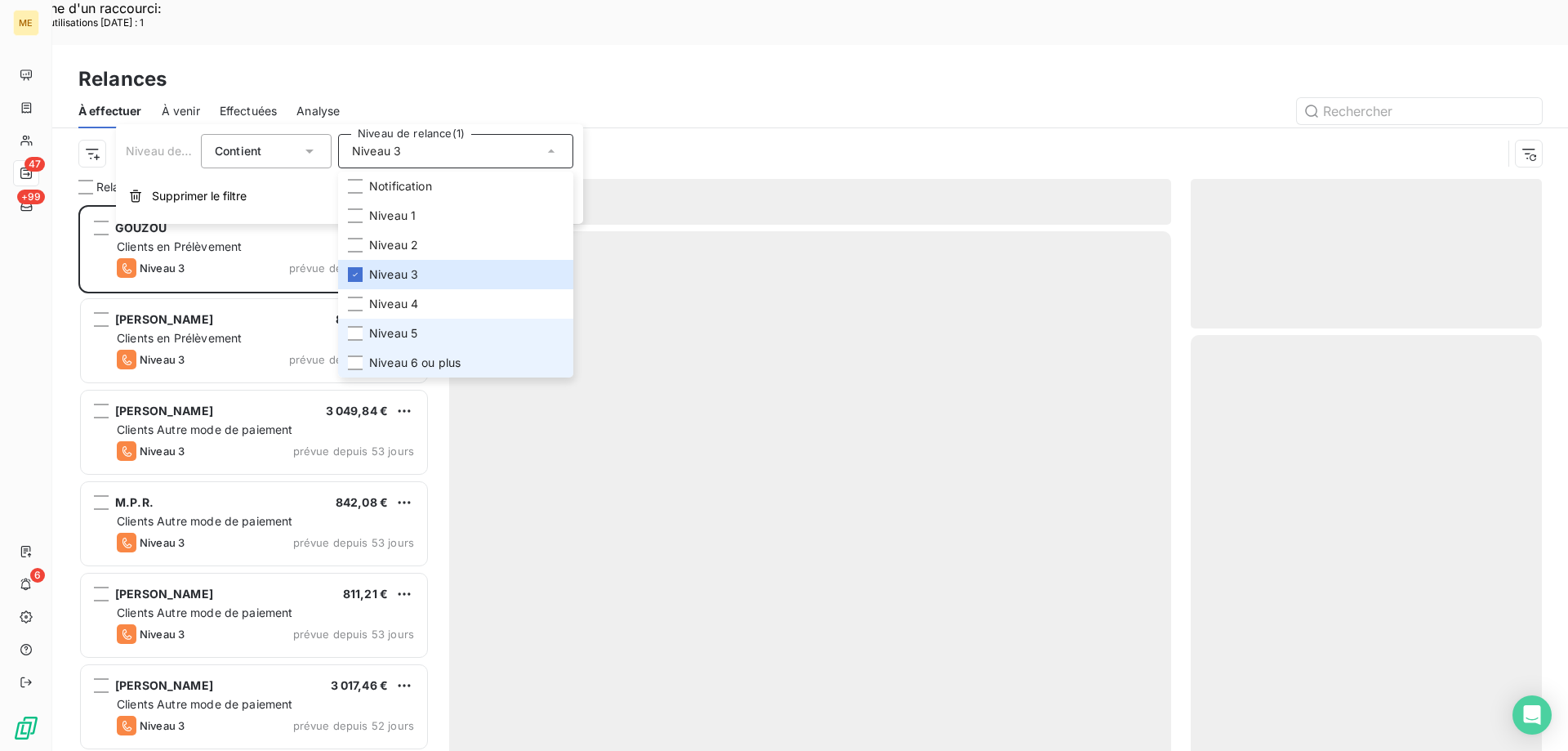
scroll to position [579, 339]
click at [421, 345] on li "Niveau 5" at bounding box center [456, 333] width 235 height 29
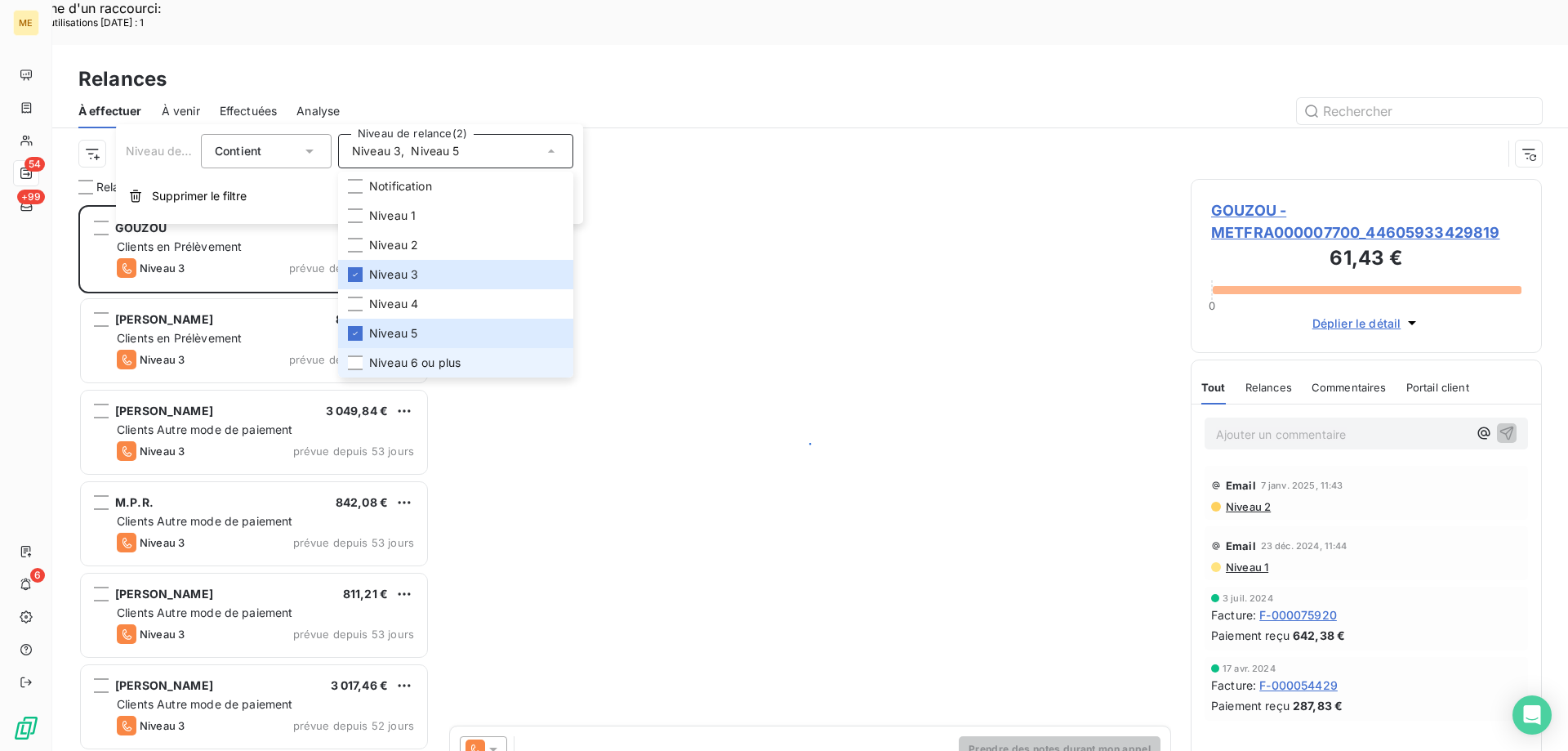
click at [420, 360] on span "Niveau 6 ou plus" at bounding box center [415, 363] width 91 height 17
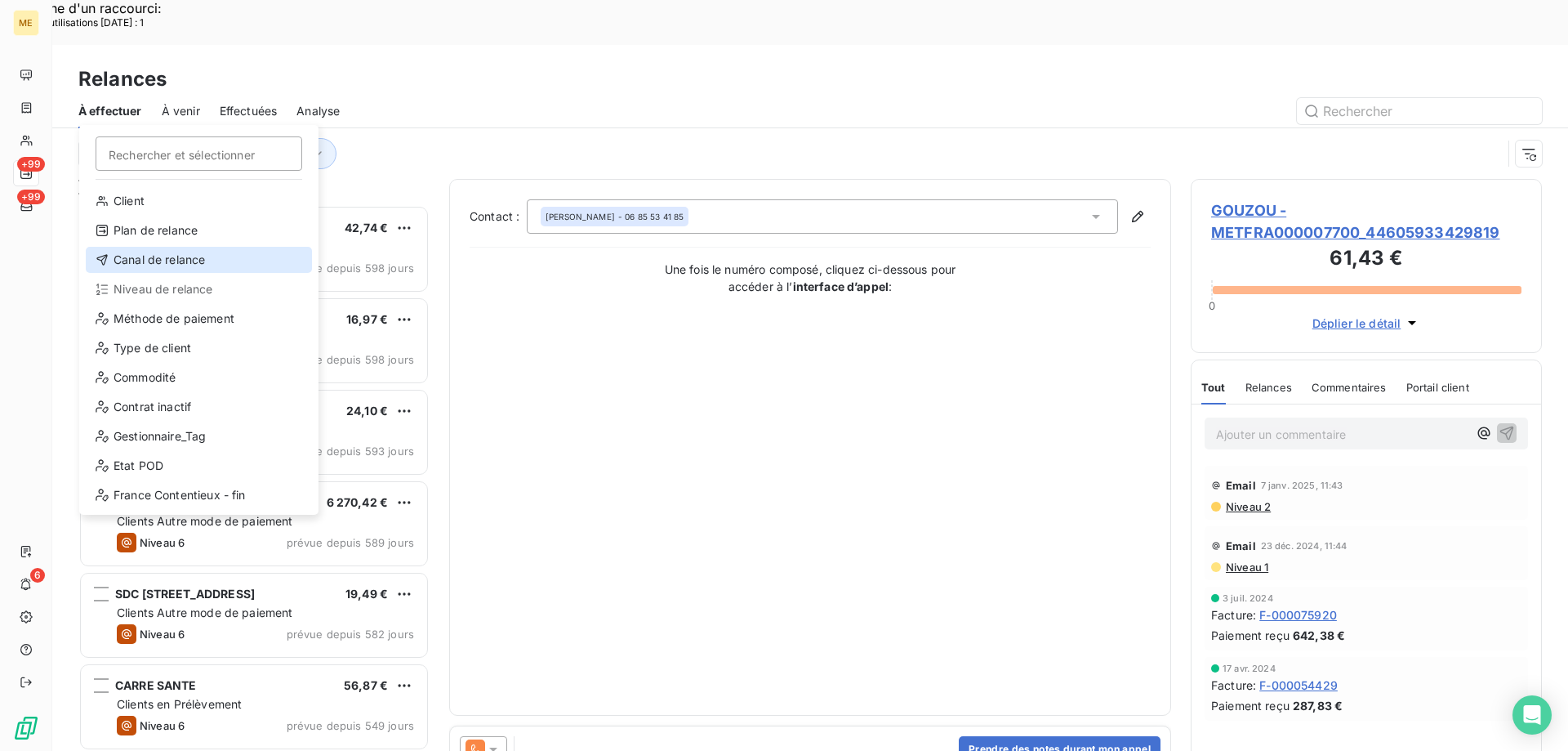
click at [222, 267] on div "Canal de relance" at bounding box center [199, 259] width 227 height 26
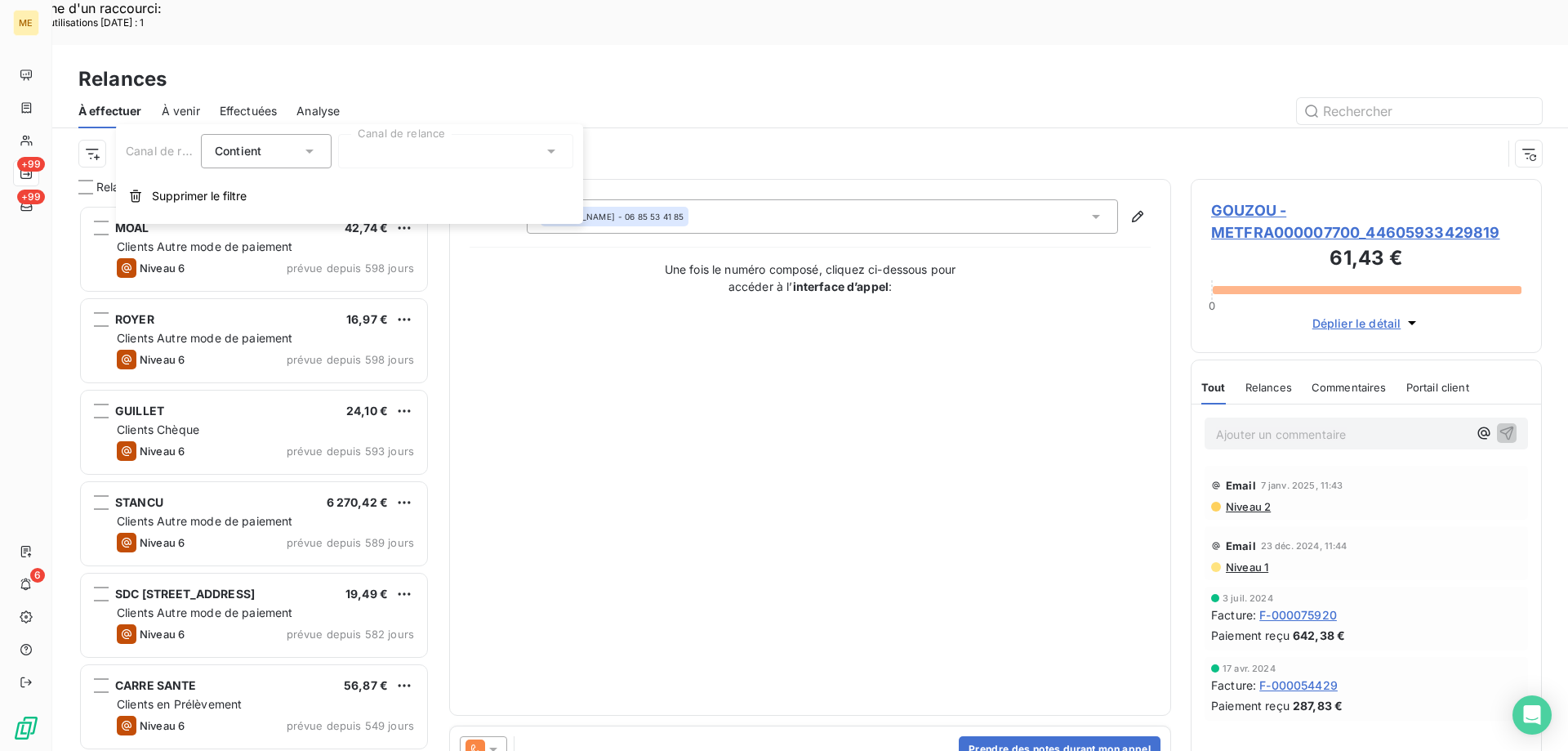
click at [479, 156] on div at bounding box center [456, 151] width 235 height 34
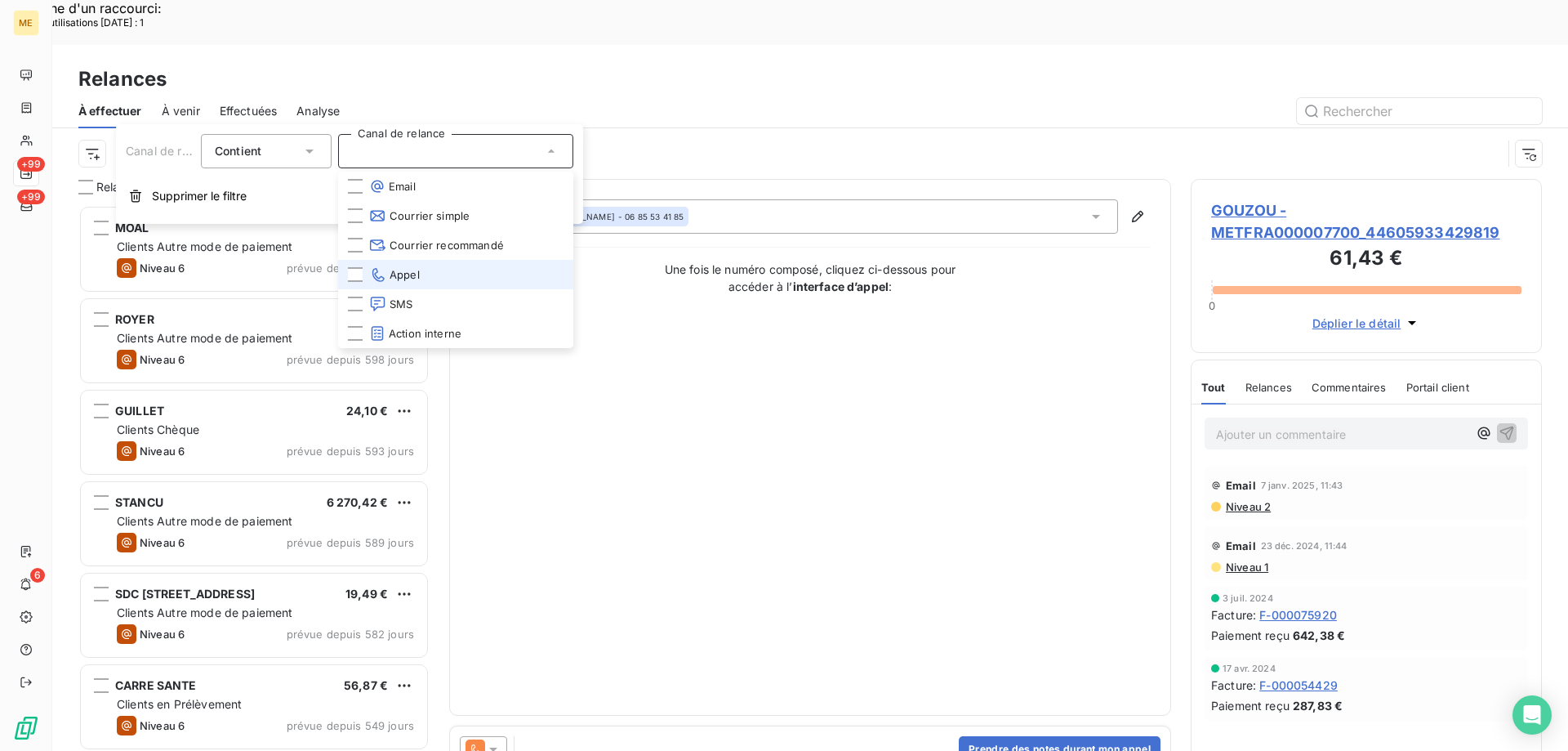
drag, startPoint x: 408, startPoint y: 271, endPoint x: 372, endPoint y: 263, distance: 36.9
click at [405, 271] on span "Appel" at bounding box center [395, 275] width 51 height 17
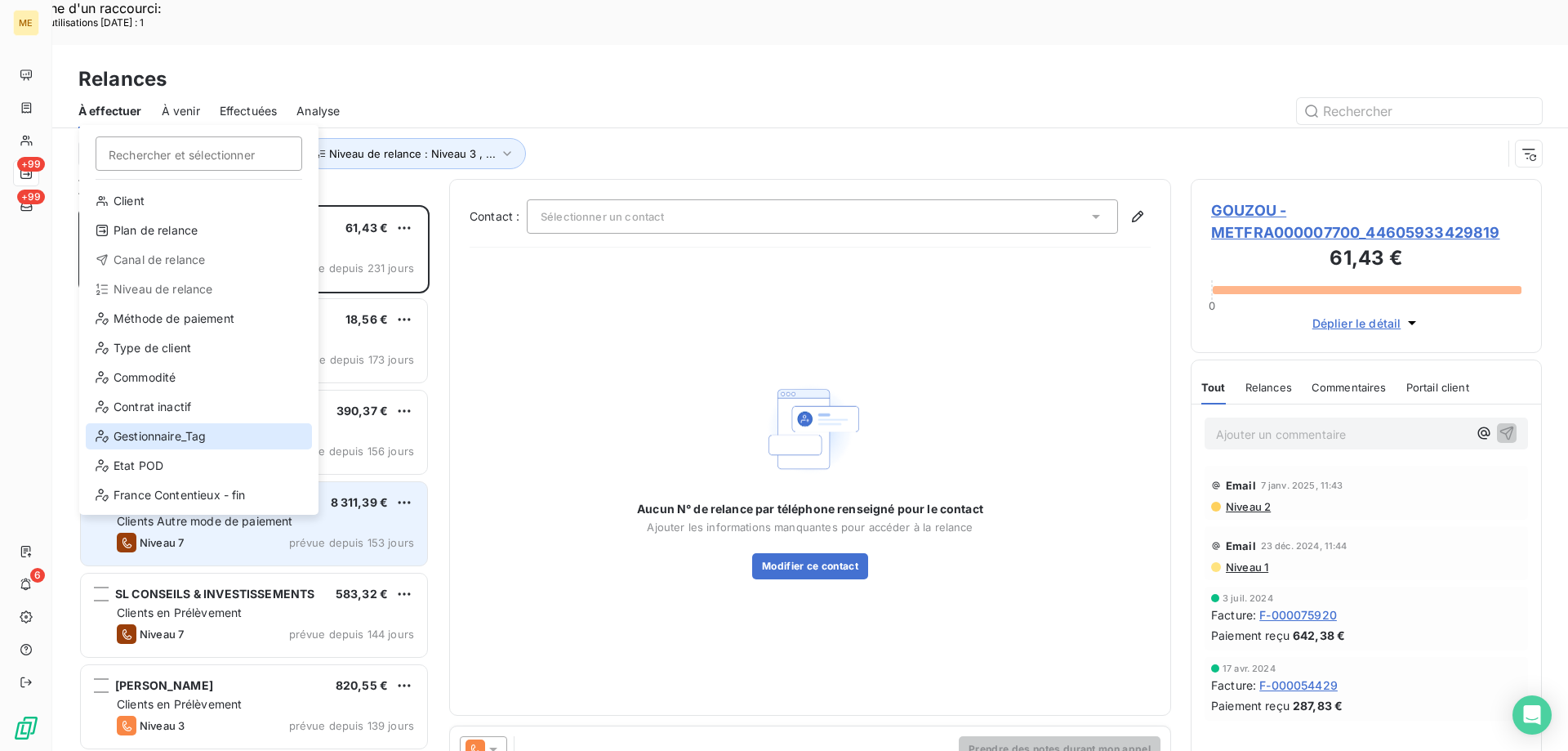
drag, startPoint x: 194, startPoint y: 441, endPoint x: 251, endPoint y: 454, distance: 58.5
click at [195, 442] on div "Gestionnaire_Tag" at bounding box center [199, 436] width 227 height 26
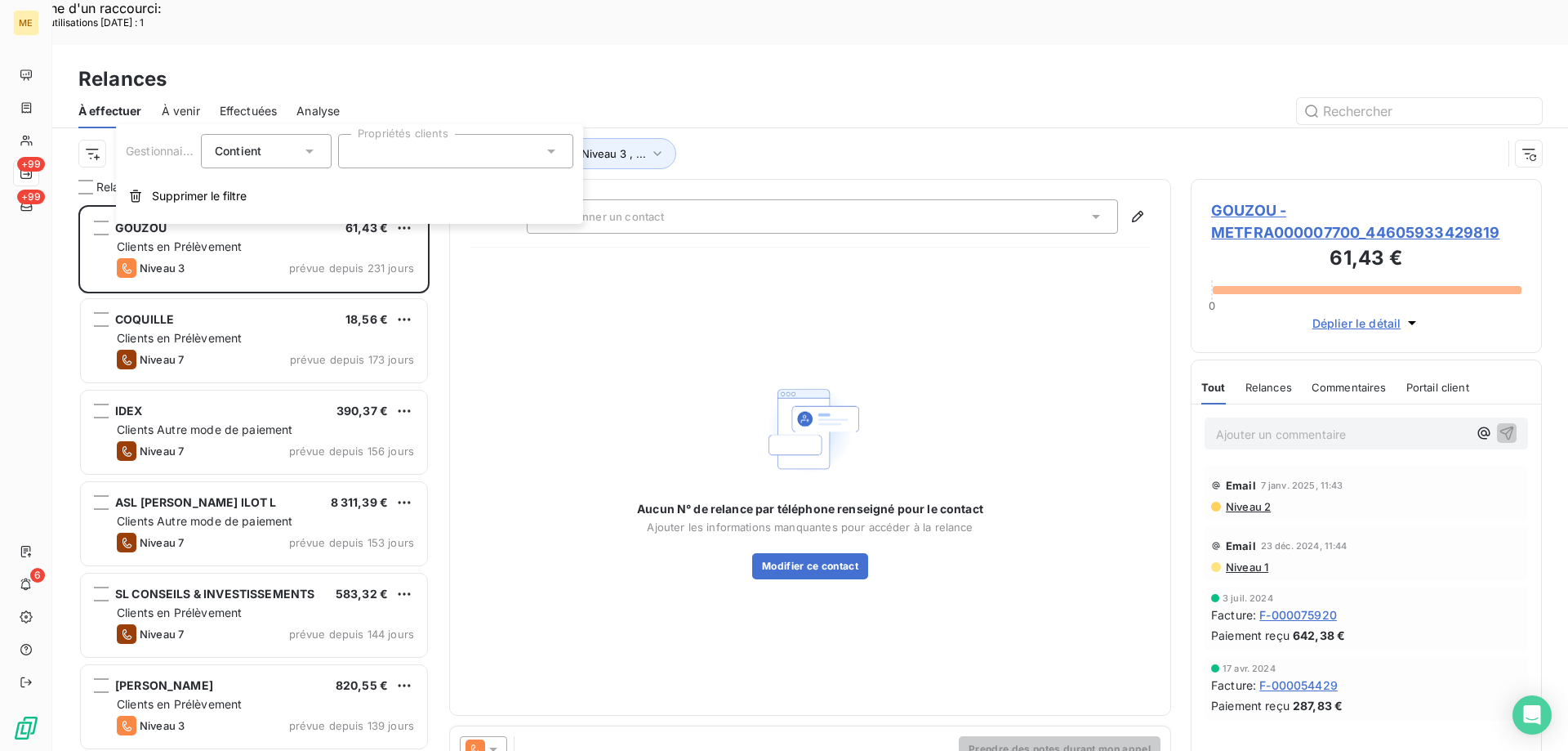
click at [542, 164] on div at bounding box center [456, 151] width 235 height 34
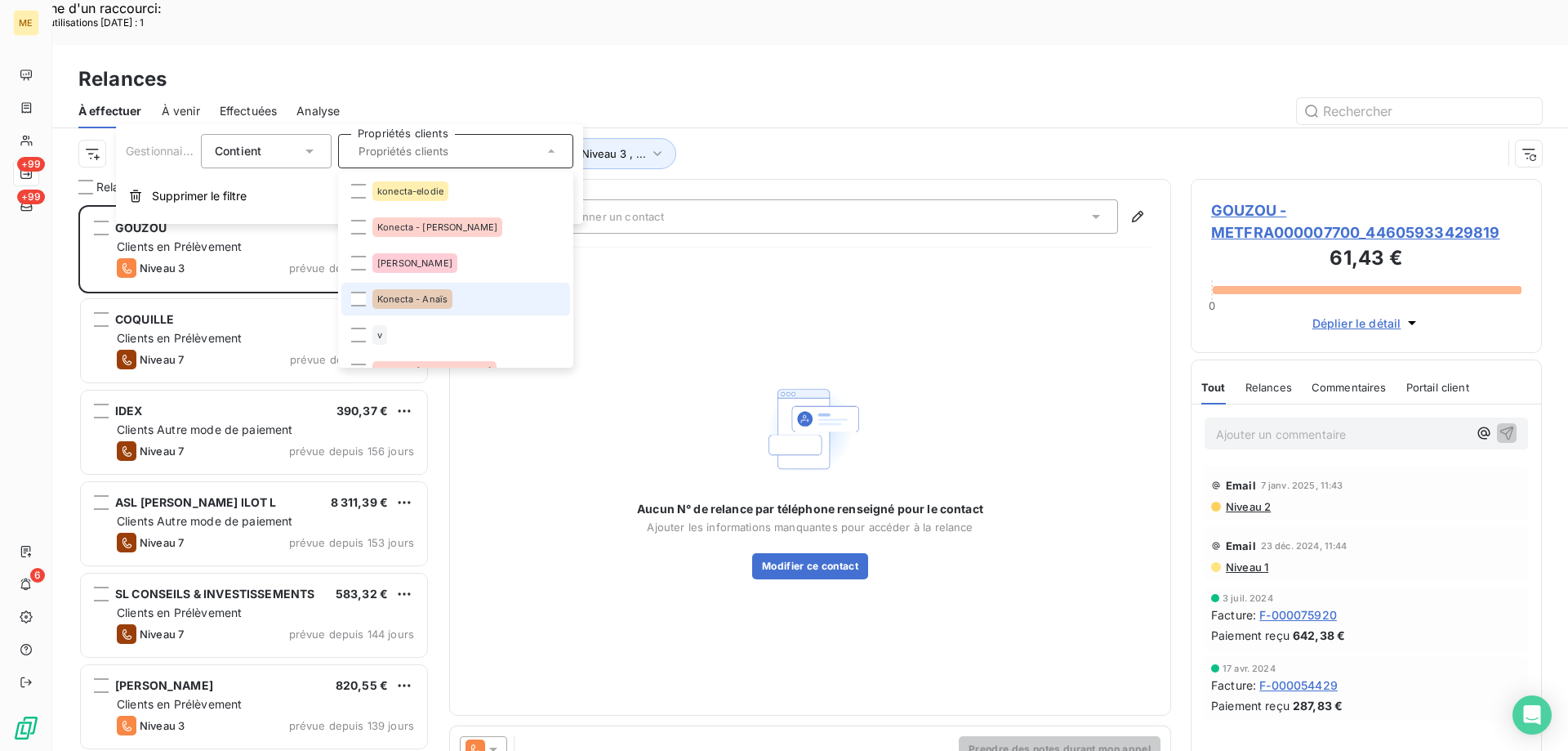
click at [486, 299] on li "Konecta - Anaïs" at bounding box center [456, 299] width 229 height 33
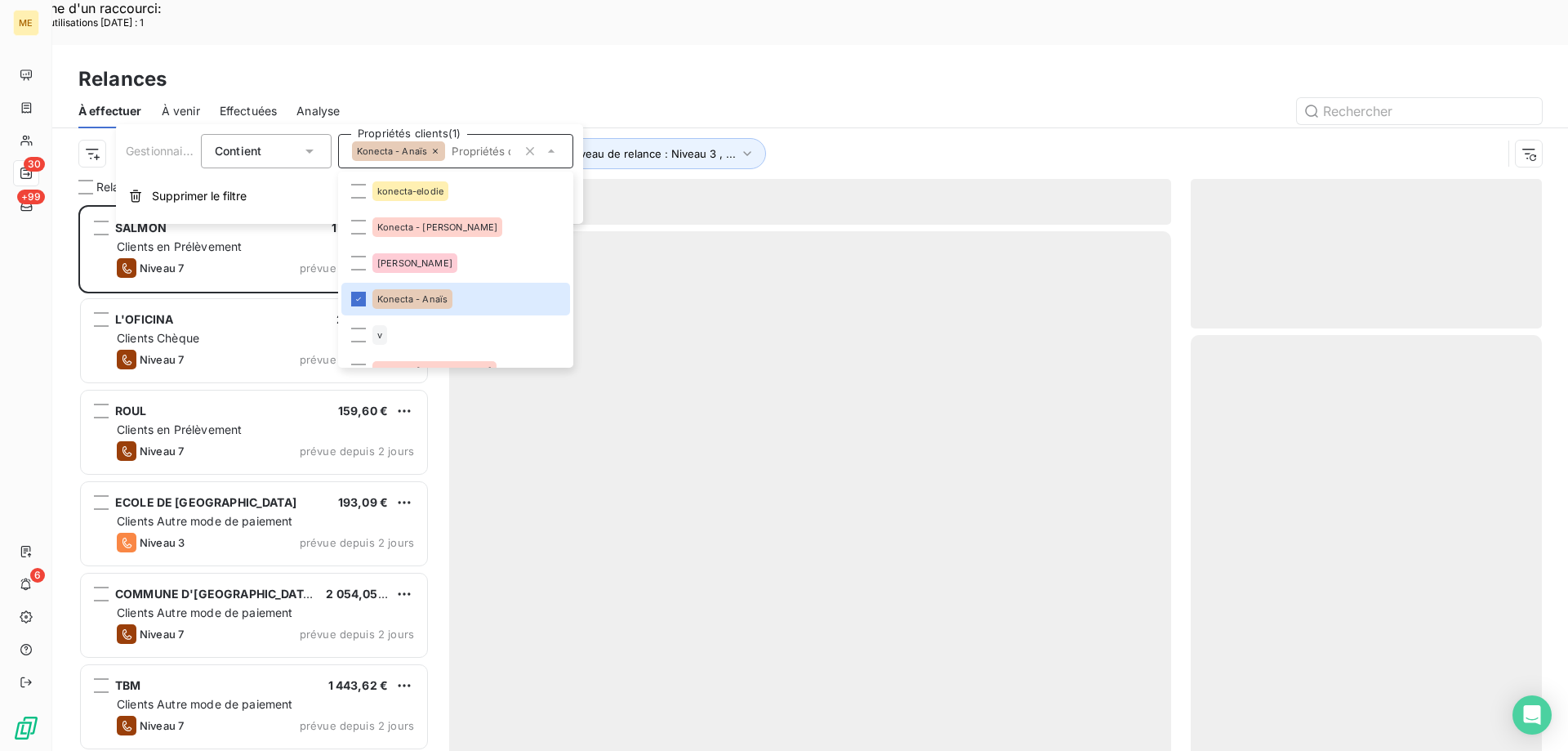
scroll to position [579, 339]
click at [848, 138] on div "Canal de relance : Appel Niveau de relance : Niveau 3 , ... Gestionnaire_Tag : …" at bounding box center [790, 153] width 1423 height 31
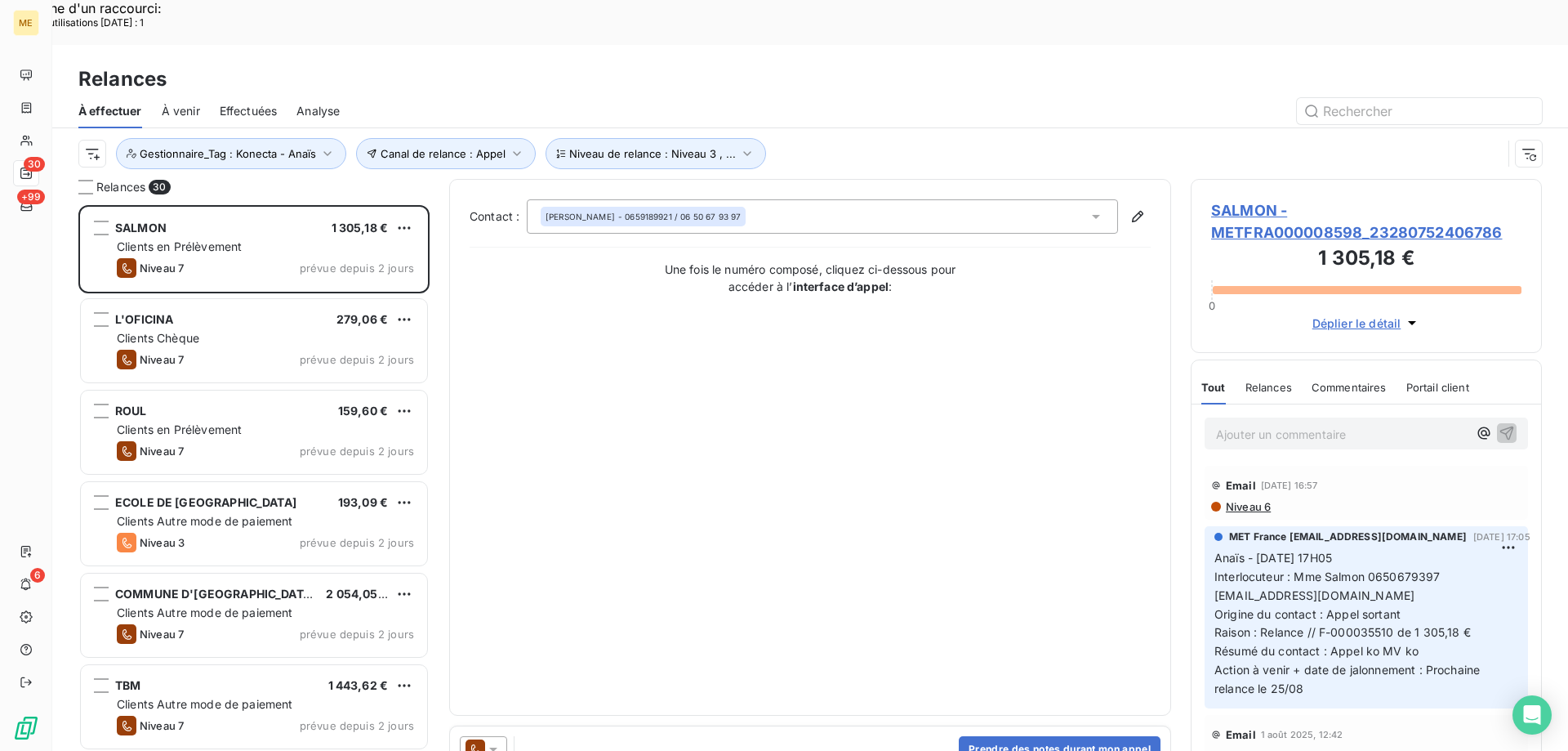
click at [1231, 199] on span "SALMON - METFRA000008598_23280752406786" at bounding box center [1366, 221] width 310 height 44
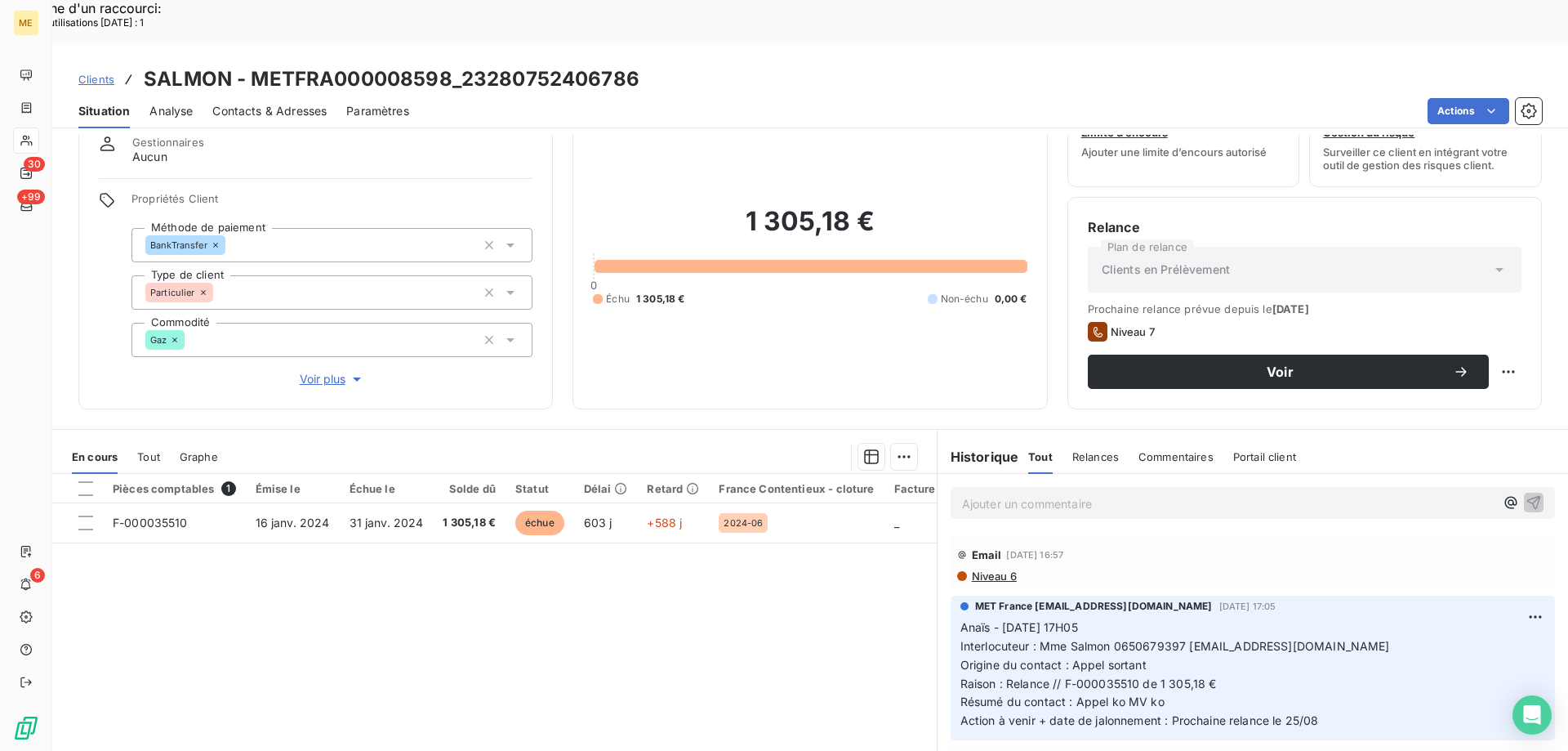
scroll to position [104, 0]
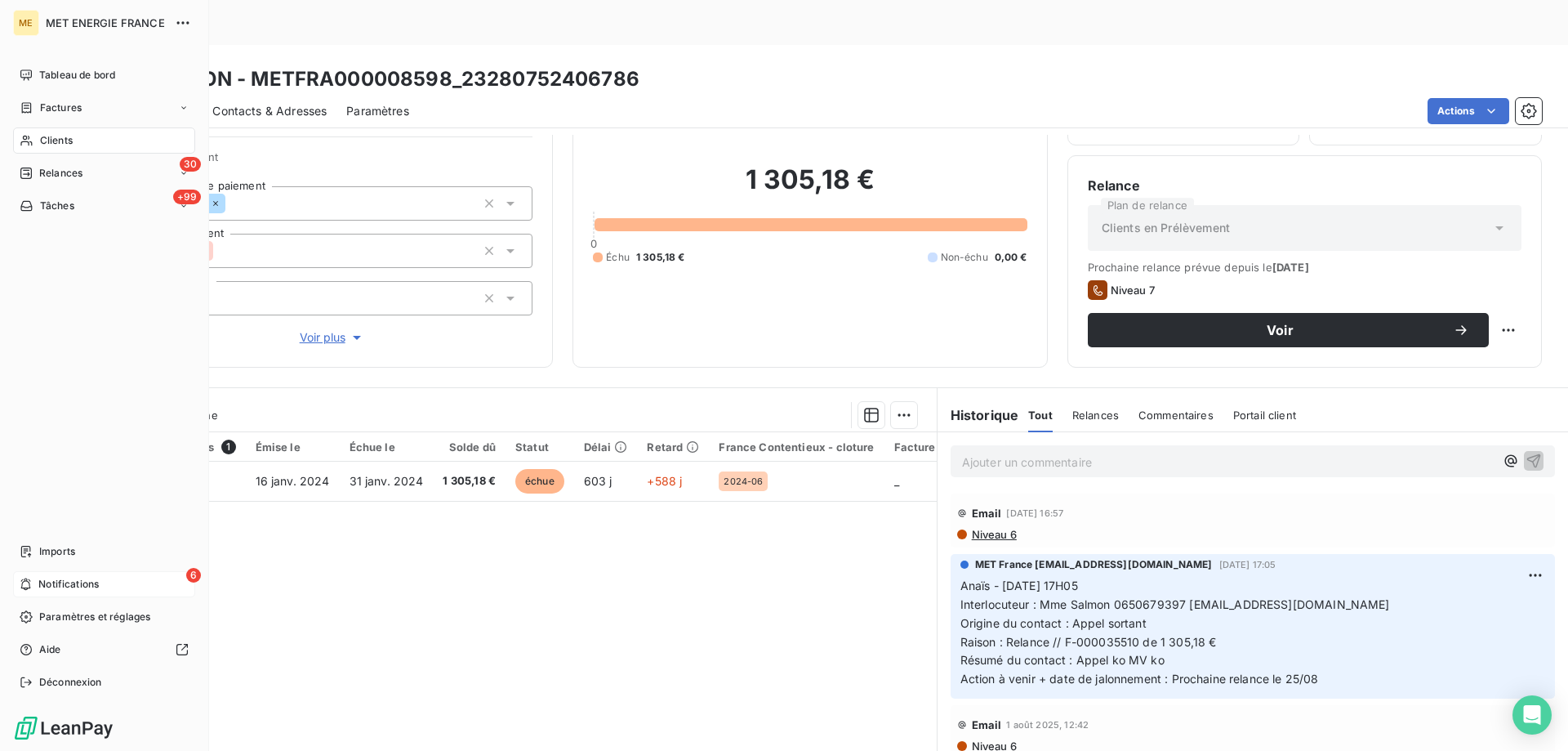
click at [34, 576] on div "6 Notifications" at bounding box center [104, 584] width 182 height 26
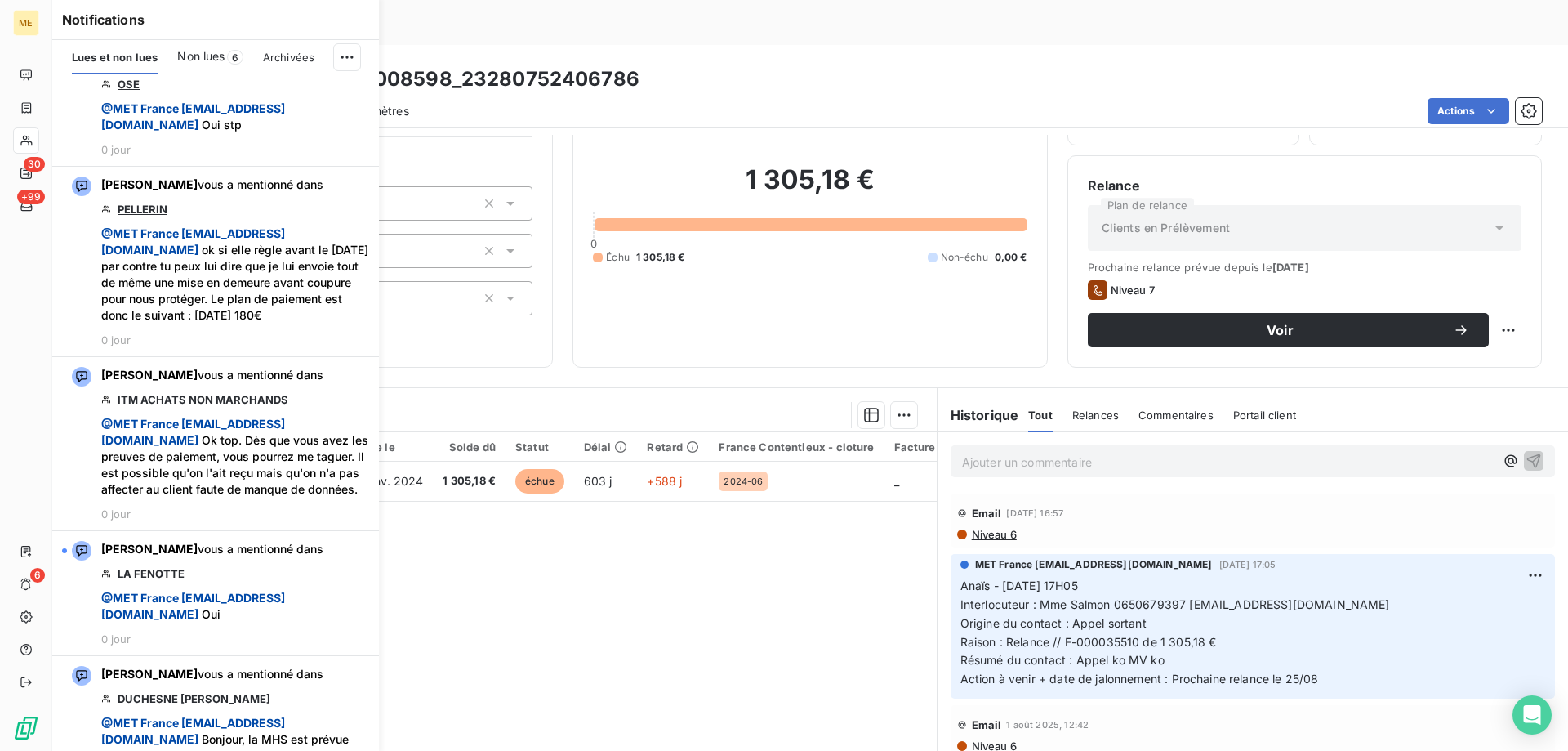
scroll to position [2288, 0]
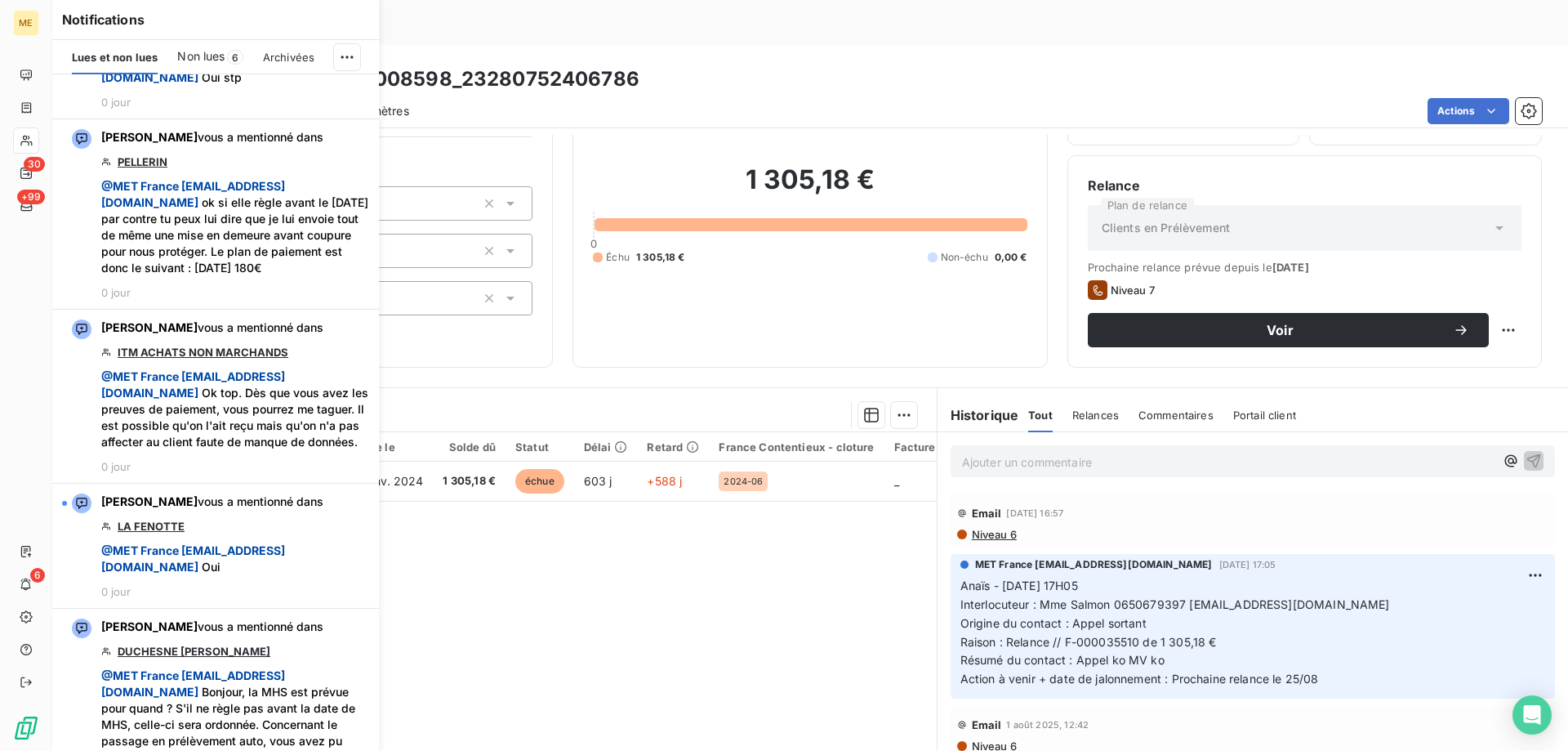
drag, startPoint x: 201, startPoint y: 55, endPoint x: 184, endPoint y: 97, distance: 45.3
click at [199, 55] on span "Non lues" at bounding box center [201, 57] width 48 height 17
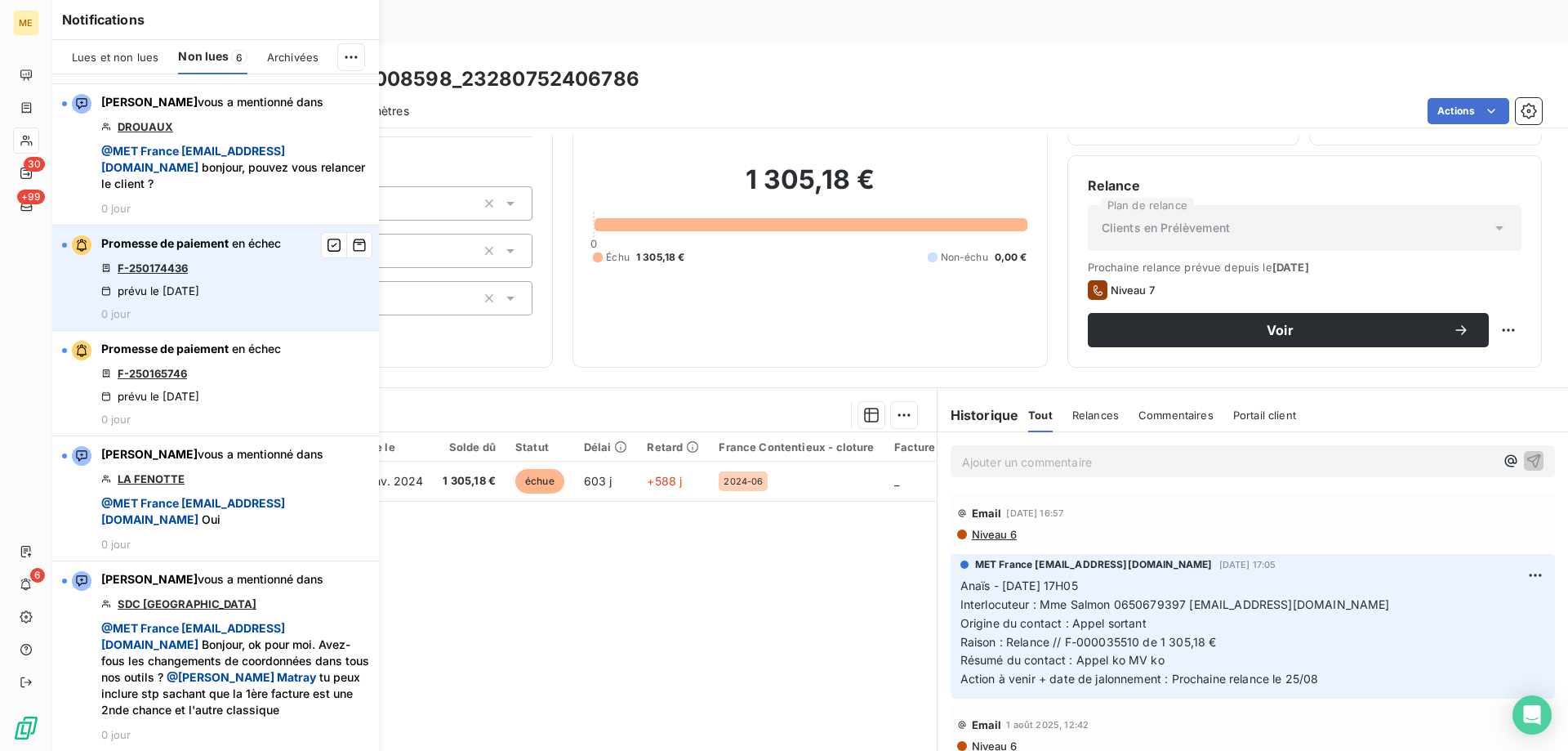
scroll to position [181, 0]
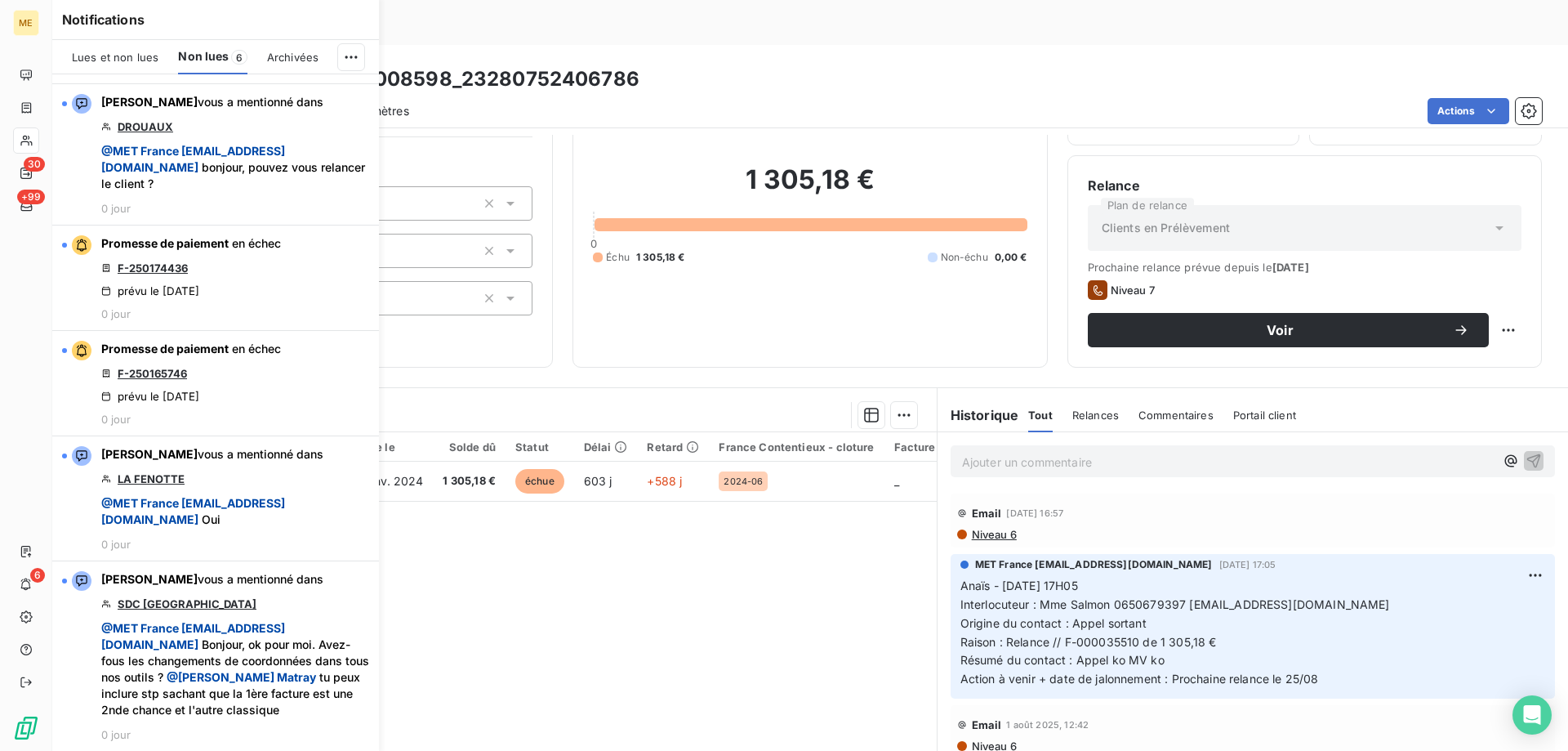
click at [782, 266] on div "1 305,18 € 0 Échu 1 305,18 € Non-échu 0,00 €" at bounding box center [810, 214] width 434 height 267
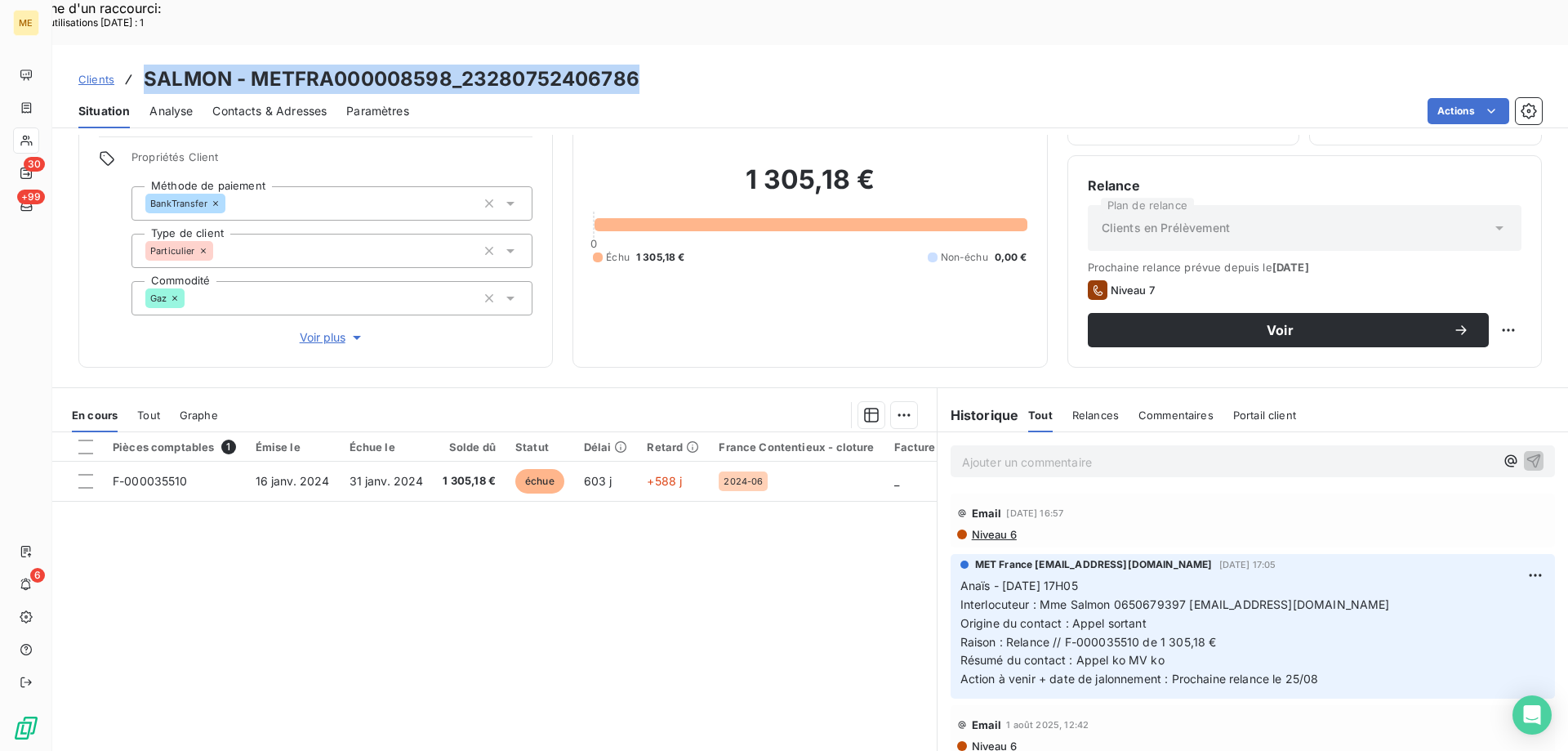
drag, startPoint x: 685, startPoint y: 35, endPoint x: 135, endPoint y: 36, distance: 550.0
click at [135, 64] on div "Clients SALMON - METFRA000008598_23280752406786" at bounding box center [811, 79] width 1516 height 29
copy h3 "SALMON - METFRA000008598_23280752406786"
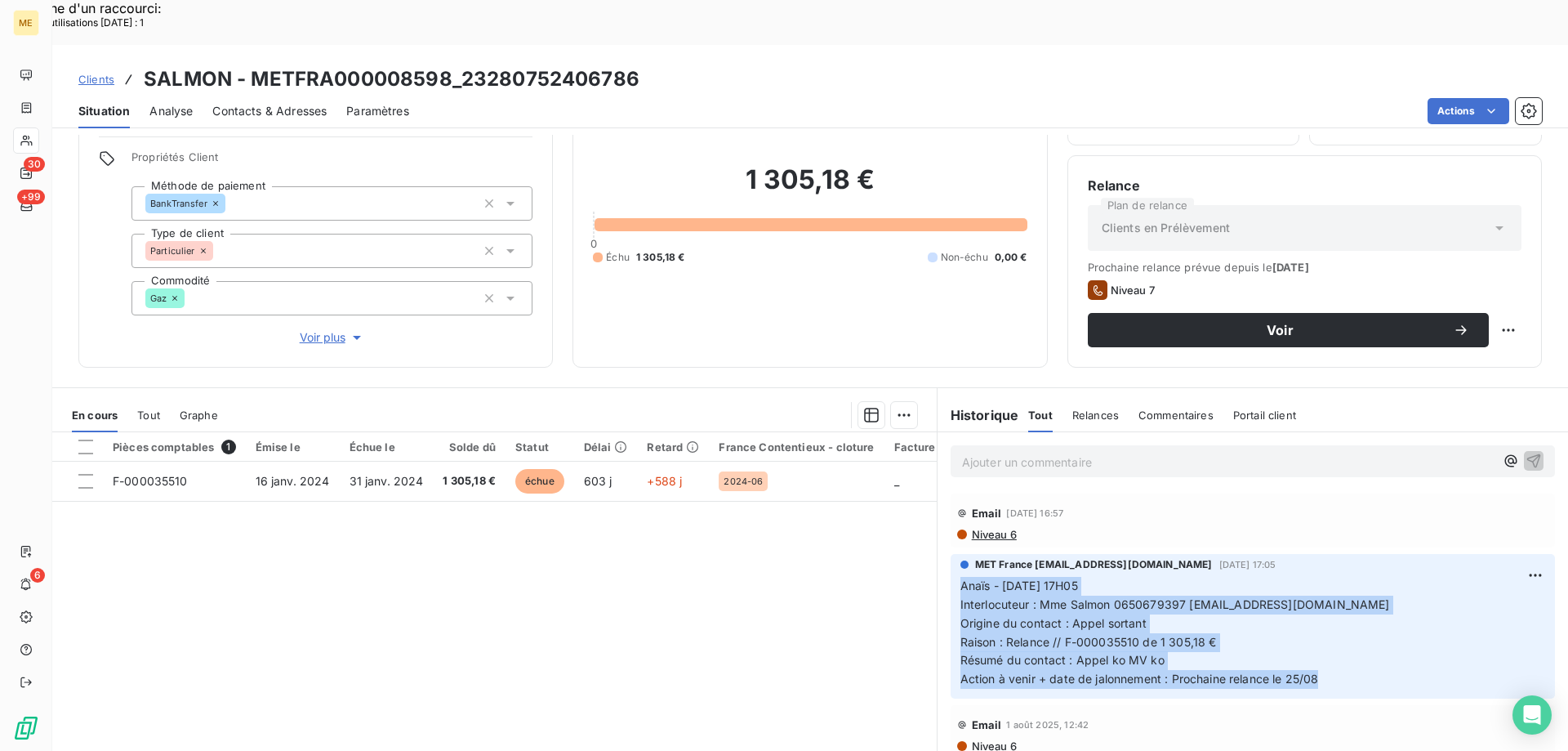
drag, startPoint x: 1345, startPoint y: 641, endPoint x: 950, endPoint y: 539, distance: 408.0
click at [951, 554] on div "MET France met-france@recouvrement.met.com 19 août 2025, 17:05 Anaïs - 19/08/20…" at bounding box center [1253, 626] width 604 height 145
copy p "Anaïs - 19/08/2025 - 17H05 Interlocuteur : Mme Salmon 0650679397 didiernomlas@g…"
click at [714, 268] on div "1 305,18 € 0 Échu 1 305,18 € Non-échu 0,00 €" at bounding box center [810, 214] width 434 height 267
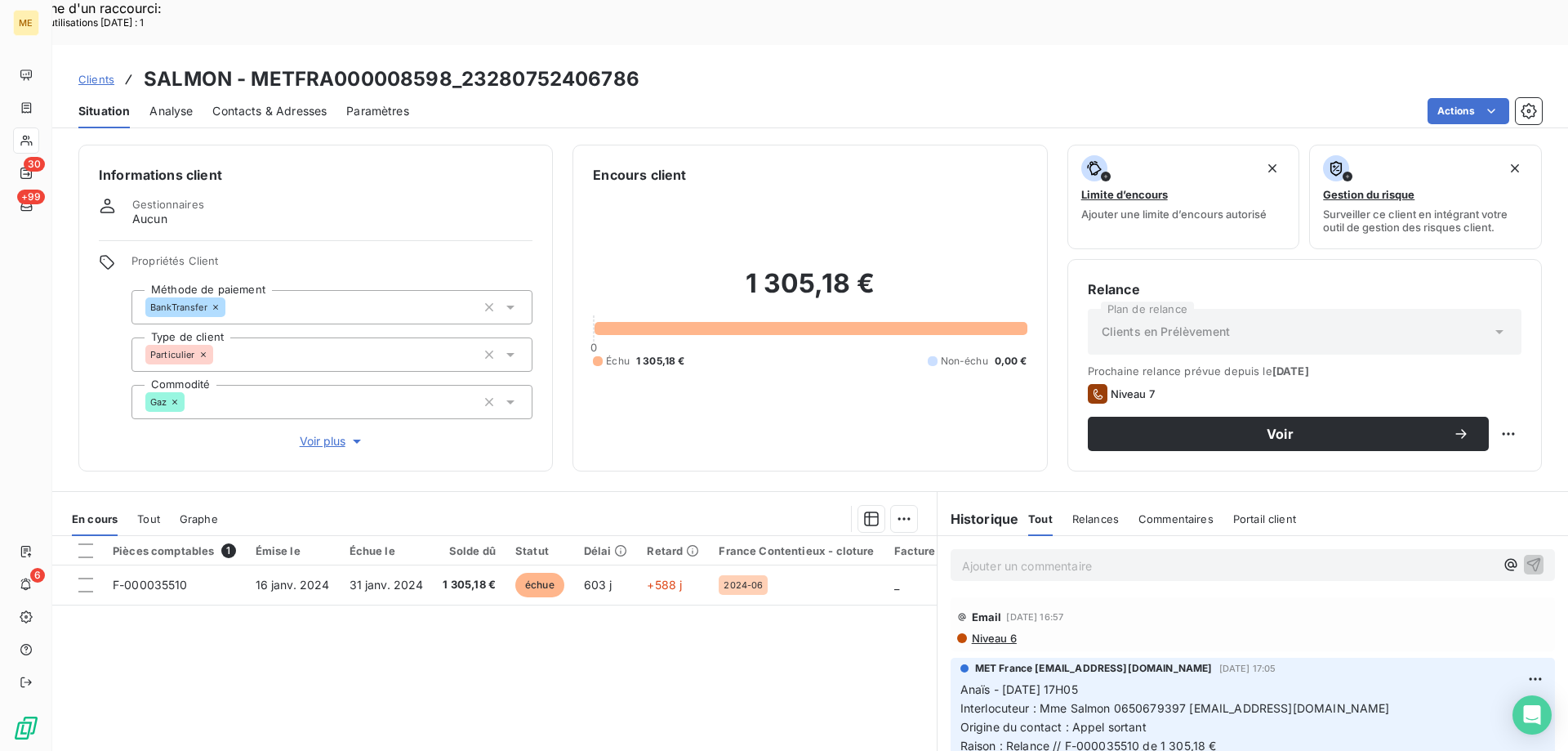
click at [959, 386] on div "1 305,18 € 0 Échu 1 305,18 € Non-échu 0,00 €" at bounding box center [810, 318] width 434 height 267
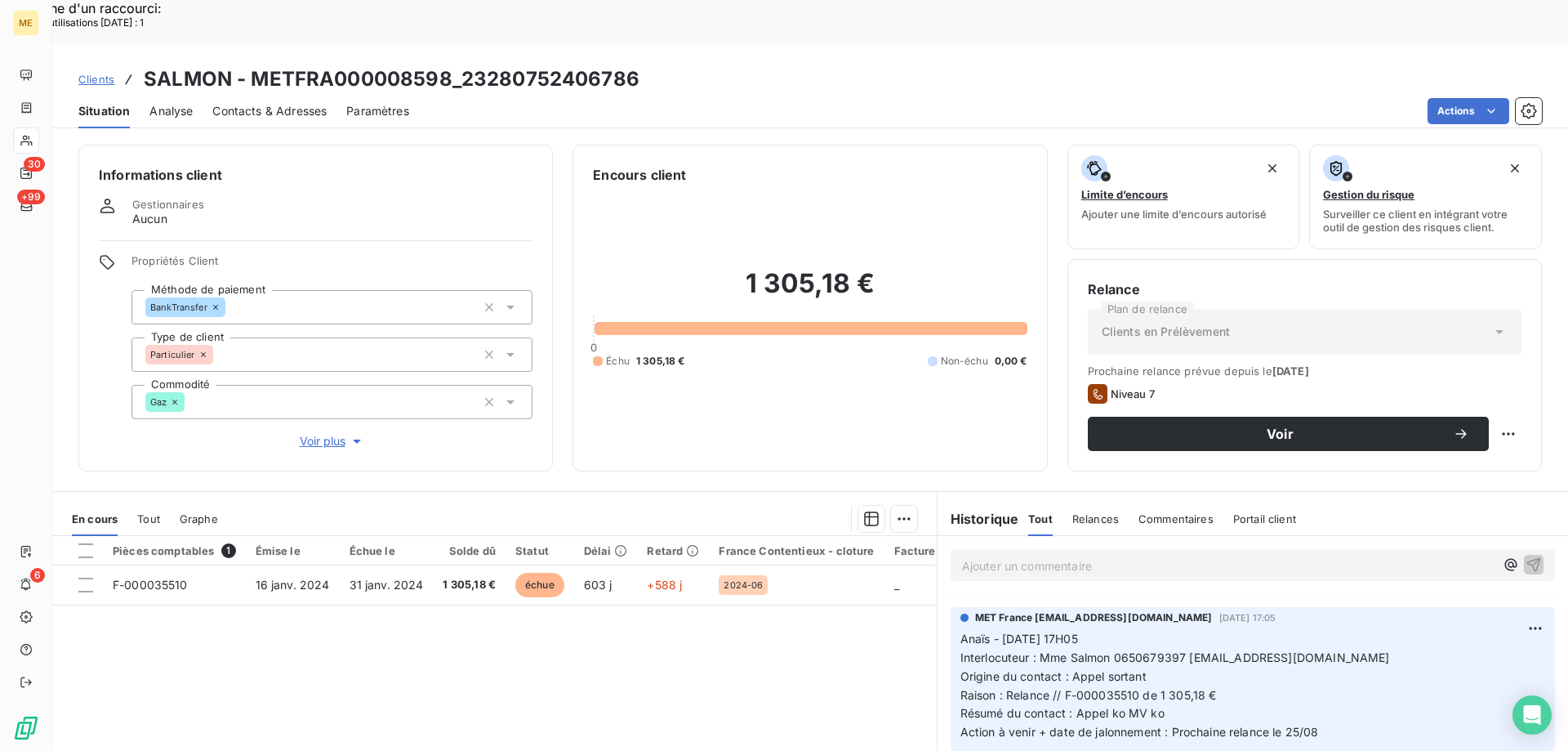
scroll to position [82, 0]
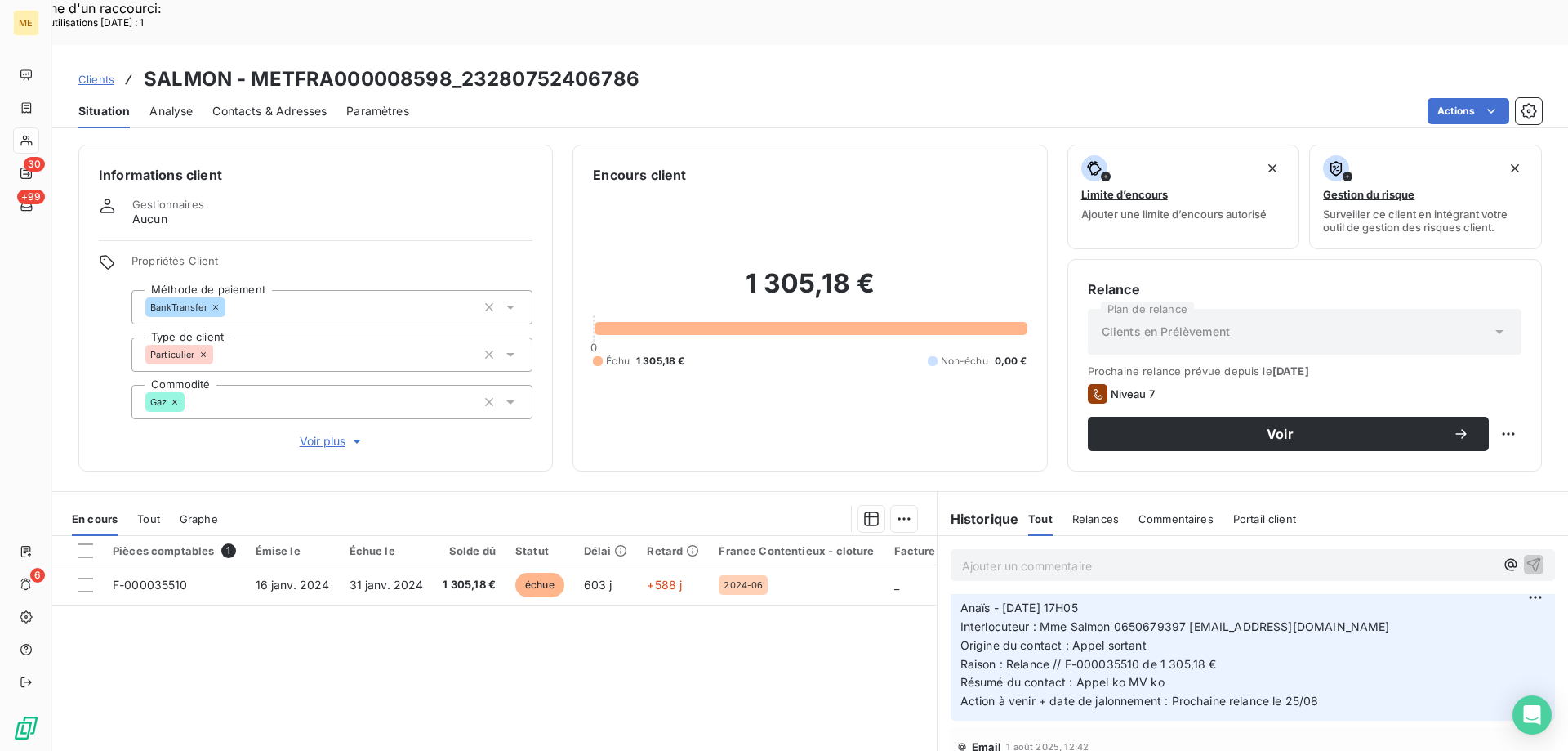
drag, startPoint x: 313, startPoint y: 389, endPoint x: 490, endPoint y: 416, distance: 179.0
click at [316, 433] on span "Voir plus" at bounding box center [333, 442] width 65 height 17
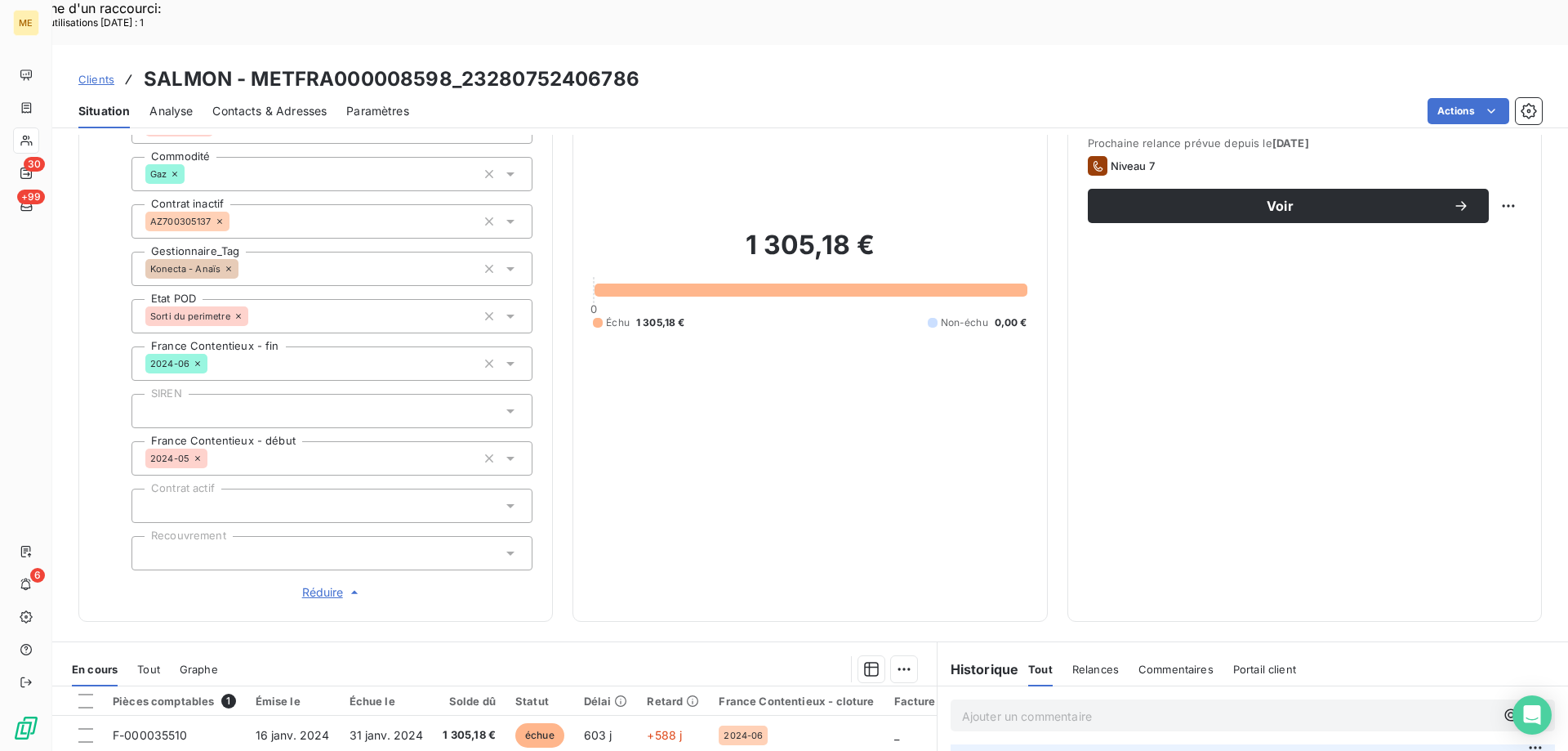
scroll to position [471, 0]
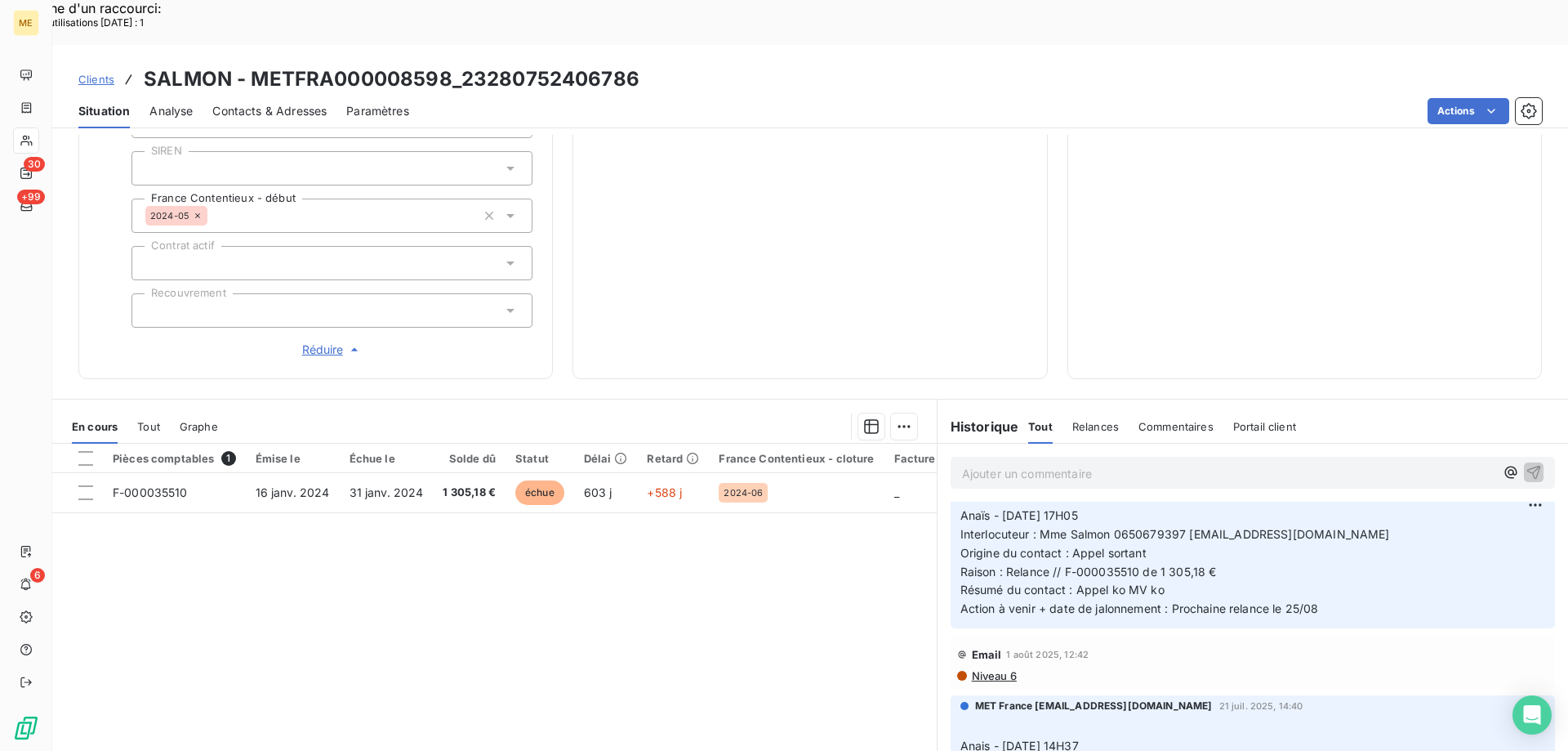
click at [232, 103] on span "Contacts & Adresses" at bounding box center [269, 111] width 115 height 17
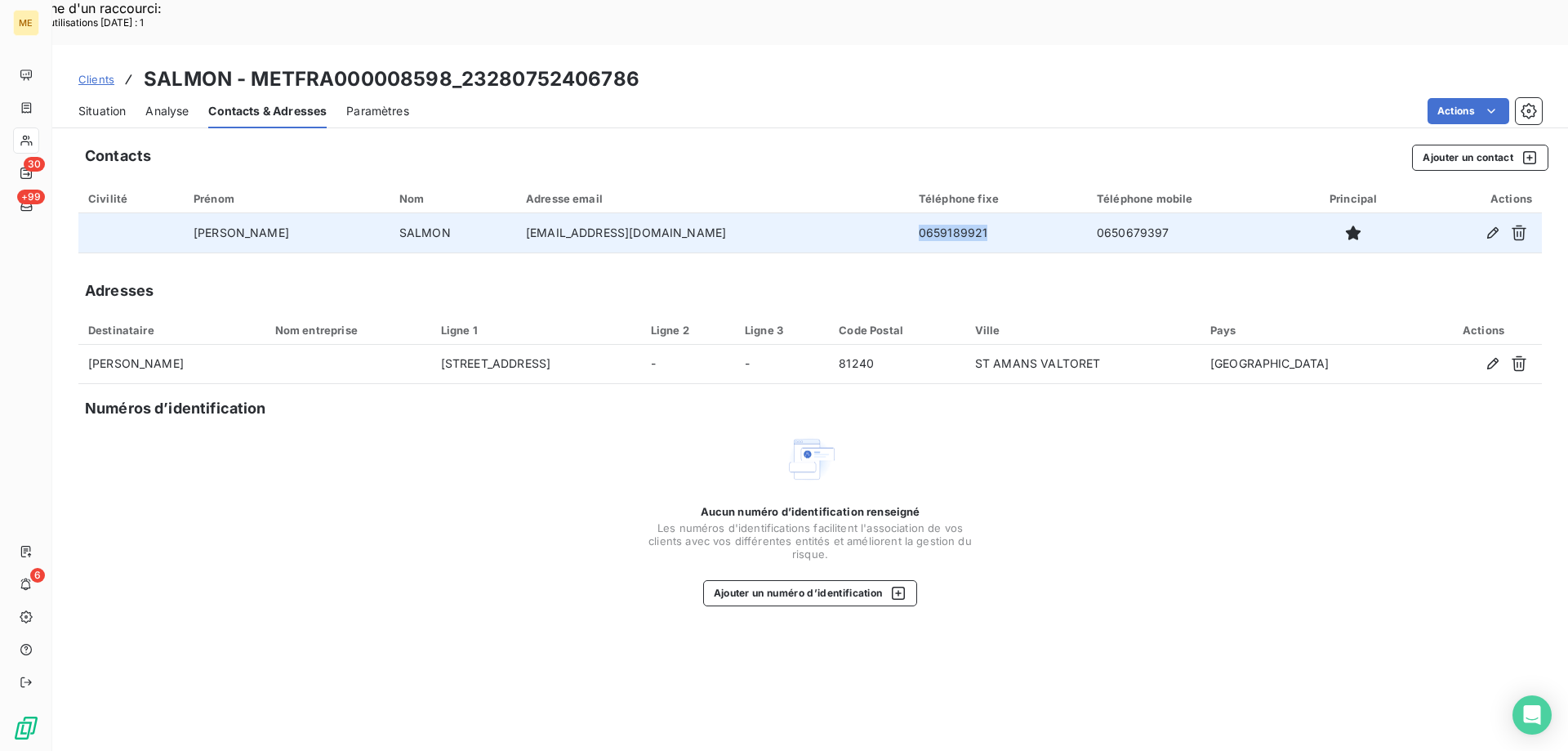
drag, startPoint x: 885, startPoint y: 187, endPoint x: 815, endPoint y: 199, distance: 71.0
click at [909, 213] on td "0659189921" at bounding box center [998, 232] width 178 height 39
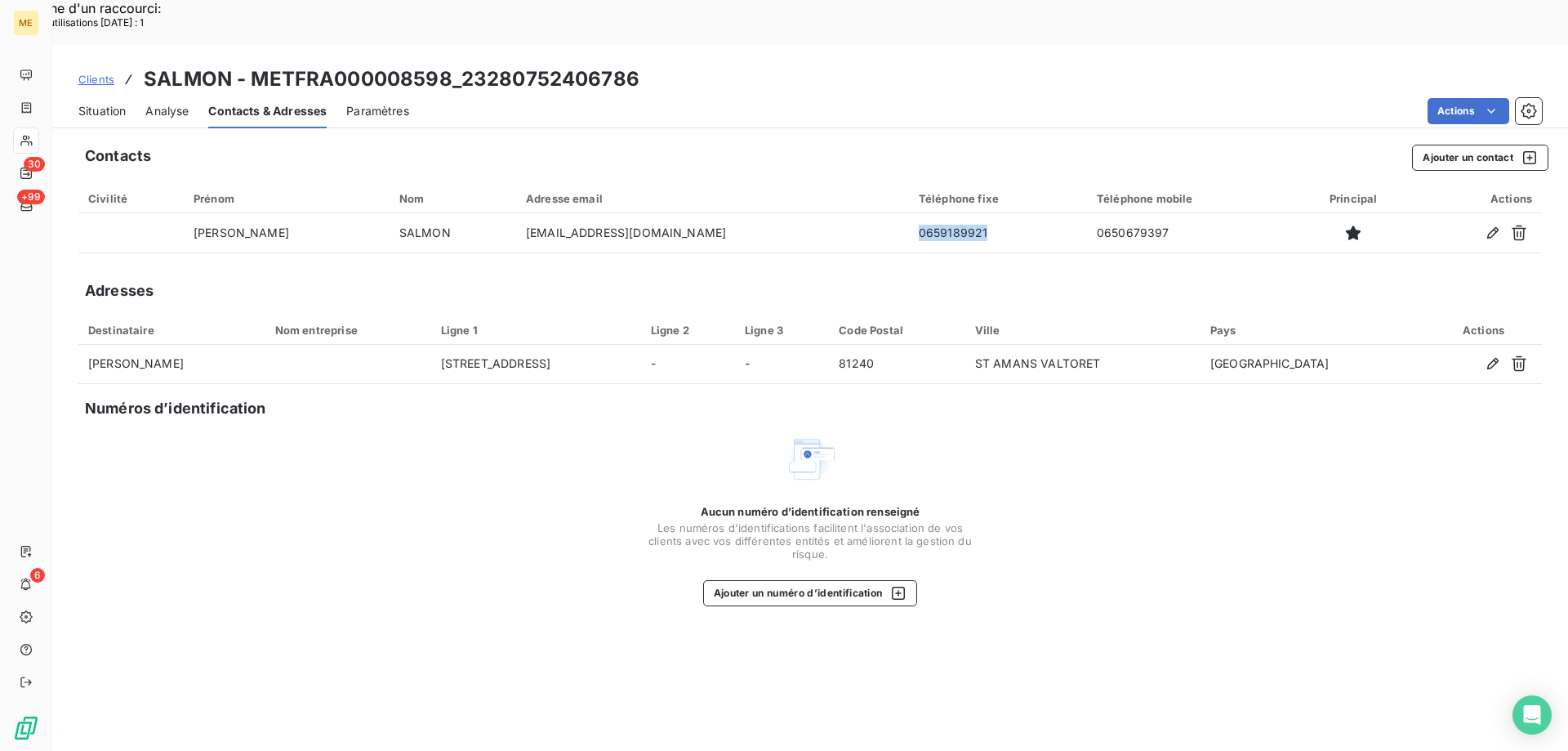
click at [99, 103] on span "Situation" at bounding box center [102, 111] width 48 height 17
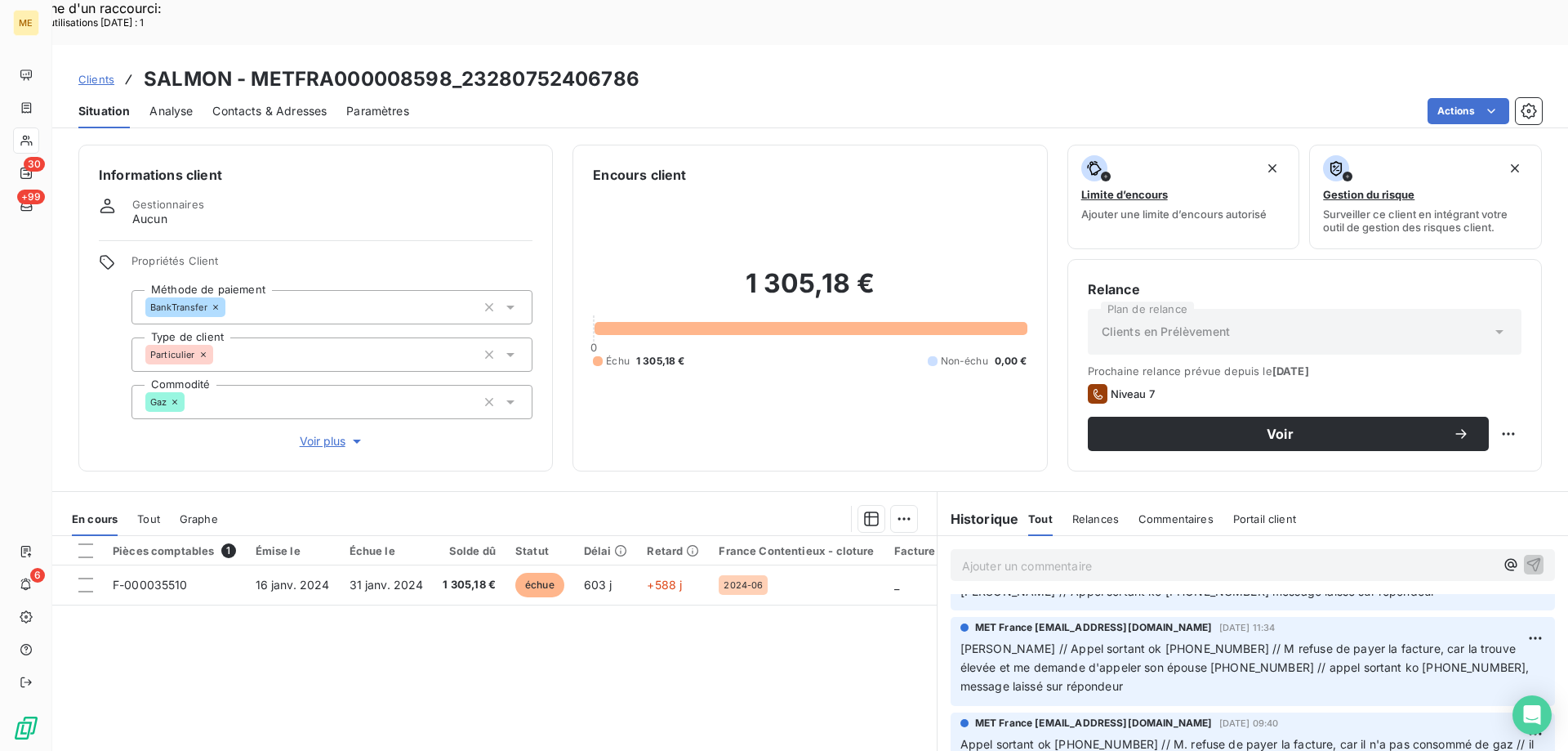
scroll to position [899, 0]
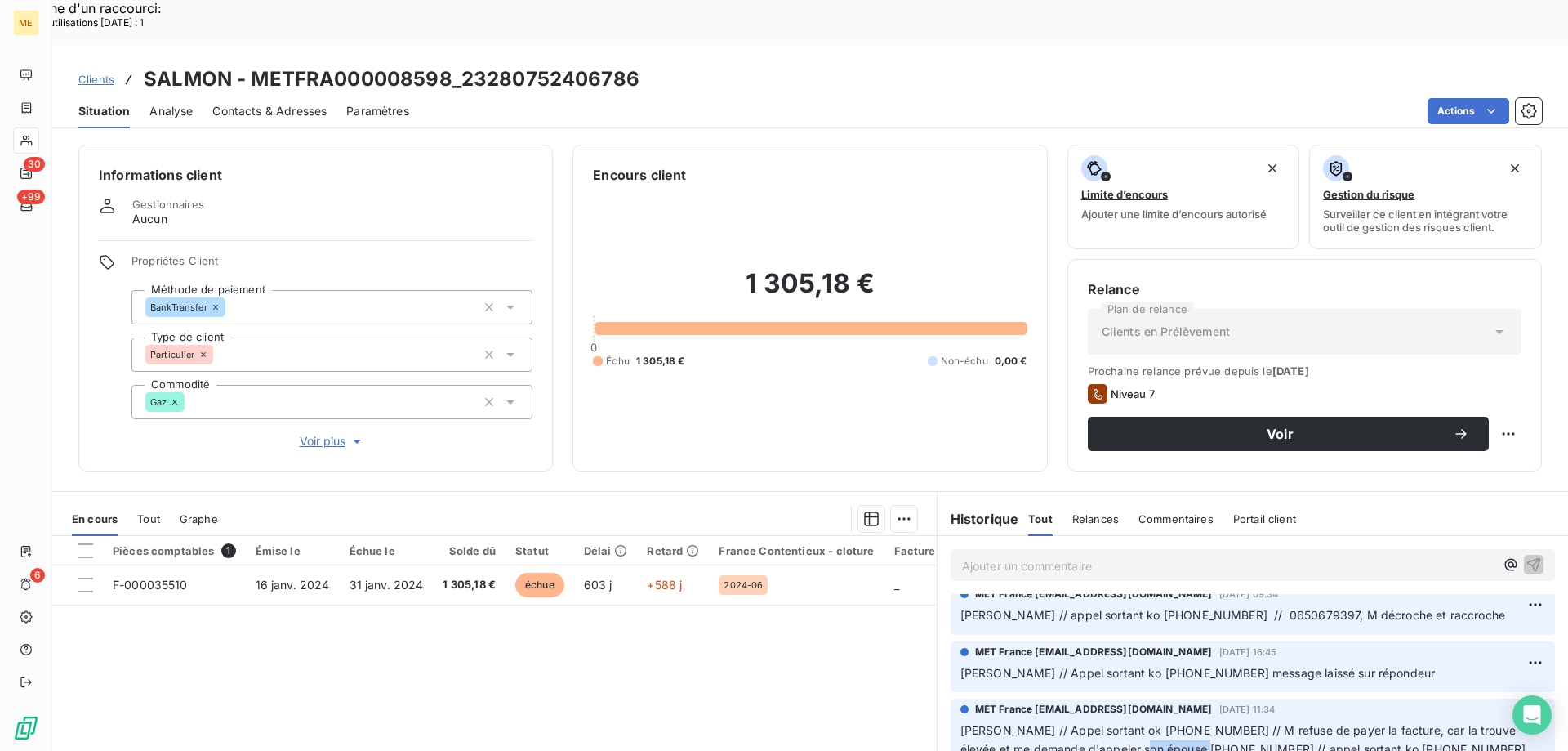
drag, startPoint x: 1198, startPoint y: 692, endPoint x: 1134, endPoint y: 691, distance: 64.0
click at [1134, 723] on span "Sylvain // Appel sortant ok 0650679397 // M refuse de payer la facture, car la …" at bounding box center [1246, 749] width 573 height 52
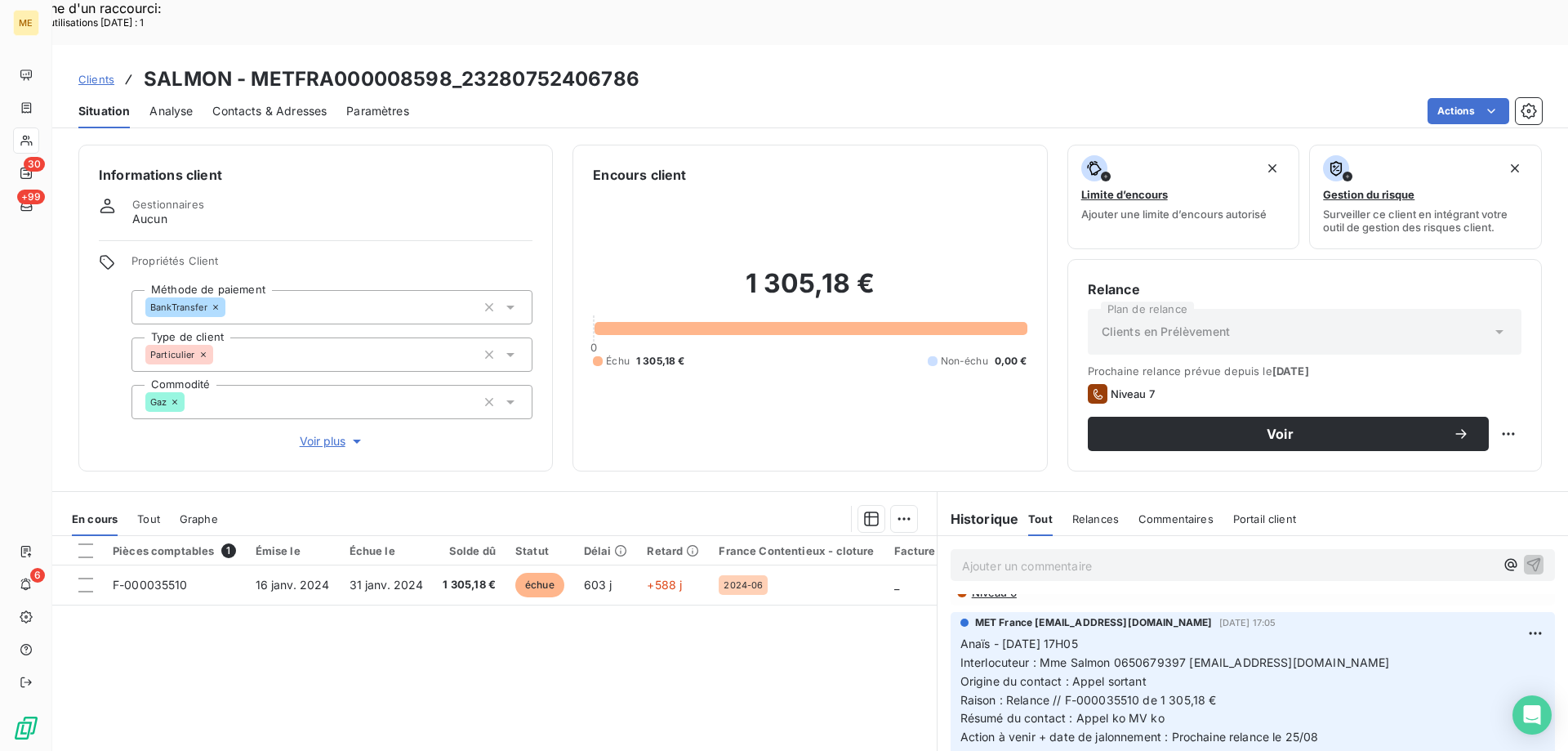
scroll to position [0, 0]
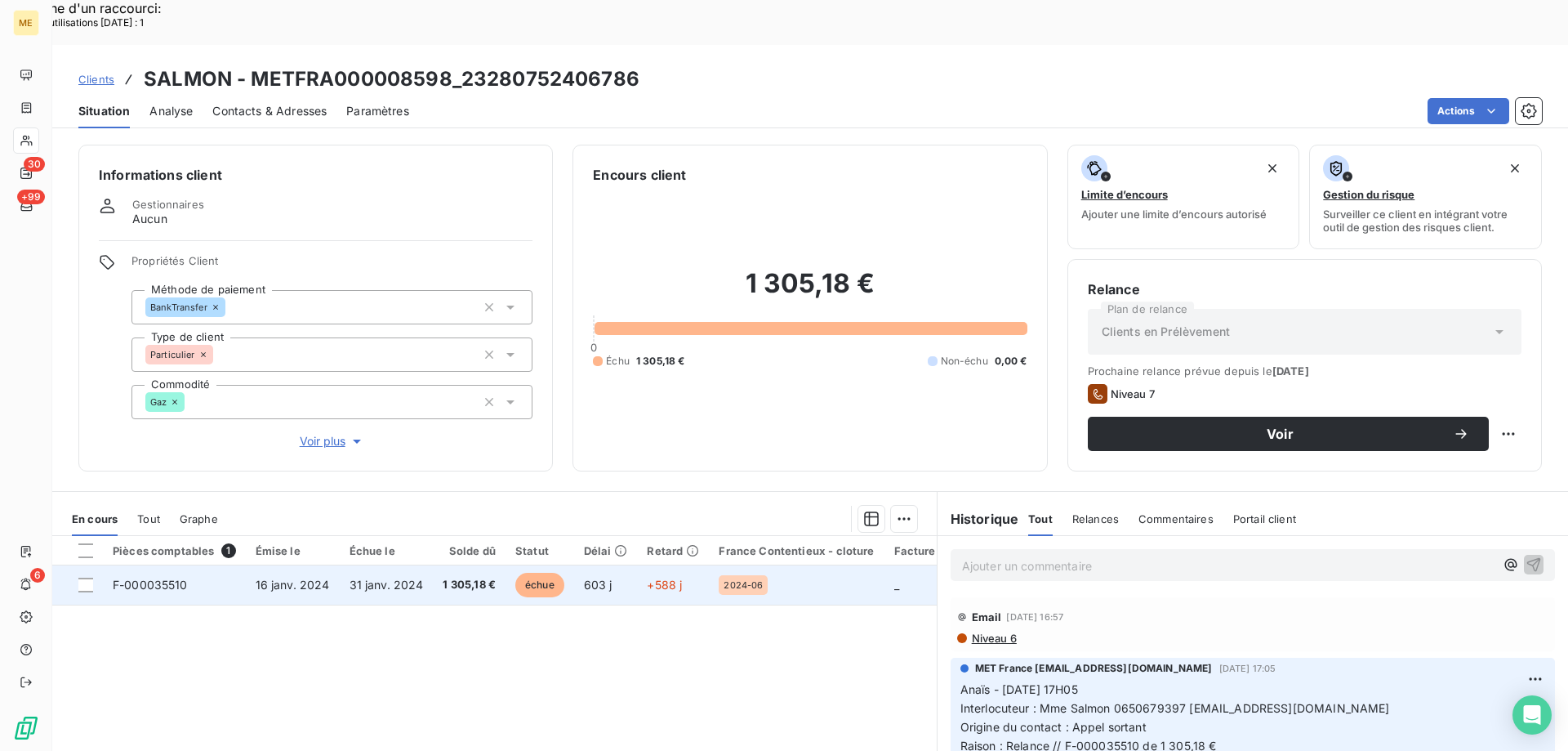
click at [797, 575] on div "2024-06" at bounding box center [797, 585] width 155 height 19
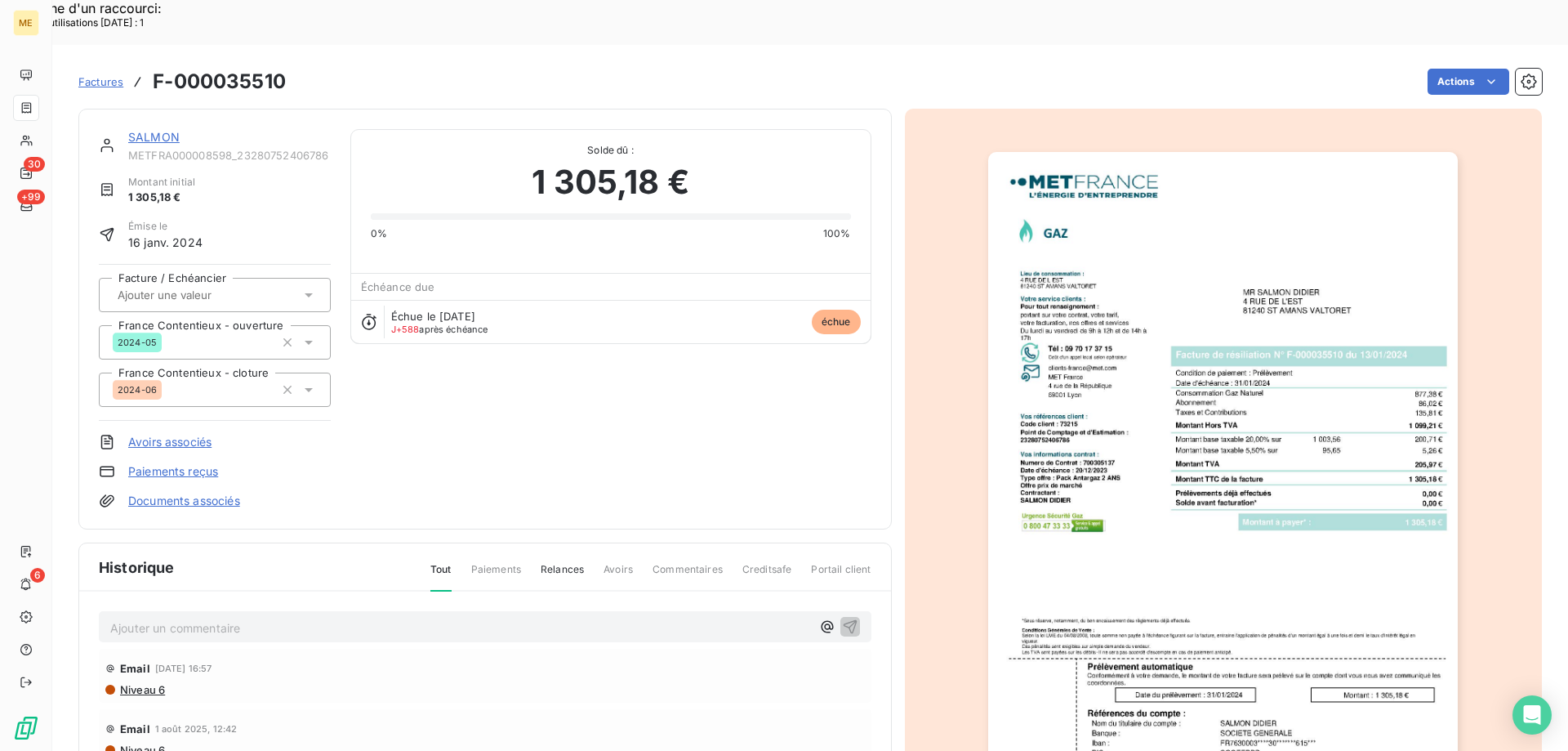
click at [156, 130] on link "SALMON" at bounding box center [154, 136] width 52 height 14
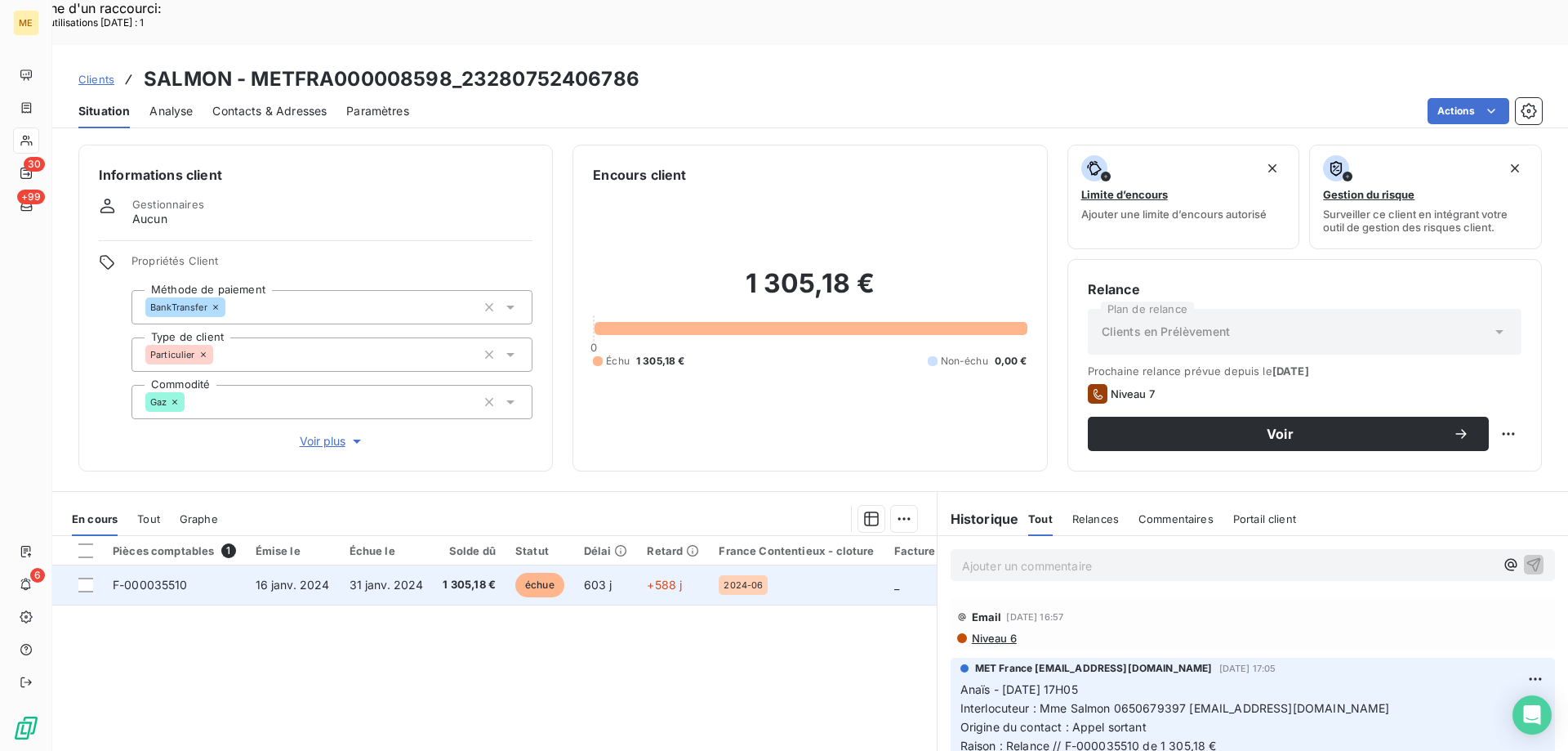
click at [605, 565] on td "603 j" at bounding box center [606, 585] width 64 height 39
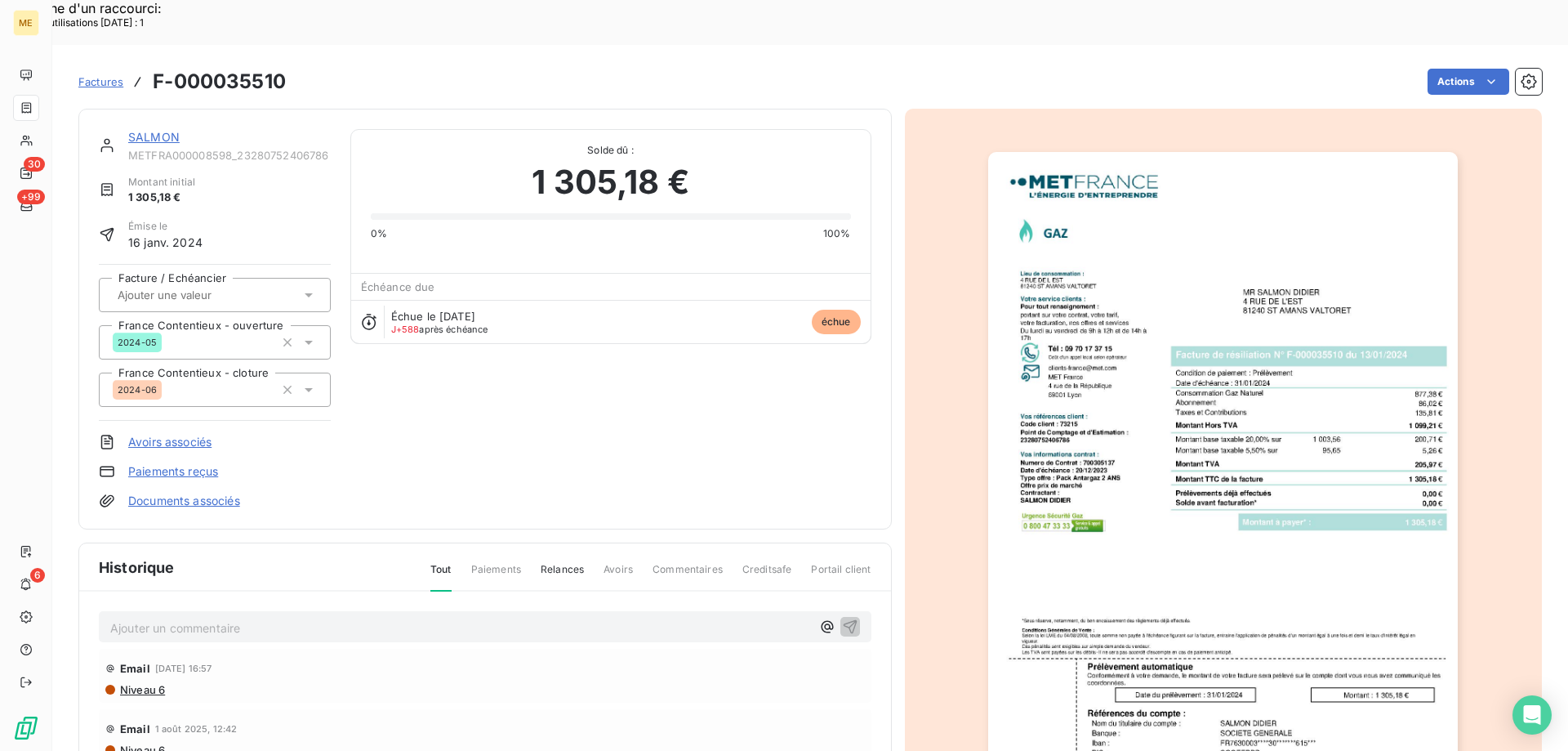
click at [140, 130] on link "SALMON" at bounding box center [154, 136] width 52 height 14
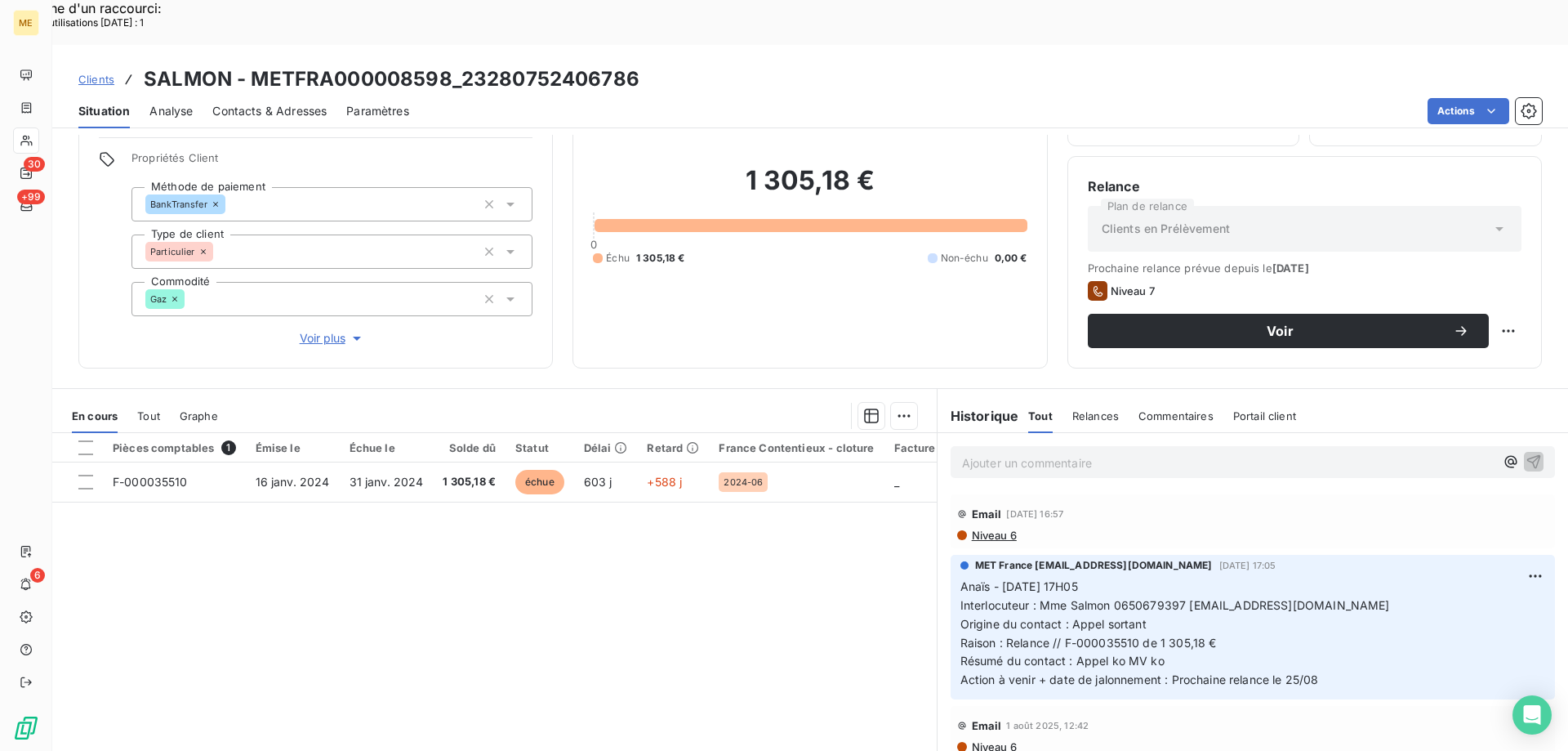
scroll to position [104, 0]
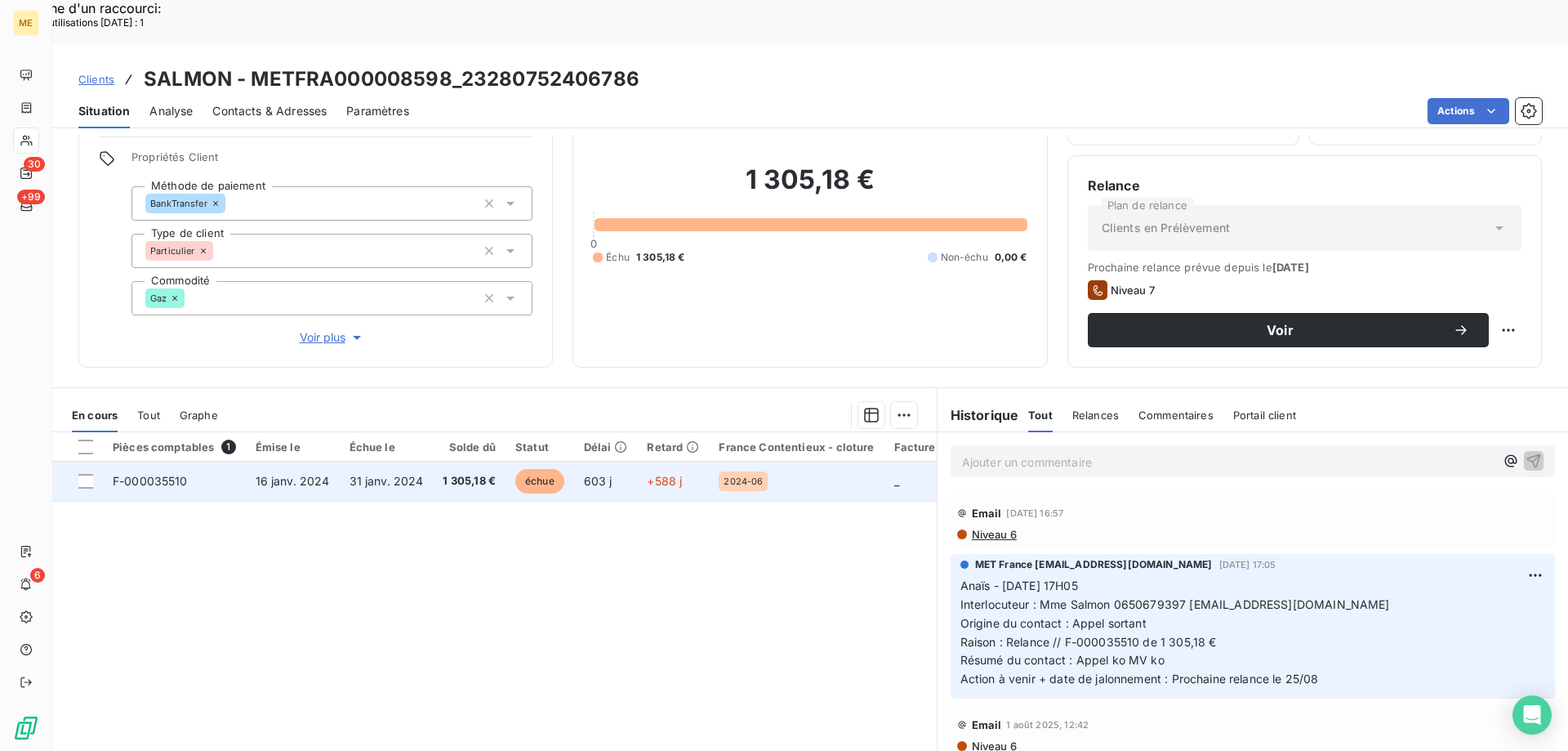
click at [785, 472] on div "2024-06" at bounding box center [797, 481] width 155 height 19
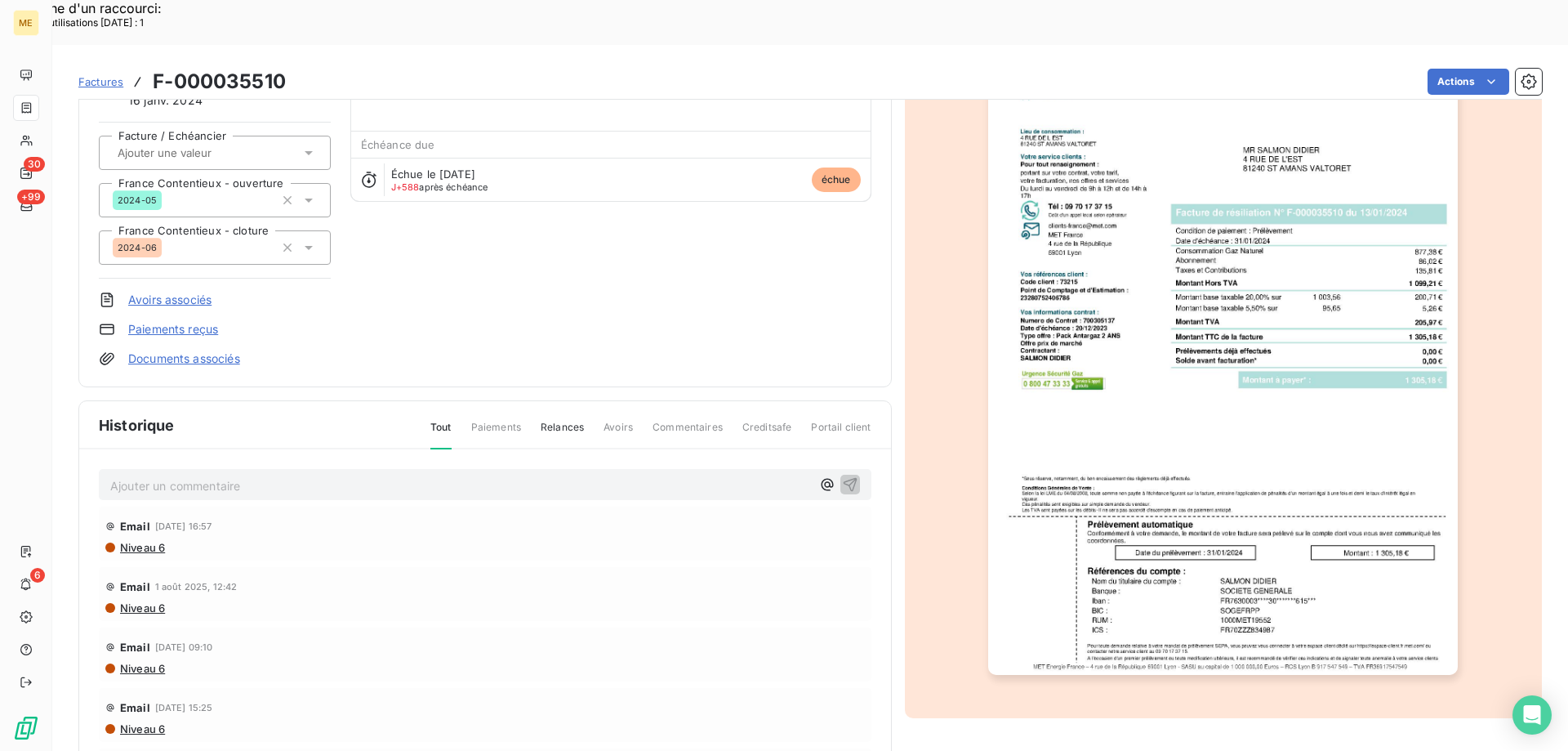
scroll to position [154, 0]
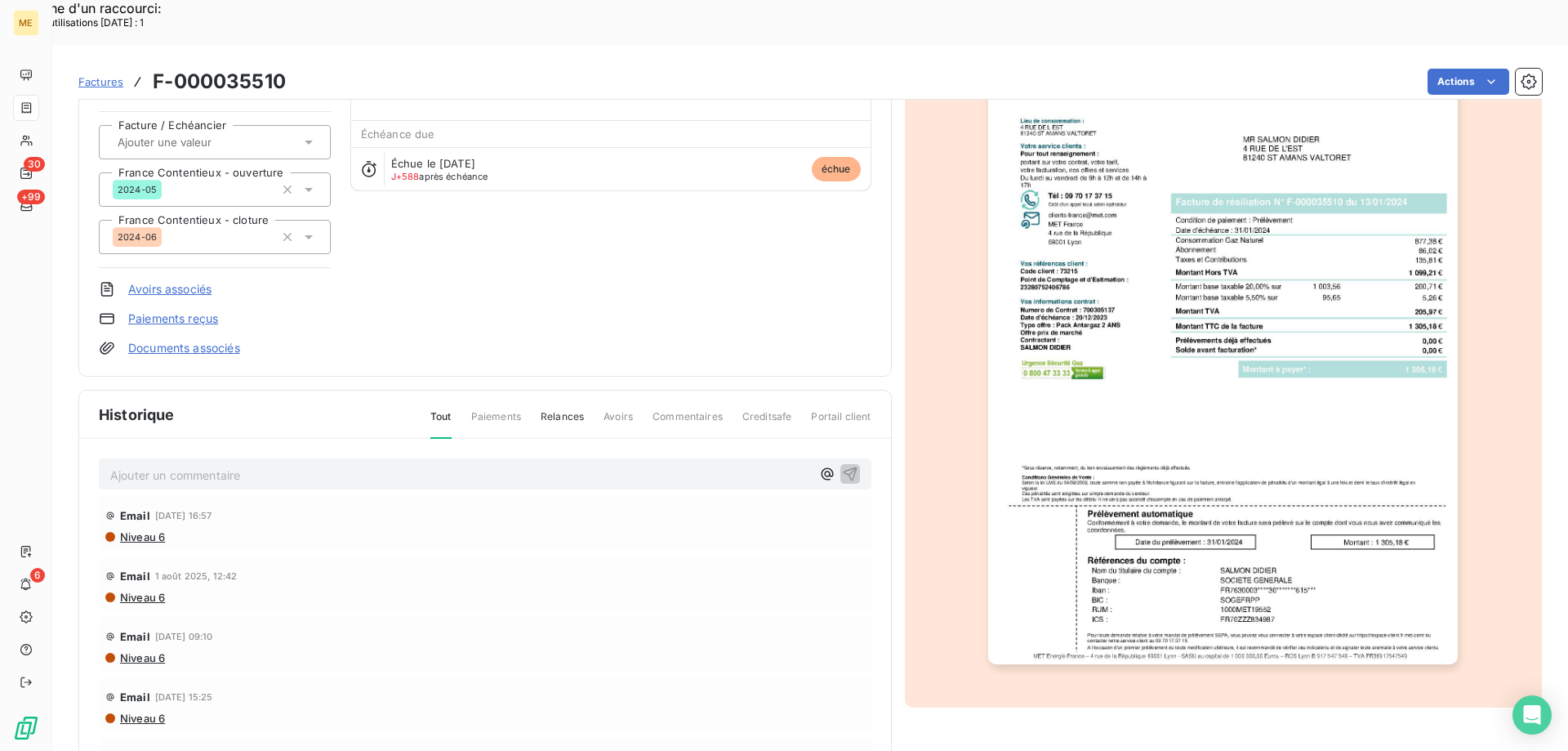
click at [1273, 478] on img "button" at bounding box center [1224, 332] width 470 height 666
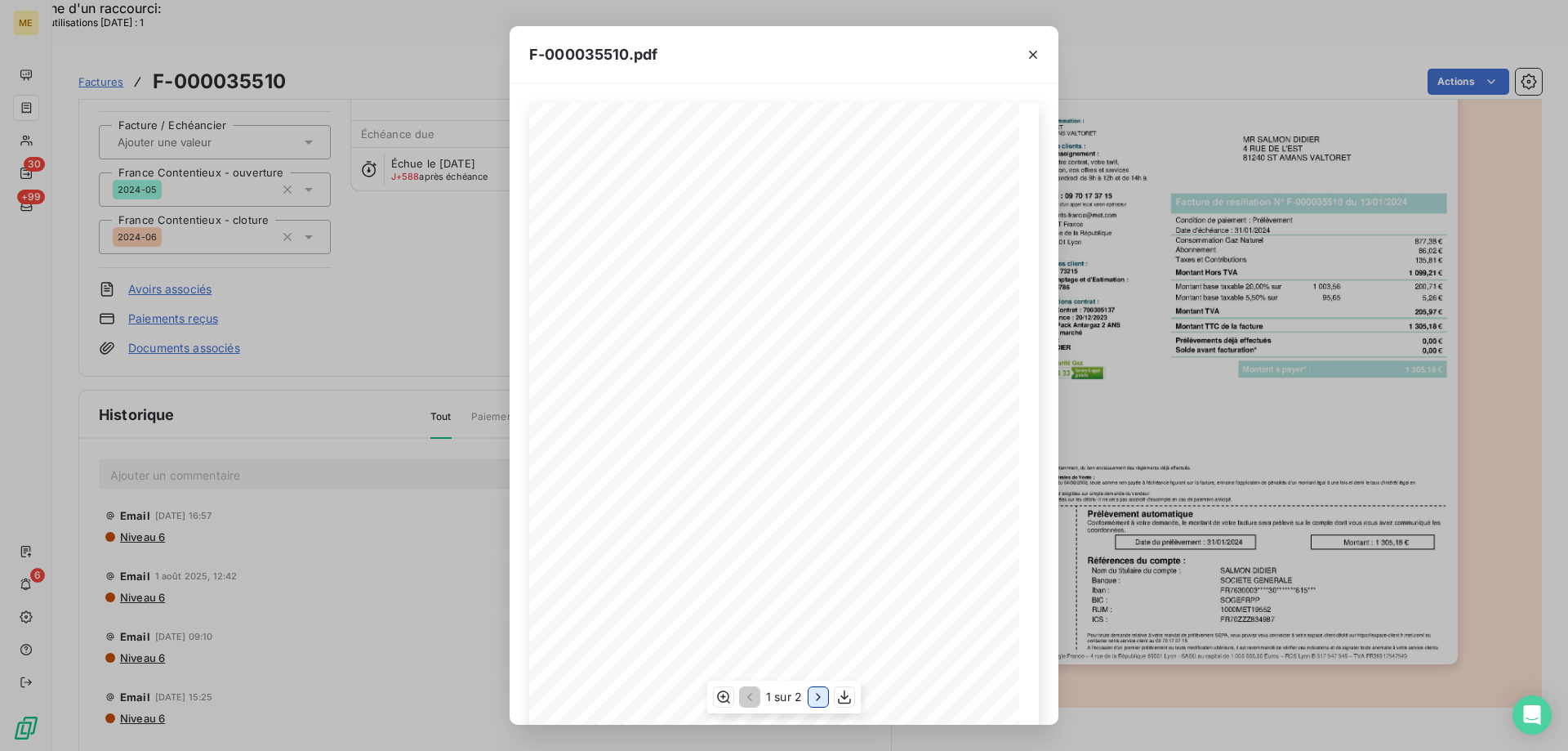
click at [822, 695] on icon "button" at bounding box center [818, 697] width 17 height 17
click at [1031, 55] on icon "button" at bounding box center [1034, 55] width 17 height 17
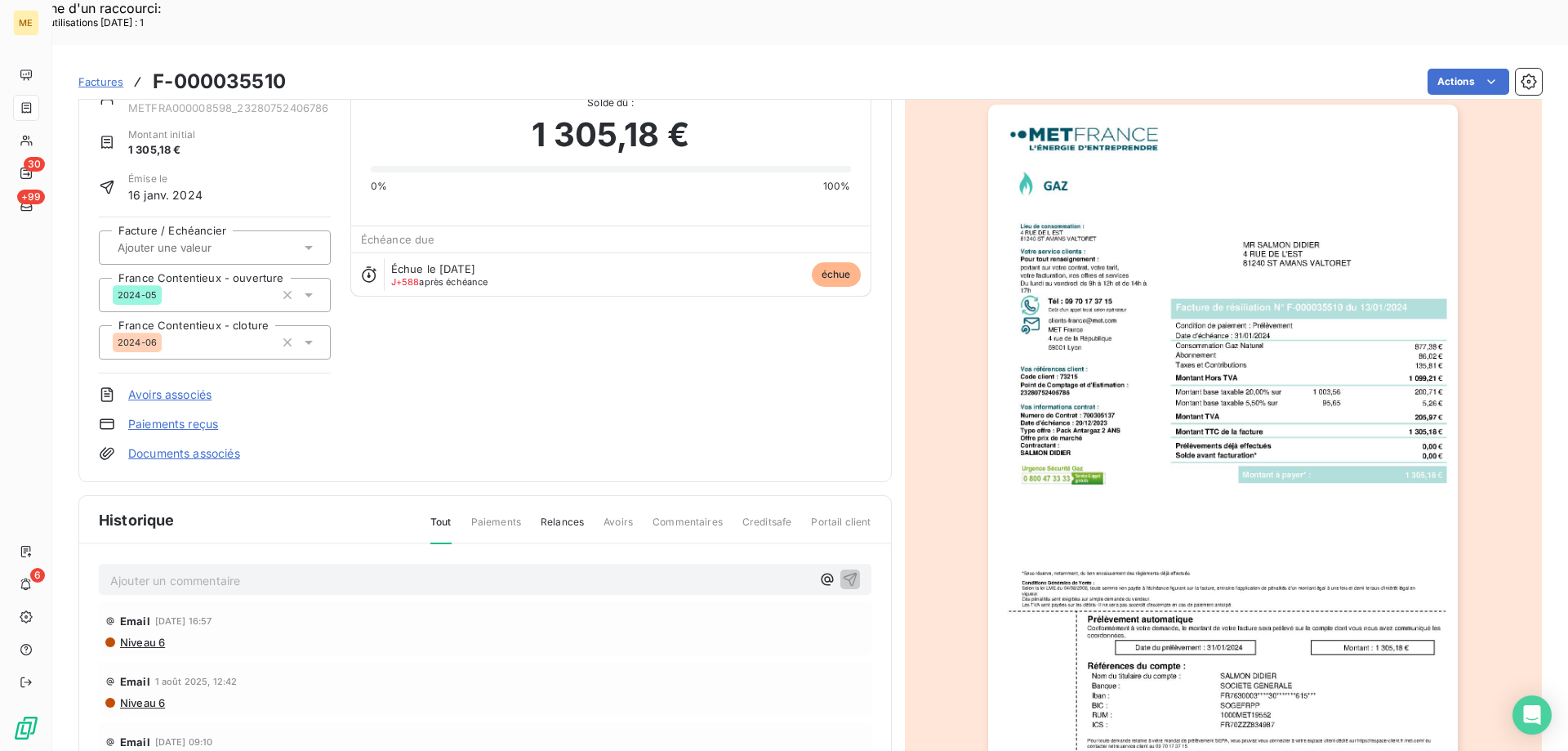
scroll to position [0, 0]
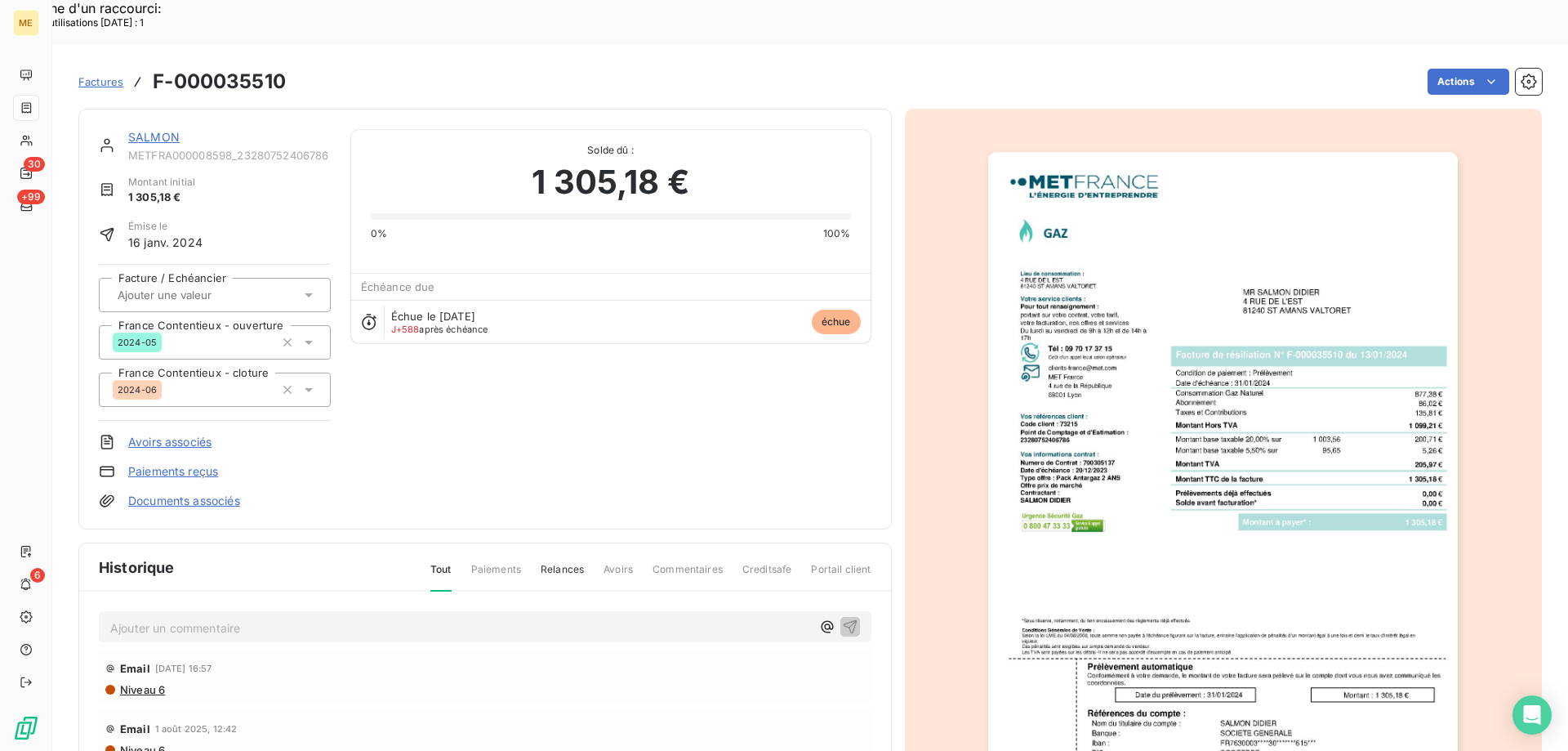
click at [160, 130] on link "SALMON" at bounding box center [154, 136] width 52 height 14
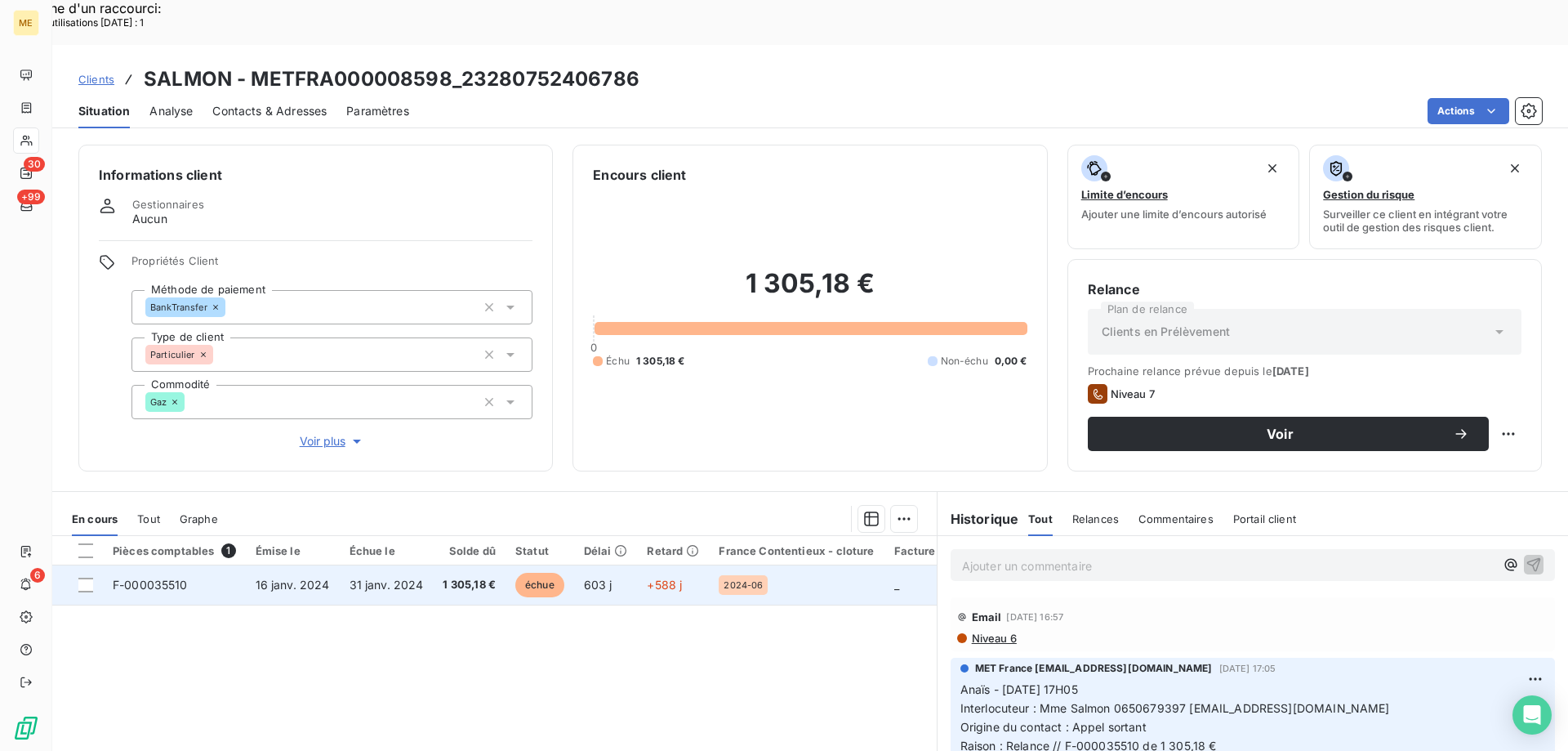
click at [319, 565] on td "16 janv. 2024" at bounding box center [293, 585] width 94 height 39
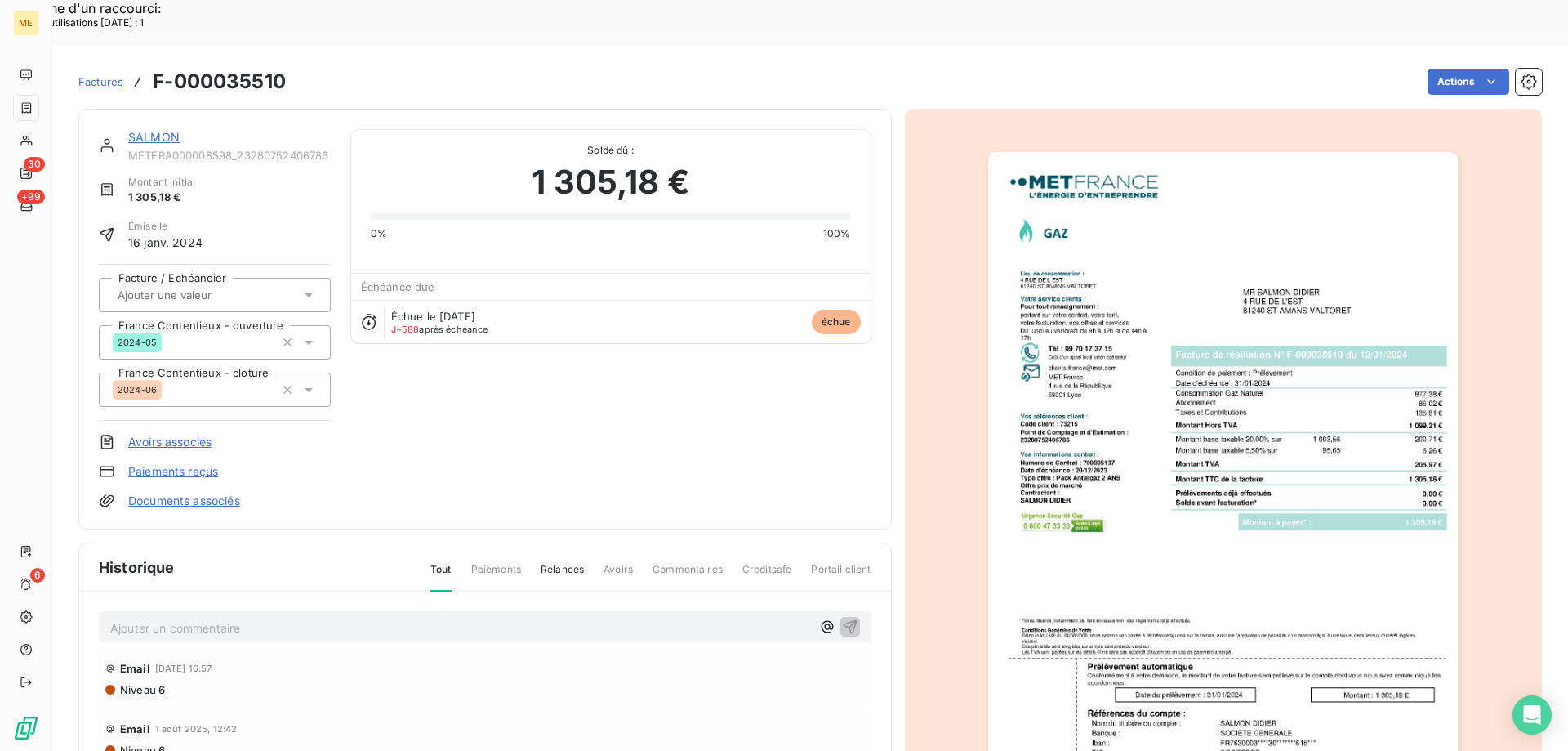
click at [1347, 447] on img "button" at bounding box center [1224, 485] width 470 height 666
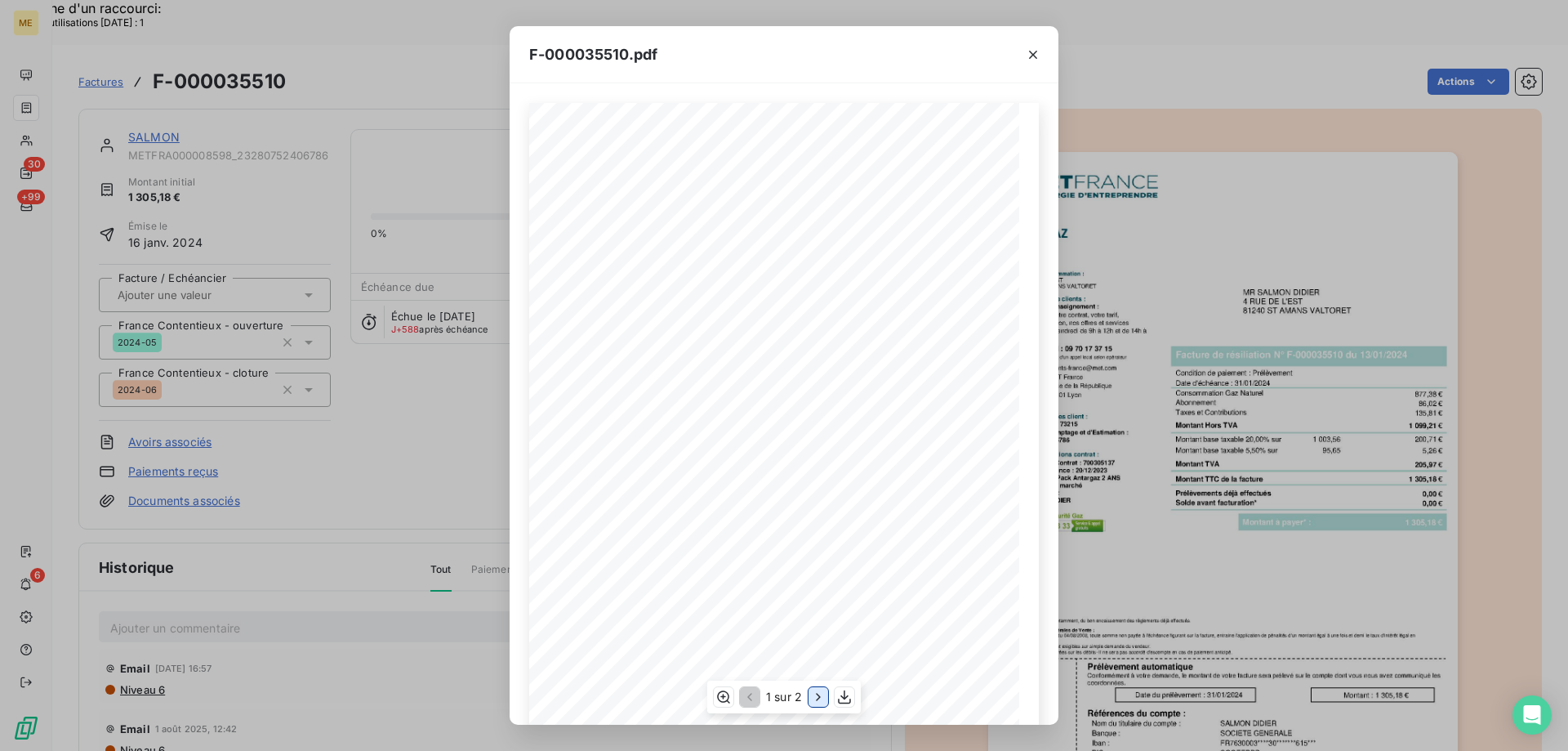
click at [819, 698] on icon "button" at bounding box center [818, 697] width 17 height 17
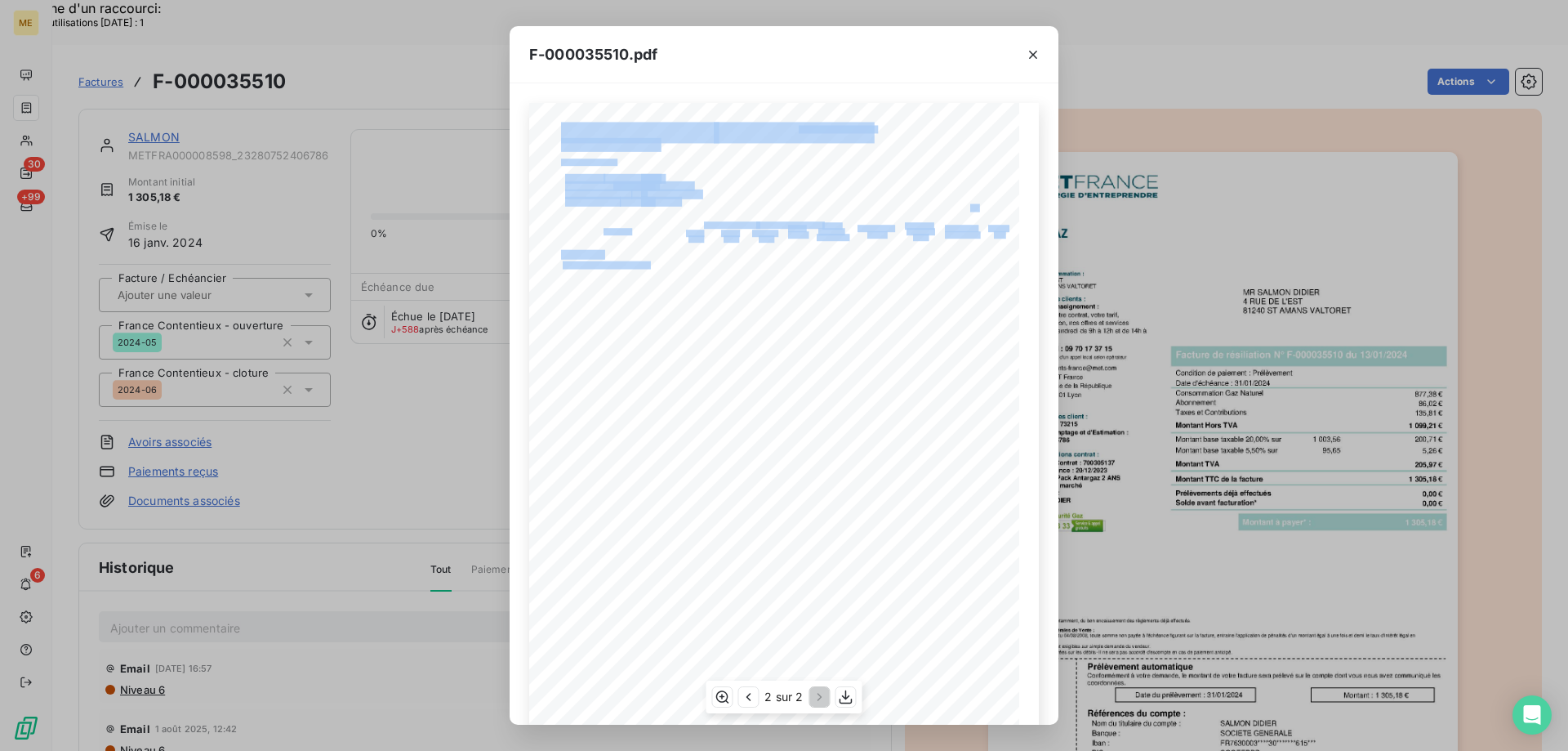
click at [671, 270] on div "Détail de votre facture : Document à conserver 5 ans Numéro F-000035510 Vos réf…" at bounding box center [784, 449] width 510 height 693
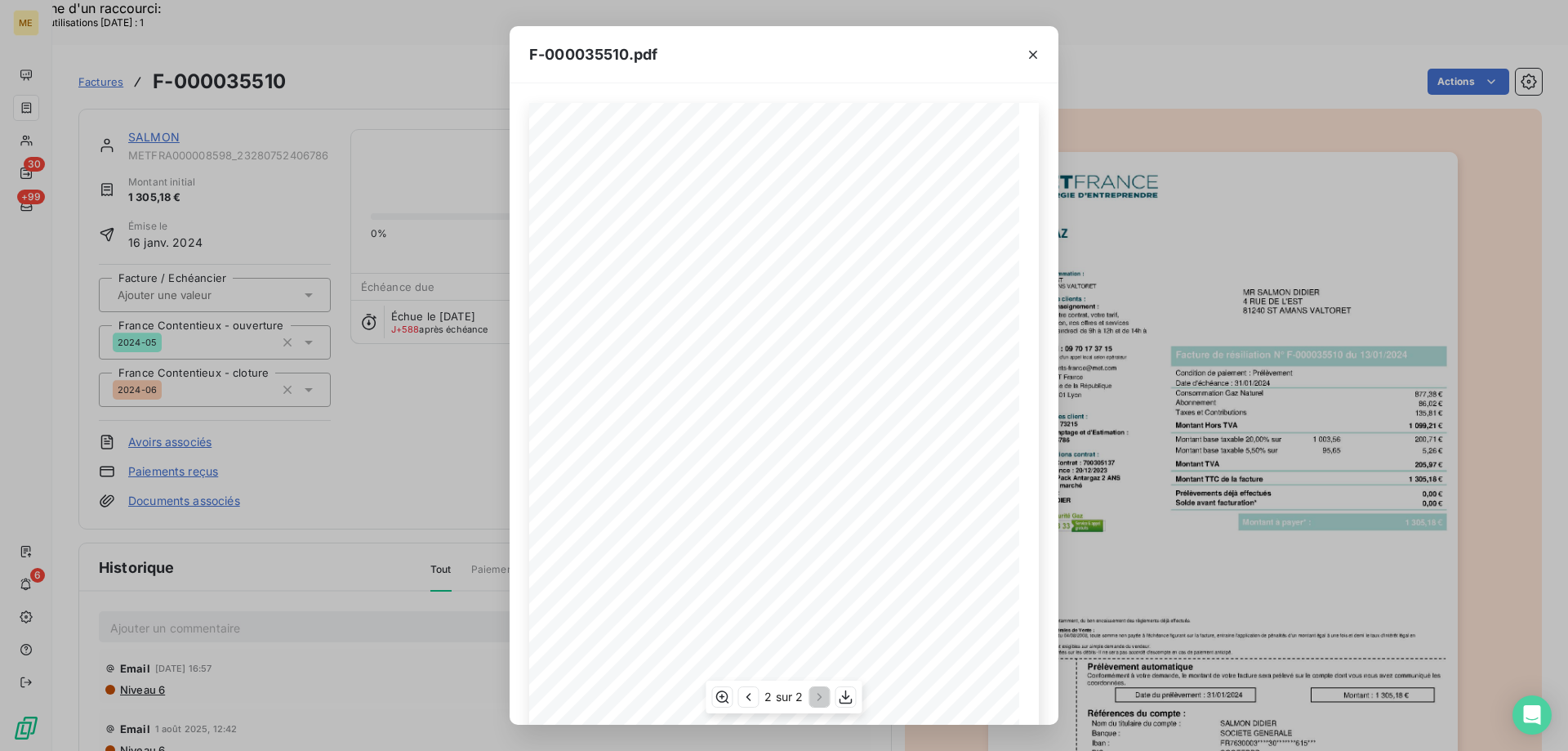
click at [673, 267] on span "Abonnement (7) du 01/10/2023 au 11/01/2024 sur la base de 25,64" at bounding box center [639, 263] width 152 height 6
click at [690, 277] on span "Consommation Gaz du 01/10/23 au 11/01/24" at bounding box center [626, 278] width 131 height 7
click at [1038, 55] on icon "button" at bounding box center [1034, 55] width 17 height 17
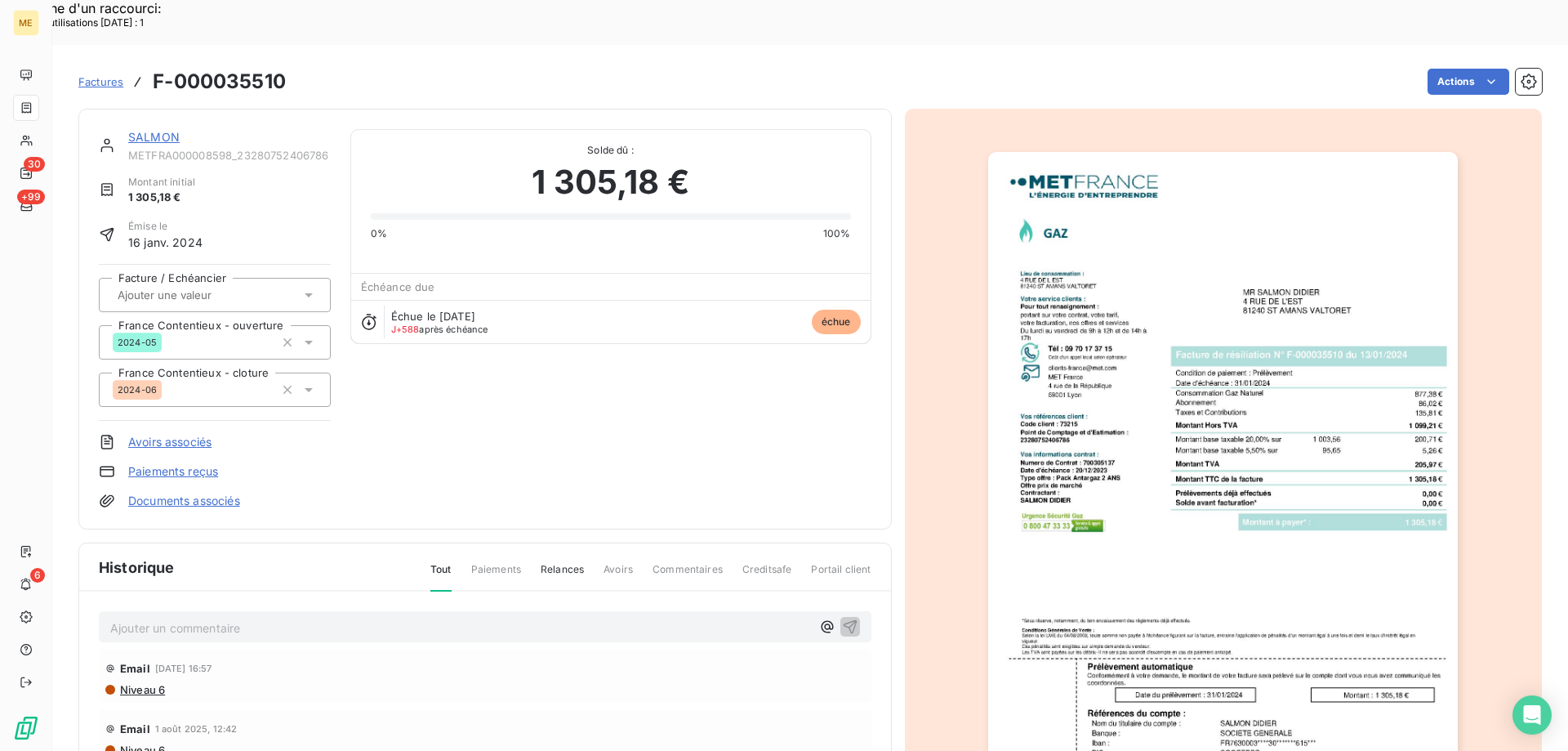
click at [139, 130] on link "SALMON" at bounding box center [154, 136] width 52 height 14
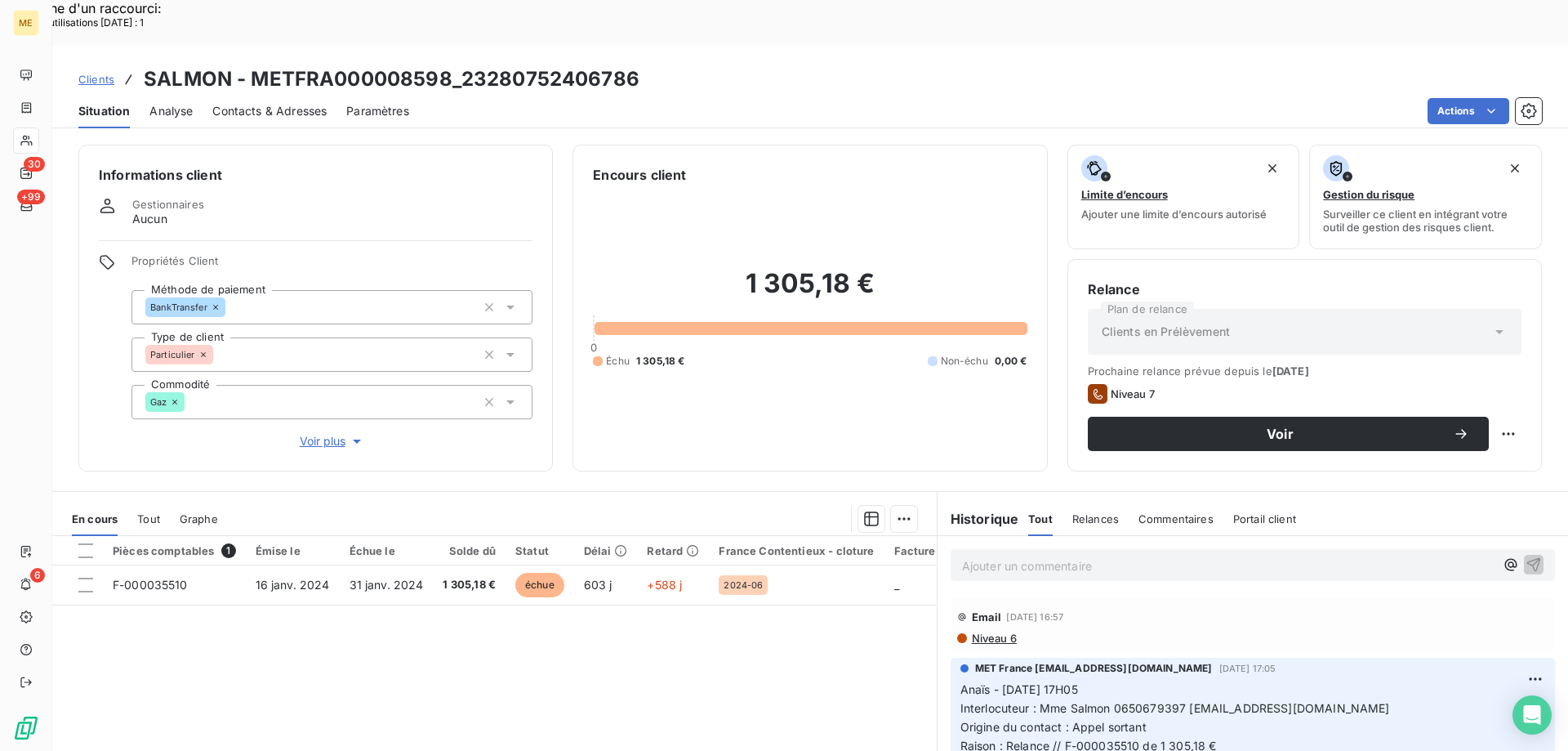
click at [780, 360] on div "1 305,18 € 0 Échu 1 305,18 € Non-échu 0,00 €" at bounding box center [810, 318] width 434 height 267
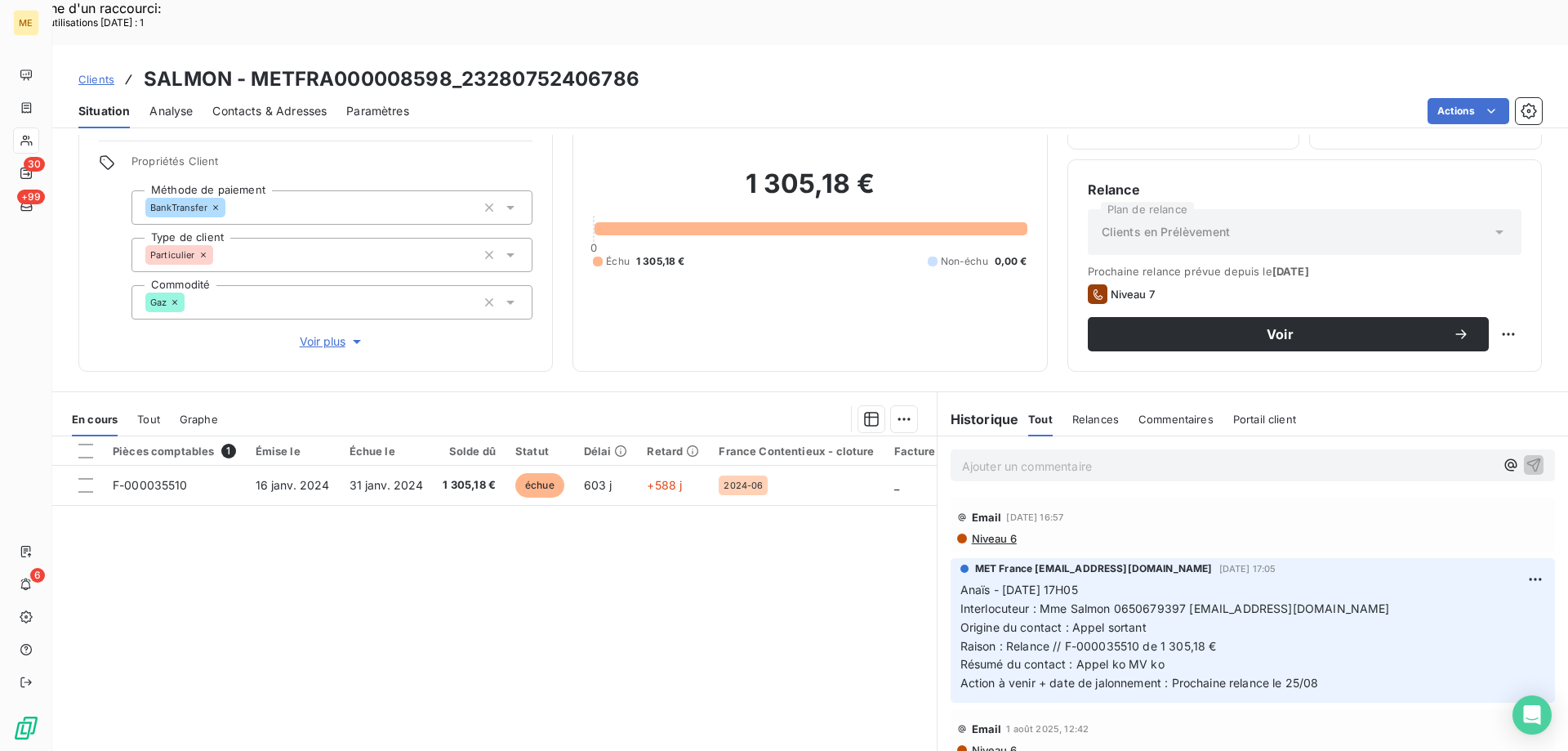
scroll to position [104, 0]
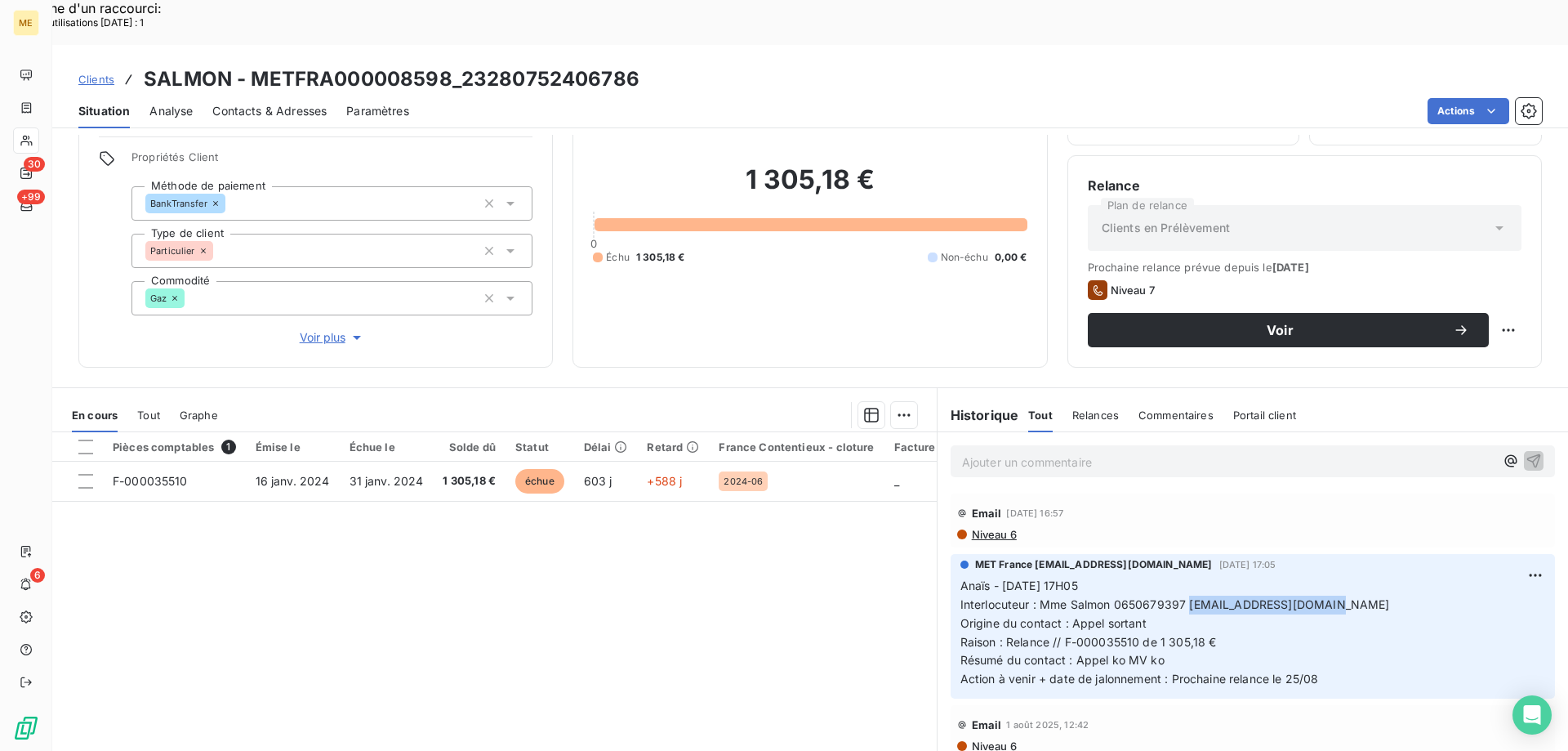
drag, startPoint x: 1182, startPoint y: 563, endPoint x: 1339, endPoint y: 561, distance: 157.0
click at [1339, 577] on p "Anaïs - 19/08/2025 - 17H05 Interlocuteur : Mme Salmon 0650679397 didiernomlas@g…" at bounding box center [1253, 633] width 585 height 112
click at [817, 288] on div "1 305,18 € 0 Échu 1 305,18 € Non-échu 0,00 €" at bounding box center [810, 214] width 434 height 267
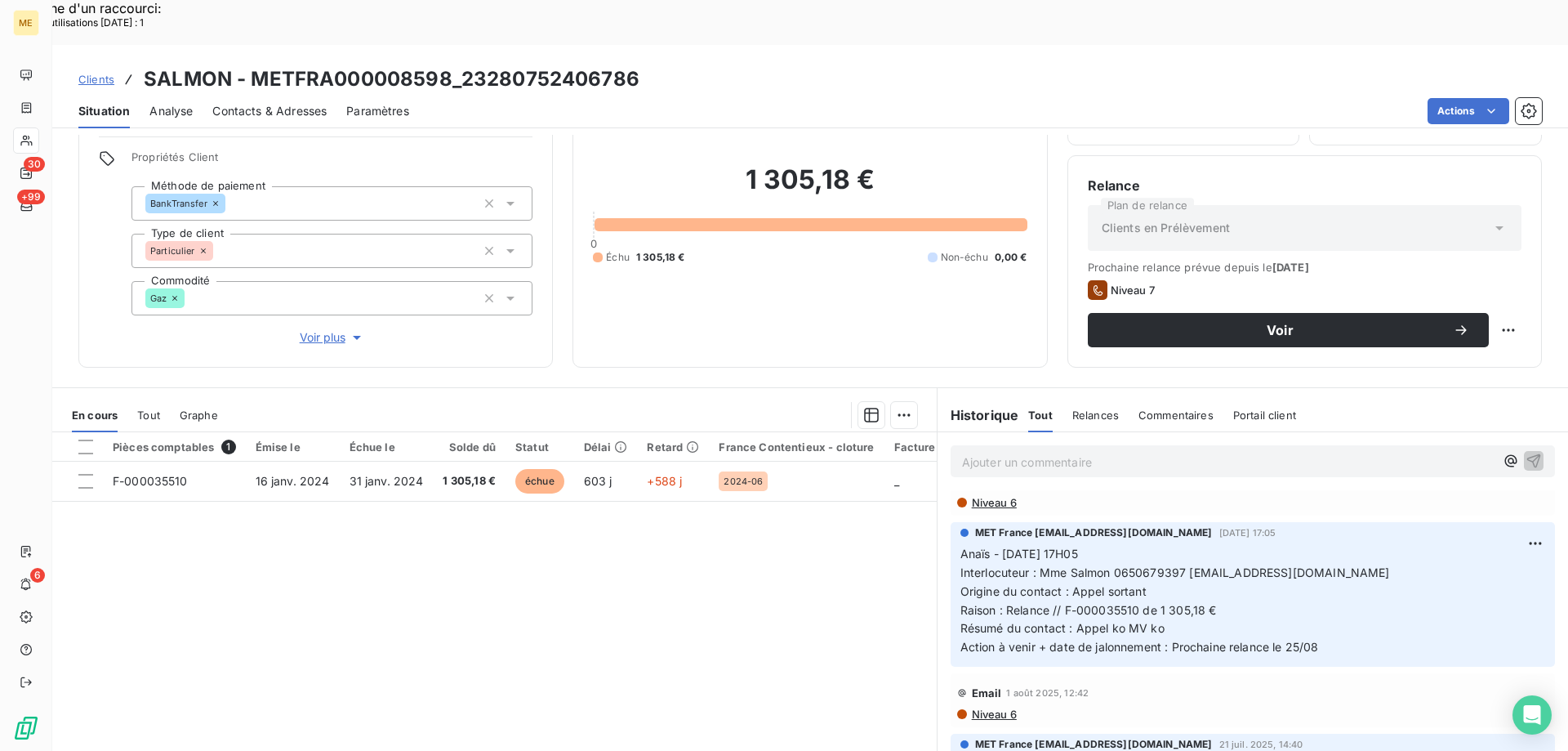
scroll to position [0, 0]
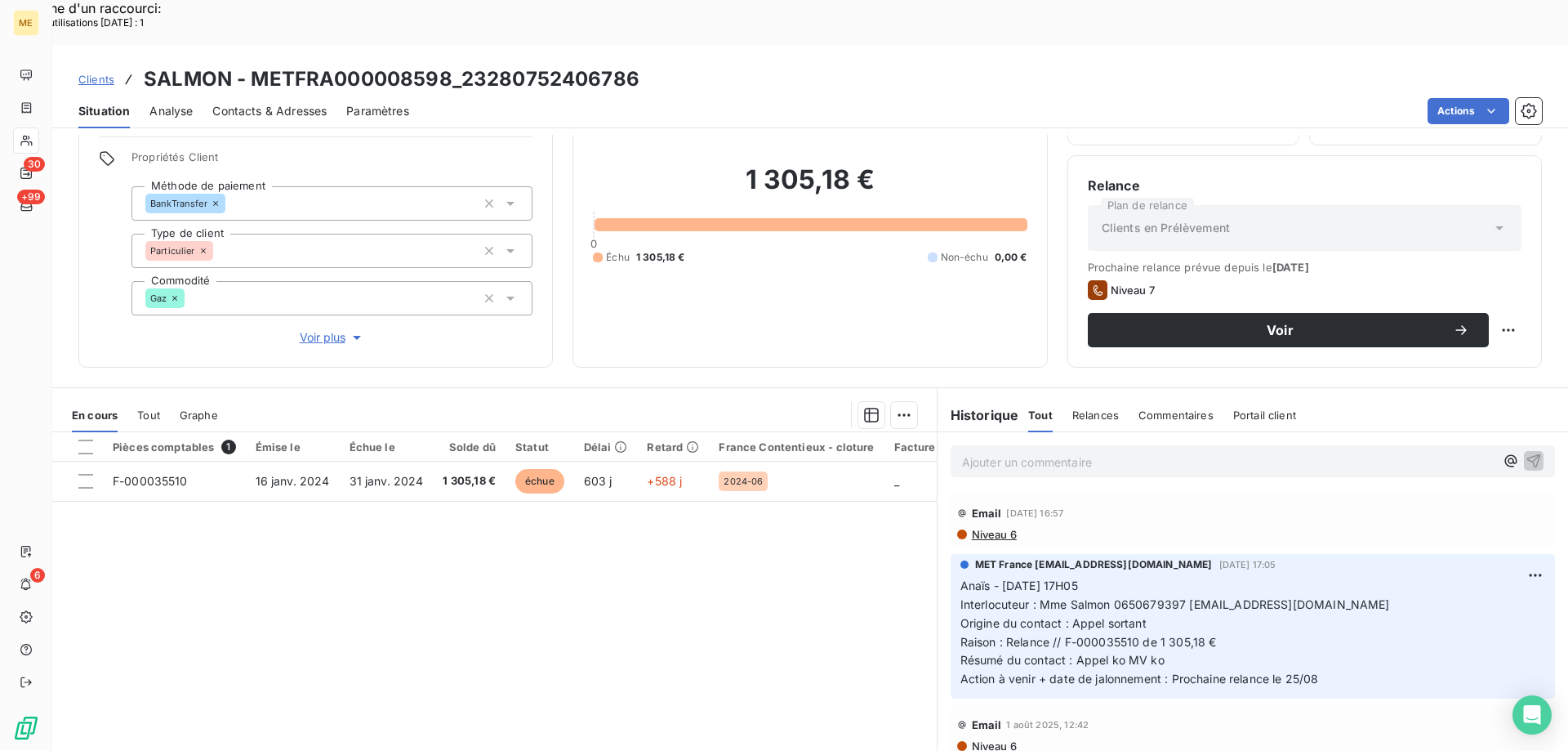
click at [1179, 597] on span "Interlocuteur : Mme Salmon 0650679397 didiernomlas@gmail.com" at bounding box center [1175, 604] width 430 height 14
click at [1251, 597] on span "Interlocuteur : Mme Salmon 0650679397 didiernomlas@gmail.com" at bounding box center [1175, 604] width 430 height 14
drag, startPoint x: 1185, startPoint y: 562, endPoint x: 1327, endPoint y: 563, distance: 142.0
click at [1327, 577] on p "Anaïs - 19/08/2025 - 17H05 Interlocuteur : Mme Salmon 0650679397 didiernomlas@g…" at bounding box center [1253, 633] width 585 height 112
click at [1325, 577] on p "Anaïs - 19/08/2025 - 17H05 Interlocuteur : Mme Salmon 0650679397 didiernomlas@g…" at bounding box center [1253, 633] width 585 height 112
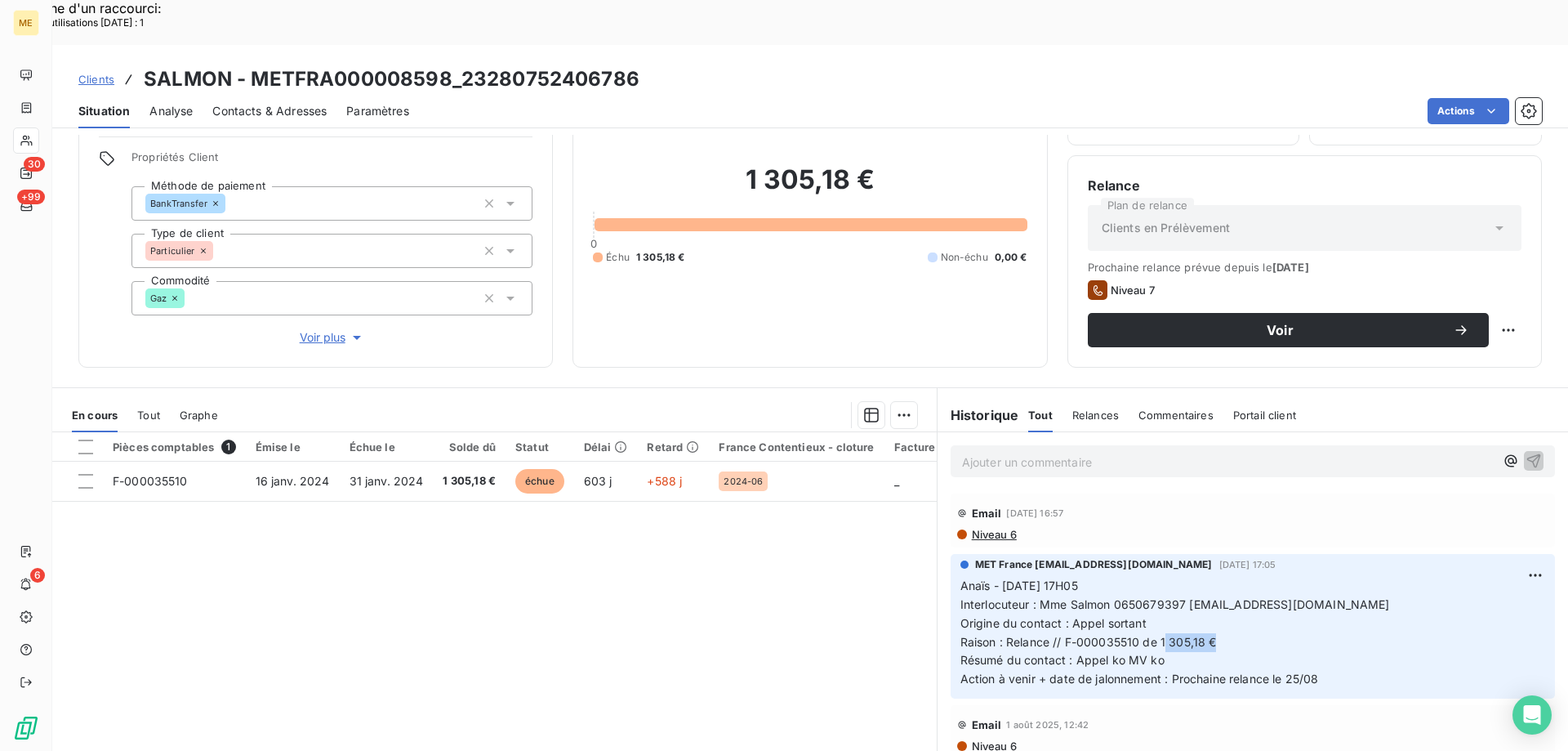
drag, startPoint x: 1159, startPoint y: 595, endPoint x: 1225, endPoint y: 597, distance: 66.0
click at [1225, 597] on p "Anaïs - 19/08/2025 - 17H05 Interlocuteur : Mme Salmon 0650679397 didiernomlas@g…" at bounding box center [1253, 633] width 585 height 112
click at [1184, 597] on span "Interlocuteur : Mme Salmon 0650679397 didiernomlas@gmail.com" at bounding box center [1175, 604] width 430 height 14
drag, startPoint x: 1182, startPoint y: 563, endPoint x: 1234, endPoint y: 563, distance: 52.0
click at [1234, 597] on span "Interlocuteur : Mme Salmon 0650679397 didiernomlas@gmail.com" at bounding box center [1175, 604] width 430 height 14
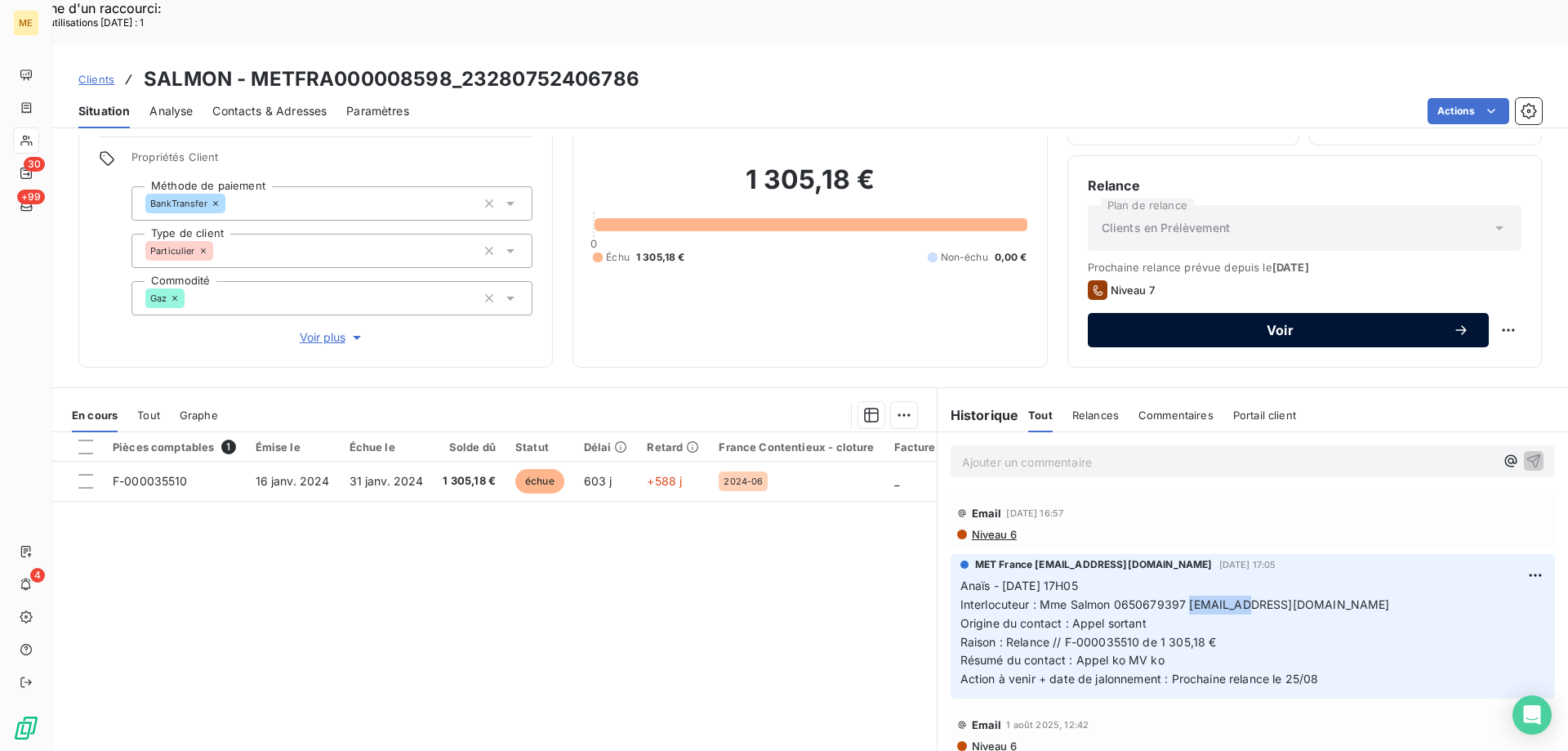
click at [1335, 324] on span "Voir" at bounding box center [1280, 330] width 345 height 13
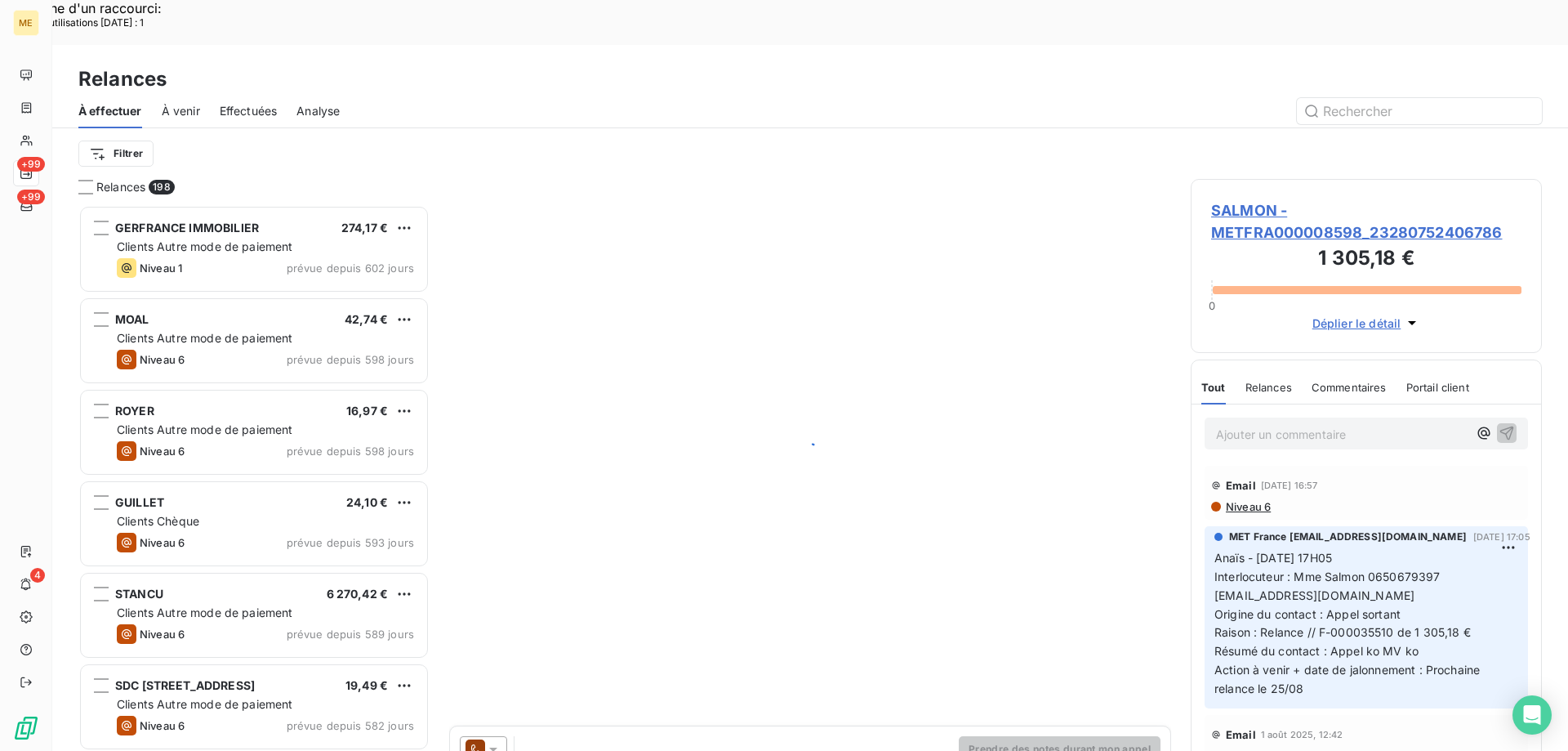
scroll to position [579, 339]
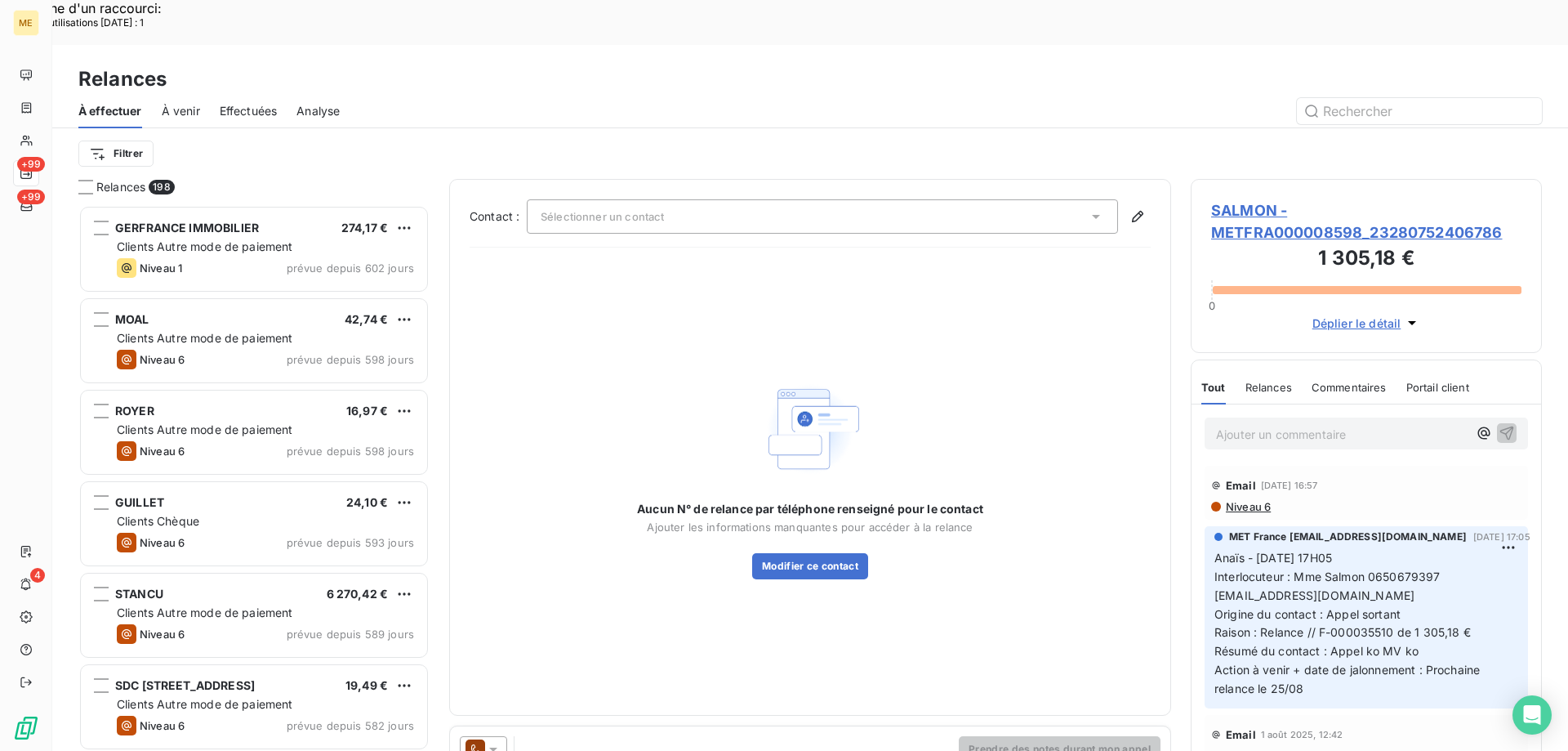
click at [803, 199] on div "Sélectionner un contact" at bounding box center [822, 216] width 592 height 34
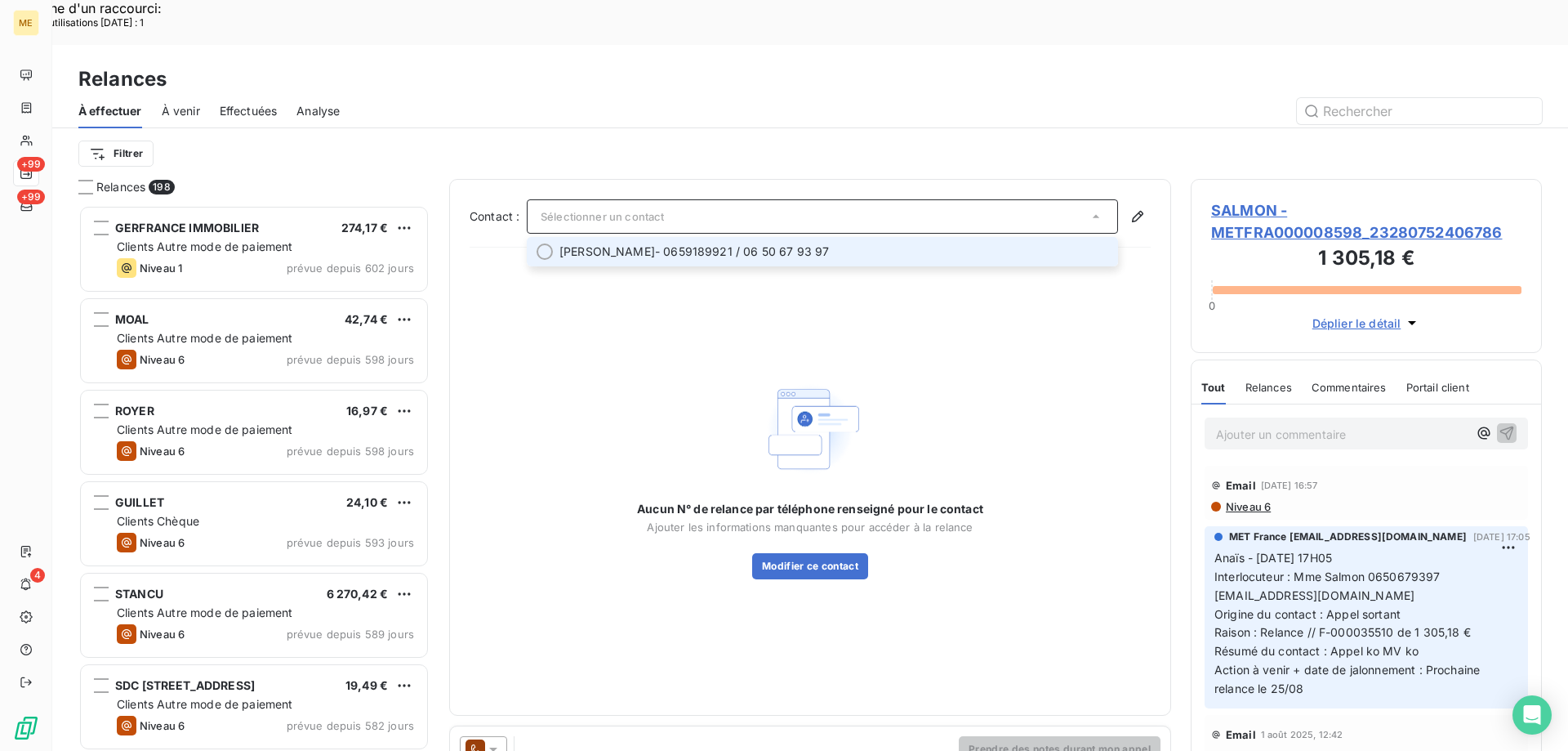
click at [802, 243] on span "DIDIER SALMON - 0659189921 / 06 50 67 93 97" at bounding box center [833, 252] width 549 height 17
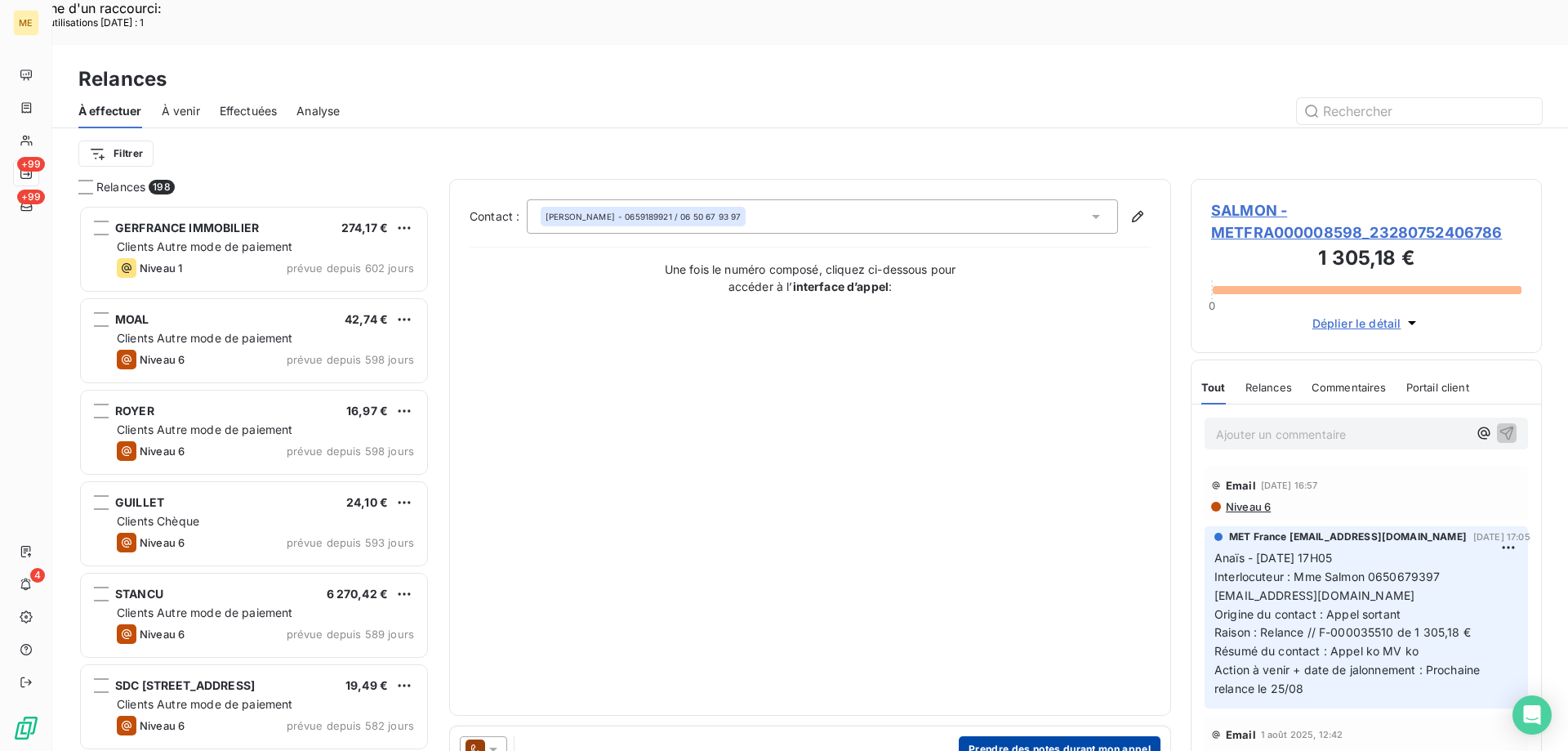
click at [1066, 737] on button "Prendre des notes durant mon appel" at bounding box center [1059, 749] width 201 height 26
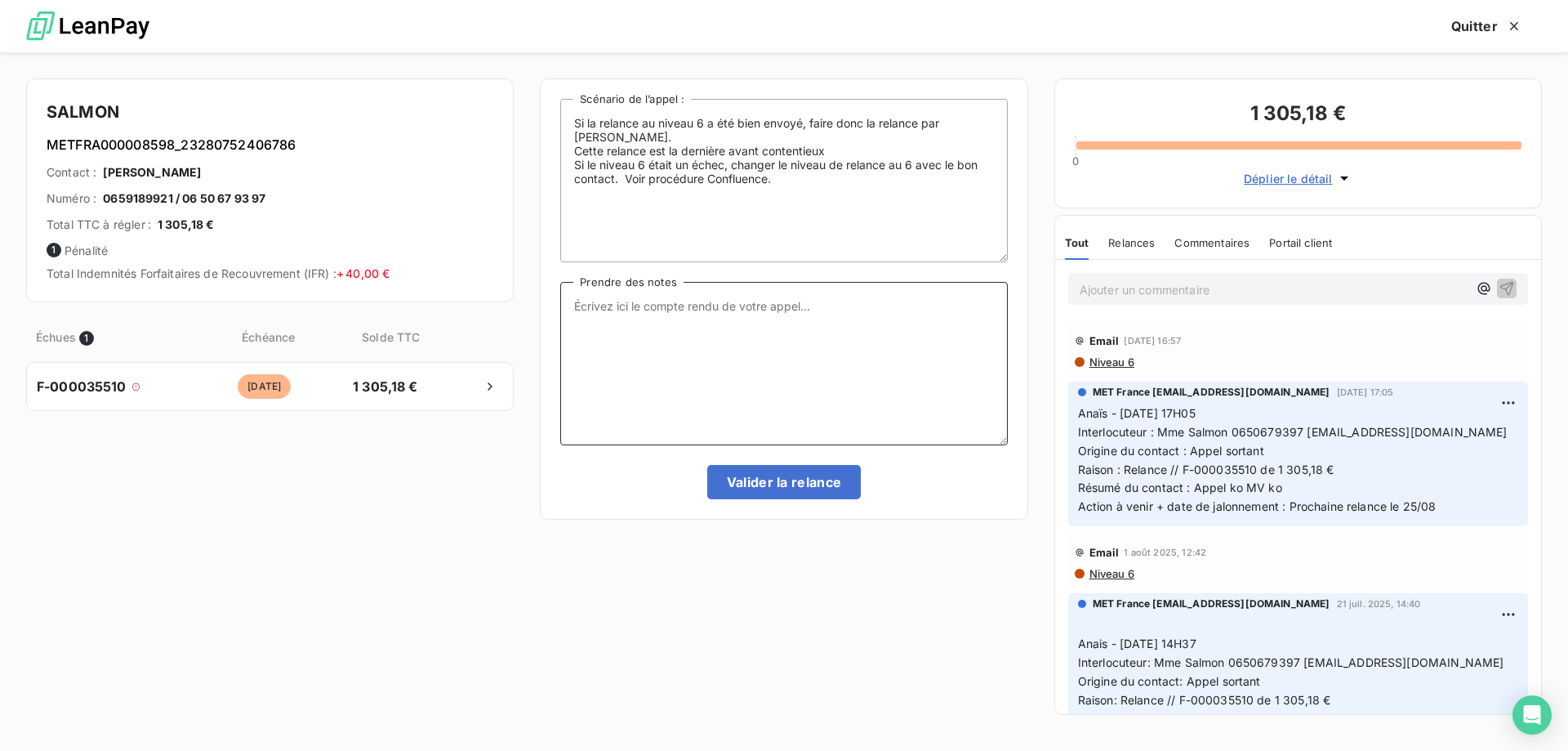
click at [793, 384] on textarea "Prendre des notes" at bounding box center [783, 363] width 447 height 163
paste textarea "Anaïs - 10/09/2025 - 11H47 Interlocuteur : Mme Salmon // 0659189921 didiernomla…"
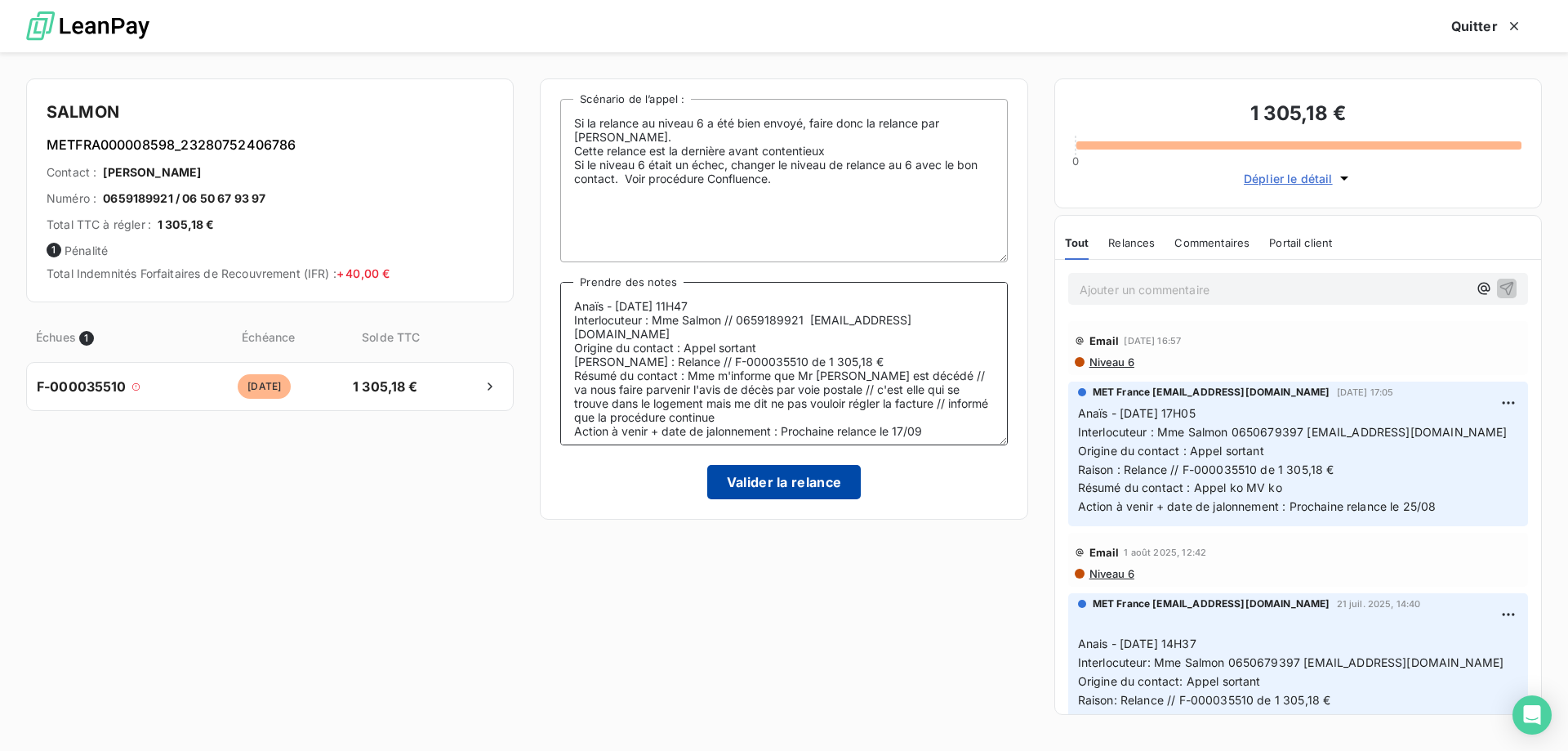
type textarea "Anaïs - 10/09/2025 - 11H47 Interlocuteur : Mme Salmon // 0659189921 didiernomla…"
click at [789, 480] on button "Valider la relance" at bounding box center [784, 482] width 155 height 34
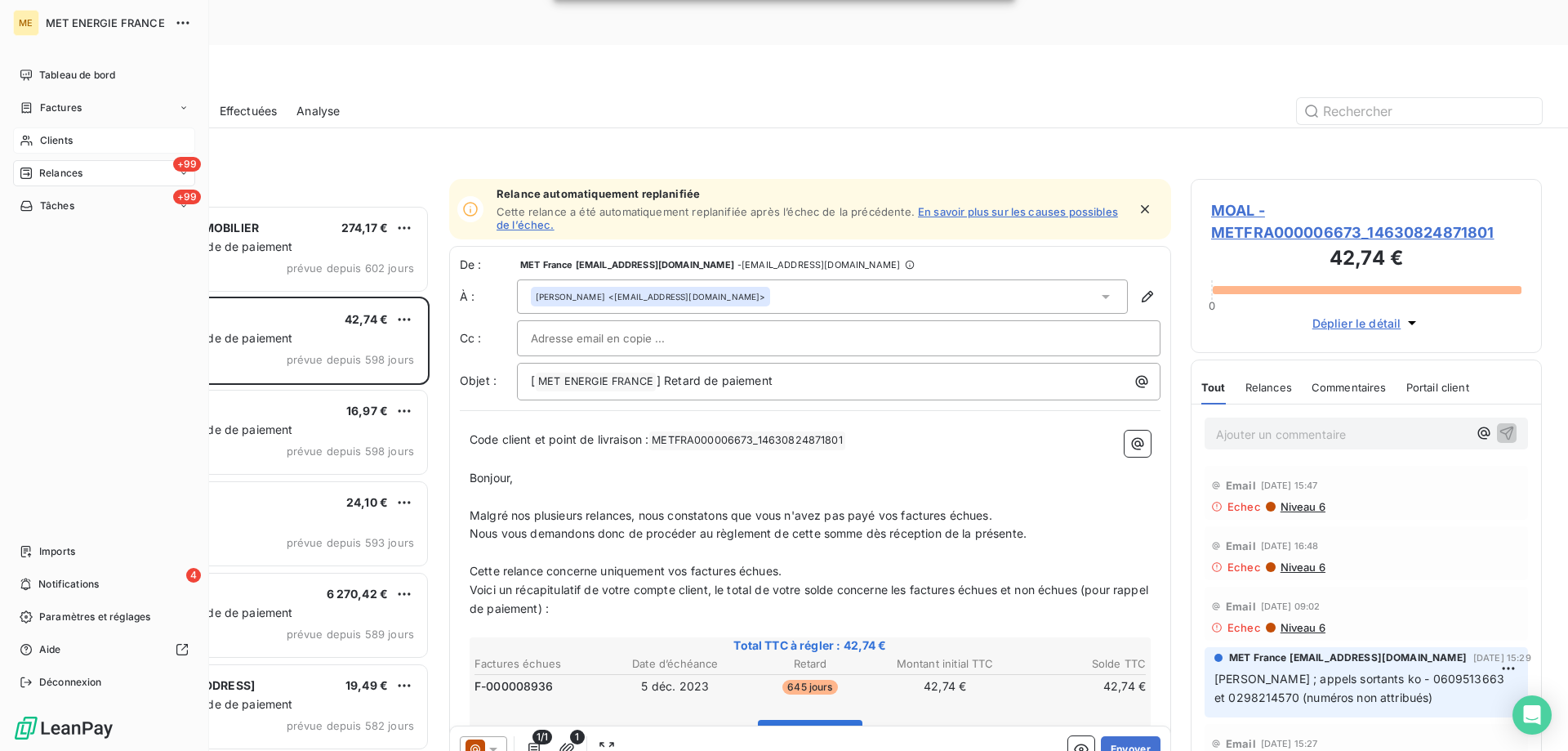
click at [60, 140] on span "Clients" at bounding box center [56, 140] width 33 height 15
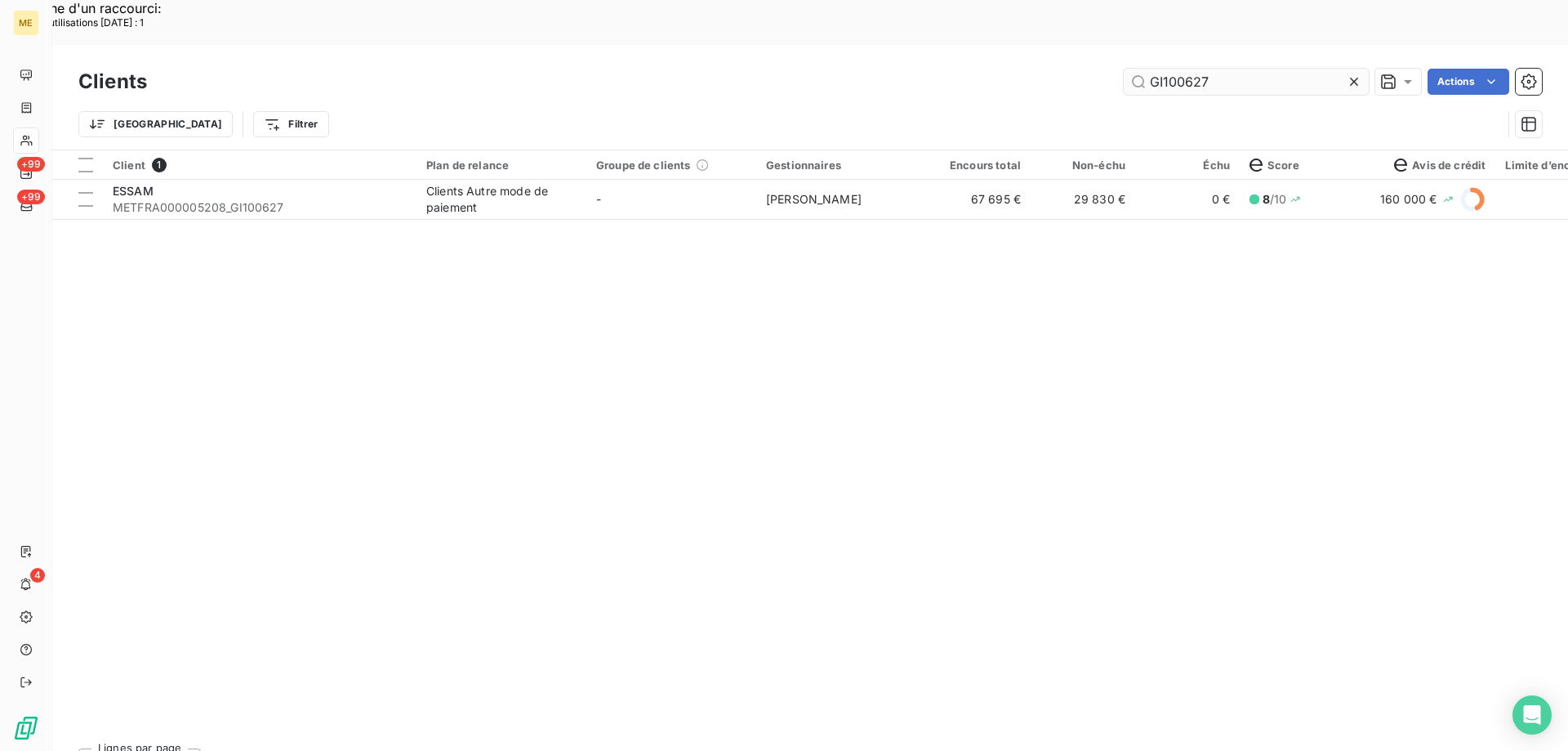
click at [1170, 69] on input "GI100627" at bounding box center [1246, 81] width 245 height 26
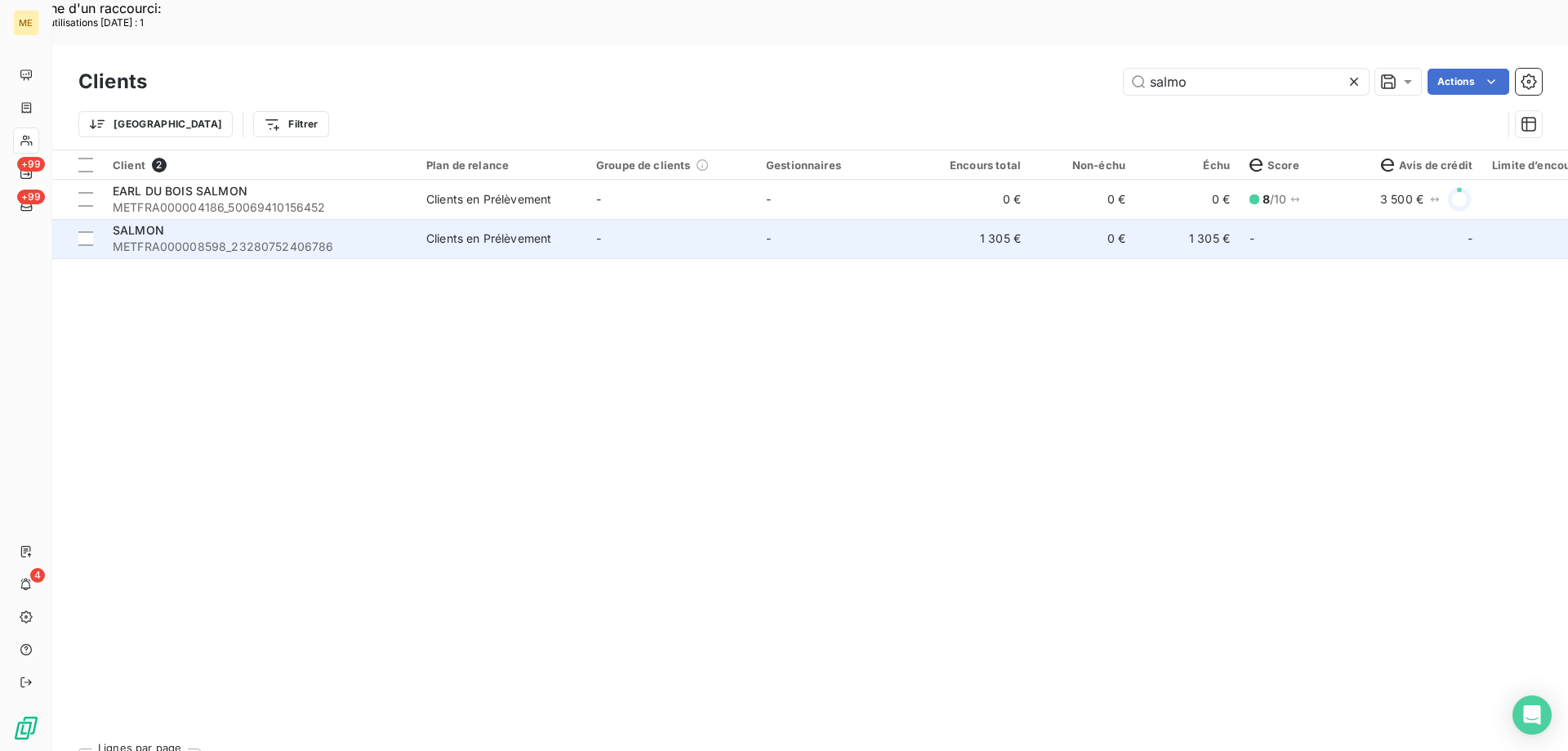
type input "salmo"
click at [783, 219] on td "-" at bounding box center [841, 238] width 170 height 39
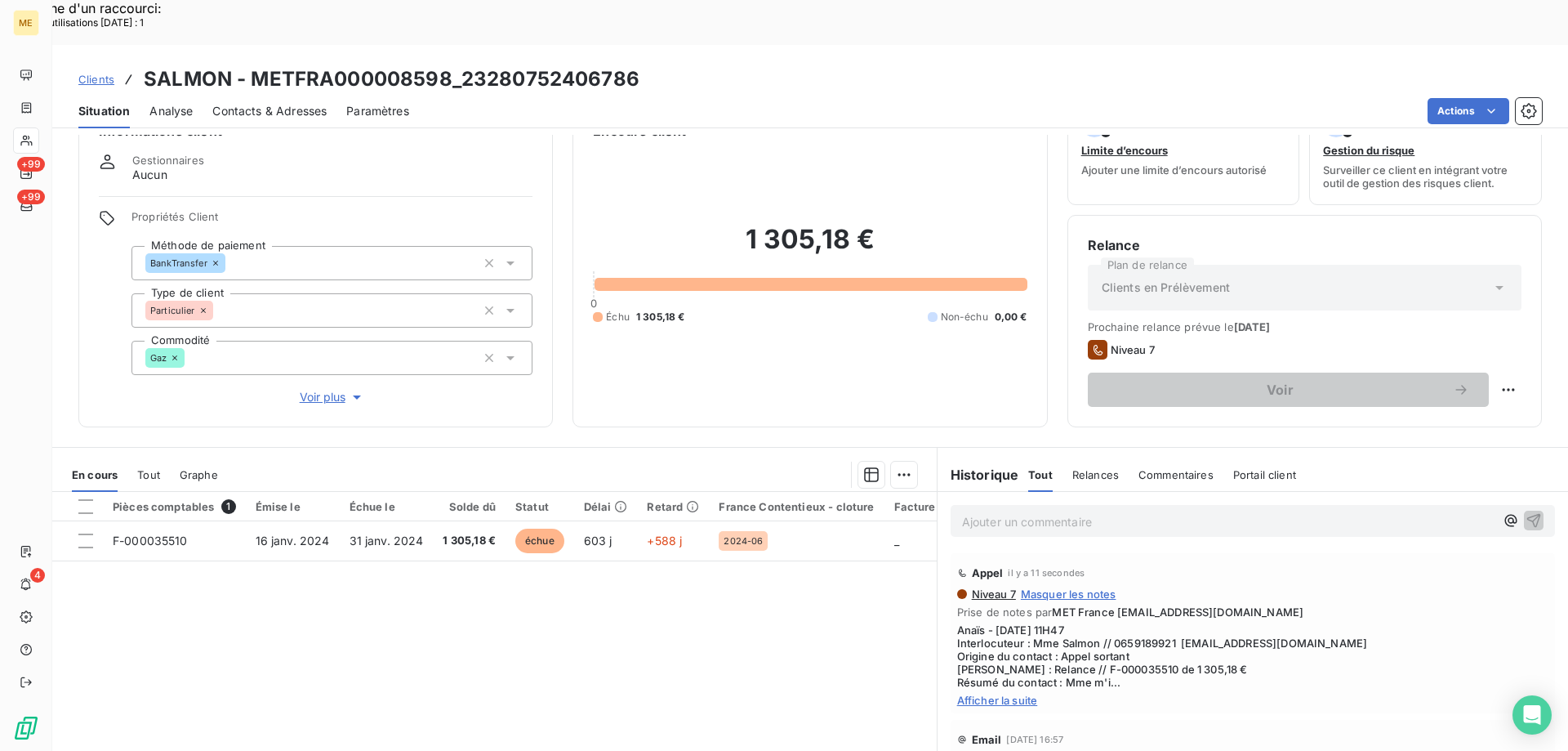
scroll to position [104, 0]
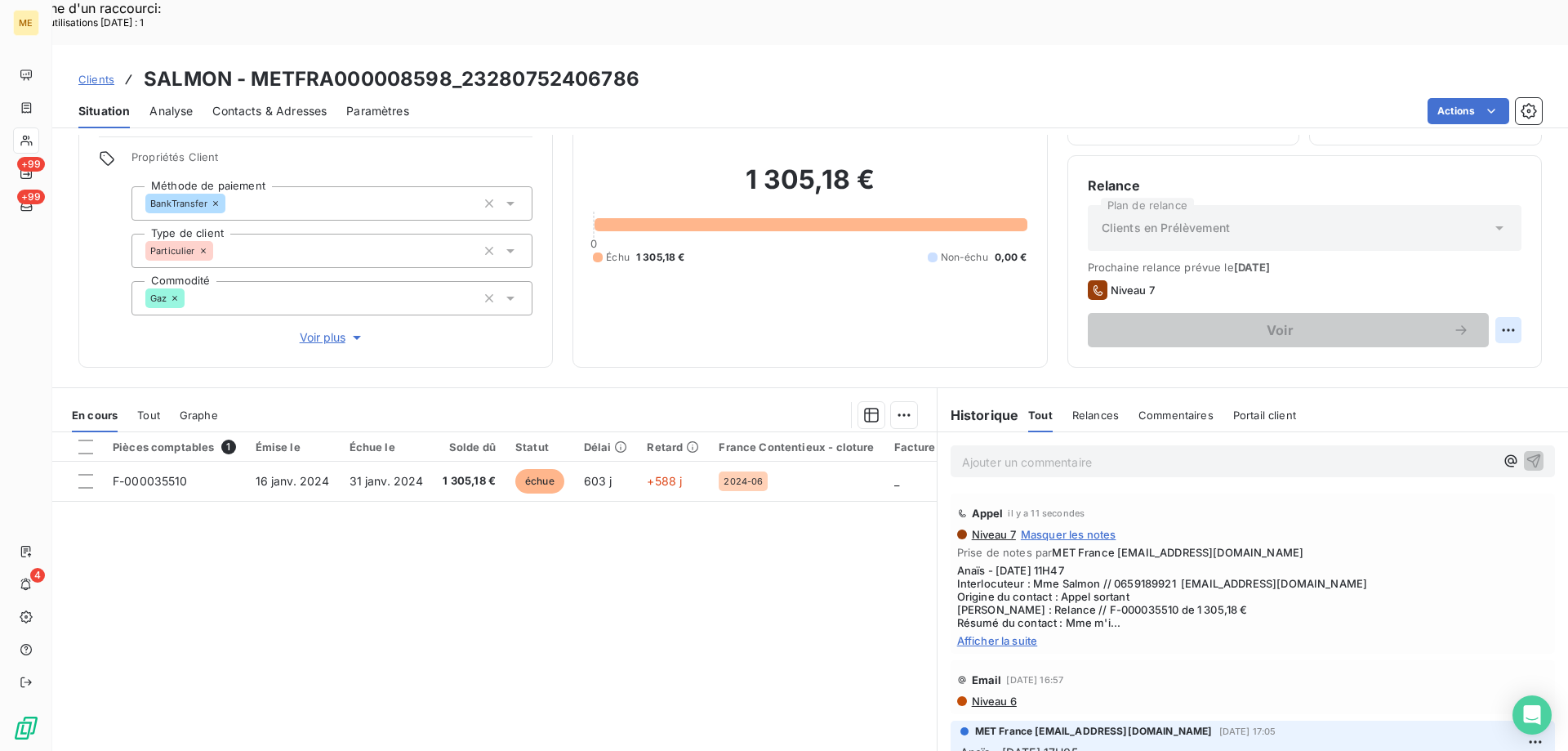
drag, startPoint x: 1472, startPoint y: 314, endPoint x: 1452, endPoint y: 328, distance: 24.4
click at [1471, 317] on div "Replanifier cette action" at bounding box center [1428, 320] width 146 height 26
select select "8"
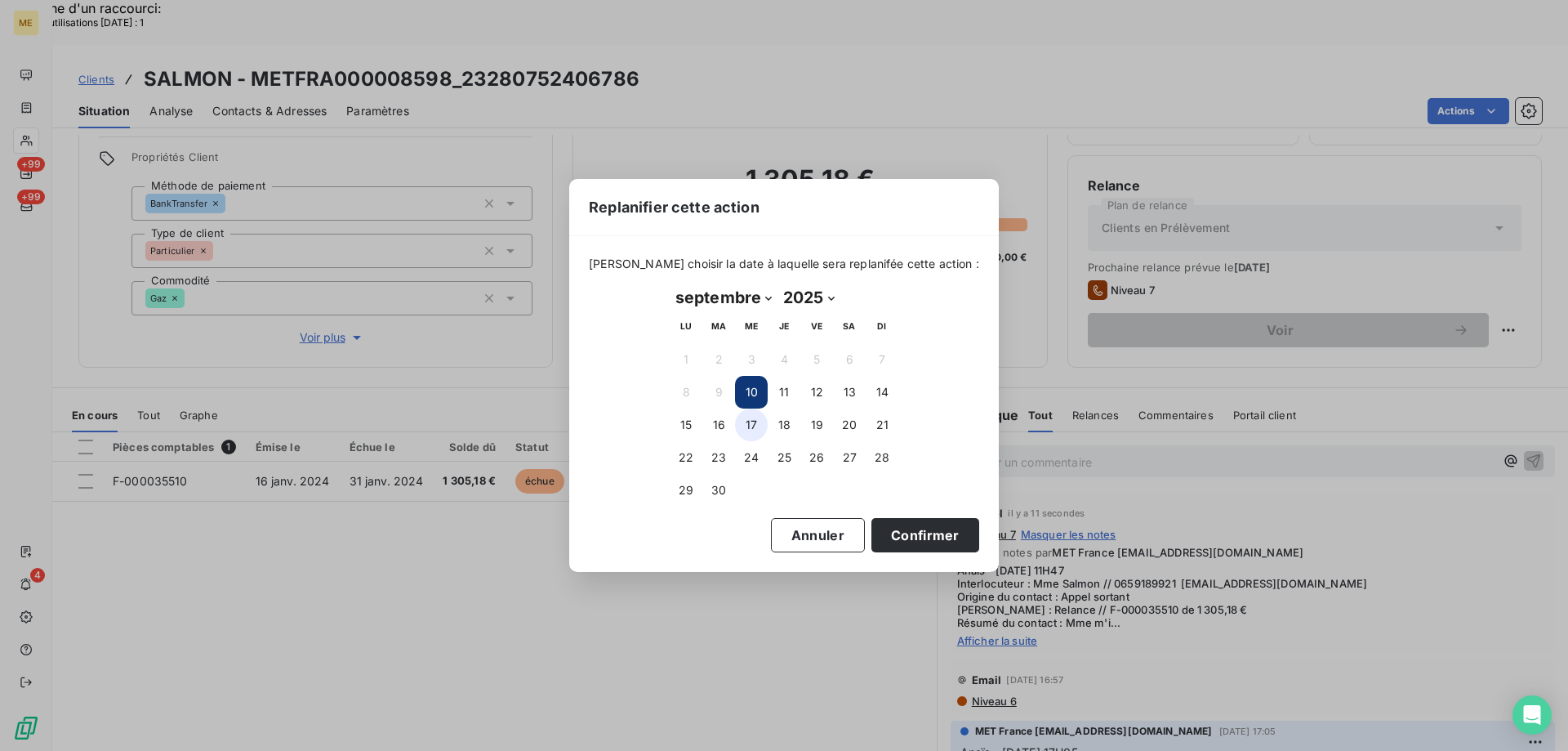
drag, startPoint x: 751, startPoint y: 427, endPoint x: 760, endPoint y: 441, distance: 16.6
click at [751, 428] on button "17" at bounding box center [751, 425] width 33 height 33
drag, startPoint x: 918, startPoint y: 546, endPoint x: 942, endPoint y: 534, distance: 26.8
click at [919, 546] on button "Confirmer" at bounding box center [925, 535] width 108 height 34
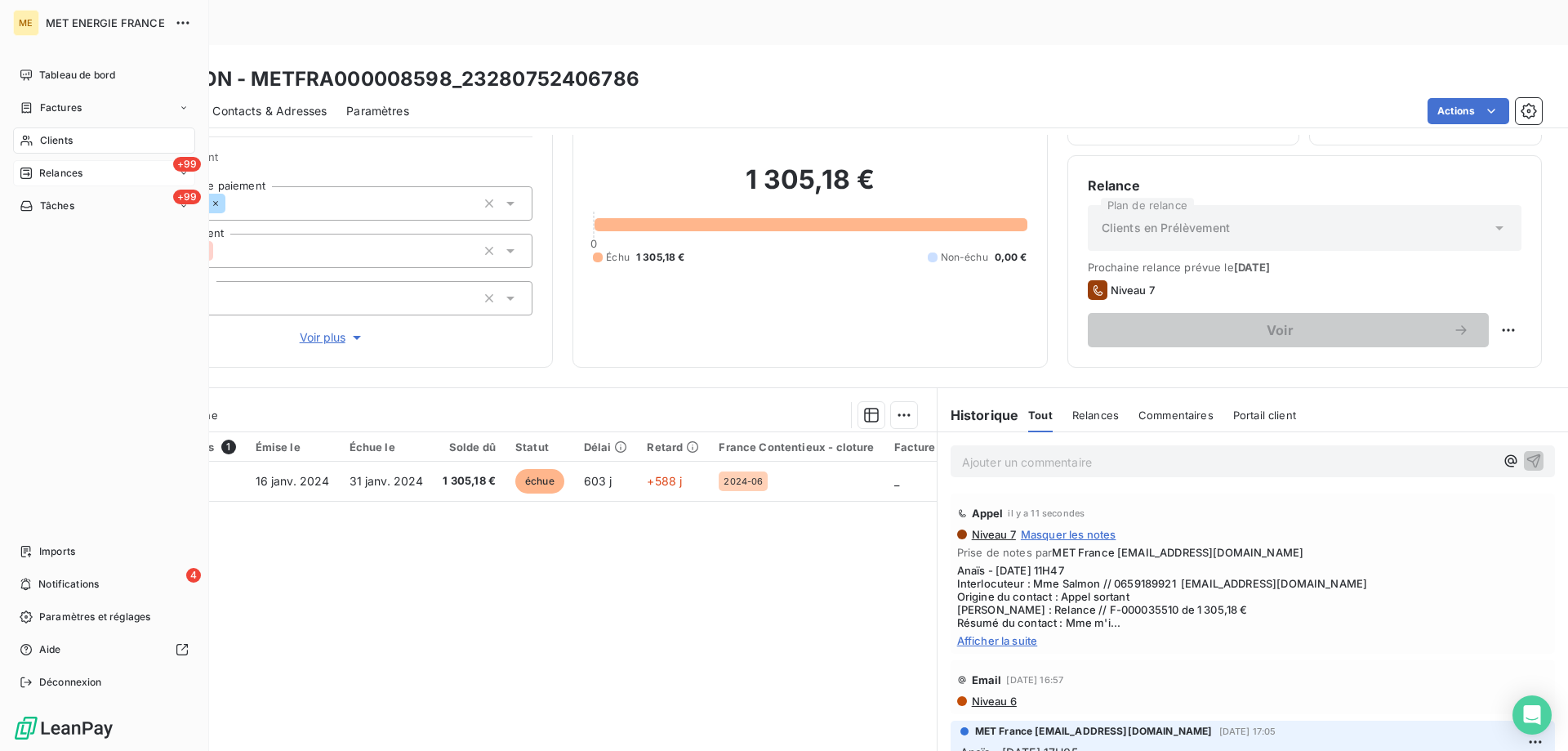
click at [49, 169] on span "Relances" at bounding box center [61, 173] width 43 height 15
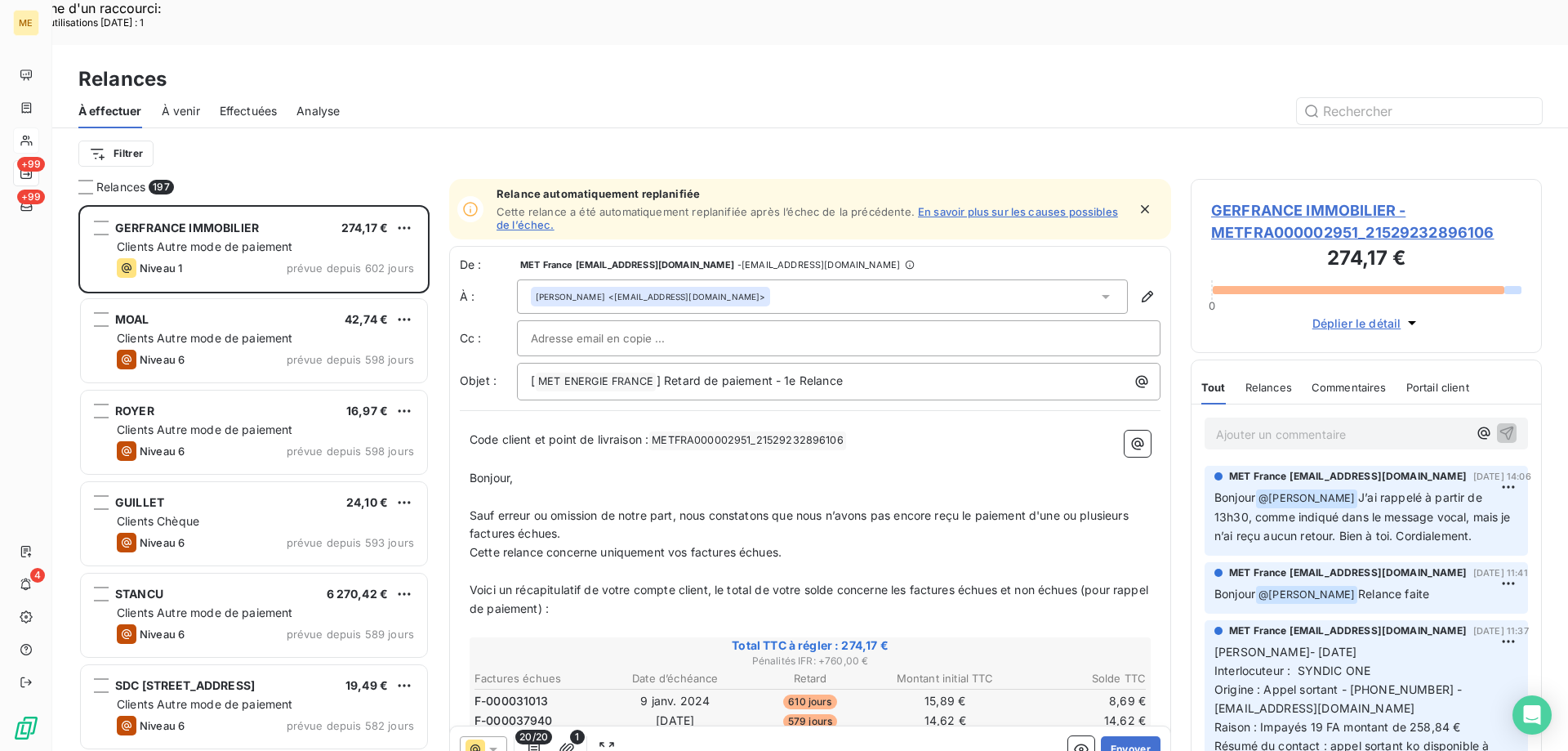
scroll to position [579, 339]
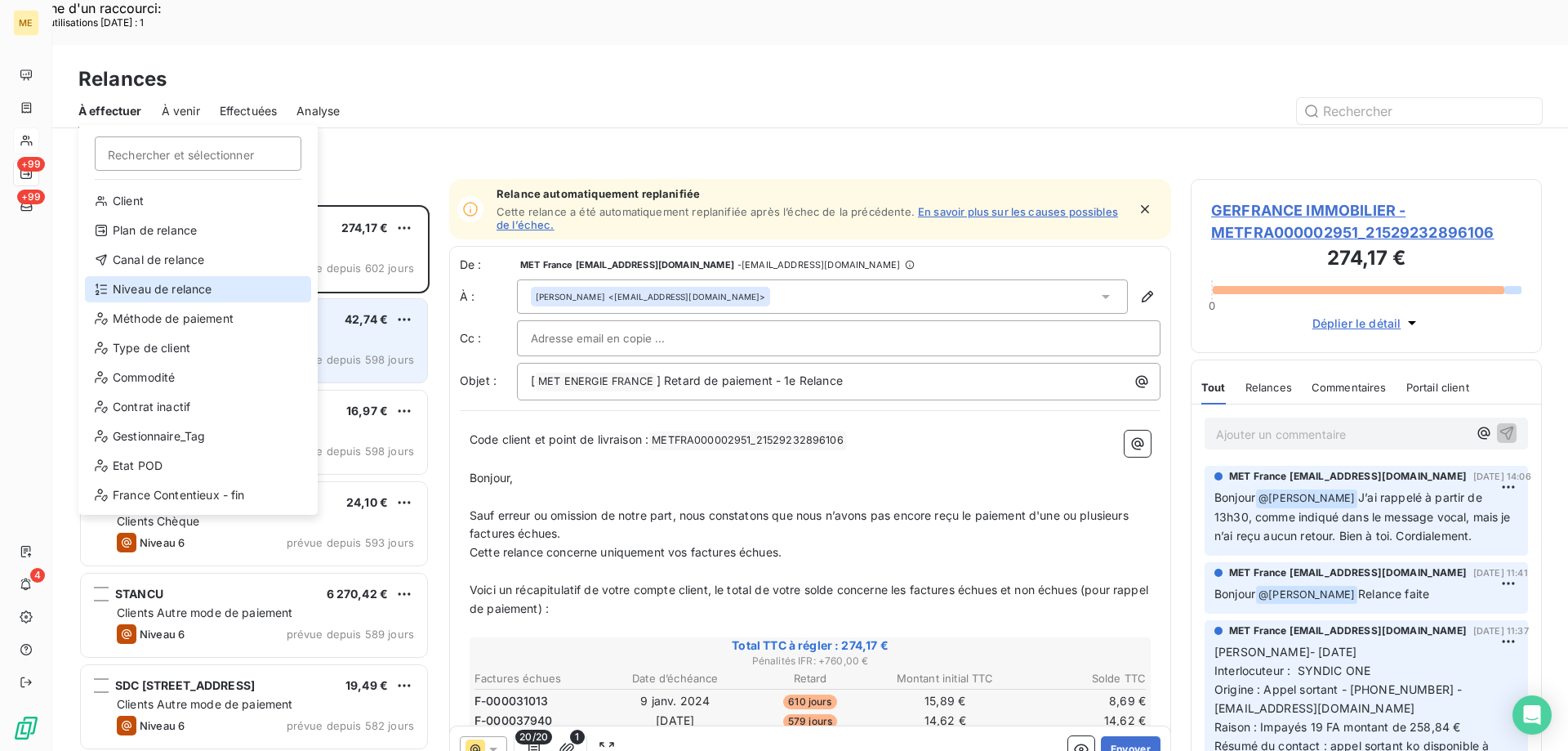
drag, startPoint x: 157, startPoint y: 279, endPoint x: 239, endPoint y: 278, distance: 82.0
click at [158, 280] on div "Niveau de relance" at bounding box center [198, 289] width 227 height 26
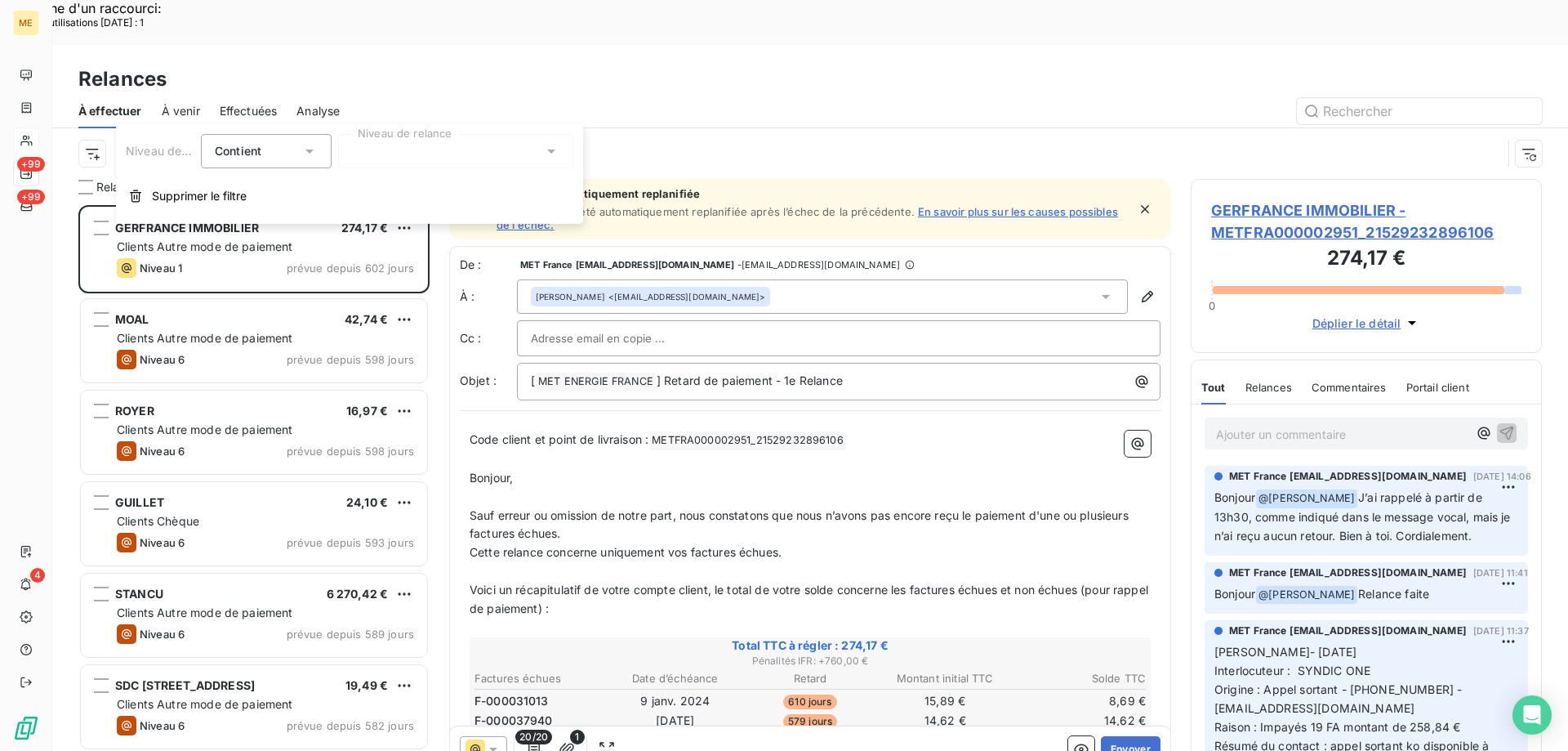
click at [446, 168] on div "Niveau de relance Contient is Niveau de relance Supprimer le filtre" at bounding box center [349, 174] width 467 height 100
click at [440, 151] on div at bounding box center [456, 151] width 235 height 34
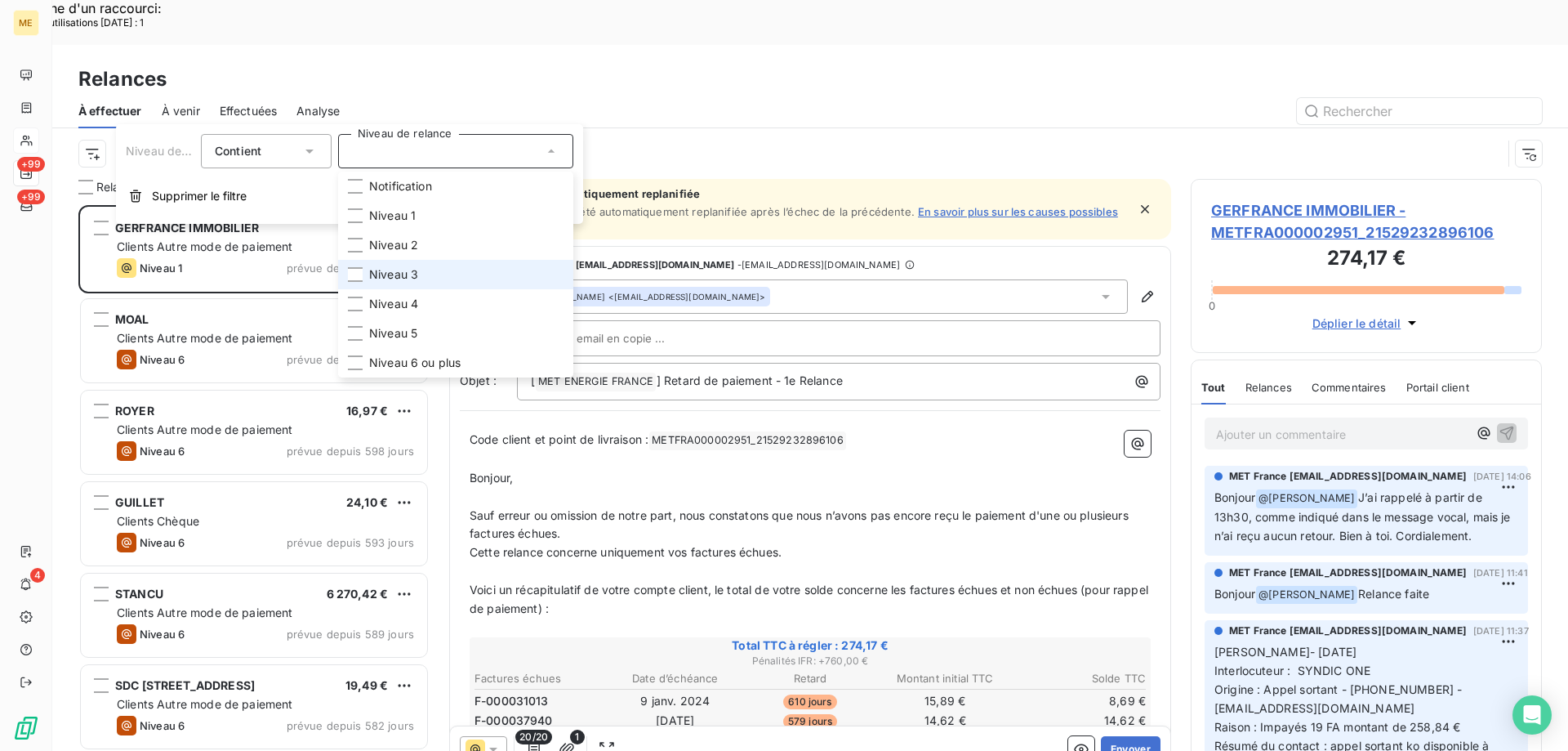
drag, startPoint x: 433, startPoint y: 278, endPoint x: 436, endPoint y: 289, distance: 11.4
click at [435, 281] on li "Niveau 3" at bounding box center [456, 274] width 235 height 29
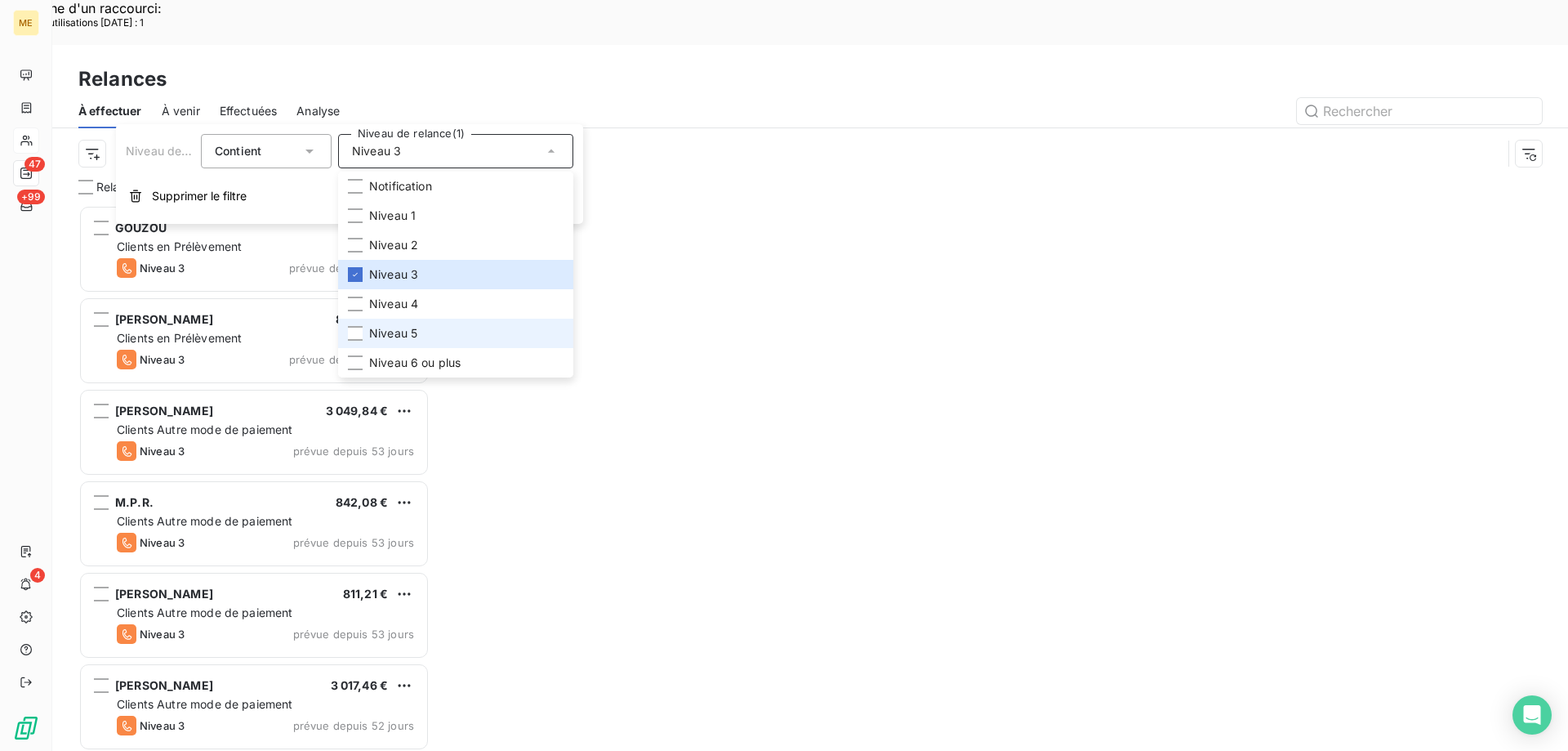
click at [417, 345] on li "Niveau 5" at bounding box center [456, 333] width 235 height 29
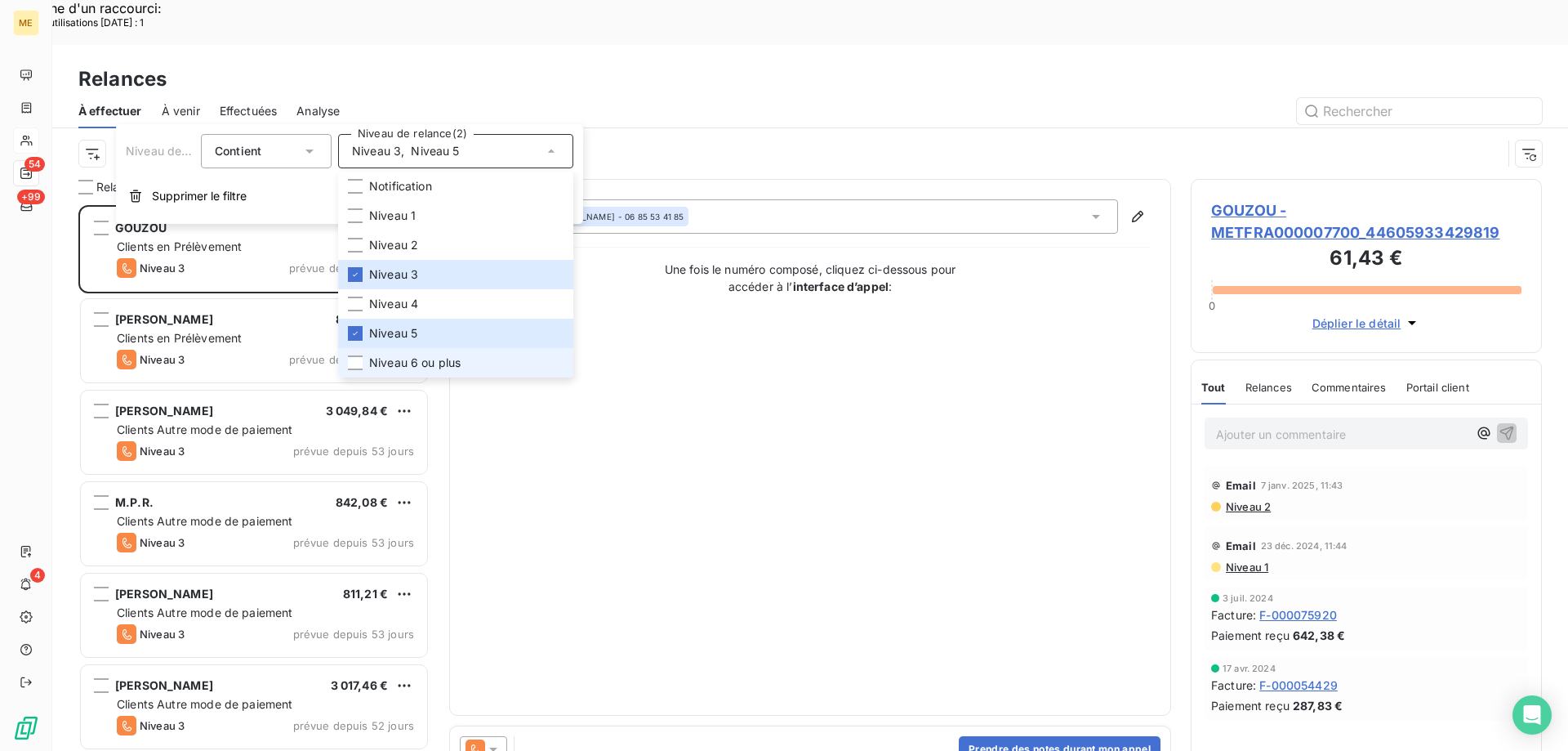
click at [414, 361] on span "Niveau 6 ou plus" at bounding box center [415, 363] width 91 height 17
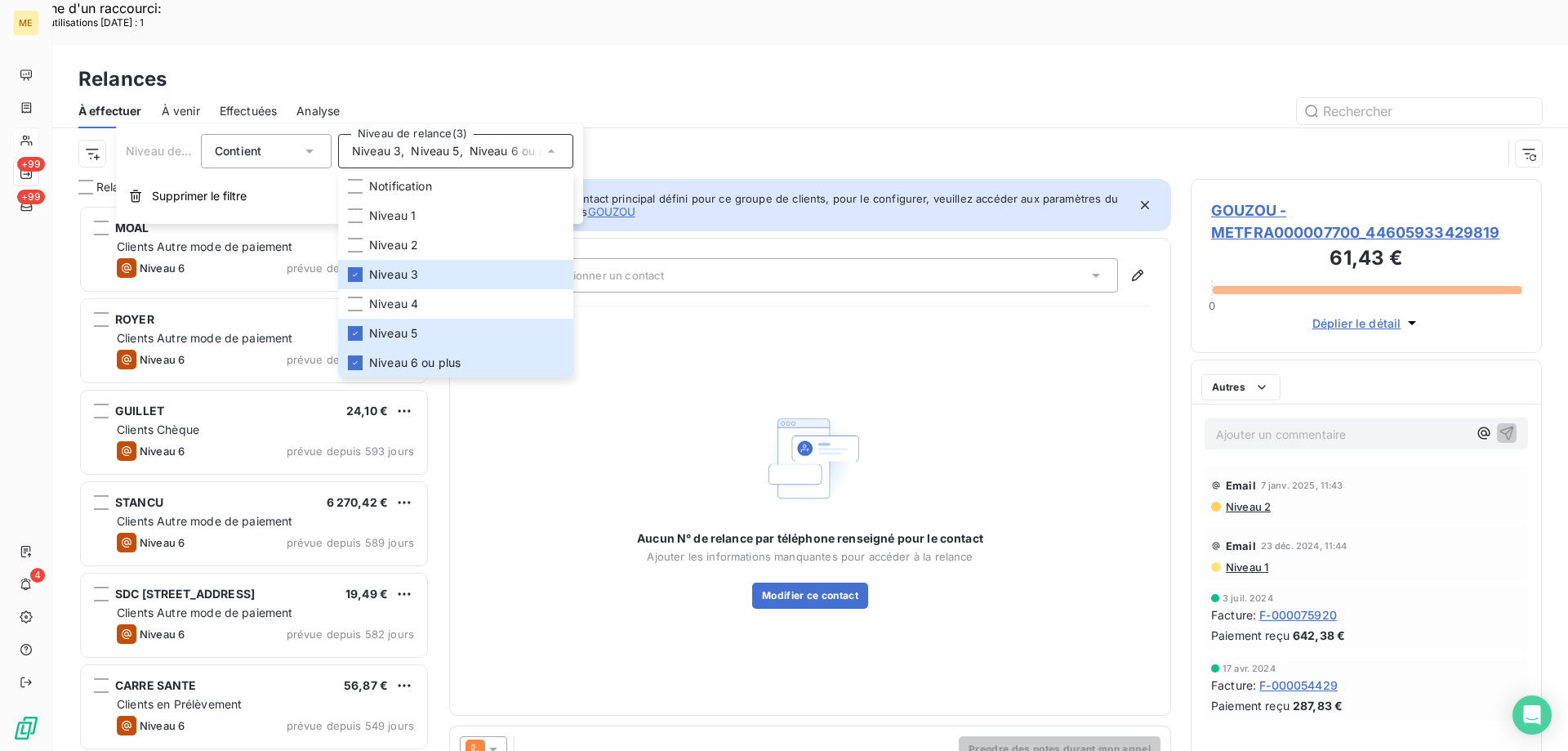
scroll to position [579, 339]
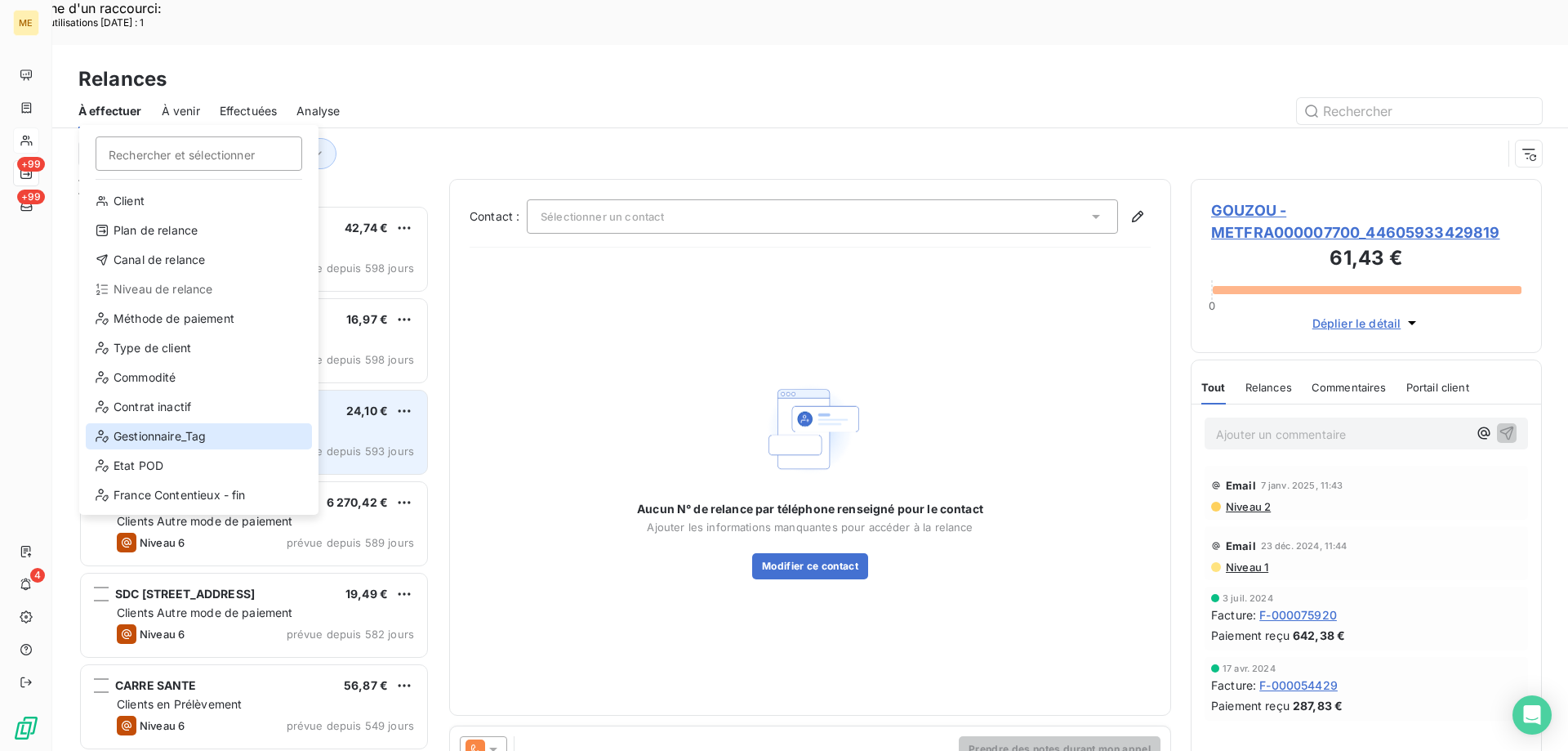
click at [168, 434] on div "Gestionnaire_Tag" at bounding box center [199, 436] width 227 height 26
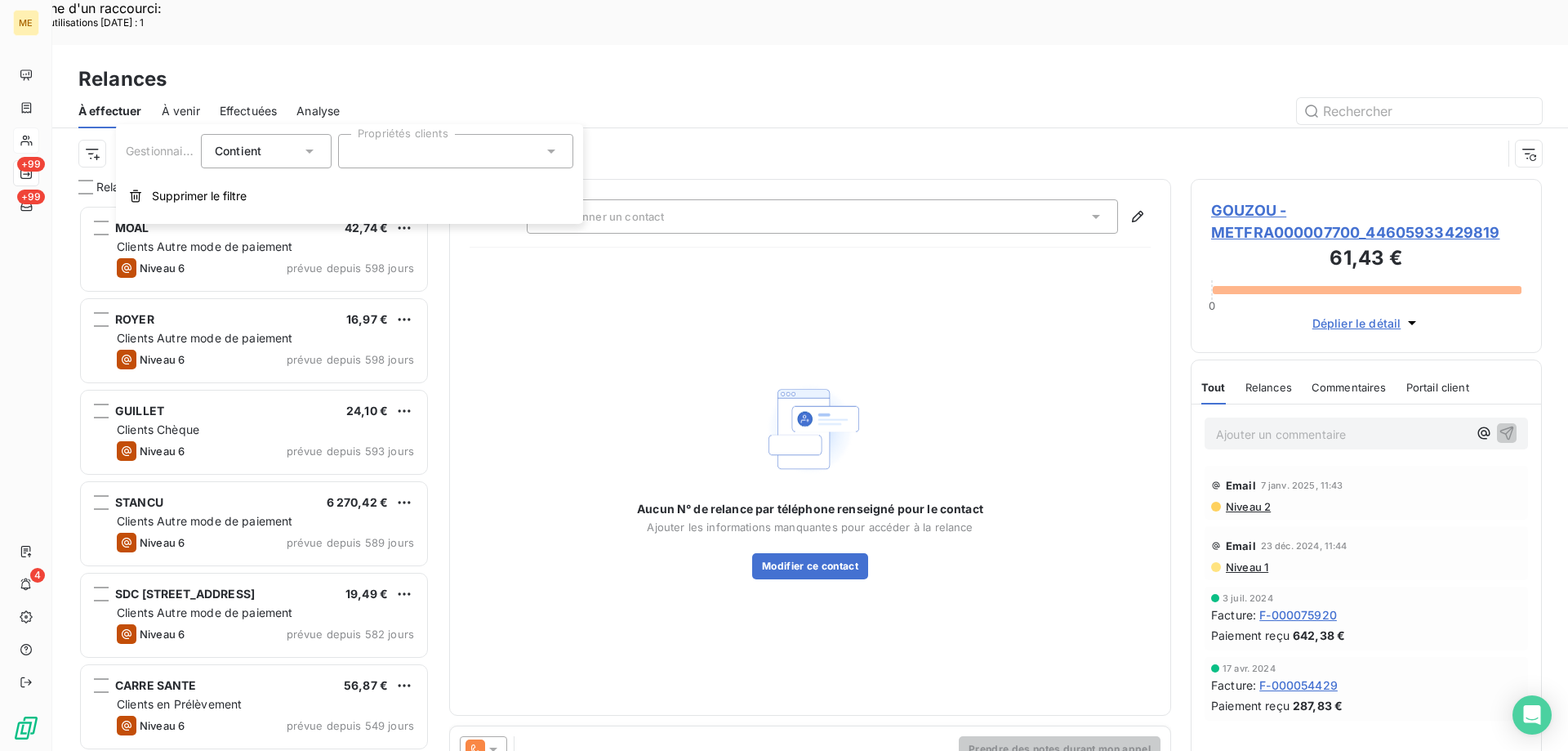
click at [431, 160] on div at bounding box center [456, 151] width 235 height 34
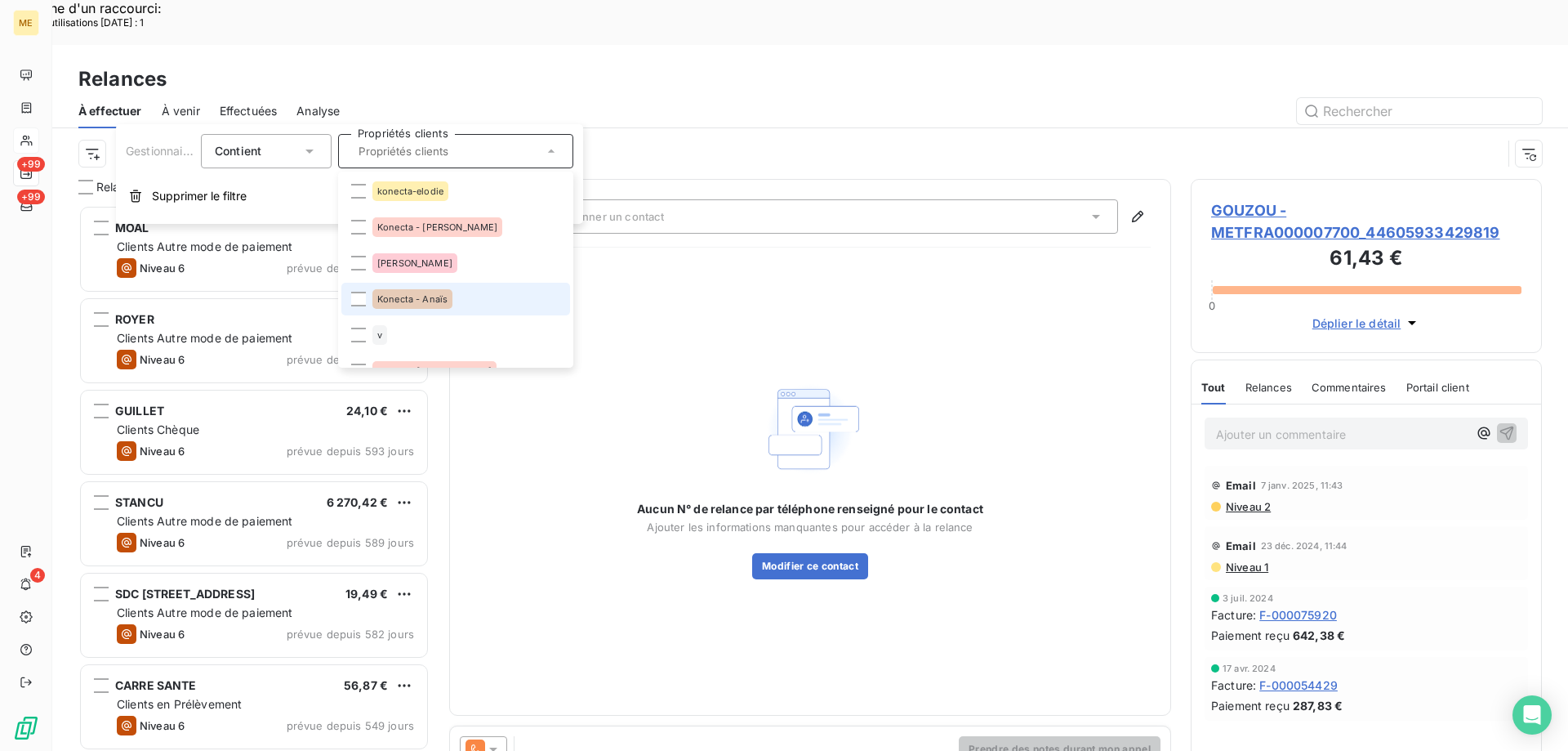
click at [441, 299] on span "Konecta - Anaïs" at bounding box center [413, 299] width 70 height 10
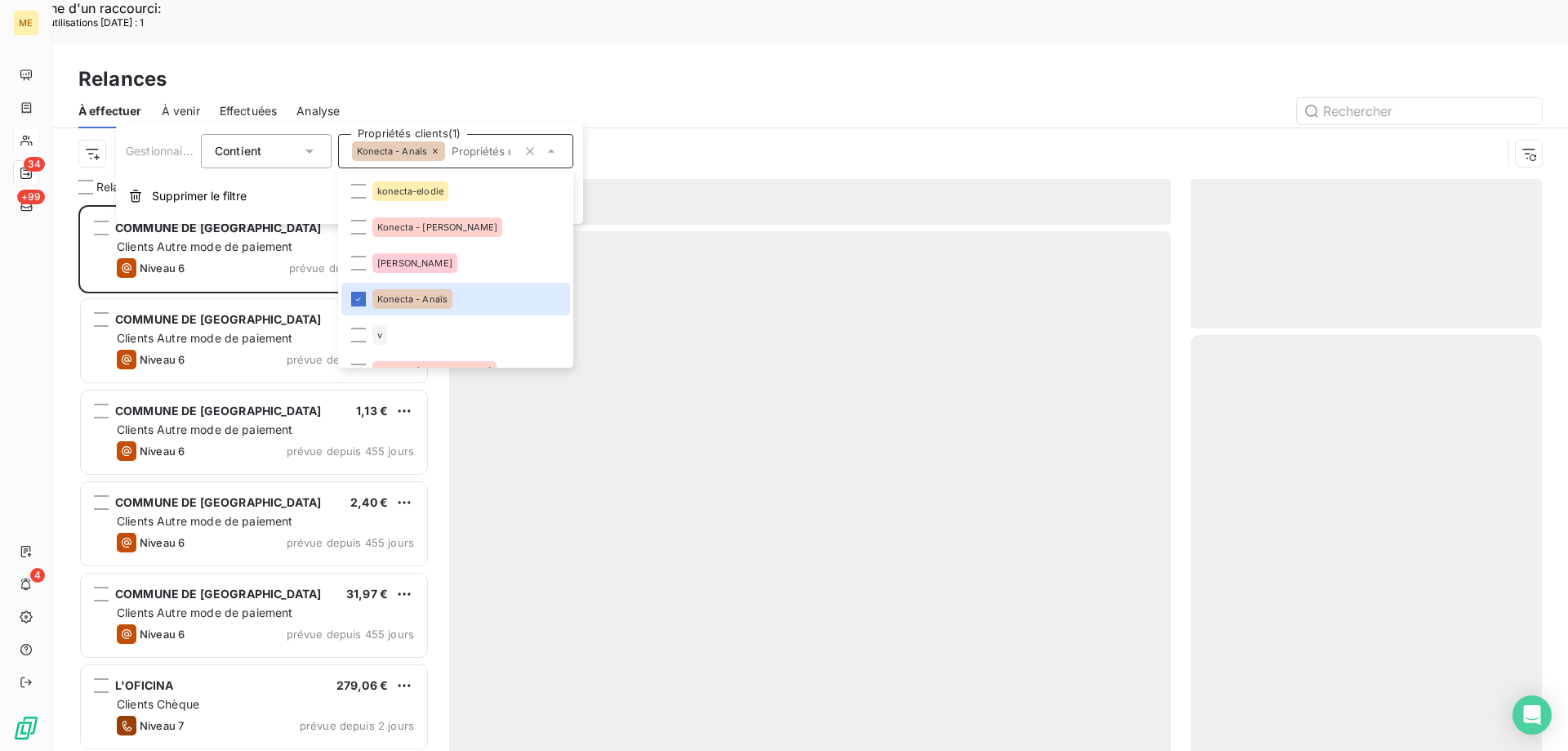
scroll to position [579, 339]
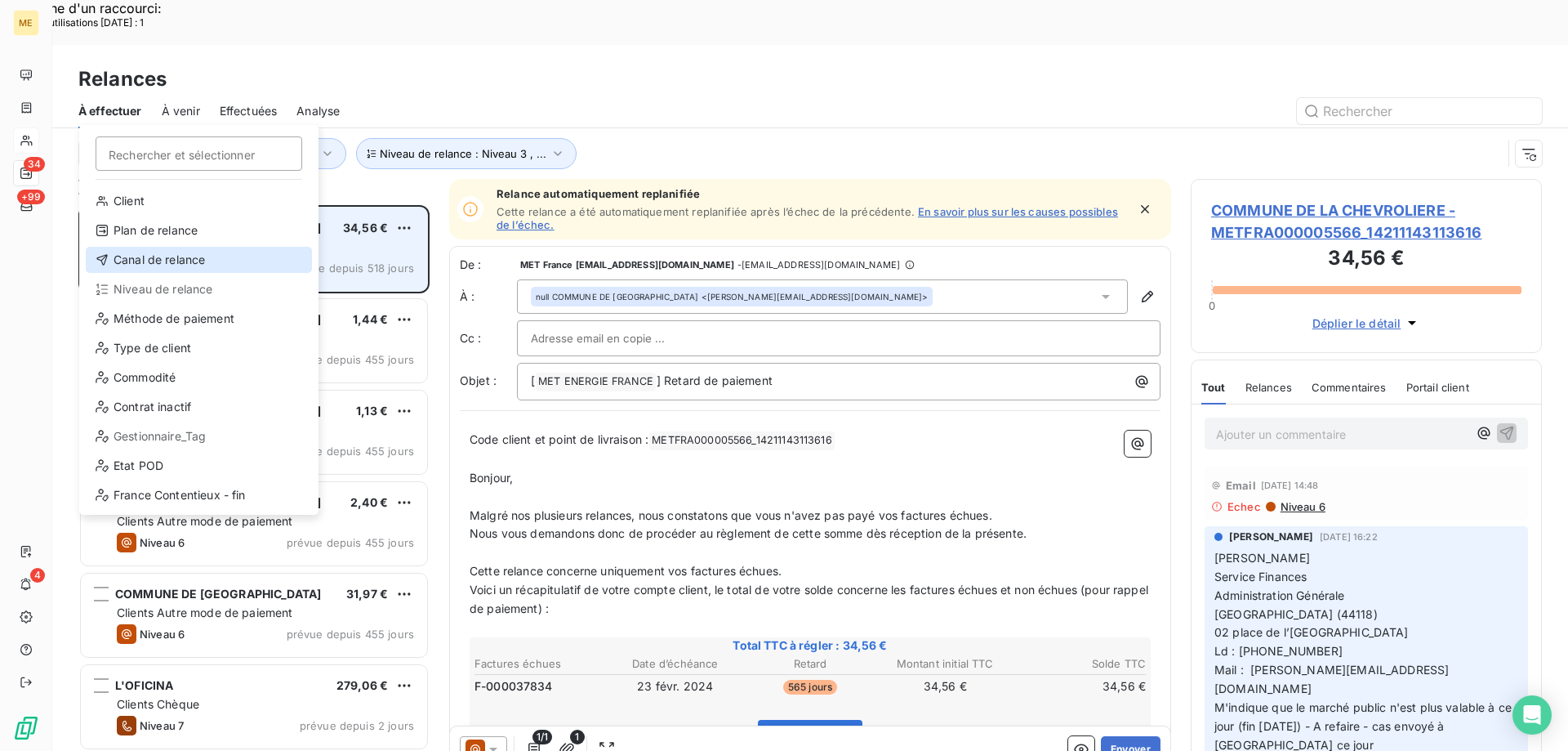
drag, startPoint x: 204, startPoint y: 258, endPoint x: 286, endPoint y: 230, distance: 86.6
click at [206, 258] on div "Canal de relance" at bounding box center [199, 259] width 227 height 26
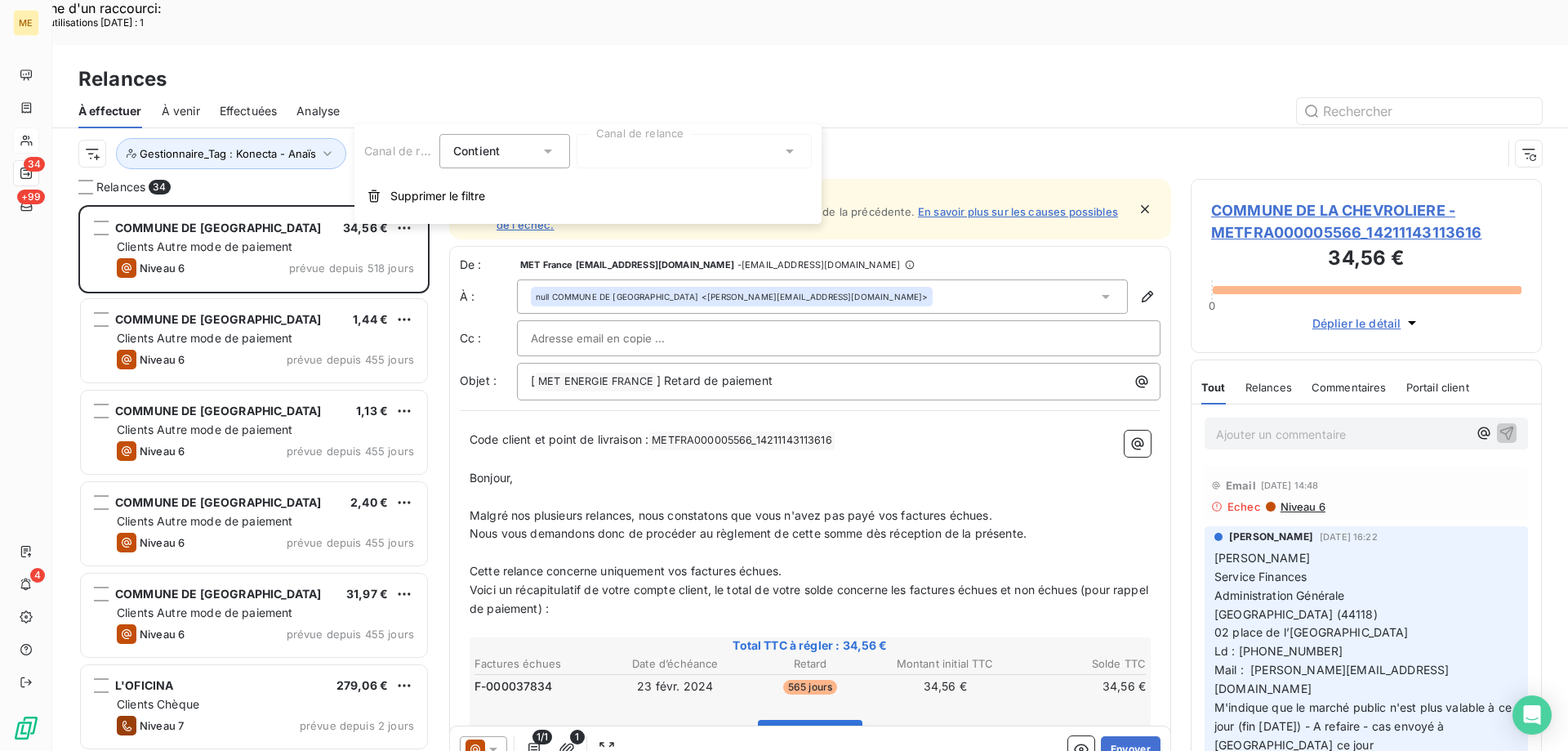
click at [654, 148] on div at bounding box center [694, 151] width 235 height 34
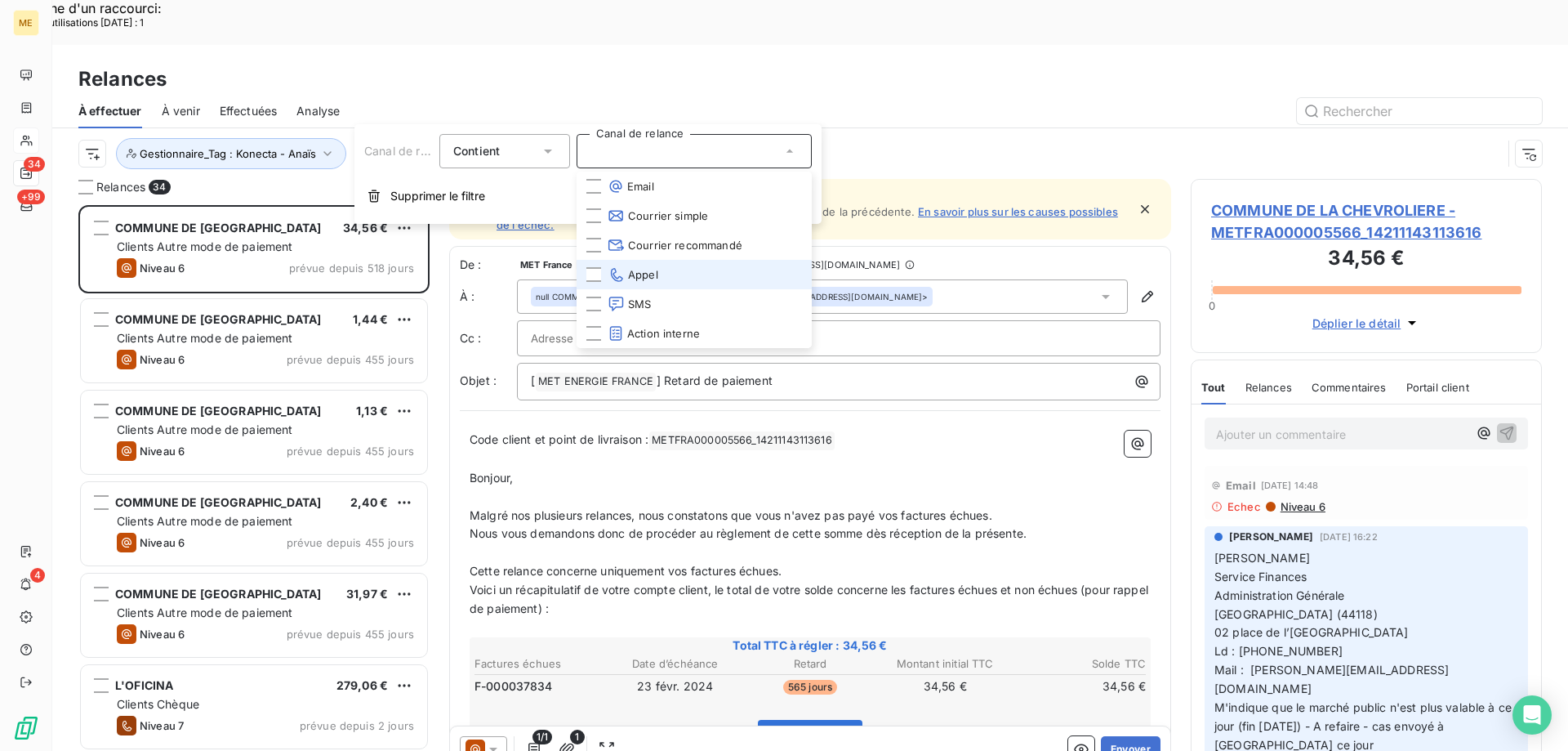
click at [680, 277] on li "Appel" at bounding box center [694, 274] width 235 height 29
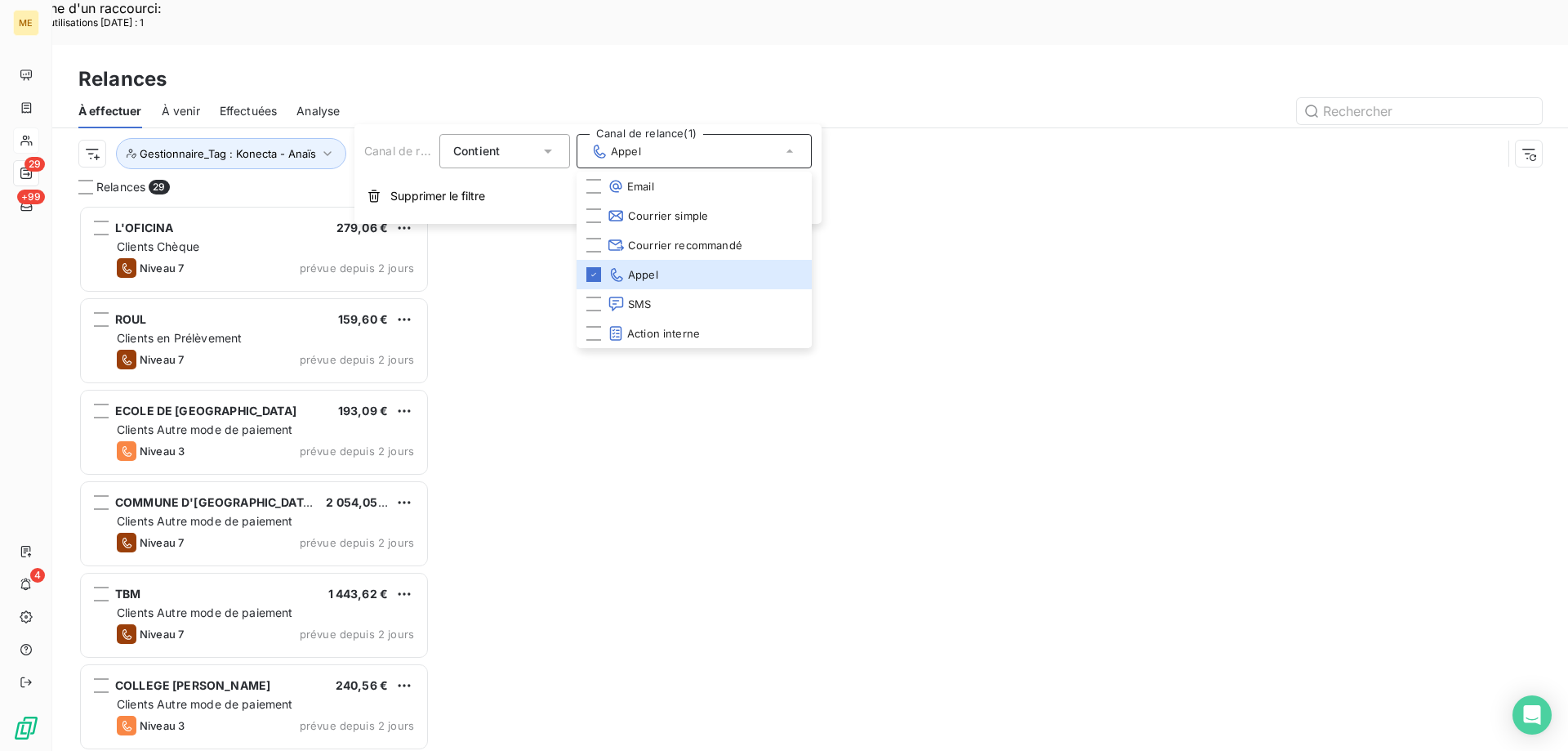
scroll to position [579, 339]
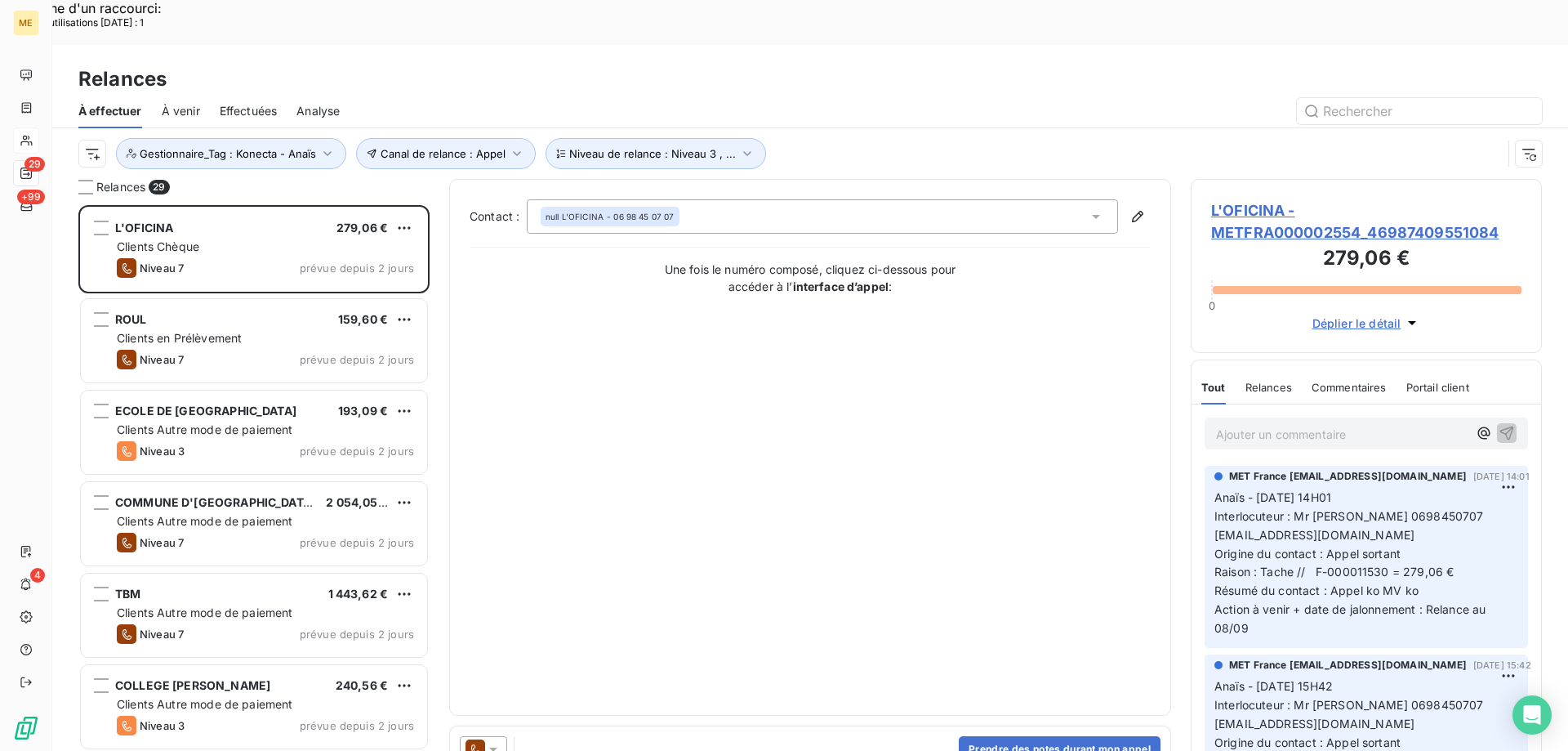
click at [829, 138] on div "Canal de relance : Appel Niveau de relance : Niveau 3 , ... Gestionnaire_Tag : …" at bounding box center [790, 153] width 1423 height 31
click at [1231, 199] on span "L'OFICINA - METFRA000002554_46987409551084" at bounding box center [1366, 221] width 310 height 44
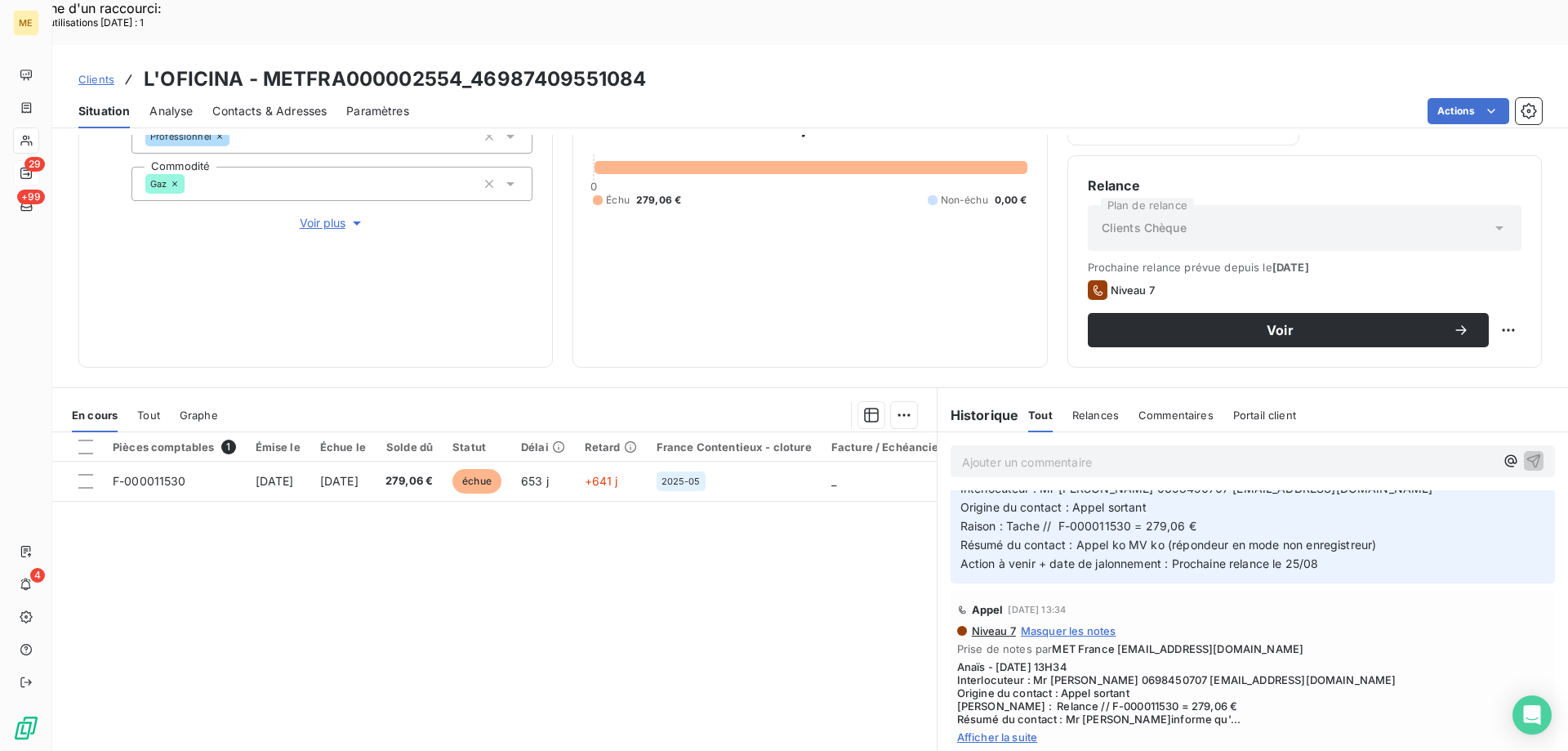
scroll to position [409, 0]
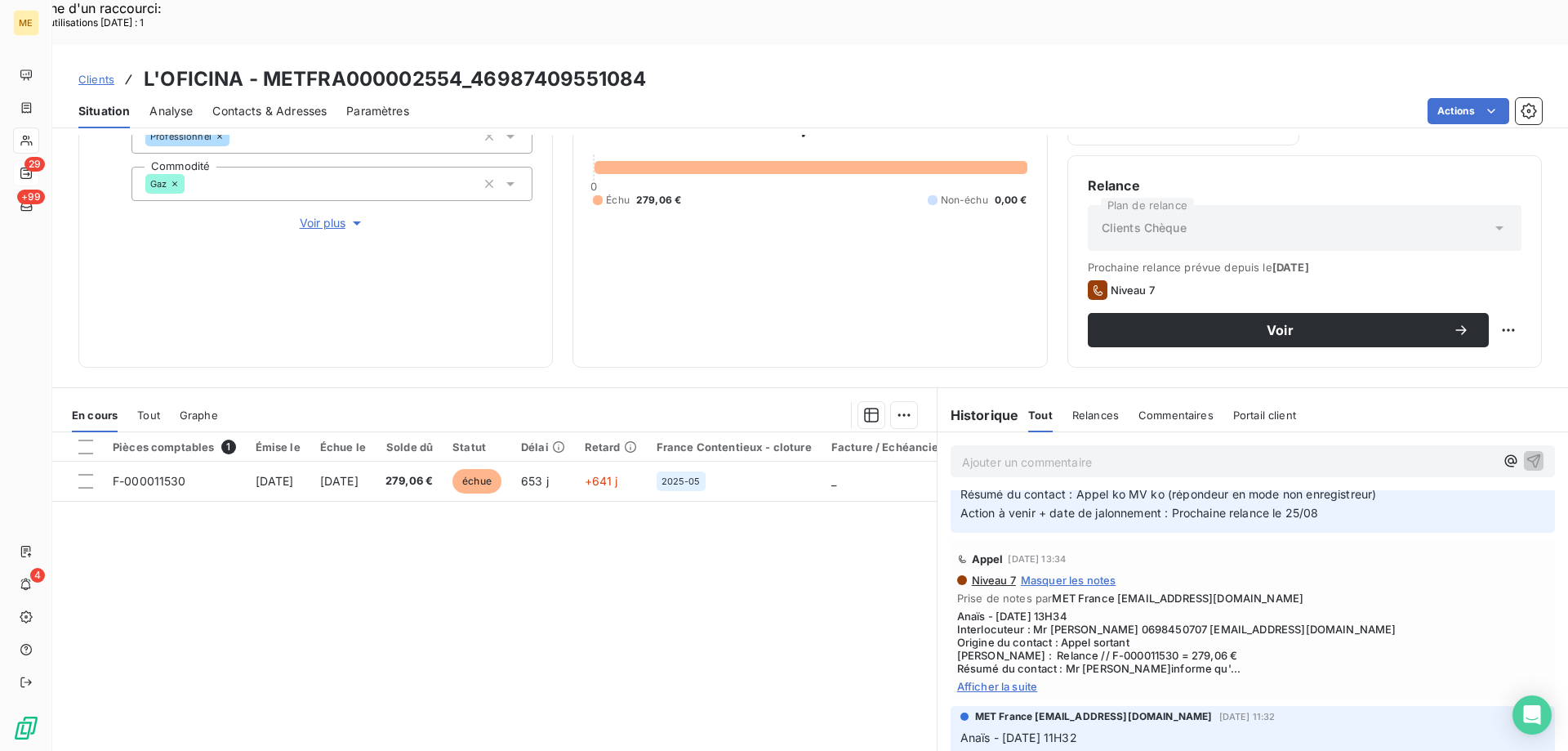
click at [300, 215] on span "Voir plus" at bounding box center [333, 223] width 65 height 17
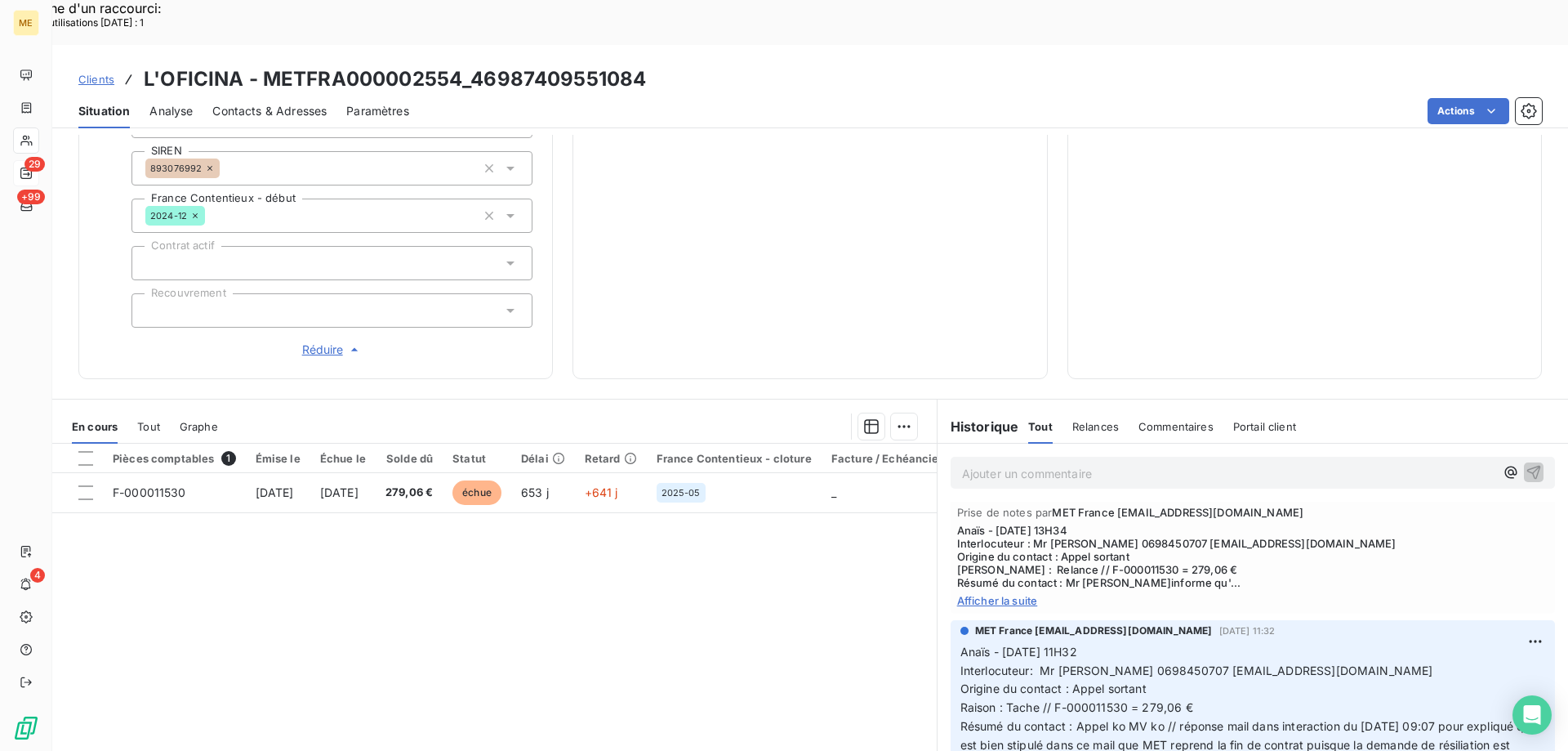
scroll to position [490, 0]
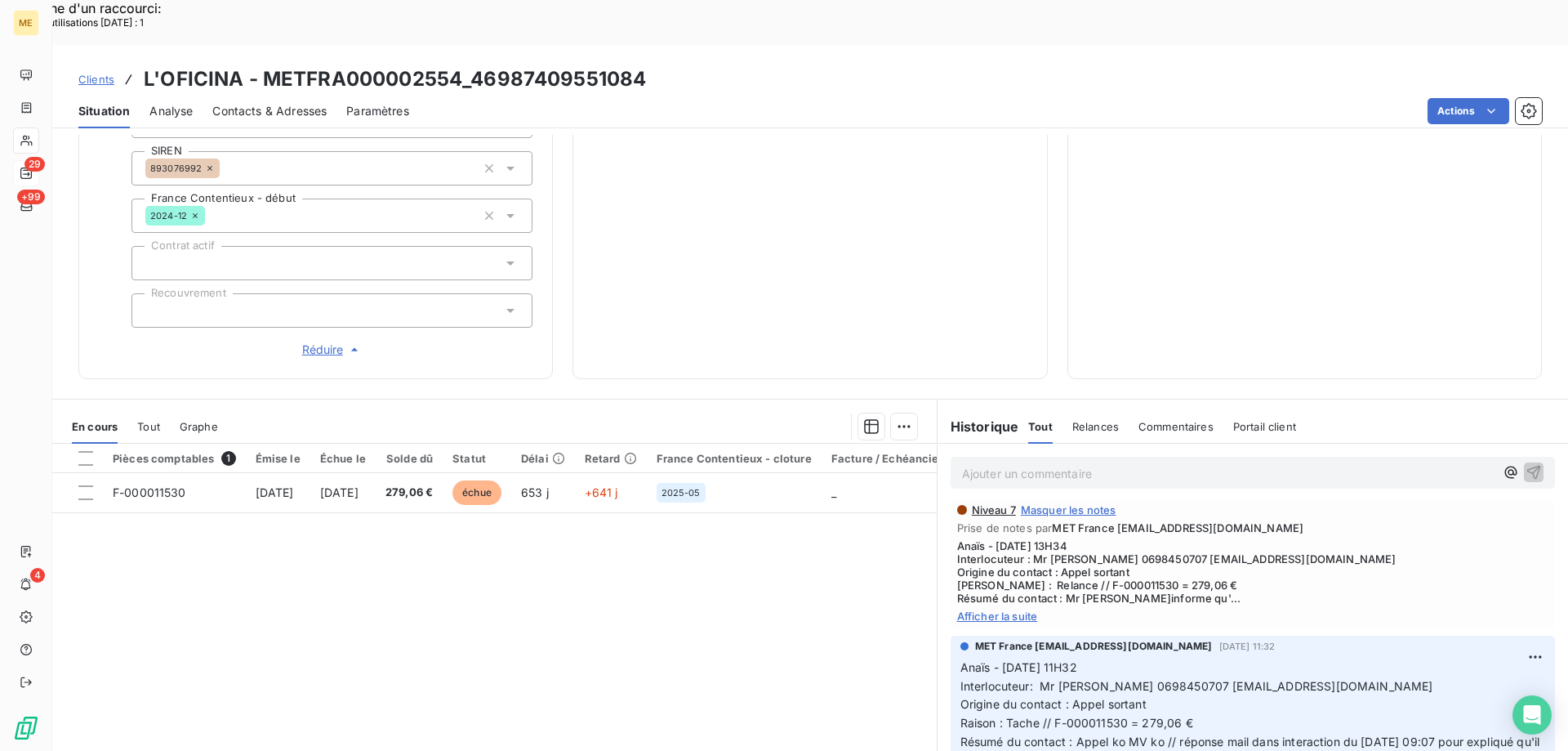
click at [966, 610] on span "Afficher la suite" at bounding box center [1253, 616] width 592 height 13
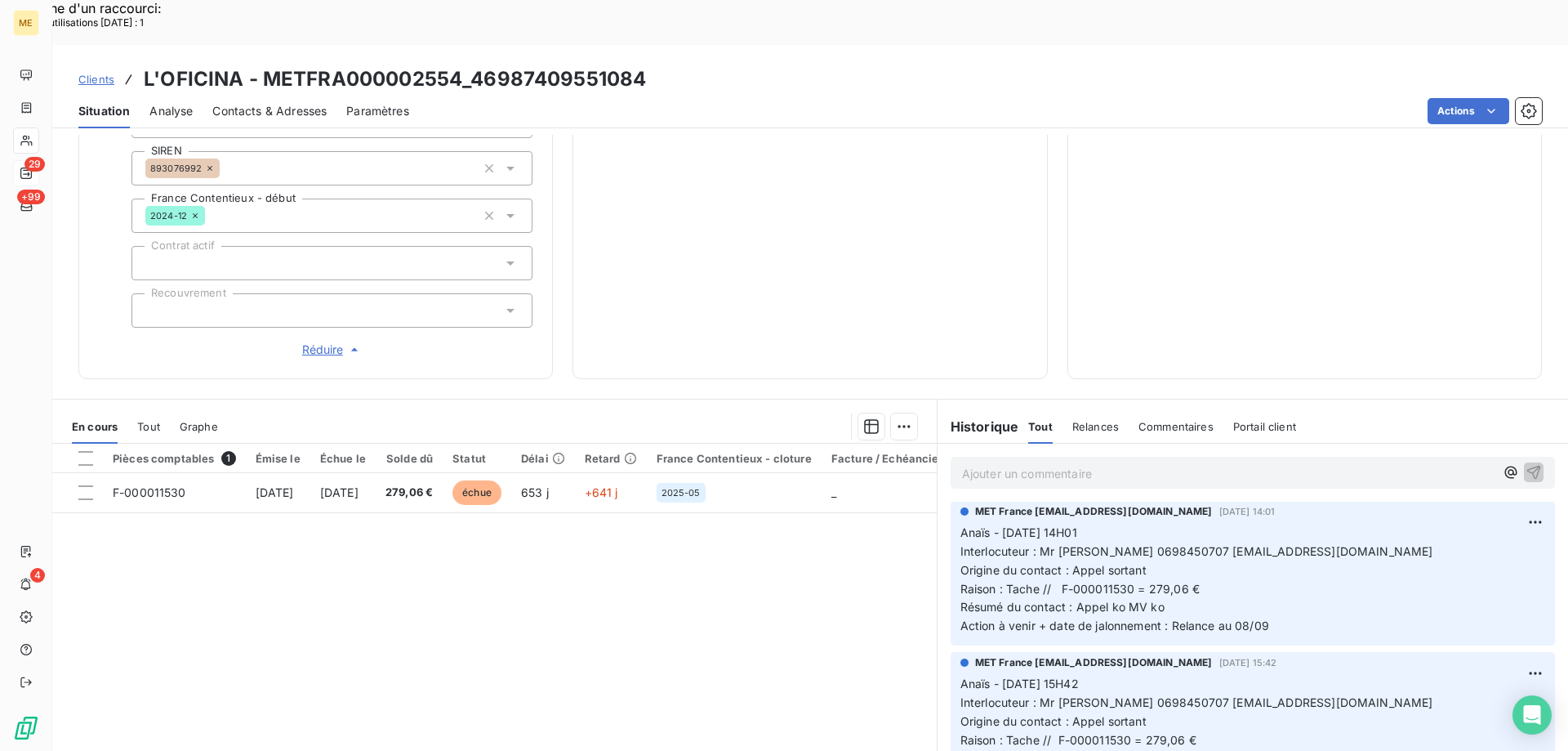
scroll to position [0, 0]
click at [761, 266] on div "279,06 € 0 Échu 279,06 € Non-échu 0,00 €" at bounding box center [810, 36] width 434 height 645
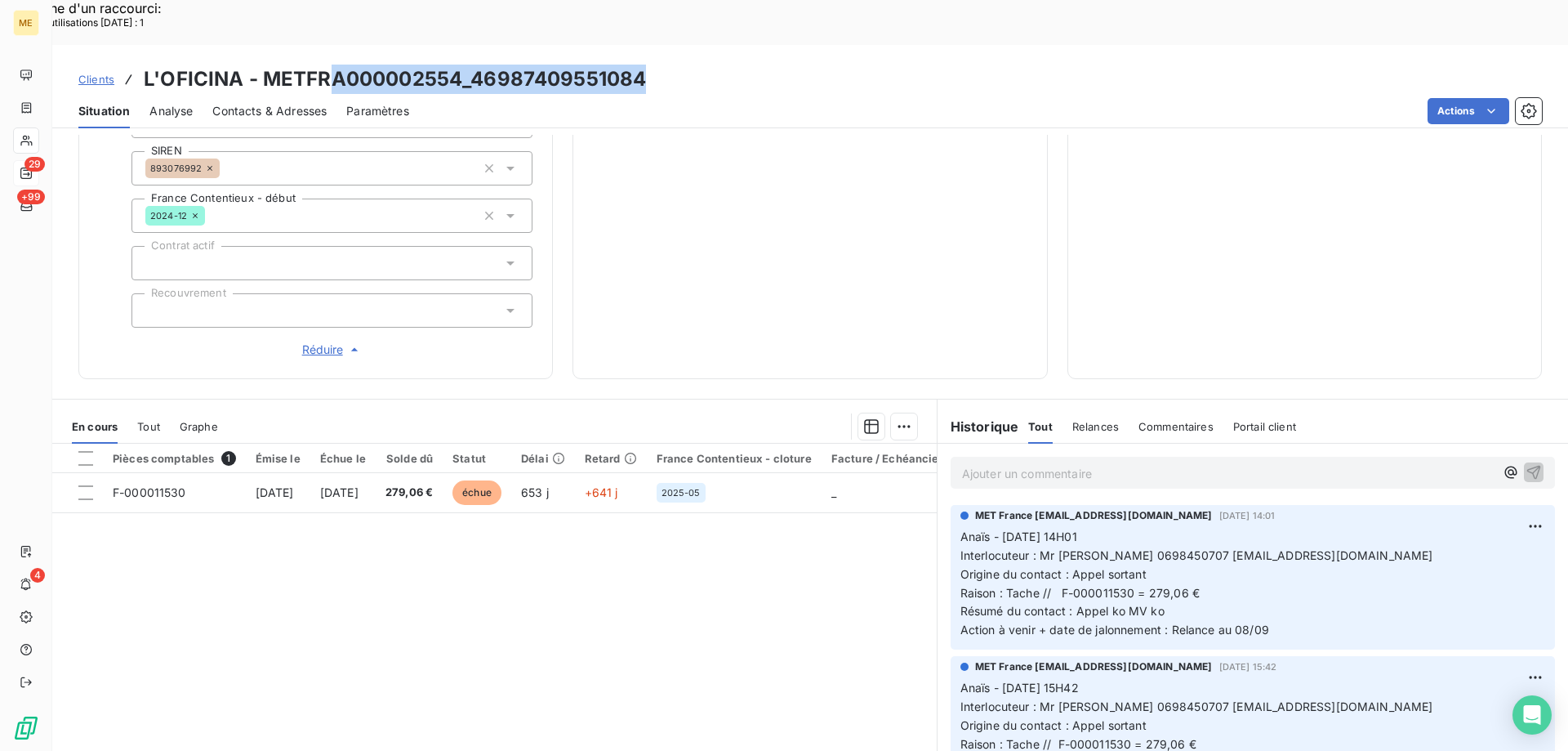
drag, startPoint x: 710, startPoint y: 43, endPoint x: 333, endPoint y: 49, distance: 377.0
click at [333, 64] on div "Clients L'OFICINA - METFRA000002554_46987409551084" at bounding box center [811, 79] width 1516 height 29
drag, startPoint x: 789, startPoint y: 46, endPoint x: 746, endPoint y: 49, distance: 43.1
click at [788, 64] on div "Clients L'OFICINA - METFRA000002554_46987409551084" at bounding box center [811, 79] width 1516 height 29
drag, startPoint x: 665, startPoint y: 35, endPoint x: 141, endPoint y: 45, distance: 524.1
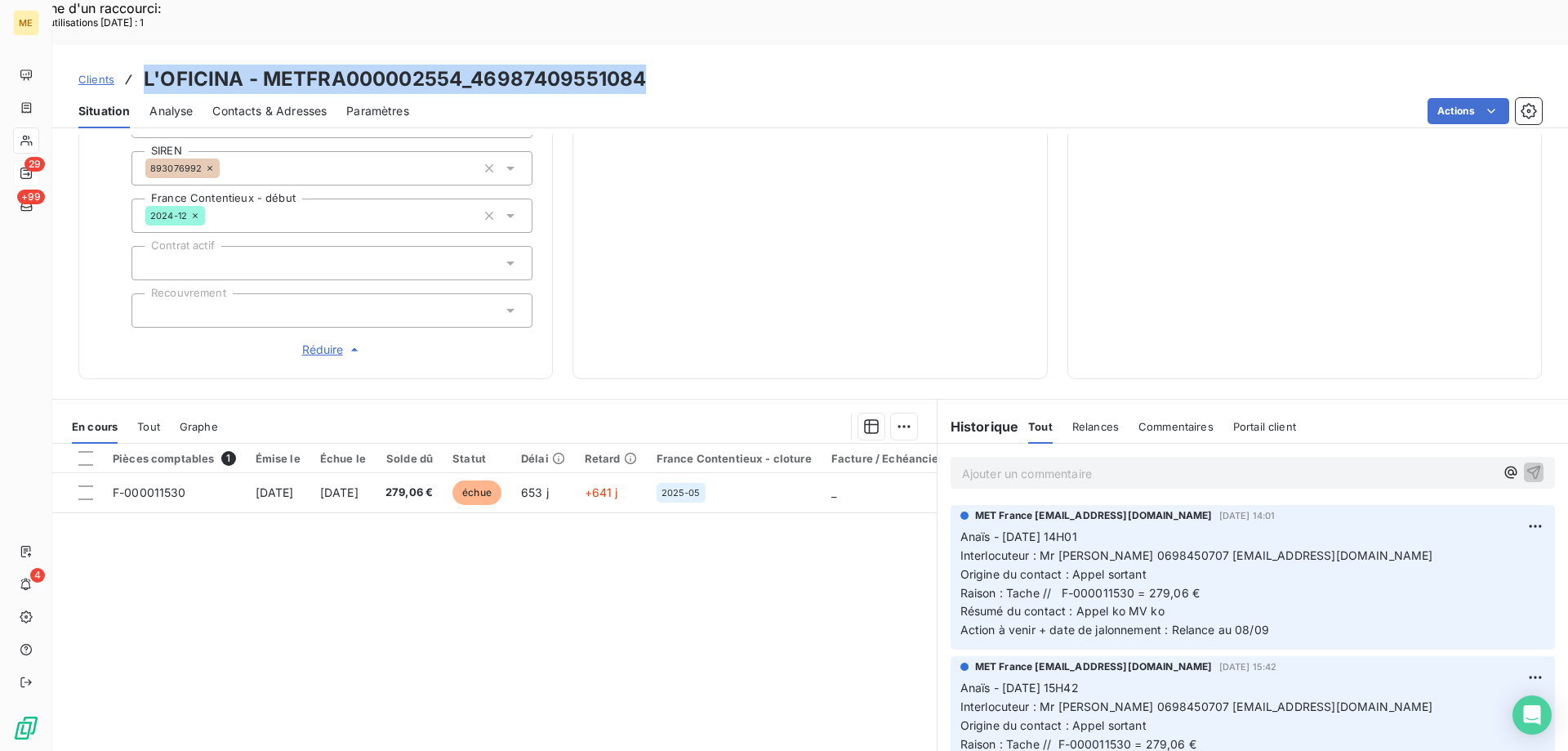
click at [141, 64] on div "Clients L'OFICINA - METFRA000002554_46987409551084" at bounding box center [811, 79] width 1516 height 29
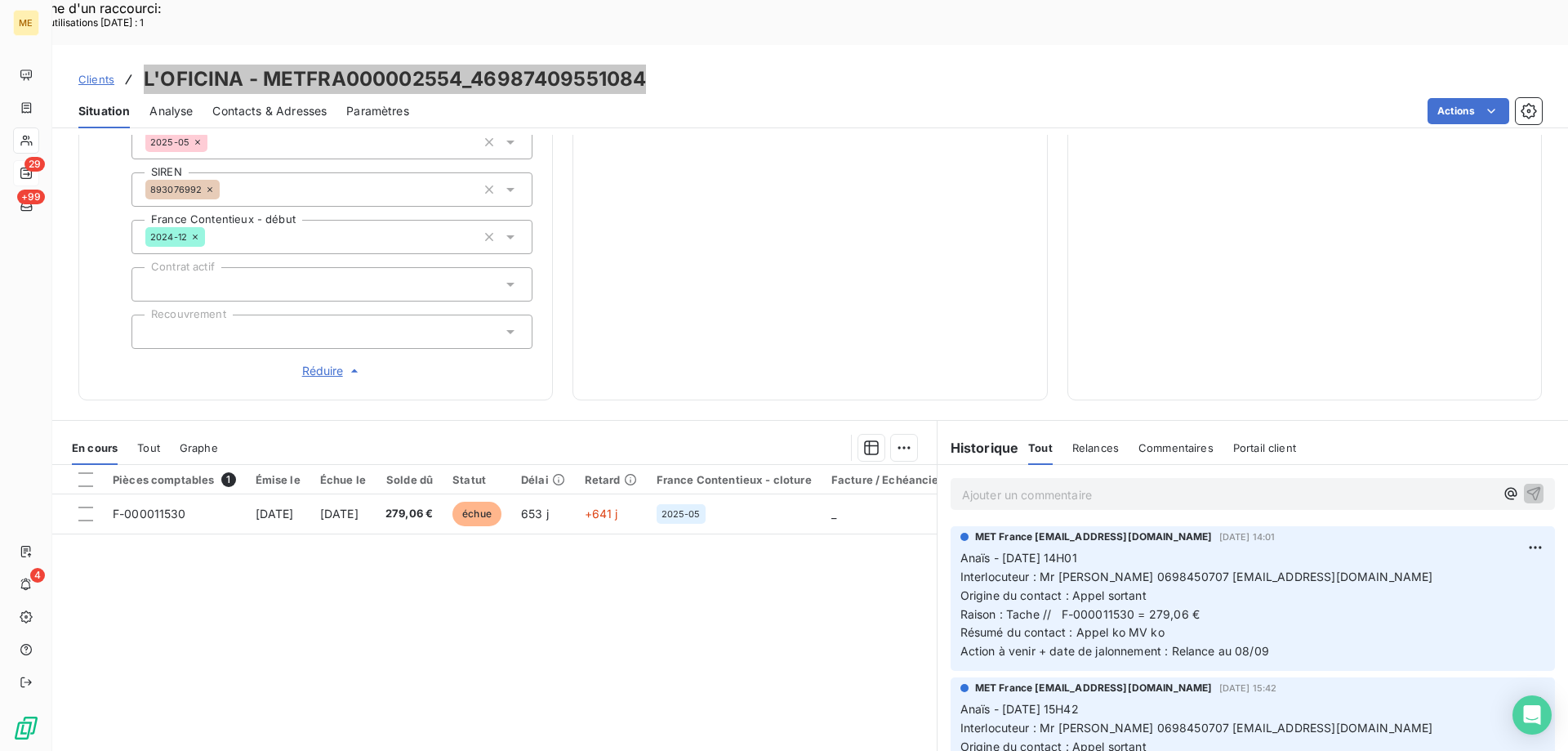
scroll to position [471, 0]
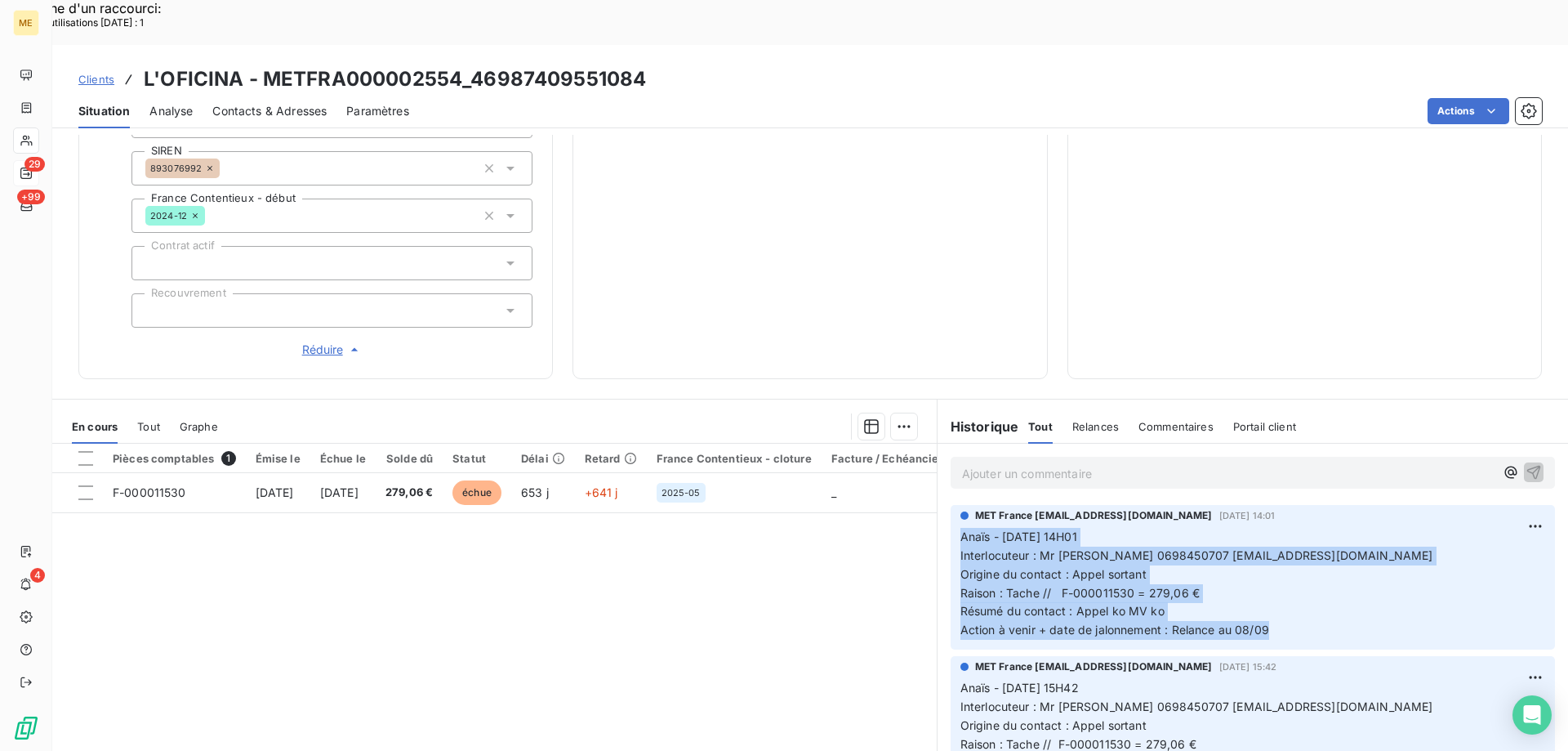
drag, startPoint x: 1280, startPoint y: 570, endPoint x: 945, endPoint y: 486, distance: 345.4
click at [951, 505] on div "MET France met-france@recouvrement.met.com 1 sept. 2025, 14:01 Anaïs - 01/09/20…" at bounding box center [1253, 577] width 604 height 145
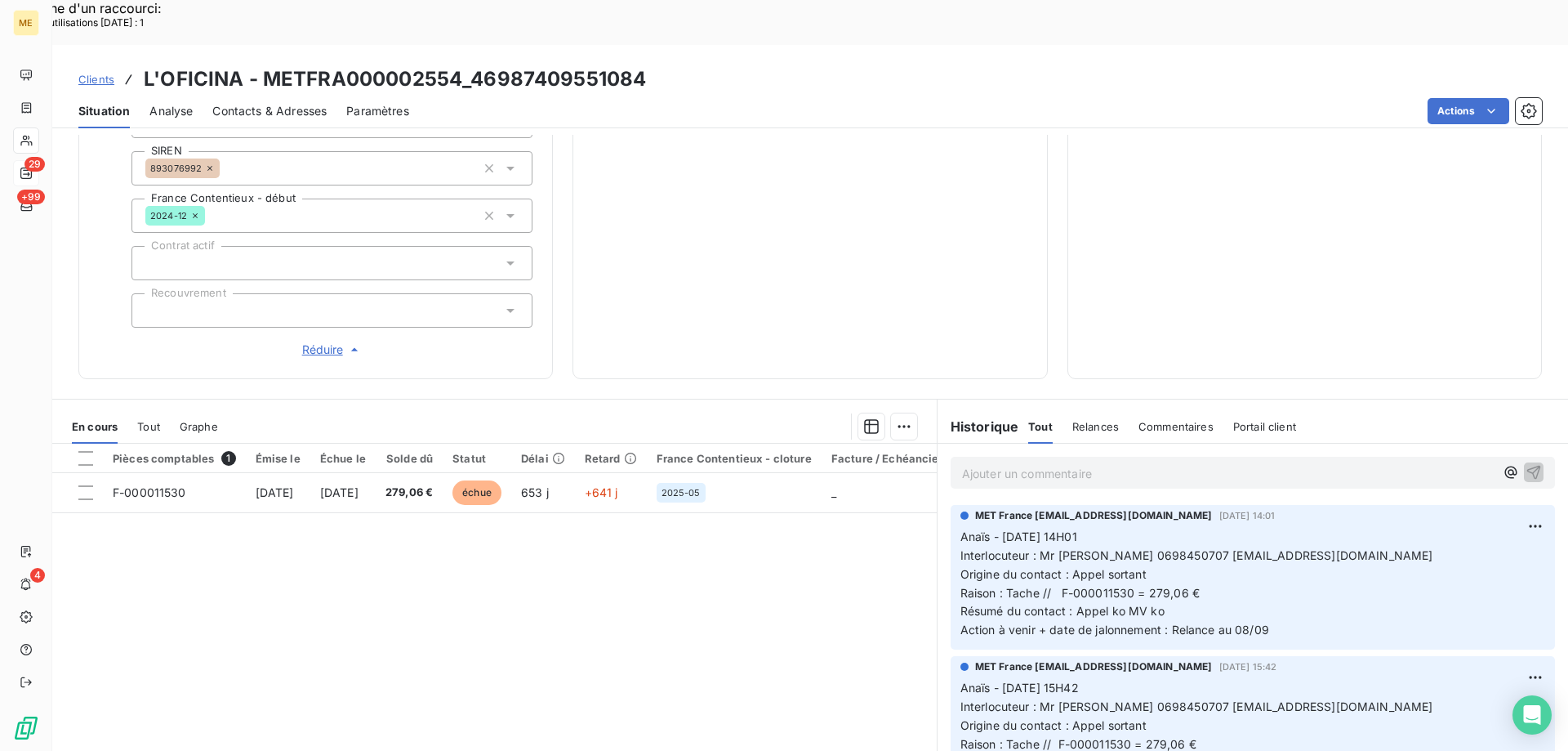
click at [657, 64] on div "Clients L'OFICINA - METFRA000002554_46987409551084" at bounding box center [811, 79] width 1516 height 29
drag, startPoint x: 461, startPoint y: 31, endPoint x: 262, endPoint y: 30, distance: 199.0
click at [262, 64] on h3 "L'OFICINA - METFRA000002554_46987409551084" at bounding box center [395, 79] width 502 height 29
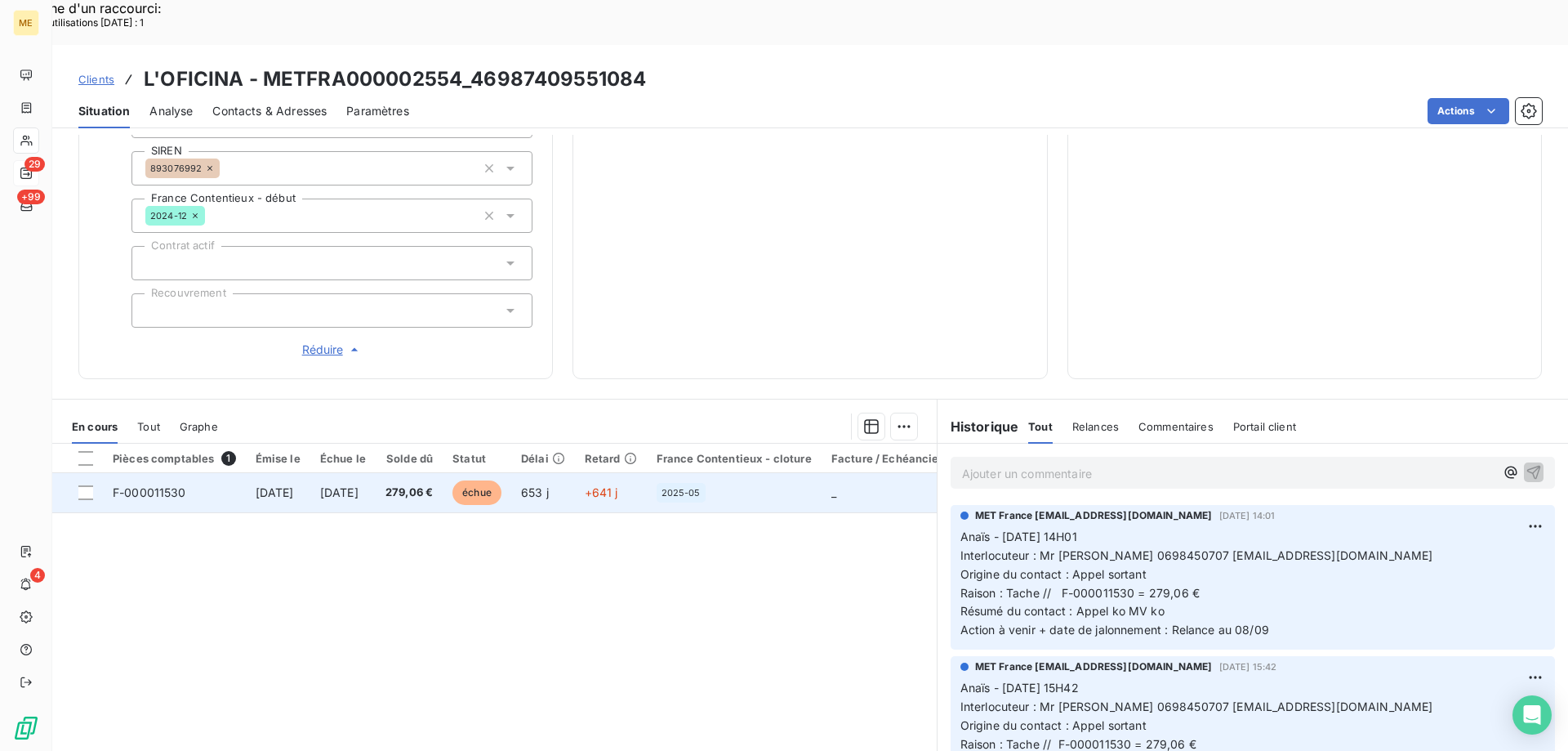
click at [803, 483] on div "2025-05" at bounding box center [735, 493] width 155 height 19
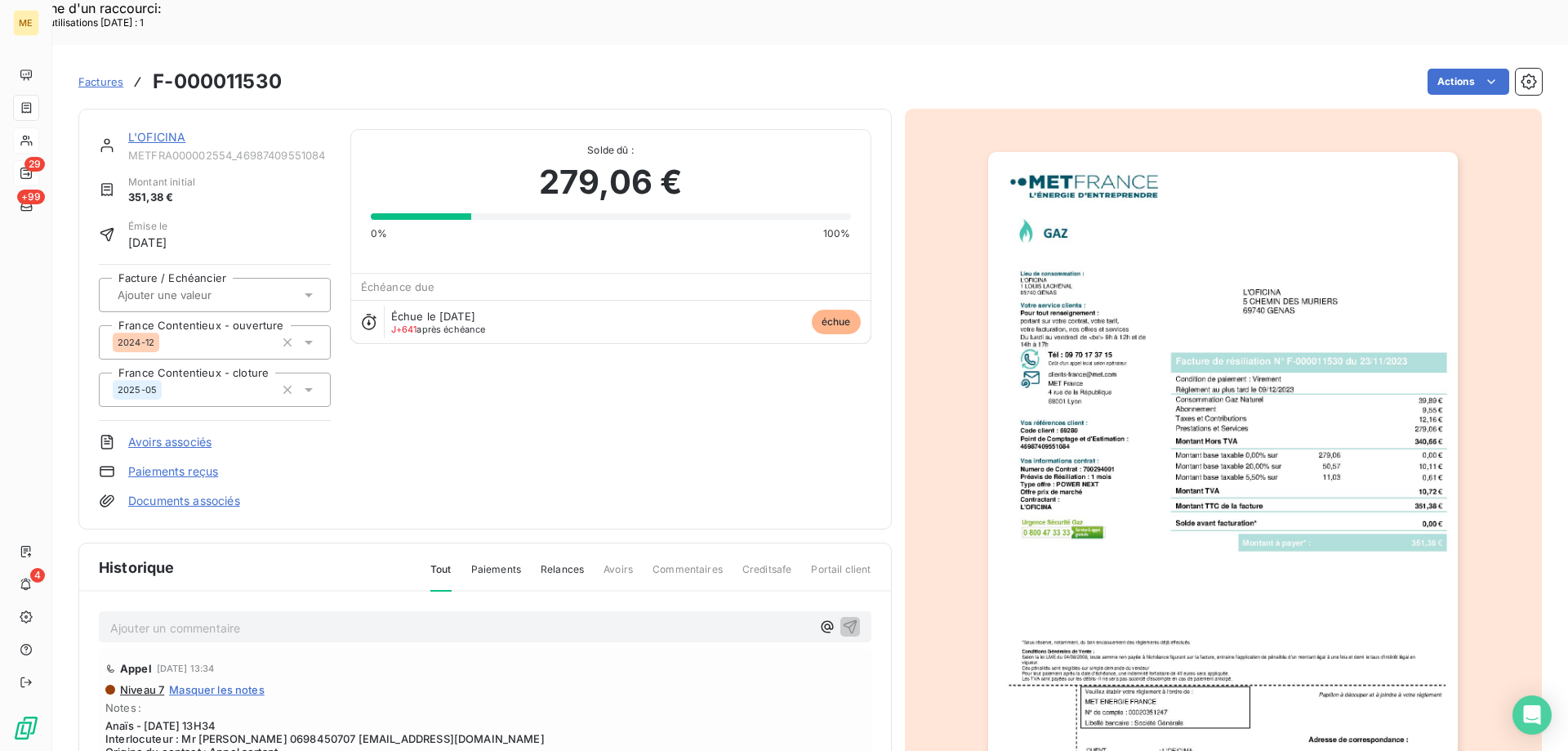
click at [150, 130] on link "L'OFICINA" at bounding box center [156, 136] width 57 height 14
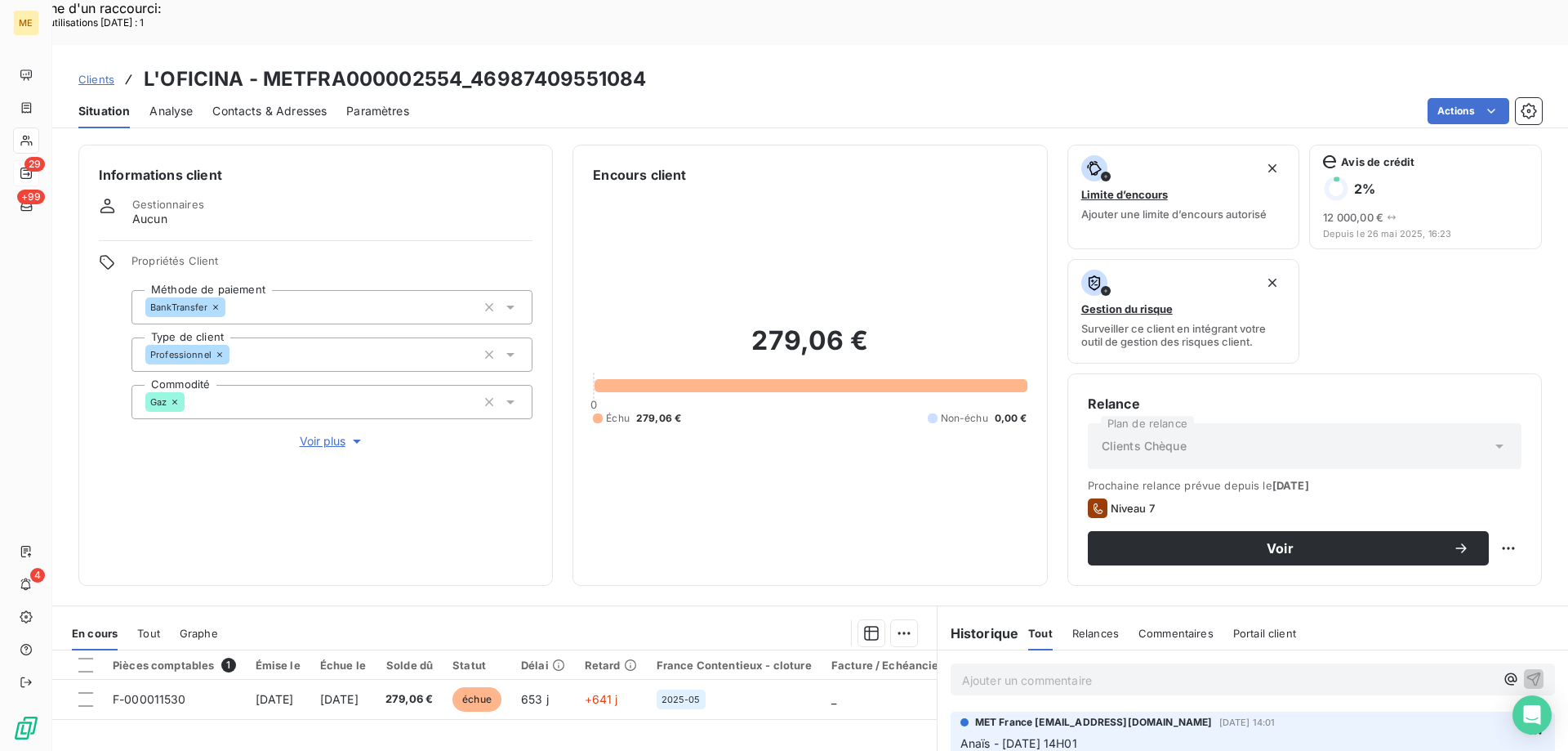
click at [242, 103] on span "Contacts & Adresses" at bounding box center [269, 111] width 115 height 17
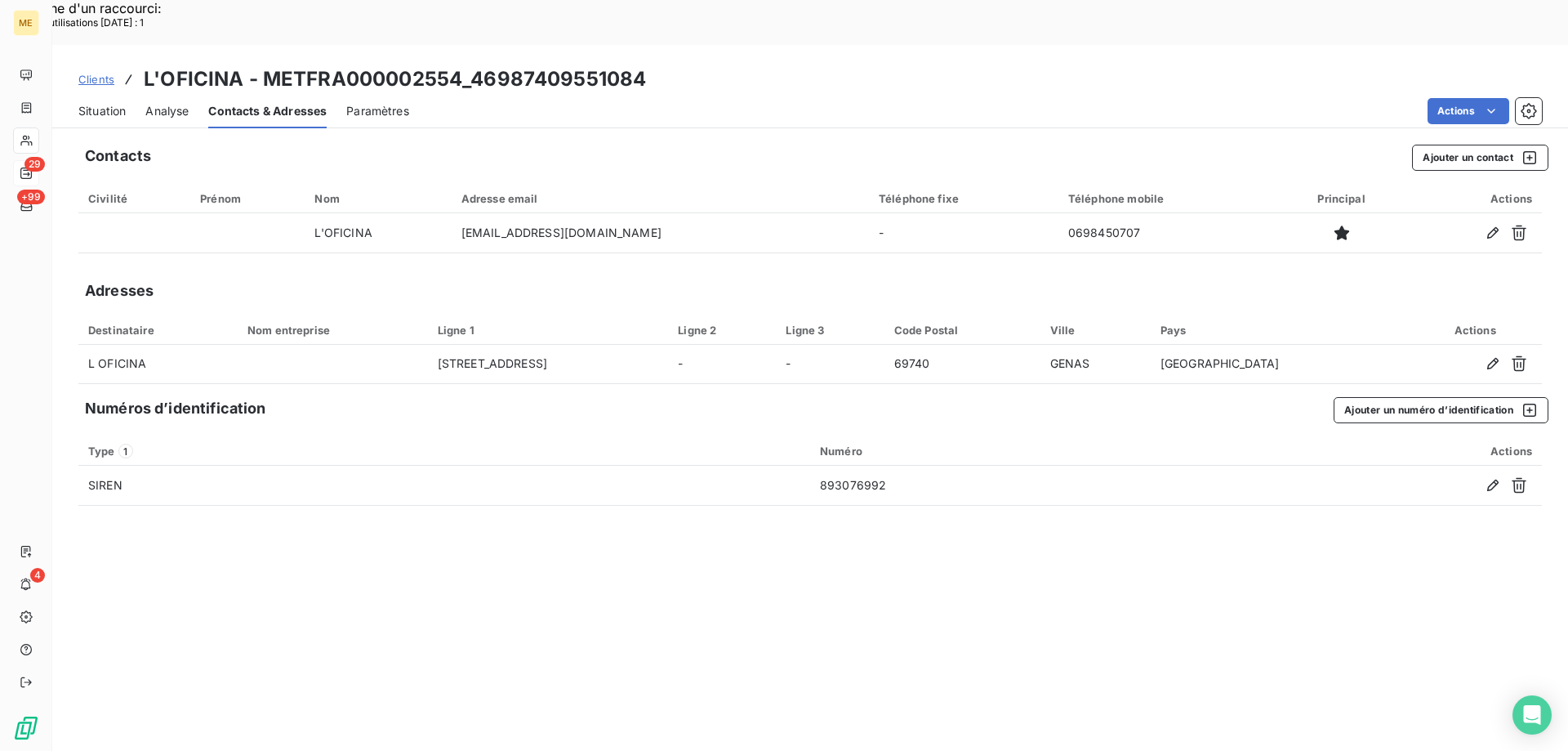
click at [90, 103] on span "Situation" at bounding box center [102, 111] width 48 height 17
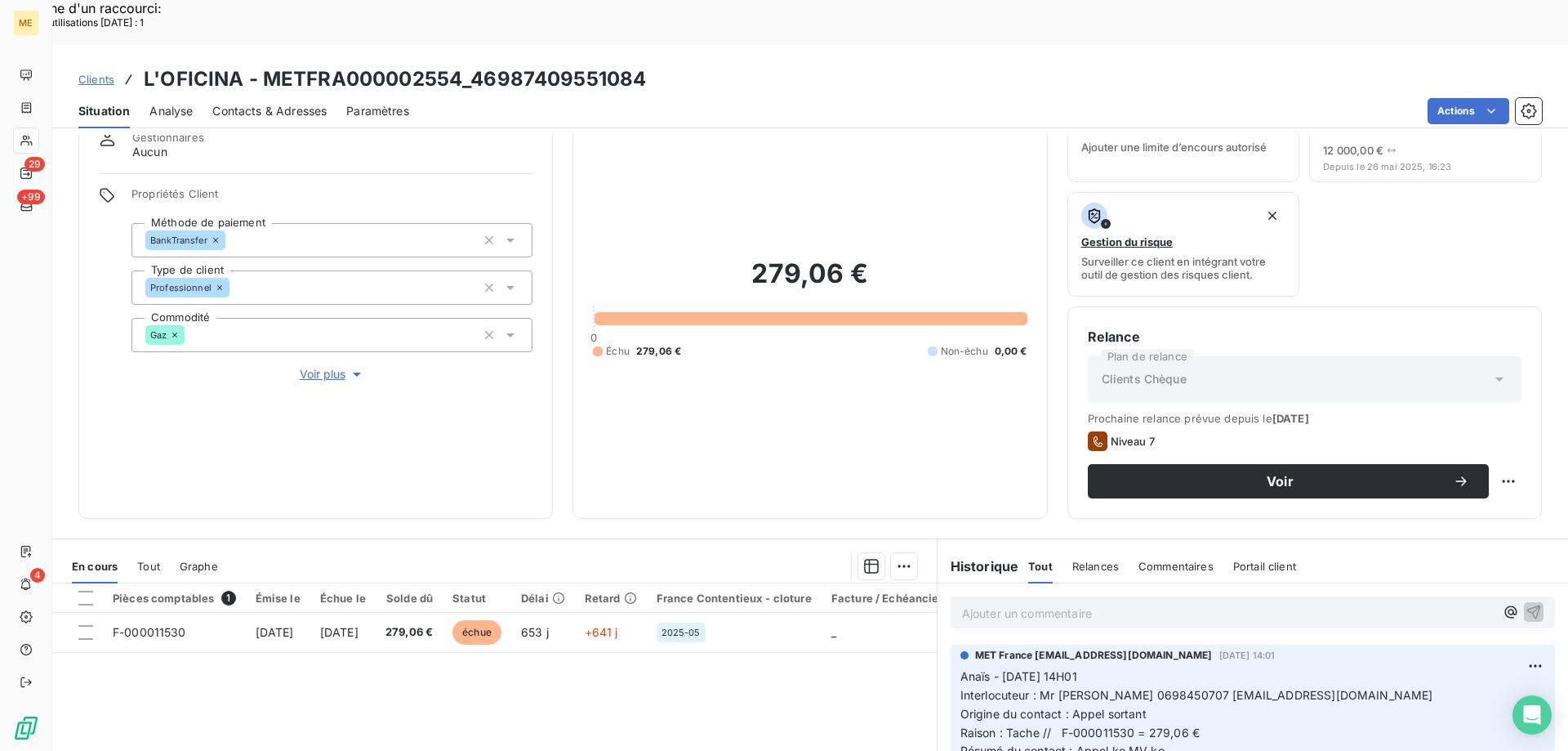
scroll to position [163, 0]
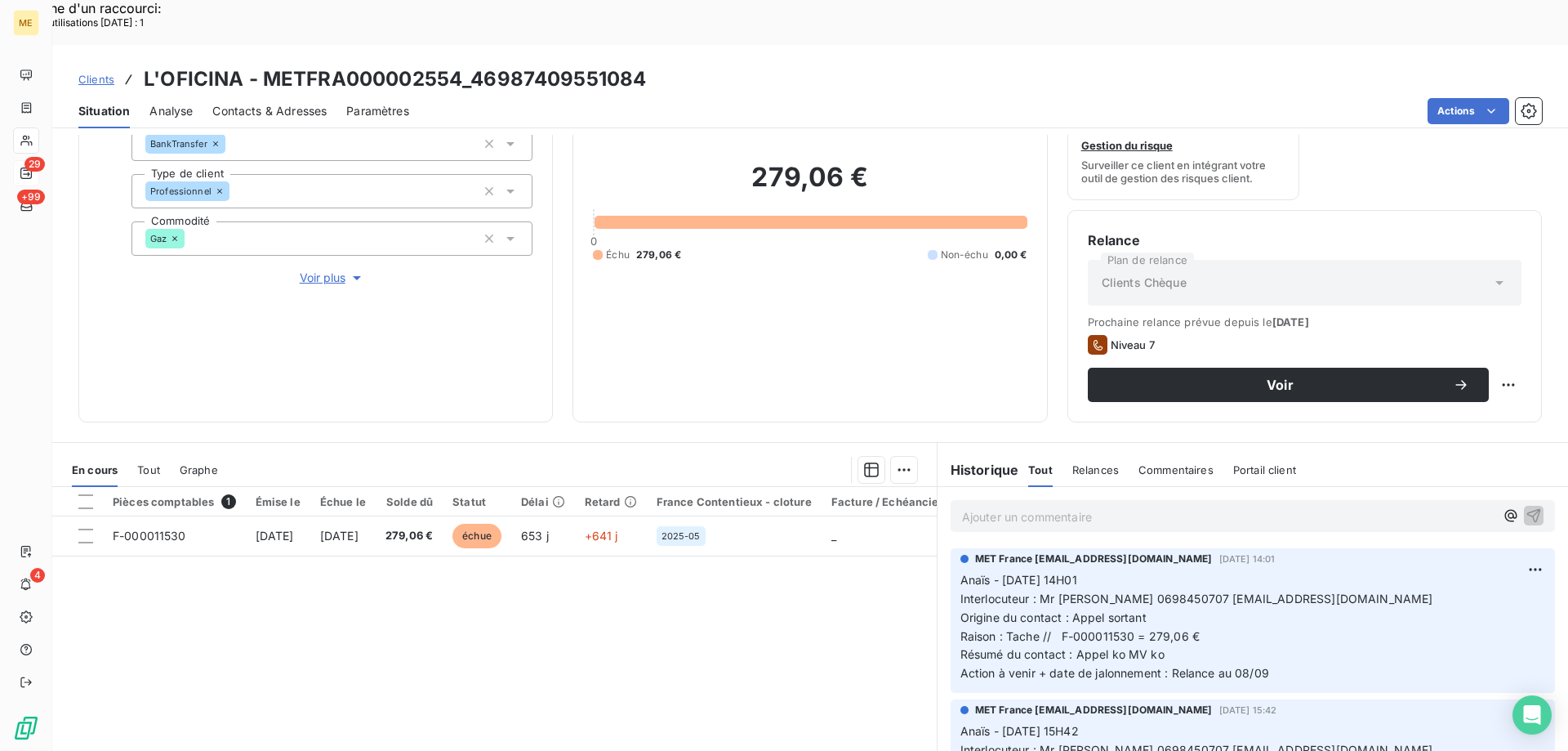
click at [1212, 507] on p "Ajouter un commentaire ﻿" at bounding box center [1228, 517] width 532 height 20
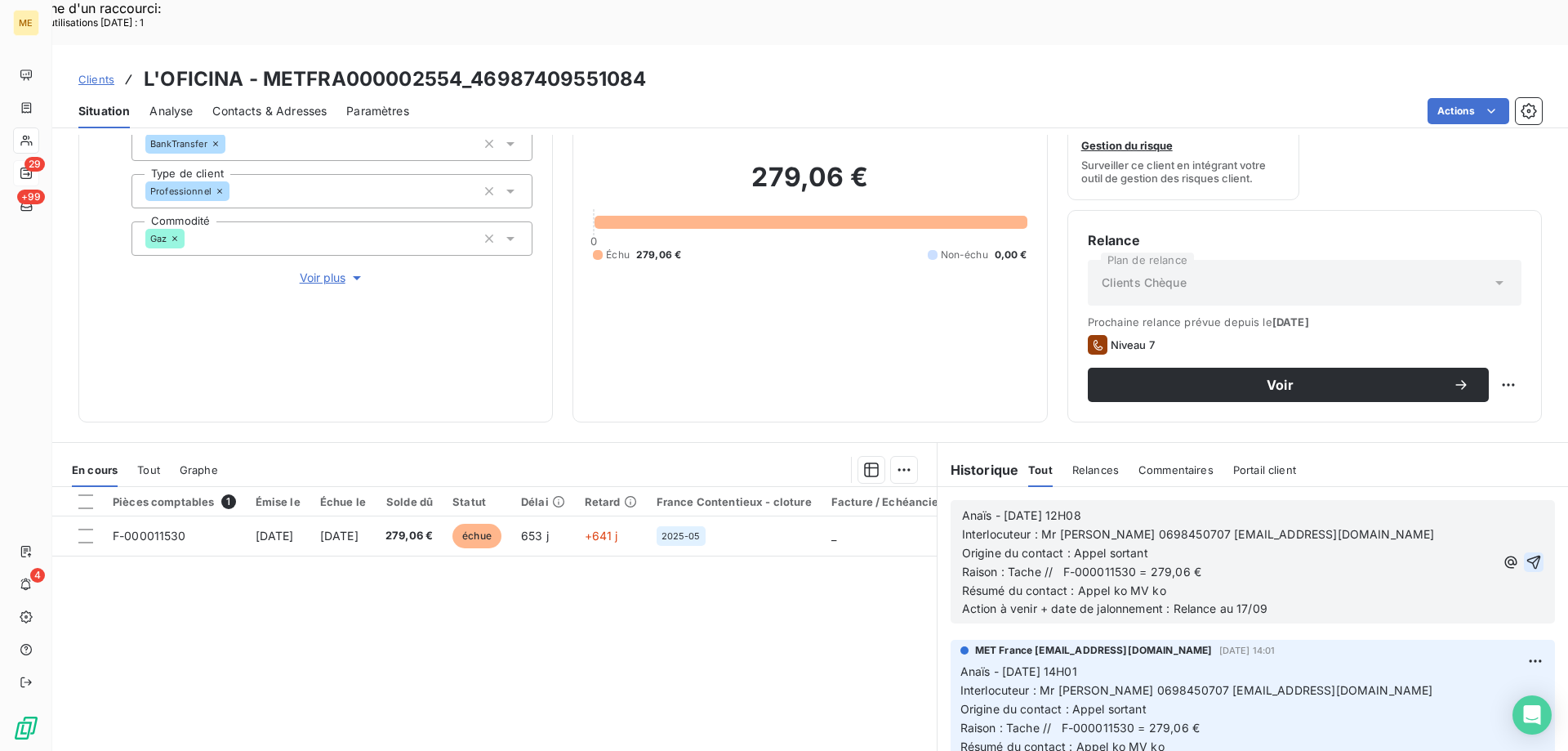
click at [1526, 554] on icon "button" at bounding box center [1535, 563] width 17 height 17
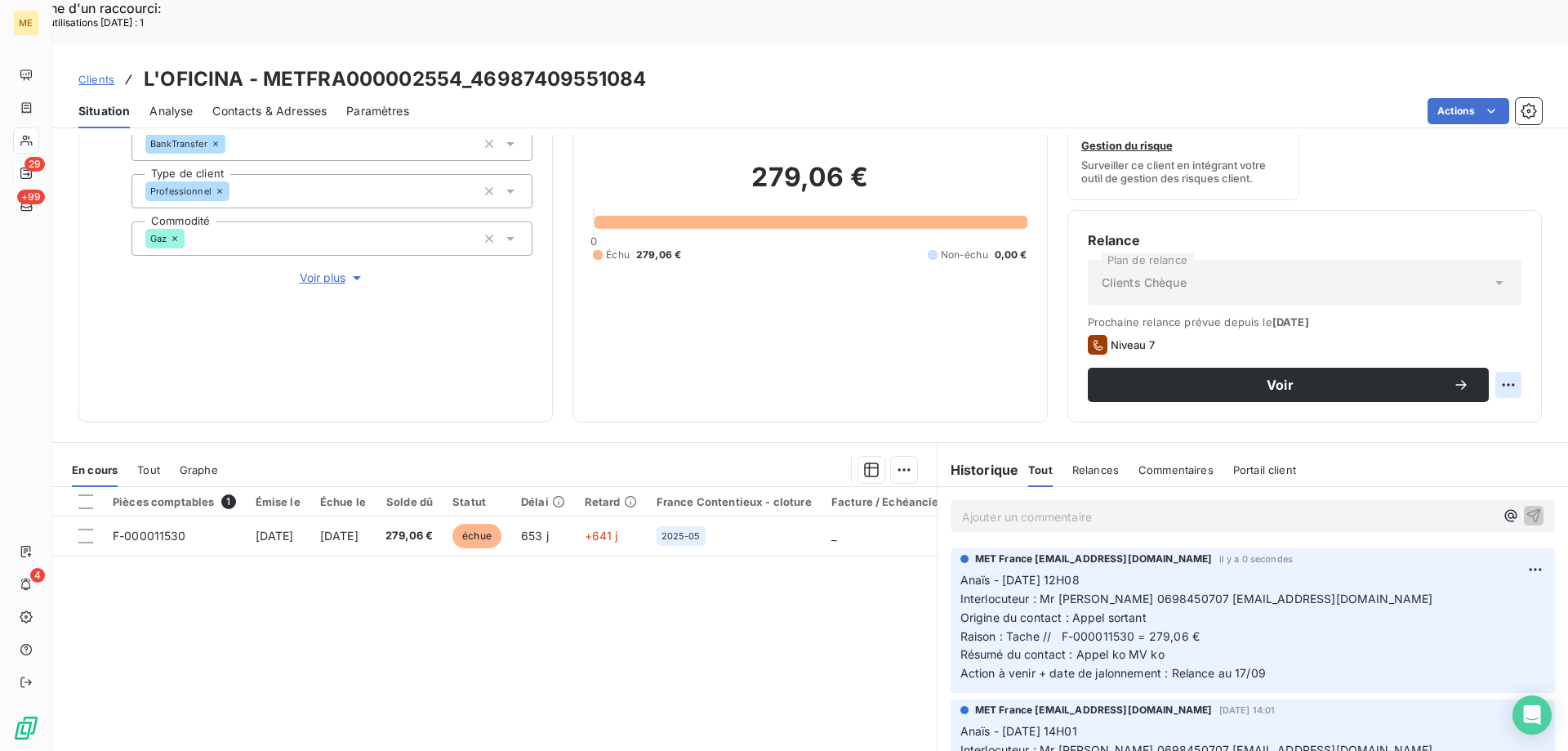
click at [1485, 386] on div "Replanifier cette action" at bounding box center [1428, 376] width 146 height 26
select select "8"
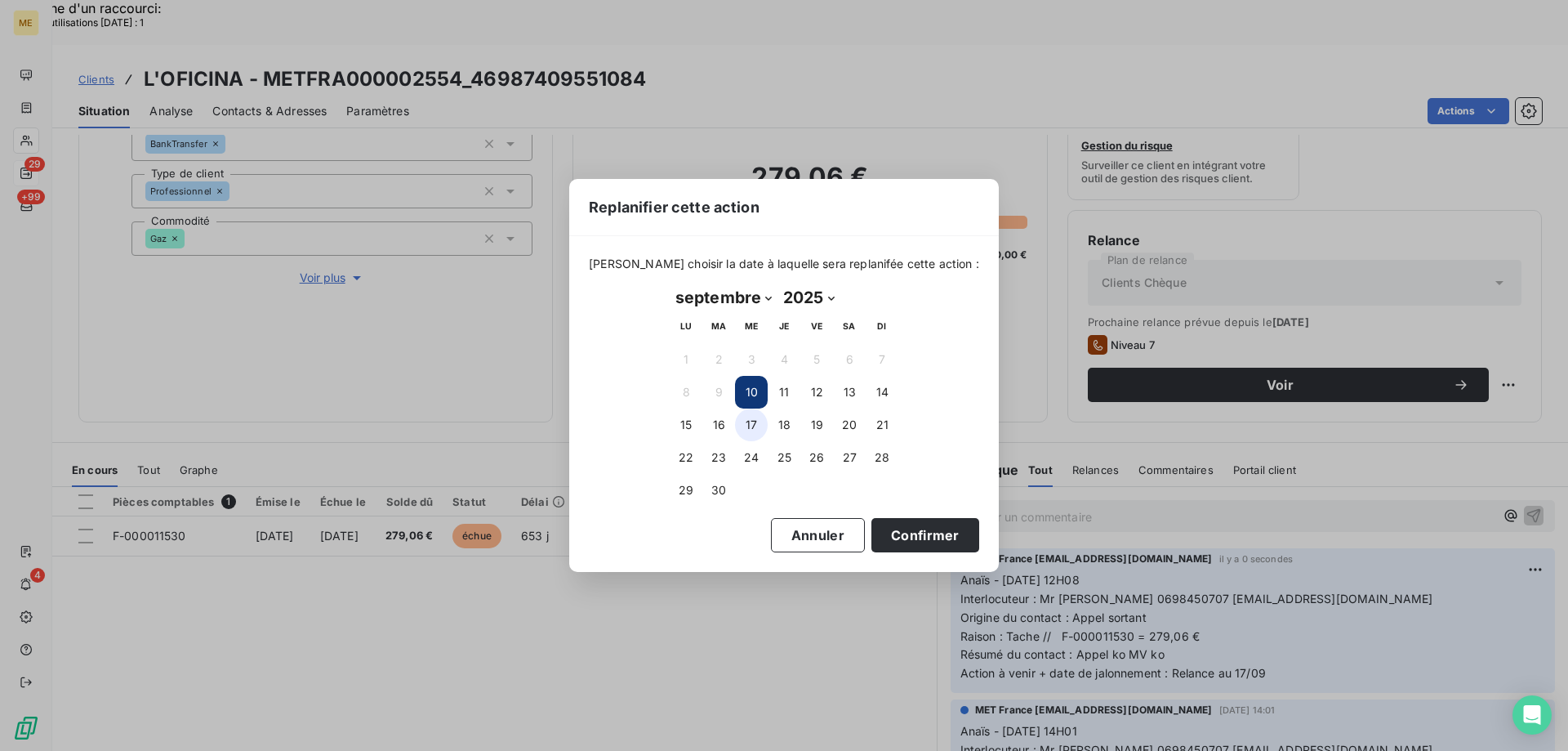
drag, startPoint x: 741, startPoint y: 429, endPoint x: 757, endPoint y: 439, distance: 18.9
click at [741, 429] on button "17" at bounding box center [751, 425] width 33 height 33
click at [925, 529] on button "Confirmer" at bounding box center [925, 535] width 108 height 34
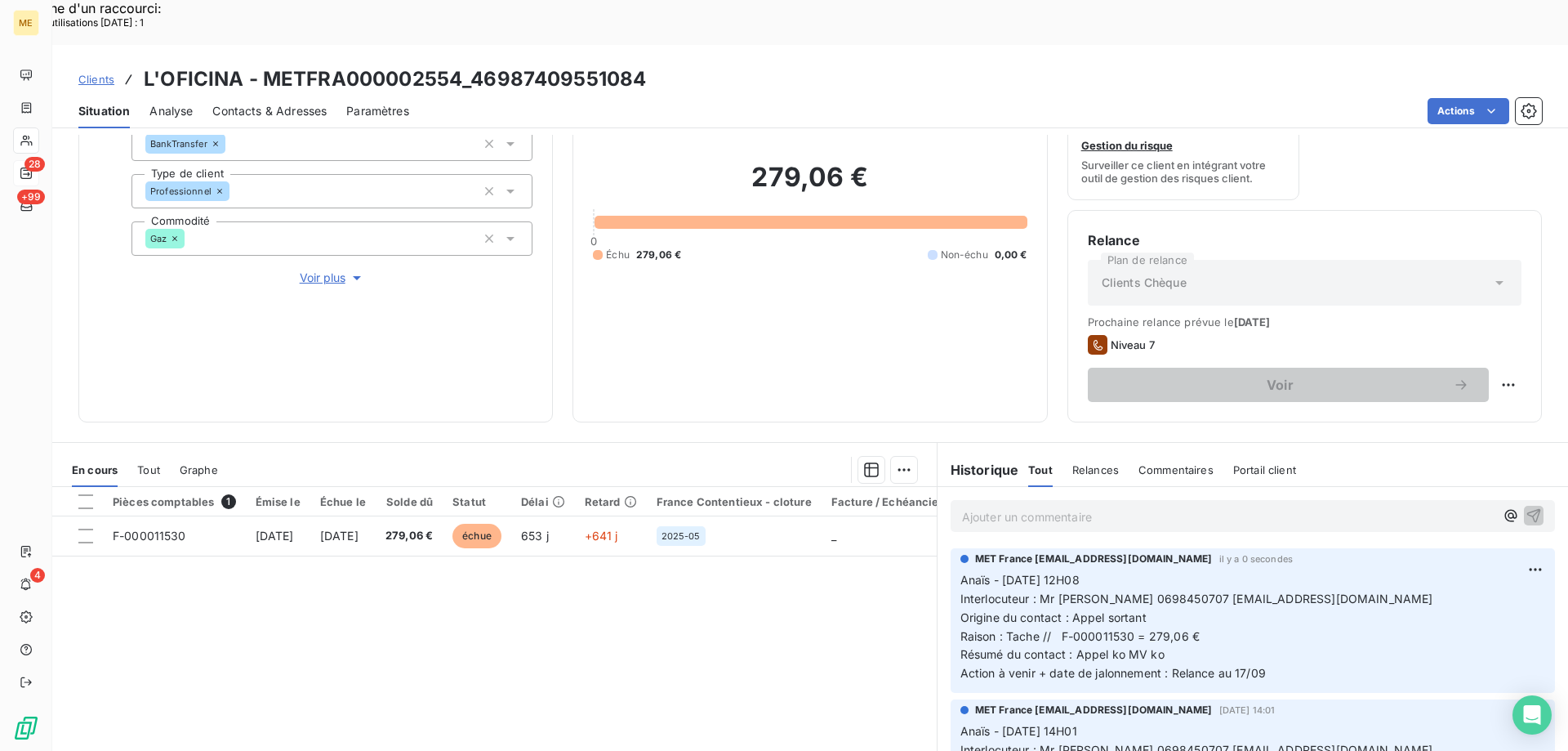
click at [282, 103] on span "Contacts & Adresses" at bounding box center [269, 111] width 115 height 17
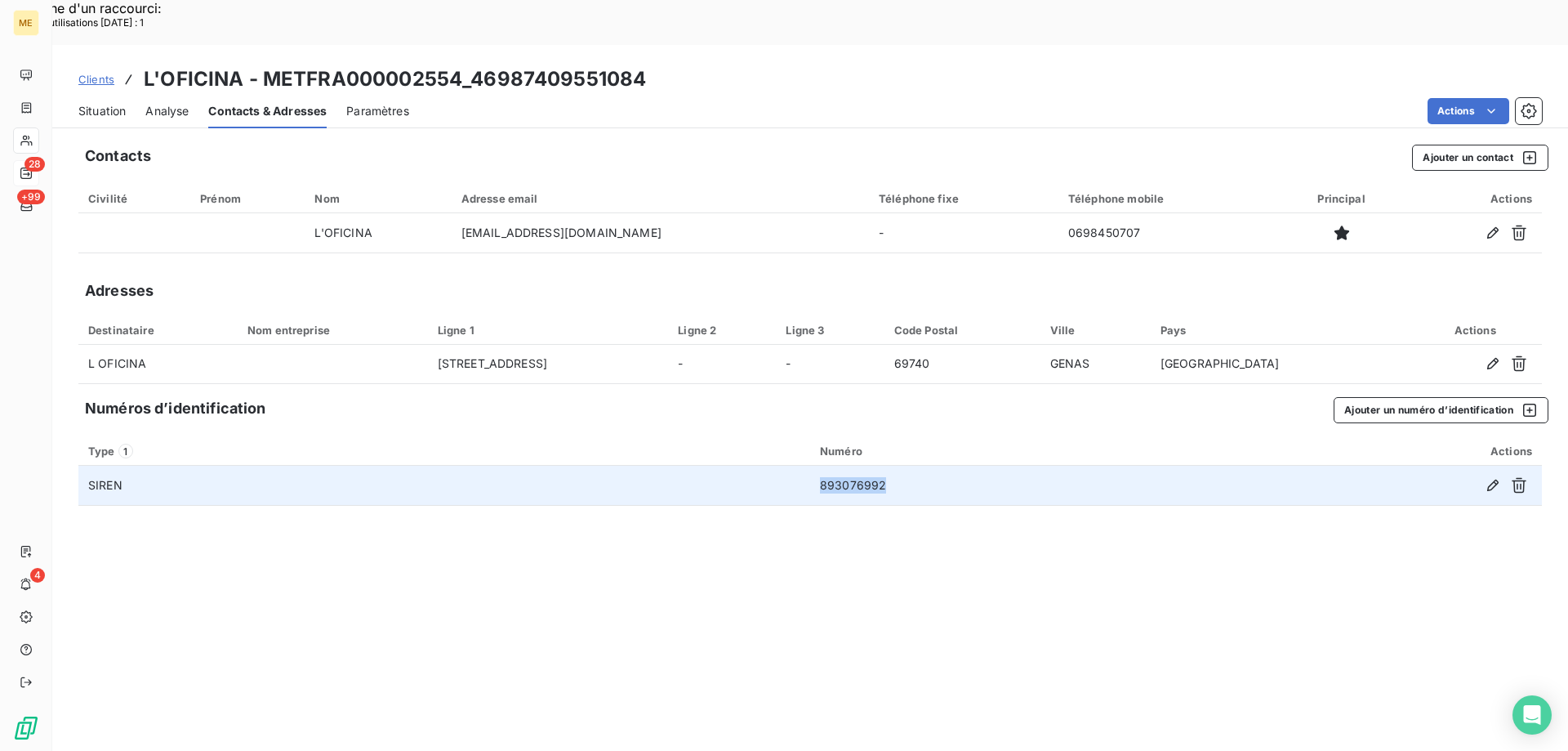
drag, startPoint x: 885, startPoint y: 444, endPoint x: 811, endPoint y: 440, distance: 74.1
click at [811, 466] on td "893076992" at bounding box center [1009, 485] width 399 height 39
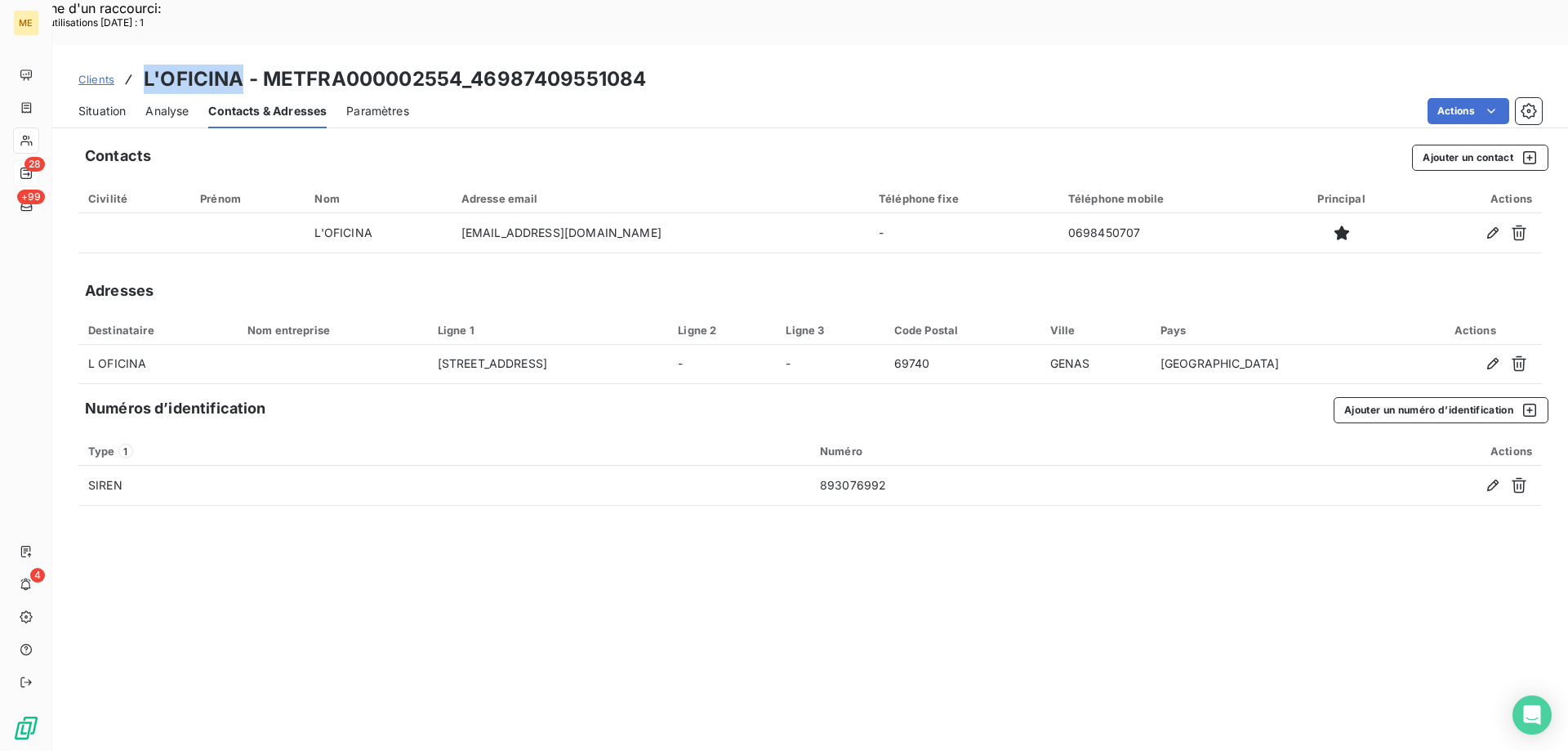
drag, startPoint x: 242, startPoint y: 30, endPoint x: 139, endPoint y: 38, distance: 103.3
click at [139, 64] on div "Clients L'OFICINA - METFRA000002554_46987409551084" at bounding box center [362, 79] width 568 height 29
click at [114, 103] on span "Situation" at bounding box center [102, 111] width 48 height 17
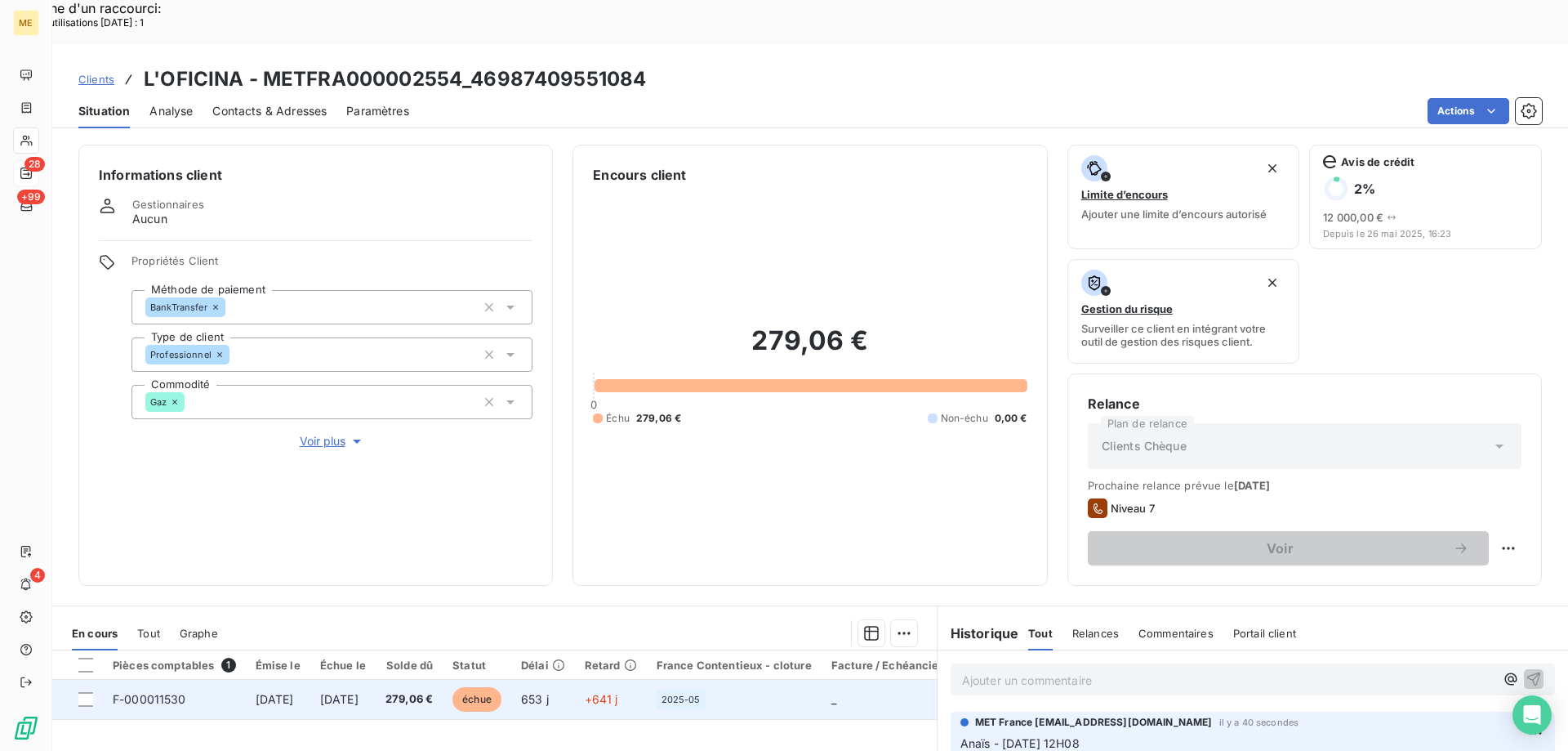
click at [802, 690] on div "2025-05" at bounding box center [735, 699] width 155 height 19
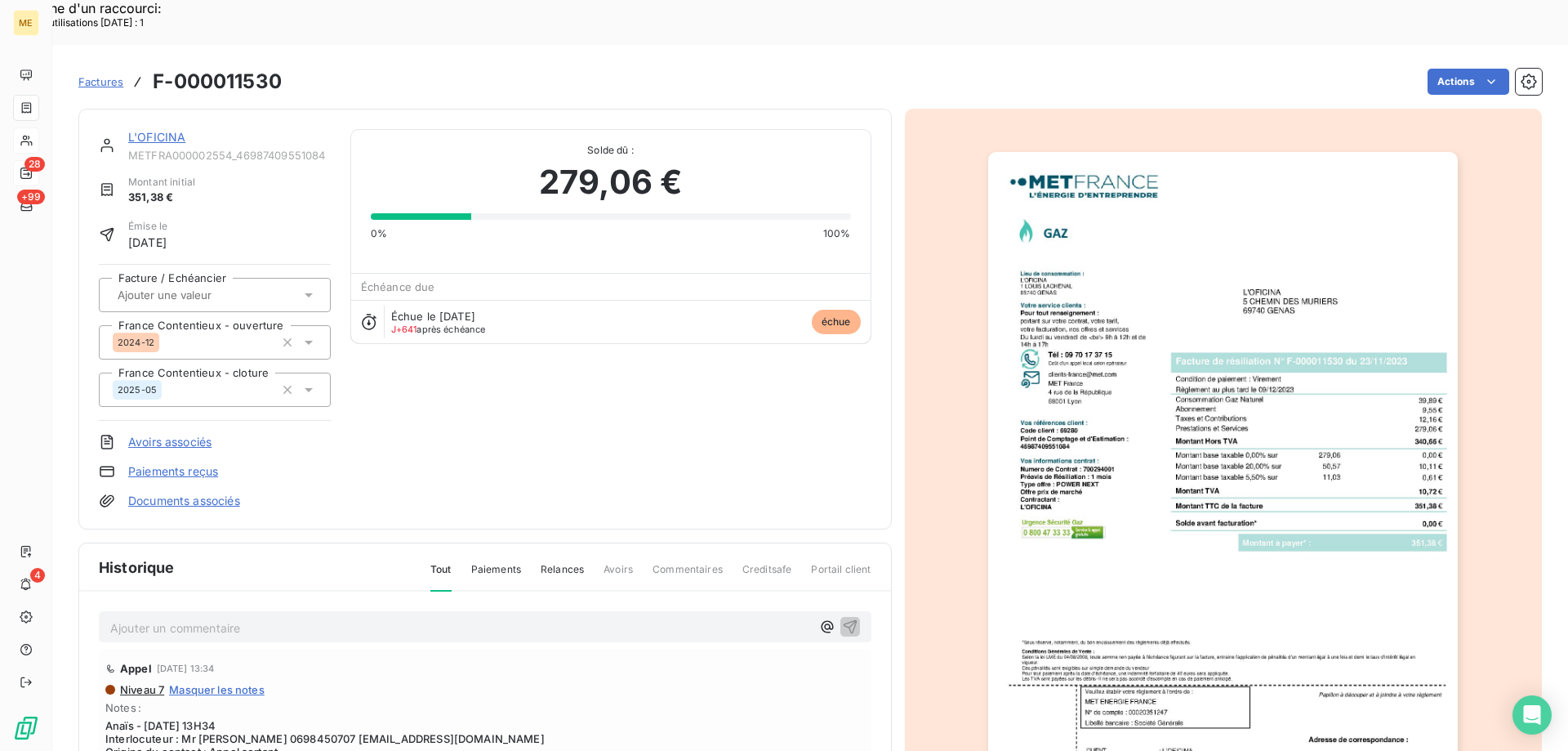
click at [1263, 414] on img "button" at bounding box center [1224, 485] width 470 height 666
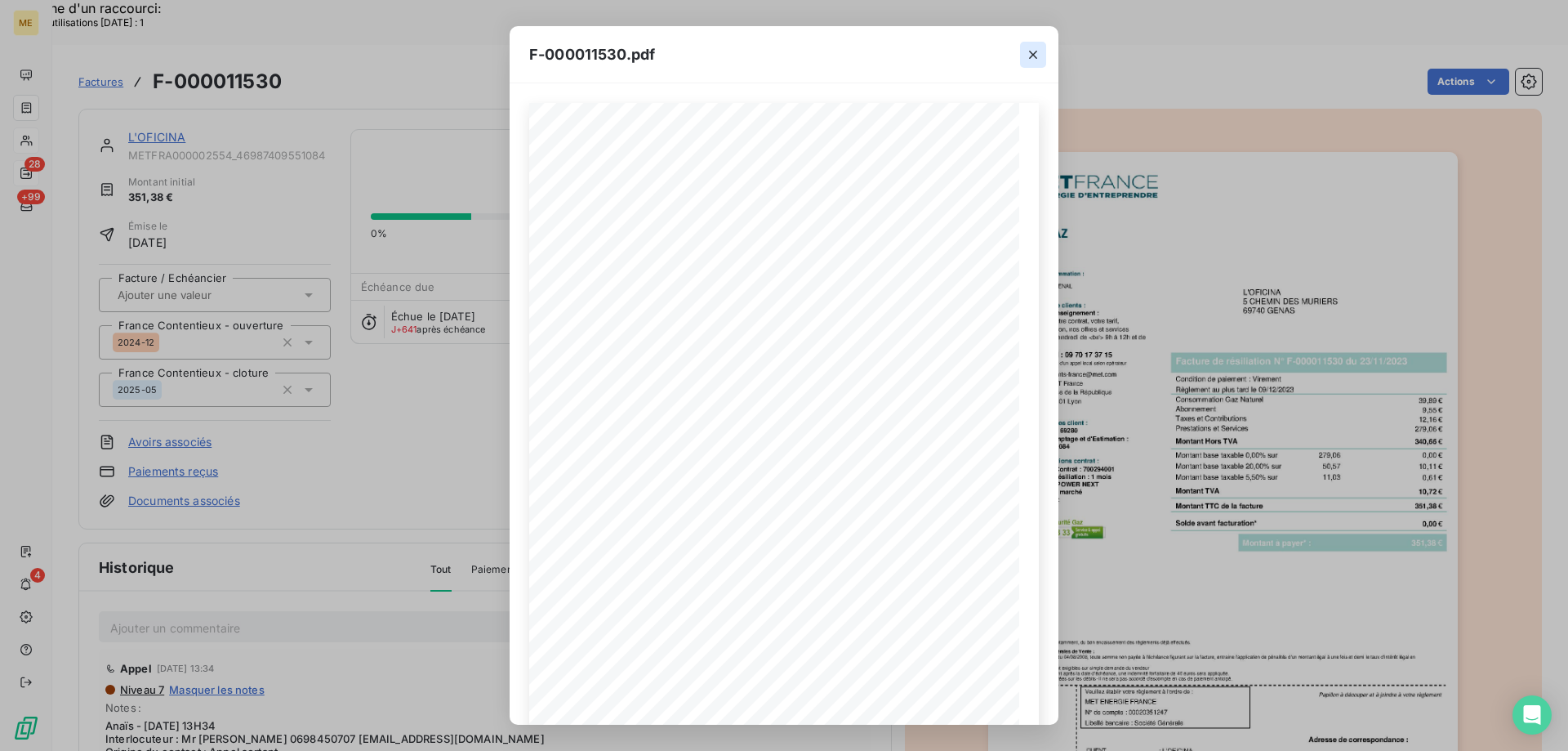
click at [1031, 55] on icon "button" at bounding box center [1033, 55] width 8 height 8
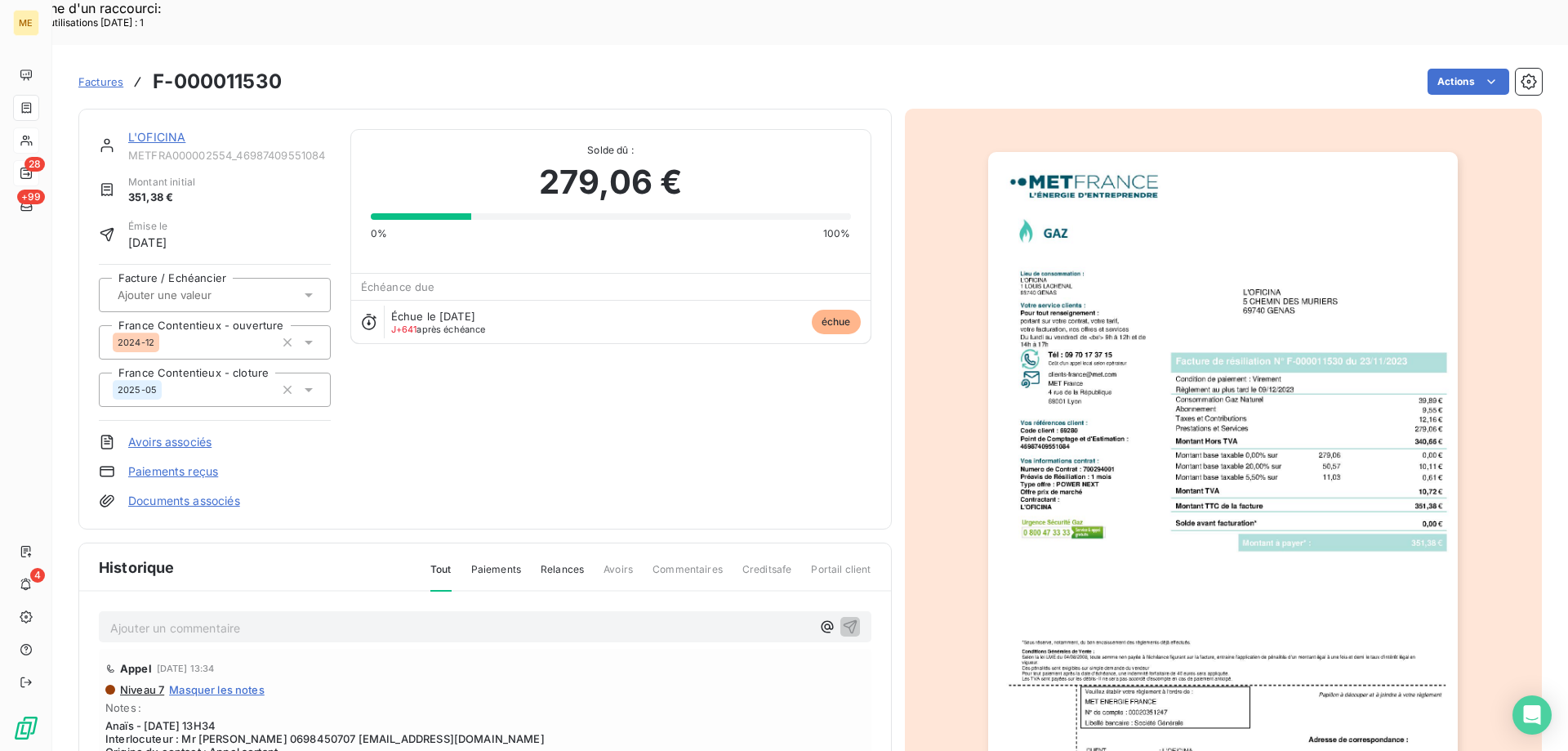
click at [155, 130] on link "L'OFICINA" at bounding box center [156, 136] width 57 height 14
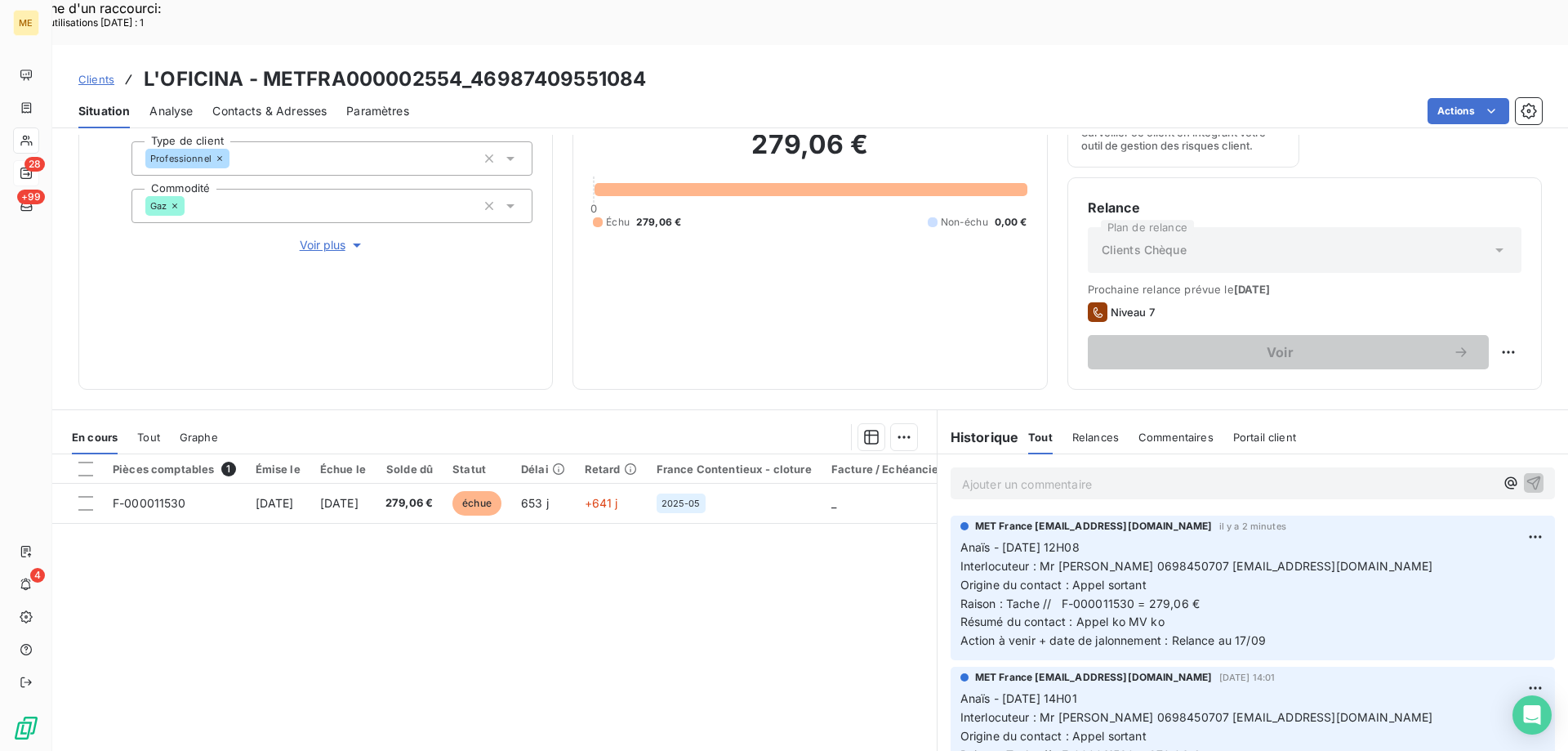
scroll to position [218, 0]
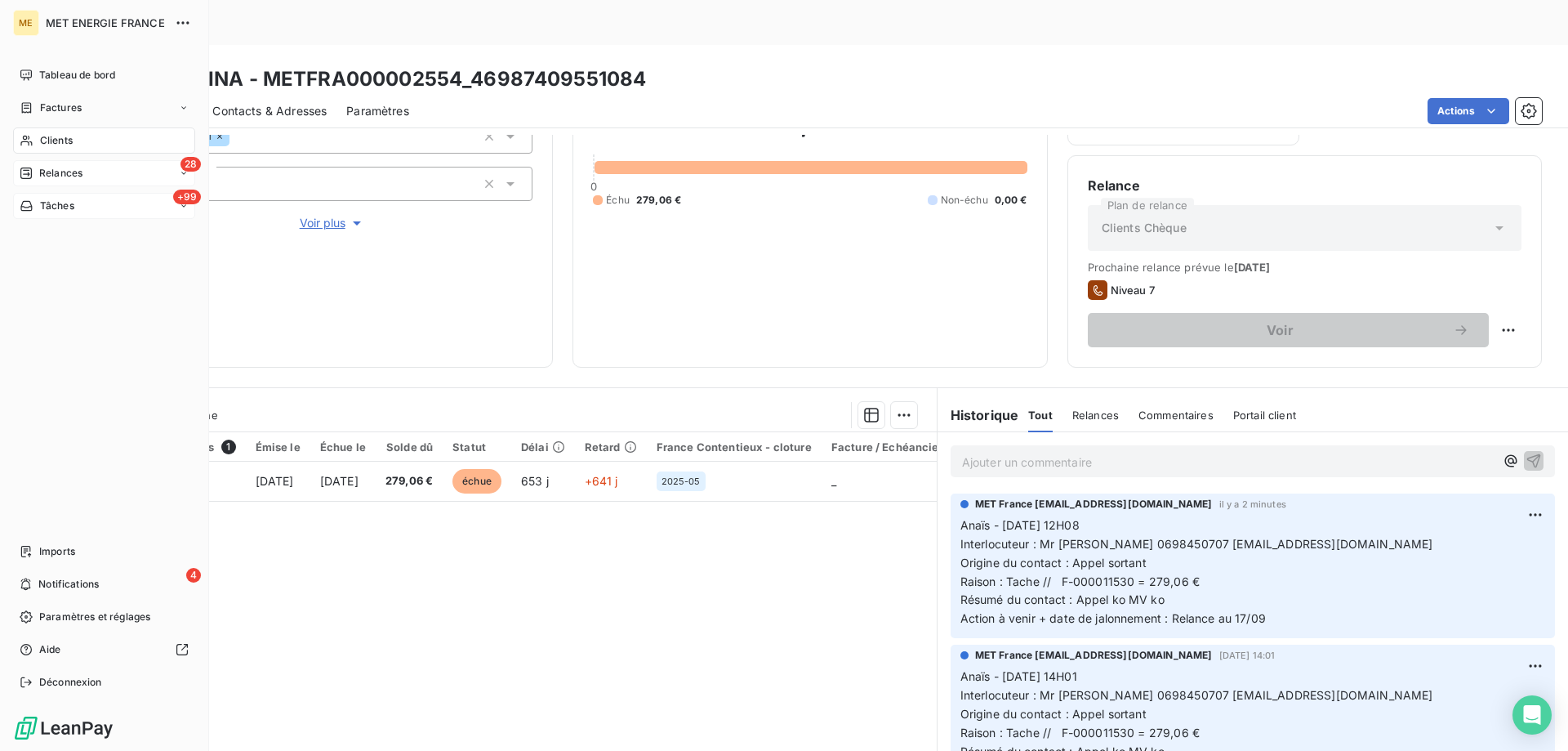
click at [54, 207] on span "Tâches" at bounding box center [57, 206] width 34 height 15
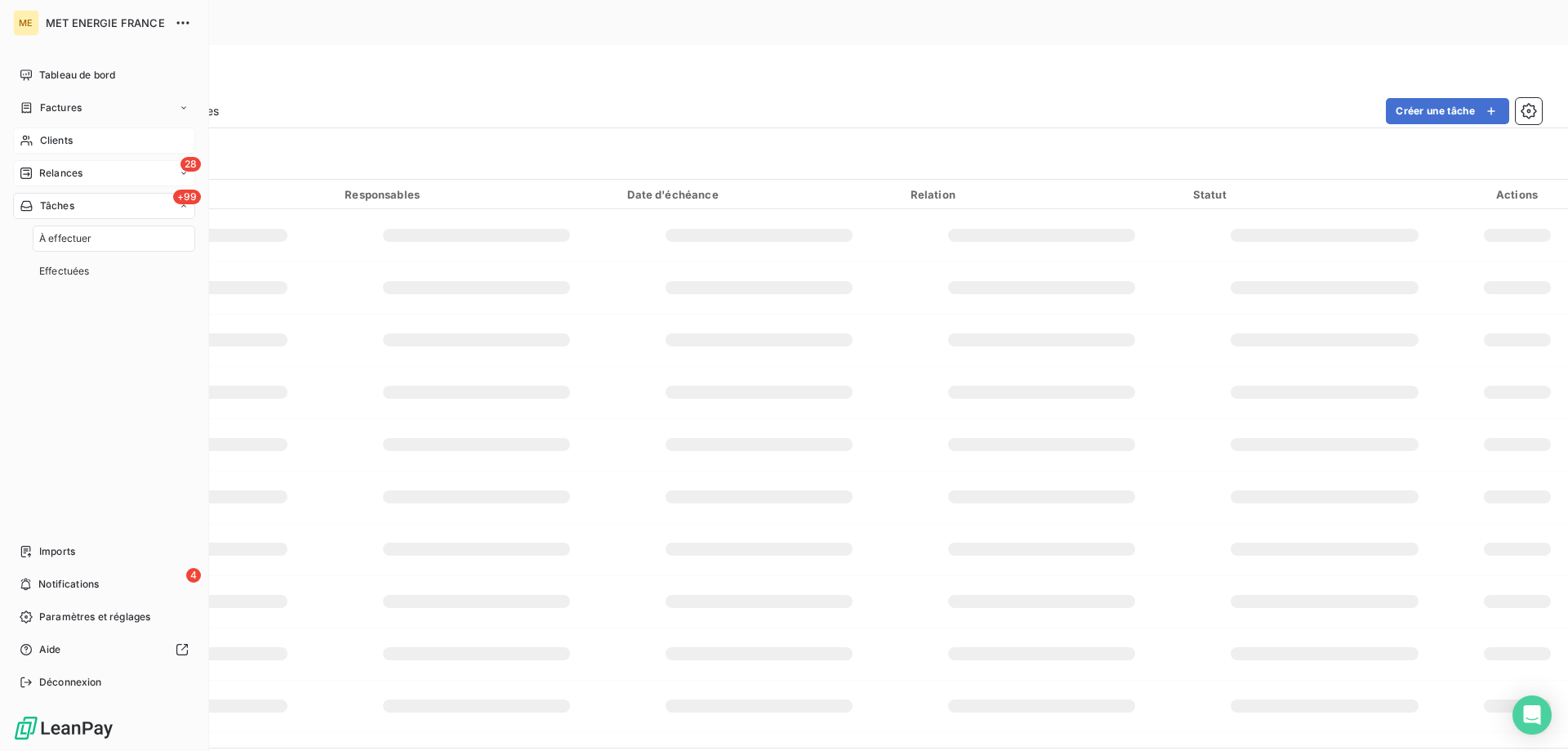
click at [53, 174] on span "Relances" at bounding box center [61, 173] width 43 height 15
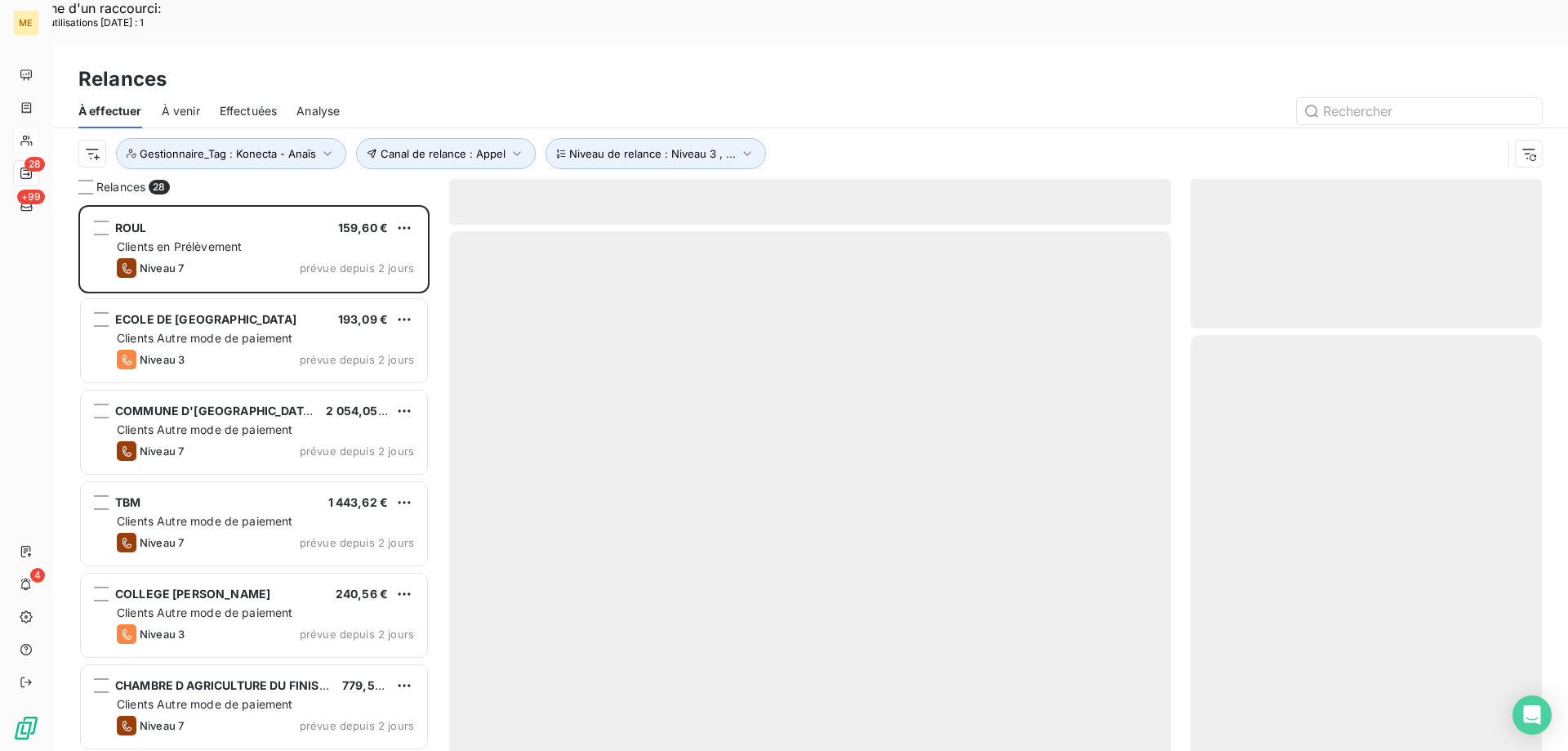
scroll to position [579, 339]
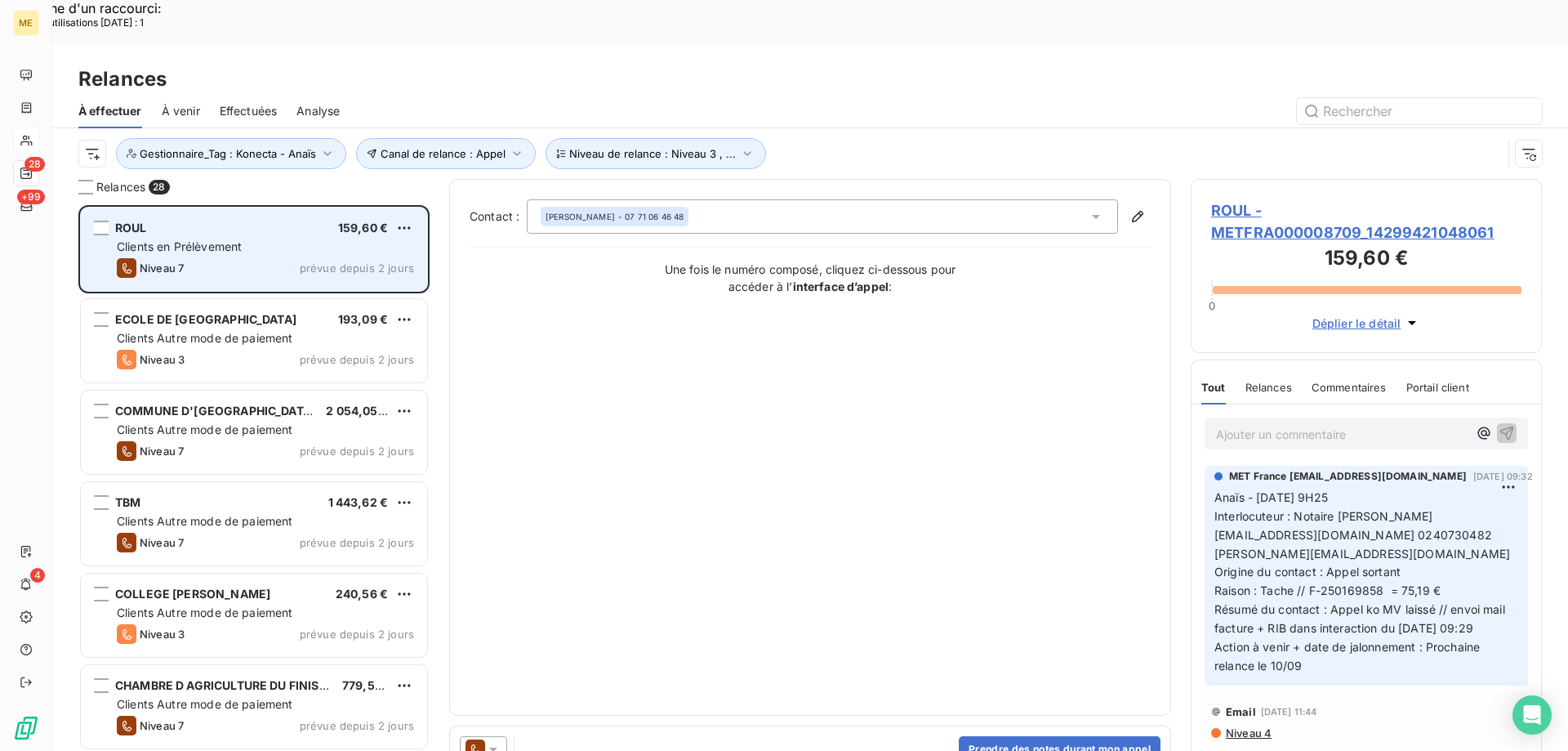
click at [188, 212] on div "ROUL 159,60 € Clients en Prélèvement Niveau 7 prévue depuis 2 jours" at bounding box center [254, 249] width 346 height 84
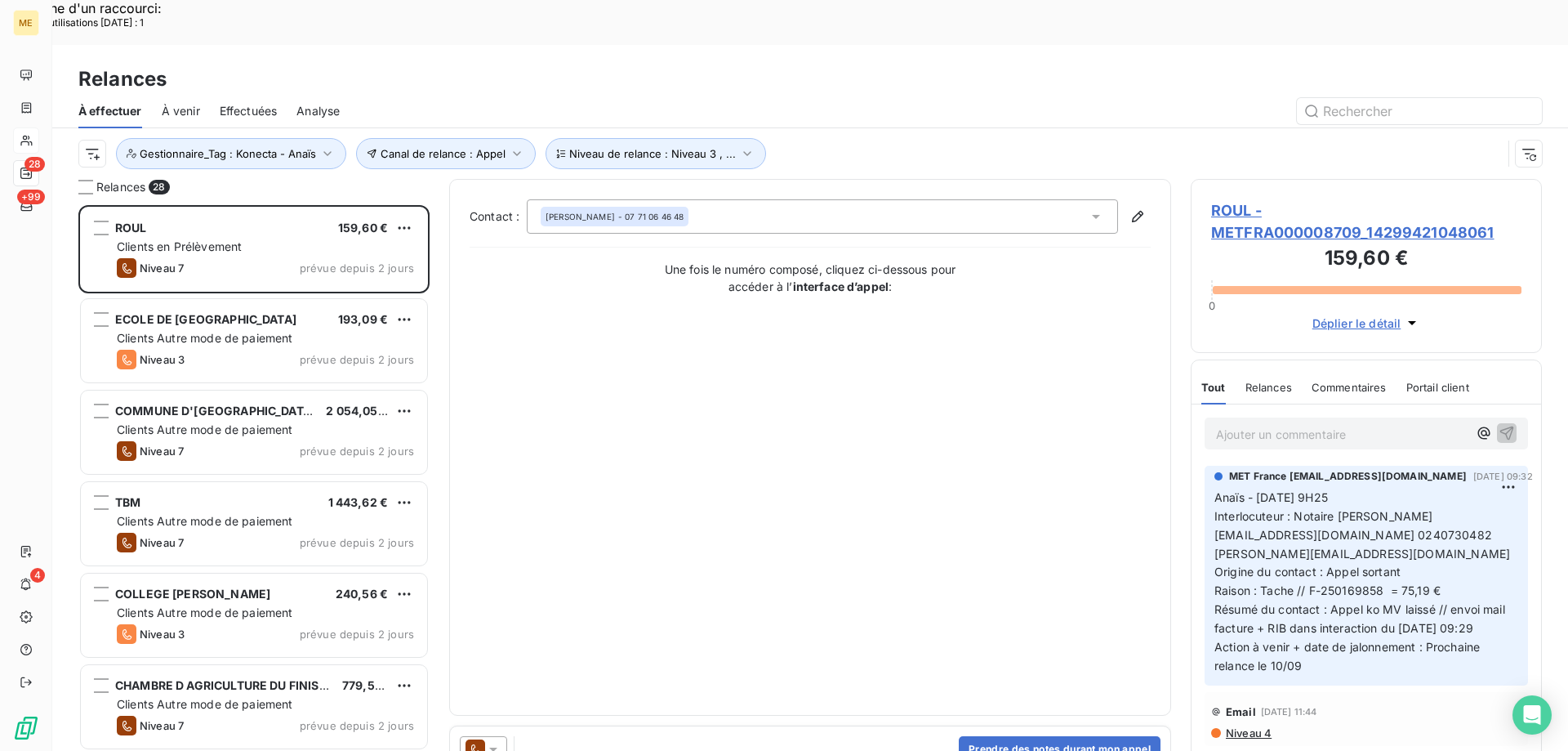
click at [1242, 199] on span "ROUL - METFRA000008709_14299421048061" at bounding box center [1366, 221] width 310 height 44
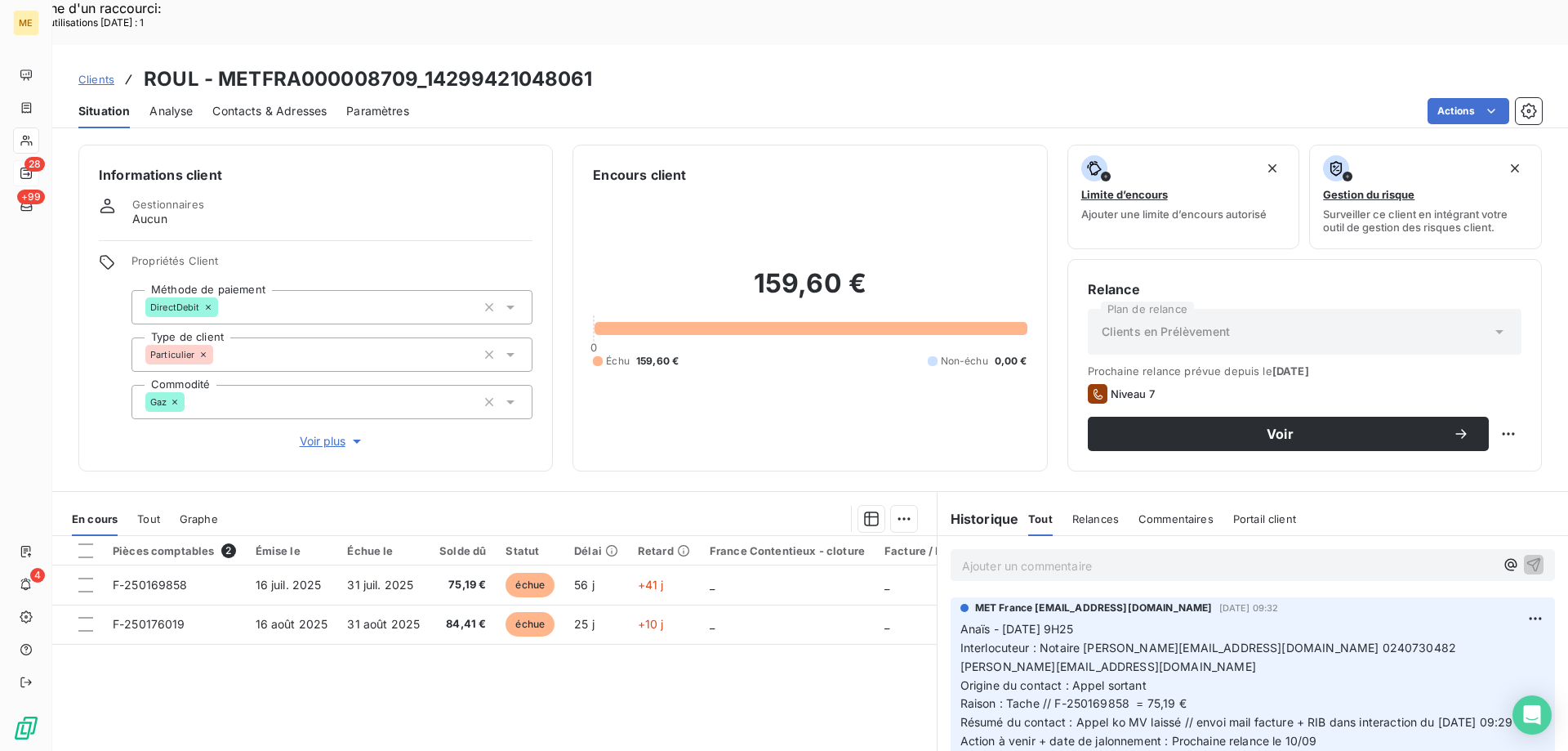
click at [323, 433] on span "Voir plus" at bounding box center [333, 442] width 65 height 17
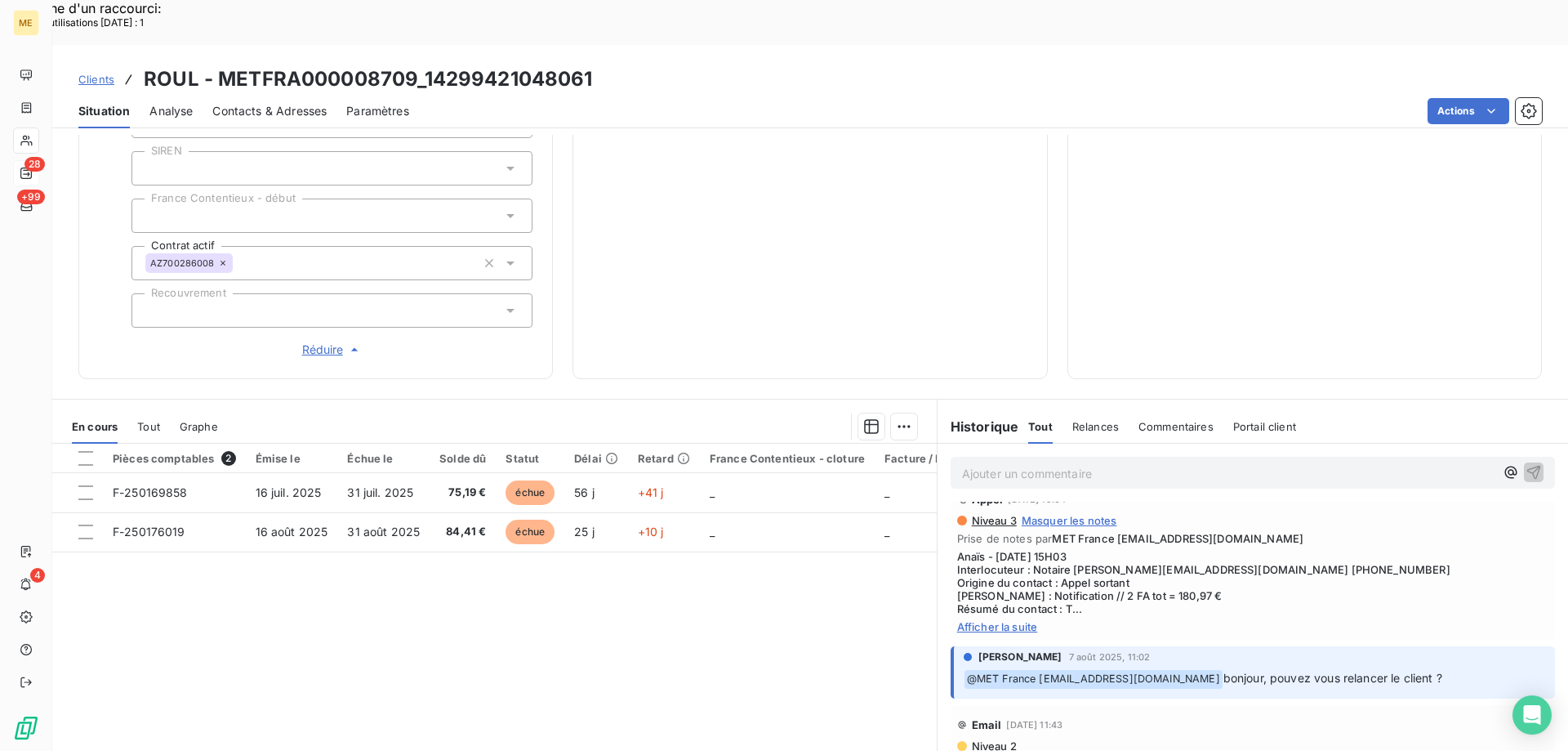
scroll to position [409, 0]
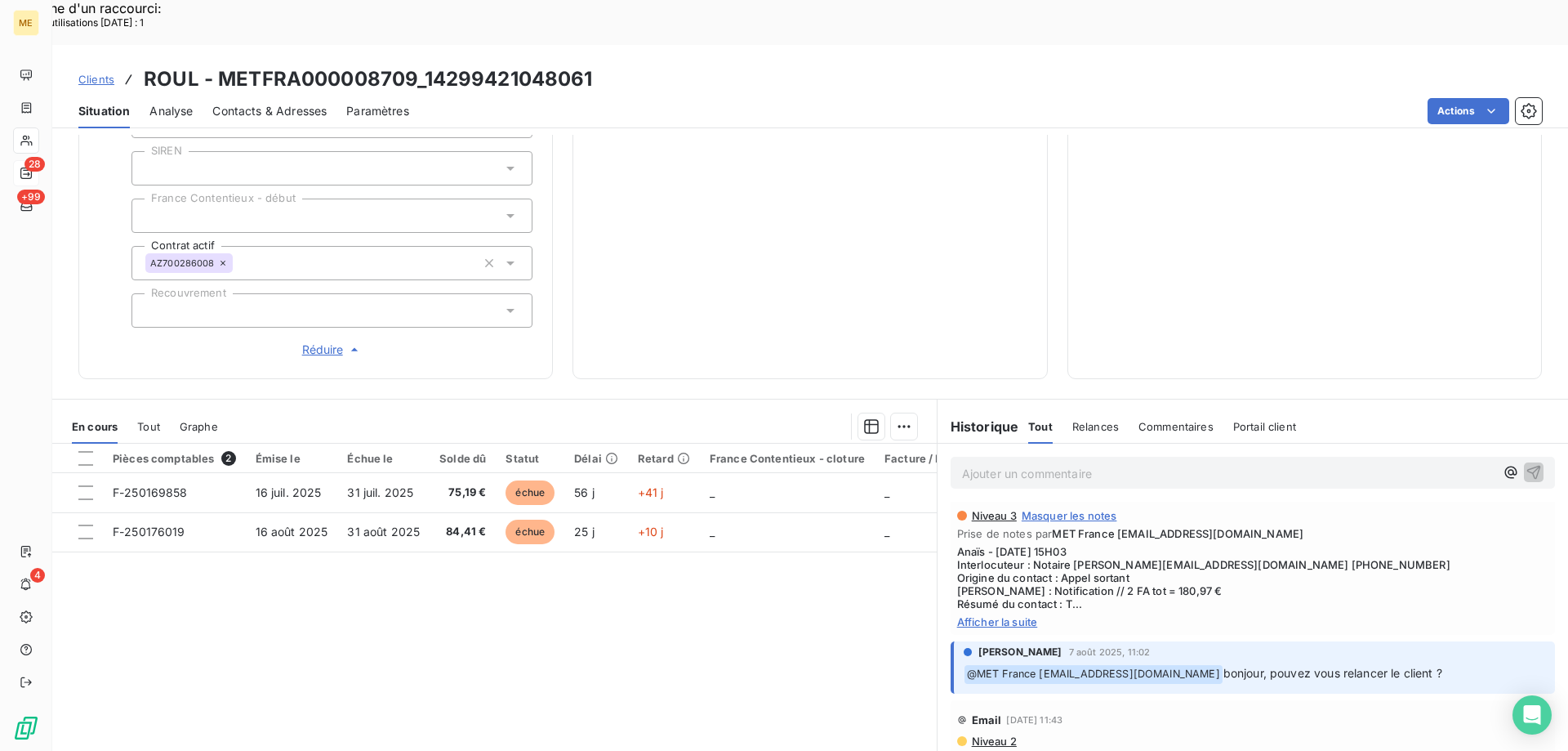
click at [1011, 616] on span "Afficher la suite" at bounding box center [1253, 622] width 592 height 13
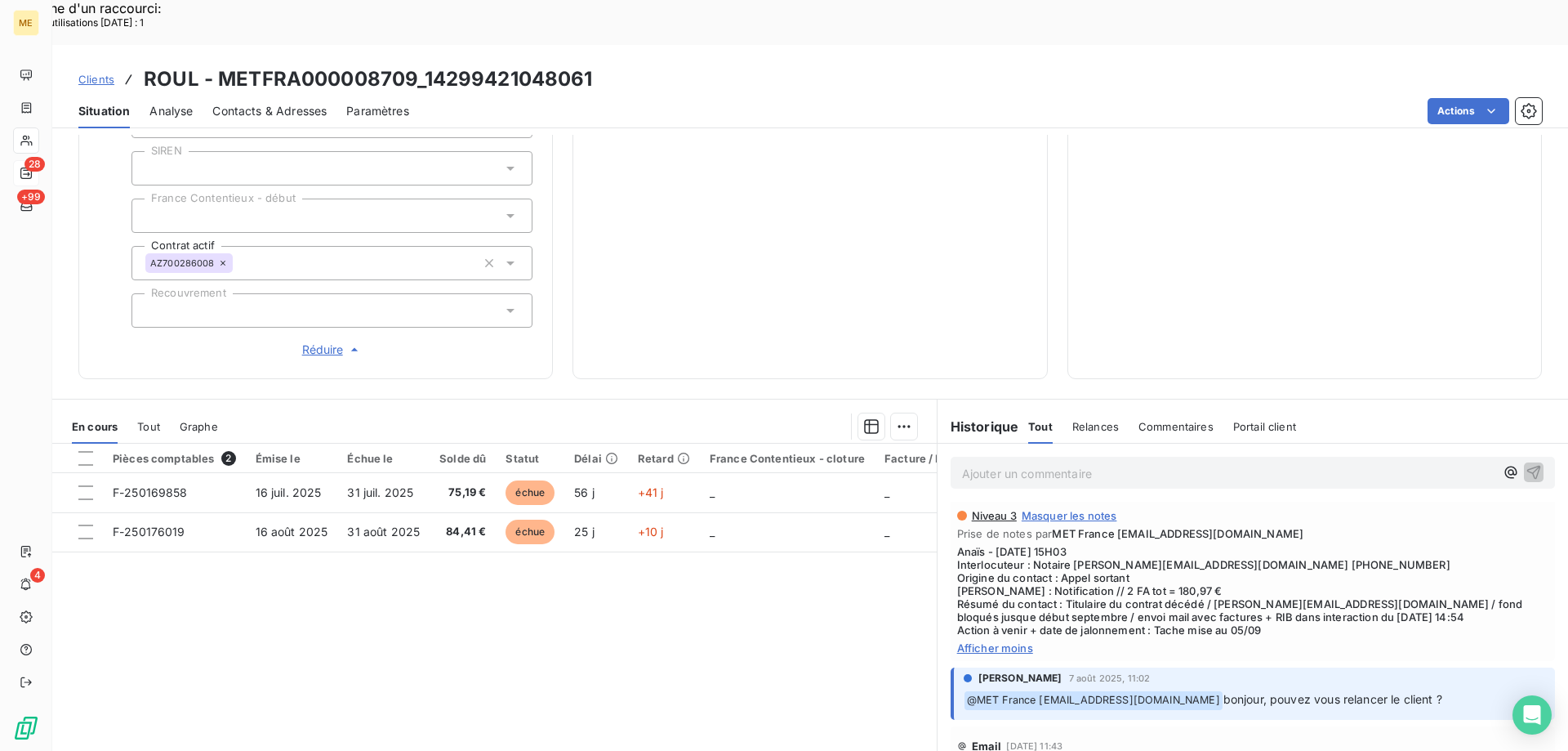
scroll to position [0, 0]
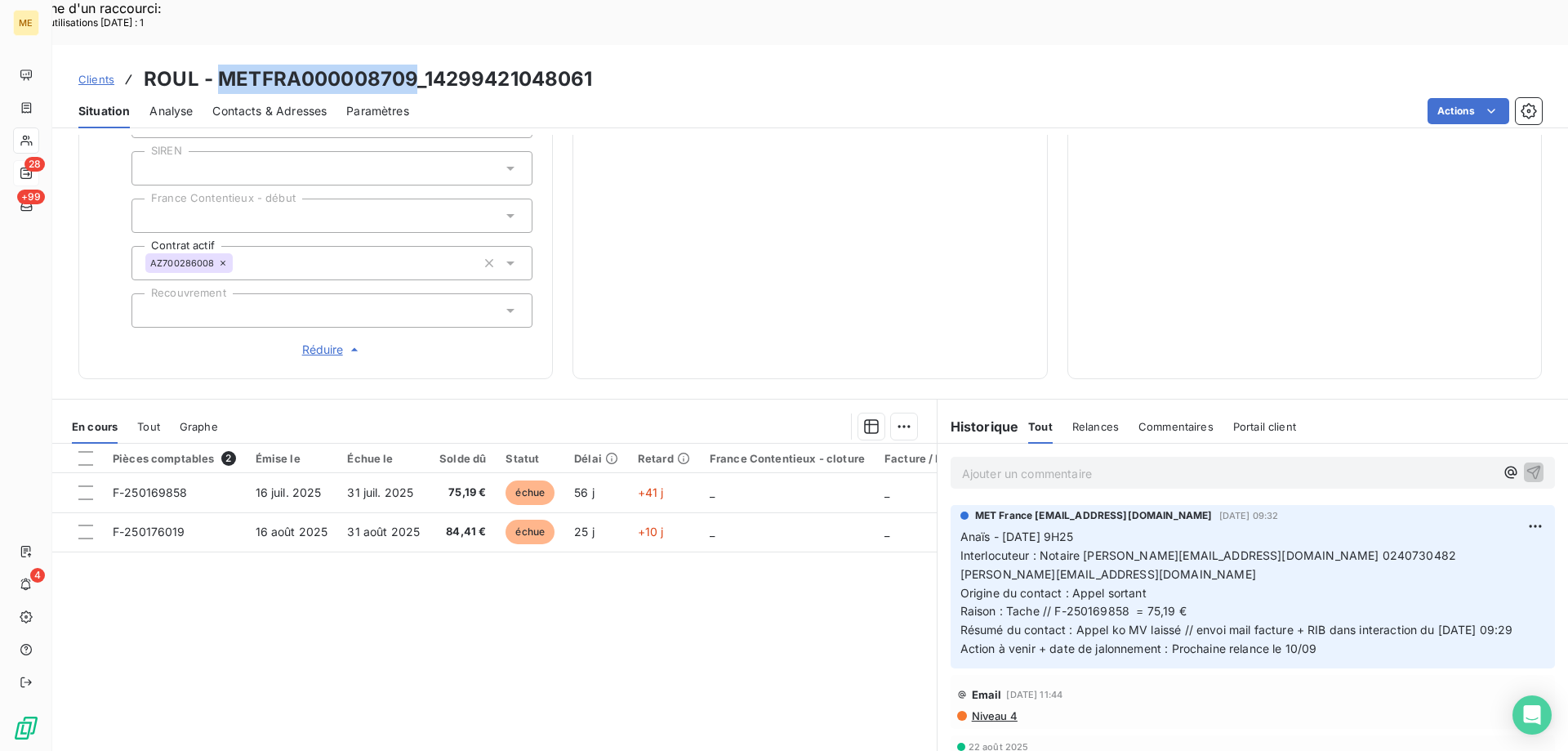
drag, startPoint x: 417, startPoint y: 30, endPoint x: 216, endPoint y: 45, distance: 201.6
click at [216, 64] on h3 "ROUL - METFRA000008709_14299421048061" at bounding box center [369, 79] width 450 height 29
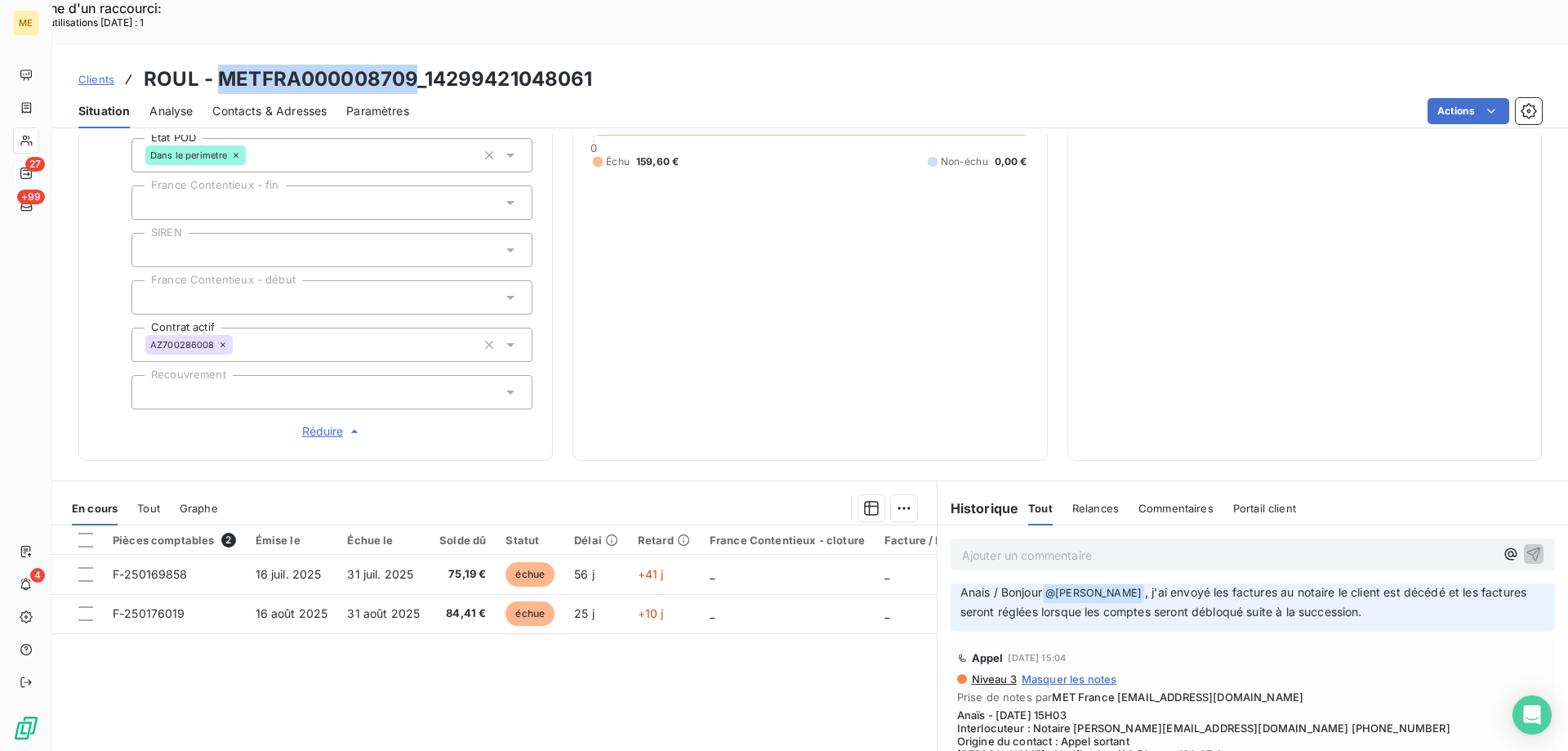
scroll to position [409, 0]
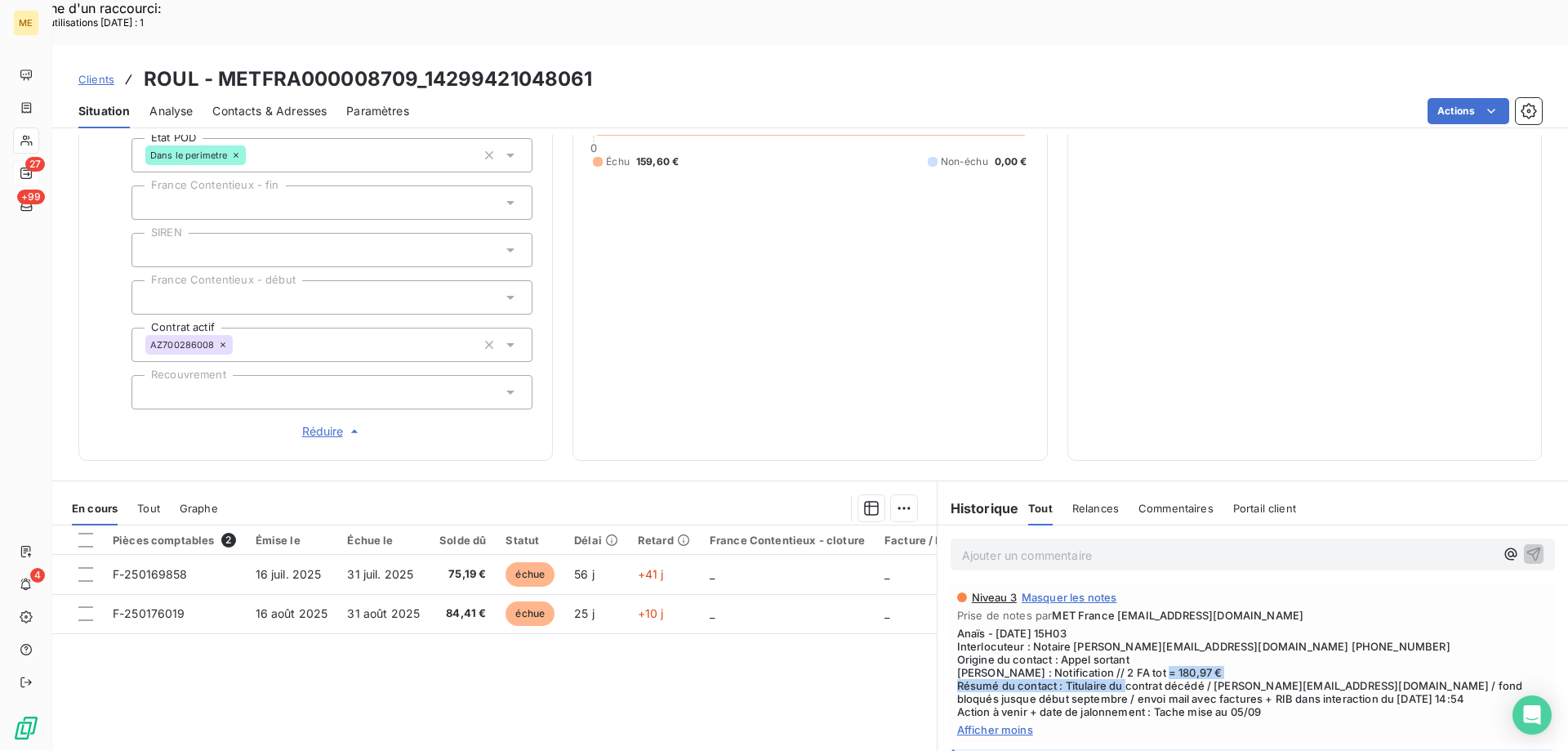
click at [1176, 646] on span "Anaïs - 07/08/2025 - 15H03 Interlocuteur : Notaire francois.bigeard@actoria.not…" at bounding box center [1253, 672] width 592 height 91
click at [1198, 646] on span "Anaïs - 07/08/2025 - 15H03 Interlocuteur : Notaire francois.bigeard@actoria.not…" at bounding box center [1253, 672] width 592 height 91
click at [1169, 641] on span "Anaïs - 07/08/2025 - 15H03 Interlocuteur : Notaire francois.bigeard@actoria.not…" at bounding box center [1253, 672] width 592 height 91
drag, startPoint x: 1209, startPoint y: 645, endPoint x: 1370, endPoint y: 651, distance: 161.1
click at [1372, 648] on span "Anaïs - 07/08/2025 - 15H03 Interlocuteur : Notaire francois.bigeard@actoria.not…" at bounding box center [1253, 672] width 592 height 91
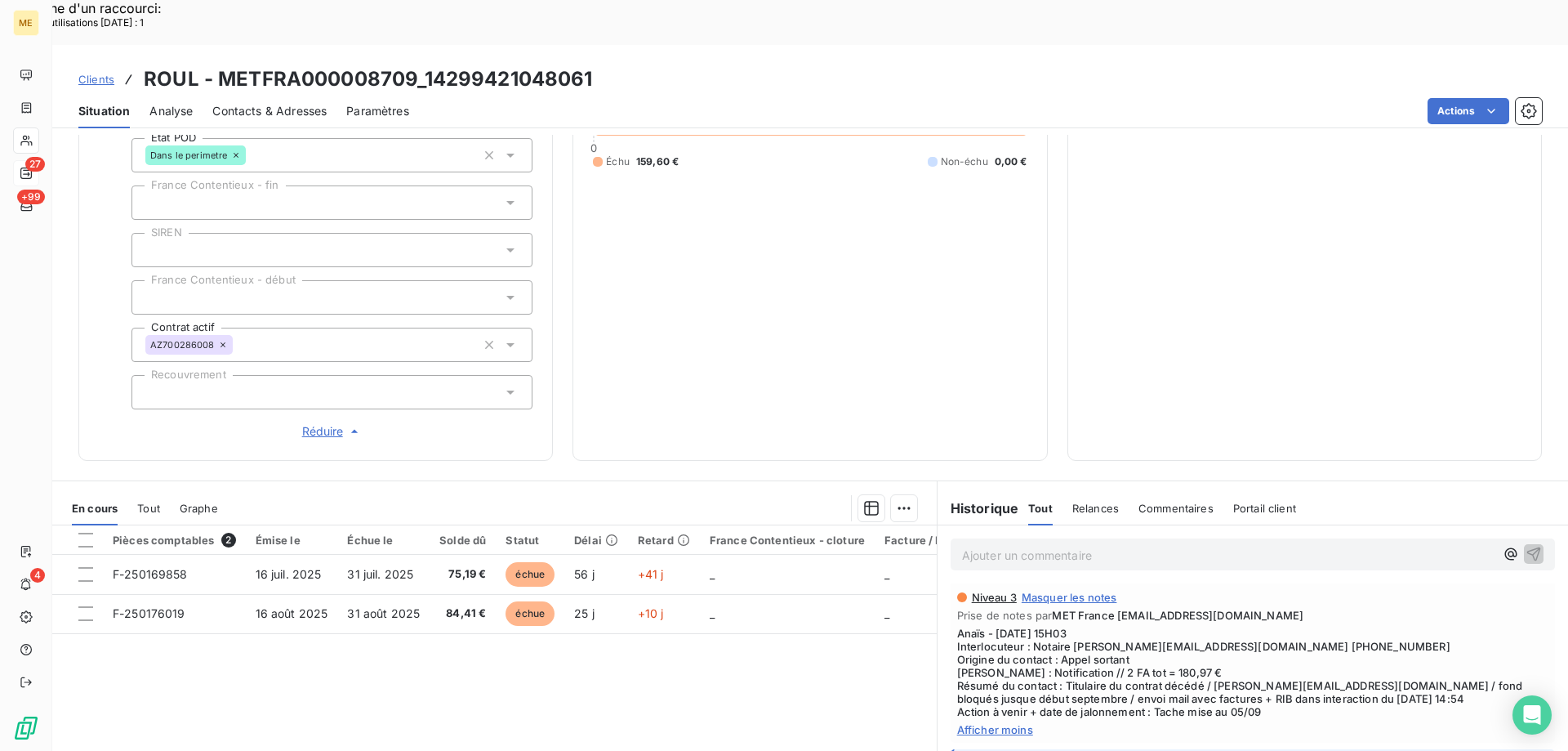
click at [1341, 672] on span "Anaïs - 07/08/2025 - 15H03 Interlocuteur : Notaire francois.bigeard@actoria.not…" at bounding box center [1253, 672] width 592 height 91
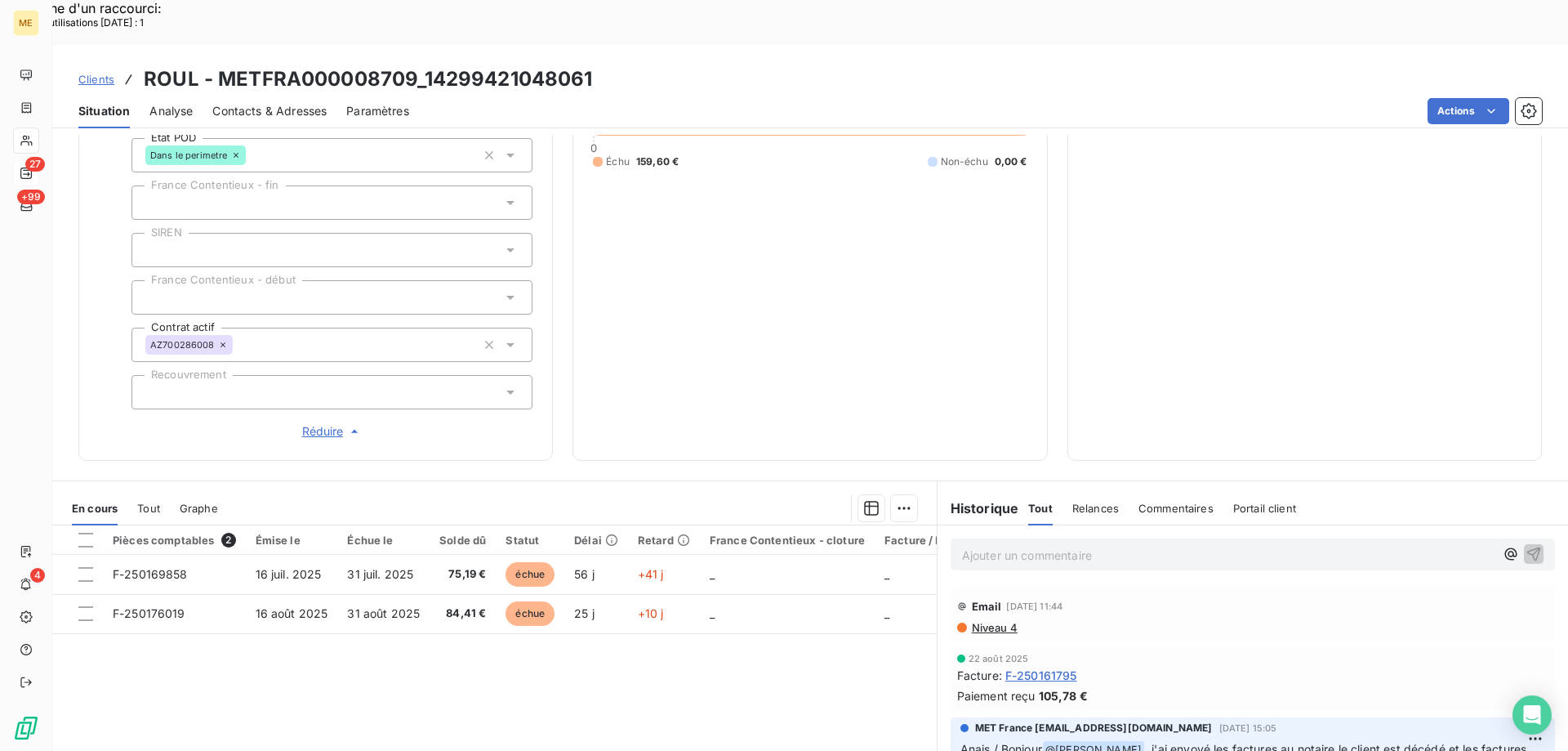
scroll to position [0, 0]
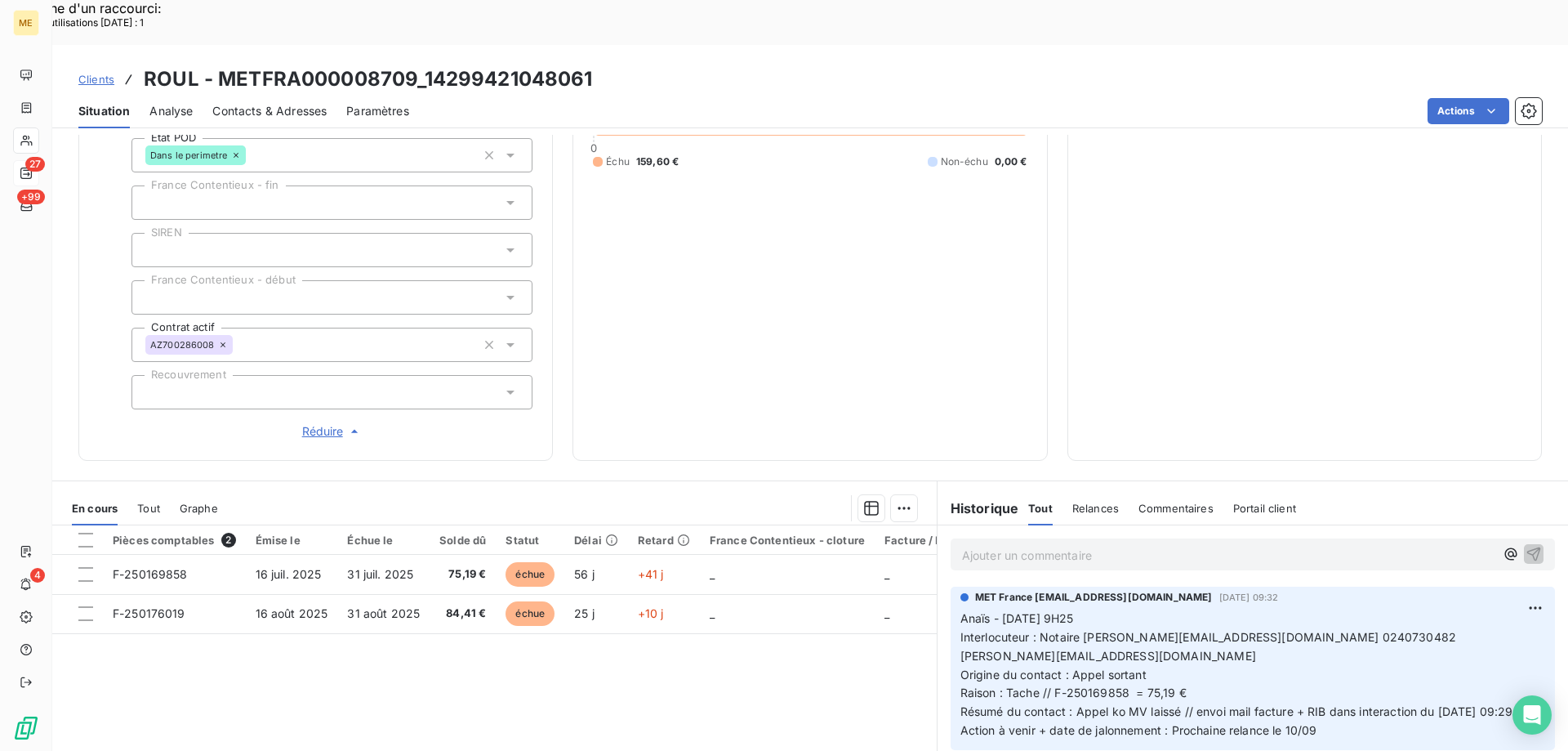
click at [1069, 704] on span "Résumé du contact : Appel ko MV laissé // envoi mail facture + RIB dans interac…" at bounding box center [1237, 711] width 553 height 14
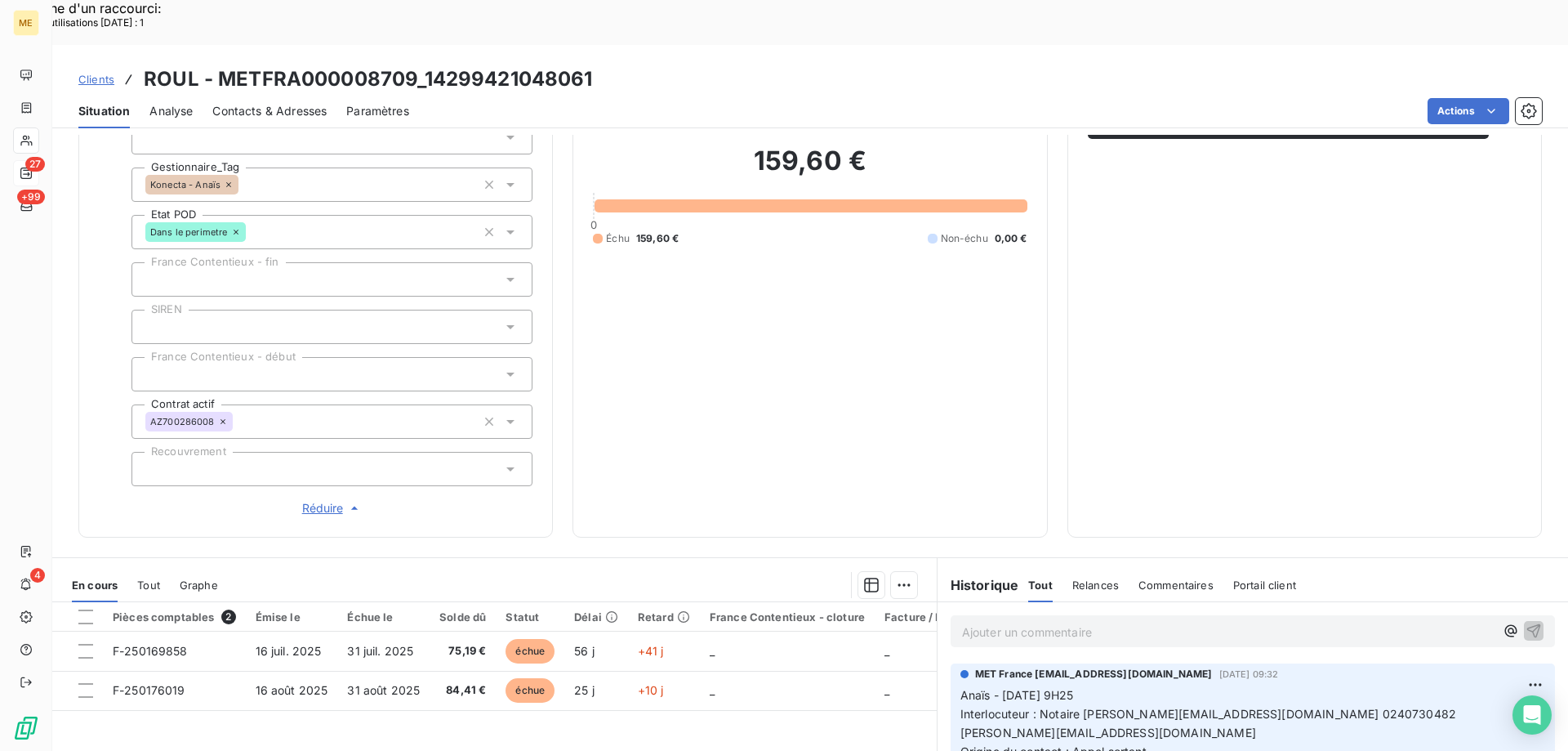
scroll to position [389, 0]
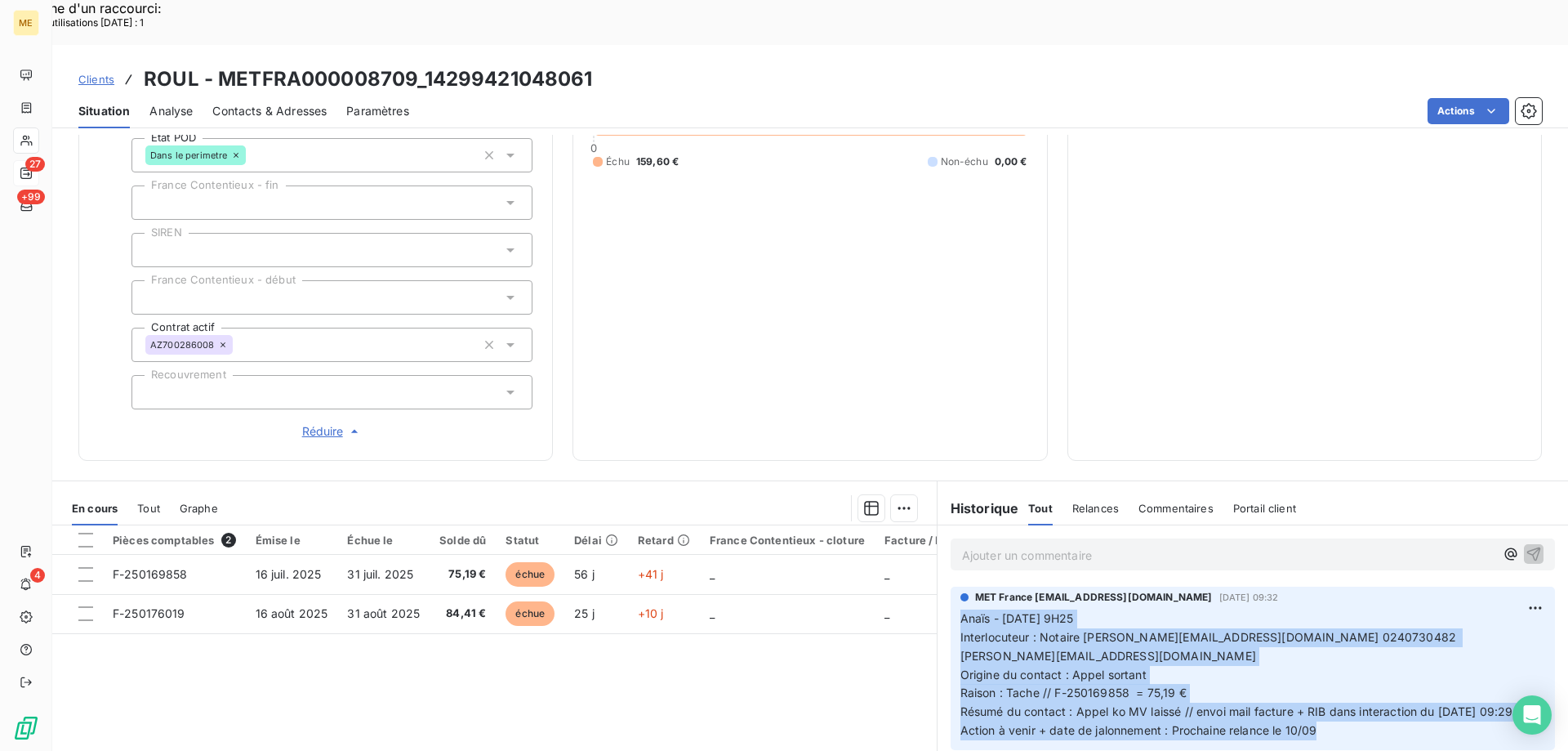
drag, startPoint x: 1327, startPoint y: 698, endPoint x: 944, endPoint y: 564, distance: 405.8
click at [951, 587] on div "MET France met-france@recouvrement.met.com 5 sept. 2025, 09:32 Anaïs - 05/09/20…" at bounding box center [1253, 668] width 604 height 163
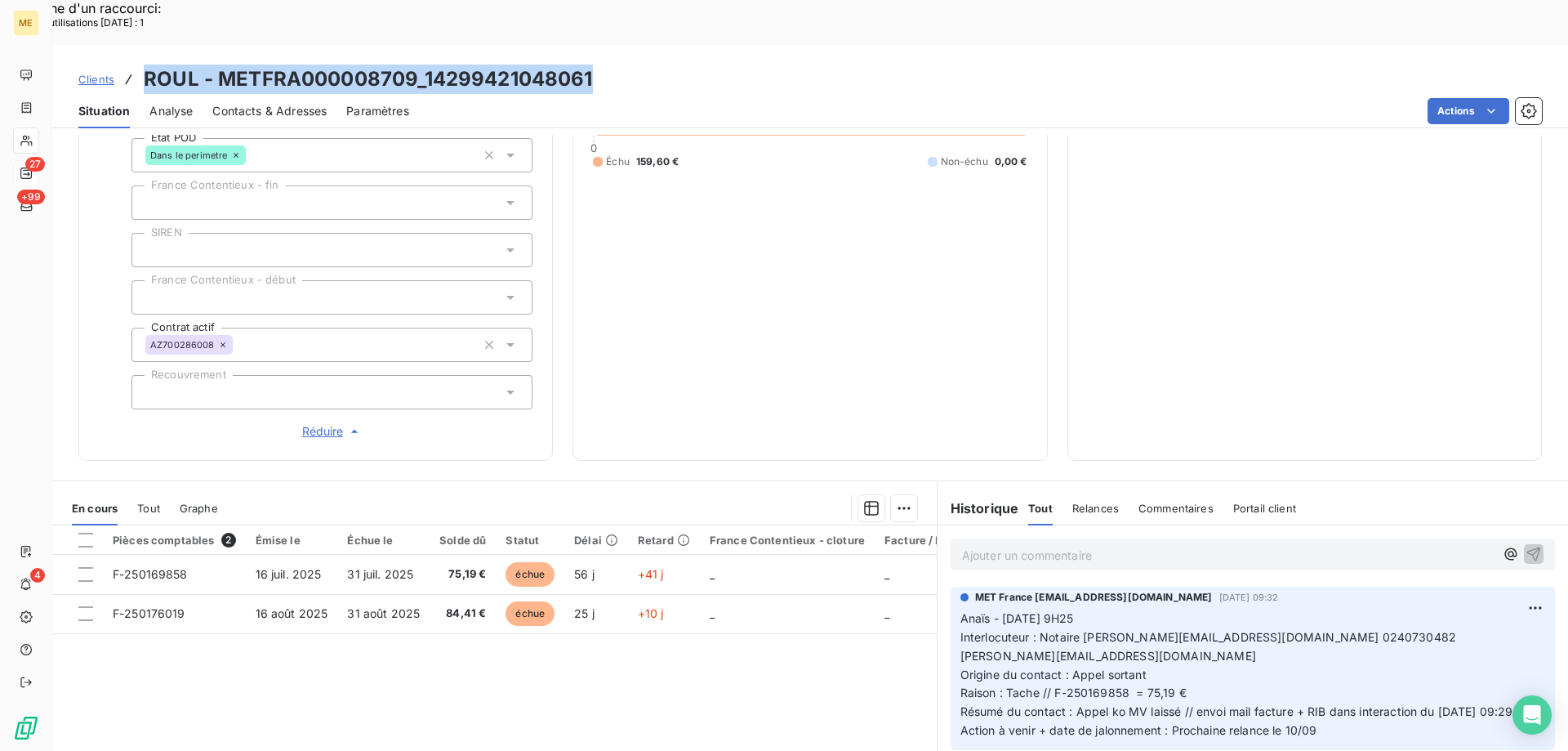
drag, startPoint x: 615, startPoint y: 33, endPoint x: 144, endPoint y: 38, distance: 471.0
click at [144, 64] on div "Clients ROUL - METFRA000008709_14299421048061" at bounding box center [811, 79] width 1516 height 29
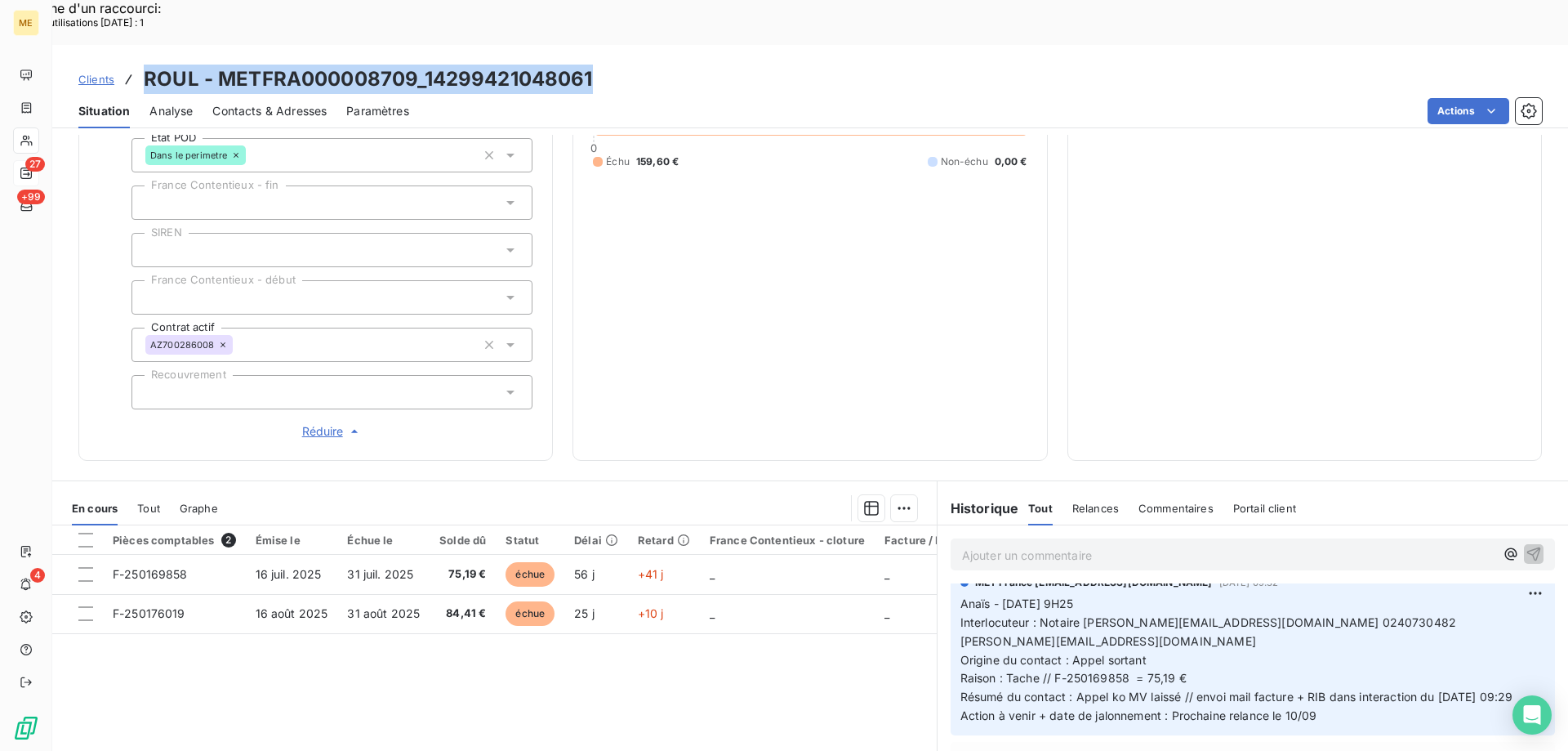
scroll to position [0, 0]
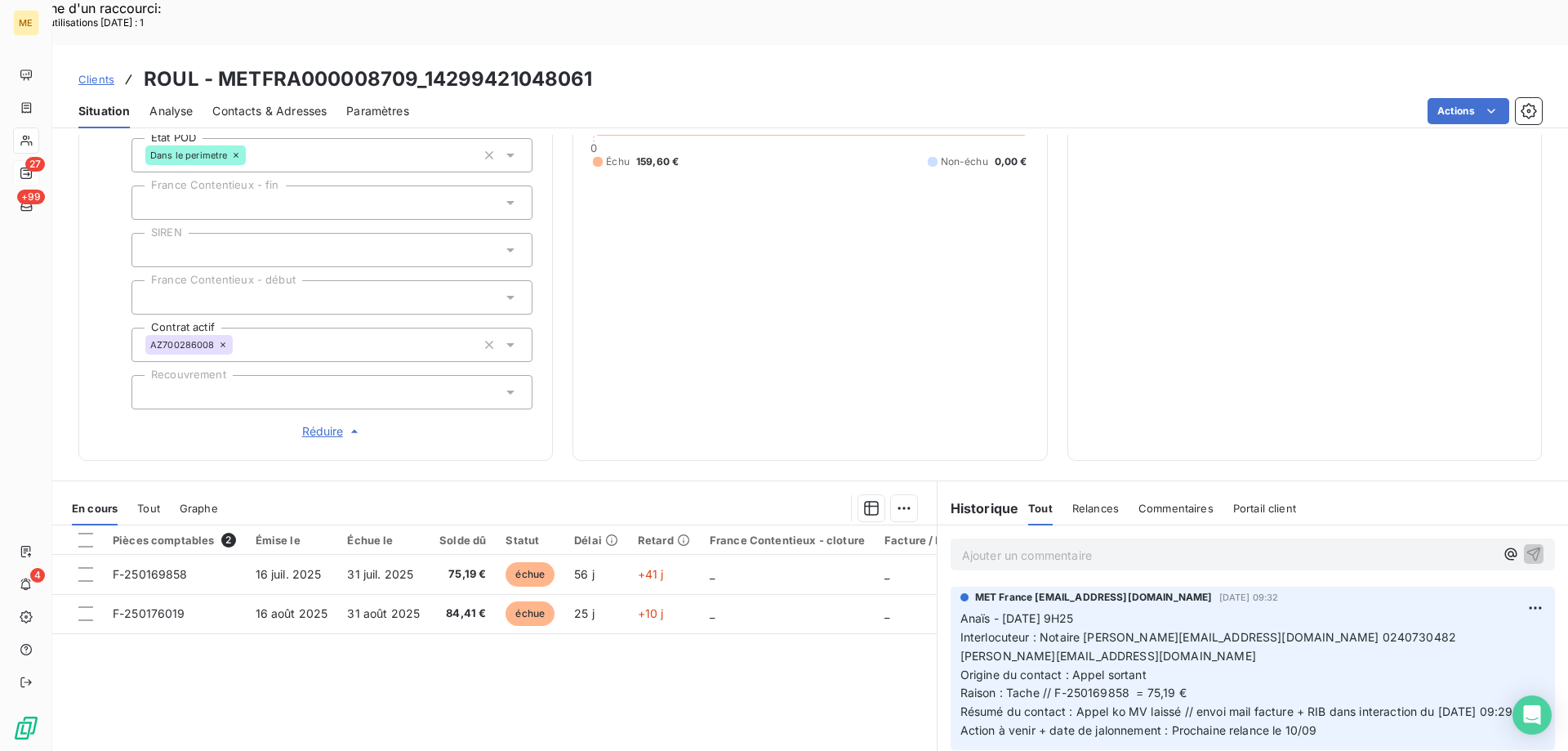
click at [1189, 545] on p "Ajouter un commentaire ﻿" at bounding box center [1228, 555] width 532 height 20
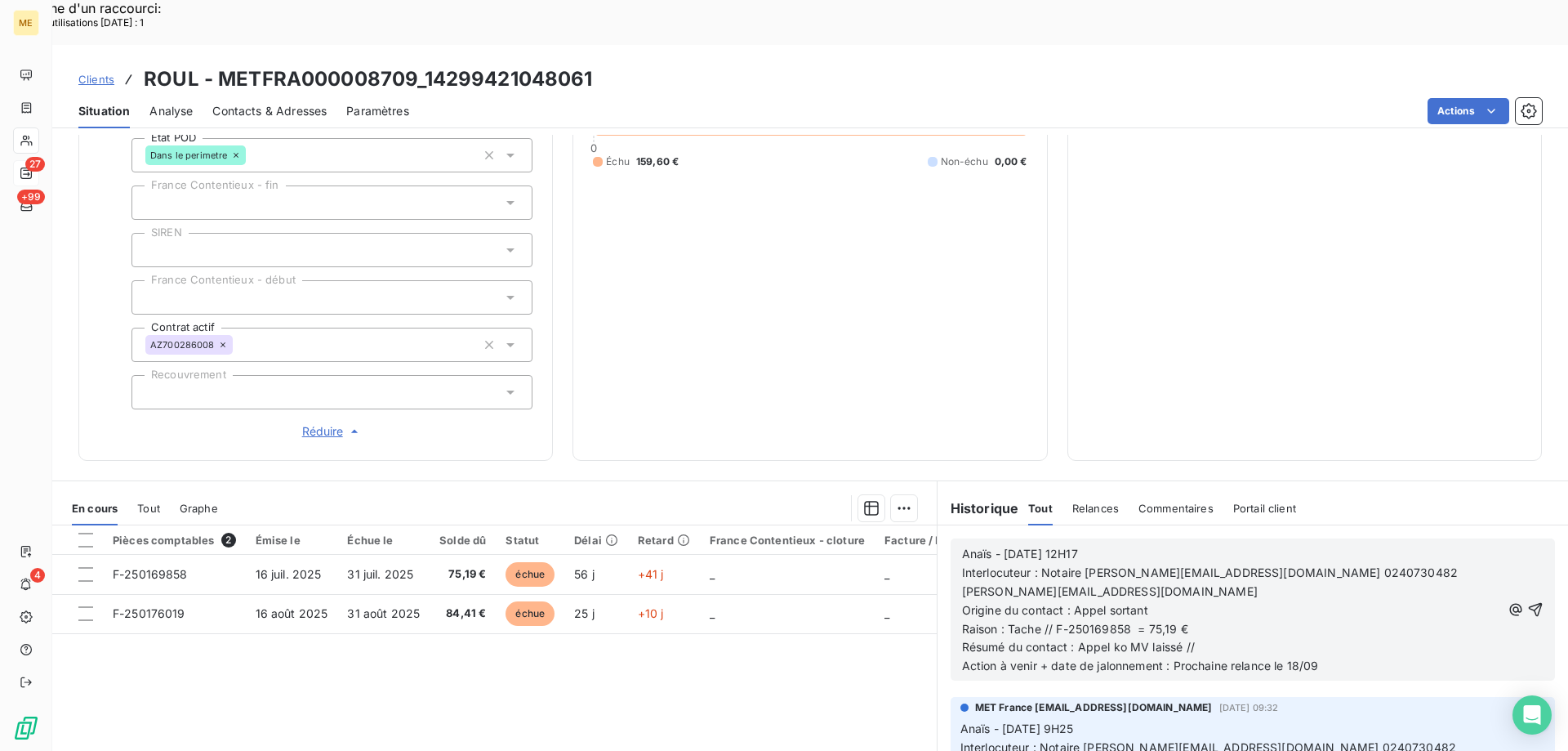
click at [1530, 603] on icon "button" at bounding box center [1536, 610] width 14 height 14
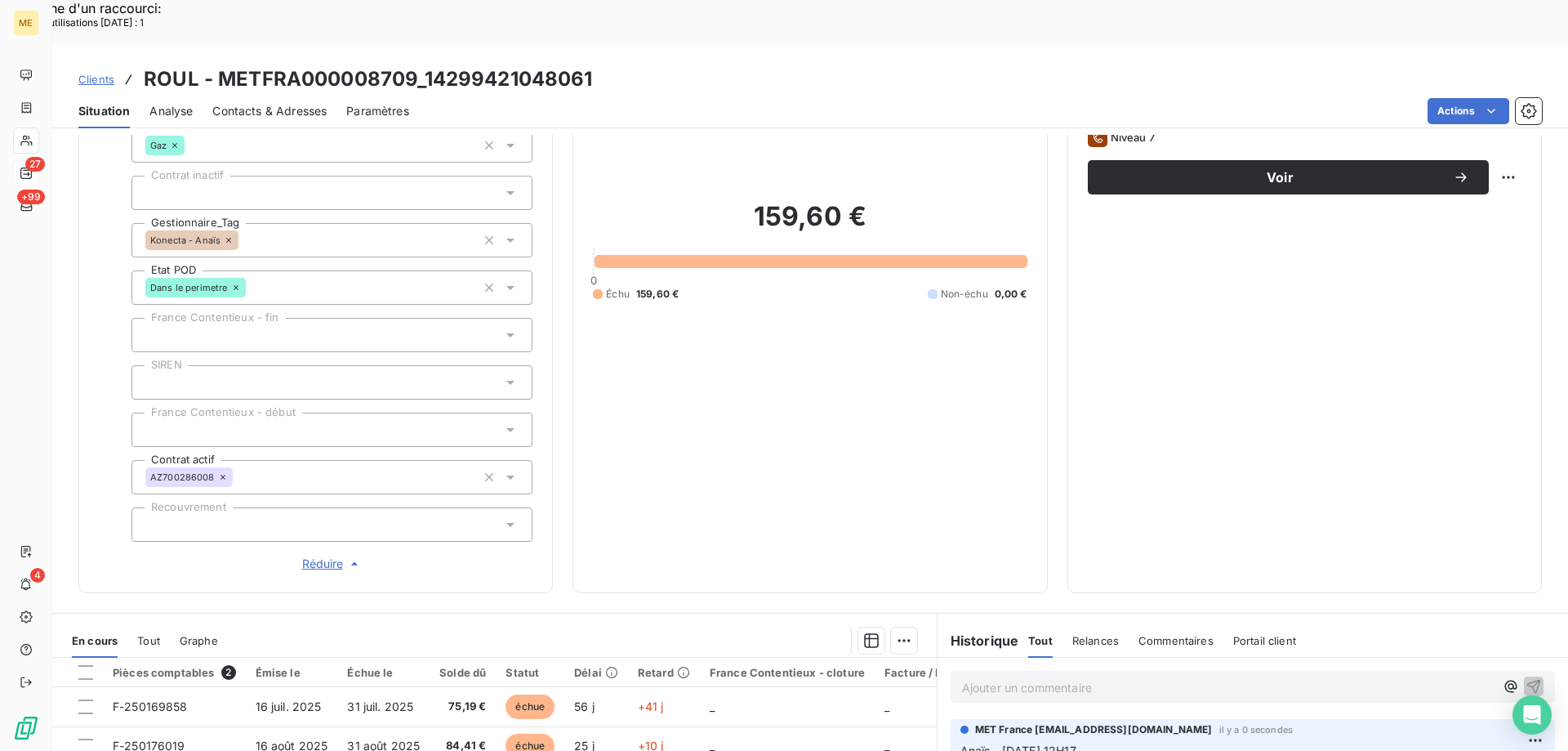
scroll to position [144, 0]
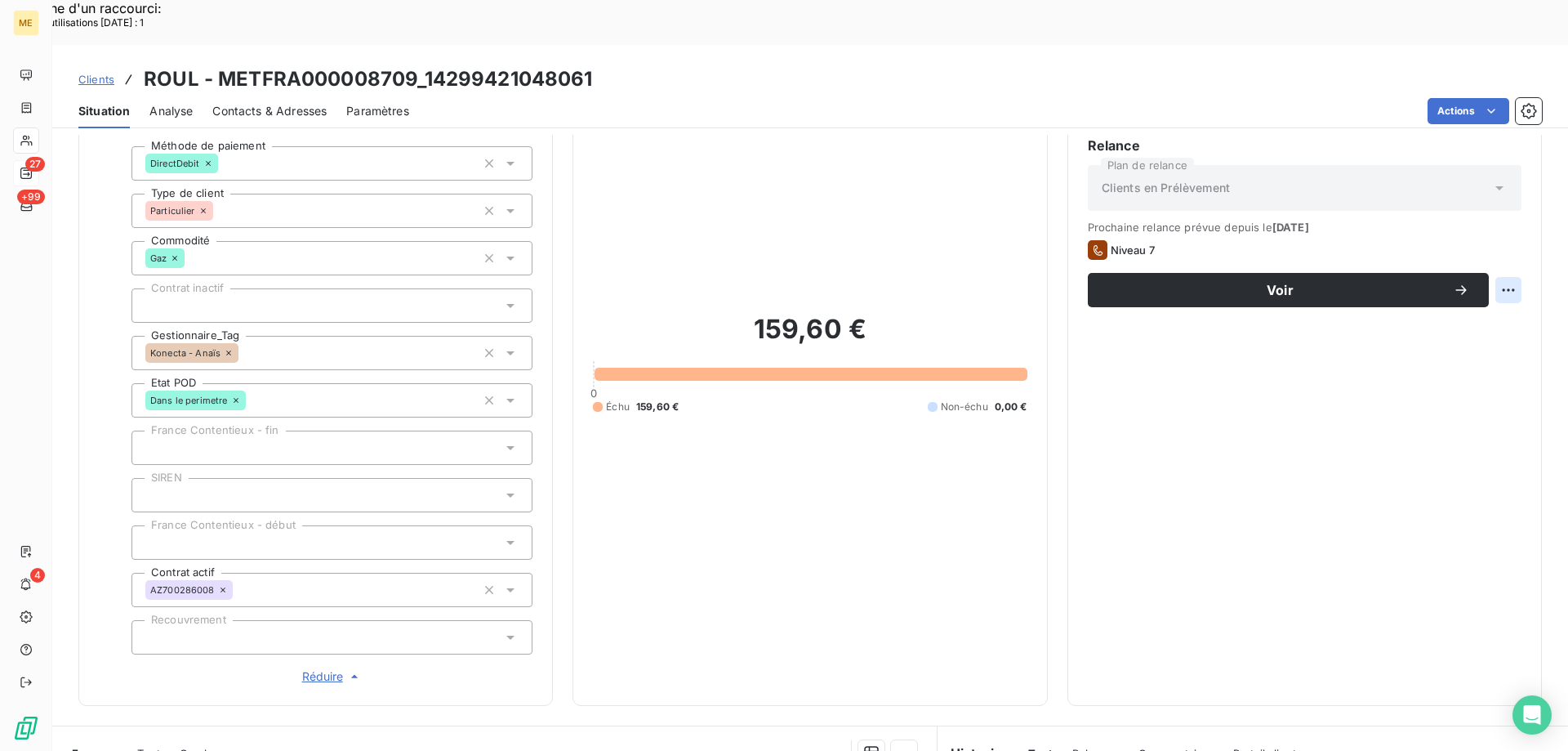
click at [1492, 284] on div "Replanifier cette action" at bounding box center [1428, 281] width 146 height 26
select select "8"
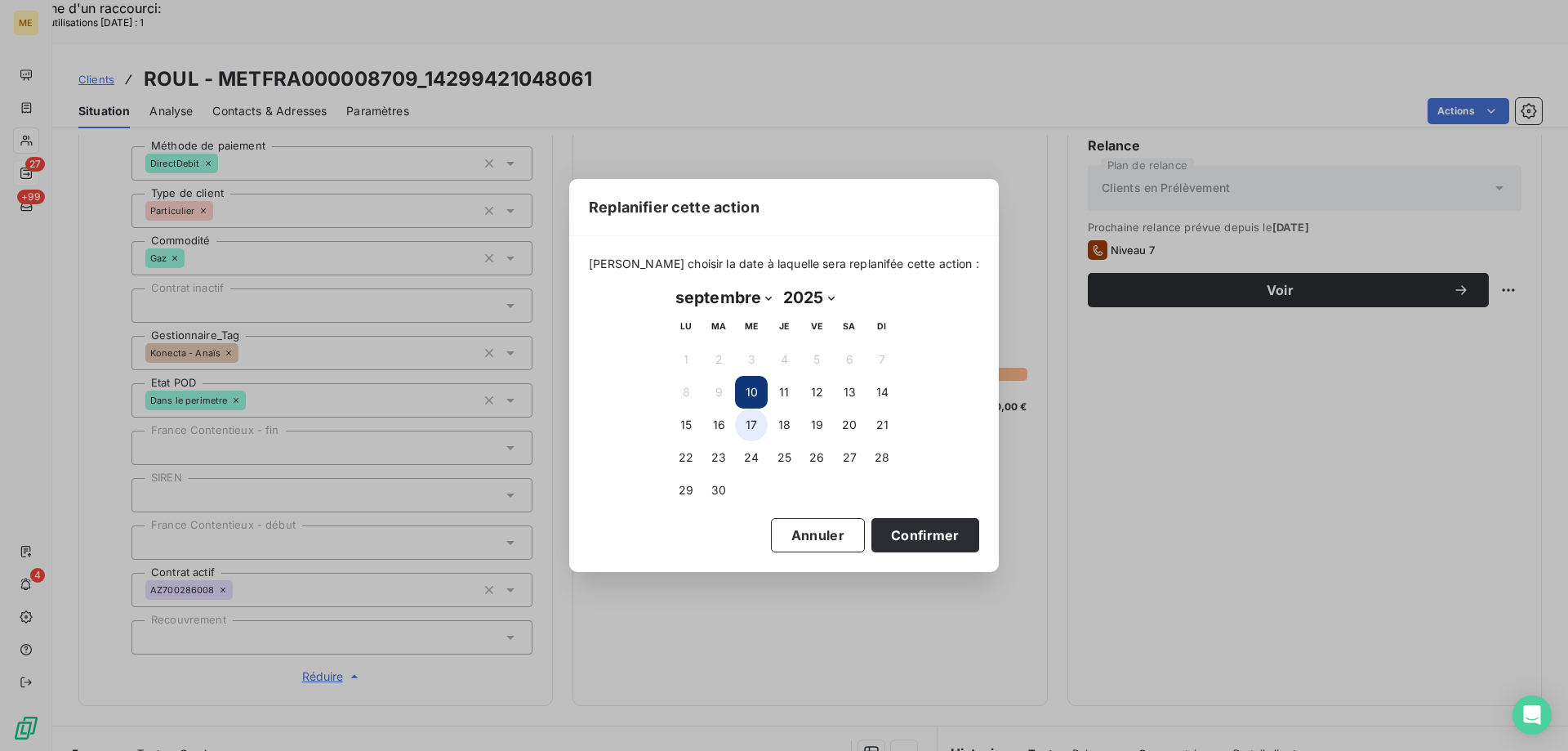
click at [748, 429] on button "17" at bounding box center [751, 425] width 33 height 33
click at [781, 430] on button "18" at bounding box center [784, 425] width 33 height 33
click at [878, 529] on button "Confirmer" at bounding box center [925, 535] width 108 height 34
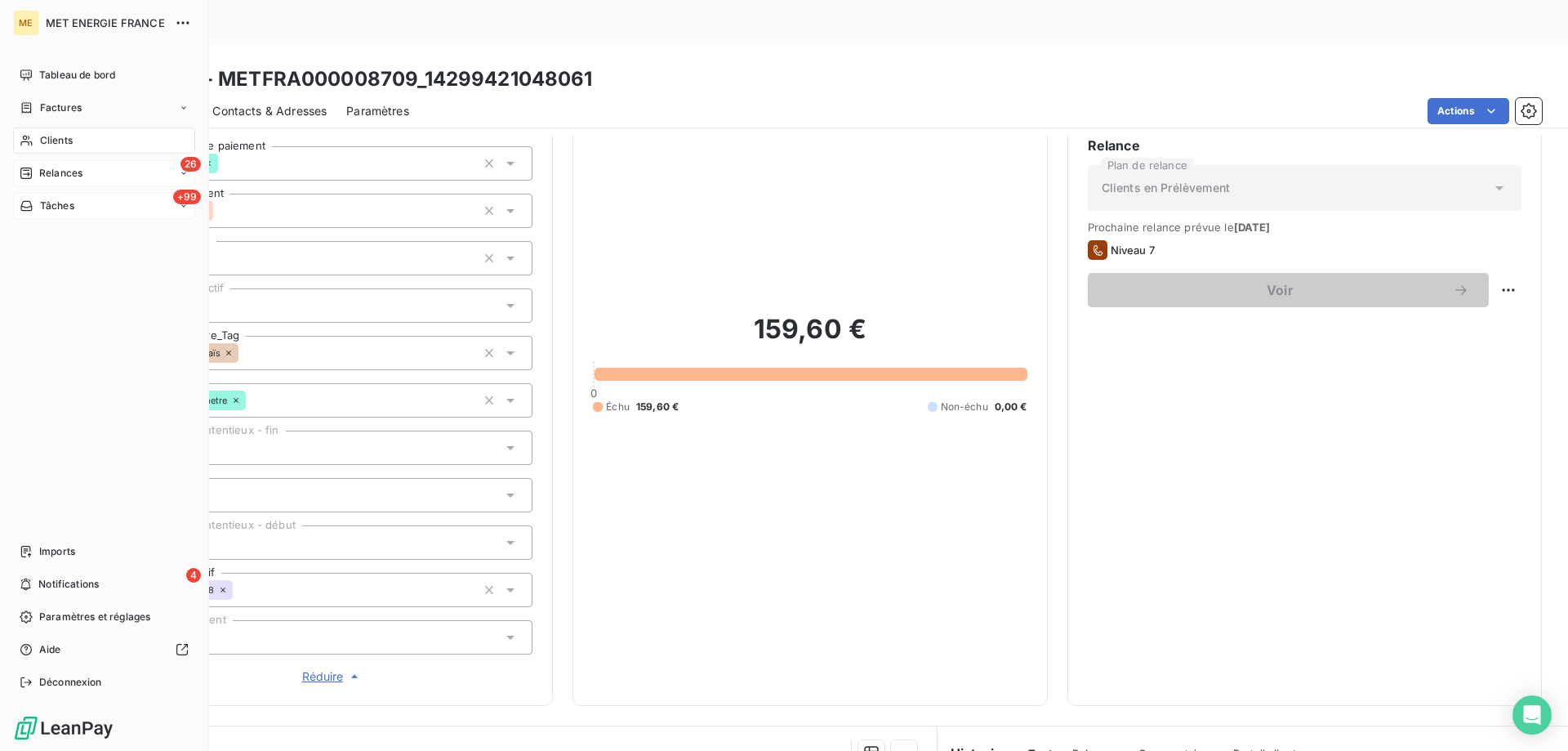
click at [53, 213] on div "+99 Tâches" at bounding box center [104, 206] width 182 height 26
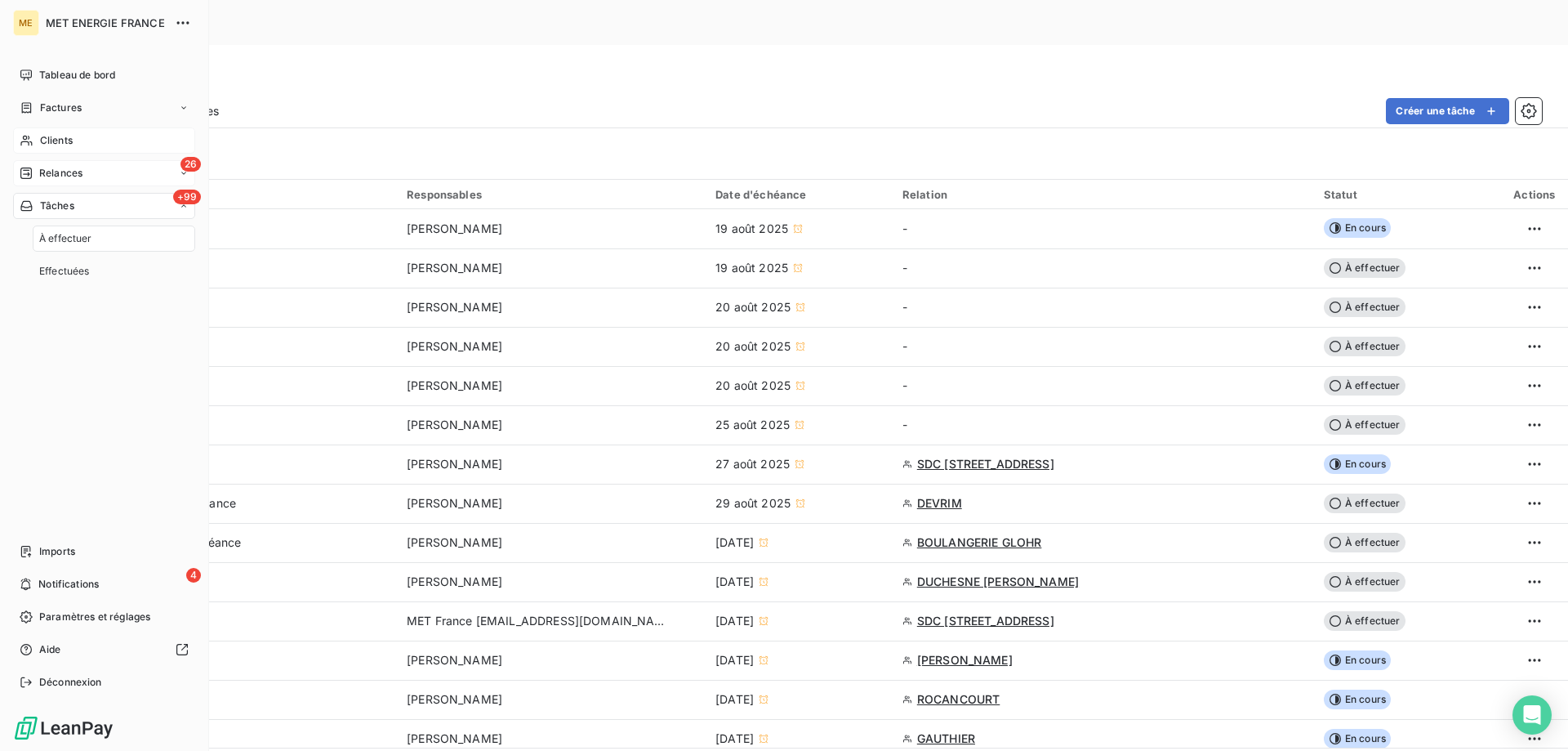
click at [64, 168] on span "Relances" at bounding box center [61, 173] width 43 height 15
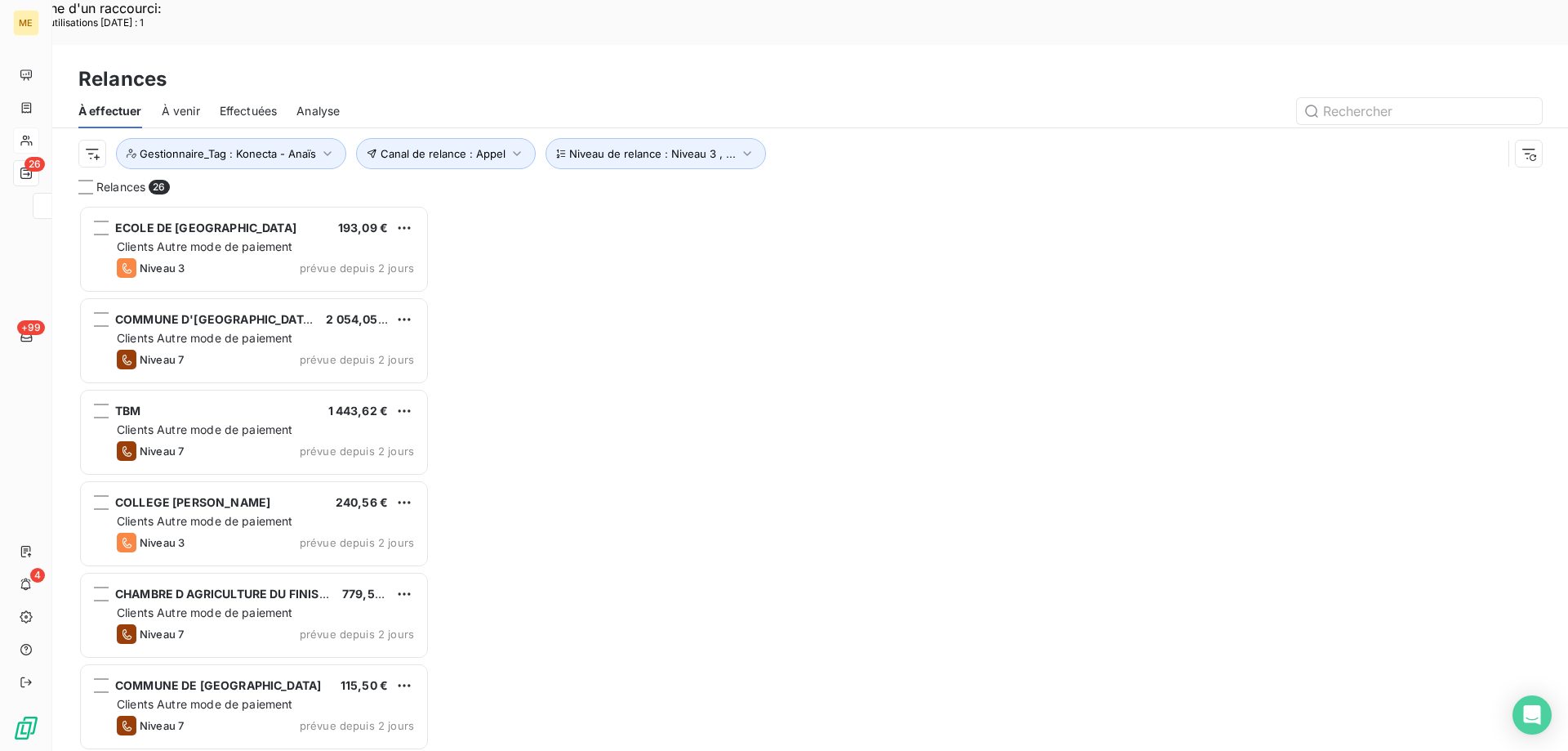
scroll to position [579, 339]
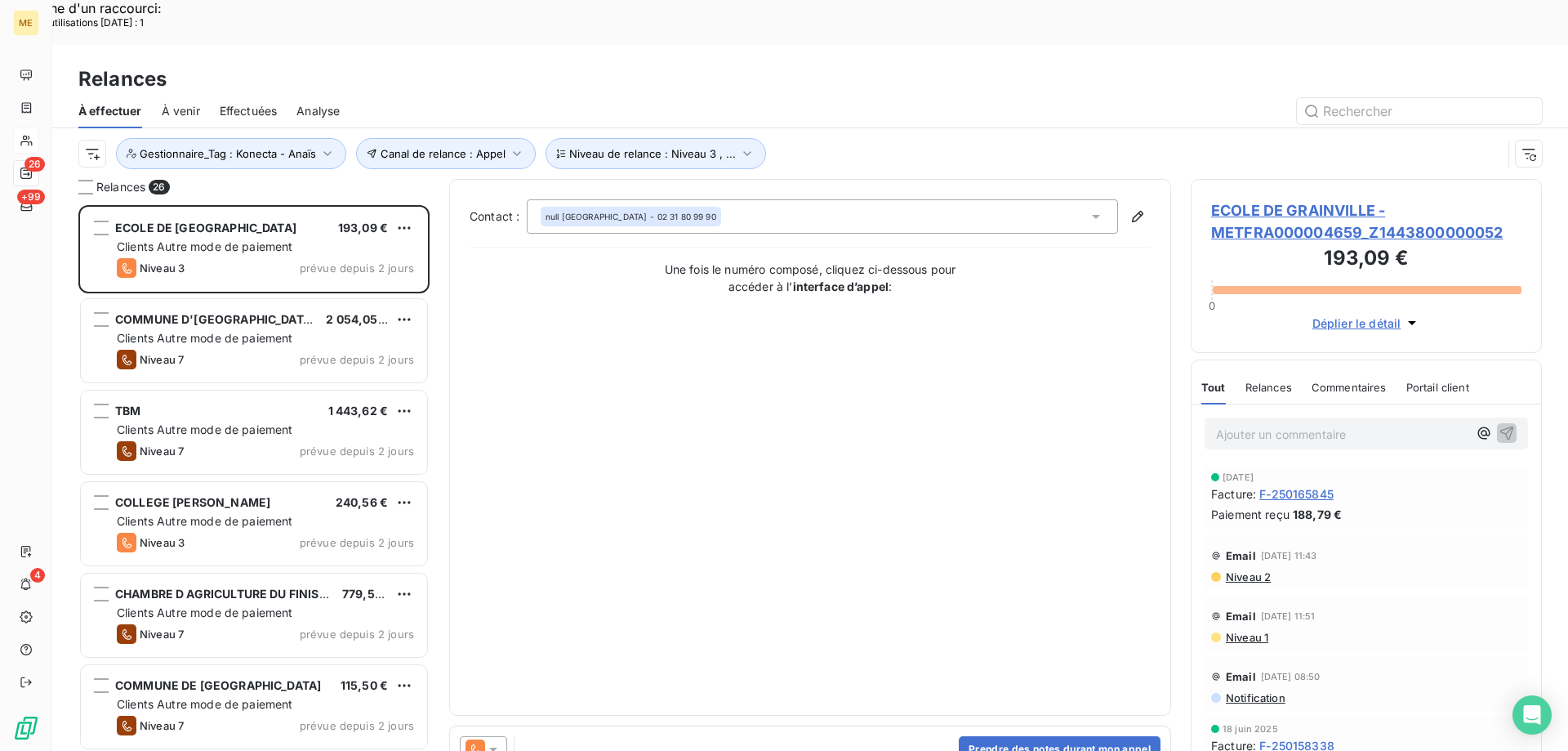
click at [1275, 199] on span "ECOLE DE GRAINVILLE - METFRA000004659_Z1443800000052" at bounding box center [1366, 221] width 310 height 44
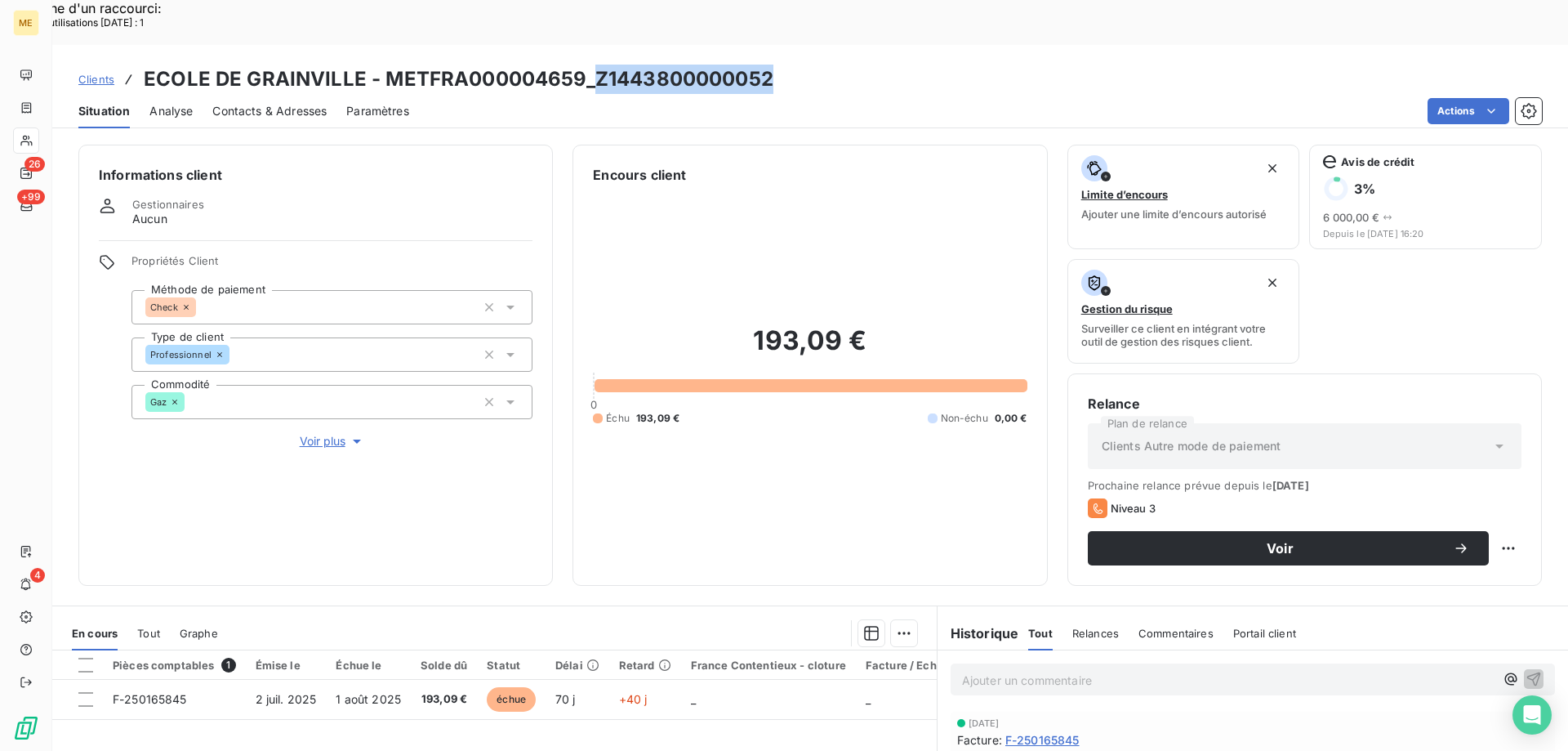
drag, startPoint x: 771, startPoint y: 40, endPoint x: 593, endPoint y: 46, distance: 178.1
click at [593, 64] on div "Clients ECOLE DE GRAINVILLE - METFRA000004659_Z1443800000052" at bounding box center [811, 79] width 1516 height 29
click at [780, 64] on div "Clients ECOLE DE GRAINVILLE - METFRA000004659_Z1443800000052" at bounding box center [811, 79] width 1516 height 29
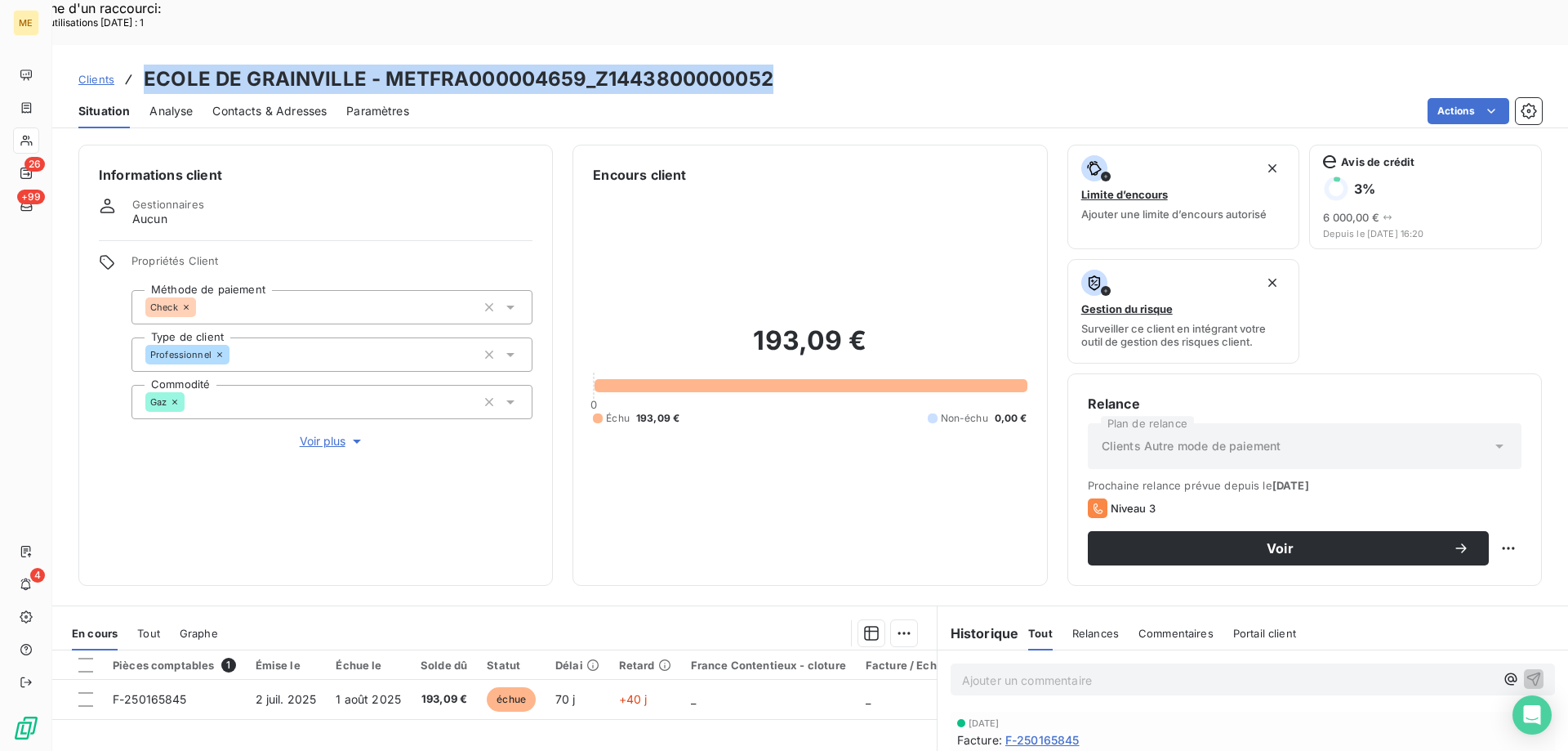
drag, startPoint x: 771, startPoint y: 33, endPoint x: 145, endPoint y: 38, distance: 626.0
click at [145, 64] on div "Clients ECOLE DE GRAINVILLE - METFRA000004659_Z1443800000052" at bounding box center [811, 79] width 1516 height 29
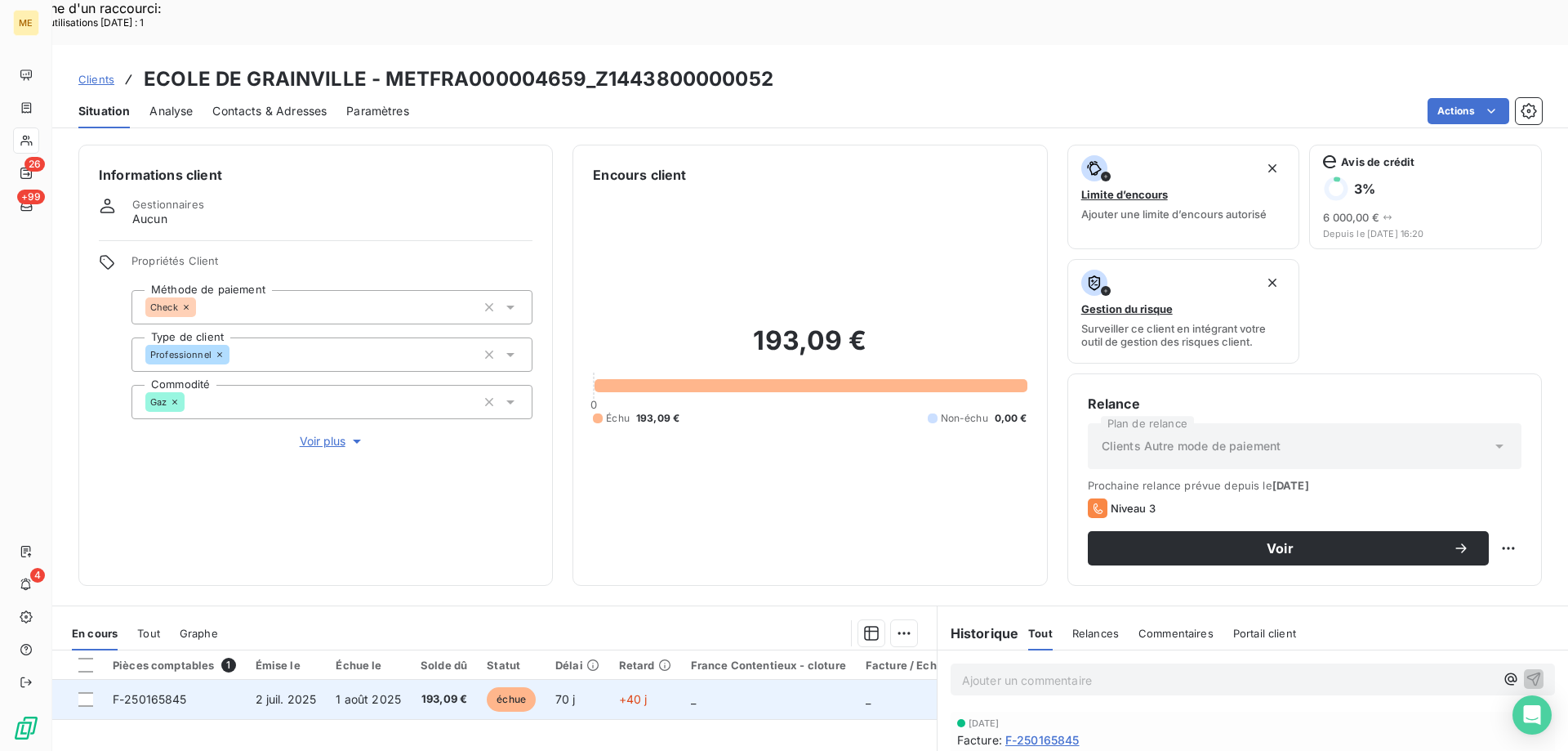
click at [812, 680] on td "_" at bounding box center [768, 699] width 175 height 39
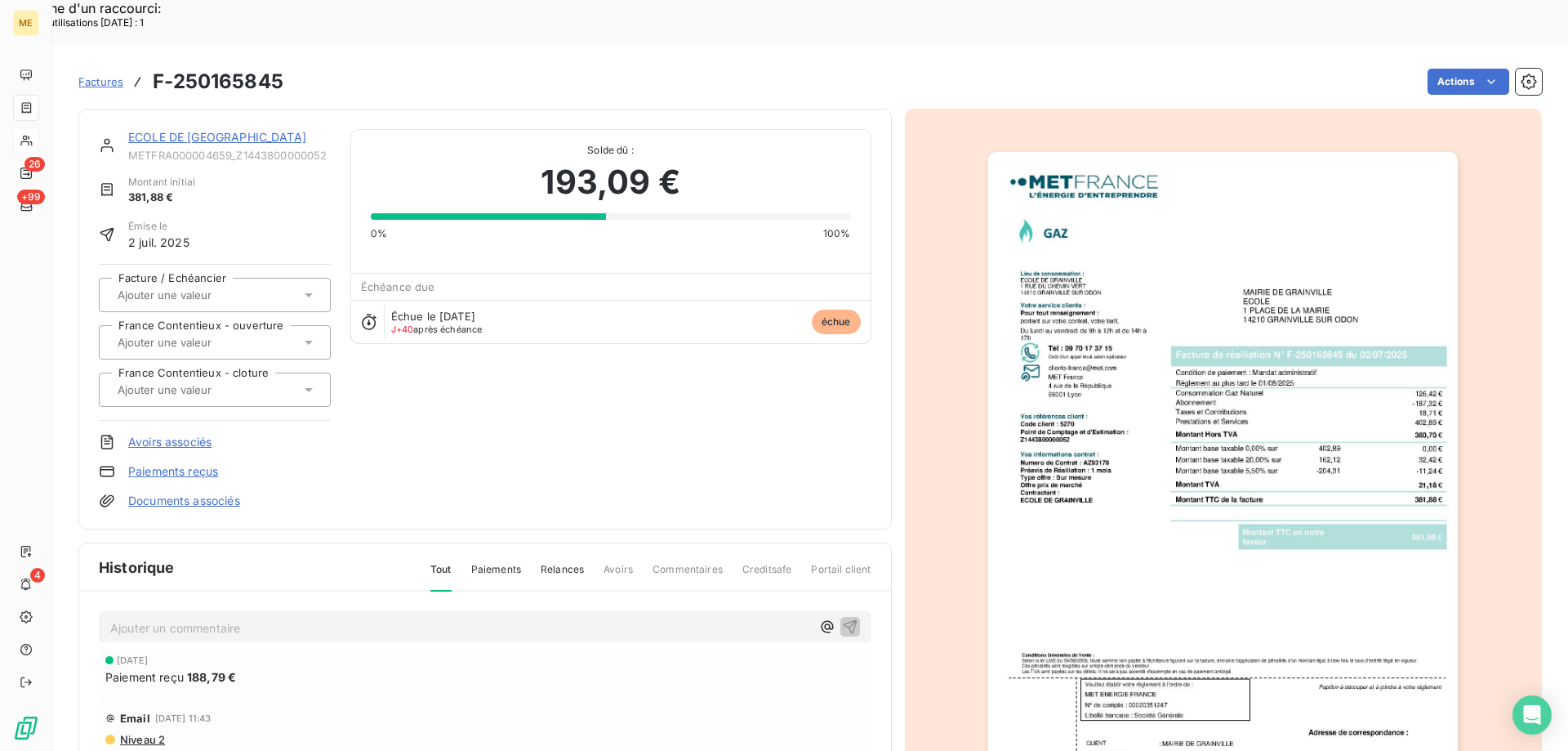
click at [228, 130] on link "ECOLE DE [GEOGRAPHIC_DATA]" at bounding box center [216, 136] width 178 height 14
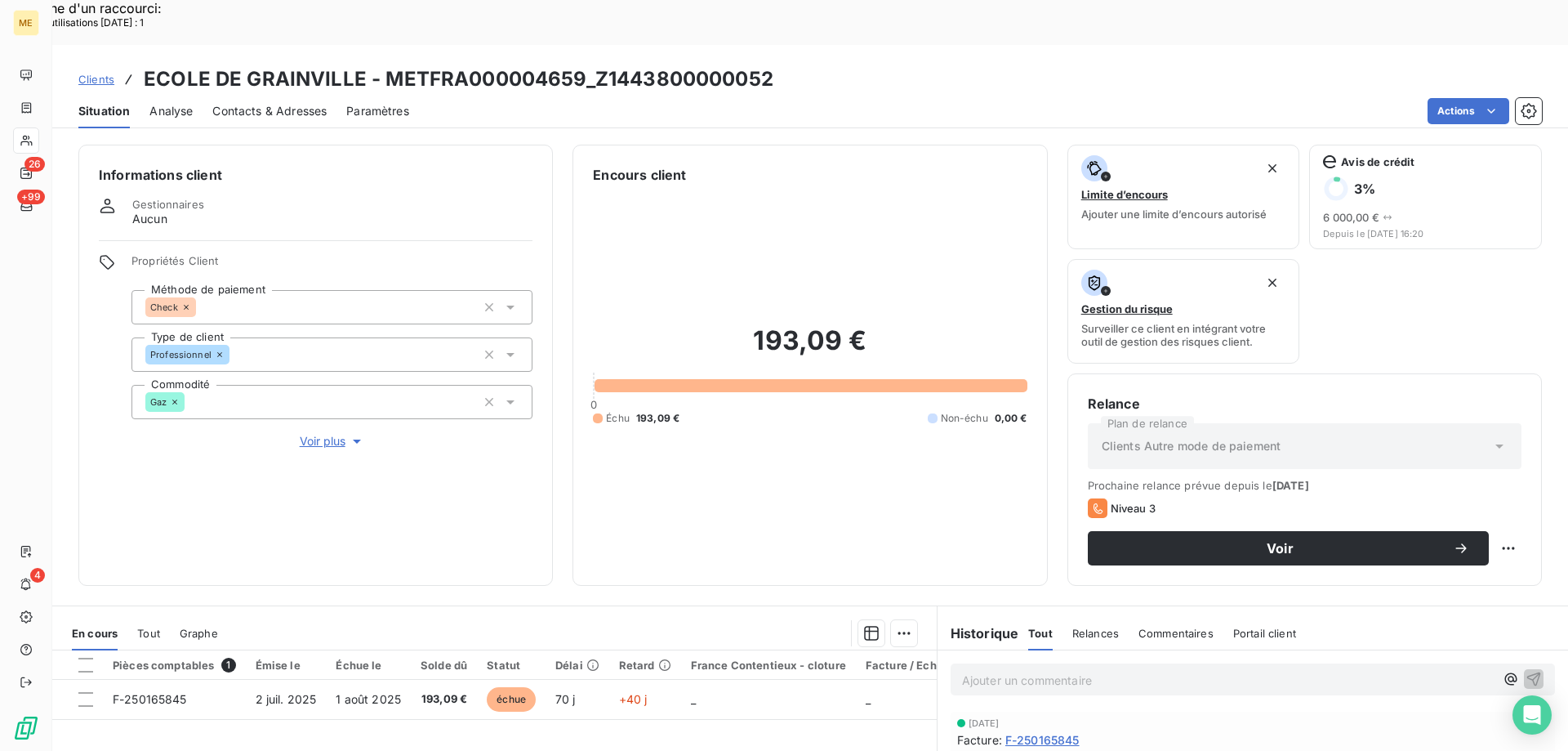
click at [305, 103] on span "Contacts & Adresses" at bounding box center [269, 111] width 115 height 17
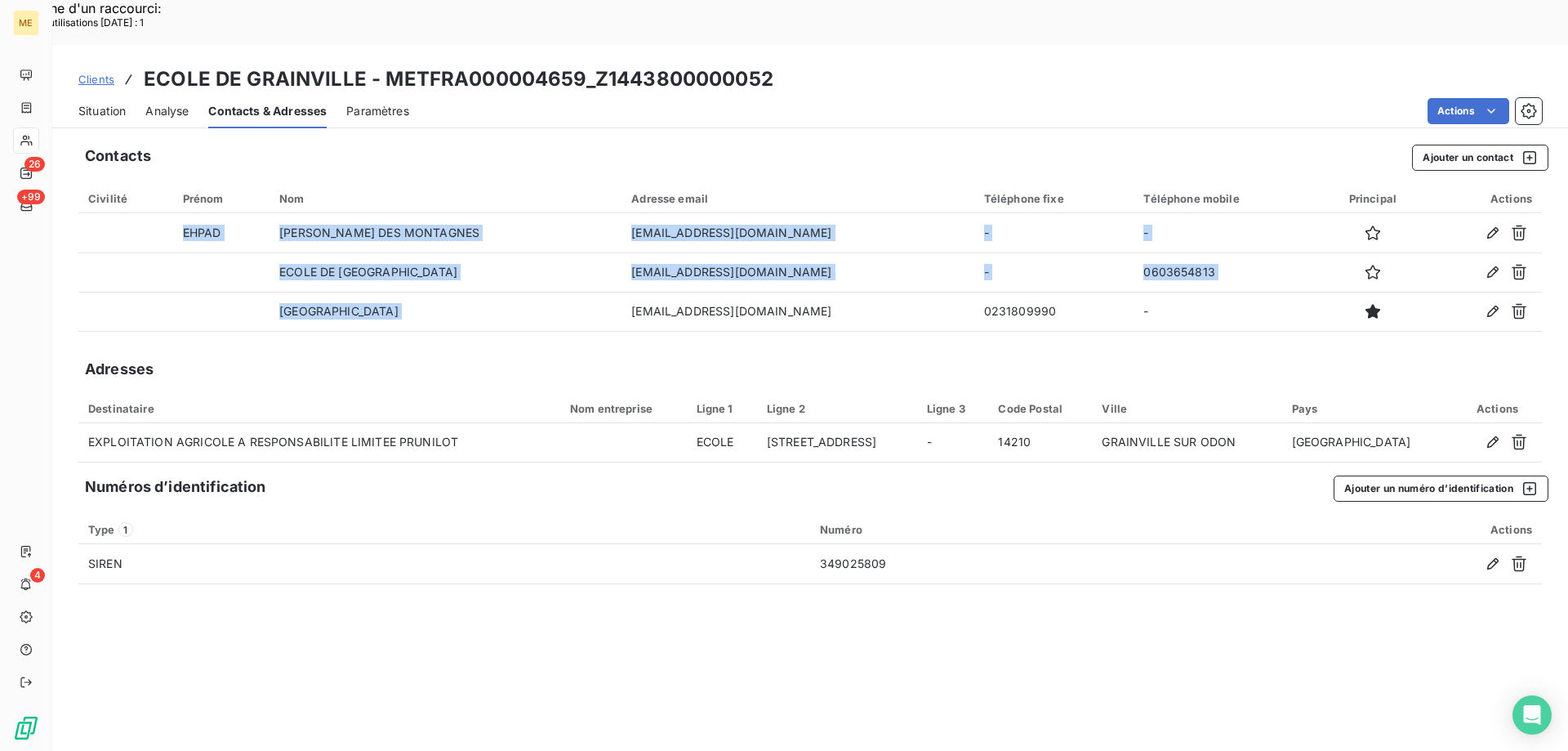
drag, startPoint x: 597, startPoint y: 268, endPoint x: 782, endPoint y: 291, distance: 186.4
click at [782, 291] on div "Contacts Ajouter un contact Civilité Prénom Nom Adresse email Téléphone fixe Té…" at bounding box center [811, 465] width 1516 height 662
drag, startPoint x: 1026, startPoint y: 263, endPoint x: 961, endPoint y: 299, distance: 74.3
click at [961, 299] on div "Contacts Ajouter un contact Civilité Prénom Nom Adresse email Téléphone fixe Té…" at bounding box center [811, 465] width 1516 height 662
click at [89, 103] on span "Situation" at bounding box center [102, 111] width 48 height 17
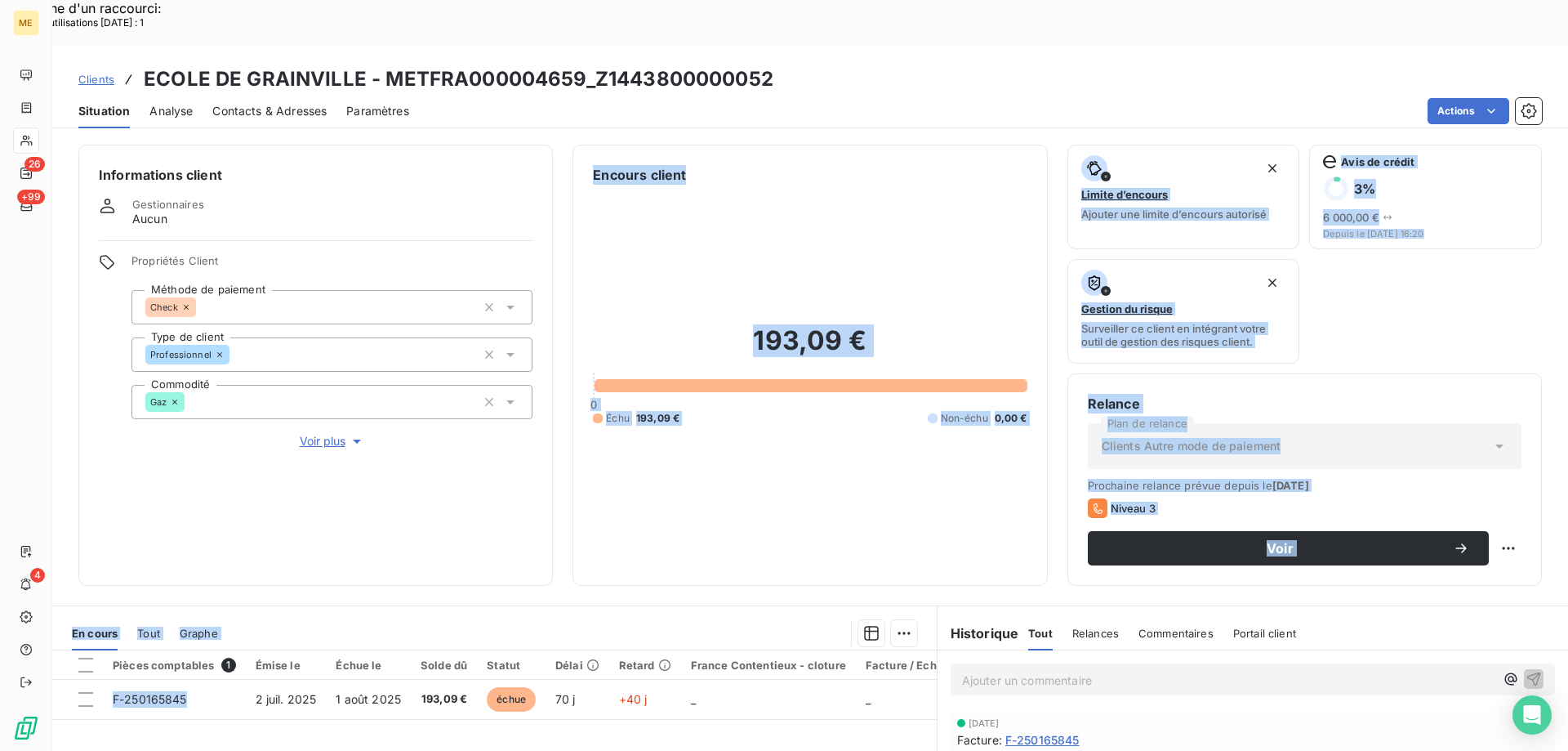
drag, startPoint x: 191, startPoint y: 654, endPoint x: 236, endPoint y: 438, distance: 220.6
click at [191, 456] on div "Informations client Gestionnaires Aucun Propriétés Client Méthode de paiement C…" at bounding box center [811, 465] width 1516 height 662
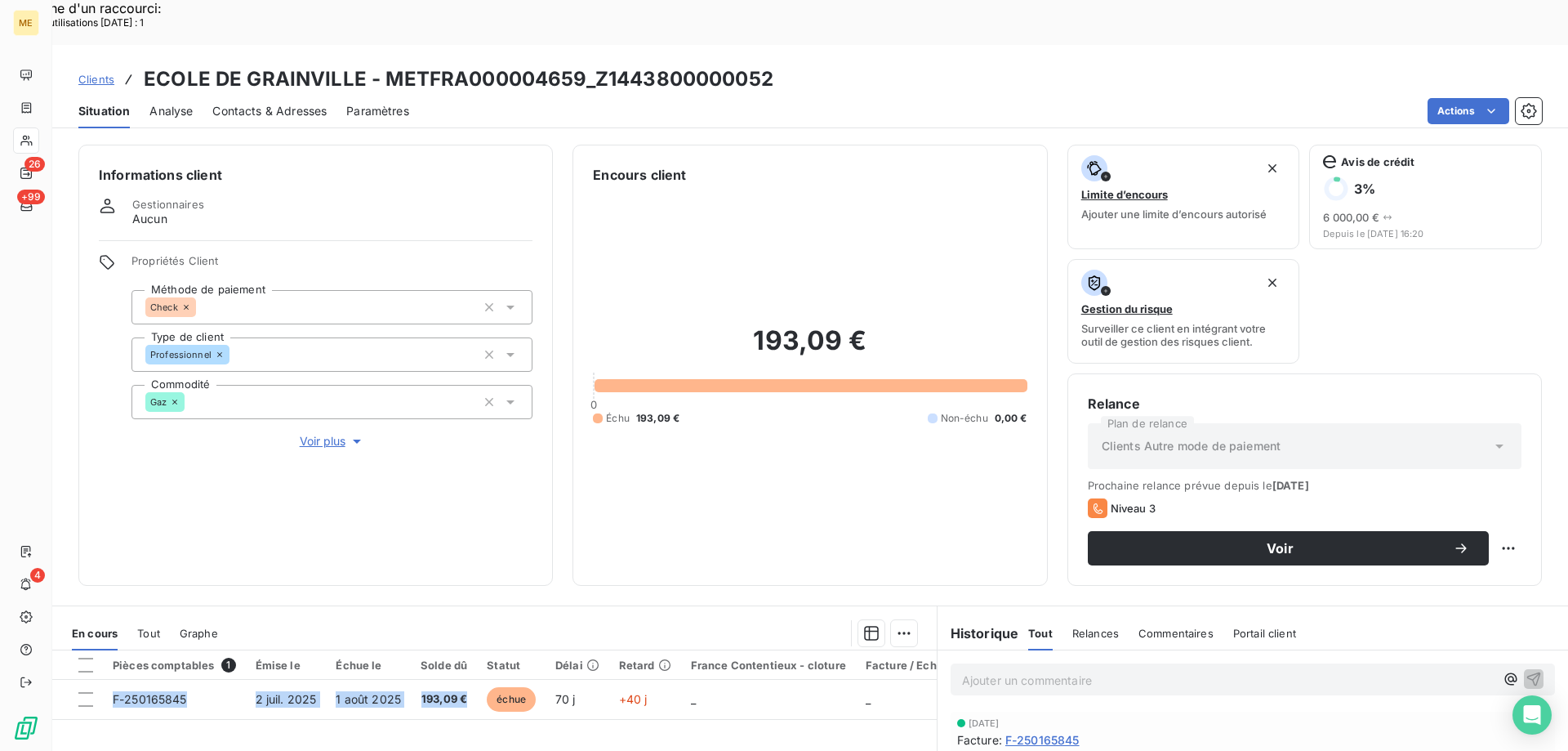
drag, startPoint x: 475, startPoint y: 658, endPoint x: 522, endPoint y: 502, distance: 162.9
click at [432, 540] on div "Informations client Gestionnaires Aucun Propriétés Client Méthode de paiement C…" at bounding box center [811, 465] width 1516 height 662
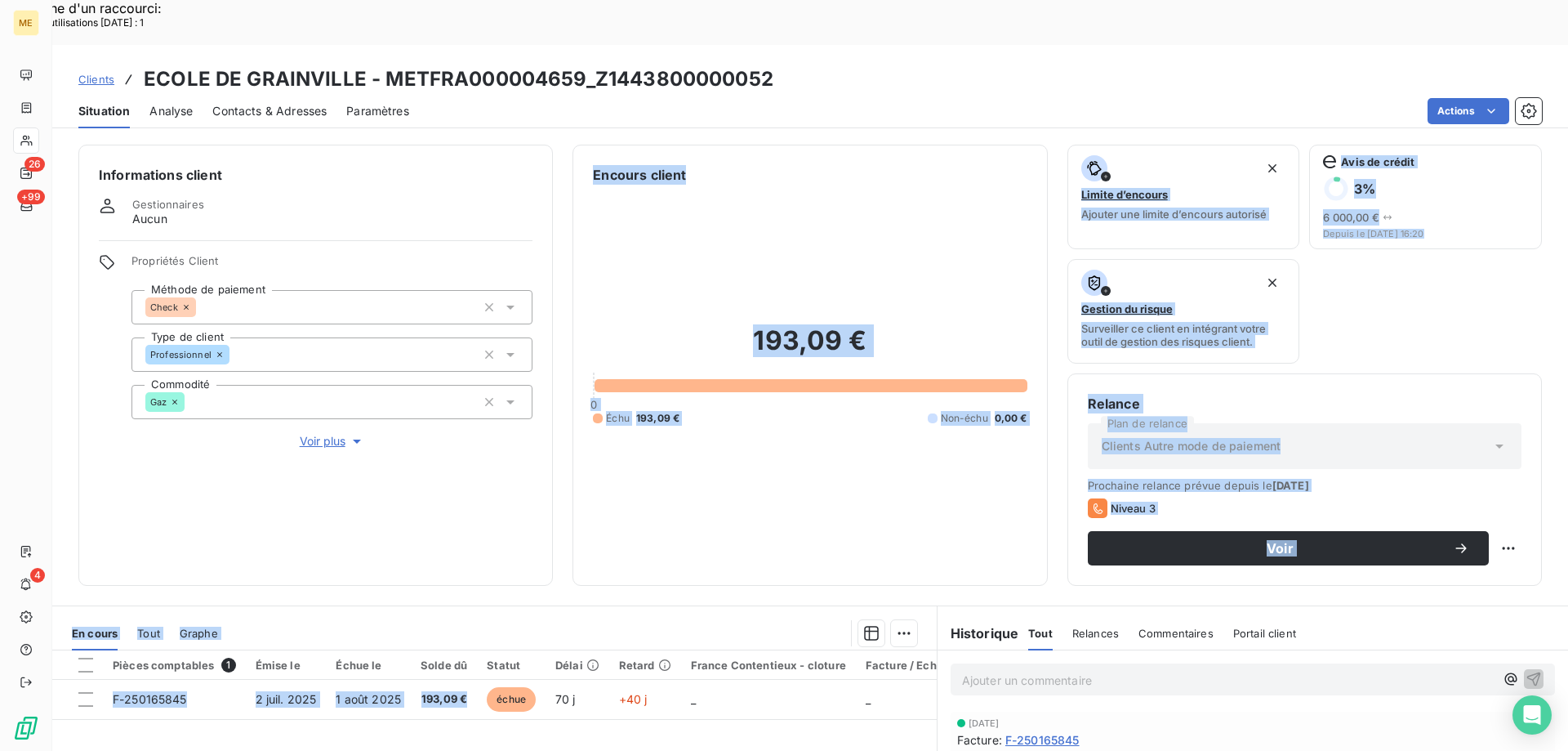
click at [853, 427] on div "193,09 € 0 Échu 193,09 € Non-échu 0,00 €" at bounding box center [810, 375] width 434 height 381
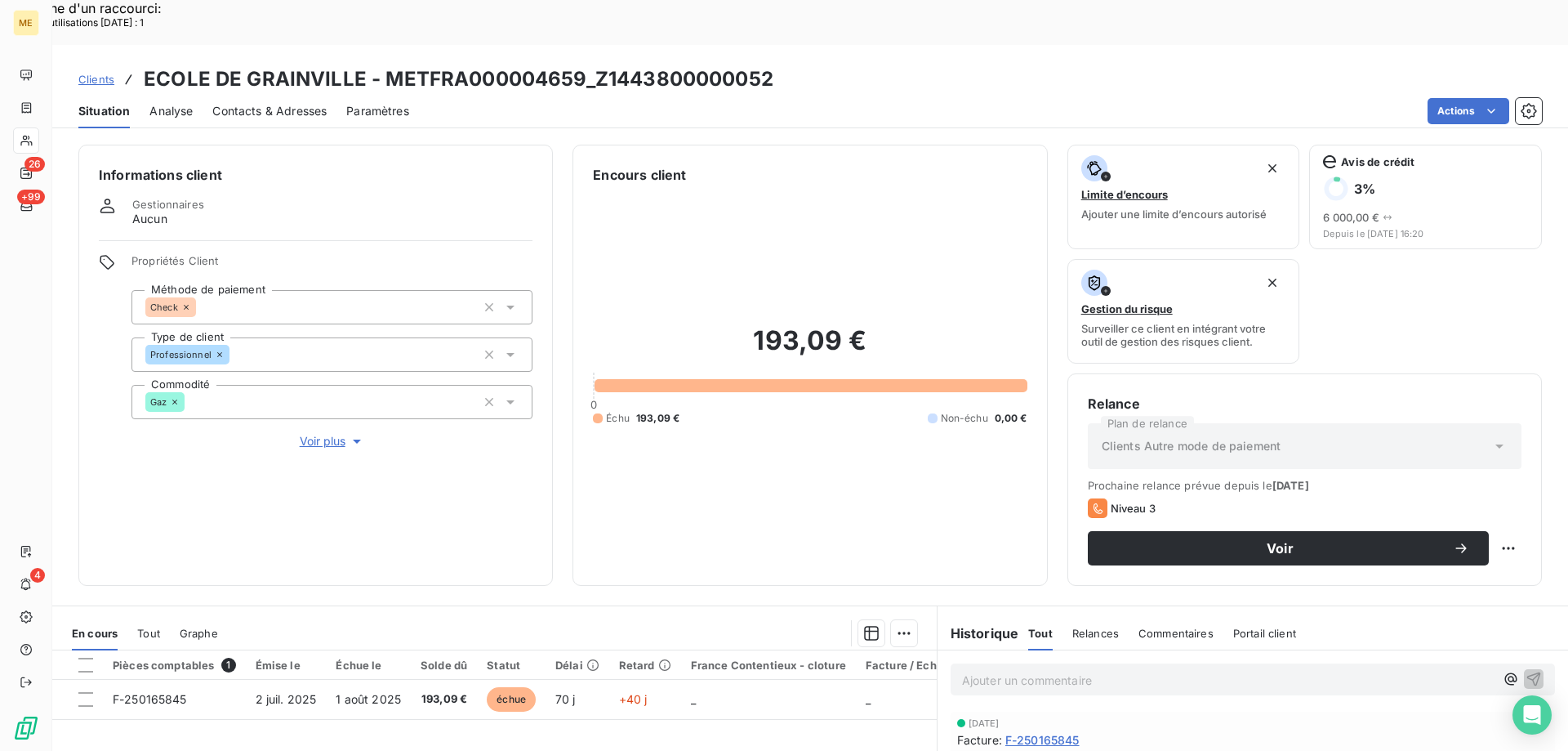
scroll to position [82, 0]
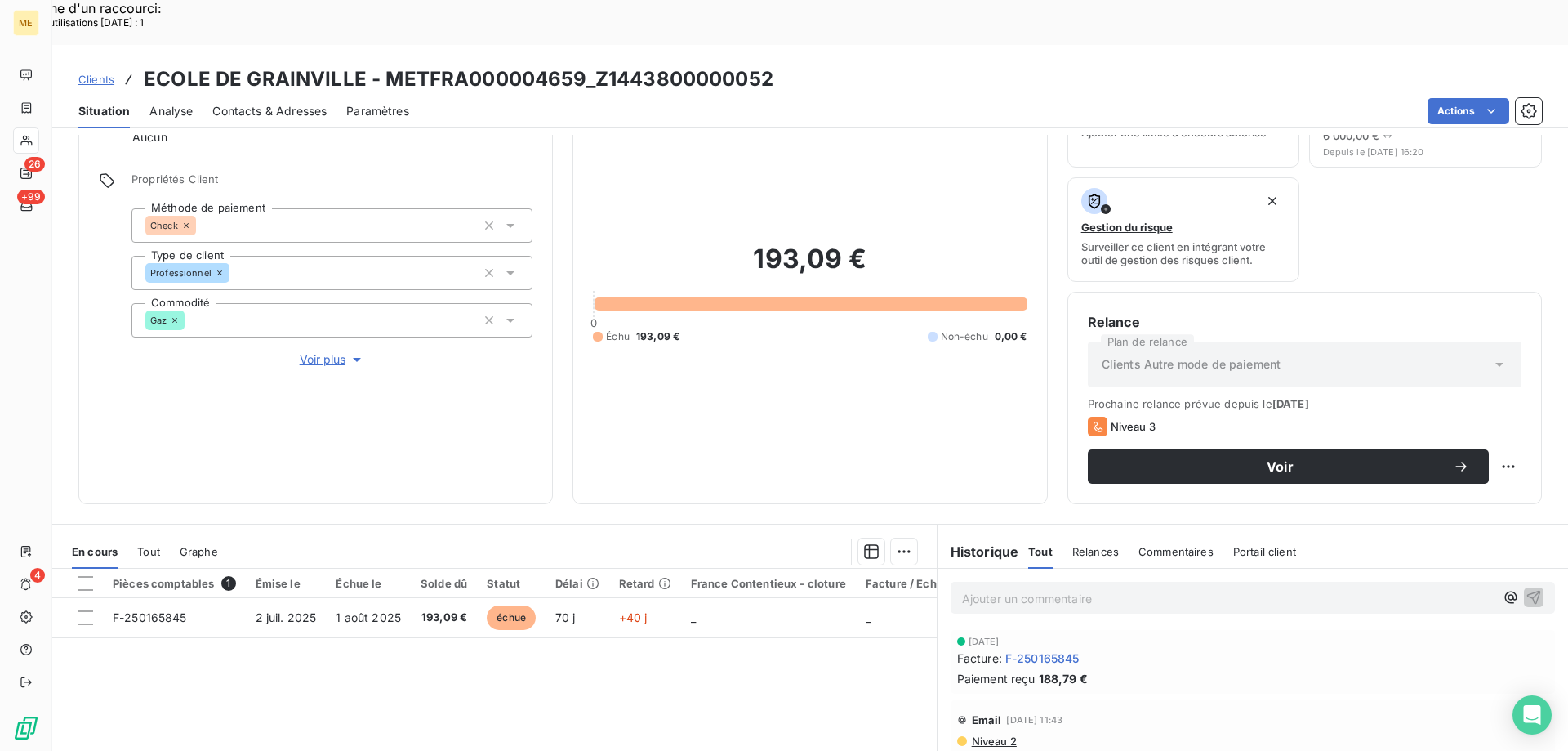
click at [158, 545] on span "Tout" at bounding box center [148, 552] width 23 height 13
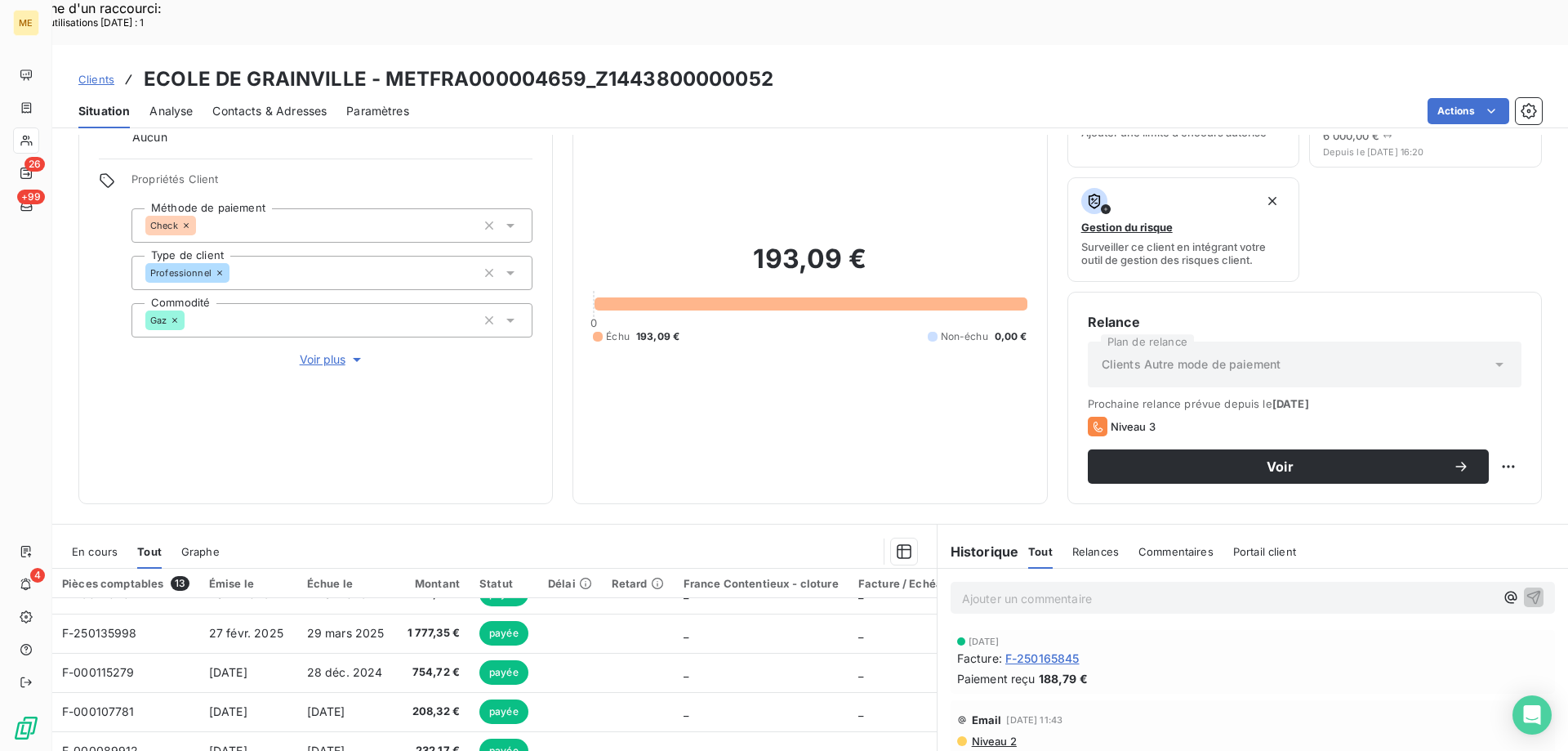
scroll to position [0, 0]
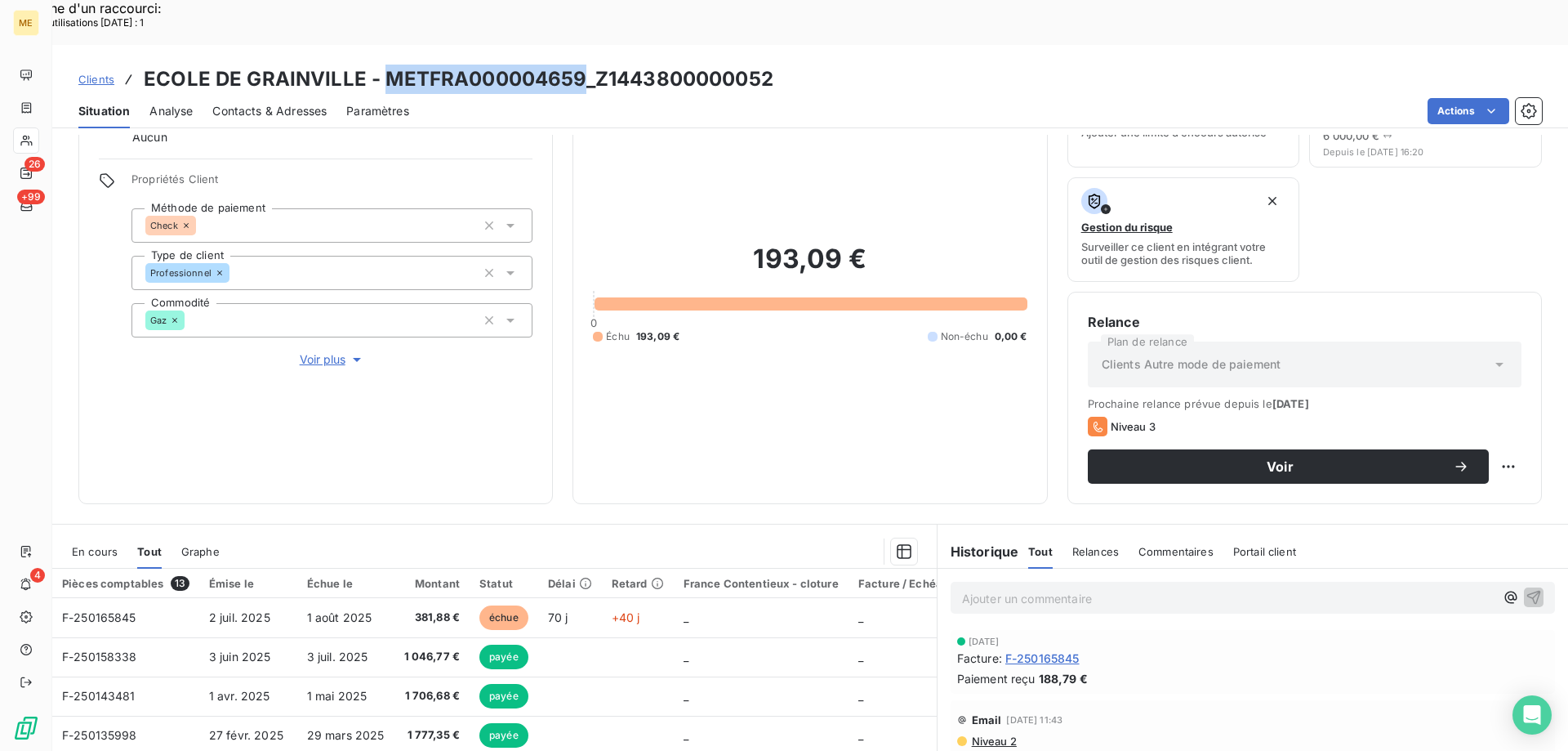
drag, startPoint x: 583, startPoint y: 33, endPoint x: 385, endPoint y: 35, distance: 198.0
click at [385, 64] on h3 "ECOLE DE GRAINVILLE - METFRA000004659_Z1443800000052" at bounding box center [459, 79] width 630 height 29
click at [102, 73] on span "Clients" at bounding box center [96, 79] width 36 height 13
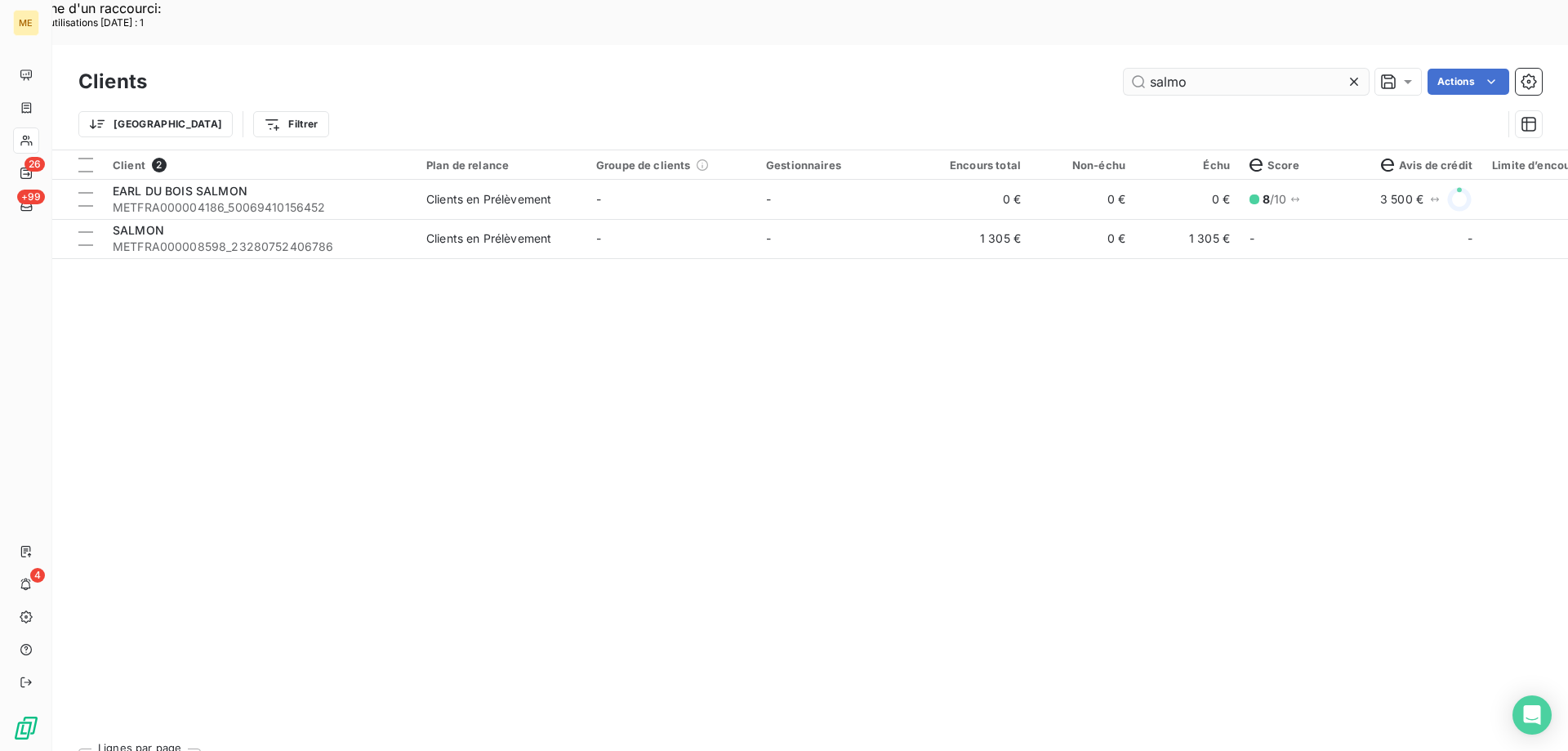
click at [1172, 69] on input "salmo" at bounding box center [1246, 81] width 245 height 26
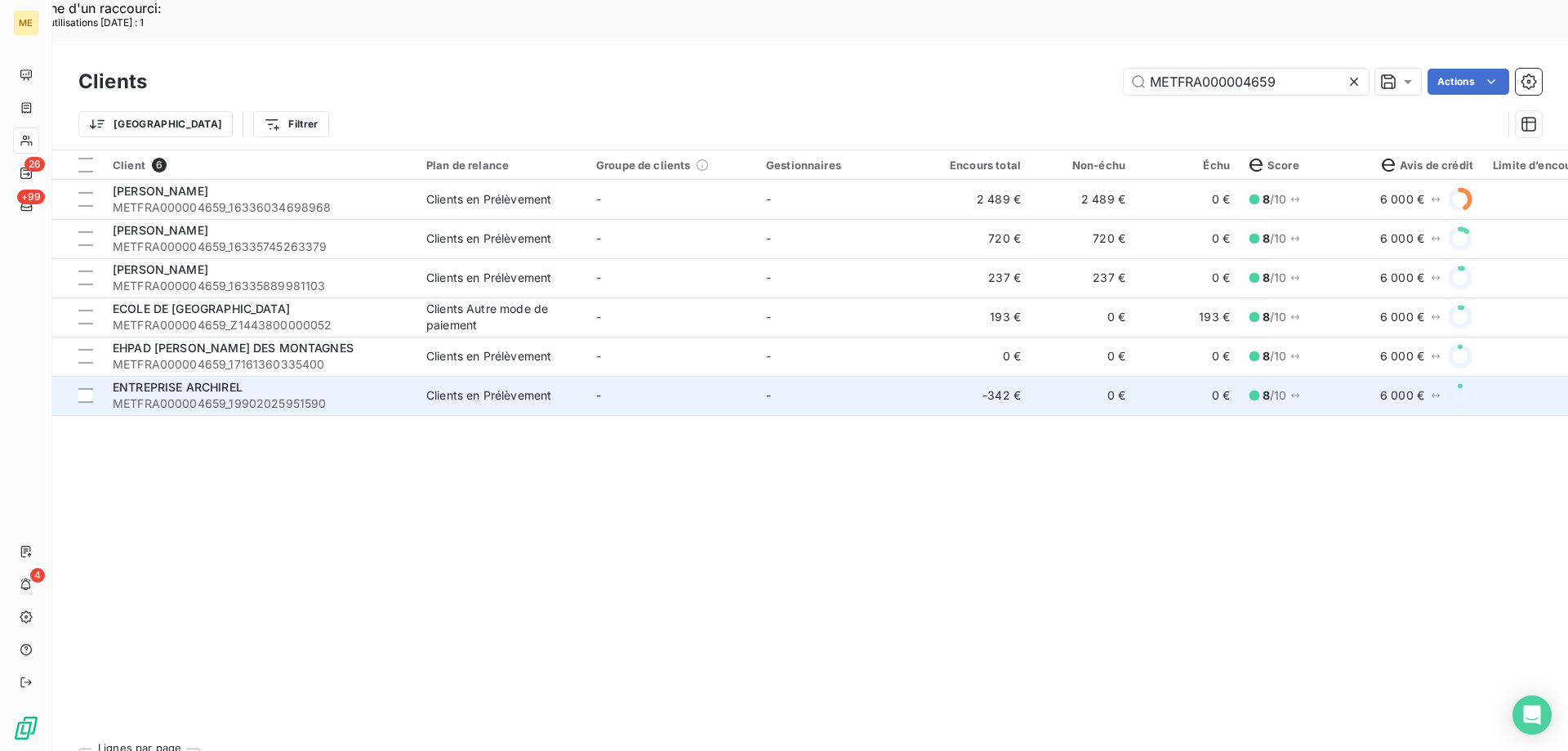
type input "METFRA000004659"
click at [815, 376] on td "-" at bounding box center [841, 396] width 170 height 39
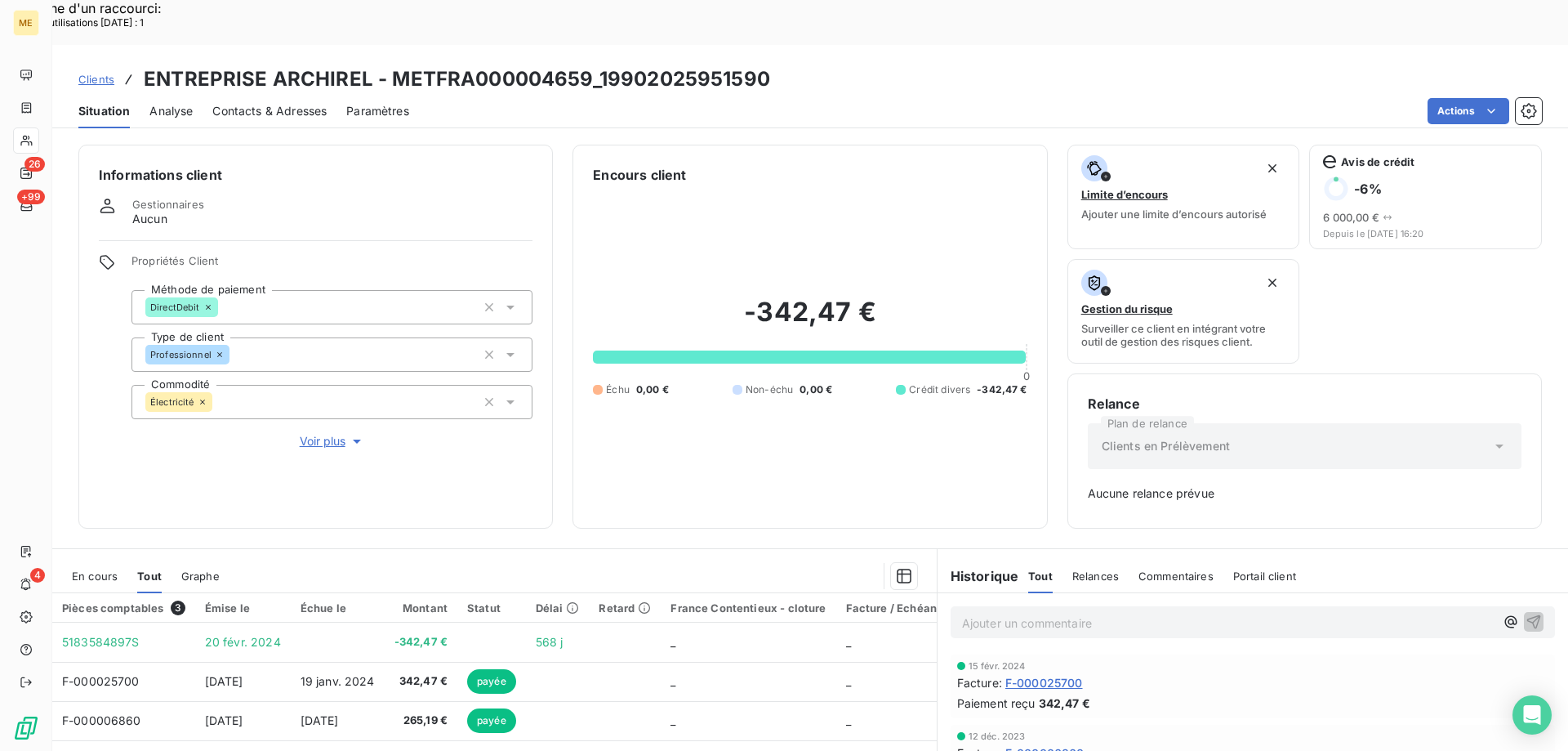
click at [96, 73] on span "Clients" at bounding box center [96, 79] width 36 height 13
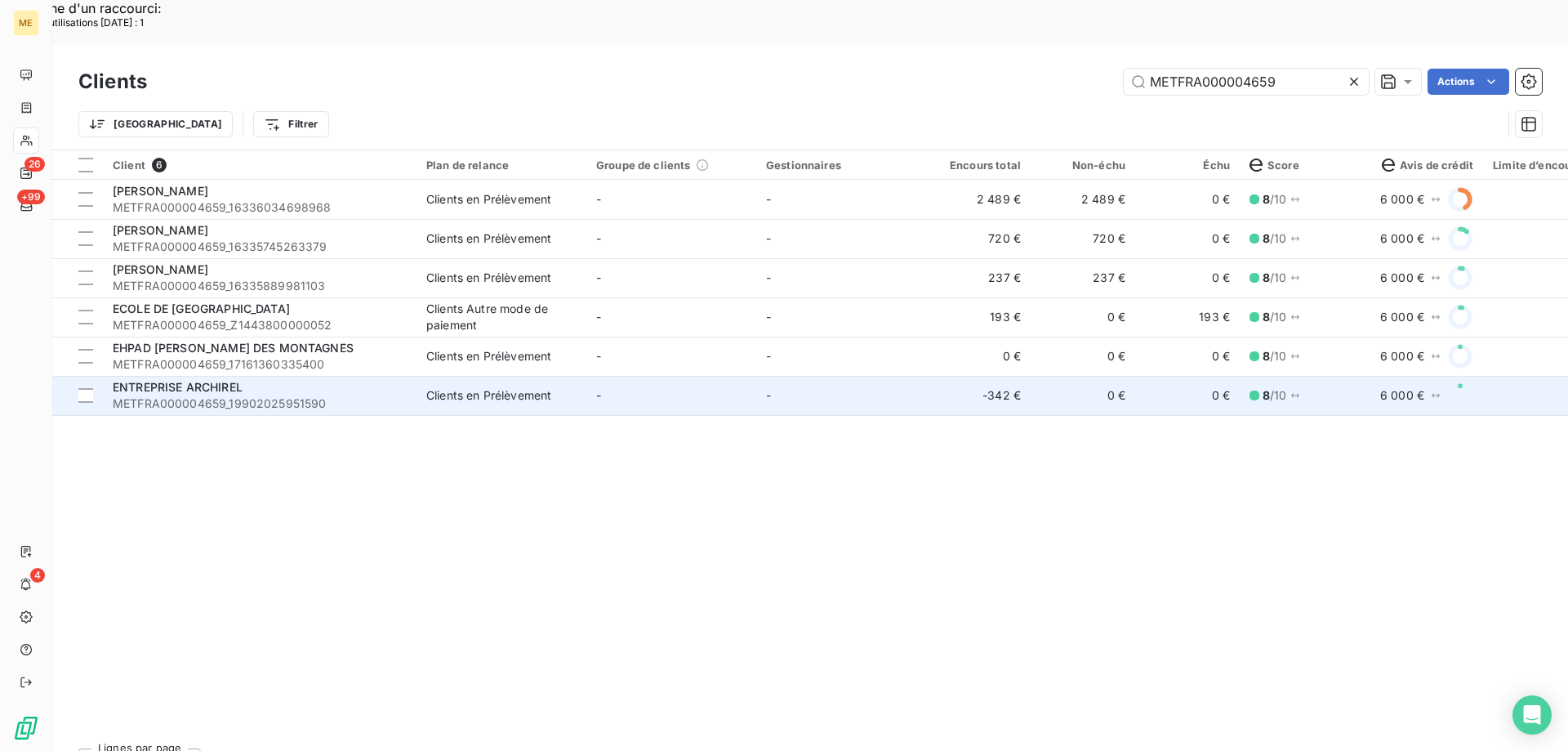
click at [761, 376] on td "-" at bounding box center [841, 396] width 170 height 39
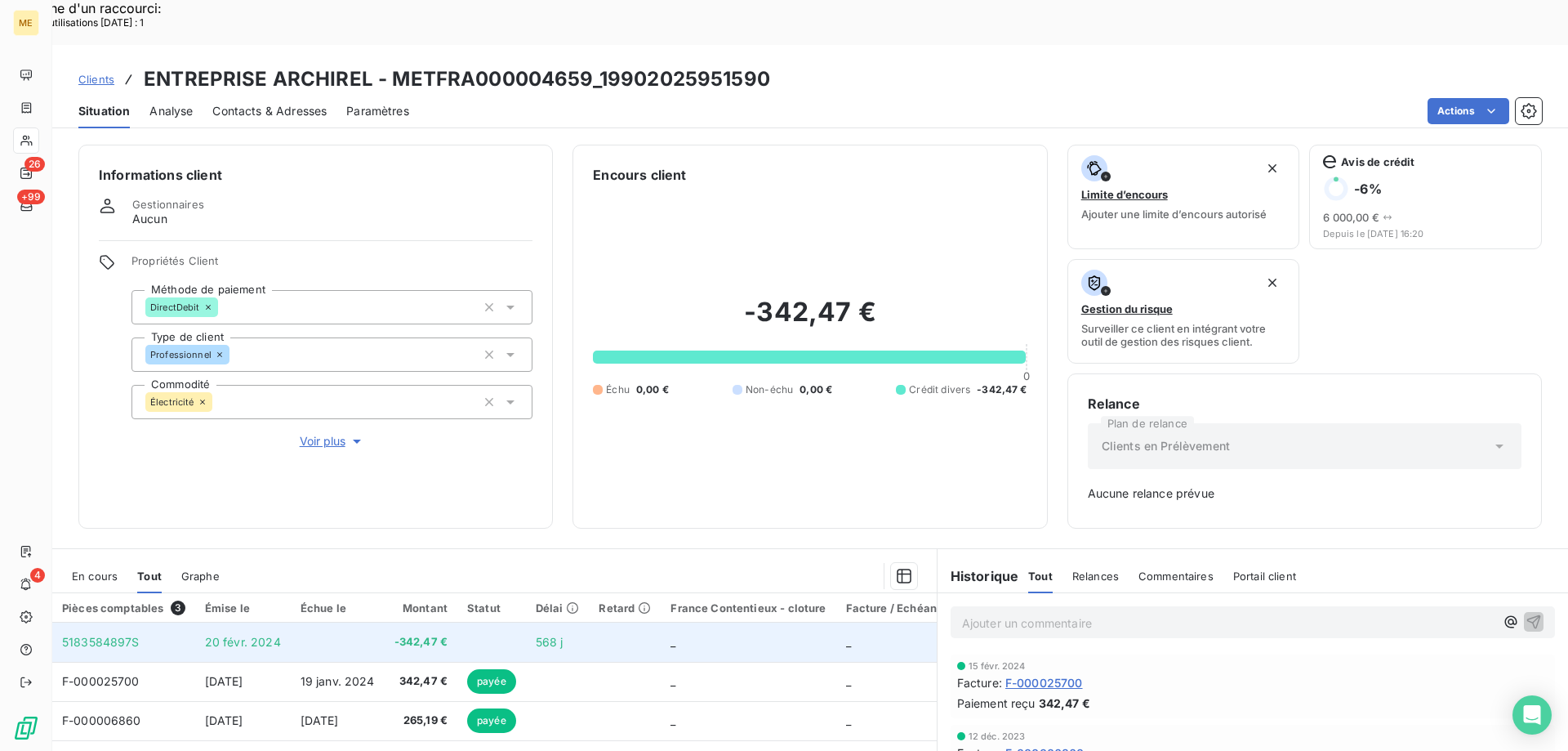
click at [296, 623] on td at bounding box center [338, 642] width 94 height 39
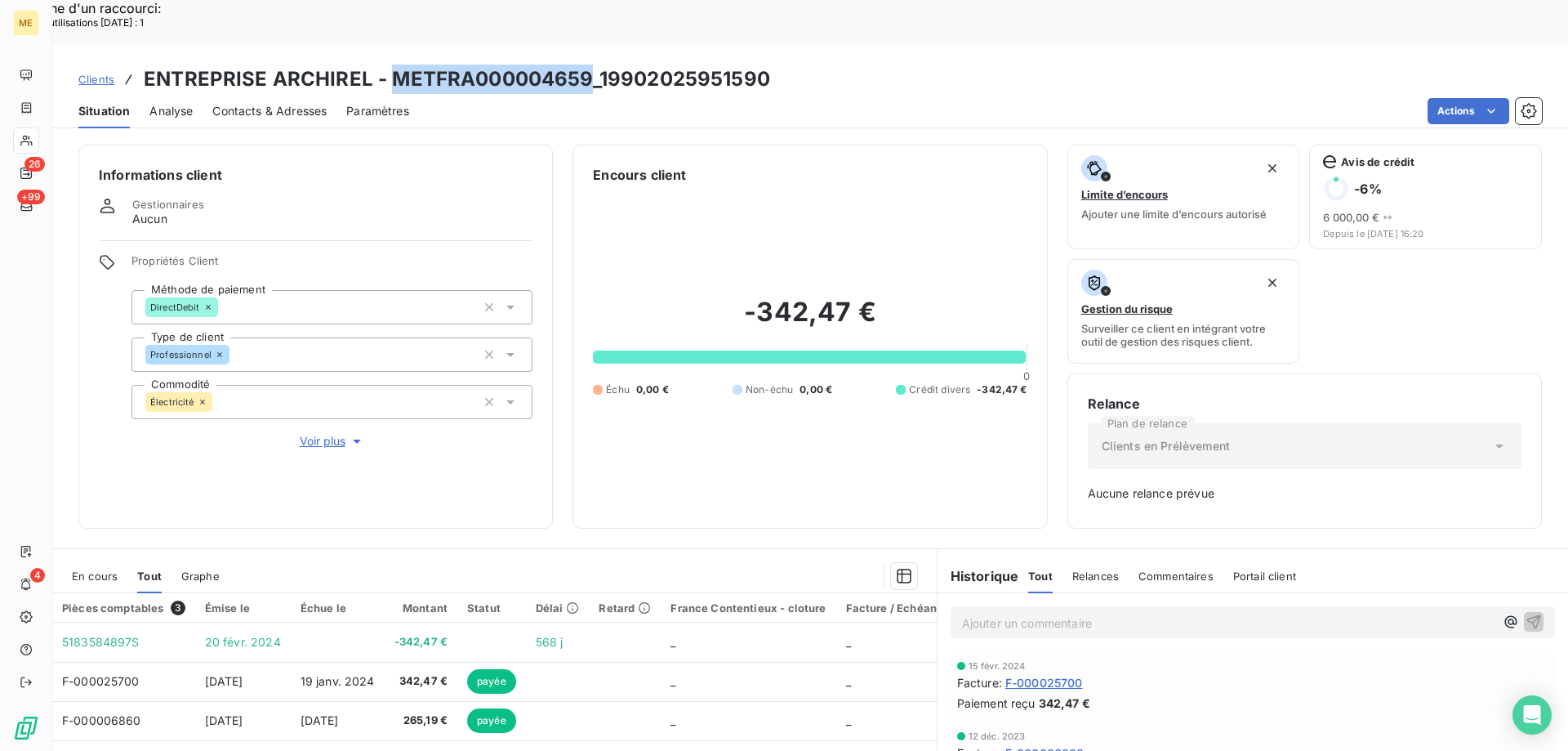
drag, startPoint x: 590, startPoint y: 33, endPoint x: 385, endPoint y: 40, distance: 205.1
click at [385, 64] on h3 "ENTREPRISE ARCHIREL - METFRA000004659_19902025951590" at bounding box center [457, 79] width 627 height 29
click at [537, 64] on h3 "ENTREPRISE ARCHIREL - METFRA000004659_19902025951590" at bounding box center [457, 79] width 627 height 29
drag, startPoint x: 569, startPoint y: 36, endPoint x: 580, endPoint y: 41, distance: 12.1
click at [570, 64] on h3 "ENTREPRISE ARCHIREL - METFRA000004659_19902025951590" at bounding box center [457, 79] width 627 height 29
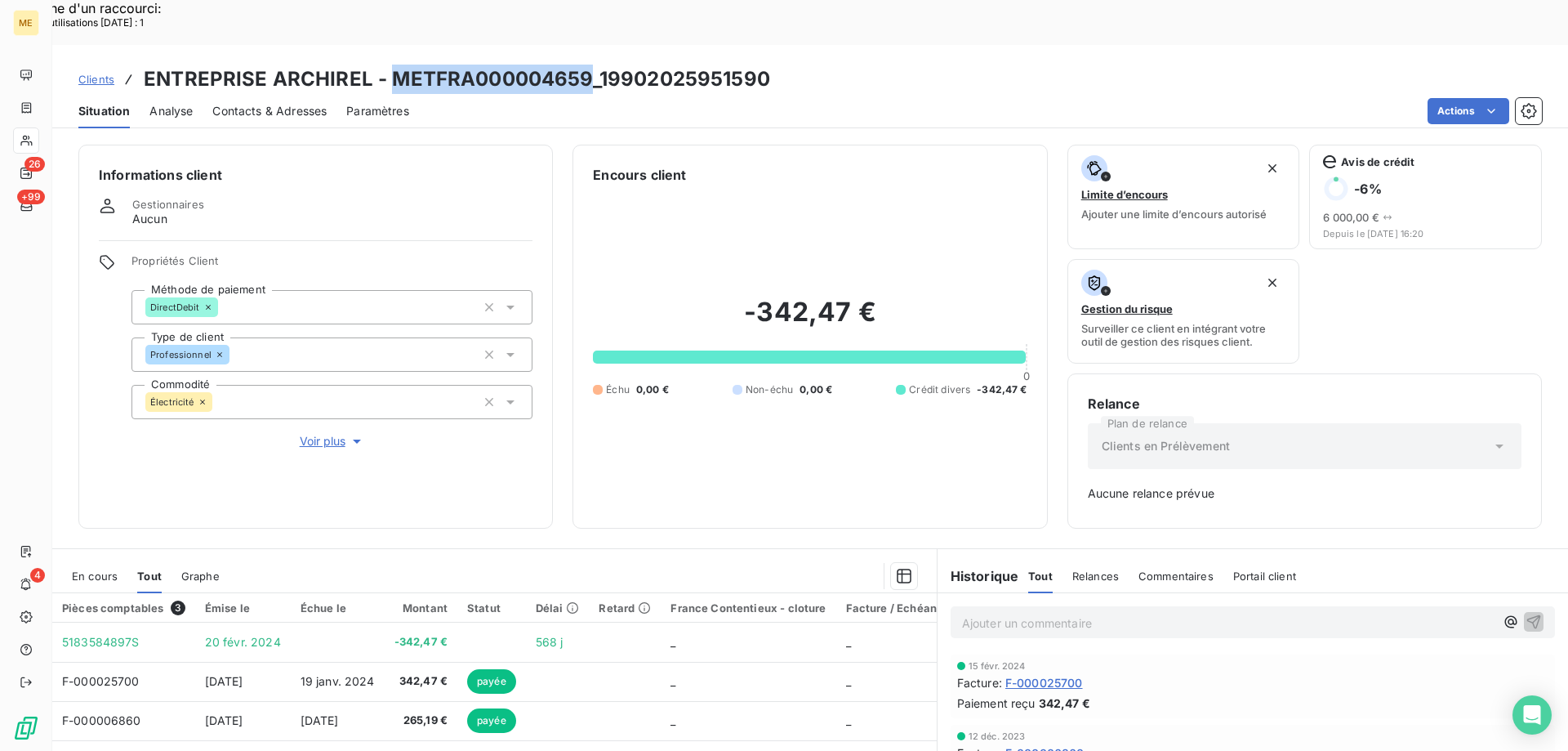
click at [588, 64] on h3 "ENTREPRISE ARCHIREL - METFRA000004659_19902025951590" at bounding box center [457, 79] width 627 height 29
click at [602, 64] on h3 "ENTREPRISE ARCHIREL - METFRA000004659_19902025951590" at bounding box center [457, 79] width 627 height 29
drag, startPoint x: 588, startPoint y: 30, endPoint x: 388, endPoint y: 43, distance: 200.4
click at [388, 64] on h3 "ENTREPRISE ARCHIREL - METFRA000004659_19902025951590" at bounding box center [457, 79] width 627 height 29
click at [95, 73] on span "Clients" at bounding box center [96, 79] width 36 height 13
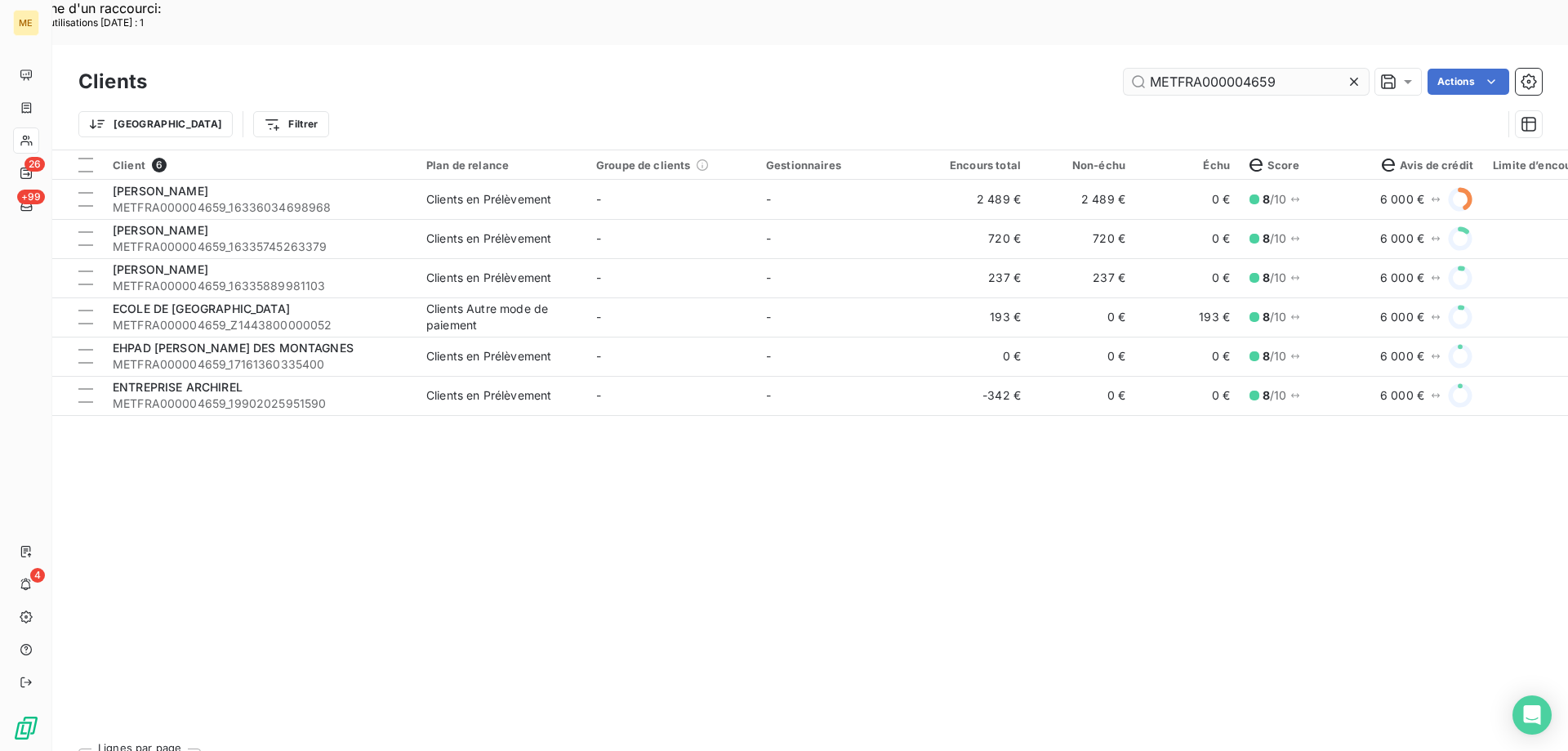
click at [1204, 69] on input "METFRA000004659" at bounding box center [1246, 81] width 245 height 26
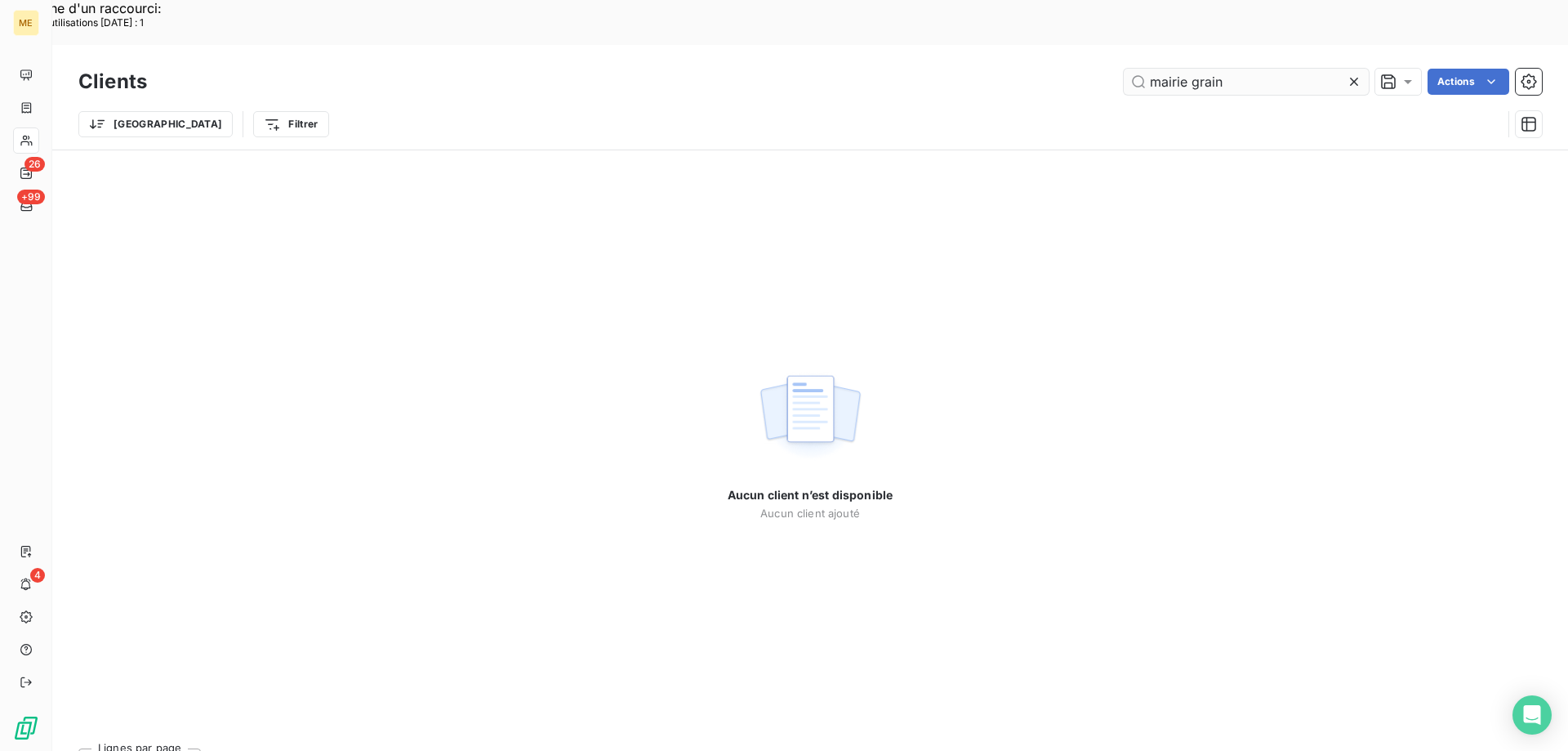
click at [1192, 69] on input "mairie grain" at bounding box center [1246, 81] width 245 height 26
click at [1214, 69] on input "mairie grain" at bounding box center [1246, 81] width 245 height 26
paste input "Z1443800000054"
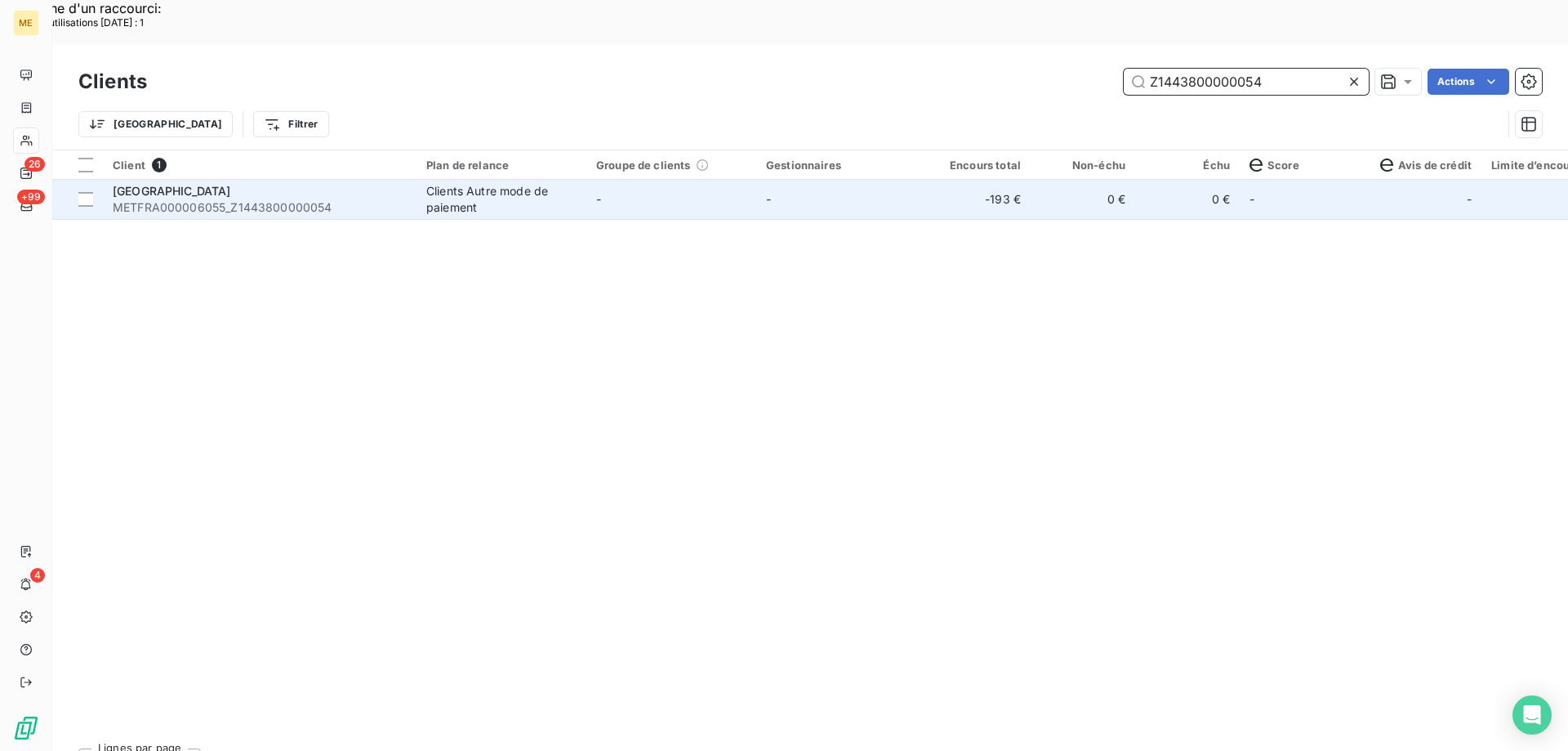
type input "Z1443800000054"
click at [858, 180] on td "-" at bounding box center [841, 199] width 170 height 39
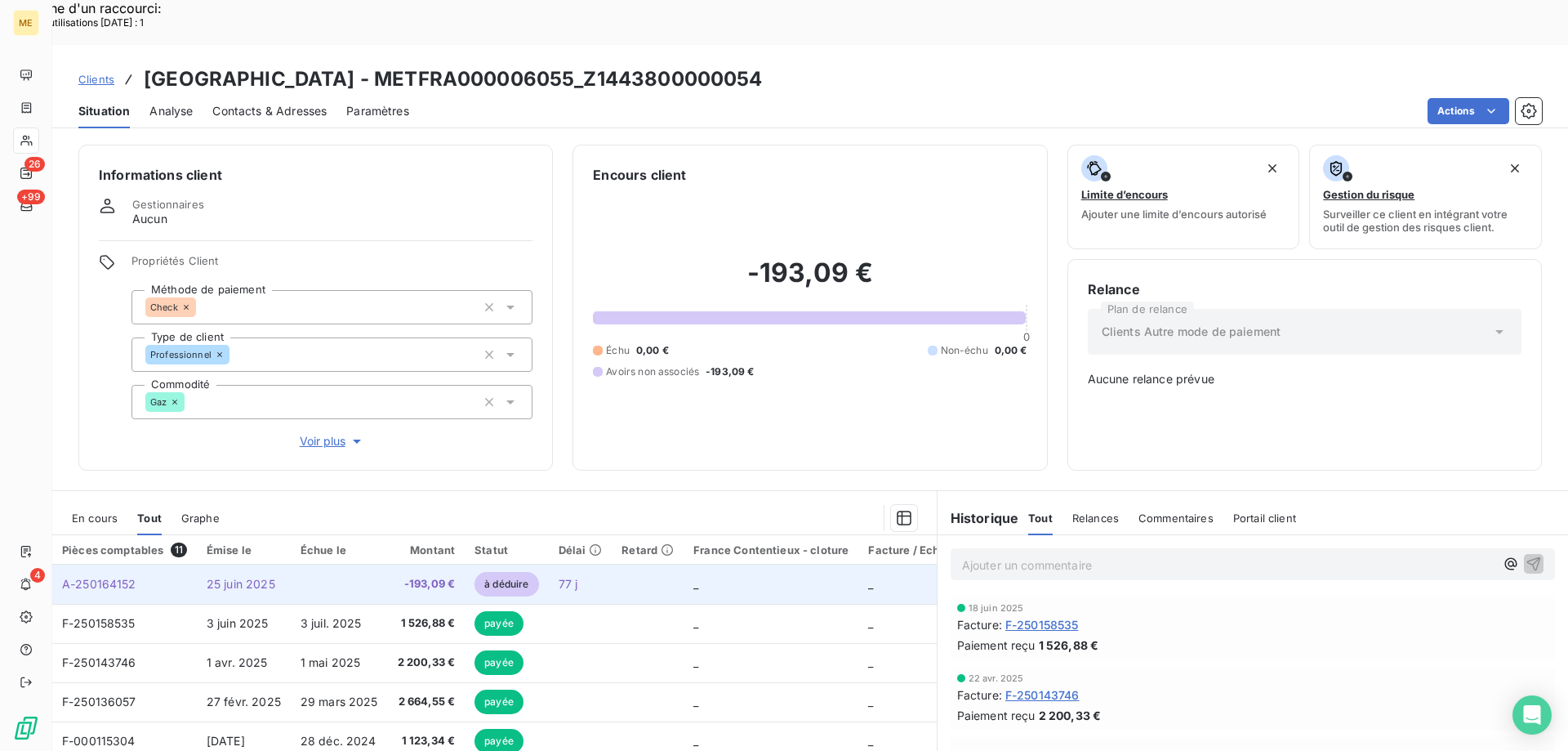
click at [328, 565] on td at bounding box center [339, 584] width 97 height 39
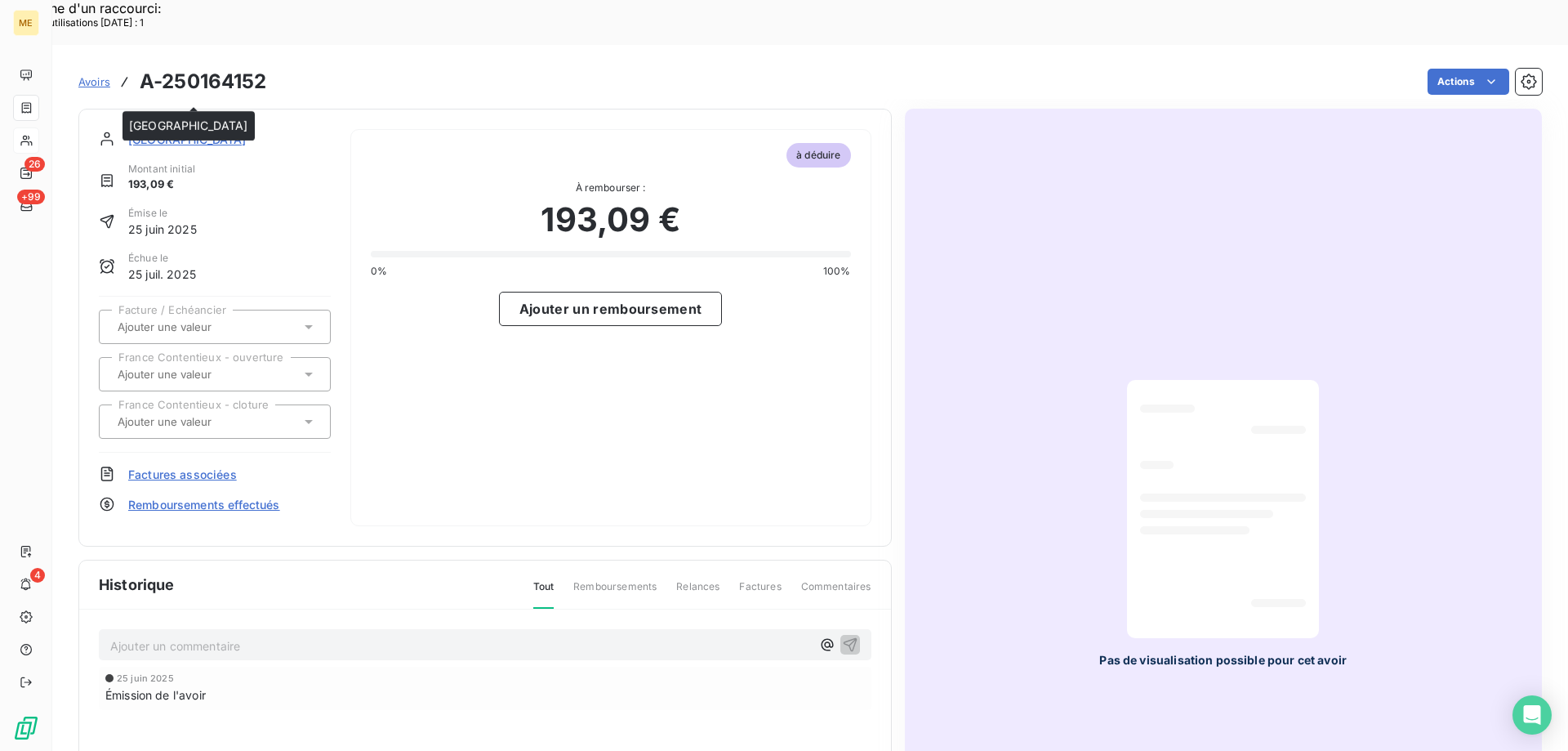
click at [214, 130] on span "MAIRIE DE GRAINVILLE" at bounding box center [187, 139] width 119 height 18
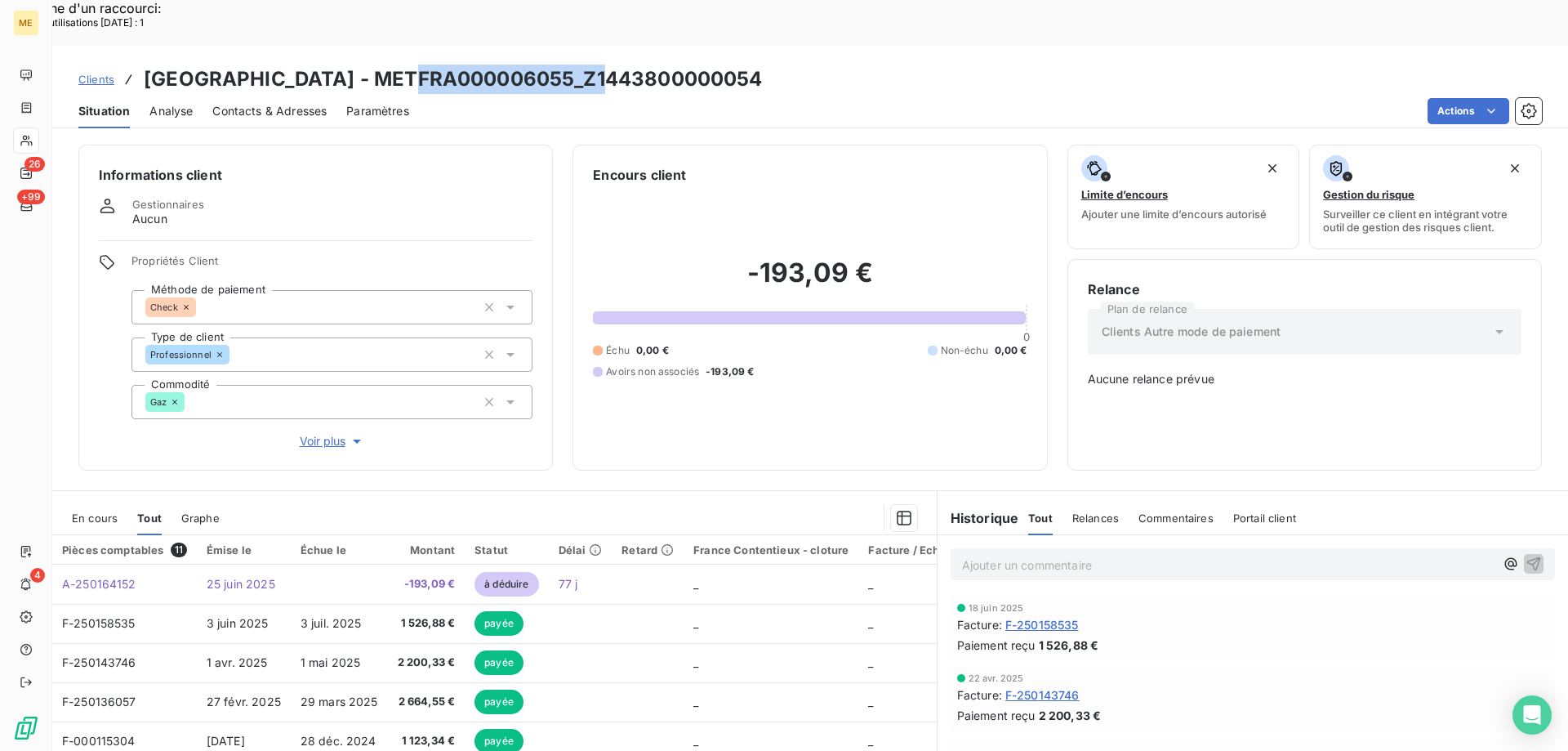
drag, startPoint x: 401, startPoint y: 35, endPoint x: 585, endPoint y: 30, distance: 184.1
click at [585, 64] on h3 "MAIRIE DE GRAINVILLE - METFRA000006055_Z1443800000054" at bounding box center [453, 79] width 619 height 29
drag, startPoint x: 598, startPoint y: 33, endPoint x: 780, endPoint y: 29, distance: 182.0
click at [780, 64] on div "Clients MAIRIE DE GRAINVILLE - METFRA000006055_Z1443800000054" at bounding box center [811, 79] width 1516 height 29
click at [787, 64] on div "Clients MAIRIE DE GRAINVILLE - METFRA000006055_Z1443800000054" at bounding box center [811, 79] width 1516 height 29
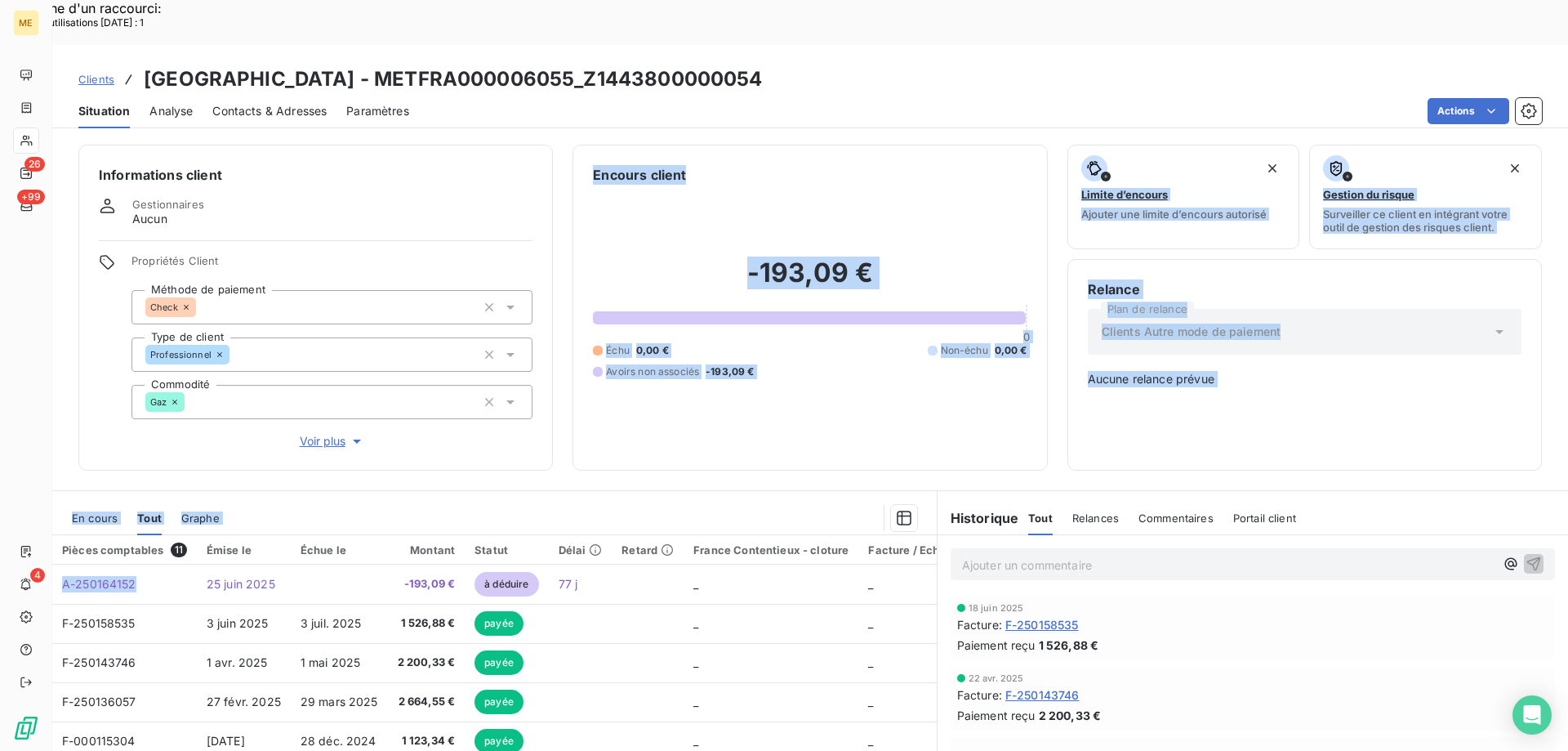
drag, startPoint x: 135, startPoint y: 525, endPoint x: 90, endPoint y: 414, distance: 119.8
click at [90, 414] on div "Informations client Gestionnaires Aucun Propriétés Client Méthode de paiement C…" at bounding box center [811, 465] width 1516 height 662
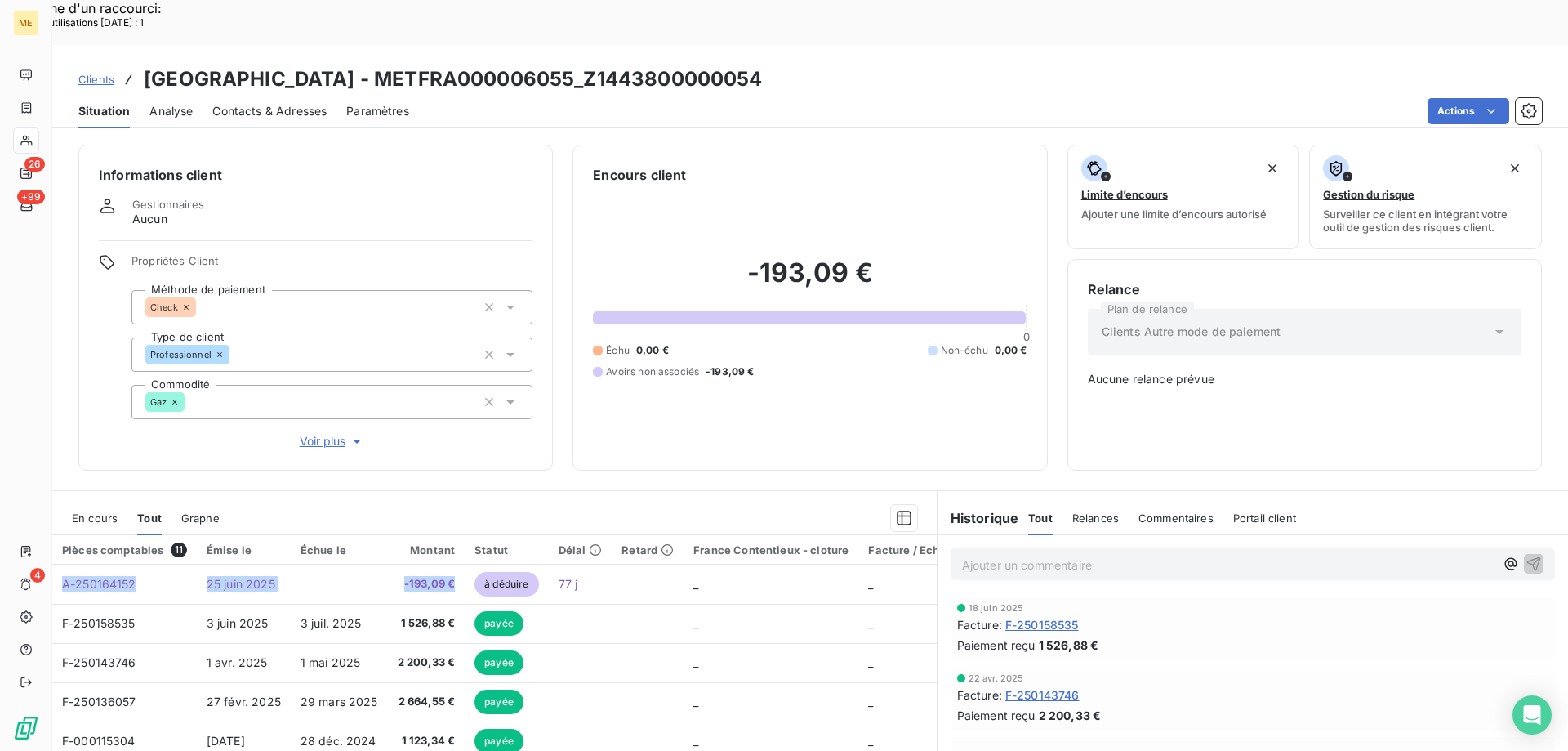
drag, startPoint x: 454, startPoint y: 527, endPoint x: 451, endPoint y: 400, distance: 127.0
click at [400, 501] on div "En cours Tout Graphe Pièces comptables 11 Émise le Échue le Montant Statut Déla…" at bounding box center [495, 700] width 884 height 398
drag, startPoint x: 784, startPoint y: 36, endPoint x: 595, endPoint y: 45, distance: 189.2
click at [595, 64] on div "Clients MAIRIE DE GRAINVILLE - METFRA000006055_Z1443800000054" at bounding box center [811, 79] width 1516 height 29
click at [87, 512] on span "En cours" at bounding box center [94, 519] width 46 height 13
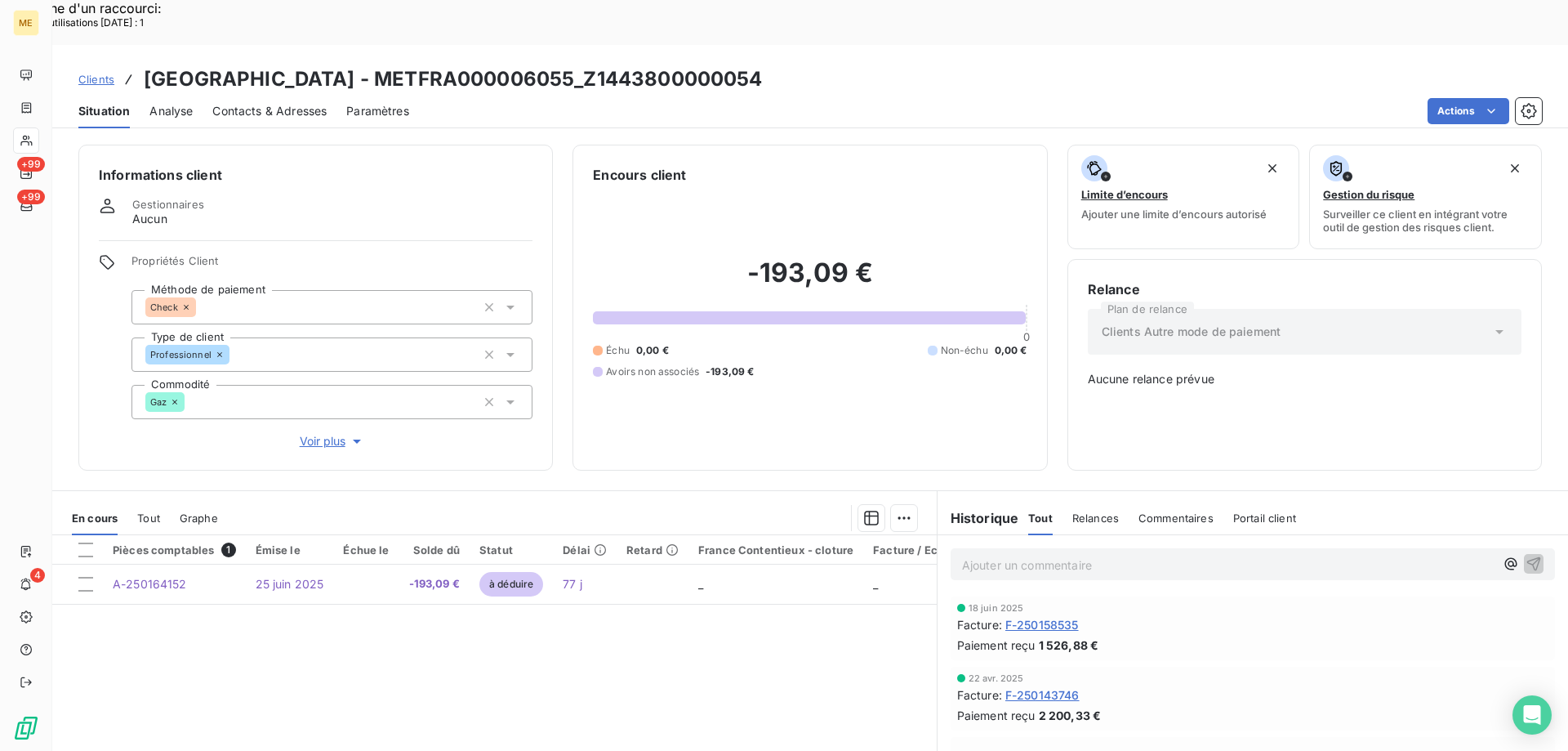
click at [992, 555] on p "Ajouter un commentaire ﻿" at bounding box center [1228, 565] width 532 height 20
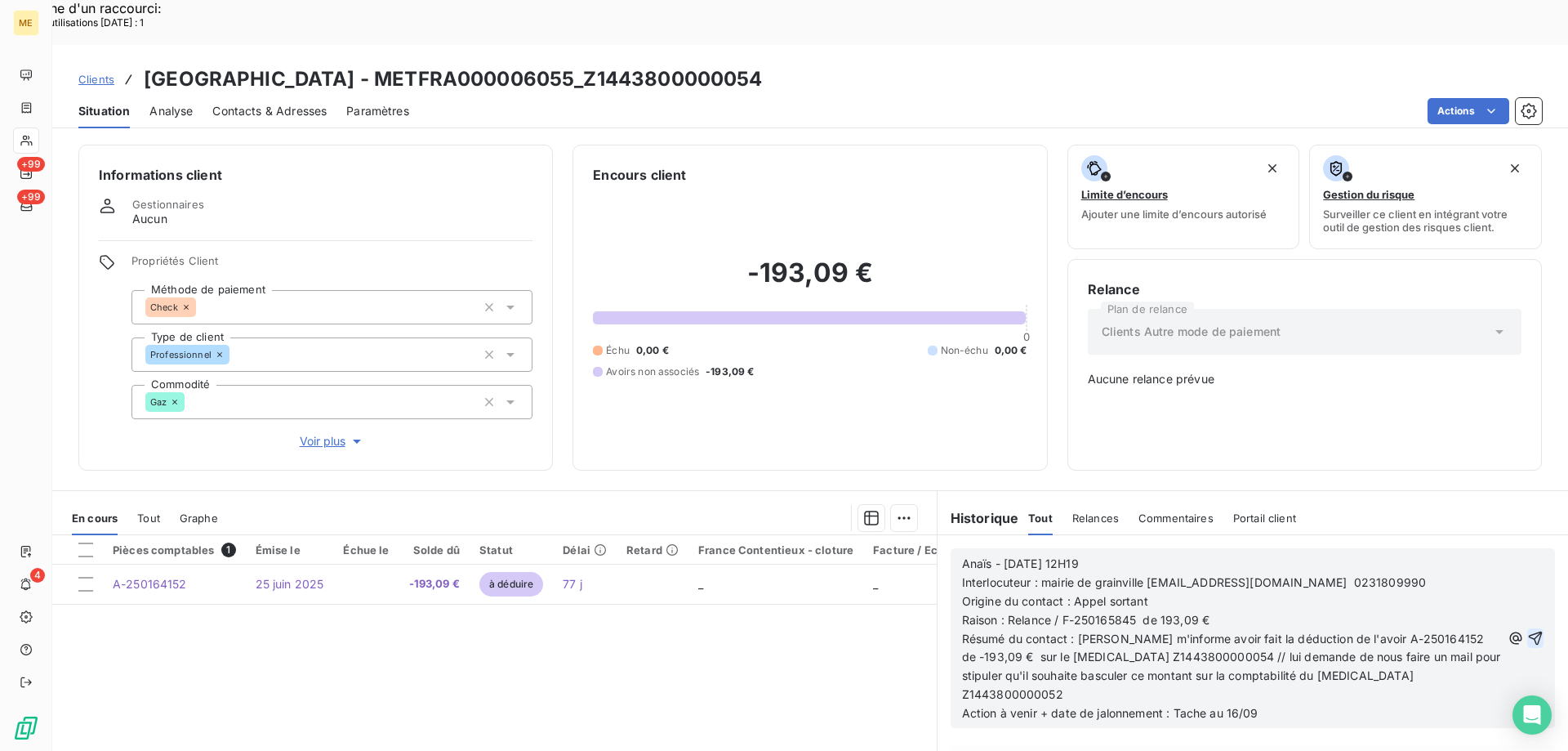
click at [1528, 631] on icon "button" at bounding box center [1536, 639] width 17 height 17
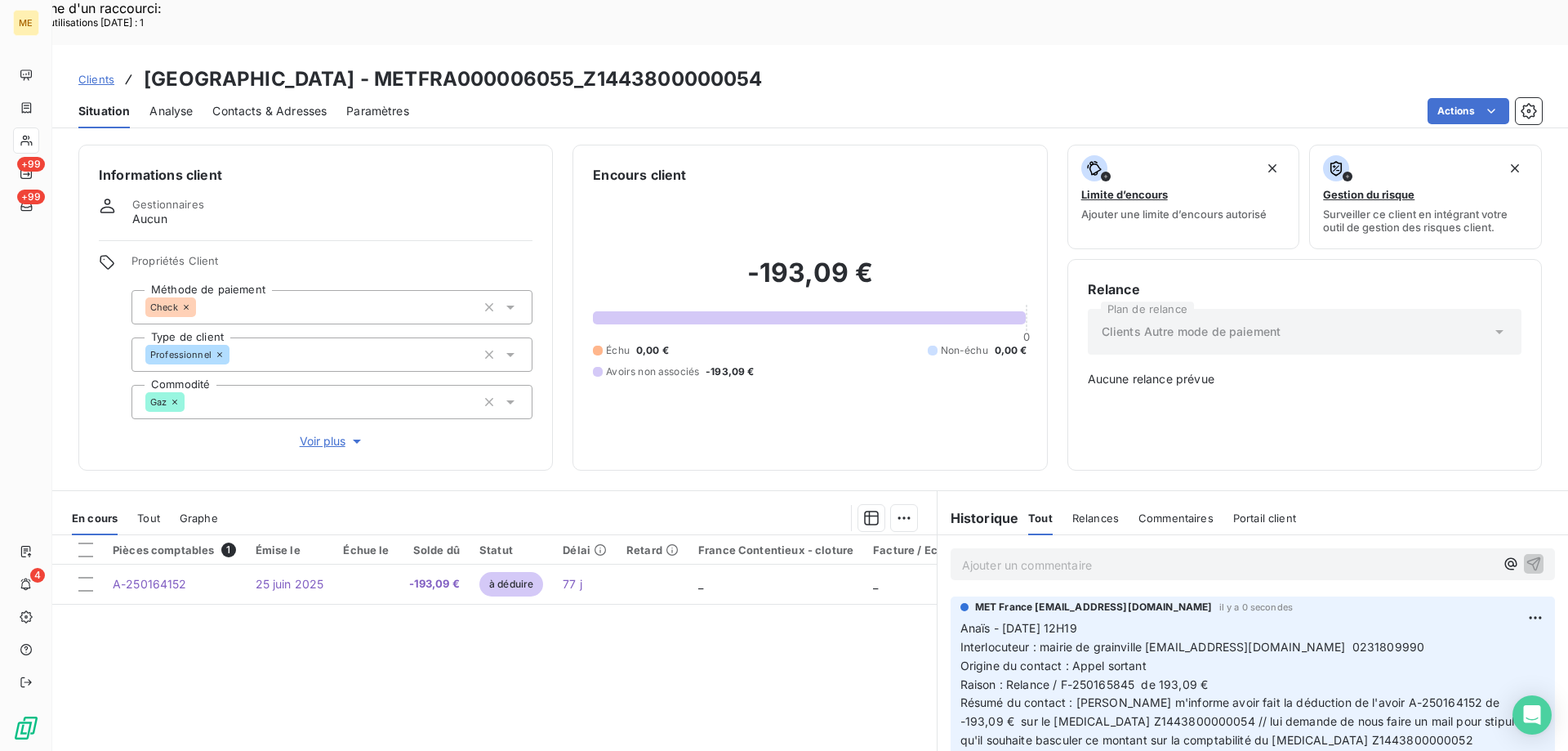
click at [315, 433] on span "Voir plus" at bounding box center [333, 442] width 65 height 17
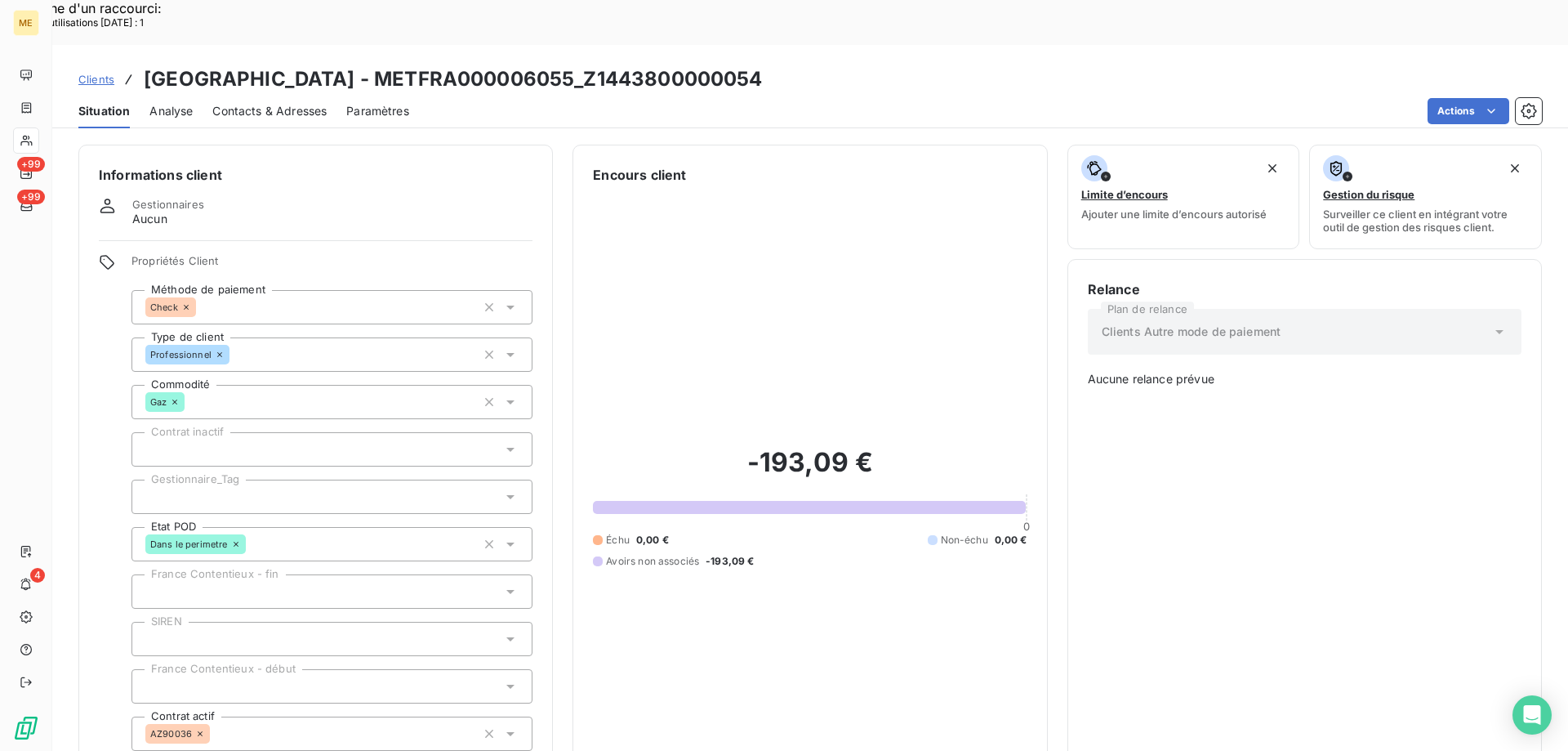
click at [252, 480] on div at bounding box center [332, 497] width 401 height 34
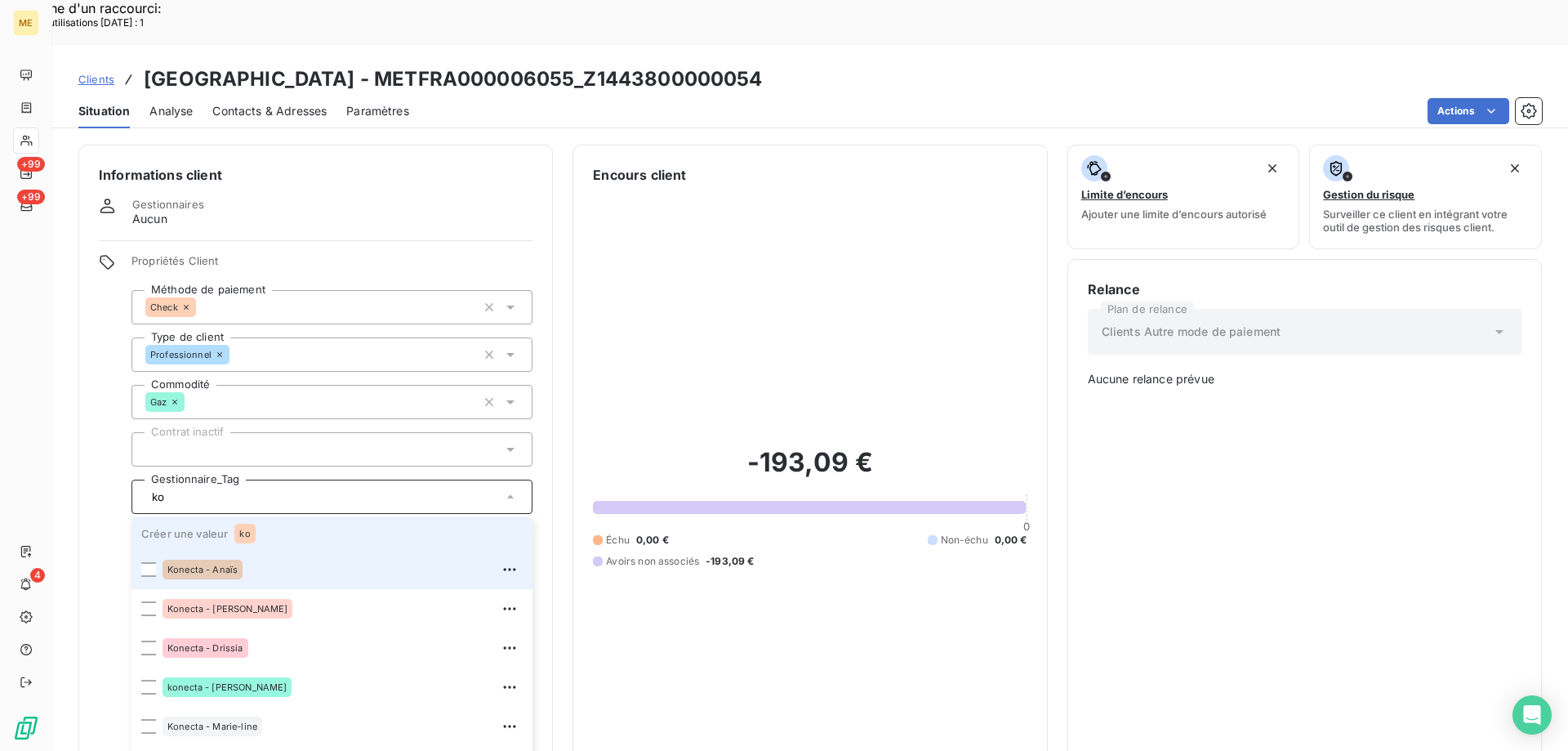
drag, startPoint x: 247, startPoint y: 524, endPoint x: 510, endPoint y: 470, distance: 268.5
click at [248, 557] on div "Konecta - Anaïs" at bounding box center [342, 570] width 360 height 26
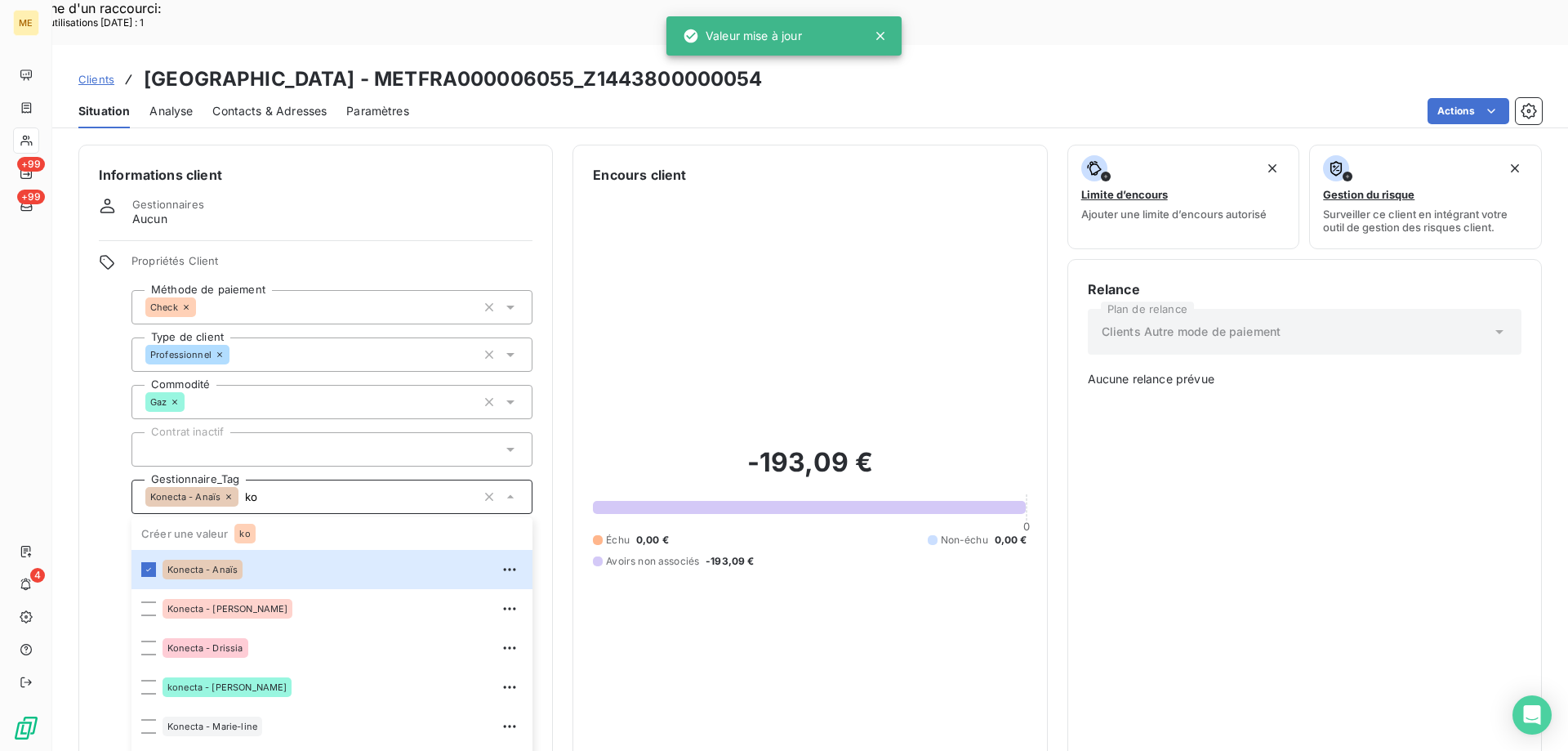
click at [283, 489] on input "ko" at bounding box center [357, 497] width 237 height 15
type input "ko"
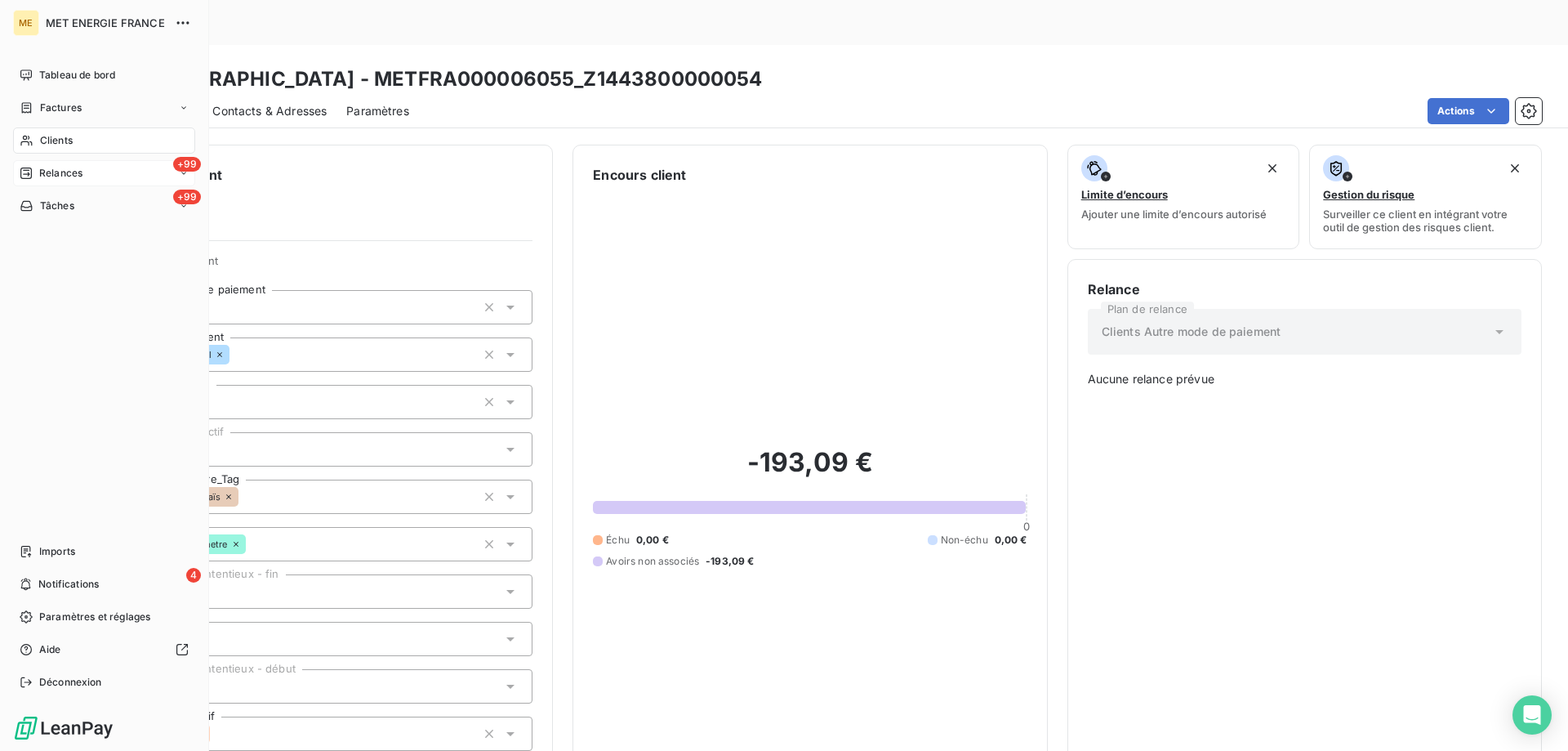
click at [49, 173] on span "Relances" at bounding box center [61, 173] width 43 height 15
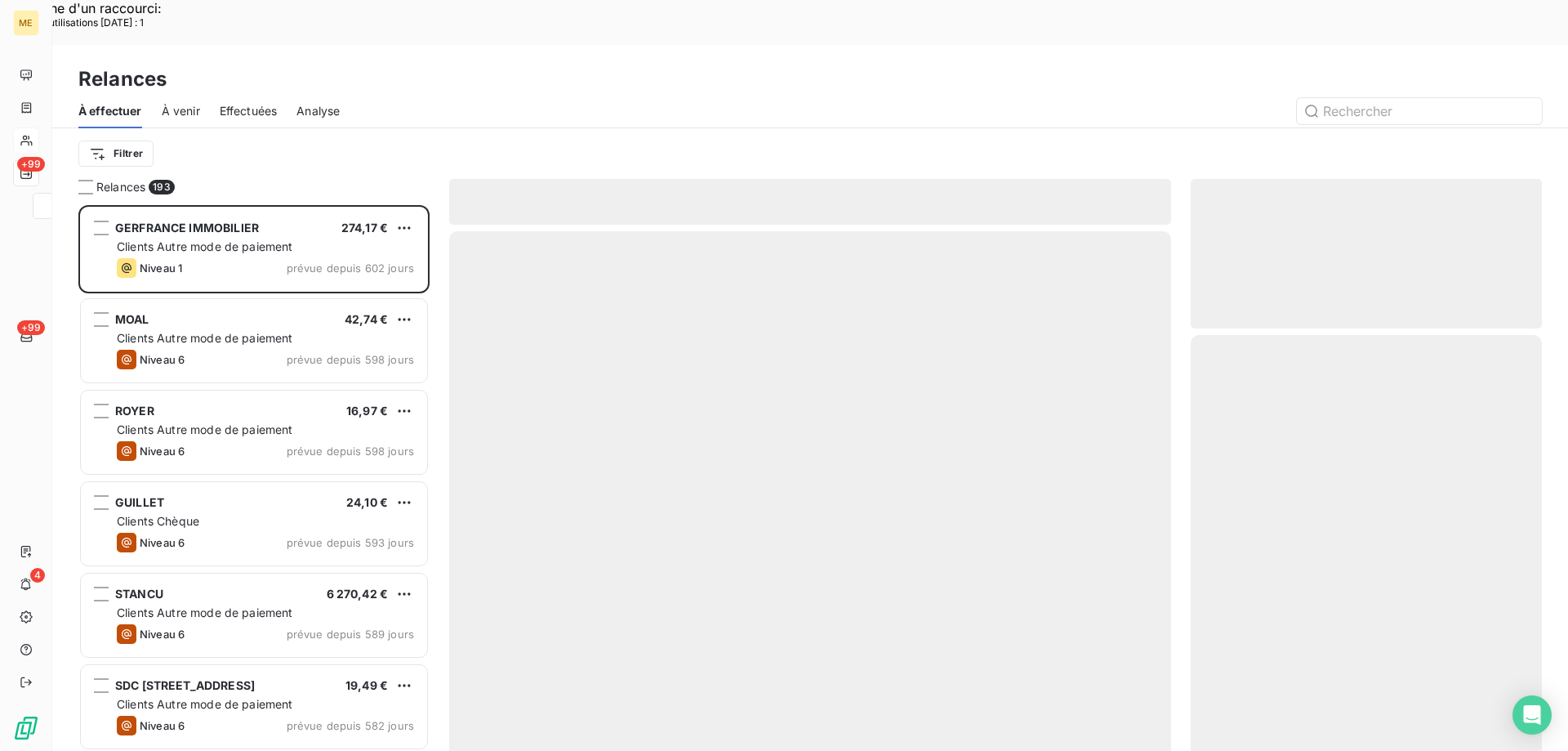
scroll to position [579, 339]
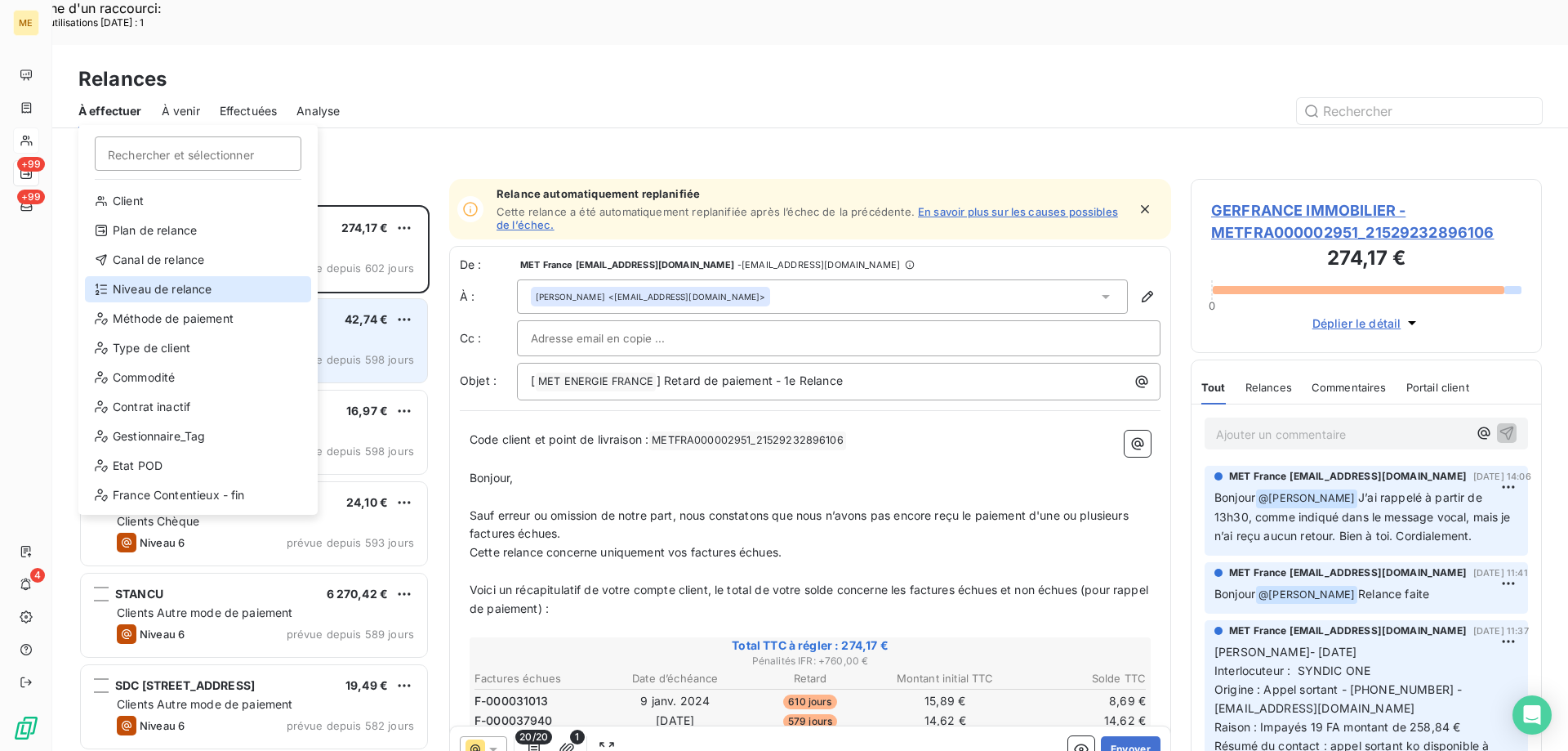
drag, startPoint x: 191, startPoint y: 294, endPoint x: 201, endPoint y: 273, distance: 23.3
click at [192, 295] on div "Niveau de relance" at bounding box center [198, 289] width 227 height 26
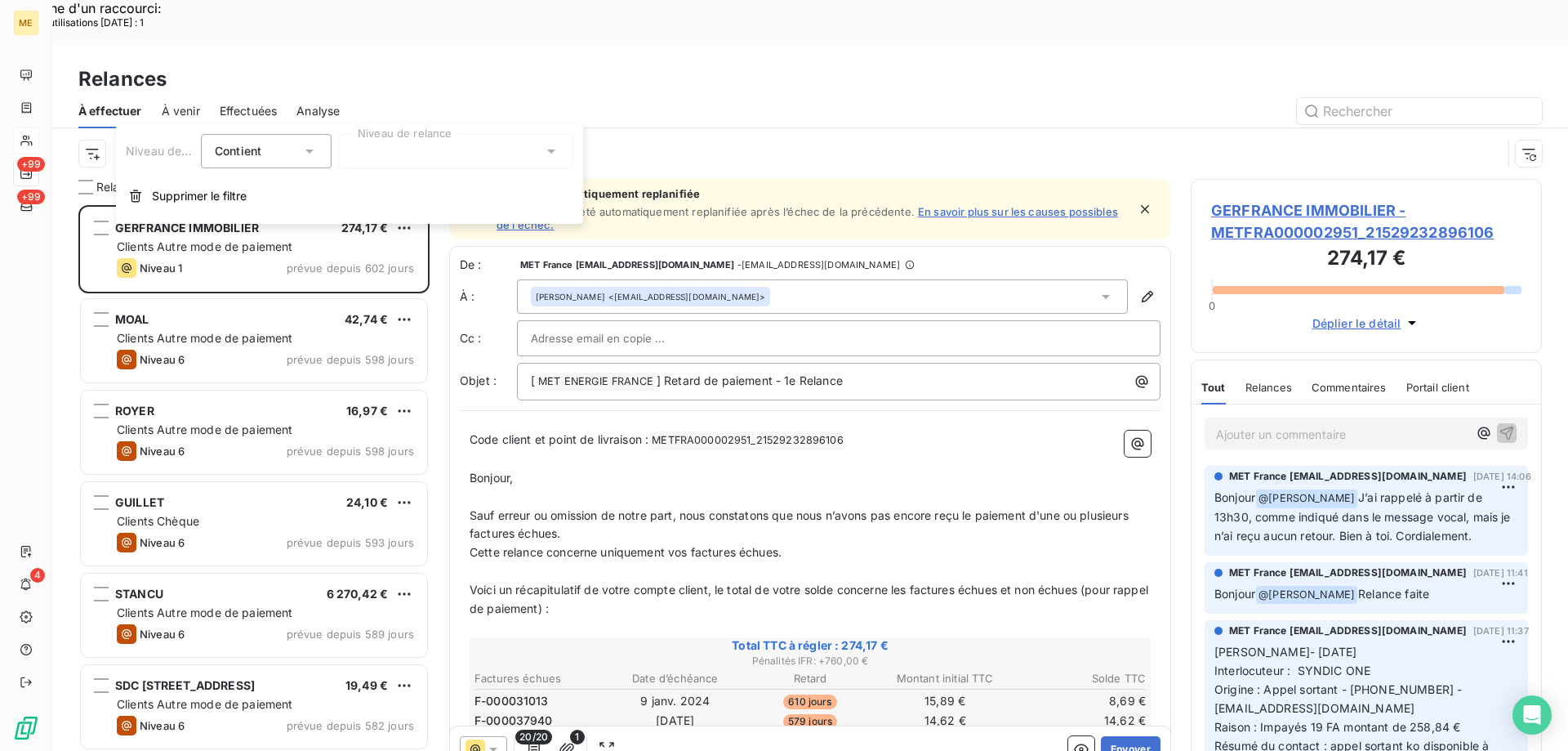
click at [410, 153] on div at bounding box center [456, 151] width 235 height 34
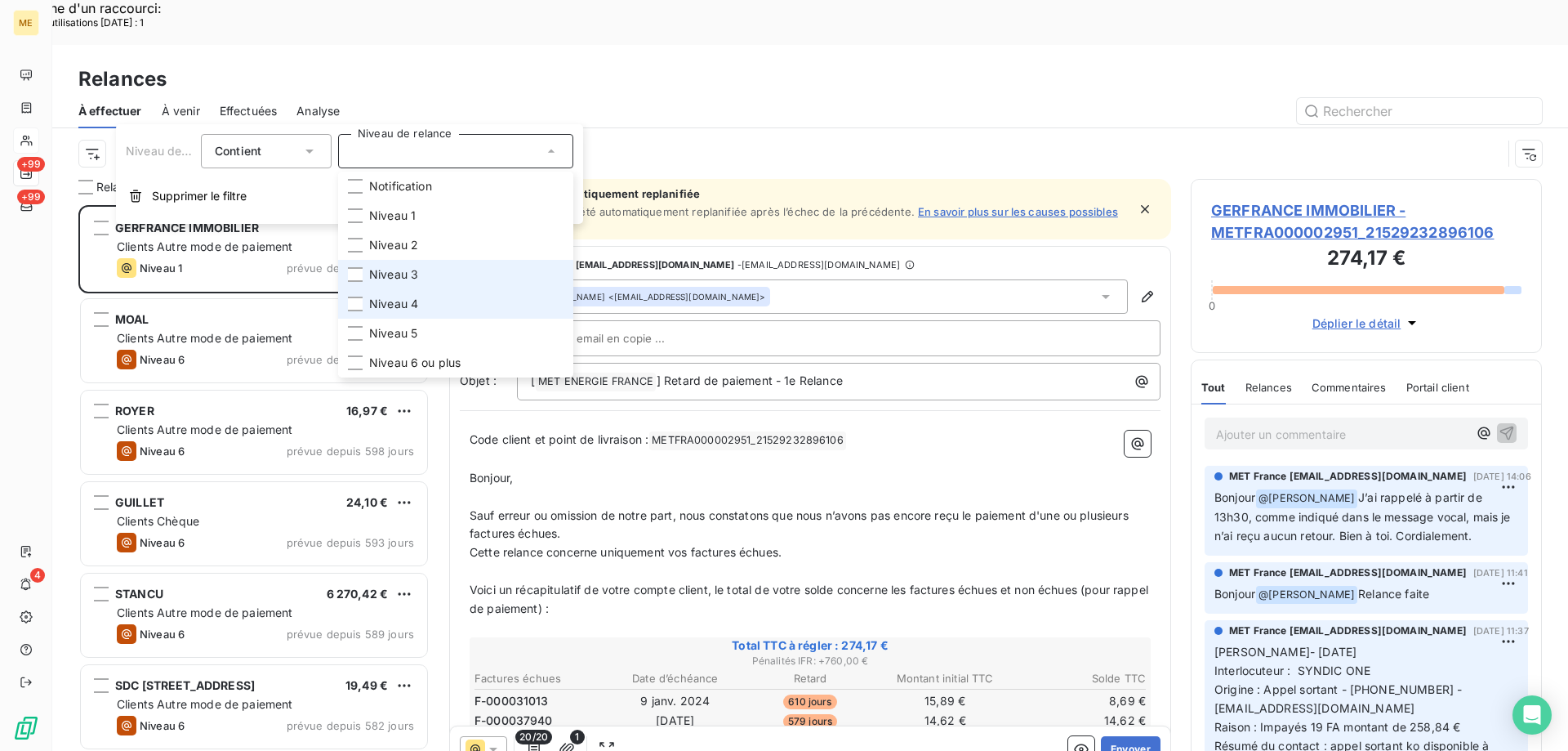
drag, startPoint x: 435, startPoint y: 273, endPoint x: 435, endPoint y: 294, distance: 21.0
click at [436, 273] on li "Niveau 3" at bounding box center [456, 274] width 235 height 29
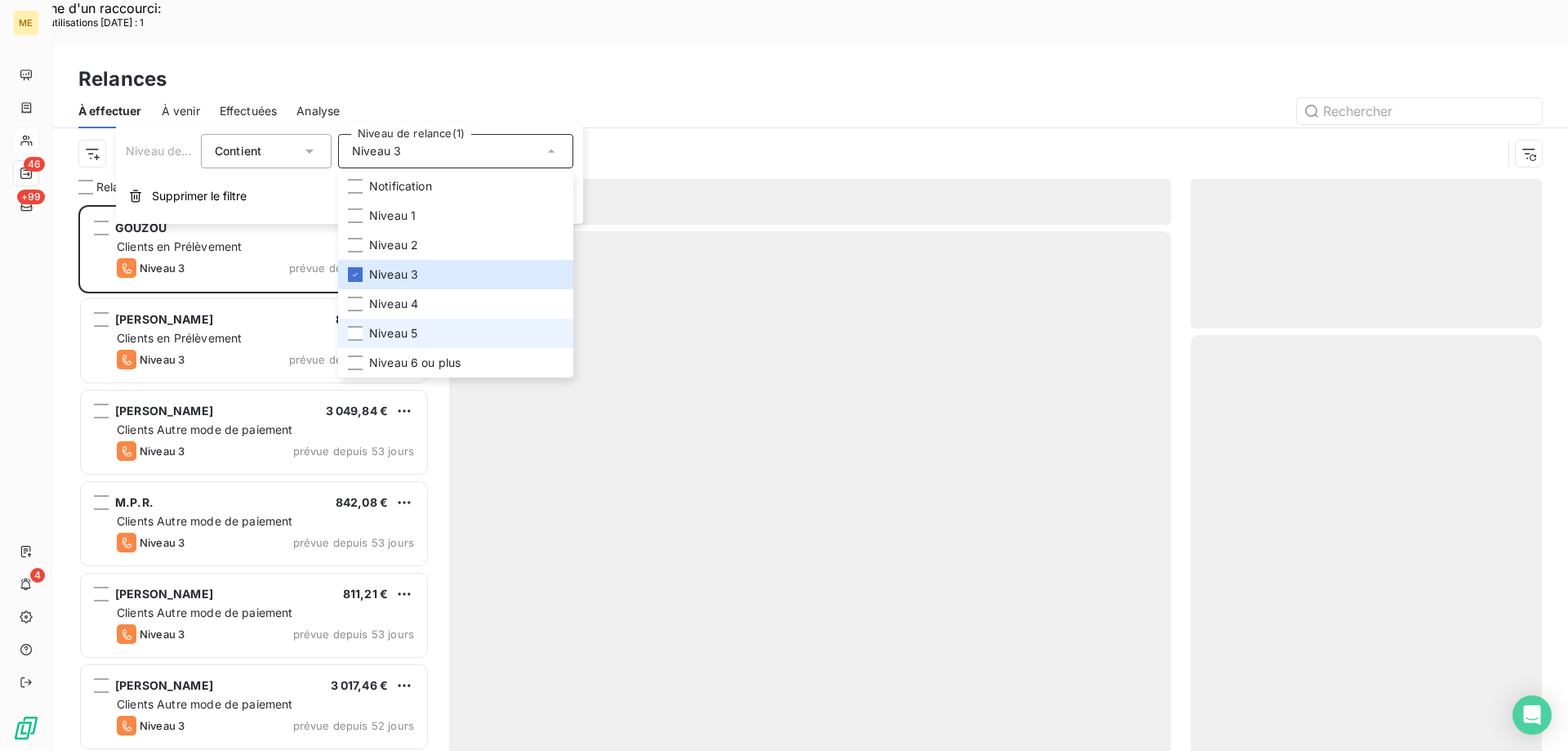
scroll to position [579, 339]
click at [426, 339] on li "Niveau 5" at bounding box center [456, 333] width 235 height 29
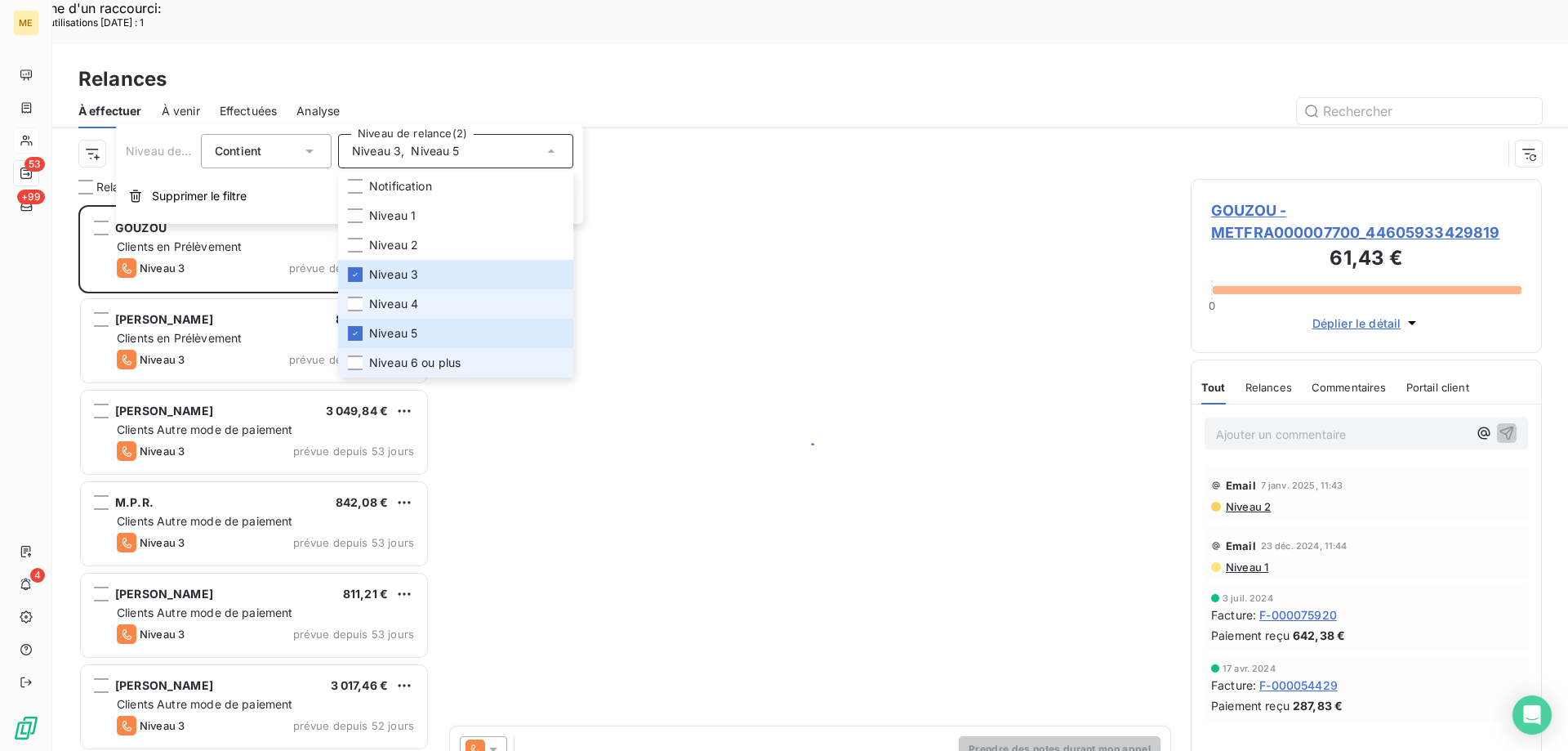
drag, startPoint x: 431, startPoint y: 364, endPoint x: 364, endPoint y: 294, distance: 96.9
click at [432, 364] on span "Niveau 6 ou plus" at bounding box center [415, 363] width 91 height 17
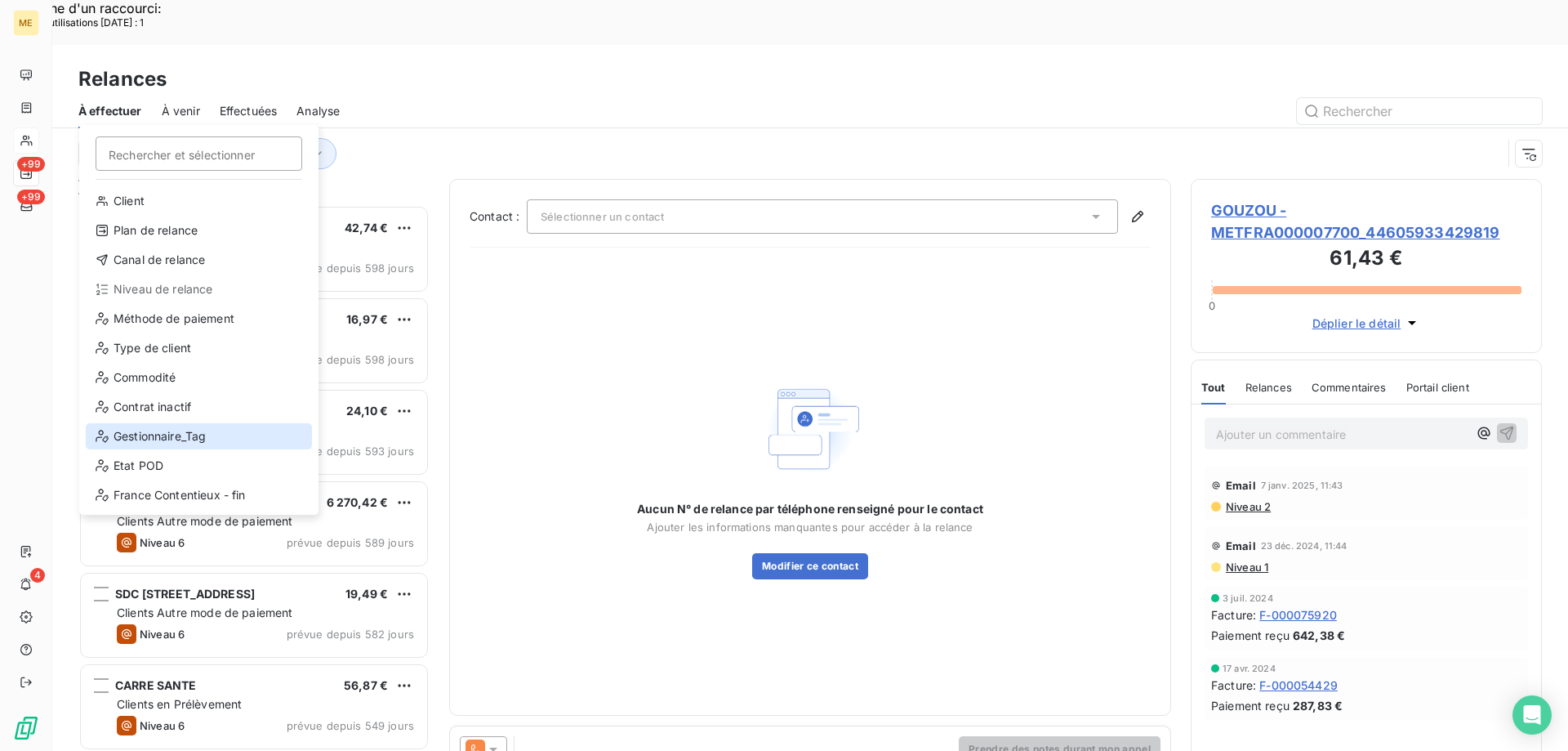
click at [154, 432] on div "Gestionnaire_Tag" at bounding box center [199, 436] width 227 height 26
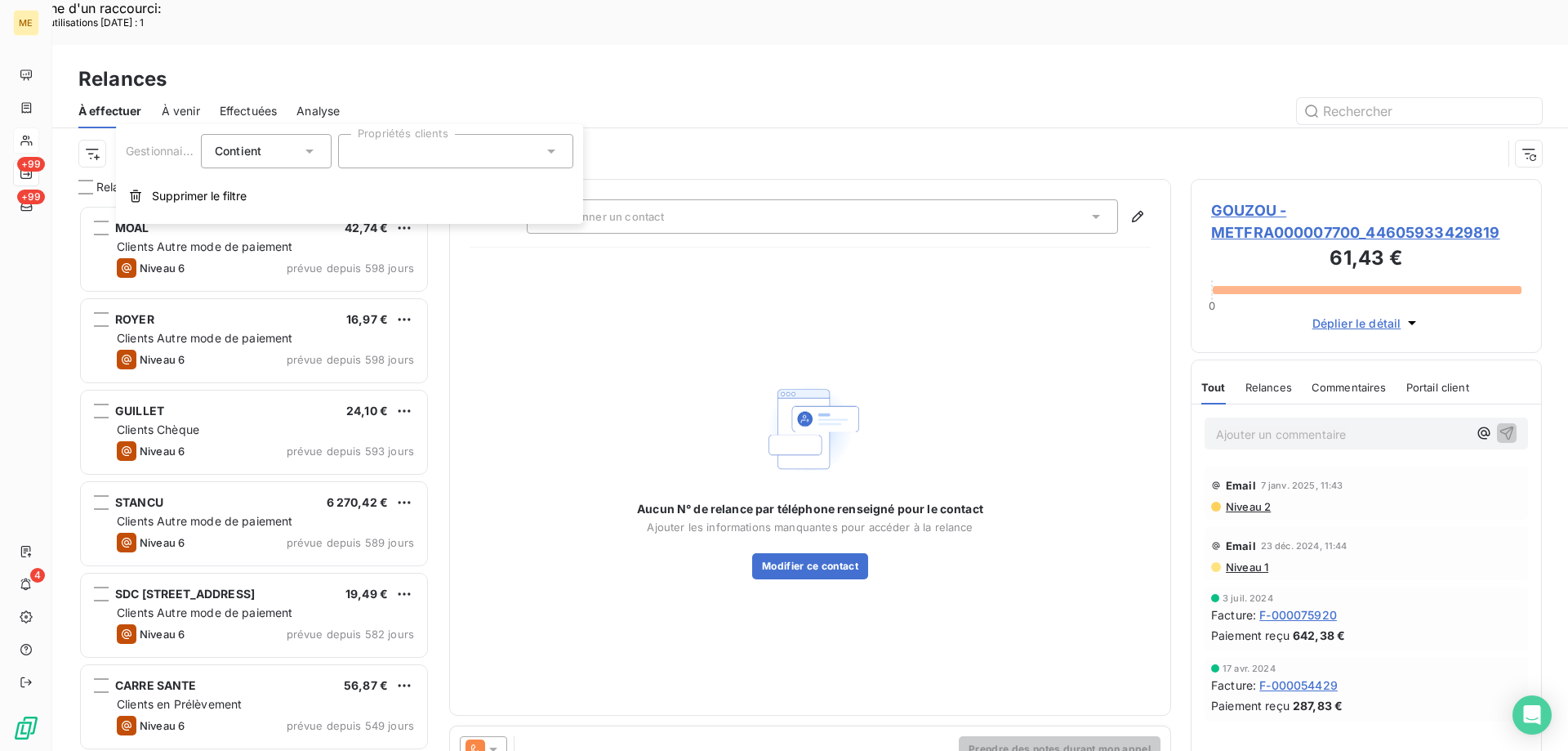
click at [485, 151] on div at bounding box center [456, 151] width 235 height 34
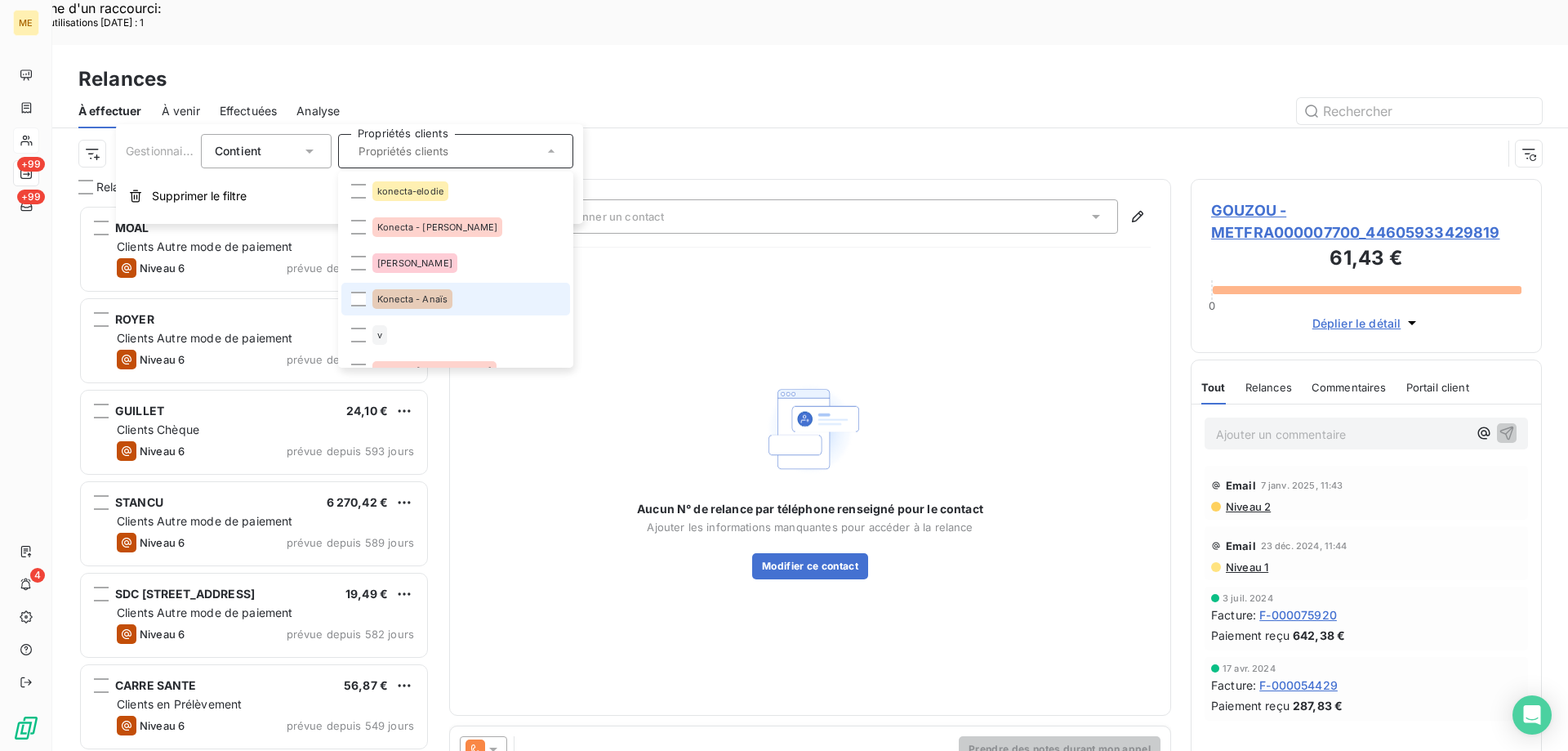
click at [446, 301] on span "Konecta - Anaïs" at bounding box center [413, 299] width 70 height 10
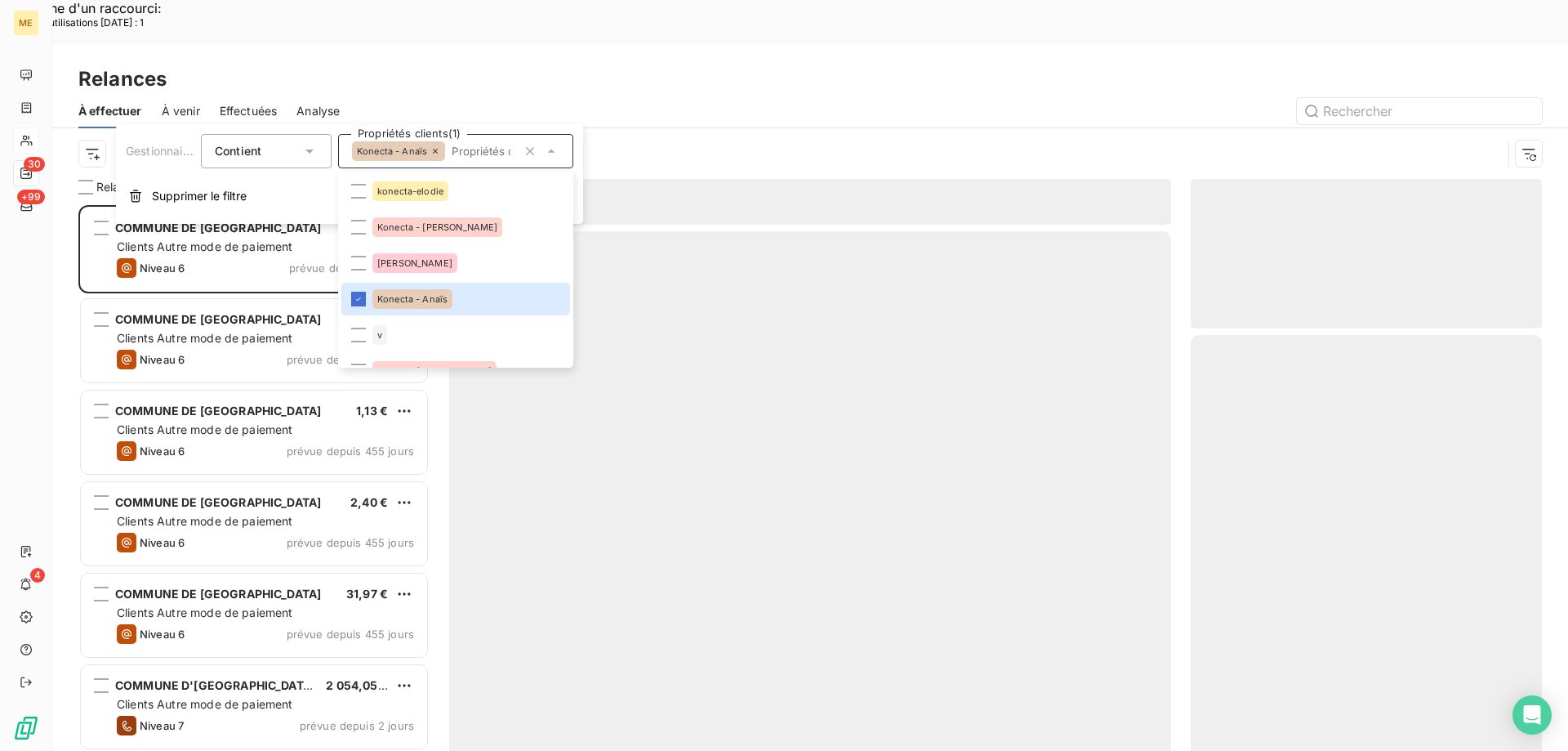
scroll to position [579, 339]
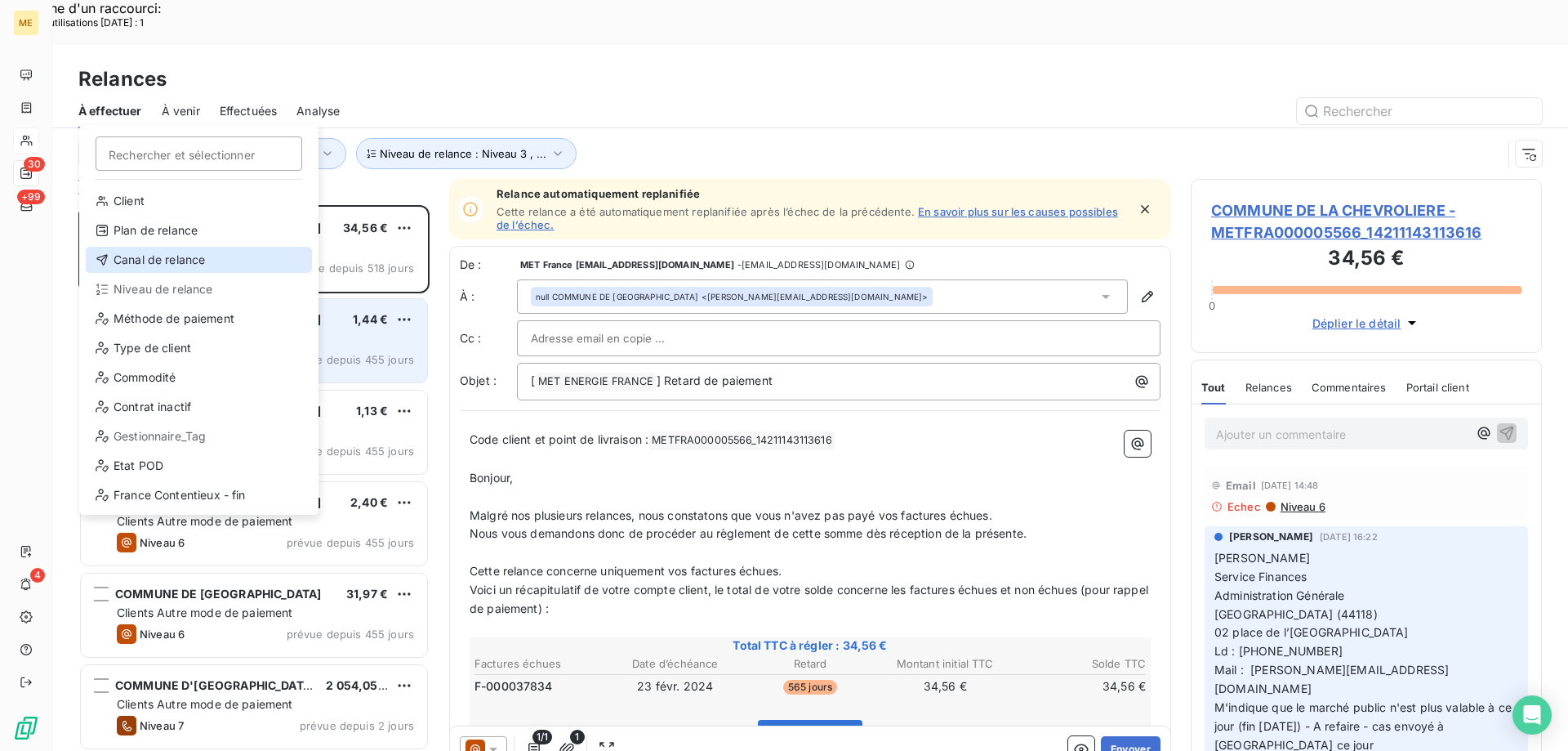
drag, startPoint x: 214, startPoint y: 266, endPoint x: 227, endPoint y: 259, distance: 14.8
click at [216, 267] on div "Canal de relance" at bounding box center [199, 259] width 227 height 26
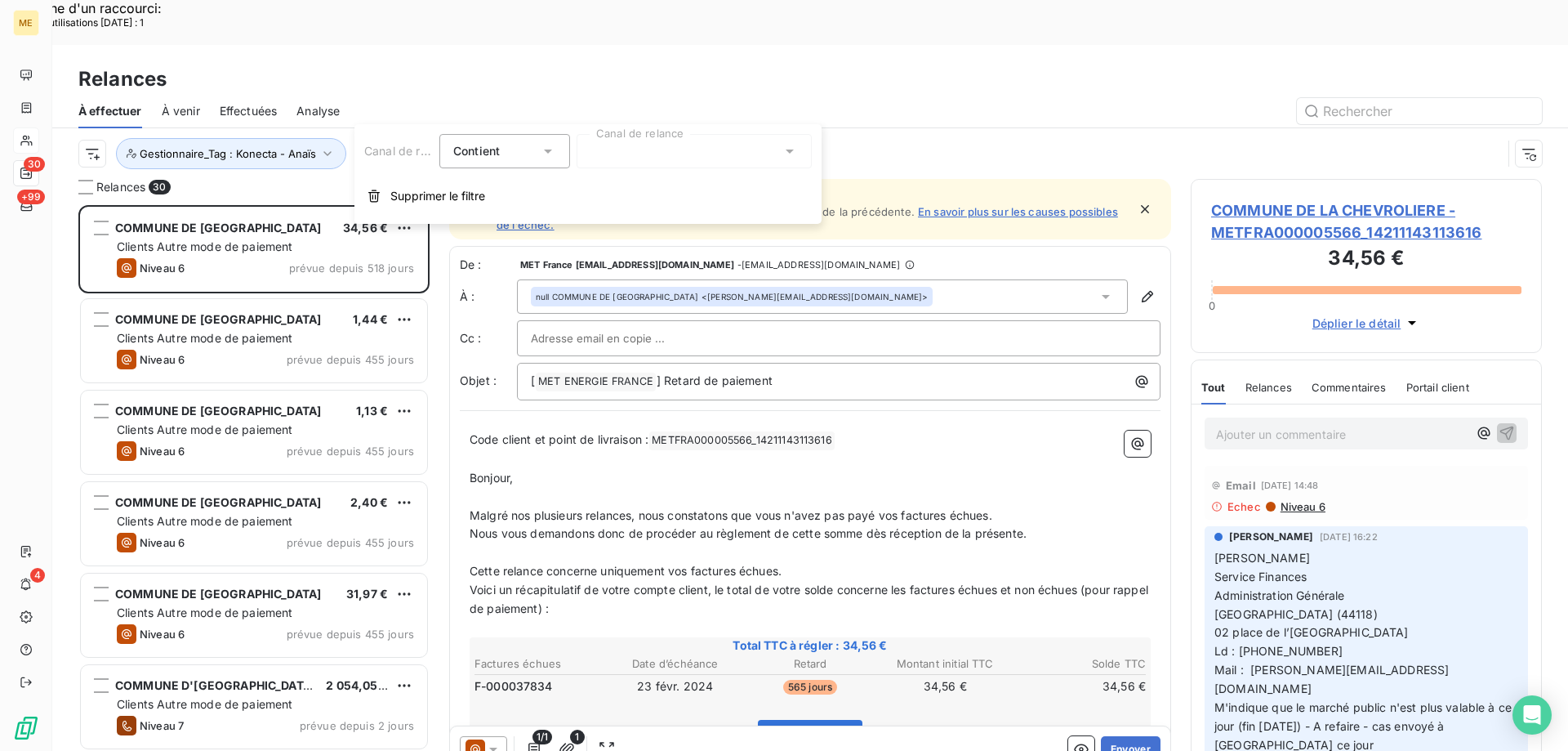
click at [659, 153] on div at bounding box center [694, 151] width 235 height 34
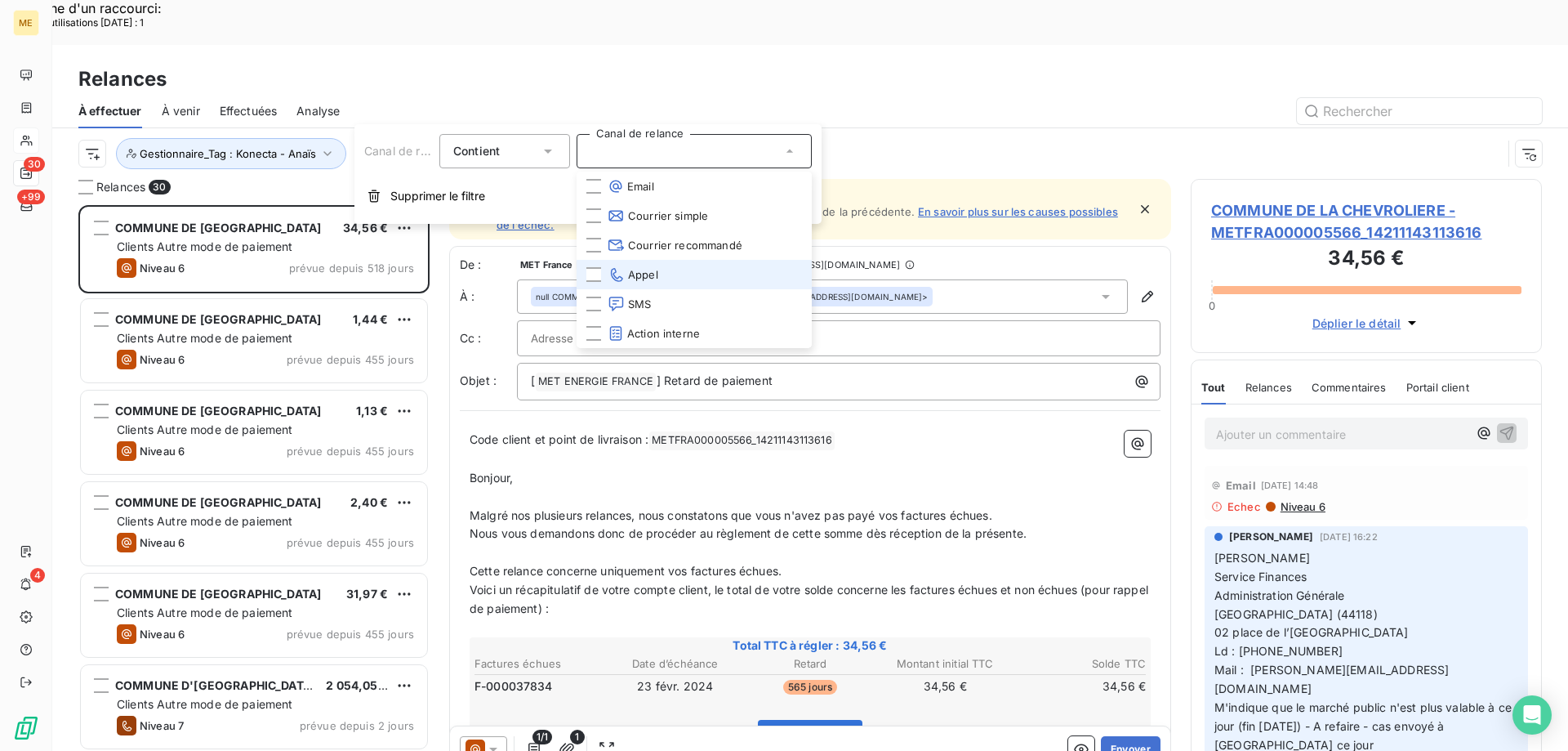
click at [694, 272] on li "Appel" at bounding box center [694, 274] width 235 height 29
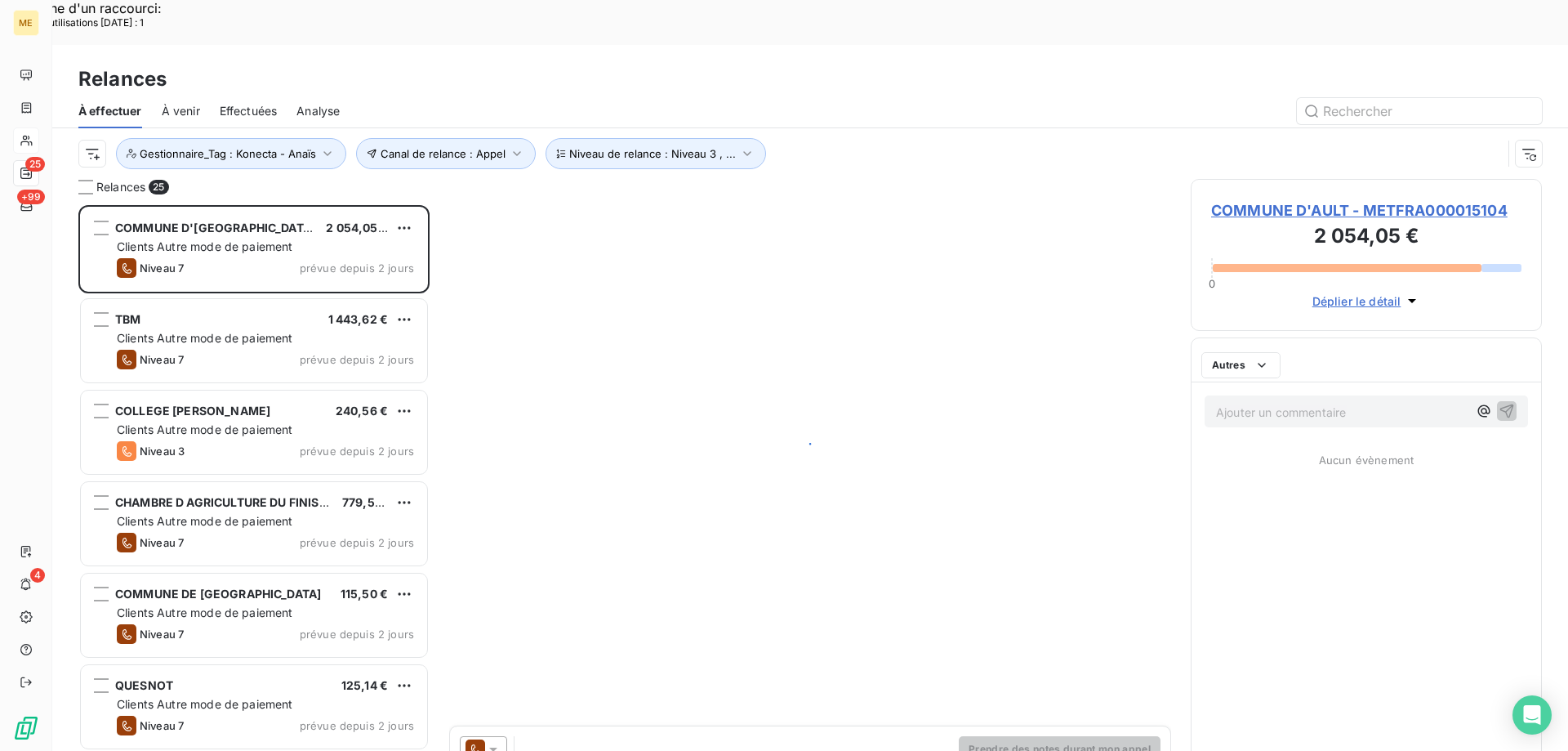
click at [836, 138] on div "Canal de relance : Appel Niveau de relance : Niveau 3 , ... Gestionnaire_Tag : …" at bounding box center [790, 153] width 1423 height 31
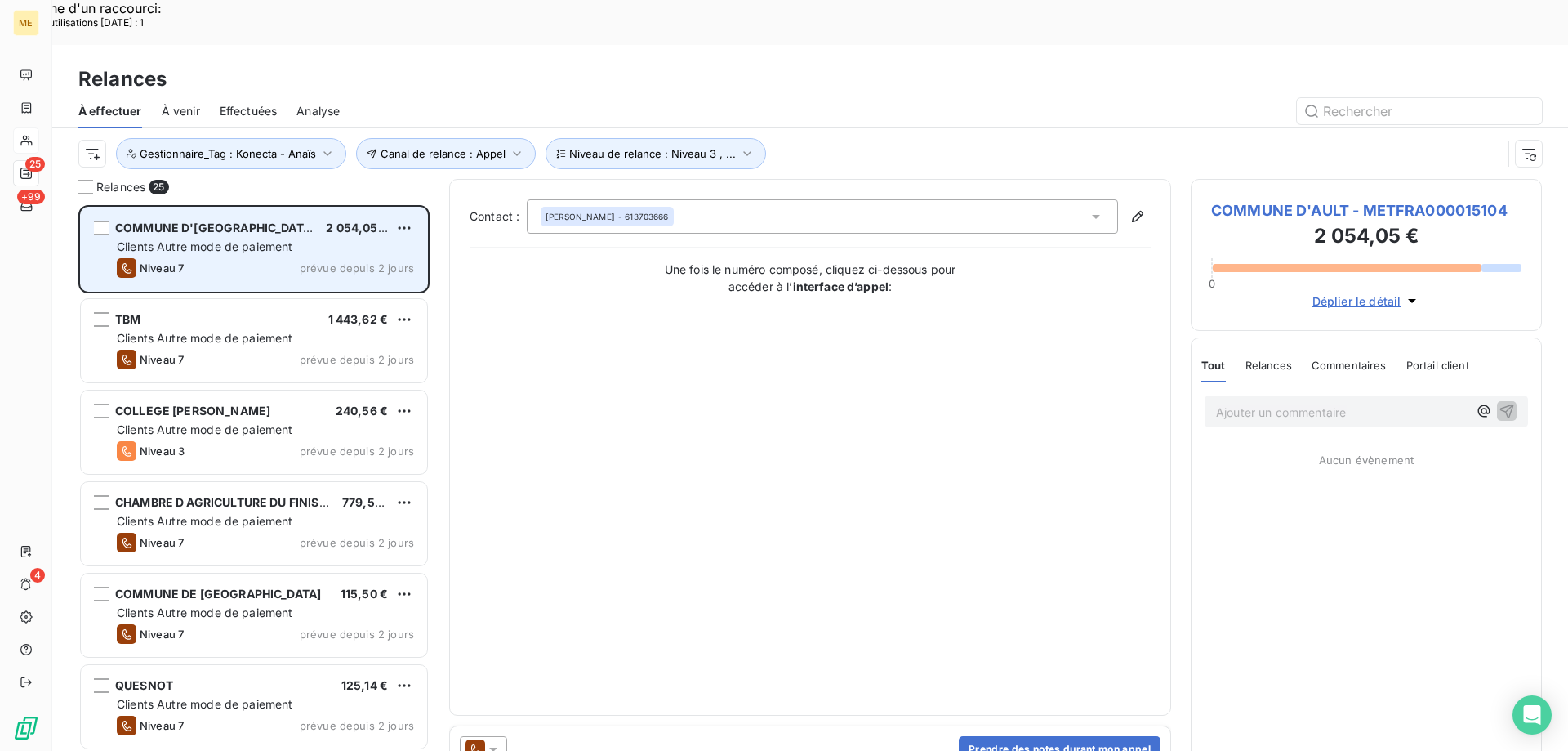
click at [232, 221] on div "COMMUNE D'AULT 2 054,05 €" at bounding box center [266, 228] width 298 height 15
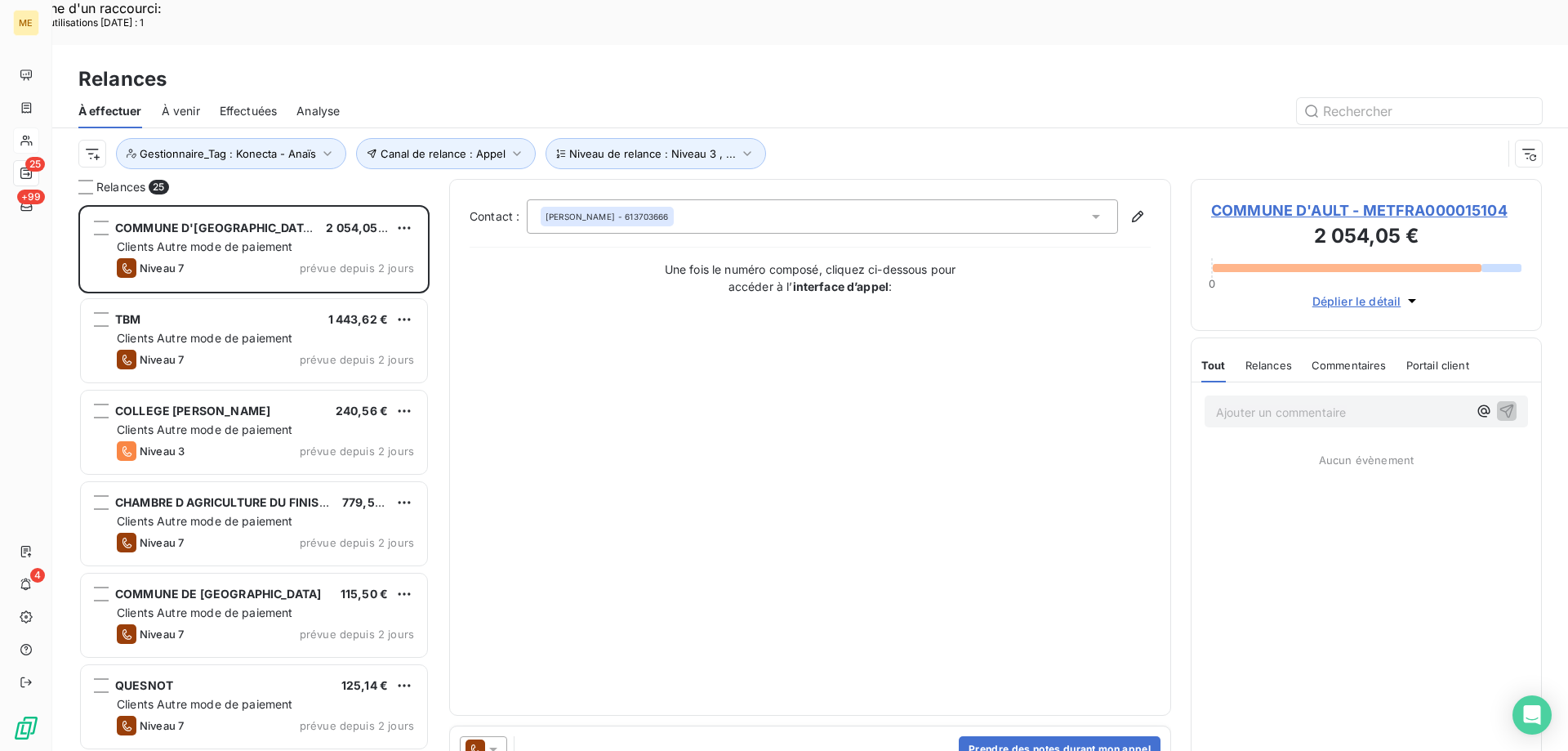
click at [1338, 199] on span "COMMUNE D'AULT - METFRA000015104" at bounding box center [1366, 210] width 310 height 22
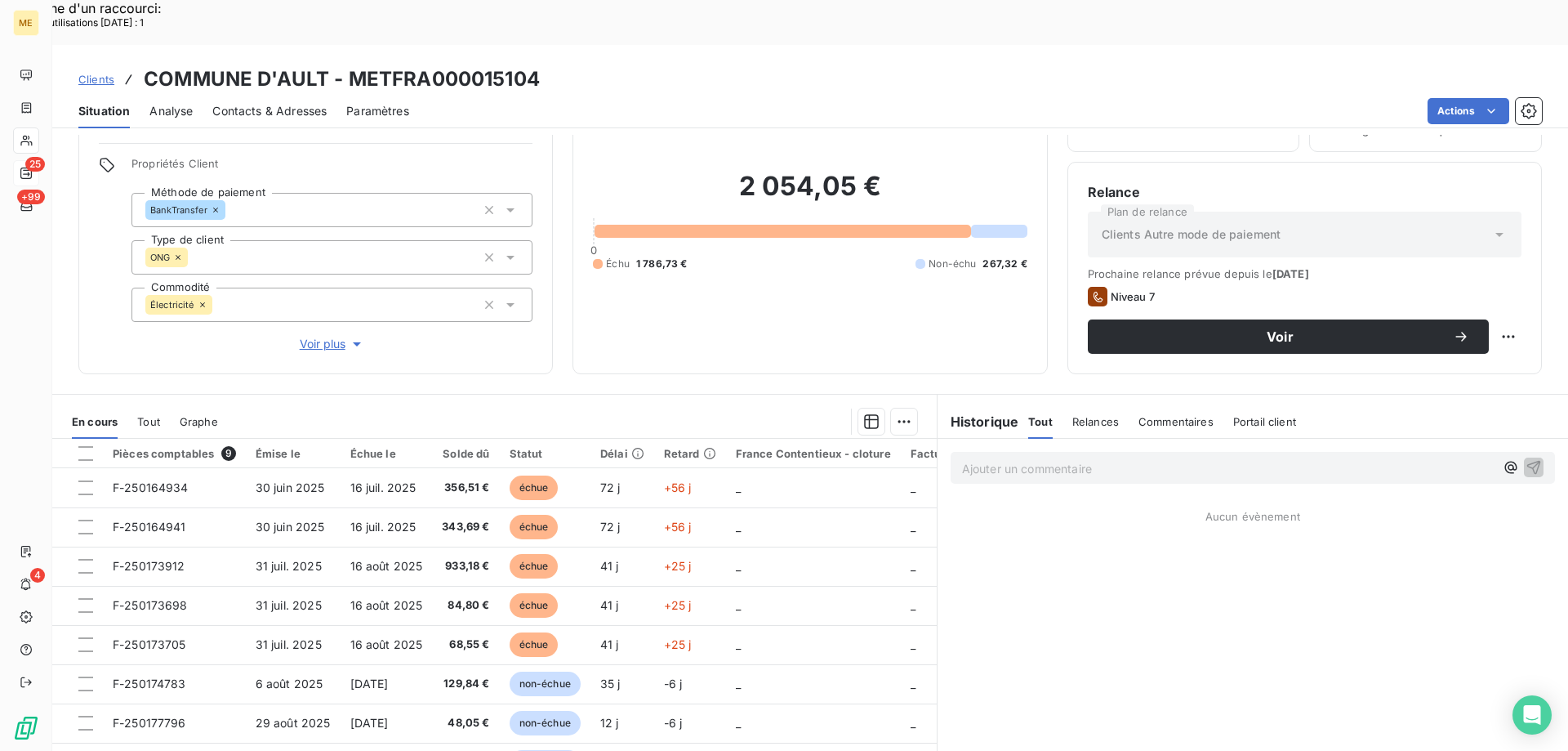
scroll to position [104, 0]
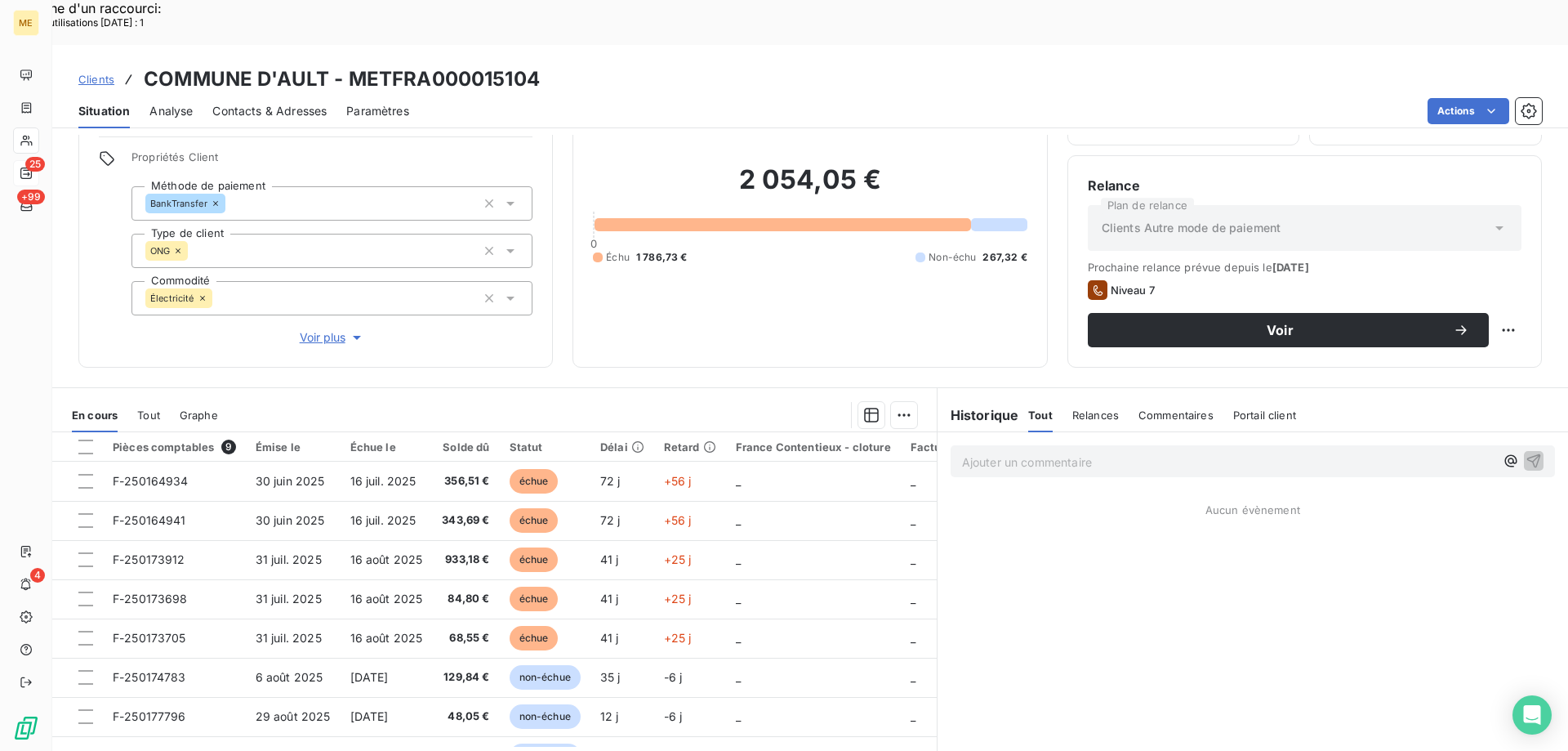
click at [321, 330] on span "Voir plus" at bounding box center [333, 338] width 65 height 17
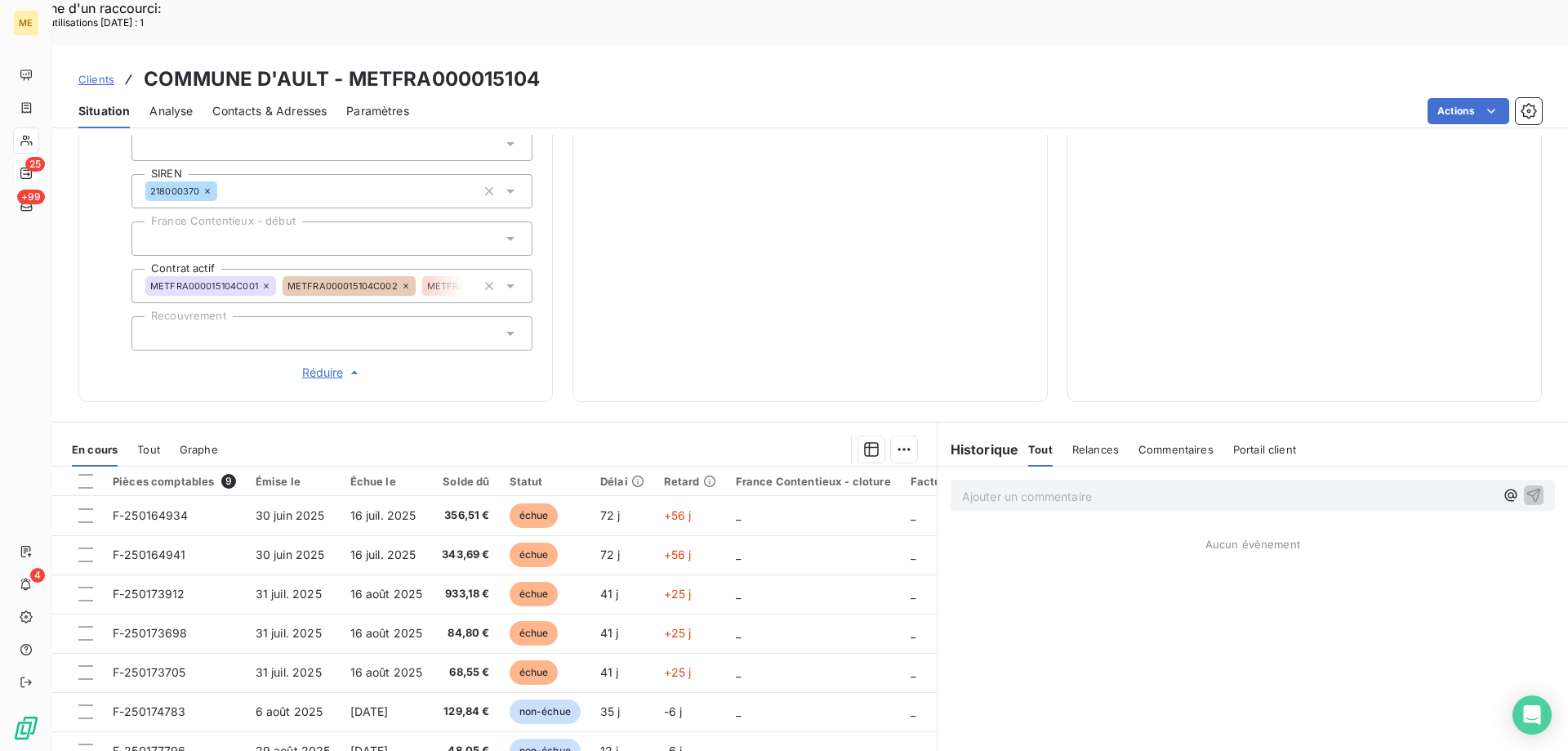
scroll to position [471, 0]
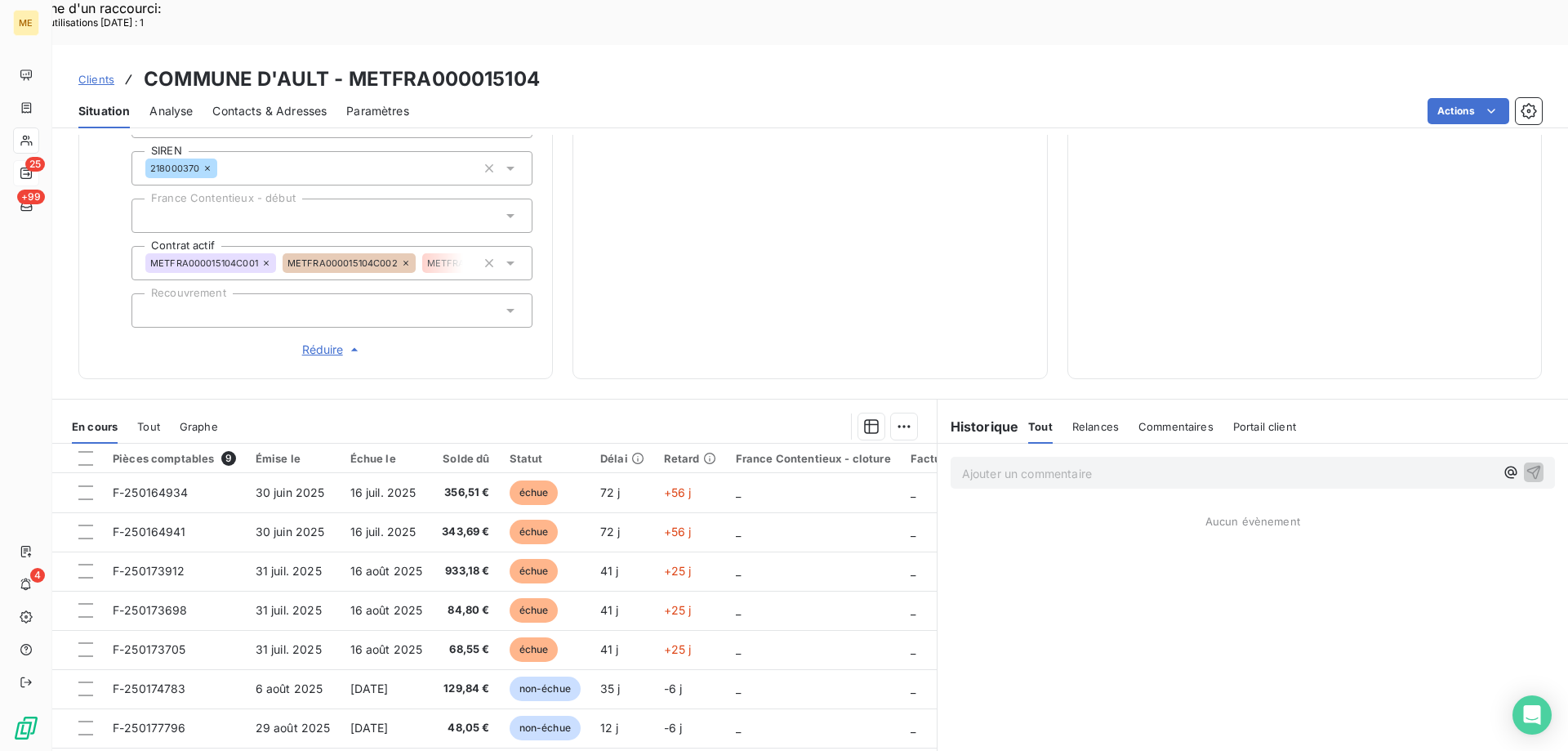
click at [152, 420] on span "Tout" at bounding box center [148, 427] width 23 height 13
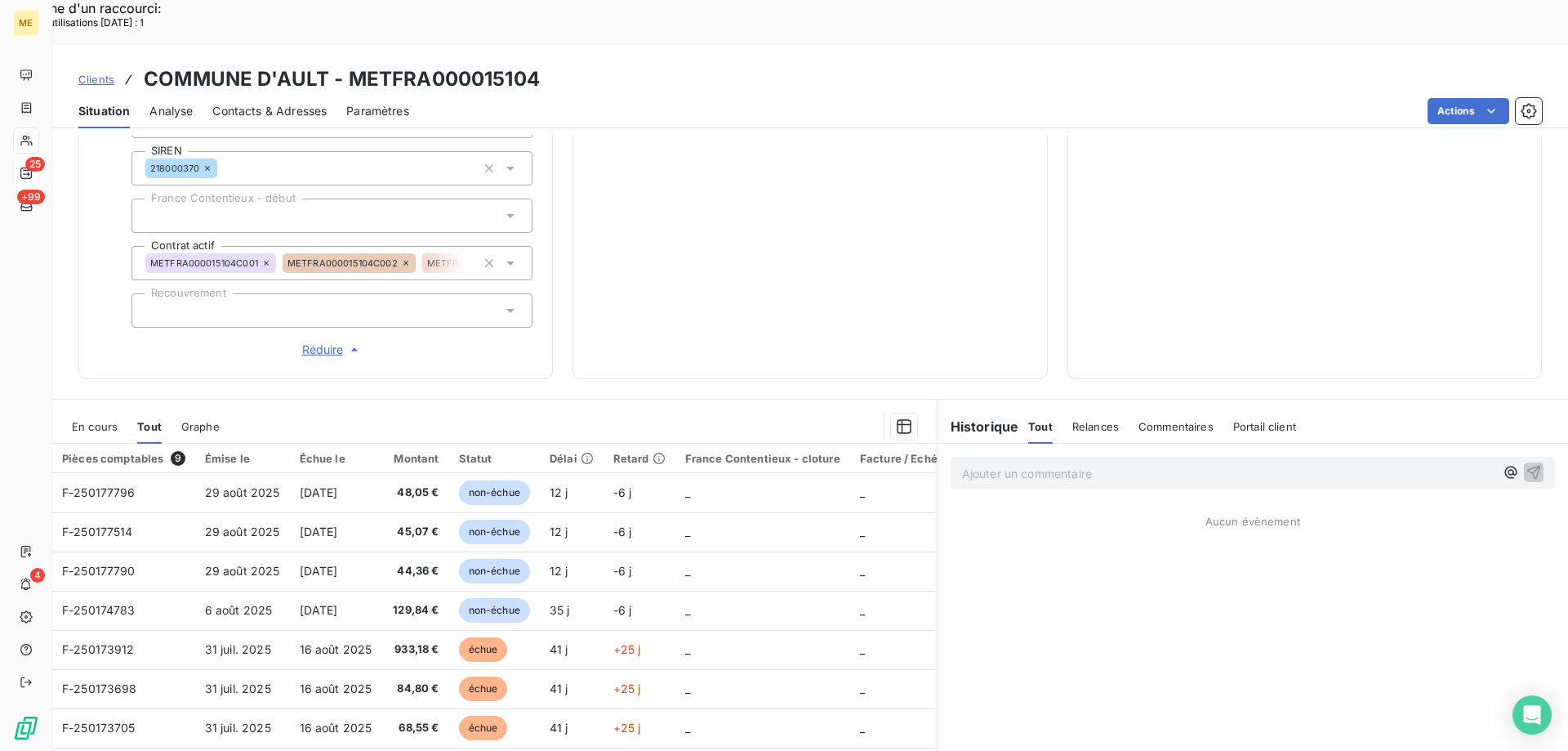
click at [96, 420] on span "En cours" at bounding box center [94, 427] width 46 height 13
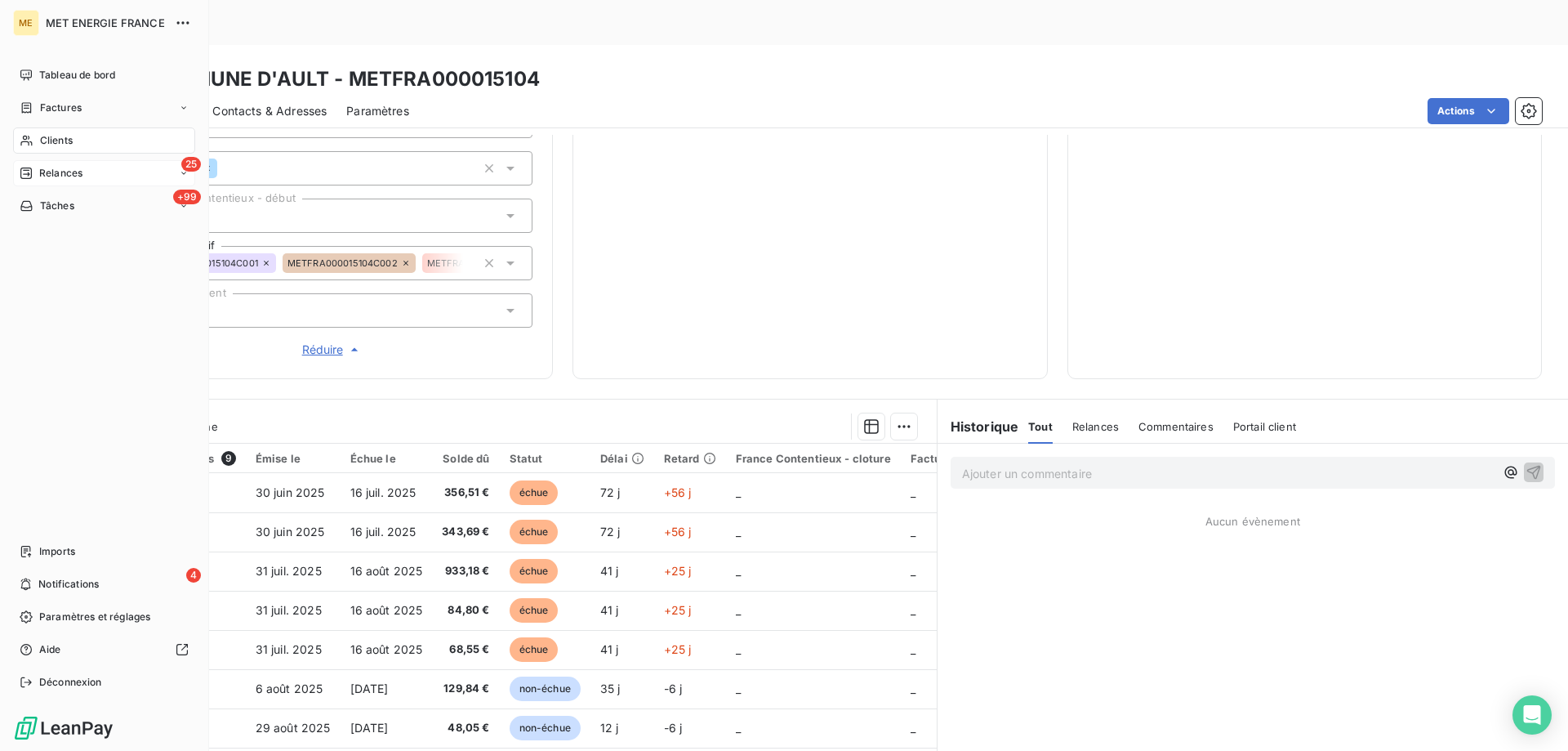
click at [56, 166] on span "Relances" at bounding box center [61, 173] width 43 height 15
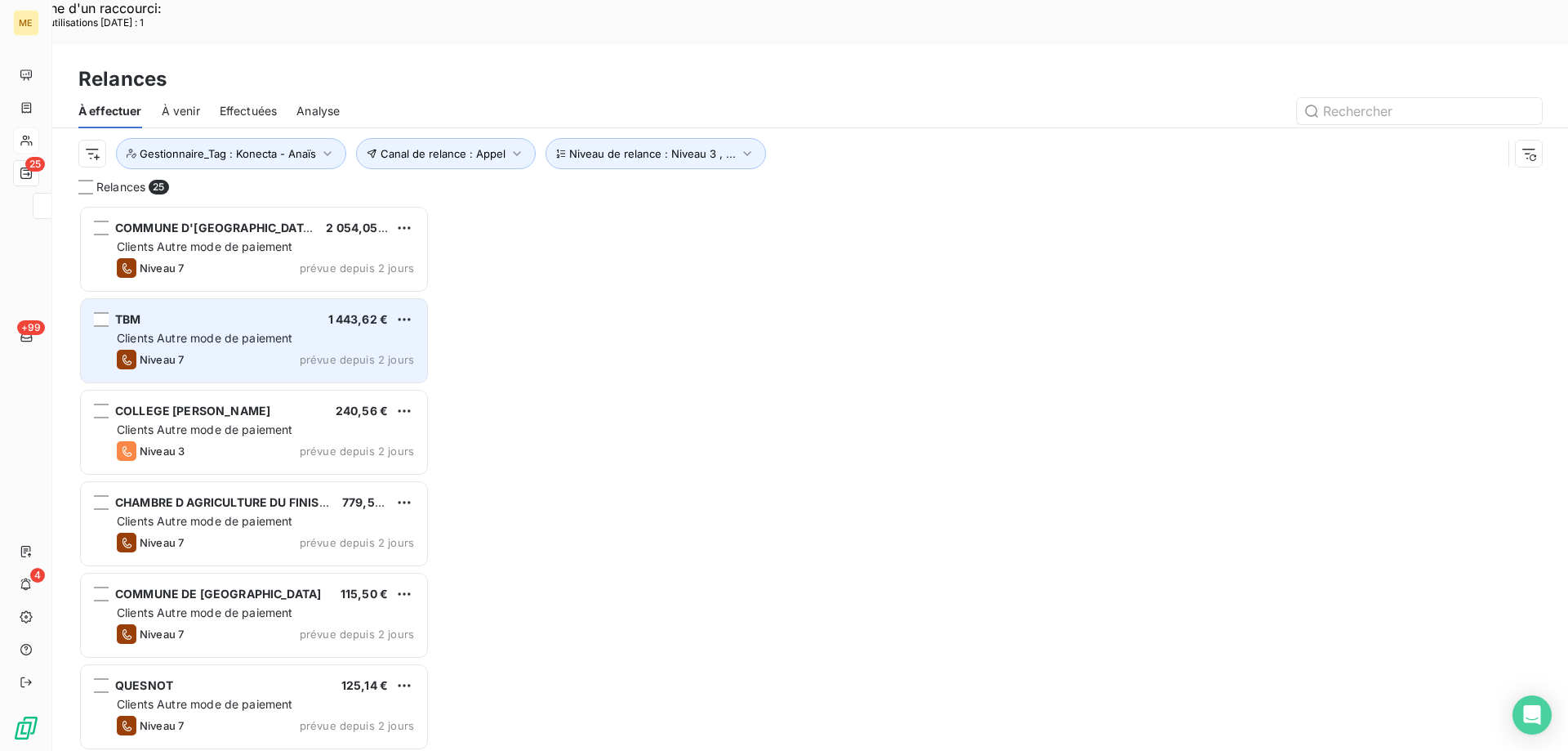
scroll to position [579, 339]
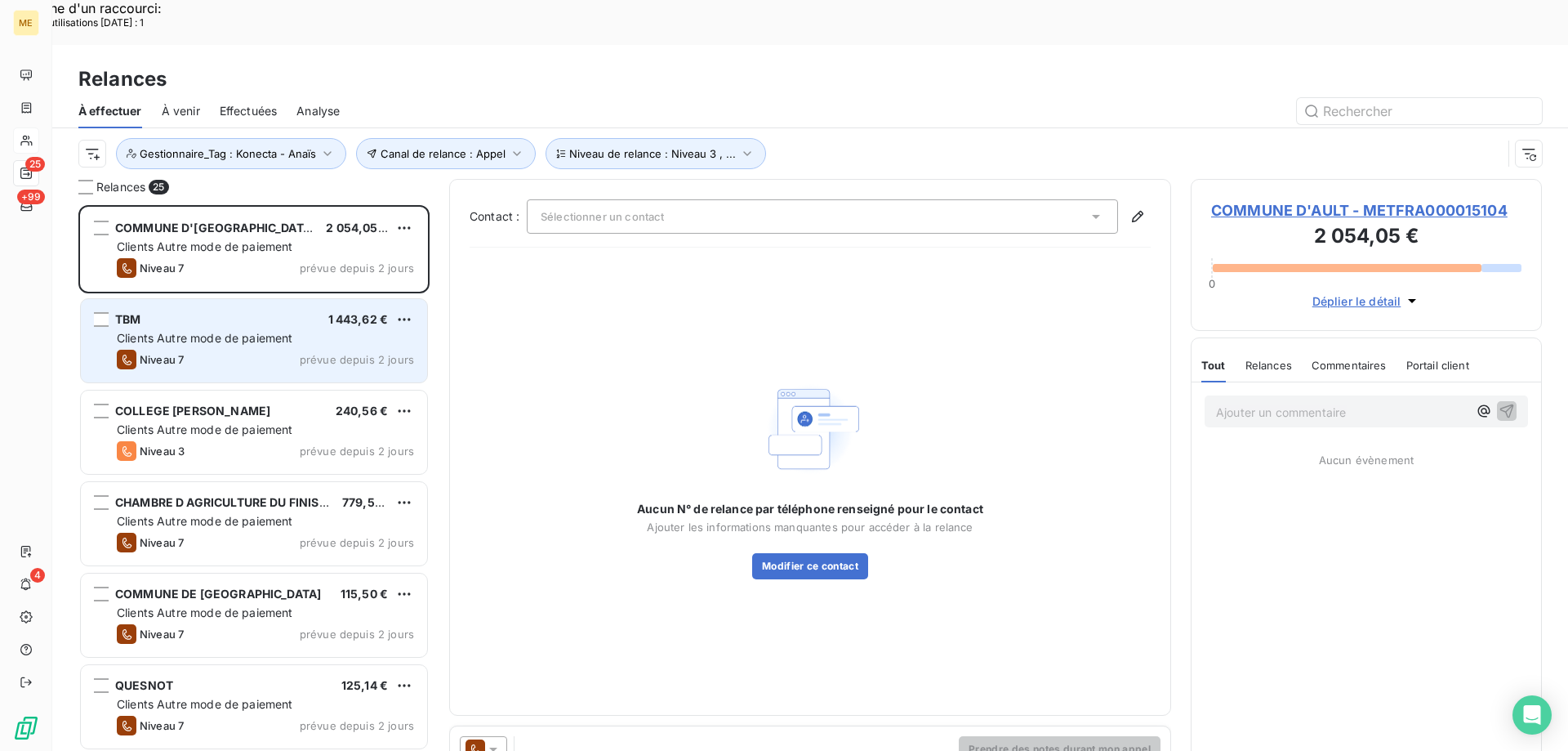
click at [262, 331] on span "Clients Autre mode de paiement" at bounding box center [205, 338] width 176 height 14
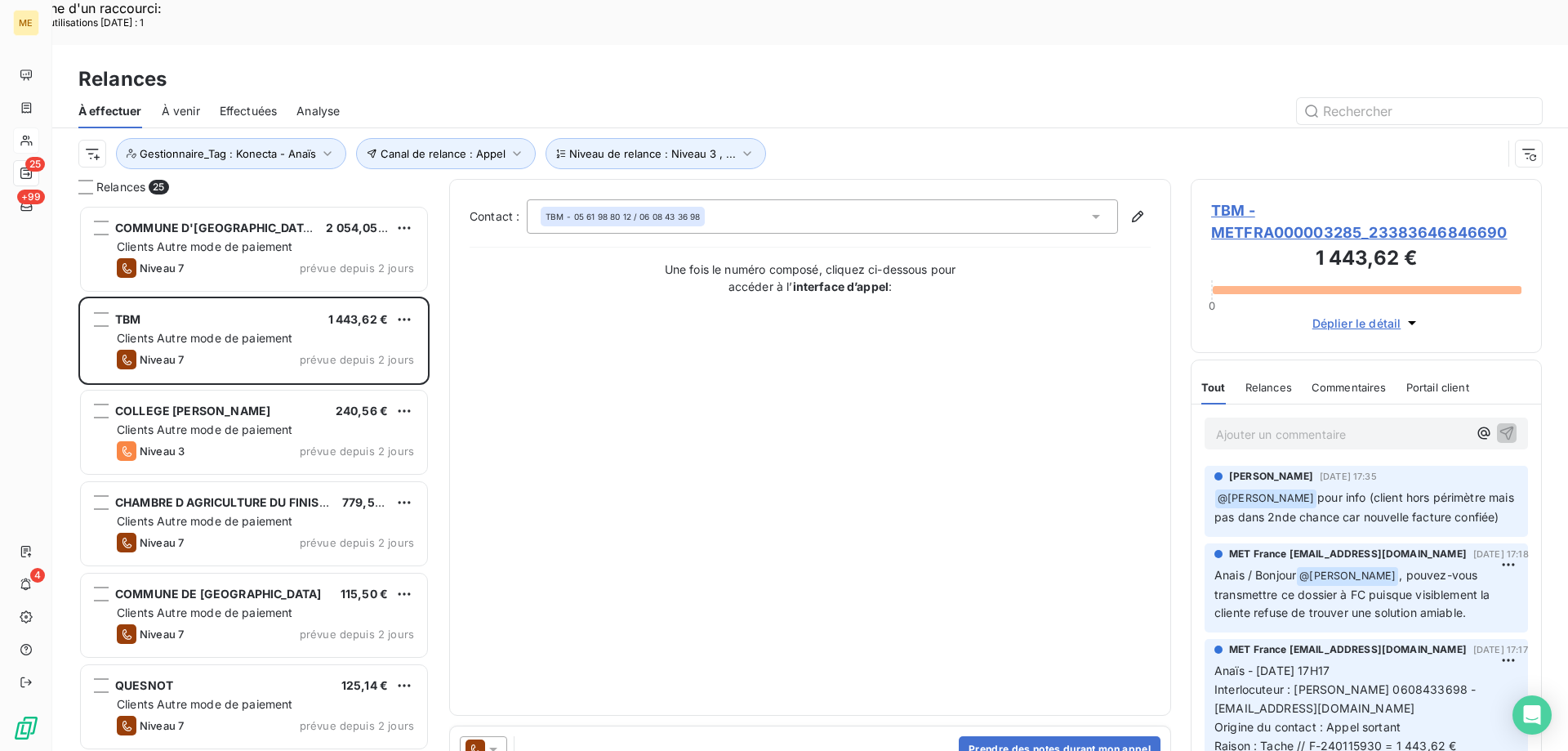
click at [1260, 199] on span "TBM - METFRA000003285_23383646846690" at bounding box center [1366, 221] width 310 height 44
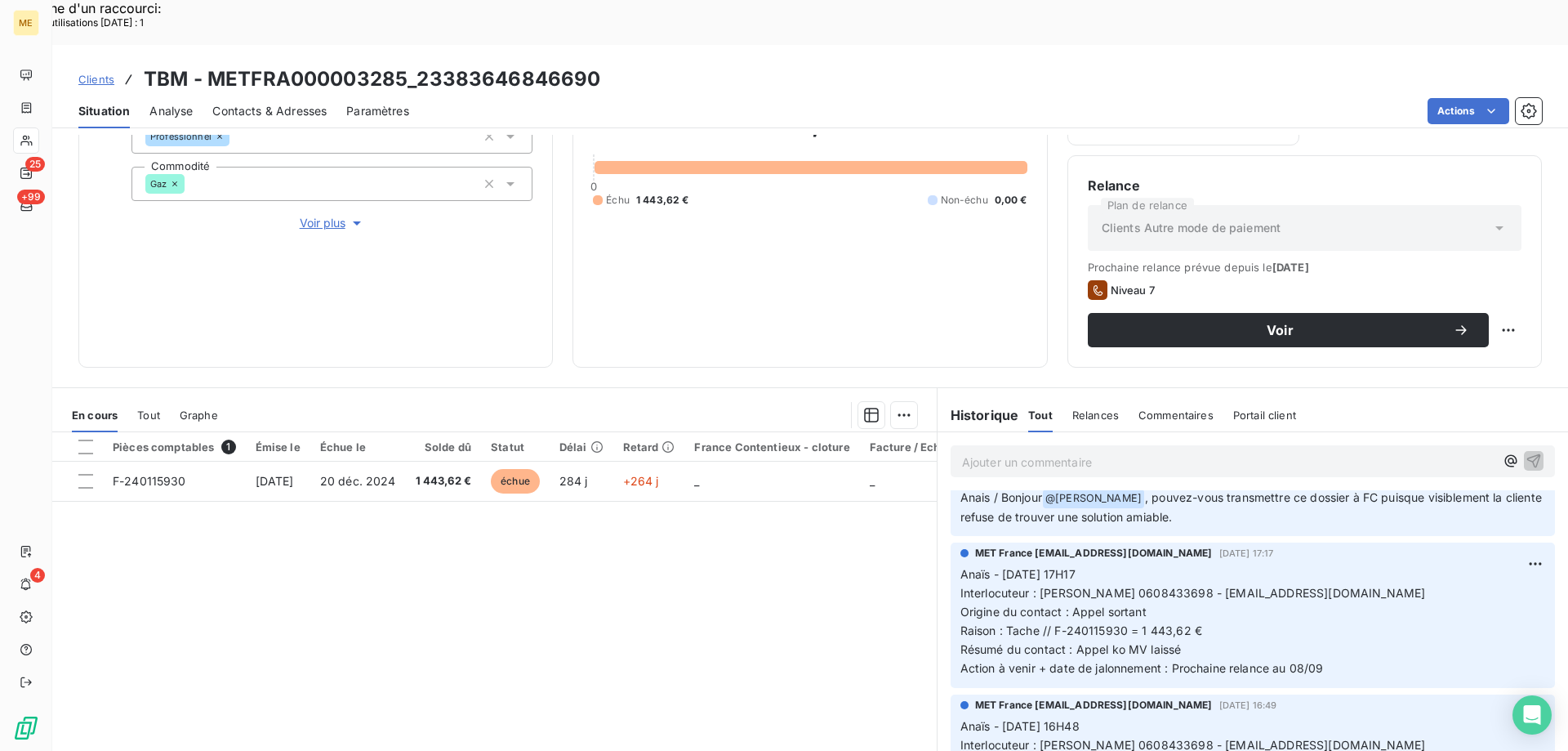
scroll to position [82, 0]
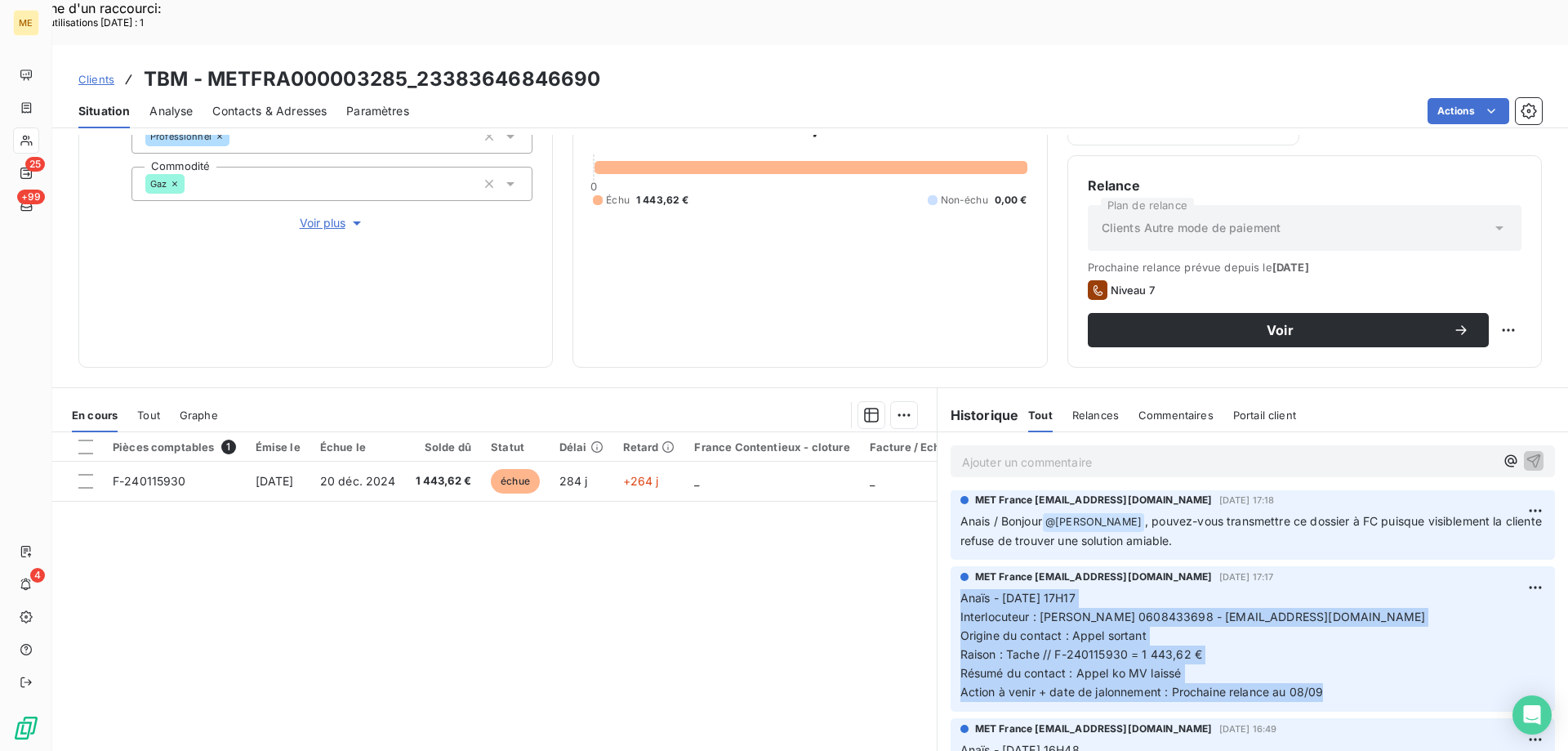
drag, startPoint x: 1324, startPoint y: 648, endPoint x: 944, endPoint y: 543, distance: 394.2
click at [951, 566] on div "MET France met-france@recouvrement.met.com 1 sept. 2025, 17:17 Anaïs - 01/09/20…" at bounding box center [1253, 638] width 604 height 145
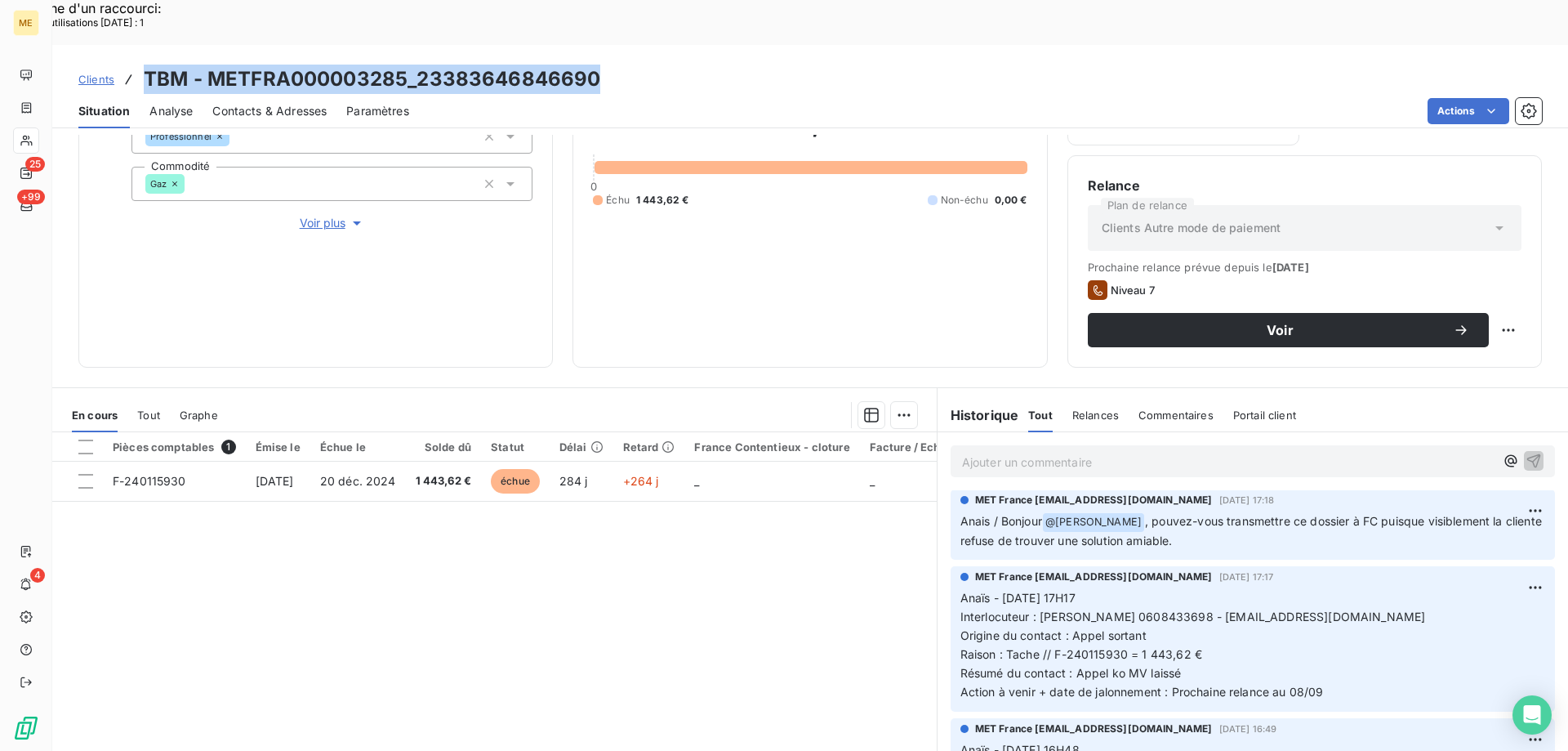
drag, startPoint x: 594, startPoint y: 40, endPoint x: 142, endPoint y: 45, distance: 452.0
click at [142, 64] on div "Clients TBM - METFRA000003285_23383646846690" at bounding box center [339, 79] width 522 height 29
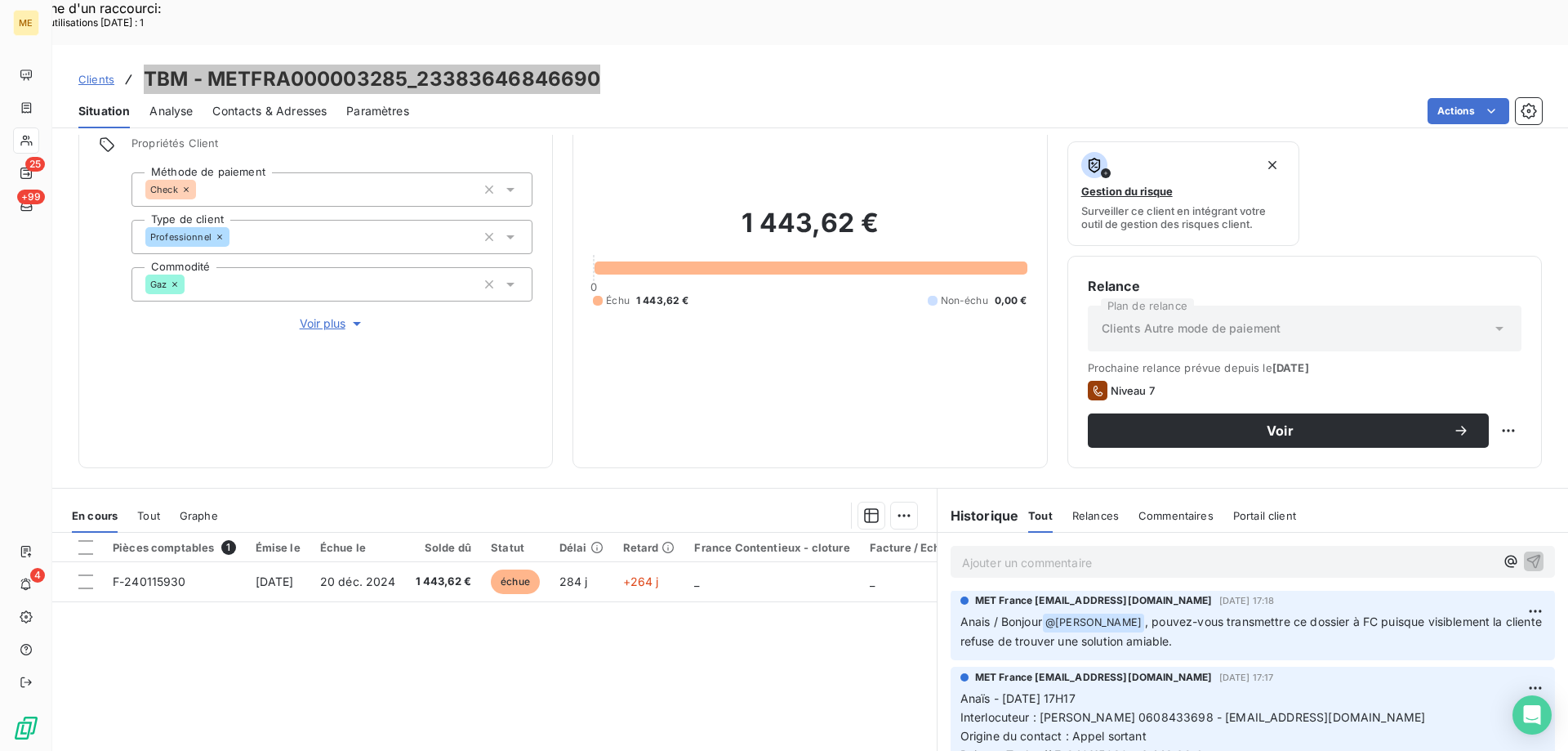
scroll to position [0, 0]
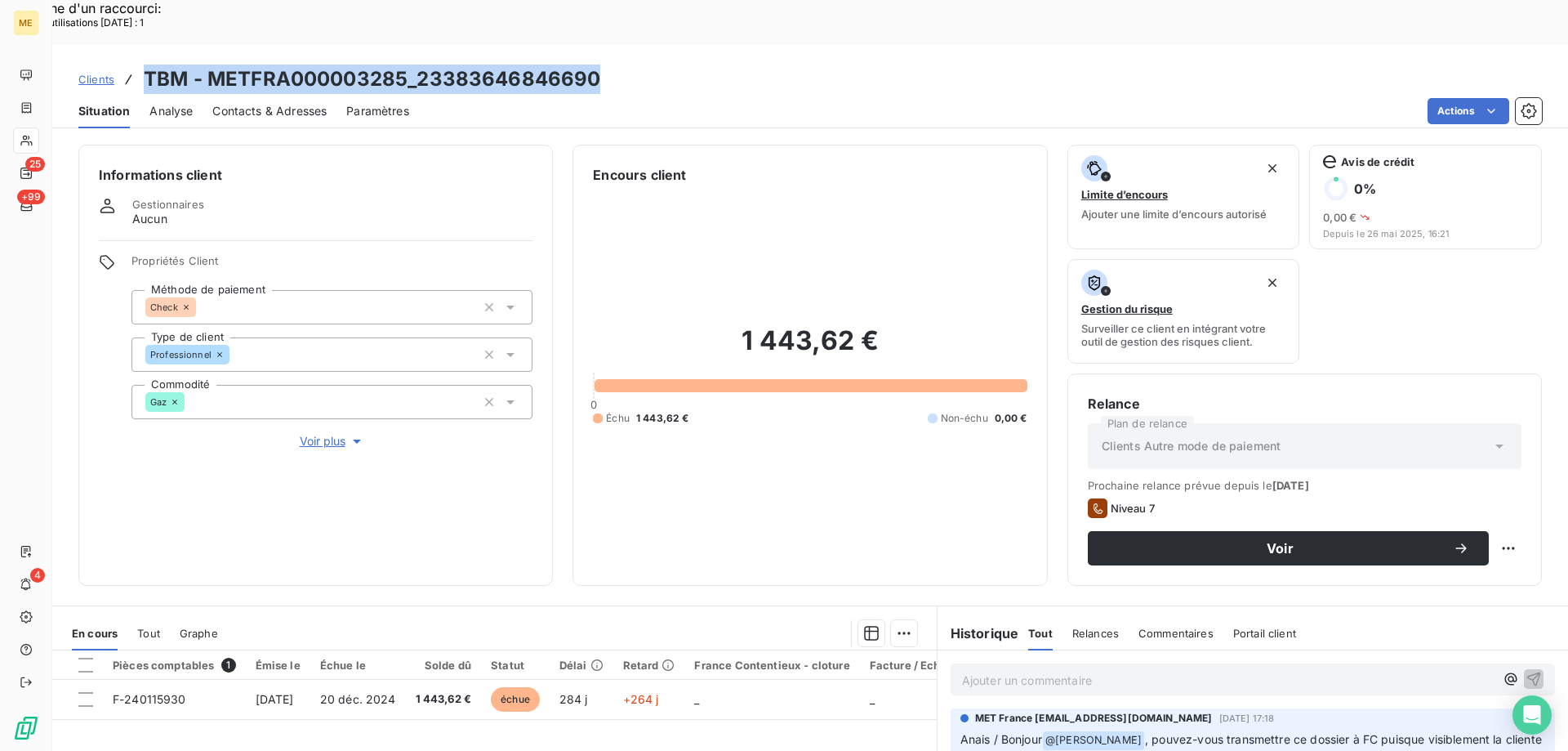
click at [319, 433] on span "Voir plus" at bounding box center [333, 442] width 65 height 17
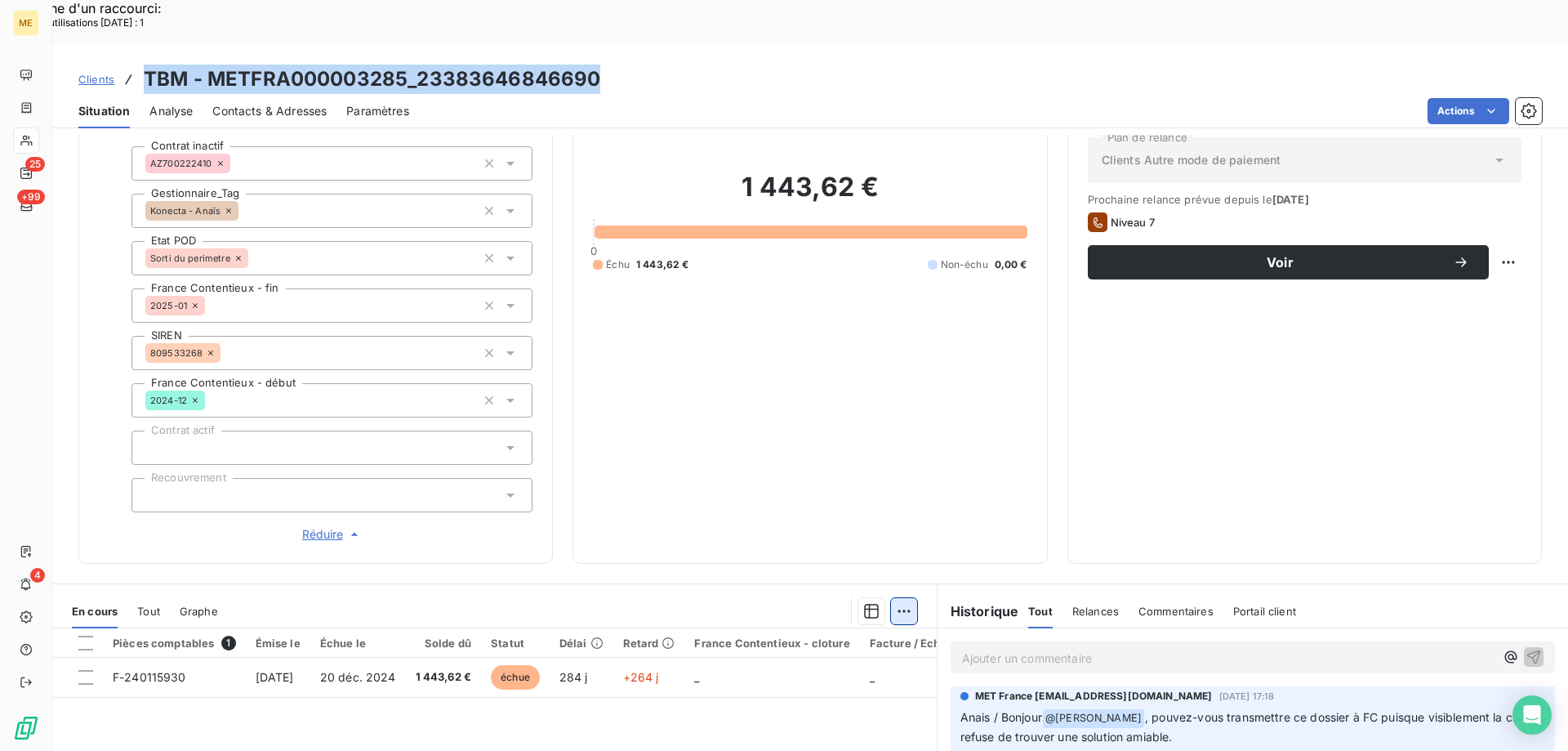
scroll to position [471, 0]
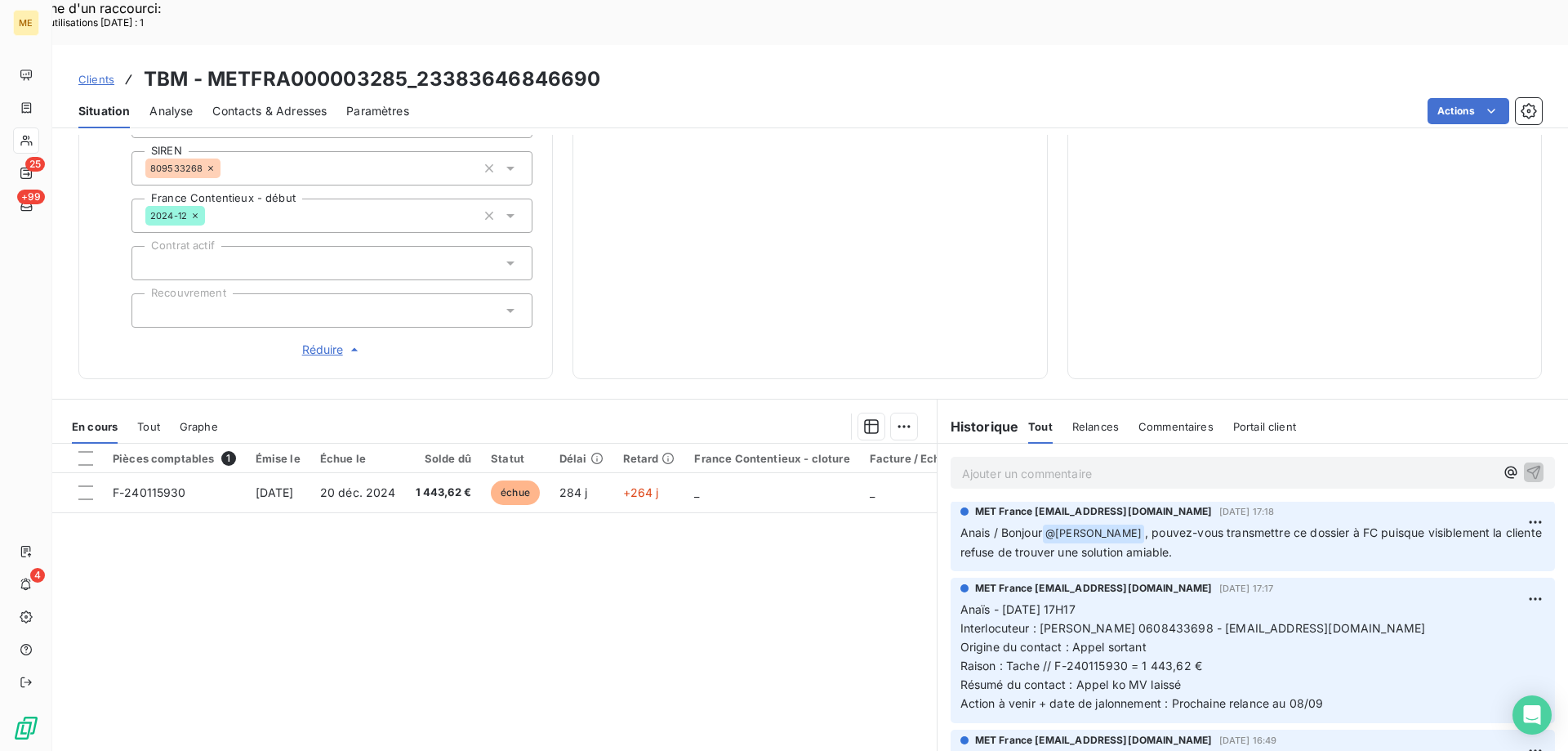
click at [674, 85] on div "Clients TBM - METFRA000003285_23383646846690 Situation Analyse Contacts & Adres…" at bounding box center [811, 421] width 1516 height 751
drag, startPoint x: 1408, startPoint y: 570, endPoint x: 1193, endPoint y: 568, distance: 215.0
click at [1193, 600] on p "Anaïs - 01/09/2025 - 17H17 Interlocuteur : mme SUBRA 0608433698 - ANNE-MARIE.SU…" at bounding box center [1253, 656] width 585 height 112
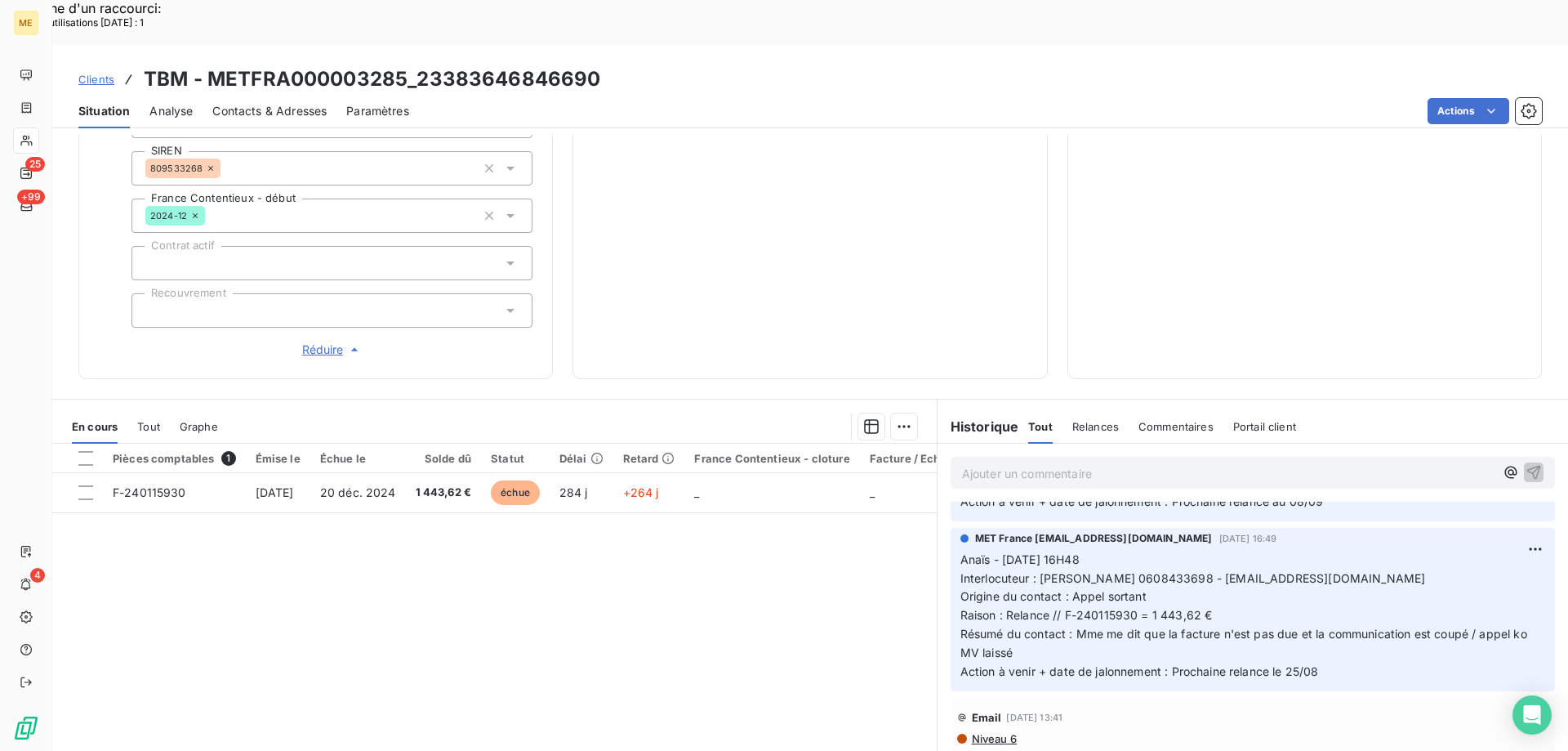
scroll to position [327, 0]
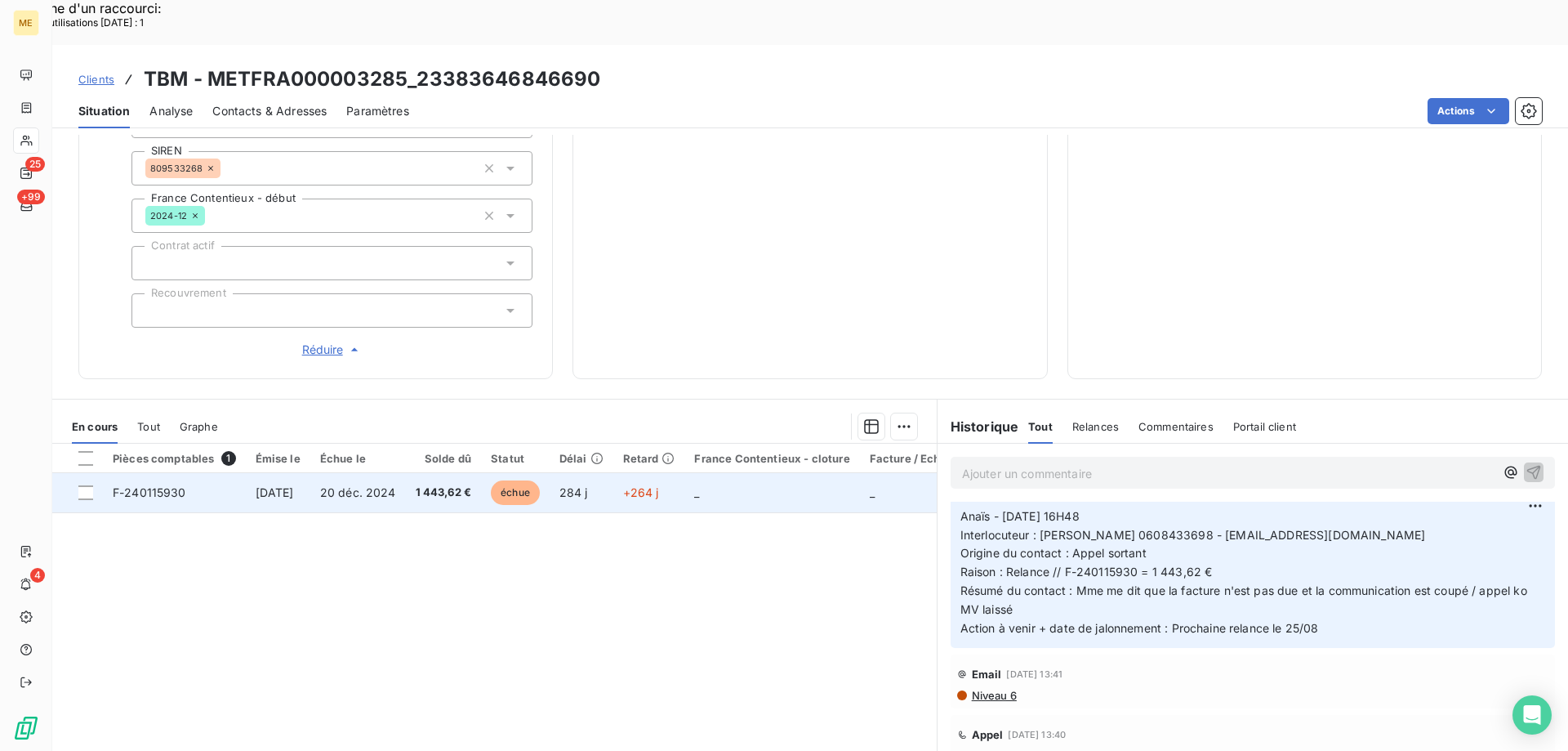
click at [779, 473] on td "_" at bounding box center [771, 493] width 175 height 39
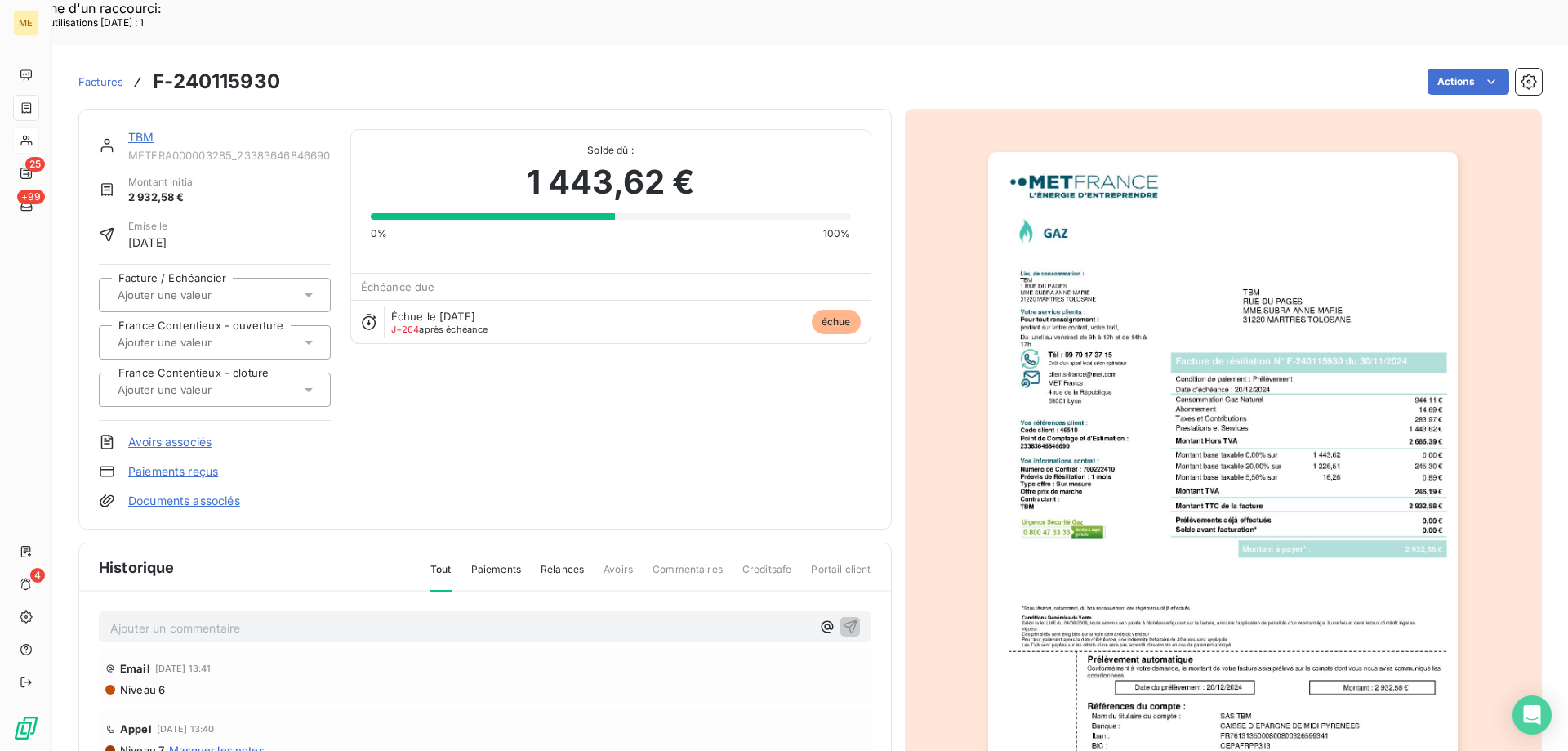
click at [1317, 413] on img "button" at bounding box center [1224, 485] width 470 height 666
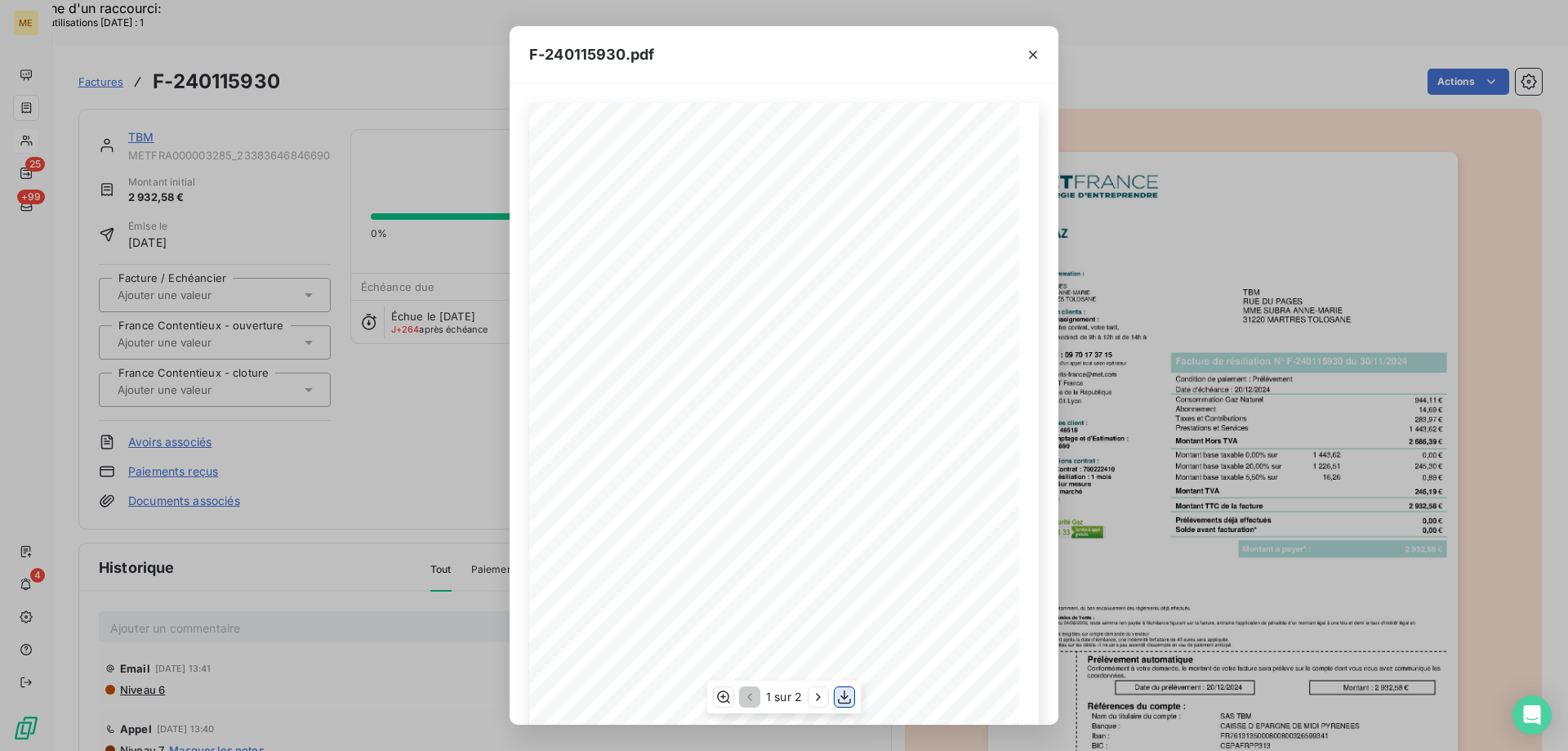
click at [848, 697] on icon "button" at bounding box center [845, 697] width 13 height 14
click at [1032, 55] on icon "button" at bounding box center [1033, 55] width 8 height 8
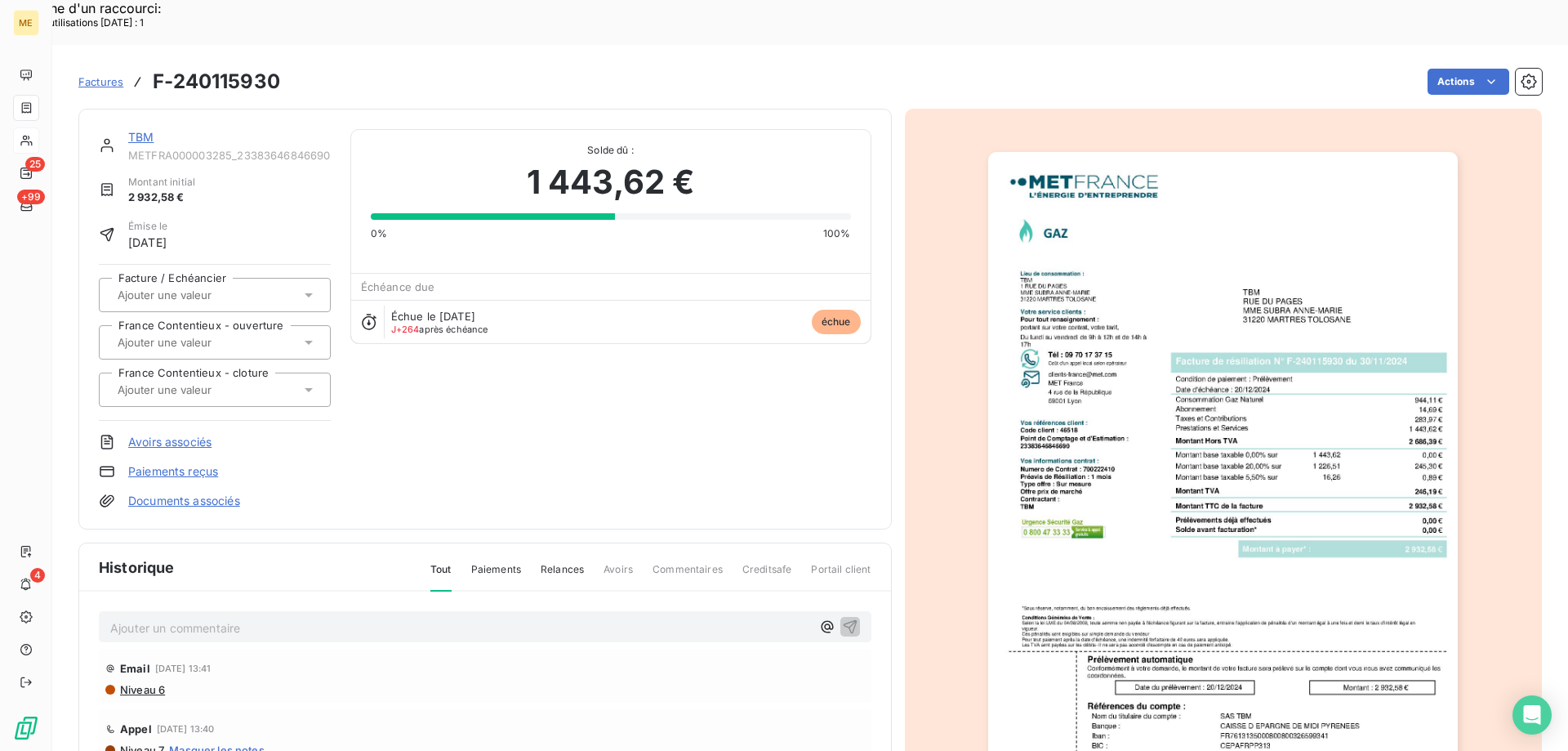
click at [140, 130] on link "TBM" at bounding box center [140, 136] width 25 height 14
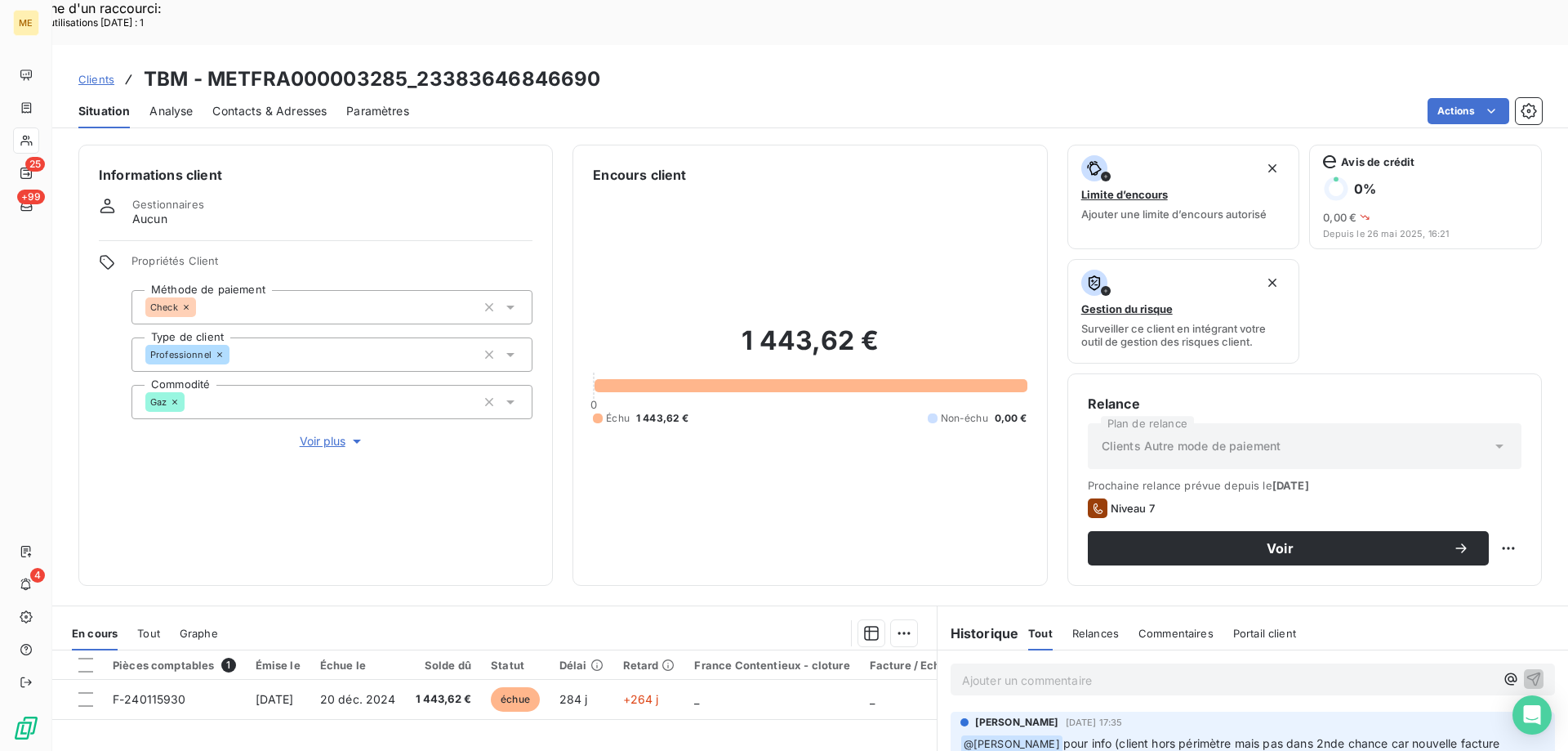
click at [249, 103] on span "Contacts & Adresses" at bounding box center [269, 111] width 115 height 17
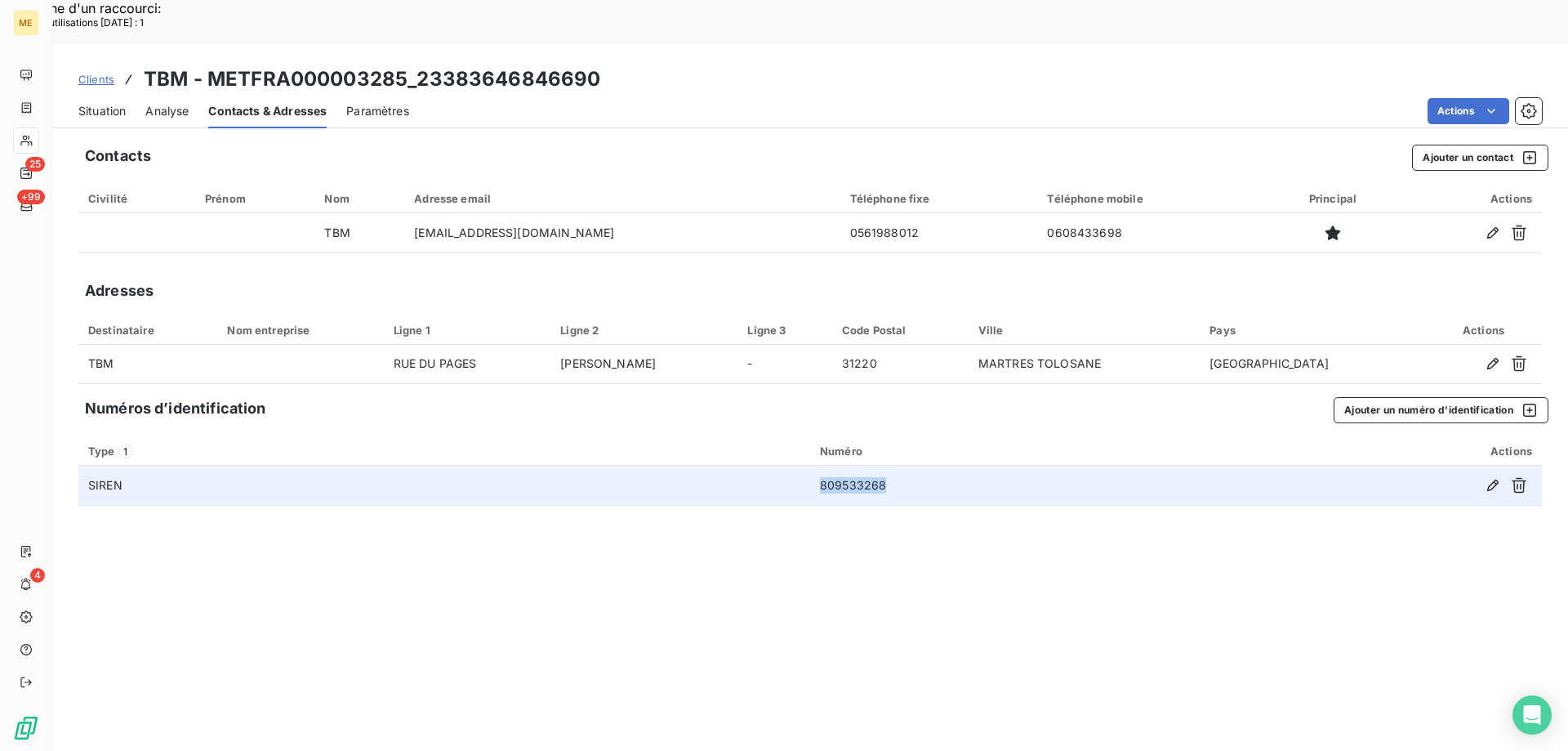
drag, startPoint x: 866, startPoint y: 442, endPoint x: 814, endPoint y: 445, distance: 52.1
click at [814, 466] on td "809533268" at bounding box center [1009, 485] width 399 height 39
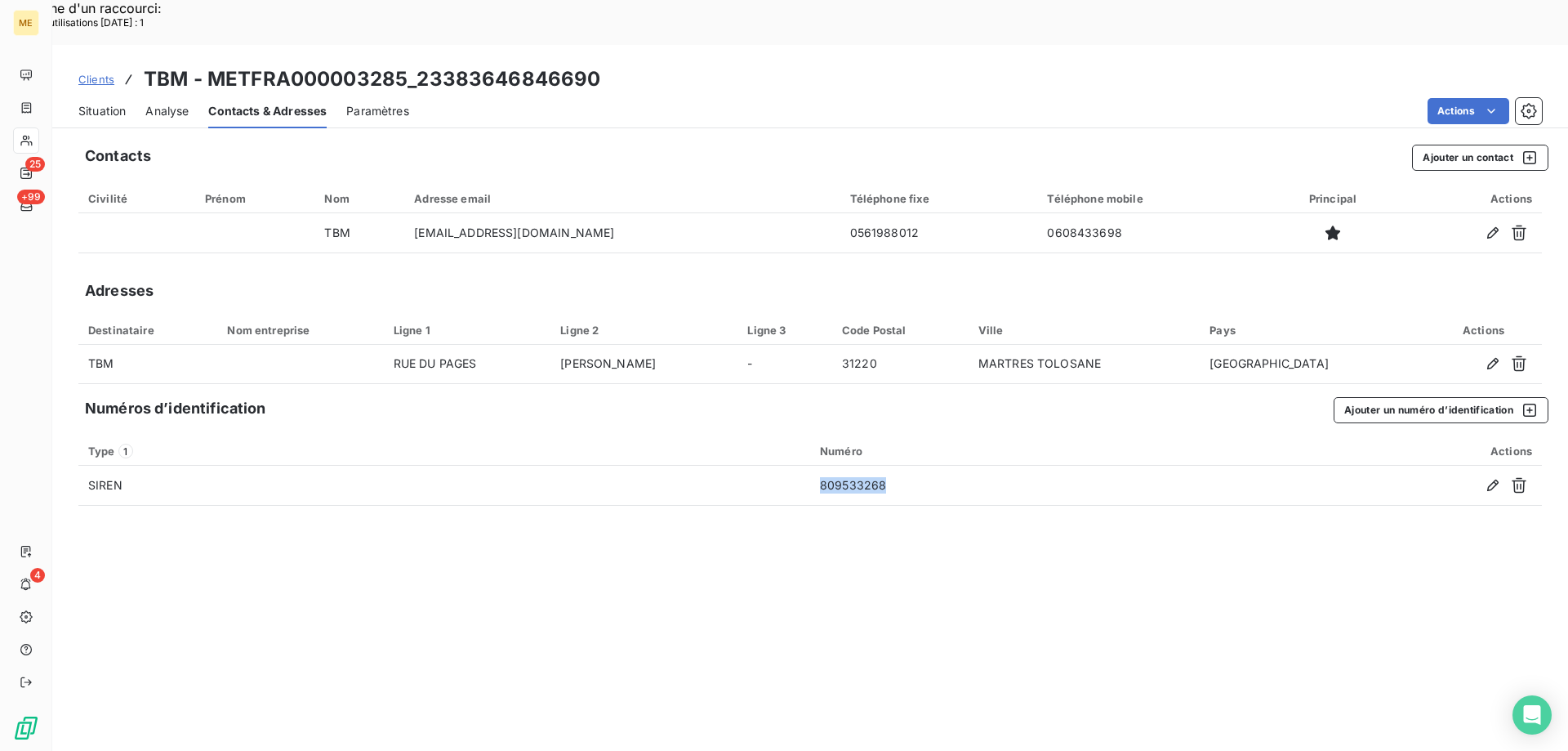
click at [99, 73] on span "Clients" at bounding box center [96, 79] width 36 height 13
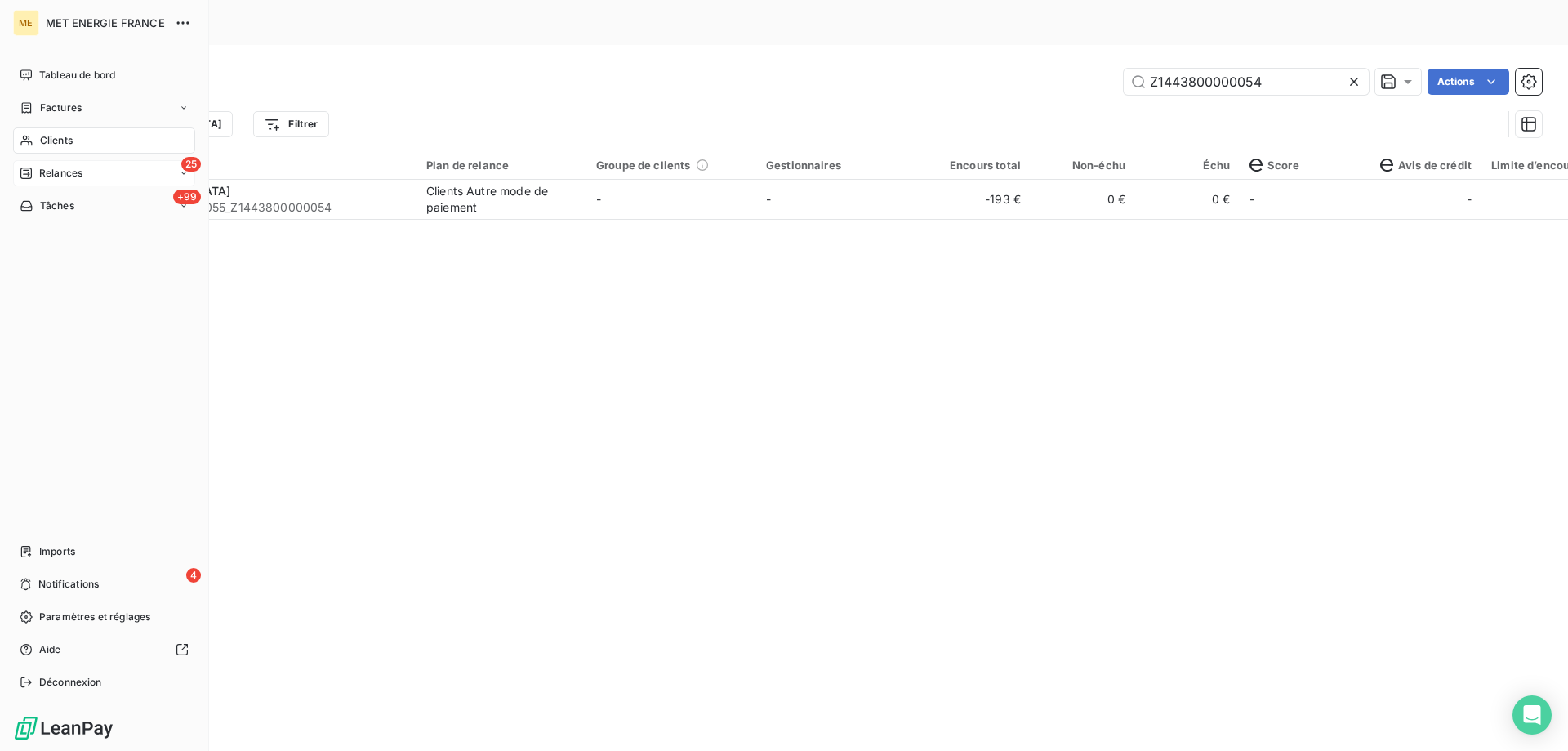
click at [42, 171] on span "Relances" at bounding box center [61, 173] width 43 height 15
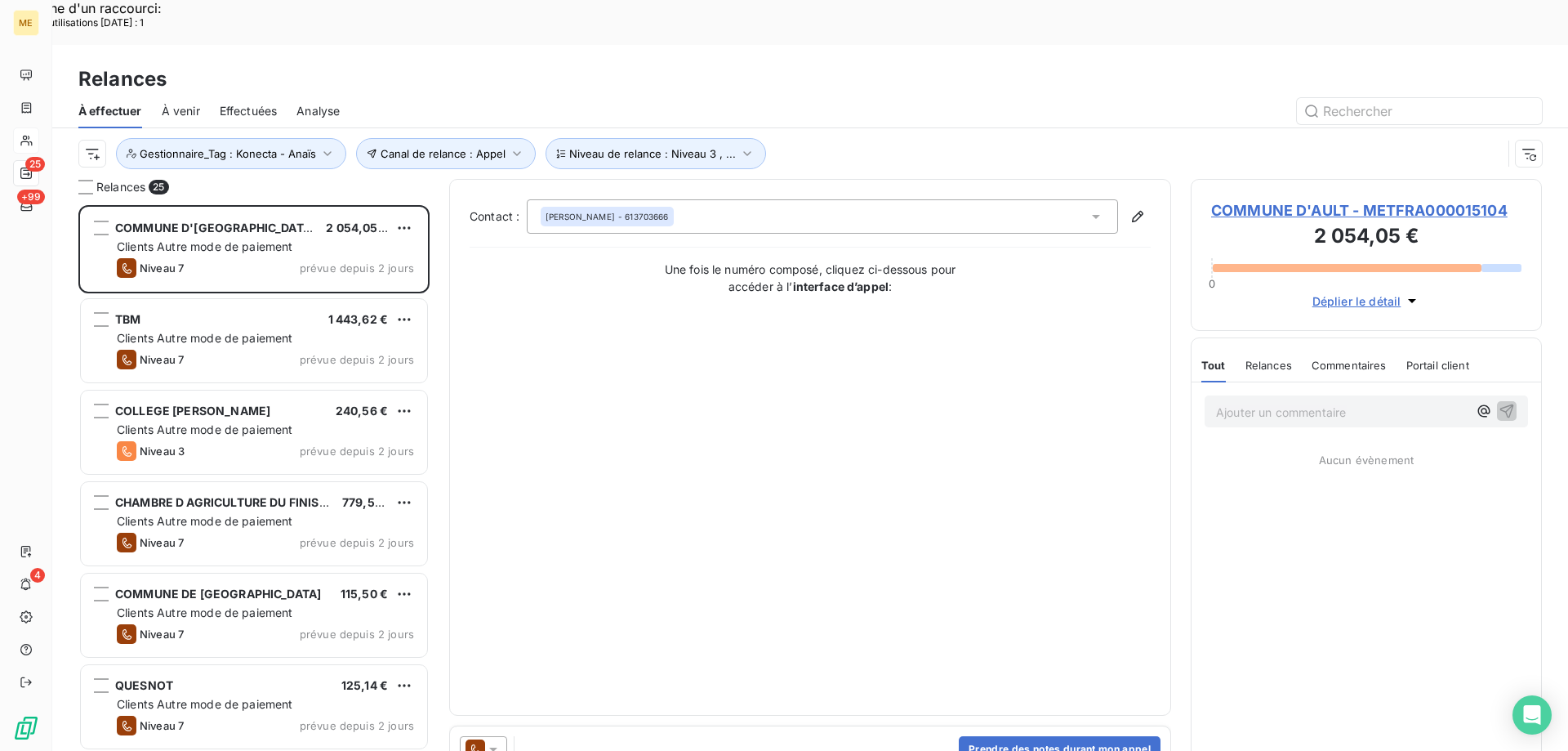
scroll to position [579, 339]
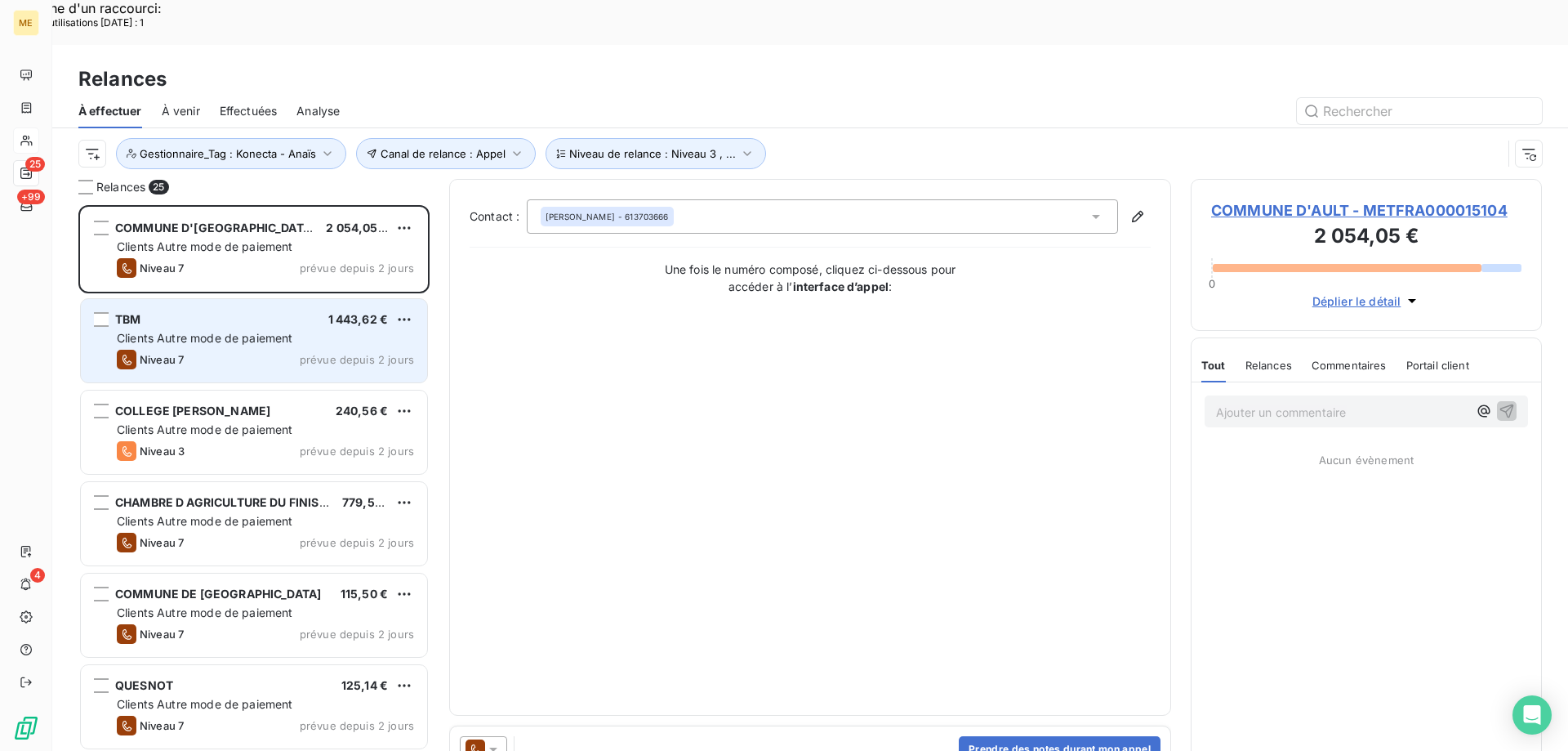
click at [193, 331] on span "Clients Autre mode de paiement" at bounding box center [205, 338] width 176 height 14
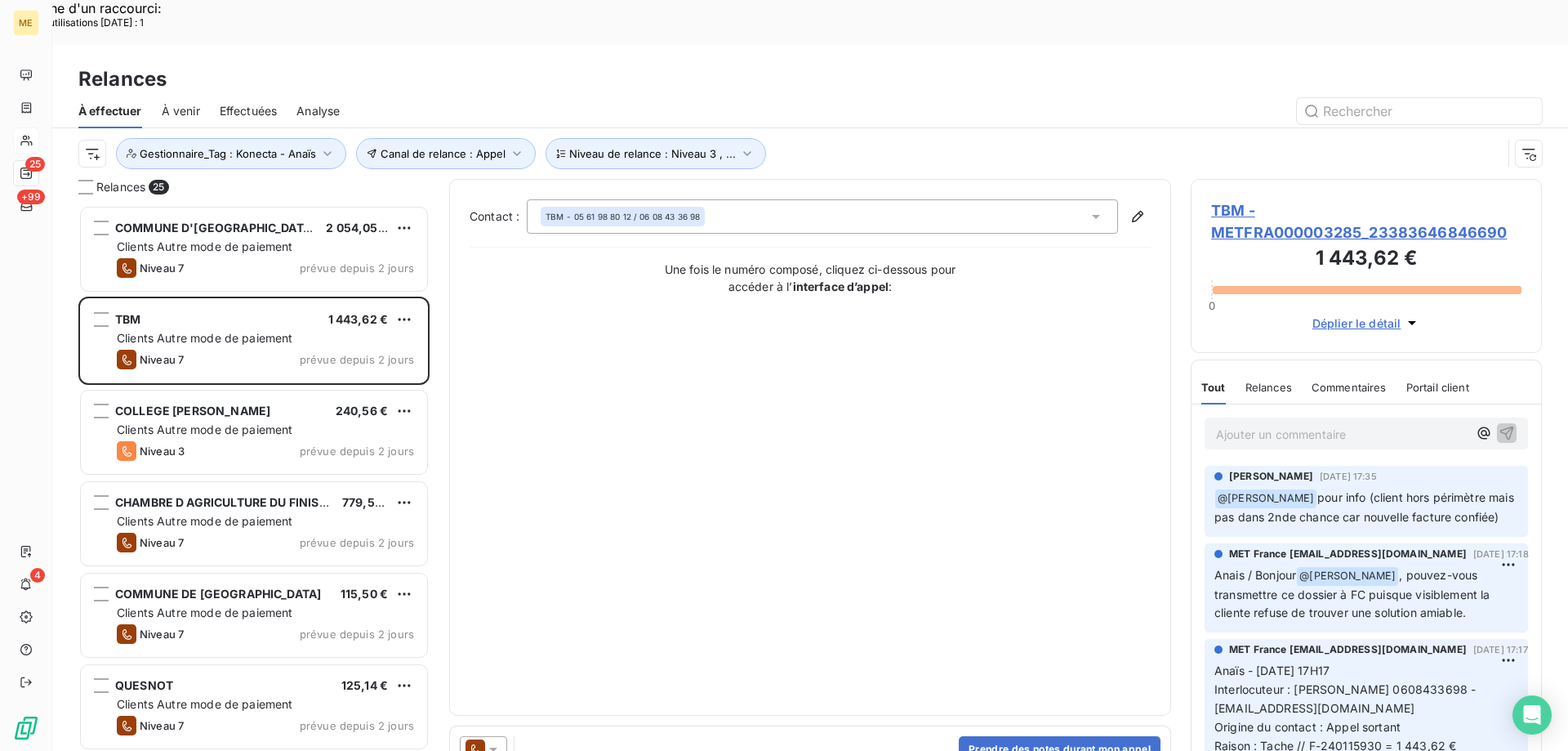
click at [1232, 199] on span "TBM - METFRA000003285_23383646846690" at bounding box center [1366, 221] width 310 height 44
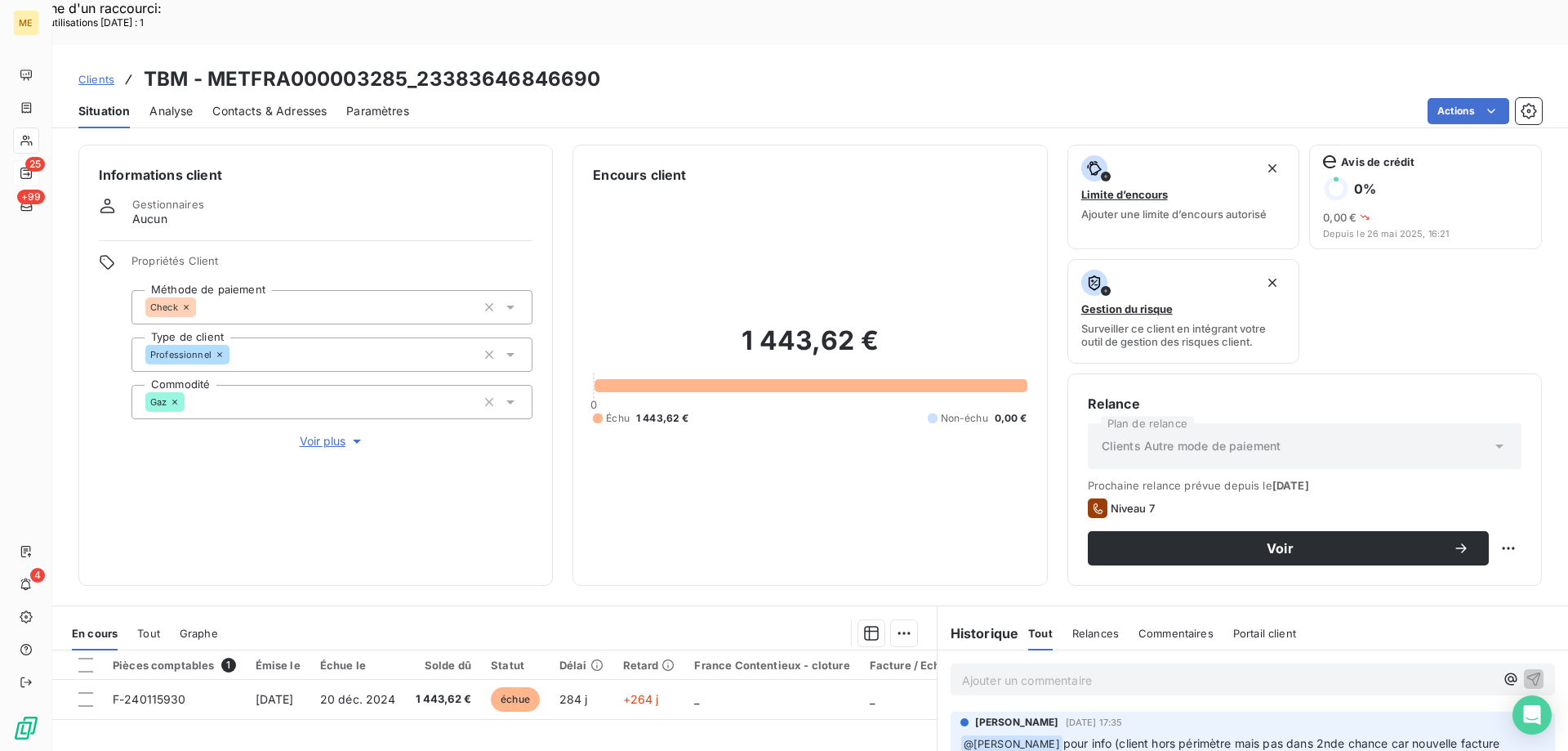
click at [1148, 670] on p "Ajouter un commentaire ﻿" at bounding box center [1228, 680] width 532 height 20
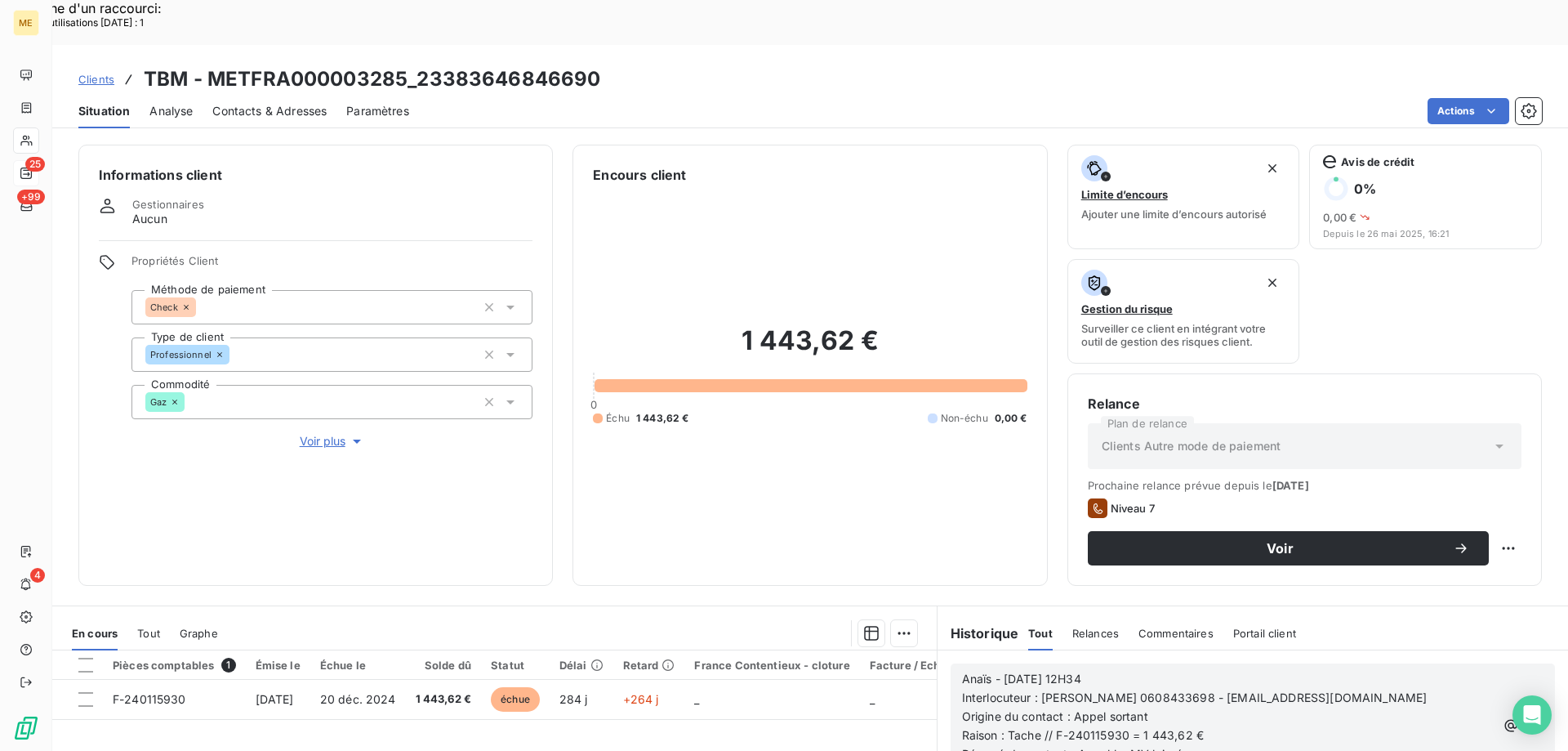
drag, startPoint x: 1513, startPoint y: 672, endPoint x: 1509, endPoint y: 660, distance: 12.6
click at [1526, 718] on icon "button" at bounding box center [1535, 726] width 17 height 17
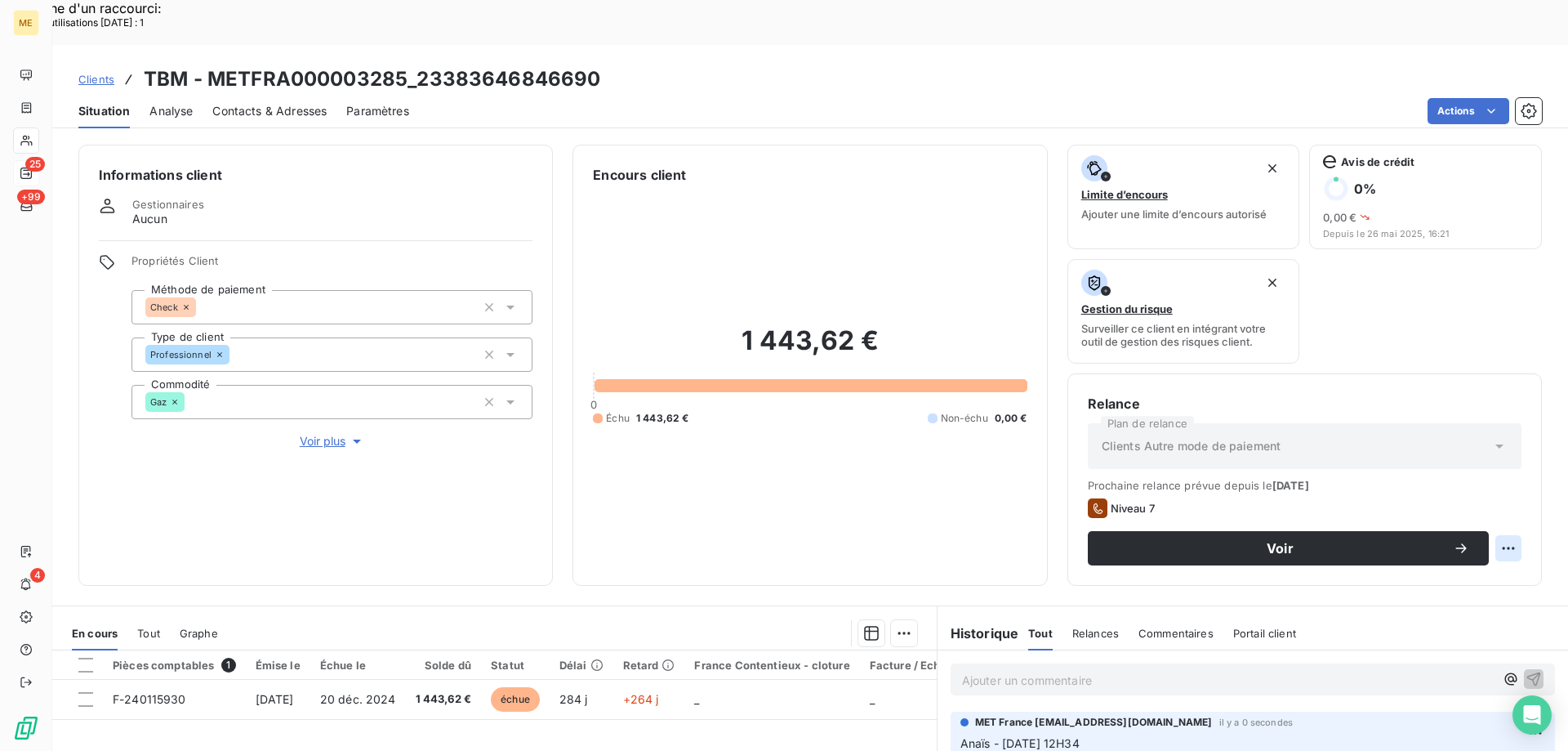
click at [1494, 541] on div "Replanifier cette action" at bounding box center [1428, 539] width 146 height 26
select select "8"
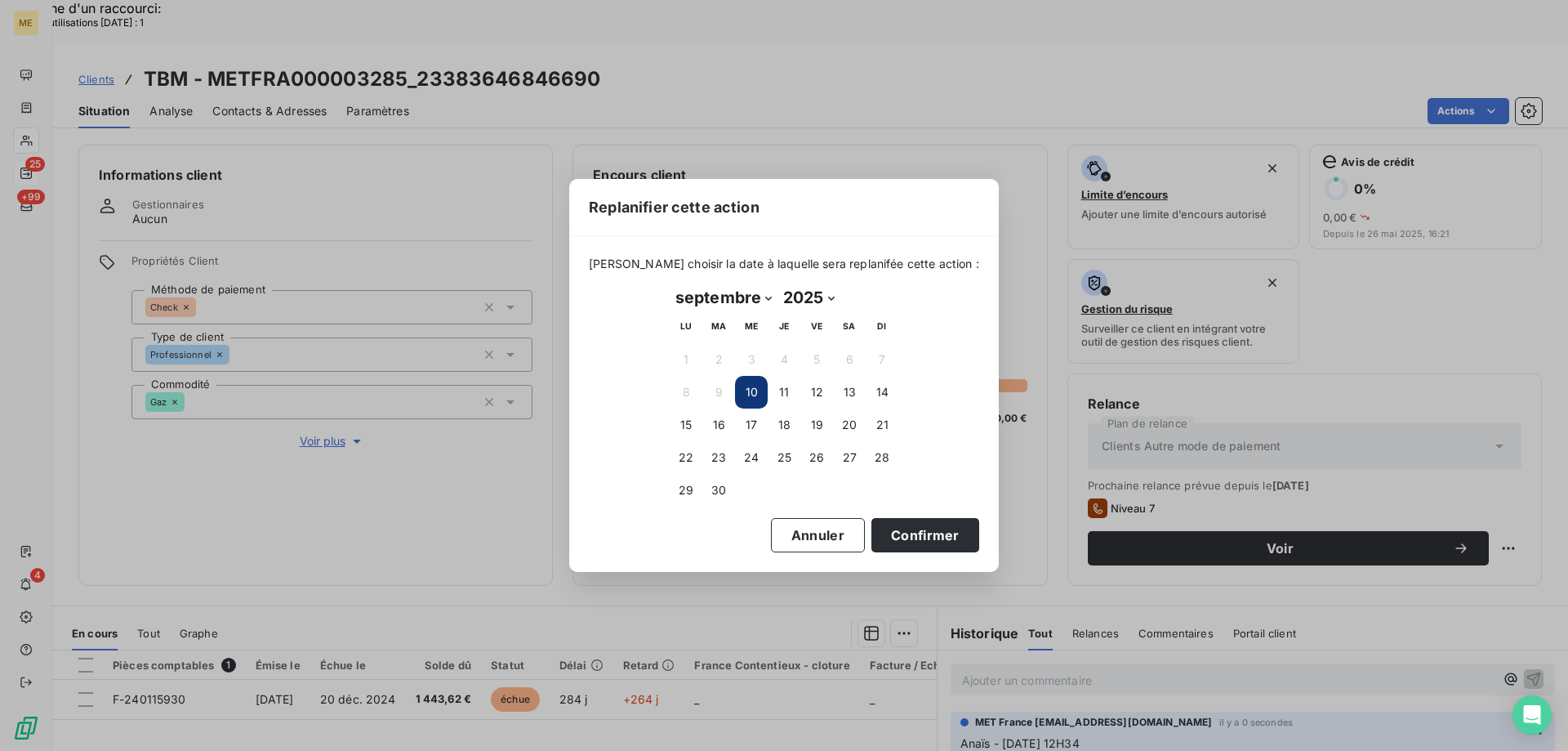
drag, startPoint x: 774, startPoint y: 418, endPoint x: 909, endPoint y: 504, distance: 160.1
click at [774, 423] on button "18" at bounding box center [784, 425] width 33 height 33
click at [923, 544] on button "Confirmer" at bounding box center [925, 535] width 108 height 34
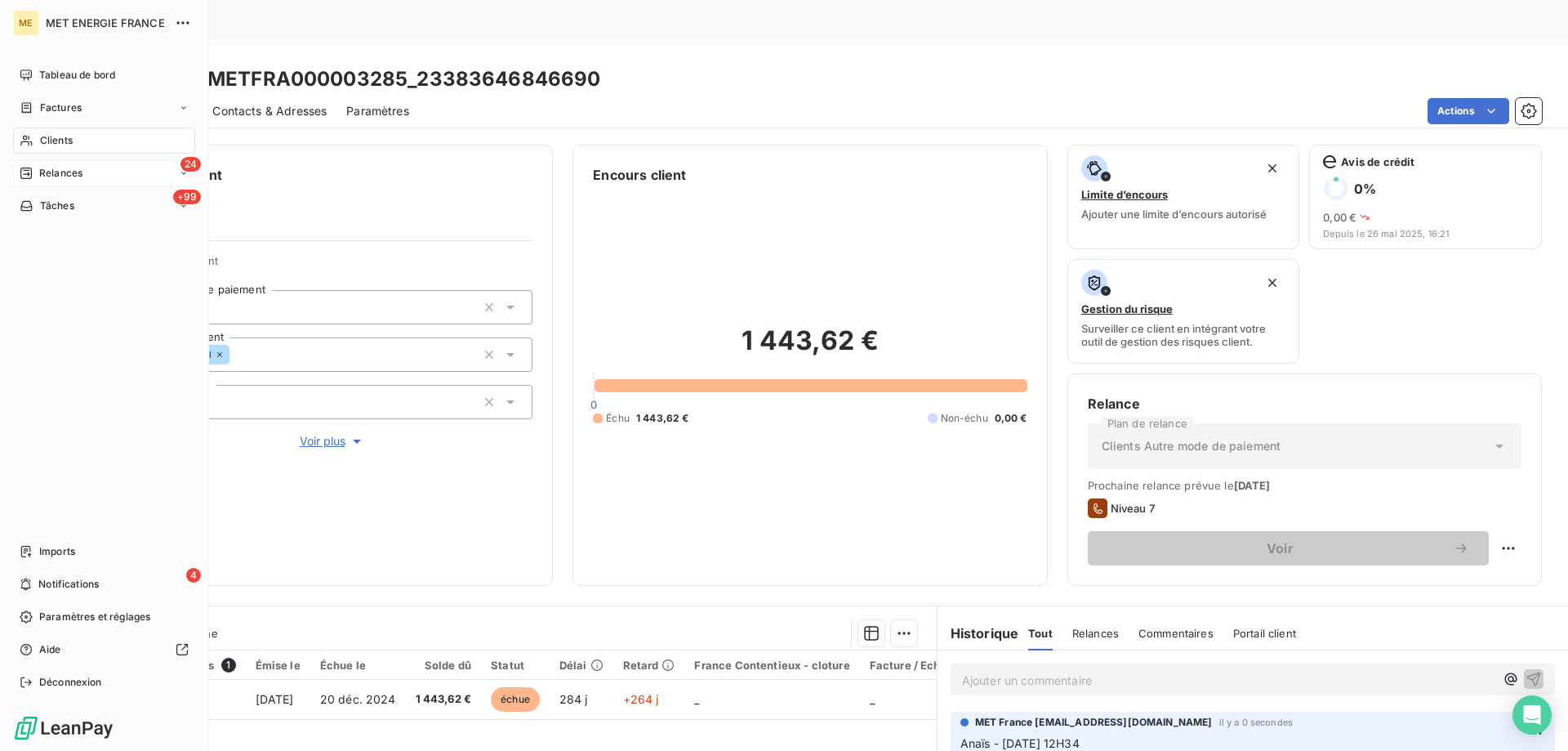
click at [58, 173] on span "Relances" at bounding box center [61, 173] width 43 height 15
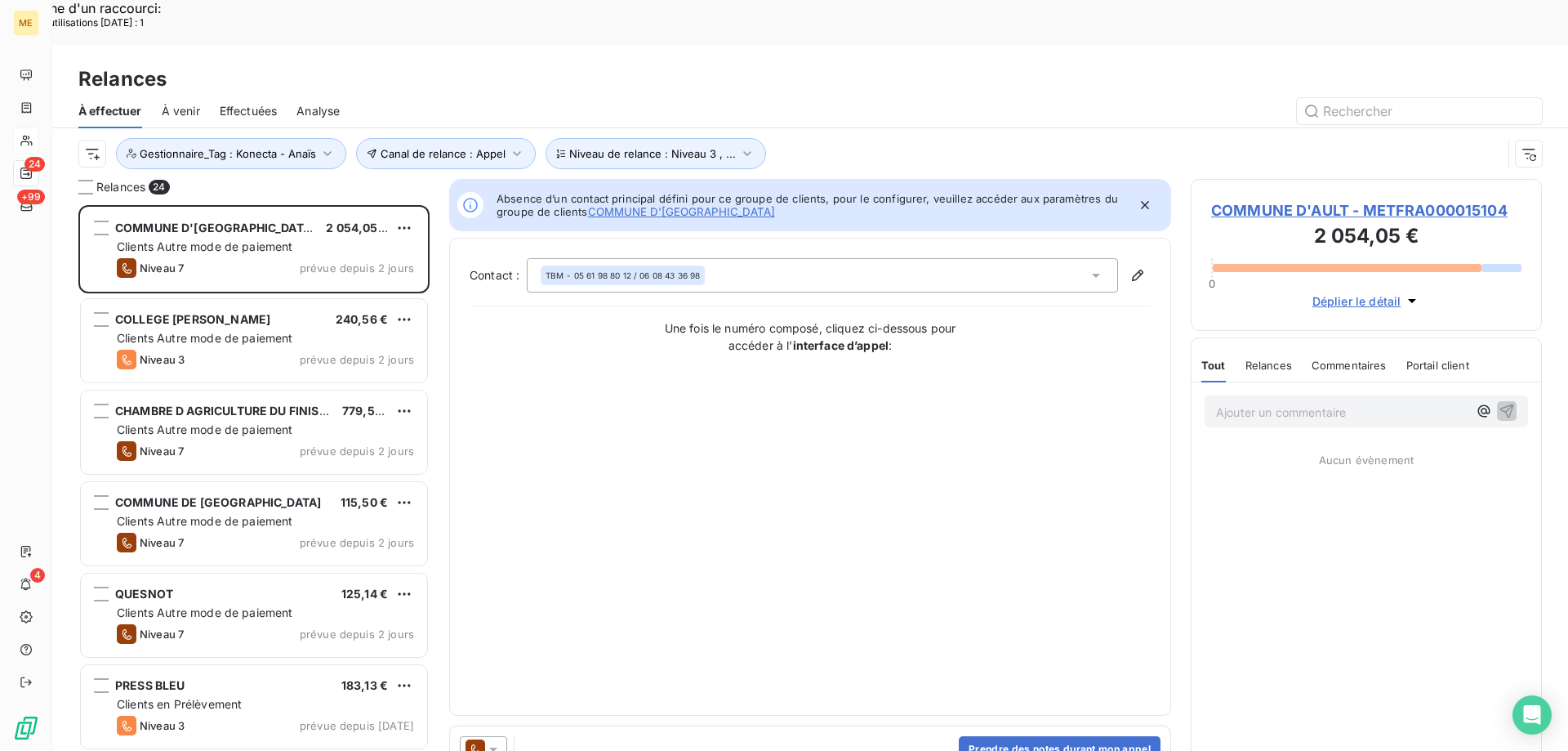
scroll to position [579, 339]
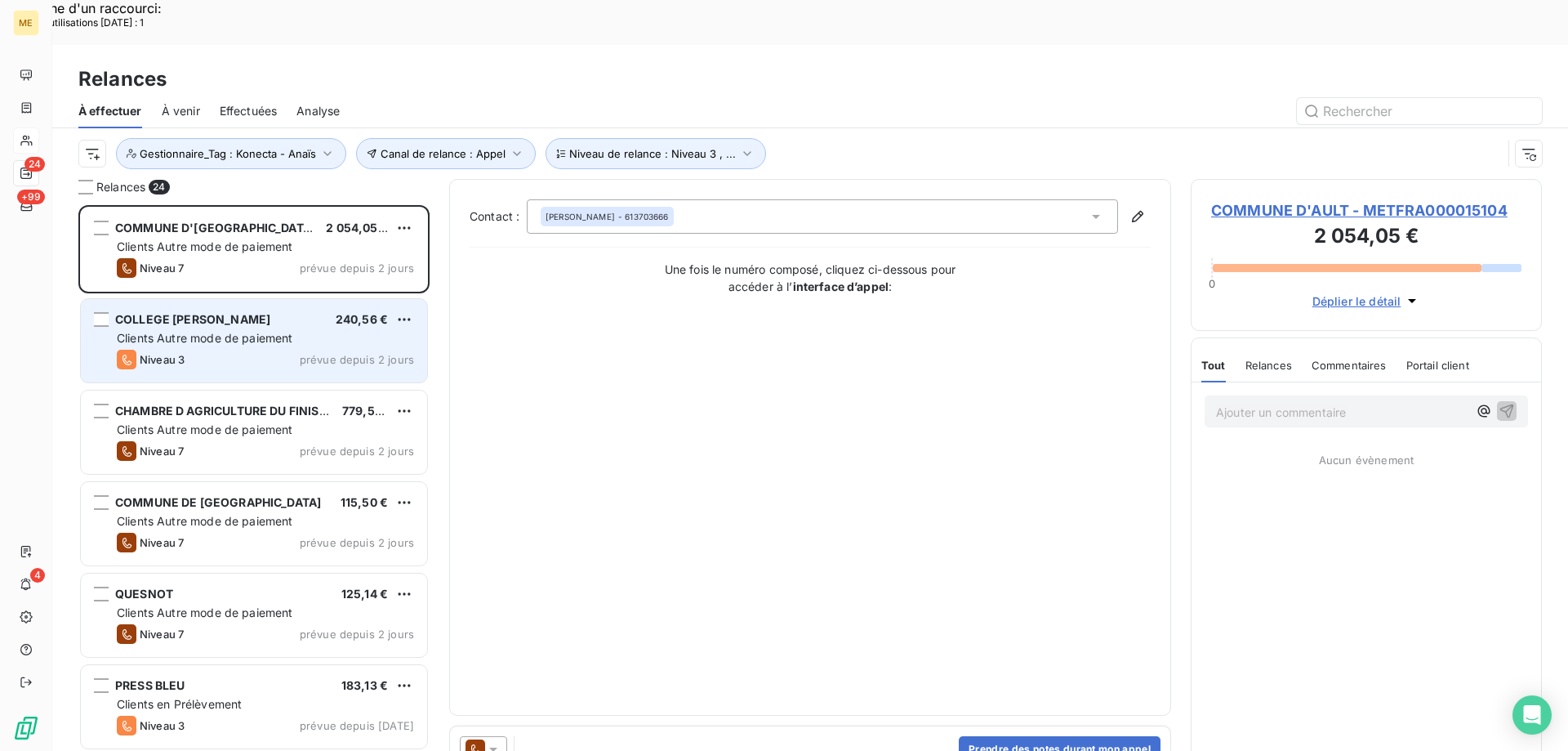
click at [267, 331] on span "Clients Autre mode de paiement" at bounding box center [205, 338] width 176 height 14
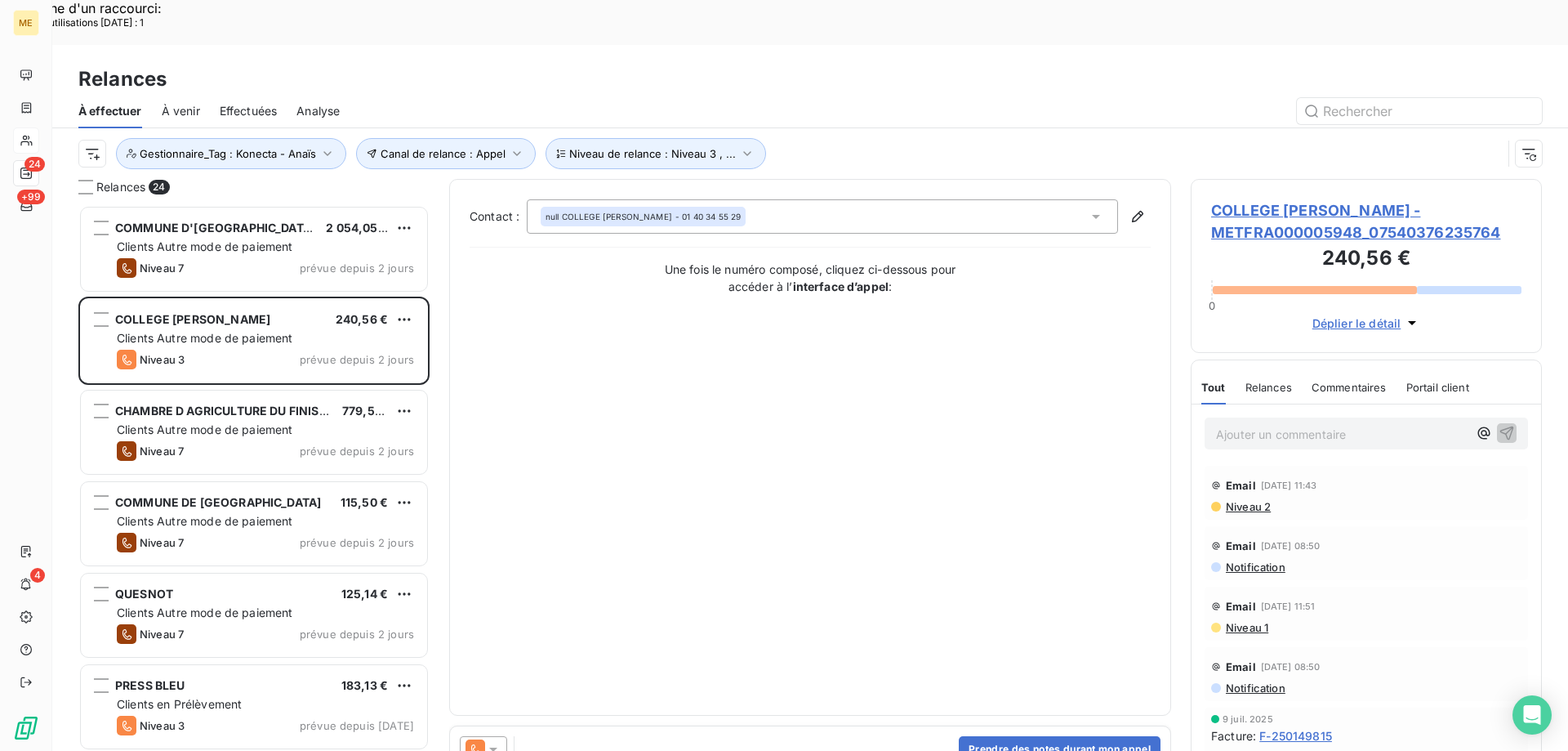
click at [1261, 199] on span "COLLEGE GEORGES MELIES - METFRA000005948_07540376235764" at bounding box center [1366, 221] width 310 height 44
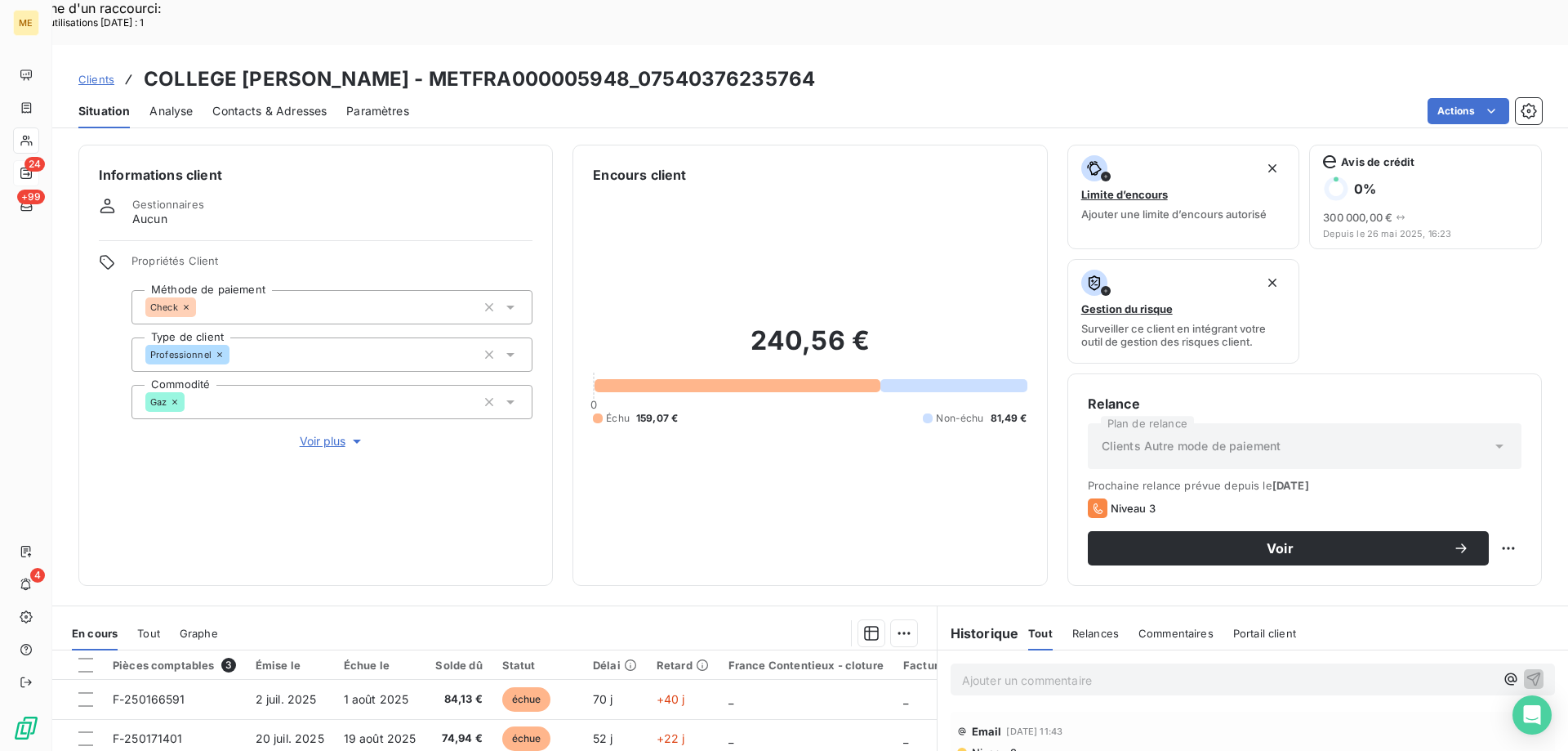
click at [318, 399] on div "Informations client Gestionnaires Aucun Propriétés Client Méthode de paiement C…" at bounding box center [316, 365] width 475 height 442
click at [318, 433] on span "Voir plus" at bounding box center [333, 442] width 65 height 17
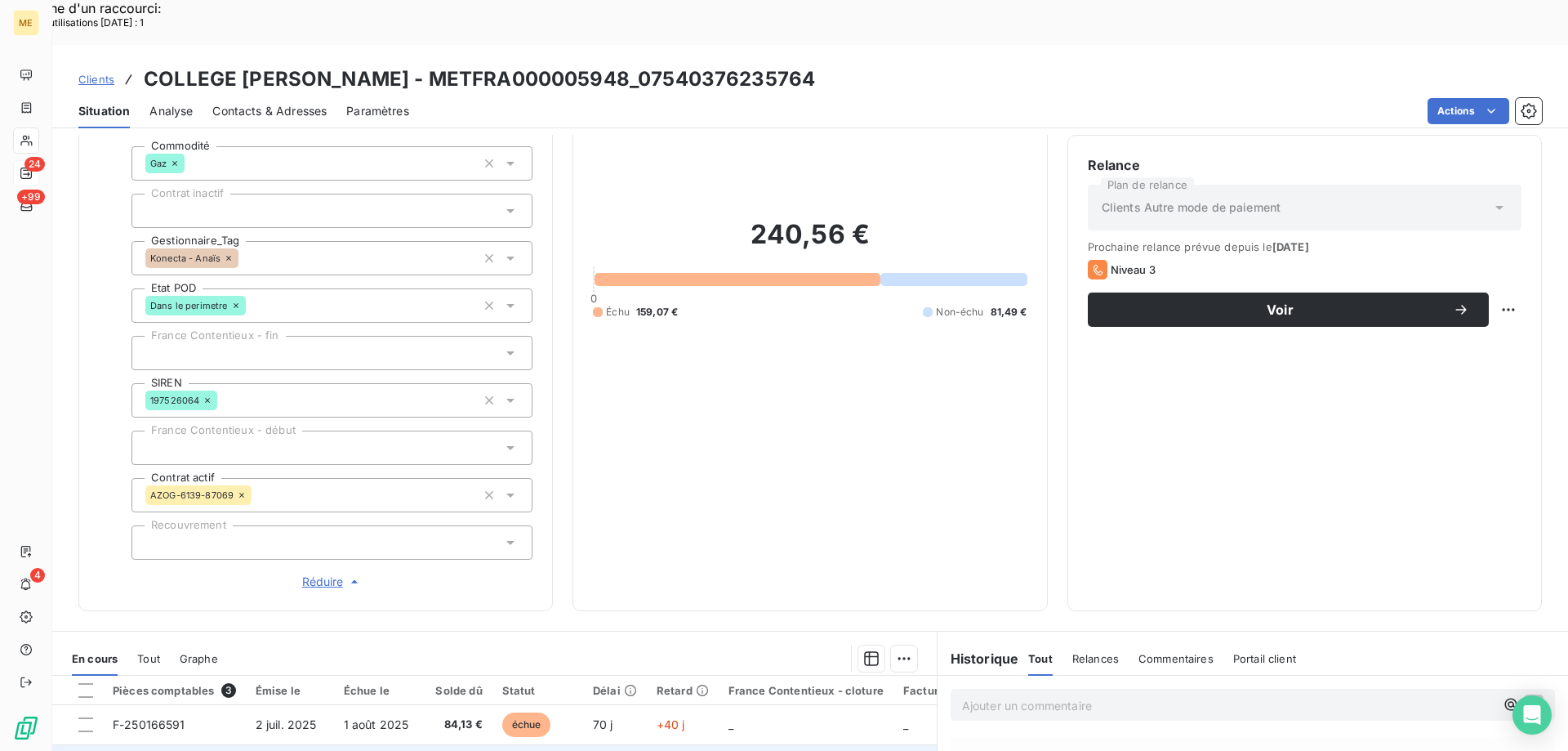
scroll to position [471, 0]
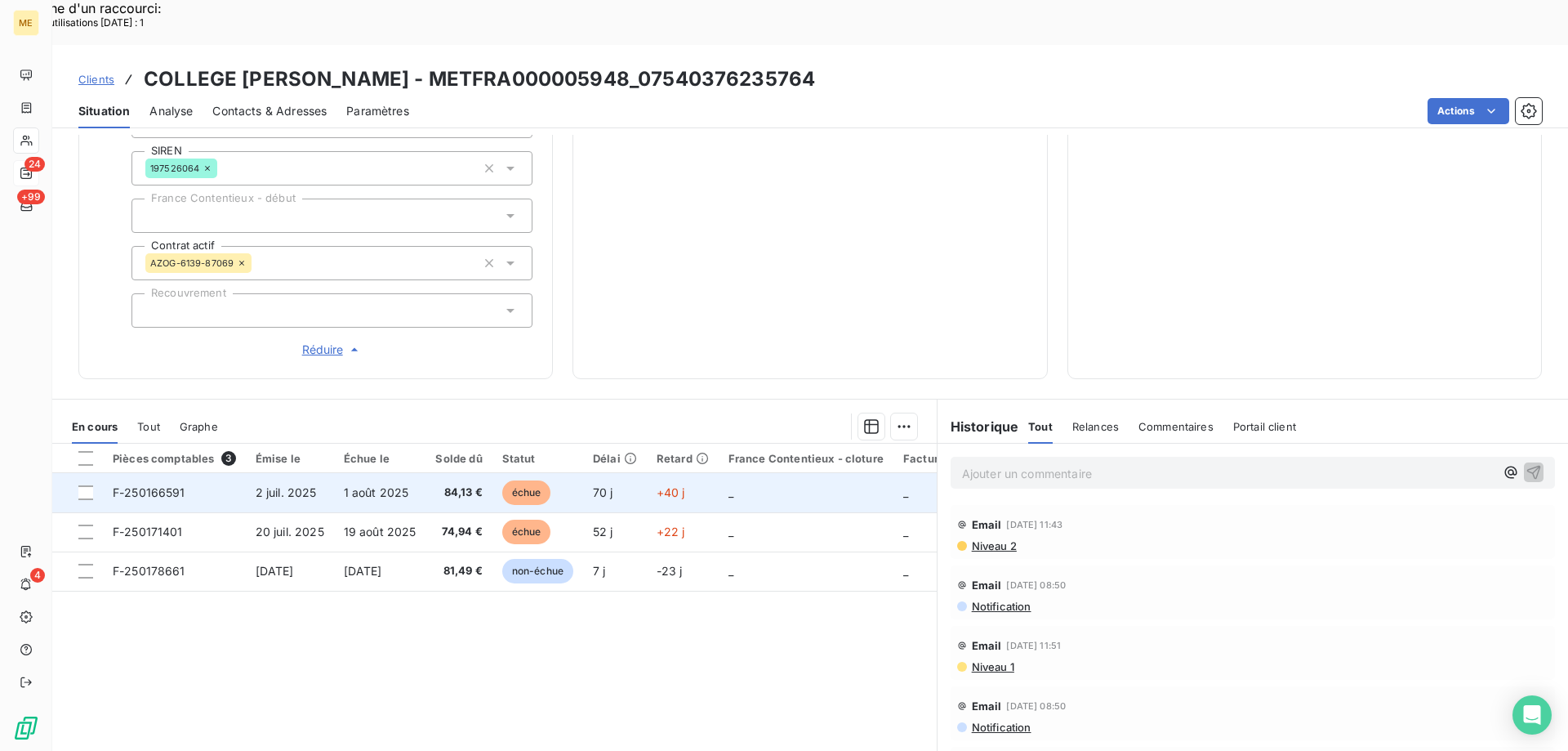
click at [748, 473] on td "_" at bounding box center [806, 493] width 175 height 39
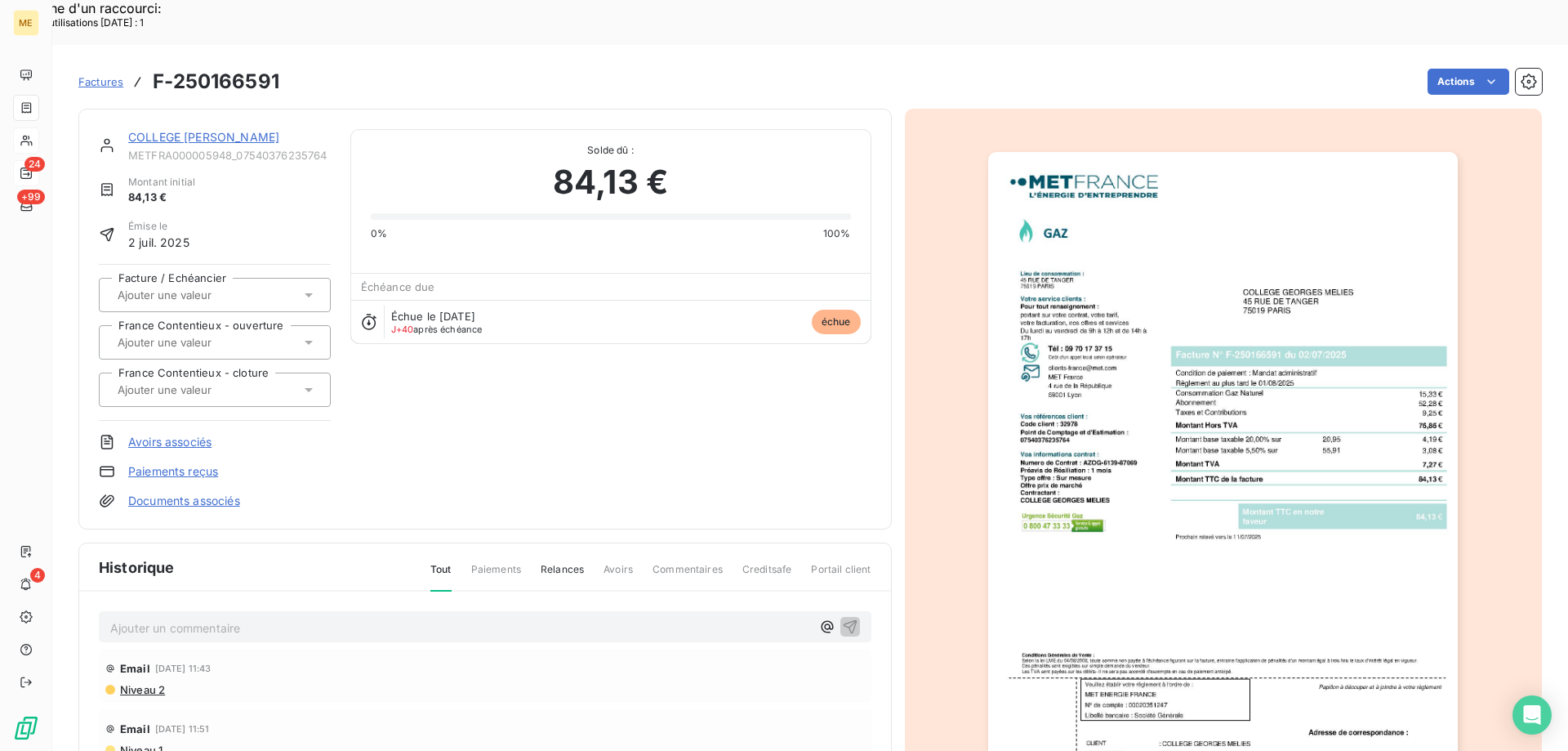
click at [187, 130] on link "COLLEGE [PERSON_NAME]" at bounding box center [203, 136] width 151 height 14
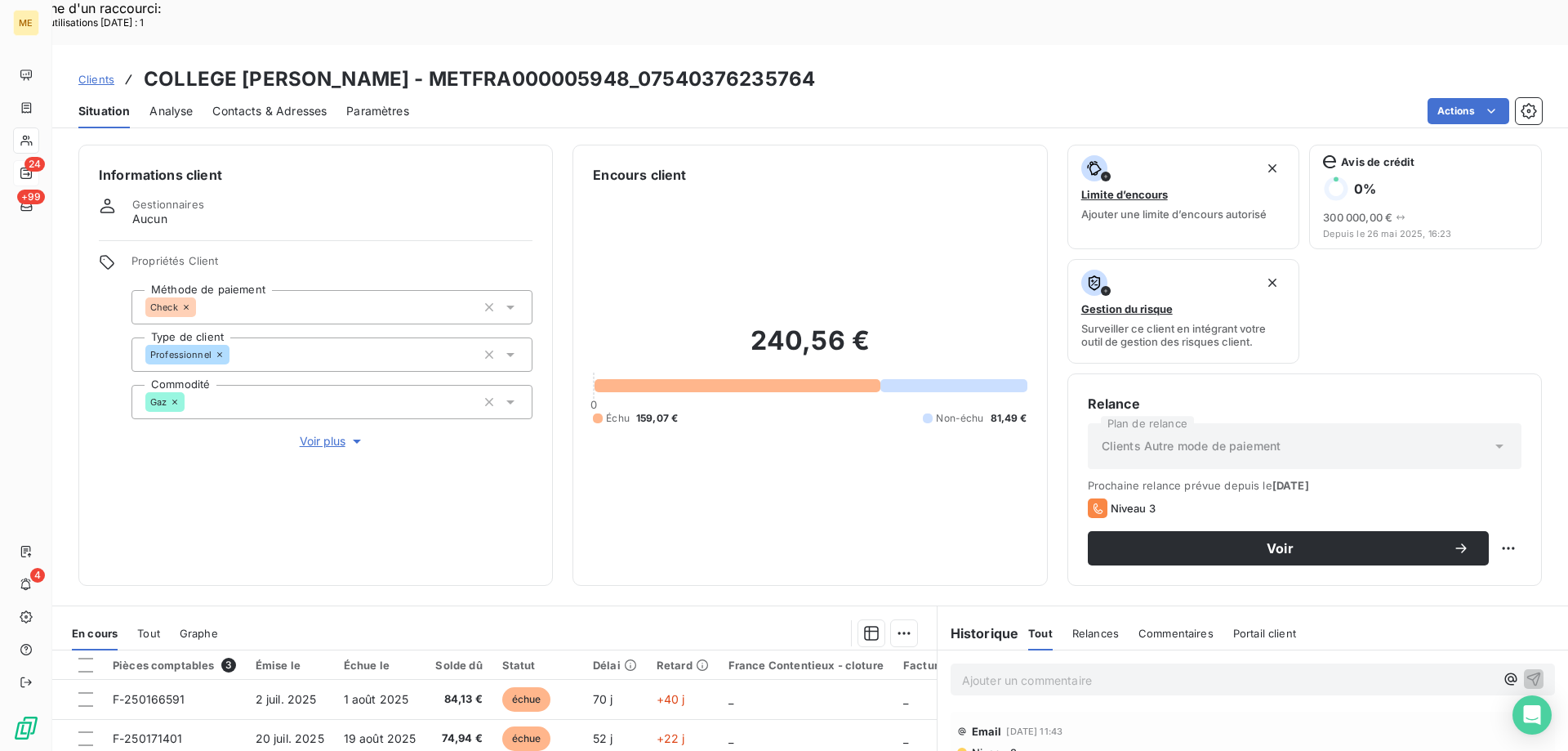
scroll to position [163, 0]
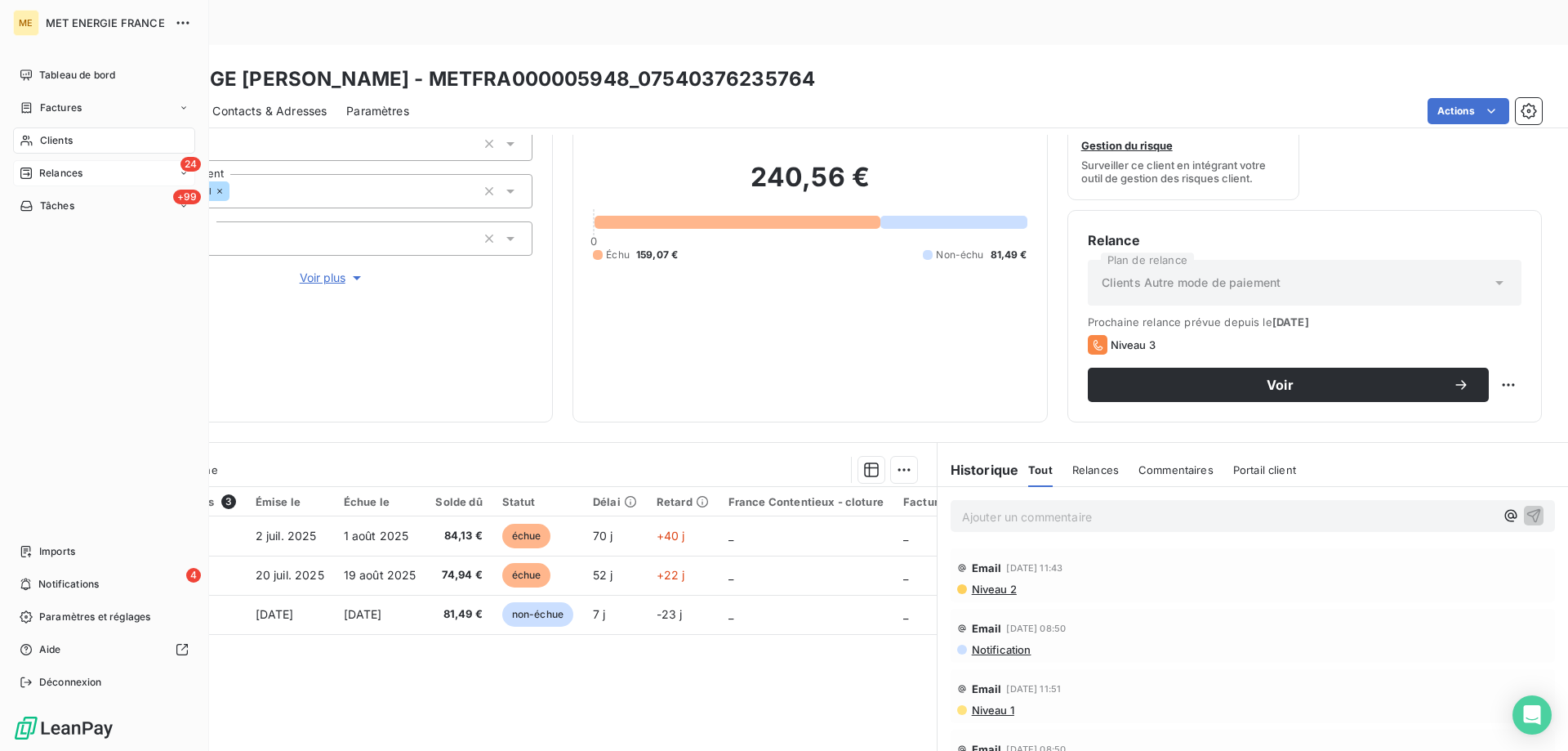
click at [33, 168] on div "Relances" at bounding box center [50, 173] width 63 height 15
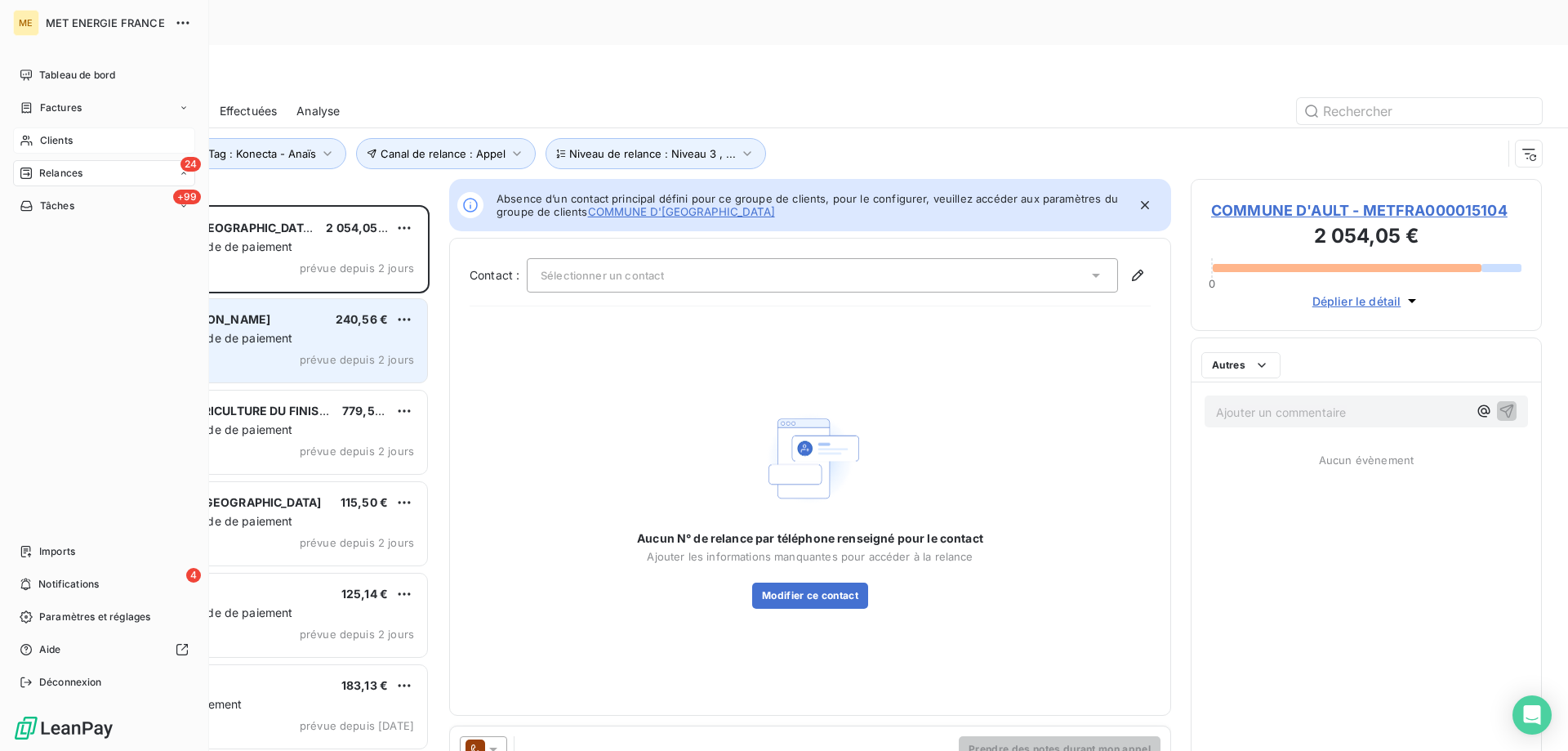
scroll to position [579, 339]
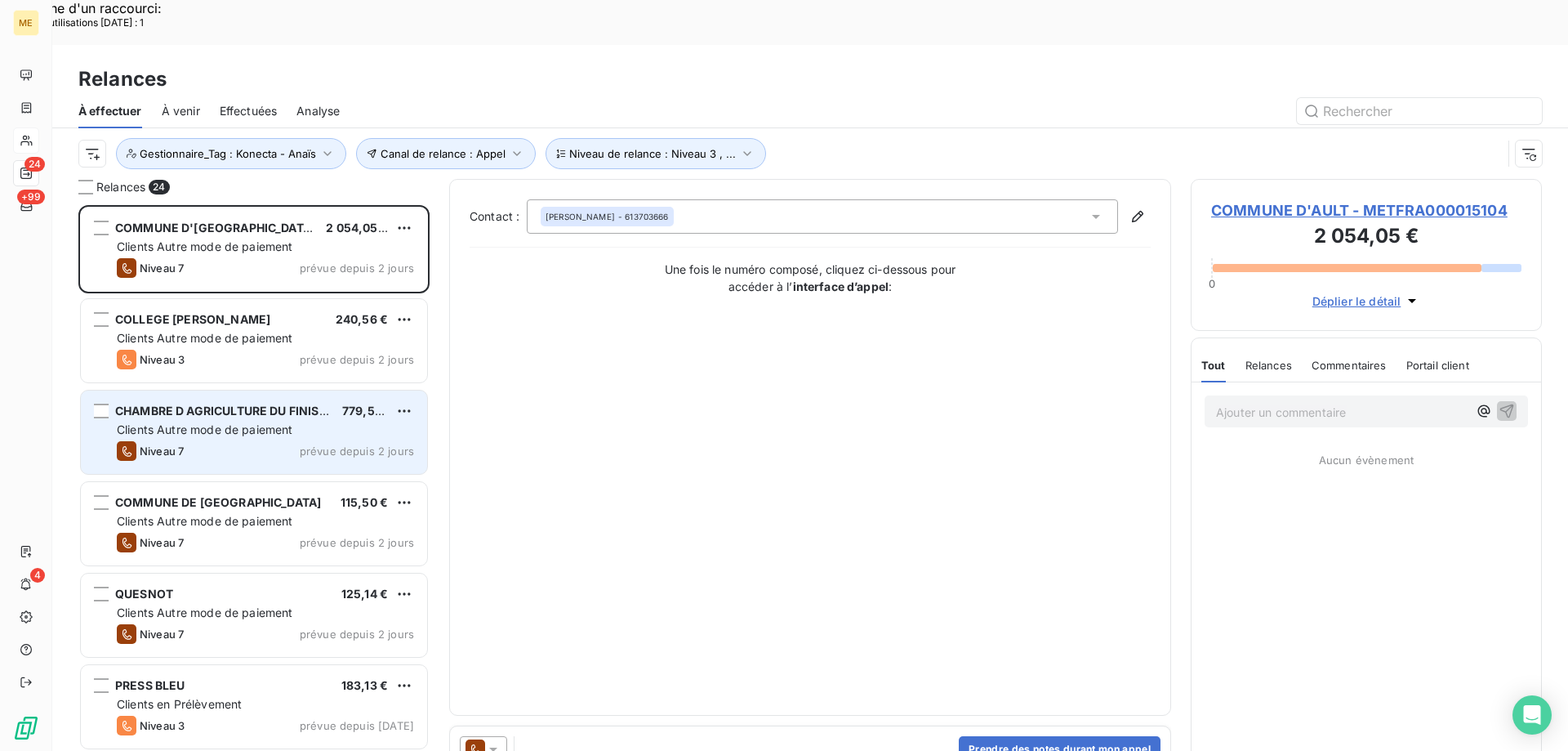
click at [308, 445] on span "prévue depuis 2 jours" at bounding box center [357, 452] width 115 height 13
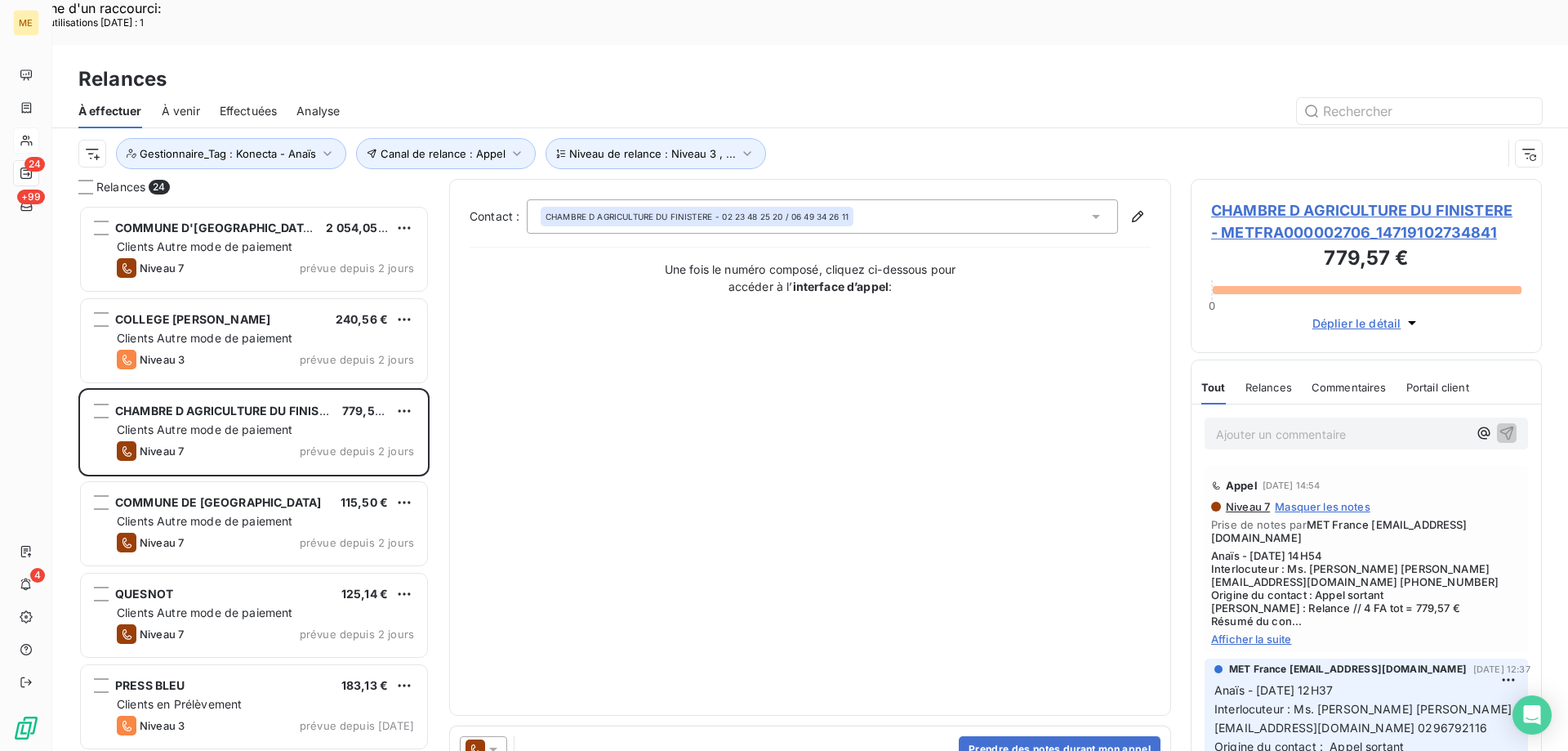
click at [1286, 199] on span "CHAMBRE D AGRICULTURE DU FINISTERE - METFRA000002706_14719102734841" at bounding box center [1366, 221] width 310 height 44
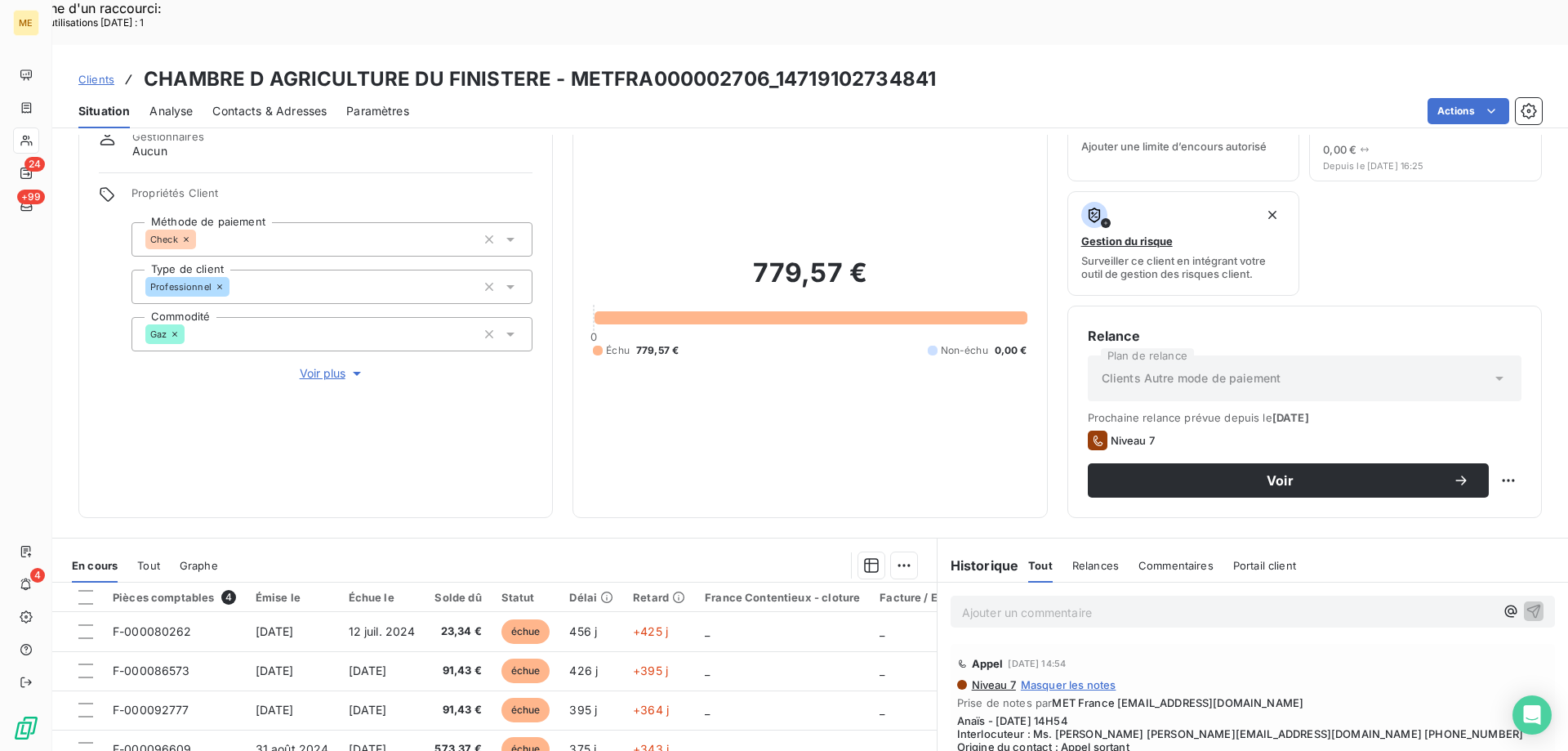
scroll to position [218, 0]
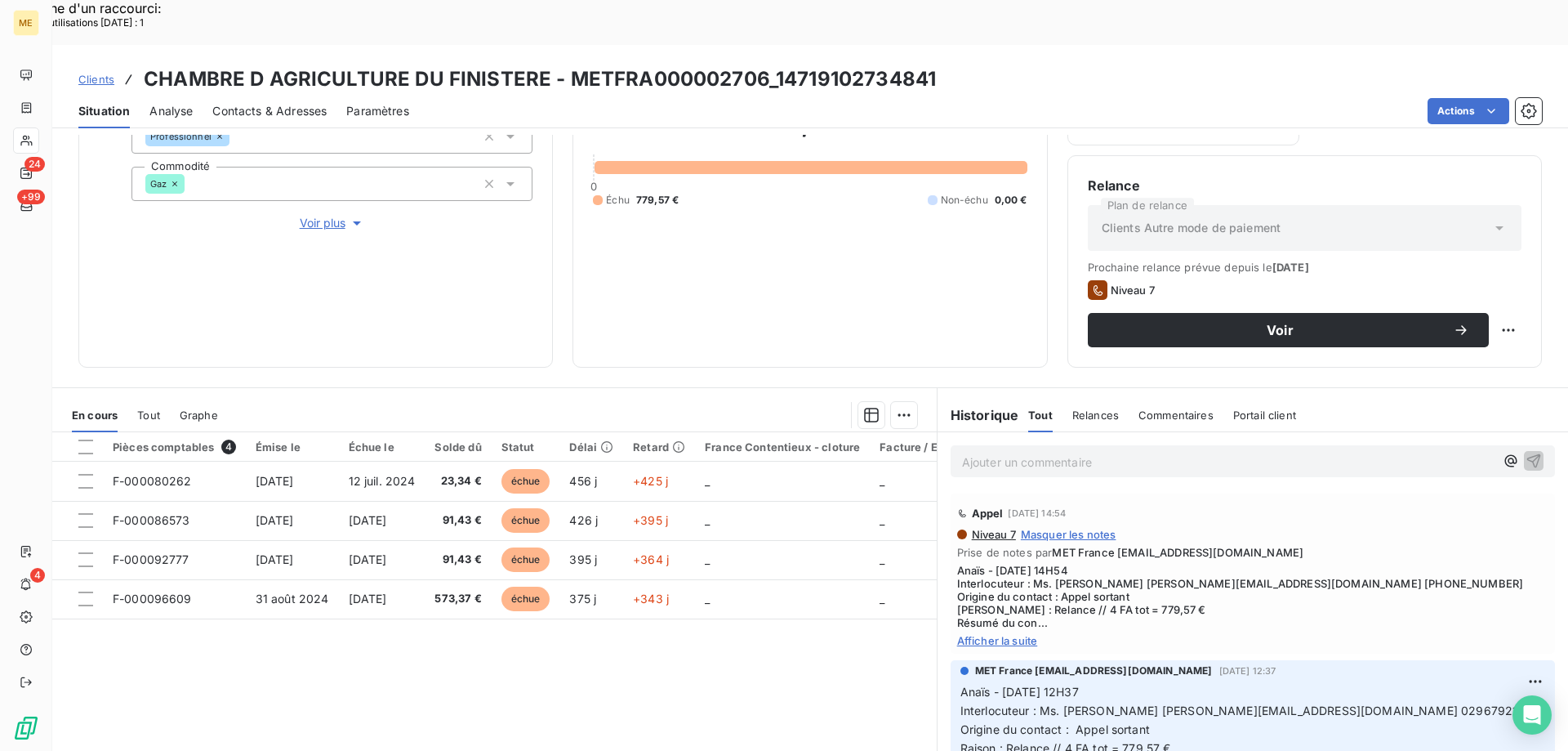
click at [1015, 602] on div "Appel 22 août 2025, 14:54 Niveau 7 Masquer les notes Prise de notes par MET Fra…" at bounding box center [1253, 574] width 604 height 161
click at [1005, 634] on span "Afficher la suite" at bounding box center [1253, 641] width 592 height 13
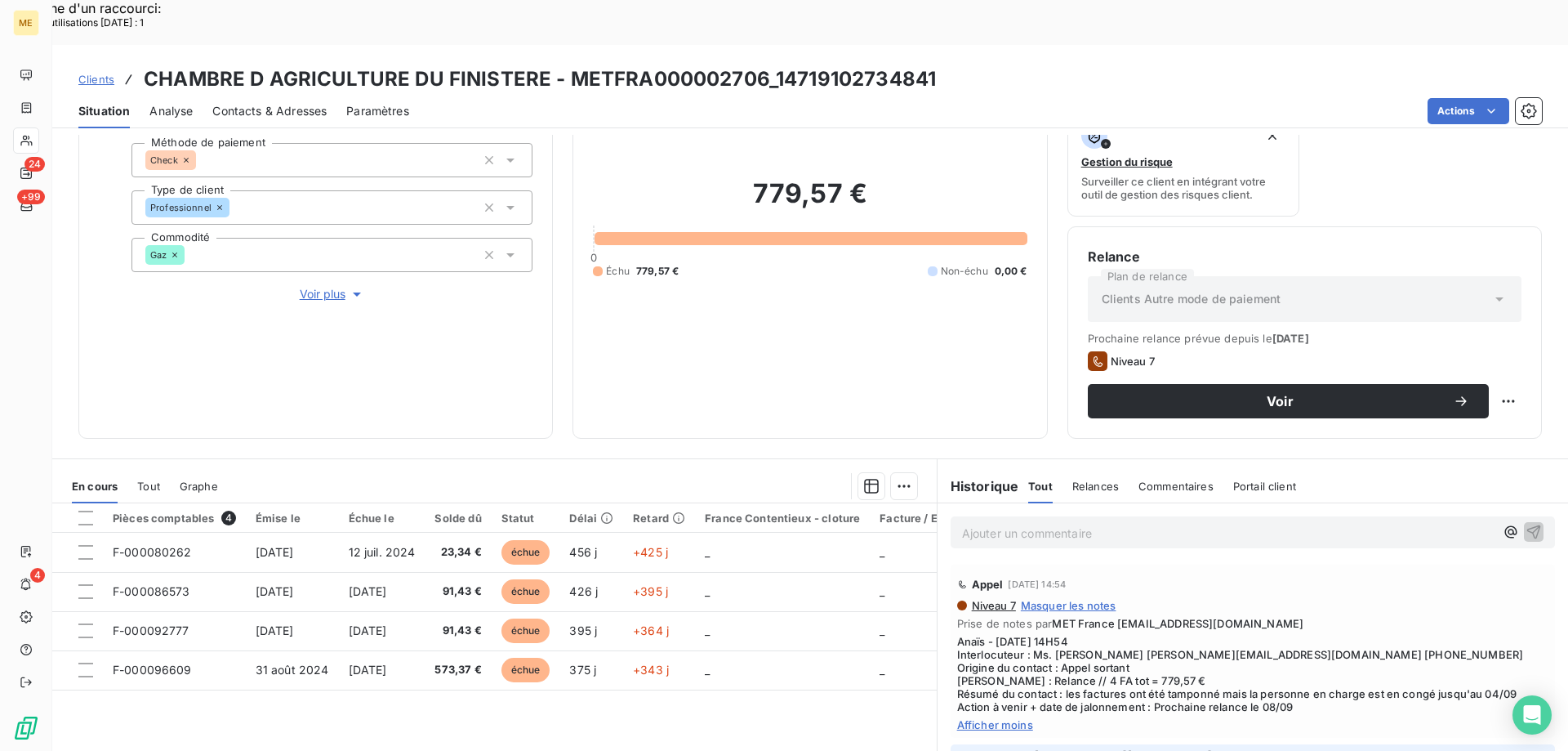
scroll to position [54, 0]
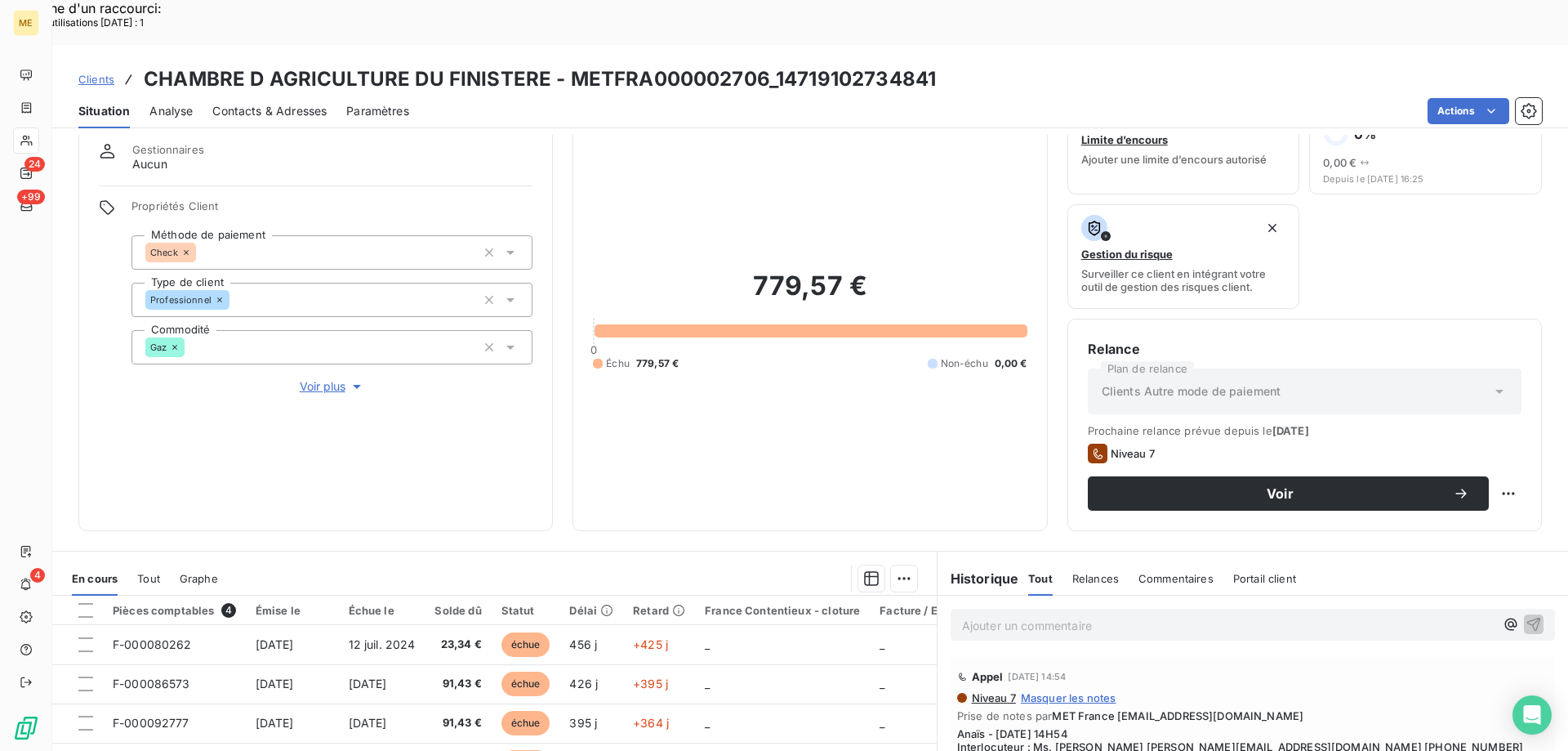
click at [308, 378] on span "Voir plus" at bounding box center [333, 386] width 65 height 17
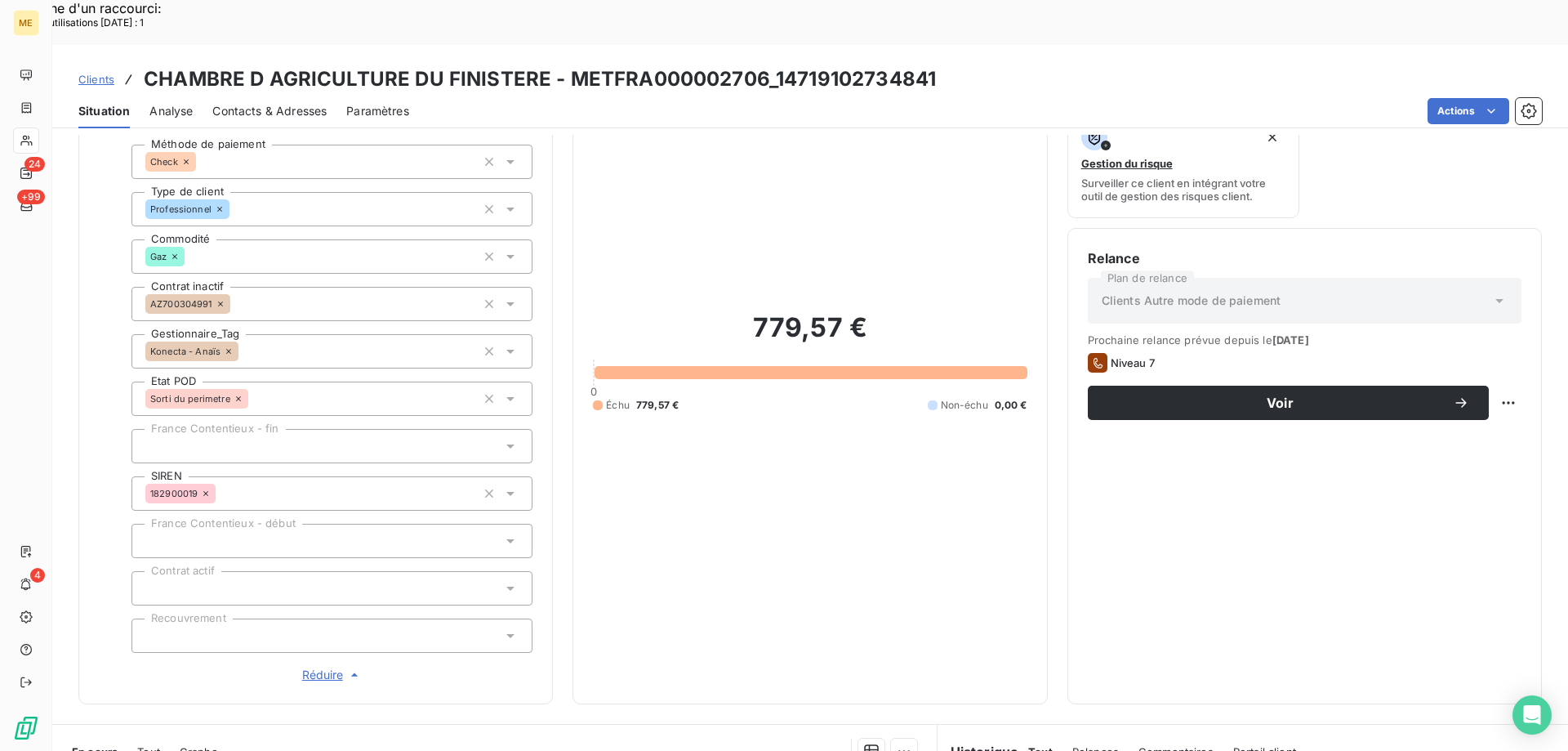
scroll to position [381, 0]
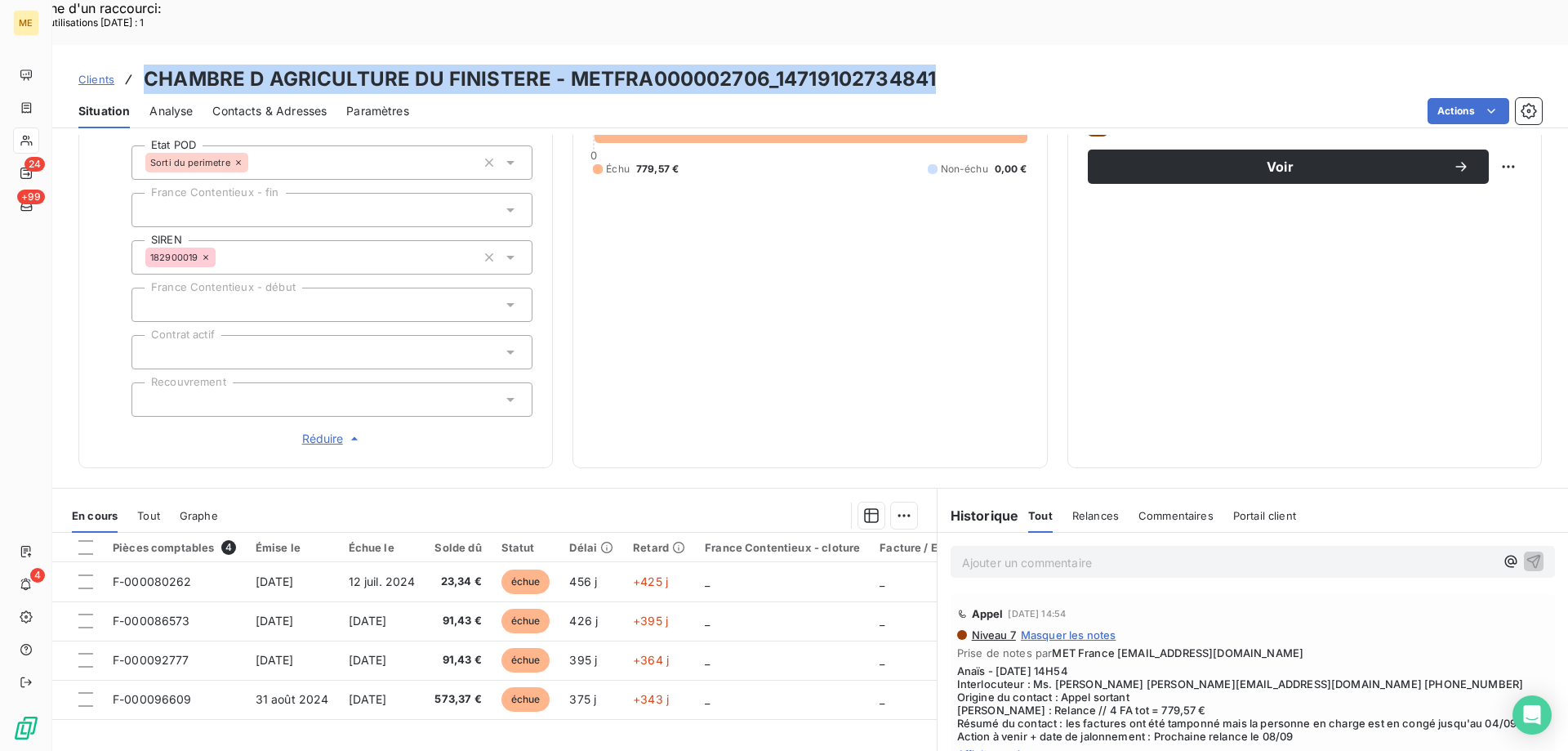
drag, startPoint x: 943, startPoint y: 30, endPoint x: 140, endPoint y: 35, distance: 803.0
click at [140, 64] on div "Clients CHAMBRE D AGRICULTURE DU FINISTERE - METFRA000002706_14719102734841" at bounding box center [811, 79] width 1516 height 29
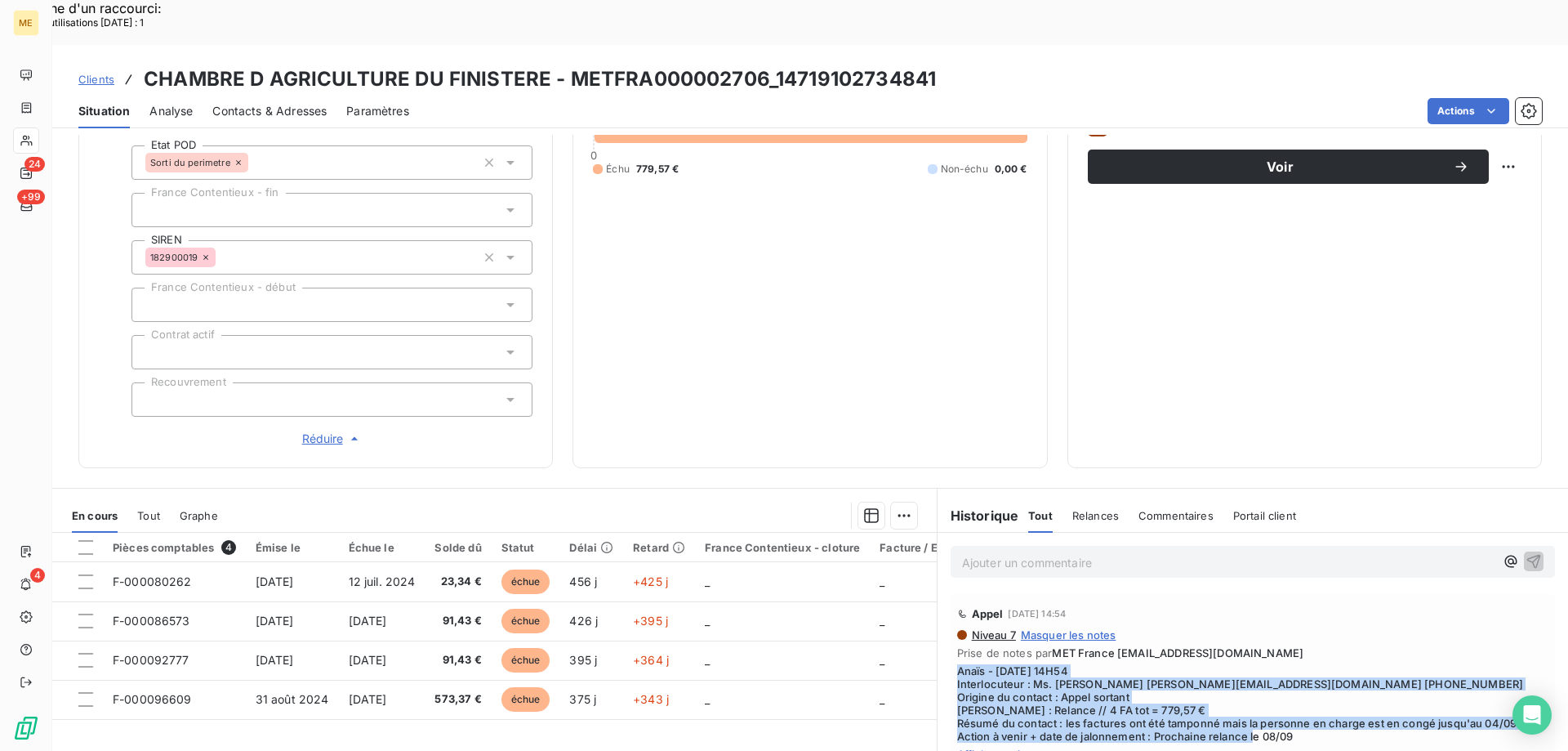
drag, startPoint x: 1319, startPoint y: 677, endPoint x: 938, endPoint y: 613, distance: 386.3
click at [938, 613] on div "Appel 22 août 2025, 14:54 Niveau 7 Masquer les notes Prise de notes par MET Fra…" at bounding box center [1253, 681] width 630 height 180
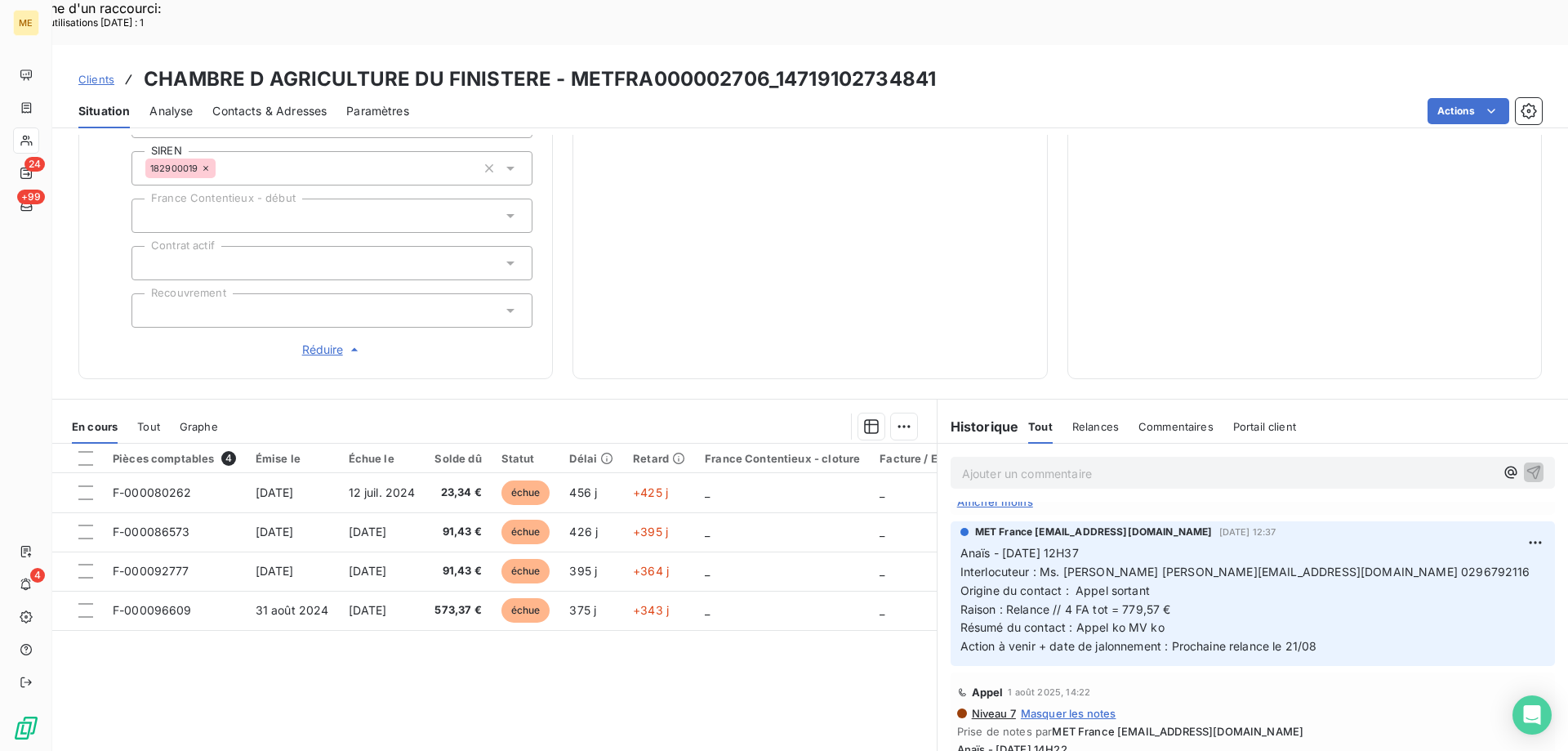
scroll to position [0, 0]
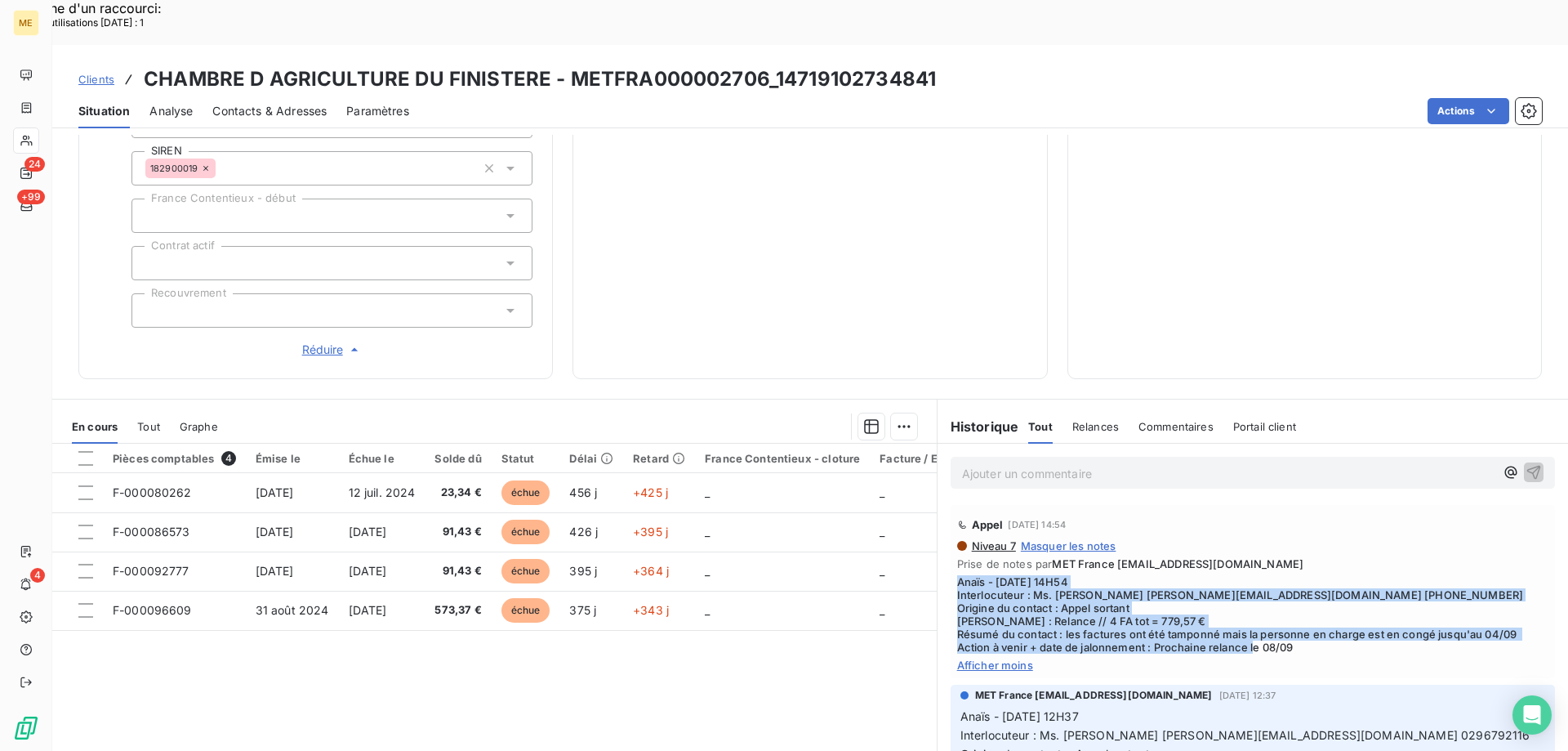
click at [1212, 585] on span "Anaïs - [DATE] 14H54 Interlocuteur : Ms. [PERSON_NAME] [PERSON_NAME][EMAIL_ADDR…" at bounding box center [1253, 615] width 592 height 79
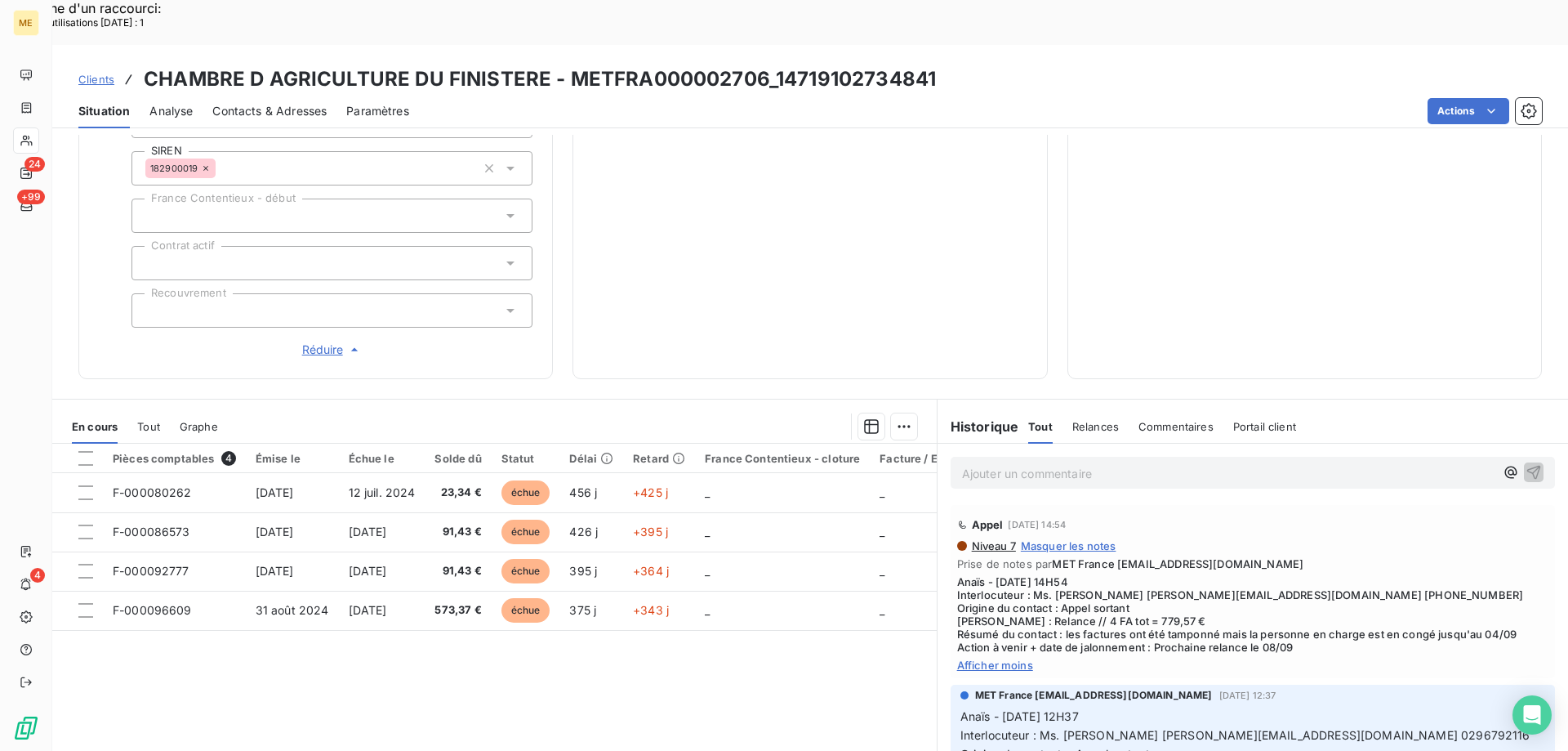
click at [1157, 463] on p "Ajouter un commentaire ﻿" at bounding box center [1228, 473] width 532 height 20
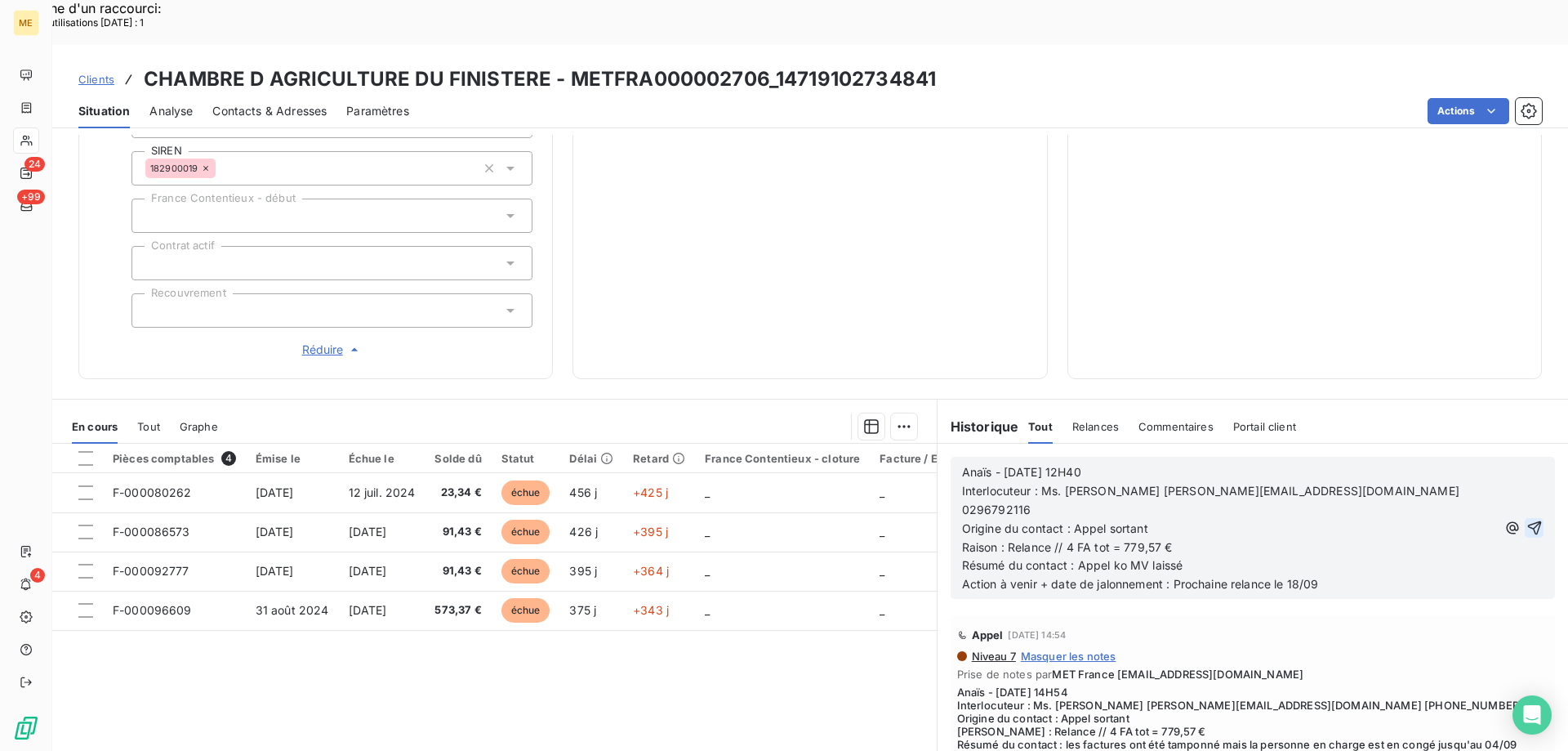
click at [1527, 520] on icon "button" at bounding box center [1535, 529] width 17 height 17
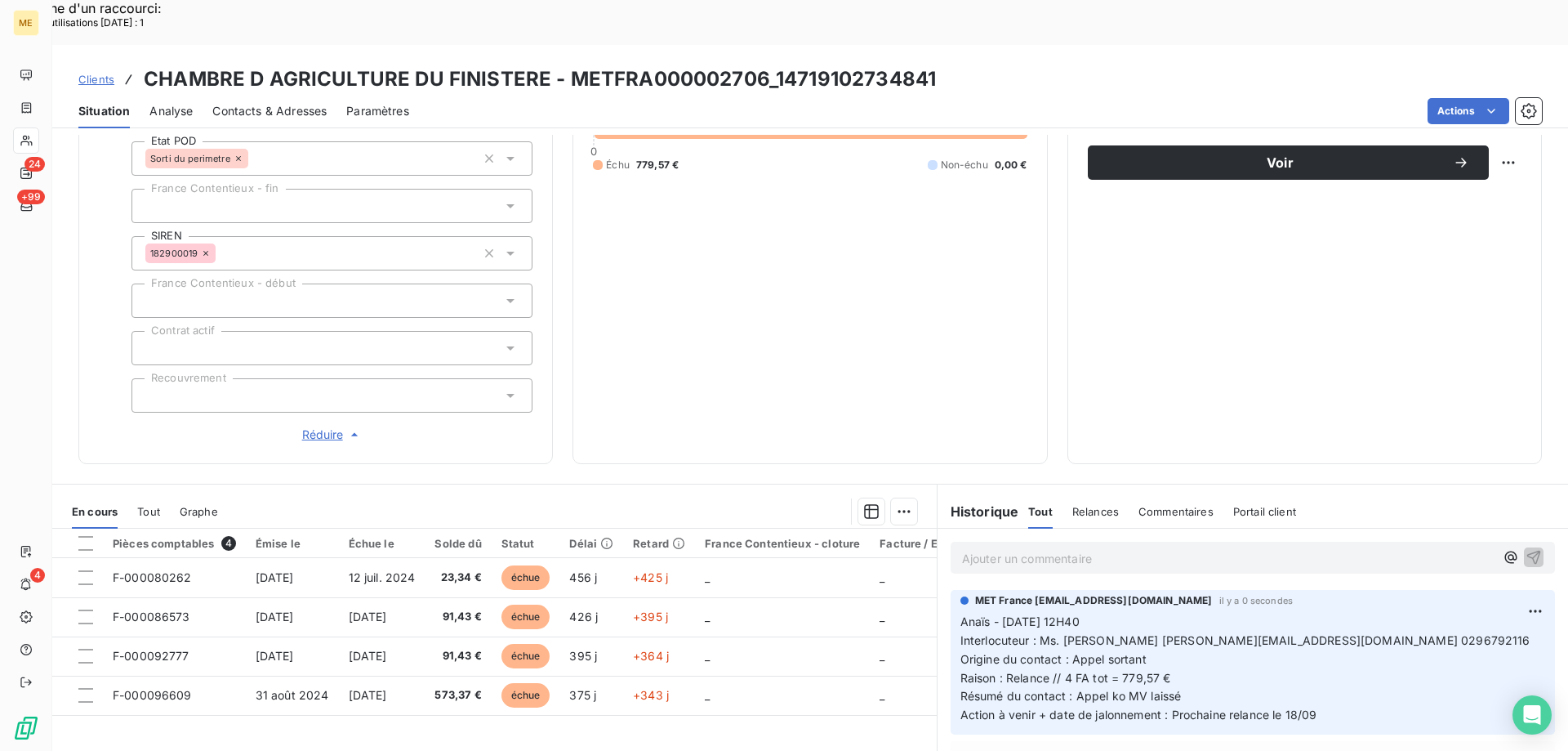
scroll to position [144, 0]
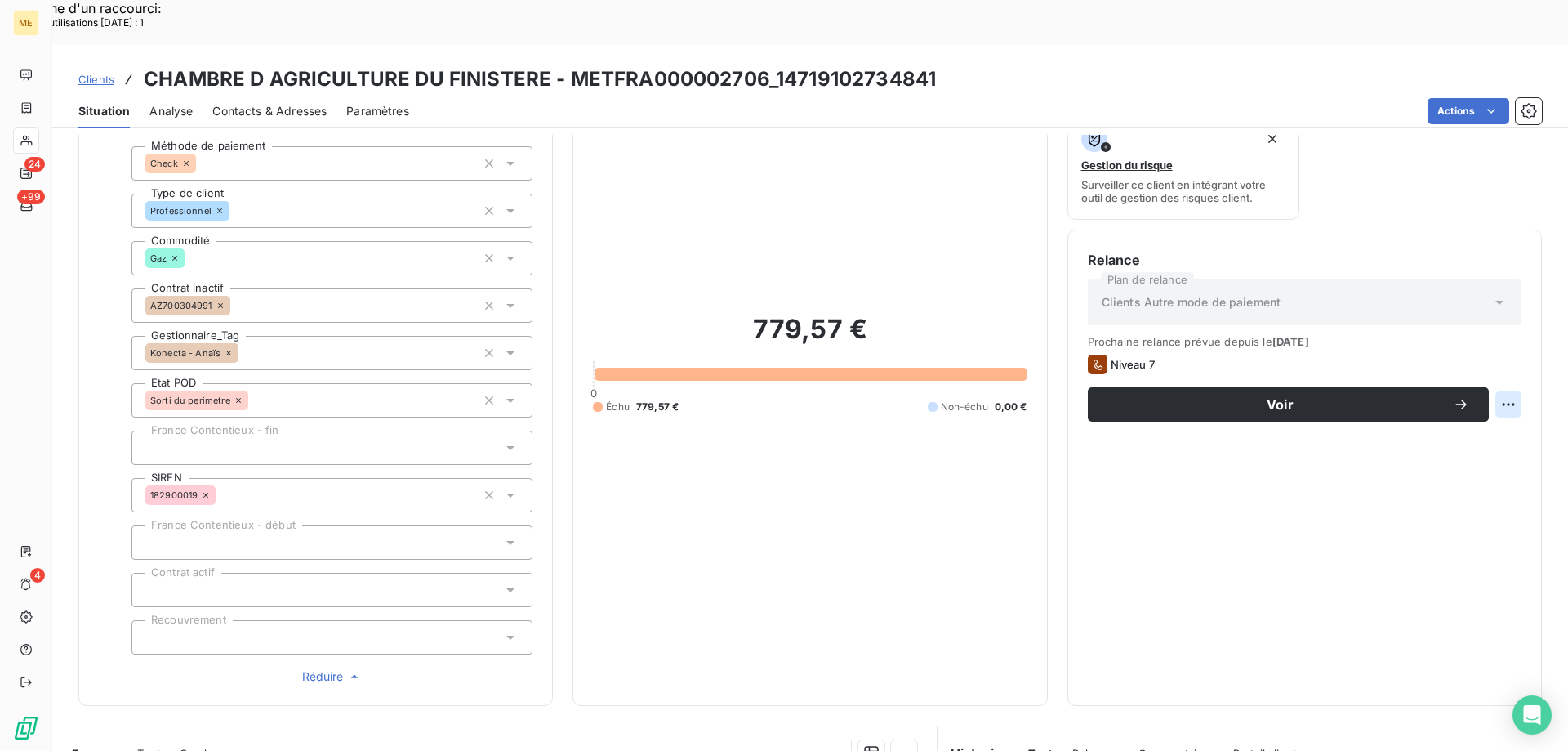
click at [1473, 391] on div "Replanifier cette action" at bounding box center [1428, 395] width 146 height 26
select select "8"
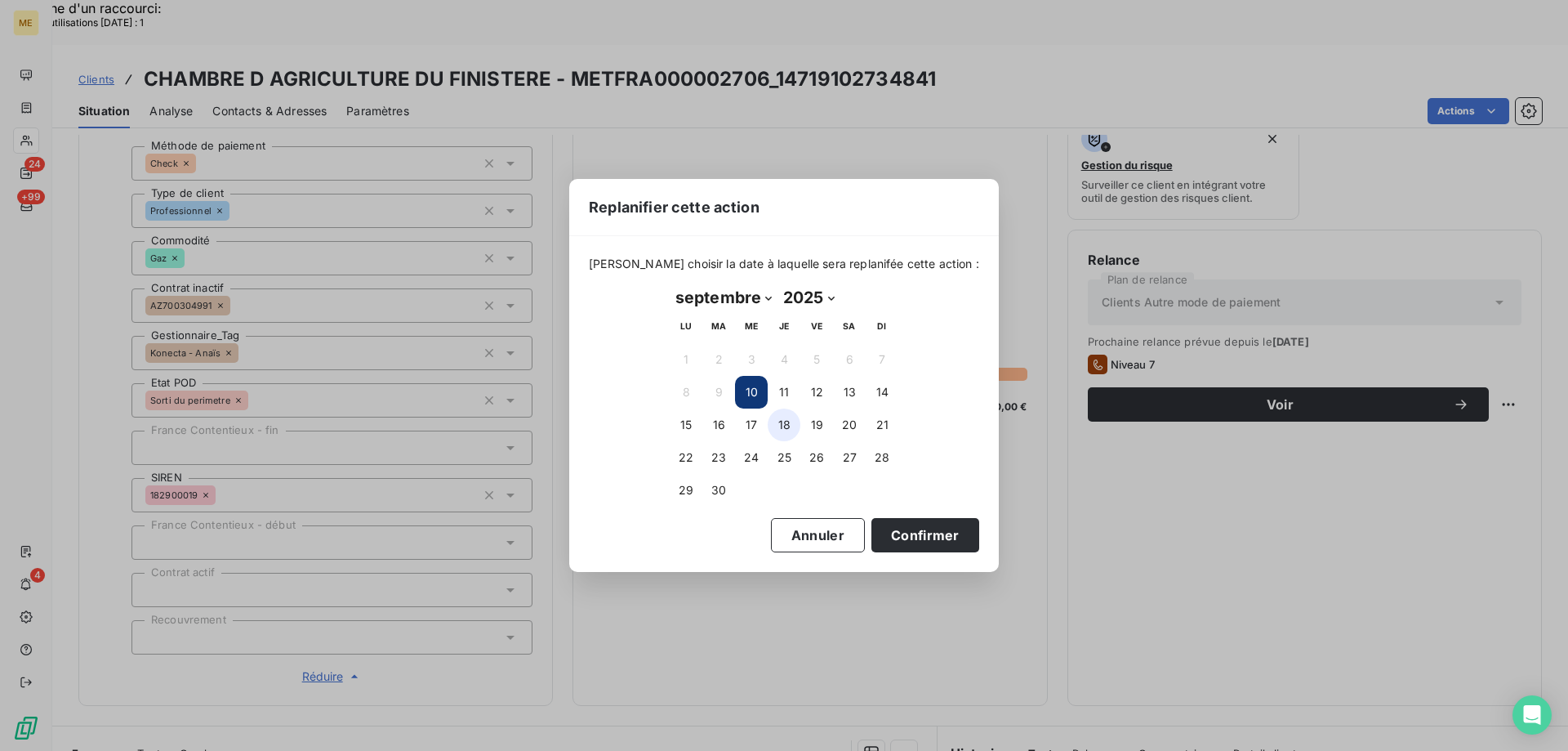
click at [787, 427] on button "18" at bounding box center [784, 425] width 33 height 33
click at [897, 523] on button "Confirmer" at bounding box center [925, 535] width 108 height 34
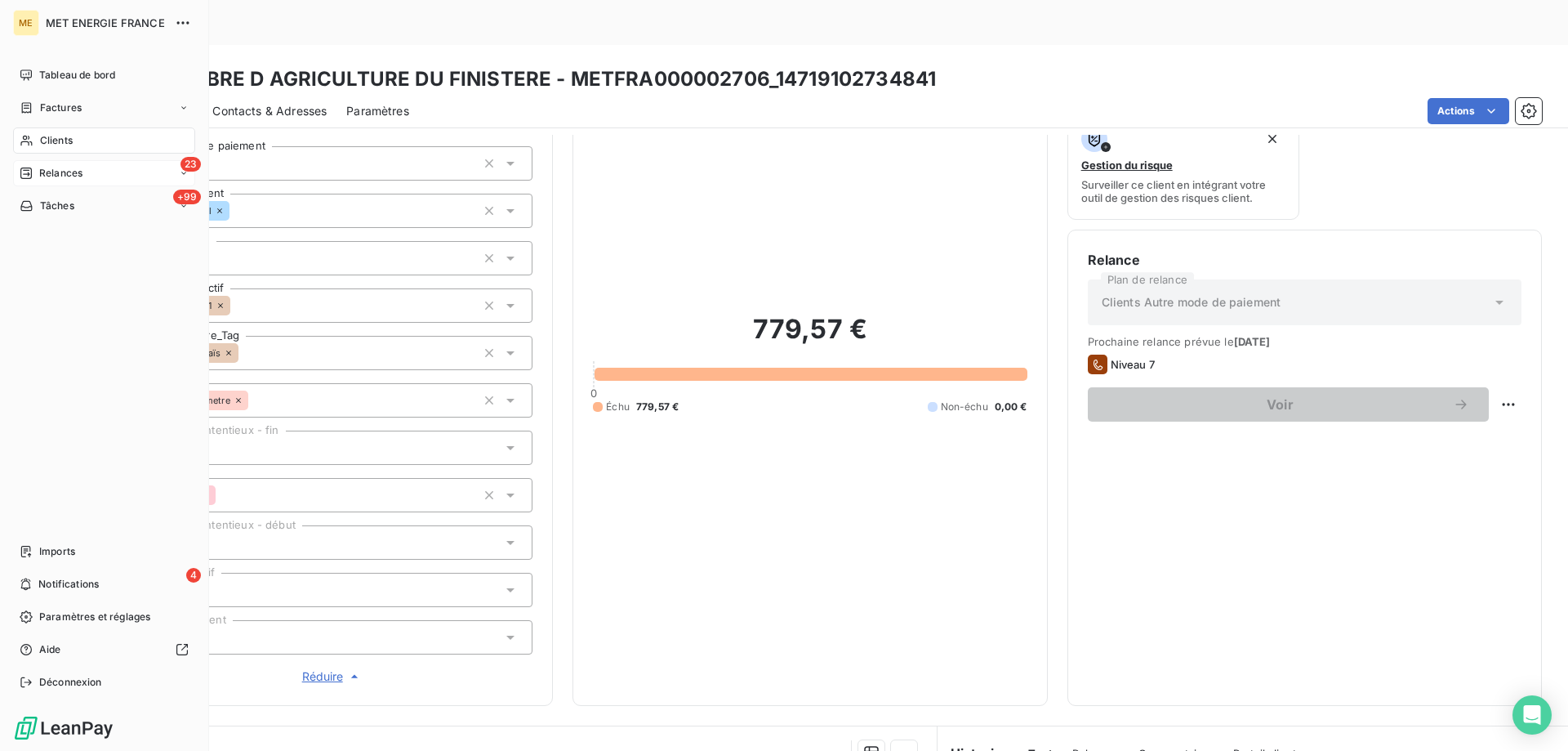
click at [74, 169] on span "Relances" at bounding box center [61, 173] width 43 height 15
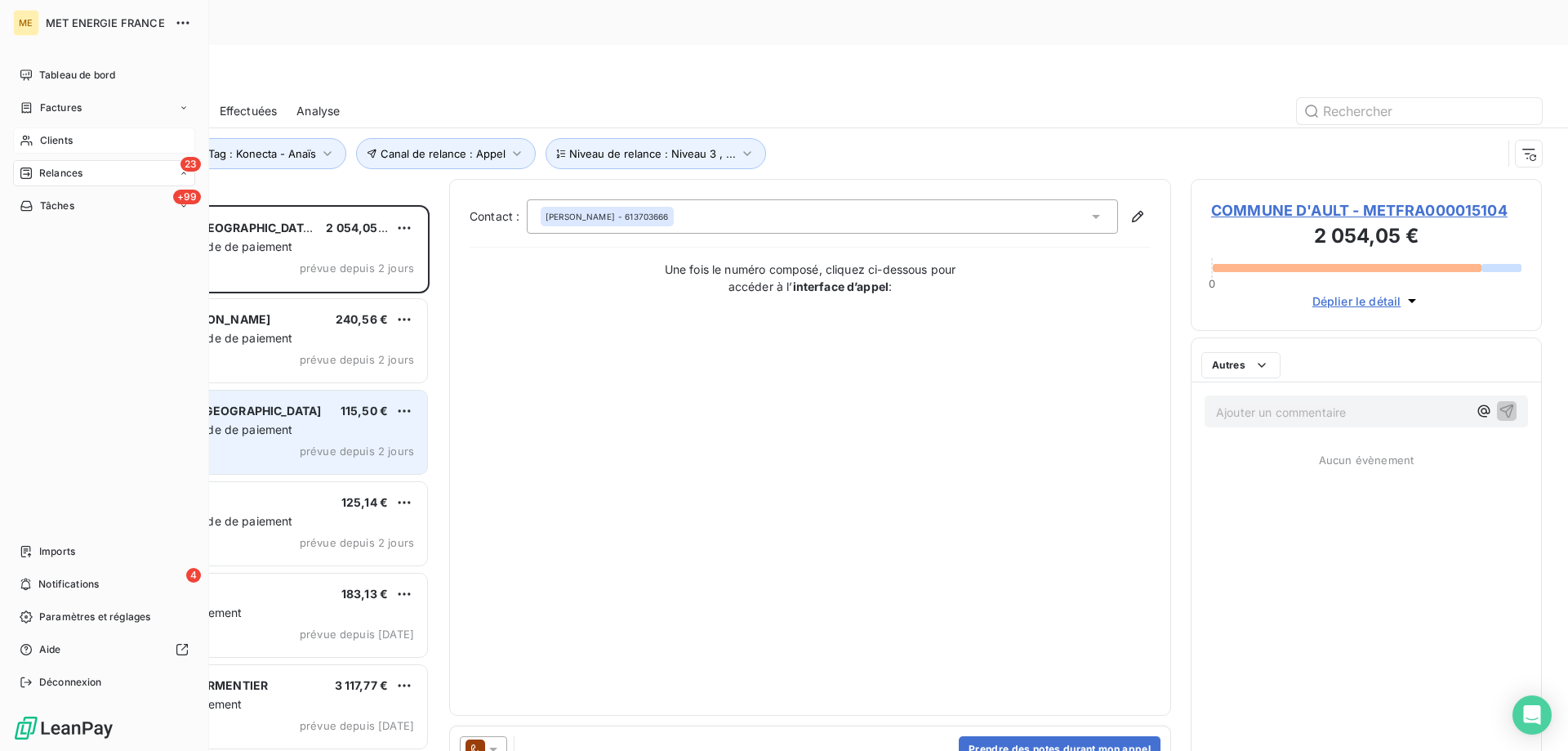
scroll to position [579, 339]
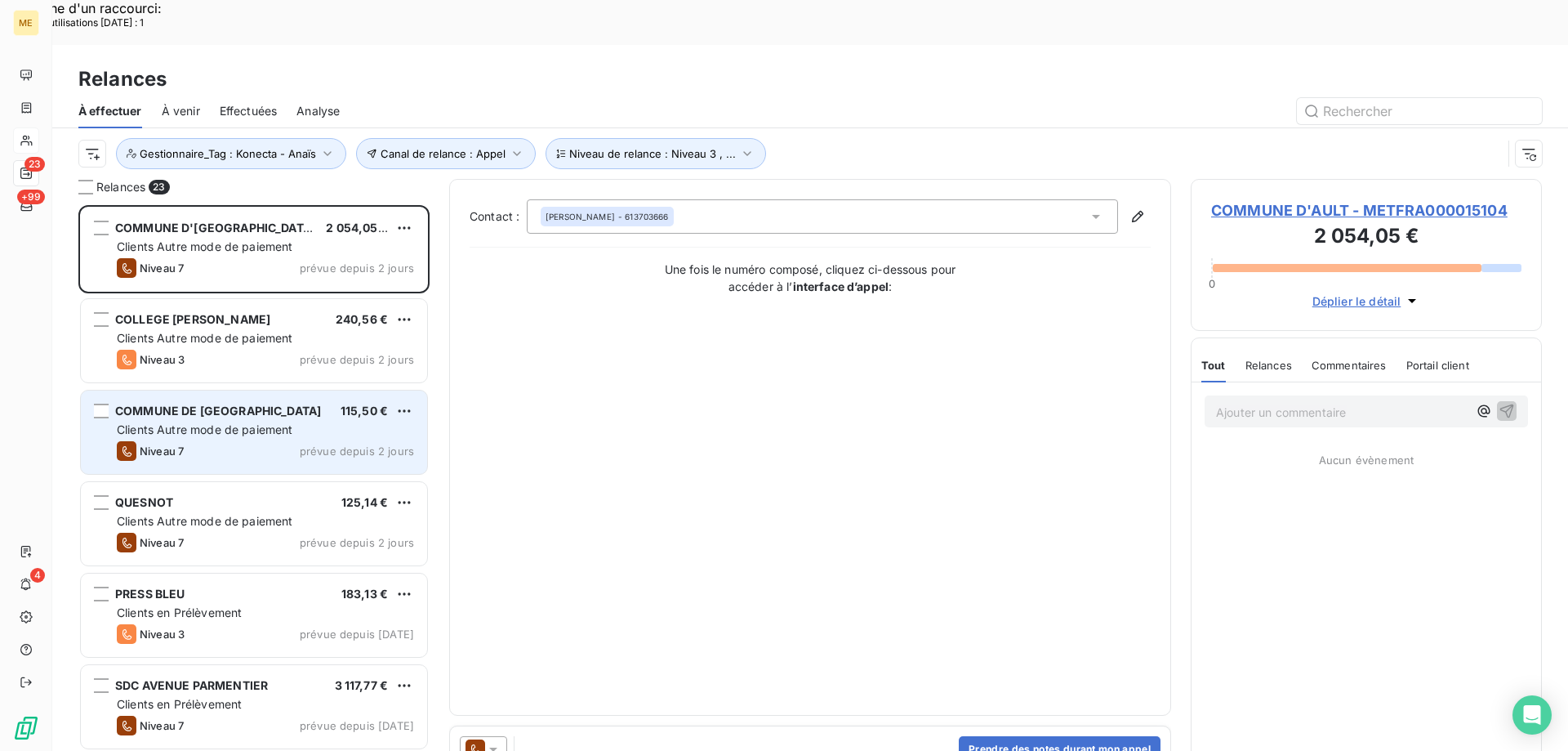
click at [239, 395] on div "COMMUNE DE LA CHEVROLIERE 115,50 € Clients Autre mode de paiement Niveau 7 prév…" at bounding box center [254, 432] width 346 height 84
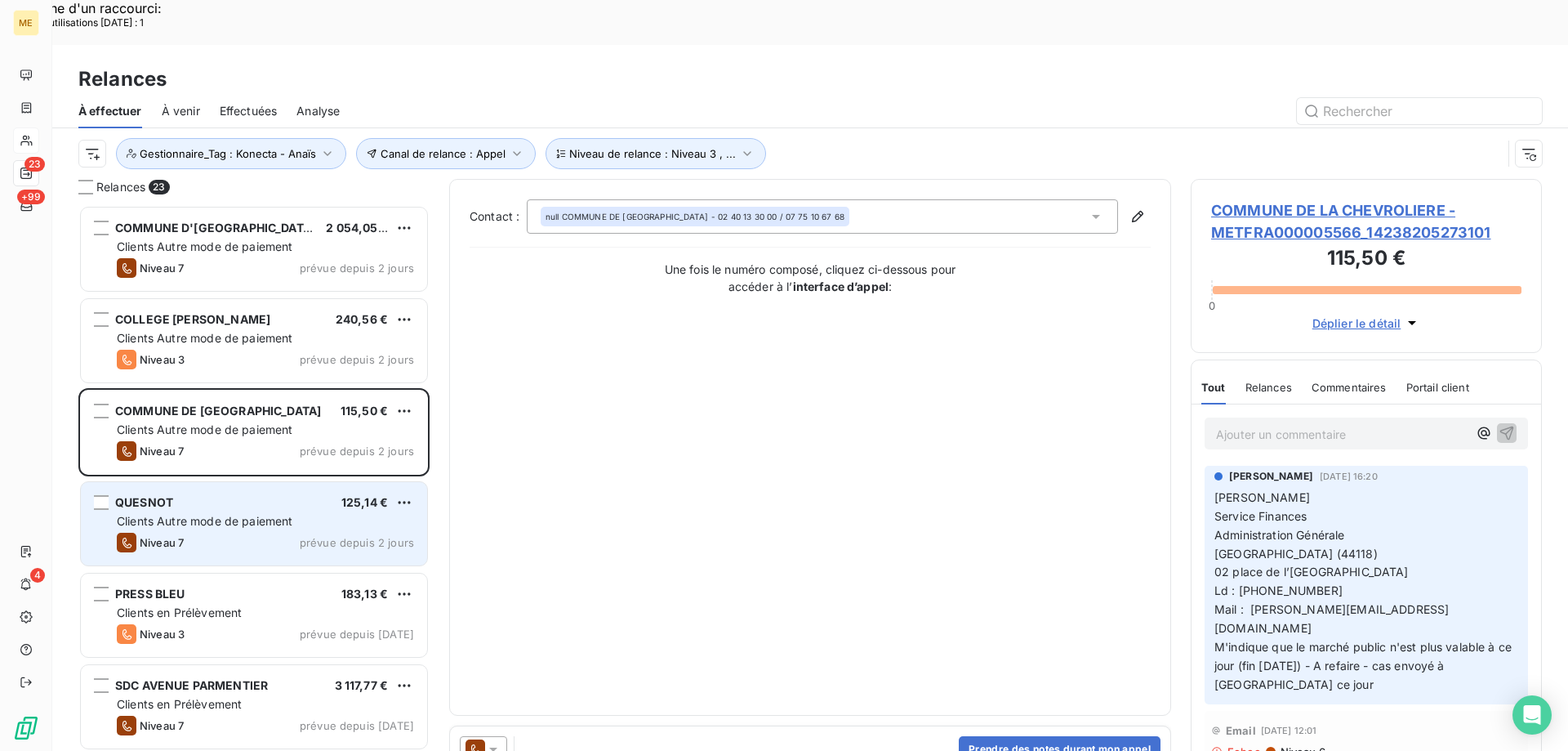
click at [222, 533] on div "Niveau 7 prévue depuis 2 jours" at bounding box center [266, 542] width 298 height 19
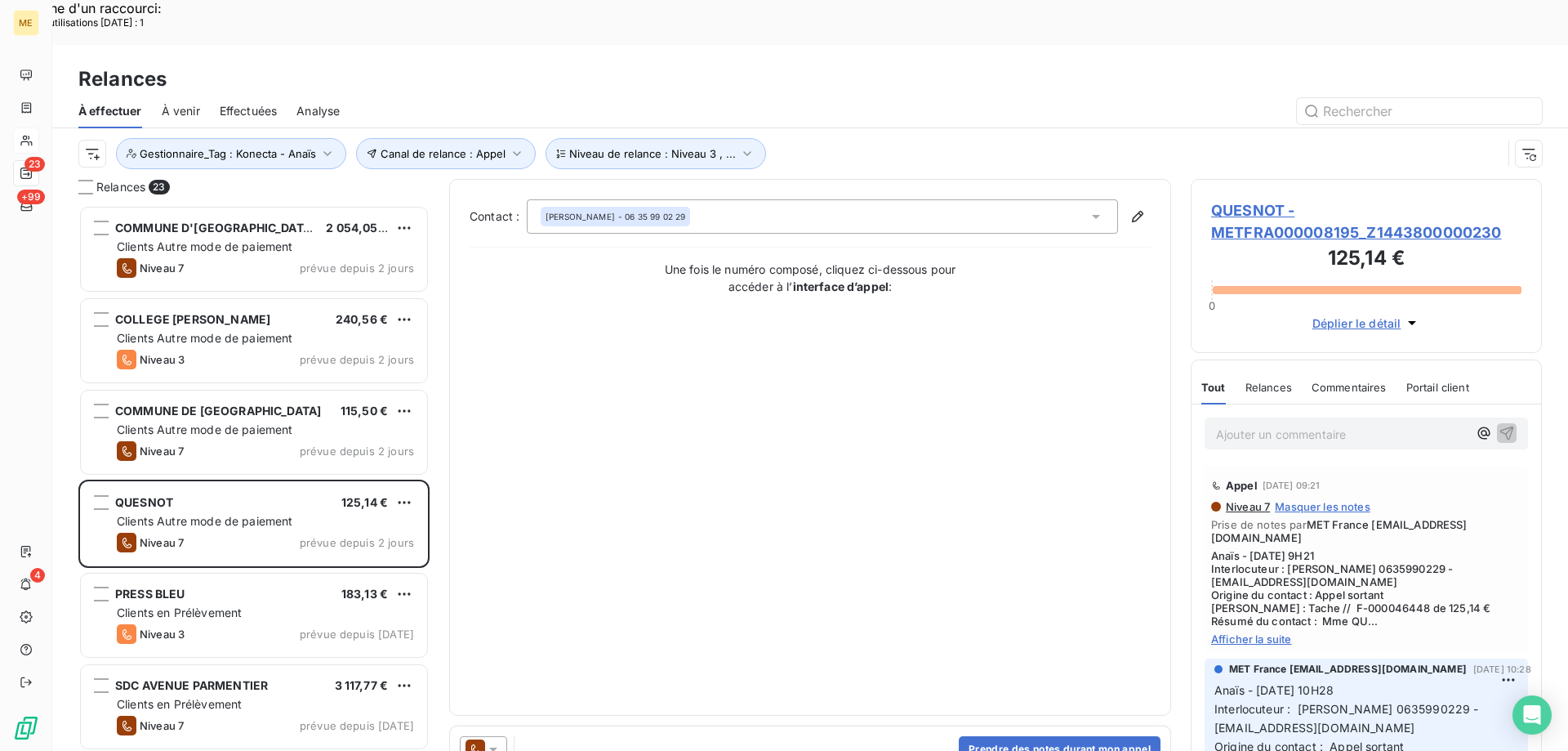
click at [1221, 199] on span "QUESNOT - METFRA000008195_Z1443800000230" at bounding box center [1366, 221] width 310 height 44
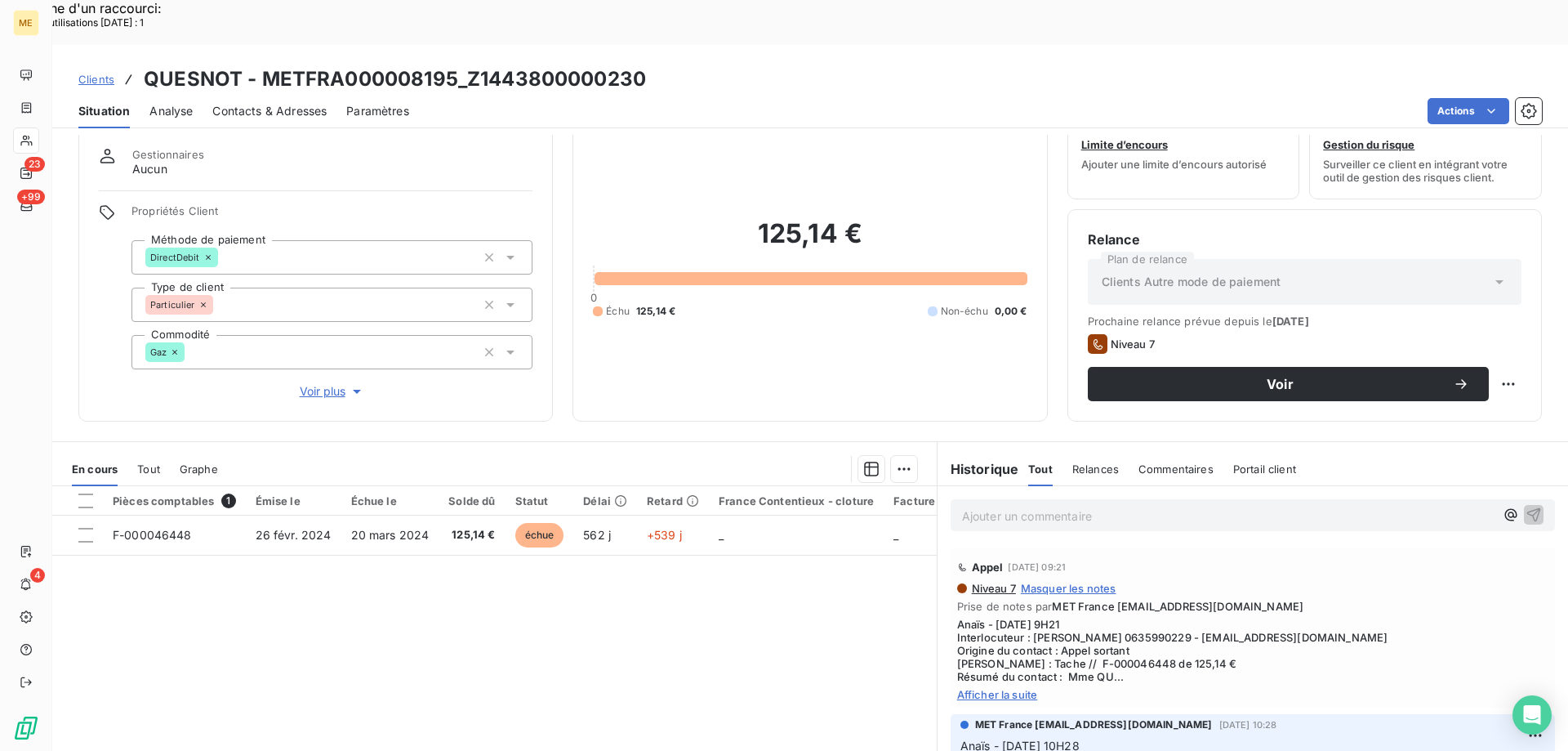
scroll to position [82, 0]
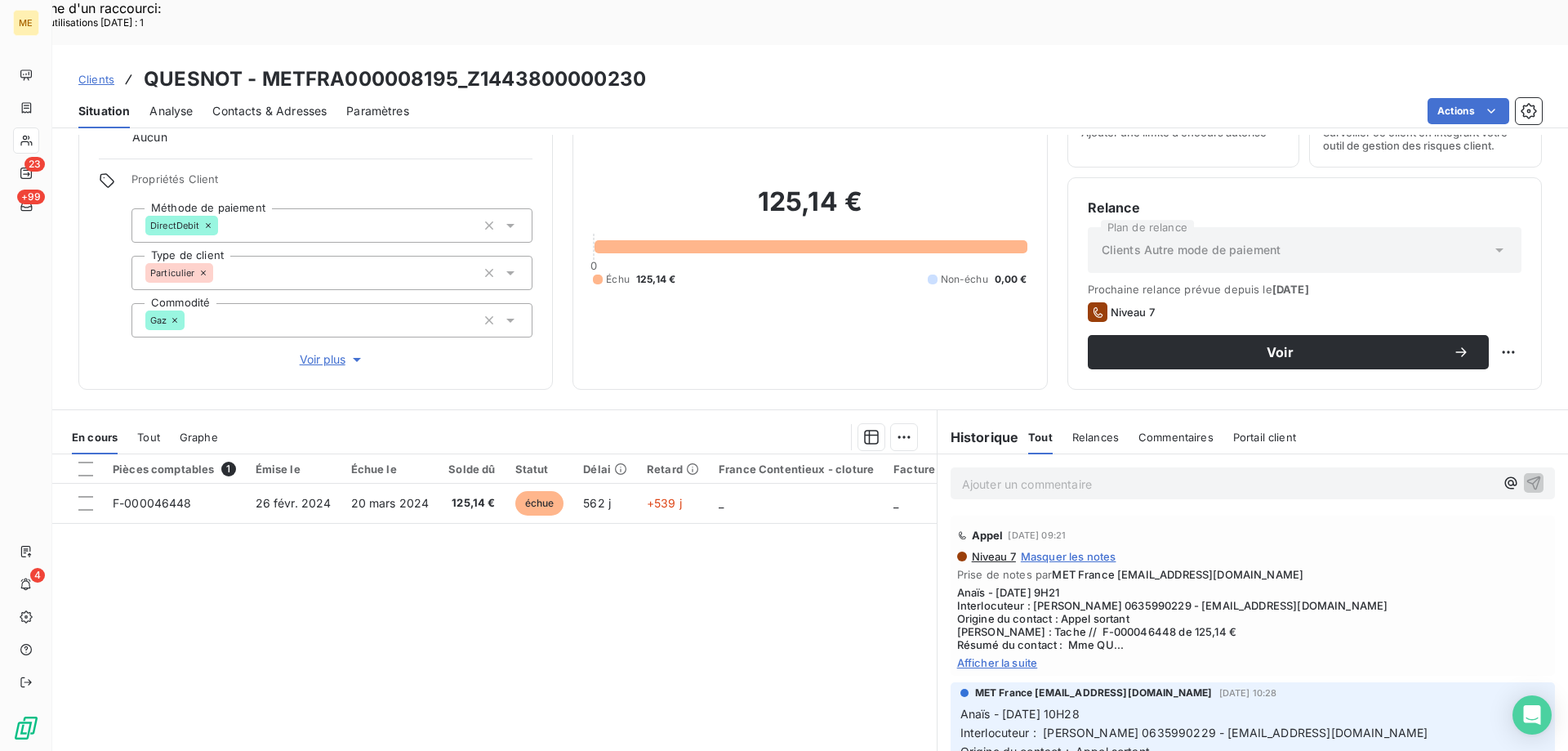
click at [1014, 656] on span "Afficher la suite" at bounding box center [1253, 663] width 592 height 13
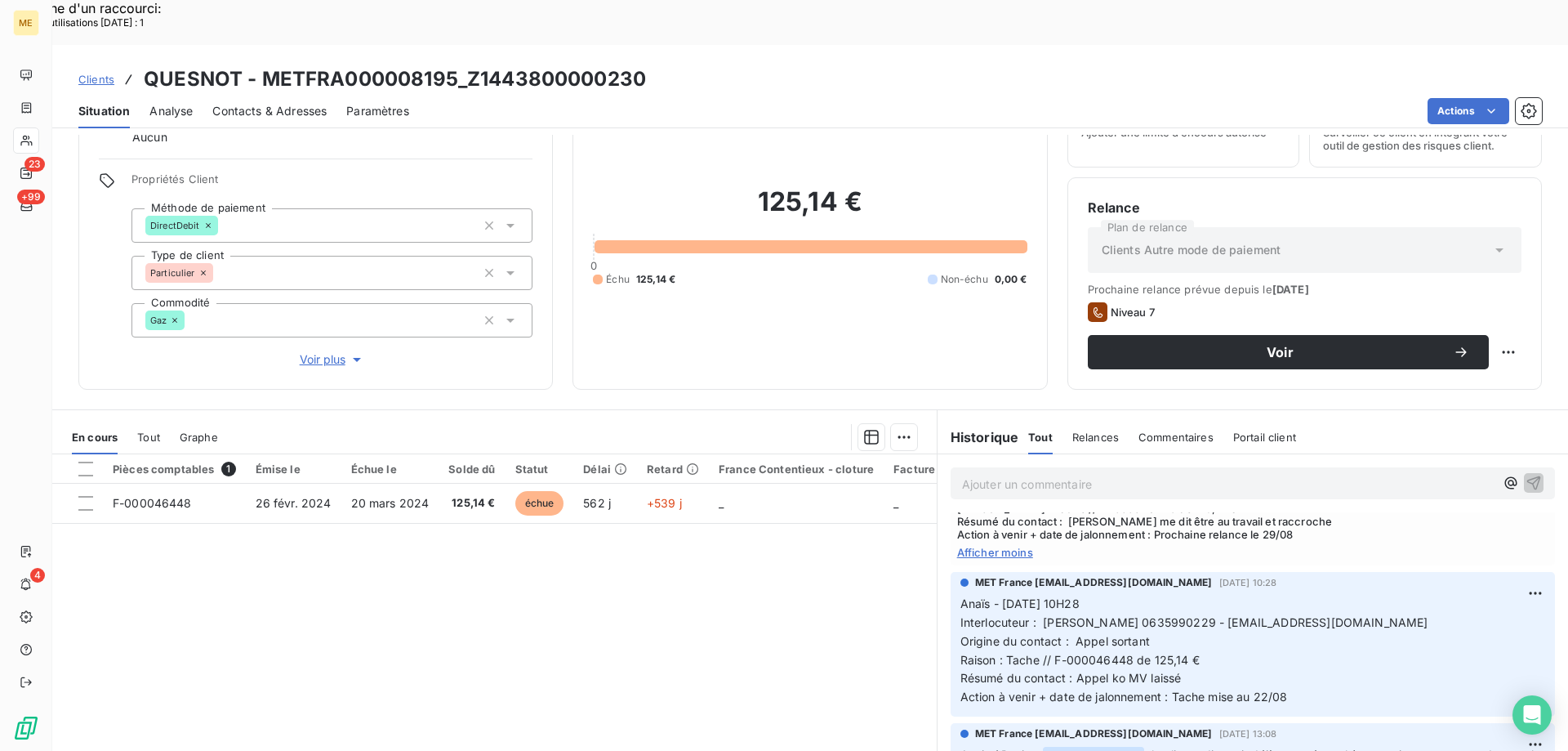
scroll to position [163, 0]
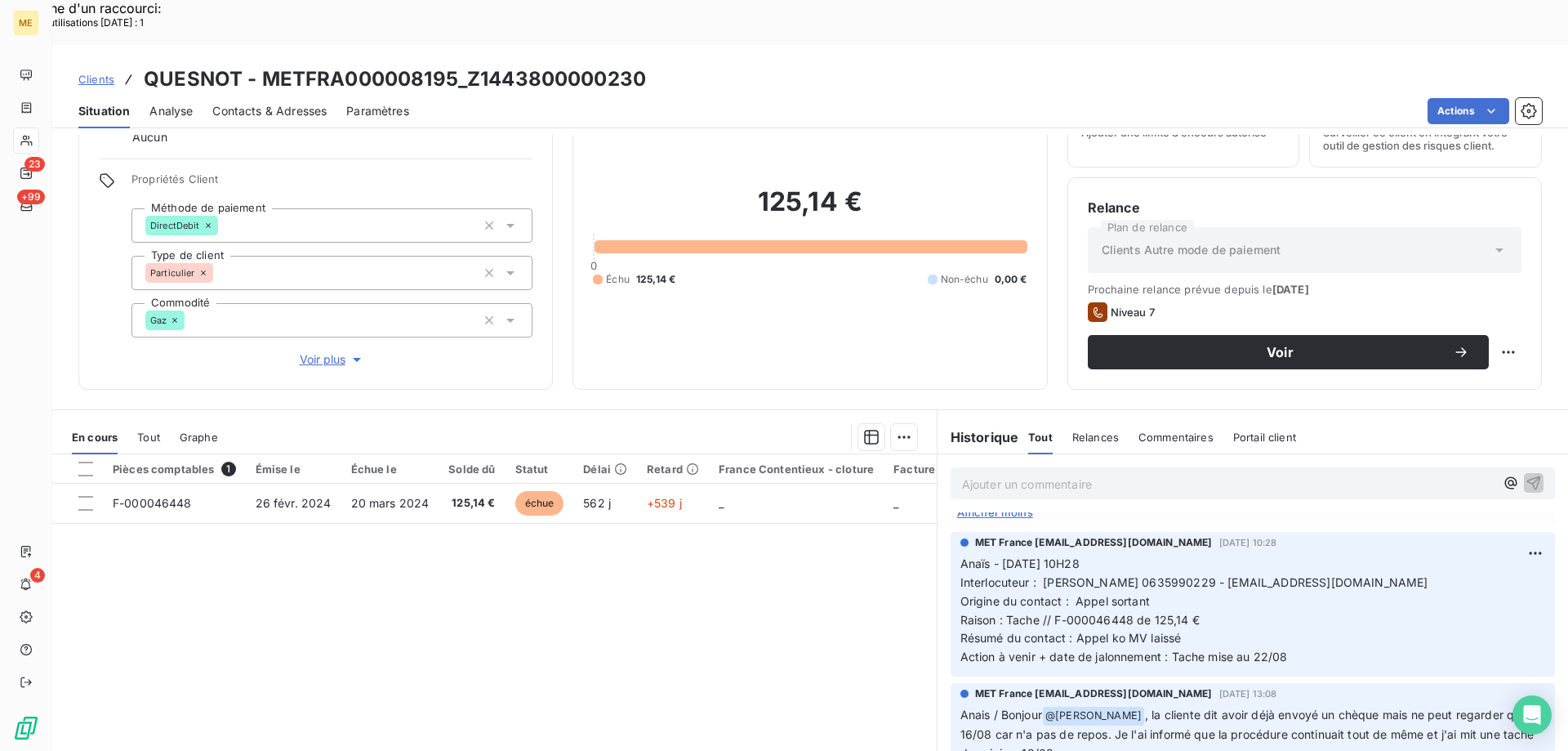
click at [334, 351] on span "Voir plus" at bounding box center [333, 360] width 65 height 17
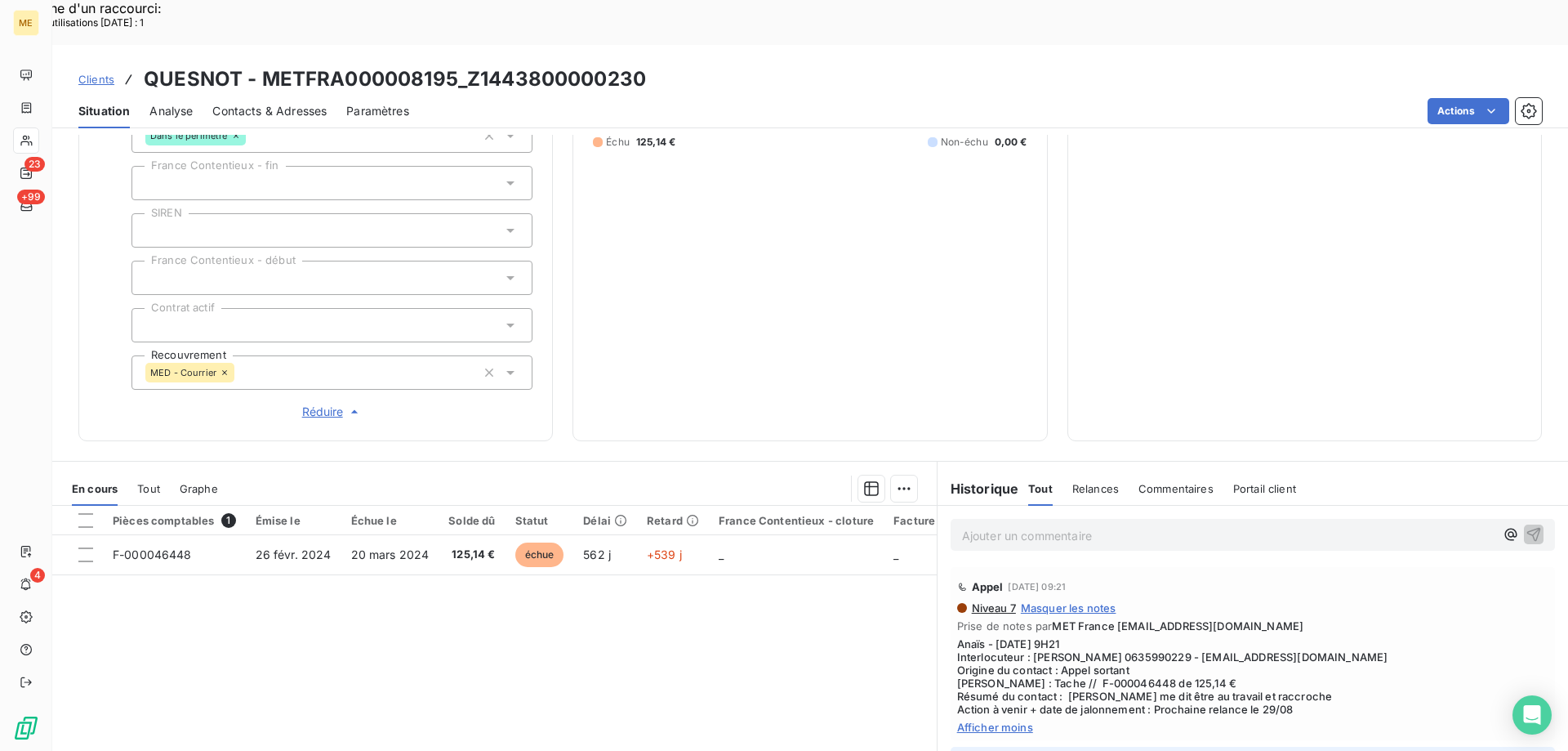
scroll to position [471, 0]
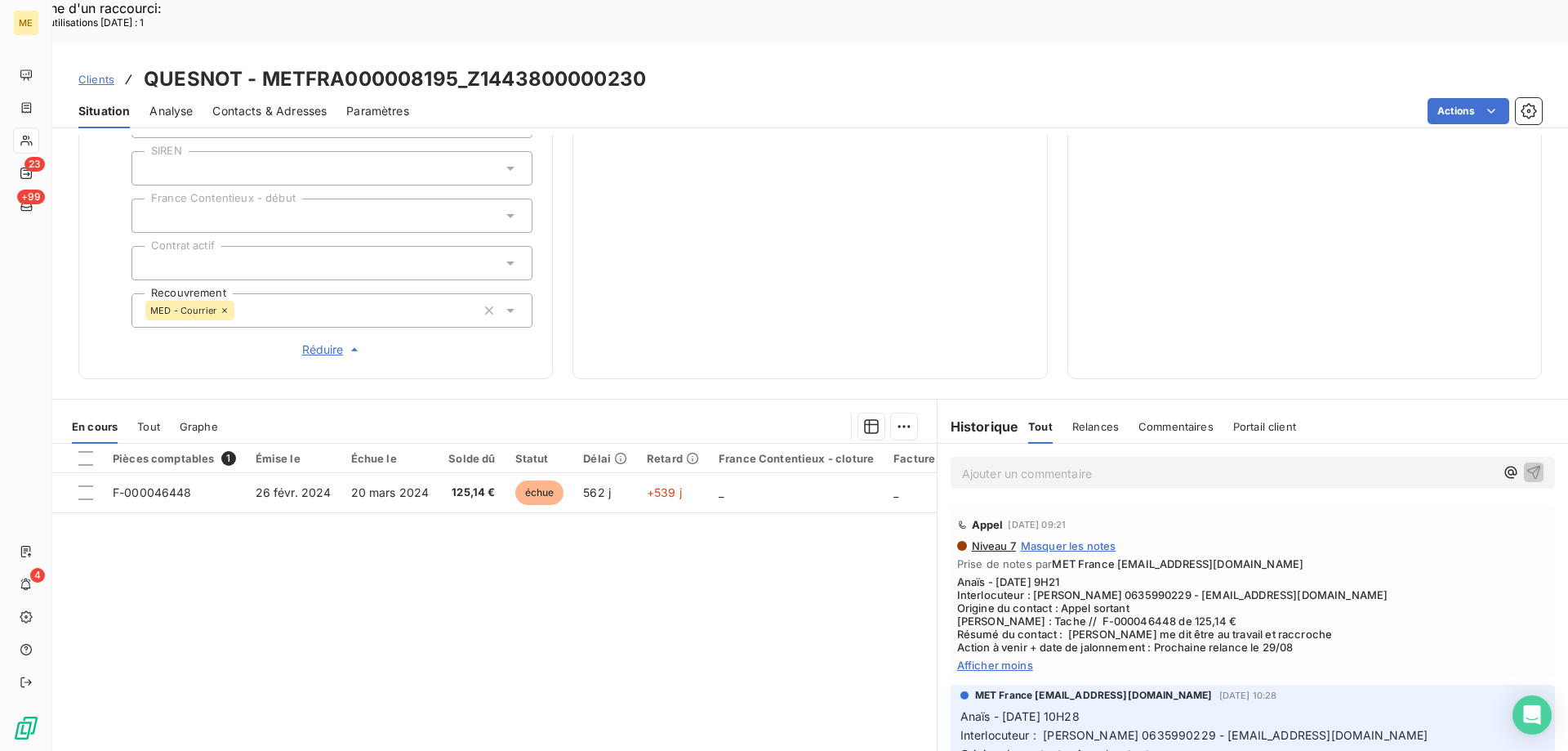
click at [646, 64] on div "Clients QUESNOT - METFRA000008195_Z1443800000230" at bounding box center [811, 79] width 1516 height 29
drag, startPoint x: 455, startPoint y: 33, endPoint x: 262, endPoint y: 33, distance: 193.0
click at [262, 64] on h3 "QUESNOT - METFRA000008195_Z1443800000230" at bounding box center [395, 79] width 502 height 29
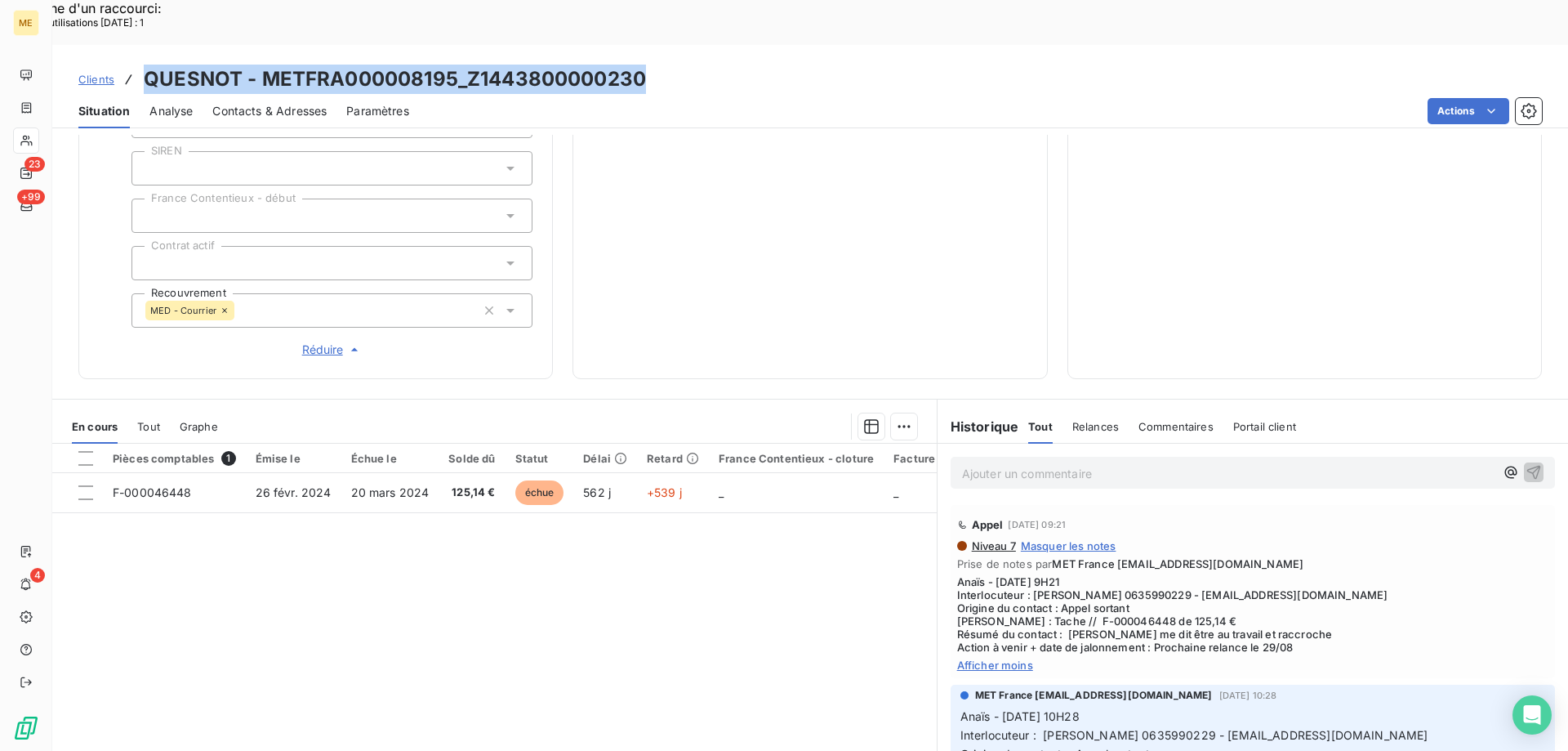
drag, startPoint x: 654, startPoint y: 22, endPoint x: 147, endPoint y: 38, distance: 507.3
click at [147, 64] on div "Clients QUESNOT - METFRA000008195_Z1443800000230" at bounding box center [811, 79] width 1516 height 29
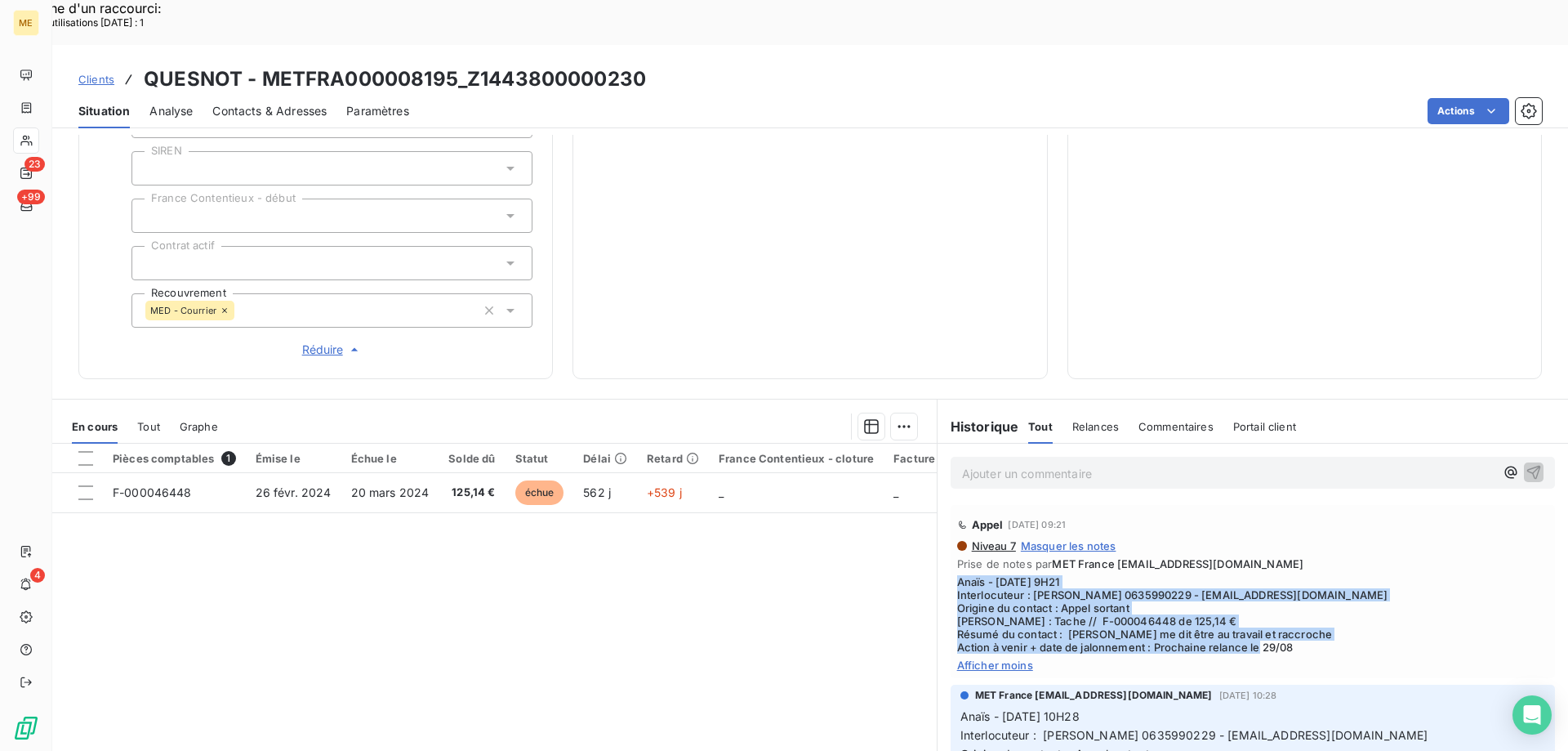
drag, startPoint x: 1303, startPoint y: 590, endPoint x: 940, endPoint y: 529, distance: 368.1
click at [940, 529] on div "Appel 22 août 2025, 09:21 Niveau 7 Masquer les notes Prise de notes par MET Fra…" at bounding box center [1253, 591] width 630 height 180
click at [1353, 584] on span "Anaïs - [DATE] 9H21 Interlocuteur : [PERSON_NAME] 0635990229 - [EMAIL_ADDRESS][…" at bounding box center [1253, 615] width 592 height 79
click at [1352, 590] on span "Anaïs - [DATE] 9H21 Interlocuteur : [PERSON_NAME] 0635990229 - [EMAIL_ADDRESS][…" at bounding box center [1253, 615] width 592 height 79
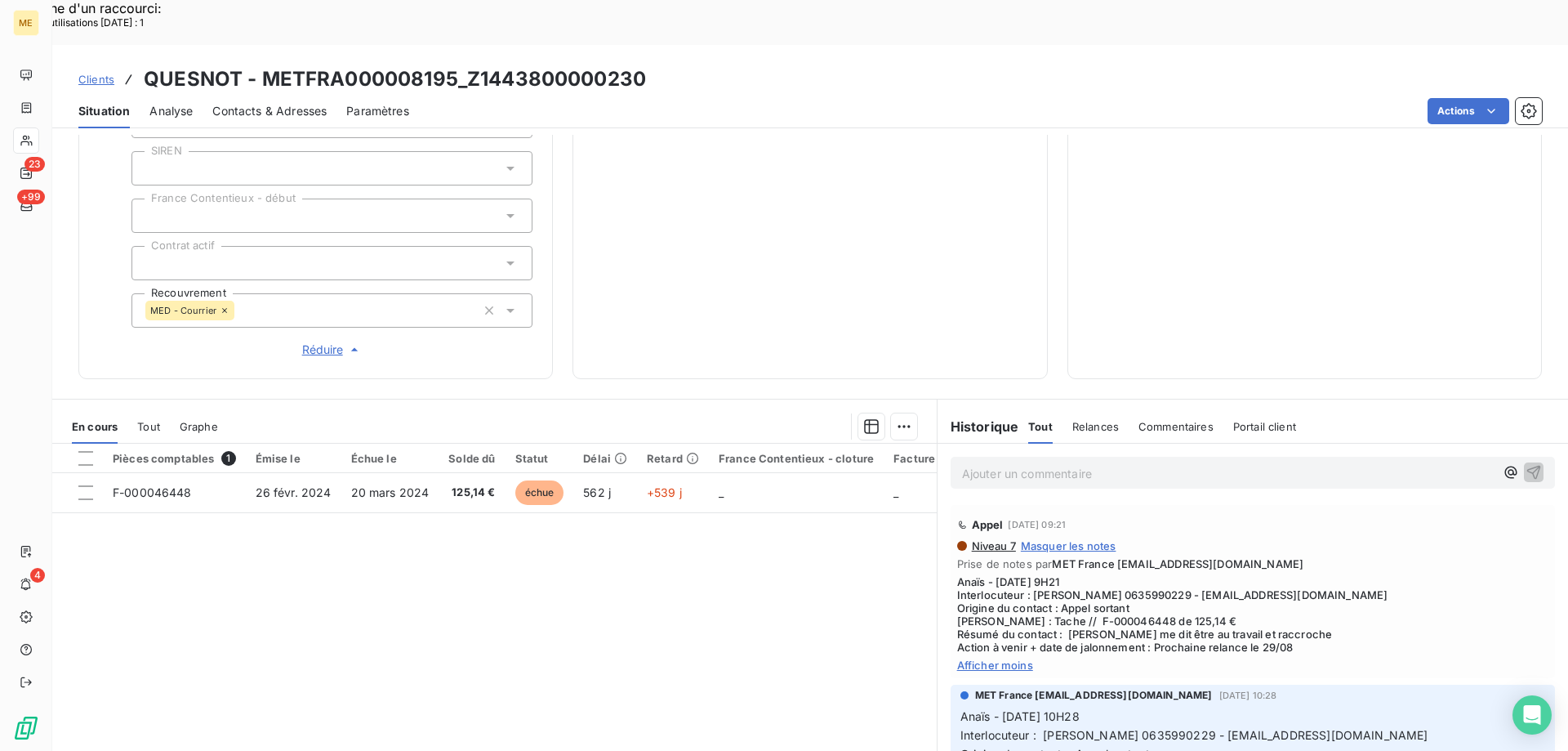
click at [1137, 463] on p "Ajouter un commentaire ﻿" at bounding box center [1228, 473] width 532 height 20
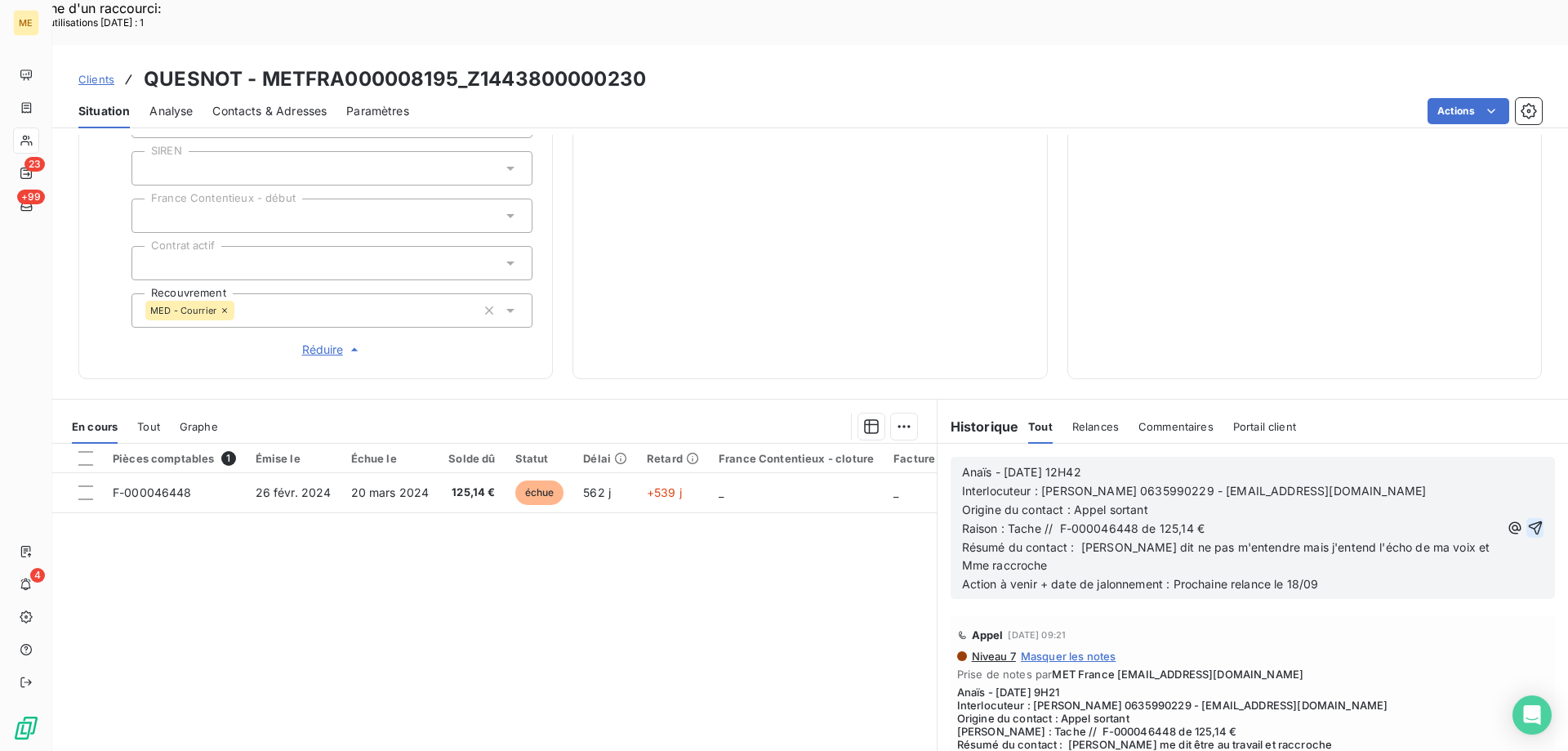
click at [1528, 520] on icon "button" at bounding box center [1536, 529] width 17 height 17
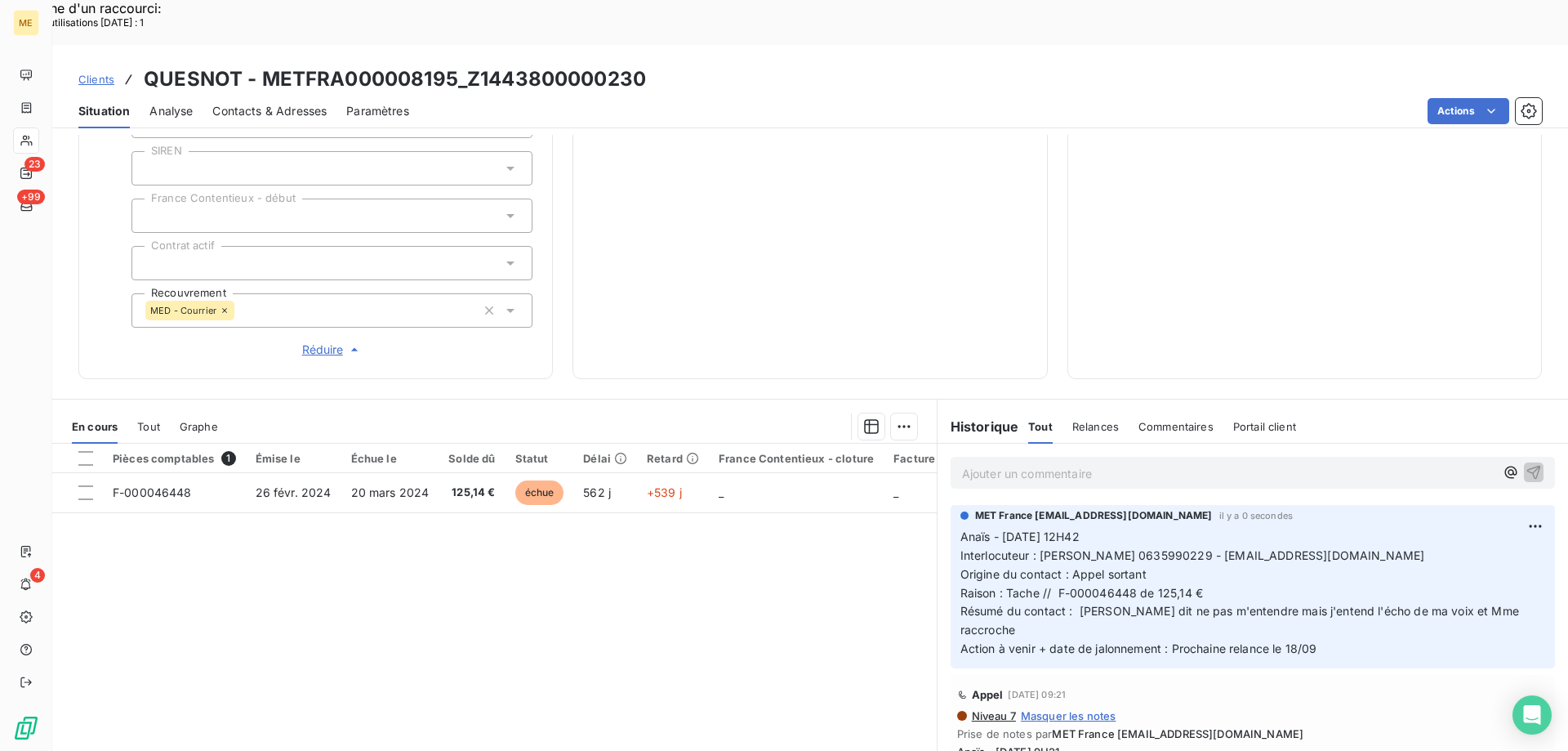
click at [1276, 254] on div "Relance Plan de relance Clients Autre mode de paiement Prochaine relance prévue…" at bounding box center [1305, 84] width 434 height 550
click at [1238, 236] on div "Relance Plan de relance Clients Autre mode de paiement Prochaine relance prévue…" at bounding box center [1305, 84] width 434 height 550
click at [1222, 253] on div "Relance Plan de relance Clients Autre mode de paiement Prochaine relance prévue…" at bounding box center [1305, 84] width 434 height 550
click at [1223, 253] on div "Relance Plan de relance Clients Autre mode de paiement Prochaine relance prévue…" at bounding box center [1305, 84] width 434 height 550
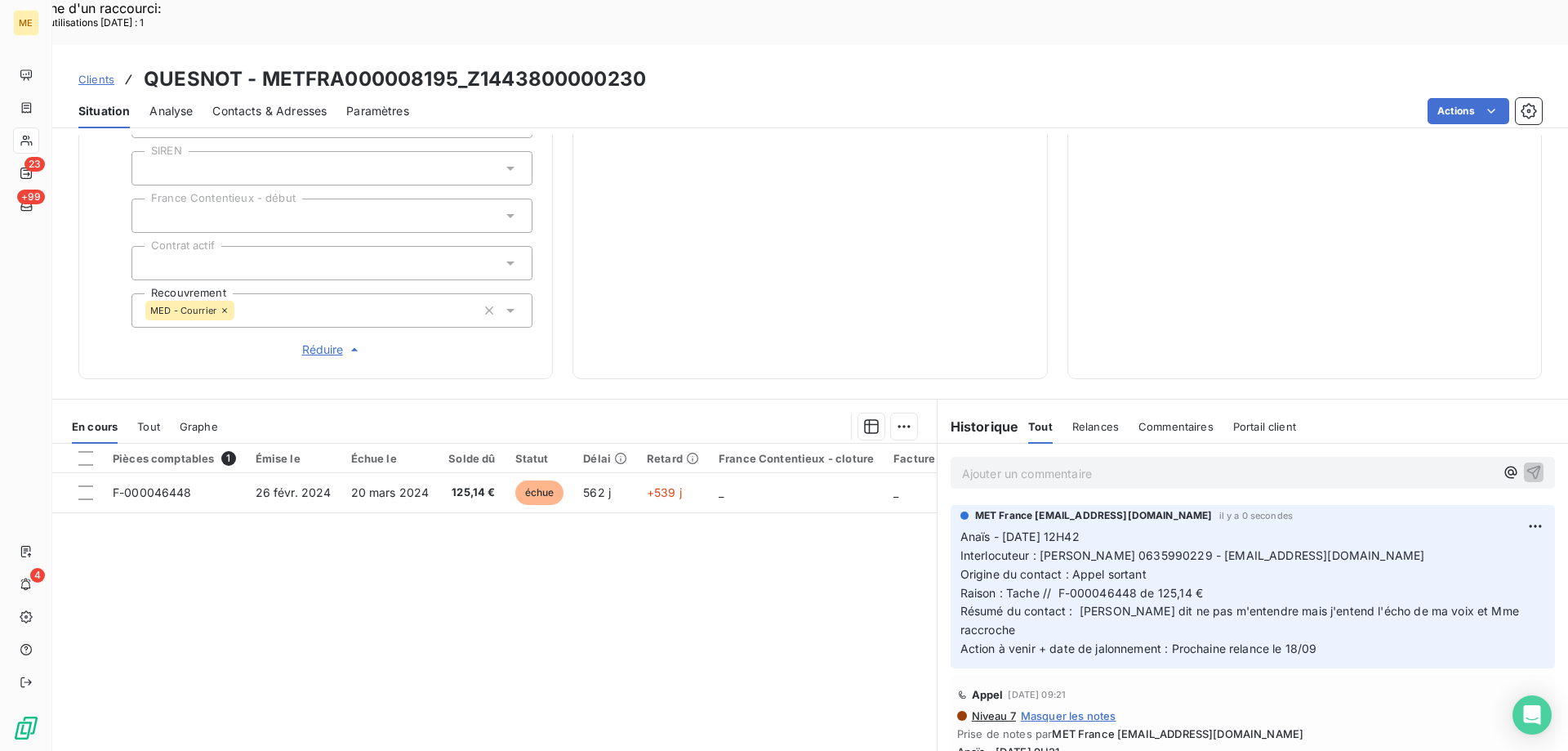
click at [1223, 253] on div "Relance Plan de relance Clients Autre mode de paiement Prochaine relance prévue…" at bounding box center [1305, 84] width 434 height 550
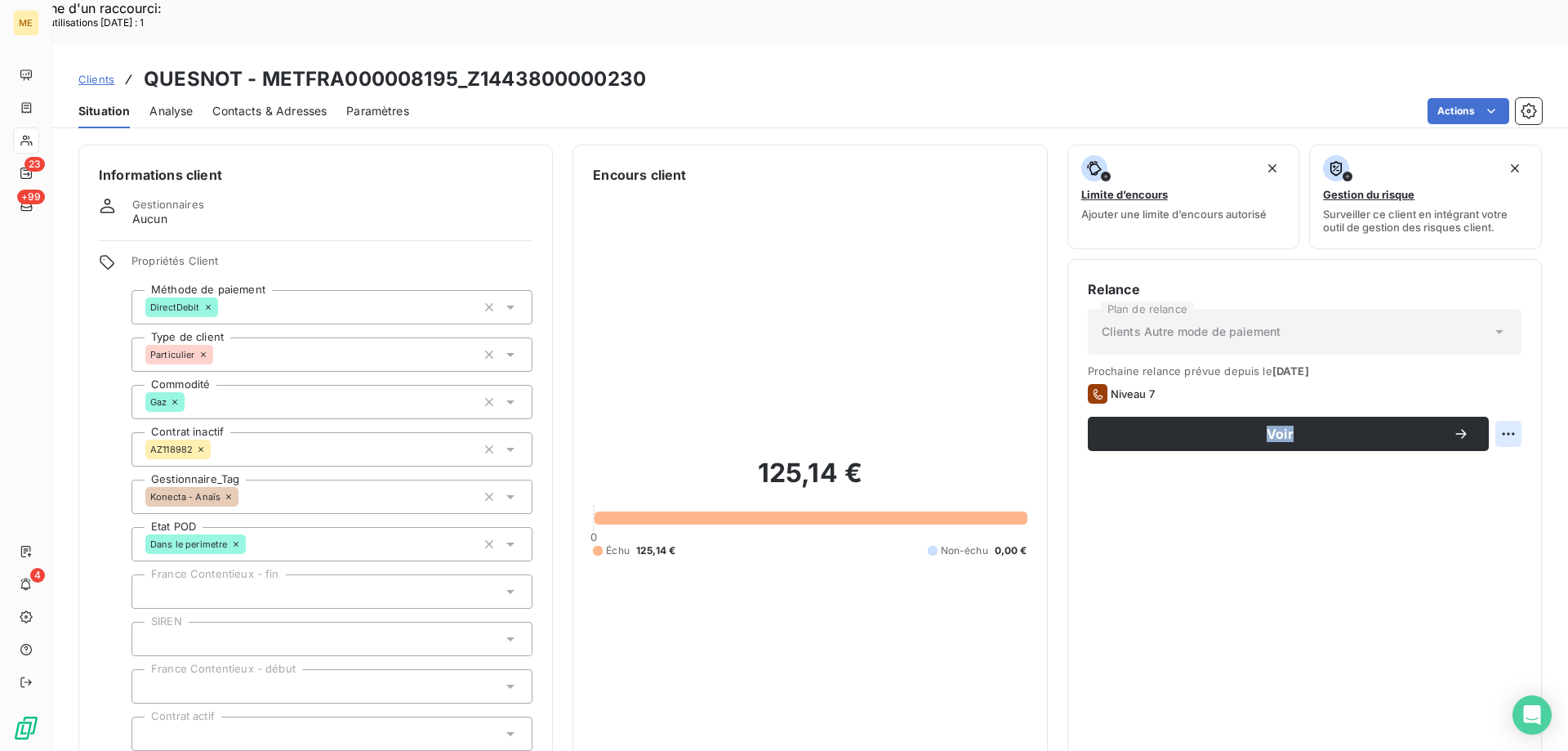
click at [1486, 421] on div "Replanifier cette action" at bounding box center [1428, 425] width 146 height 26
select select "8"
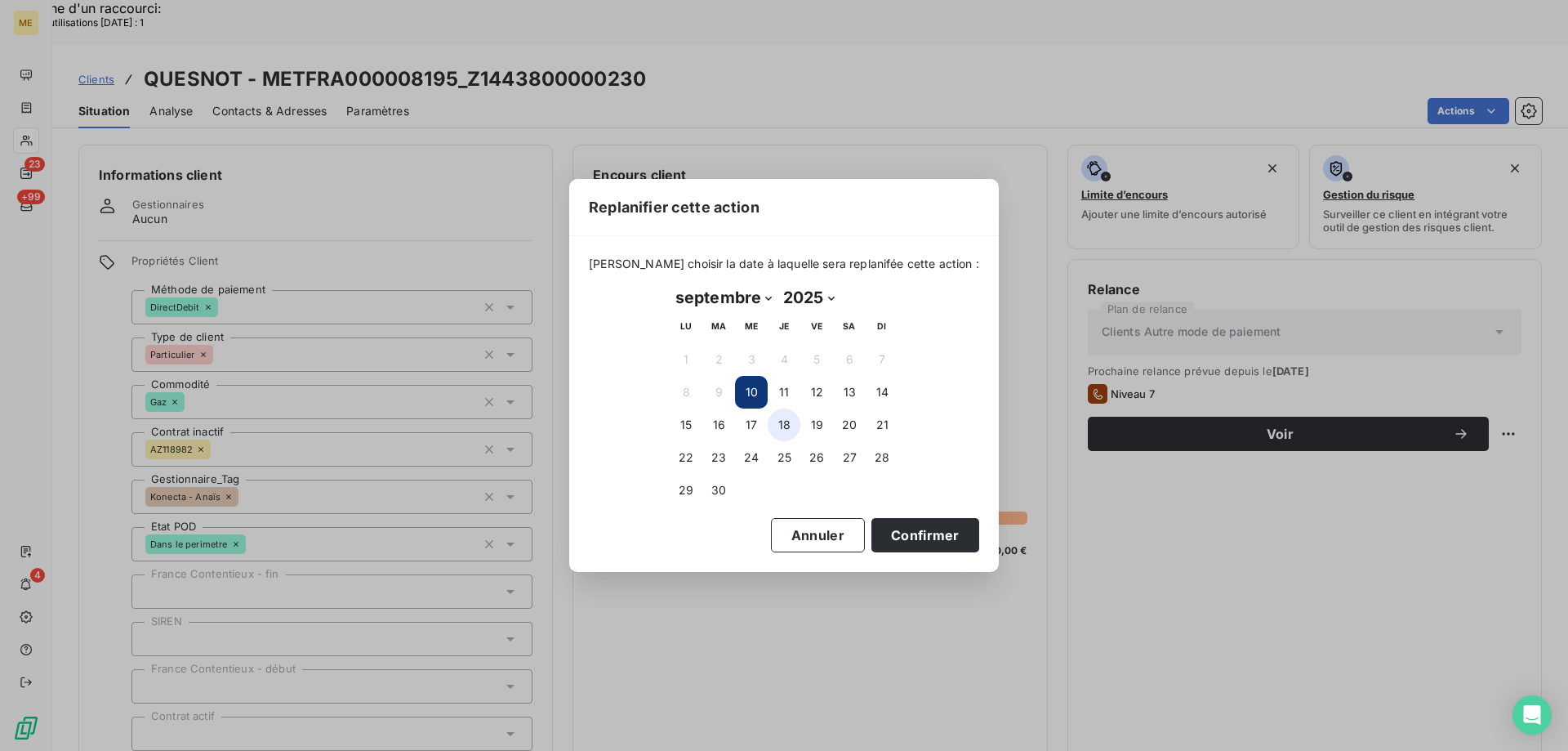
click at [795, 427] on button "18" at bounding box center [784, 425] width 33 height 33
click at [919, 540] on button "Confirmer" at bounding box center [925, 535] width 108 height 34
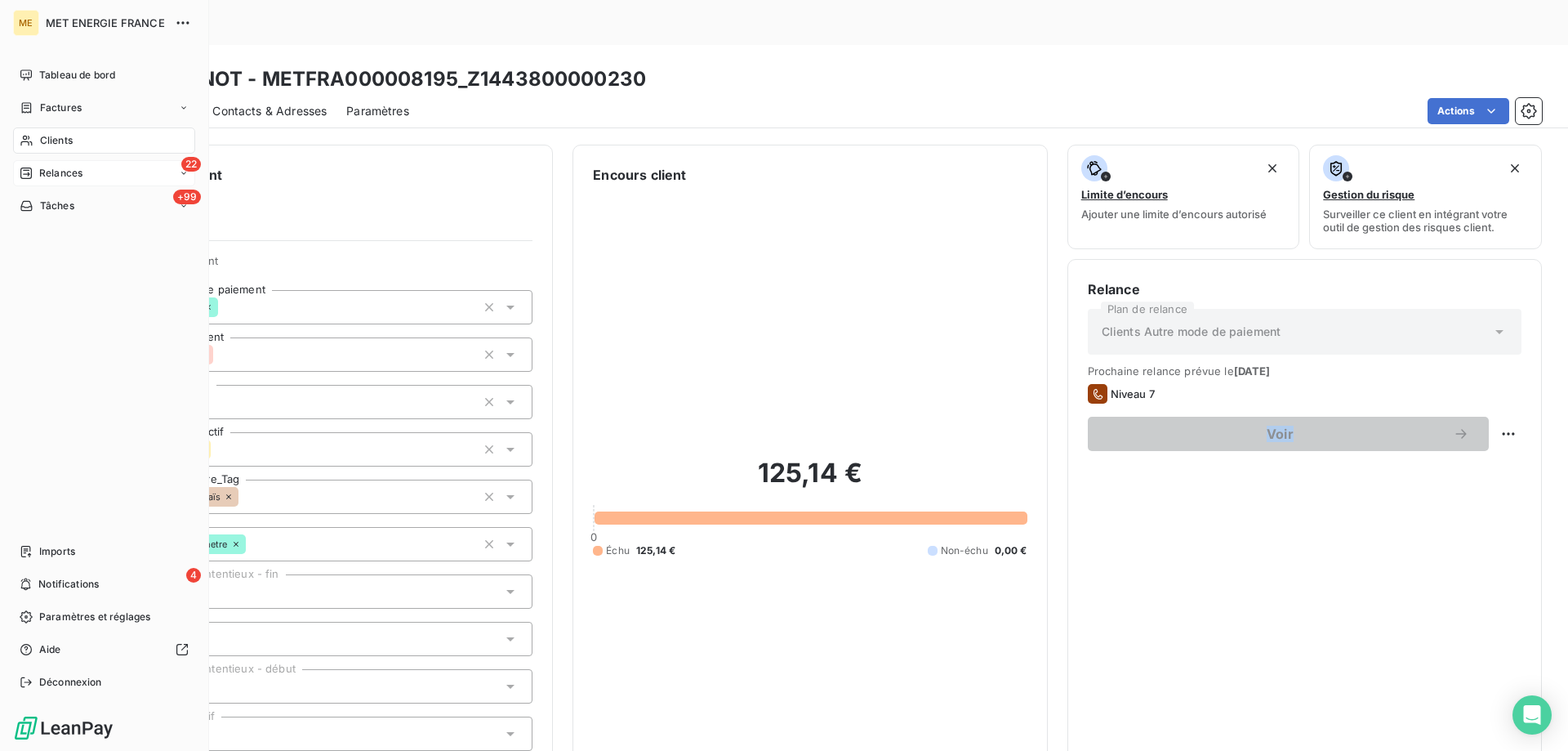
click at [53, 173] on span "Relances" at bounding box center [61, 173] width 43 height 15
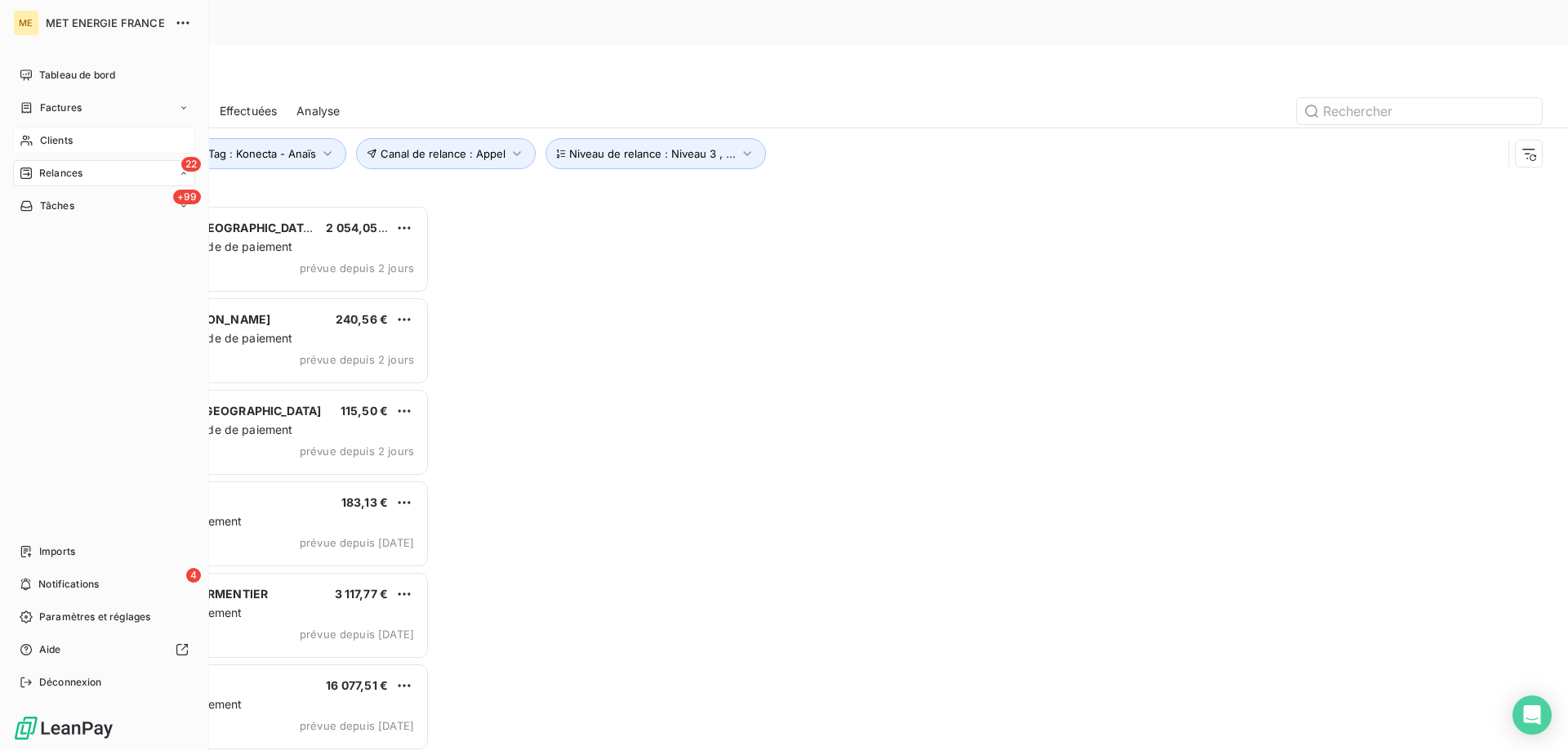
scroll to position [579, 339]
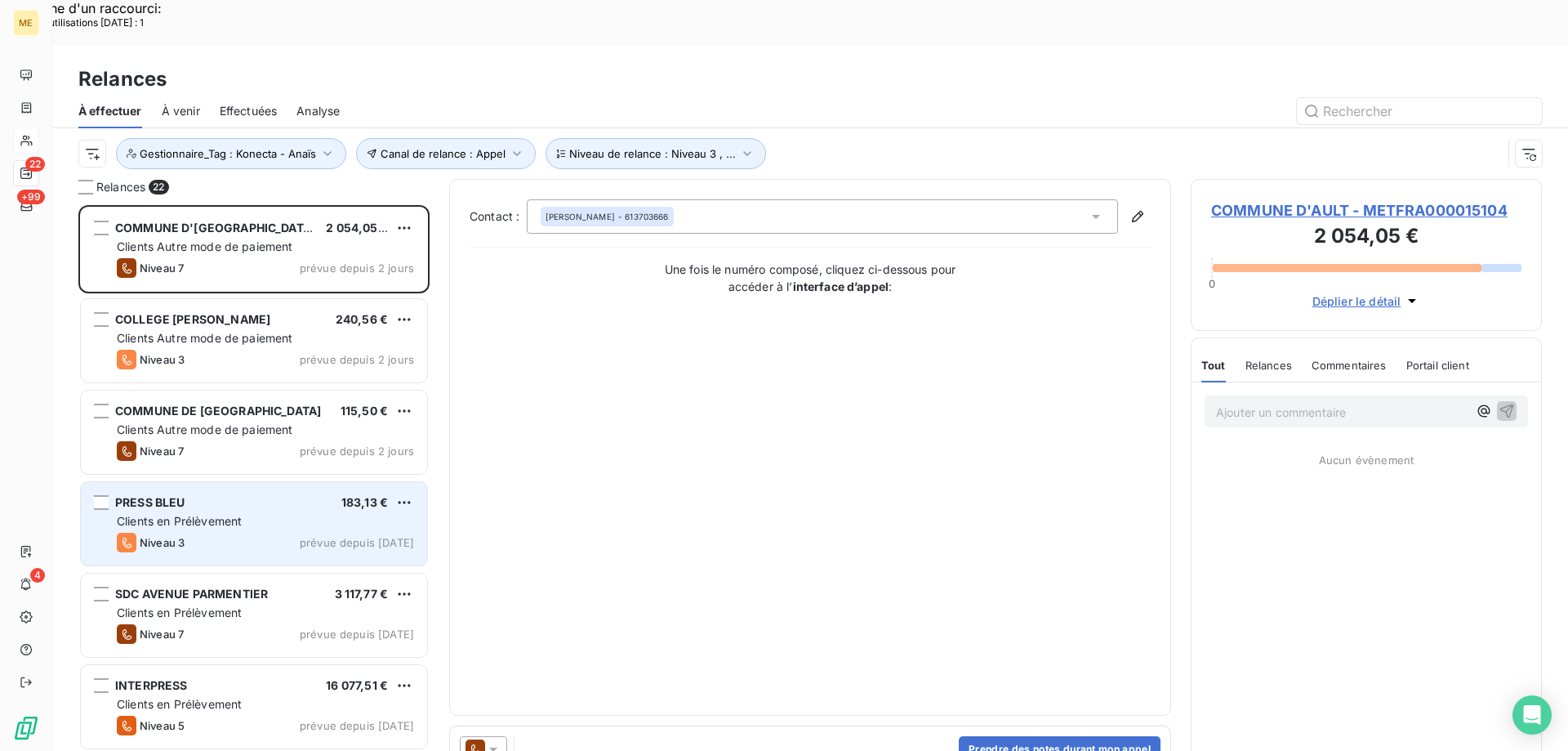
click at [236, 513] on div "Clients en Prélèvement" at bounding box center [266, 522] width 298 height 17
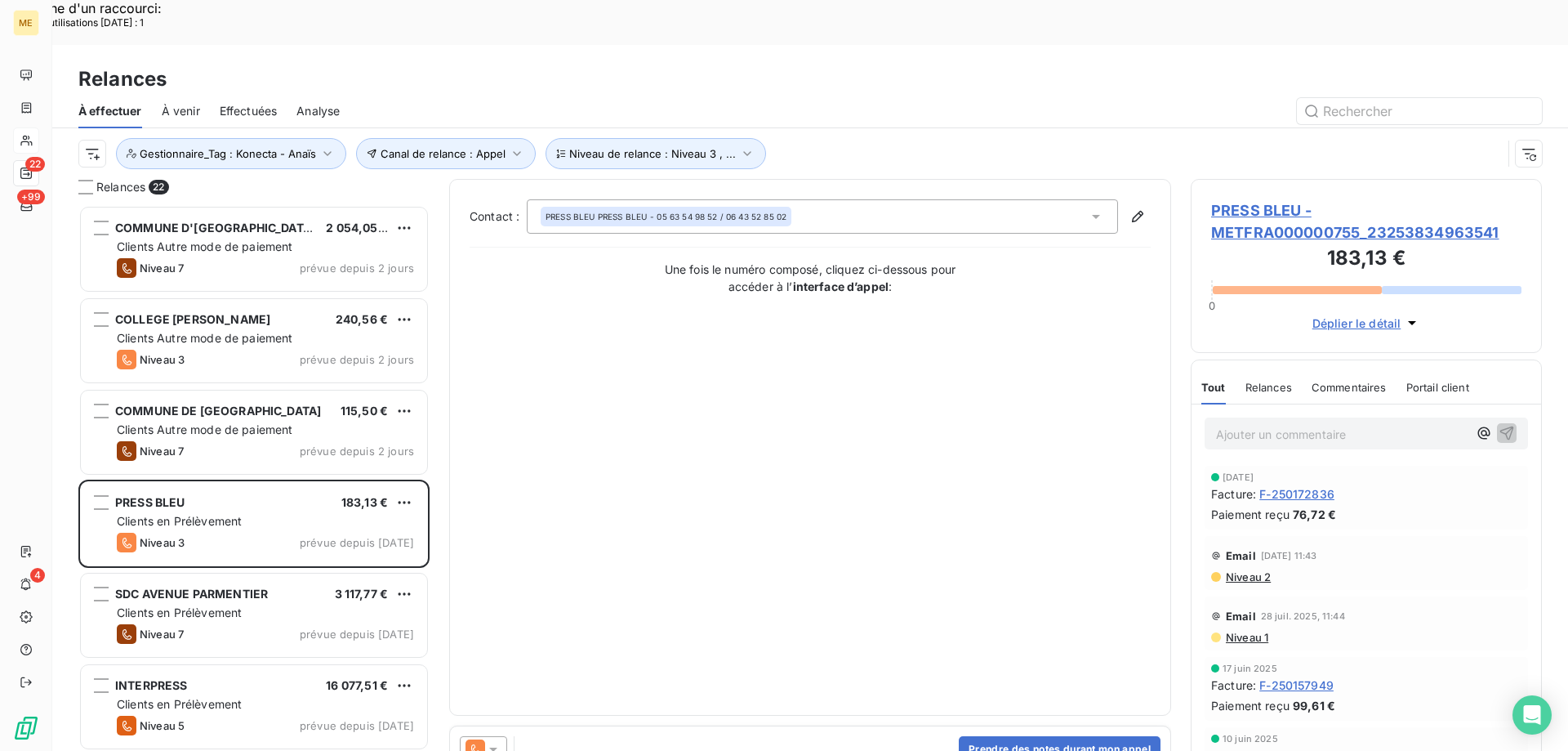
click at [1246, 199] on span "PRESS BLEU - METFRA000000755_23253834963541" at bounding box center [1366, 221] width 310 height 44
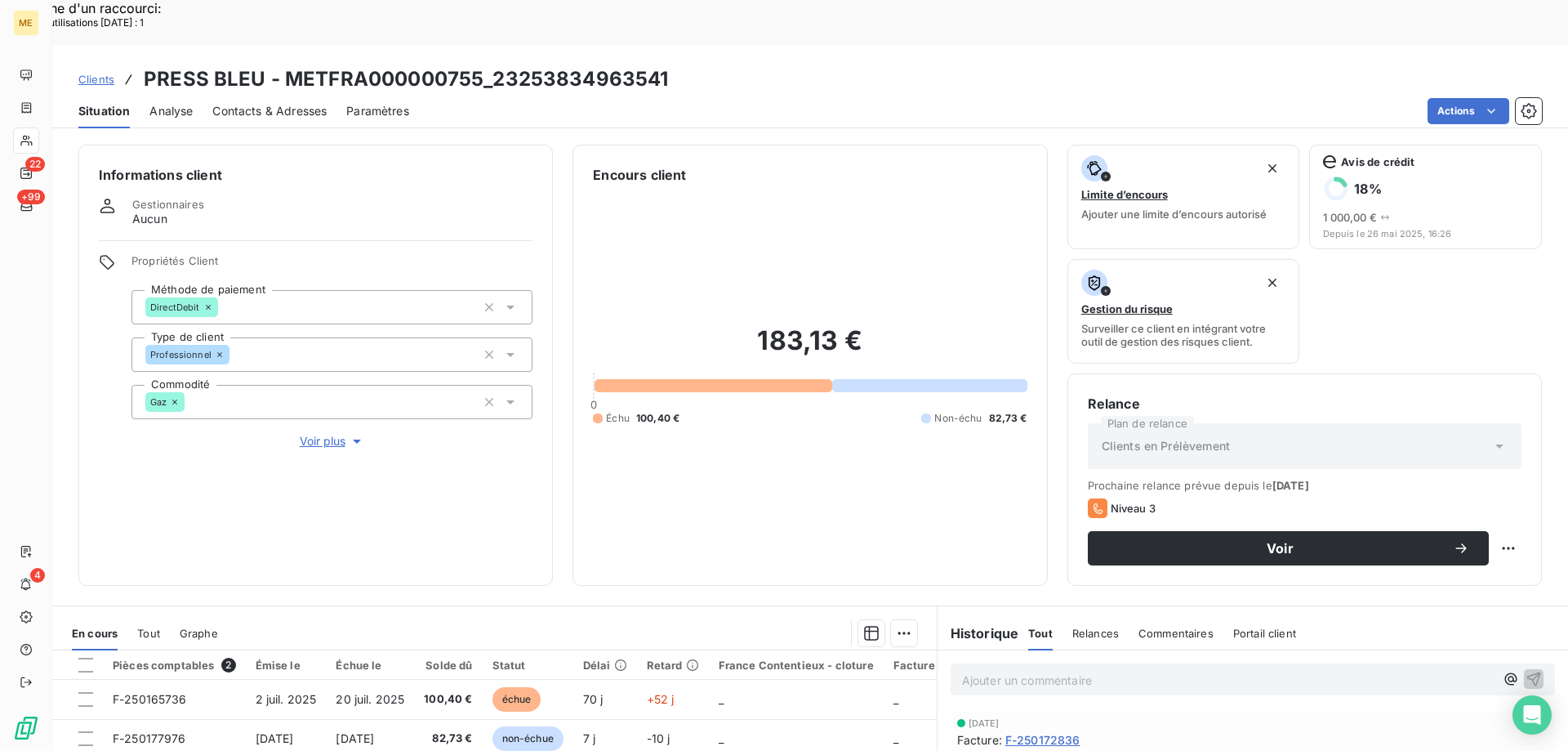
click at [324, 433] on span "Voir plus" at bounding box center [333, 442] width 65 height 17
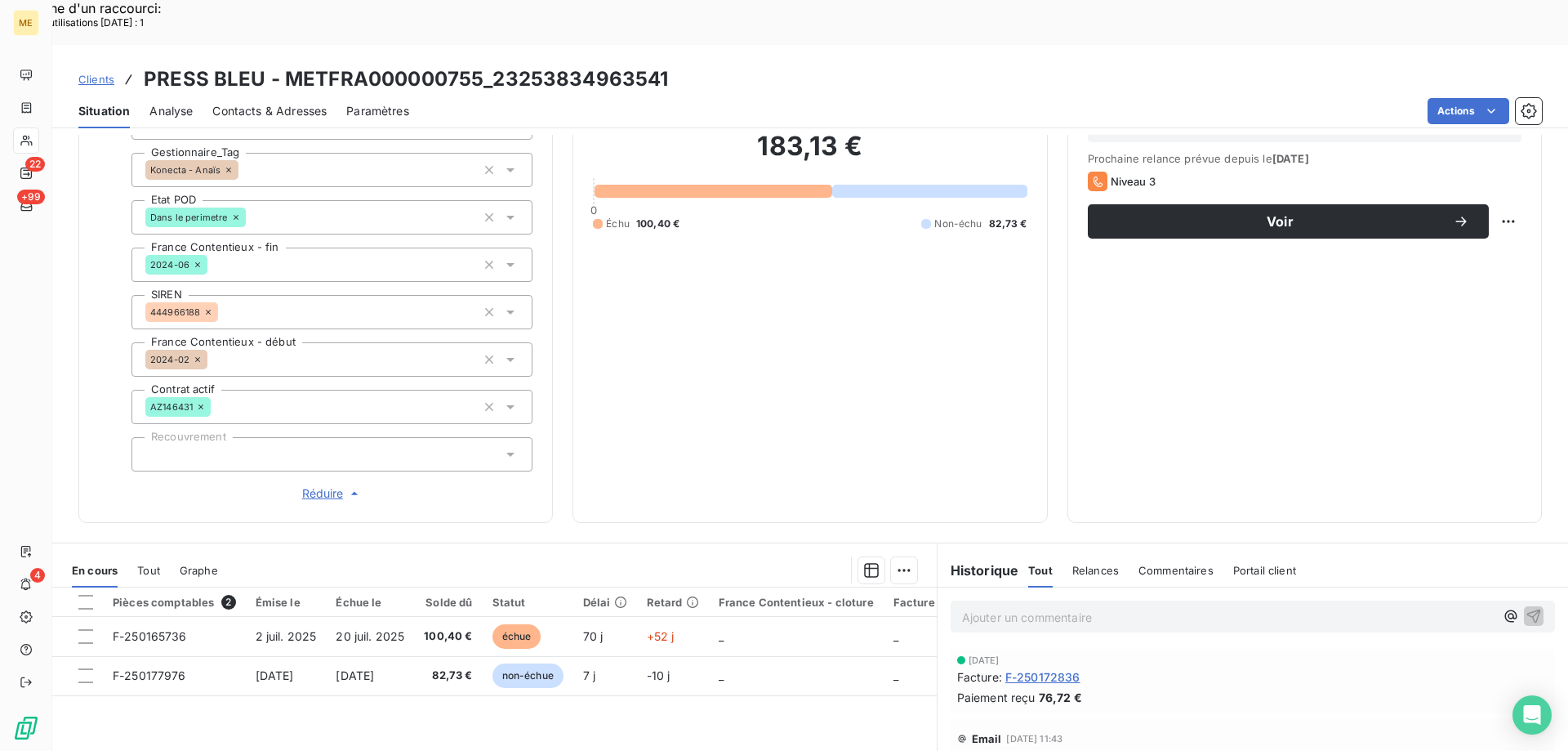
click at [285, 103] on span "Contacts & Adresses" at bounding box center [269, 111] width 115 height 17
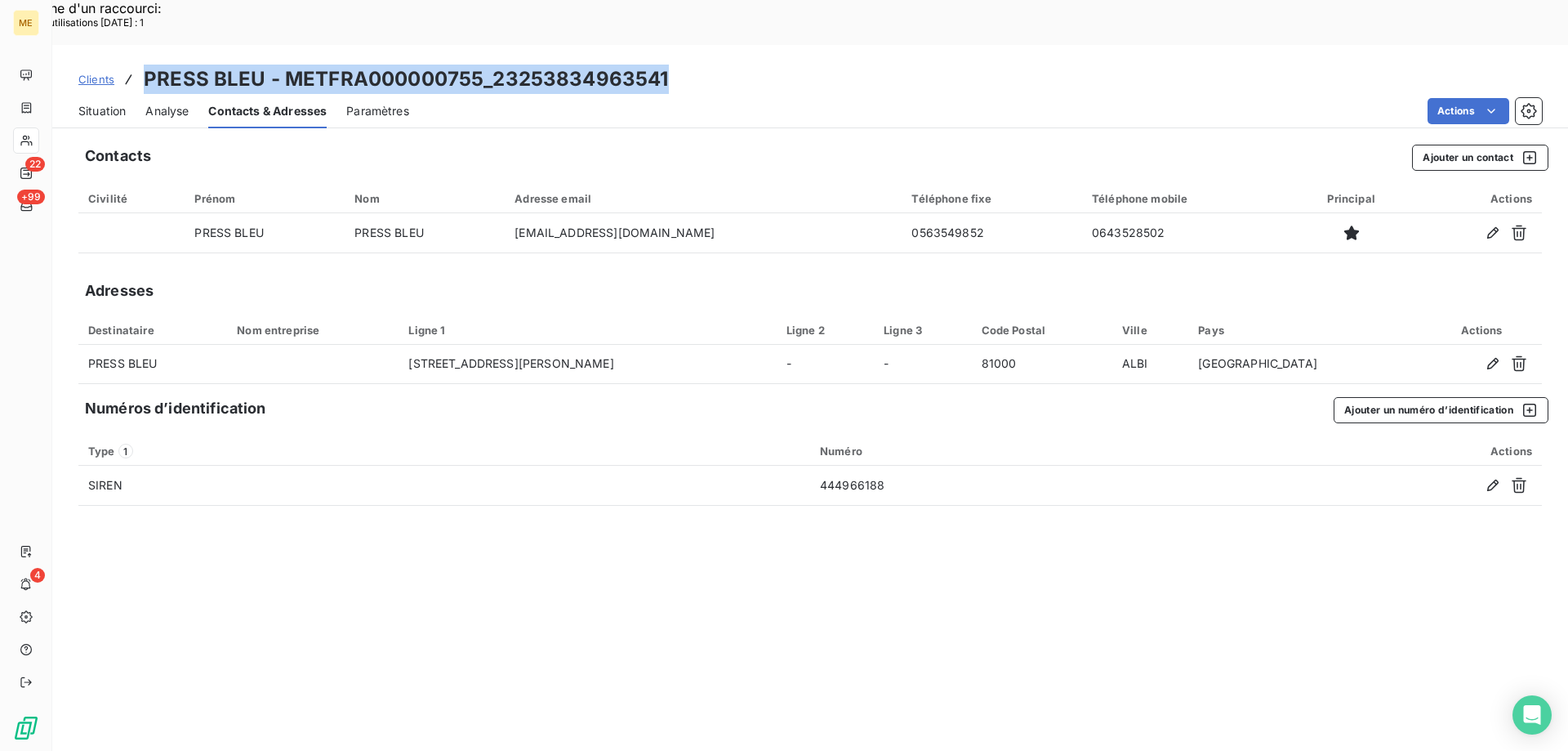
drag, startPoint x: 680, startPoint y: 33, endPoint x: 136, endPoint y: 35, distance: 544.0
click at [136, 64] on div "Clients PRESS BLEU - METFRA000000755_23253834963541" at bounding box center [811, 79] width 1516 height 29
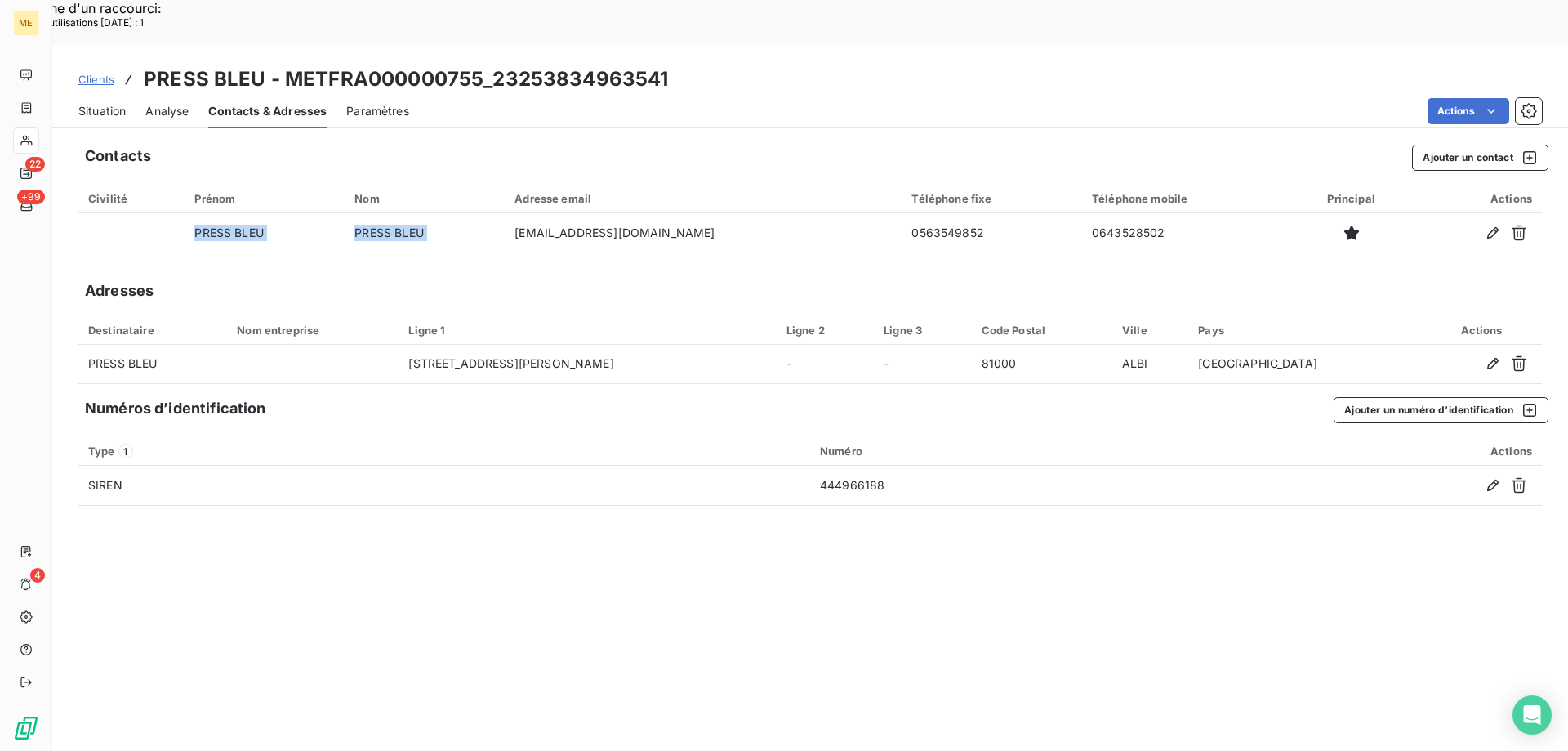
drag, startPoint x: 551, startPoint y: 190, endPoint x: 696, endPoint y: 212, distance: 146.7
click at [696, 212] on div "Contacts Ajouter un contact Civilité Prénom Nom Adresse email Téléphone fixe Té…" at bounding box center [811, 465] width 1516 height 662
drag, startPoint x: 940, startPoint y: 189, endPoint x: 872, endPoint y: 237, distance: 83.2
click at [872, 237] on div "Contacts Ajouter un contact Civilité Prénom Nom Adresse email Téléphone fixe Té…" at bounding box center [811, 465] width 1516 height 662
click at [1144, 222] on div "Contacts Ajouter un contact Civilité Prénom Nom Adresse email Téléphone fixe Té…" at bounding box center [811, 465] width 1516 height 662
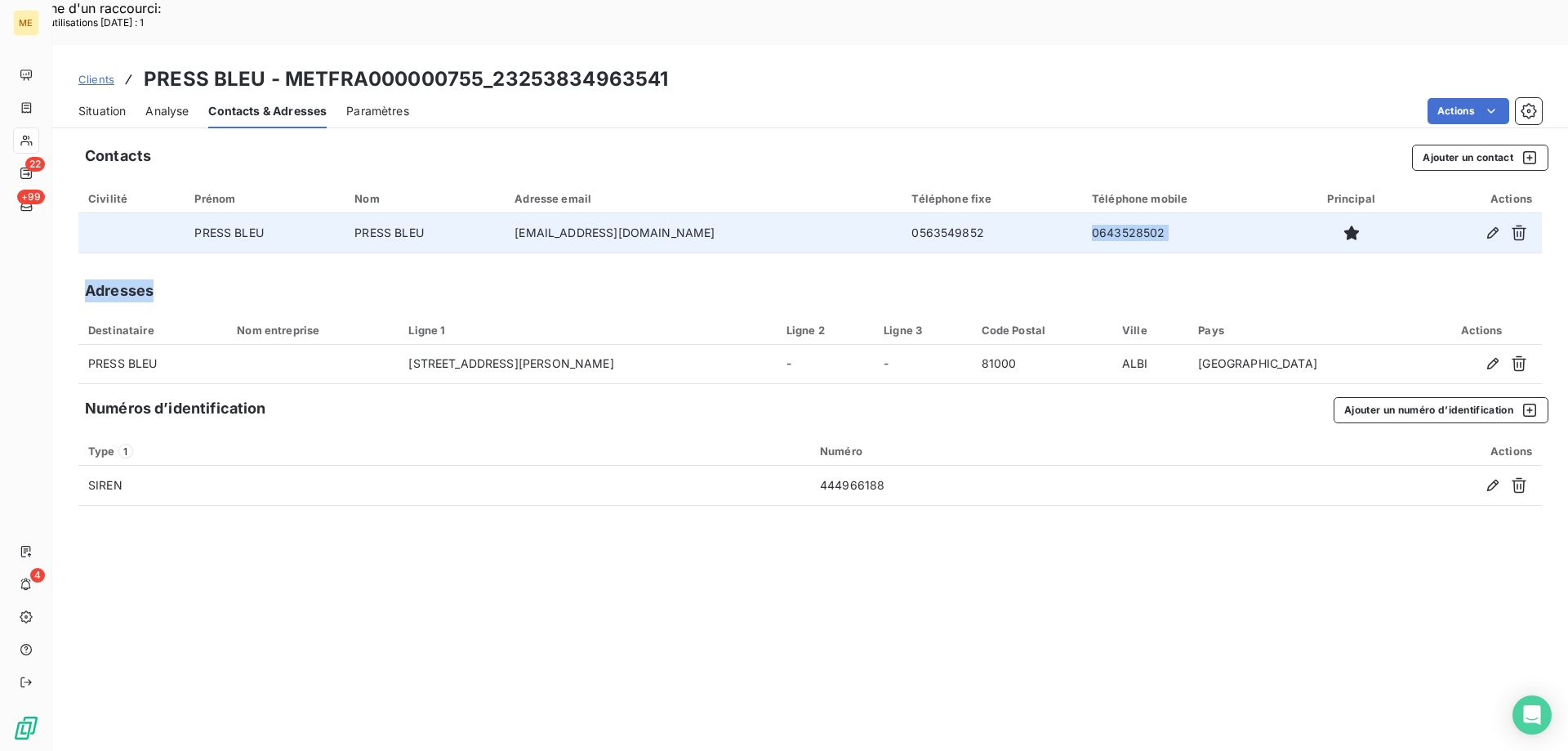
click at [1156, 213] on td "0643528502" at bounding box center [1186, 232] width 208 height 39
drag, startPoint x: 1134, startPoint y: 185, endPoint x: 1058, endPoint y: 192, distance: 76.3
click at [1082, 213] on td "0643528502" at bounding box center [1186, 232] width 208 height 39
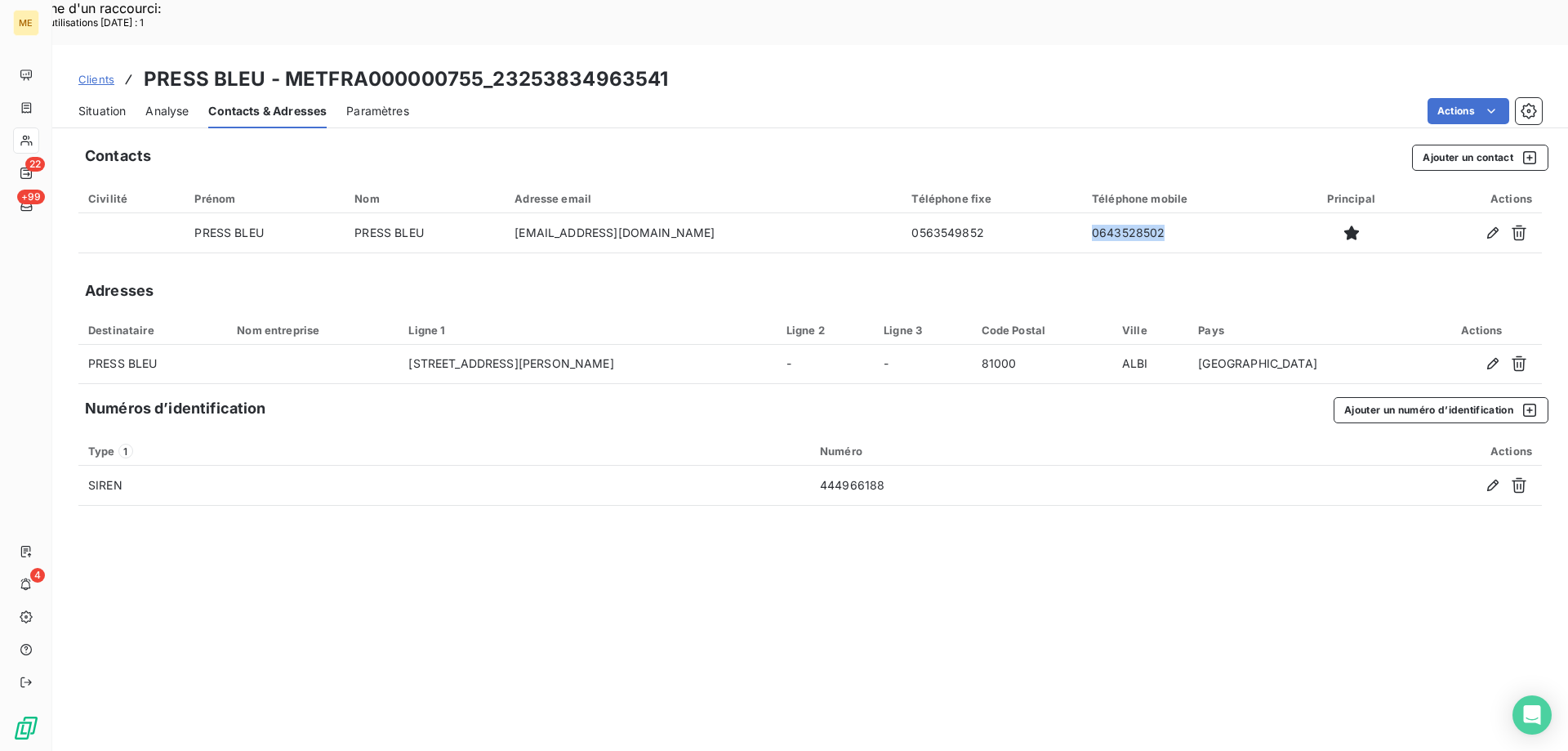
click at [116, 103] on span "Situation" at bounding box center [102, 111] width 48 height 17
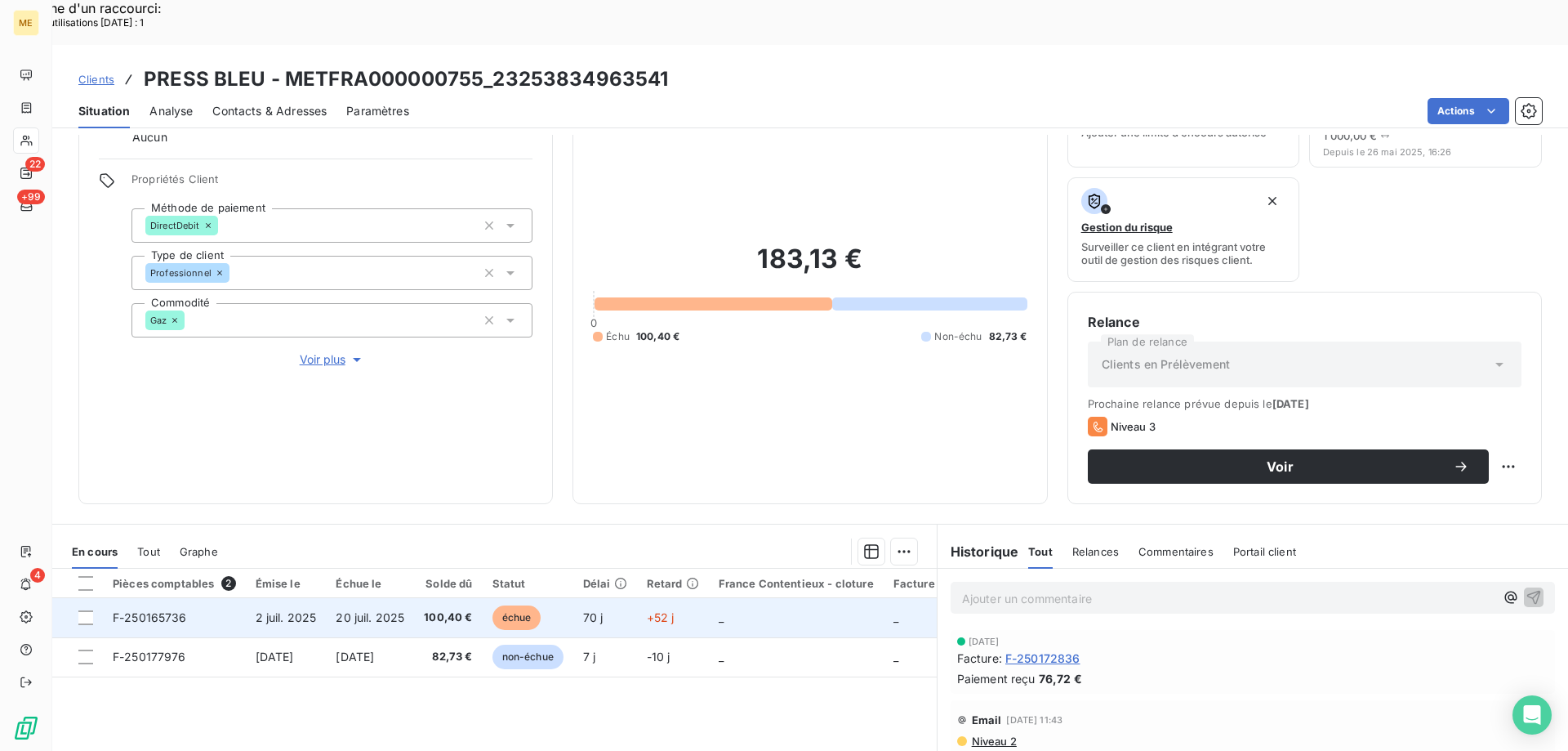
scroll to position [218, 0]
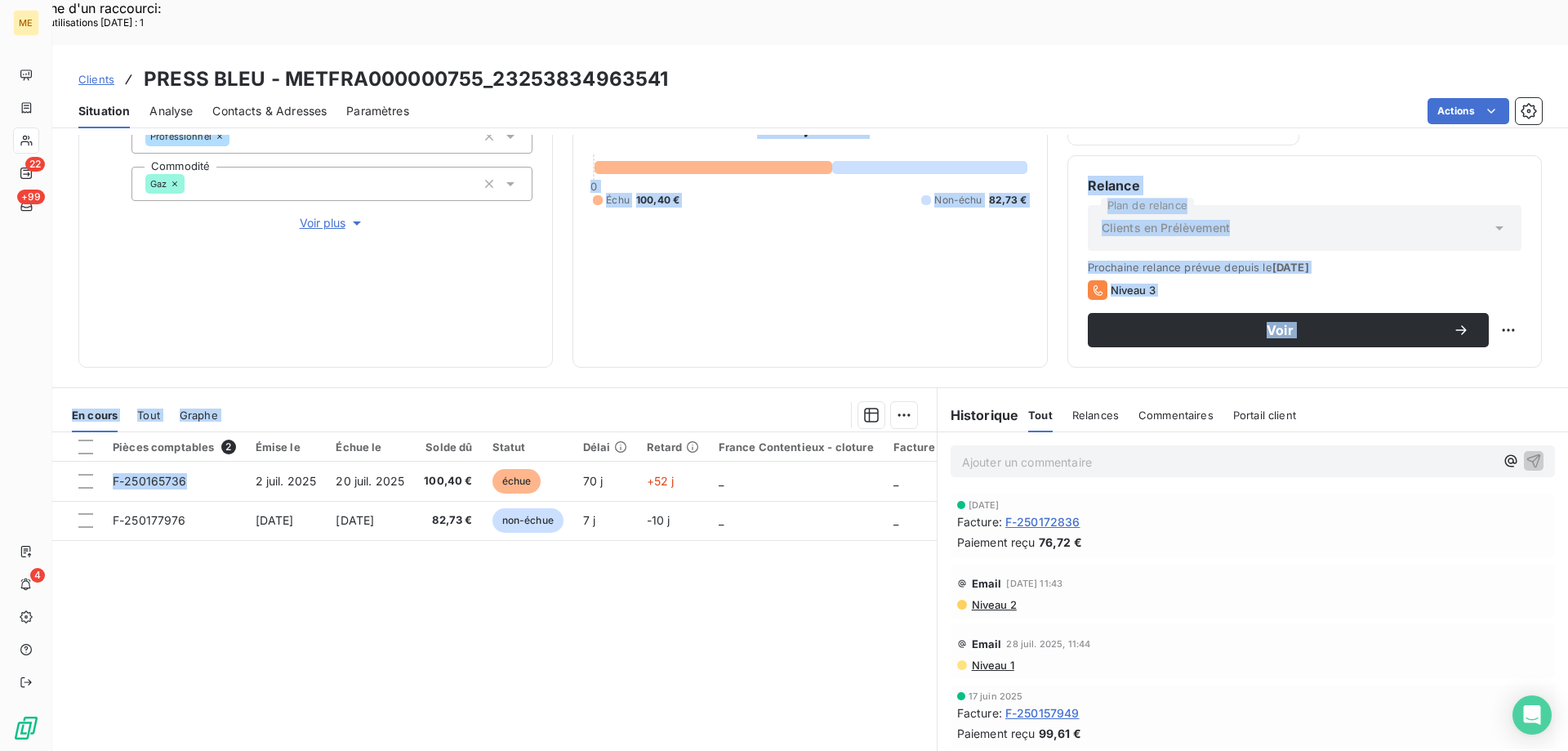
drag, startPoint x: 188, startPoint y: 438, endPoint x: 164, endPoint y: 321, distance: 119.4
click at [164, 321] on div "Informations client Gestionnaires Aucun Propriétés Client Méthode de paiement D…" at bounding box center [811, 465] width 1516 height 662
drag, startPoint x: 497, startPoint y: 430, endPoint x: 457, endPoint y: 258, distance: 176.6
click at [455, 260] on div "Informations client Gestionnaires Aucun Propriétés Client Méthode de paiement D…" at bounding box center [811, 465] width 1516 height 662
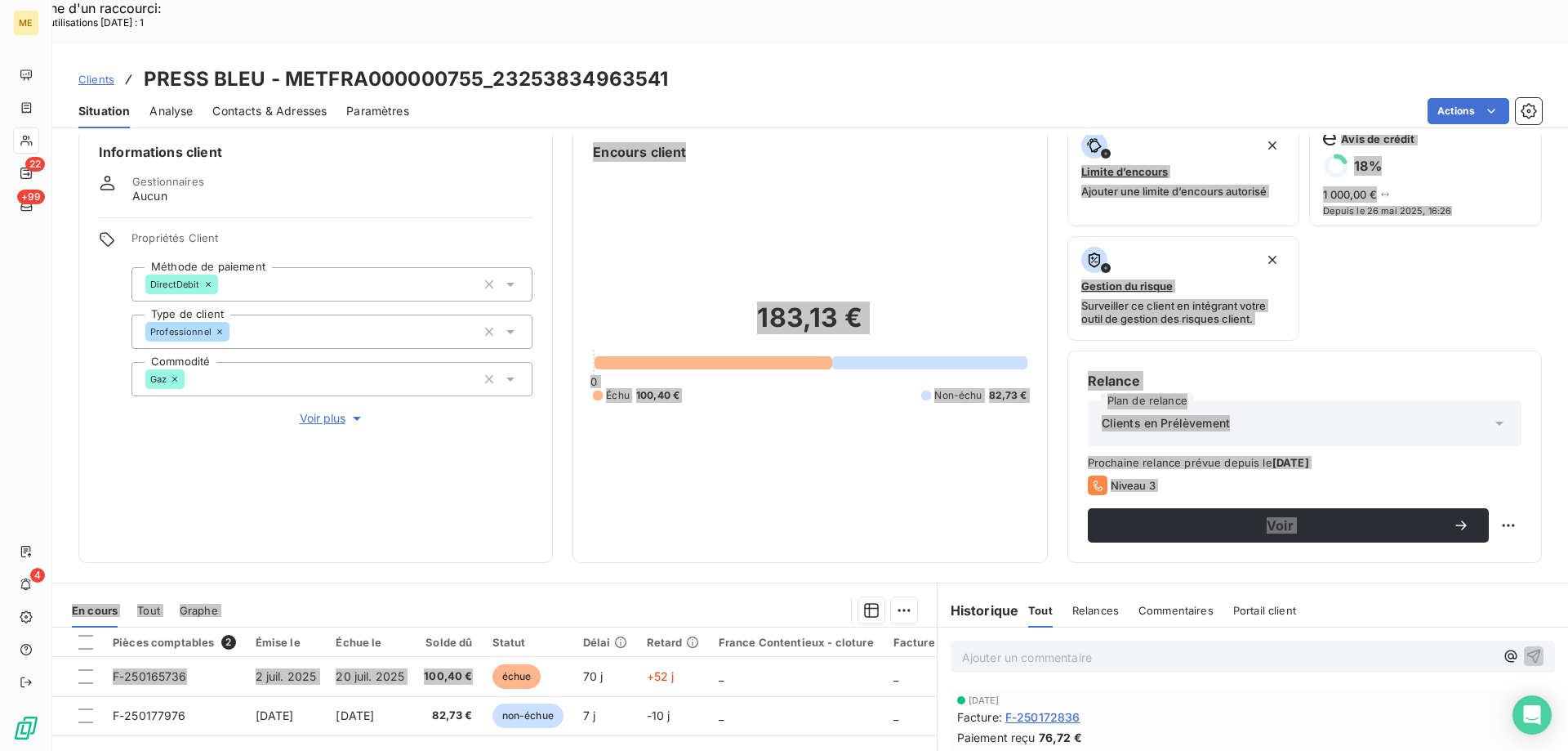
scroll to position [0, 0]
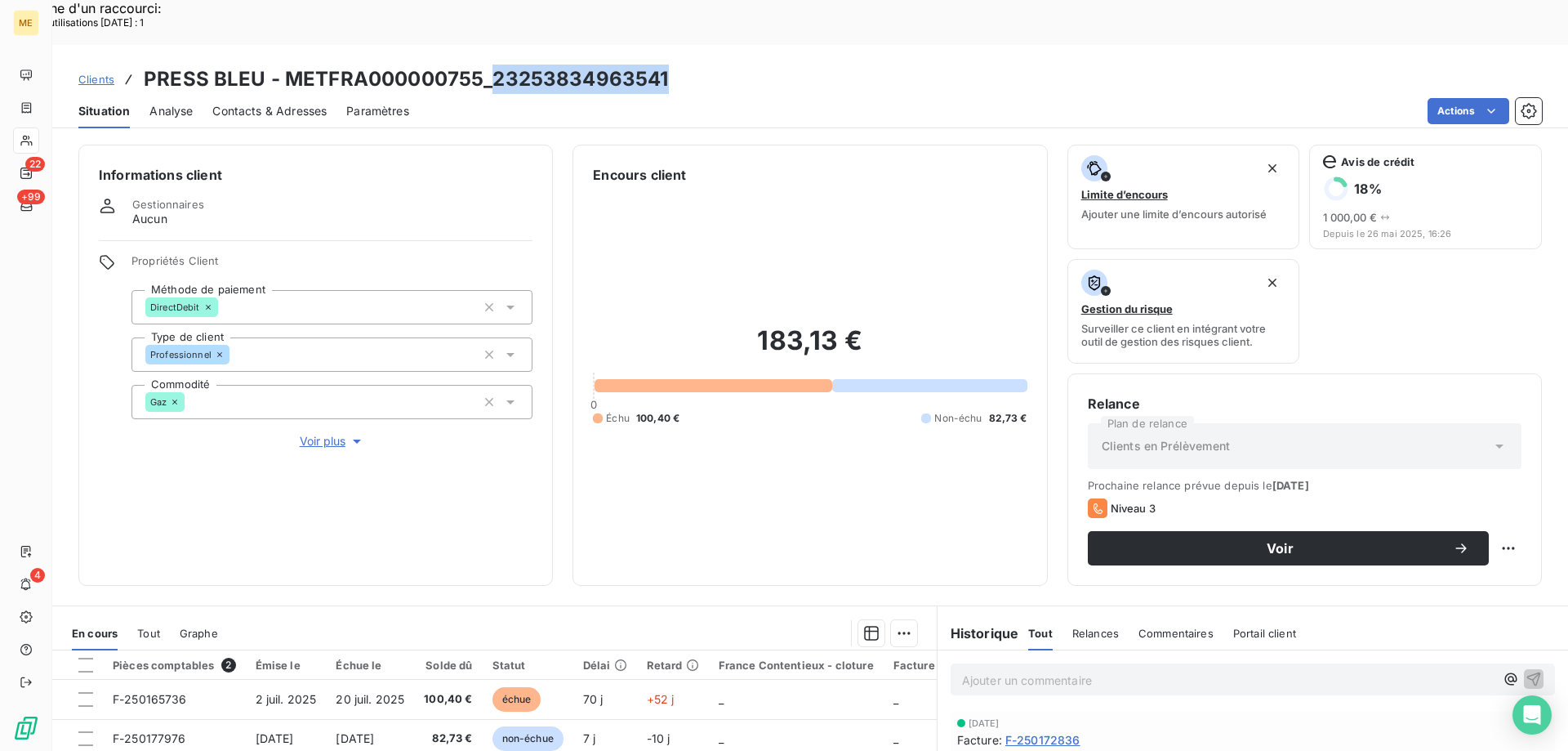
drag, startPoint x: 668, startPoint y: 33, endPoint x: 494, endPoint y: 41, distance: 174.2
click at [494, 64] on div "Clients PRESS BLEU - METFRA000000755_23253834963541" at bounding box center [811, 79] width 1516 height 29
drag, startPoint x: 331, startPoint y: 385, endPoint x: 703, endPoint y: 419, distance: 373.6
click at [333, 433] on span "Voir plus" at bounding box center [333, 442] width 65 height 17
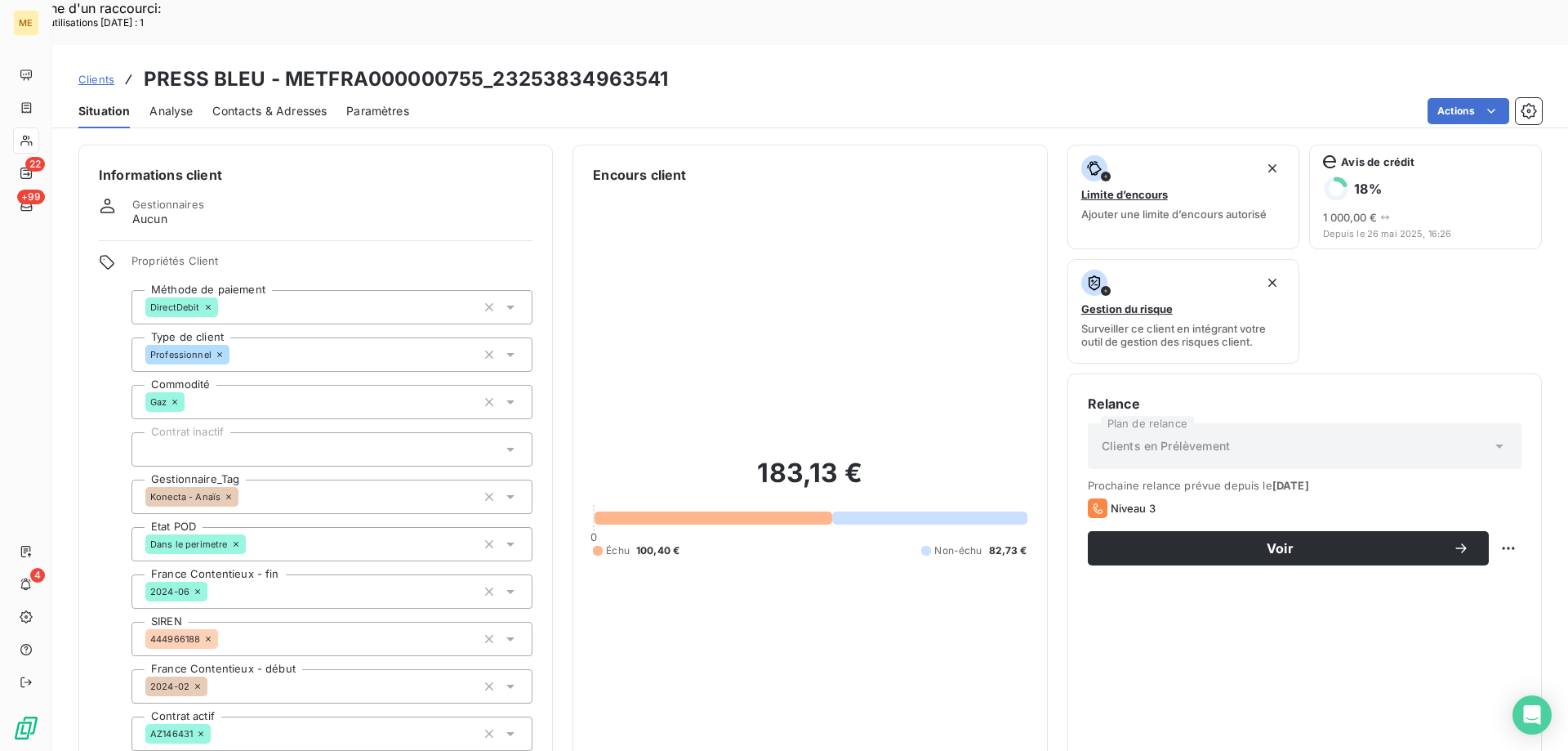
click at [742, 534] on div "183,13 € 0 Échu 100,40 € Non-échu 82,73 €" at bounding box center [810, 507] width 434 height 645
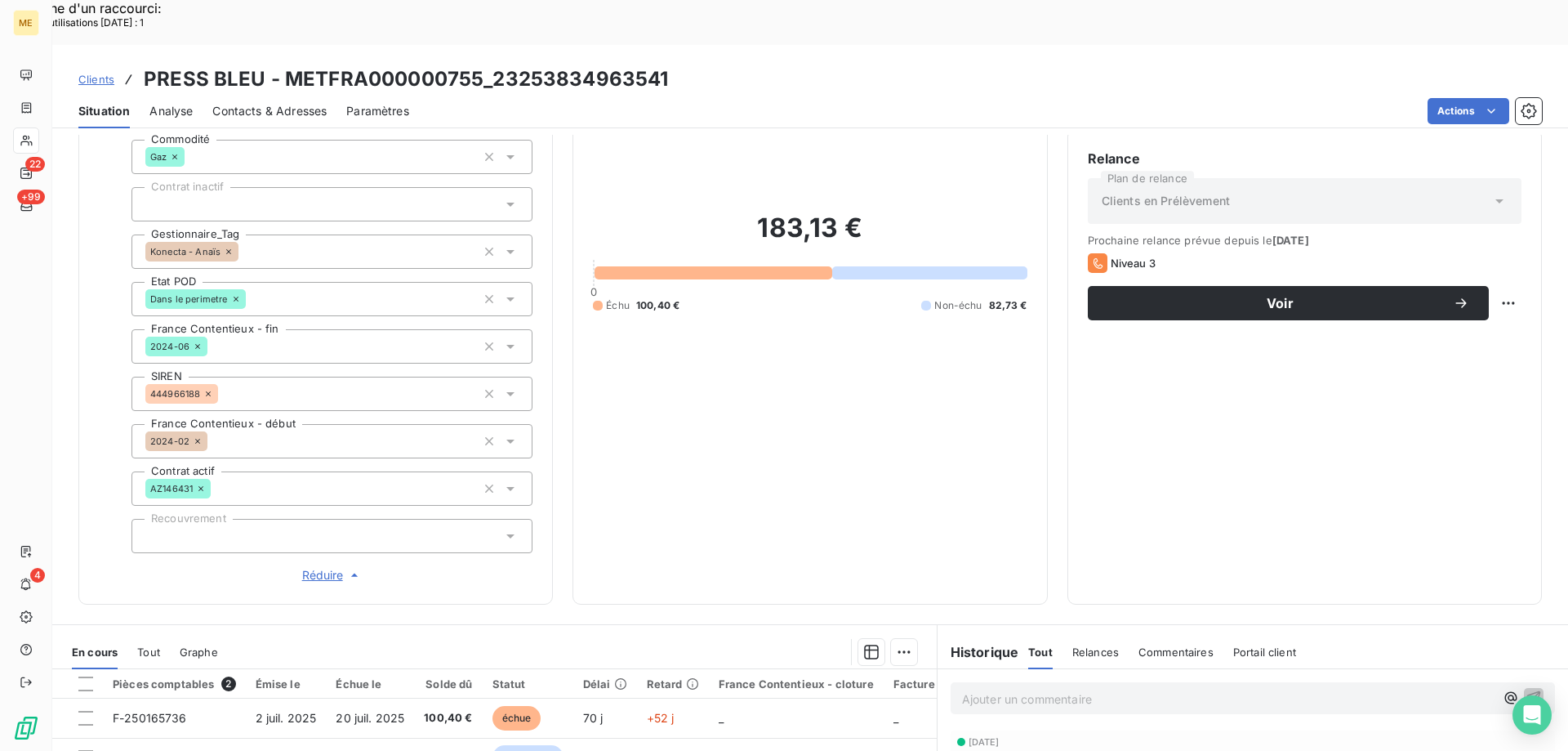
click at [254, 103] on span "Contacts & Adresses" at bounding box center [269, 111] width 115 height 17
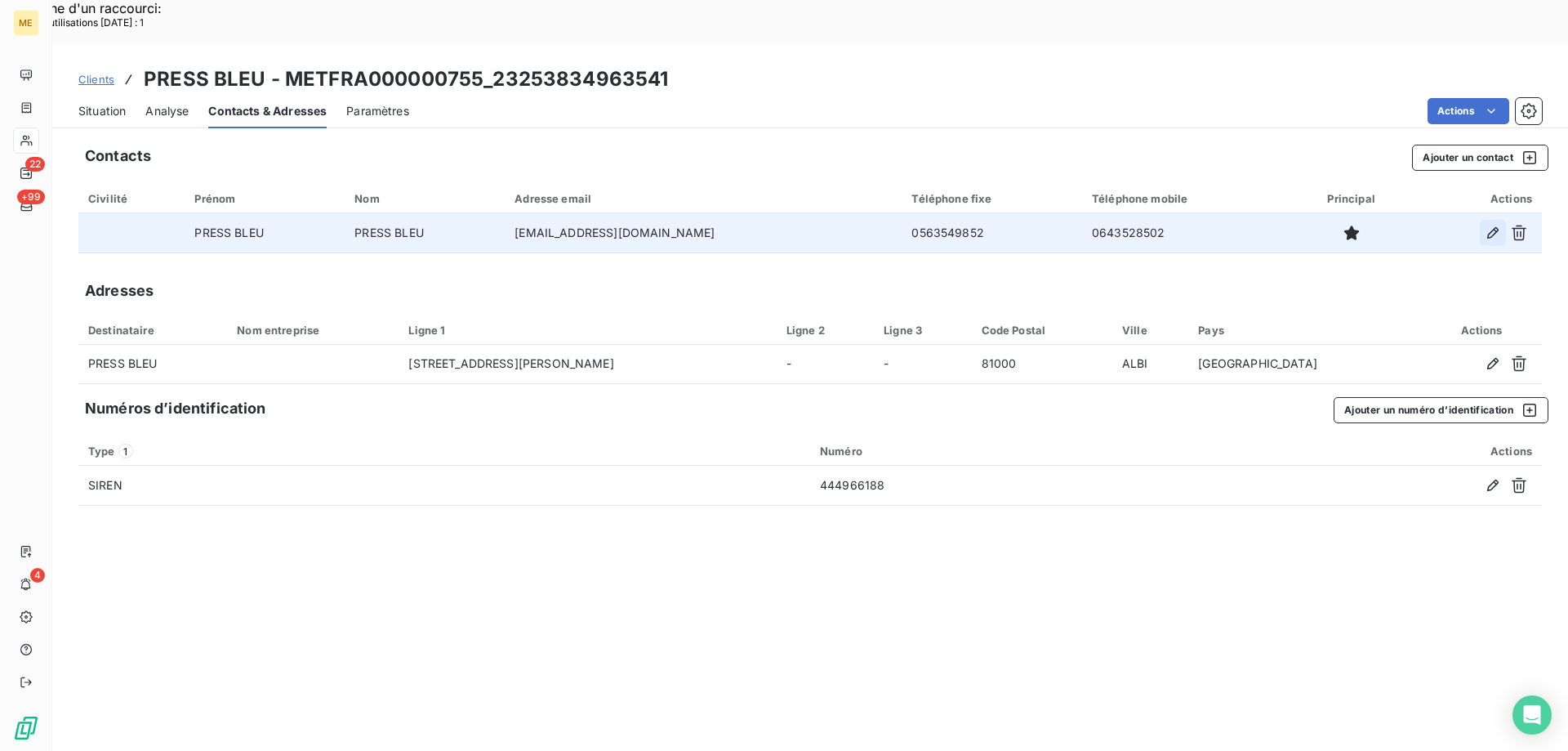
click at [1497, 227] on icon "button" at bounding box center [1494, 233] width 12 height 12
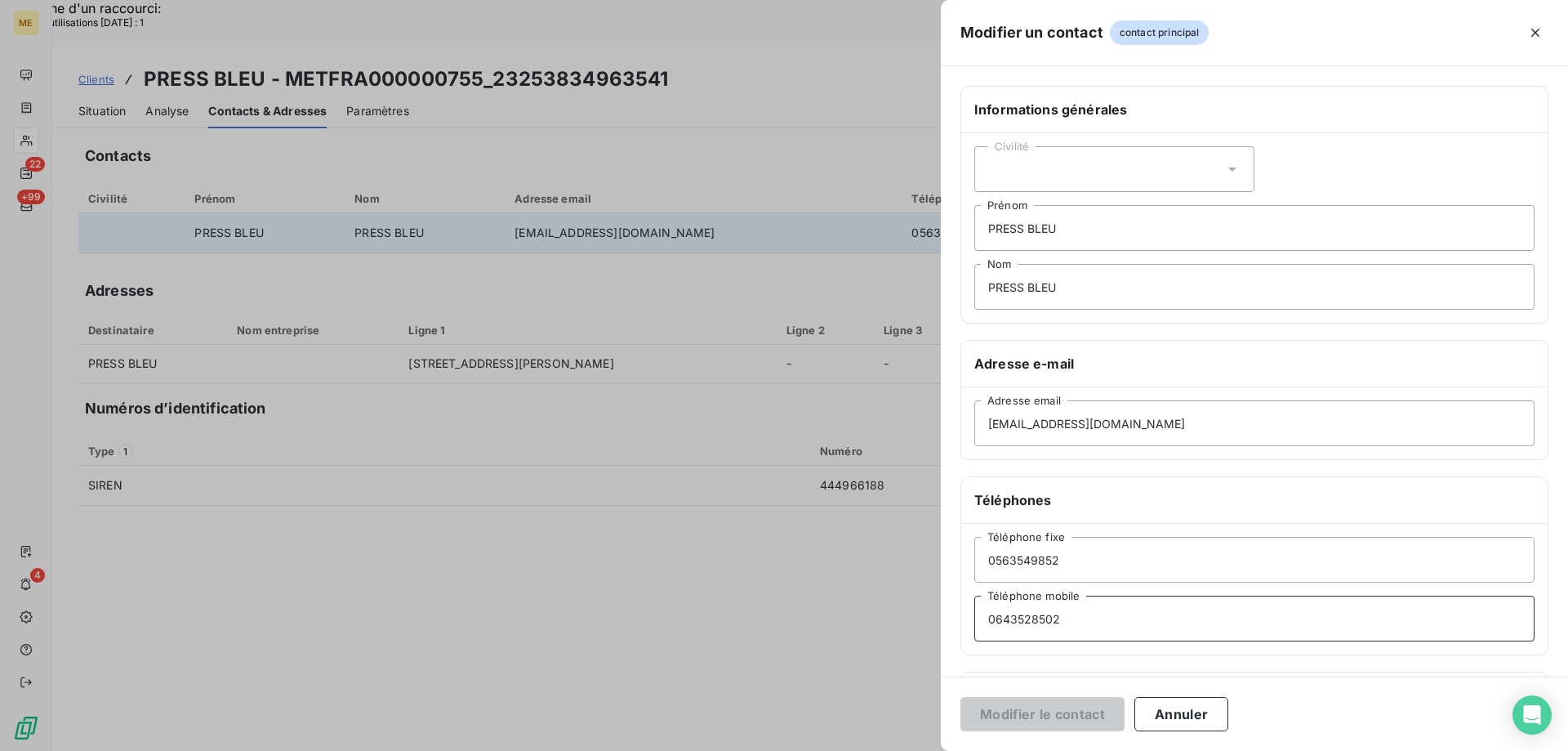
click at [1060, 633] on input "0643528502" at bounding box center [1255, 618] width 560 height 46
click at [1058, 631] on input "0643528502" at bounding box center [1255, 618] width 560 height 46
paste input "2656456"
type input "0642656456"
click at [1016, 713] on button "Modifier le contact" at bounding box center [1042, 714] width 164 height 34
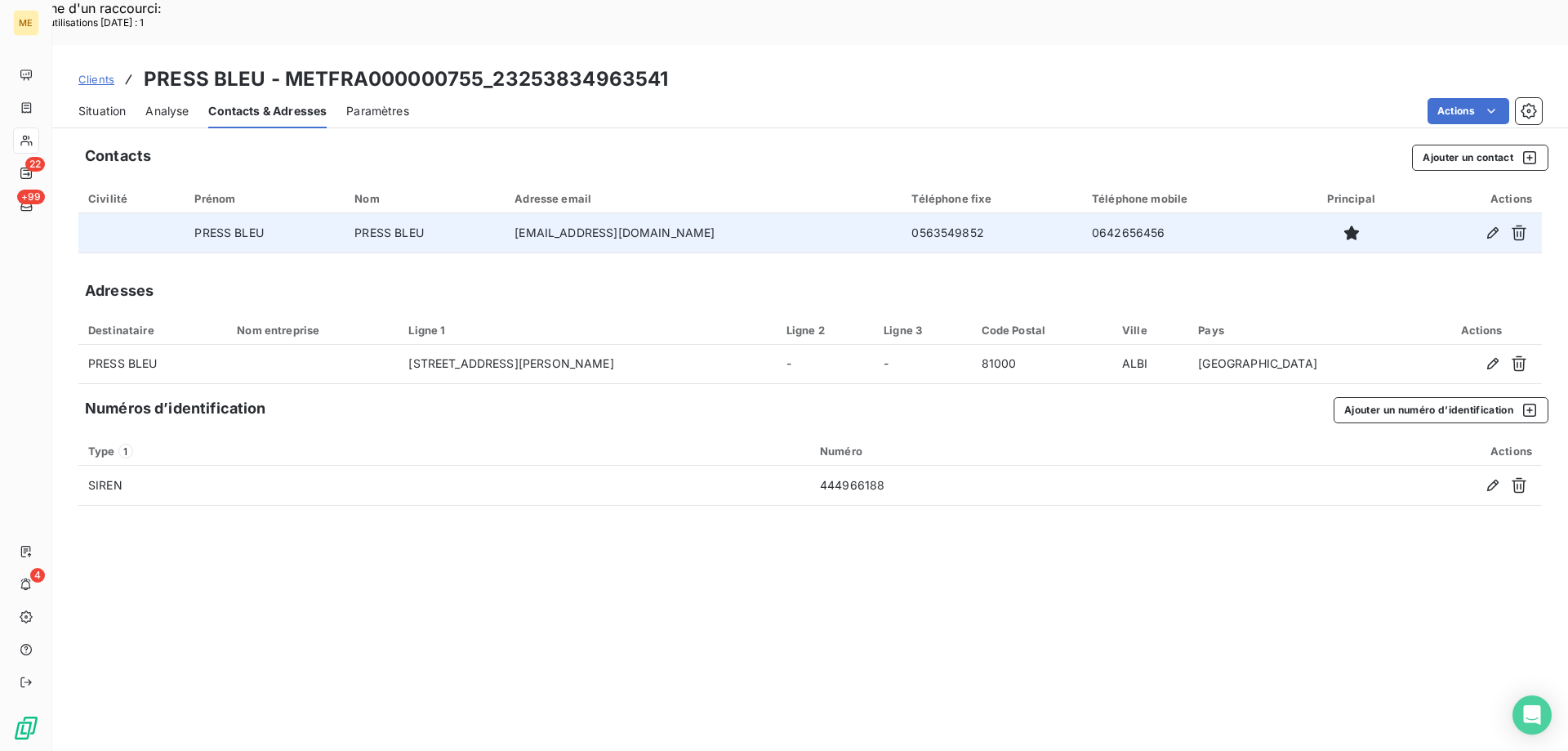
click at [119, 103] on span "Situation" at bounding box center [102, 111] width 48 height 17
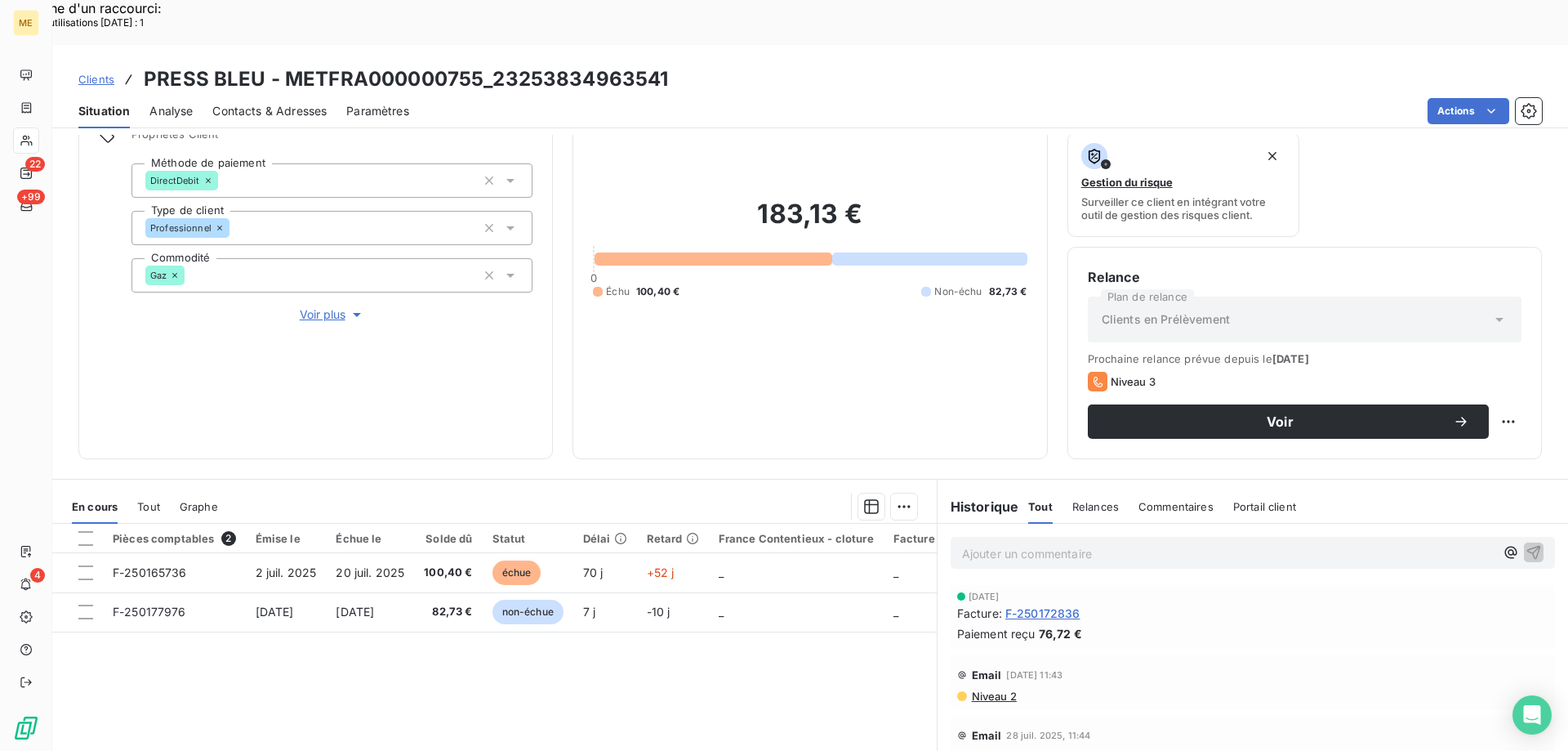
scroll to position [218, 0]
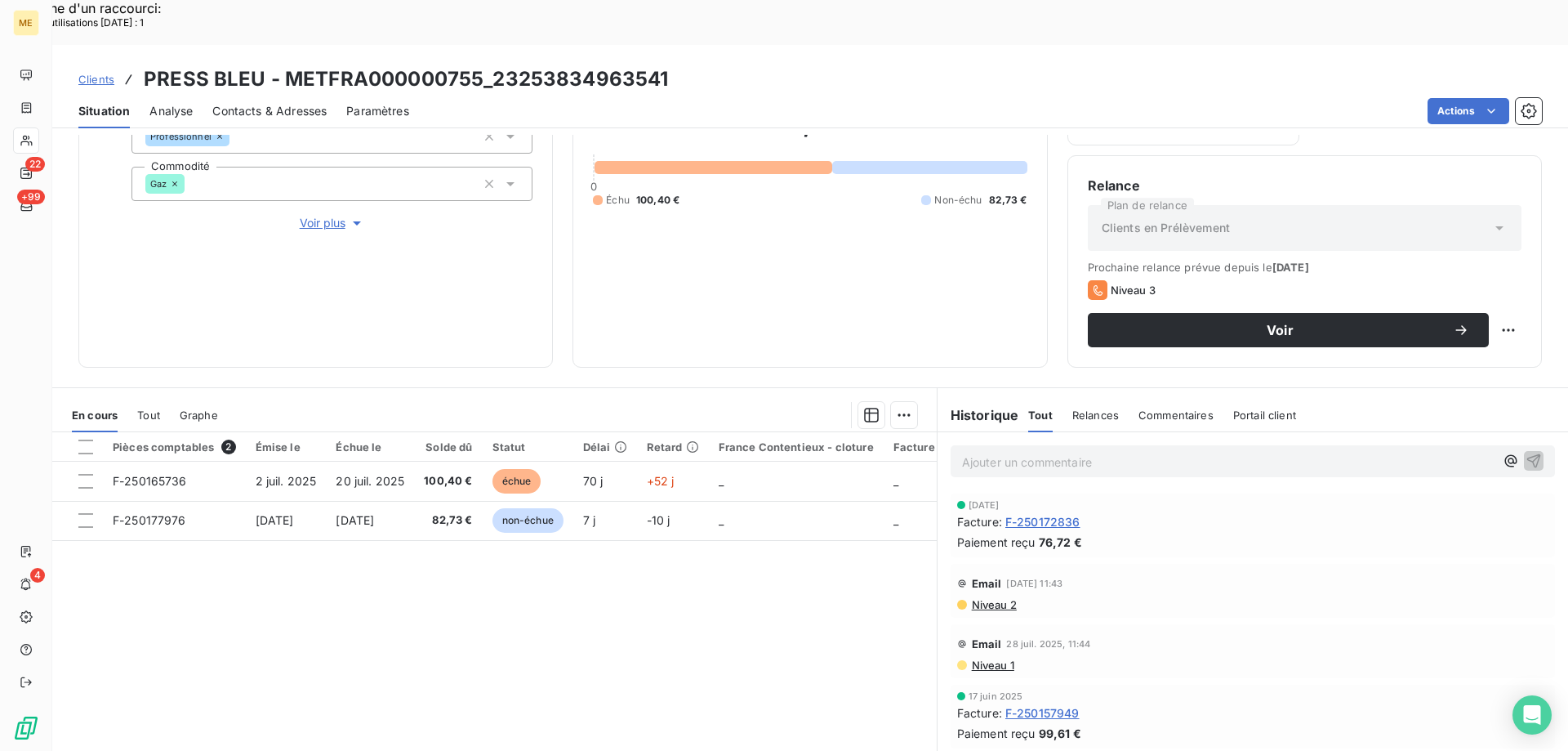
click at [1111, 452] on p "Ajouter un commentaire ﻿" at bounding box center [1228, 462] width 532 height 20
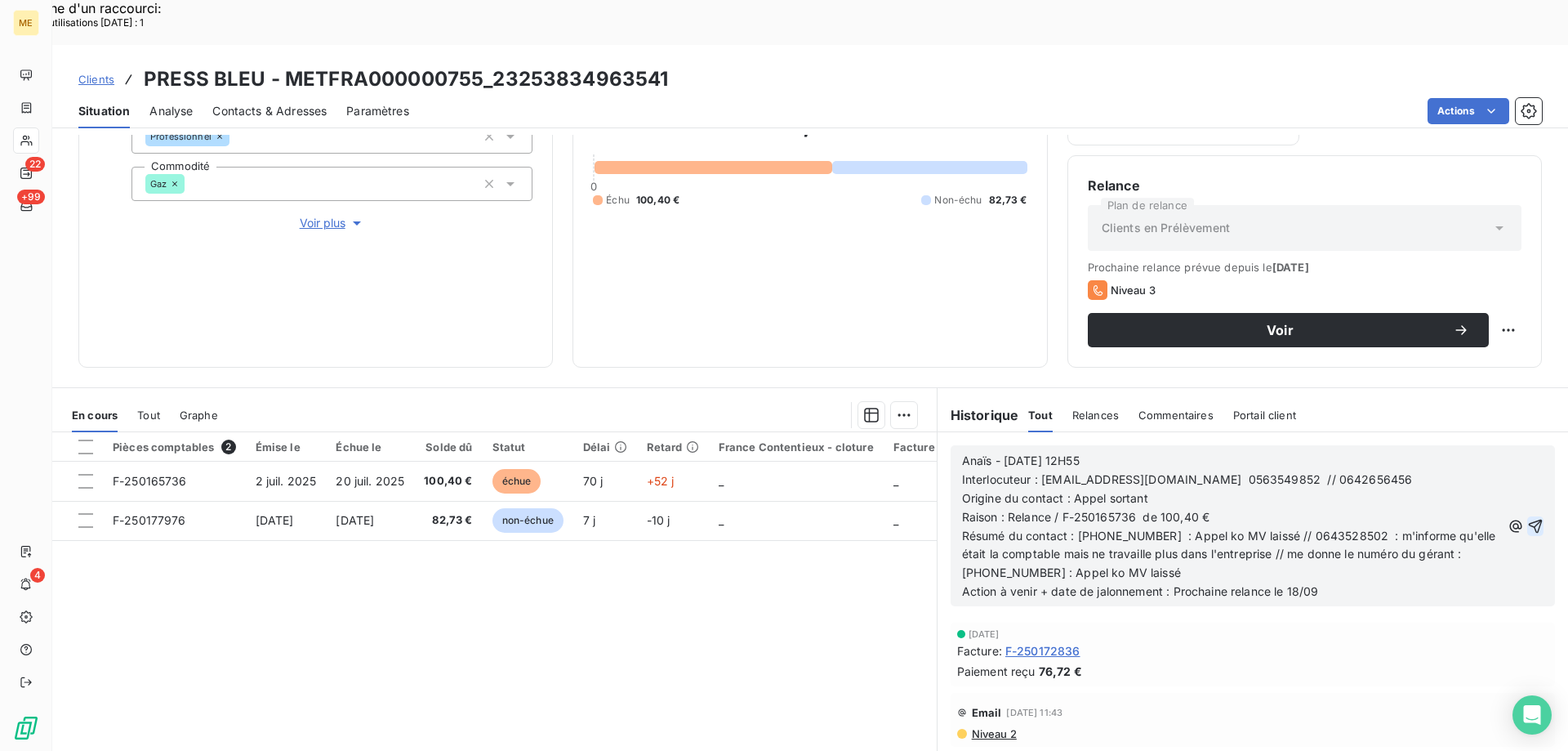
click at [1528, 519] on icon "button" at bounding box center [1536, 527] width 17 height 17
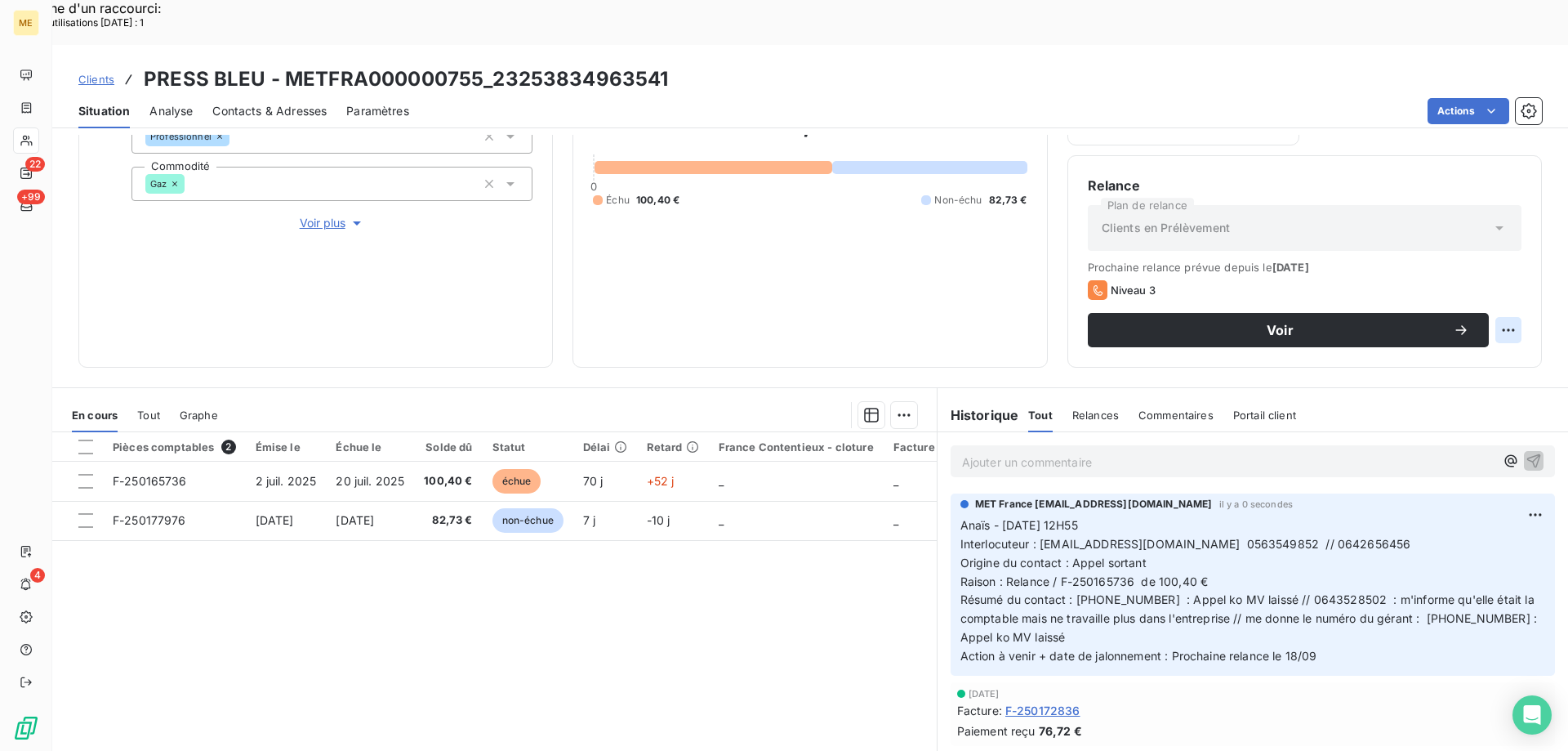
click at [1485, 333] on div "Replanifier cette action" at bounding box center [1428, 320] width 146 height 26
select select "8"
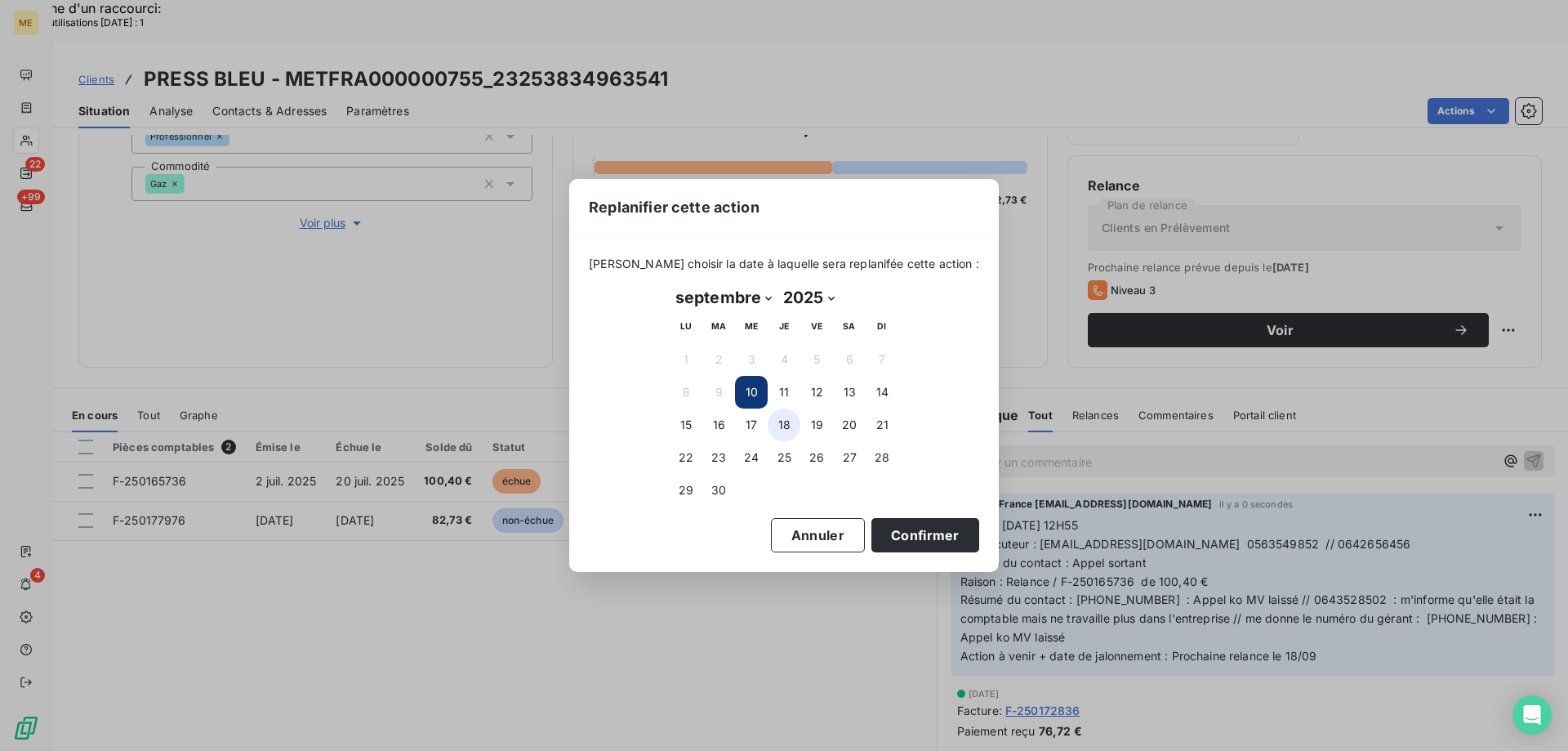
click at [781, 422] on button "18" at bounding box center [784, 425] width 33 height 33
click at [904, 528] on button "Confirmer" at bounding box center [925, 535] width 108 height 34
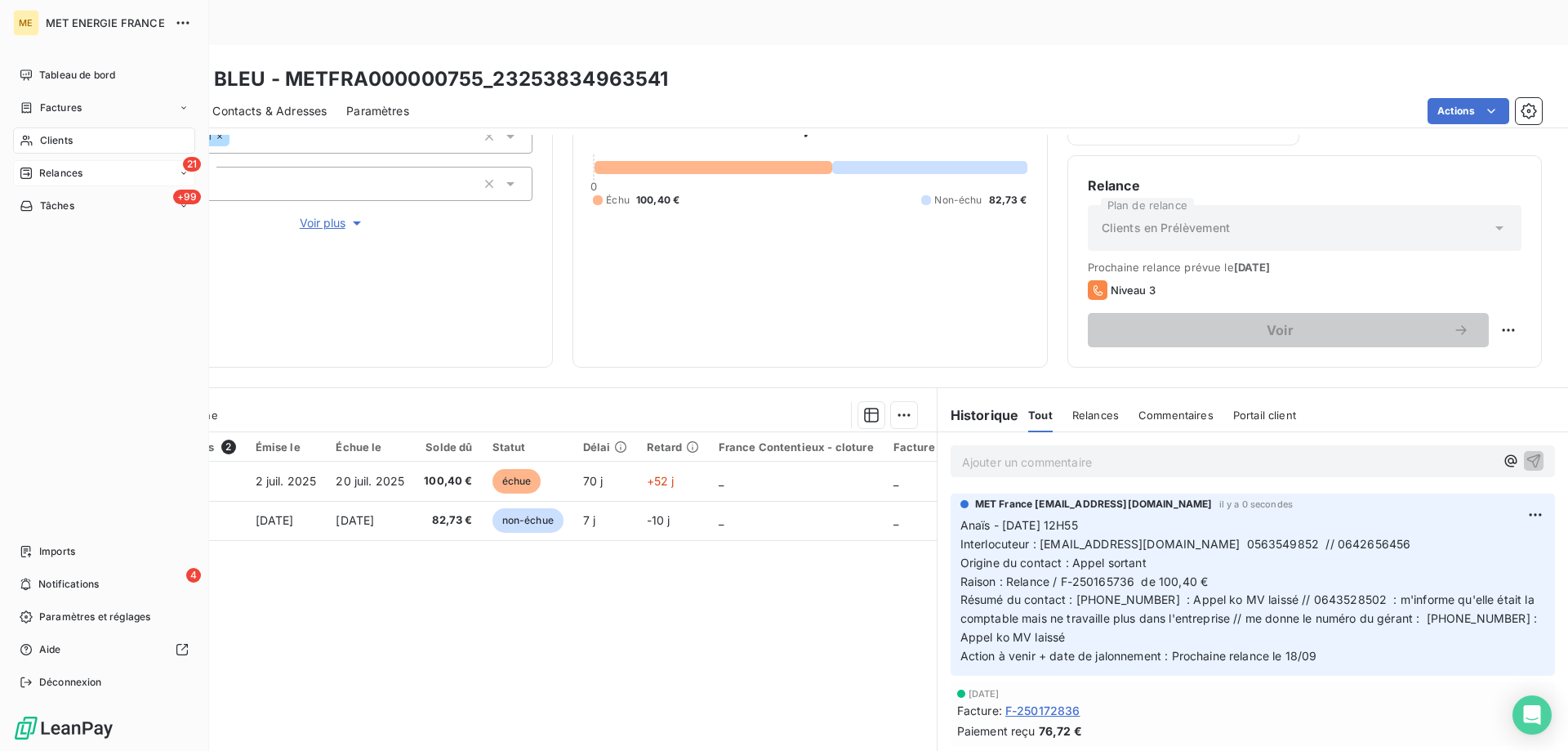
click at [29, 171] on icon at bounding box center [26, 173] width 13 height 13
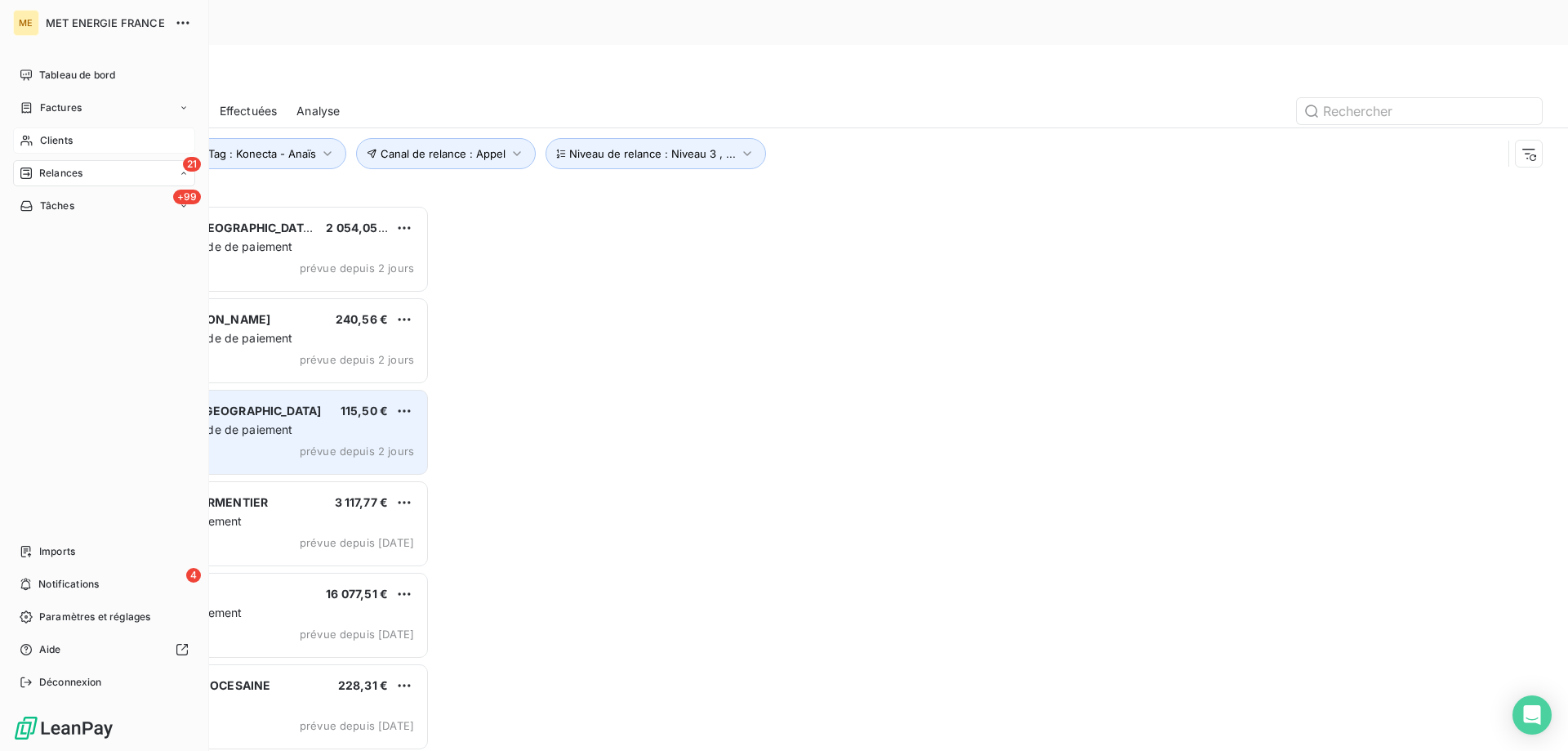
scroll to position [579, 339]
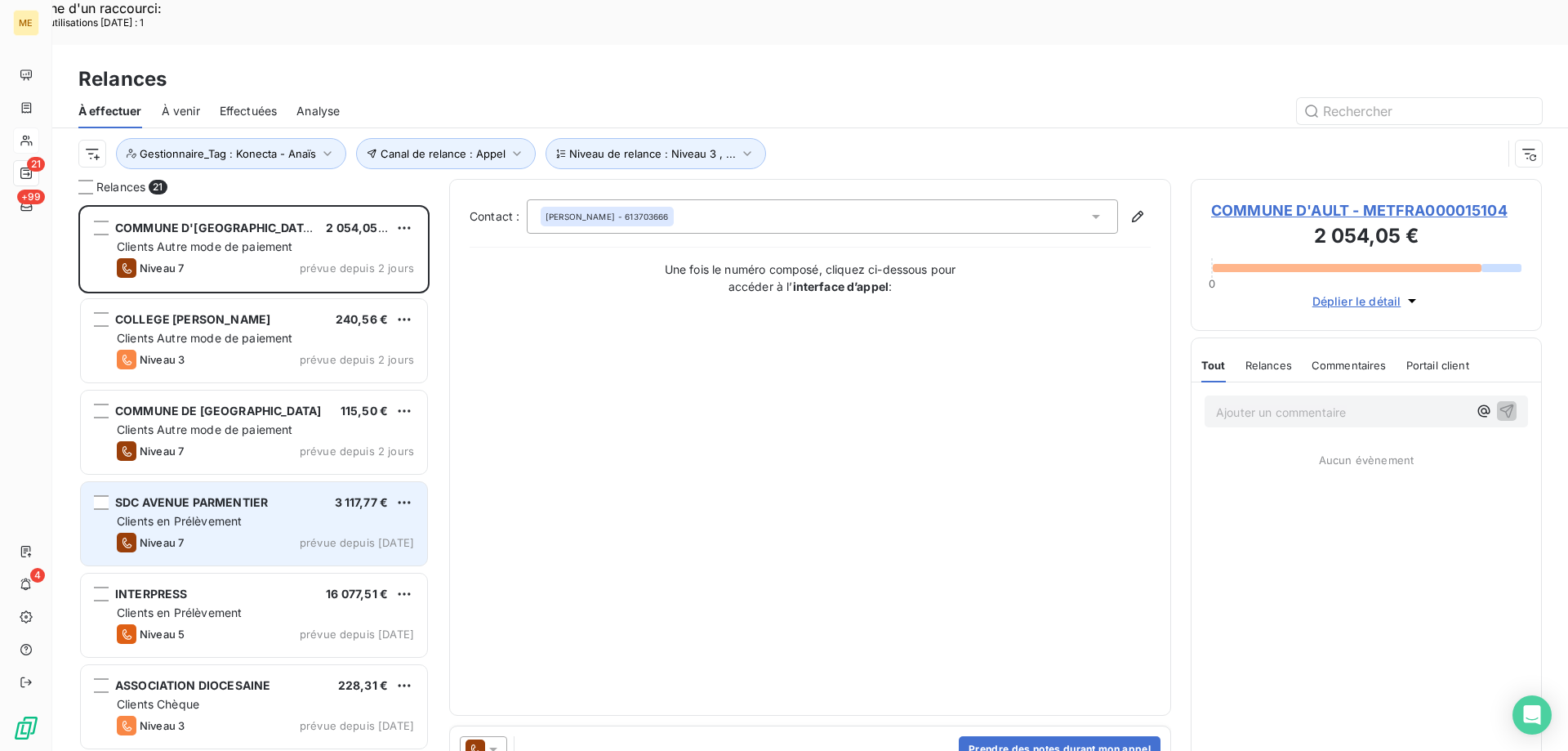
click at [266, 513] on div "Clients en Prélèvement" at bounding box center [266, 522] width 298 height 17
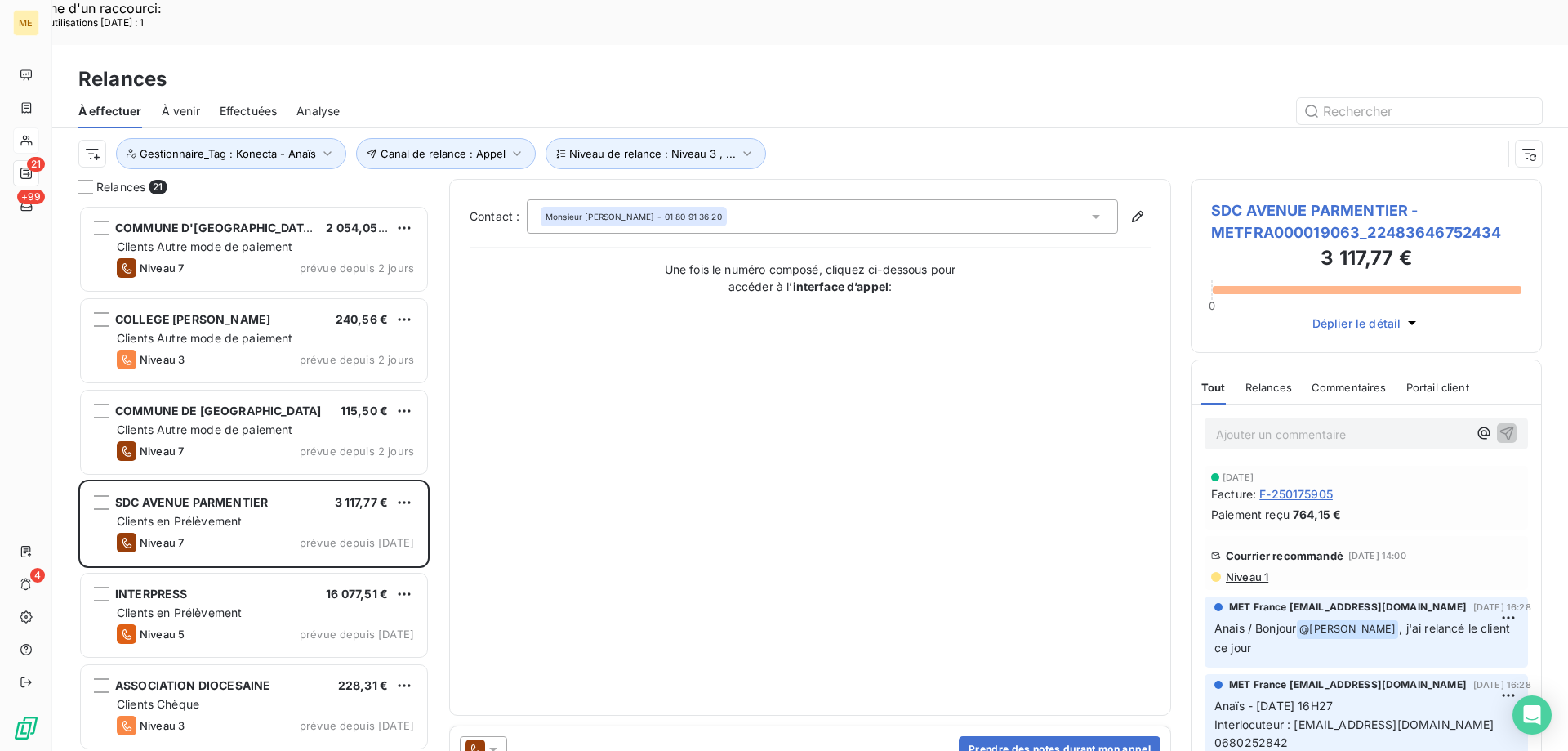
click at [1287, 199] on span "SDC AVENUE PARMENTIER - METFRA000019063_22483646752434" at bounding box center [1366, 221] width 310 height 44
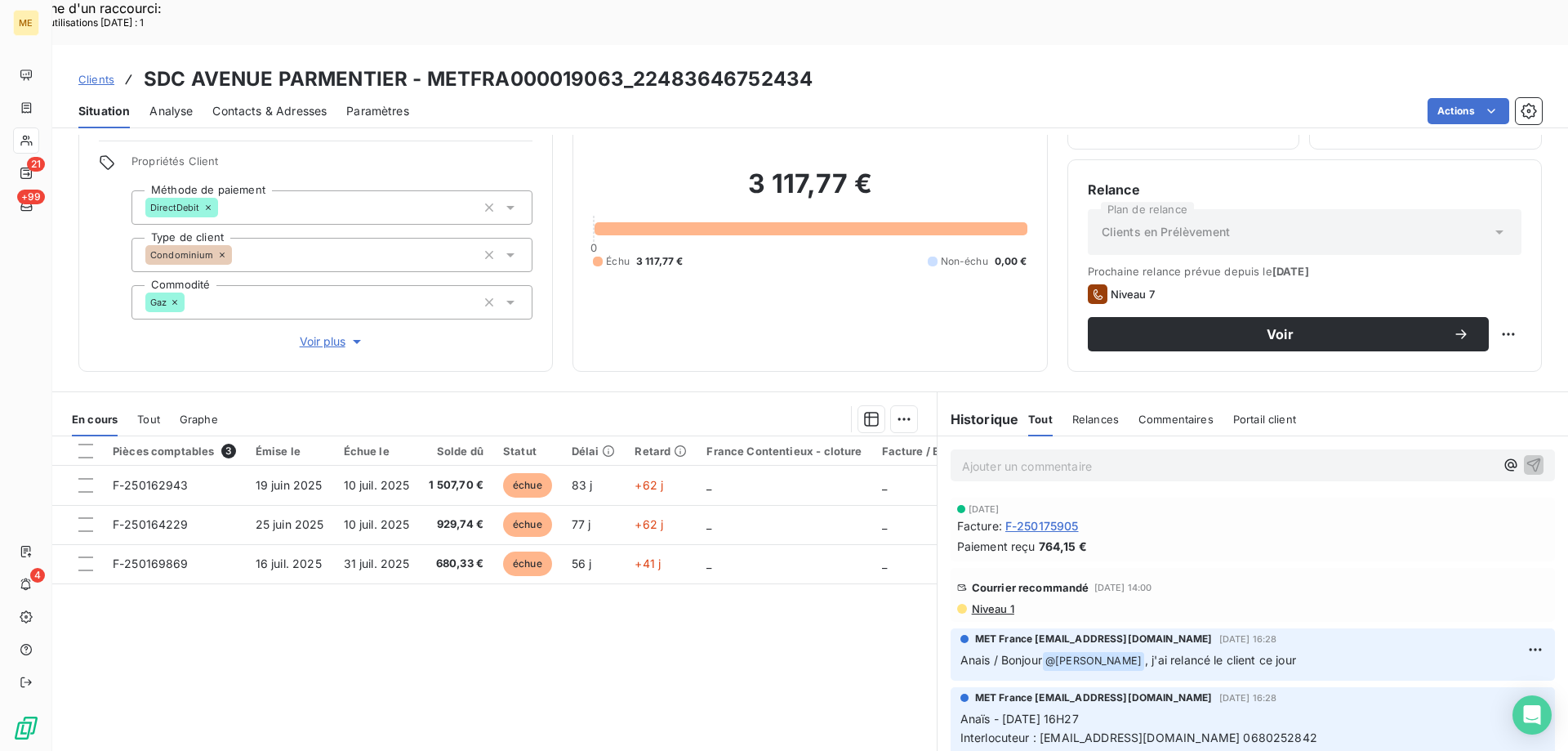
scroll to position [104, 0]
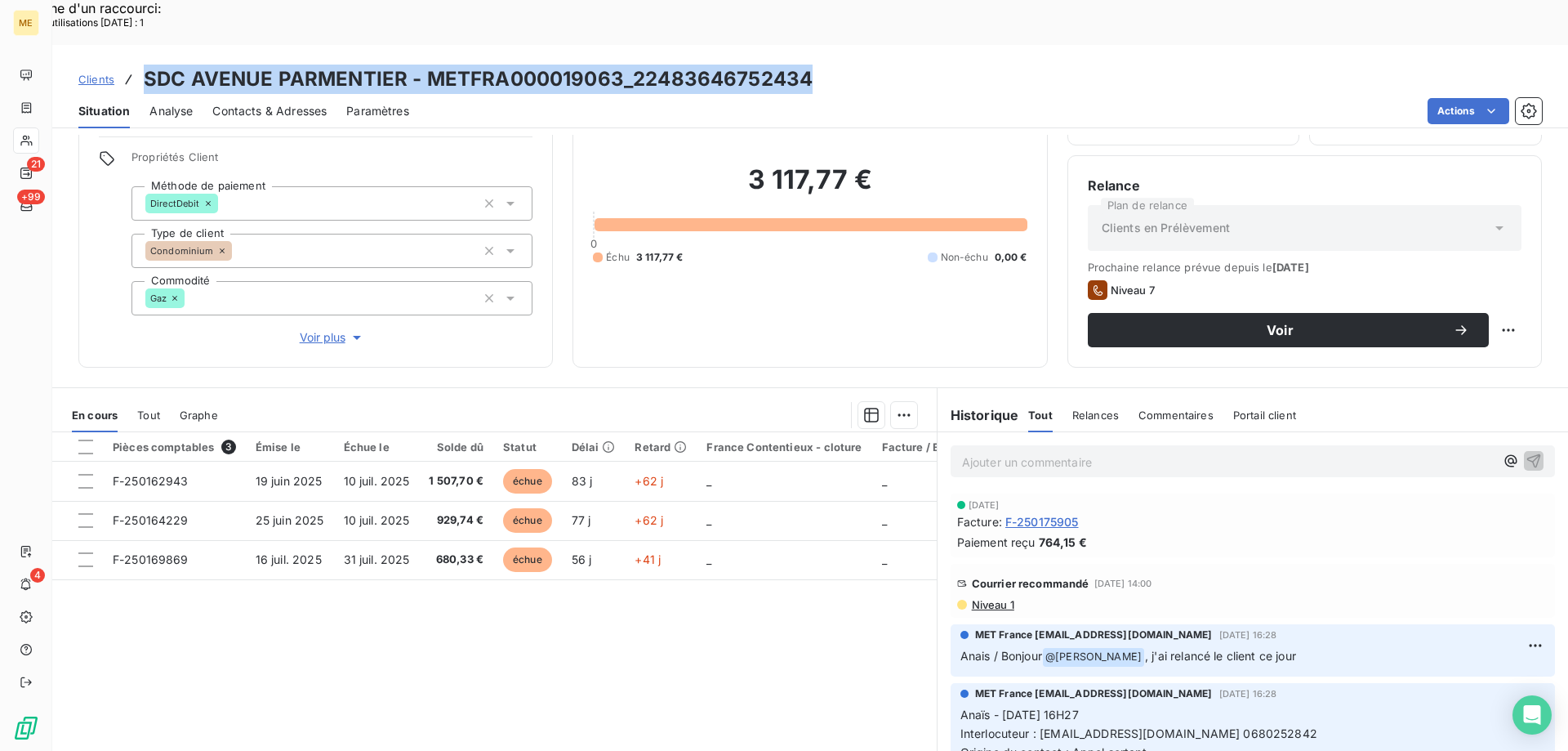
drag, startPoint x: 828, startPoint y: 33, endPoint x: 146, endPoint y: 36, distance: 682.0
click at [146, 64] on div "Clients SDC AVENUE PARMENTIER - METFRA000019063_22483646752434" at bounding box center [811, 79] width 1516 height 29
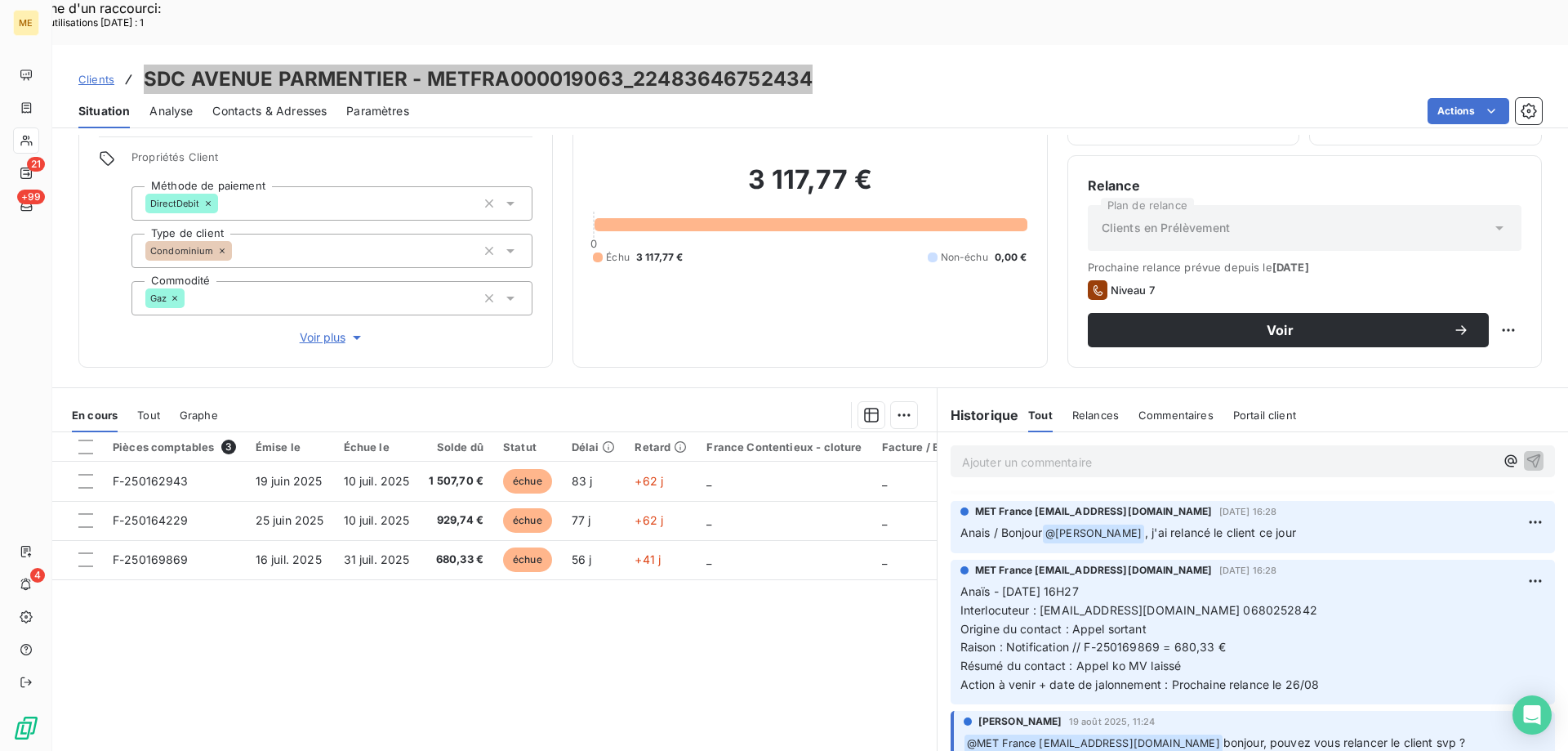
scroll to position [52, 0]
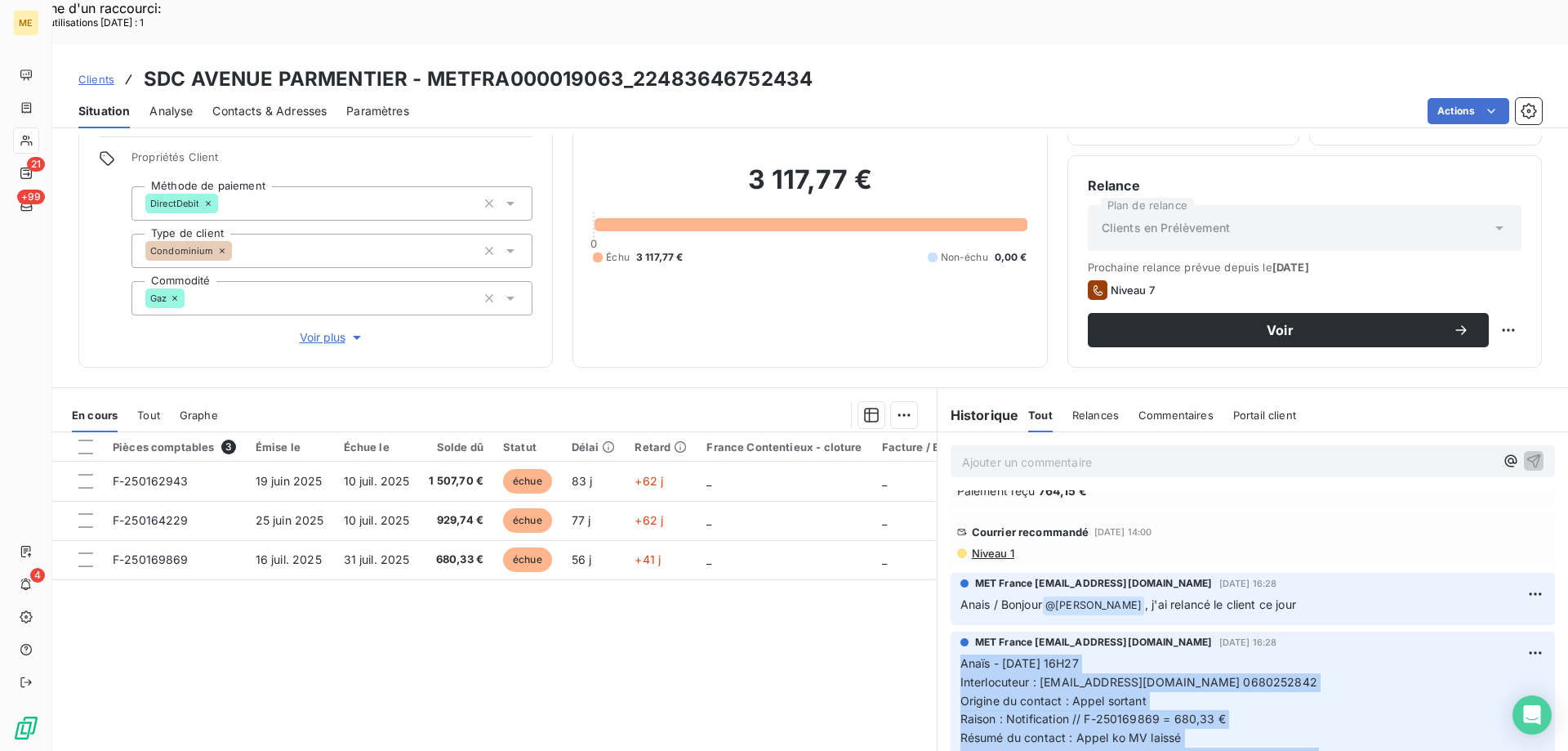
drag, startPoint x: 1344, startPoint y: 711, endPoint x: 931, endPoint y: 622, distance: 422.5
click at [938, 629] on div "MET France met-france@recouvrement.met.com 19 août 2025, 16:28 Anaïs - 19/08/20…" at bounding box center [1253, 704] width 630 height 151
click at [255, 103] on span "Contacts & Adresses" at bounding box center [269, 111] width 115 height 17
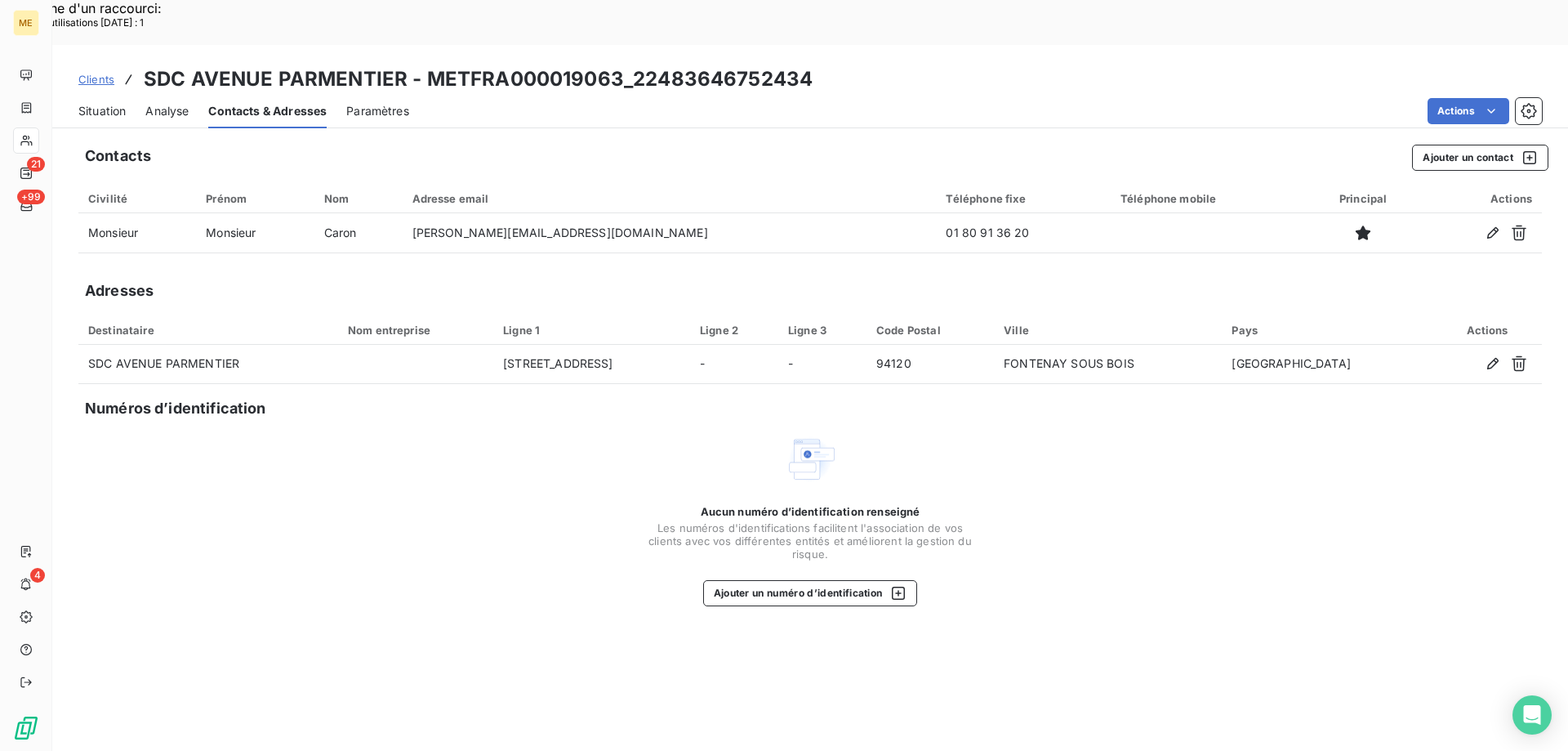
click at [119, 103] on span "Situation" at bounding box center [102, 111] width 48 height 17
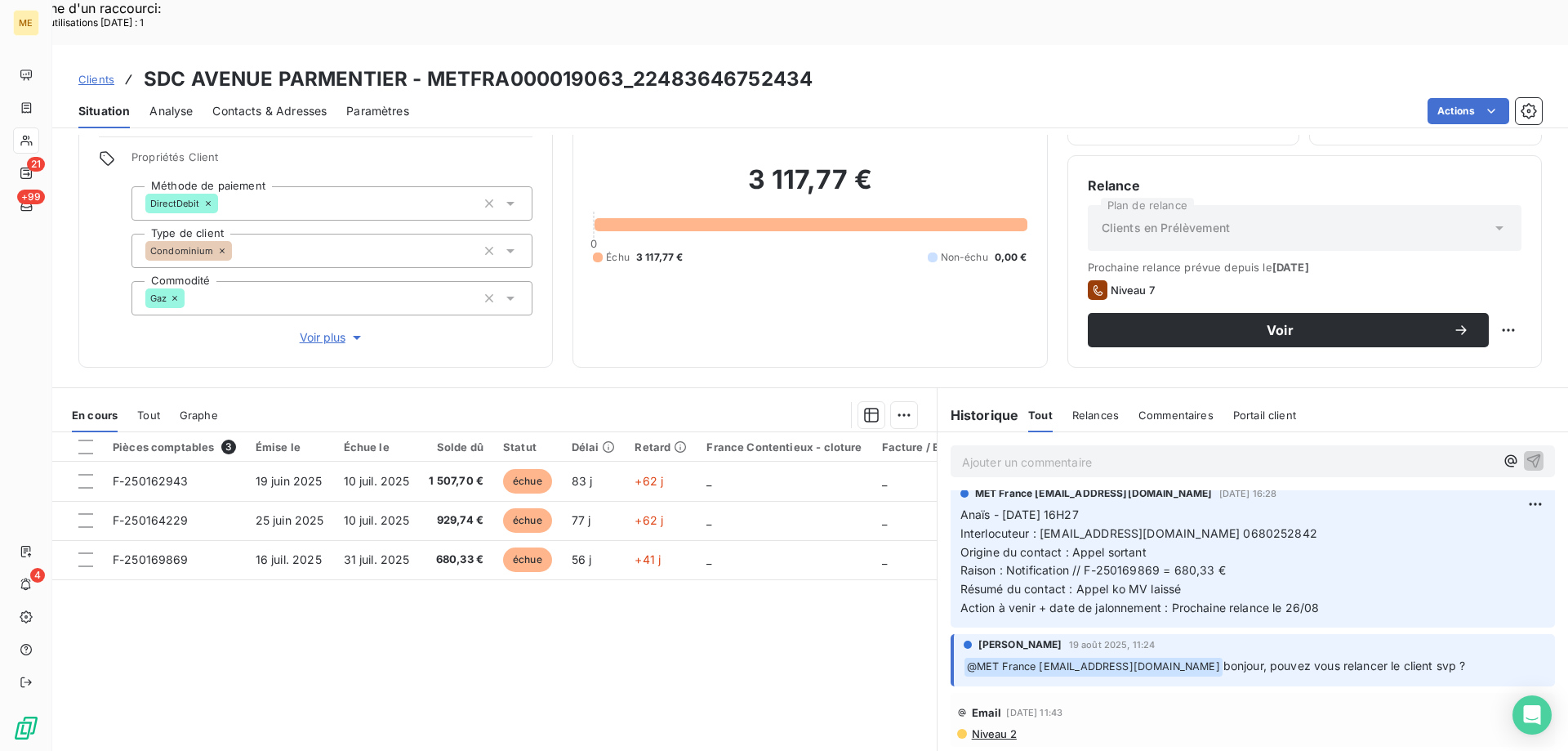
scroll to position [215, 0]
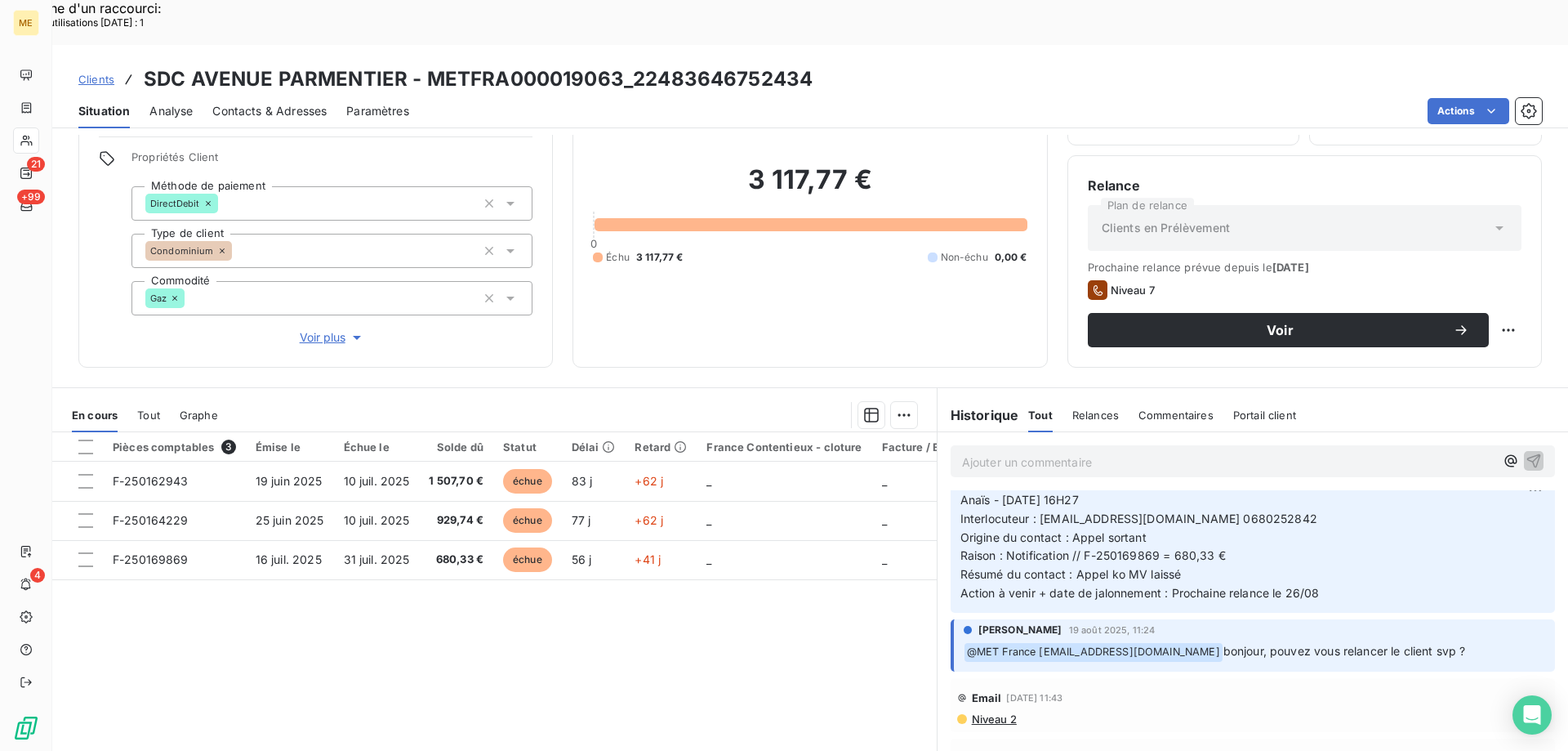
click at [301, 103] on span "Contacts & Adresses" at bounding box center [269, 111] width 115 height 17
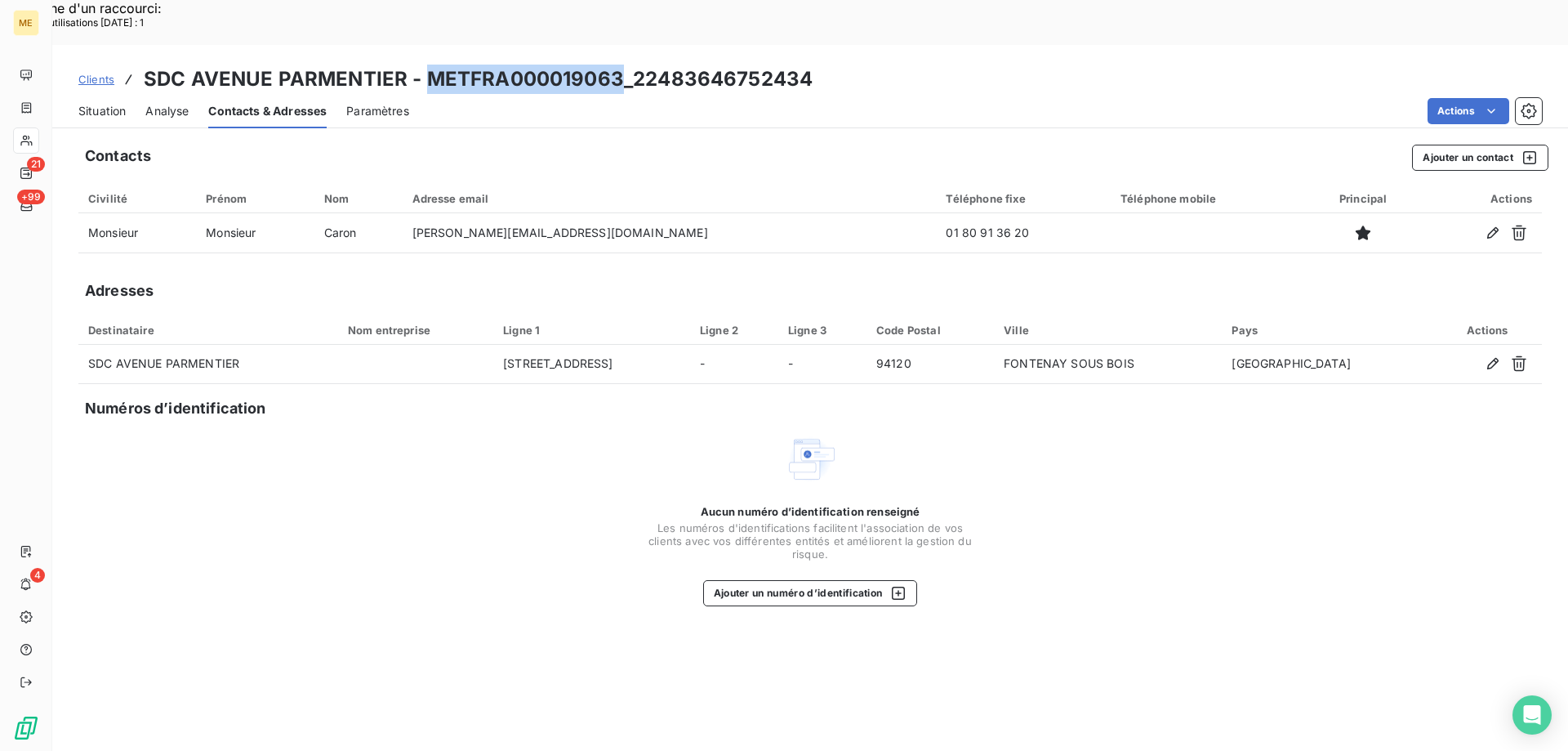
drag, startPoint x: 617, startPoint y: 33, endPoint x: 423, endPoint y: 38, distance: 194.1
click at [423, 64] on h3 "SDC AVENUE PARMENTIER - METFRA000019063_22483646752434" at bounding box center [478, 79] width 669 height 29
click at [816, 64] on div "Clients SDC AVENUE PARMENTIER - METFRA000019063_22483646752434" at bounding box center [811, 79] width 1516 height 29
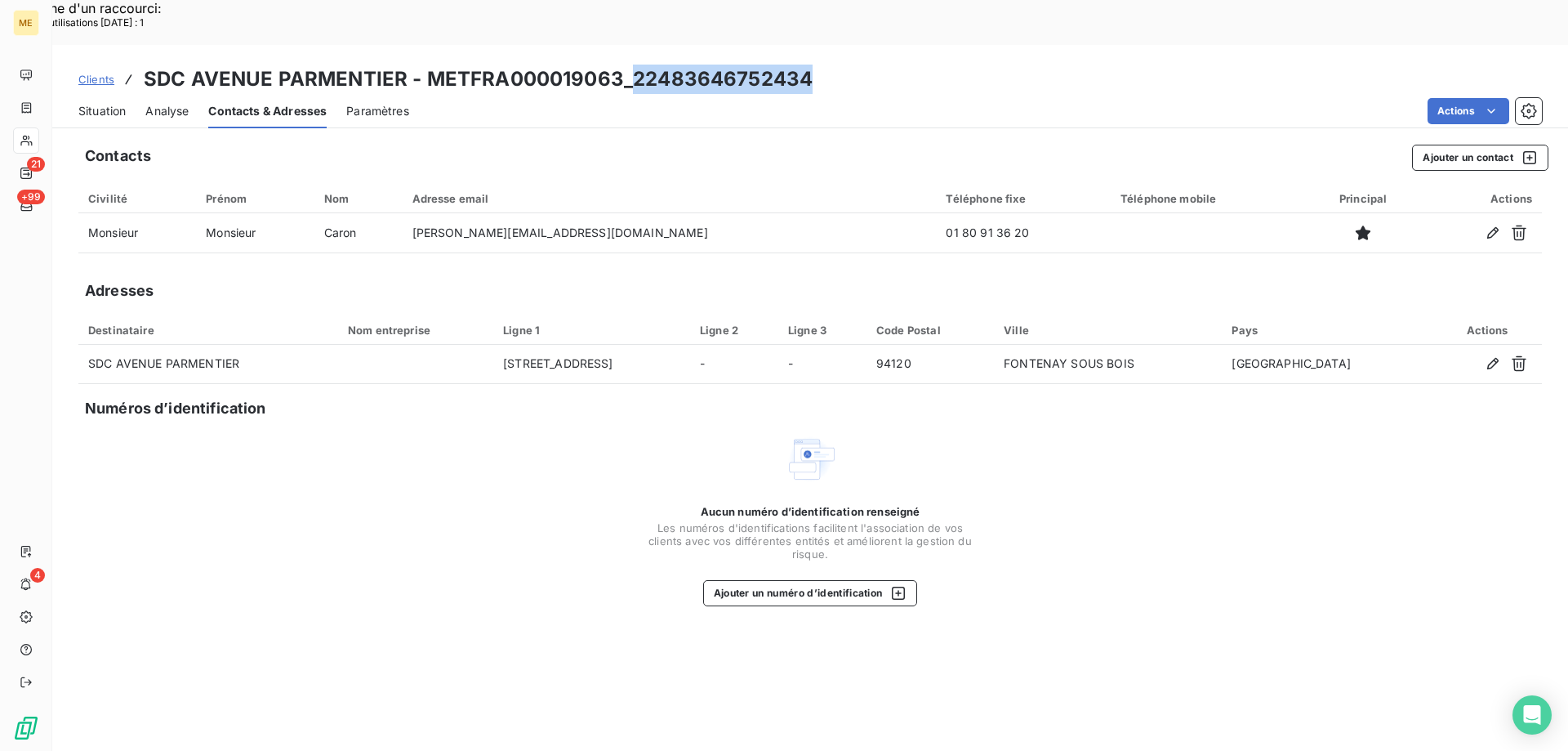
drag, startPoint x: 817, startPoint y: 35, endPoint x: 632, endPoint y: 40, distance: 185.1
click at [632, 64] on div "Clients SDC AVENUE PARMENTIER - METFRA000019063_22483646752434" at bounding box center [811, 79] width 1516 height 29
click at [101, 103] on span "Situation" at bounding box center [102, 111] width 48 height 17
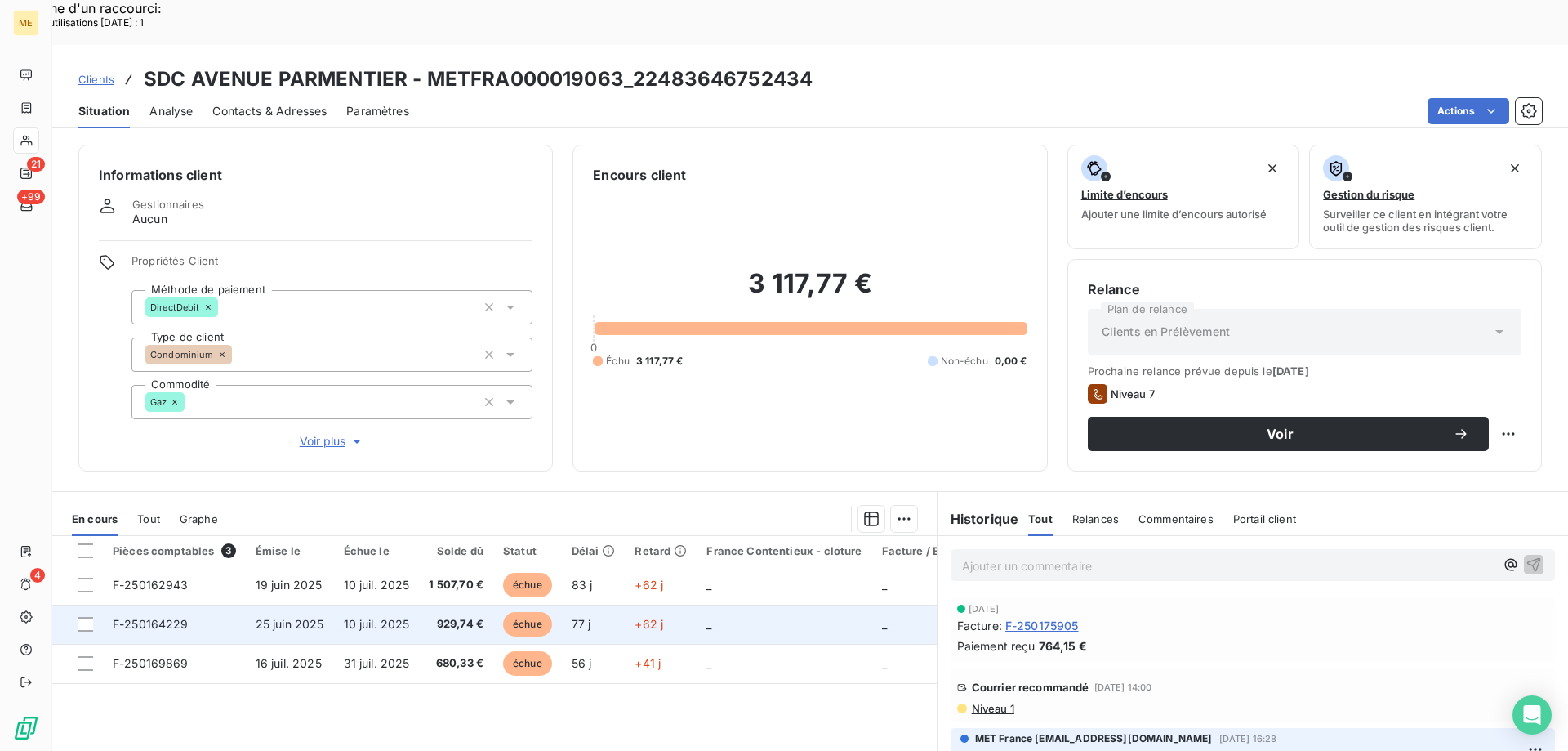
click at [759, 605] on td "_" at bounding box center [784, 624] width 175 height 39
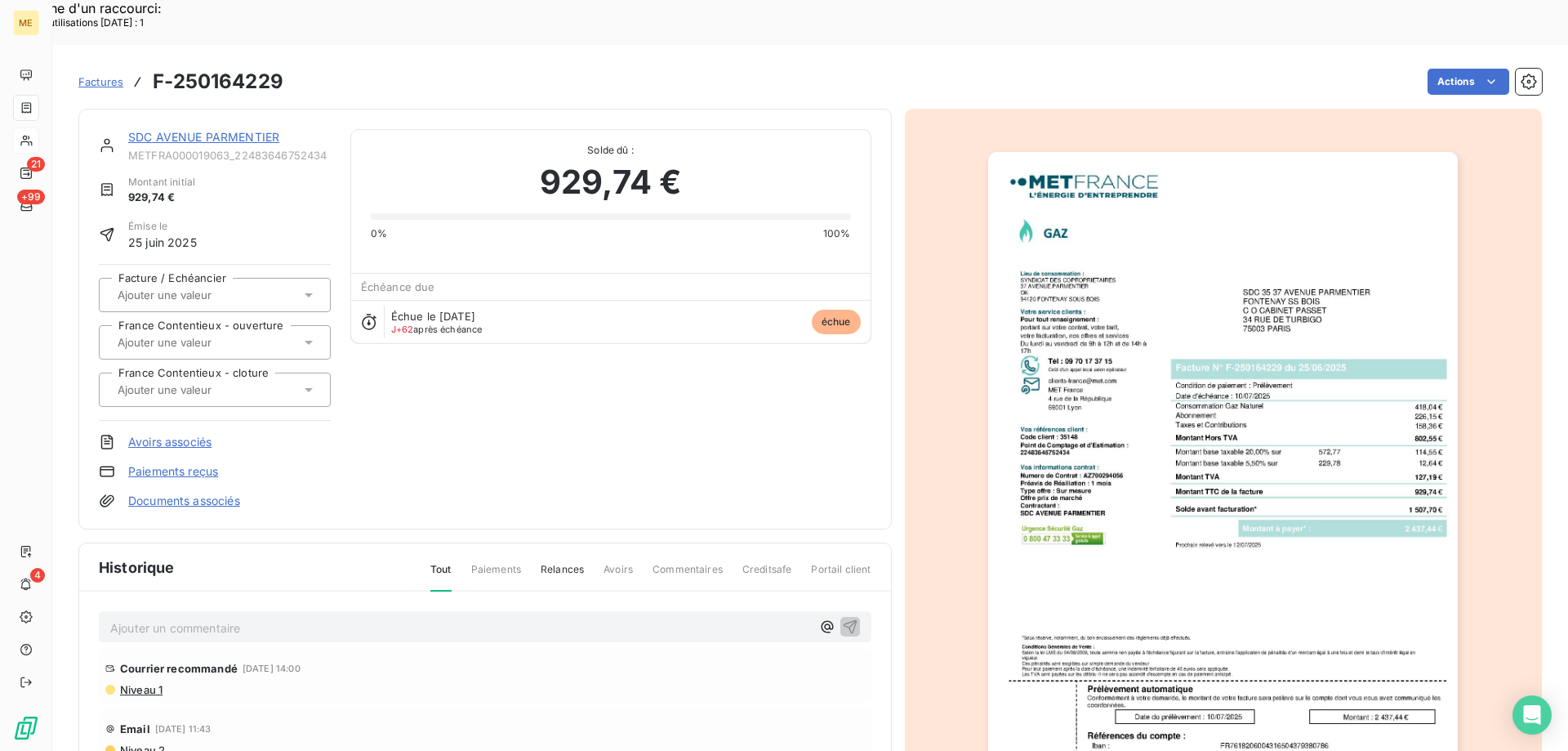
drag, startPoint x: 187, startPoint y: 82, endPoint x: 182, endPoint y: 96, distance: 14.9
click at [186, 109] on div "SDC AVENUE PARMENTIER METFRA000019063_22483646752434 Montant initial 929,74 € É…" at bounding box center [485, 319] width 813 height 421
click at [182, 130] on link "SDC AVENUE PARMENTIER" at bounding box center [203, 136] width 151 height 14
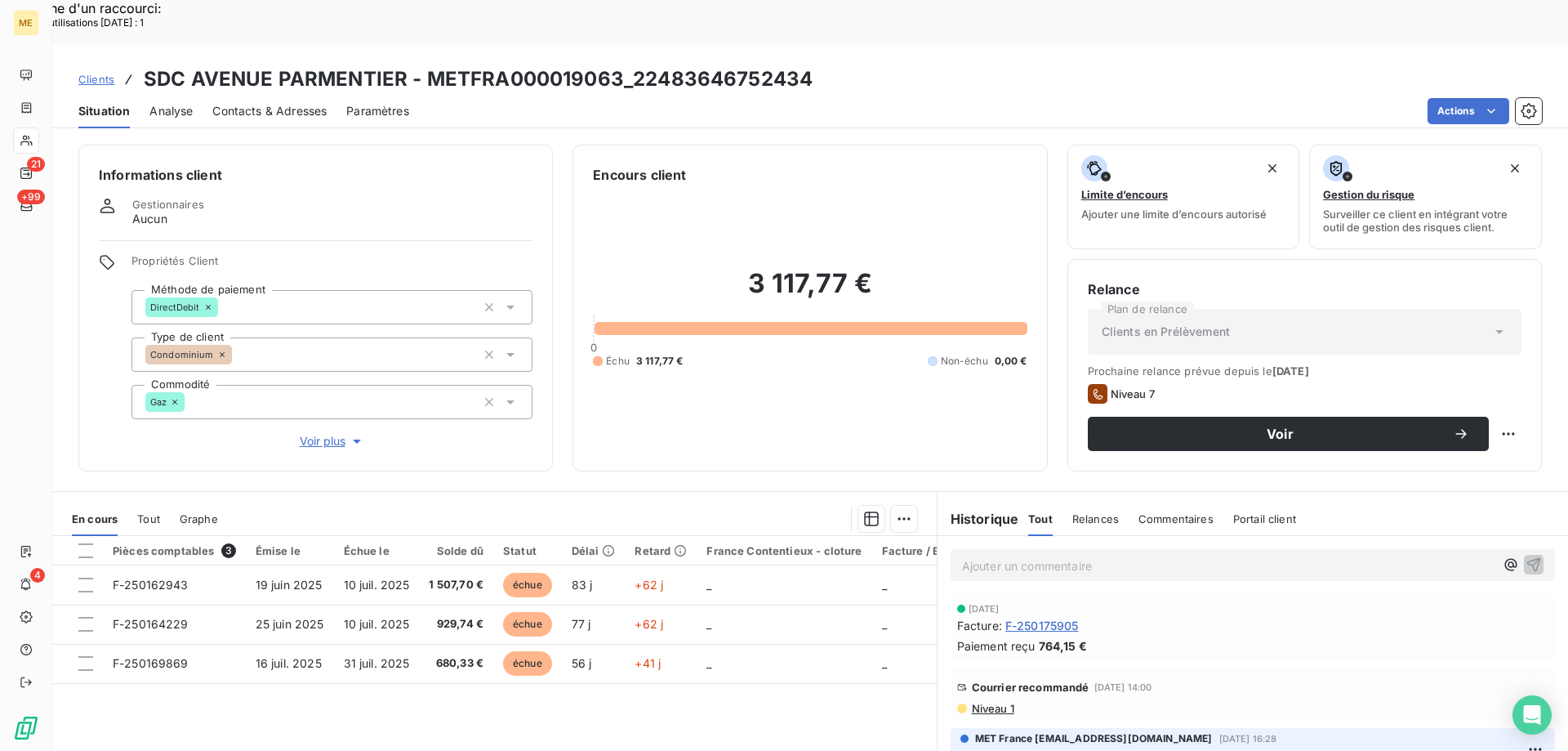
click at [254, 94] on div "Contacts & Adresses" at bounding box center [269, 110] width 115 height 34
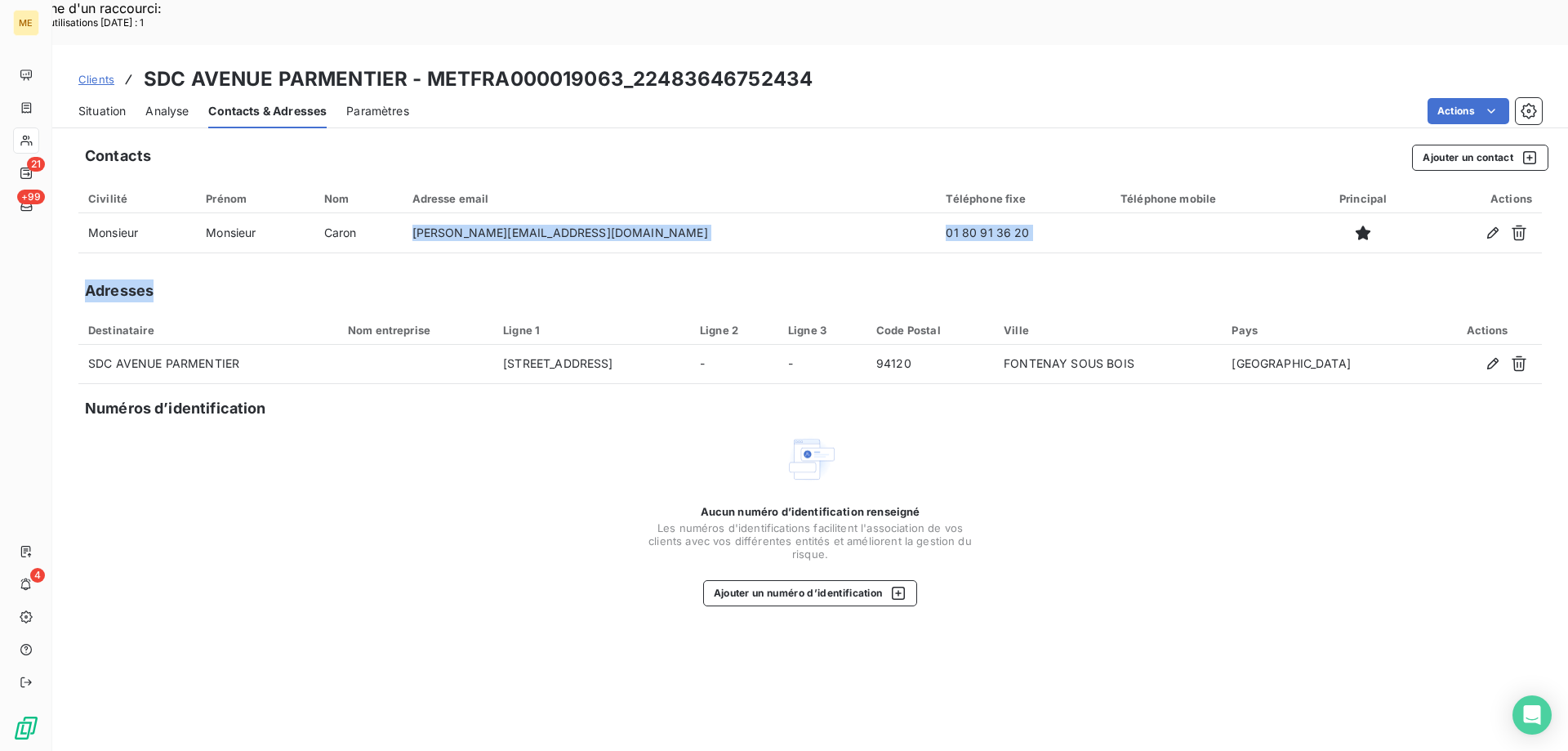
drag, startPoint x: 507, startPoint y: 187, endPoint x: 628, endPoint y: 232, distance: 129.1
click at [628, 232] on div "Contacts Ajouter un contact Civilité Prénom Nom Adresse email Téléphone fixe Té…" at bounding box center [811, 465] width 1516 height 662
click at [863, 223] on div "Contacts Ajouter un contact Civilité Prénom Nom Adresse email Téléphone fixe Té…" at bounding box center [811, 465] width 1516 height 662
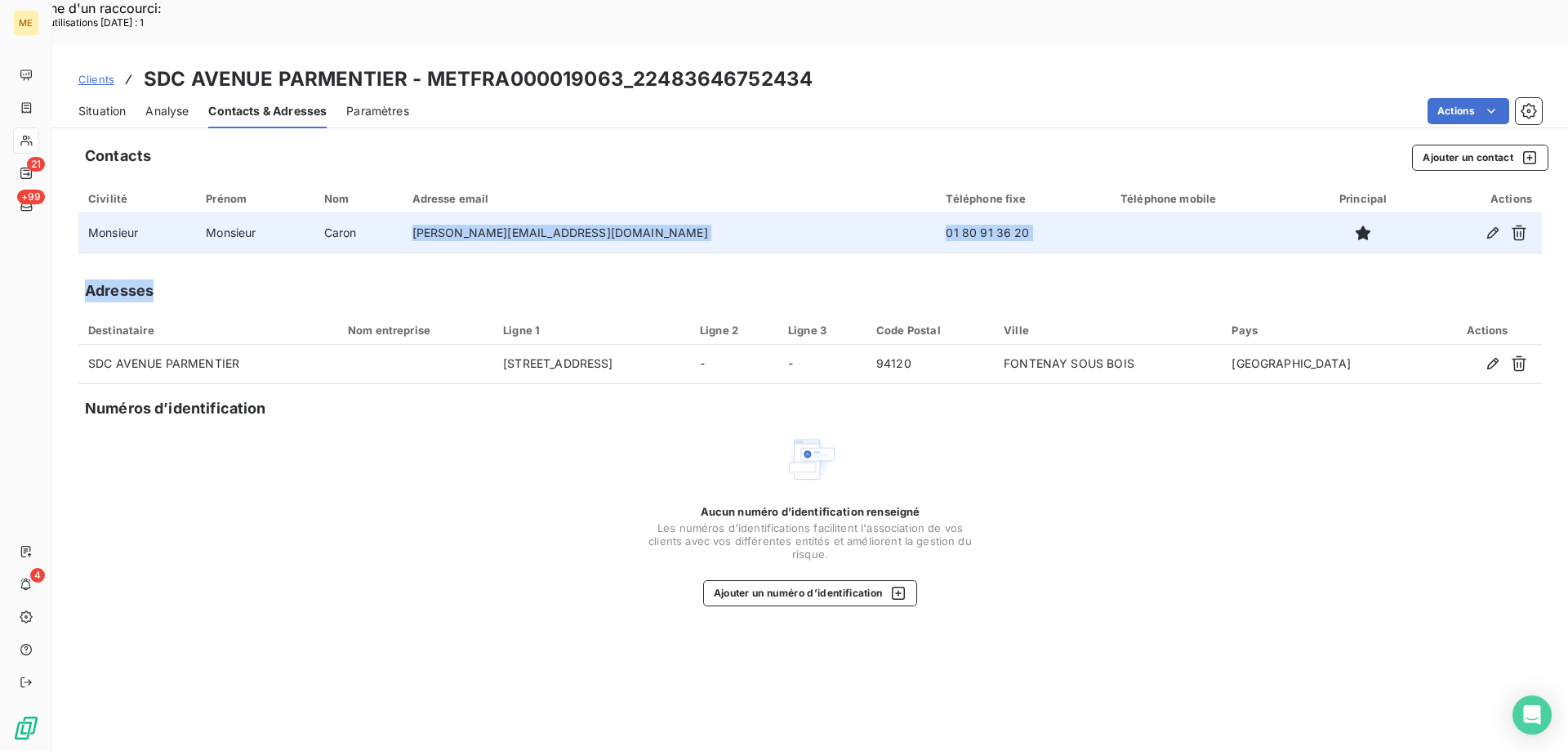
click at [936, 213] on td "01 80 91 36 20" at bounding box center [1023, 232] width 175 height 39
drag, startPoint x: 863, startPoint y: 187, endPoint x: 784, endPoint y: 183, distance: 79.1
click at [936, 213] on td "01 80 91 36 20" at bounding box center [1023, 232] width 175 height 39
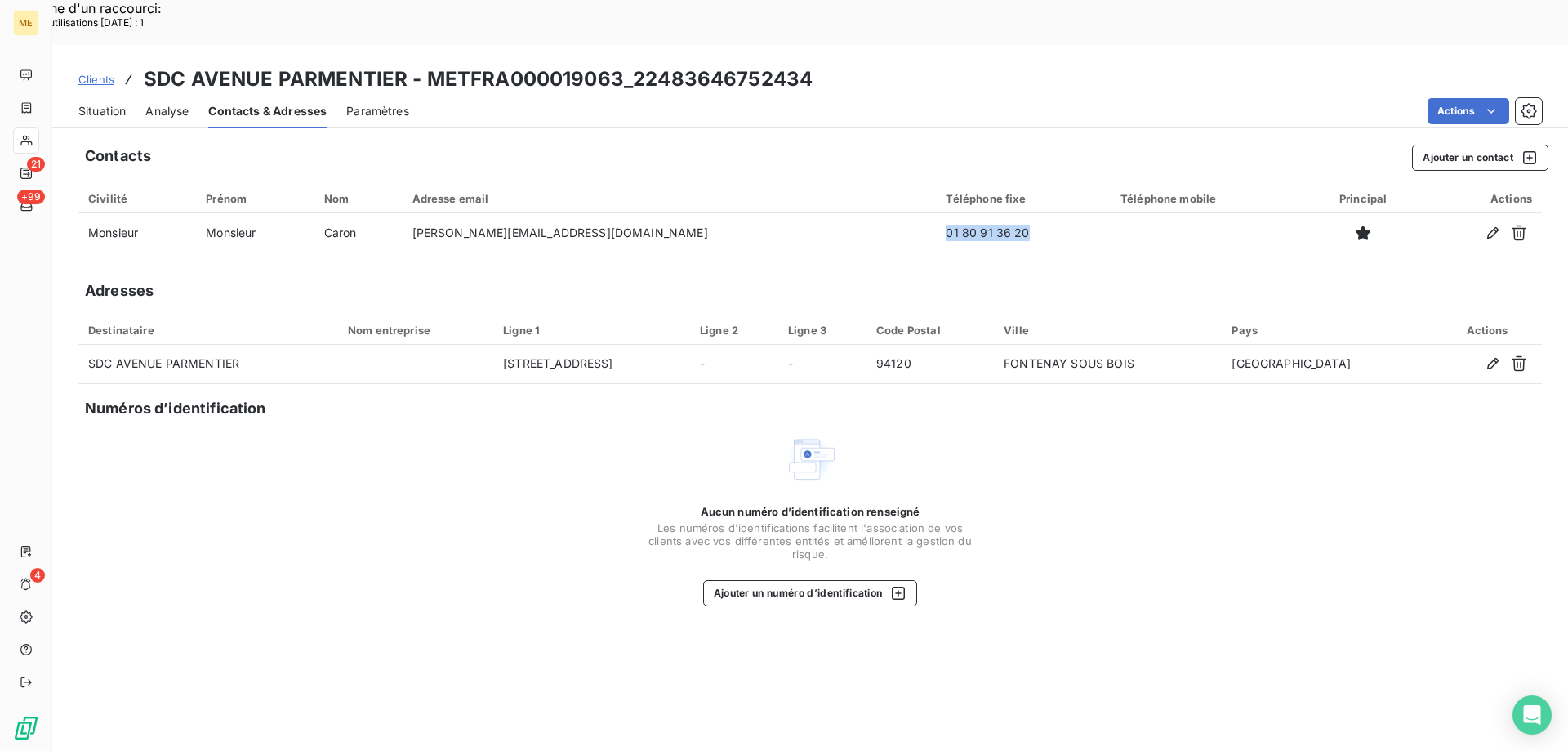
click at [108, 103] on span "Situation" at bounding box center [102, 111] width 48 height 17
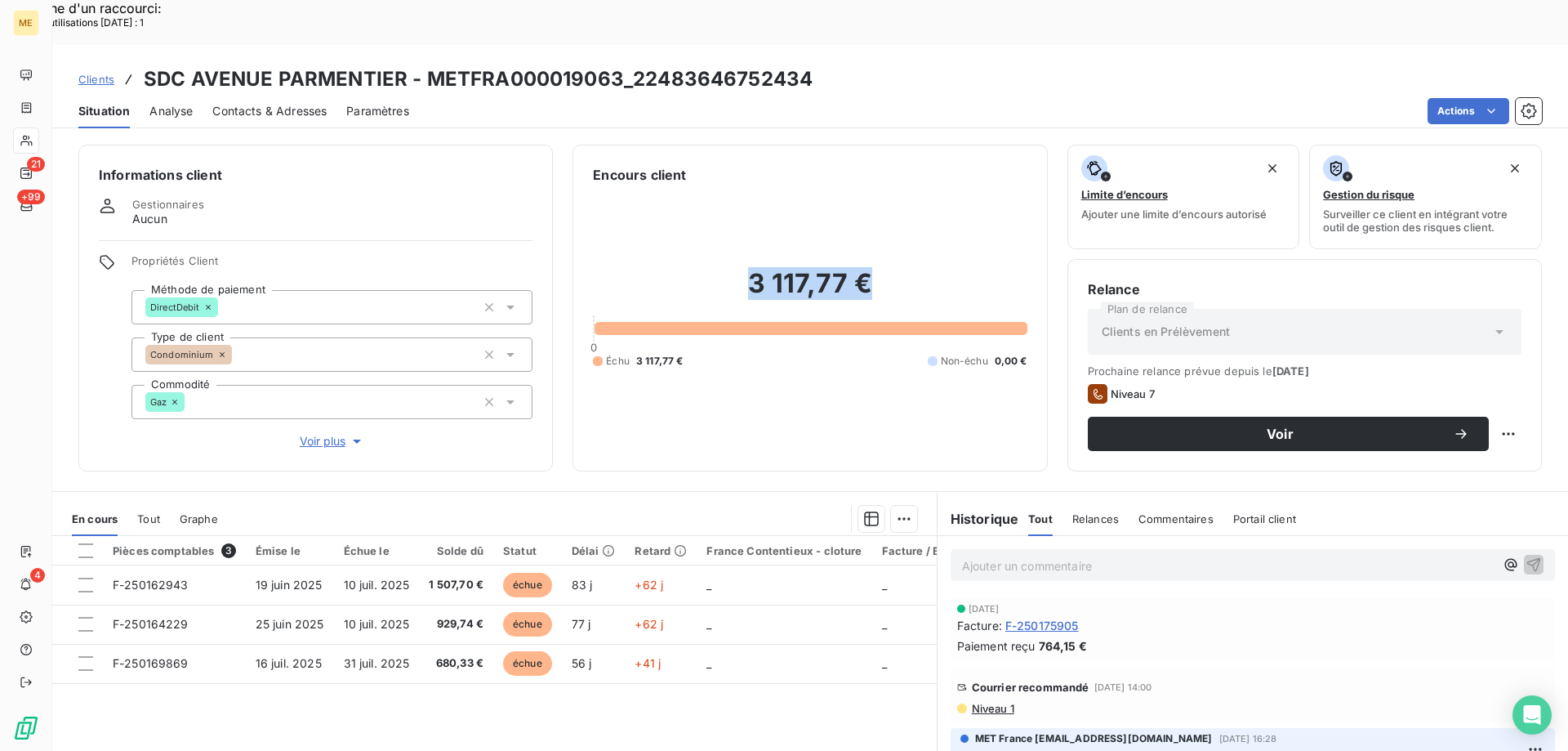
drag, startPoint x: 867, startPoint y: 239, endPoint x: 736, endPoint y: 248, distance: 131.3
click at [736, 268] on h2 "3 117,77 €" at bounding box center [810, 292] width 434 height 49
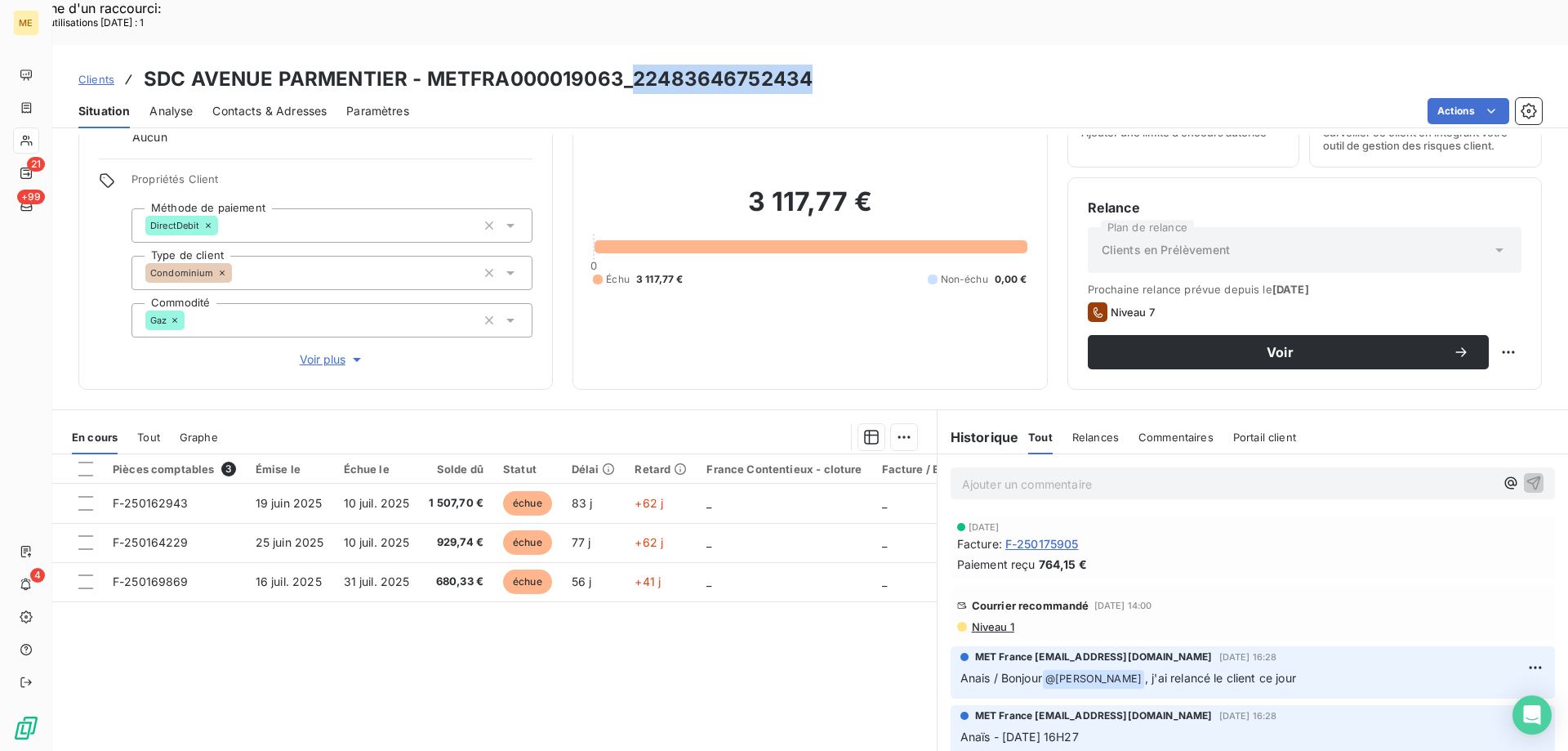
drag, startPoint x: 814, startPoint y: 33, endPoint x: 629, endPoint y: 35, distance: 185.0
click at [629, 64] on div "Clients SDC AVENUE PARMENTIER - METFRA000019063_22483646752434" at bounding box center [811, 79] width 1516 height 29
click at [302, 351] on span "Voir plus" at bounding box center [333, 360] width 65 height 17
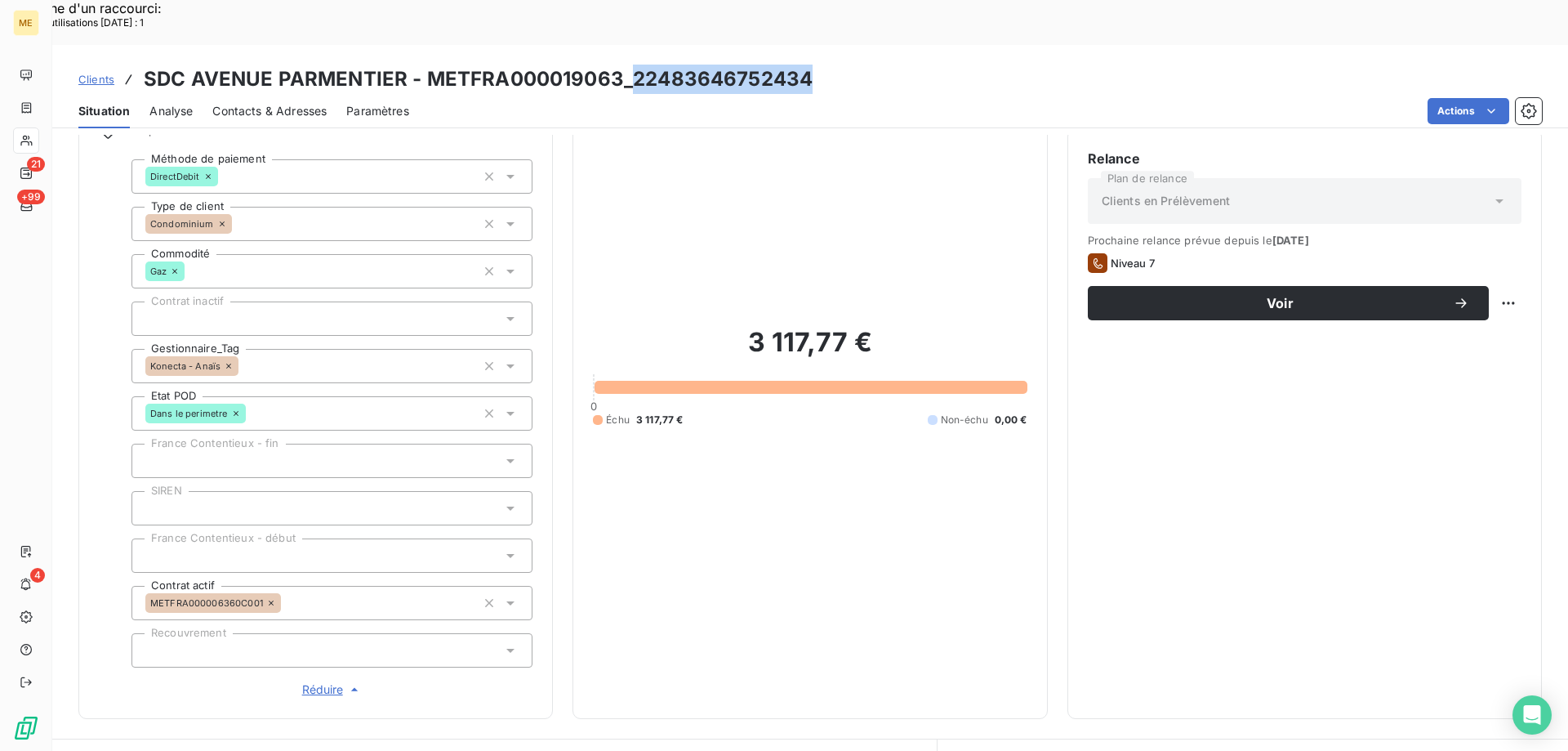
scroll to position [163, 0]
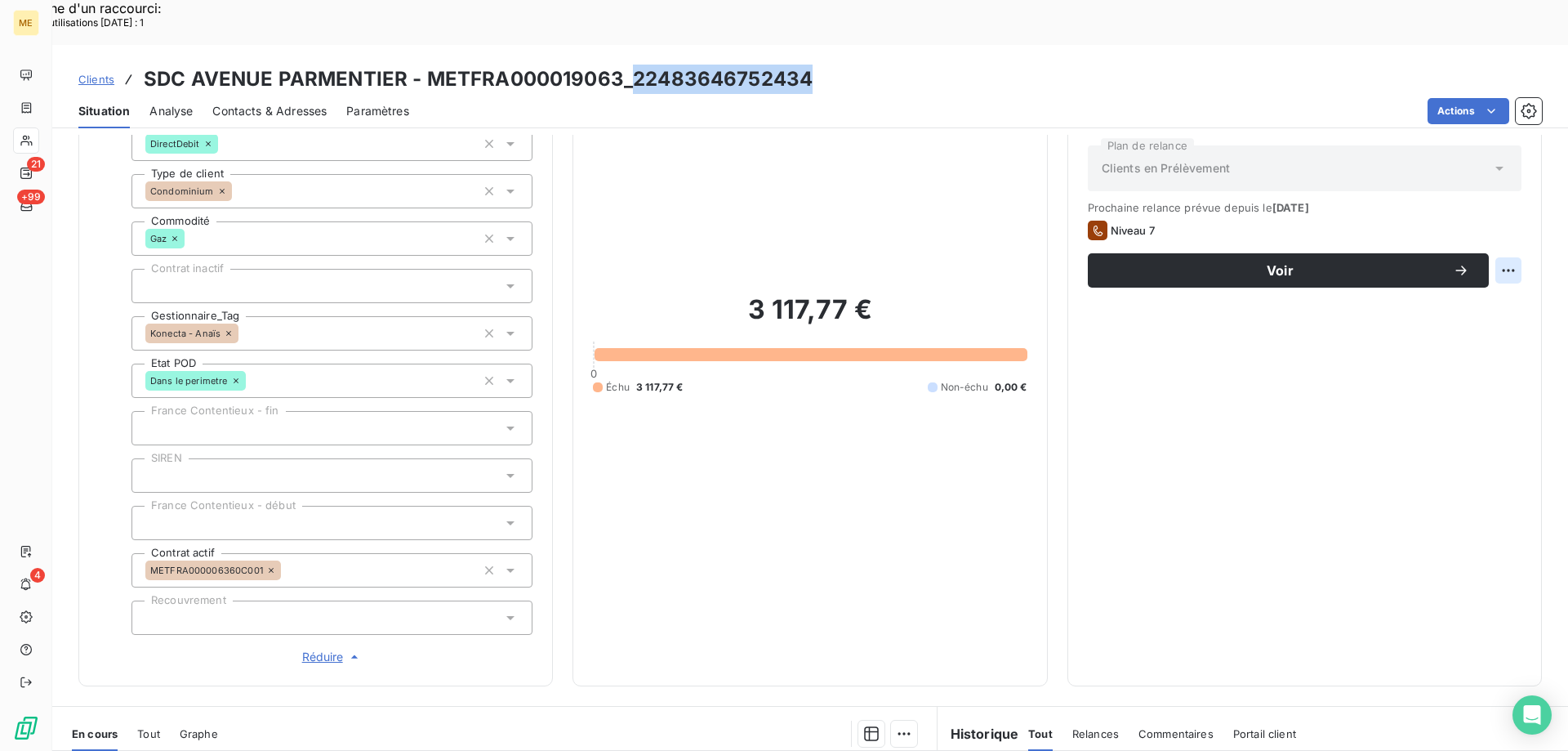
click at [1491, 271] on div "Replanifier cette action" at bounding box center [1428, 261] width 146 height 26
select select "8"
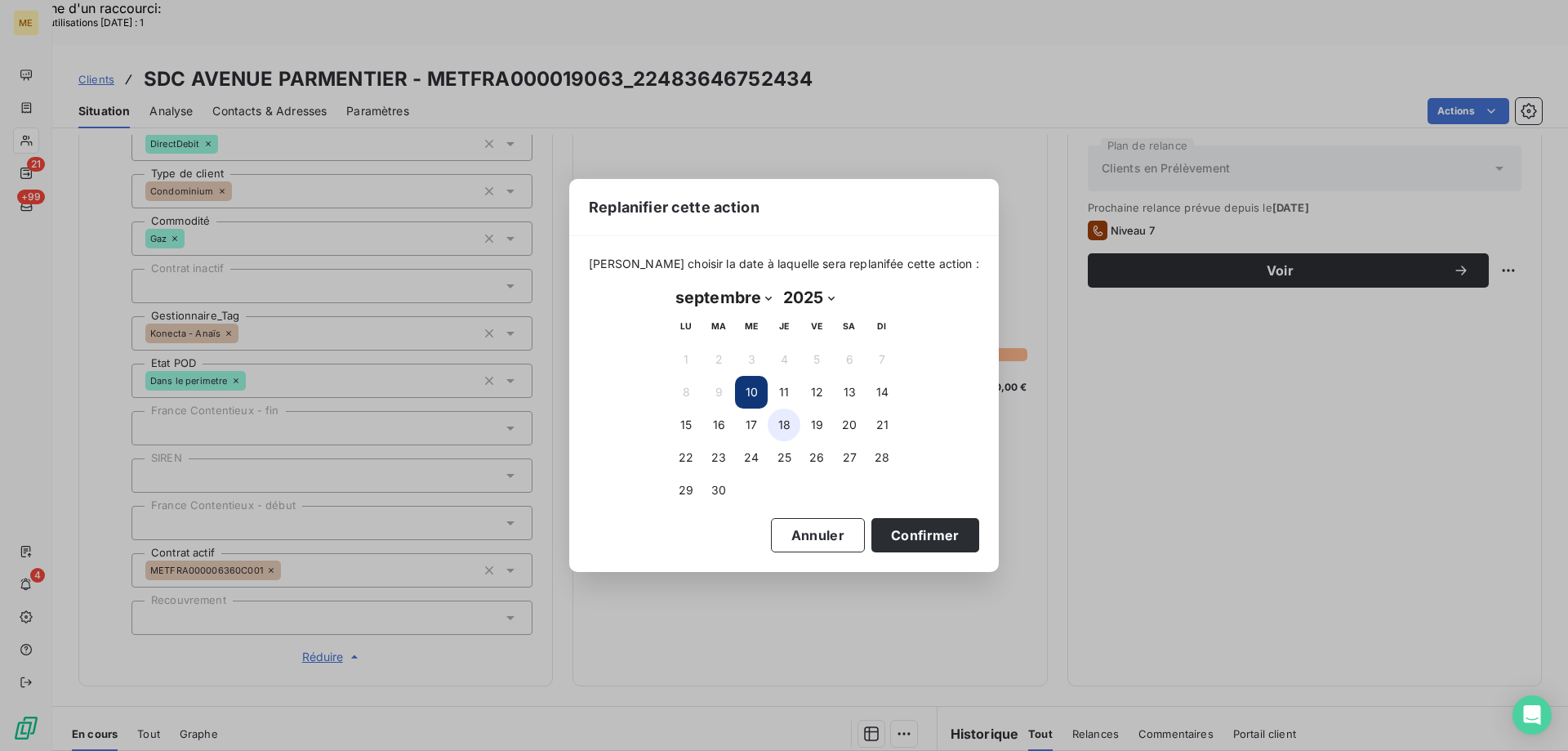
click at [778, 424] on button "18" at bounding box center [784, 425] width 33 height 33
click at [904, 531] on button "Confirmer" at bounding box center [925, 535] width 108 height 34
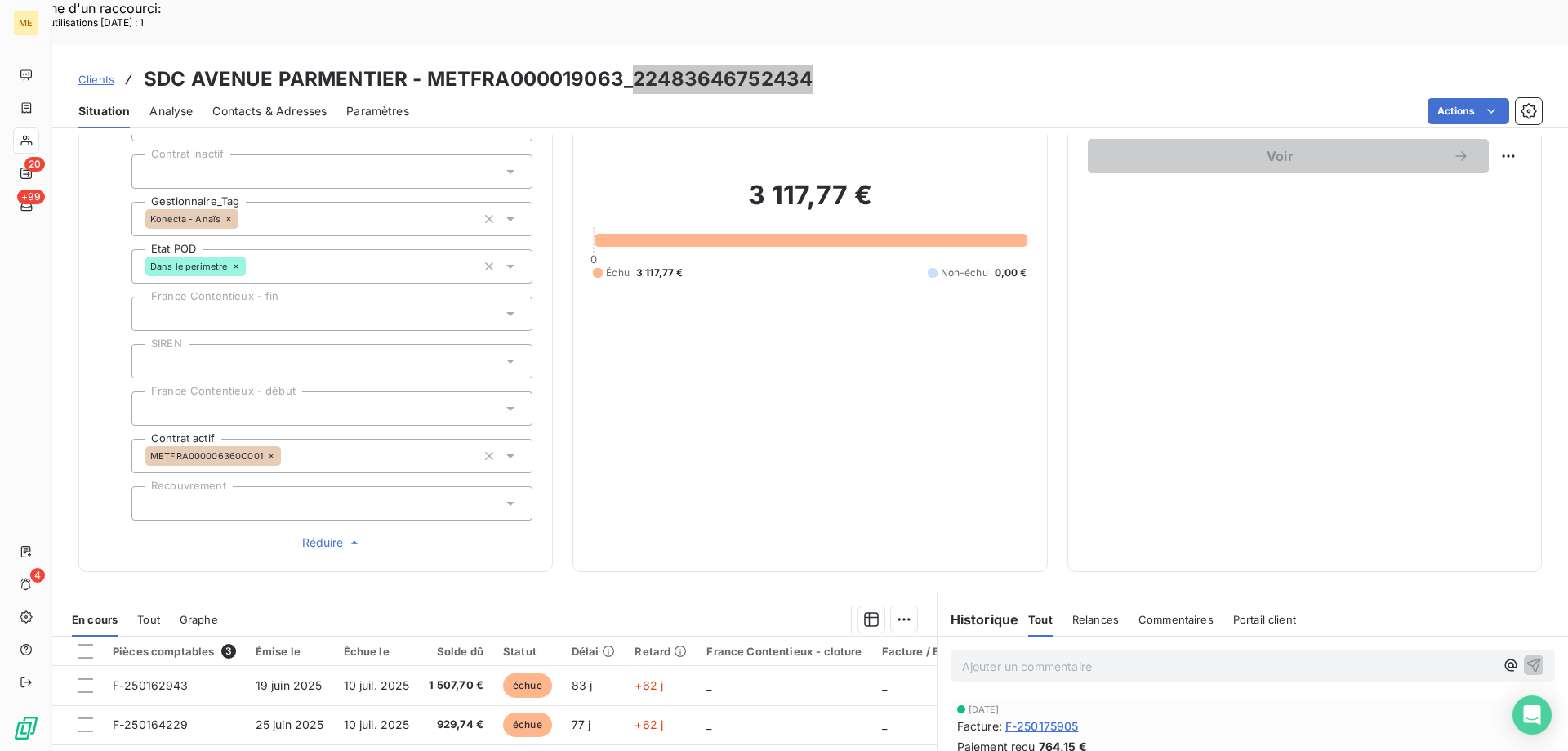
scroll to position [327, 0]
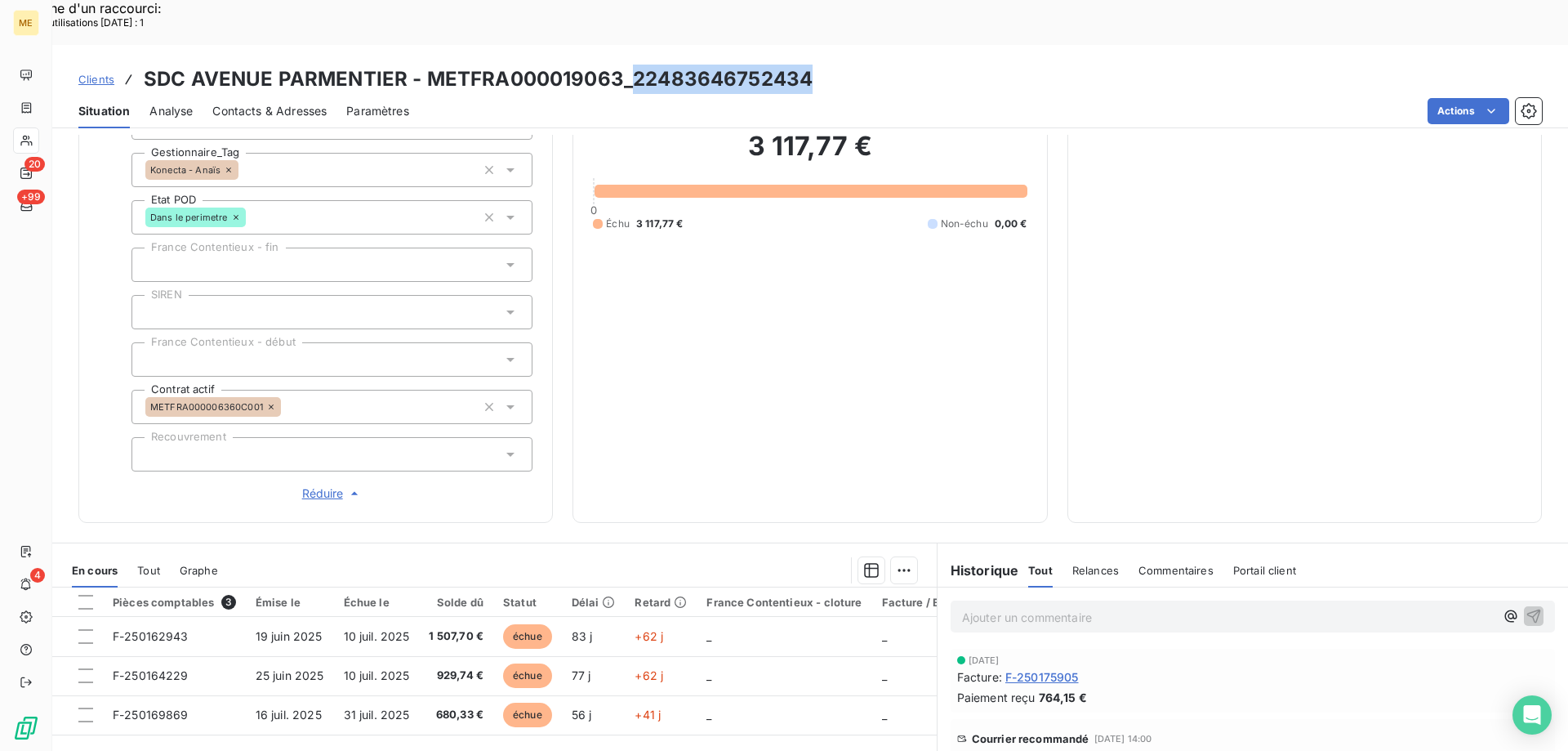
click at [1200, 607] on p "Ajouter un commentaire ﻿" at bounding box center [1228, 617] width 532 height 20
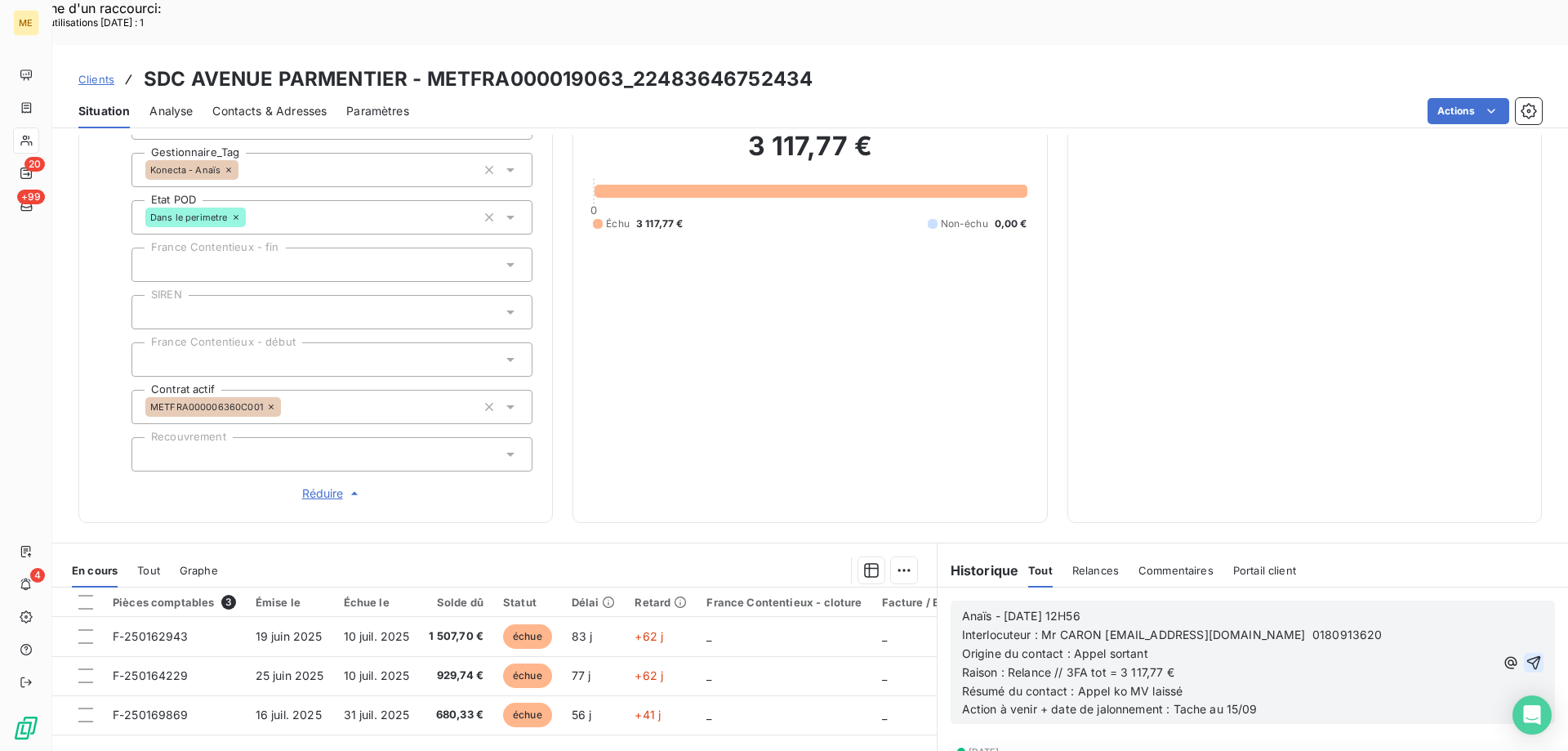
click at [1528, 656] on icon "button" at bounding box center [1535, 662] width 14 height 14
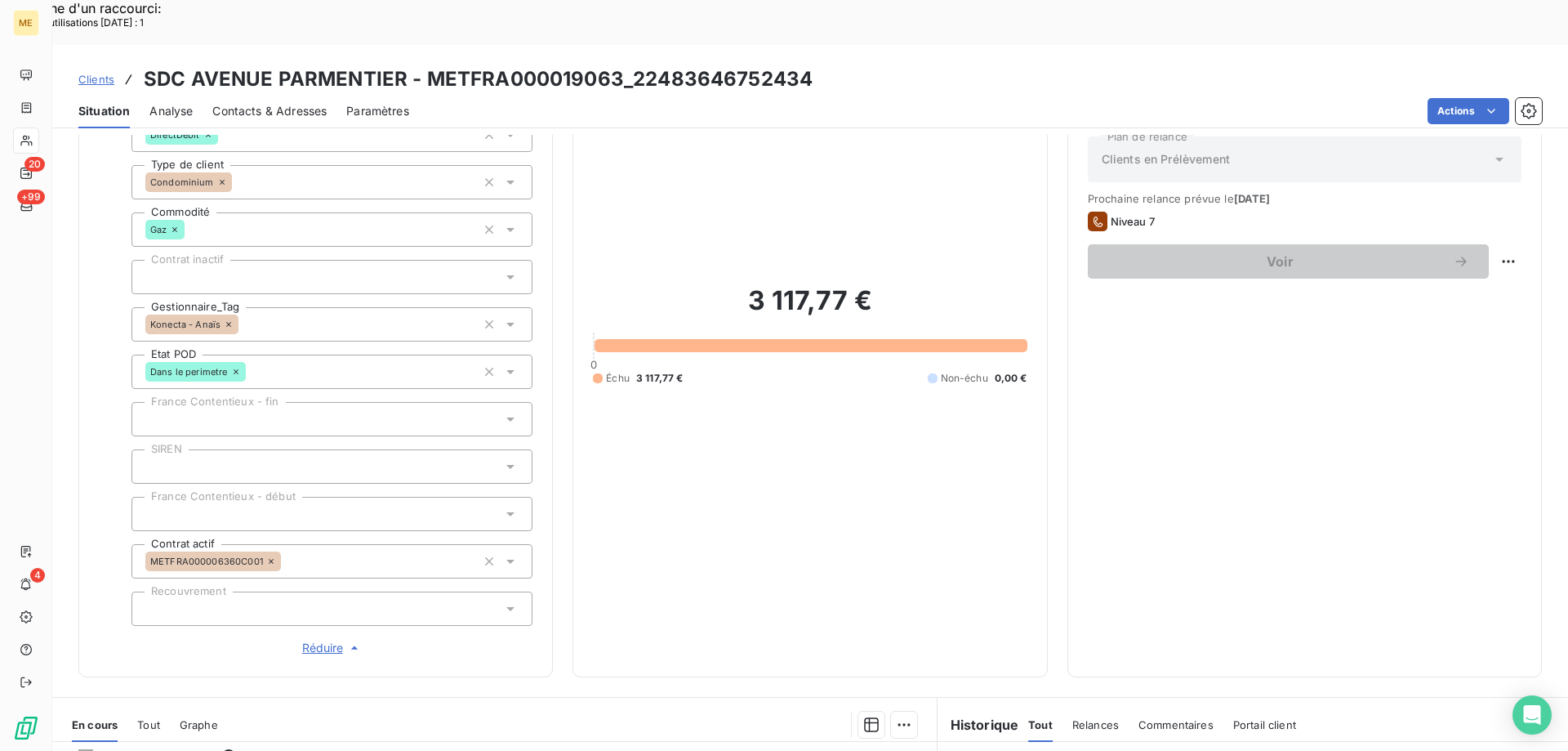
scroll to position [0, 0]
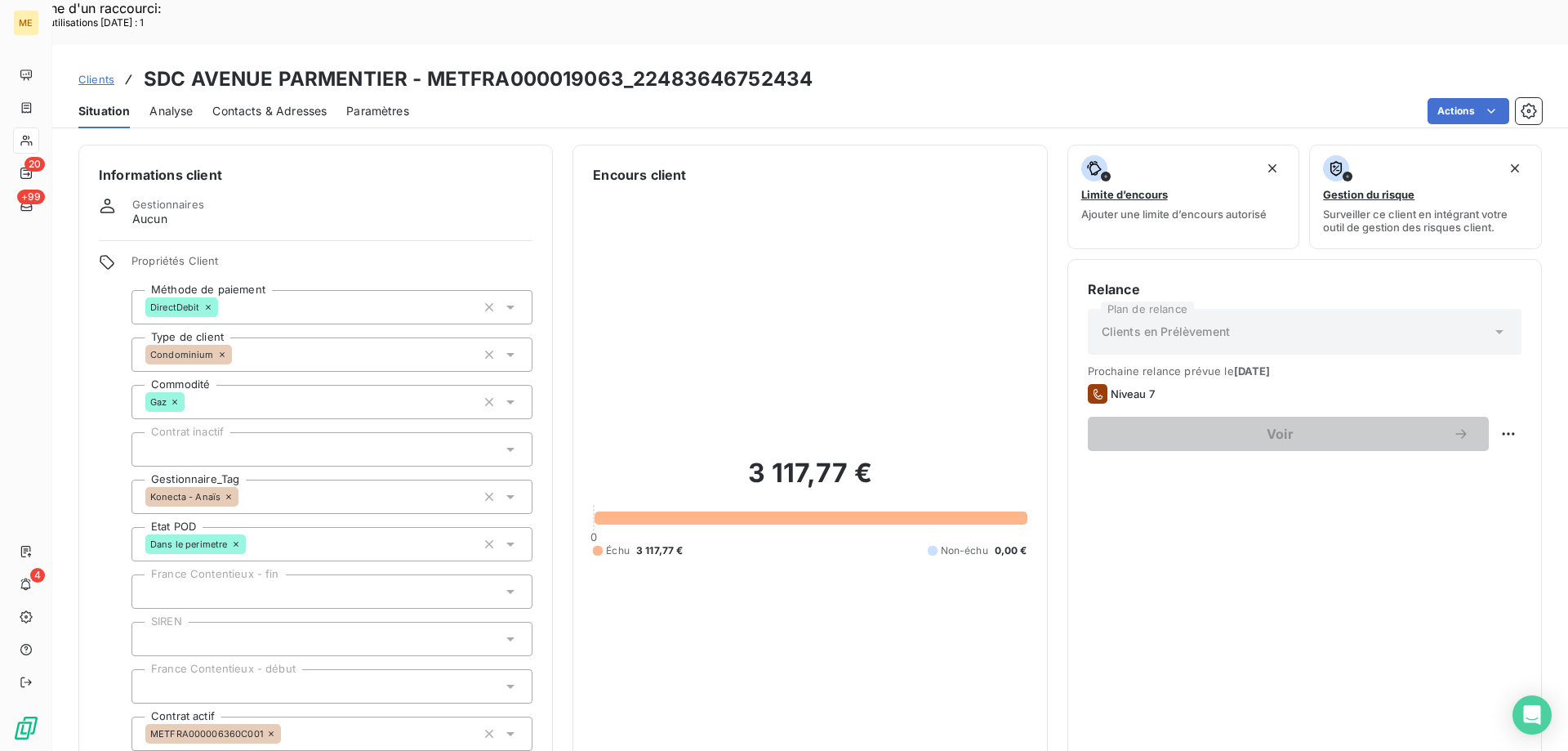
click at [742, 64] on h3 "SDC AVENUE PARMENTIER - METFRA000019063_22483646752434" at bounding box center [478, 79] width 669 height 29
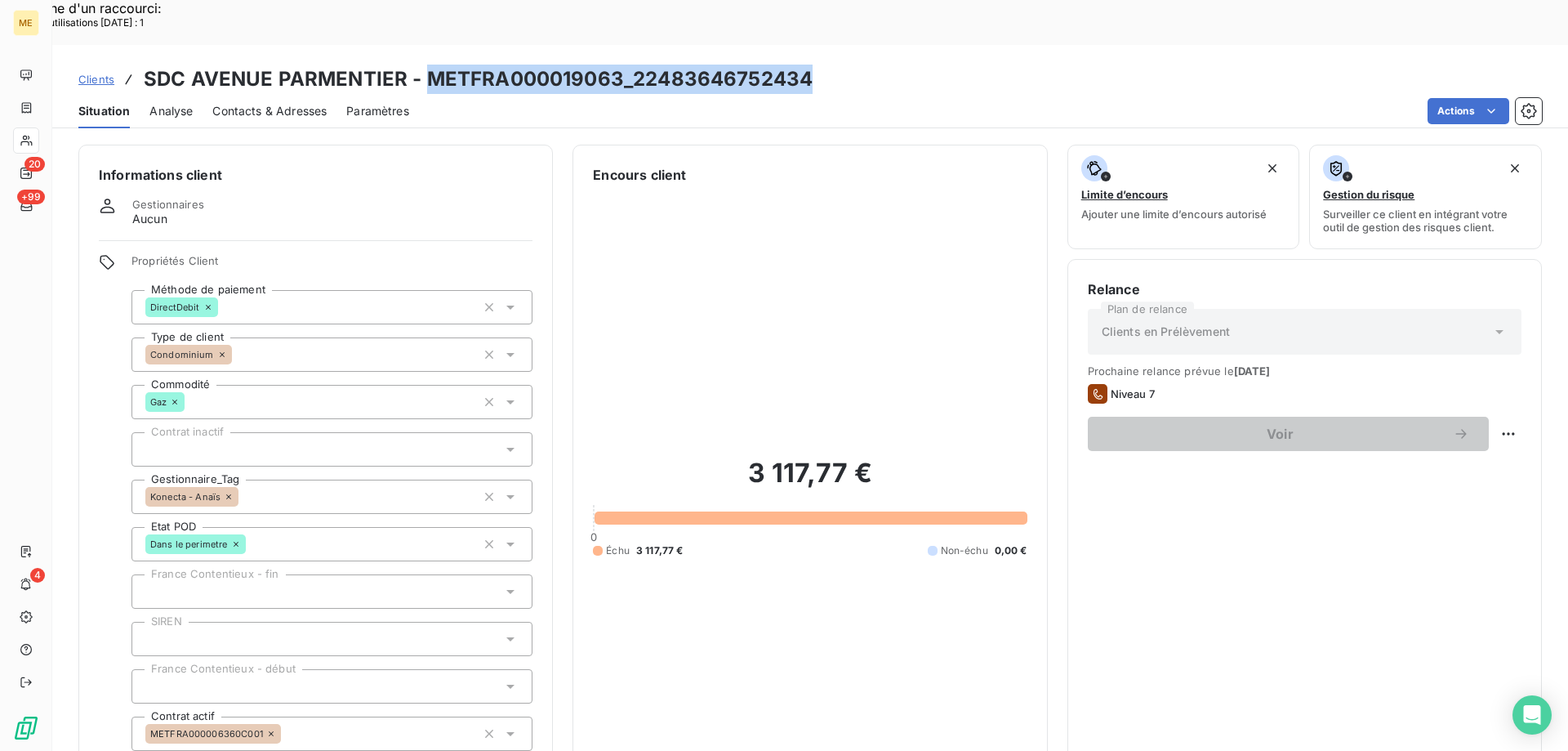
click at [742, 64] on h3 "SDC AVENUE PARMENTIER - METFRA000019063_22483646752434" at bounding box center [478, 79] width 669 height 29
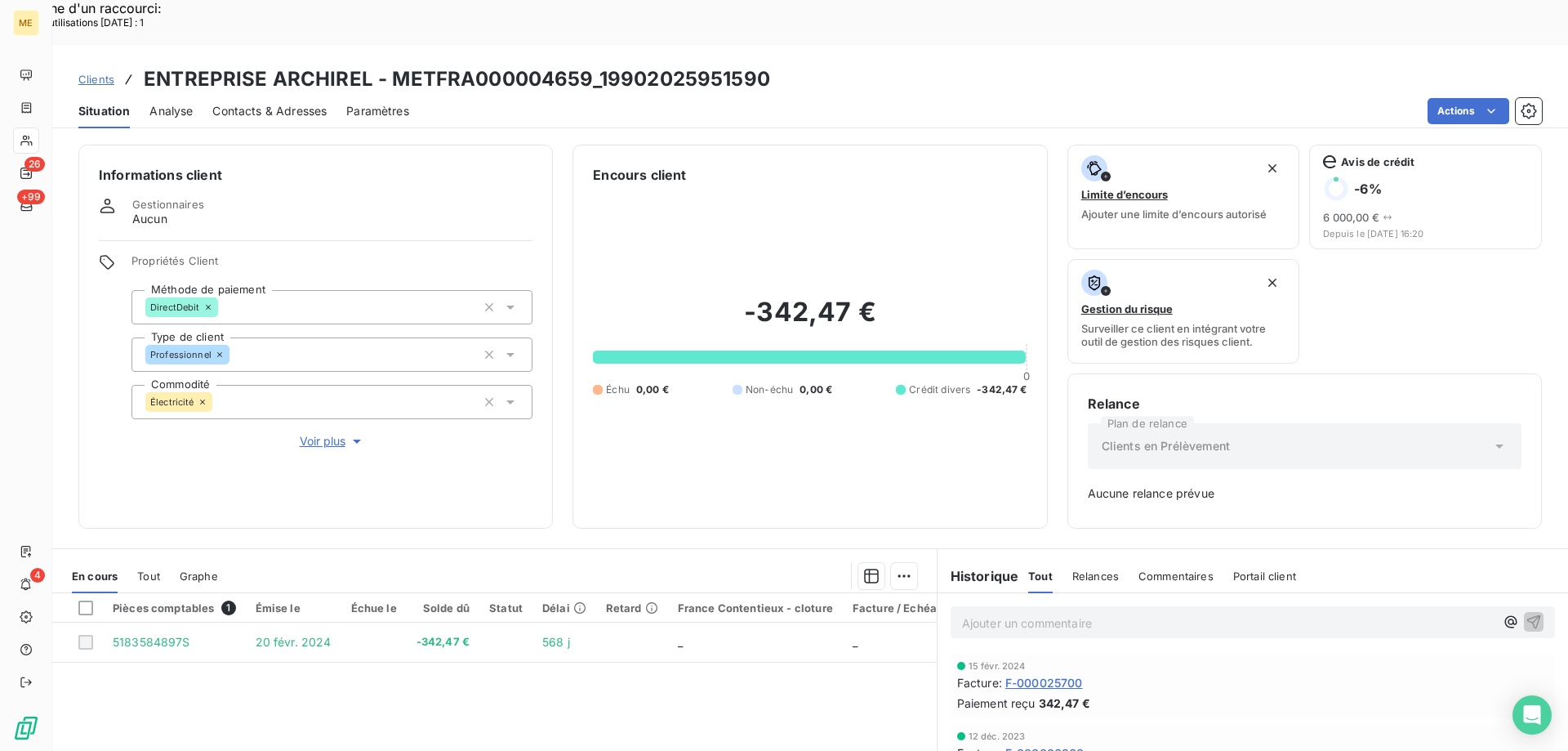
click at [77, 64] on div "Clients ENTREPRISE ARCHIREL - METFRA000004659_19902025951590" at bounding box center [811, 79] width 1516 height 29
click at [85, 73] on span "Clients" at bounding box center [96, 79] width 36 height 13
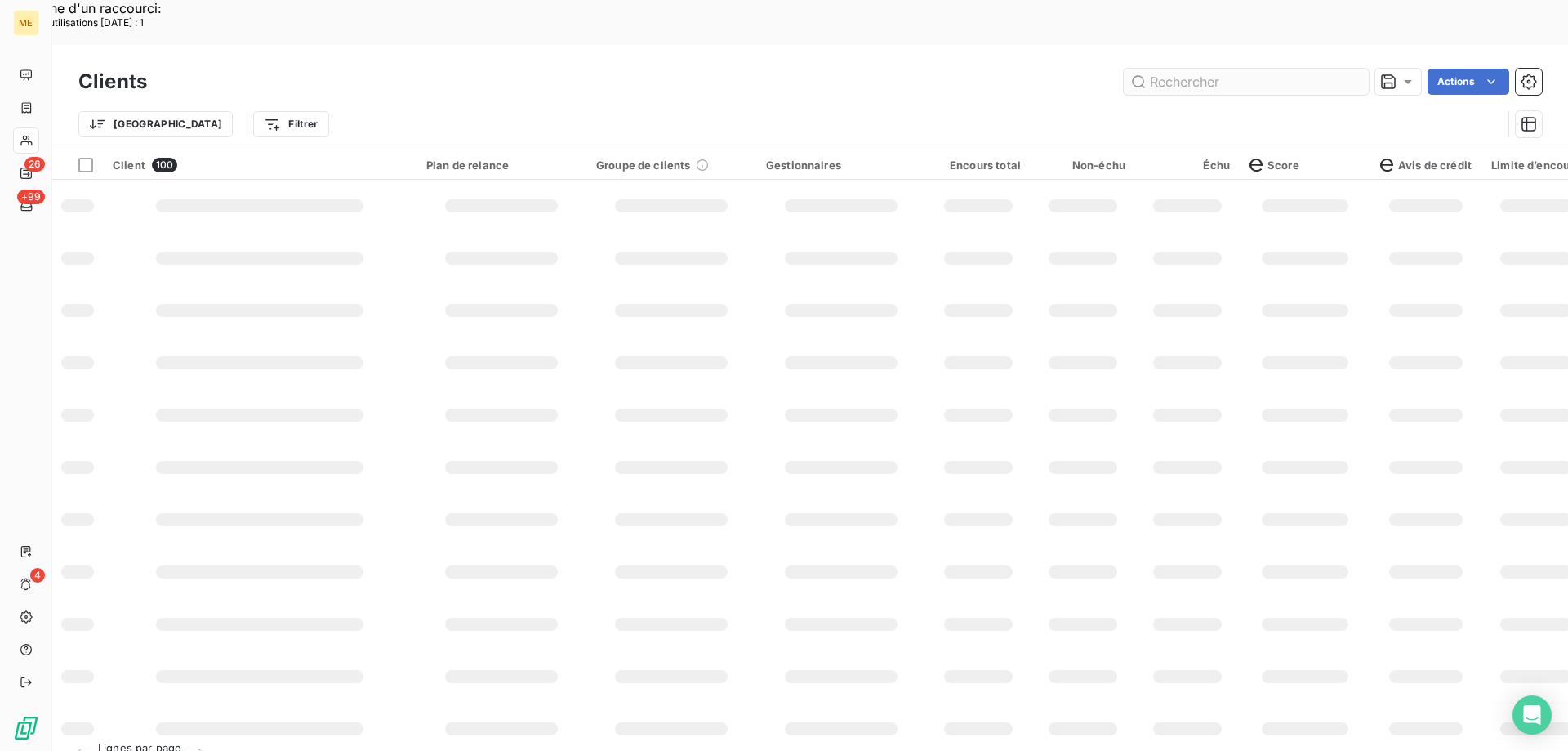
click at [1194, 69] on input "text" at bounding box center [1246, 81] width 245 height 26
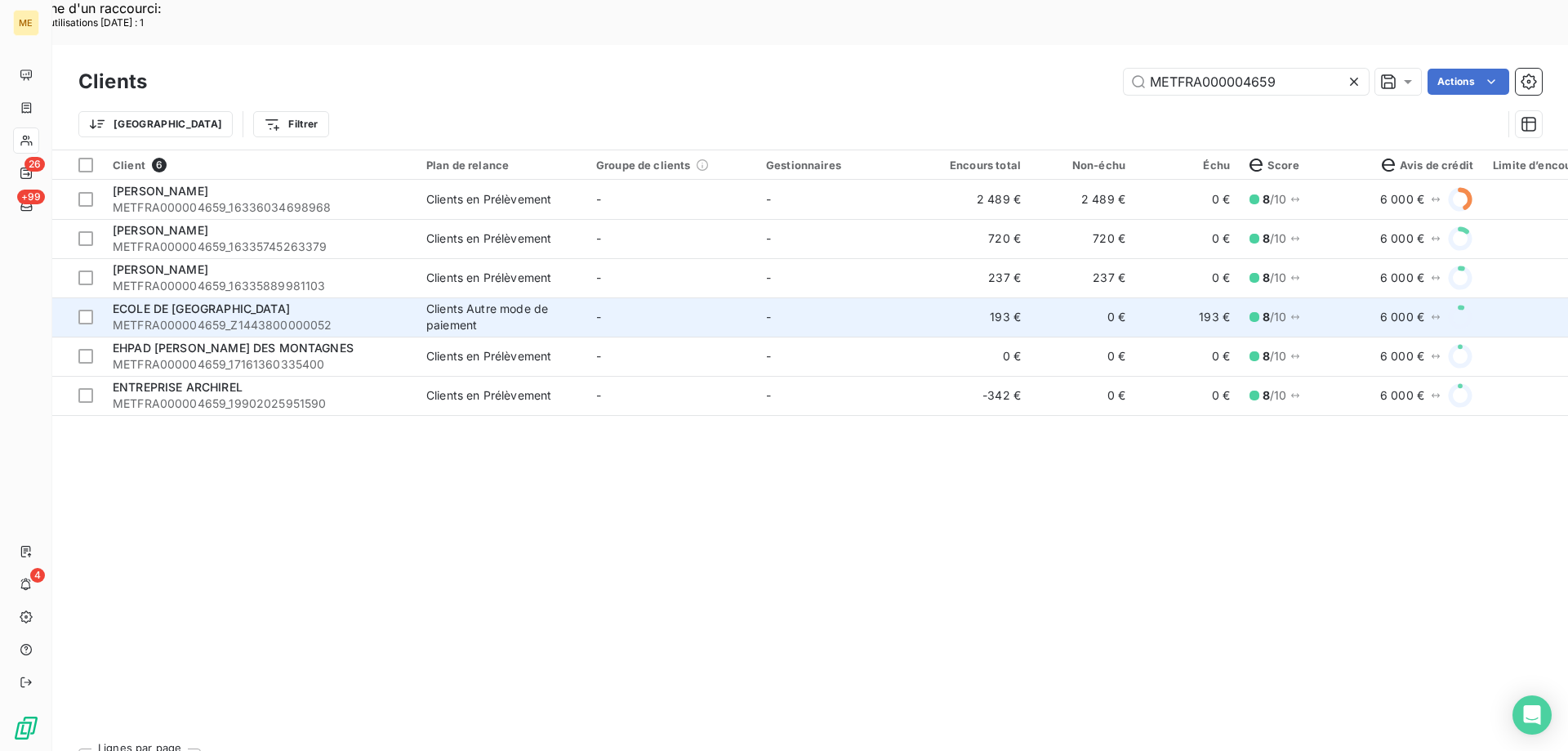
type input "METFRA000004659"
click td "-"
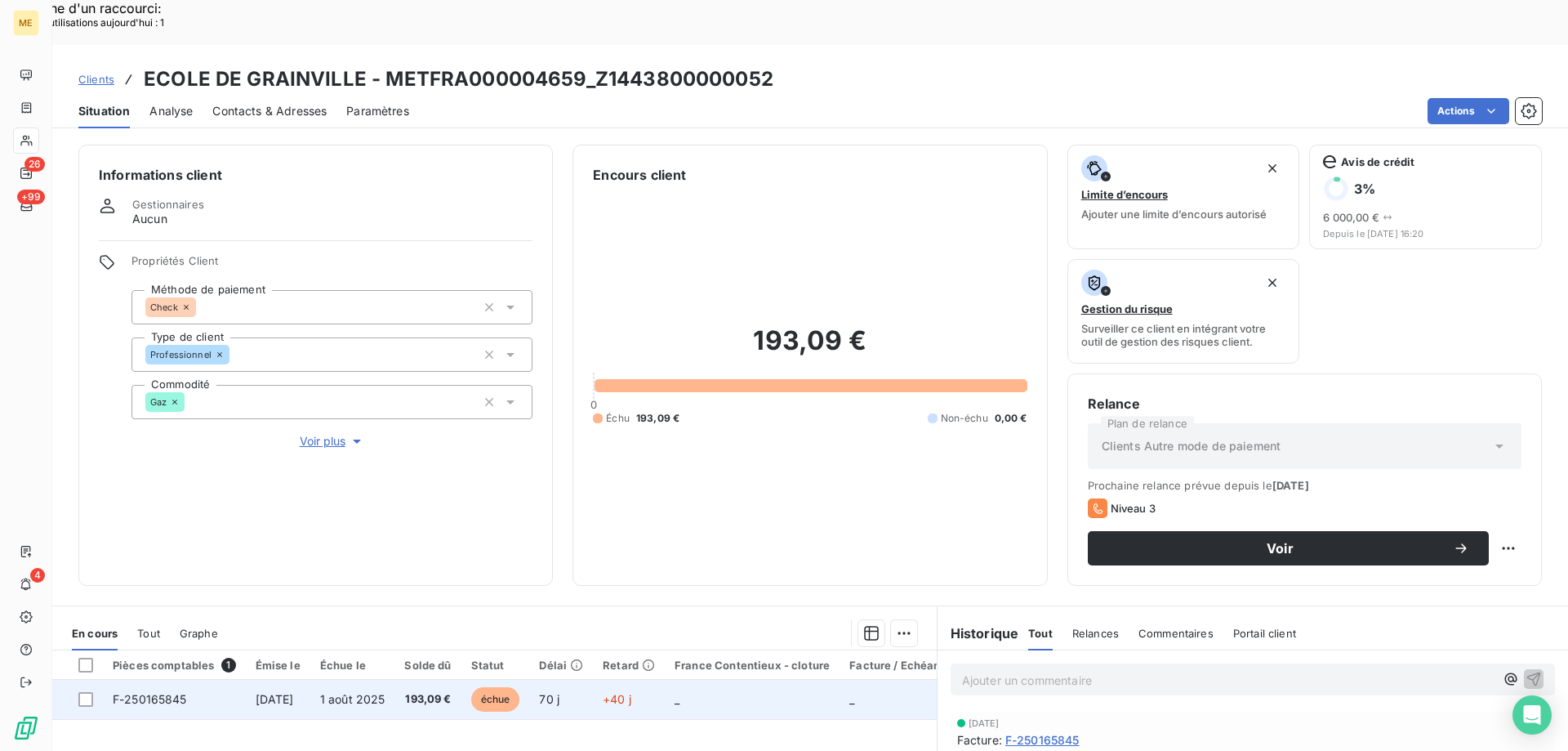
click td "70 j"
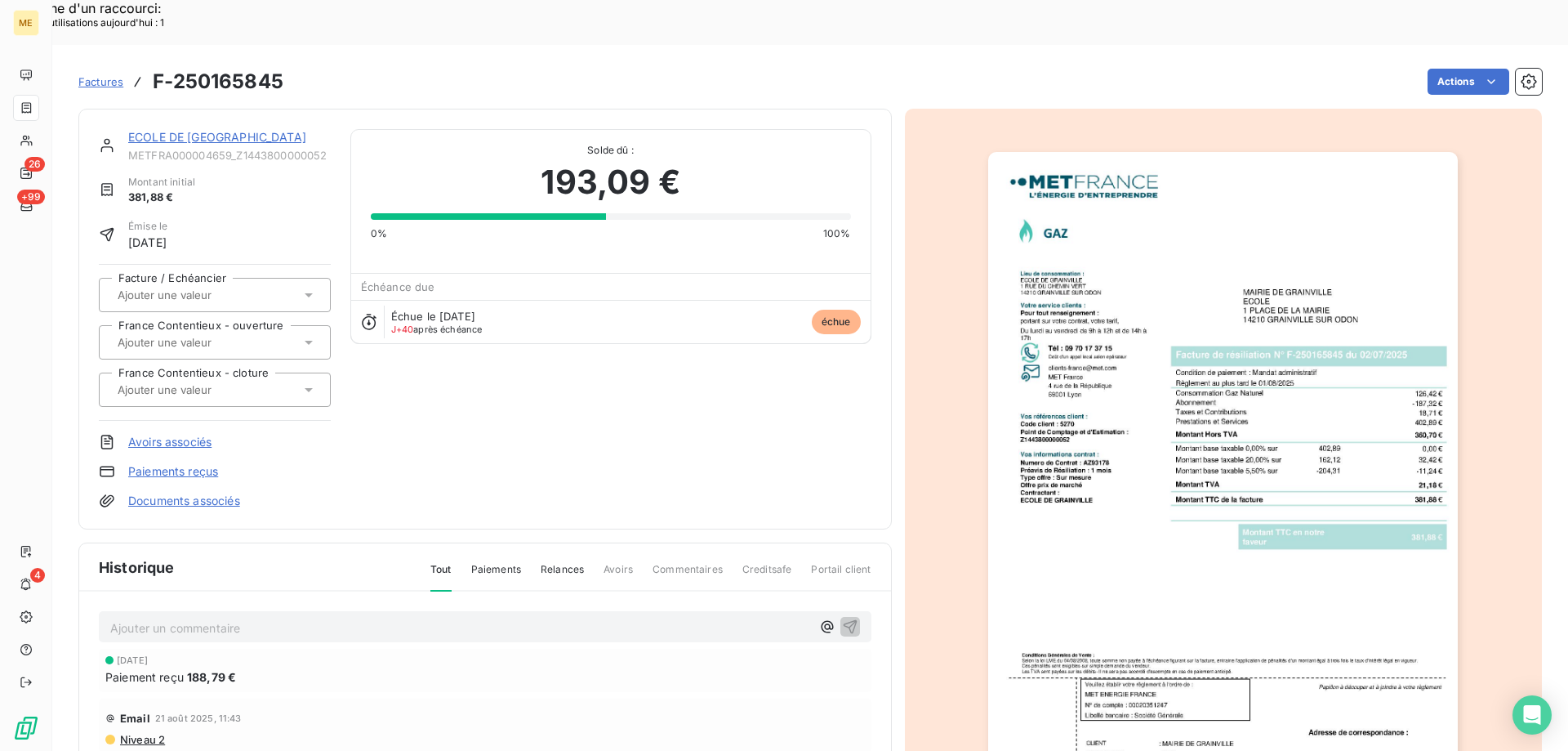
click link "ECOLE DE [GEOGRAPHIC_DATA]"
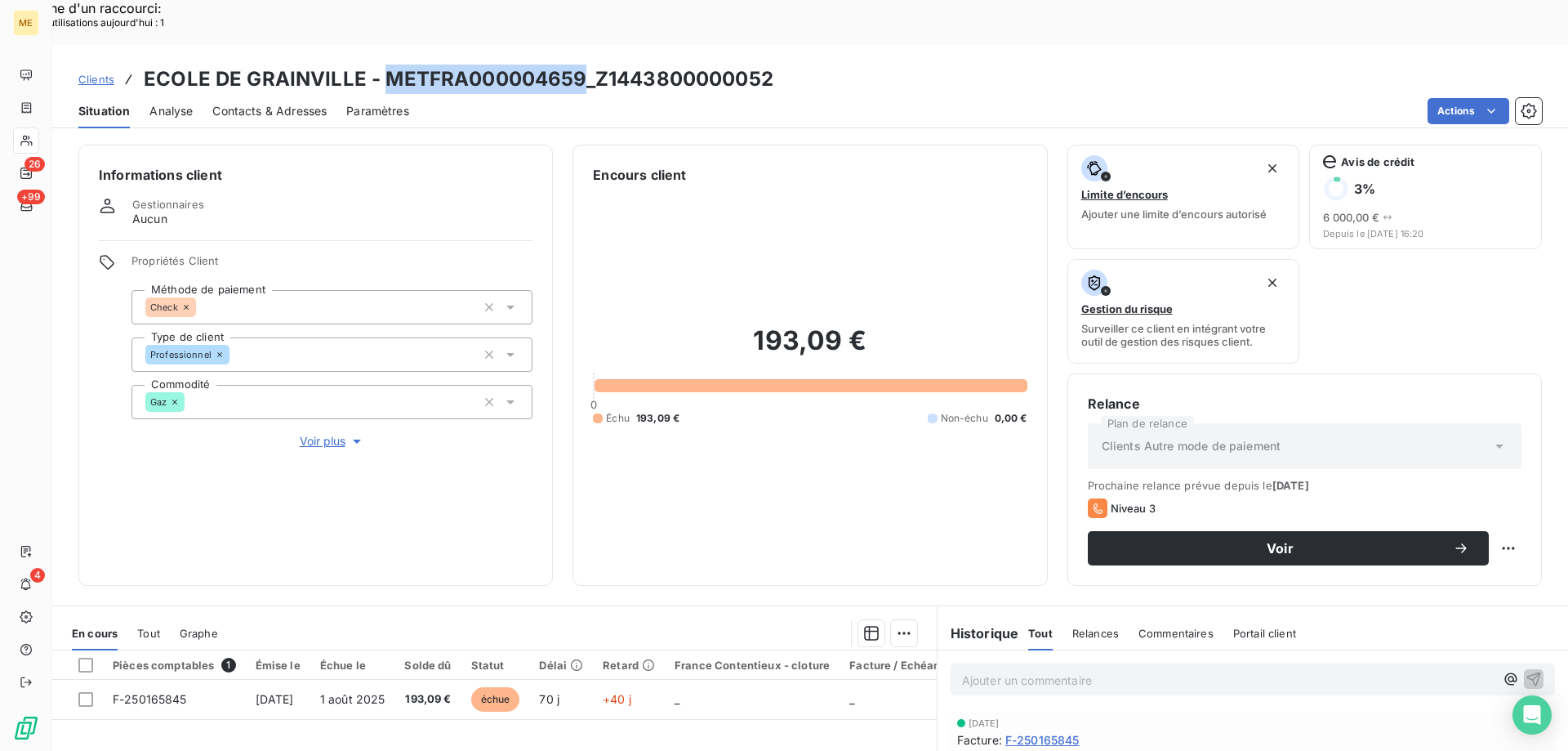
drag, startPoint x: 579, startPoint y: 30, endPoint x: 385, endPoint y: 33, distance: 194.0
click h3 "ECOLE DE GRAINVILLE - METFRA000004659_Z1443800000052"
click div "Clients ECOLE DE GRAINVILLE - METFRA000004659_Z1443800000052"
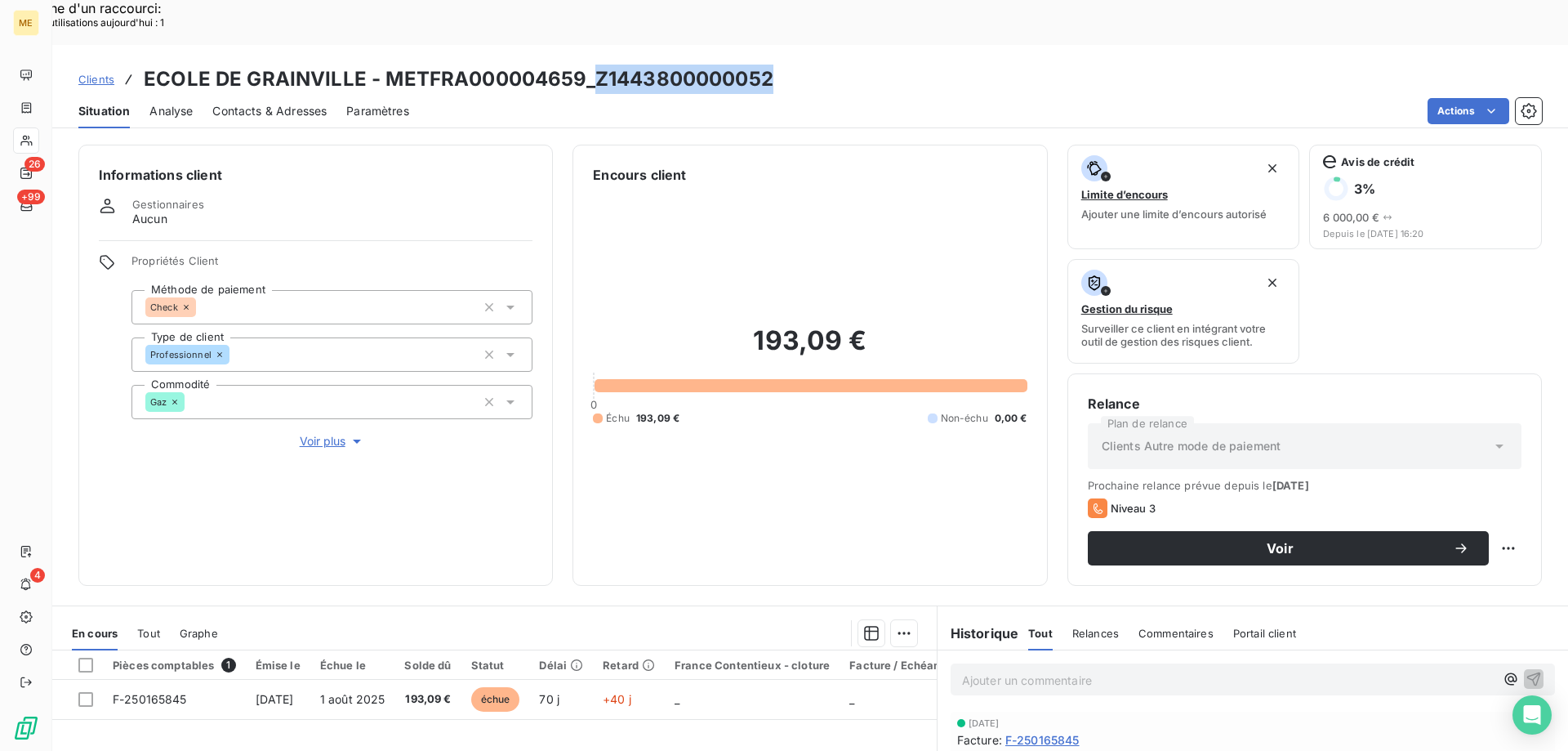
drag, startPoint x: 776, startPoint y: 38, endPoint x: 597, endPoint y: 40, distance: 179.0
click div "Clients ECOLE DE GRAINVILLE - METFRA000004659_Z1443800000052"
click h3 "ECOLE DE GRAINVILLE - METFRA000004659_Z1443800000052"
drag, startPoint x: 781, startPoint y: 35, endPoint x: 597, endPoint y: 40, distance: 184.1
click div "Clients ECOLE DE GRAINVILLE - METFRA000004659_Z1443800000052"
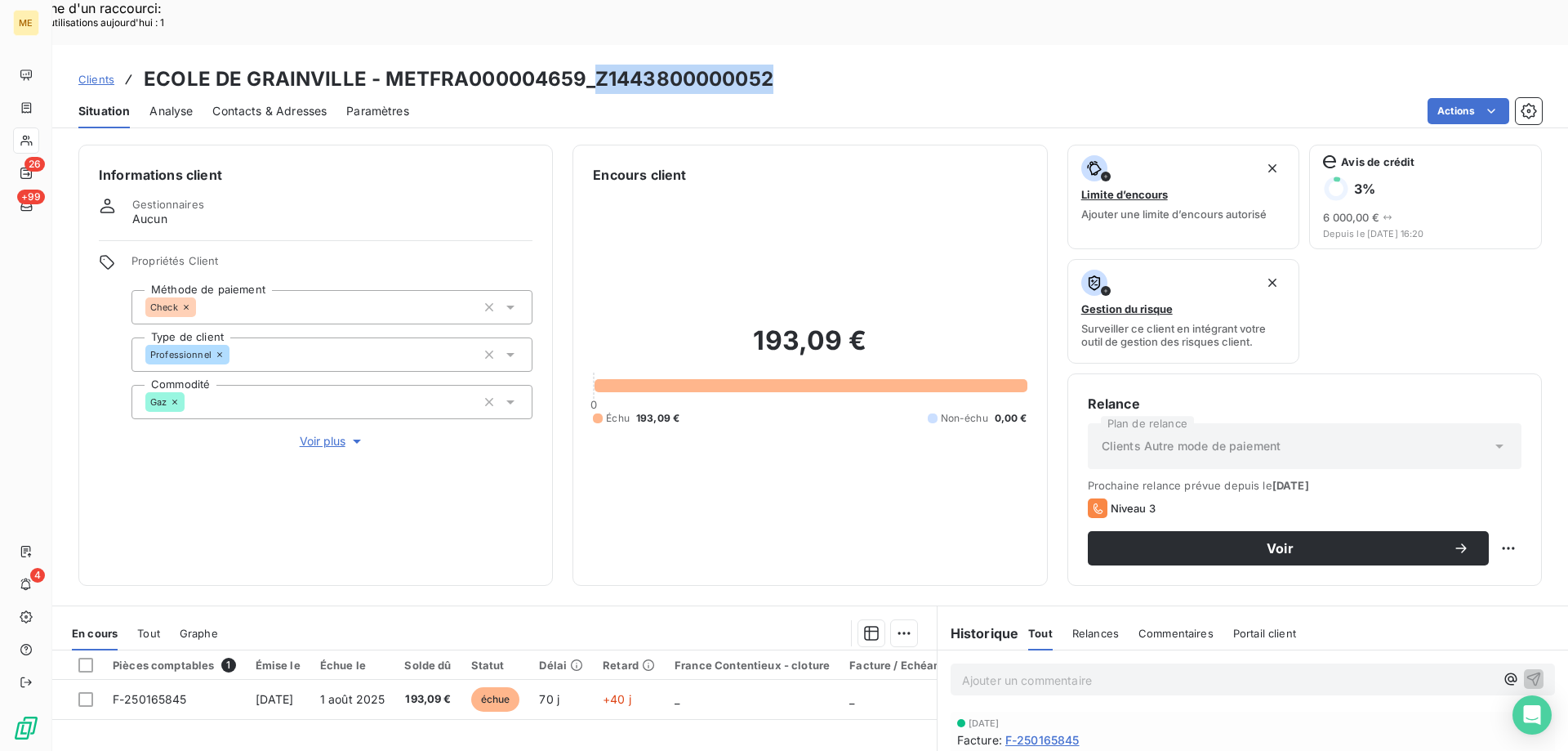
copy h3 "Z1443800000052"
click html "Recherche d'un raccourci: Nombre d'utilisations [DATE] : 1 x ME 26 +99 4 Client…"
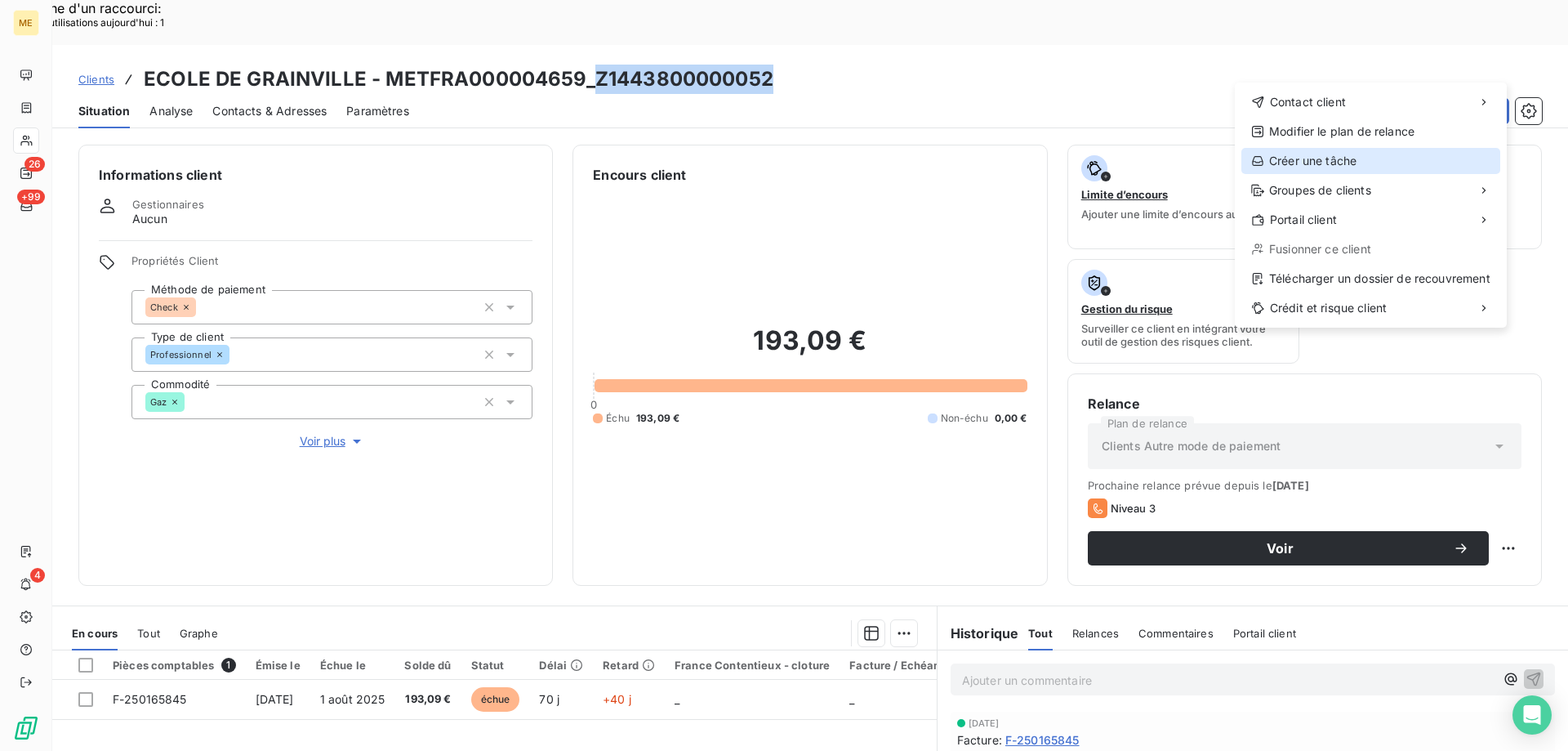
click div "Créer une tâche"
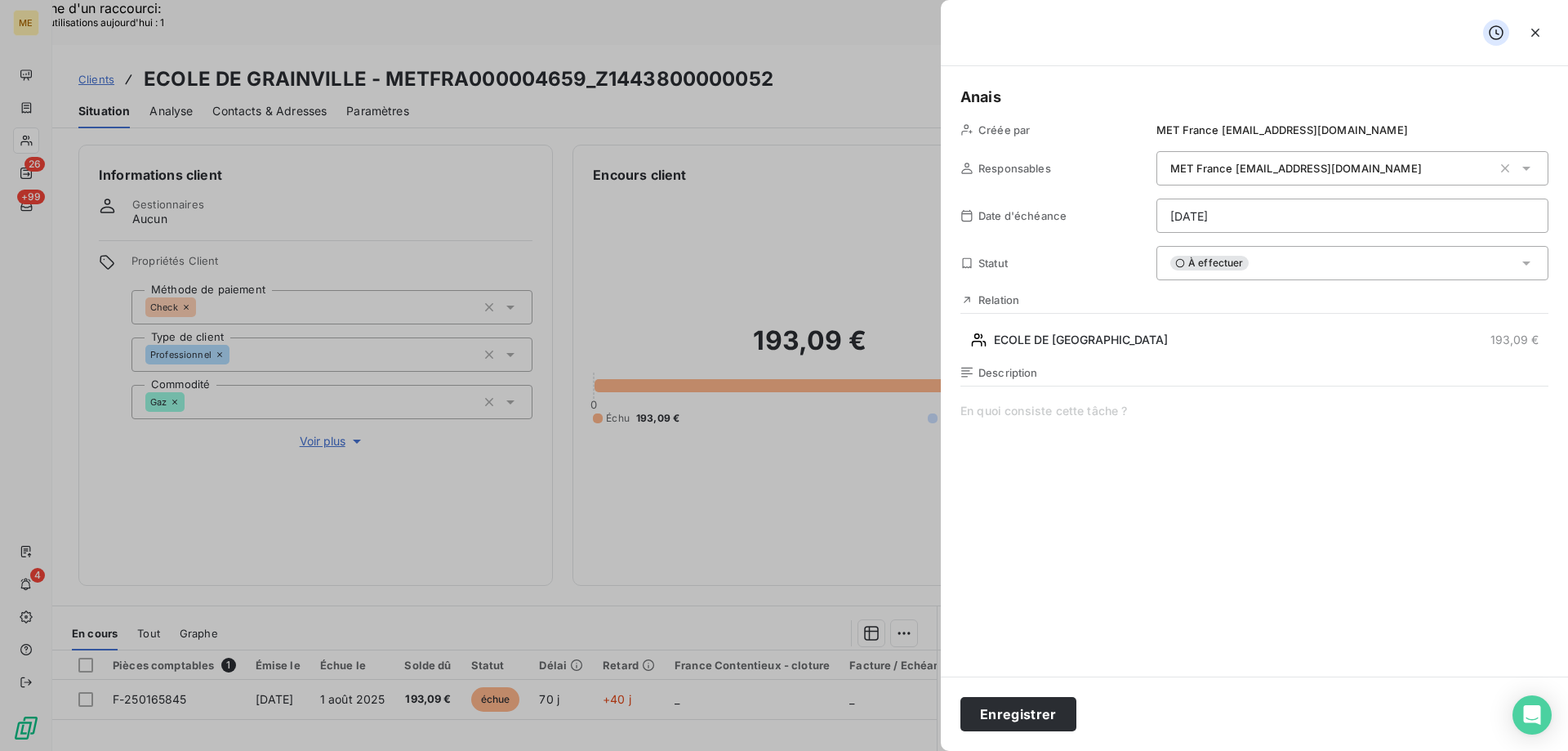
click span
click html "Recherche d'un raccourci: Nombre d'utilisations [DATE] : 1 x ME 26 +99 4 Client…"
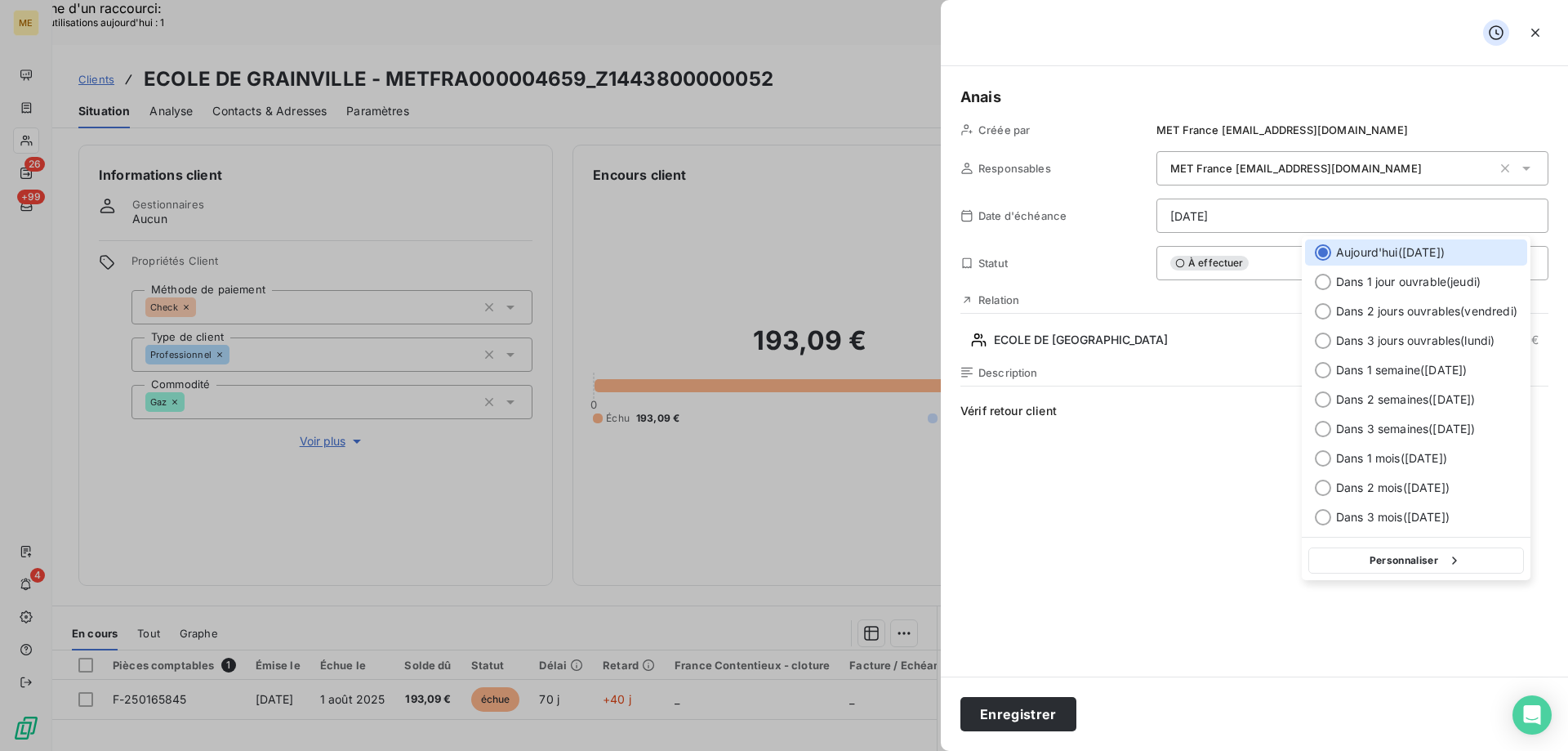
click button "Personnaliser"
select select "8"
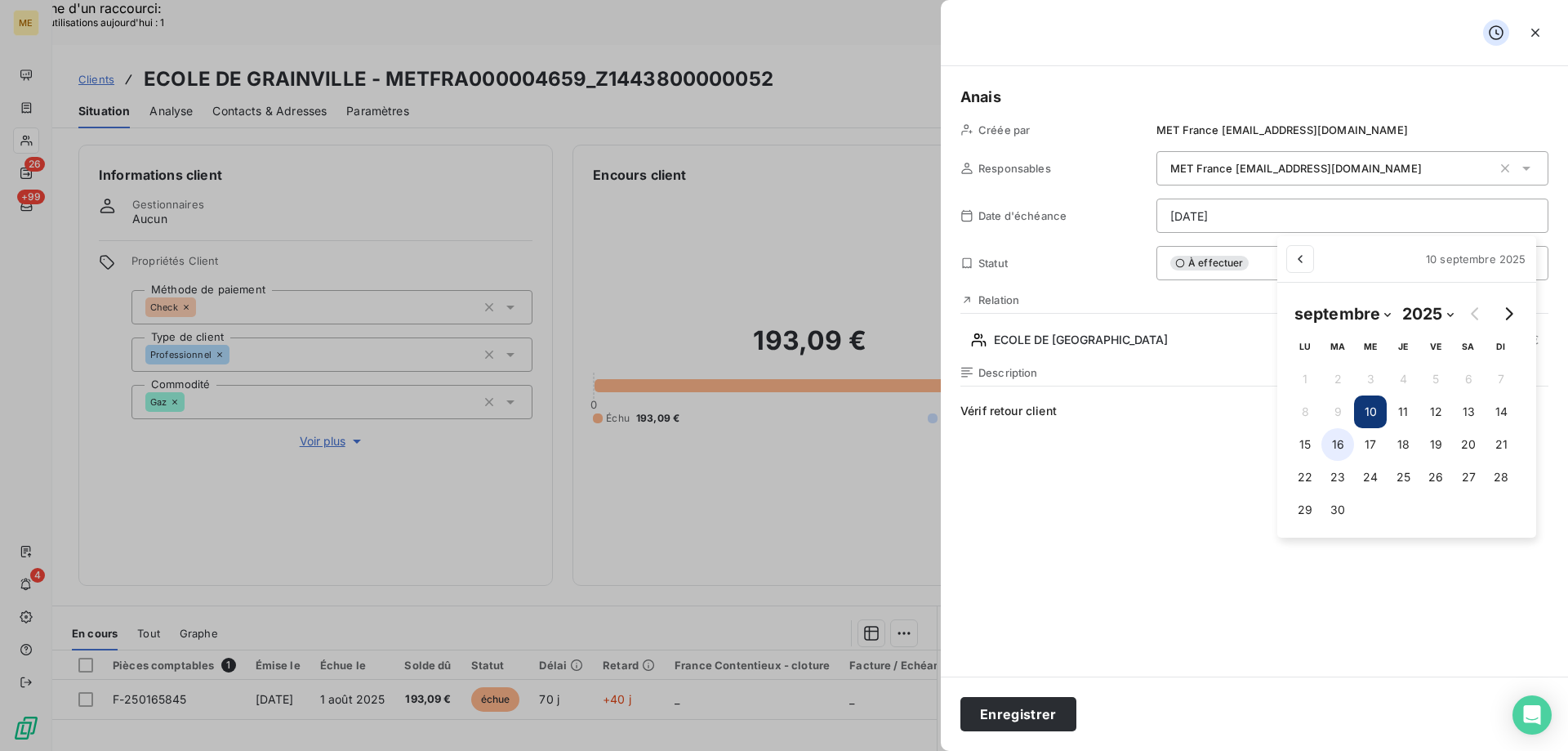
click button "16"
type input "[DATE]"
click html "Recherche d'un raccourci: Nombre d'utilisations [DATE] : 1 x ME 26 +99 4 Client…"
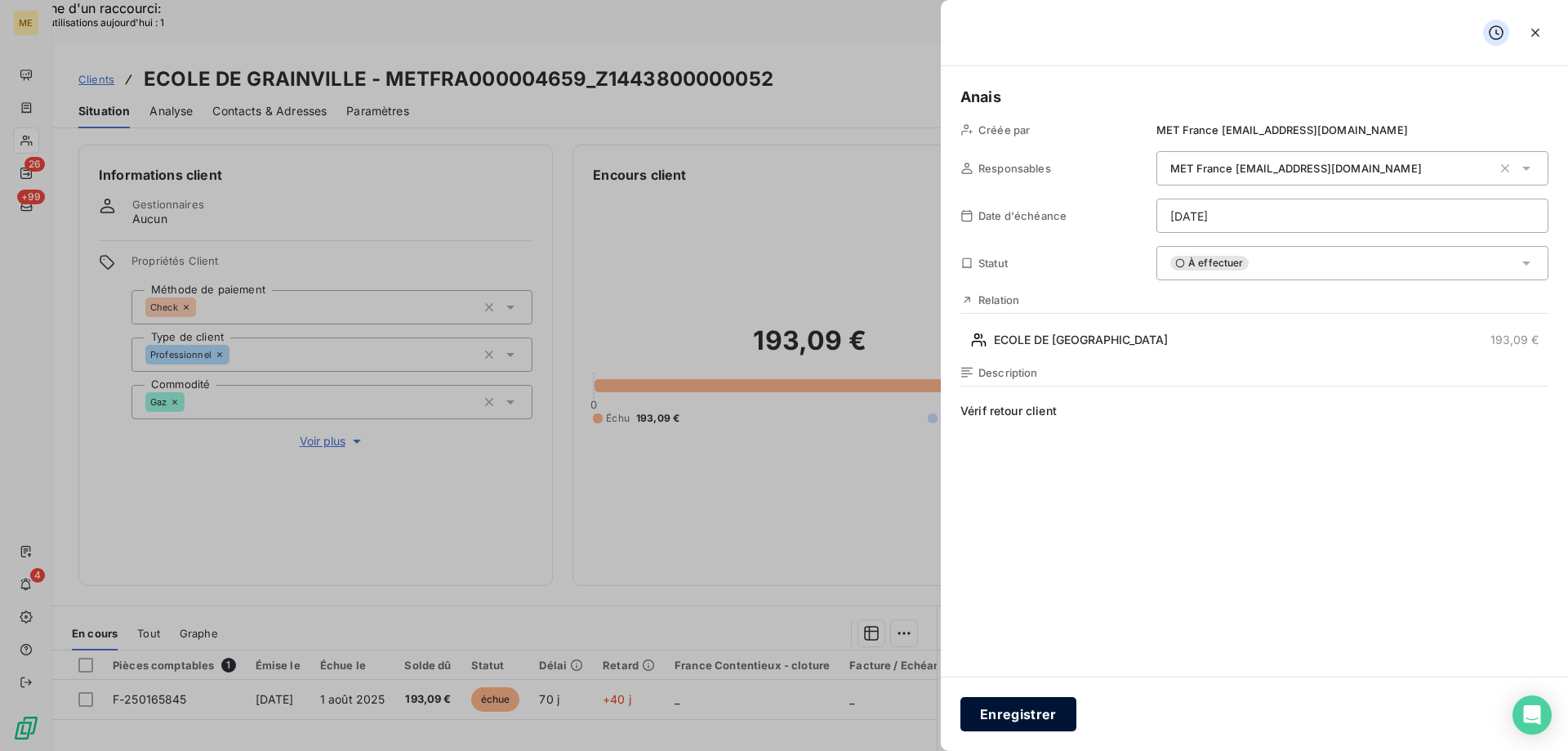
click button "Enregistrer"
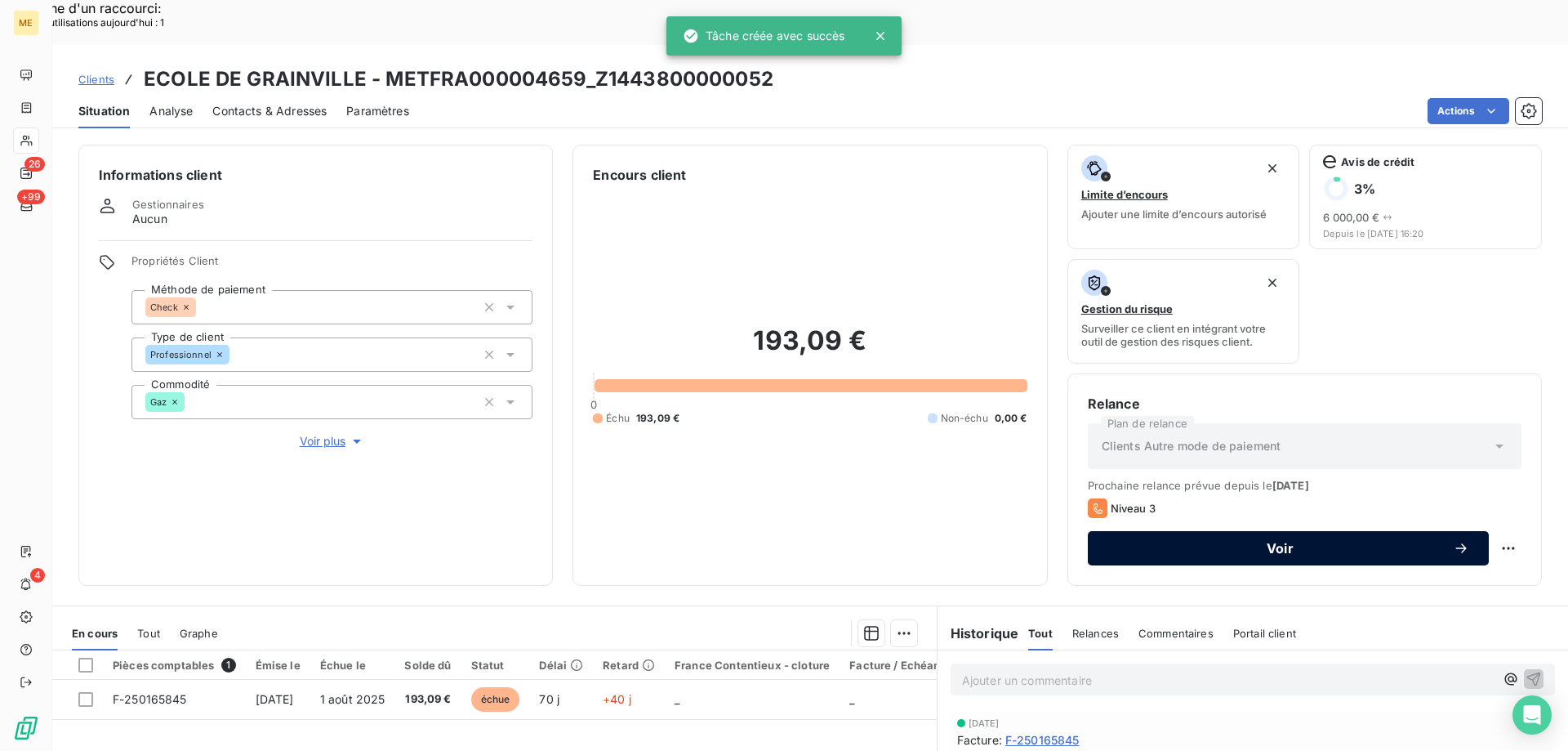
click span "Voir"
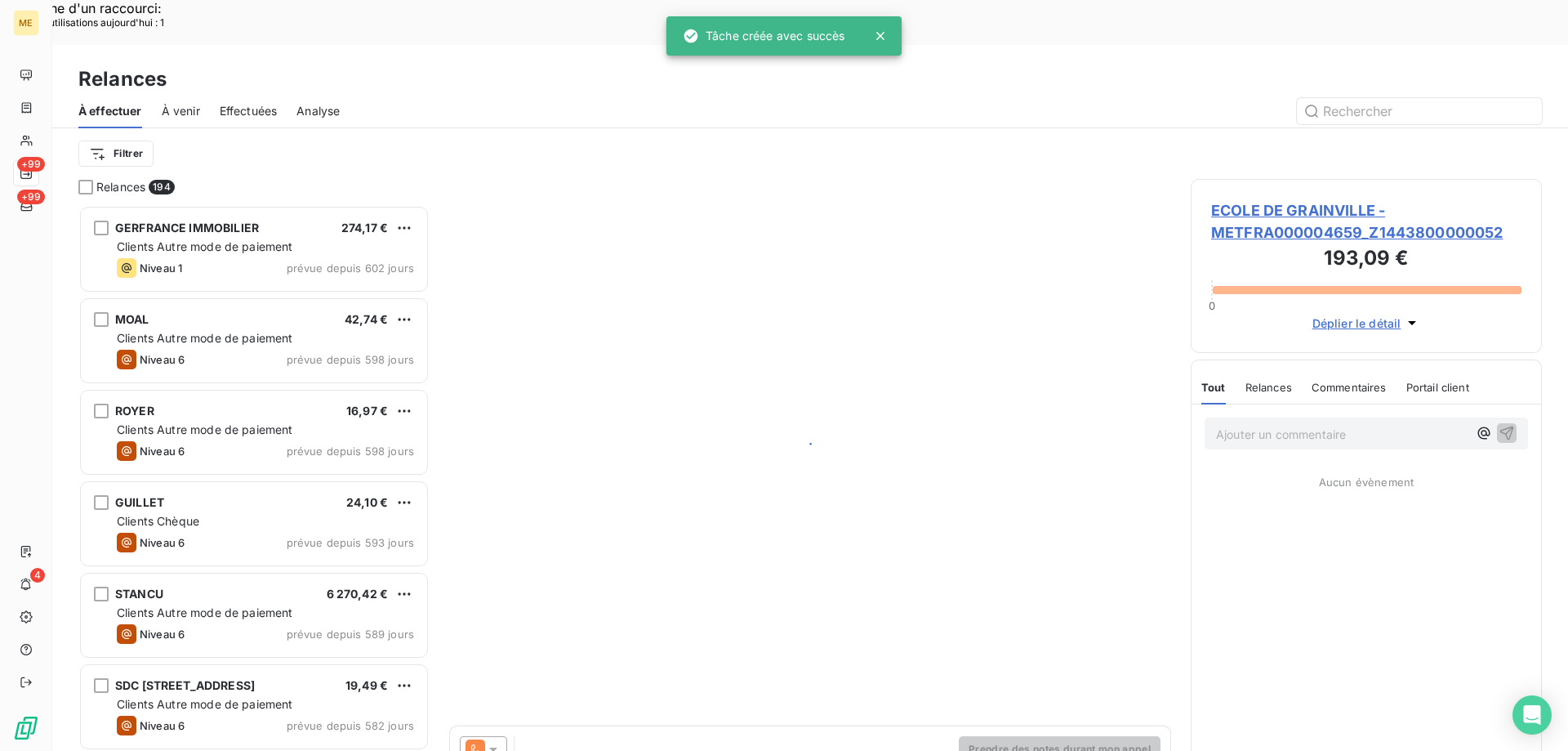
scroll to position [579, 339]
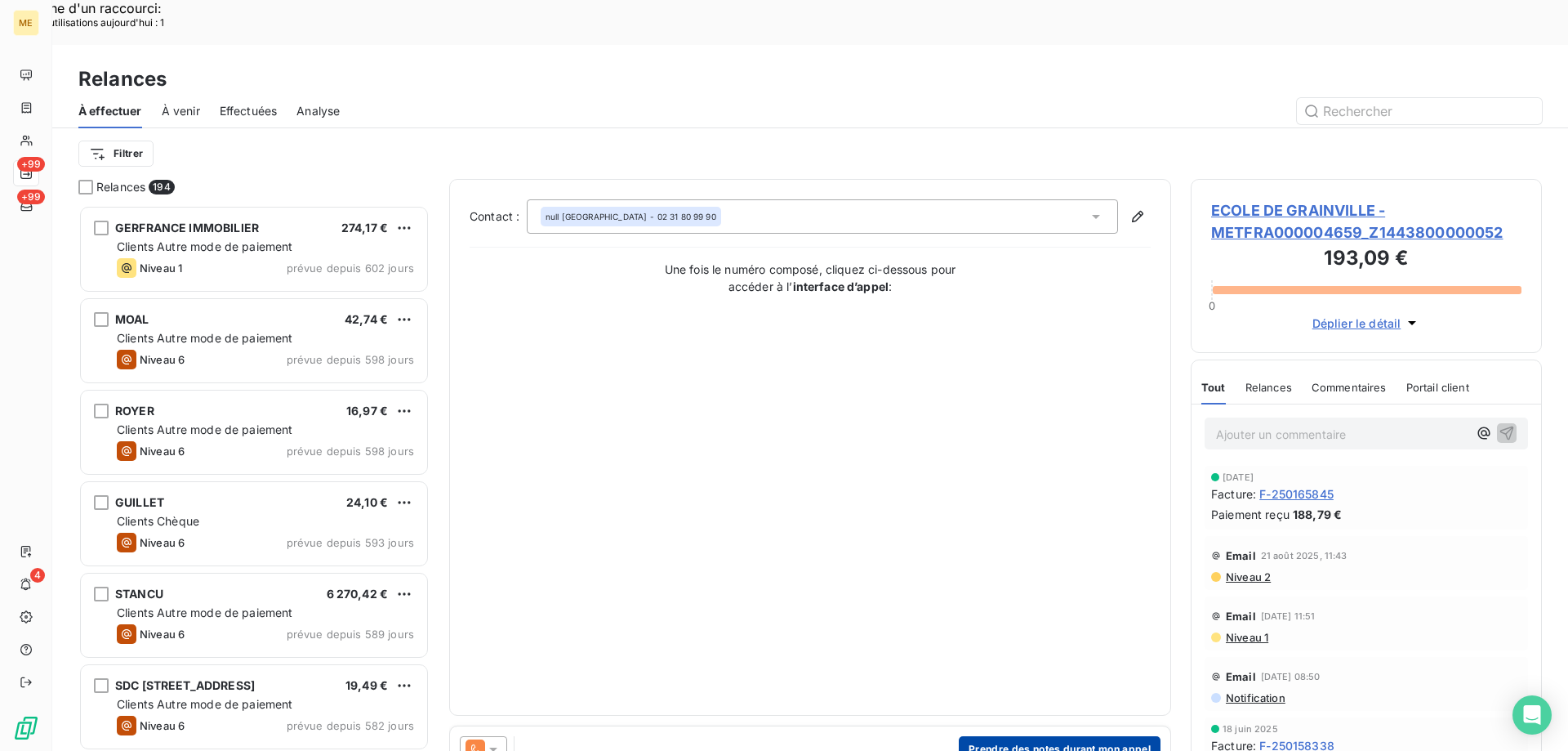
click button "Prendre des notes durant mon appel"
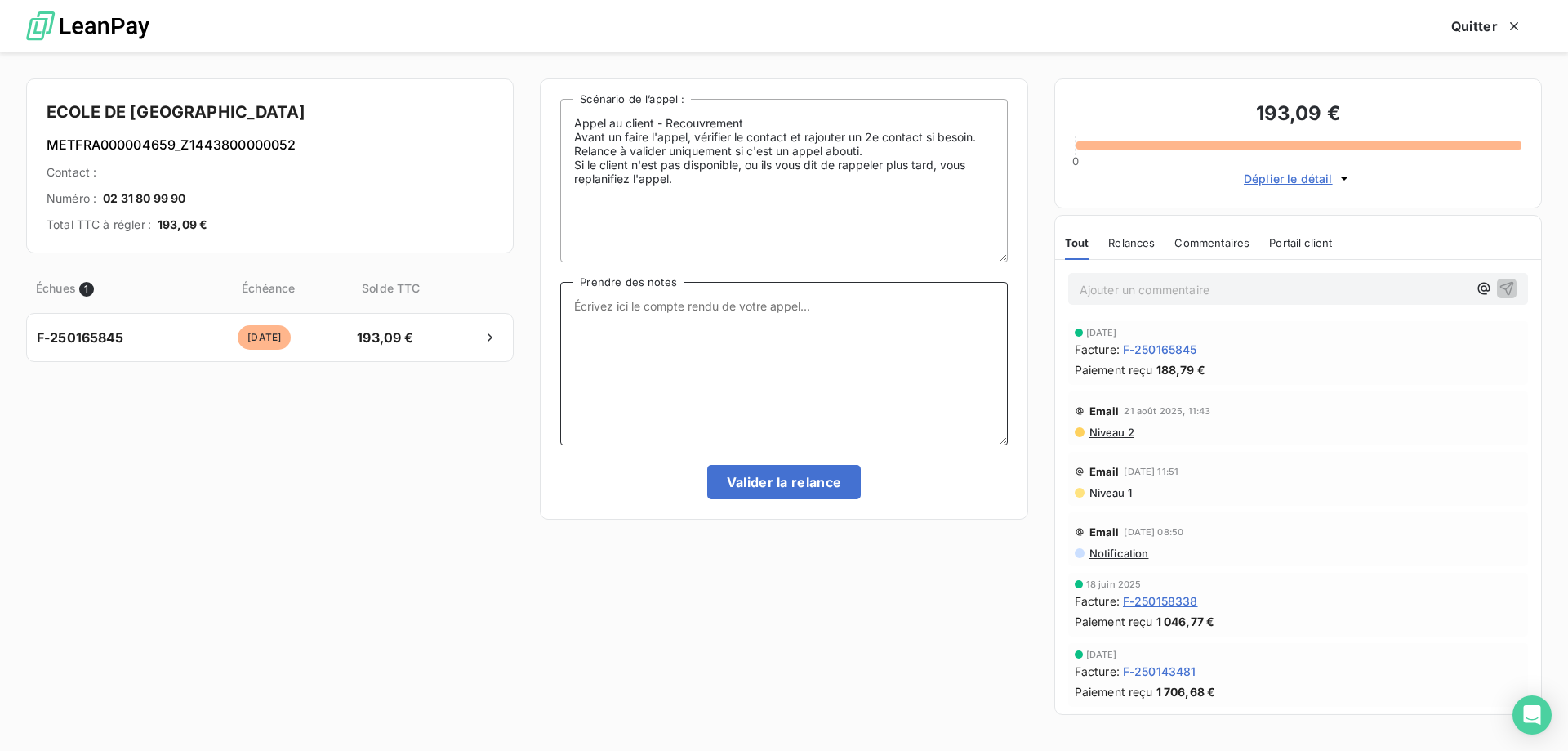
click textarea "Prendre des notes"
paste textarea "Anaïs - [DATE] 12H19 Interlocuteur : mairie de grainville [EMAIL_ADDRESS][DOMAI…"
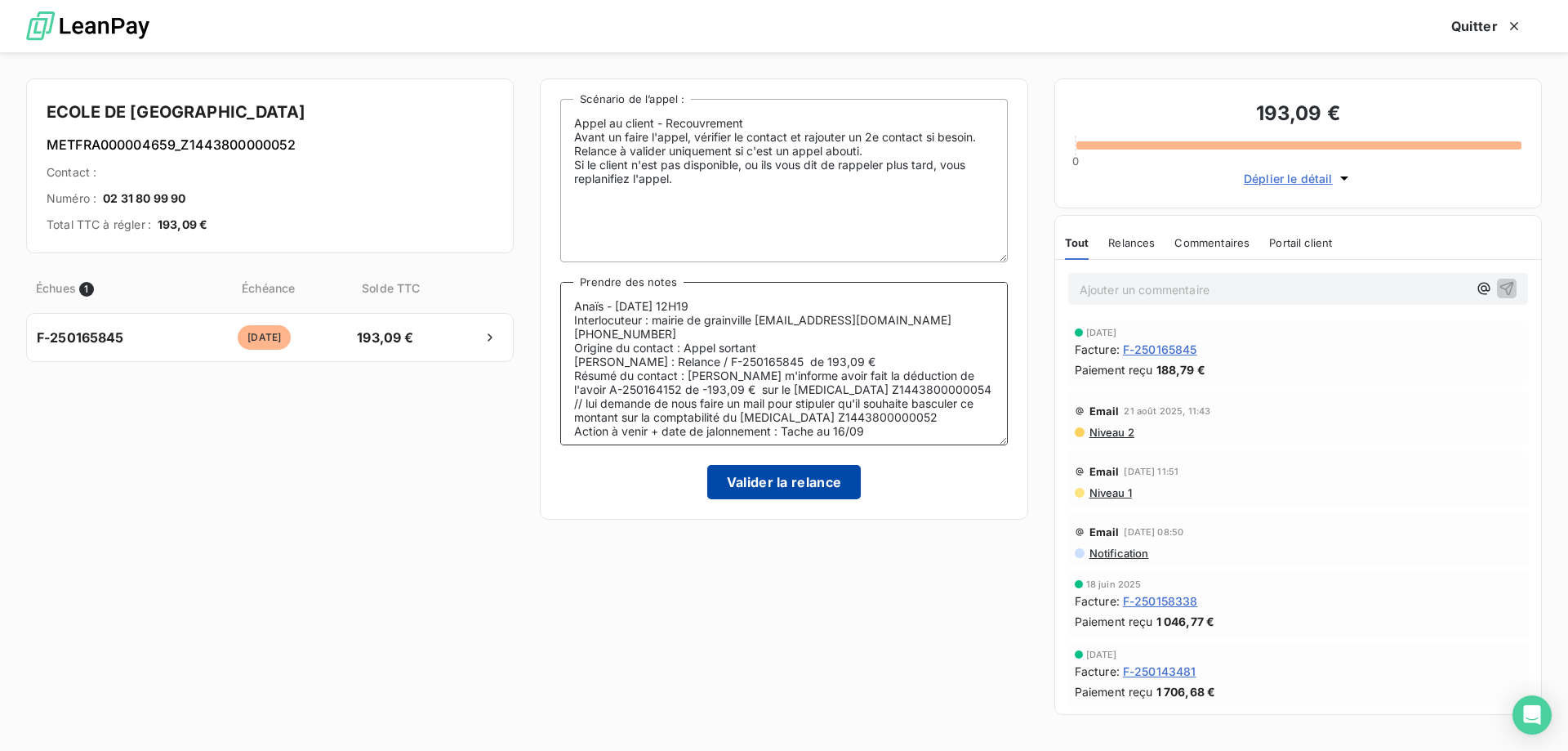
type textarea "Anaïs - [DATE] 12H19 Interlocuteur : mairie de grainville [EMAIL_ADDRESS][DOMAI…"
click button "Valider la relance"
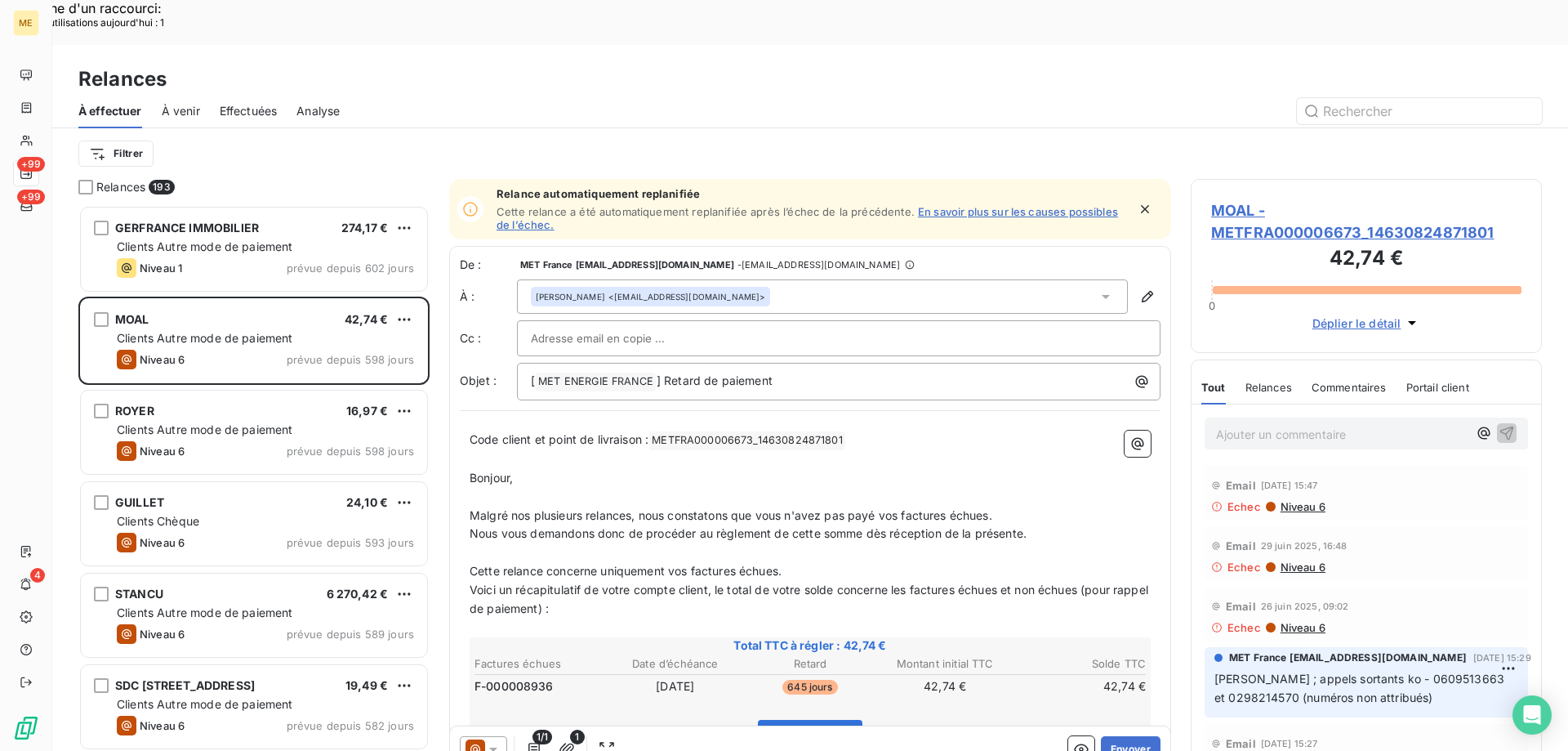
click icon "button"
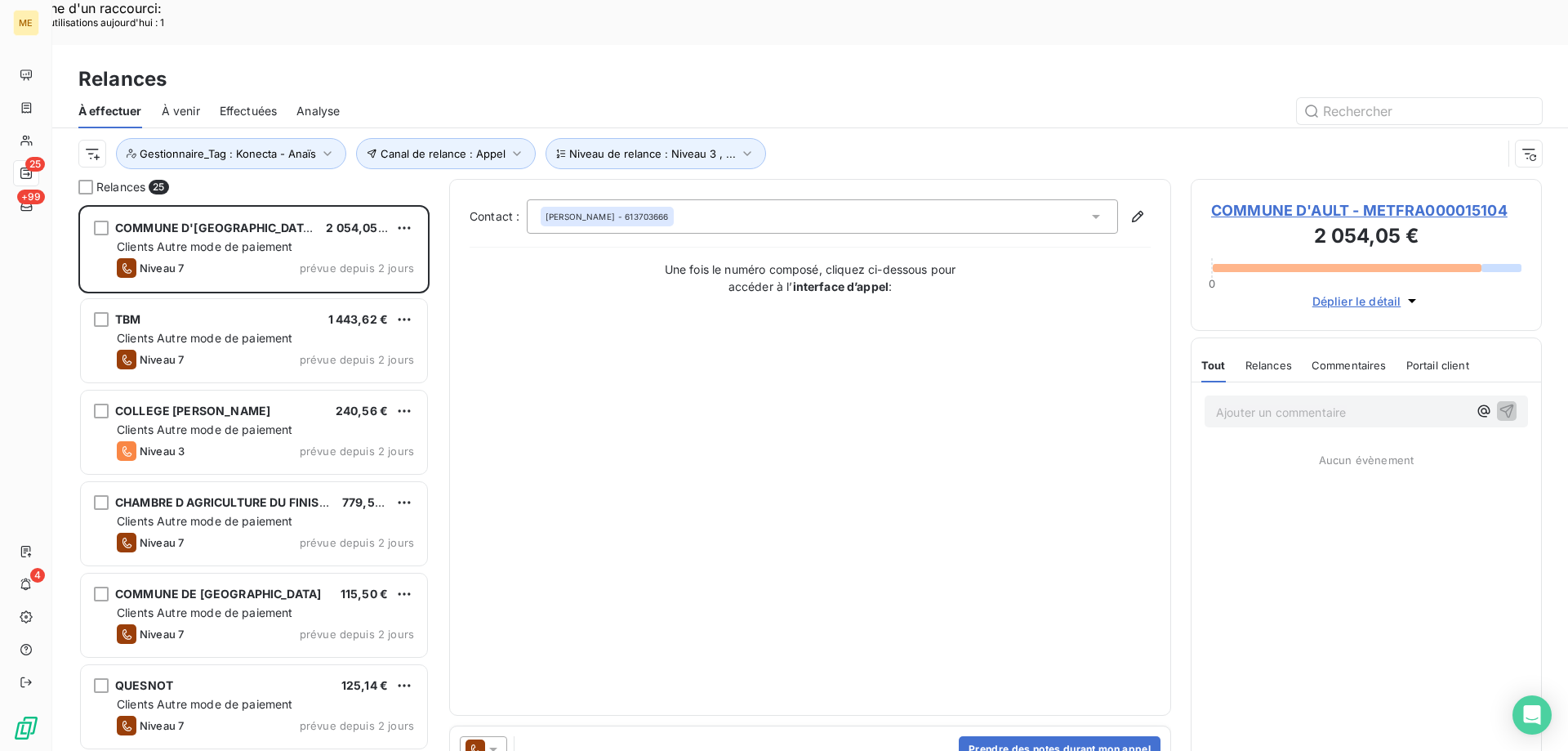
scroll to position [13, 13]
